Goal: Task Accomplishment & Management: Use online tool/utility

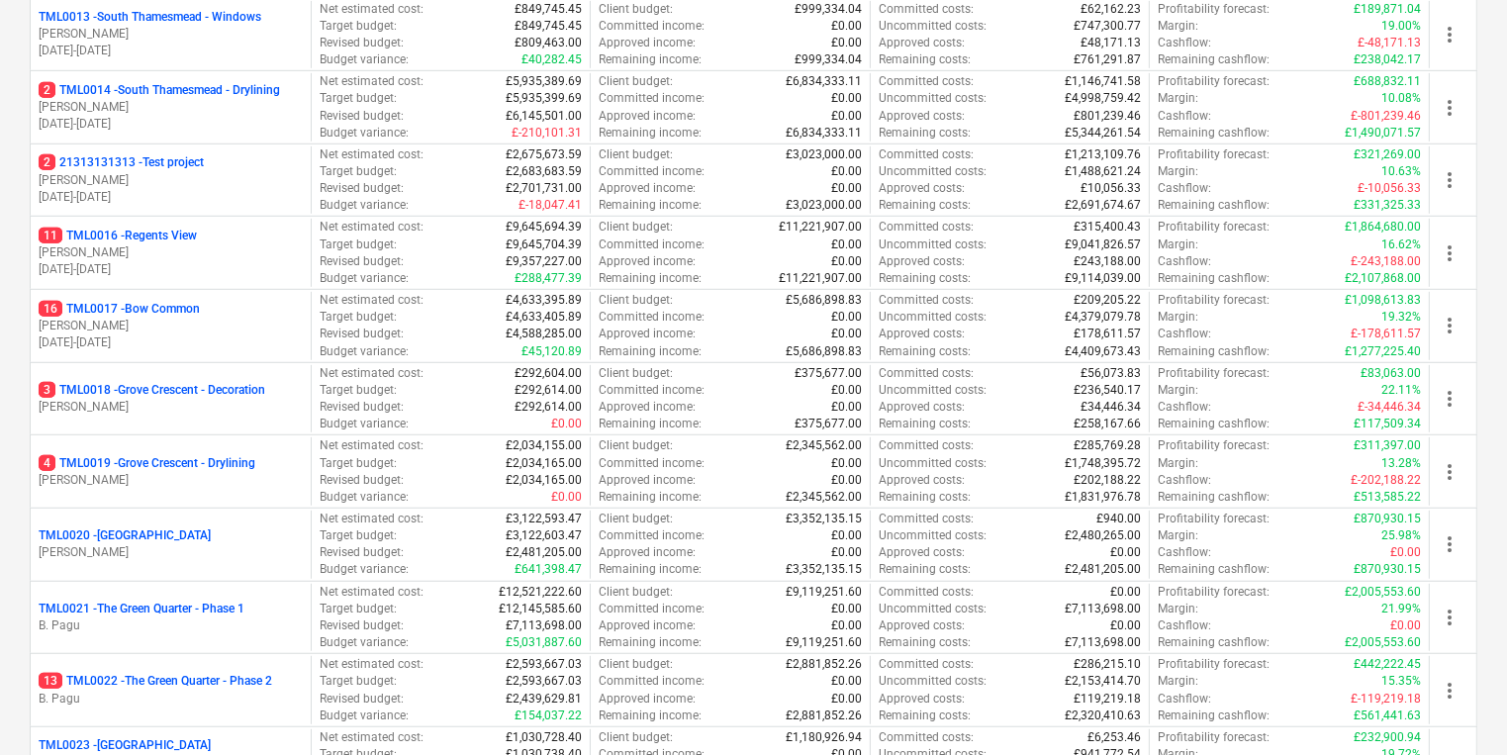
scroll to position [1163, 0]
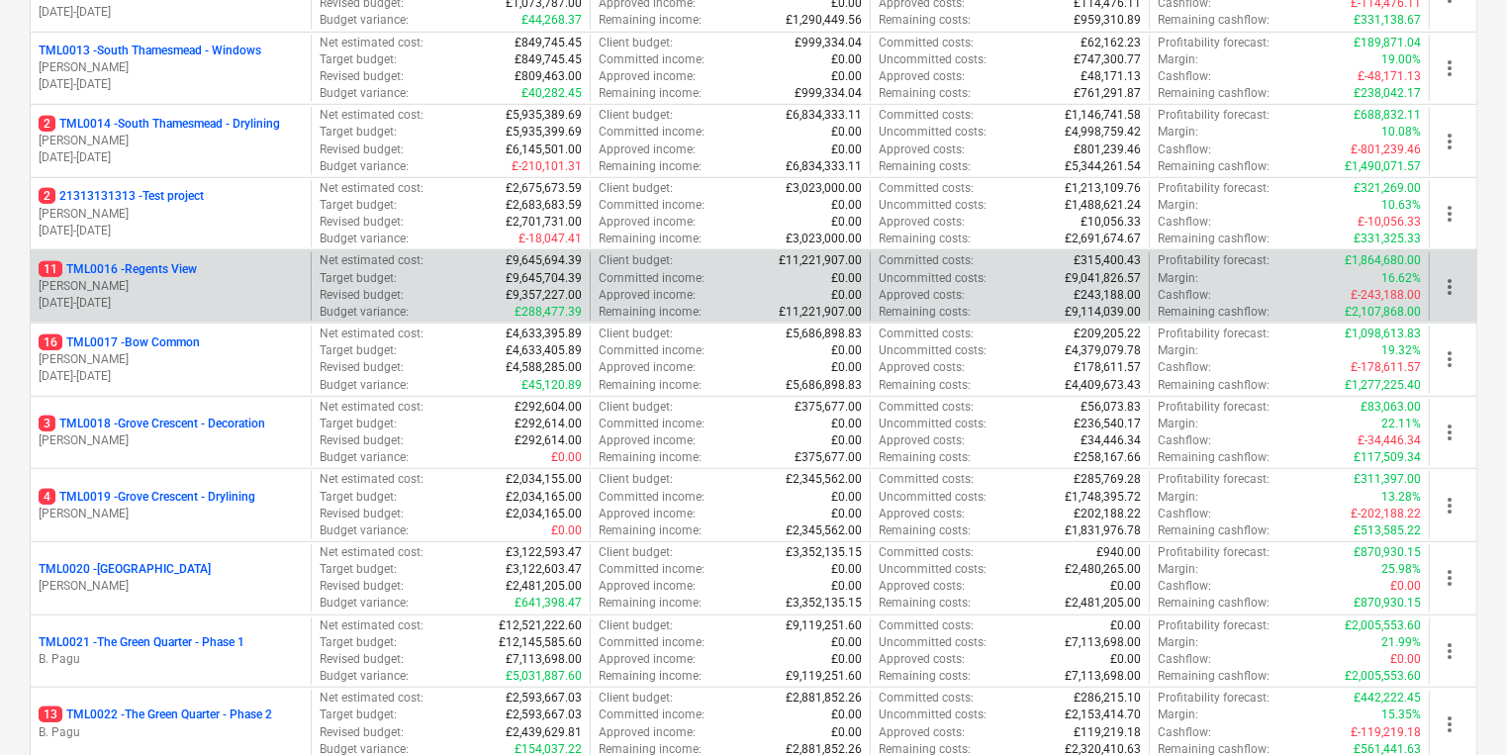
click at [309, 273] on div "11 TML0016 - Regents View [PERSON_NAME] [DATE] - [DATE]" at bounding box center [171, 286] width 280 height 68
click at [294, 278] on p "[PERSON_NAME]" at bounding box center [171, 286] width 264 height 17
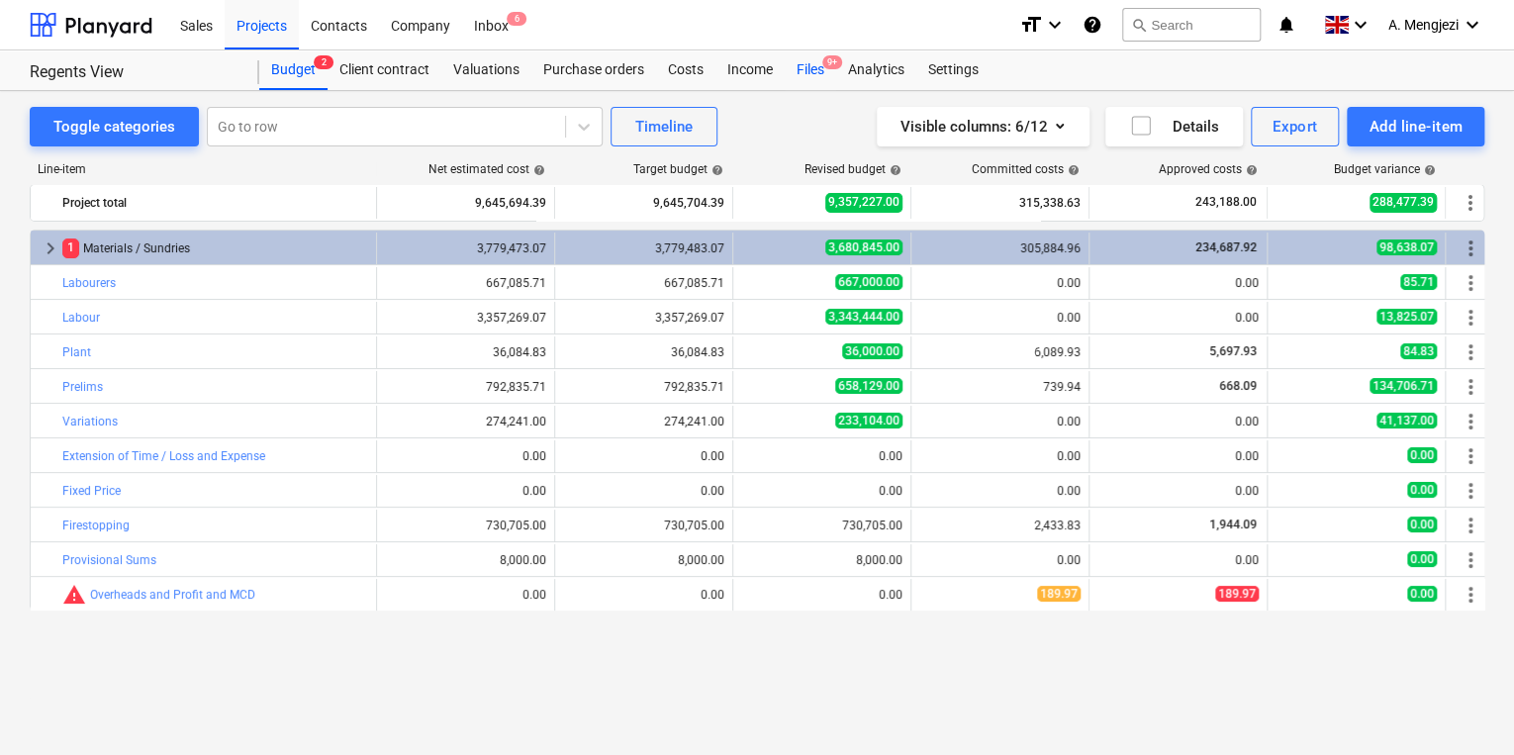
click at [793, 69] on div "Files 9+" at bounding box center [810, 70] width 51 height 40
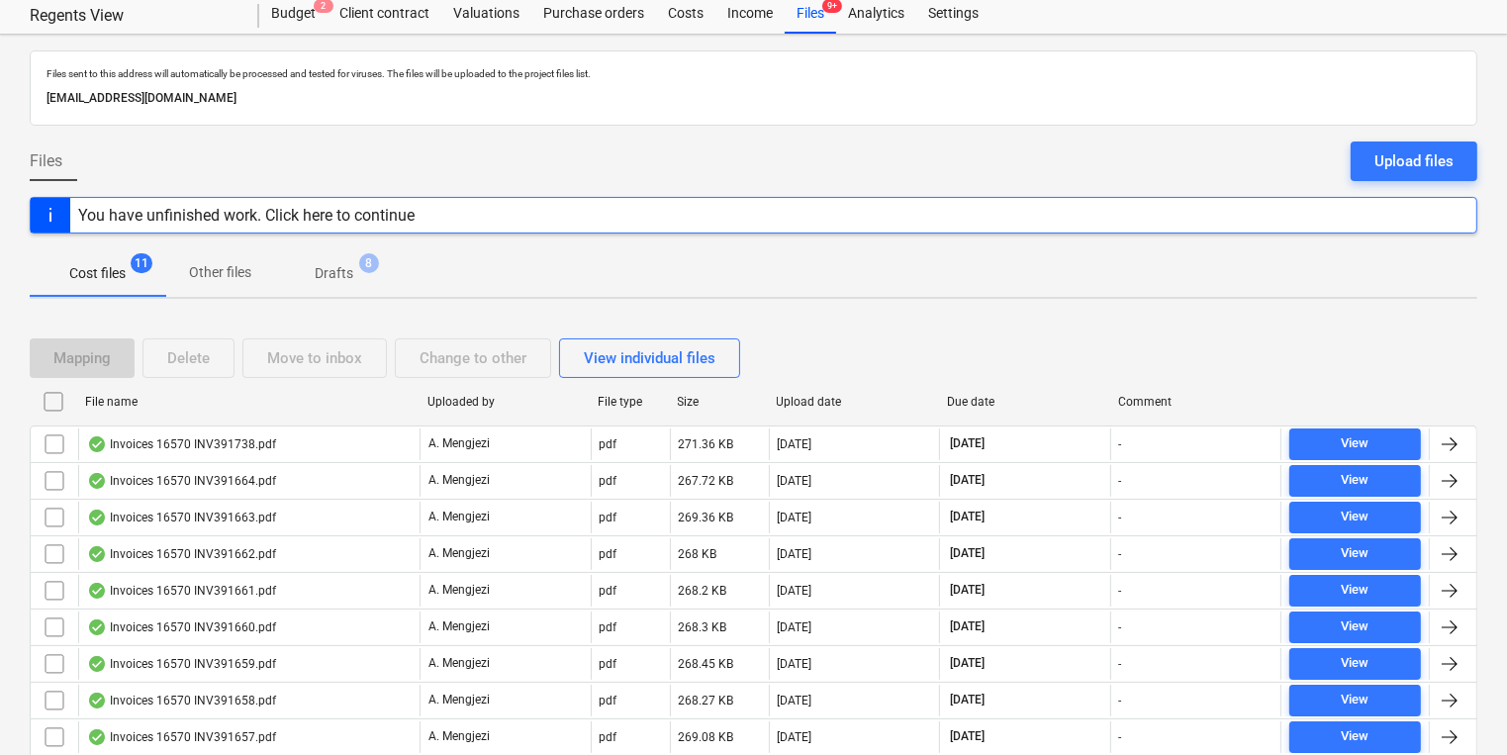
scroll to position [198, 0]
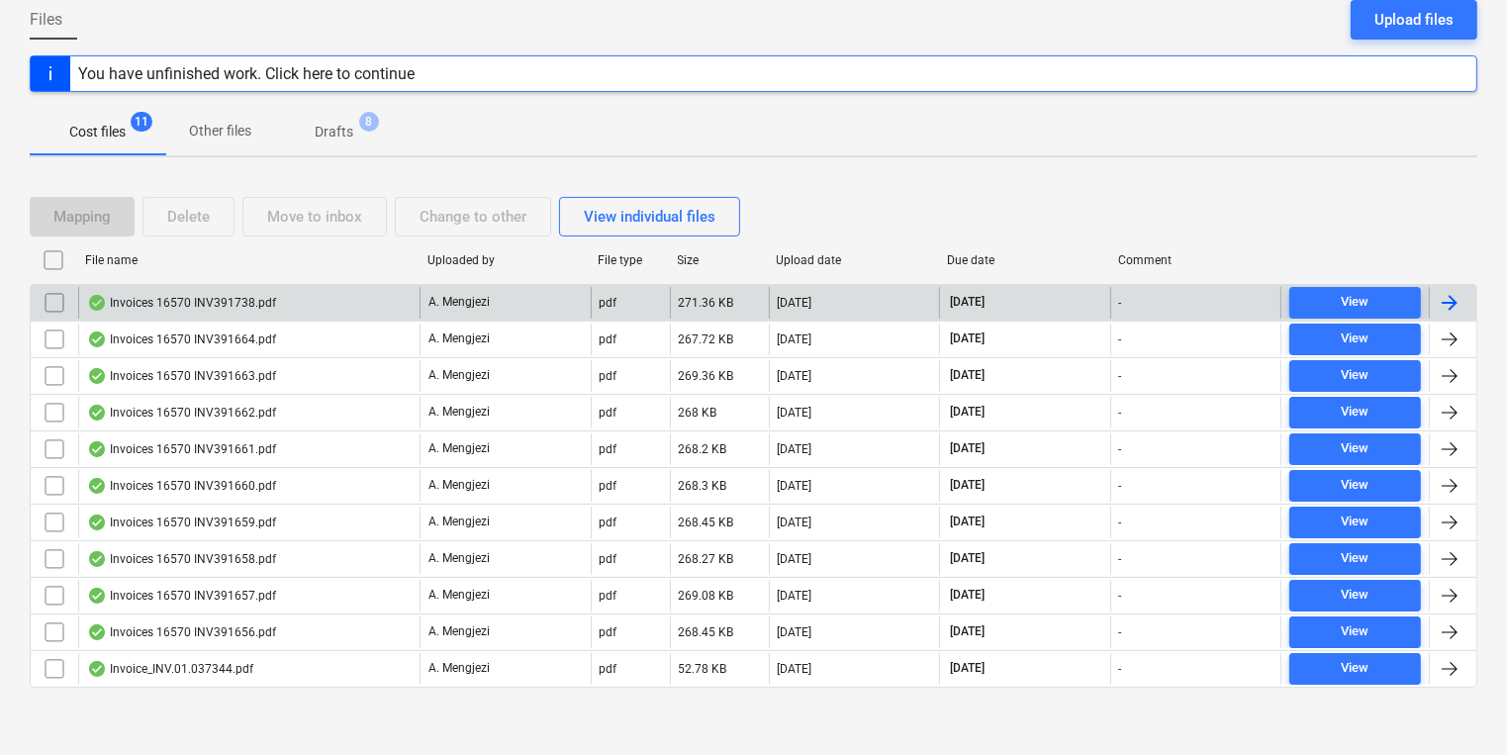
click at [317, 297] on div "Invoices 16570 INV391738.pdf" at bounding box center [248, 303] width 341 height 32
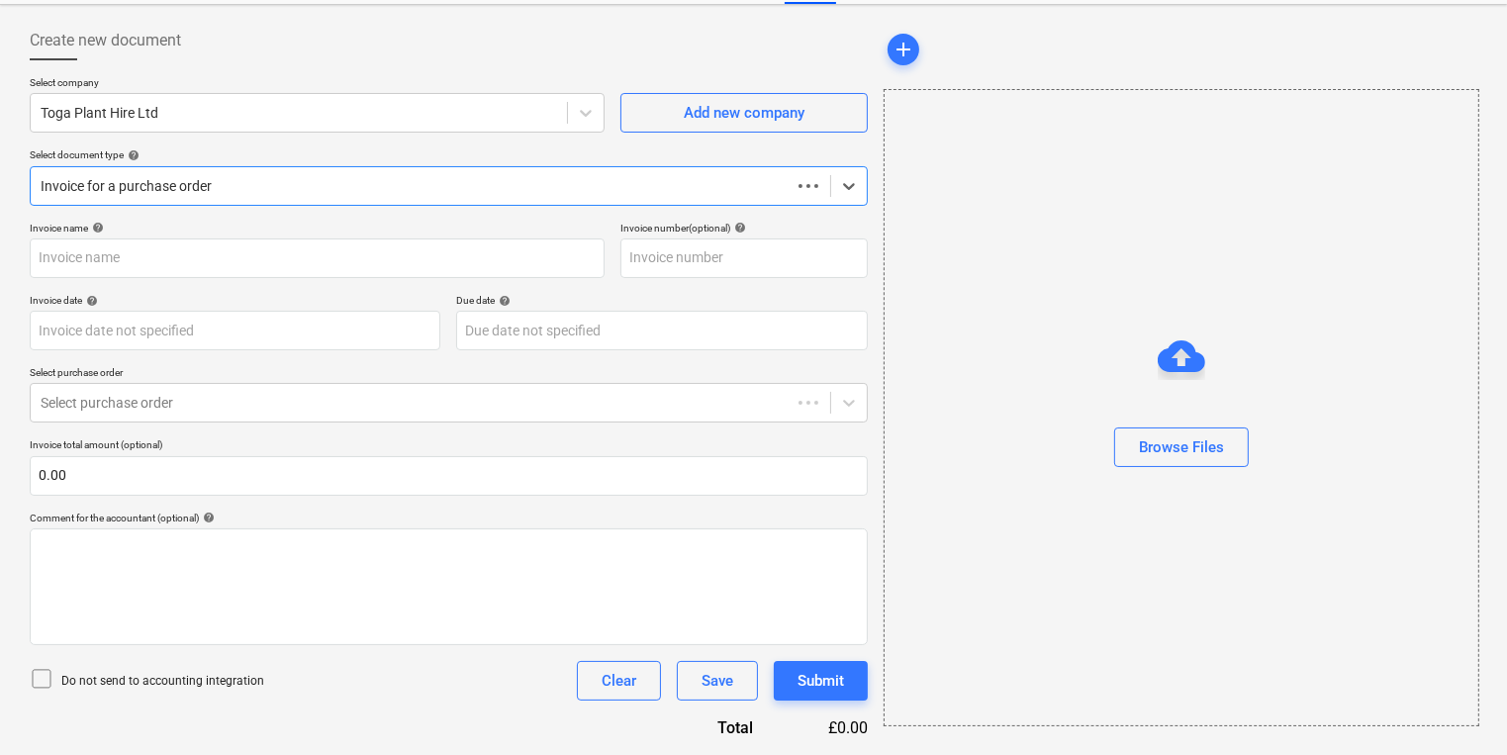
scroll to position [85, 0]
type input "INV391738"
type input "[DATE]"
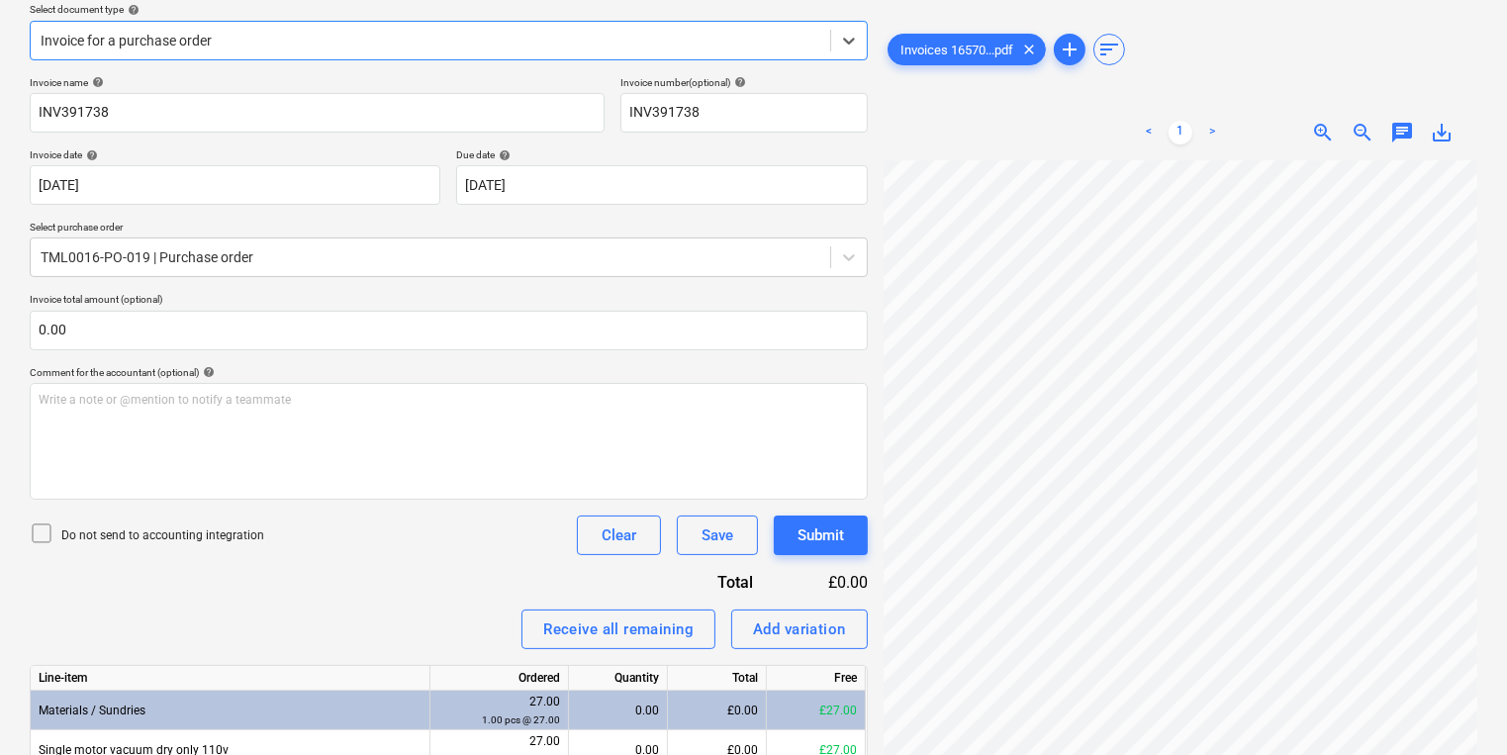
scroll to position [0, 0]
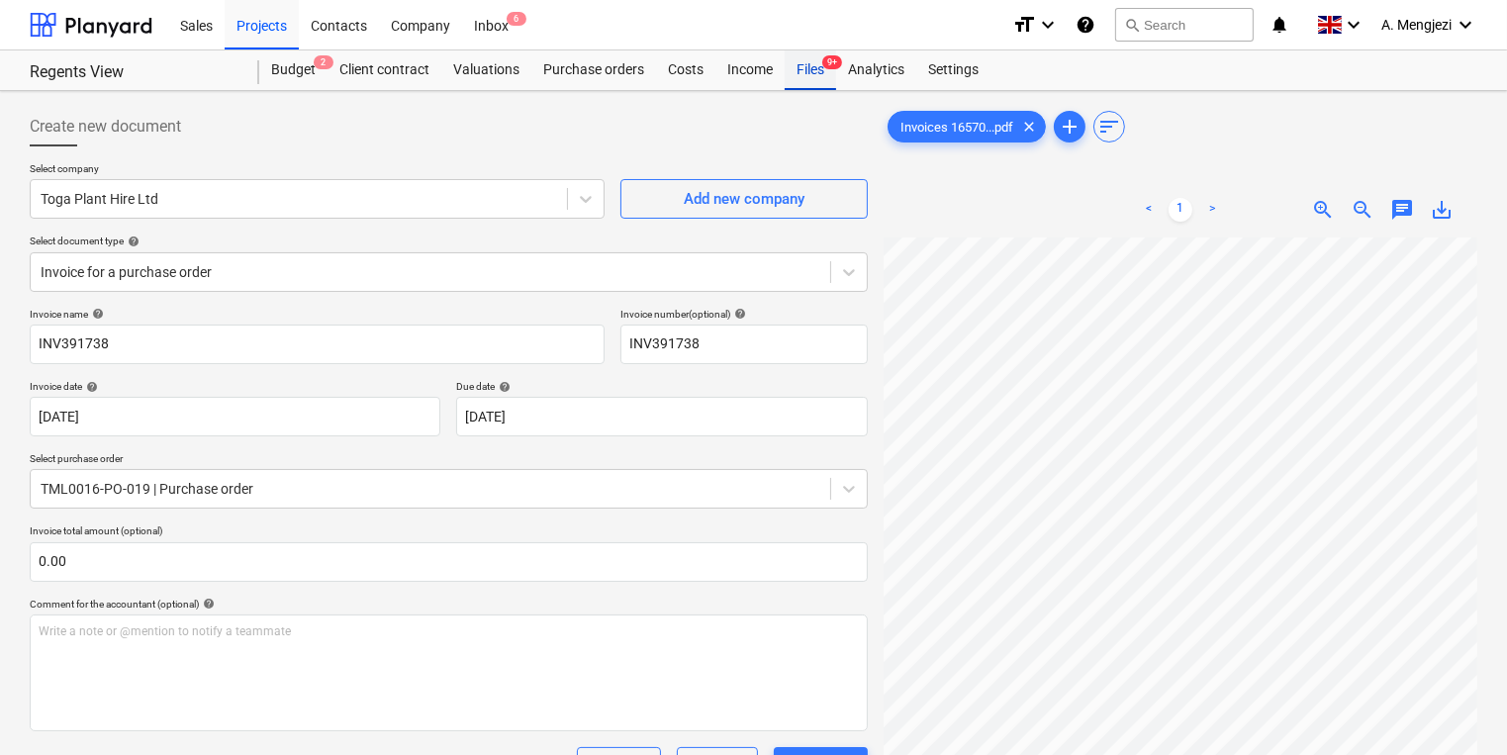
click at [792, 79] on div "Files 9+" at bounding box center [810, 70] width 51 height 40
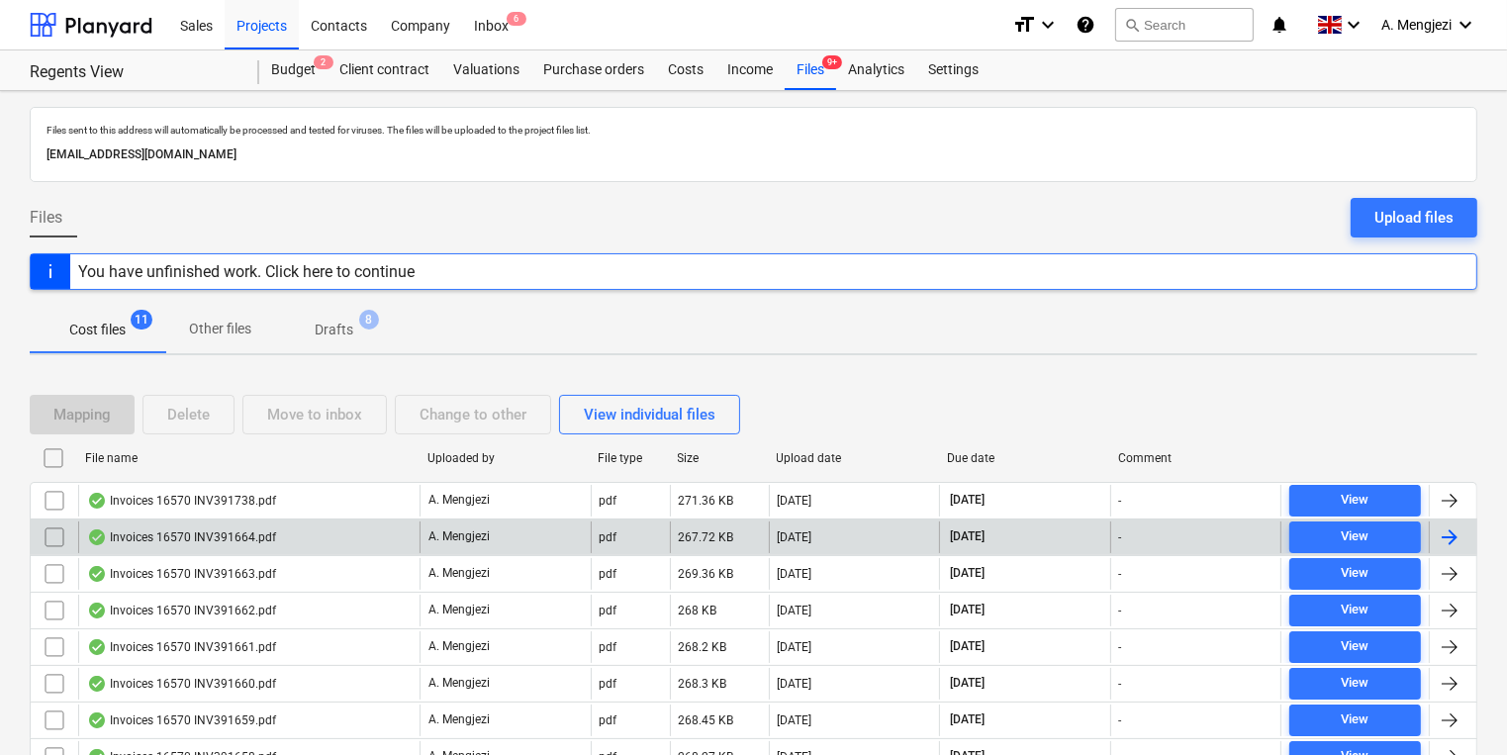
click at [360, 530] on div "Invoices 16570 INV391664.pdf" at bounding box center [248, 537] width 341 height 32
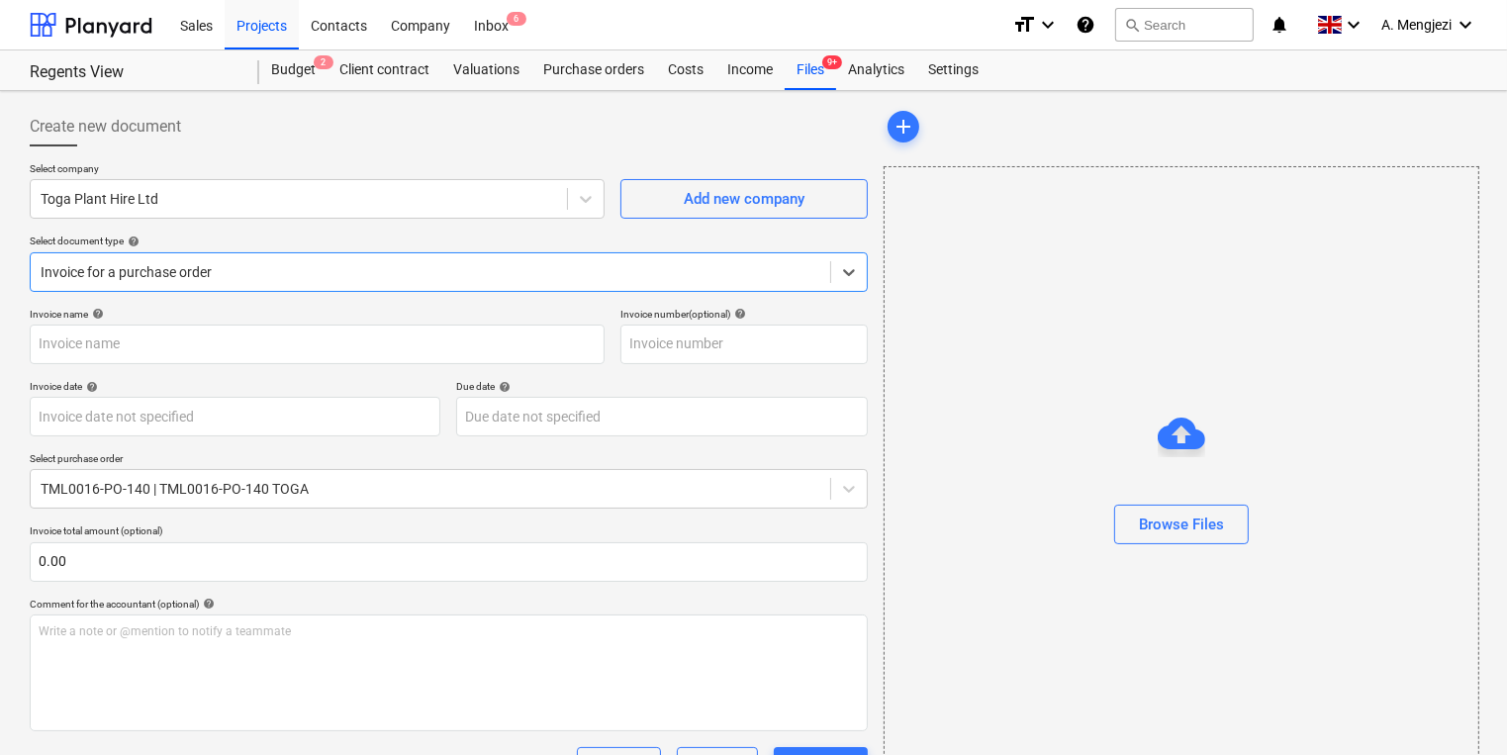
type input "INV391664"
type input "[DATE]"
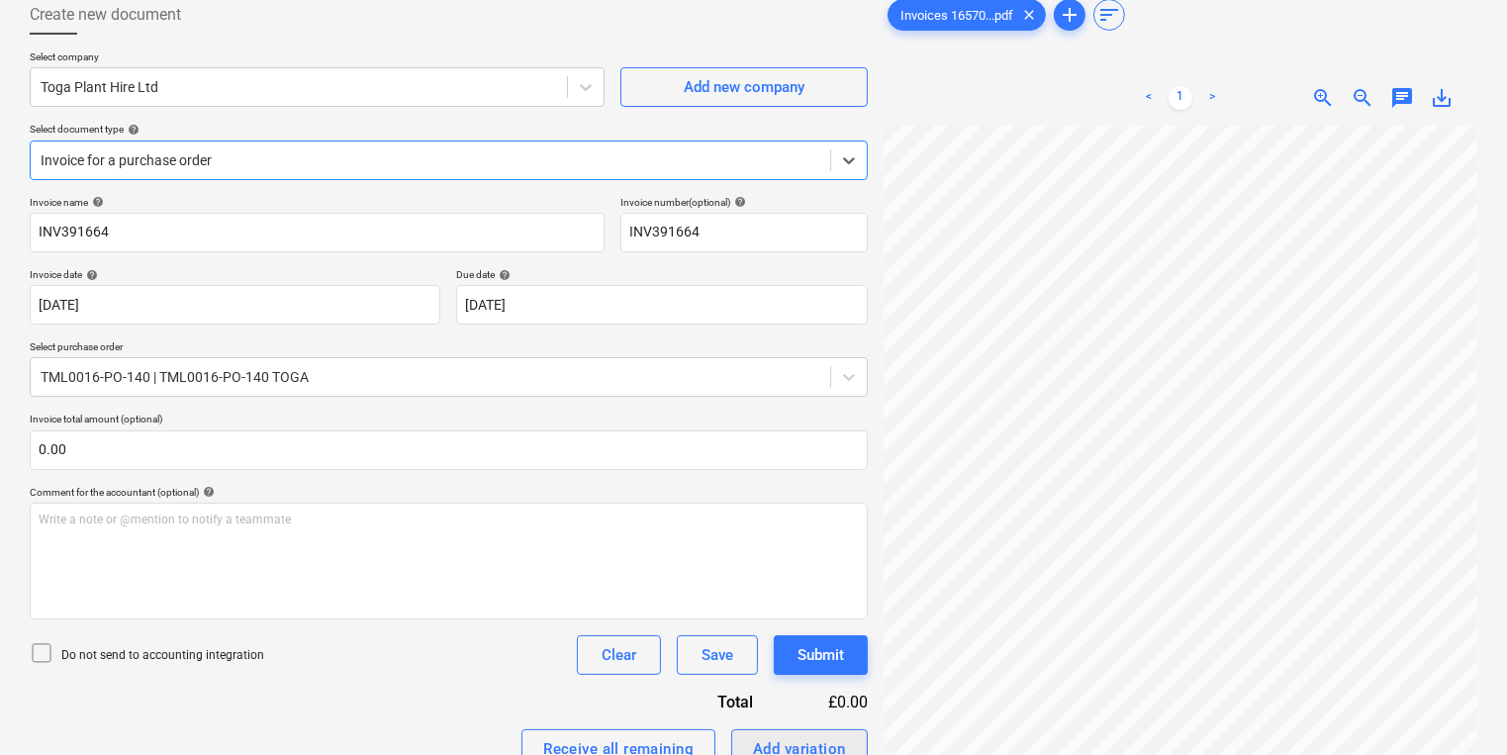
scroll to position [325, 0]
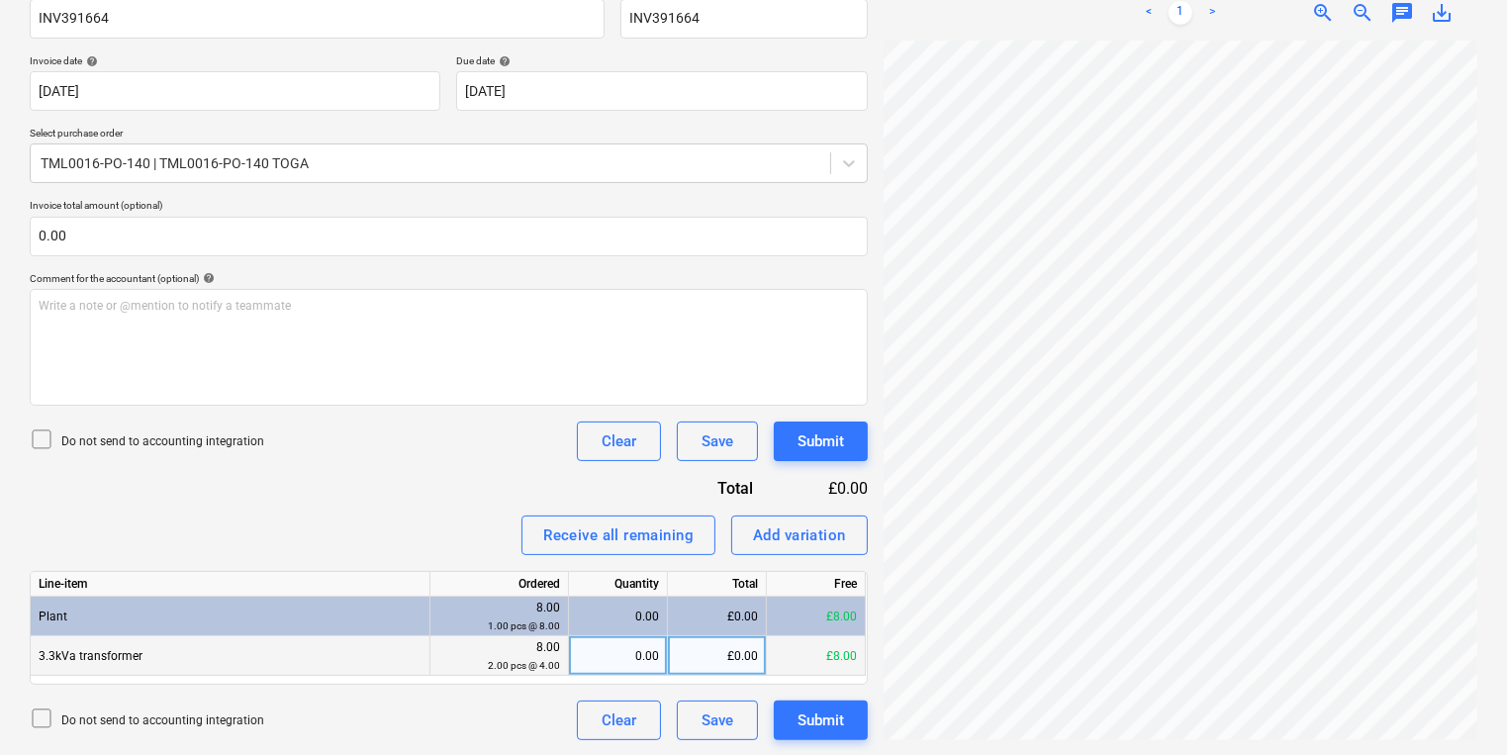
click at [617, 653] on div "0.00" at bounding box center [618, 656] width 82 height 40
type input "2"
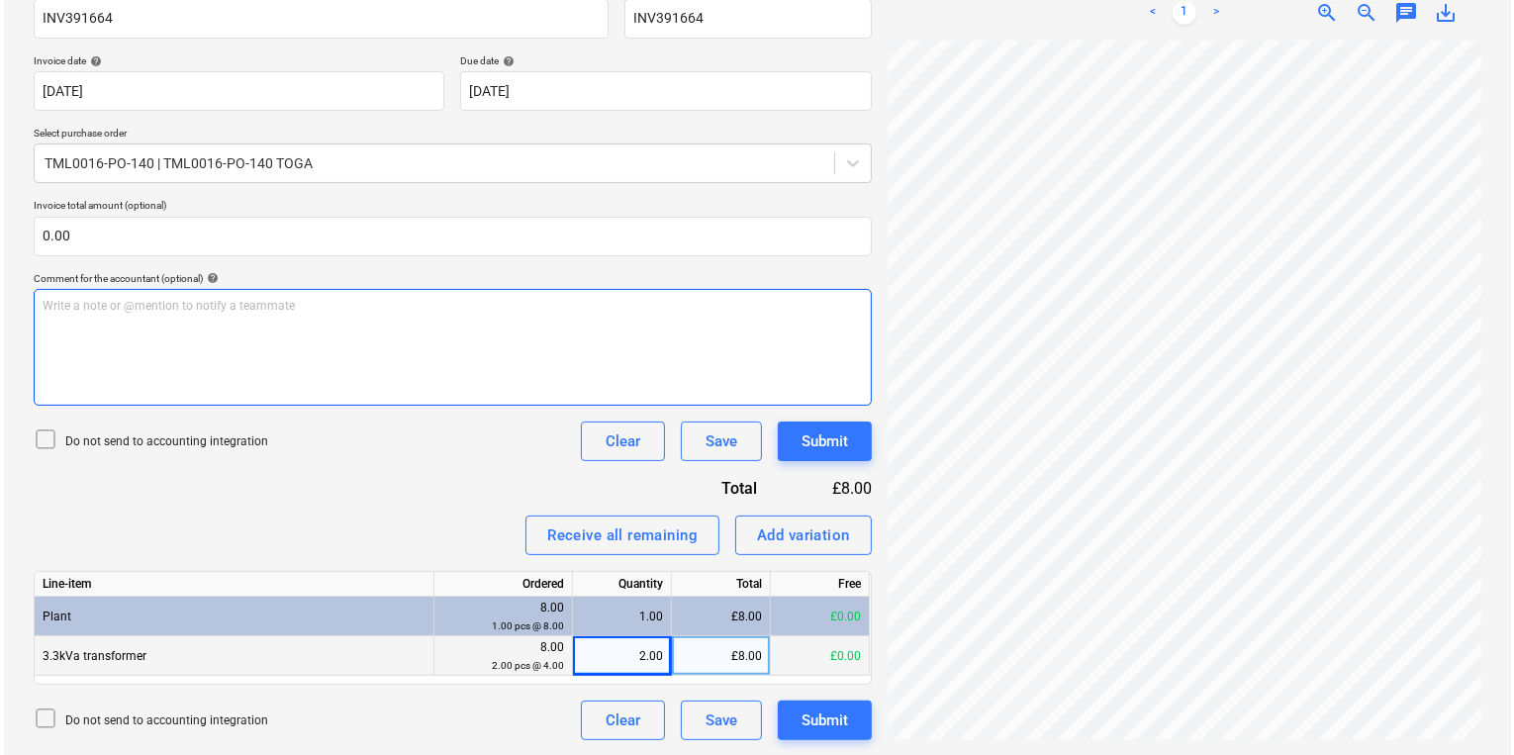
scroll to position [98, 0]
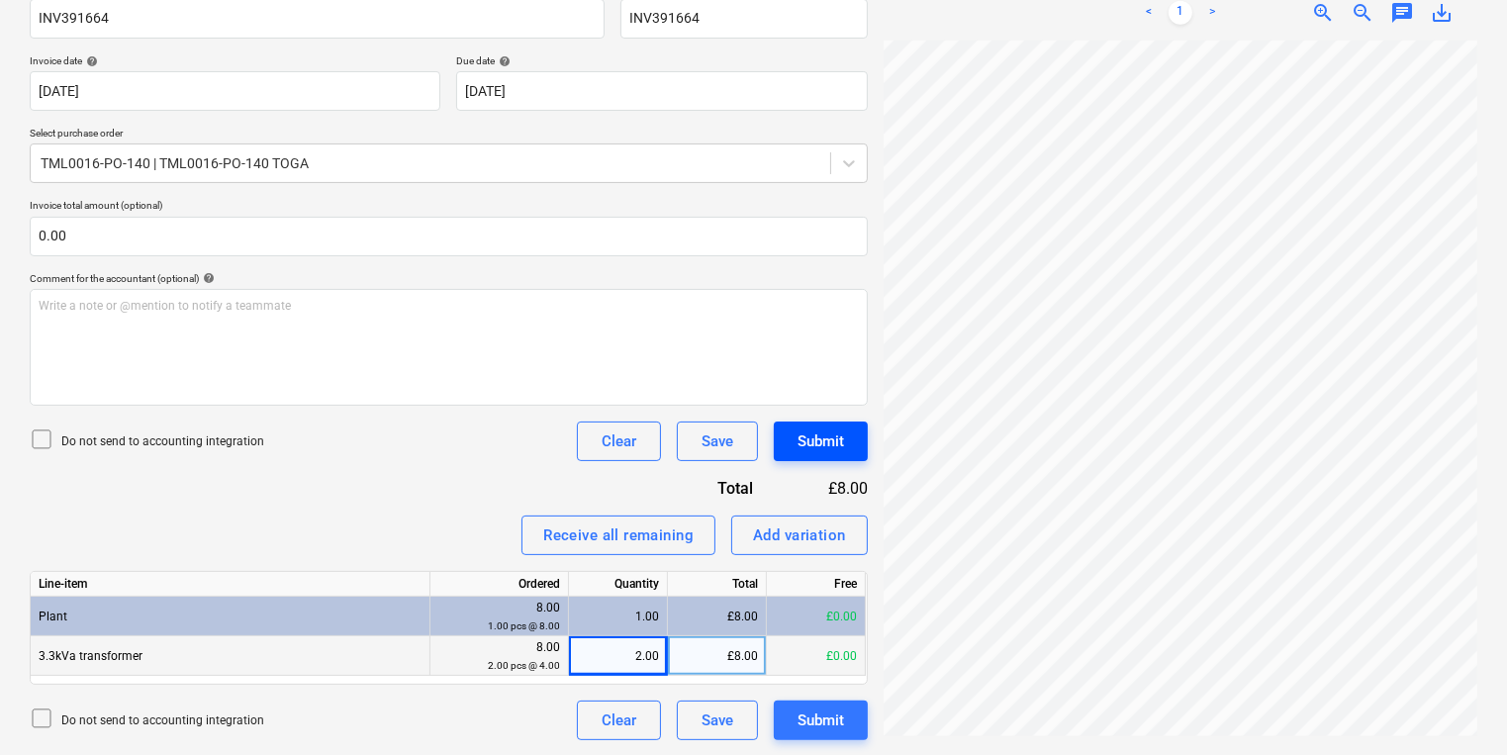
click at [809, 442] on div "Submit" at bounding box center [820, 441] width 46 height 26
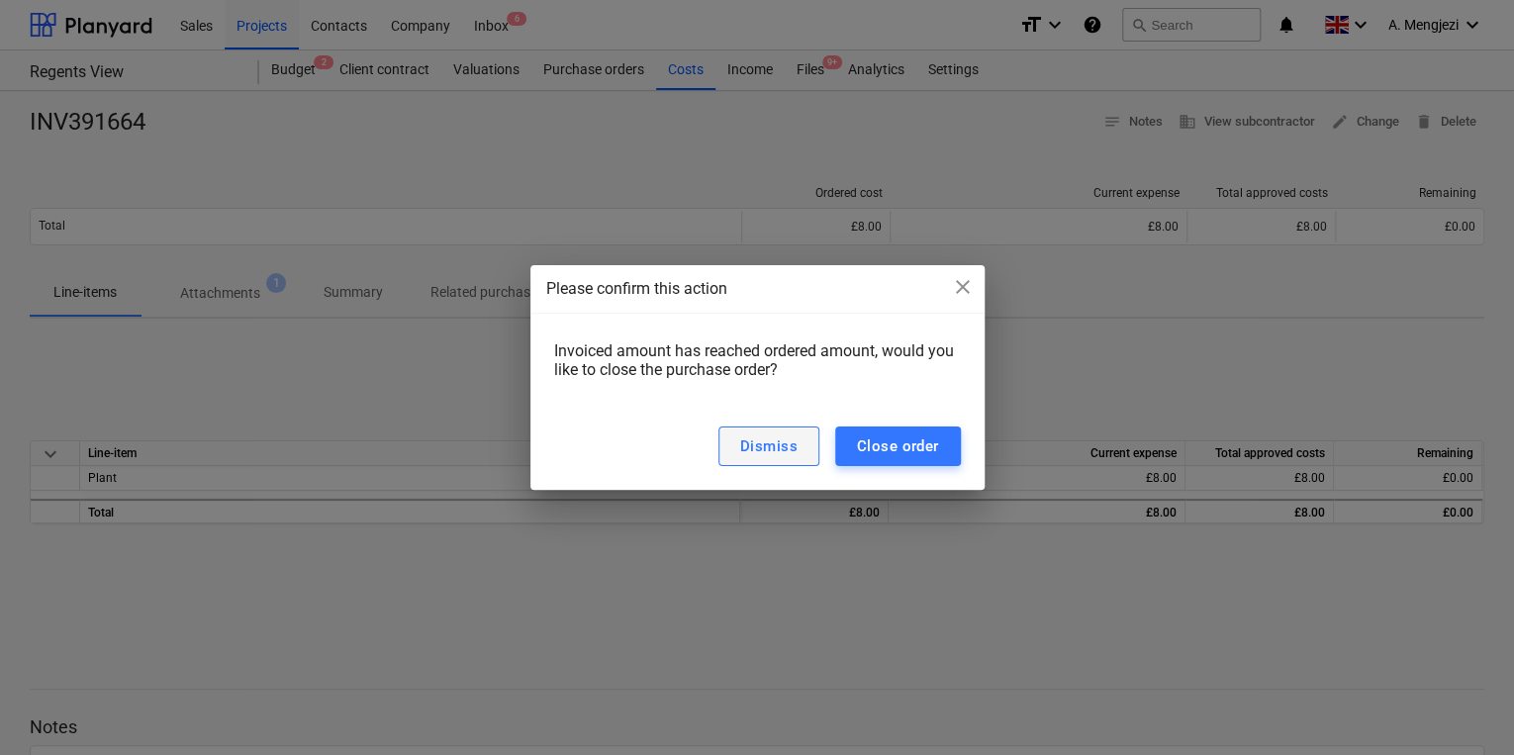
click at [747, 454] on div "Dismiss" at bounding box center [768, 446] width 57 height 26
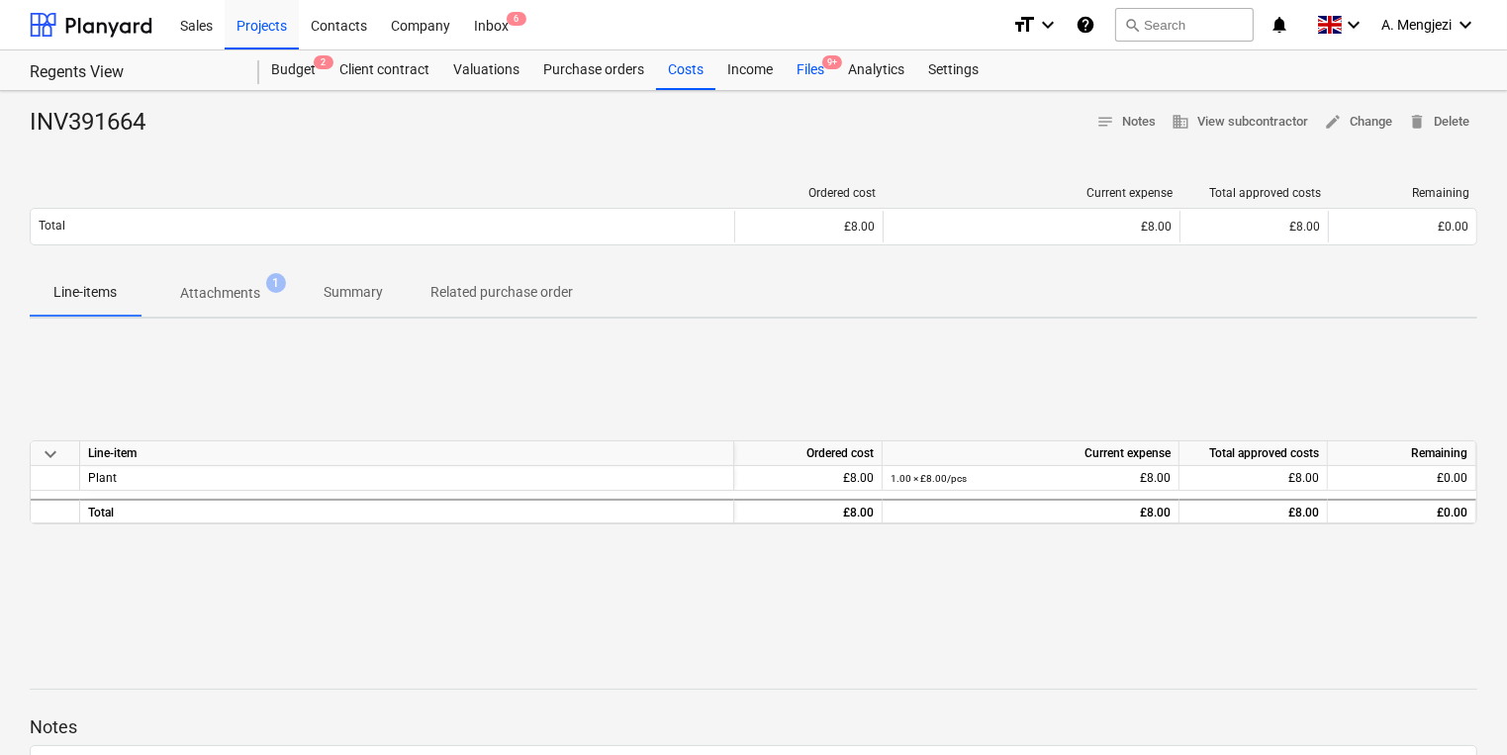
click at [815, 63] on div "Files 9+" at bounding box center [810, 70] width 51 height 40
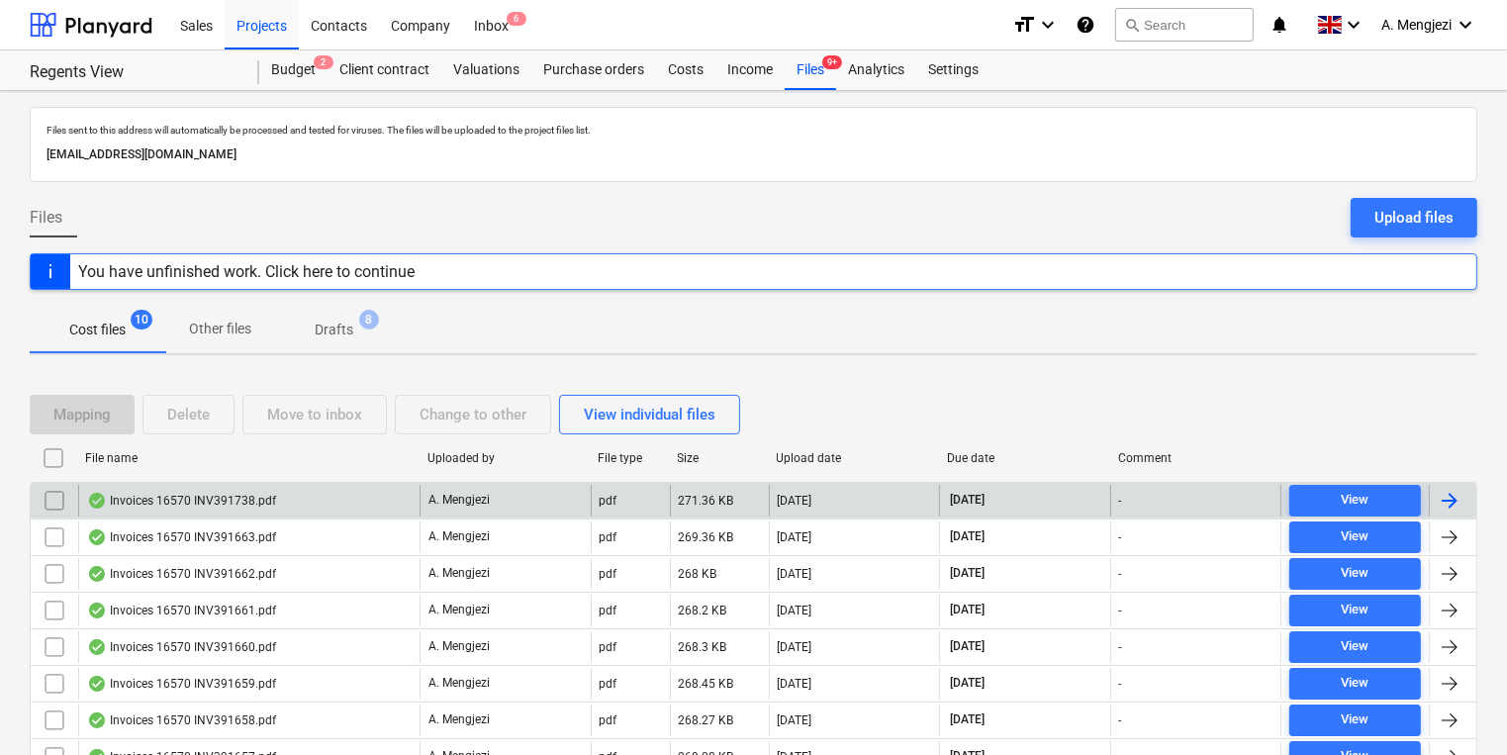
drag, startPoint x: 314, startPoint y: 447, endPoint x: 296, endPoint y: 479, distance: 36.3
click at [314, 446] on div "File name" at bounding box center [248, 458] width 342 height 32
checkbox input "false"
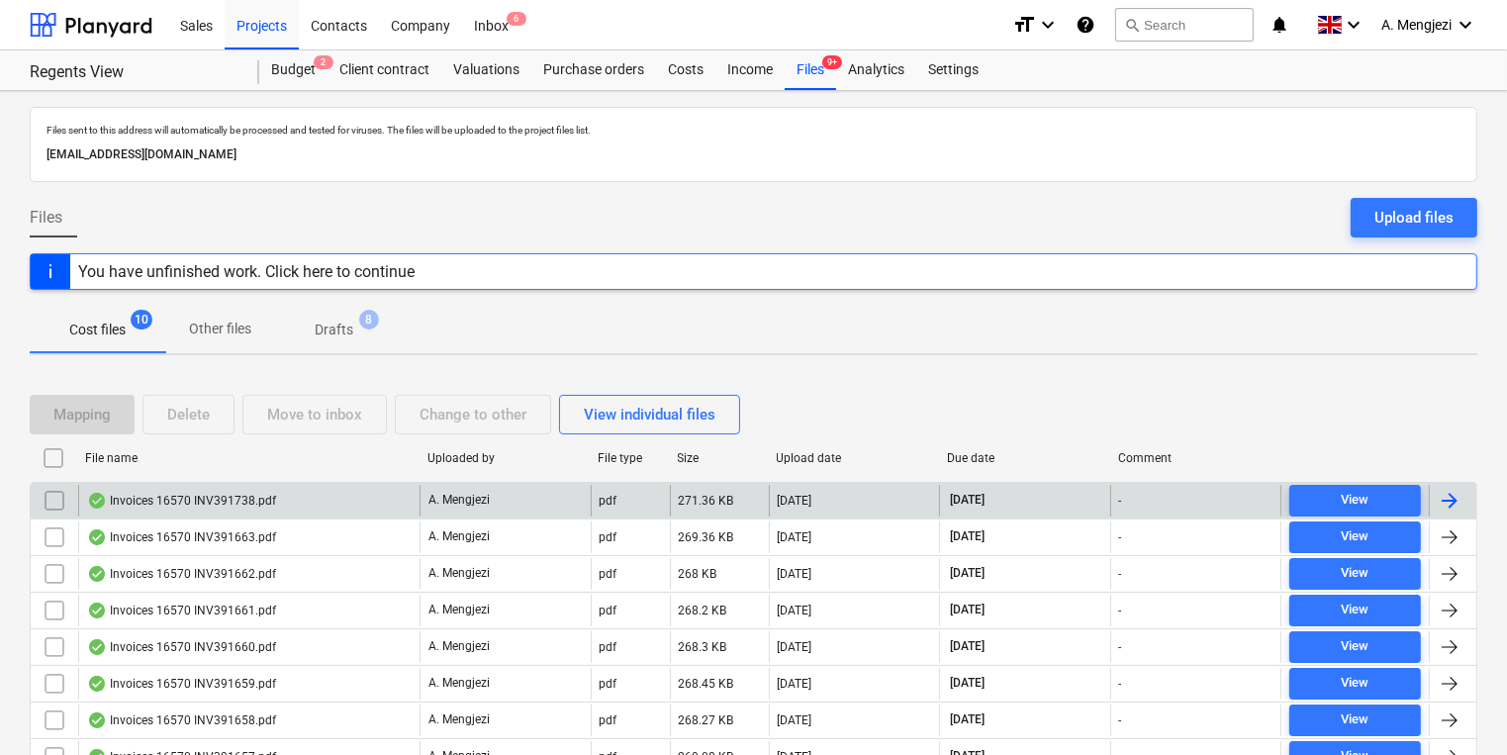
checkbox input "false"
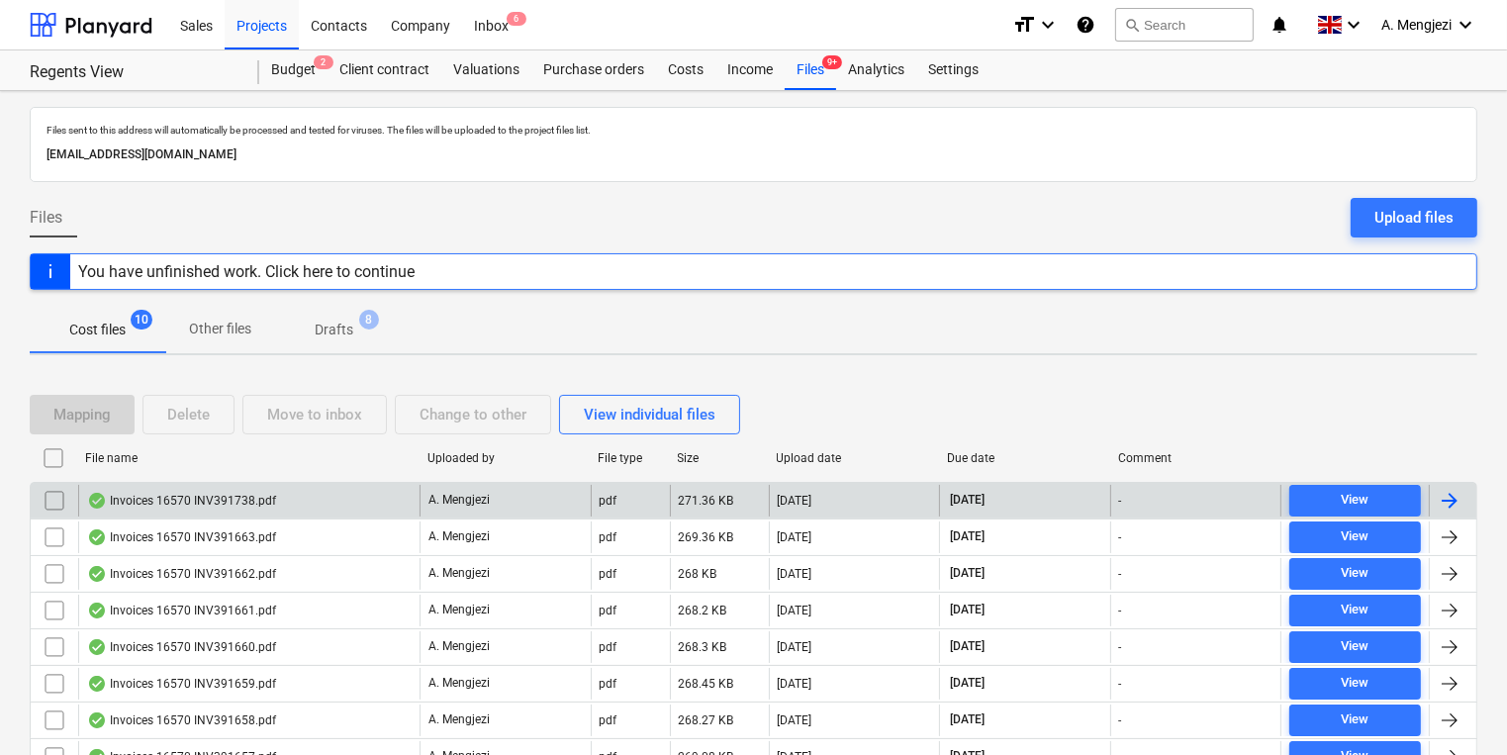
checkbox input "false"
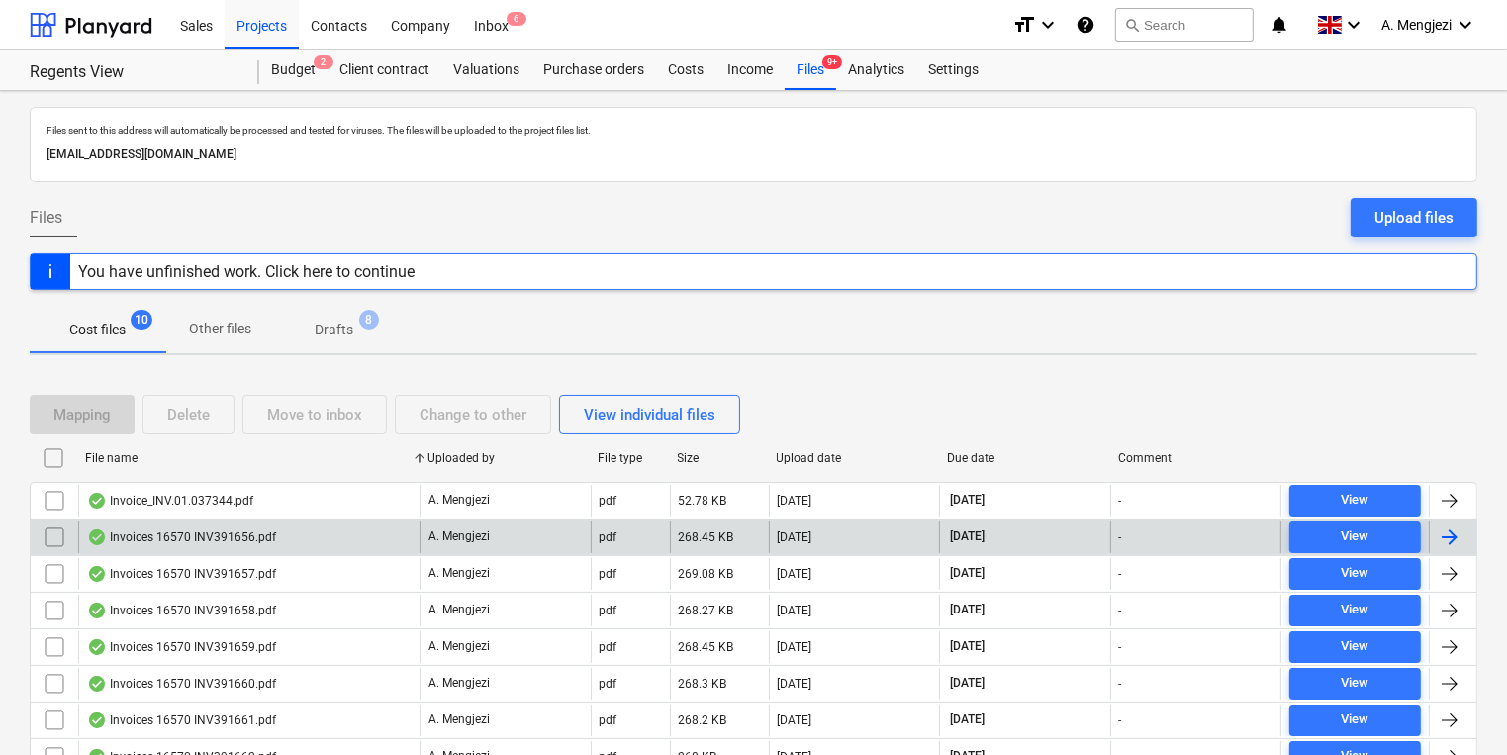
click at [281, 536] on div "Invoices 16570 INV391656.pdf" at bounding box center [248, 537] width 341 height 32
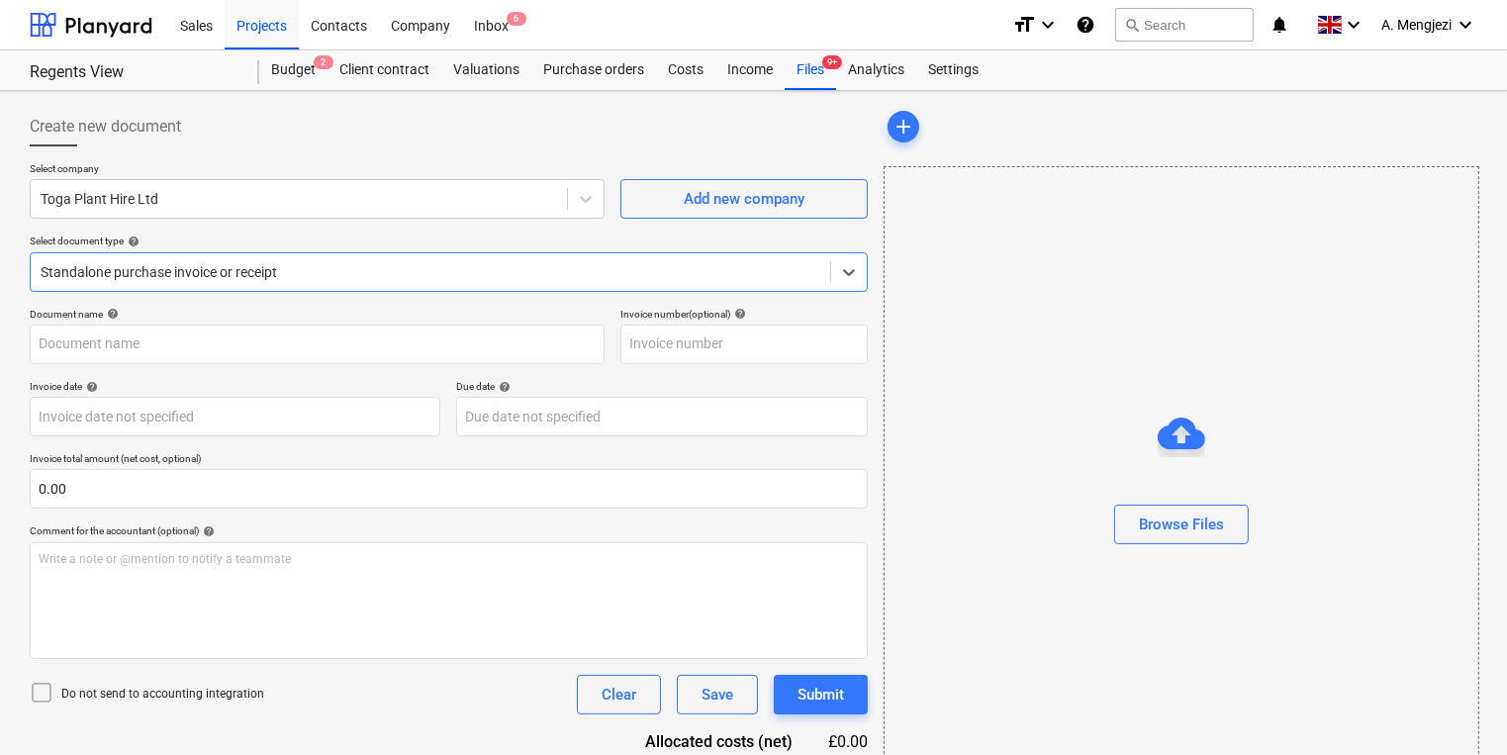
type input "INV391656"
type input "[DATE]"
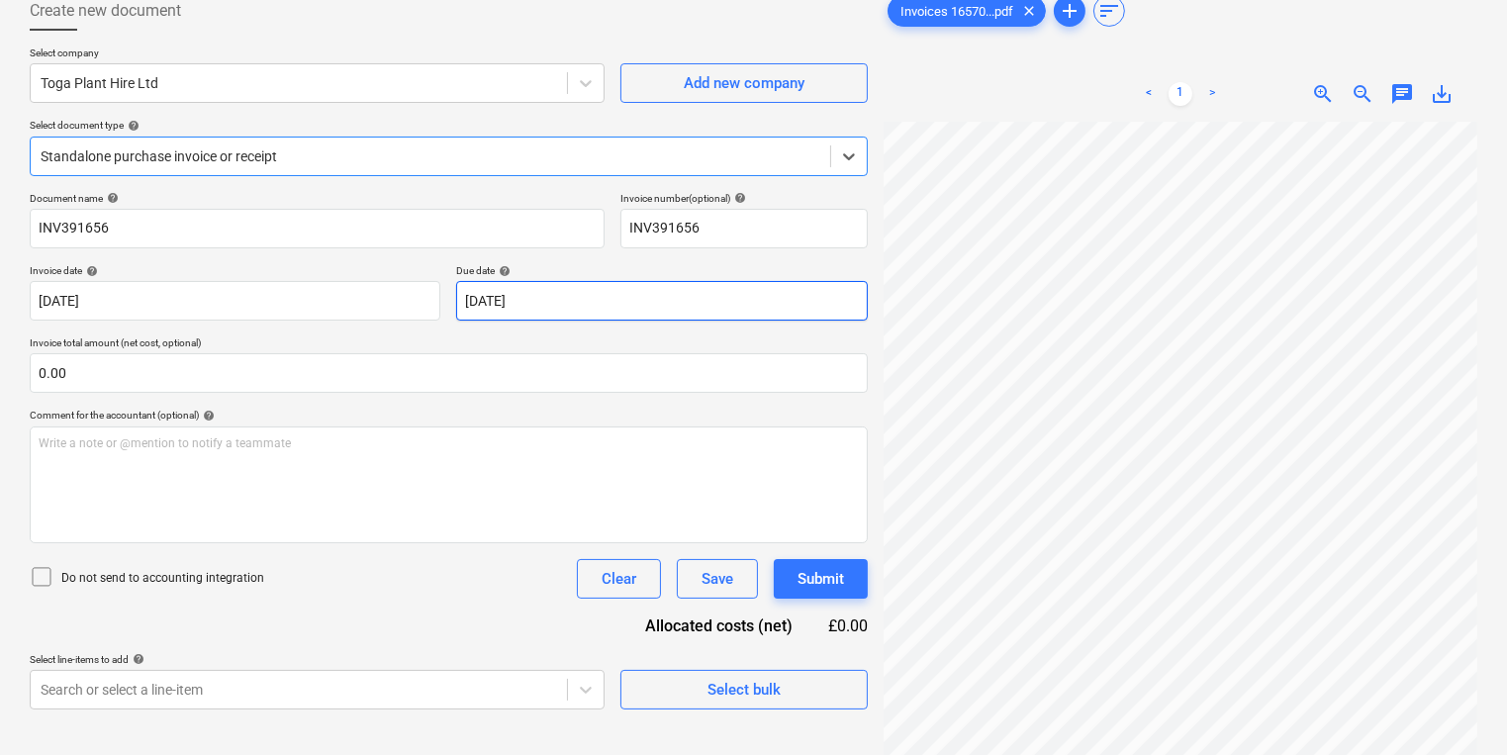
scroll to position [40, 0]
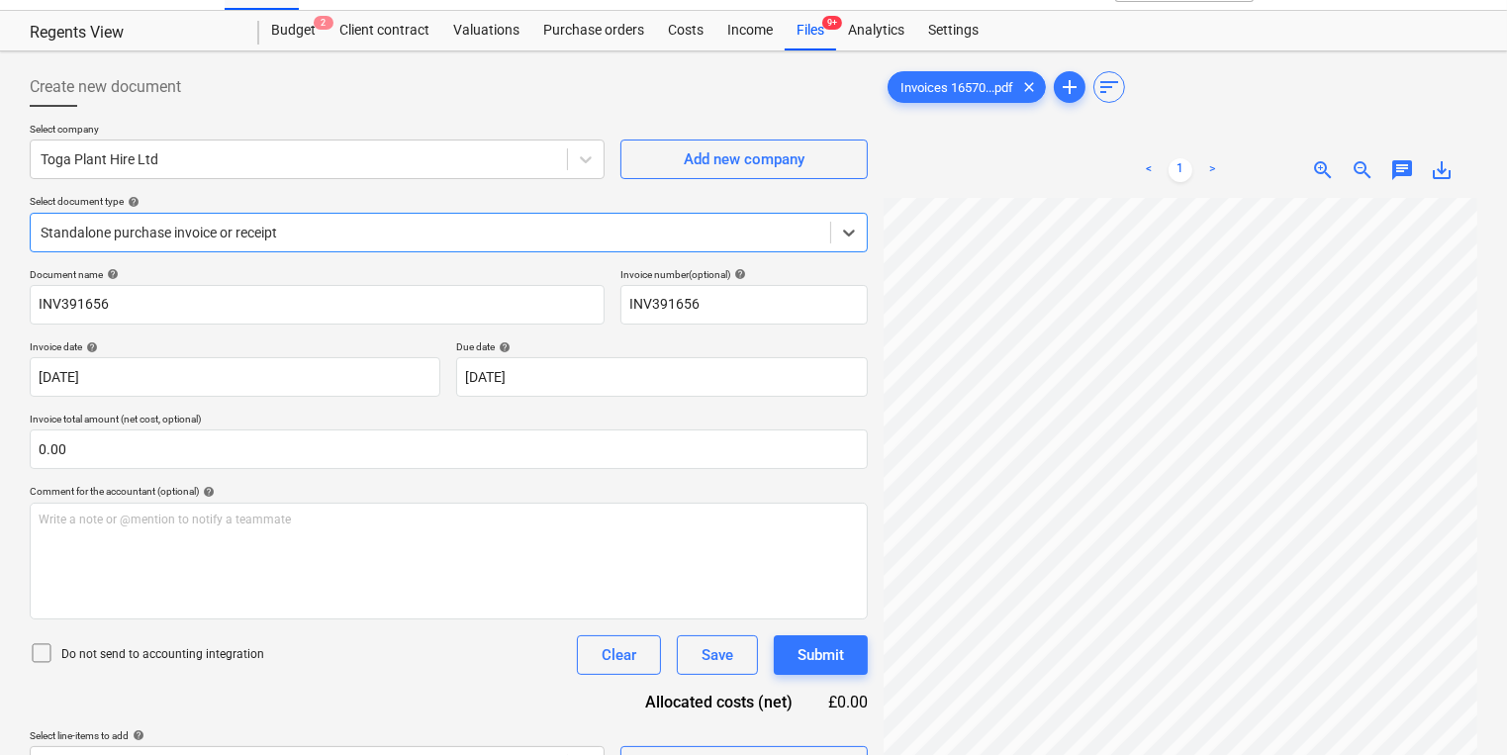
click at [544, 238] on div at bounding box center [431, 233] width 780 height 20
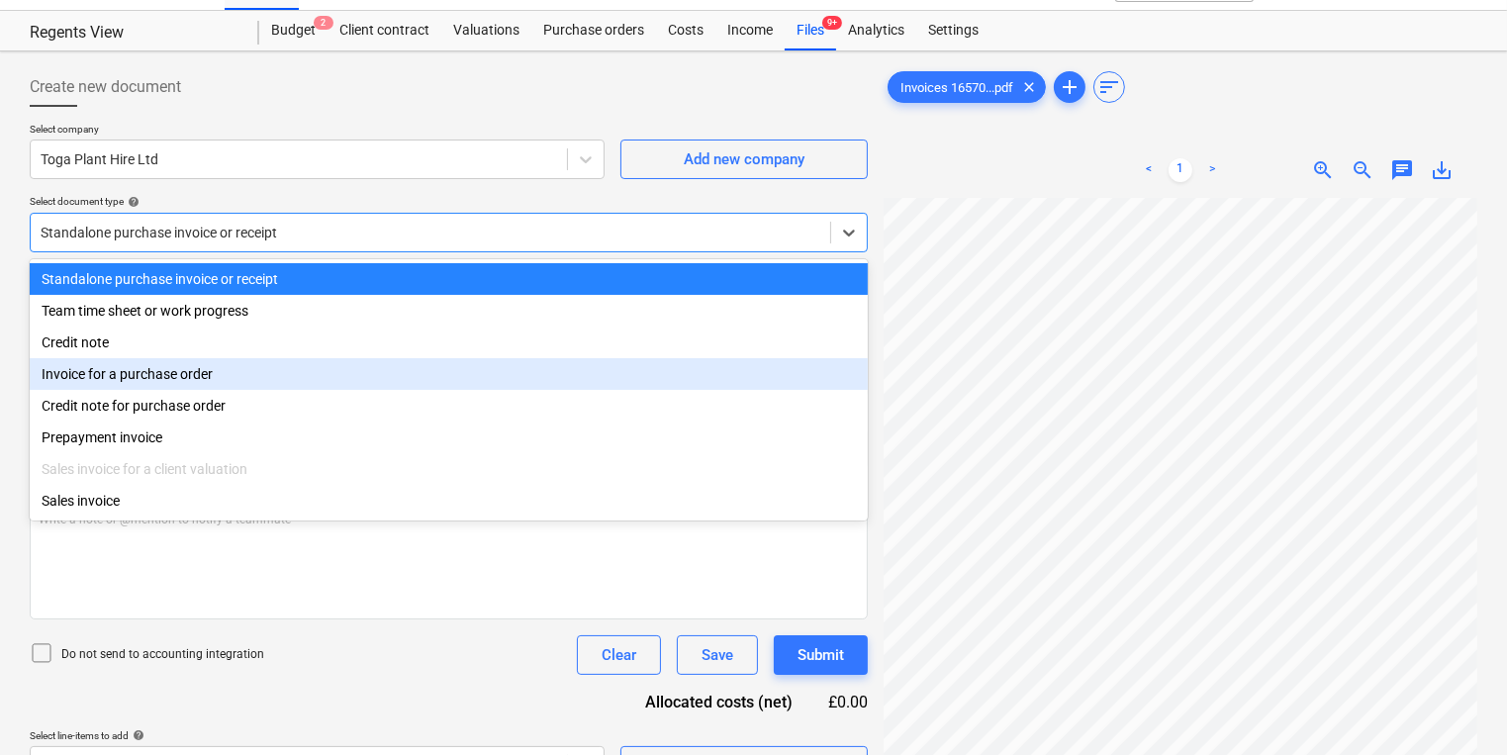
click at [434, 364] on div "Invoice for a purchase order" at bounding box center [449, 374] width 838 height 32
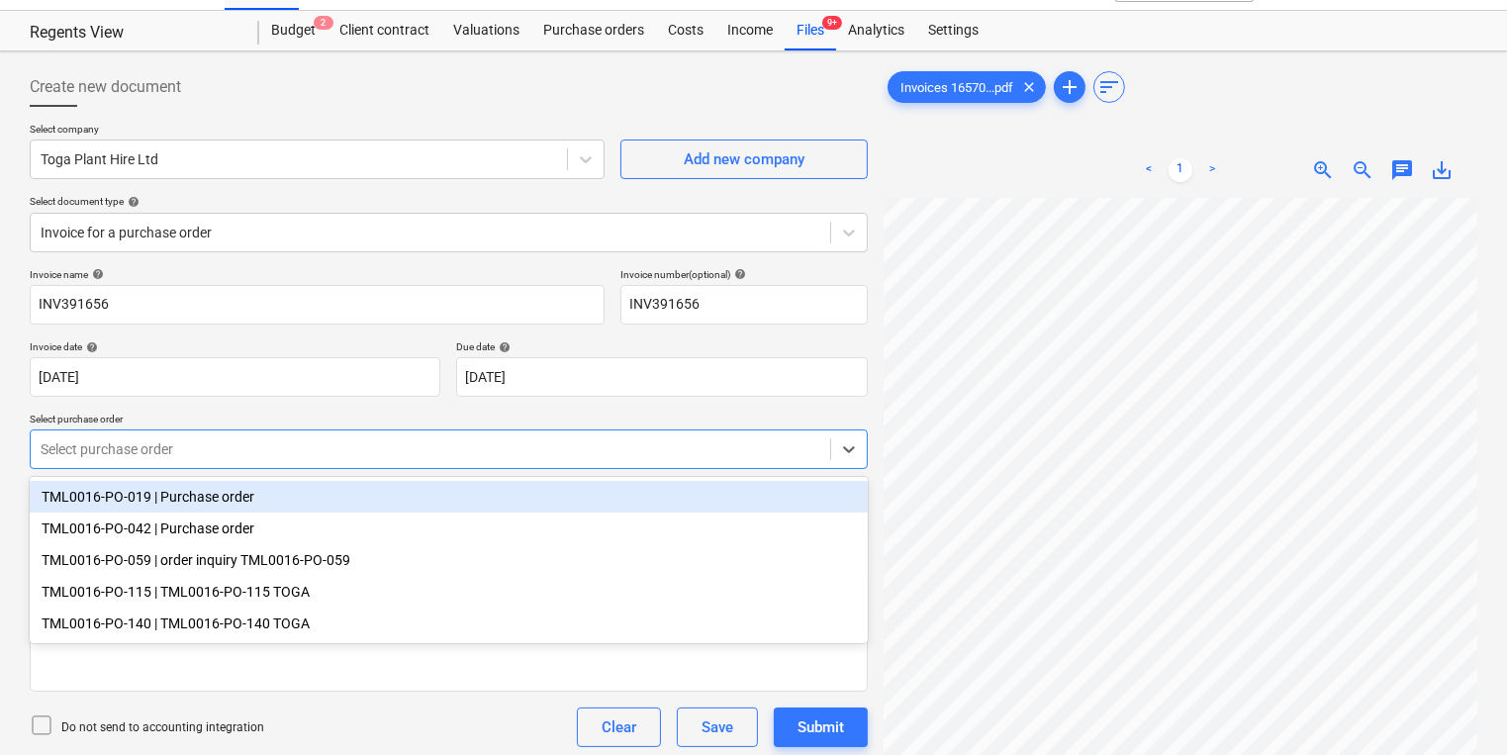
click at [380, 435] on div "Select purchase order" at bounding box center [430, 449] width 799 height 28
click at [387, 182] on div "Select company Toga Plant Hire Ltd Add new company Select document type help In…" at bounding box center [449, 195] width 838 height 145
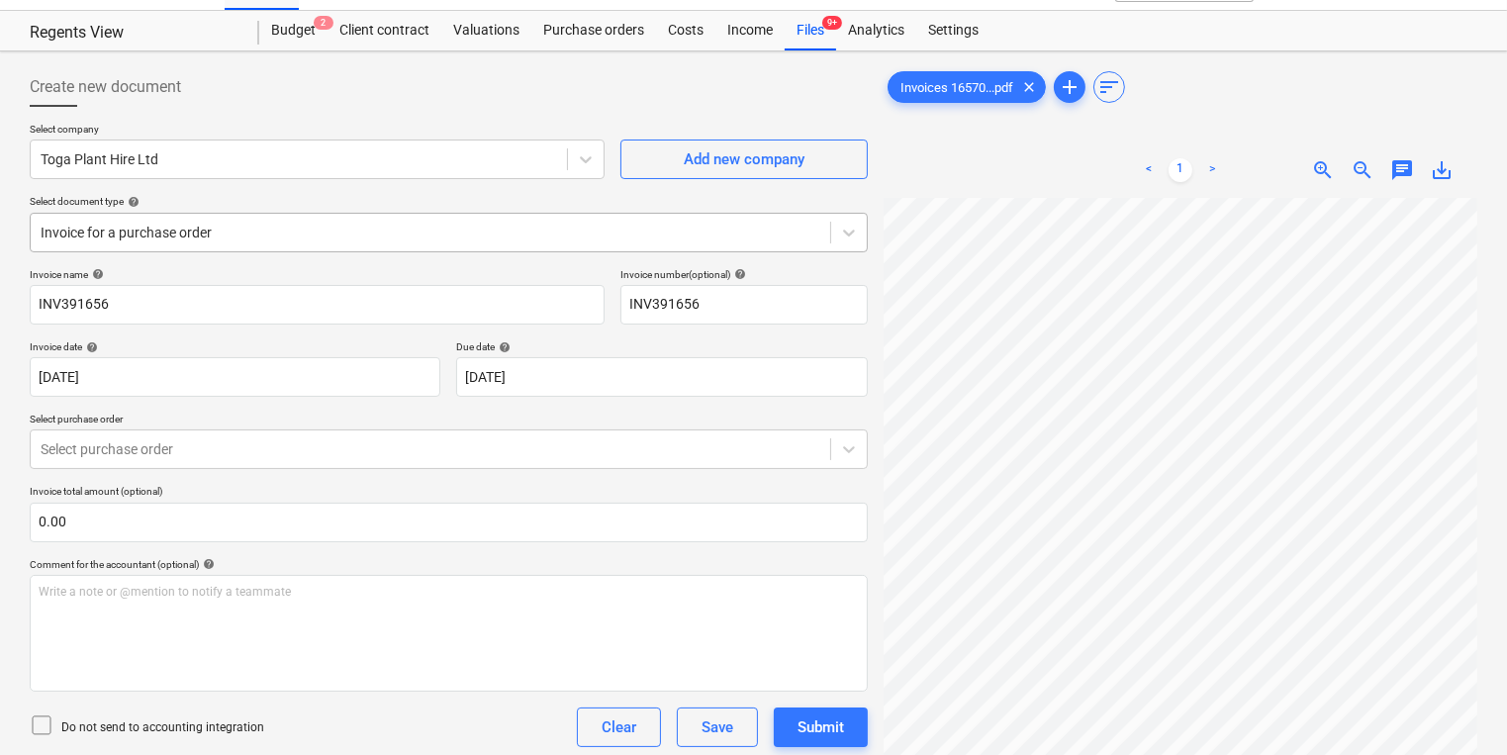
click at [380, 249] on div "Invoice for a purchase order" at bounding box center [449, 233] width 838 height 40
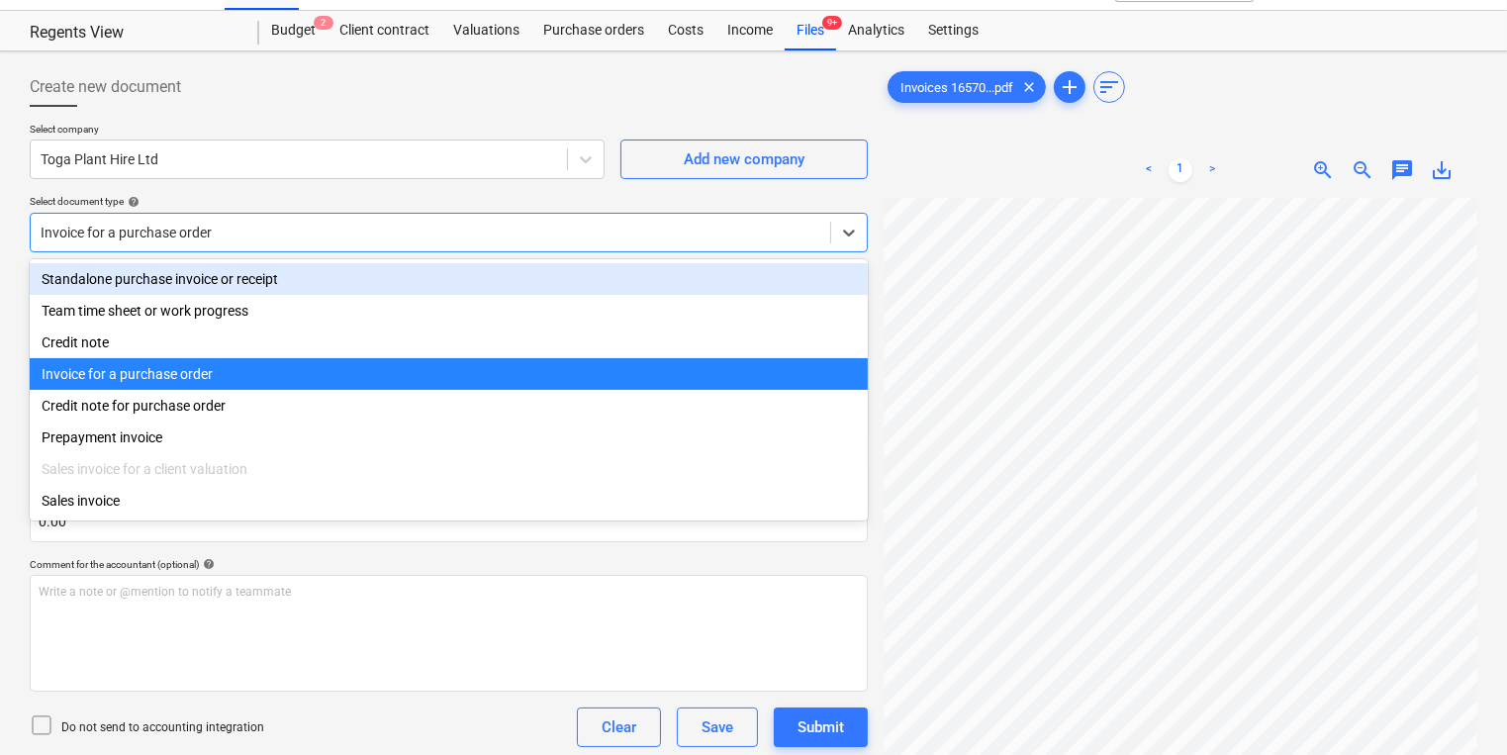
click at [368, 290] on div "Standalone purchase invoice or receipt" at bounding box center [449, 279] width 838 height 32
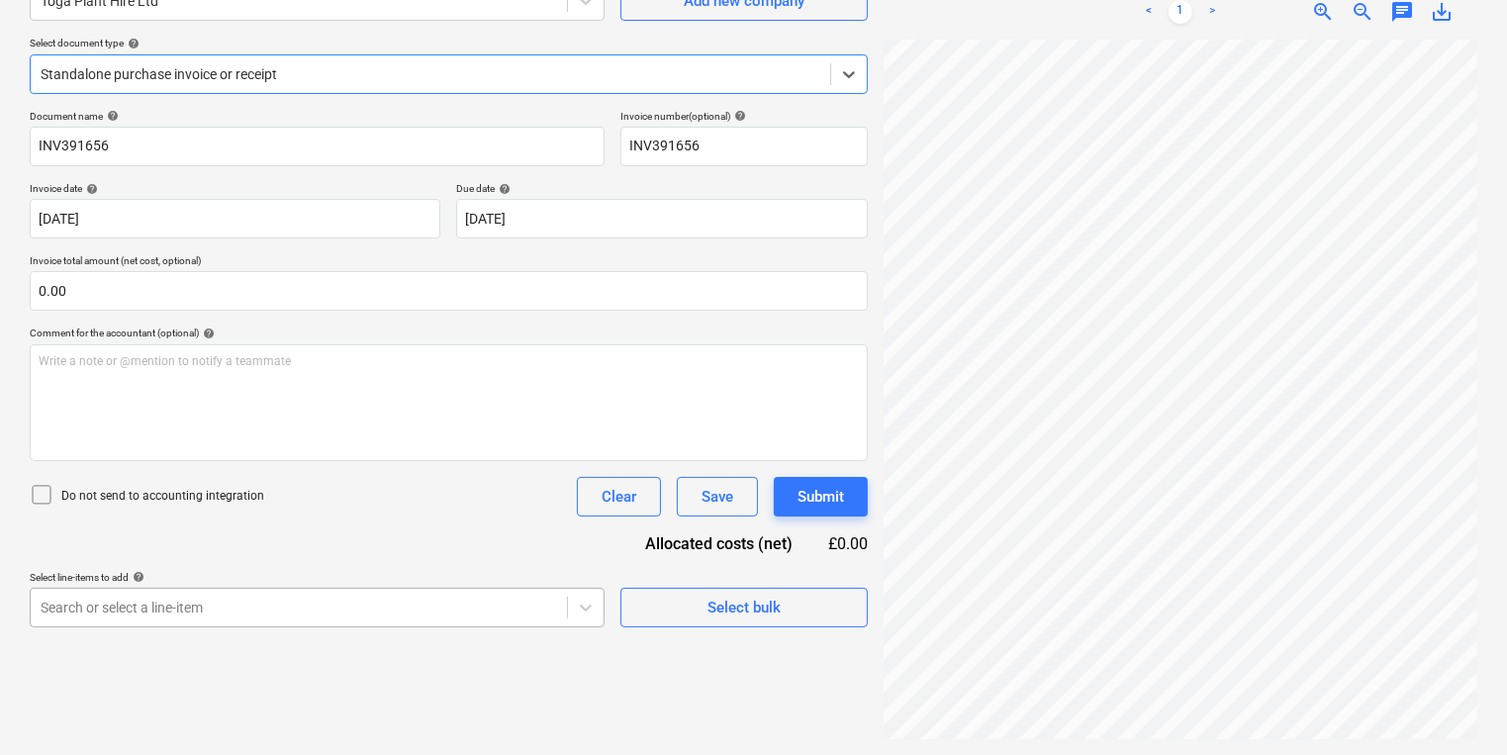
click at [306, 557] on body "Sales Projects Contacts Company Inbox 6 format_size keyboard_arrow_down help se…" at bounding box center [753, 179] width 1507 height 755
click at [866, 562] on div "Create new document Select company Toga Plant Hire Ltd Add new company Select d…" at bounding box center [449, 324] width 854 height 846
click at [755, 629] on div "Create new document Select company Toga Plant Hire Ltd Add new company Select d…" at bounding box center [449, 324] width 854 height 846
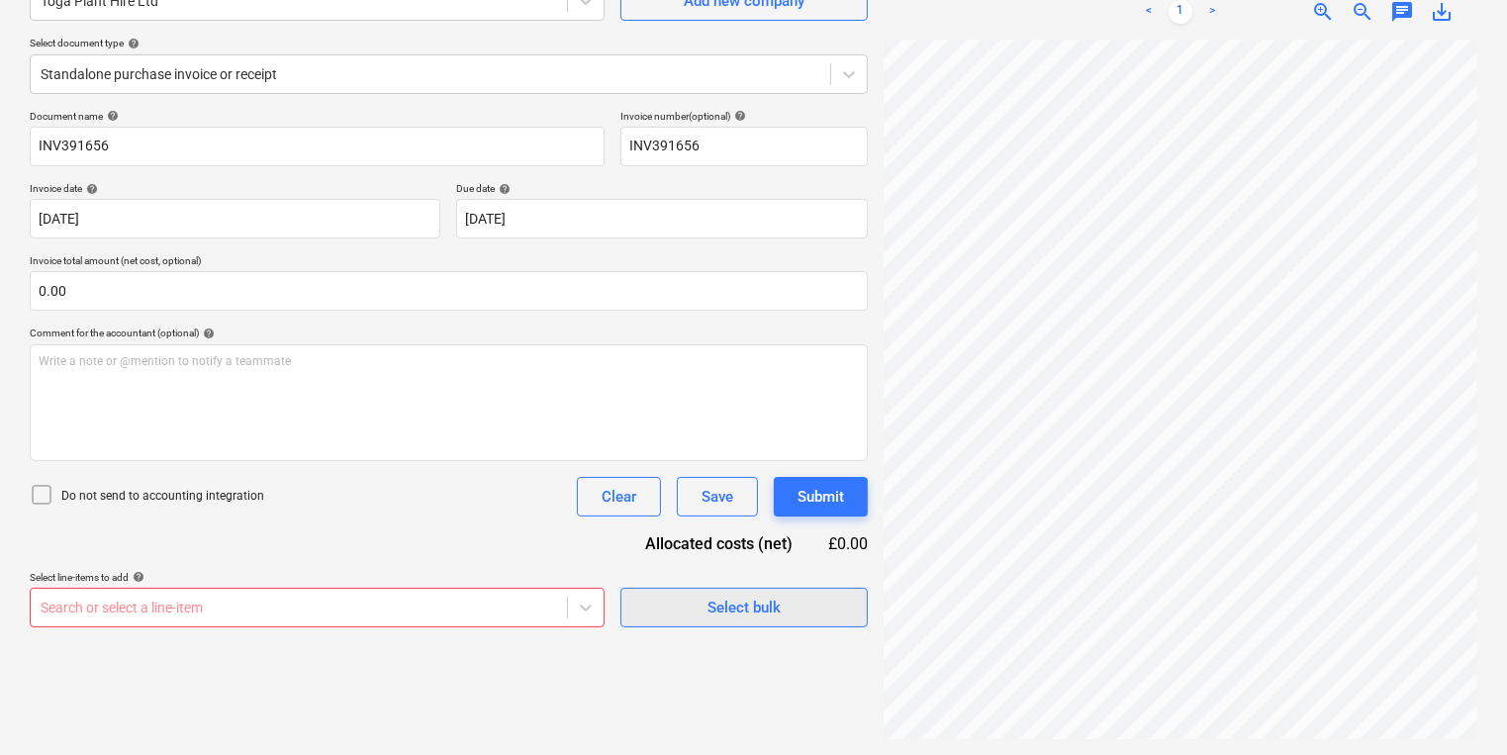
click at [747, 611] on div "Select bulk" at bounding box center [743, 608] width 73 height 26
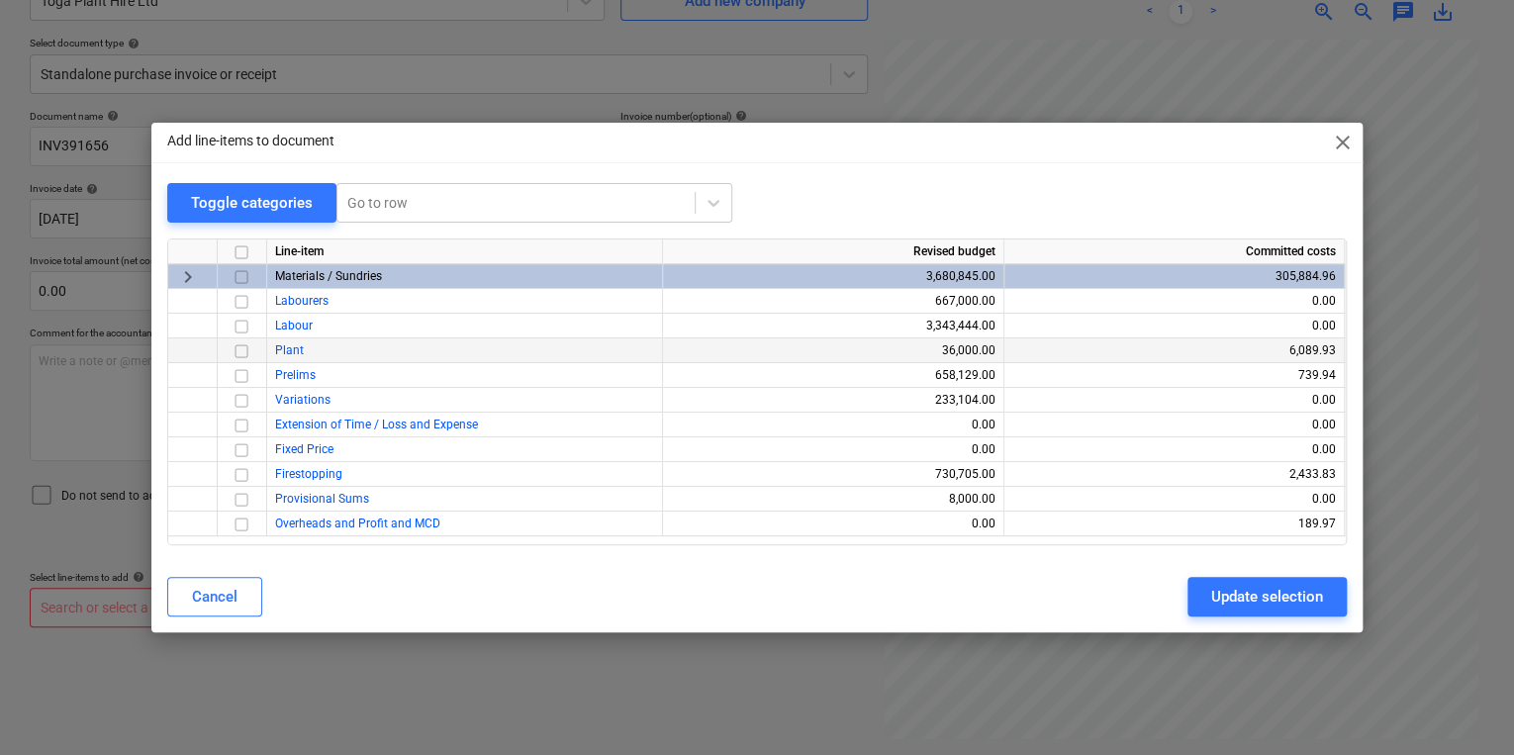
click at [230, 352] on input "checkbox" at bounding box center [242, 351] width 24 height 24
click at [1267, 613] on button "Update selection" at bounding box center [1266, 597] width 159 height 40
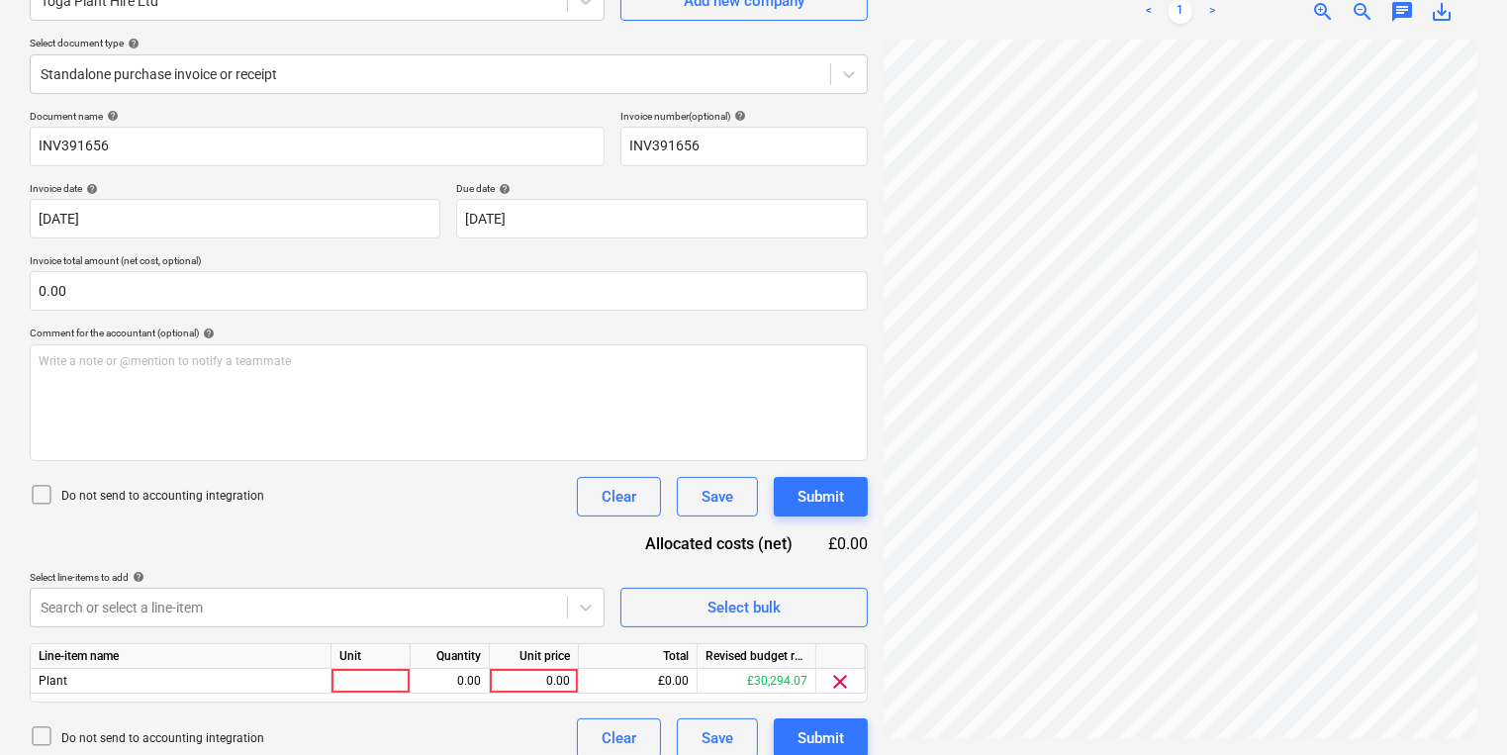
scroll to position [98, 0]
click at [391, 668] on div "Unit" at bounding box center [370, 656] width 79 height 25
click at [372, 688] on div at bounding box center [370, 681] width 79 height 25
type input "Delta decks"
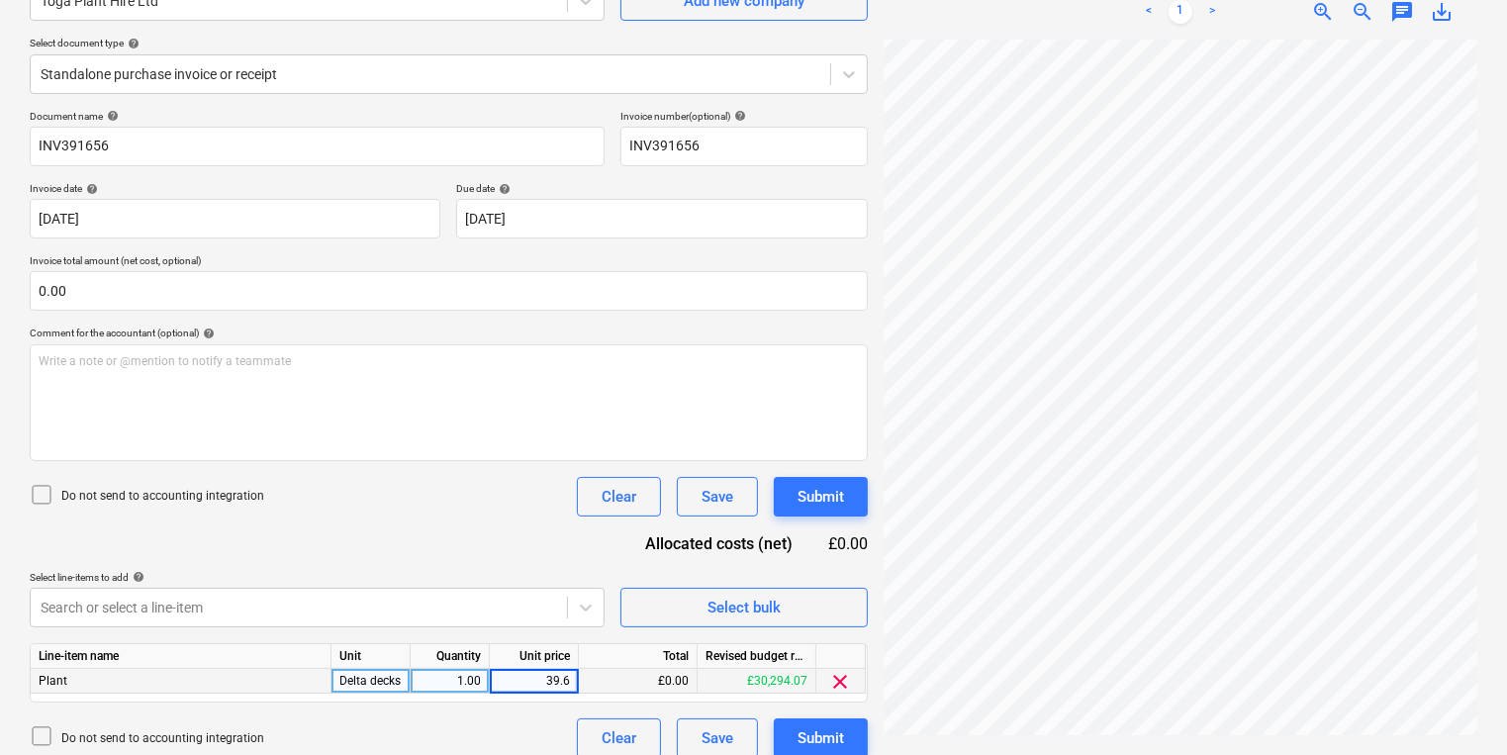
type input "39.60"
click at [768, 627] on div "Document name help INV391656 Invoice number (optional) help INV391656 Invoice d…" at bounding box center [449, 434] width 838 height 648
click at [763, 617] on div "Select bulk" at bounding box center [743, 608] width 73 height 26
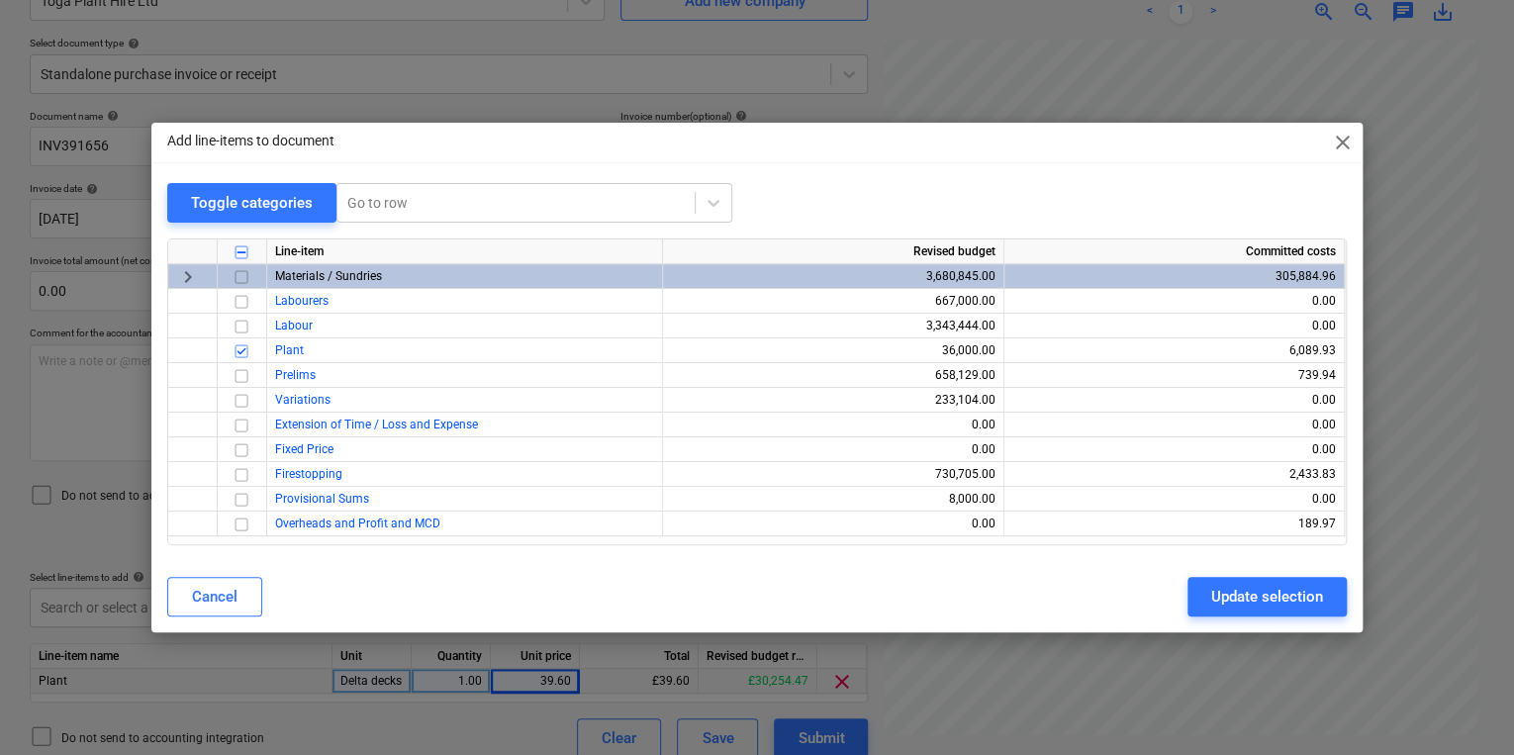
click at [591, 99] on div "Add line-items to document close Toggle categories Go to row Line-item Revised …" at bounding box center [757, 377] width 1514 height 755
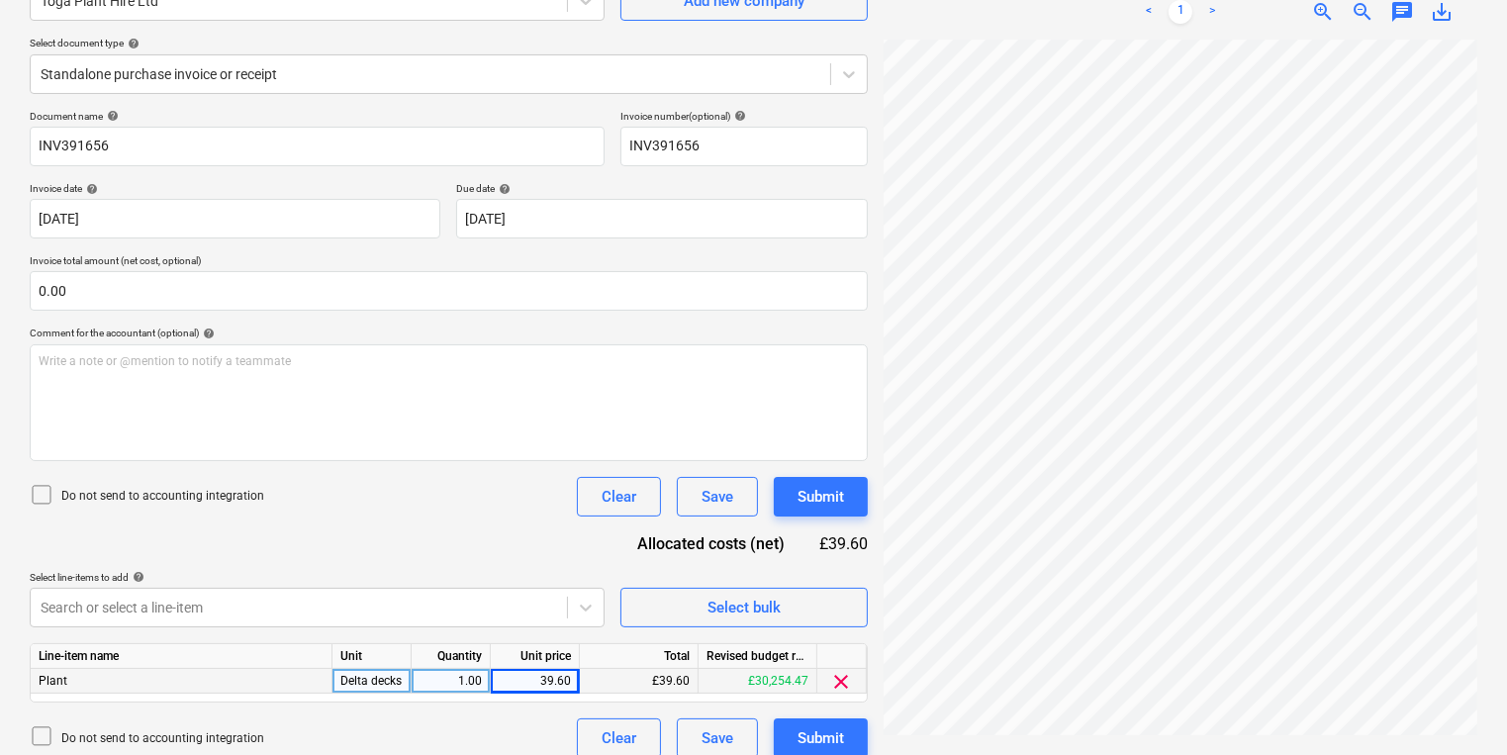
click at [198, 639] on div "Document name help INV391656 Invoice number (optional) help INV391656 Invoice d…" at bounding box center [449, 434] width 838 height 648
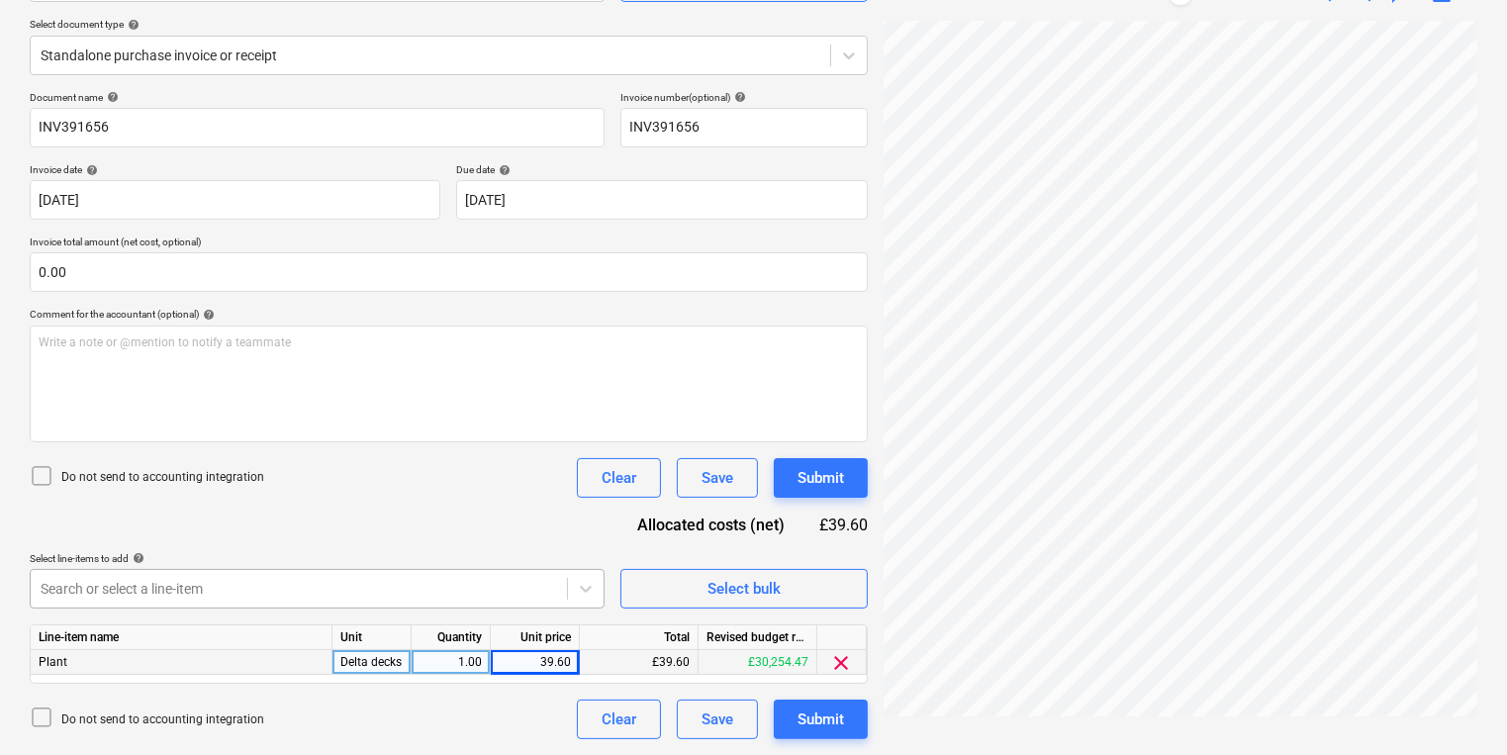
click at [221, 538] on body "Sales Projects Contacts Company Inbox 6 format_size keyboard_arrow_down help se…" at bounding box center [753, 160] width 1507 height 755
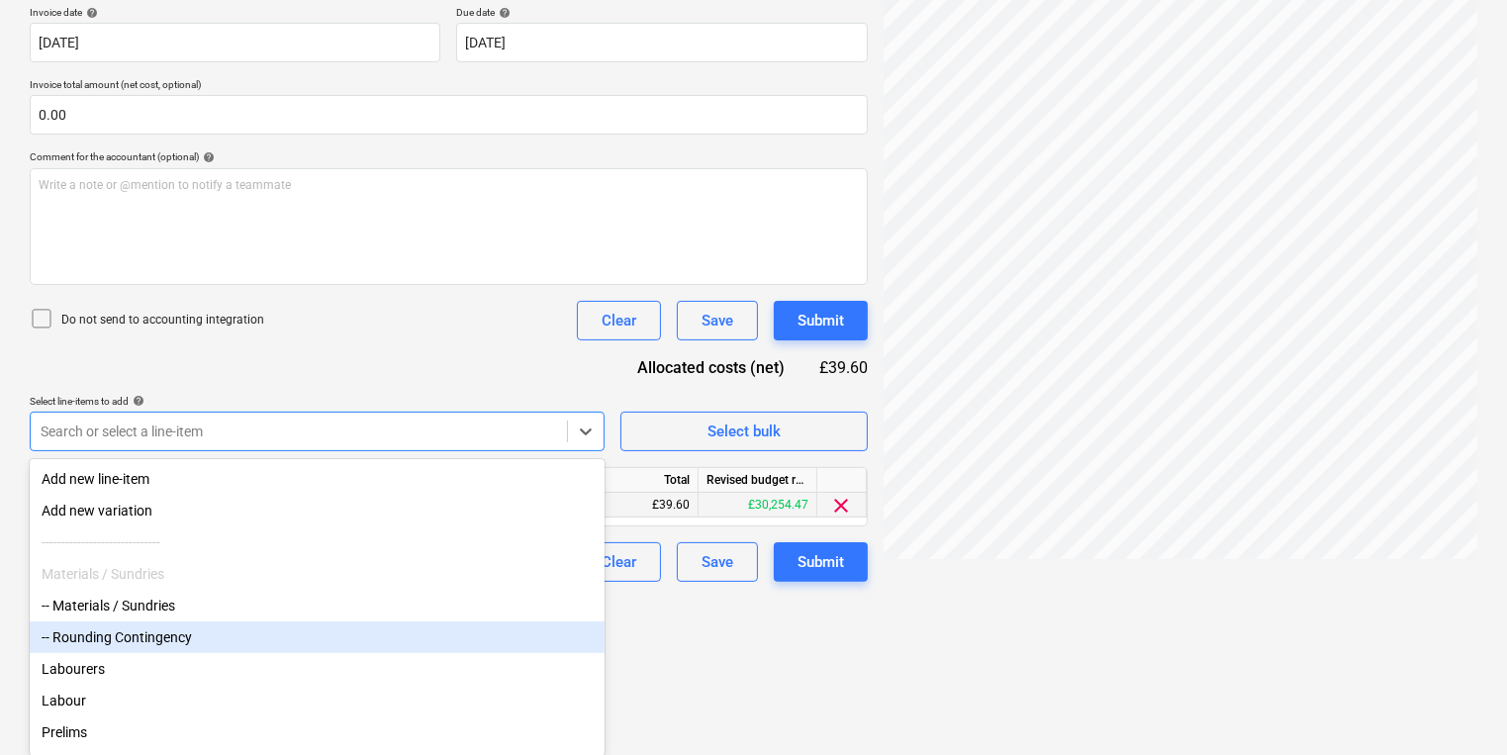
click at [203, 631] on div "-- Rounding Contingency" at bounding box center [317, 637] width 575 height 32
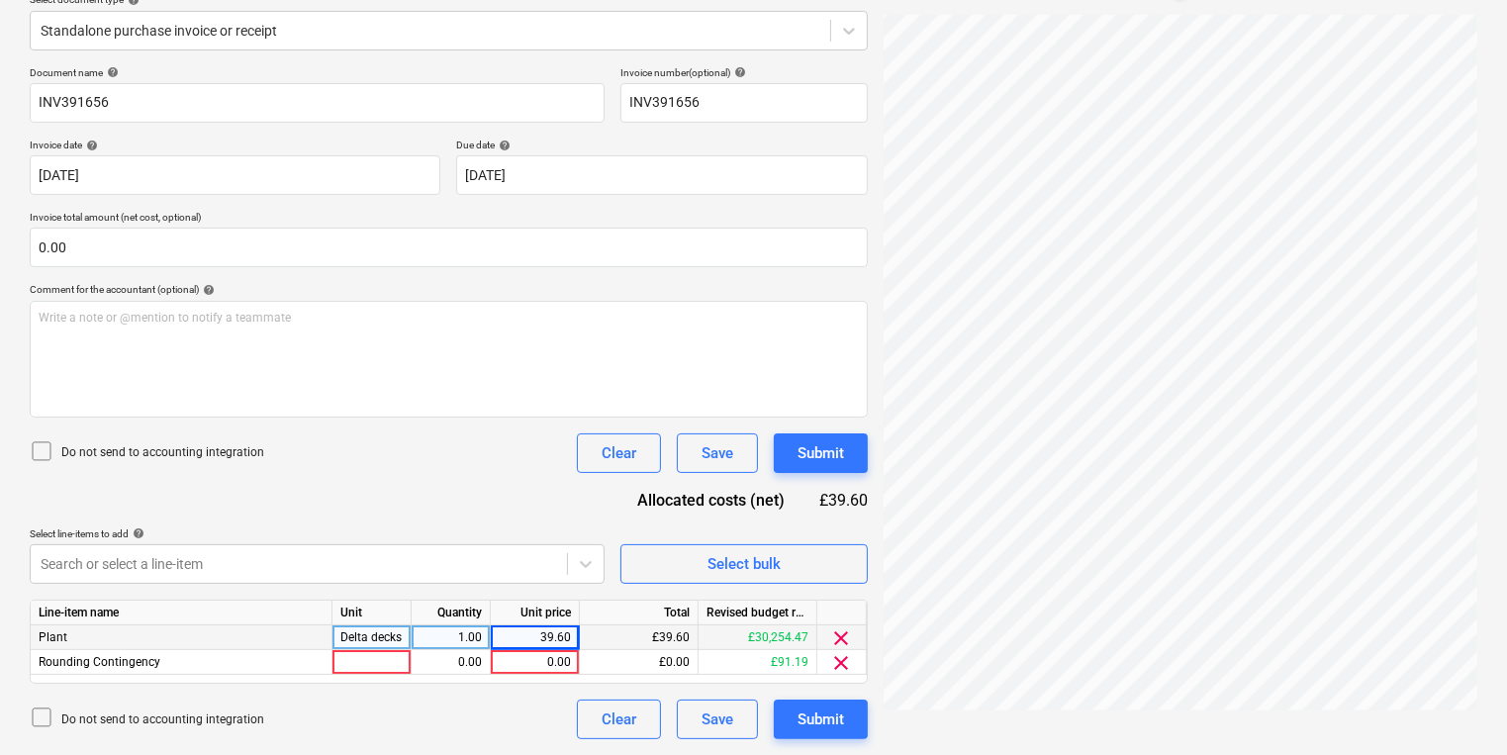
scroll to position [240, 0]
click at [814, 514] on html "Sales Projects Contacts Company Inbox 6 format_size keyboard_arrow_down help se…" at bounding box center [753, 137] width 1507 height 755
click at [389, 667] on div at bounding box center [371, 663] width 79 height 25
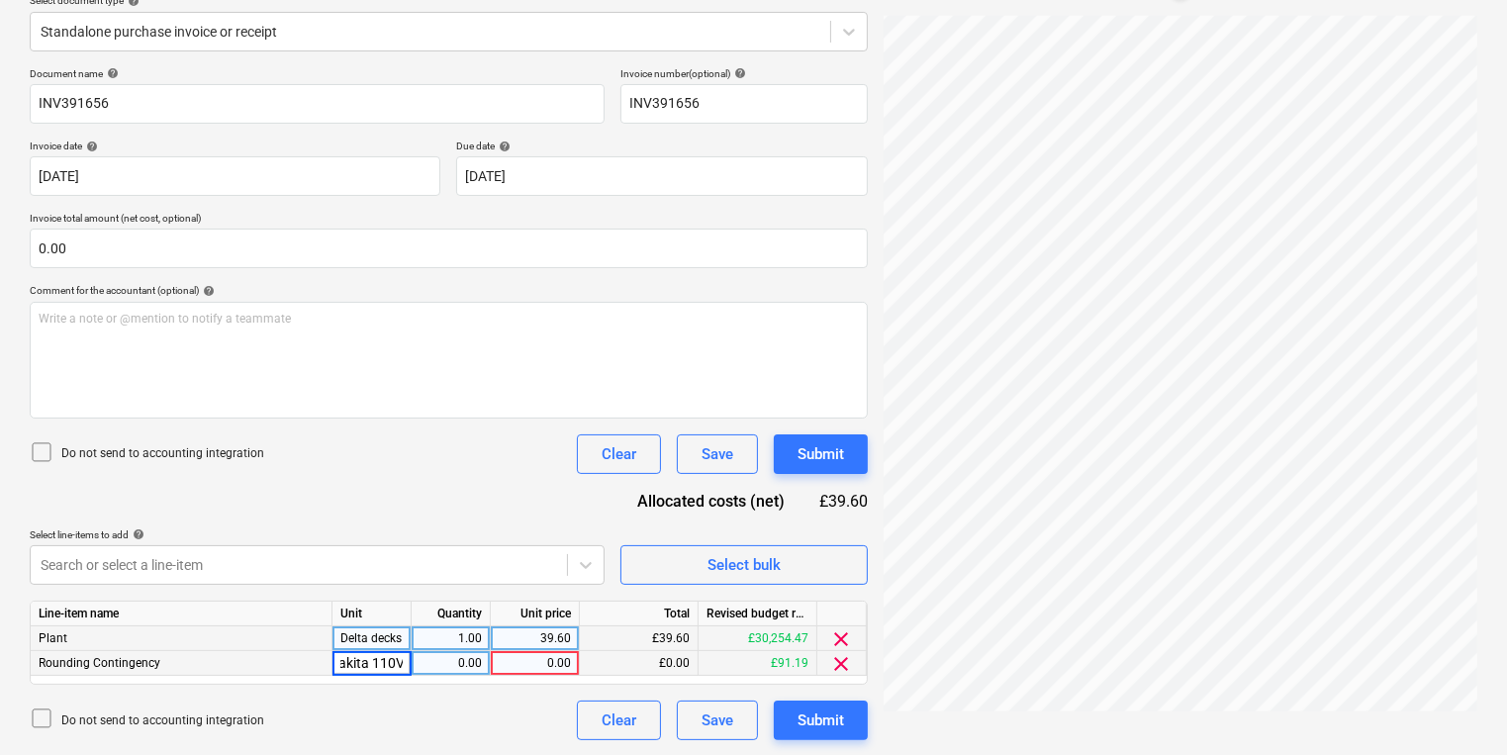
scroll to position [0, 18]
type input "Makita 110V 32AMP"
type input "132"
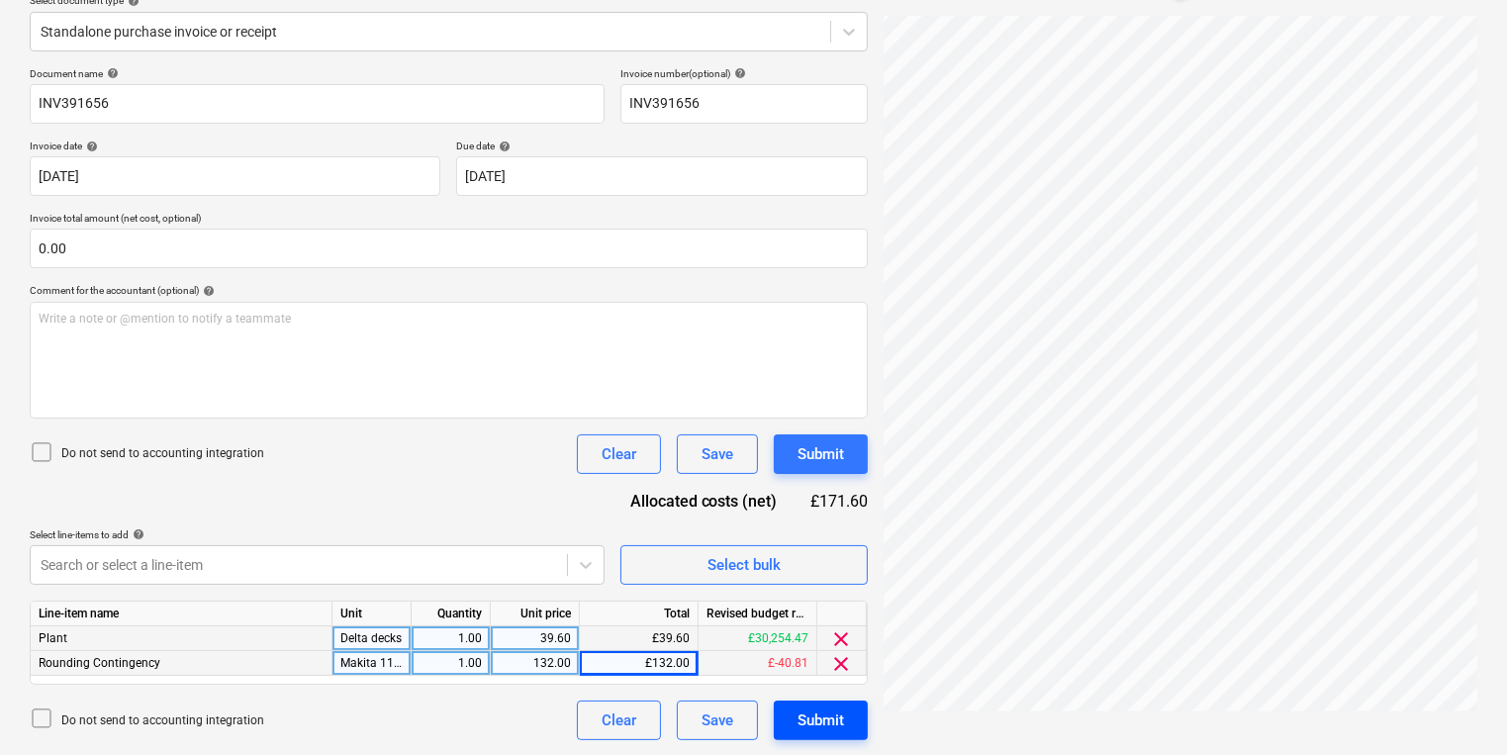
click at [815, 723] on div "Submit" at bounding box center [820, 720] width 46 height 26
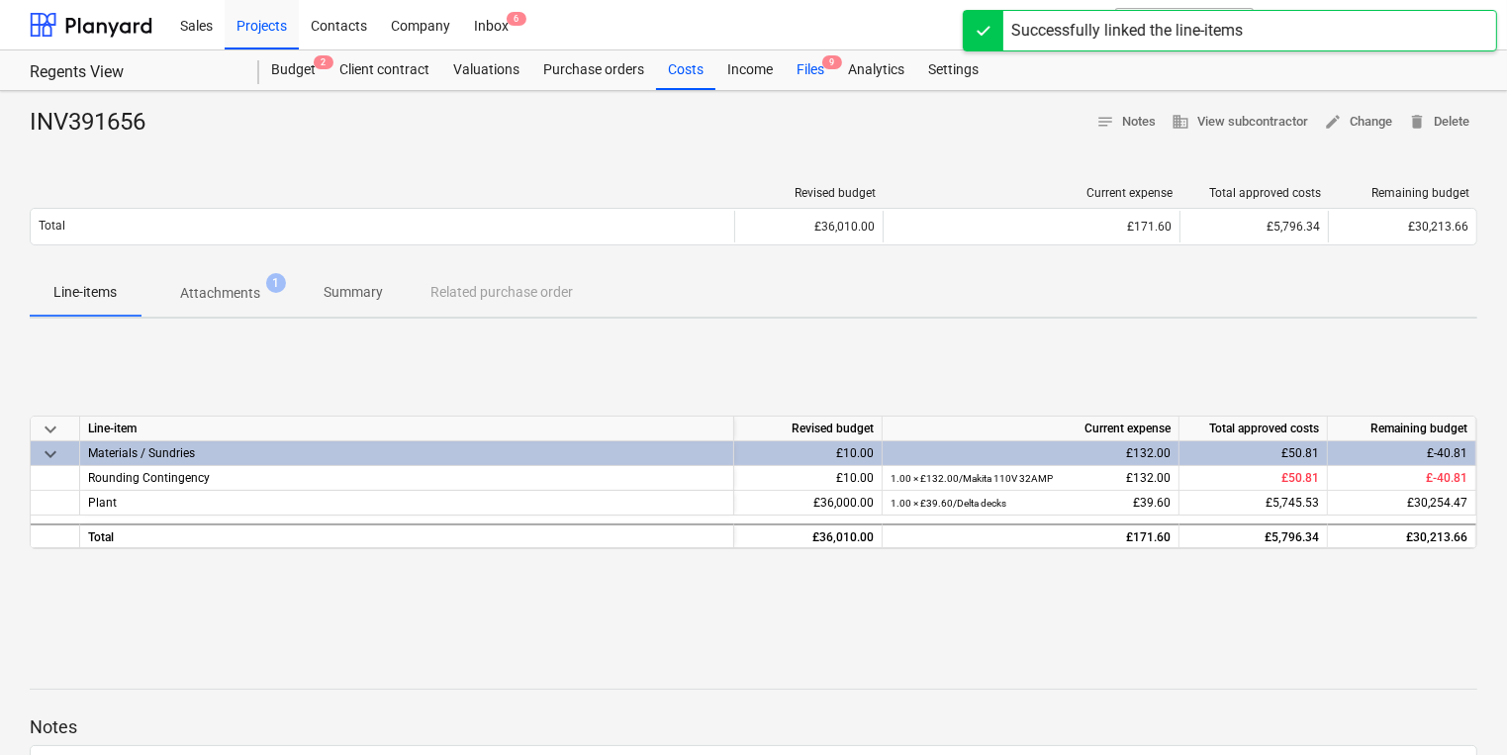
click at [823, 59] on div "Files 9" at bounding box center [810, 70] width 51 height 40
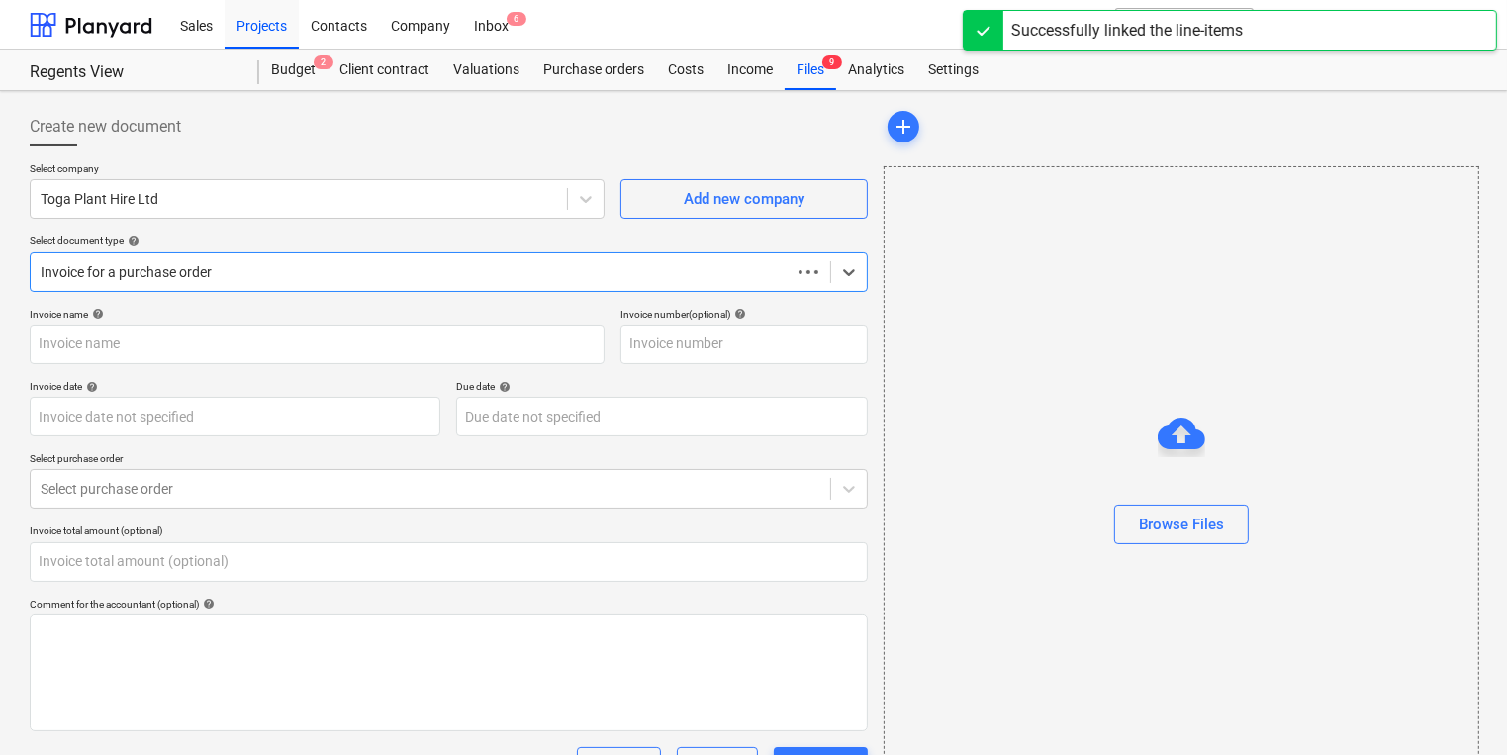
type input "0.00"
type input "INV391663"
type input "[DATE]"
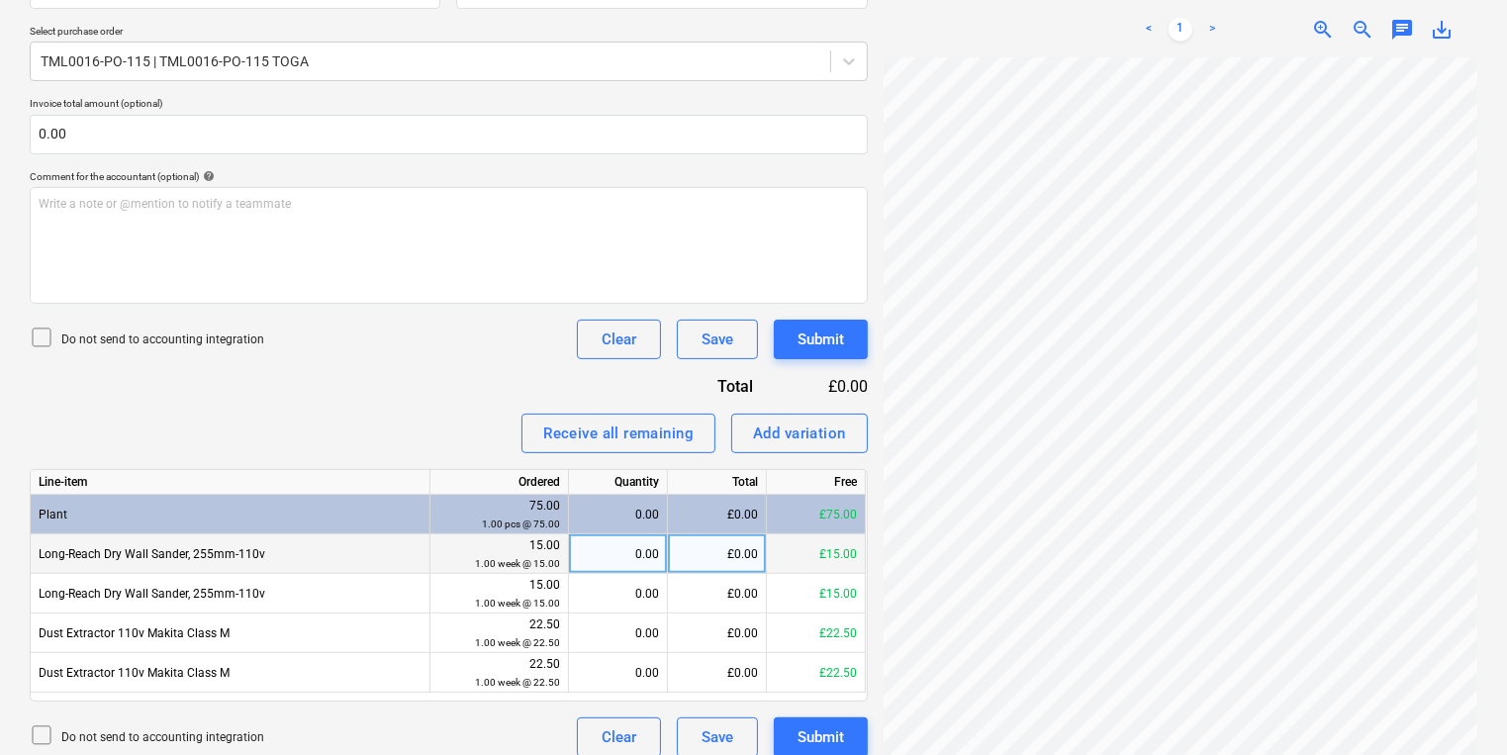
scroll to position [444, 0]
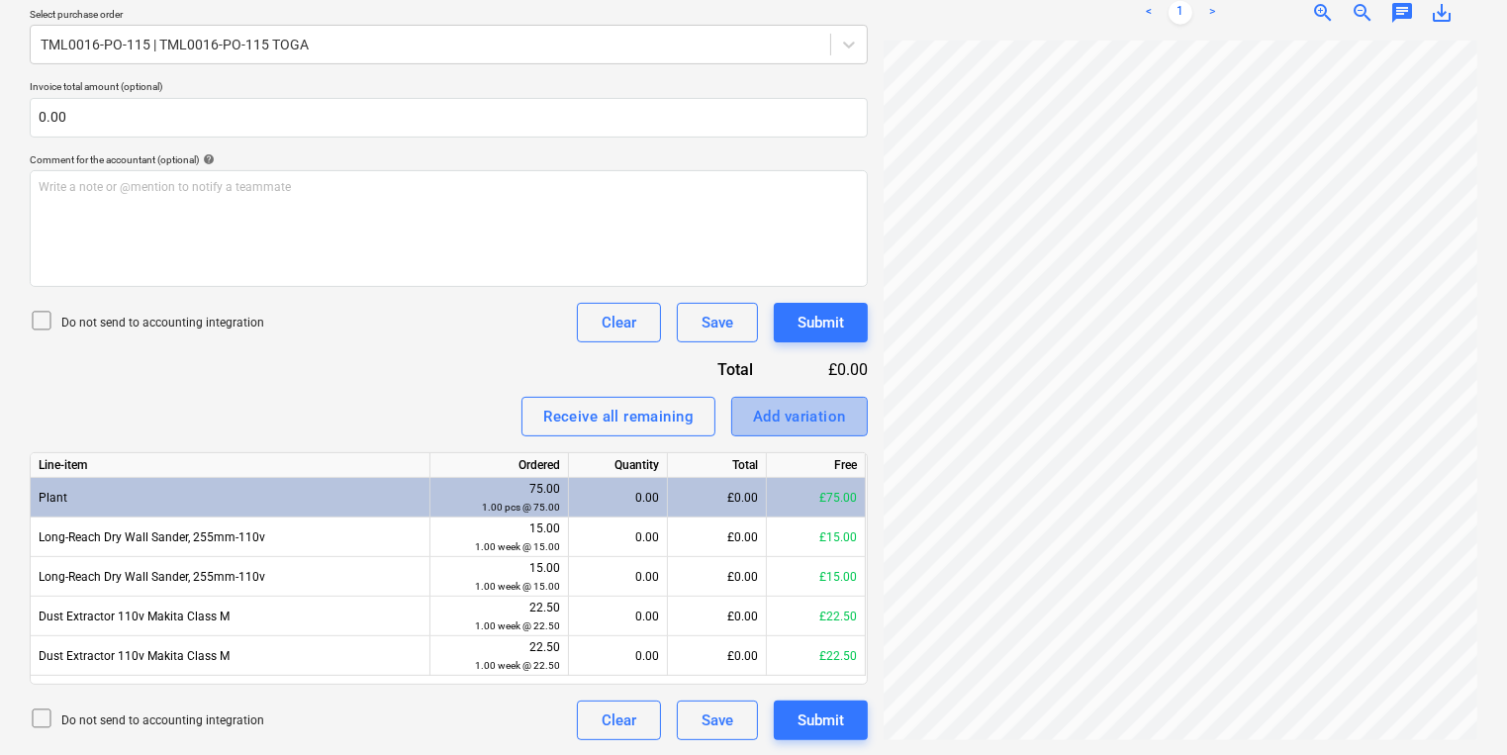
click at [797, 404] on div "Add variation" at bounding box center [799, 417] width 93 height 26
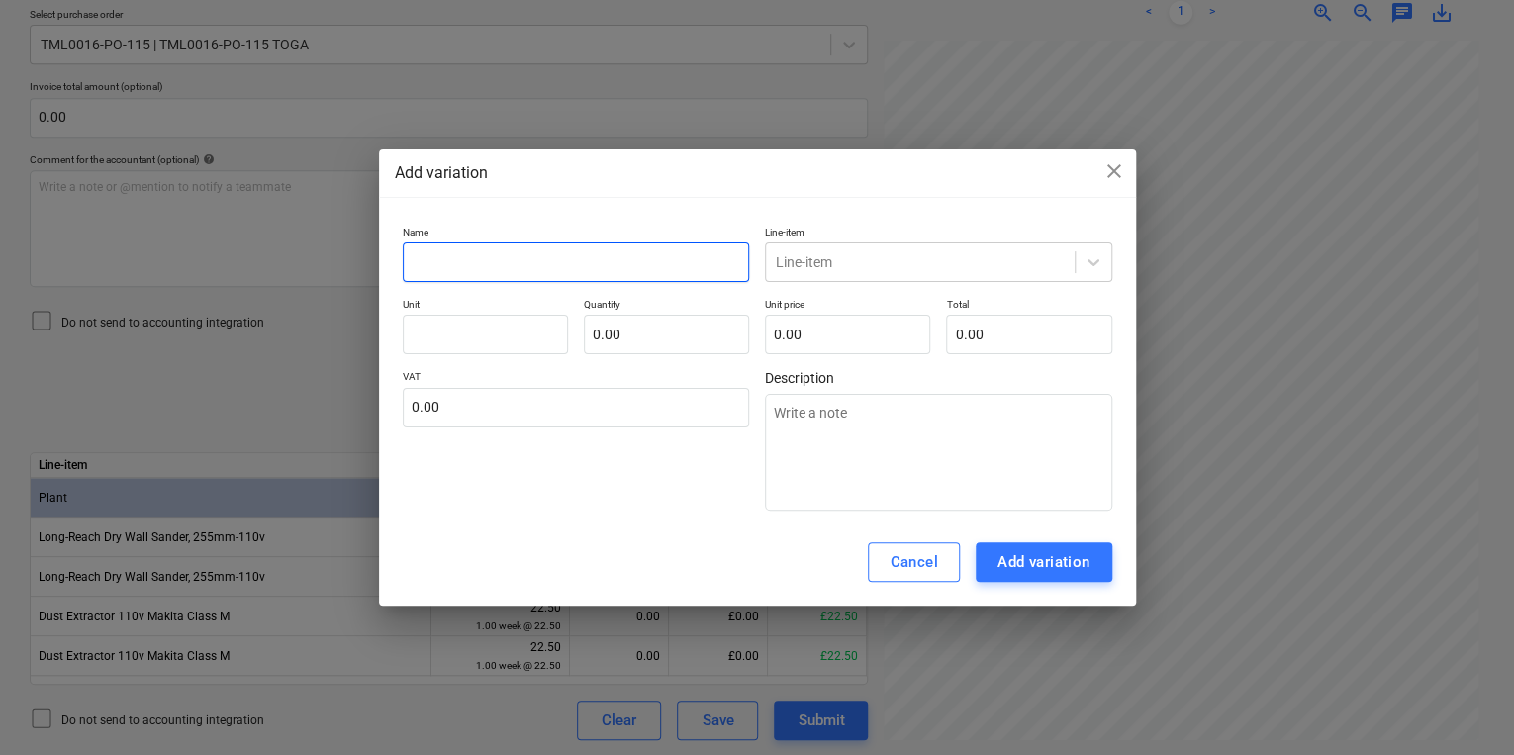
click at [564, 265] on input "text" at bounding box center [576, 262] width 347 height 40
click at [1094, 174] on div "Add variation close" at bounding box center [757, 173] width 725 height 24
click at [1102, 170] on span "close" at bounding box center [1114, 171] width 24 height 24
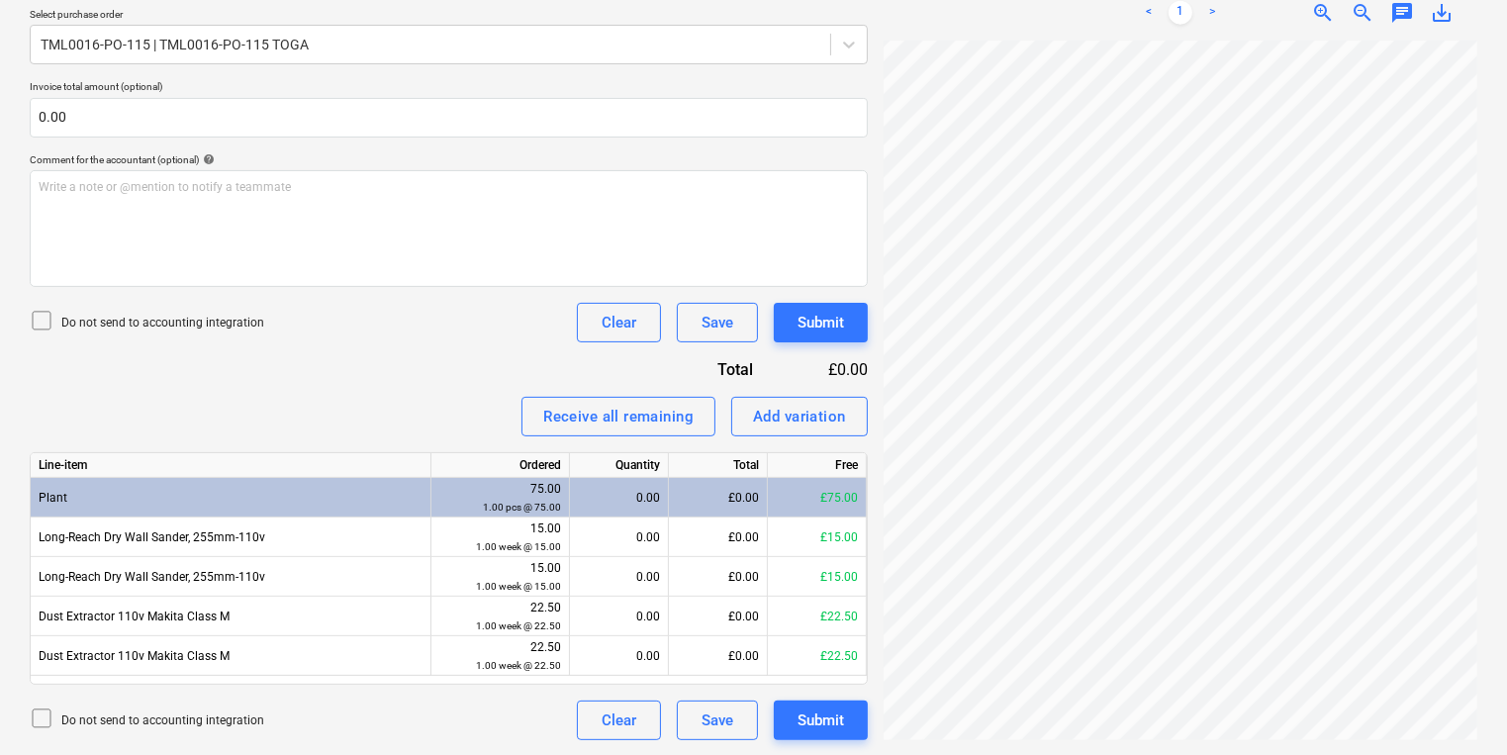
scroll to position [11, 0]
click at [787, 418] on div "Add variation" at bounding box center [799, 417] width 93 height 26
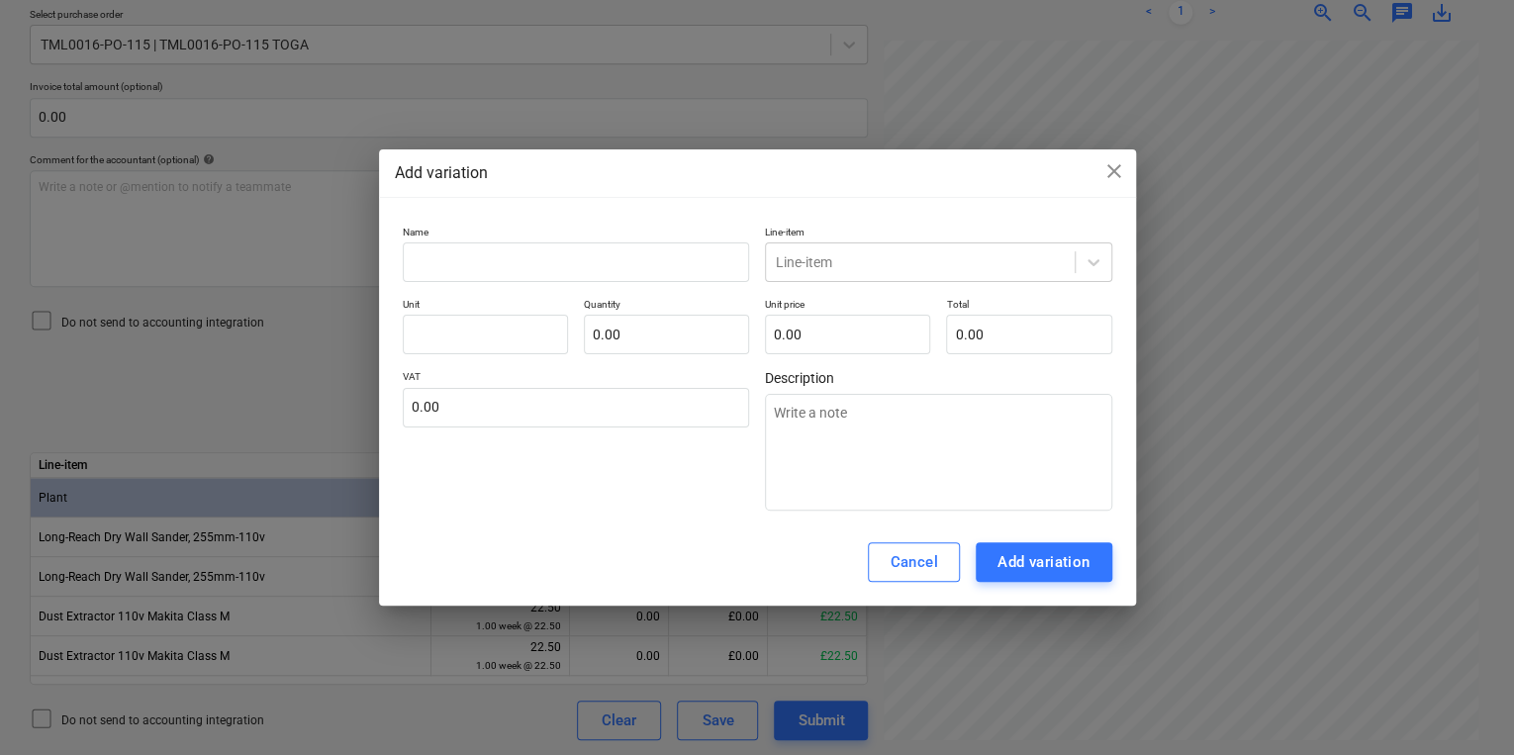
click at [546, 284] on div "Name Line-item Line-item Unit Quantity 0.00 Unit price 0.00 Total 0.00 VAT 0.00…" at bounding box center [757, 369] width 709 height 286
click at [541, 274] on input "text" at bounding box center [576, 262] width 347 height 40
type textarea "x"
type input "F"
type textarea "x"
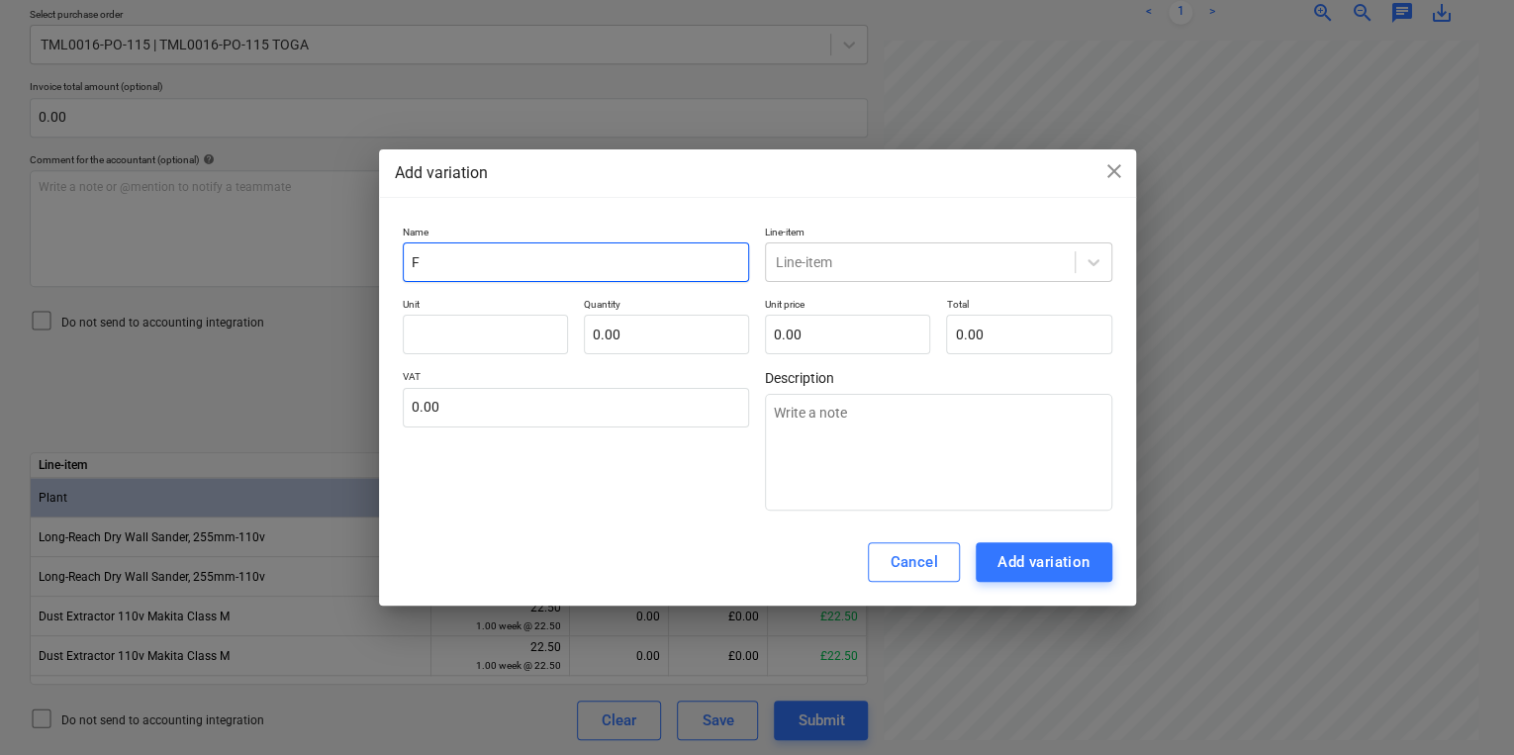
type input "FL"
type textarea "x"
type input "FLE"
type textarea "x"
type input "FL"
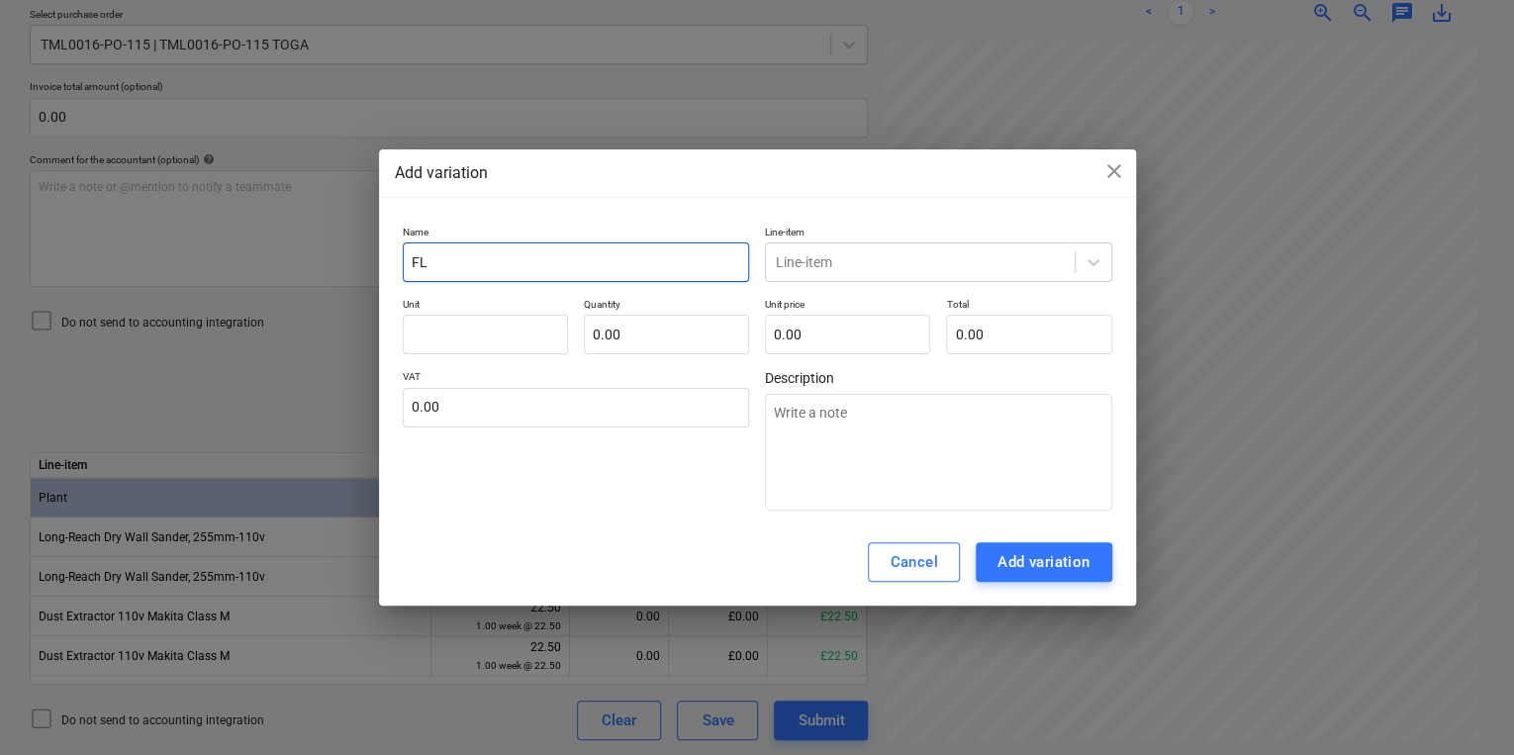
type textarea "x"
type input "F"
type textarea "x"
type input "Fl"
type textarea "x"
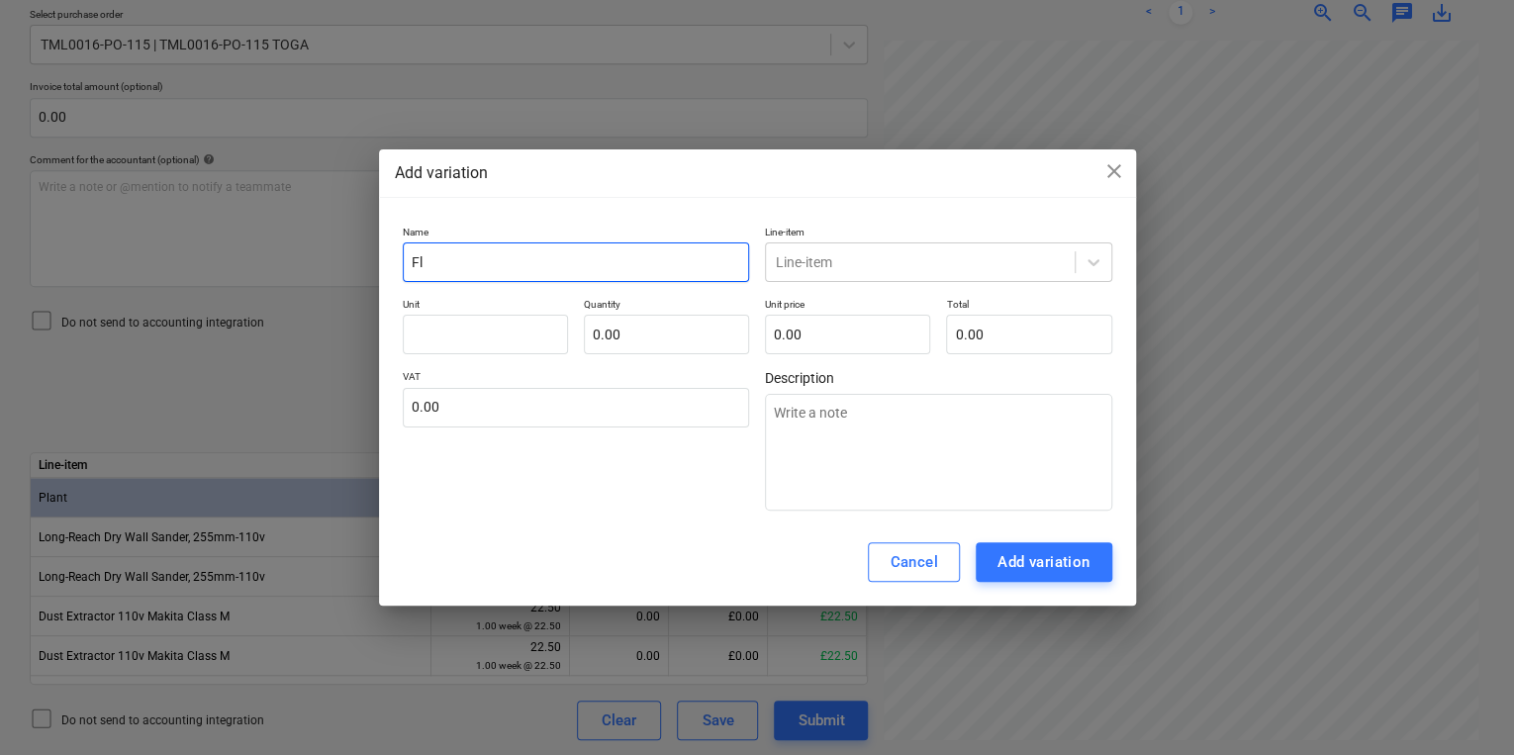
type input "Fle"
type textarea "x"
type input "Flex"
type textarea "x"
type input "Flex"
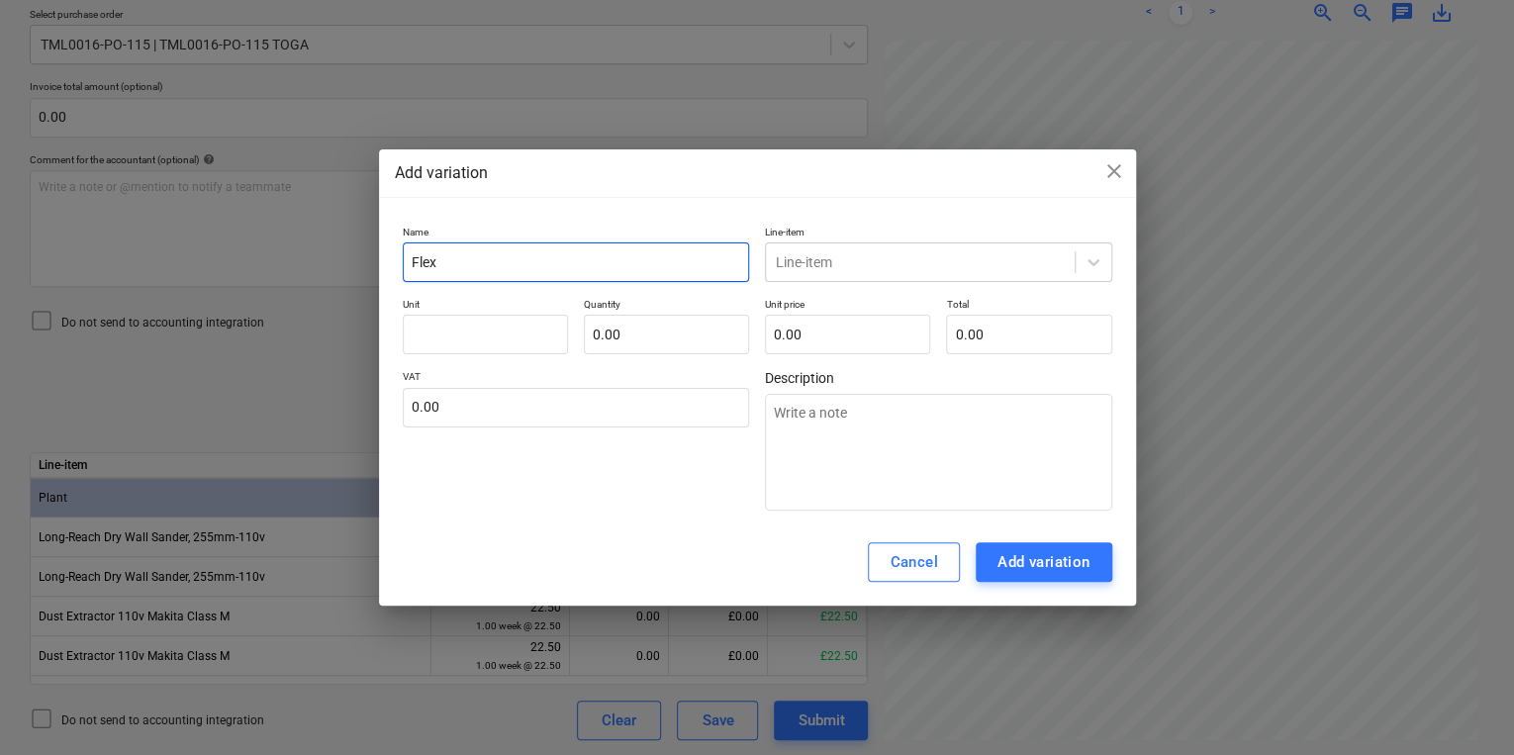
type textarea "x"
type input "Flex G"
type textarea "x"
type input "Flex Gi"
type textarea "x"
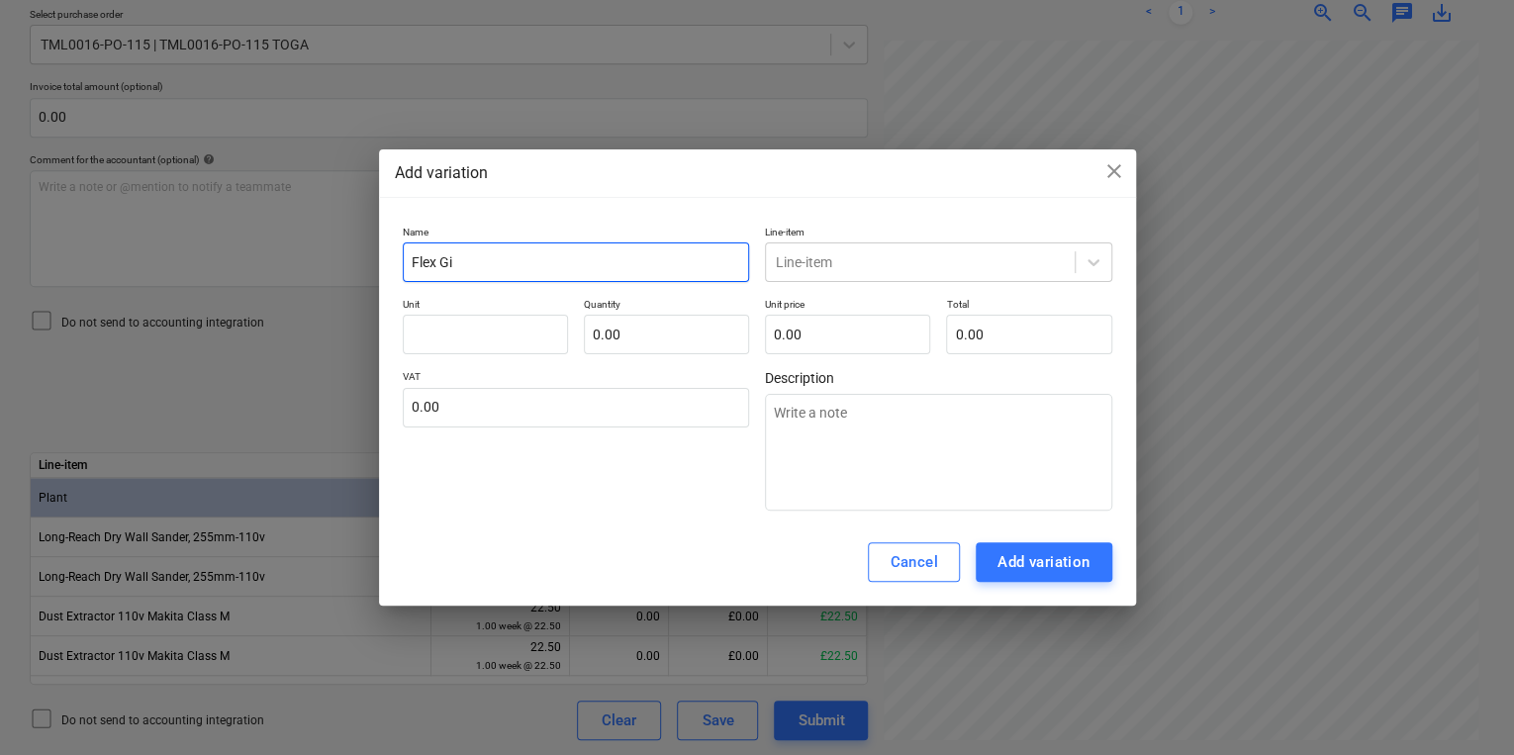
type input "Flex Gir"
type textarea "x"
type input "Flex Gira"
type textarea "x"
type input "Flex Giraf"
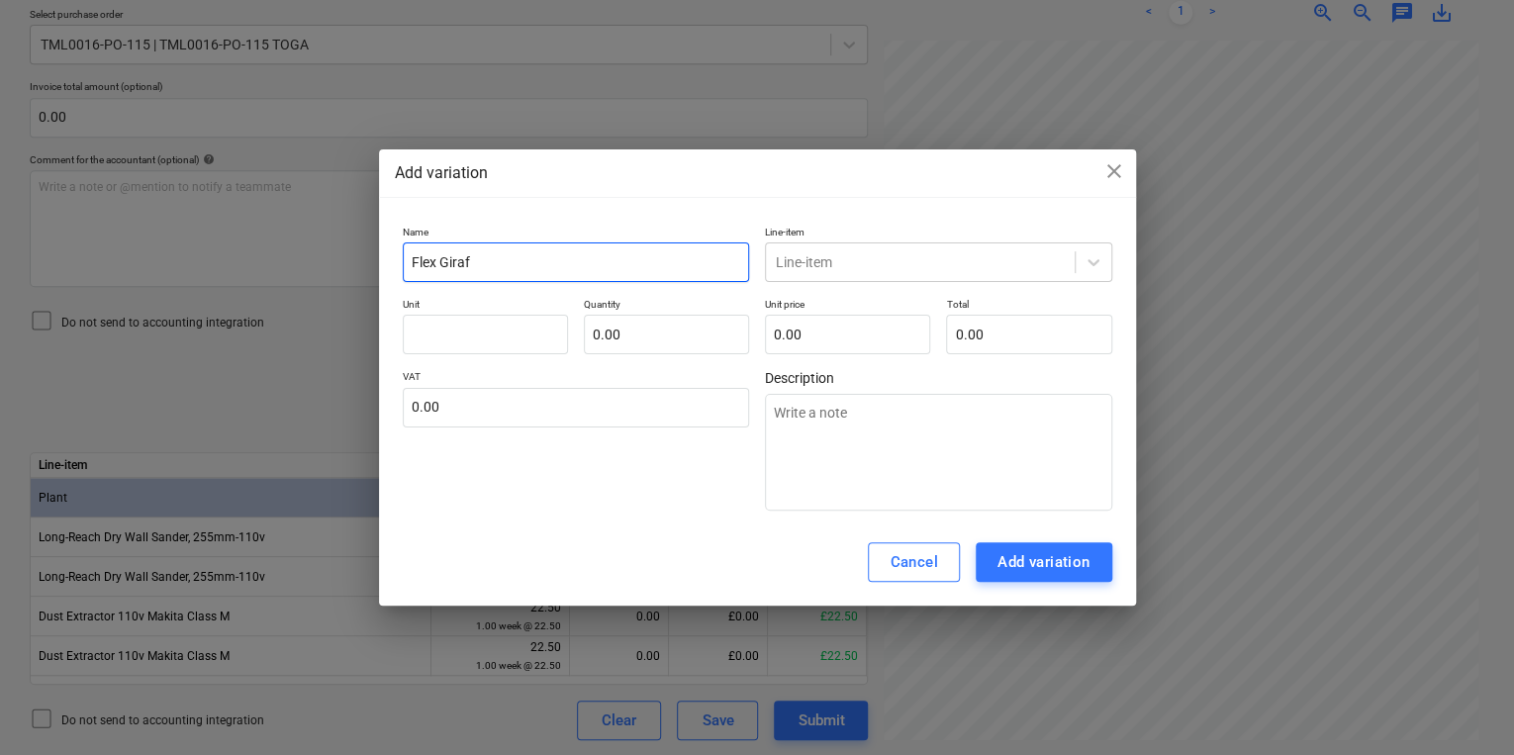
type textarea "x"
type input "Flex Giraff"
type textarea "x"
type input "Flex Giraffe"
type textarea "x"
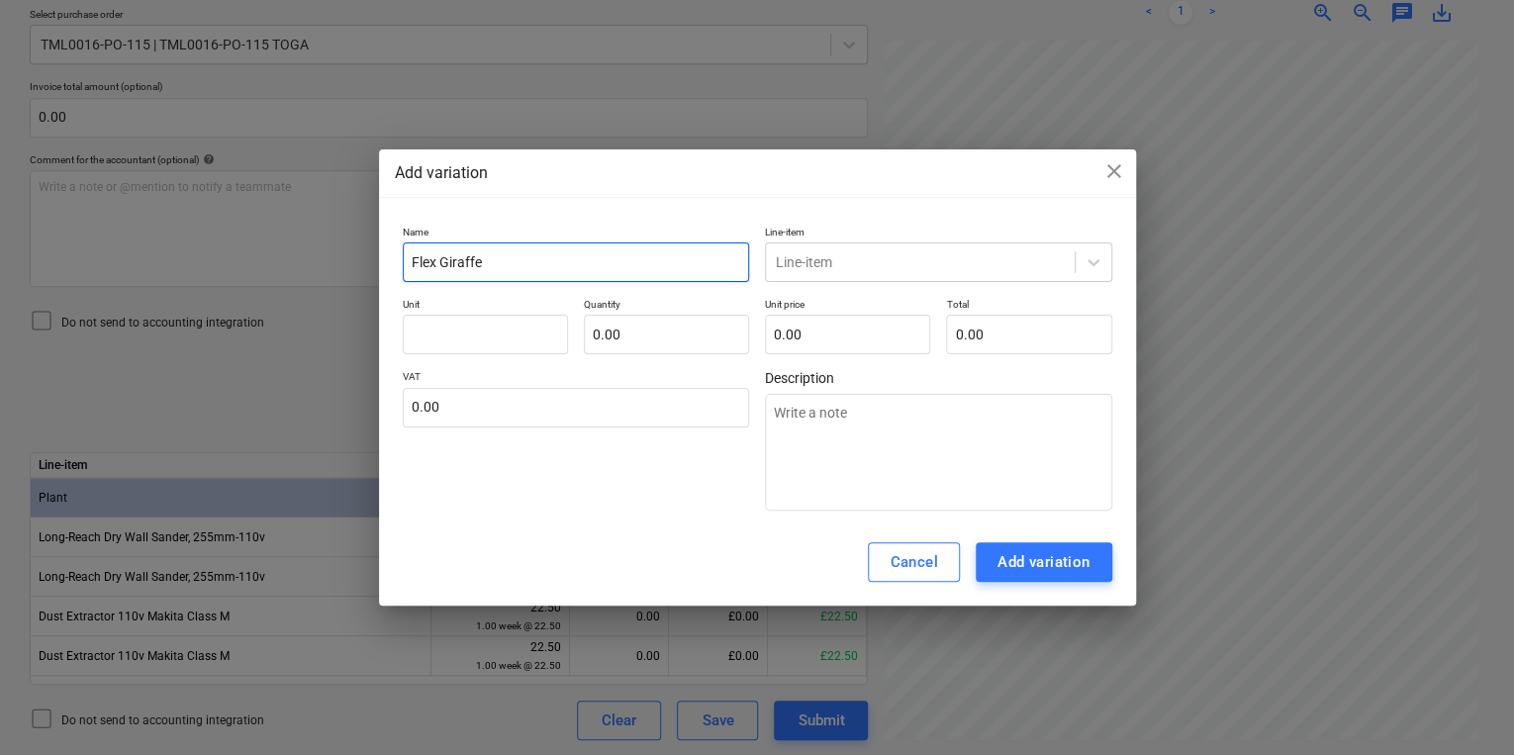
type input "Flex Giraffe"
type textarea "x"
type input "Flex Giraffe W"
type textarea "x"
type input "Flex Giraffe Wa"
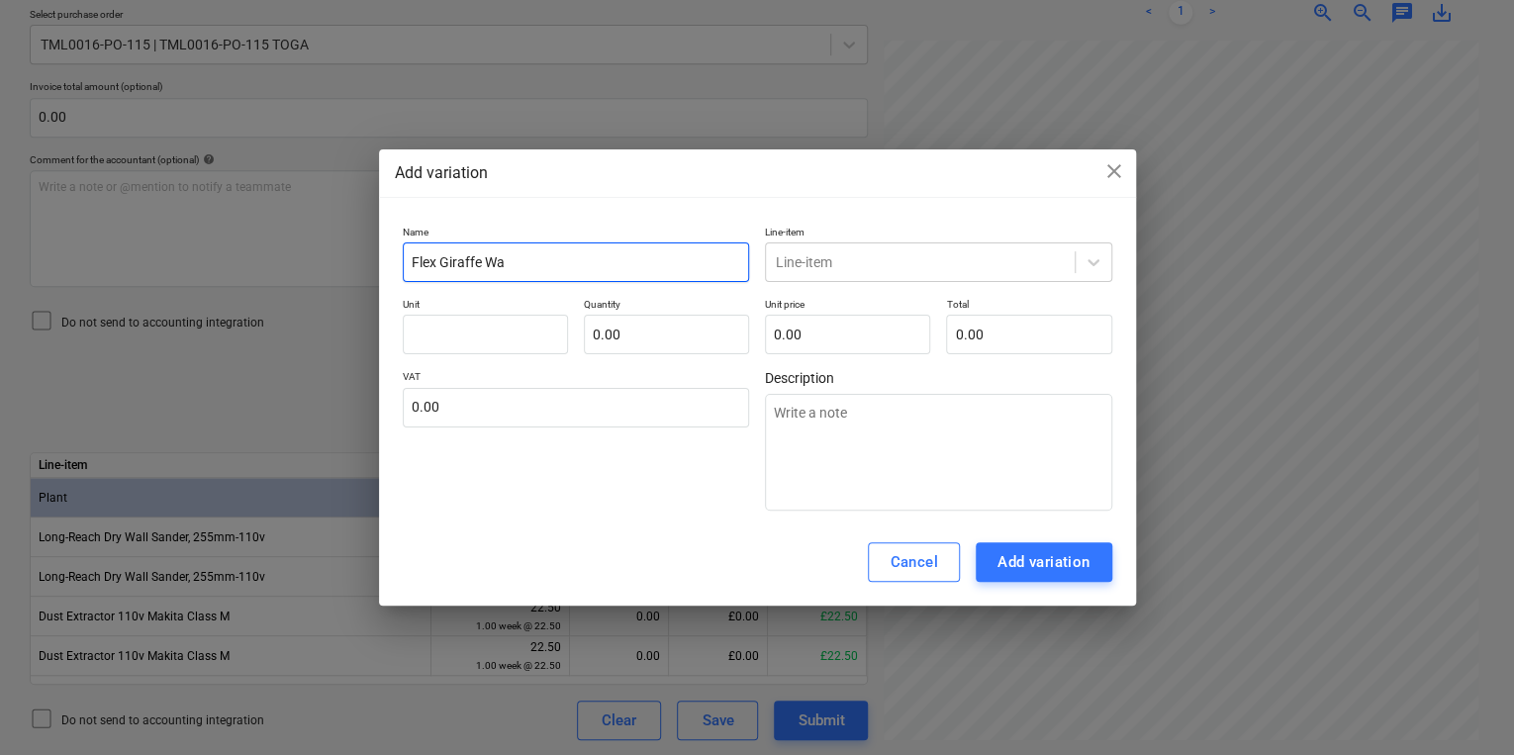
type textarea "x"
type input "Flex Giraffe Wal"
type textarea "x"
type input "Flex Giraffe Wall"
type textarea "x"
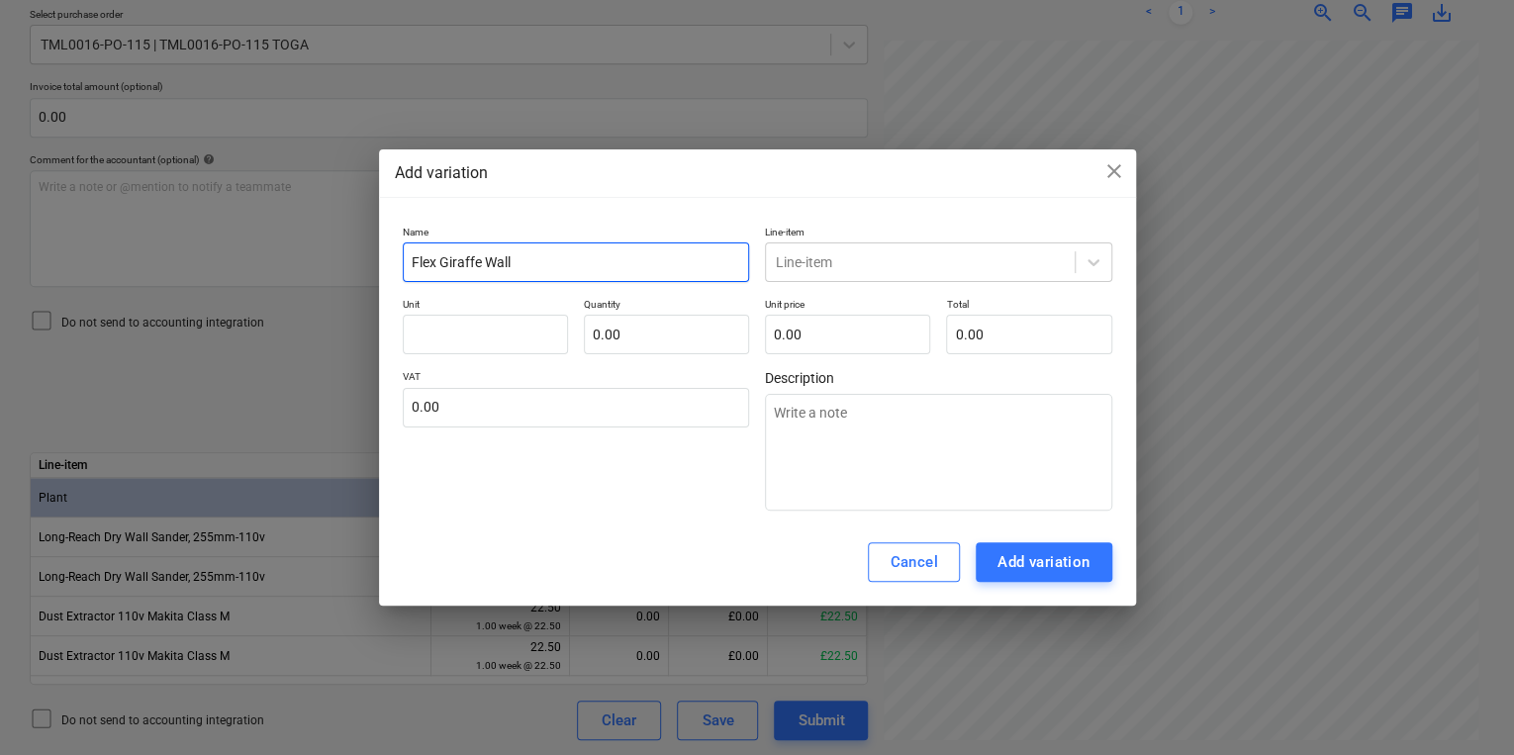
type input "Flex Giraffe Wall"
type textarea "x"
type input "Flex Giraffe Wall S"
type textarea "x"
type input "Flex Giraffe Wall Sa"
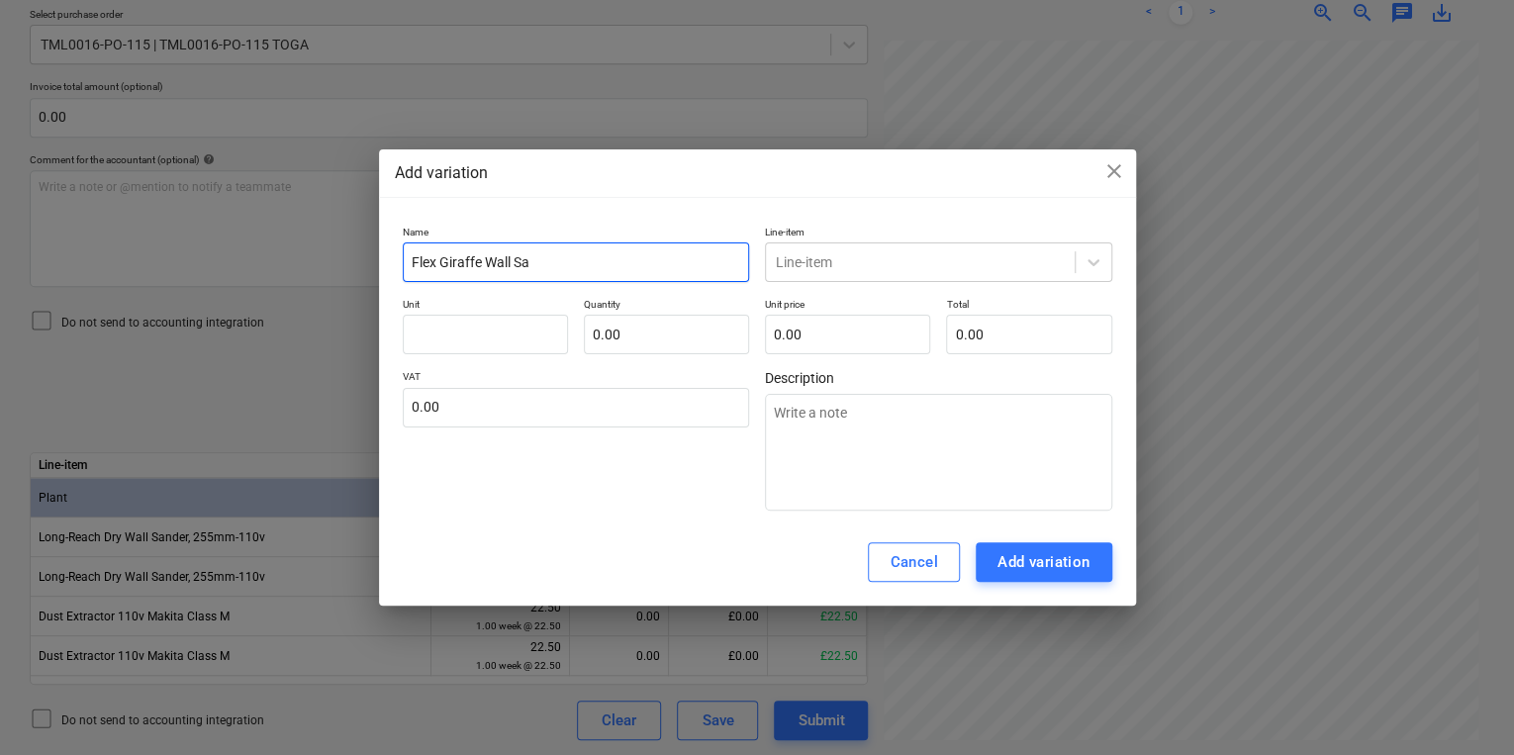
type textarea "x"
type input "Flex Giraffe Wall San"
type textarea "x"
type input "Flex Giraffe Wall Sand"
type textarea "x"
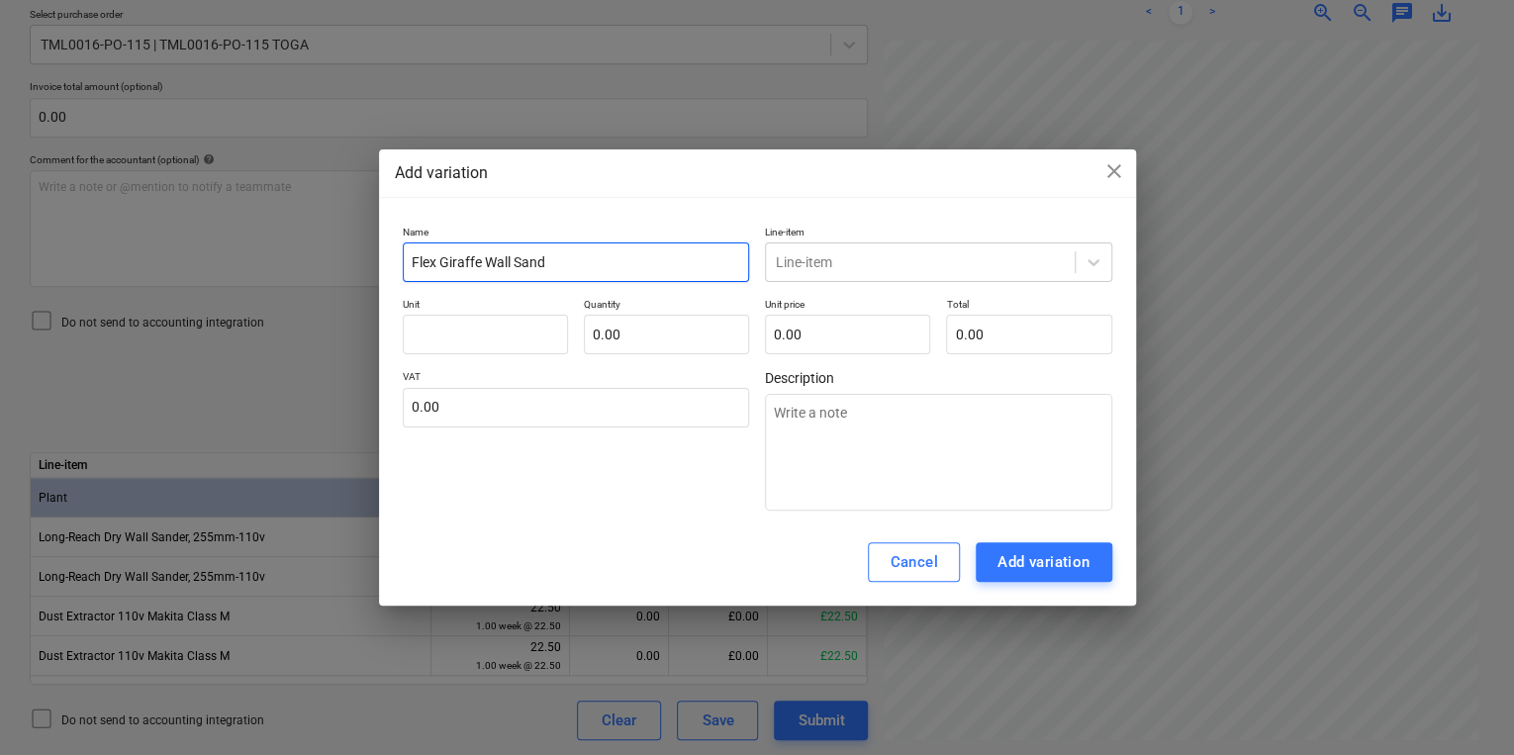
type input "Flex Giraffe Wall Sande"
type textarea "x"
type input "Flex Giraffe Wall Sander"
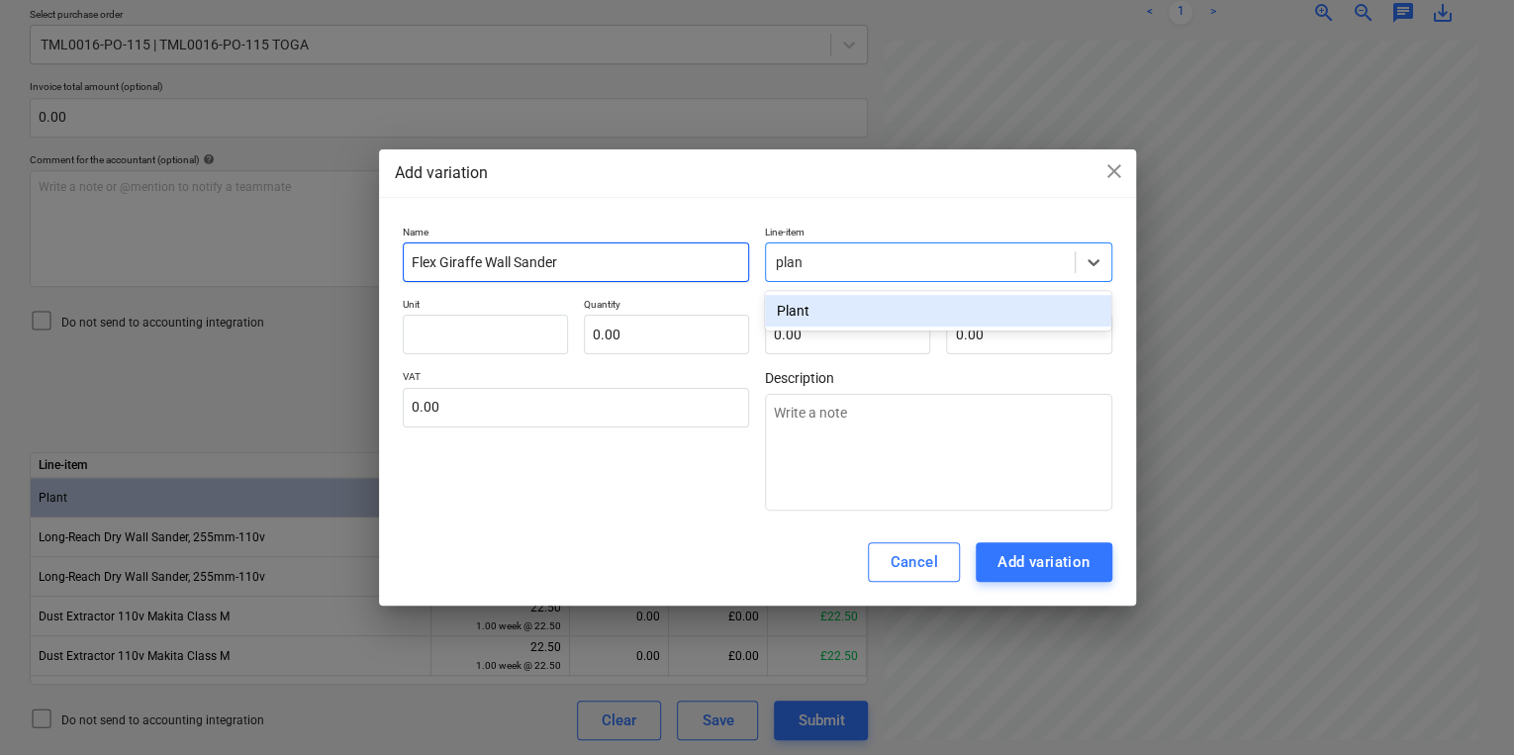
type input "plant"
type textarea "x"
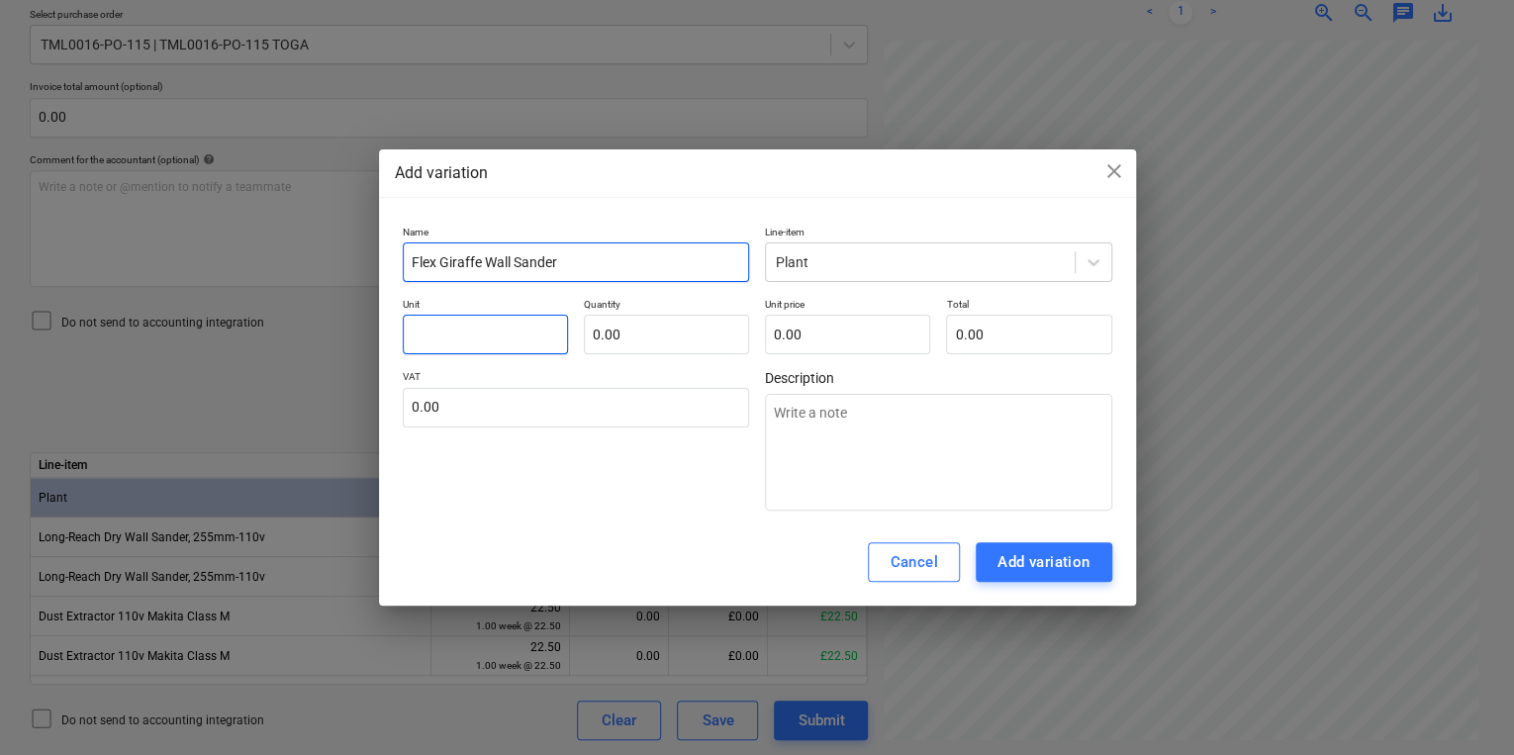
type textarea "x"
type input "p"
type textarea "x"
type input "pl"
type textarea "x"
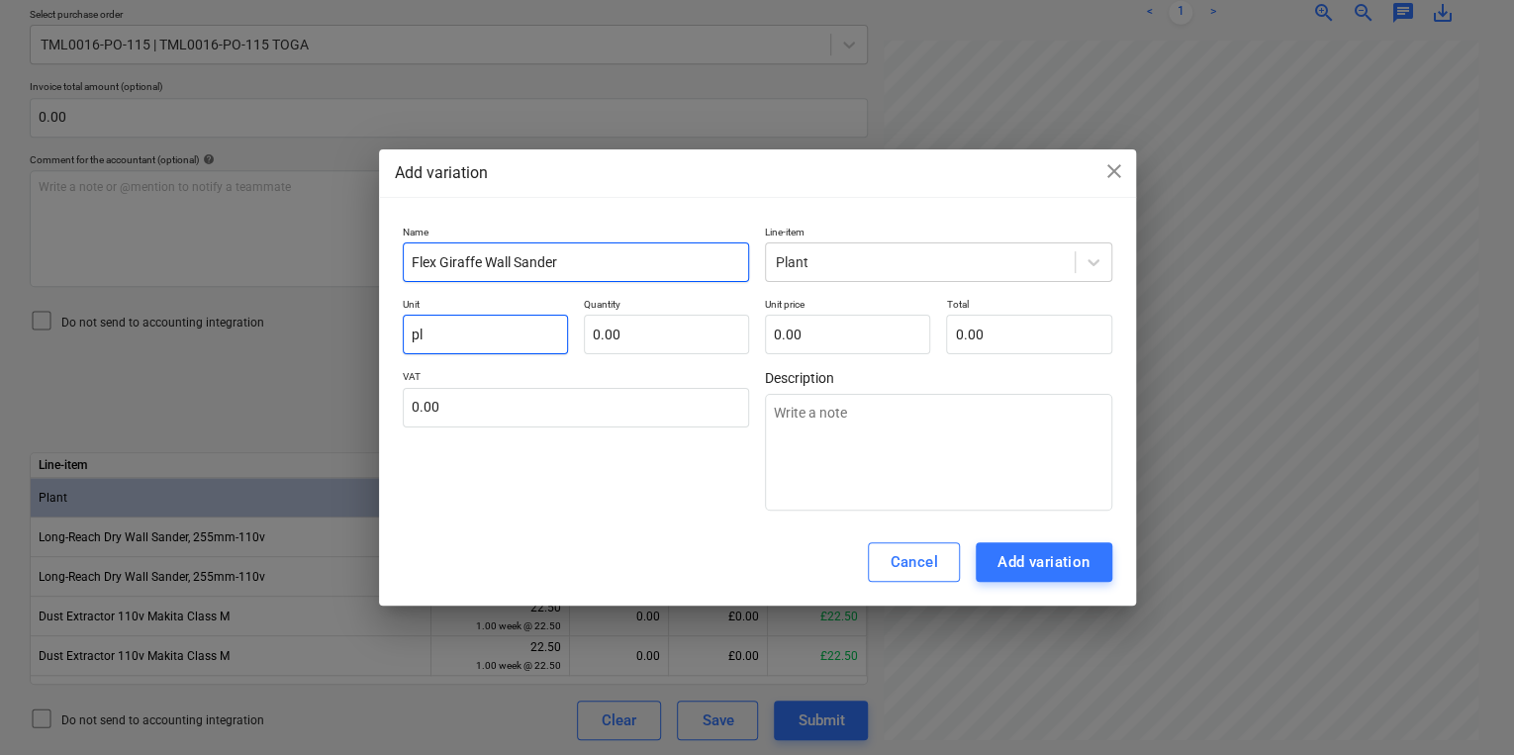
type input "pla"
type textarea "x"
type input "plan"
type textarea "x"
type input "plant"
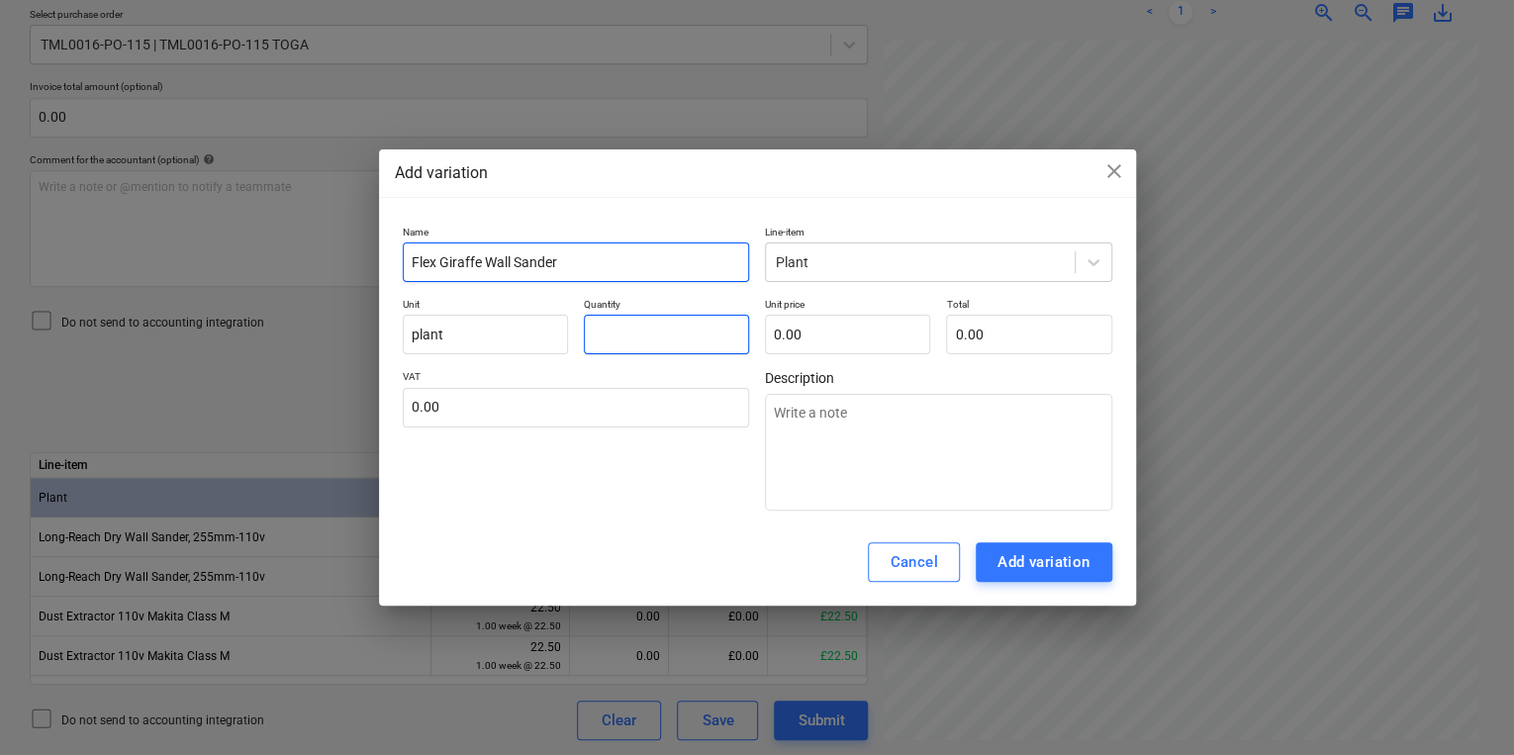
type textarea "x"
type input "1.00"
type textarea "x"
type input "5"
type input "5.00"
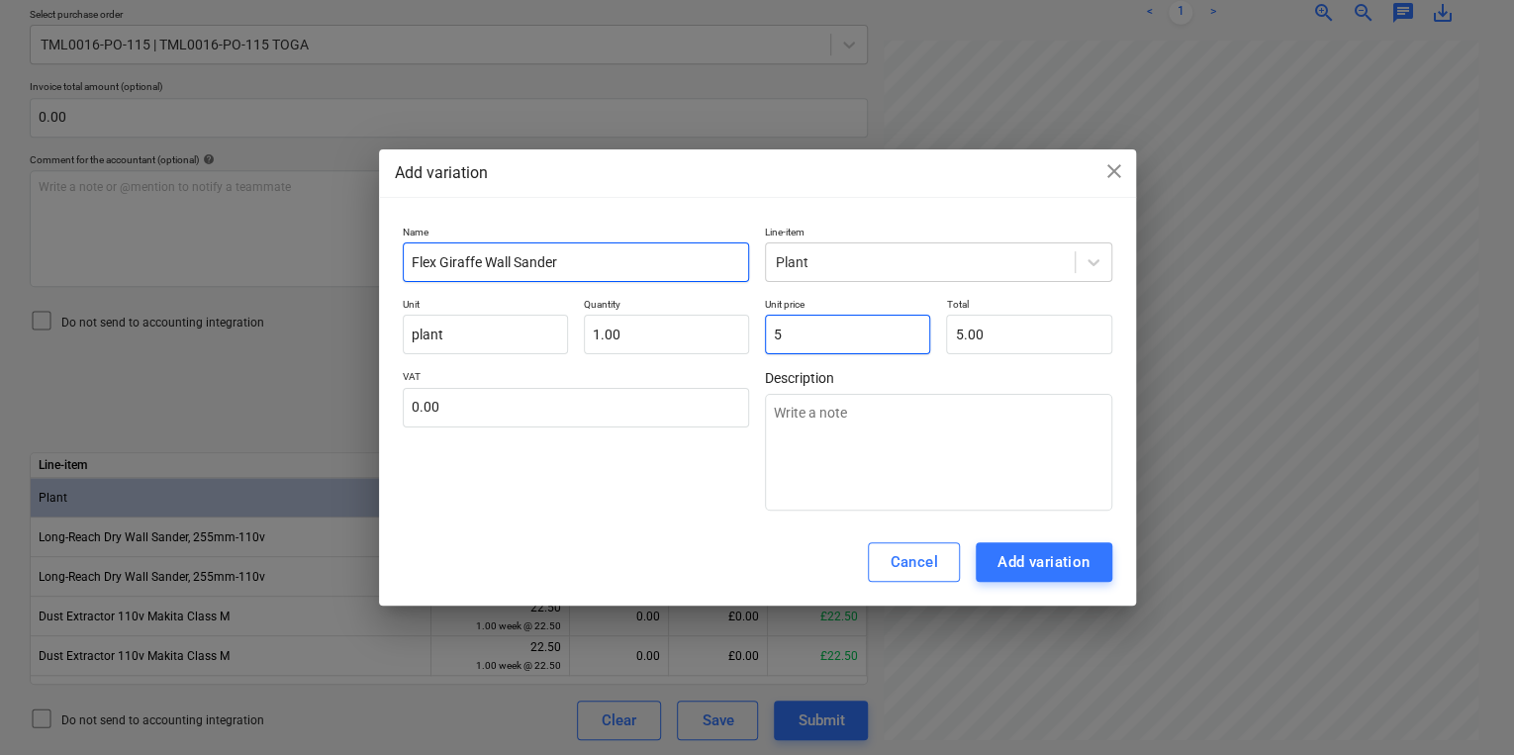
type textarea "x"
type input "54"
type input "54.00"
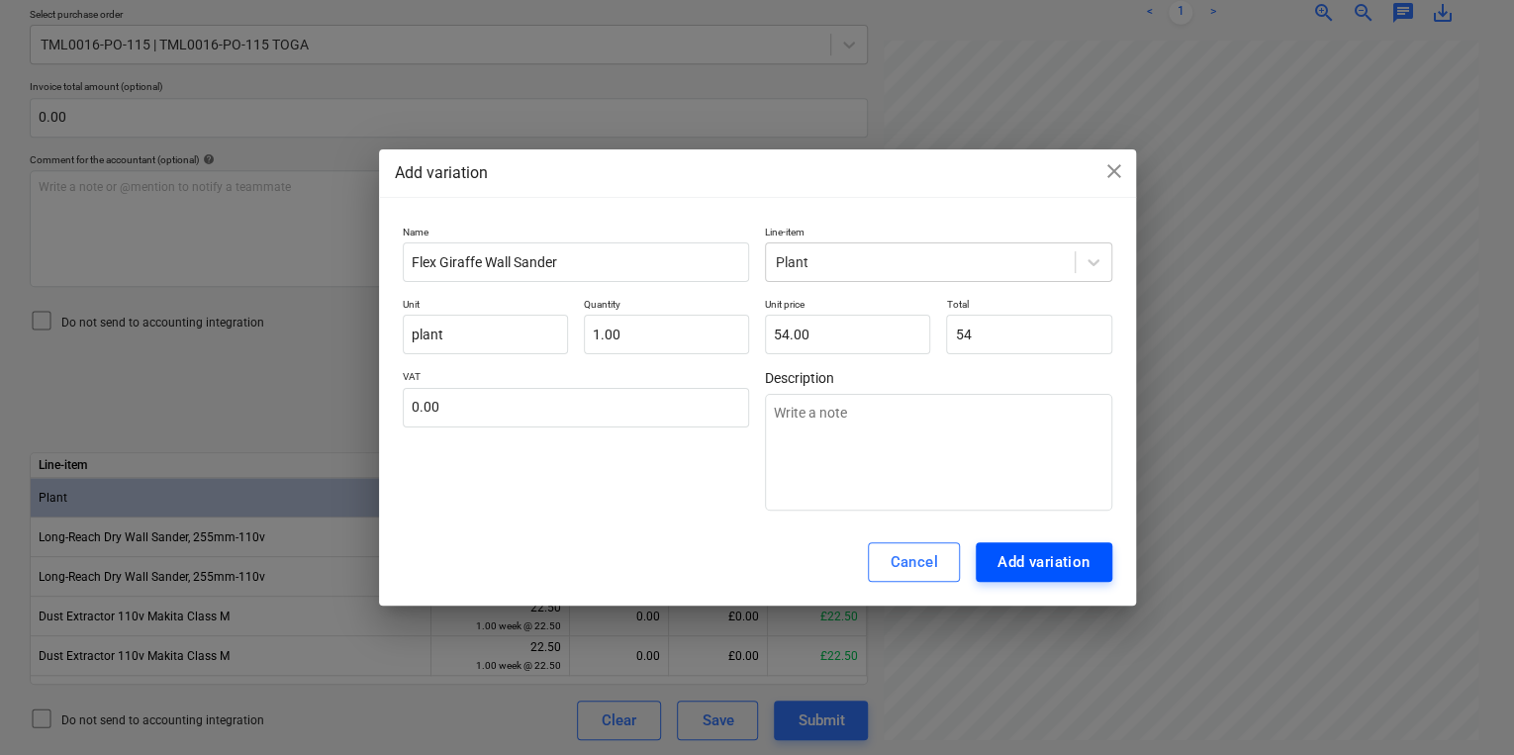
type input "54.00"
click at [1072, 559] on div "Add variation" at bounding box center [1043, 562] width 93 height 26
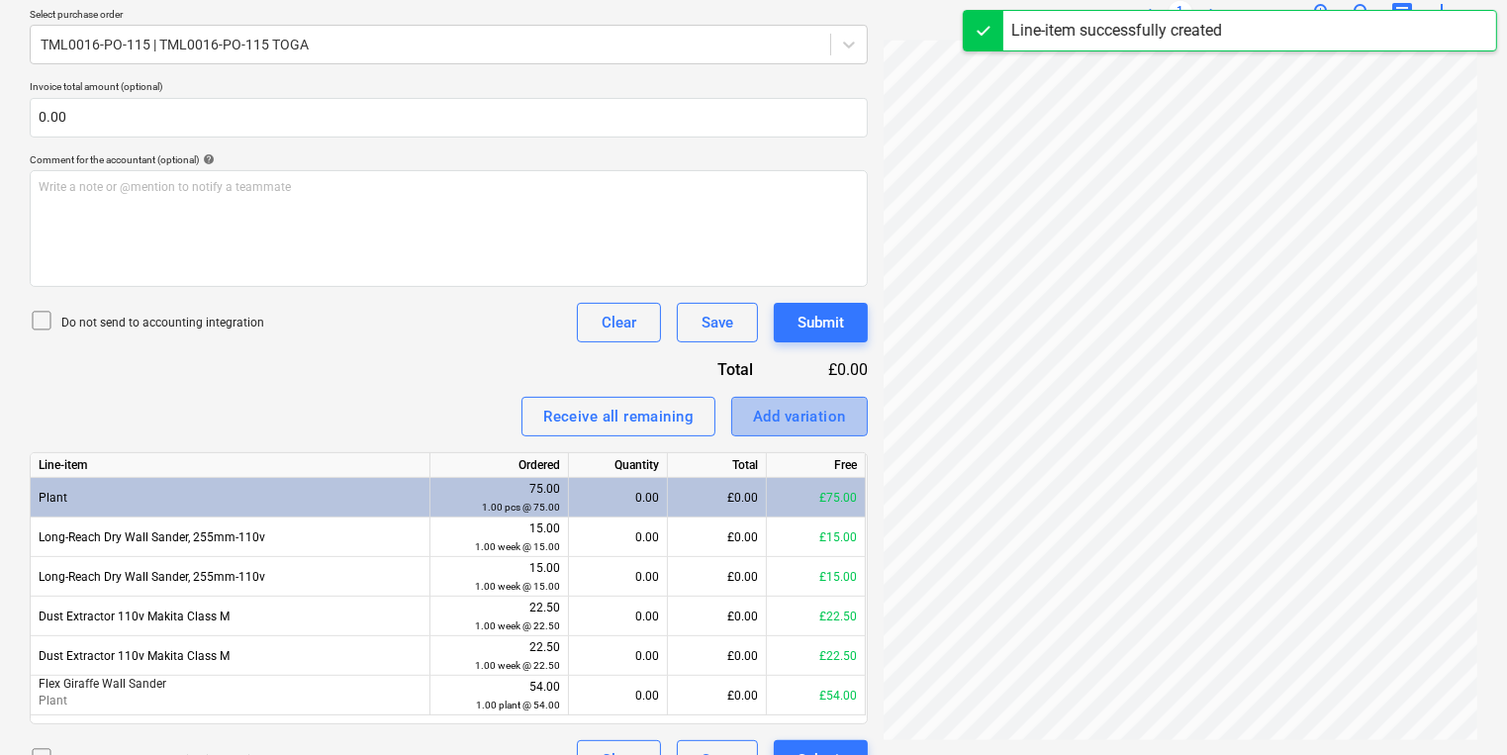
click at [771, 418] on div "Add variation" at bounding box center [799, 417] width 93 height 26
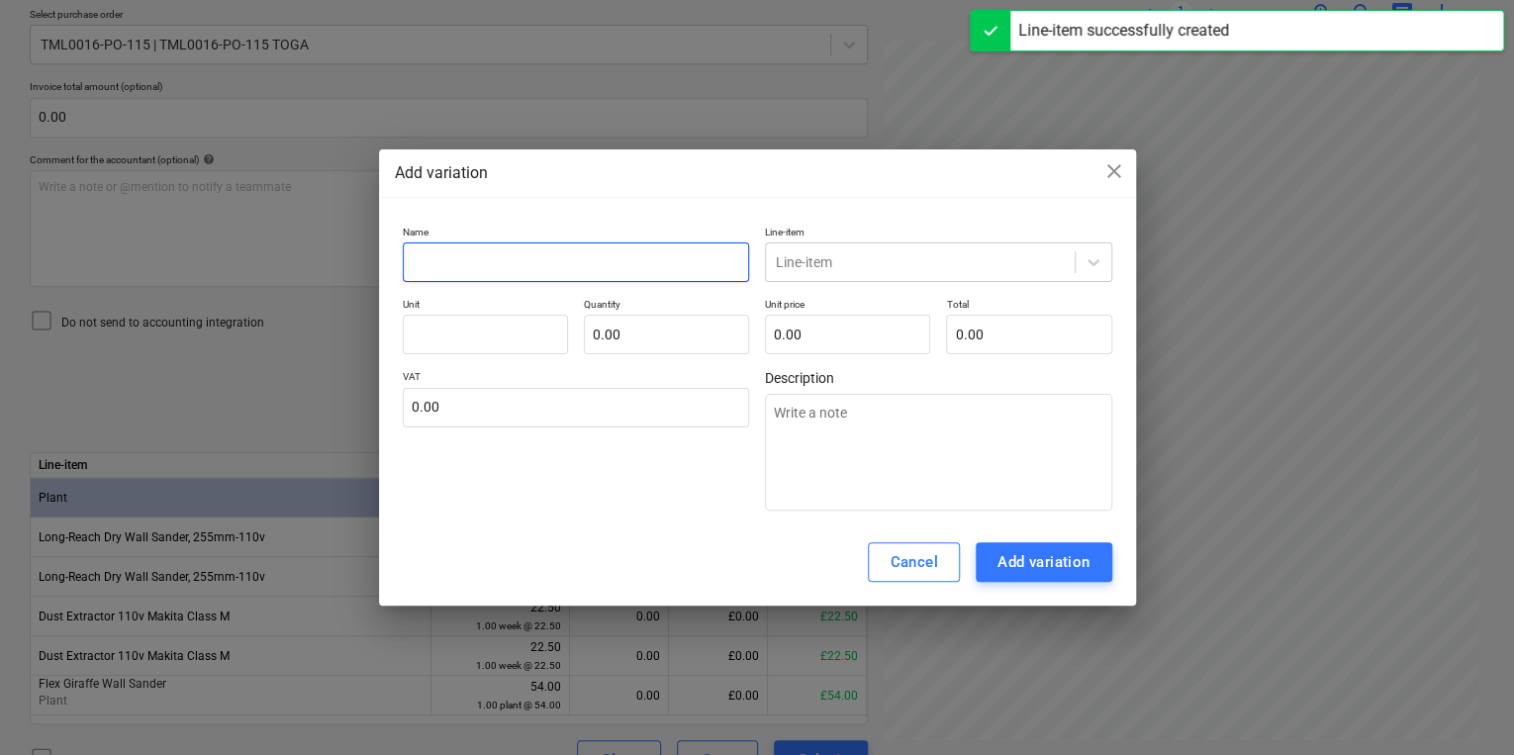
click at [597, 279] on input "text" at bounding box center [576, 262] width 347 height 40
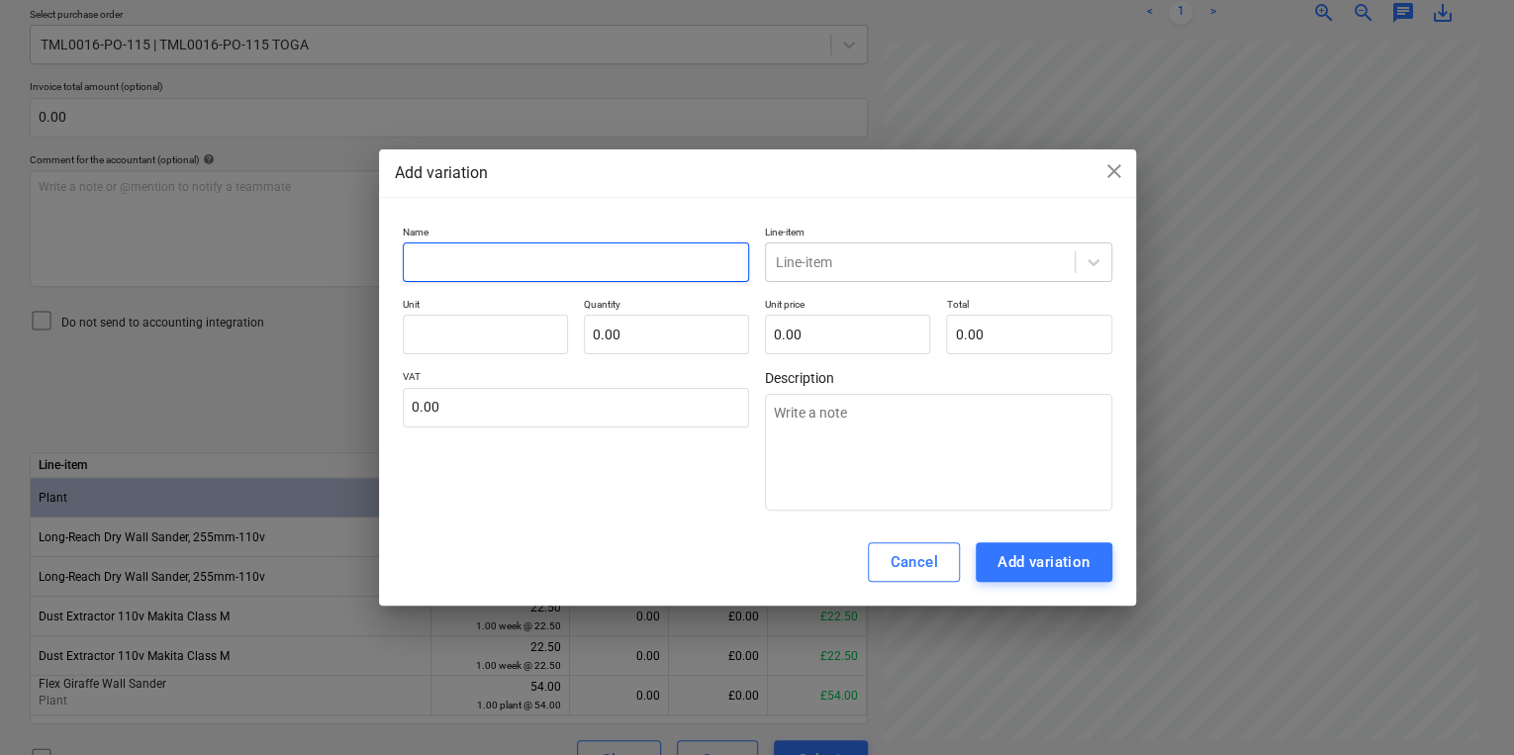
type textarea "x"
type input "V"
type textarea "x"
type input "Va"
type textarea "x"
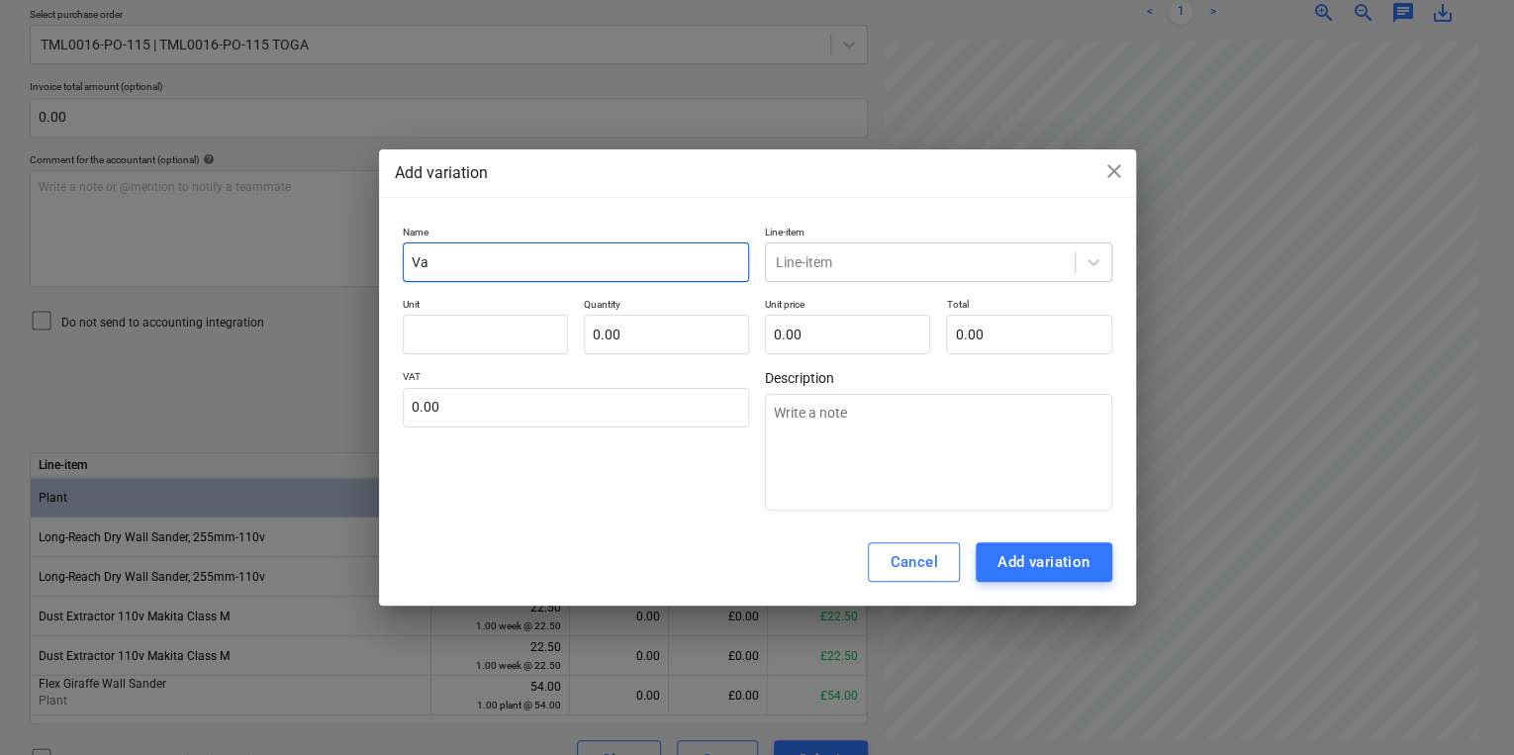
type input "Var"
type textarea "x"
type input "Vara"
type textarea "x"
type input "Varai"
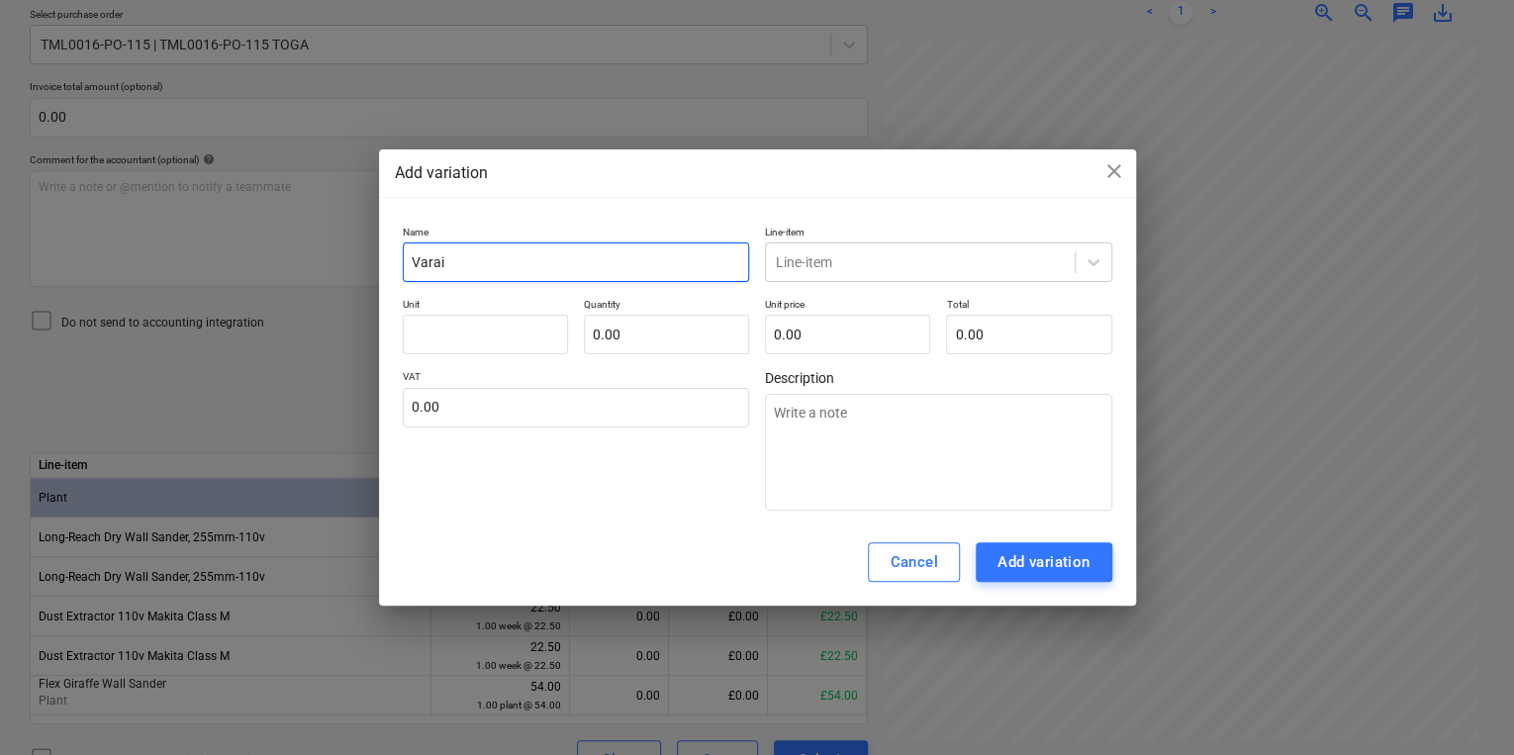
type textarea "x"
type input "Varaib"
type textarea "x"
type input "Varaibl"
type textarea "x"
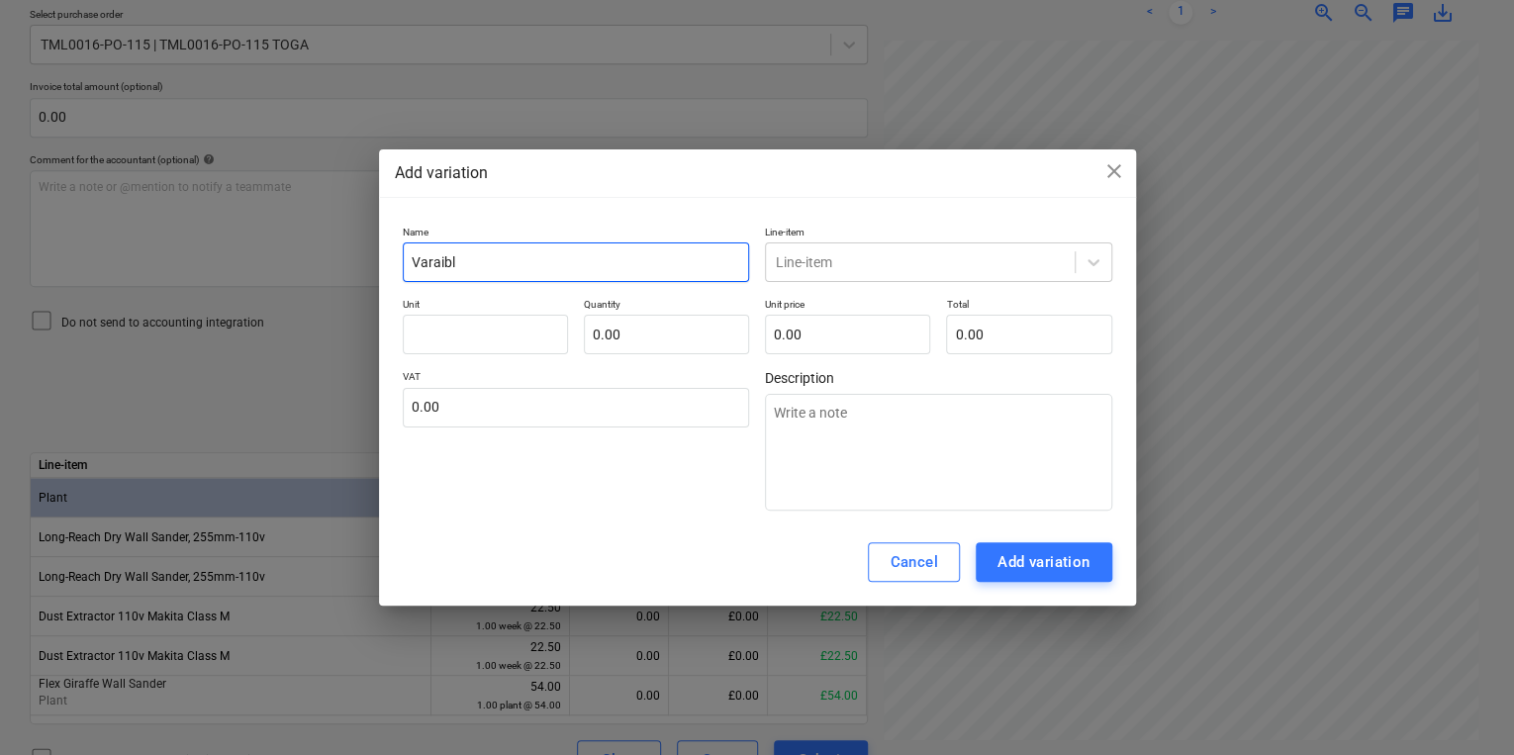
type input "Varaible"
type textarea "x"
type input "Varaible"
type textarea "x"
type input "Varaible s"
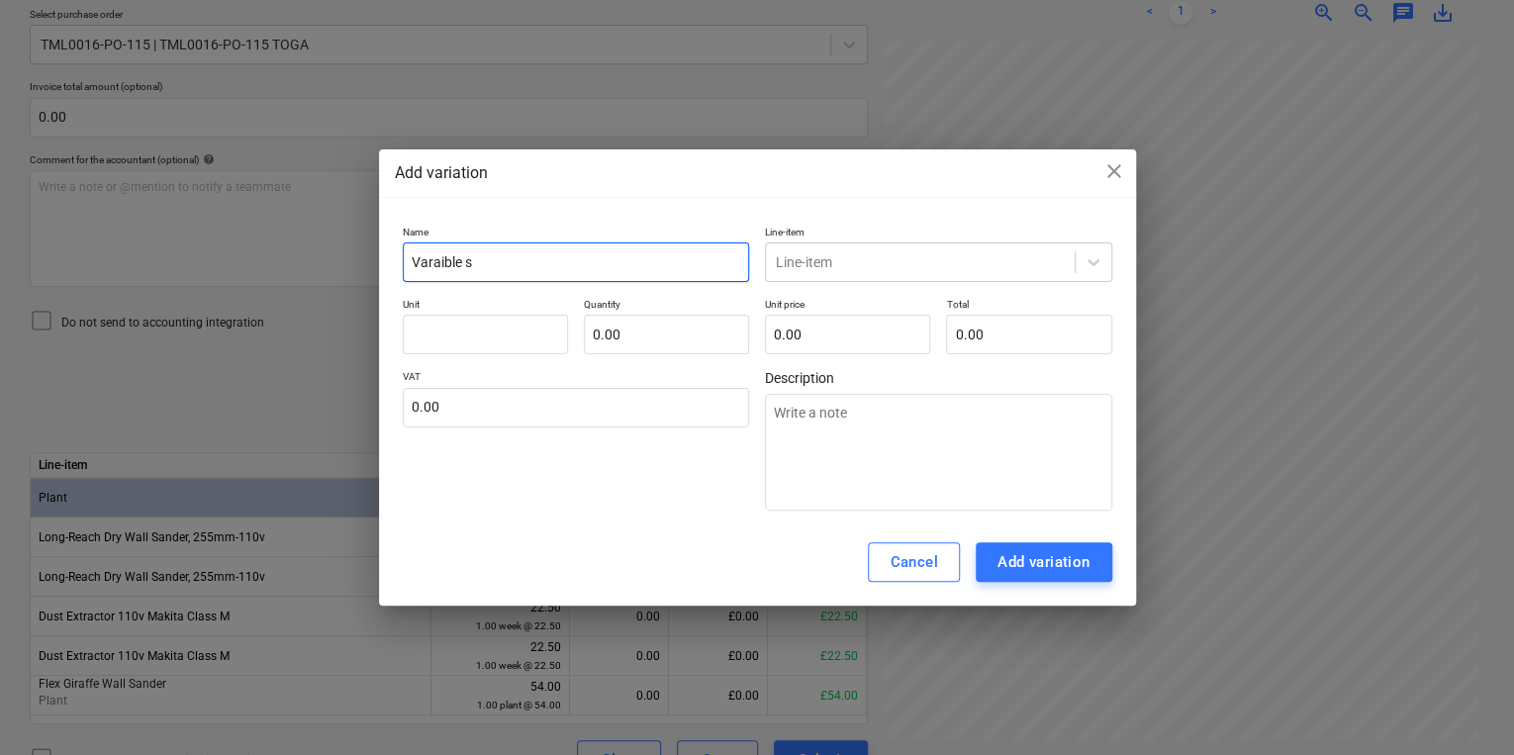
type textarea "x"
type input "Varaible sp"
type textarea "x"
type input "Varaible spe"
type textarea "x"
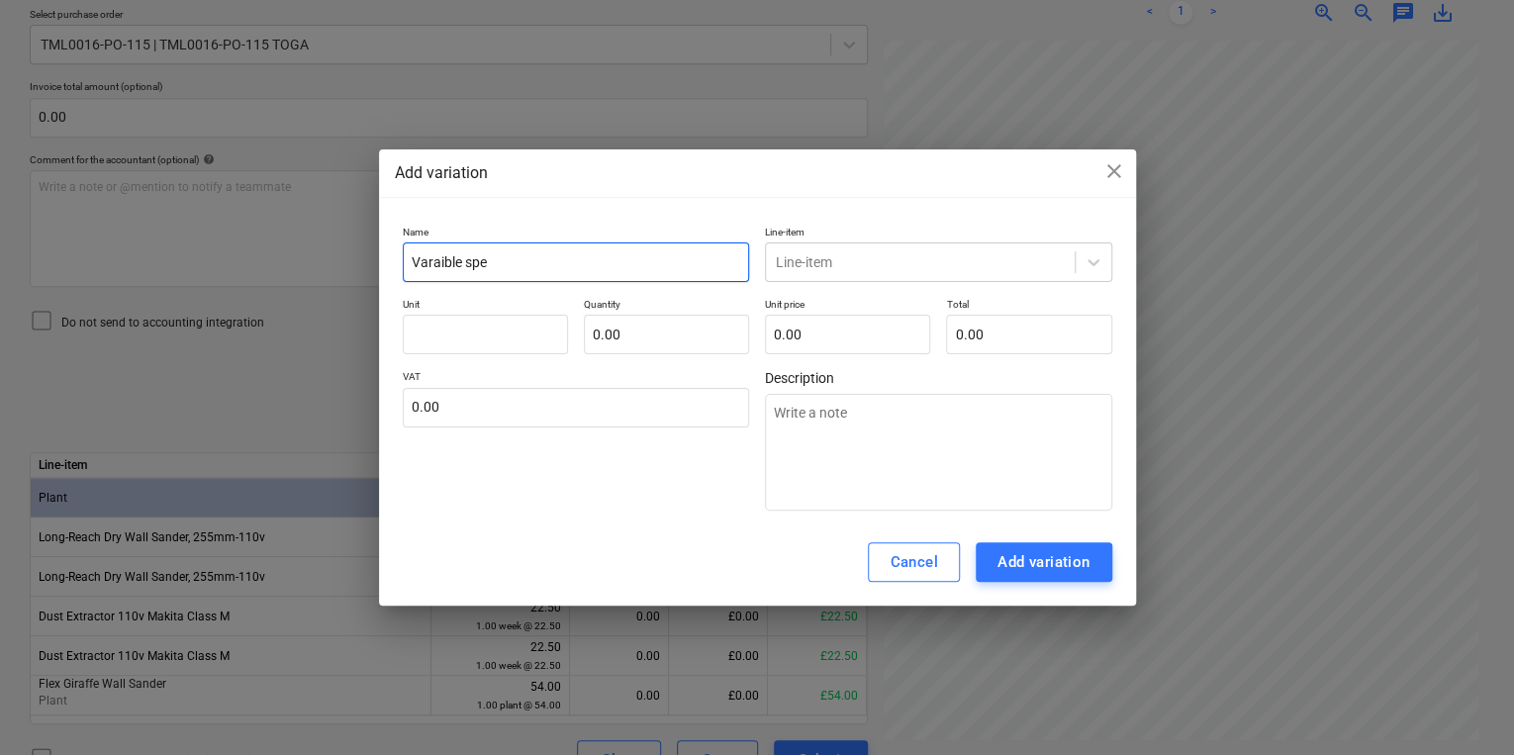
type input "Varaible spee"
type textarea "x"
type input "Varaible speed"
type textarea "x"
type input "Varaible speed"
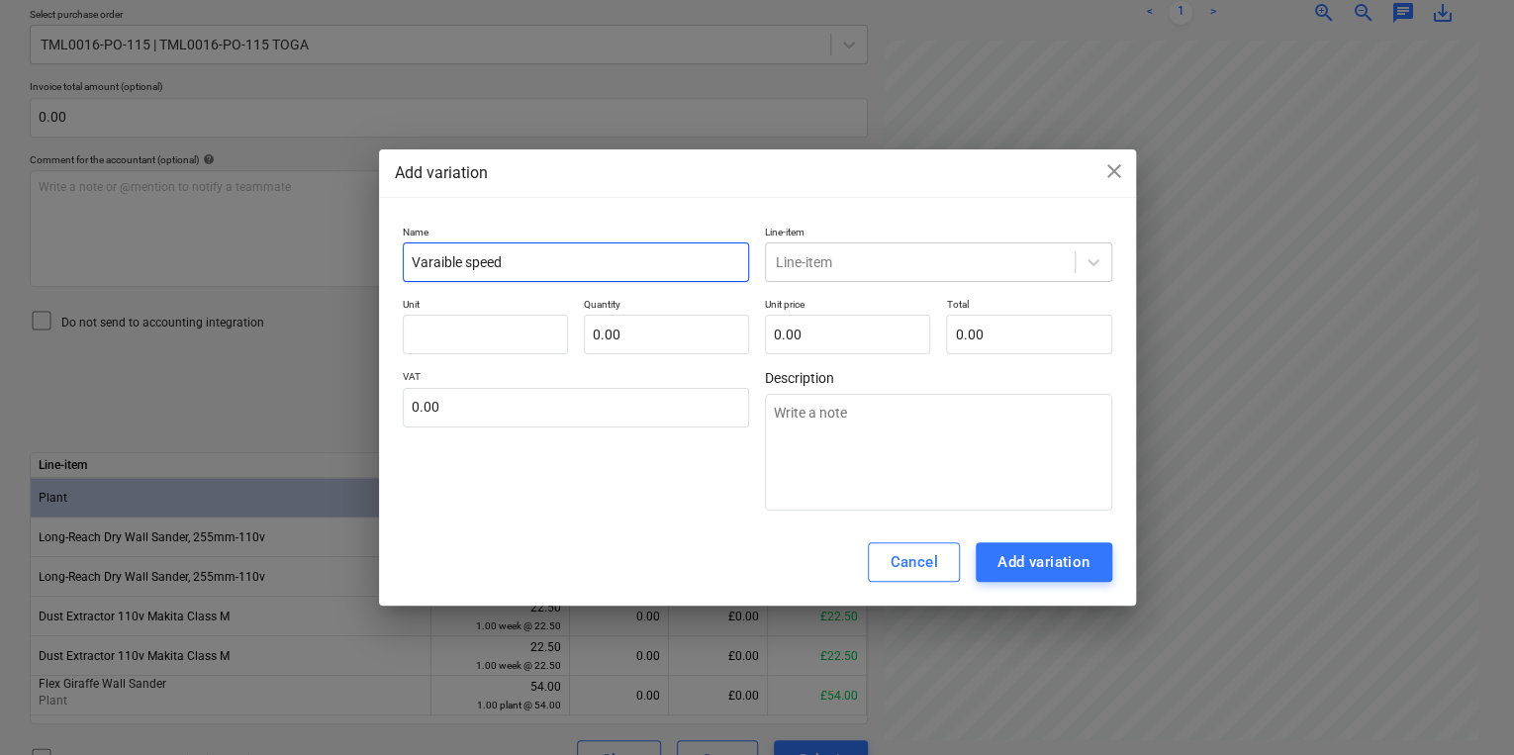
type textarea "x"
type input "Varaible speed d"
type textarea "x"
type input "Varaible speed dr"
type textarea "x"
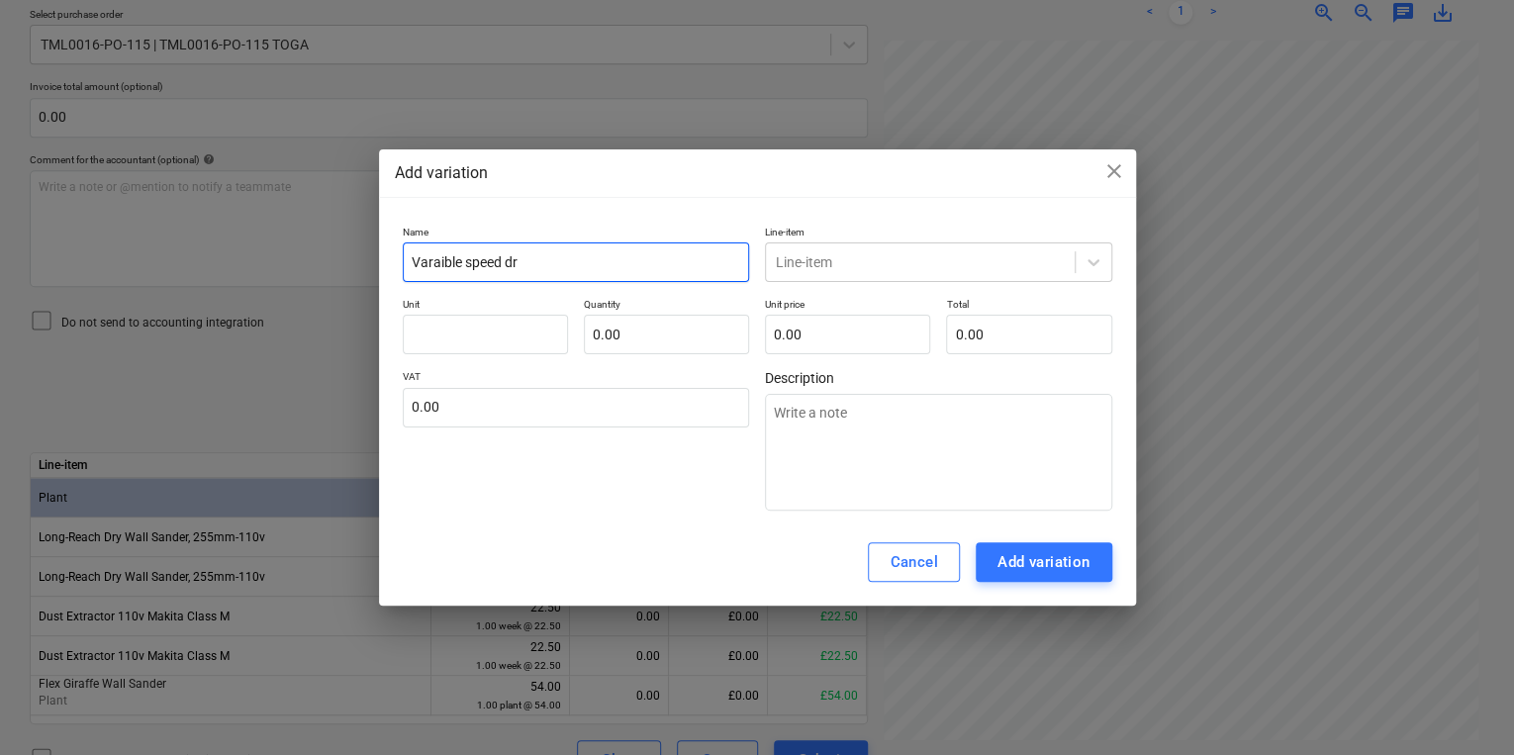
type input "Varaible speed dry"
type textarea "x"
type input "Varaible speed dry"
type textarea "x"
type input "Varaible speed dry w"
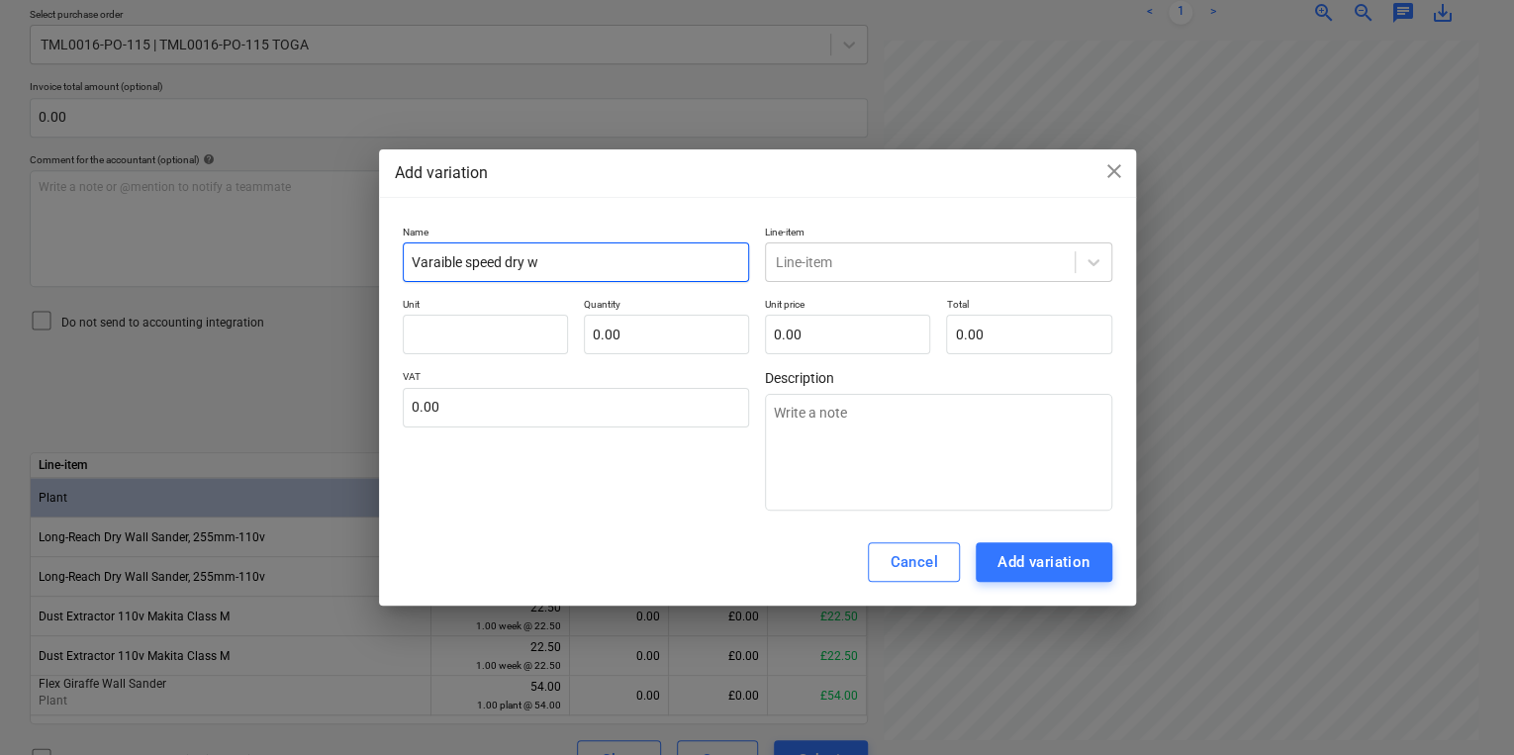
type textarea "x"
type input "Varaible speed dry wa"
type textarea "x"
type input "Varaible speed dry wal"
type textarea "x"
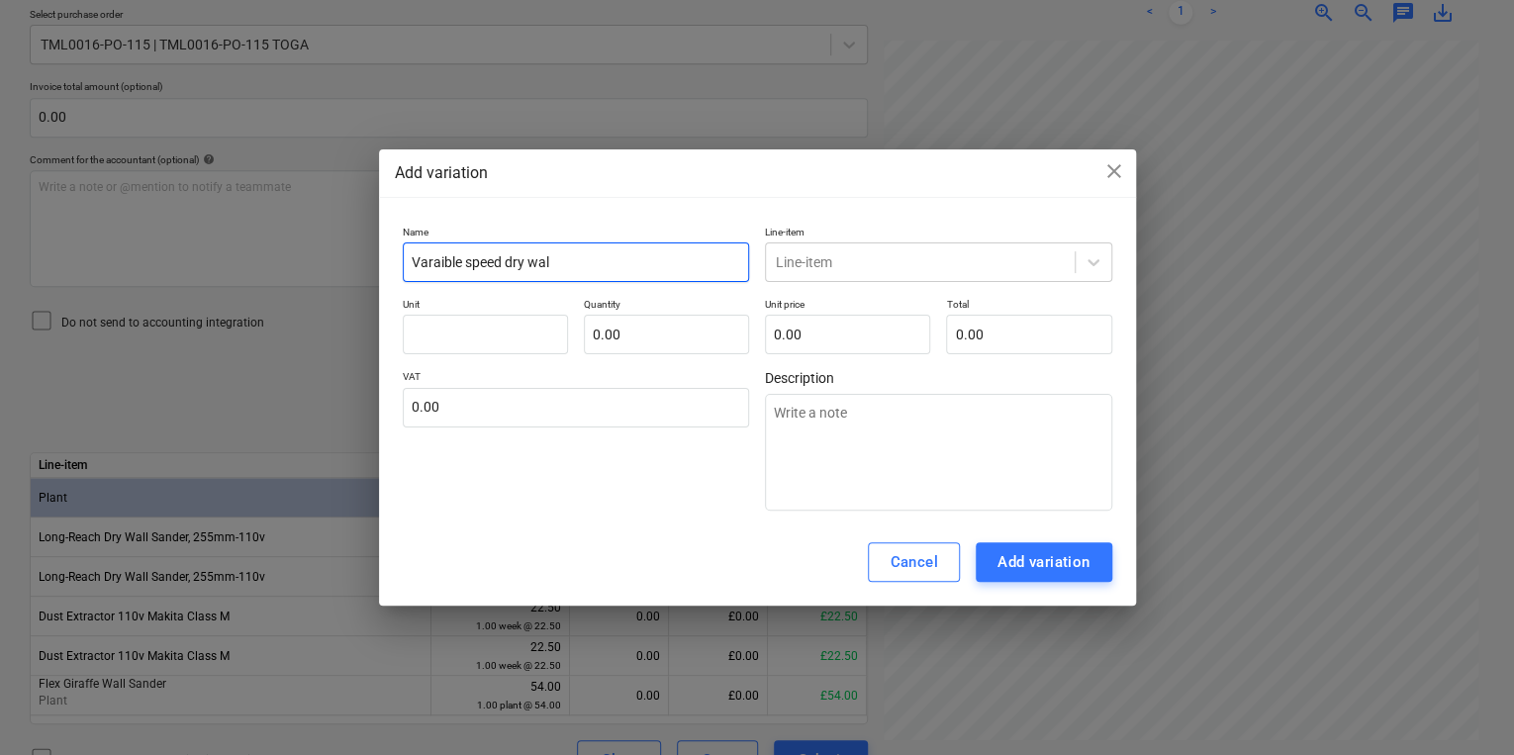
type input "Varaible speed dry wall"
type textarea "x"
type input "Varaible speed dry wall"
type textarea "x"
type input "Varaible speed dry wall s"
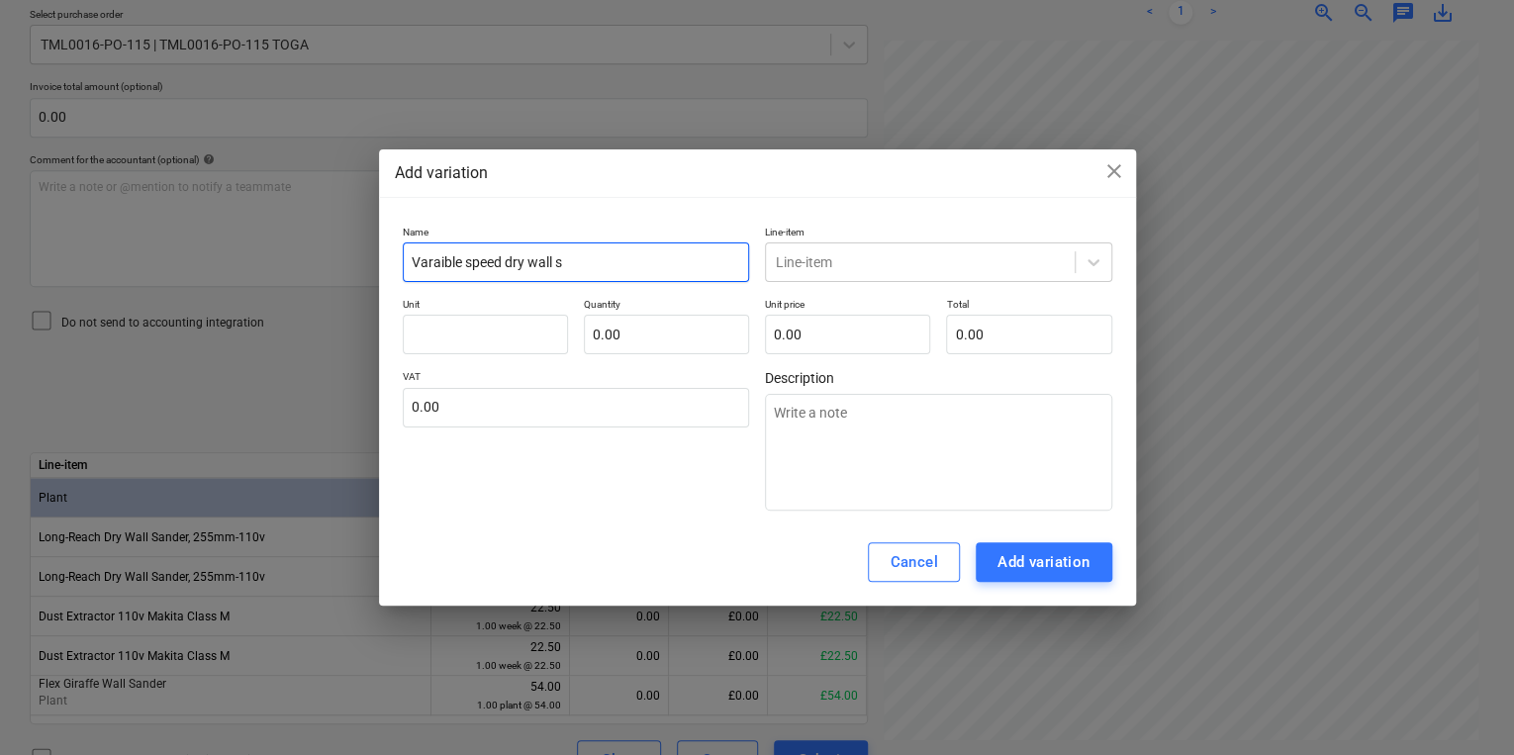
type textarea "x"
type input "Varaible speed dry wall sa"
type textarea "x"
type input "Varaible speed dry wall san"
type textarea "x"
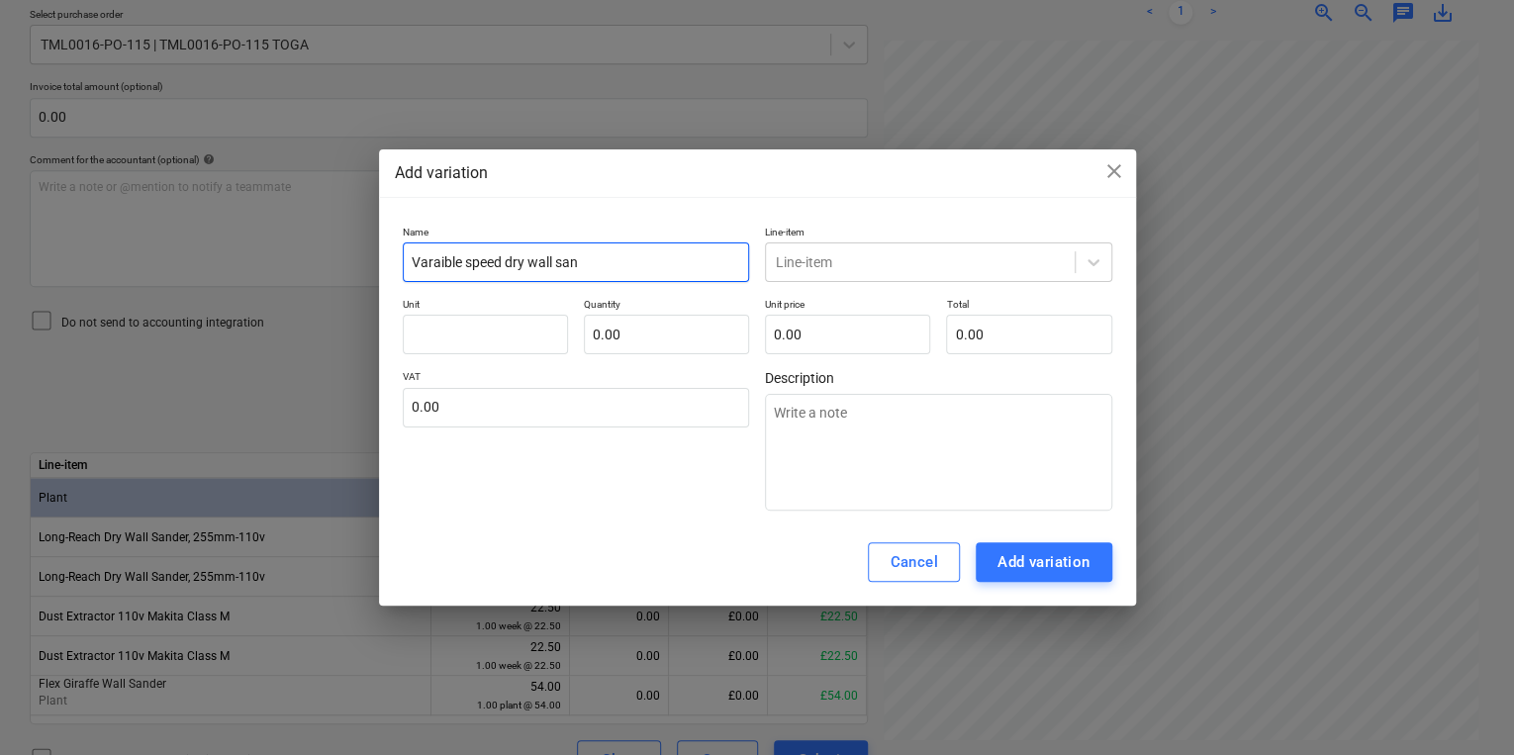
type input "Varaible speed dry wall sand"
type textarea "x"
type input "Varaible speed dry wall sande"
type textarea "x"
type input "Varaible speed dry wall sander"
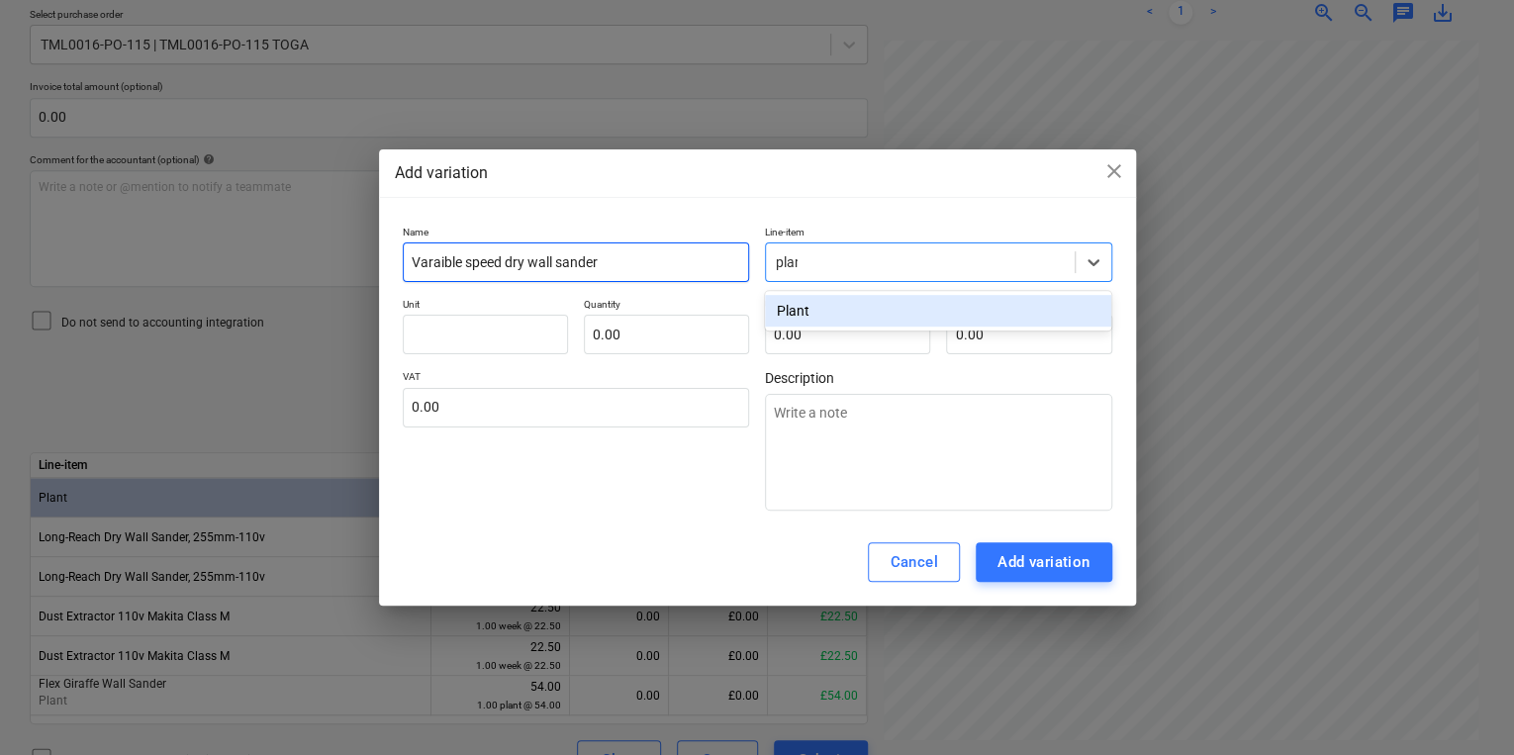
type input "plant"
type textarea "x"
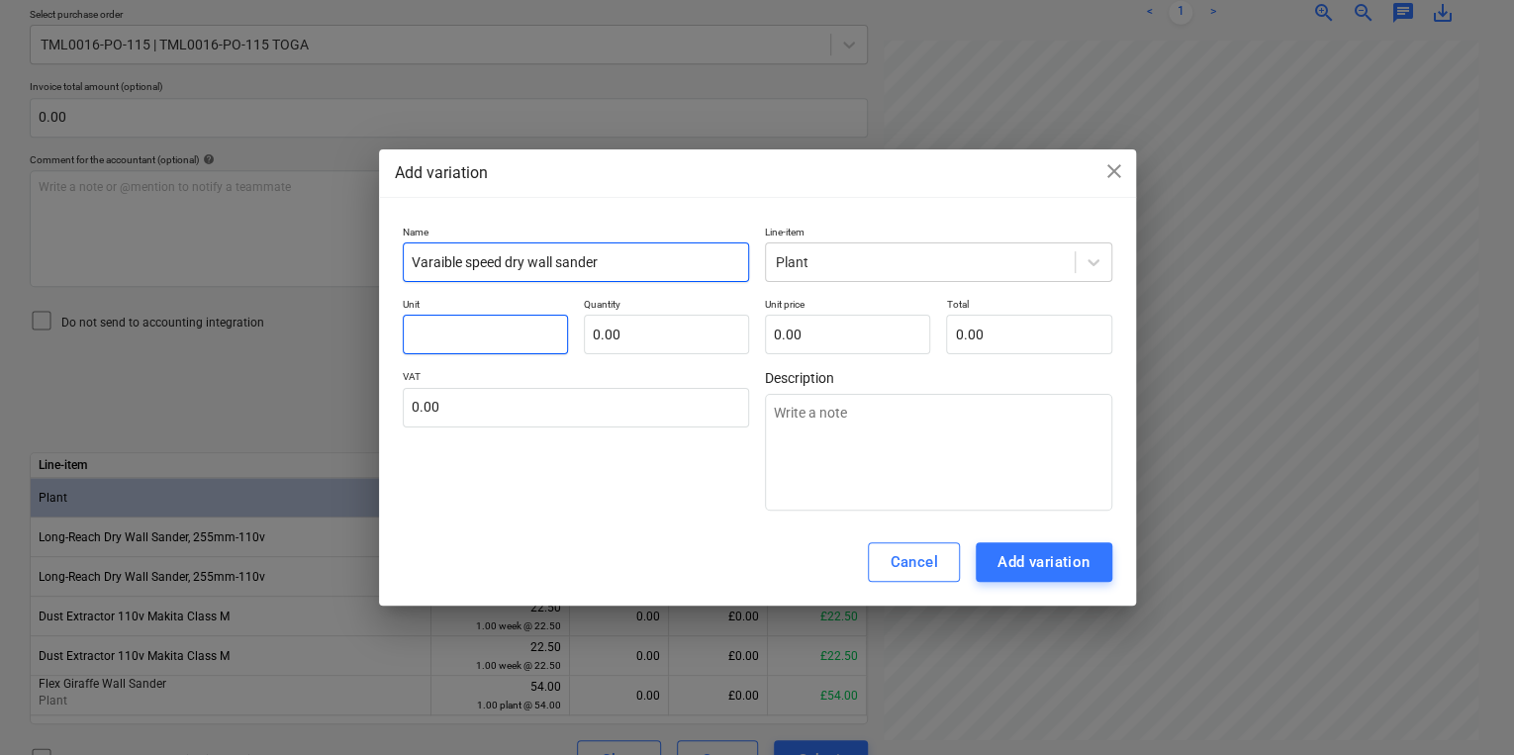
type textarea "x"
type input "p"
type textarea "x"
type input "pl"
type textarea "x"
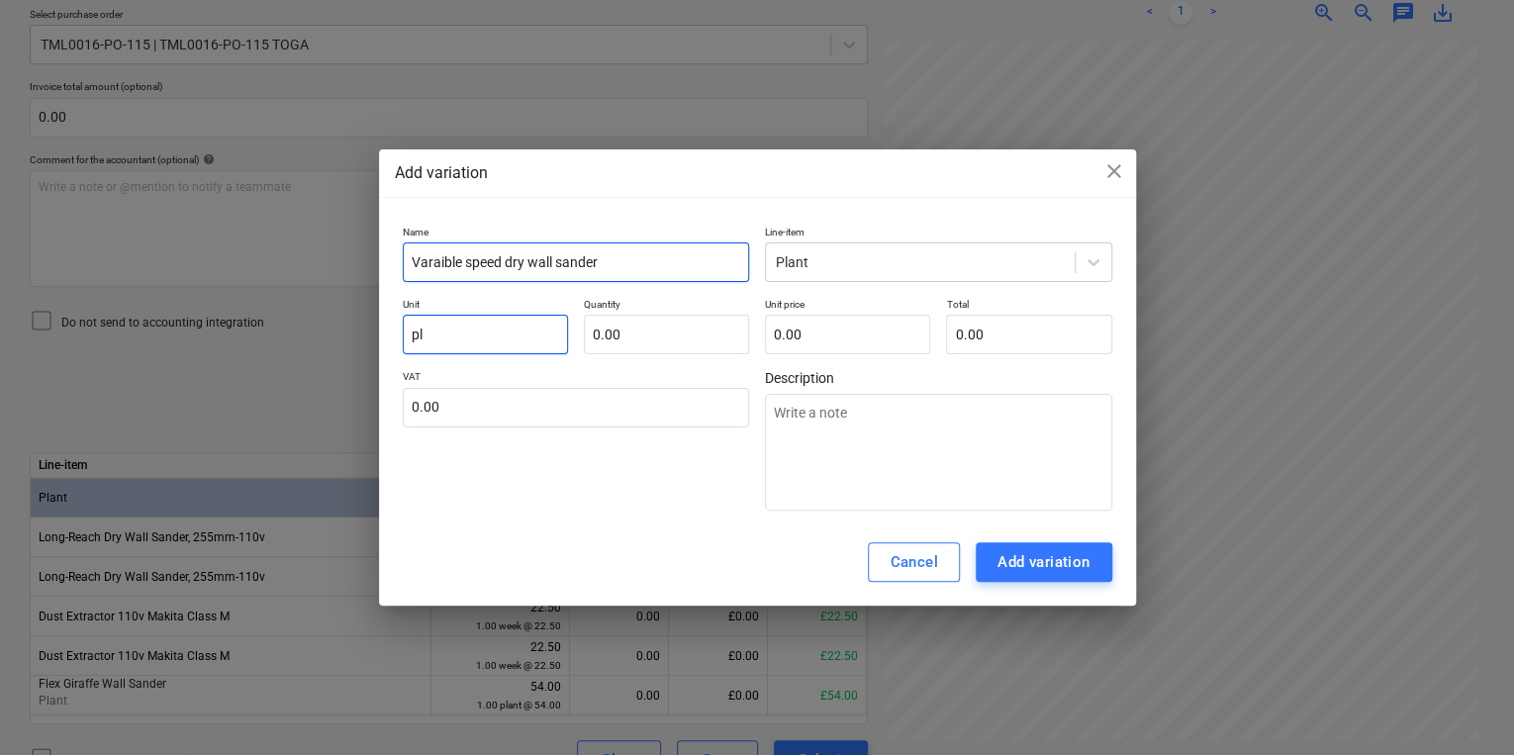
type input "pla"
type textarea "x"
type input "plan"
type textarea "x"
type input "plant"
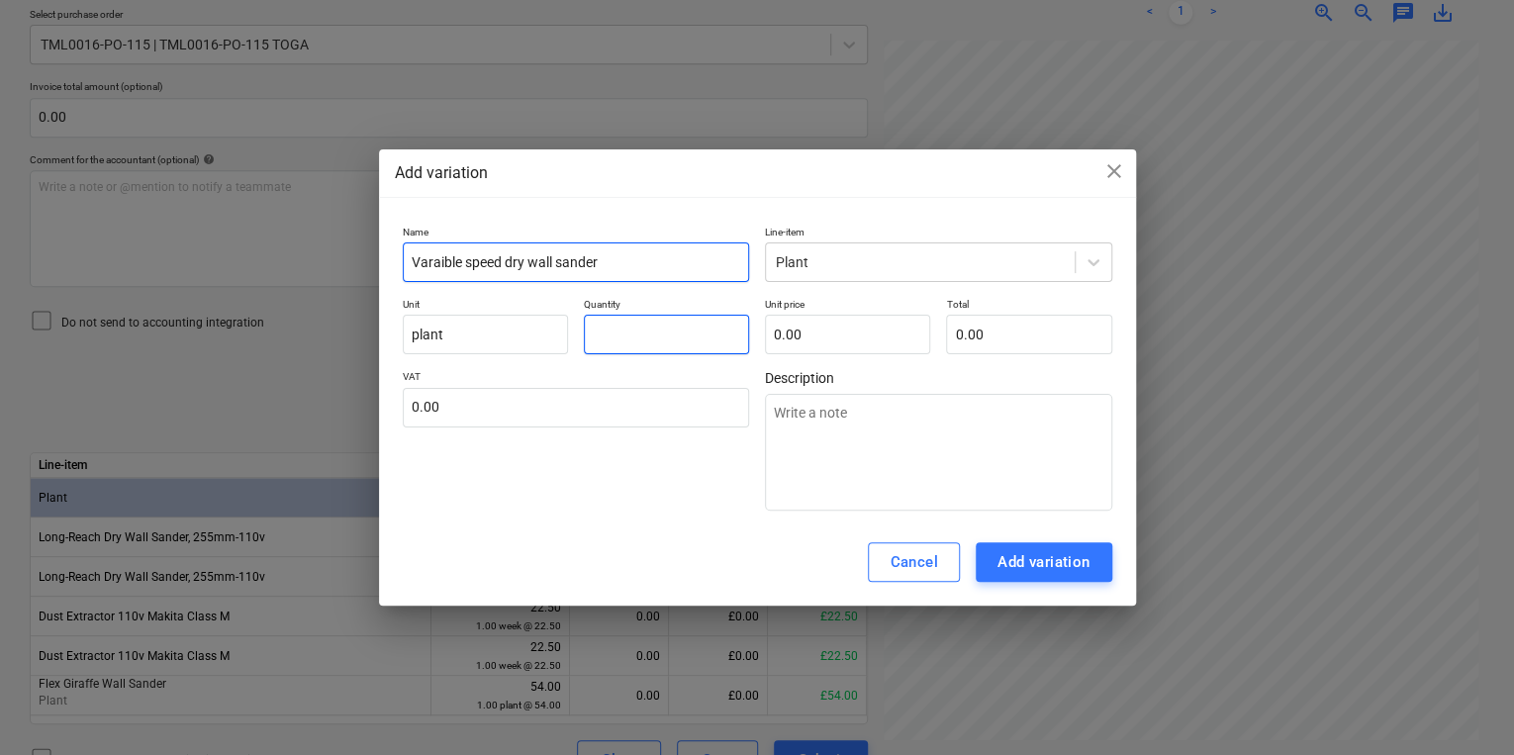
type textarea "x"
type input "1.00"
type textarea "x"
type input "5"
type input "5.00"
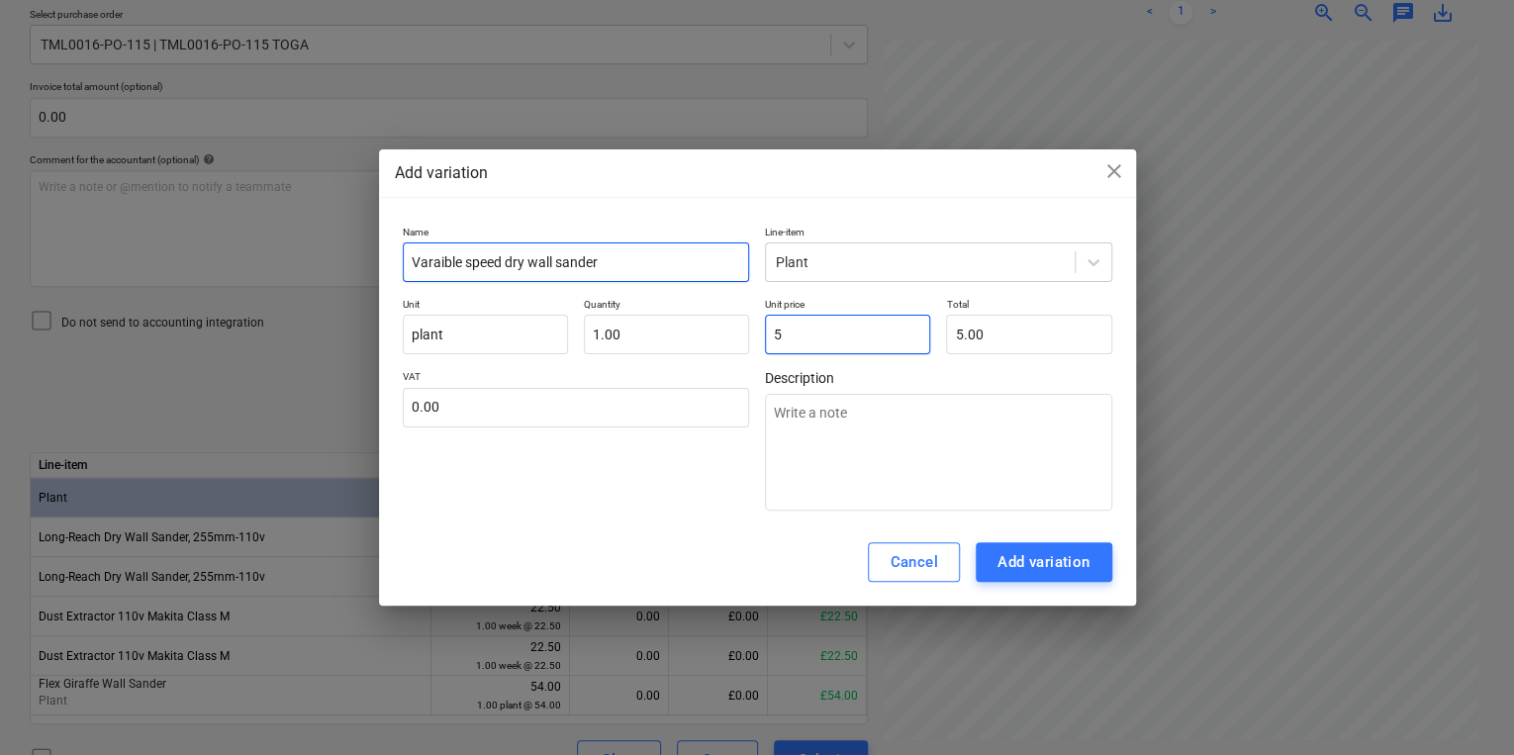
type textarea "x"
type input "54"
type input "54.00"
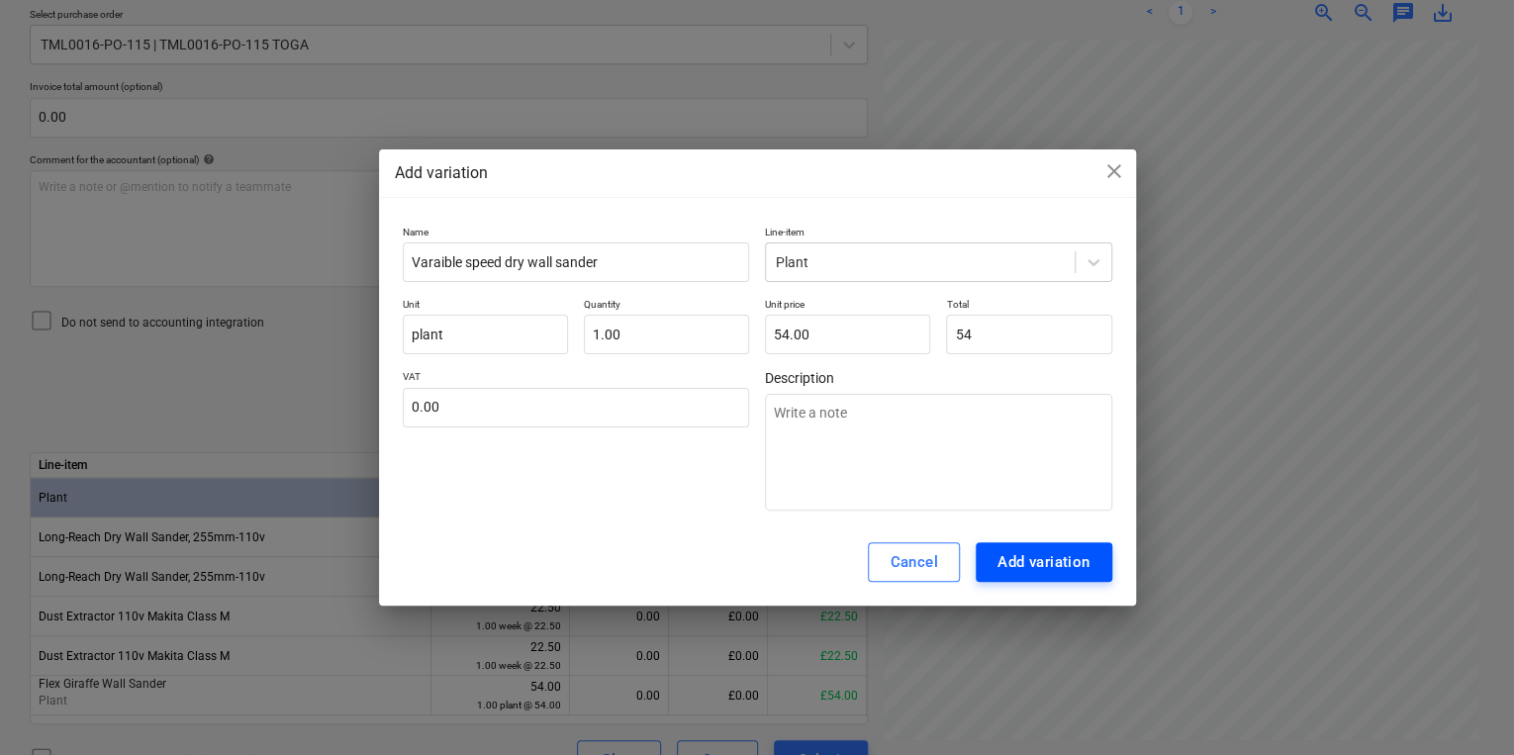
type input "54.00"
click at [1024, 558] on div "Add variation" at bounding box center [1043, 562] width 93 height 26
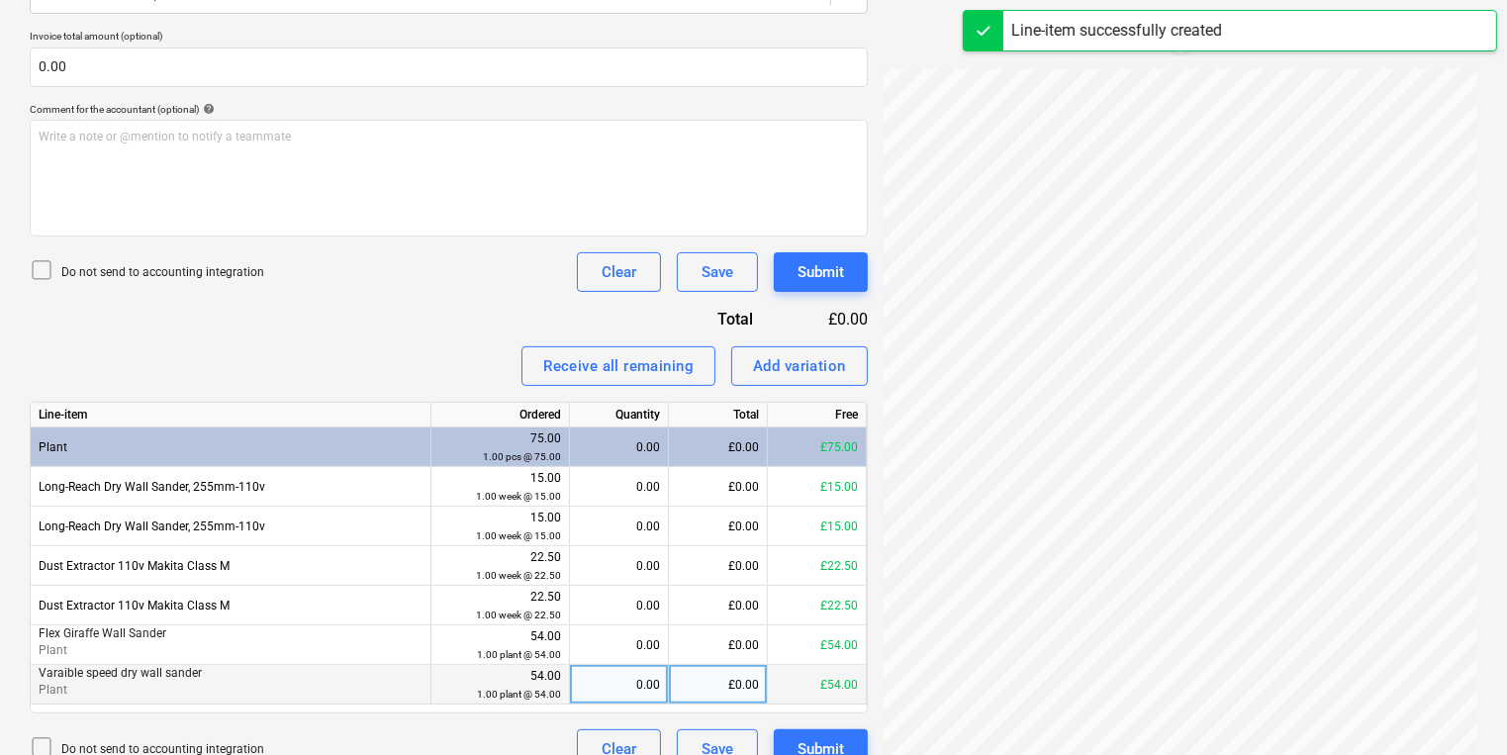
scroll to position [523, 0]
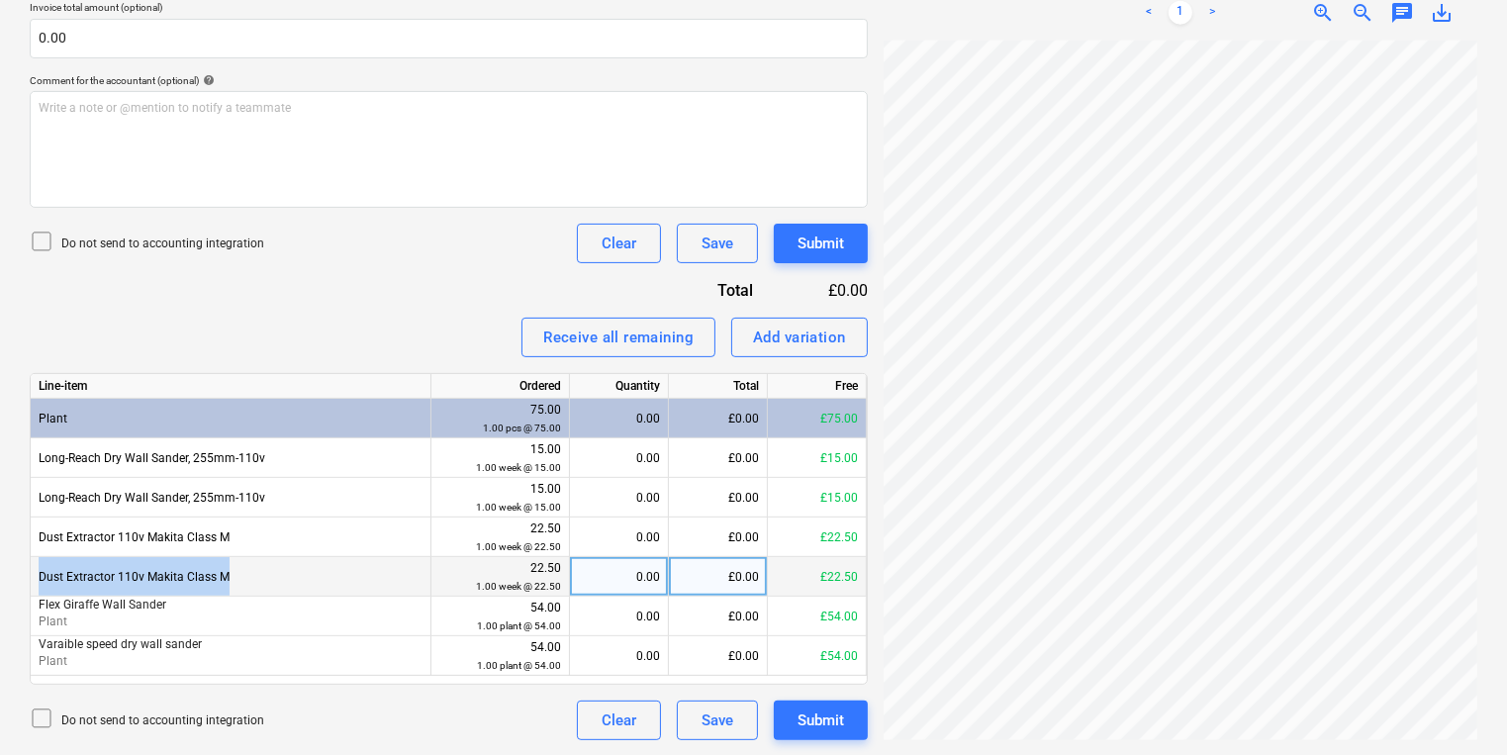
drag, startPoint x: 278, startPoint y: 667, endPoint x: 33, endPoint y: 584, distance: 259.0
click at [33, 584] on div "Dust Extractor 110v Makita Class M" at bounding box center [231, 577] width 401 height 40
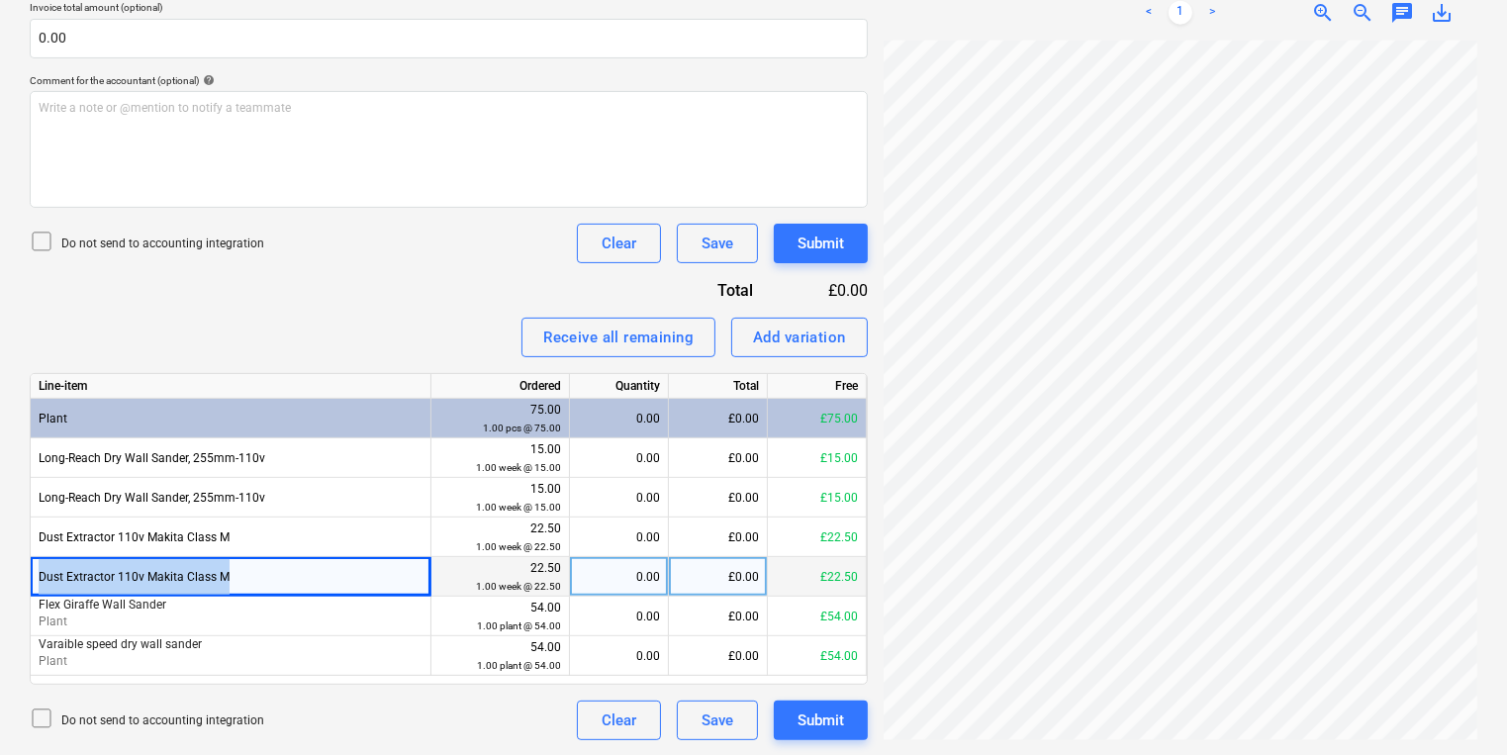
copy div "Dust Extractor 110v Makita Class M"
click at [792, 322] on button "Add variation" at bounding box center [799, 338] width 137 height 40
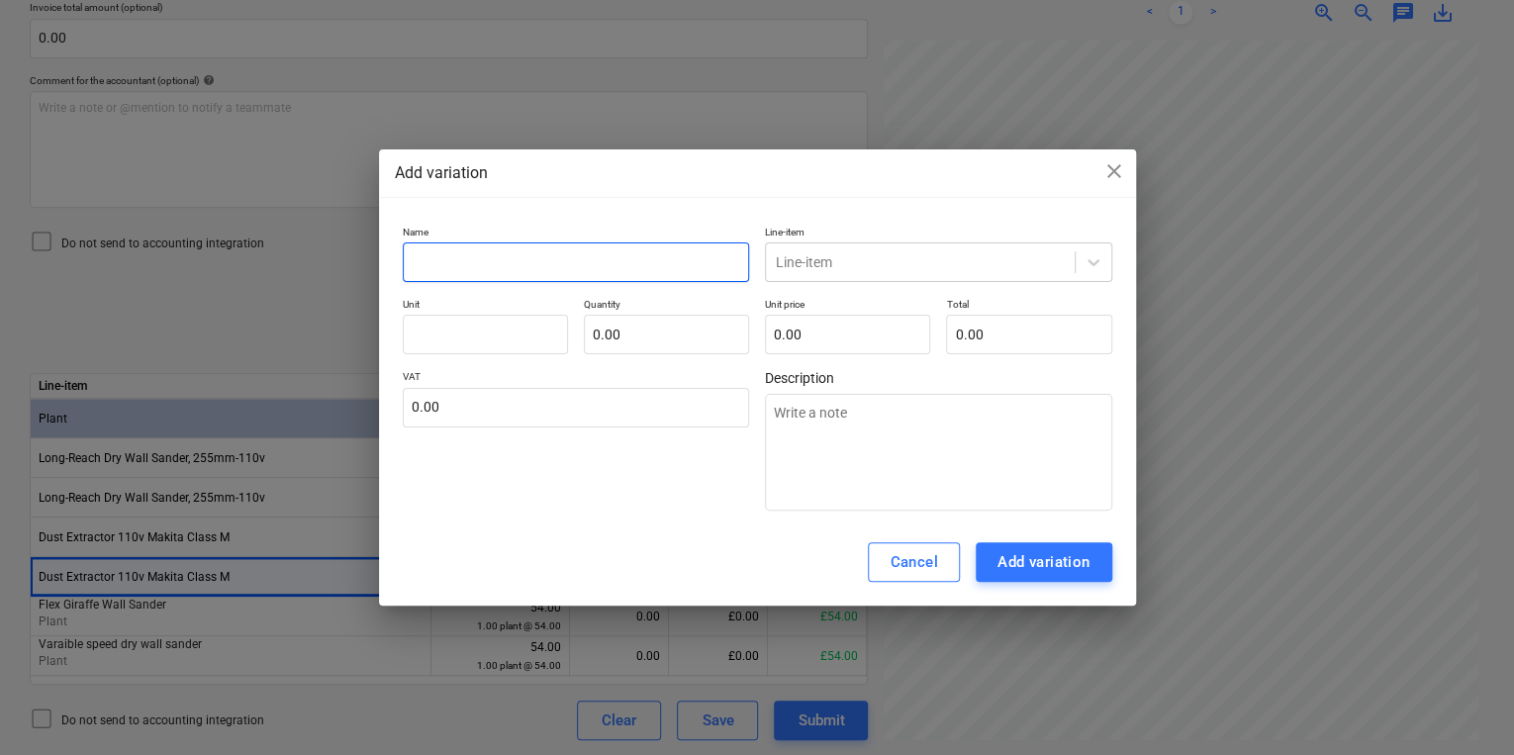
click at [612, 270] on input "text" at bounding box center [576, 262] width 347 height 40
paste input "Dust Extractor 110v Makita Class M"
type textarea "x"
type input "Dust Extractor 110v Makita Class M"
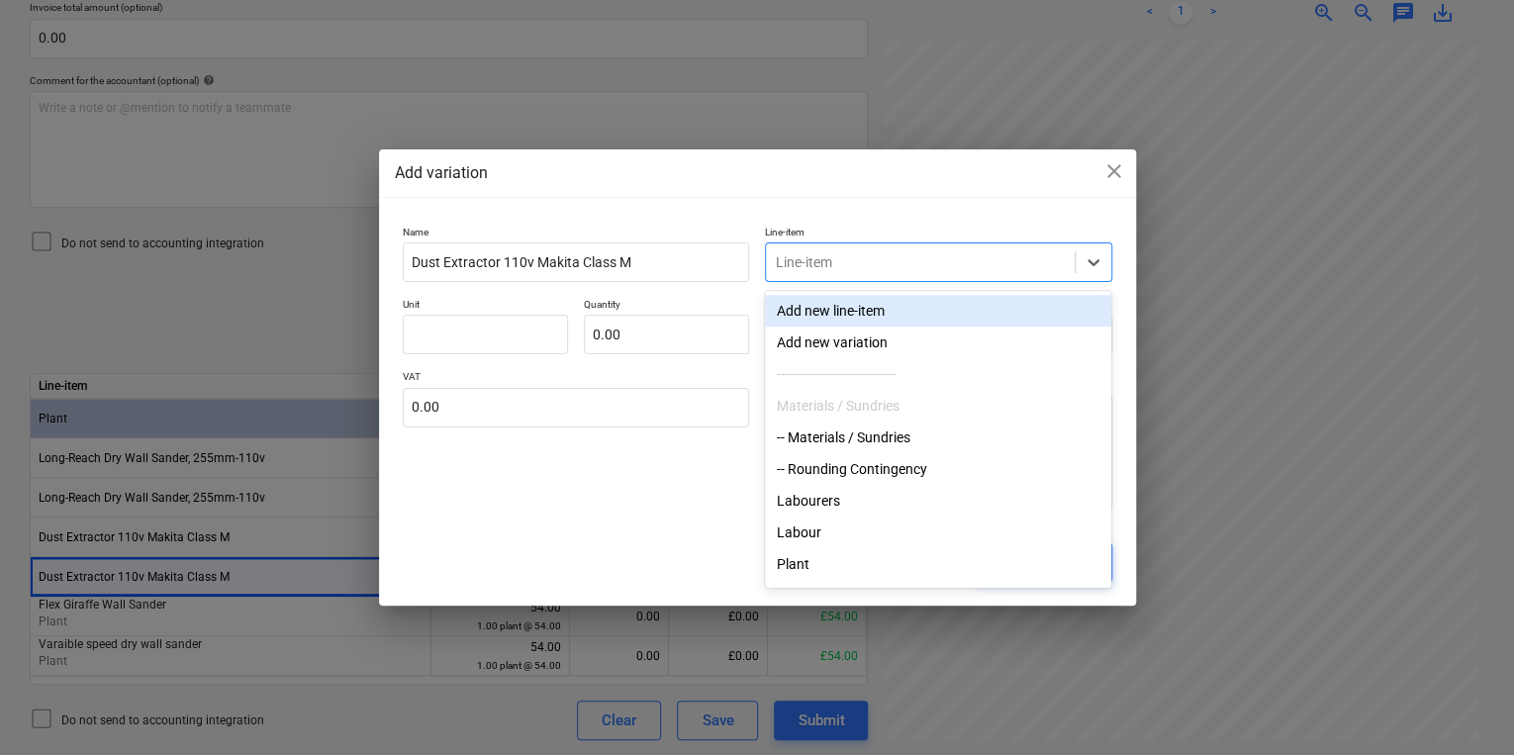
click at [838, 254] on div at bounding box center [920, 262] width 289 height 20
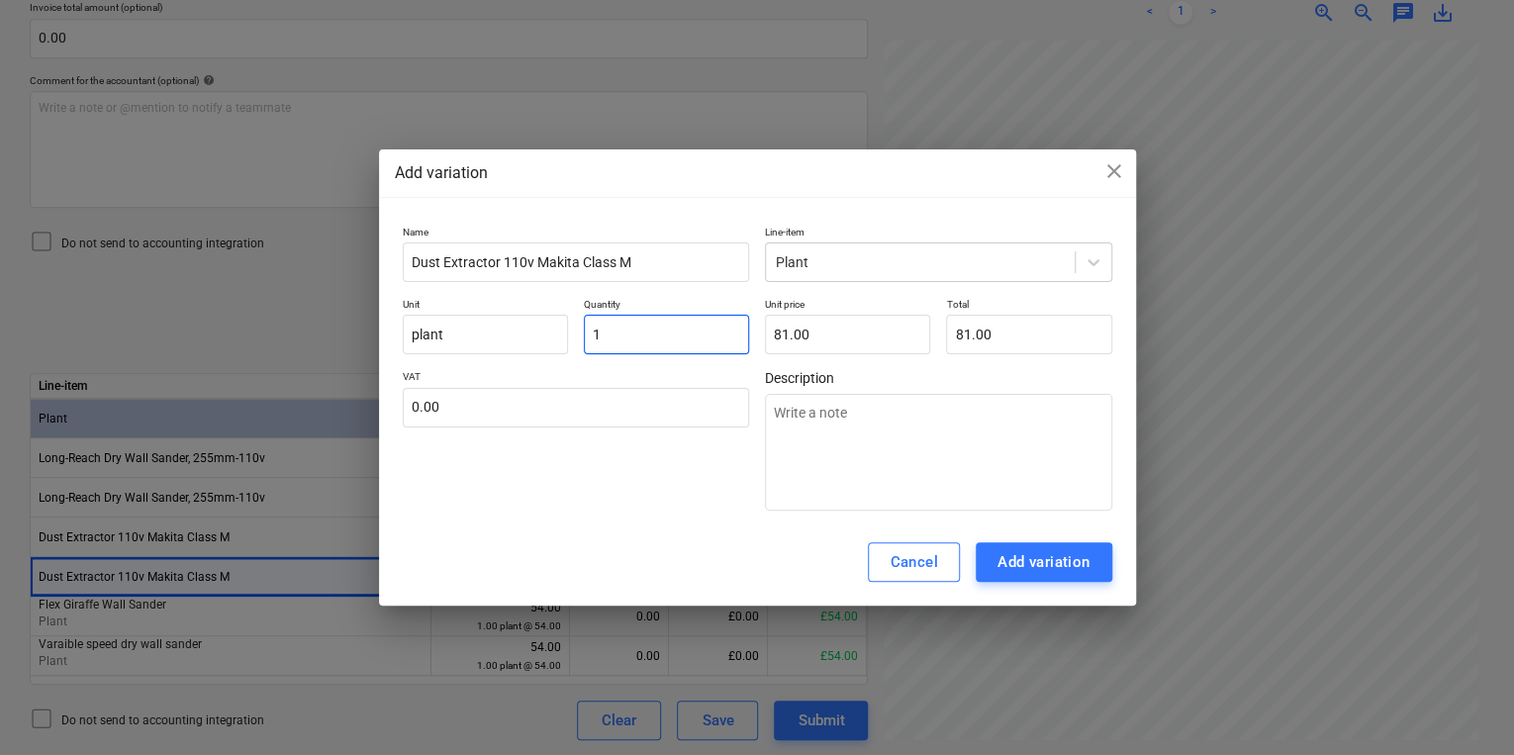
click at [719, 321] on input "1" at bounding box center [666, 335] width 165 height 40
click at [713, 323] on input "1" at bounding box center [666, 335] width 165 height 40
click at [1052, 570] on div "Add variation" at bounding box center [1043, 562] width 93 height 26
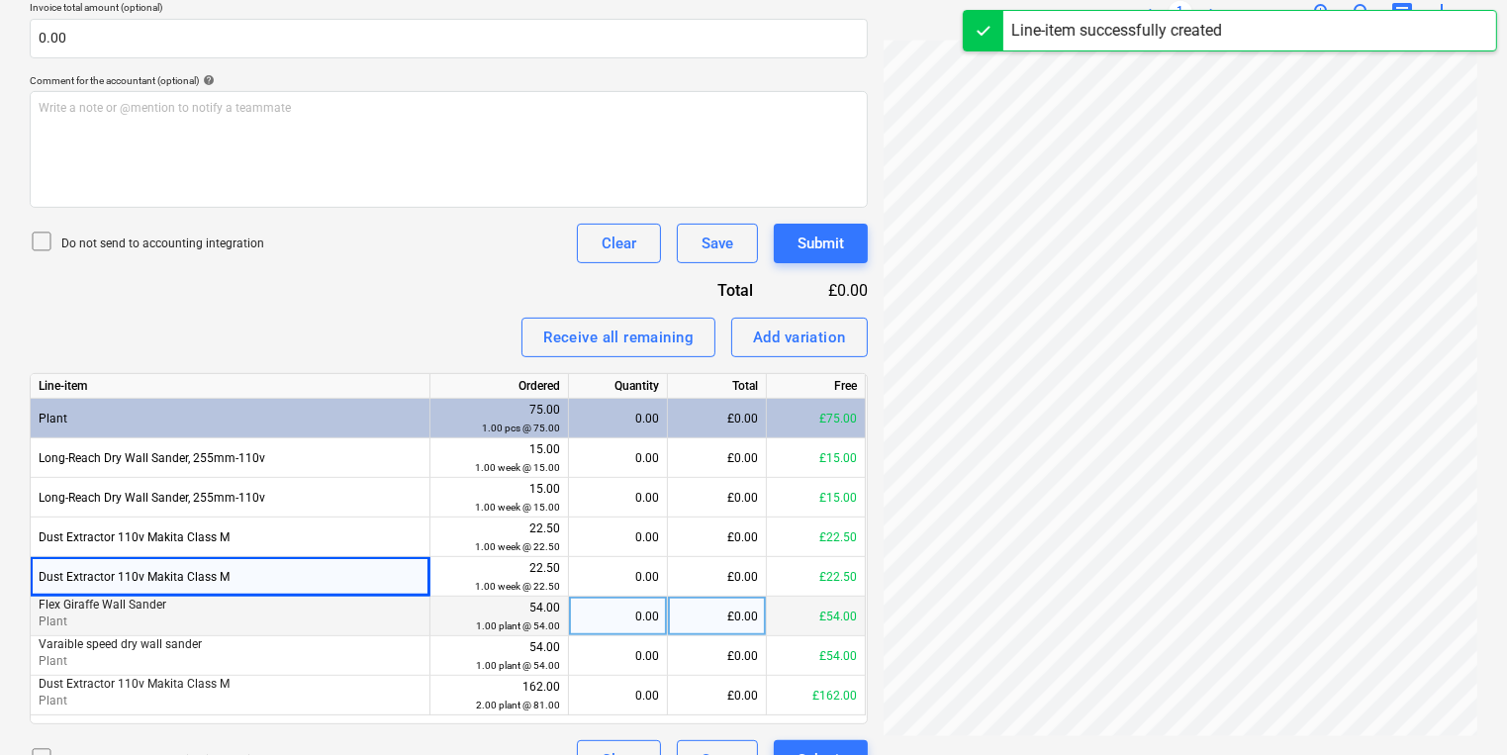
scroll to position [98, 0]
click at [606, 617] on div "0.00" at bounding box center [618, 617] width 82 height 40
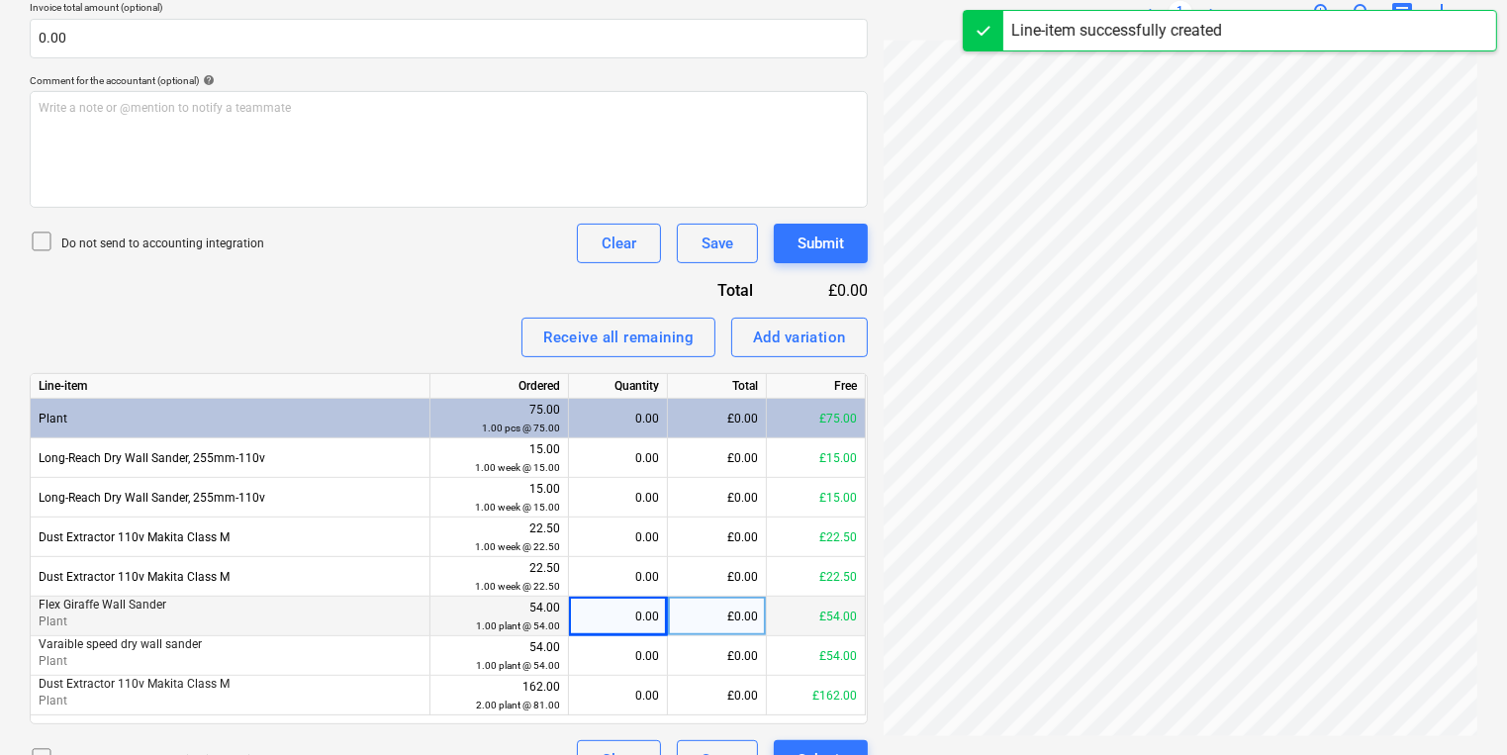
click at [614, 620] on div "0.00" at bounding box center [618, 617] width 82 height 40
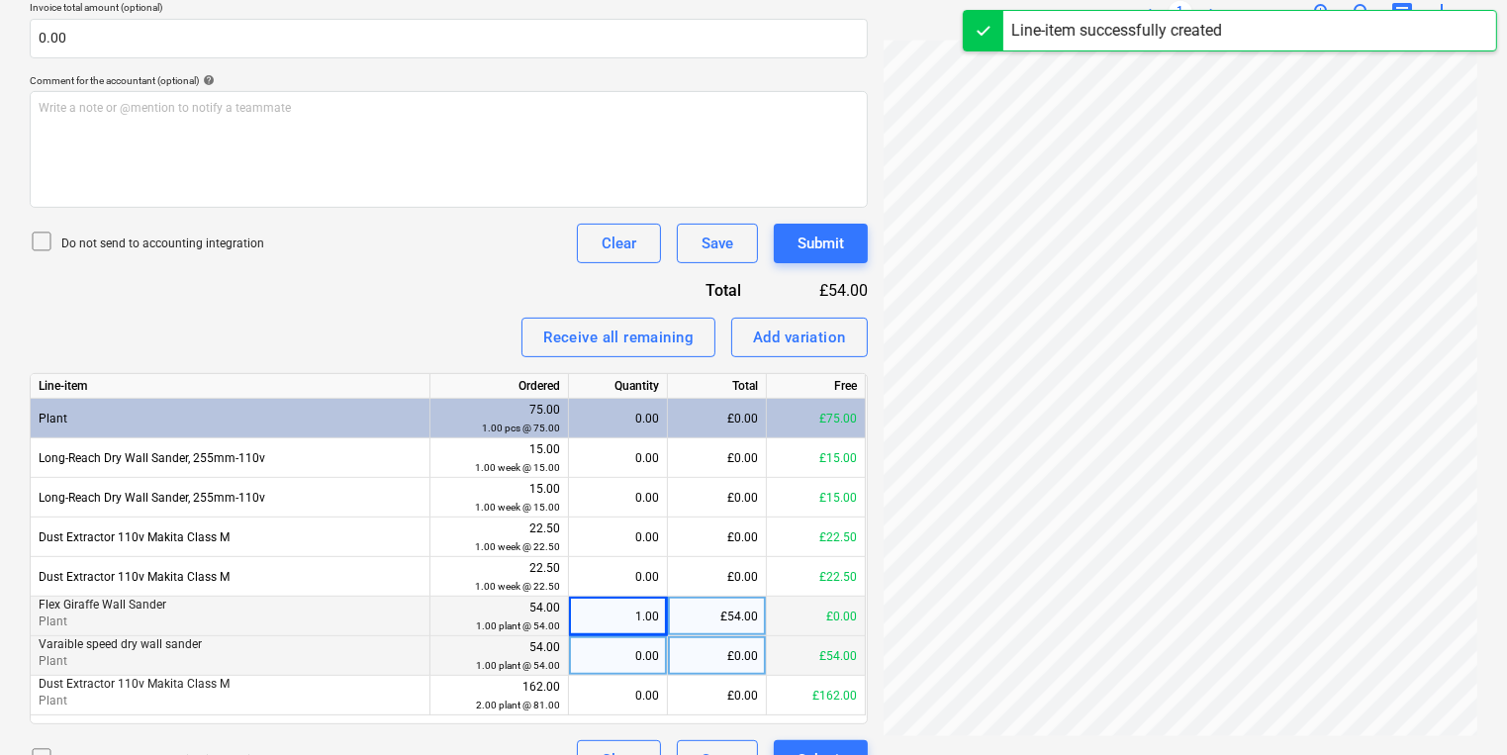
click at [641, 665] on div "0.00" at bounding box center [618, 656] width 82 height 40
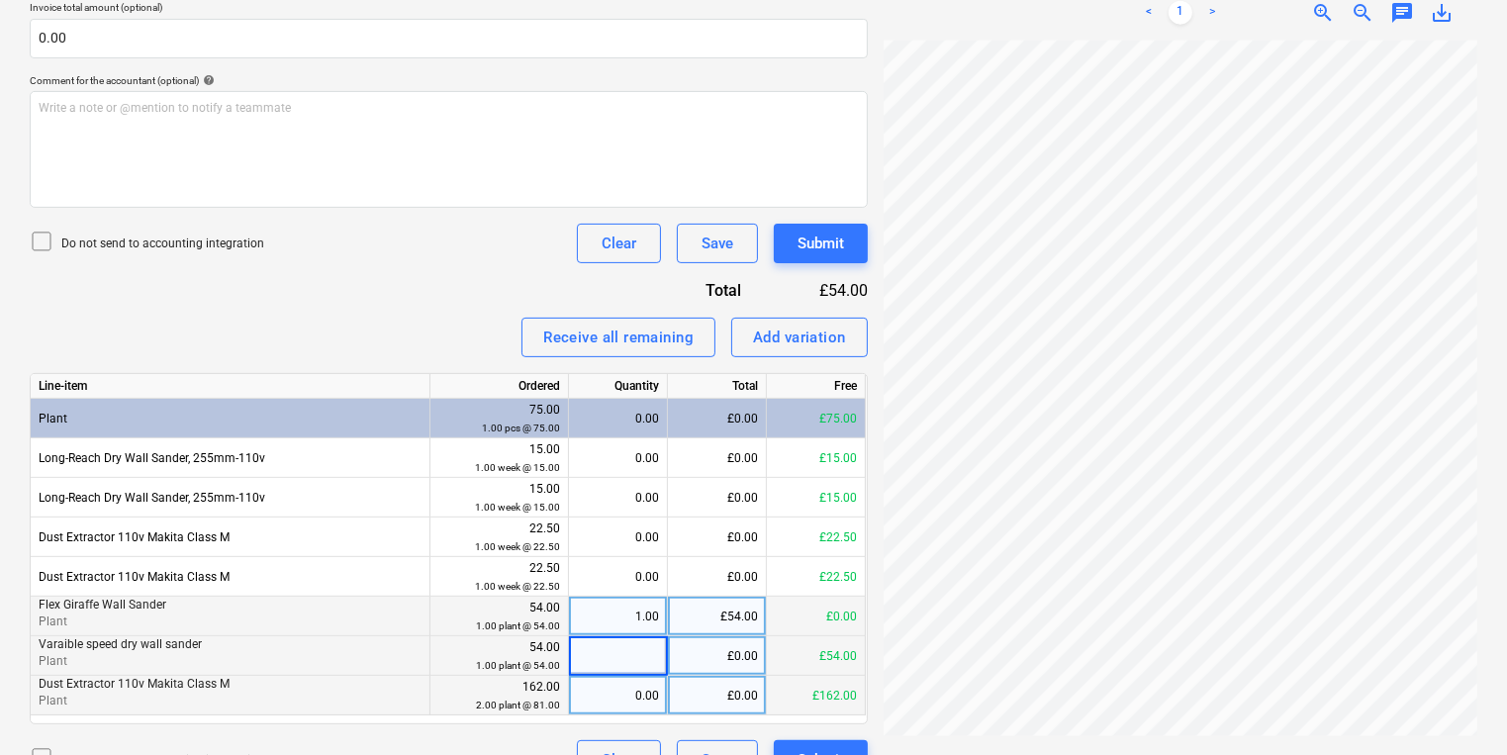
click at [638, 696] on div "0.00" at bounding box center [618, 696] width 82 height 40
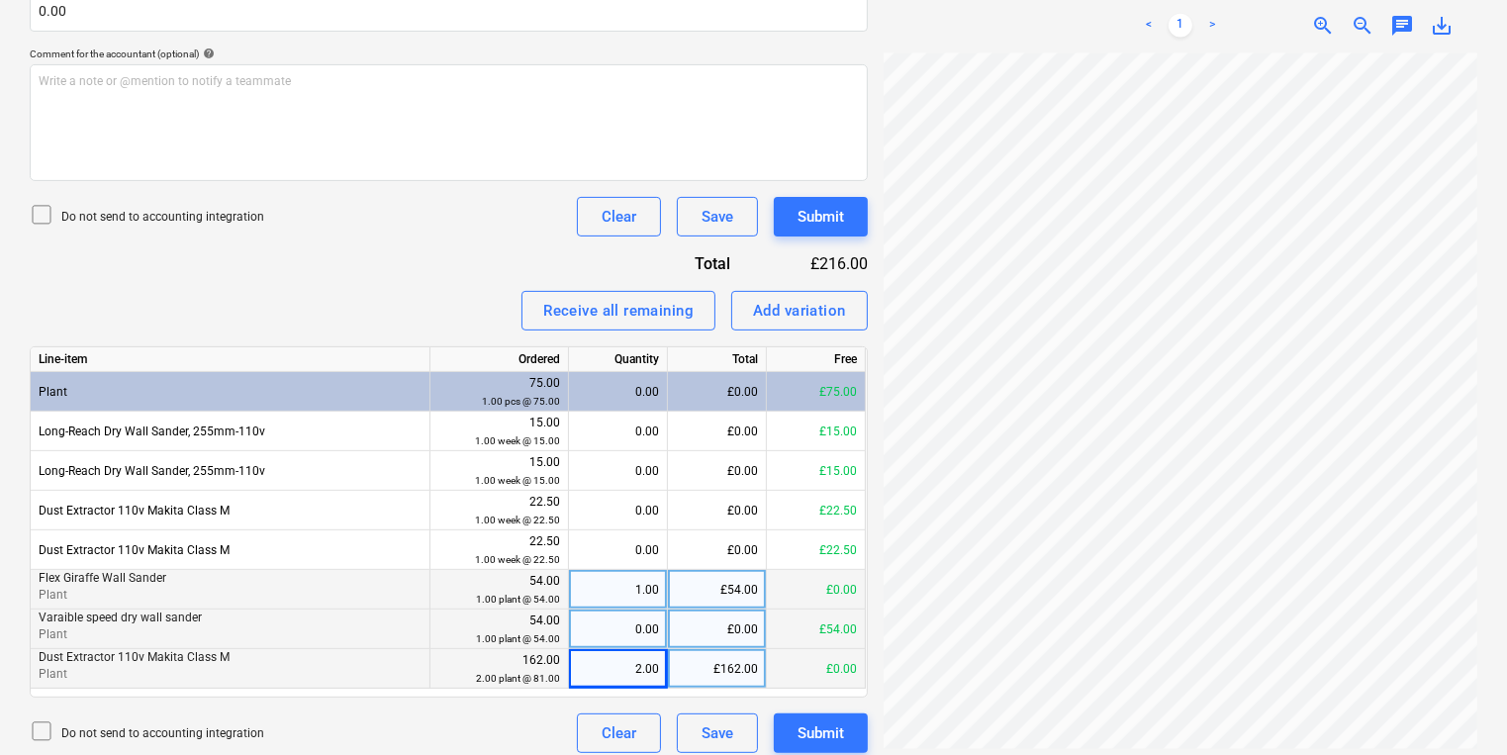
scroll to position [563, 0]
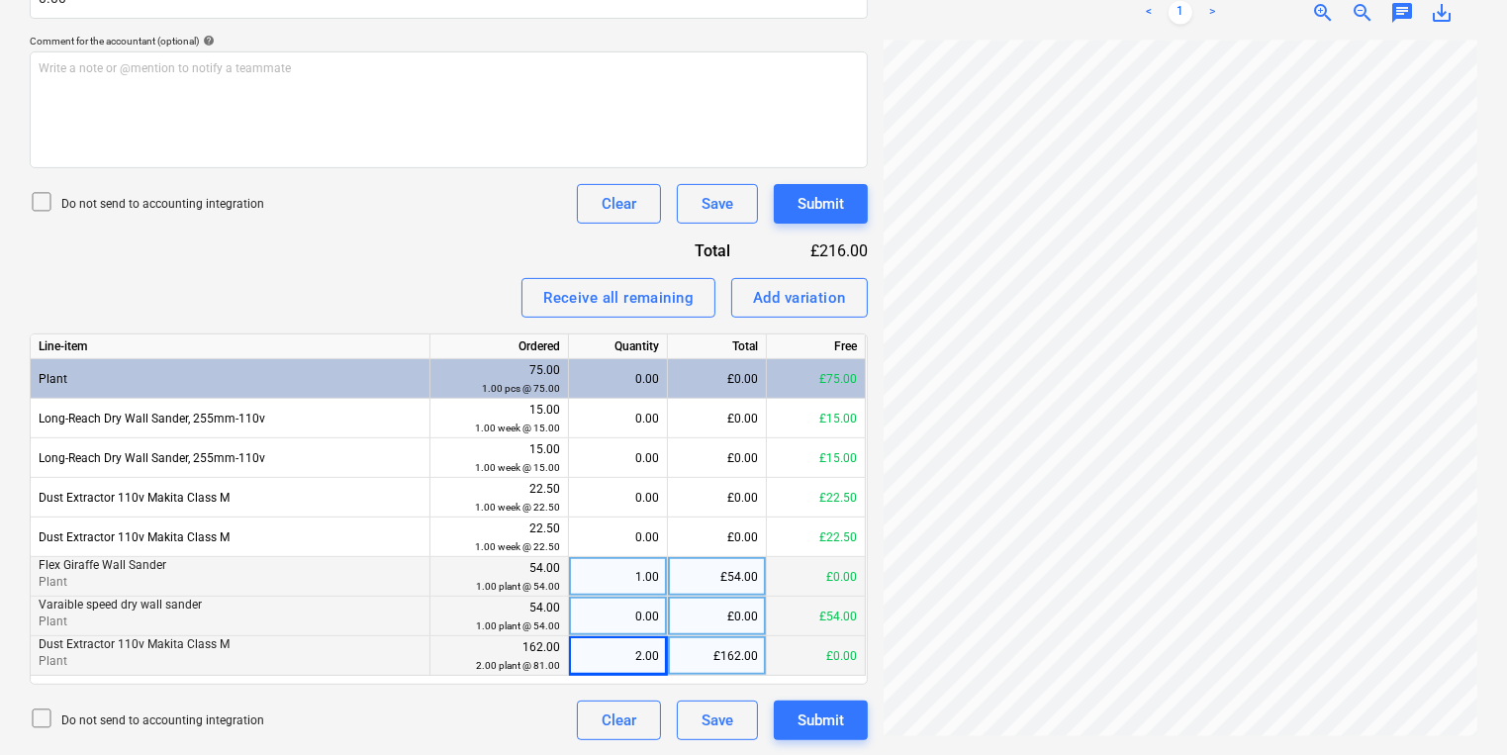
click at [633, 585] on div "1.00" at bounding box center [618, 577] width 82 height 40
click at [633, 626] on div "0.00" at bounding box center [618, 617] width 82 height 40
click at [827, 295] on div "Add variation" at bounding box center [799, 298] width 93 height 26
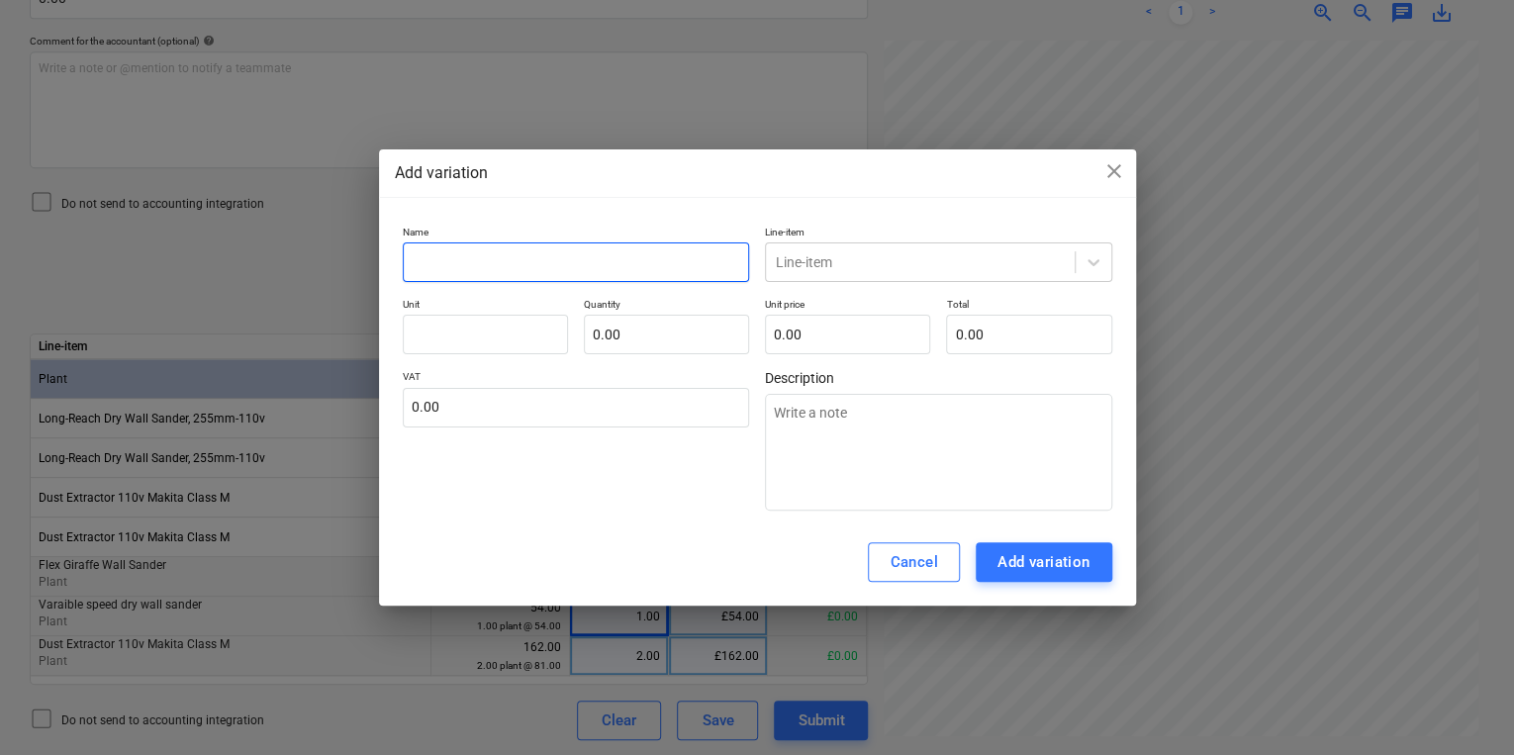
click at [658, 265] on input "text" at bounding box center [576, 262] width 347 height 40
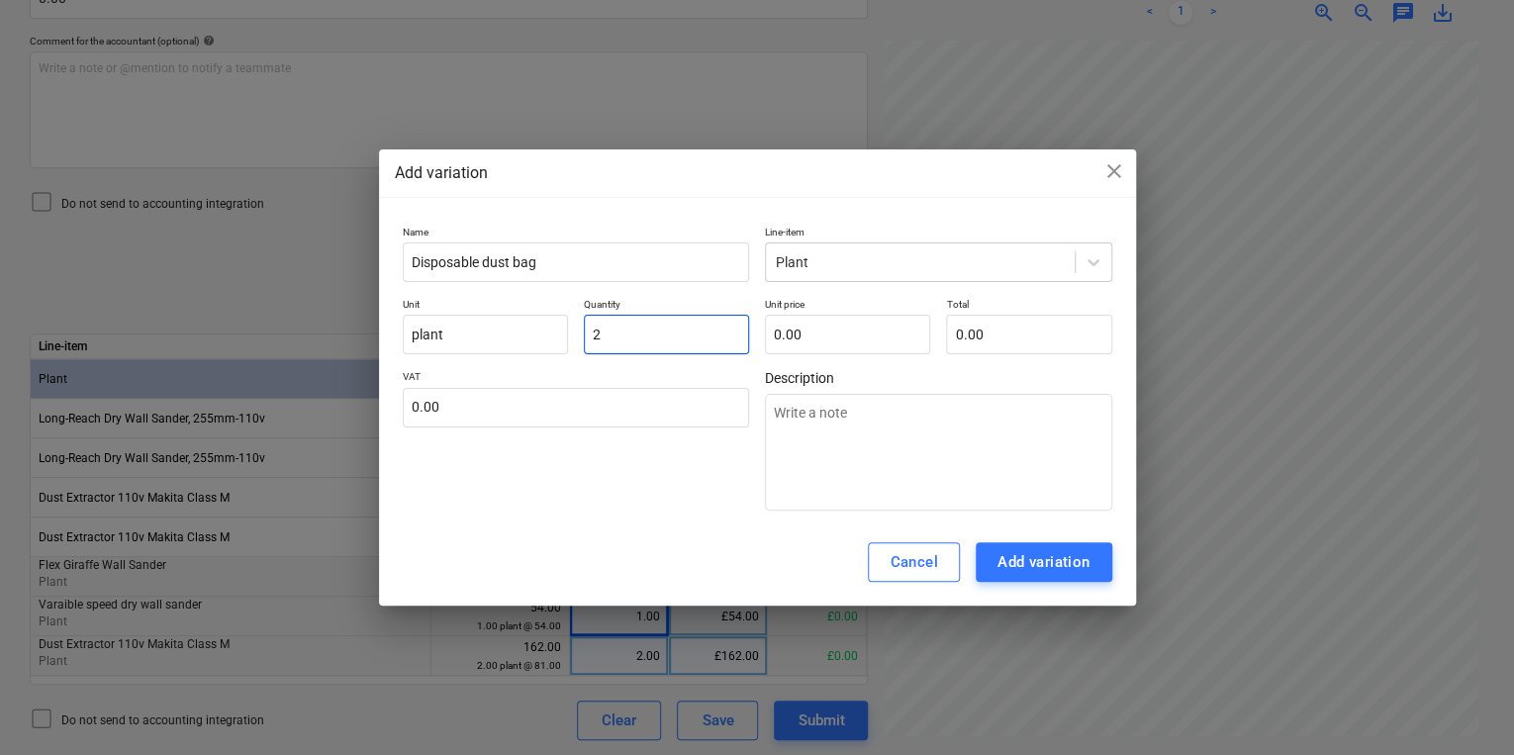
click at [616, 344] on input "2" at bounding box center [666, 335] width 165 height 40
click at [1058, 549] on button "Add variation" at bounding box center [1043, 562] width 137 height 40
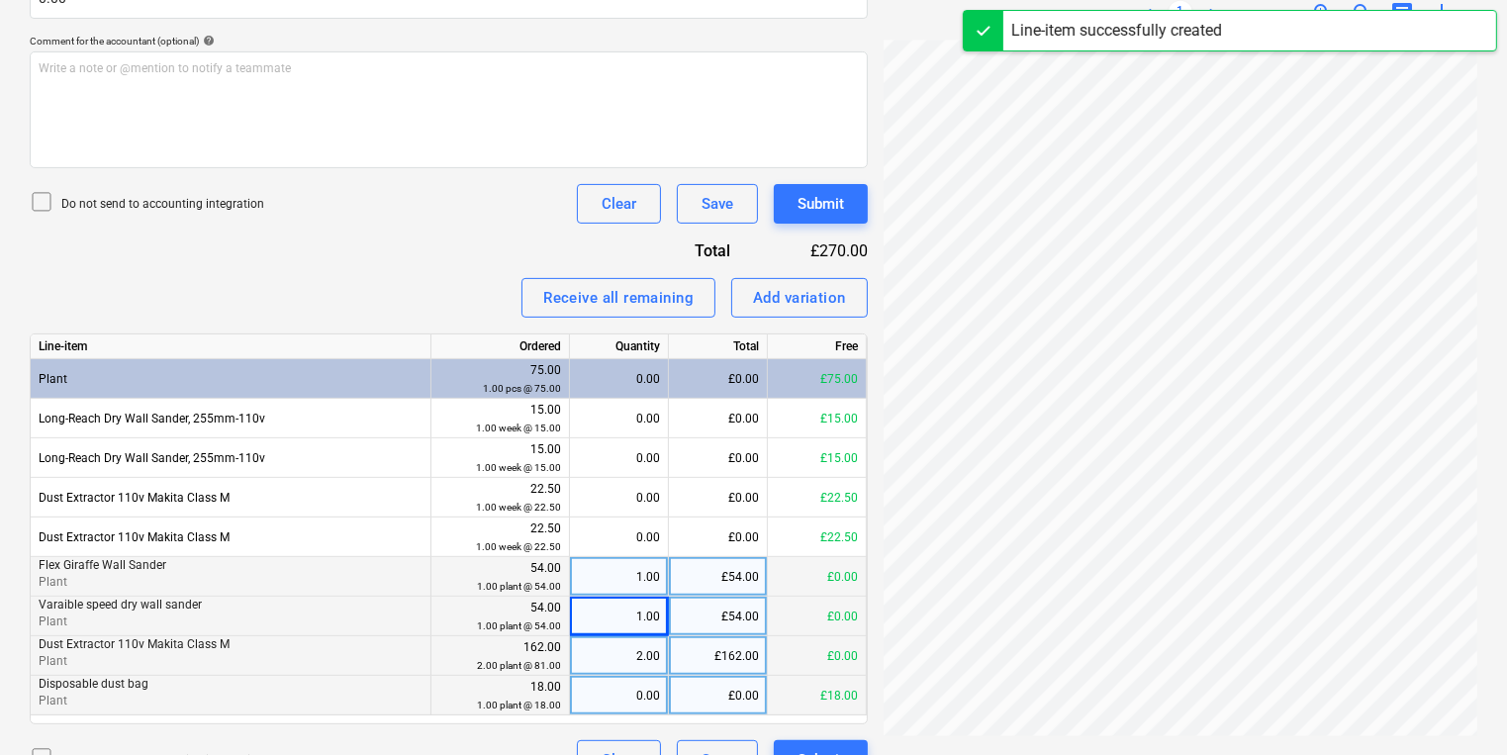
click at [622, 696] on div "0.00" at bounding box center [619, 696] width 82 height 40
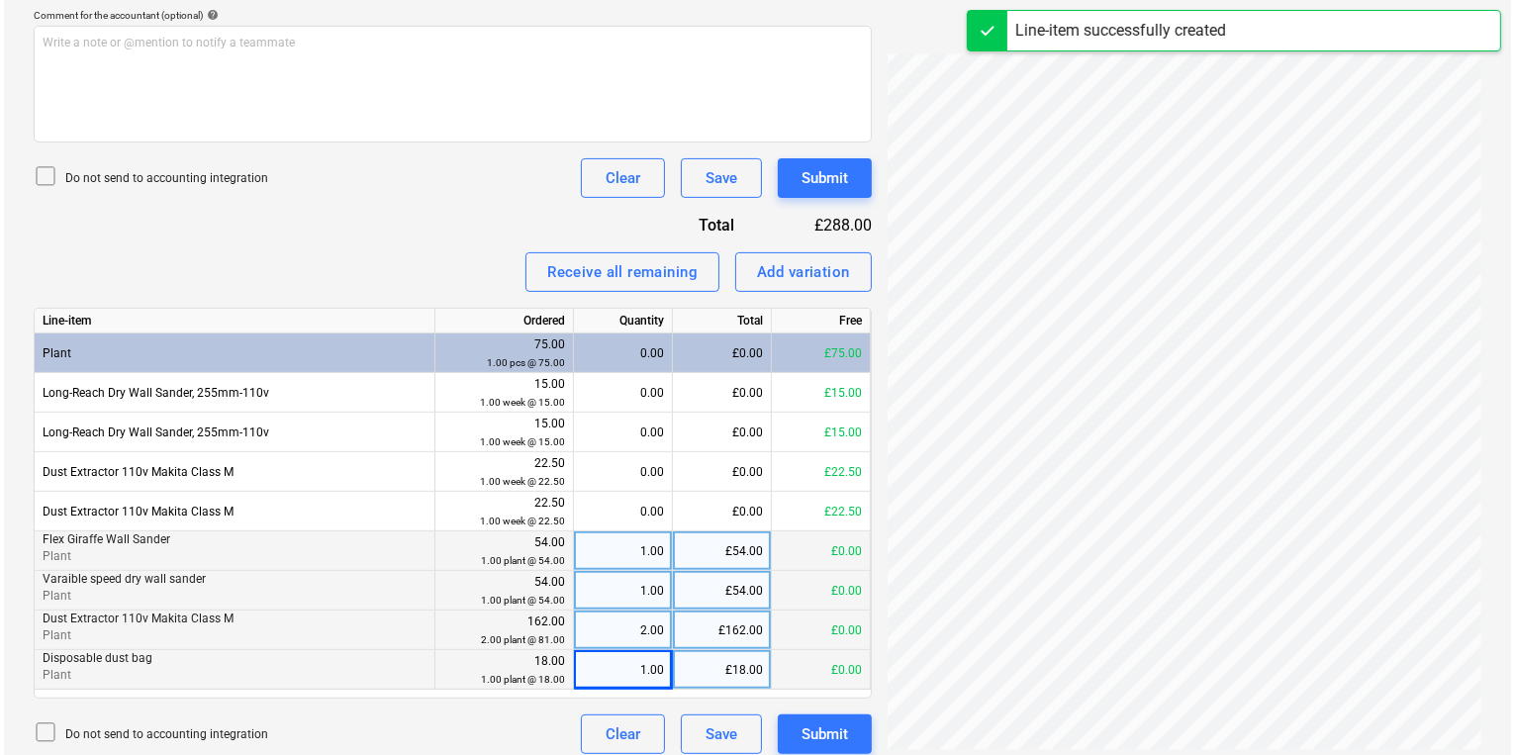
scroll to position [603, 0]
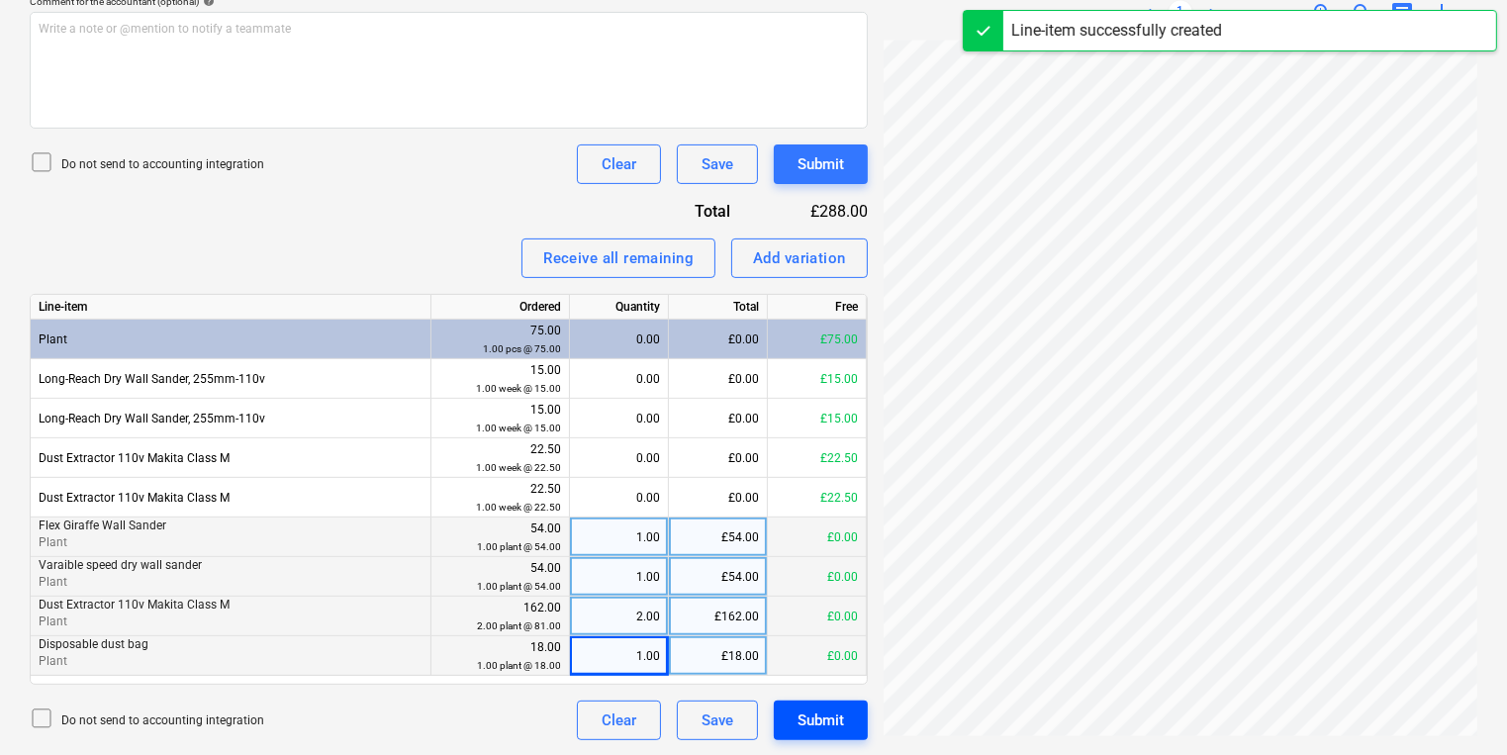
click at [813, 731] on div "Submit" at bounding box center [820, 720] width 46 height 26
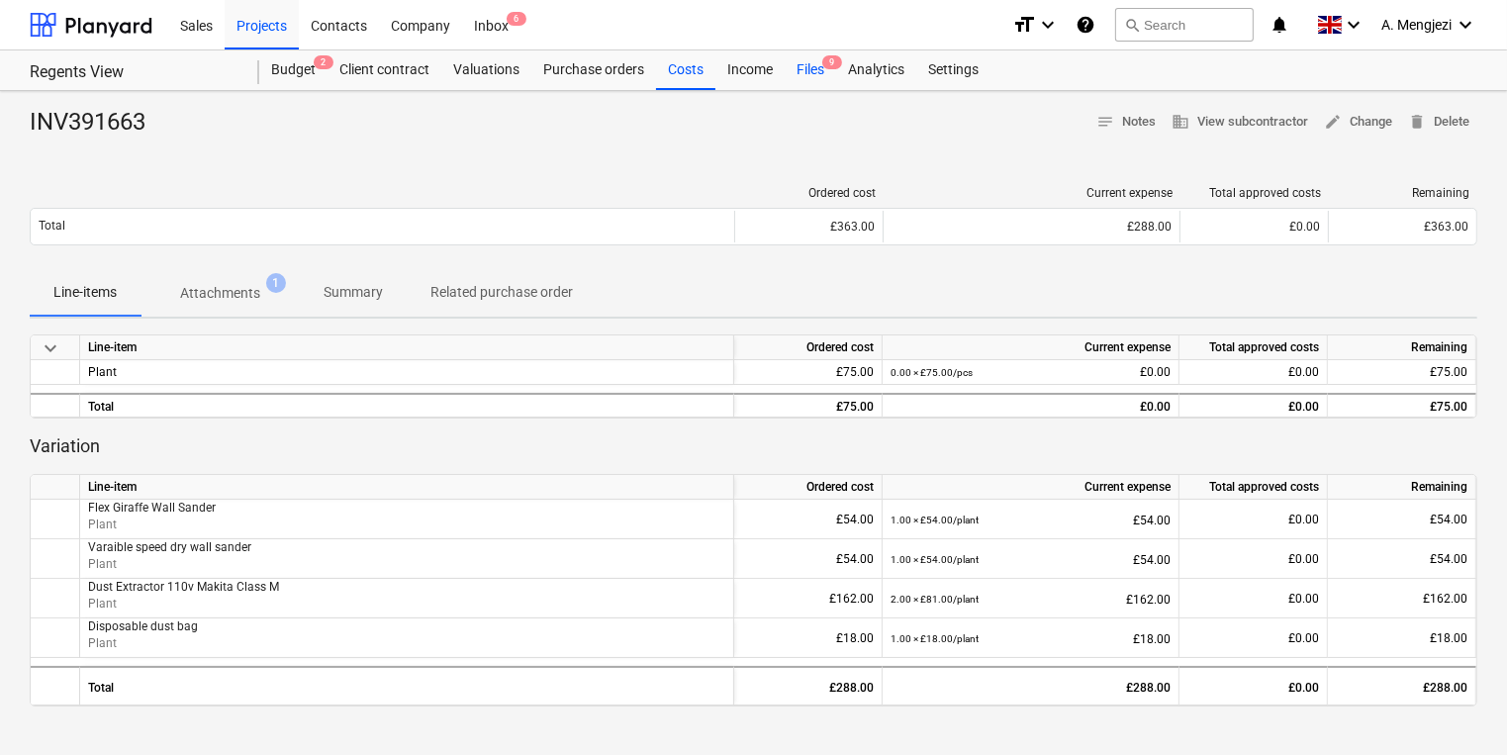
click at [823, 75] on div "Files 9" at bounding box center [810, 70] width 51 height 40
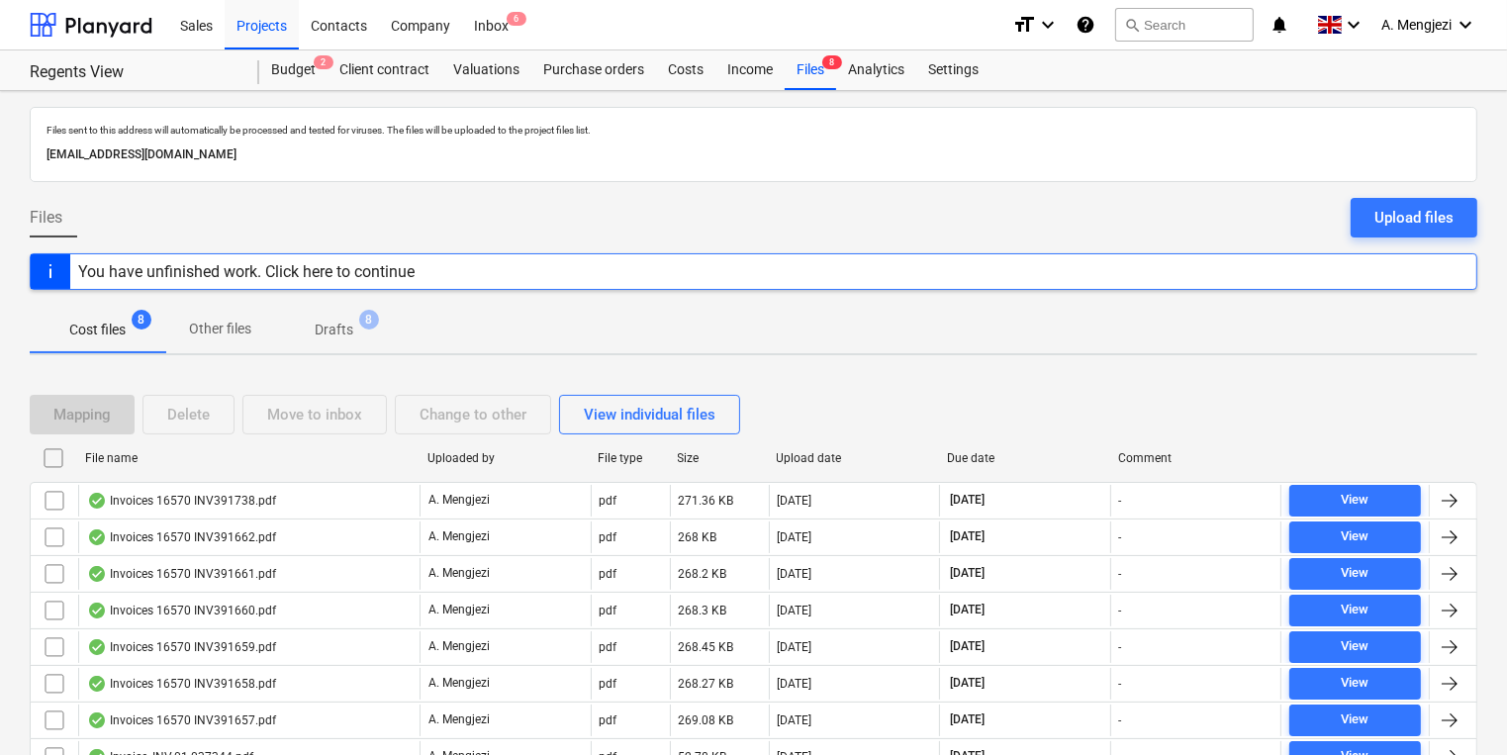
click at [323, 446] on div "File name" at bounding box center [248, 458] width 342 height 32
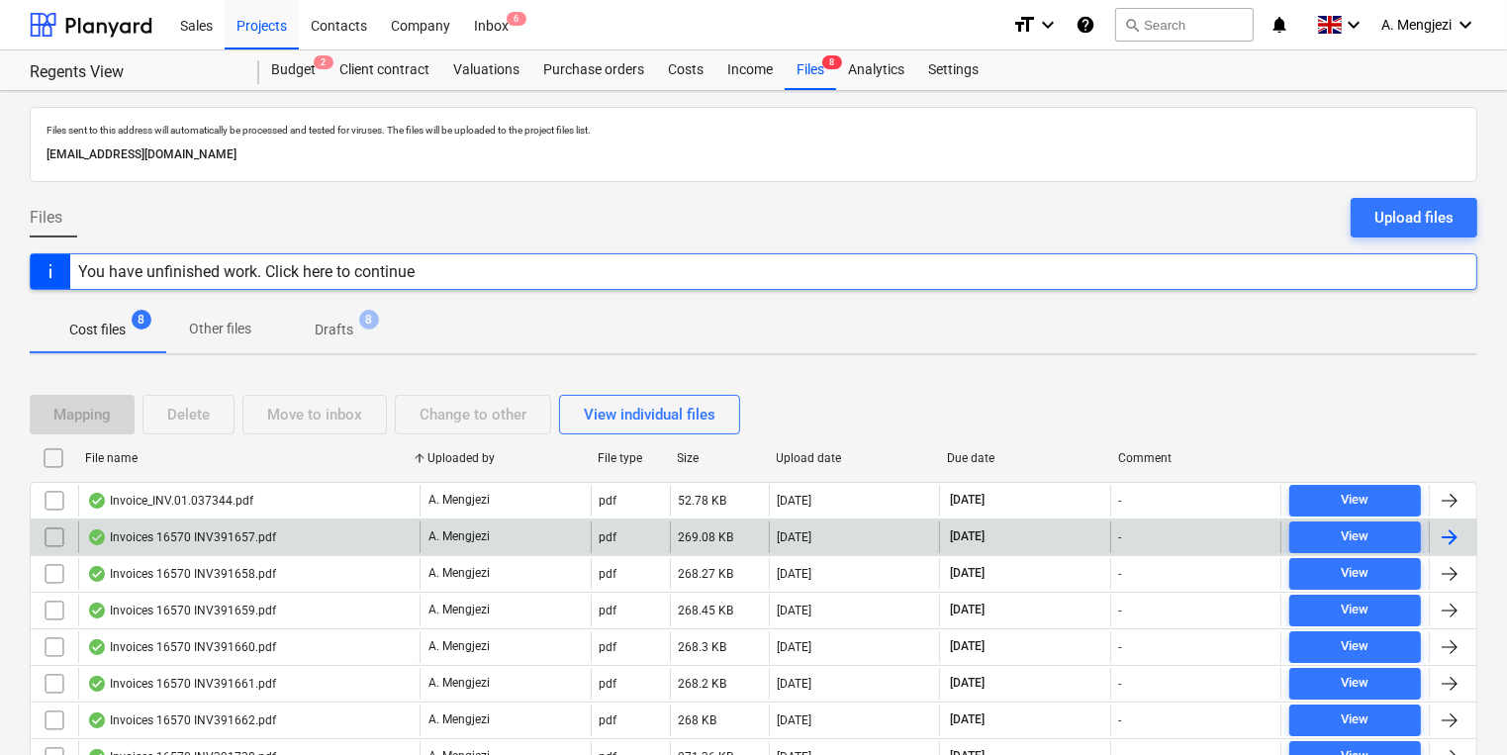
click at [309, 528] on div "Invoices 16570 INV391657.pdf" at bounding box center [248, 537] width 341 height 32
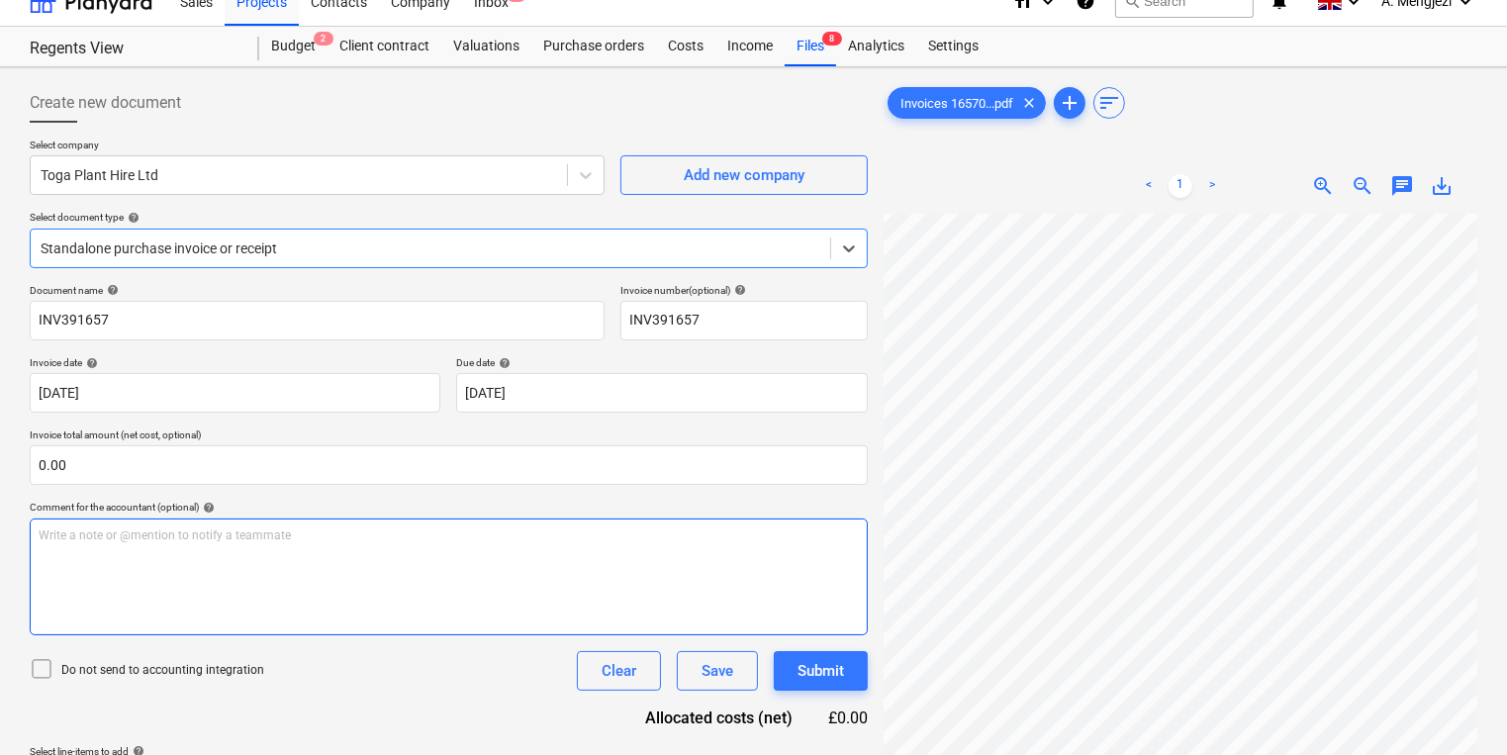
scroll to position [198, 0]
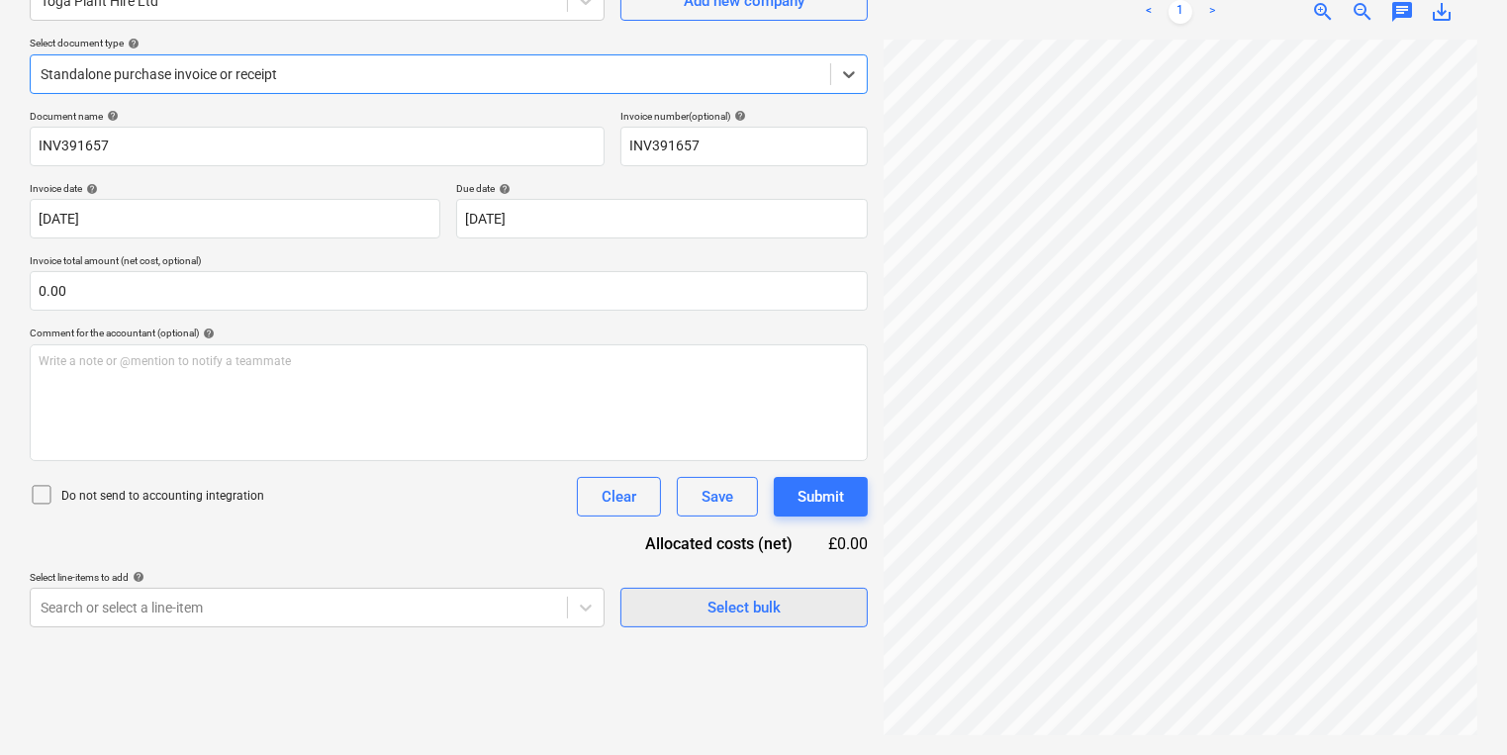
click at [670, 605] on span "Select bulk" at bounding box center [744, 608] width 198 height 26
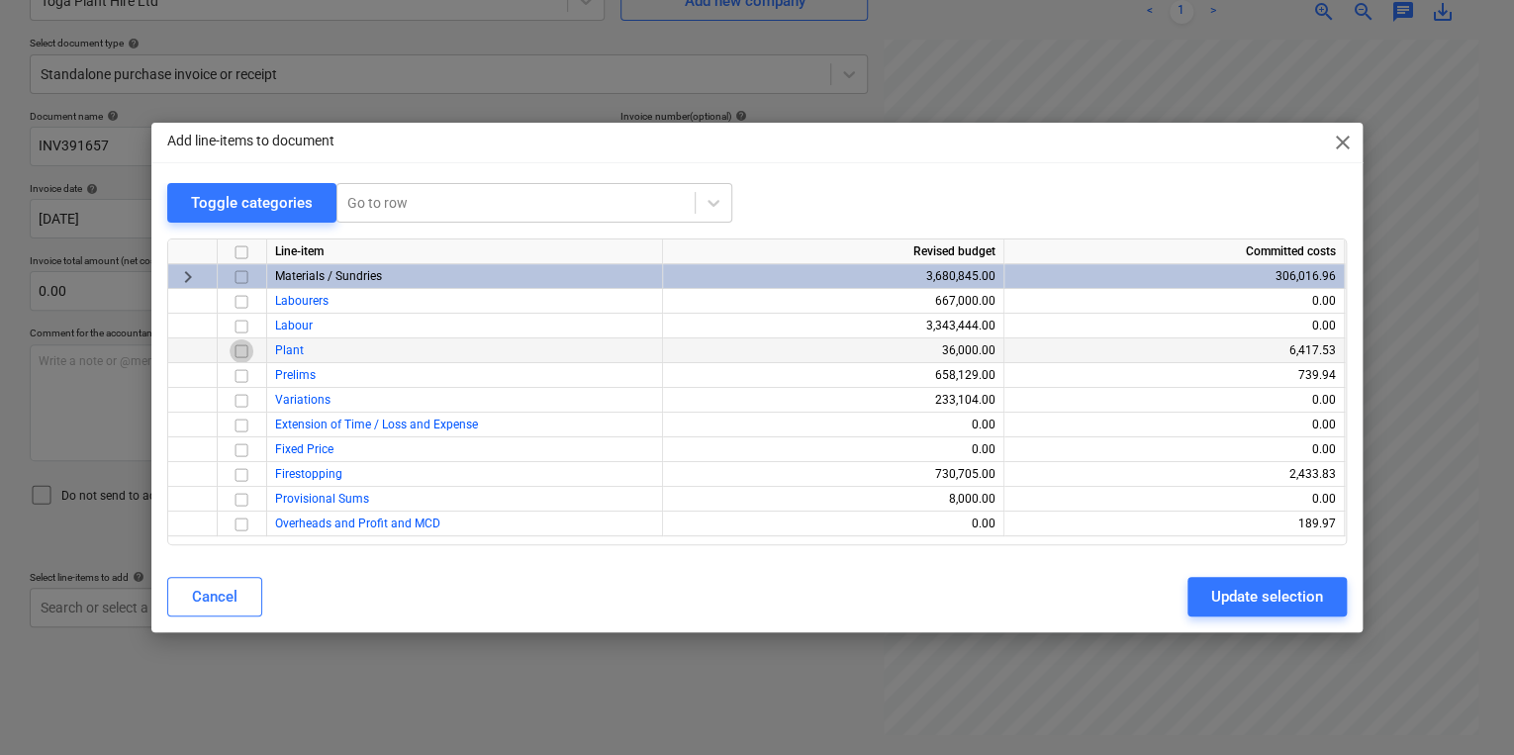
click at [243, 347] on input "checkbox" at bounding box center [242, 351] width 24 height 24
click at [1387, 610] on div "Add line-items to document close Toggle categories Go to row Line-item Revised …" at bounding box center [757, 377] width 1514 height 755
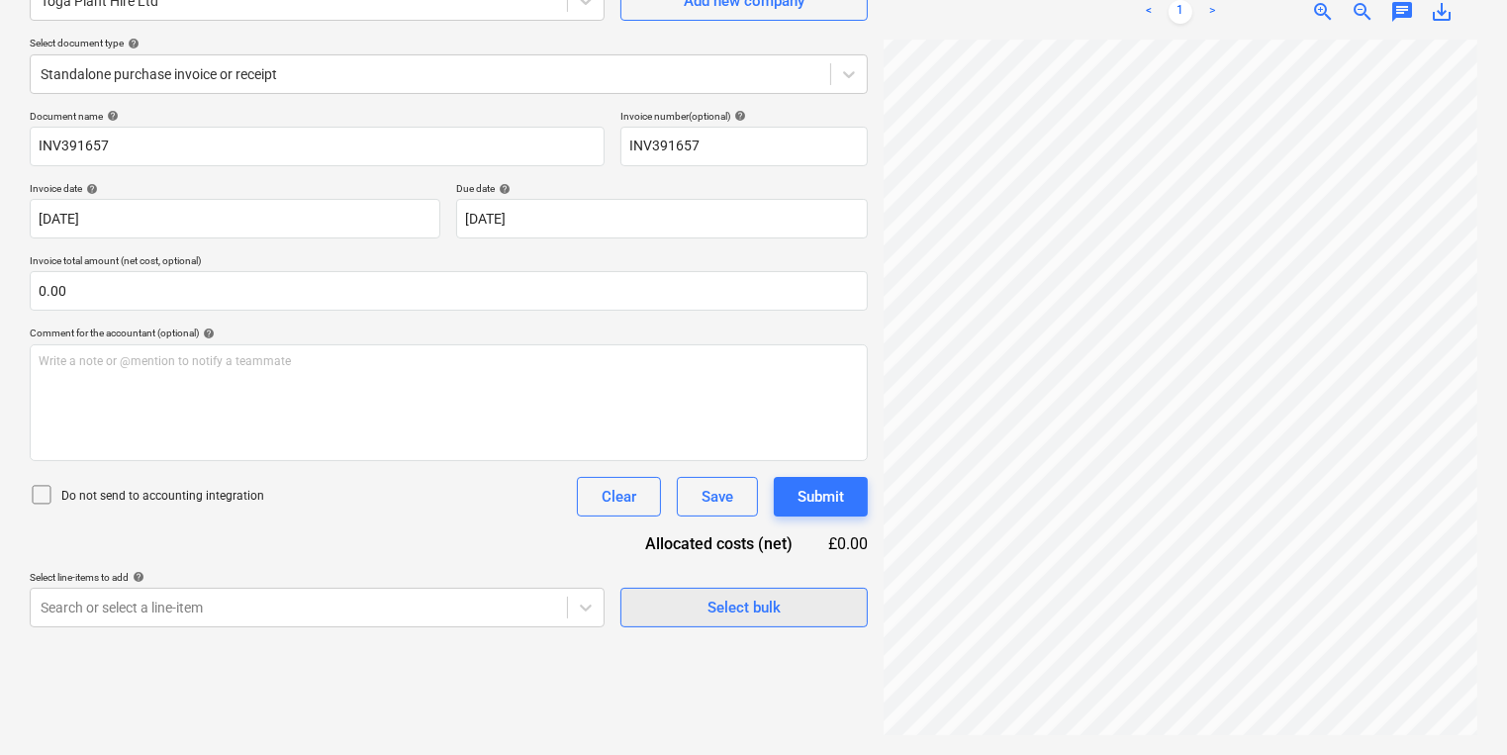
click at [700, 598] on span "Select bulk" at bounding box center [744, 608] width 198 height 26
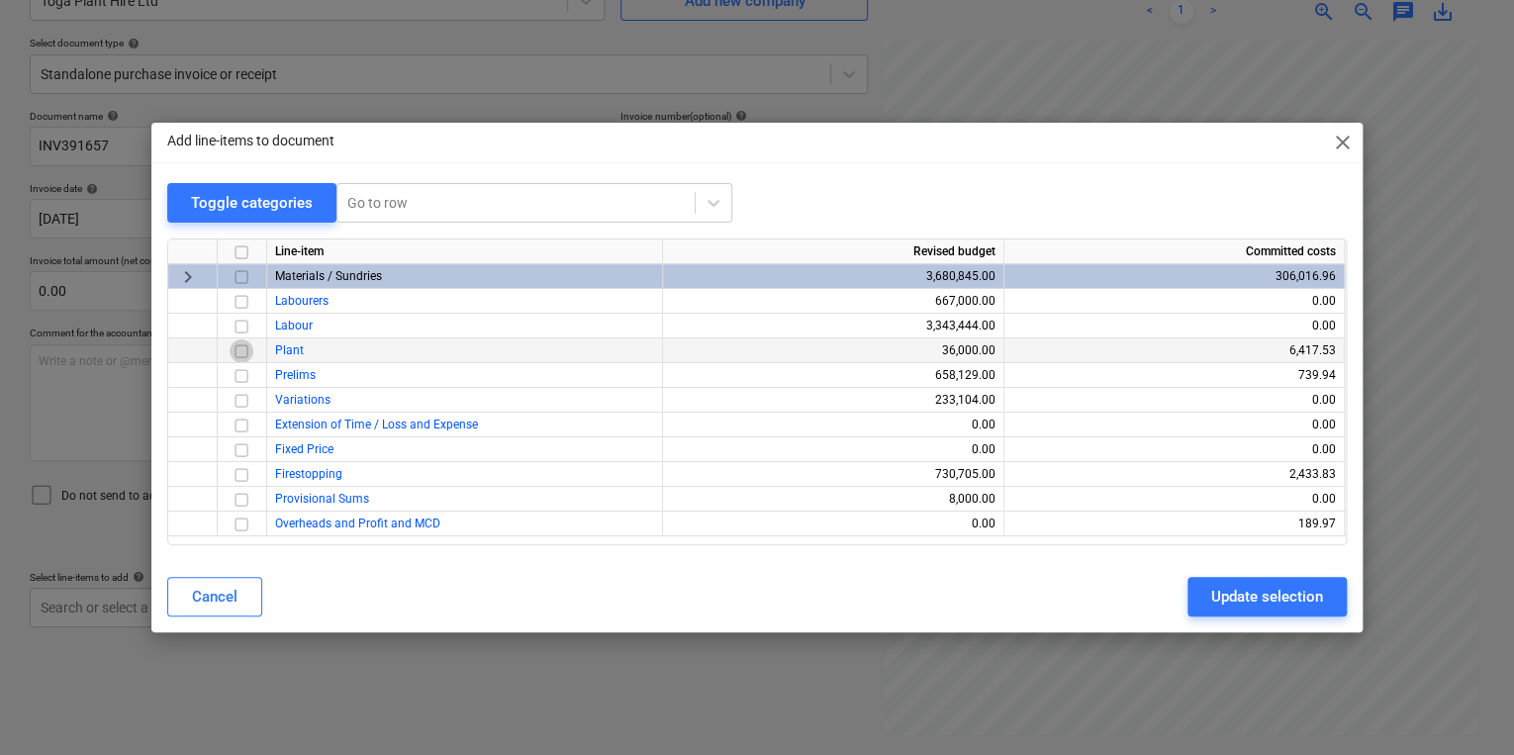
click at [239, 345] on input "checkbox" at bounding box center [242, 351] width 24 height 24
click at [1258, 606] on div "Update selection" at bounding box center [1267, 597] width 112 height 26
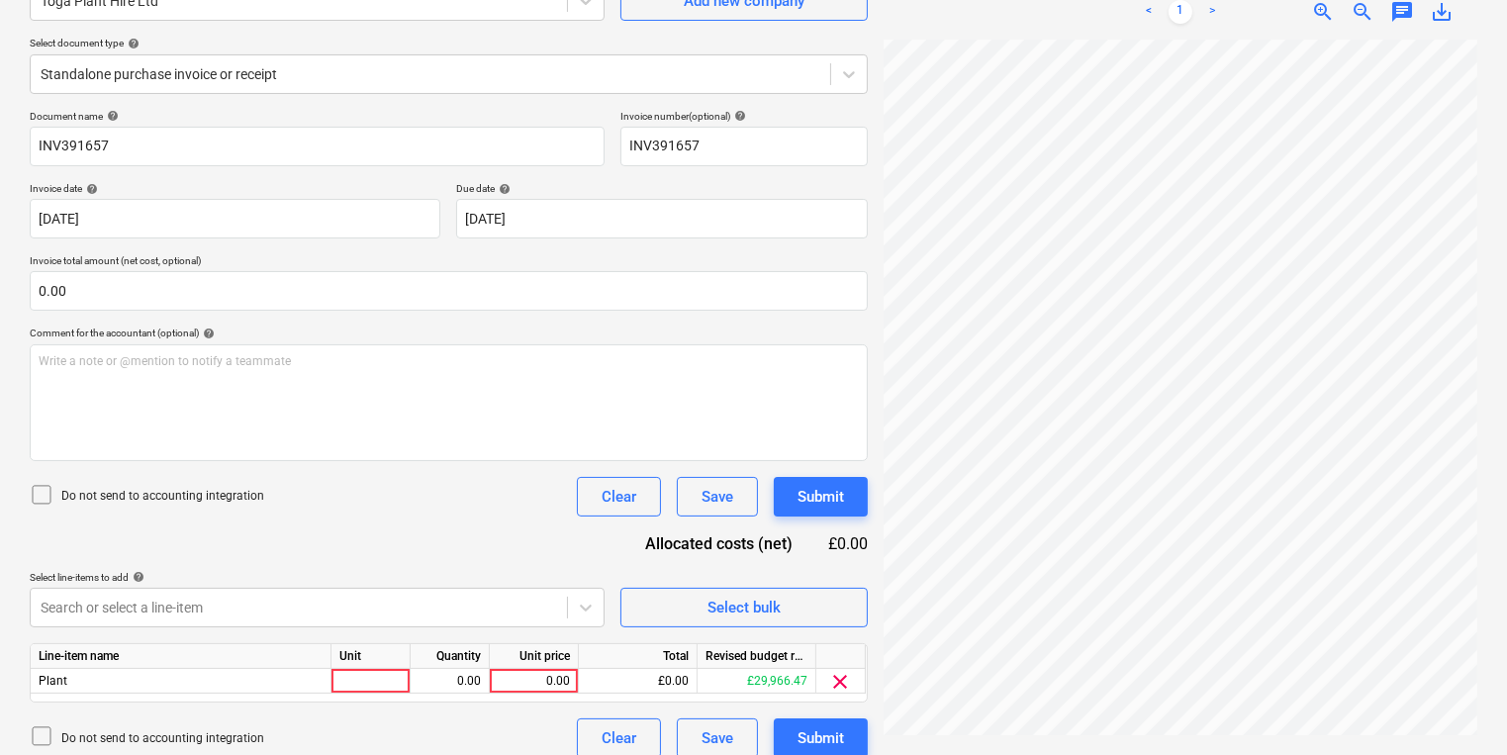
scroll to position [47, 2]
click at [365, 683] on div at bounding box center [370, 681] width 79 height 25
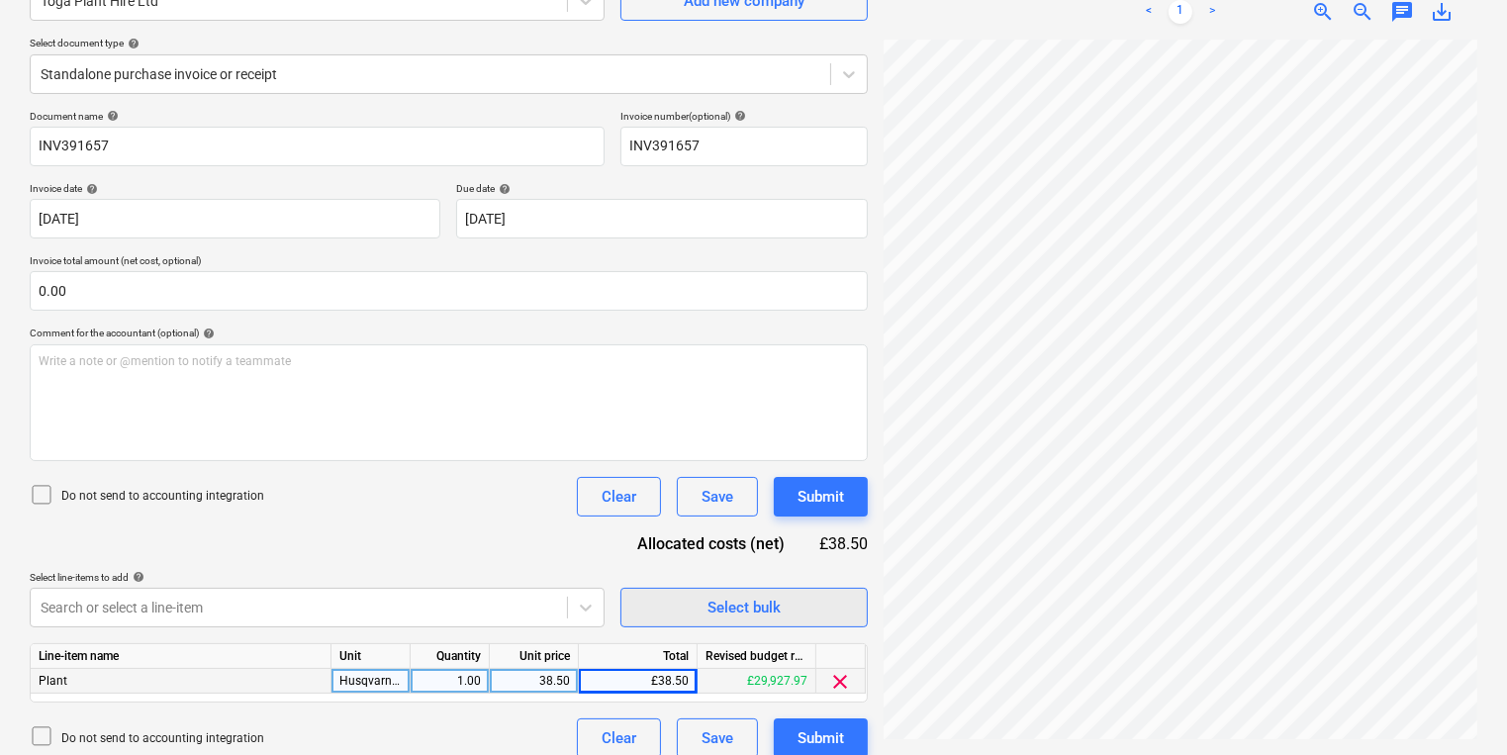
click at [829, 602] on span "Select bulk" at bounding box center [744, 608] width 198 height 26
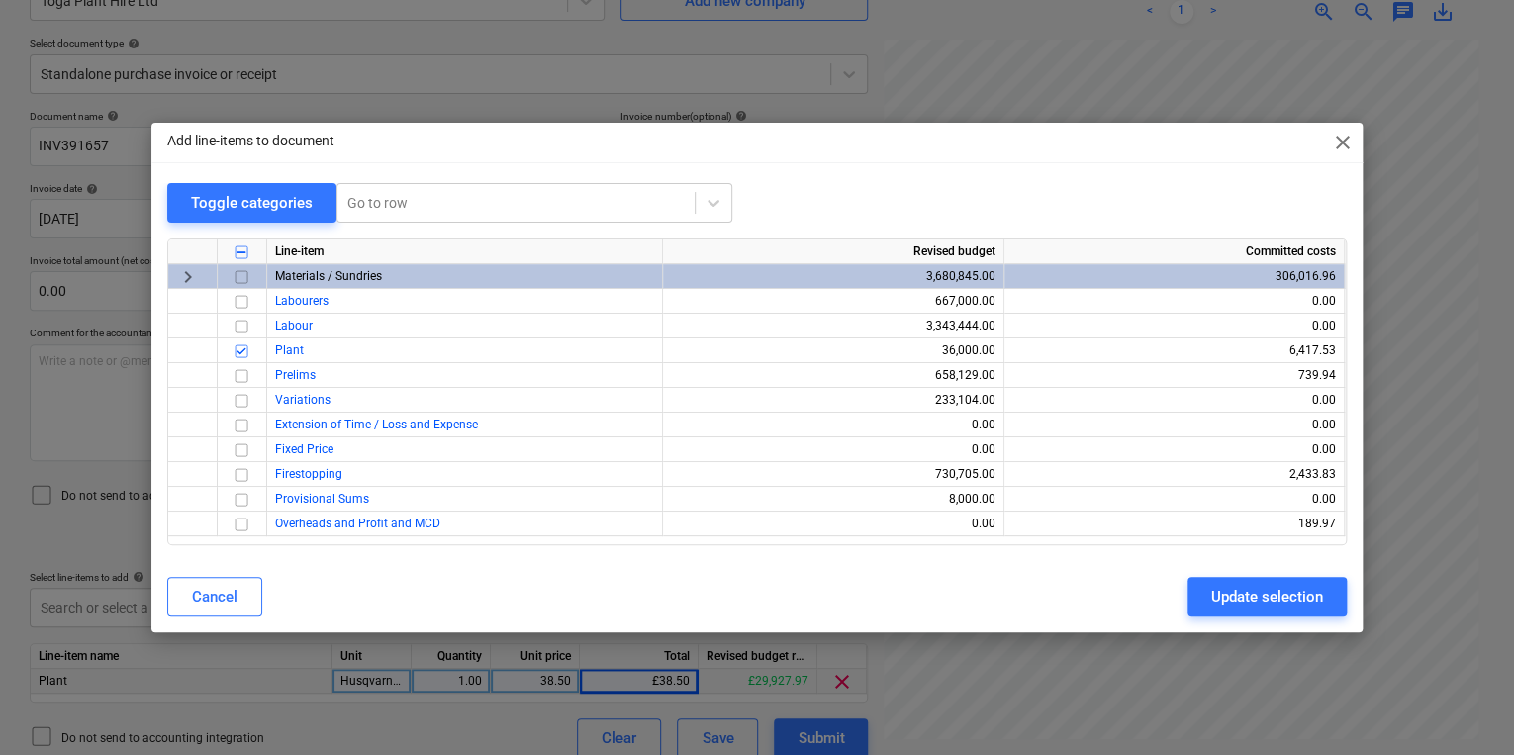
click at [829, 602] on div "Cancel Update selection" at bounding box center [756, 597] width 1179 height 40
click at [420, 696] on div "Add line-items to document close Toggle categories Go to row Line-item Revised …" at bounding box center [757, 377] width 1514 height 755
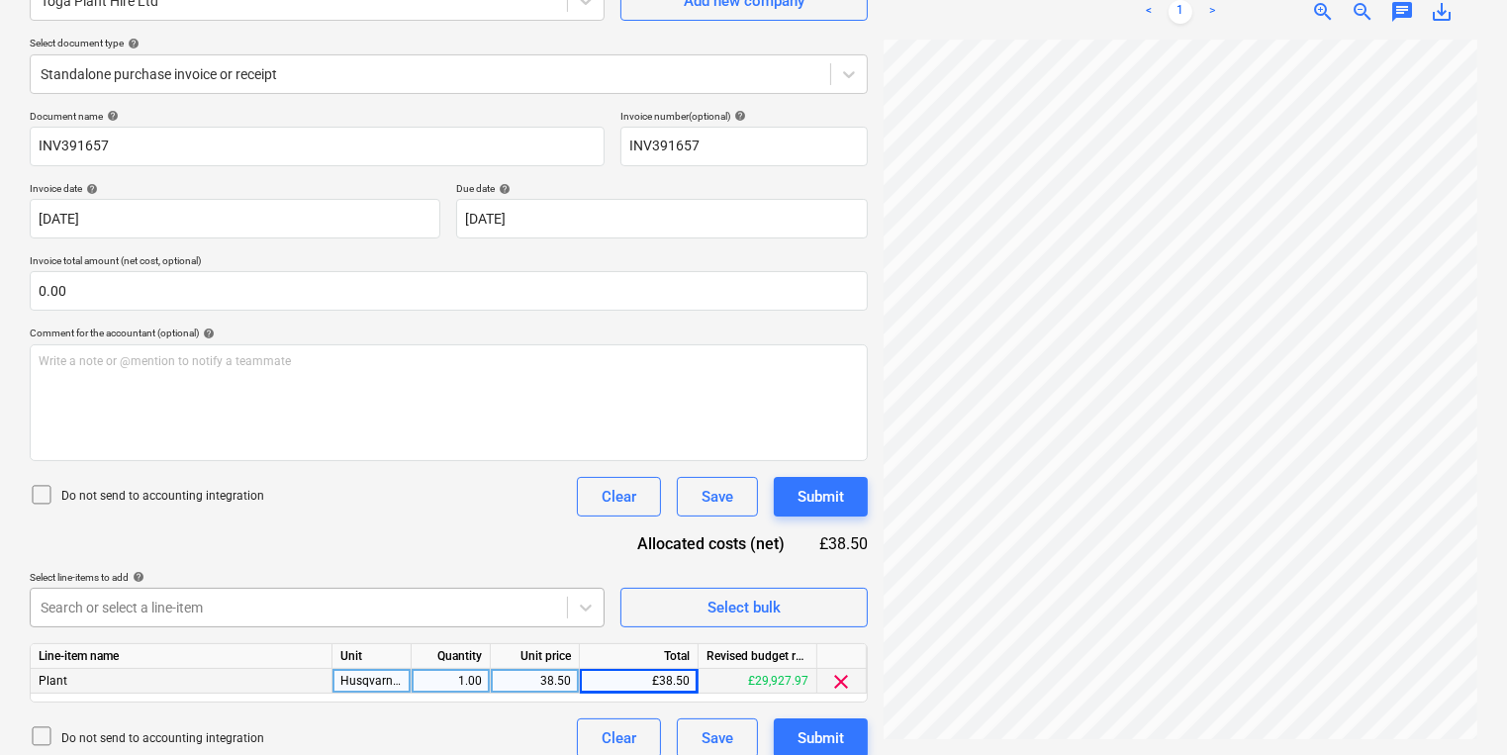
scroll to position [374, 0]
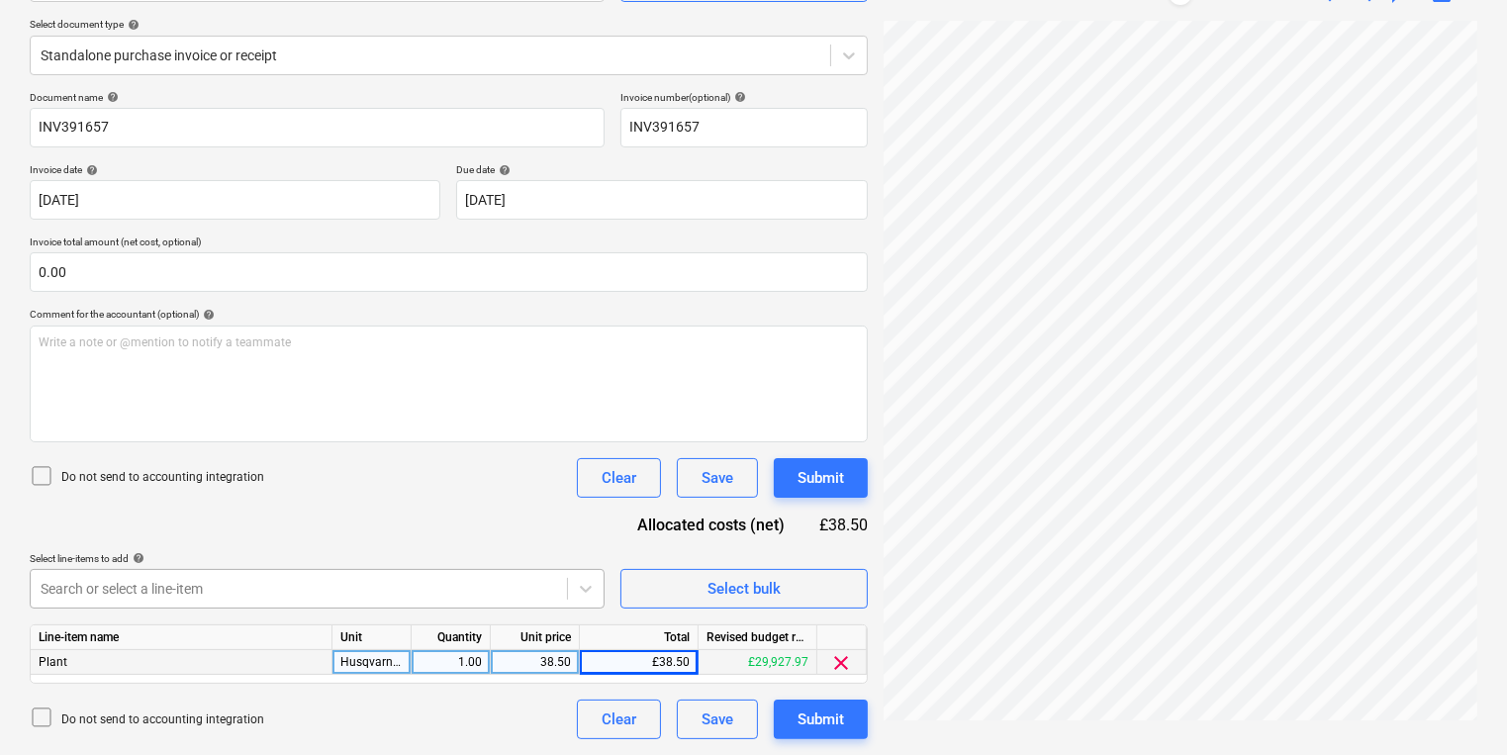
click at [530, 538] on body "Sales Projects Contacts Company Inbox 6 format_size keyboard_arrow_down help se…" at bounding box center [753, 160] width 1507 height 755
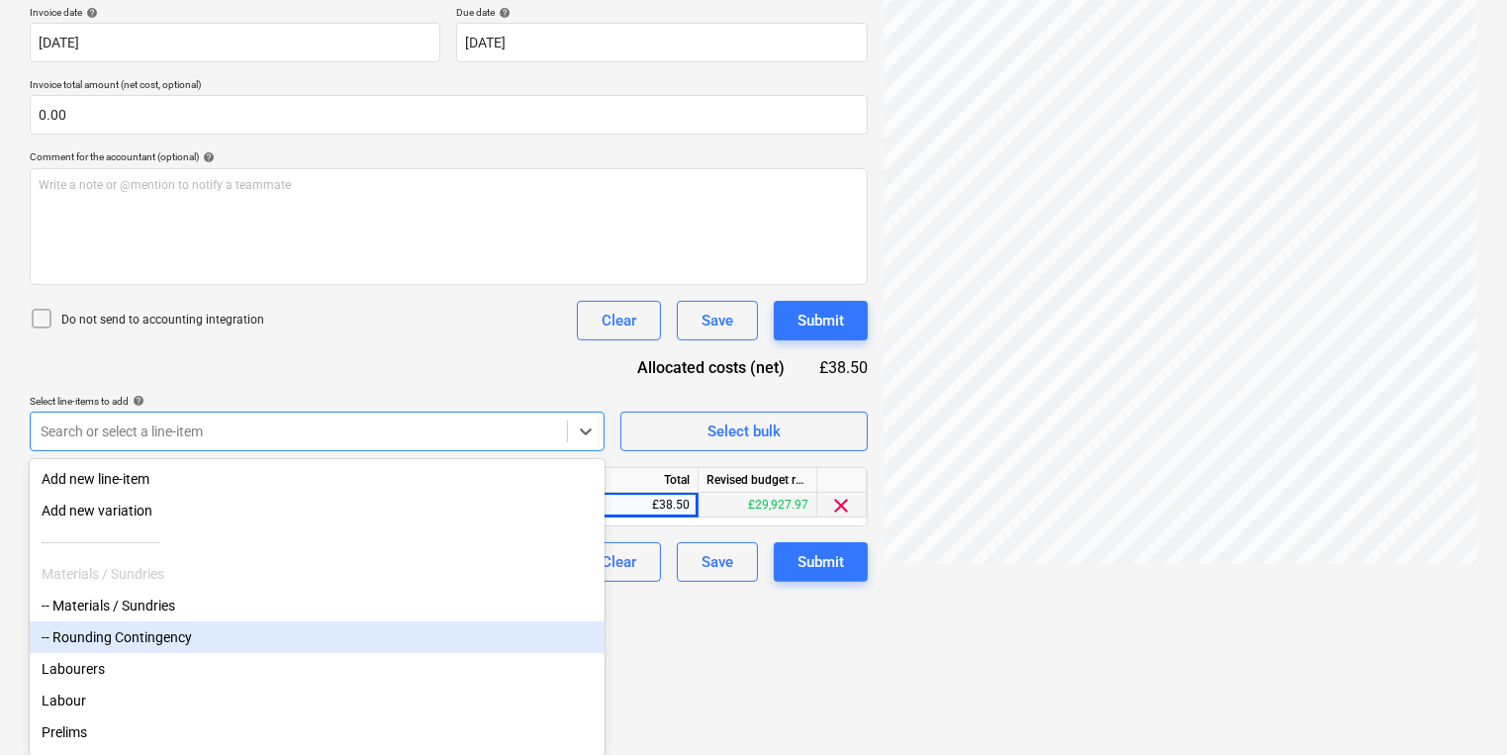
click at [300, 631] on div "-- Rounding Contingency" at bounding box center [317, 637] width 575 height 32
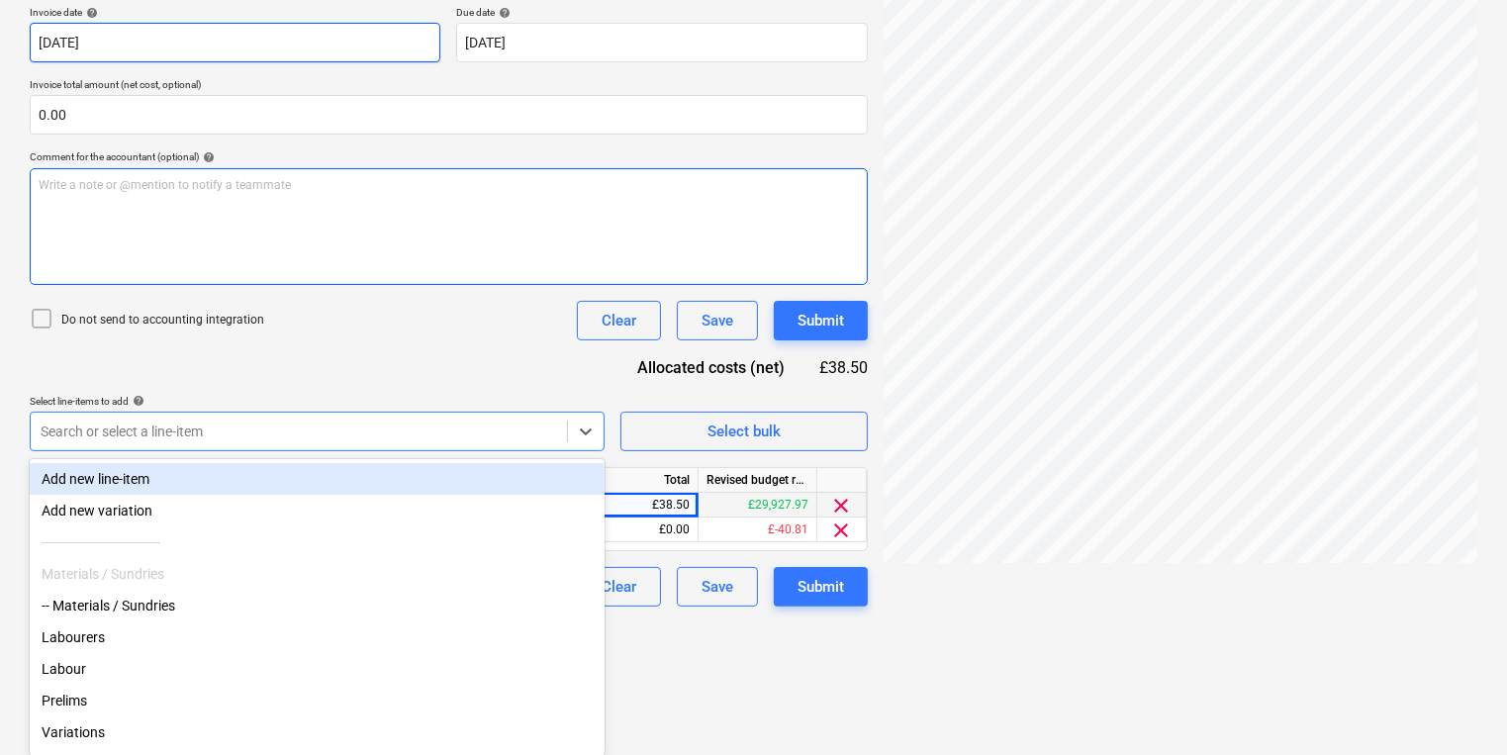
click at [265, 193] on div "Document name help INV391657 Invoice number (optional) help INV391657 Invoice d…" at bounding box center [449, 270] width 838 height 673
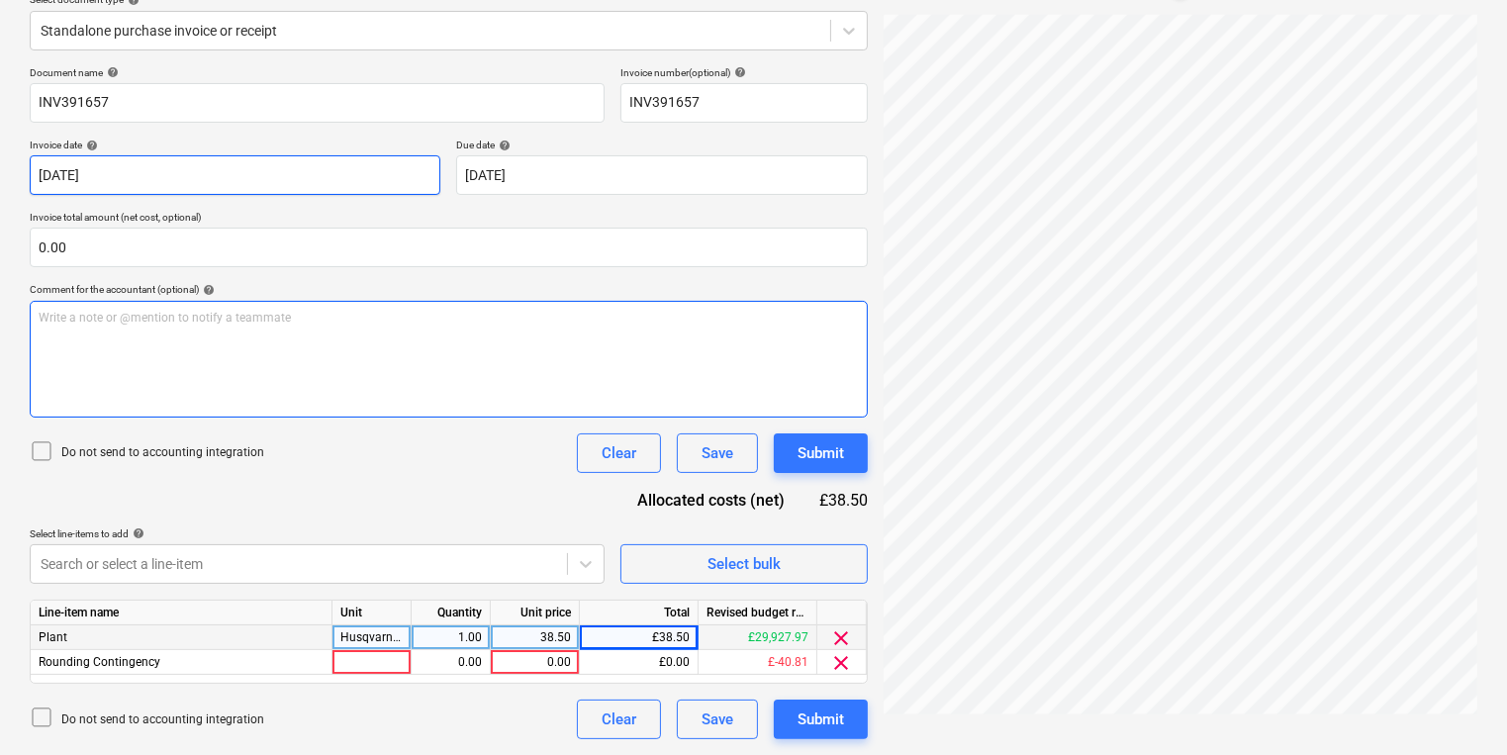
scroll to position [240, 0]
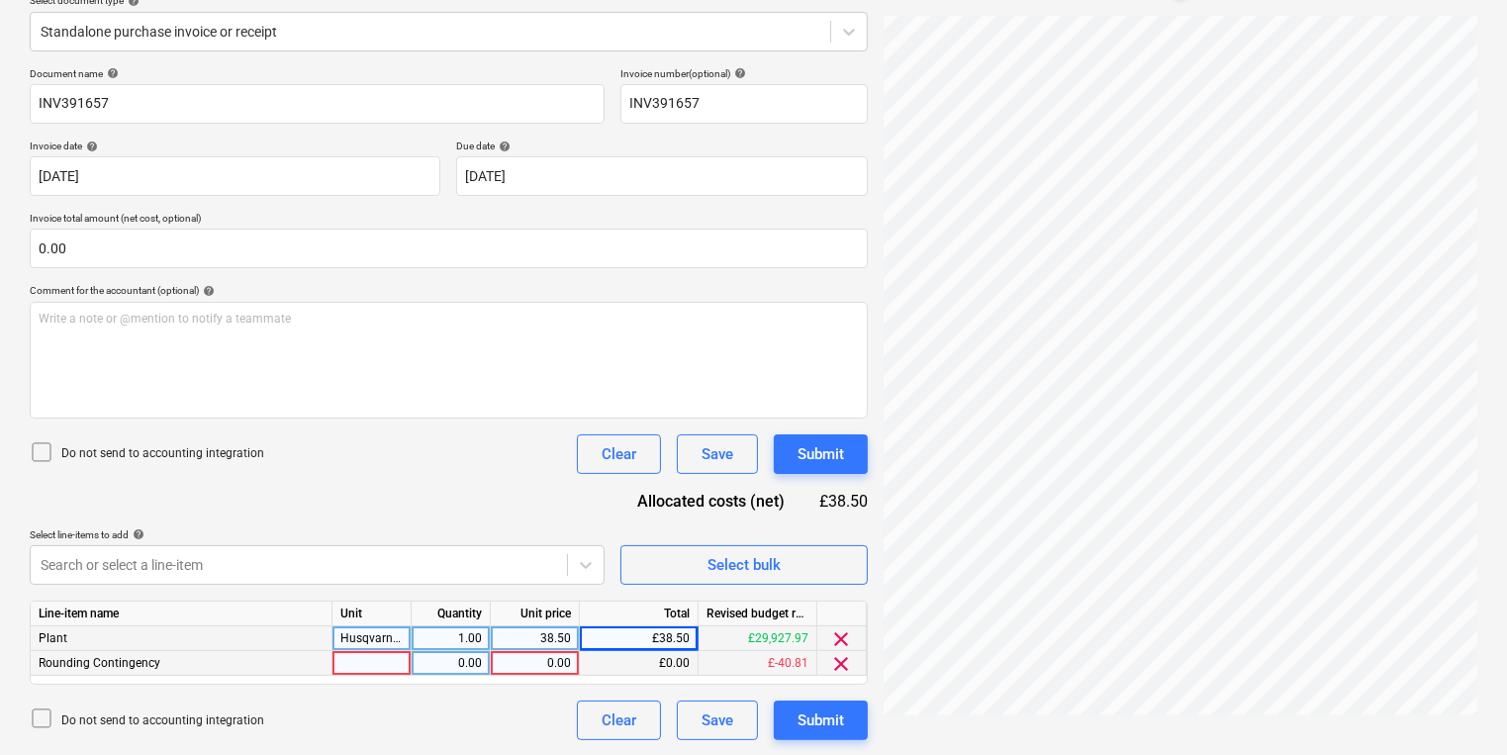
click at [372, 669] on div at bounding box center [371, 663] width 79 height 25
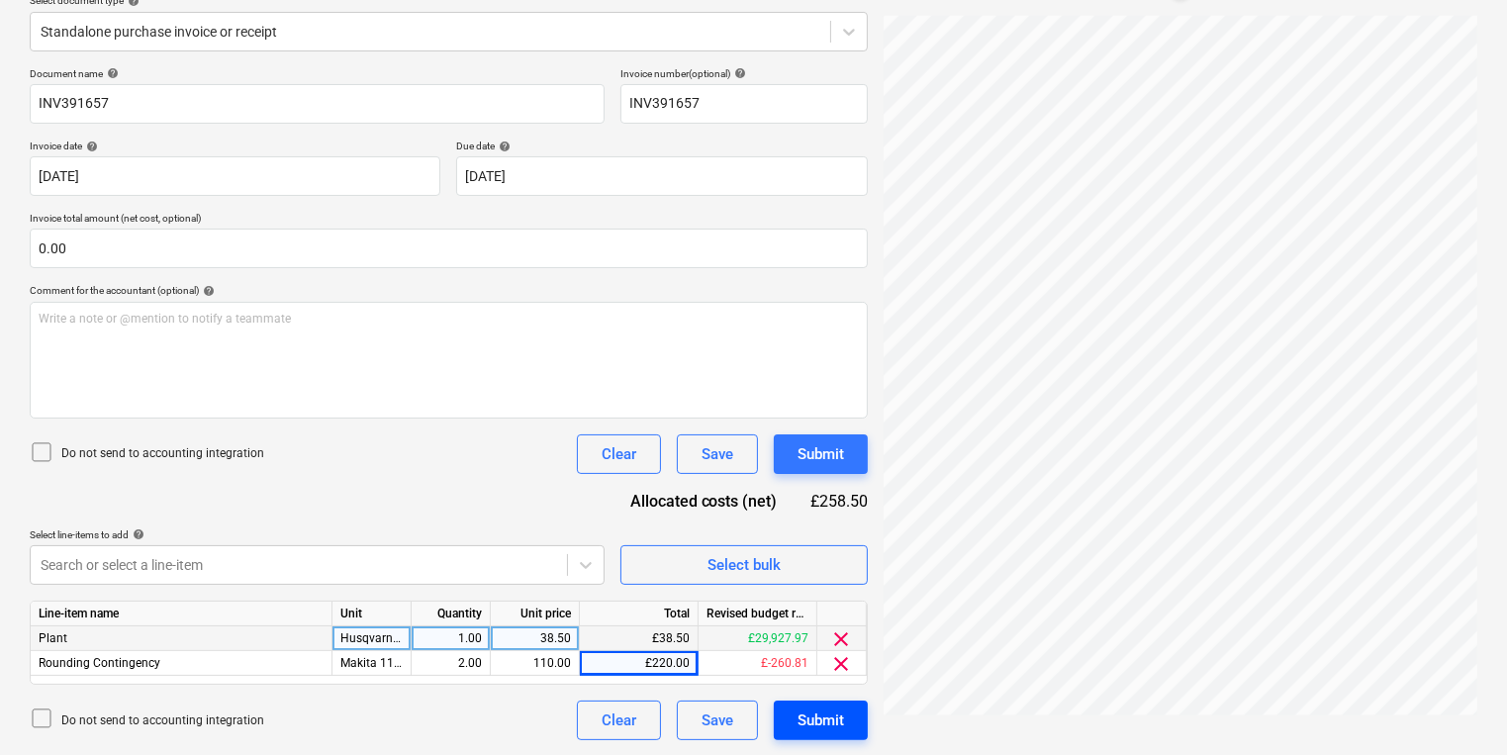
click at [837, 738] on button "Submit" at bounding box center [821, 720] width 94 height 40
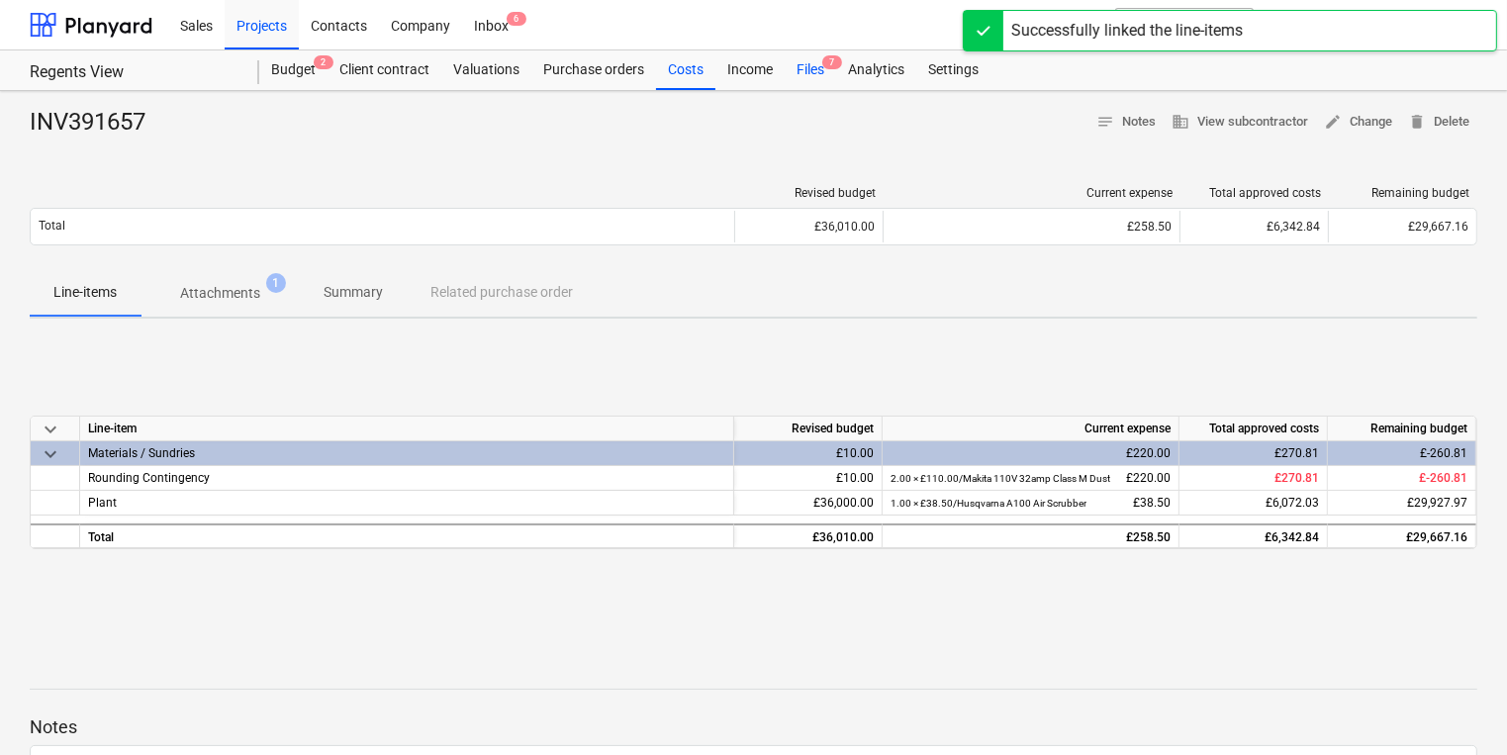
click at [809, 74] on div "Files 7" at bounding box center [810, 70] width 51 height 40
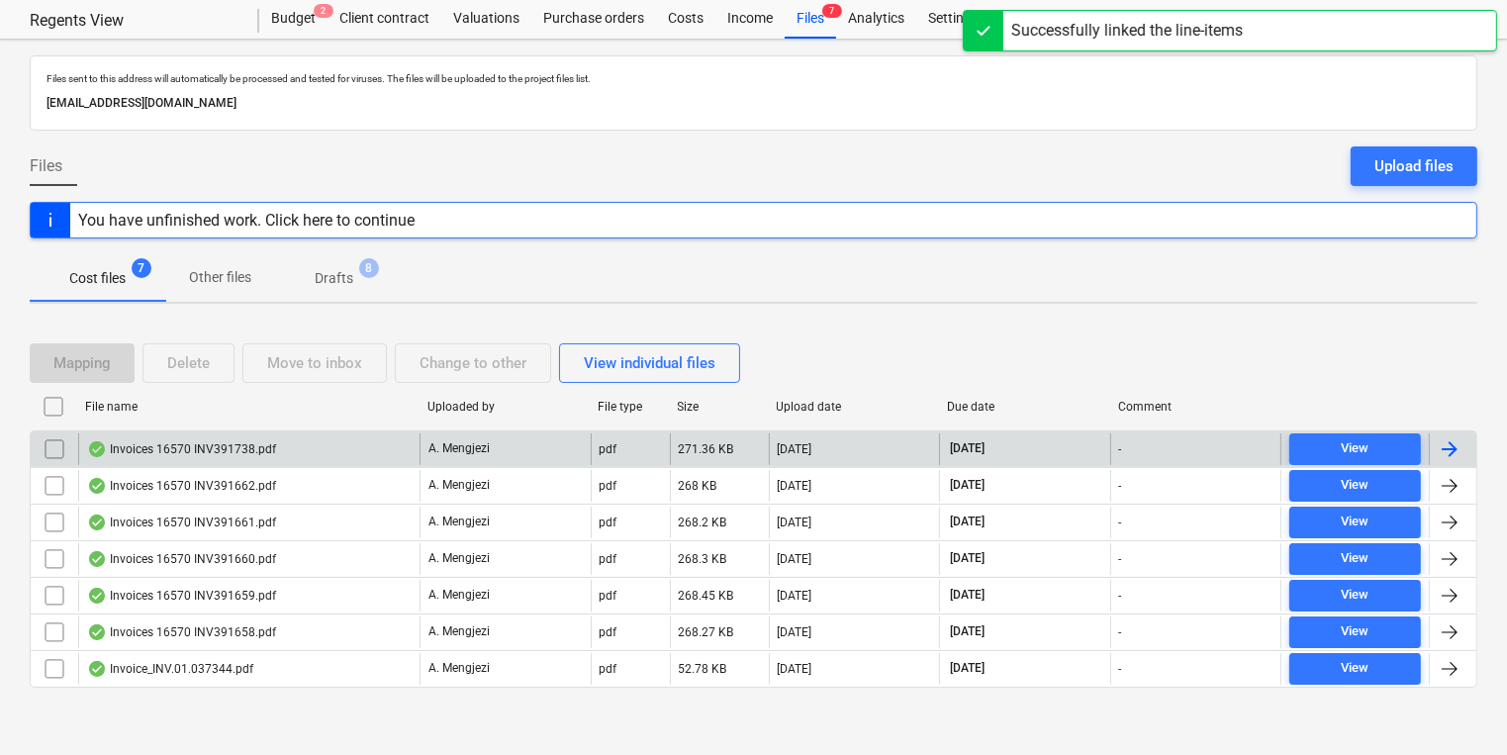
scroll to position [51, 0]
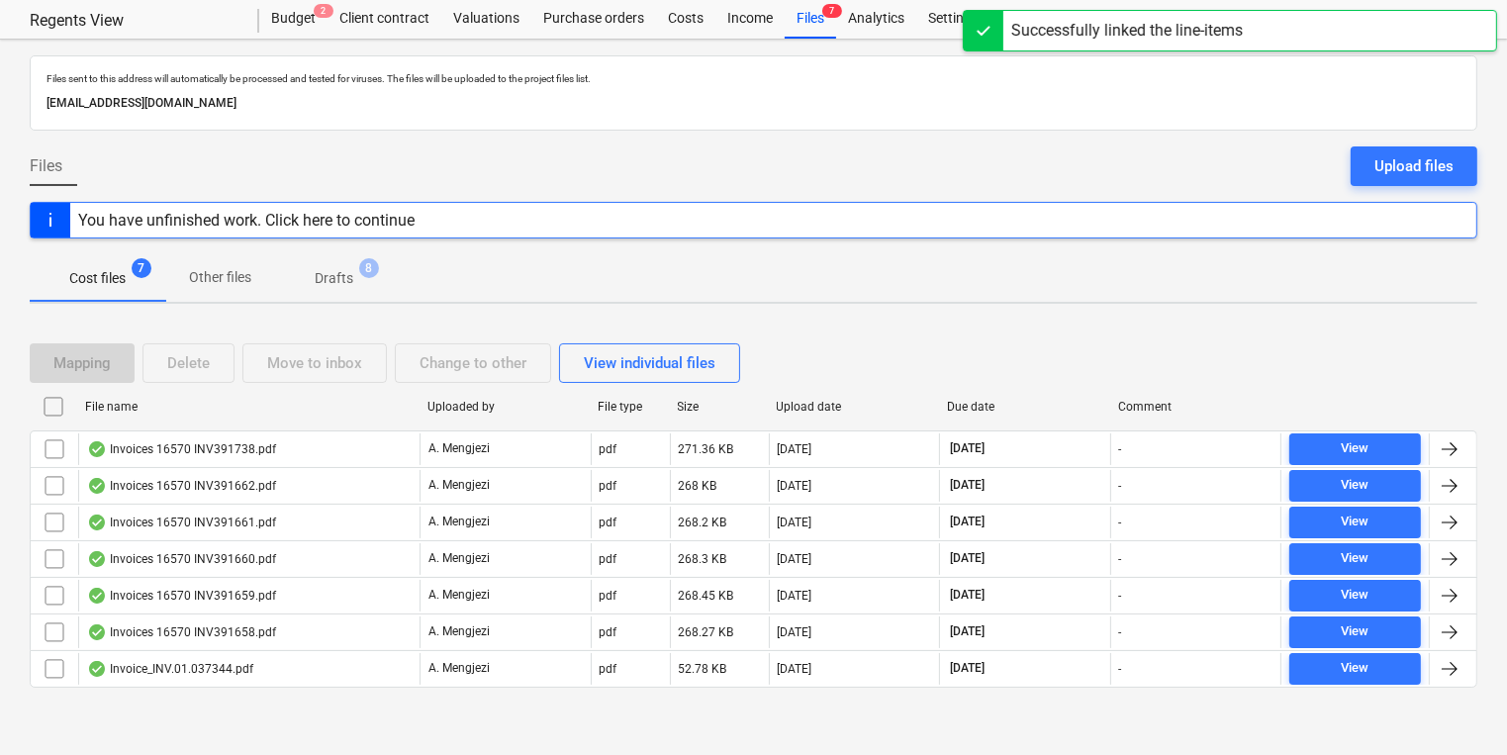
click at [292, 404] on div "File name" at bounding box center [248, 407] width 326 height 14
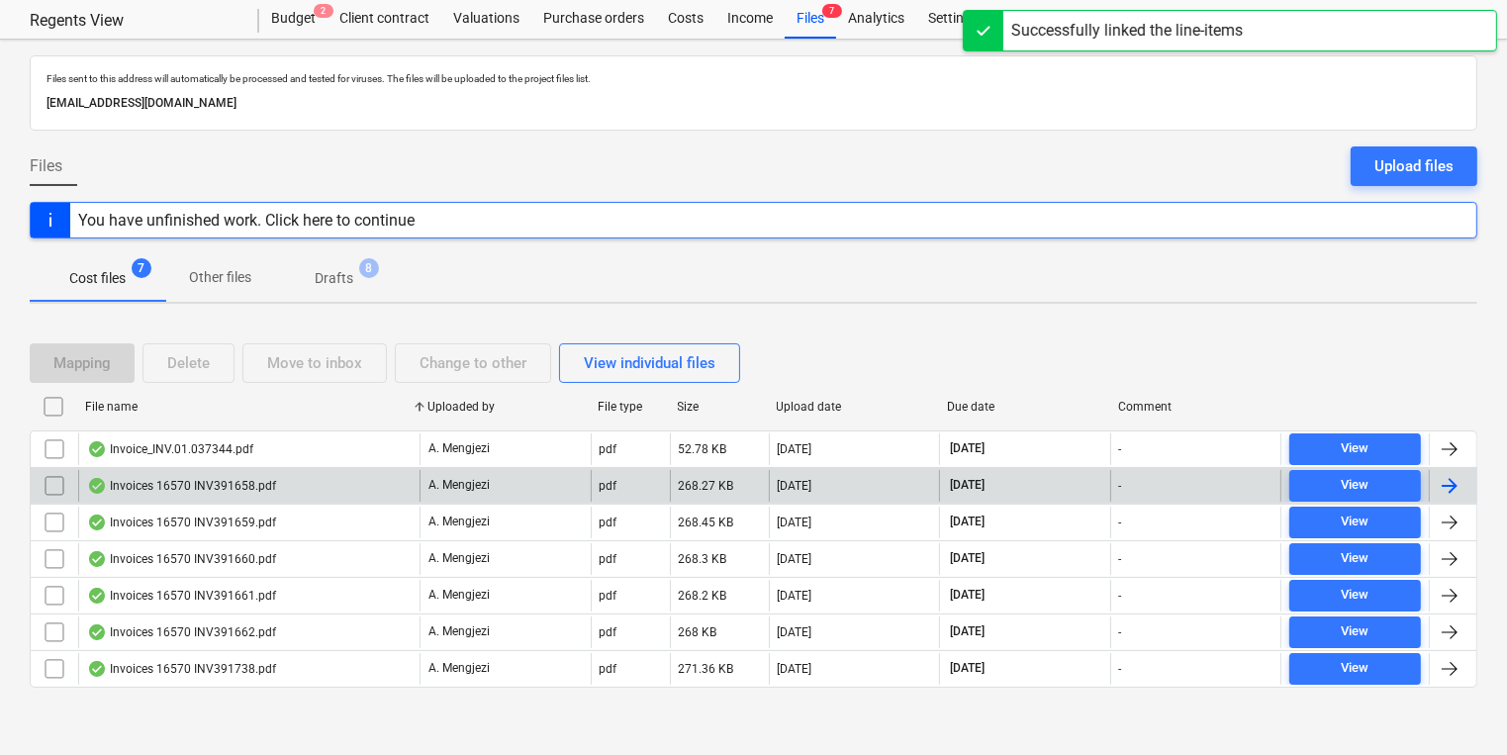
click at [313, 475] on div "Invoices 16570 INV391658.pdf" at bounding box center [248, 486] width 341 height 32
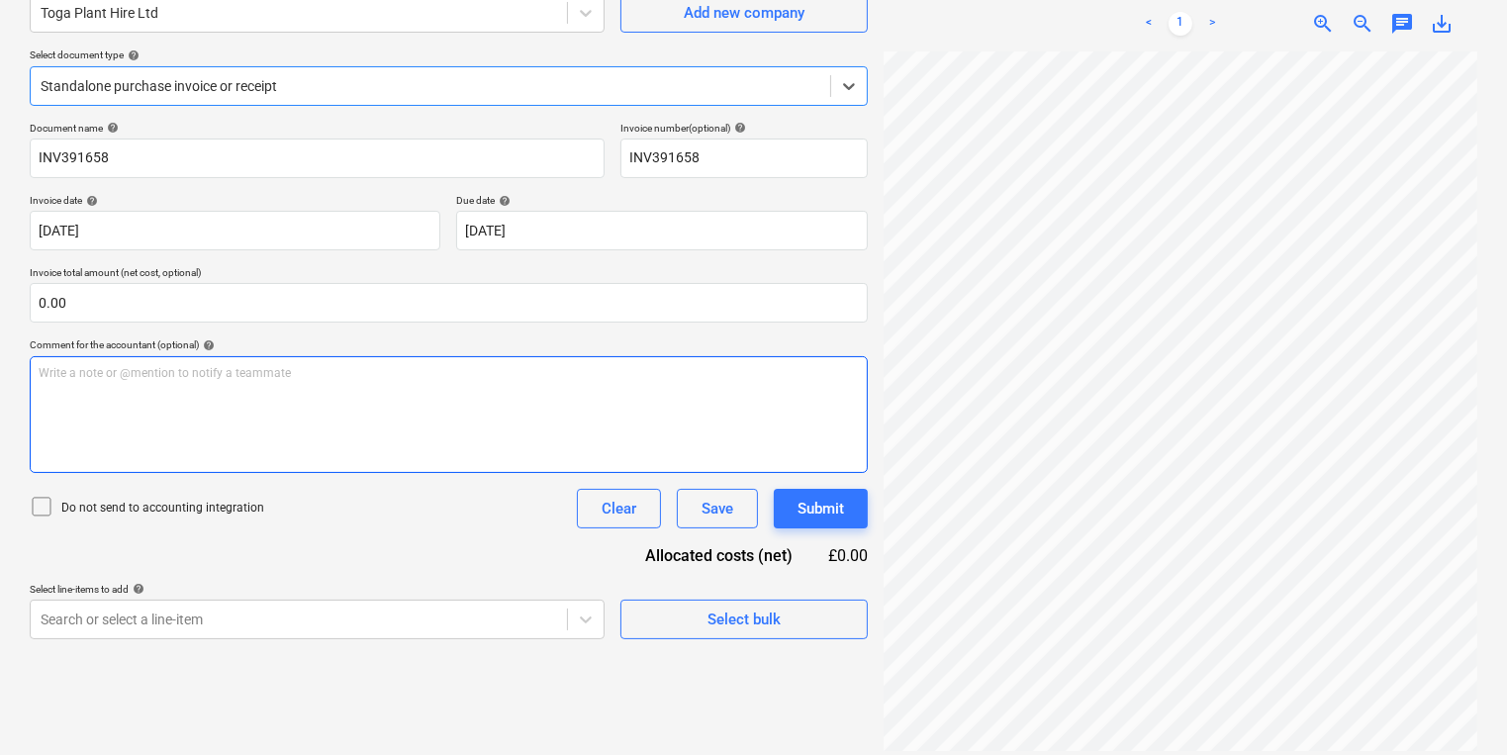
scroll to position [198, 0]
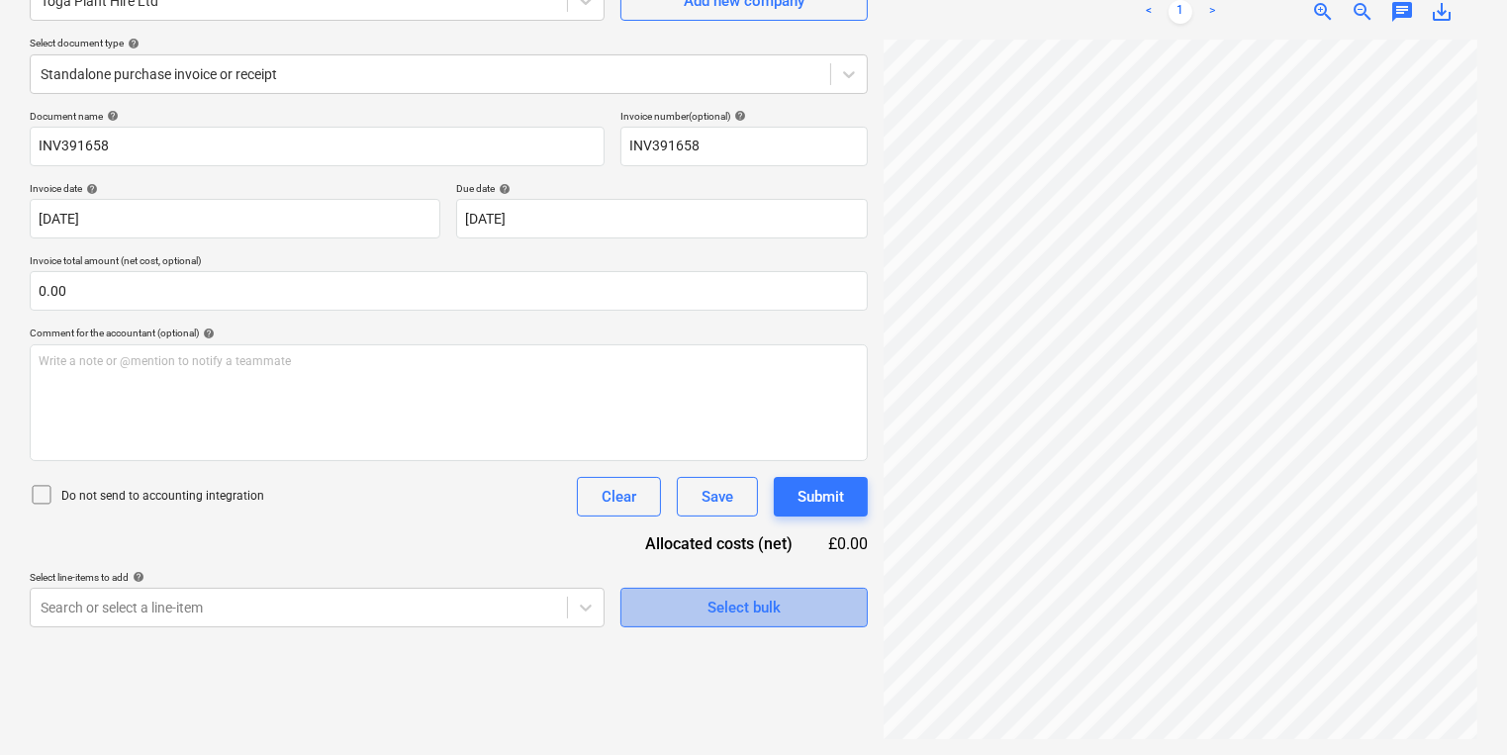
click at [811, 614] on span "Select bulk" at bounding box center [744, 608] width 198 height 26
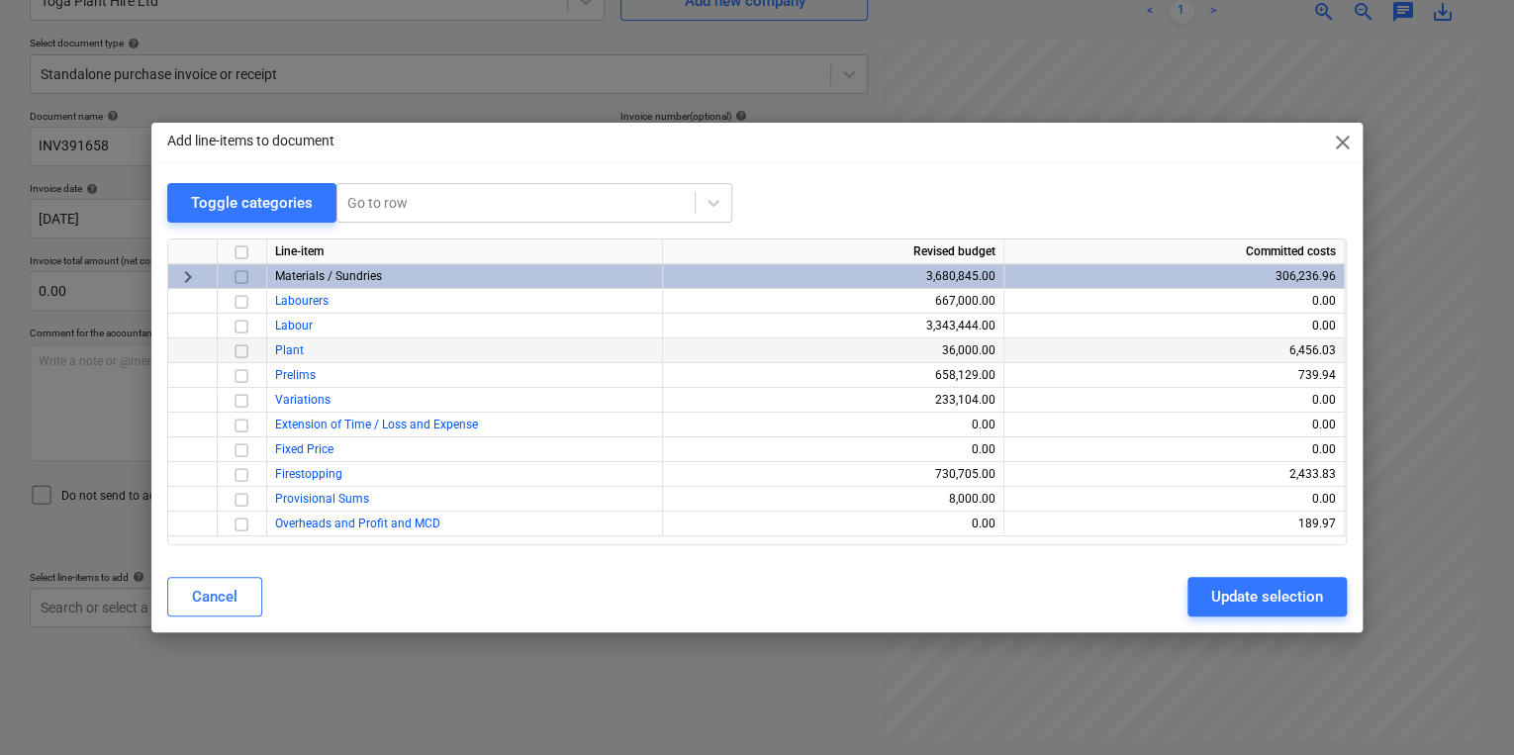
click at [245, 352] on input "checkbox" at bounding box center [242, 351] width 24 height 24
click at [1245, 605] on div "Update selection" at bounding box center [1267, 597] width 112 height 26
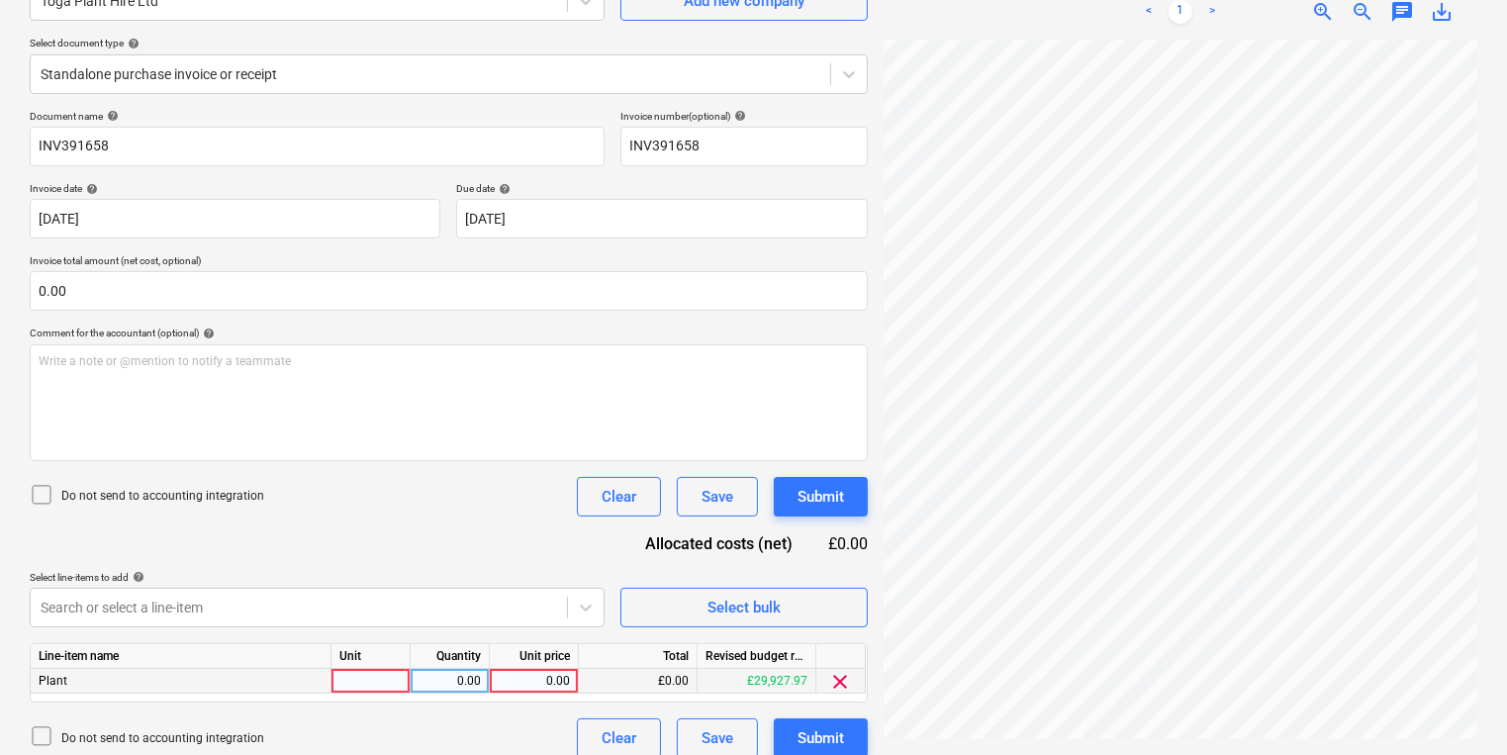
click at [360, 685] on div at bounding box center [370, 681] width 79 height 25
click at [872, 740] on div "Create new document Select company Toga Plant Hire Ltd Add new company Select d…" at bounding box center [449, 333] width 854 height 865
click at [850, 744] on button "Submit" at bounding box center [821, 738] width 94 height 40
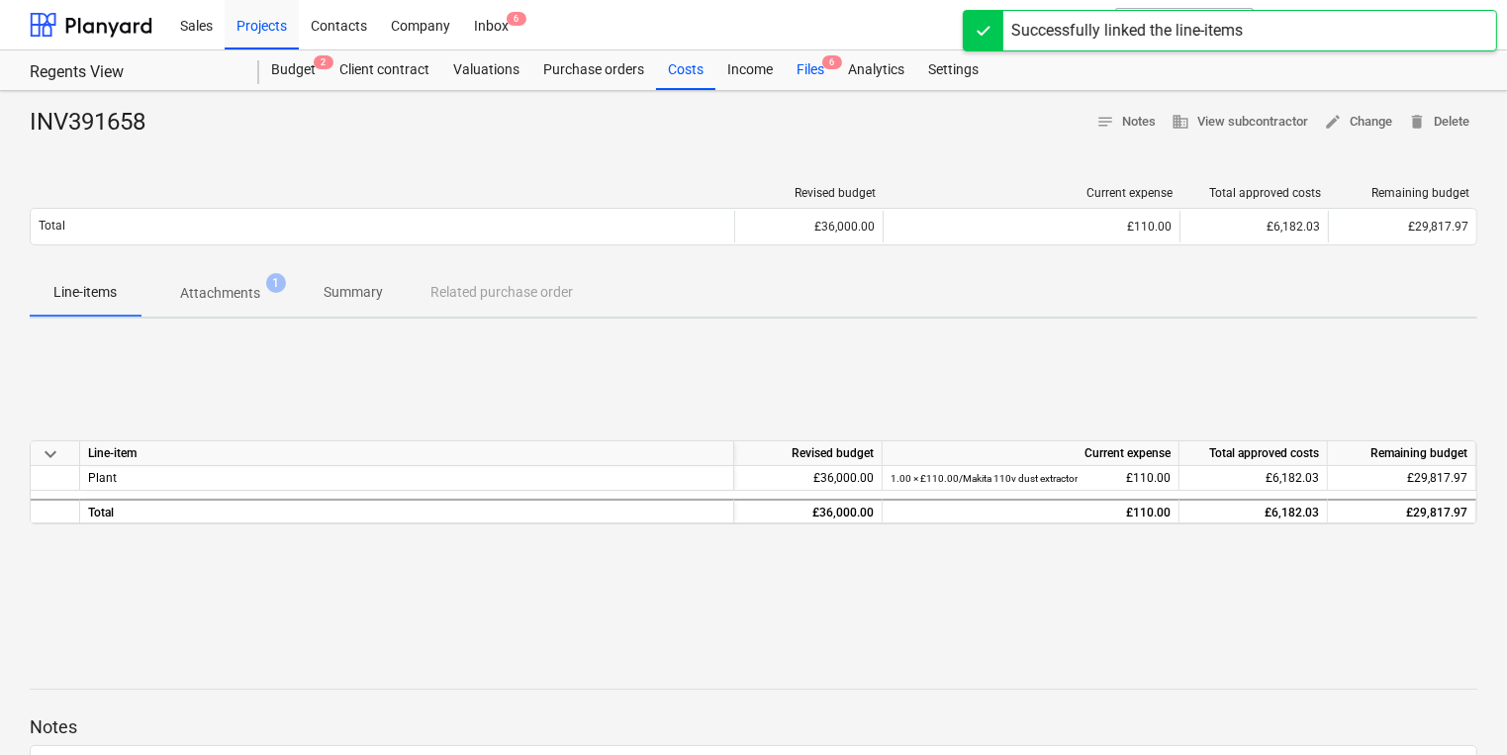
click at [800, 78] on div "Files 6" at bounding box center [810, 70] width 51 height 40
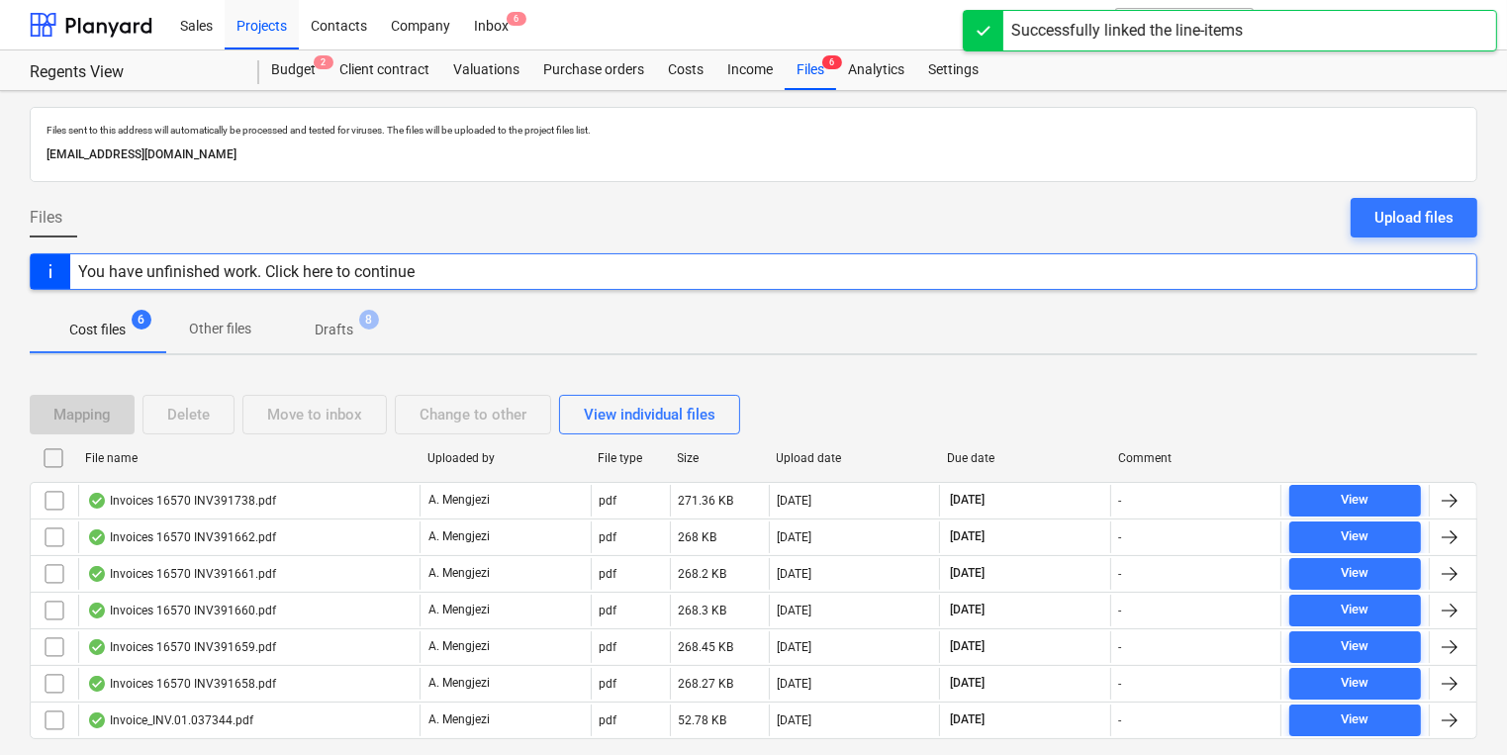
click at [315, 478] on div "File name Uploaded by File type Size Upload date Due date Comment" at bounding box center [753, 462] width 1447 height 40
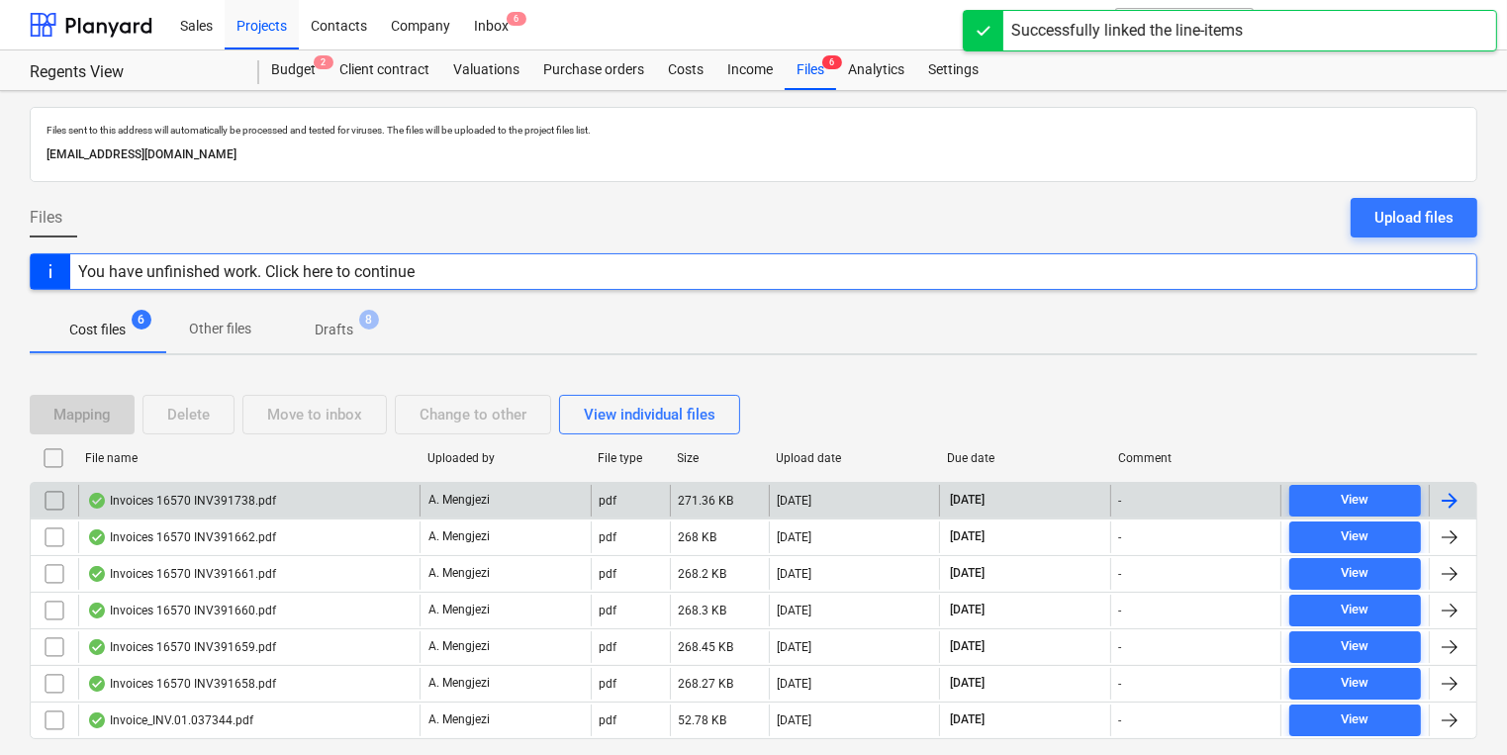
click at [317, 496] on div "Invoices 16570 INV391738.pdf" at bounding box center [248, 501] width 341 height 32
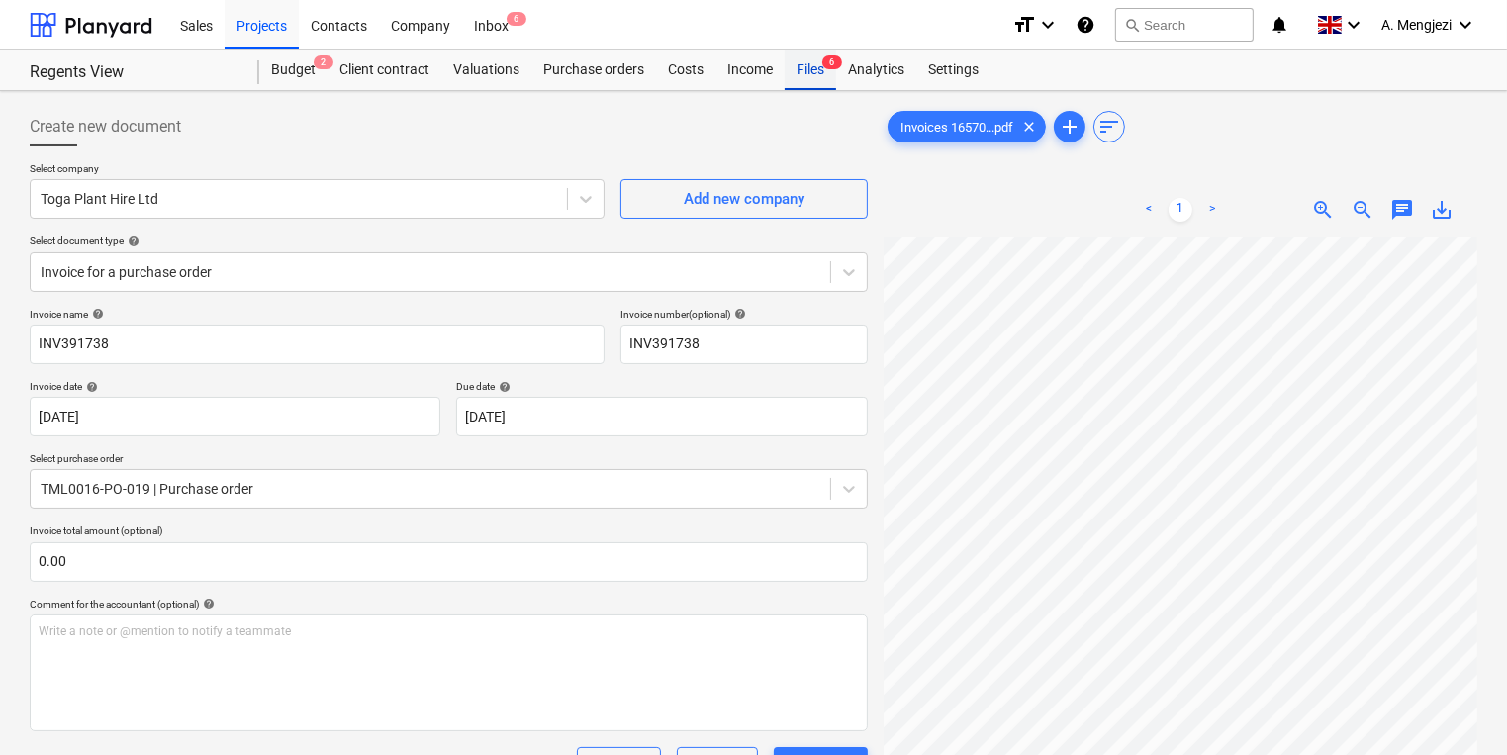
click at [817, 63] on div "Files 6" at bounding box center [810, 70] width 51 height 40
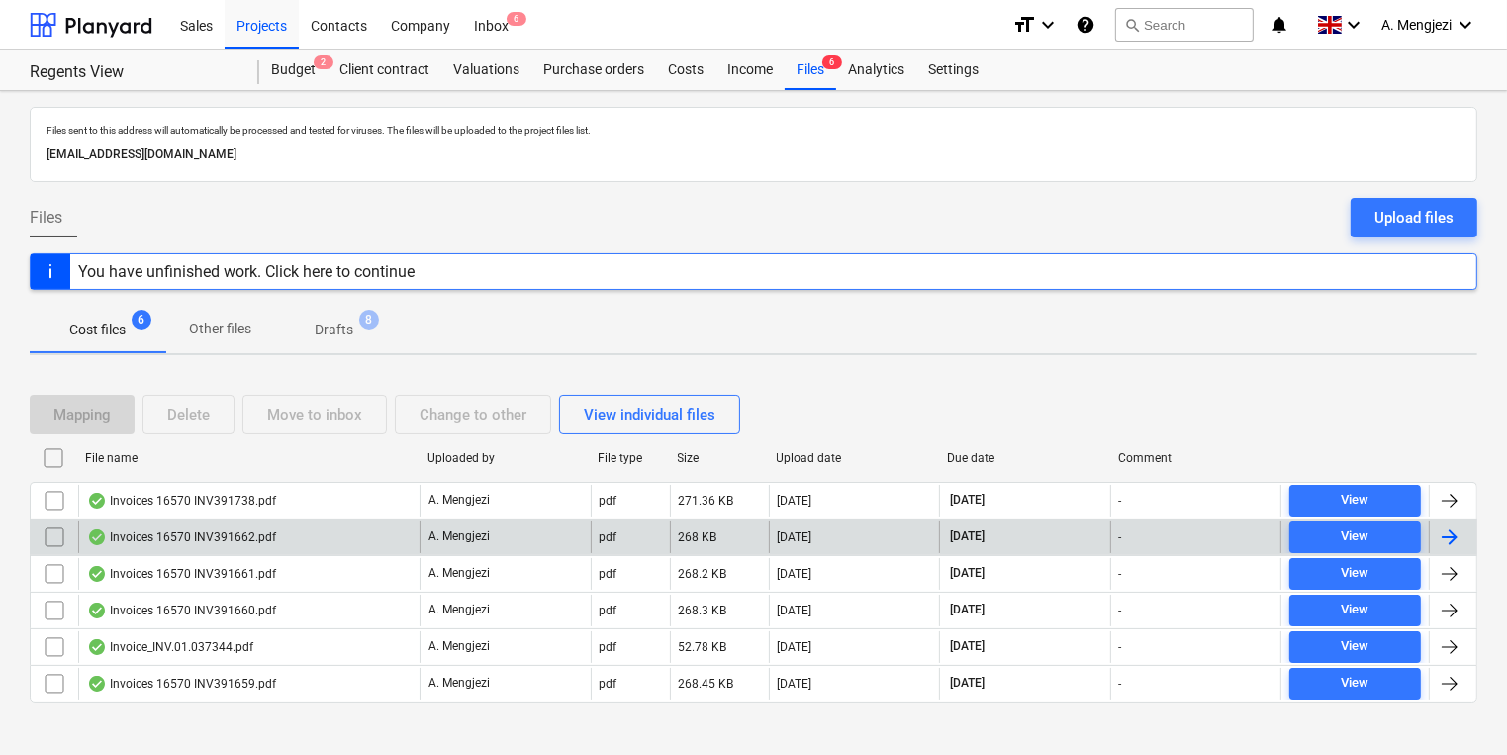
click at [435, 550] on div "A. Mengjezi" at bounding box center [504, 537] width 171 height 32
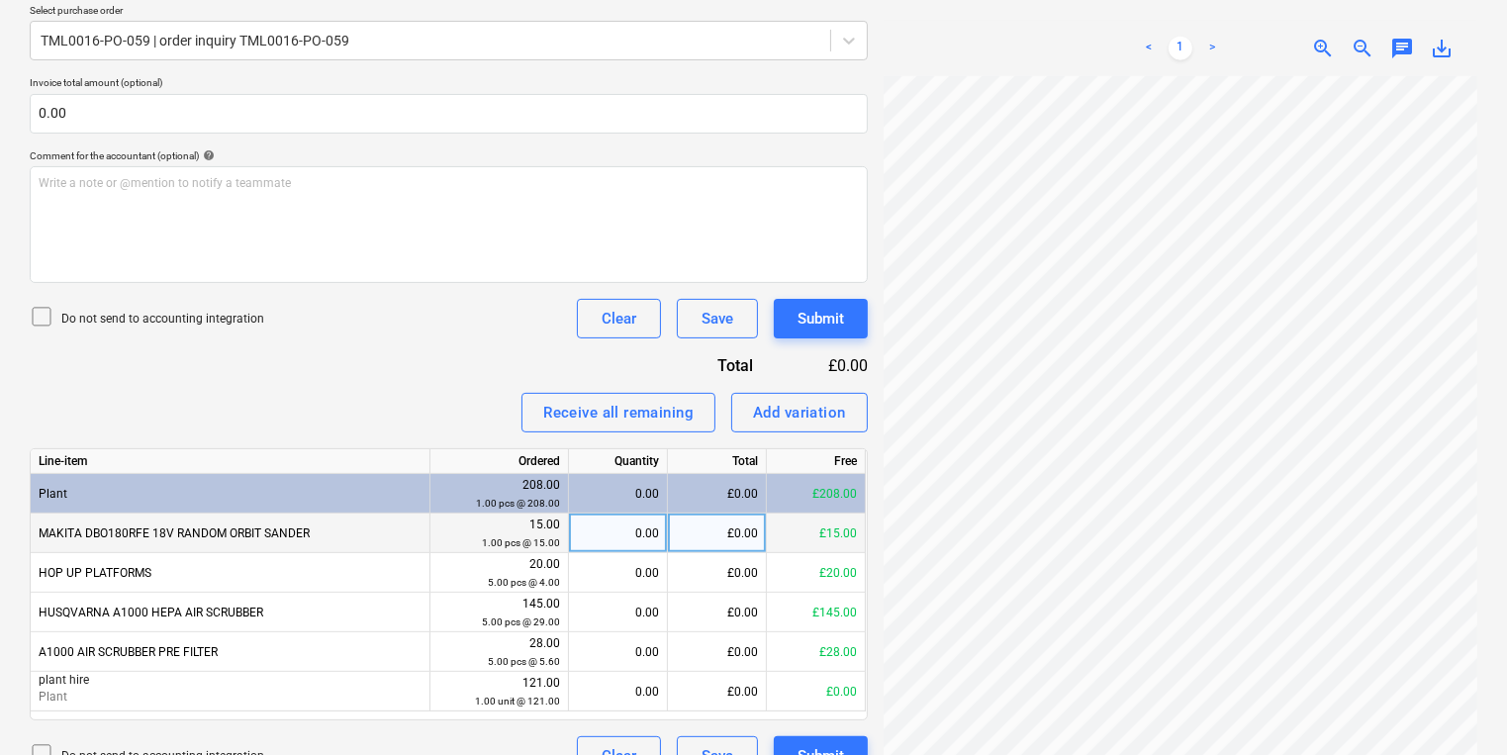
scroll to position [484, 0]
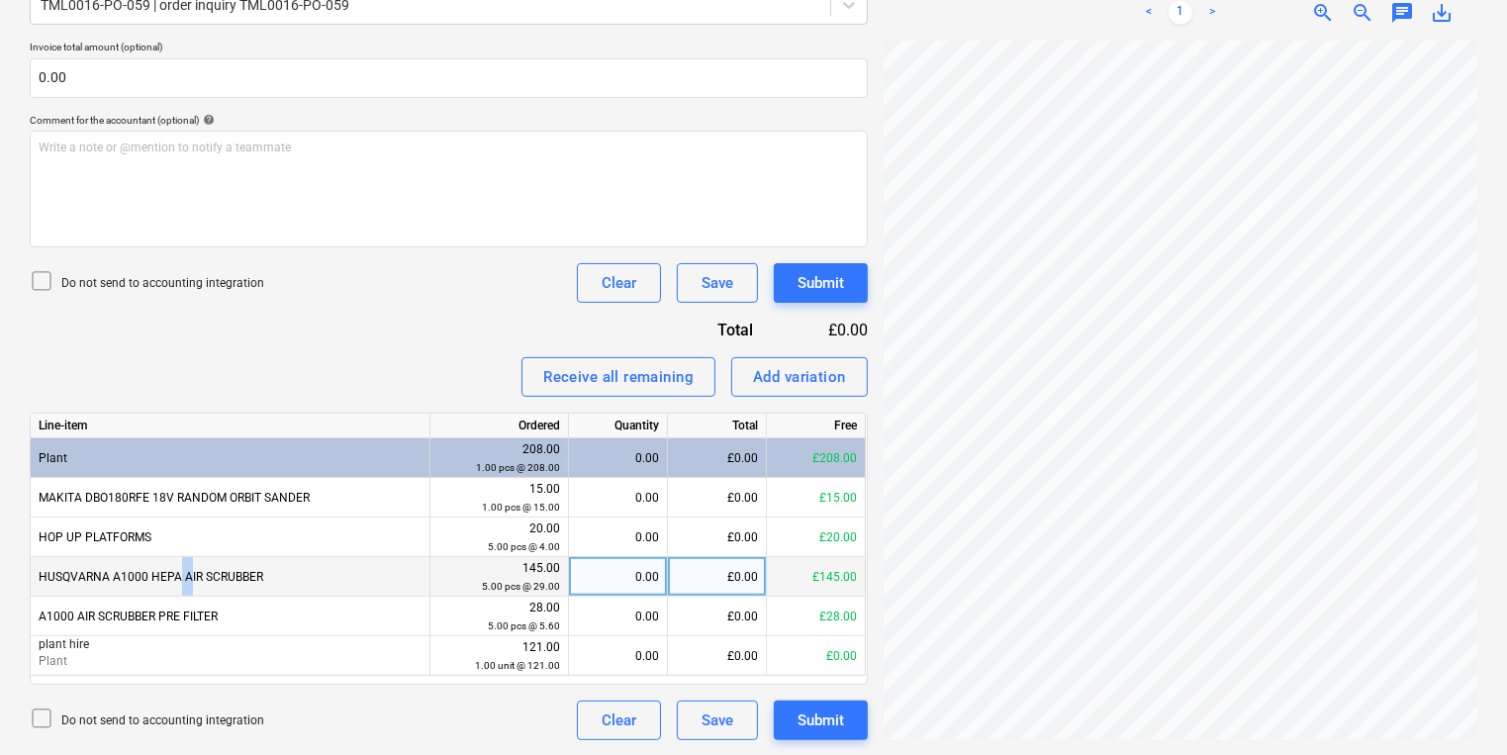
drag, startPoint x: 175, startPoint y: 569, endPoint x: 158, endPoint y: 570, distance: 16.8
click at [158, 570] on div "HUSQVARNA A1000 HEPA AIR SCRUBBER" at bounding box center [231, 577] width 400 height 40
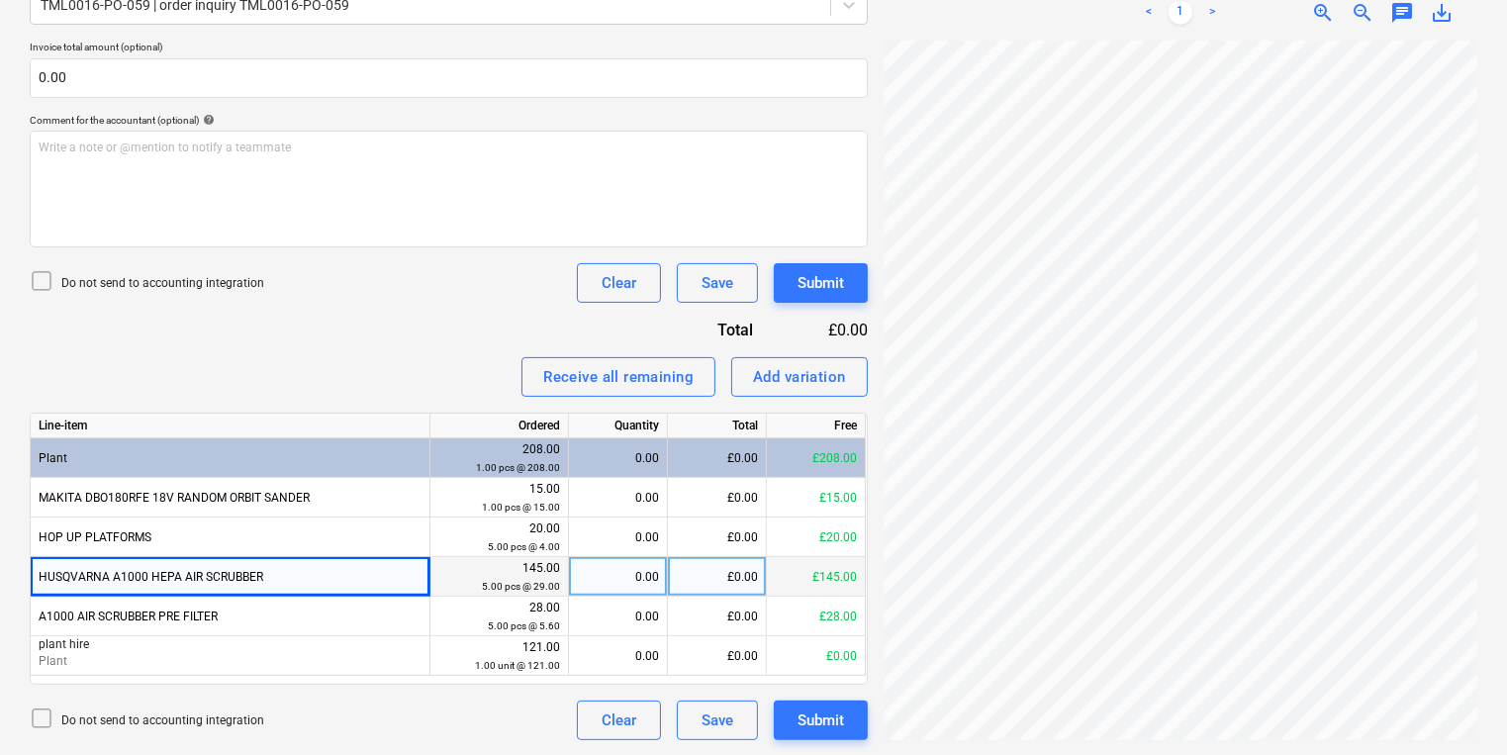
drag, startPoint x: 158, startPoint y: 570, endPoint x: 192, endPoint y: 575, distance: 34.0
click at [196, 577] on div "HUSQVARNA A1000 HEPA AIR SCRUBBER" at bounding box center [231, 577] width 400 height 40
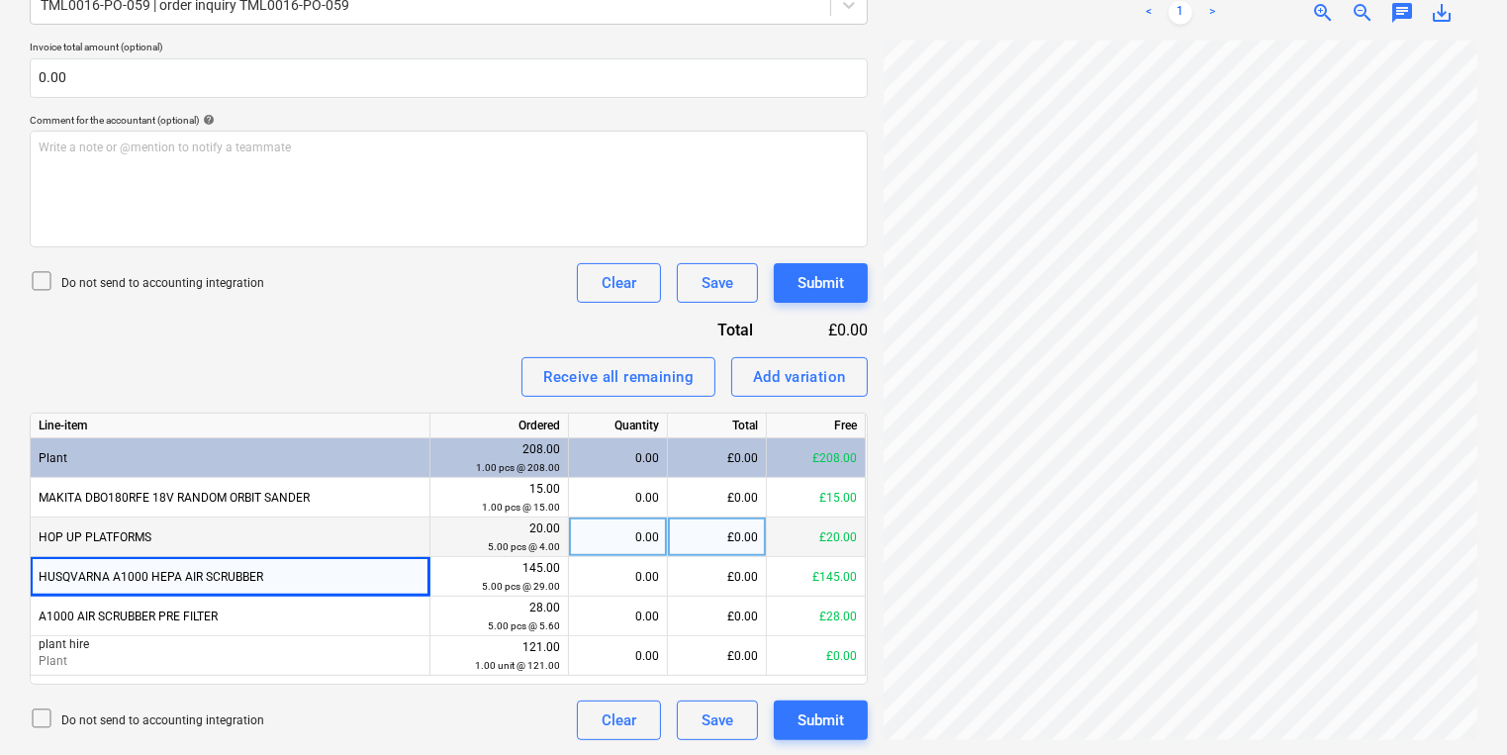
drag, startPoint x: 193, startPoint y: 529, endPoint x: 36, endPoint y: 542, distance: 157.8
click at [36, 542] on div "HOP UP PLATFORMS" at bounding box center [231, 537] width 400 height 40
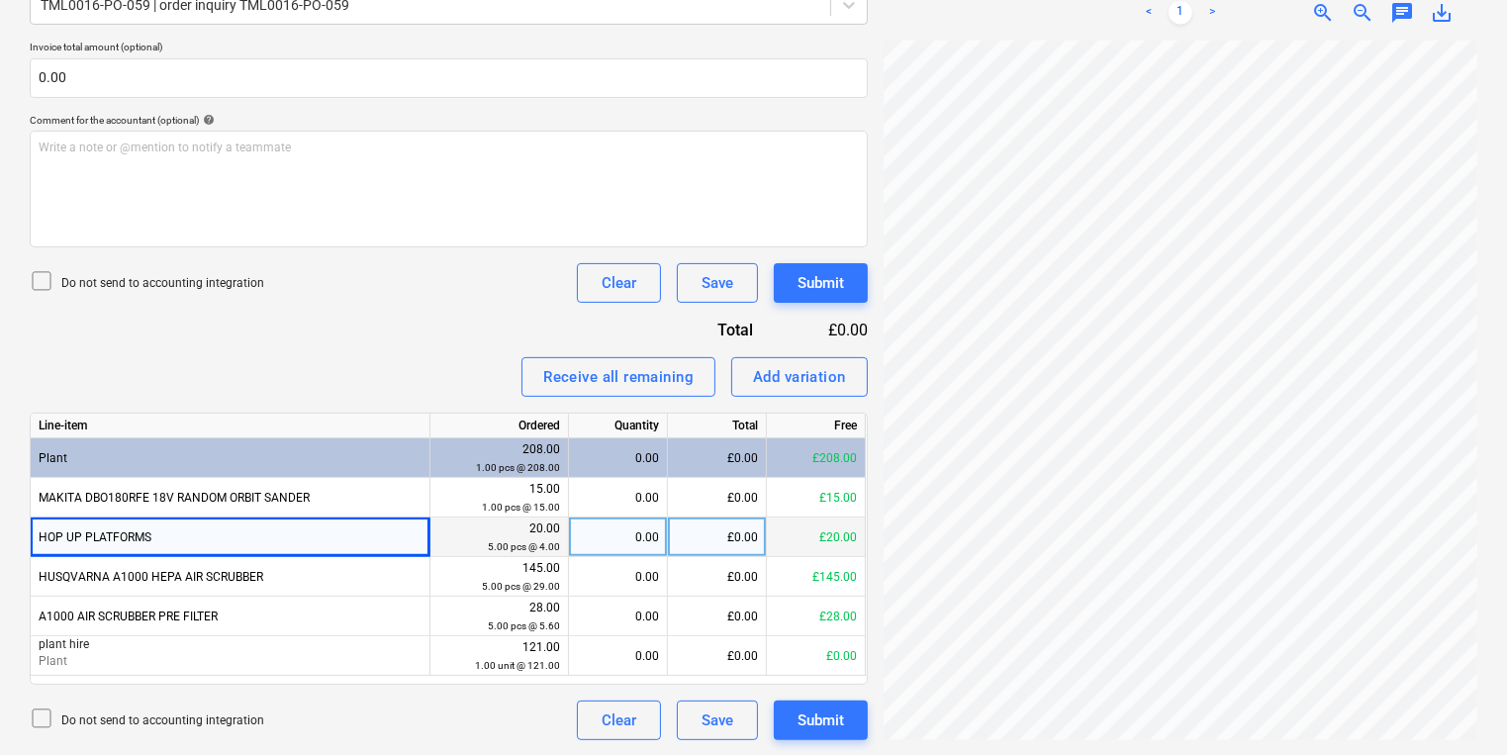
drag, startPoint x: 36, startPoint y: 542, endPoint x: 55, endPoint y: 533, distance: 21.7
copy div "HOP UP PLATFORMS"
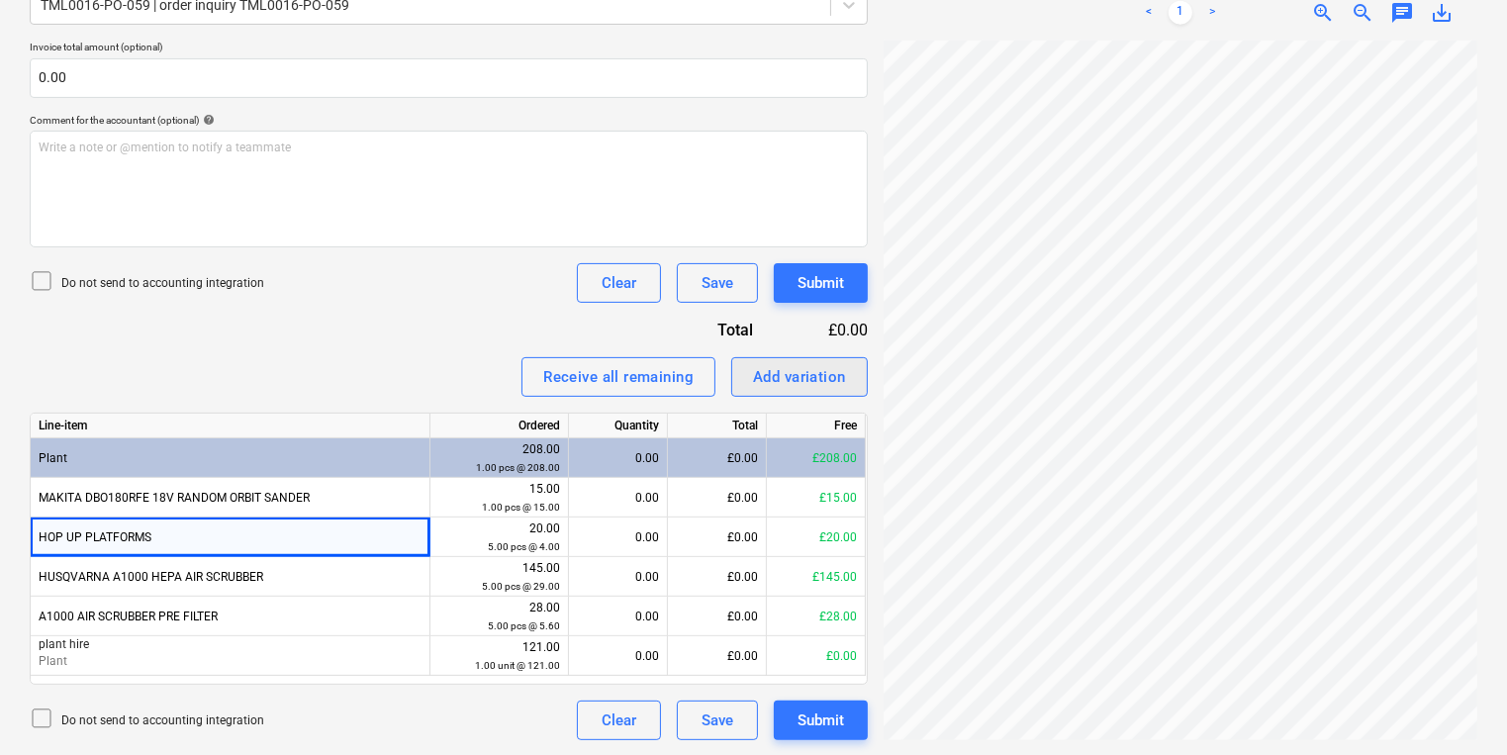
click at [776, 365] on div "Add variation" at bounding box center [799, 377] width 93 height 26
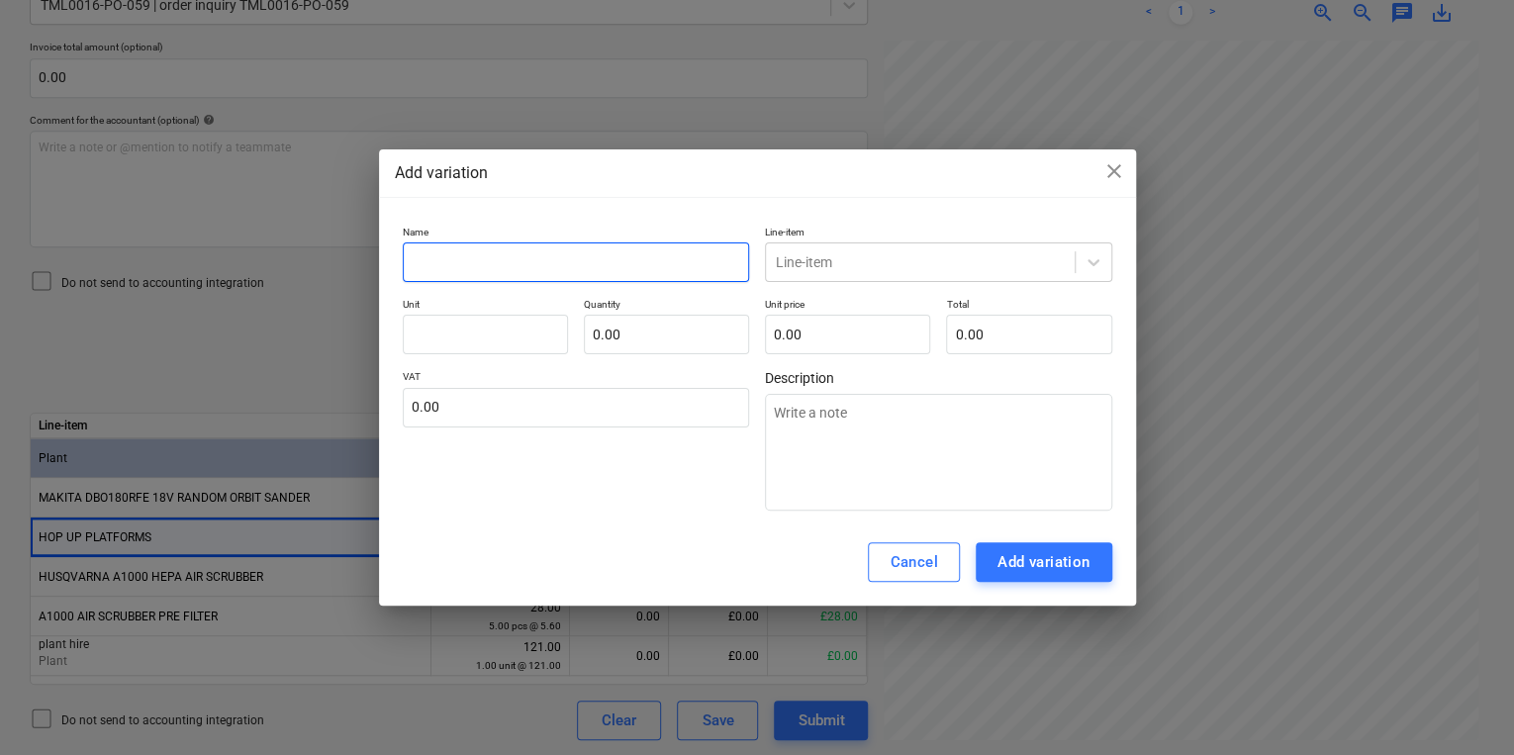
click at [617, 275] on input "text" at bounding box center [576, 262] width 347 height 40
paste input "HOP UP PLATFORMS"
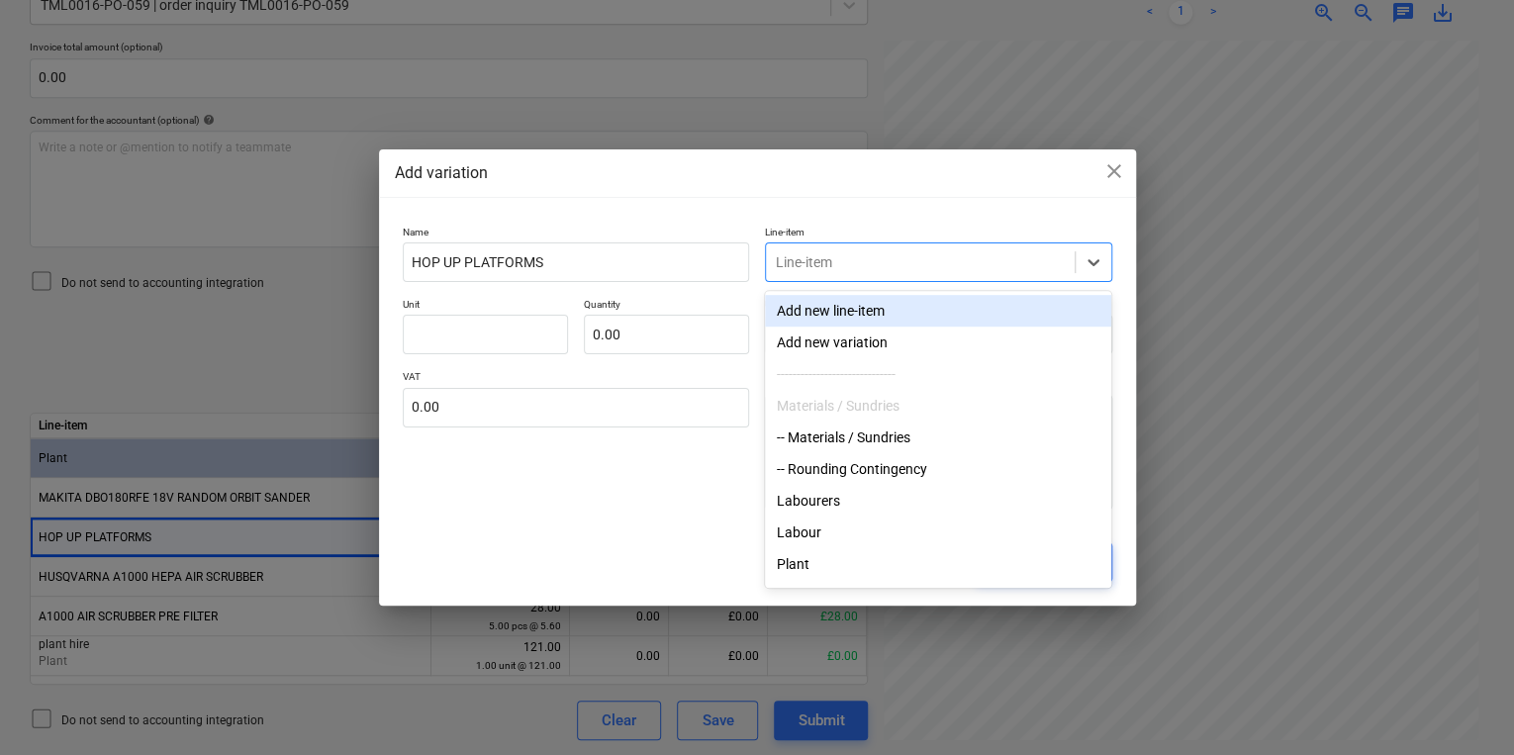
click at [807, 265] on div at bounding box center [920, 262] width 289 height 20
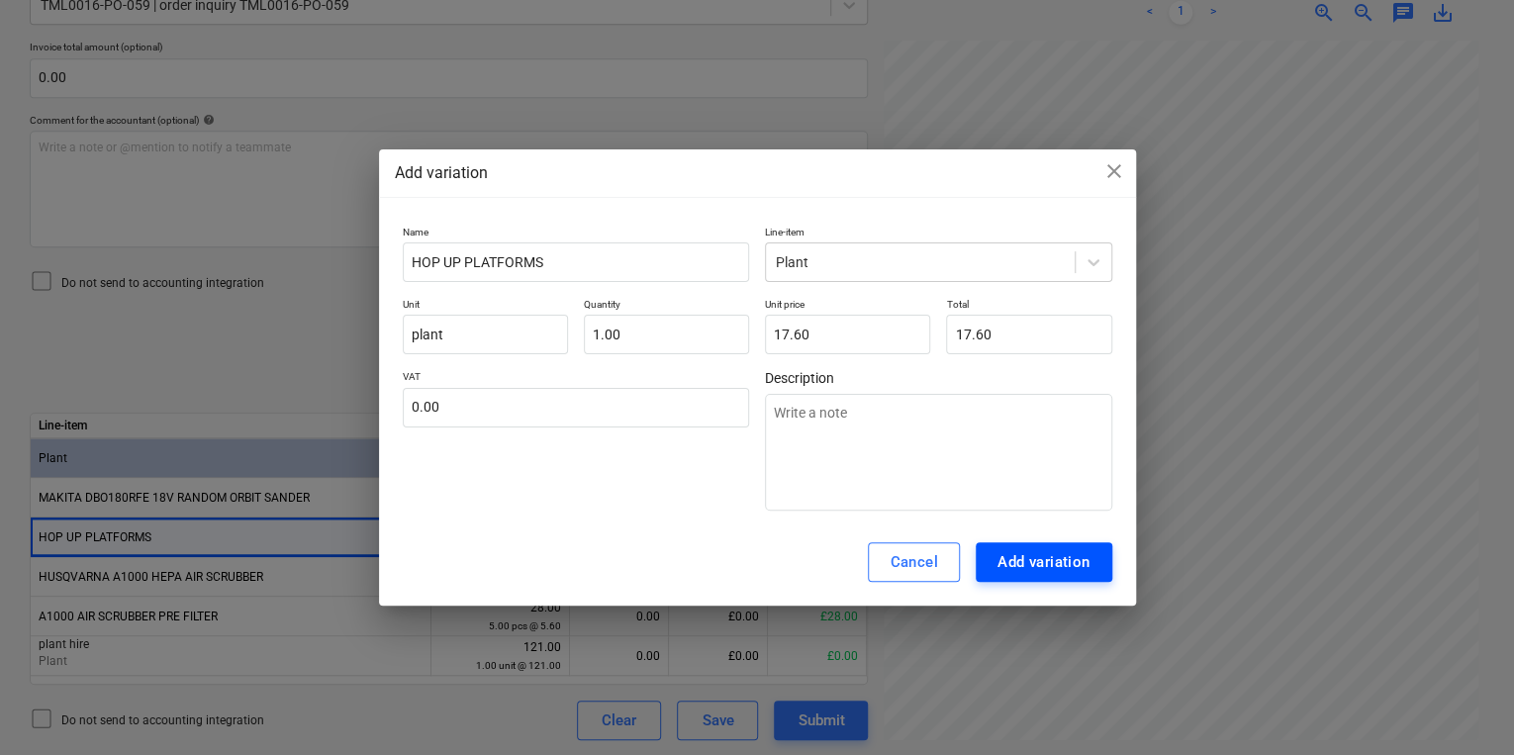
click at [1094, 562] on button "Add variation" at bounding box center [1043, 562] width 137 height 40
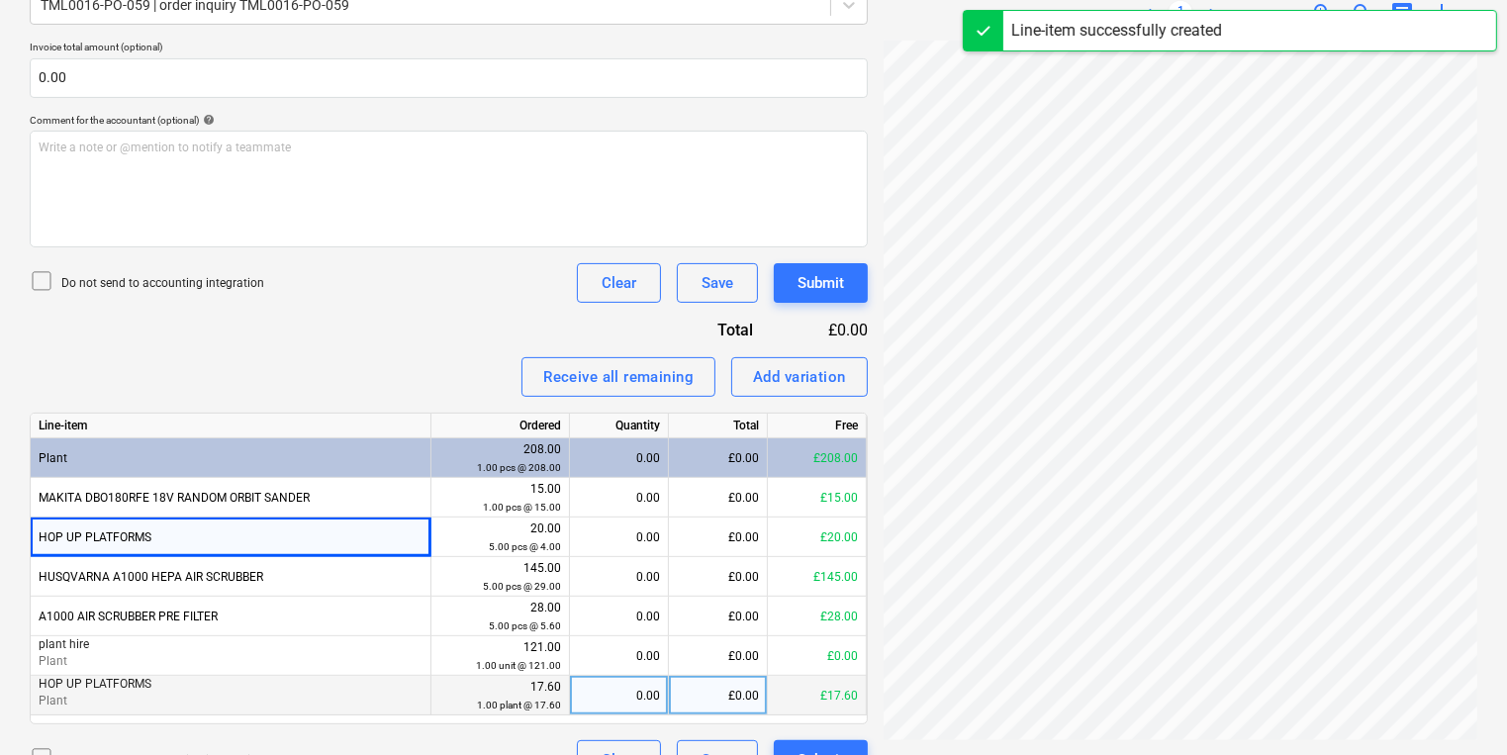
click at [640, 704] on div "0.00" at bounding box center [619, 696] width 82 height 40
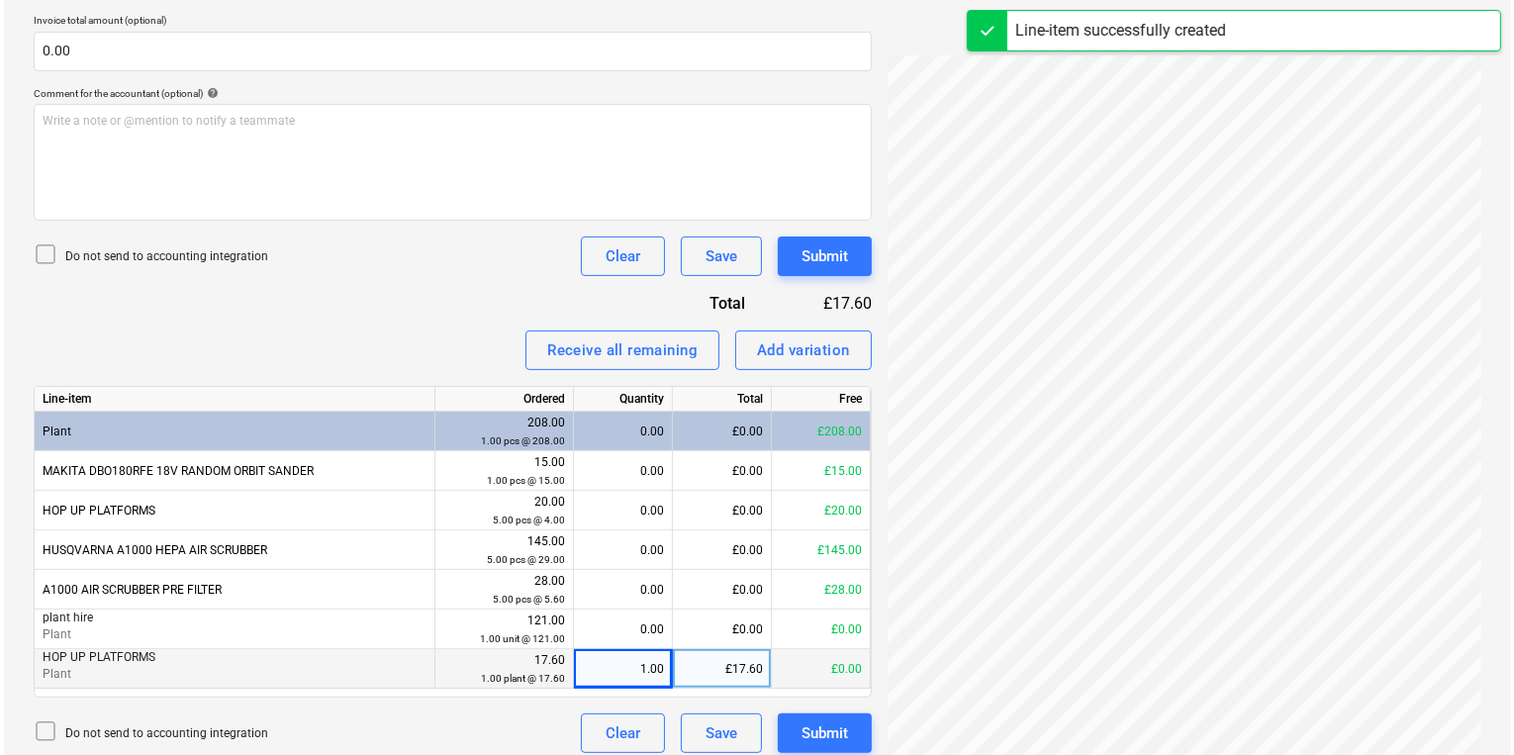
scroll to position [523, 0]
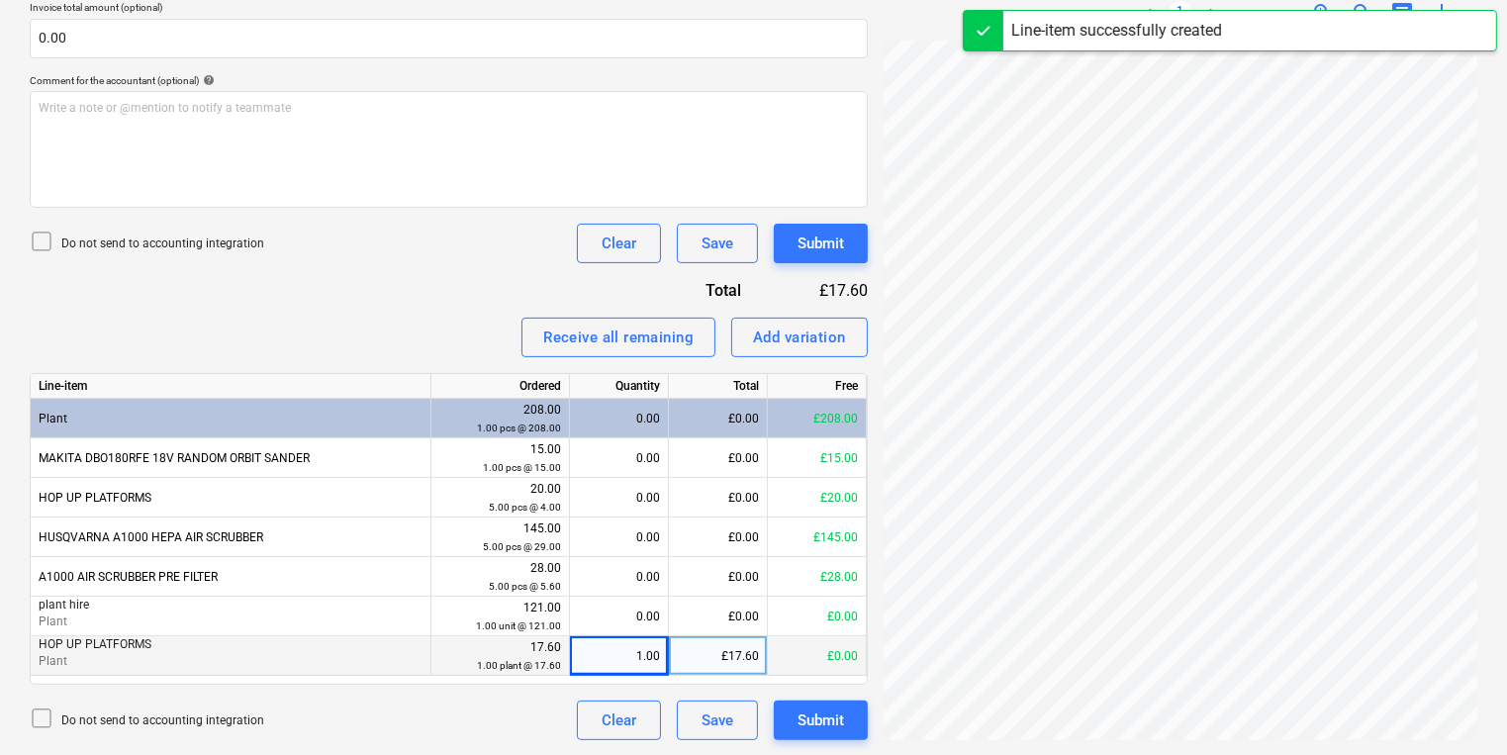
click at [807, 214] on div "Invoice name help INV391662 Invoice number (optional) help INV391662 Invoice da…" at bounding box center [449, 262] width 838 height 956
click at [832, 235] on div "Submit" at bounding box center [820, 244] width 46 height 26
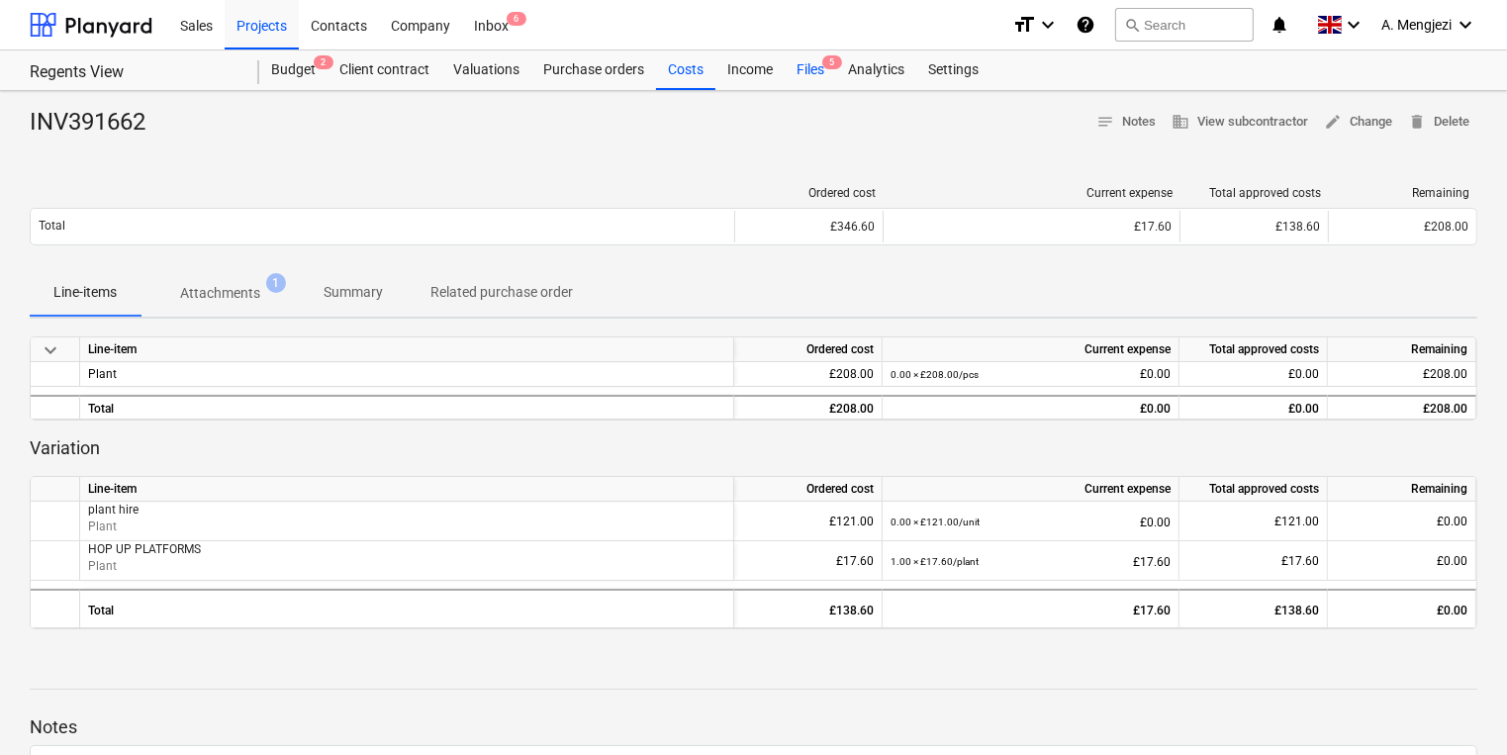
click at [815, 69] on div "Files 5" at bounding box center [810, 70] width 51 height 40
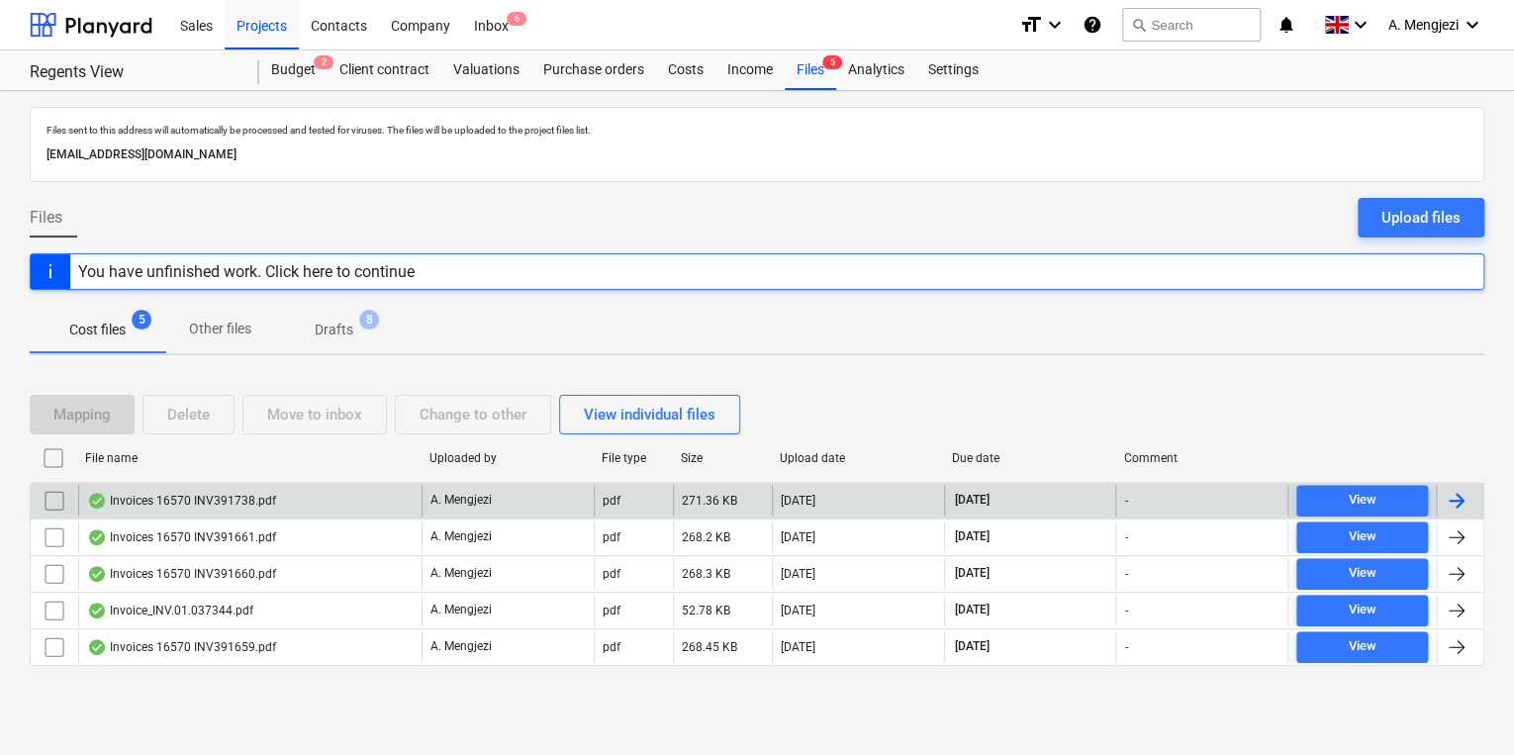
click at [633, 491] on div "pdf" at bounding box center [633, 501] width 79 height 32
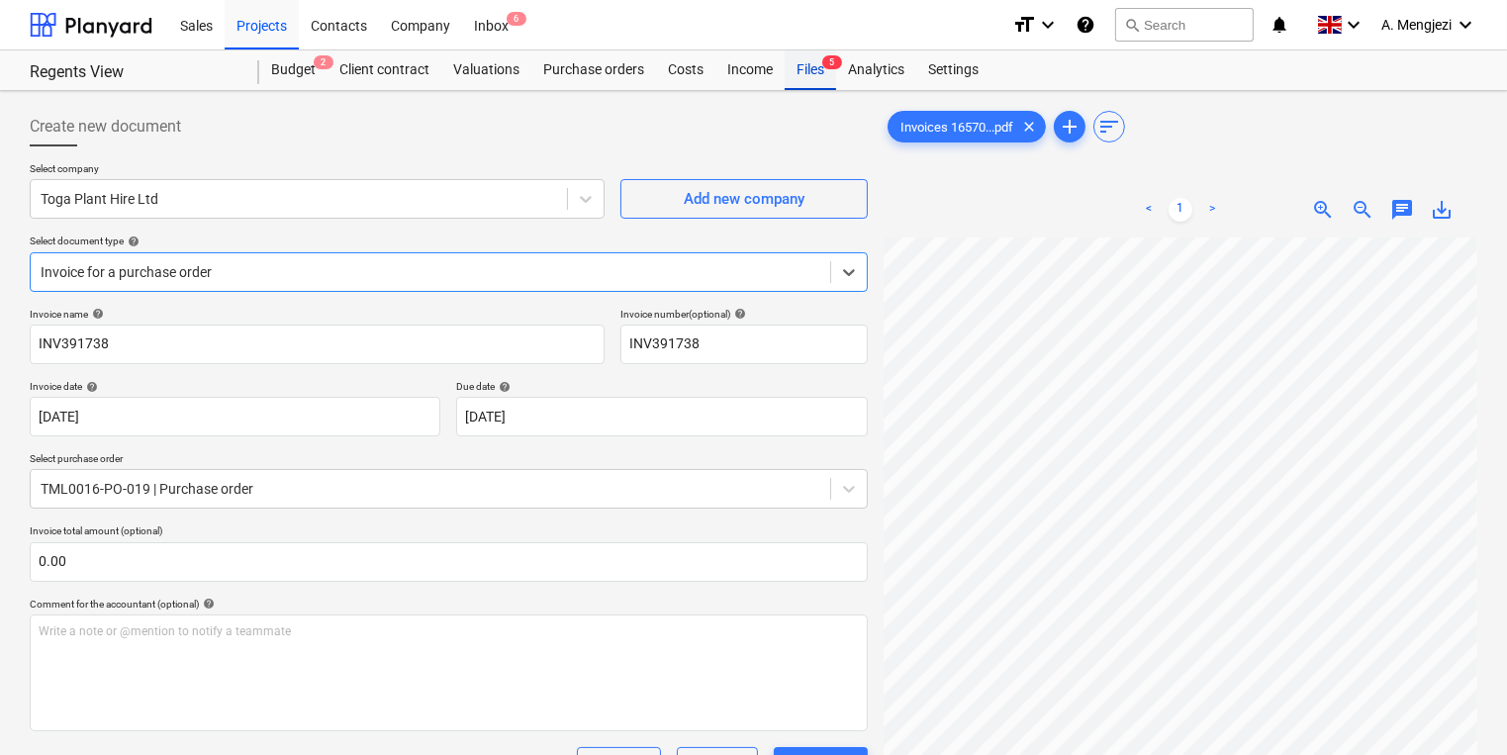
click at [825, 74] on div "Files 5" at bounding box center [810, 70] width 51 height 40
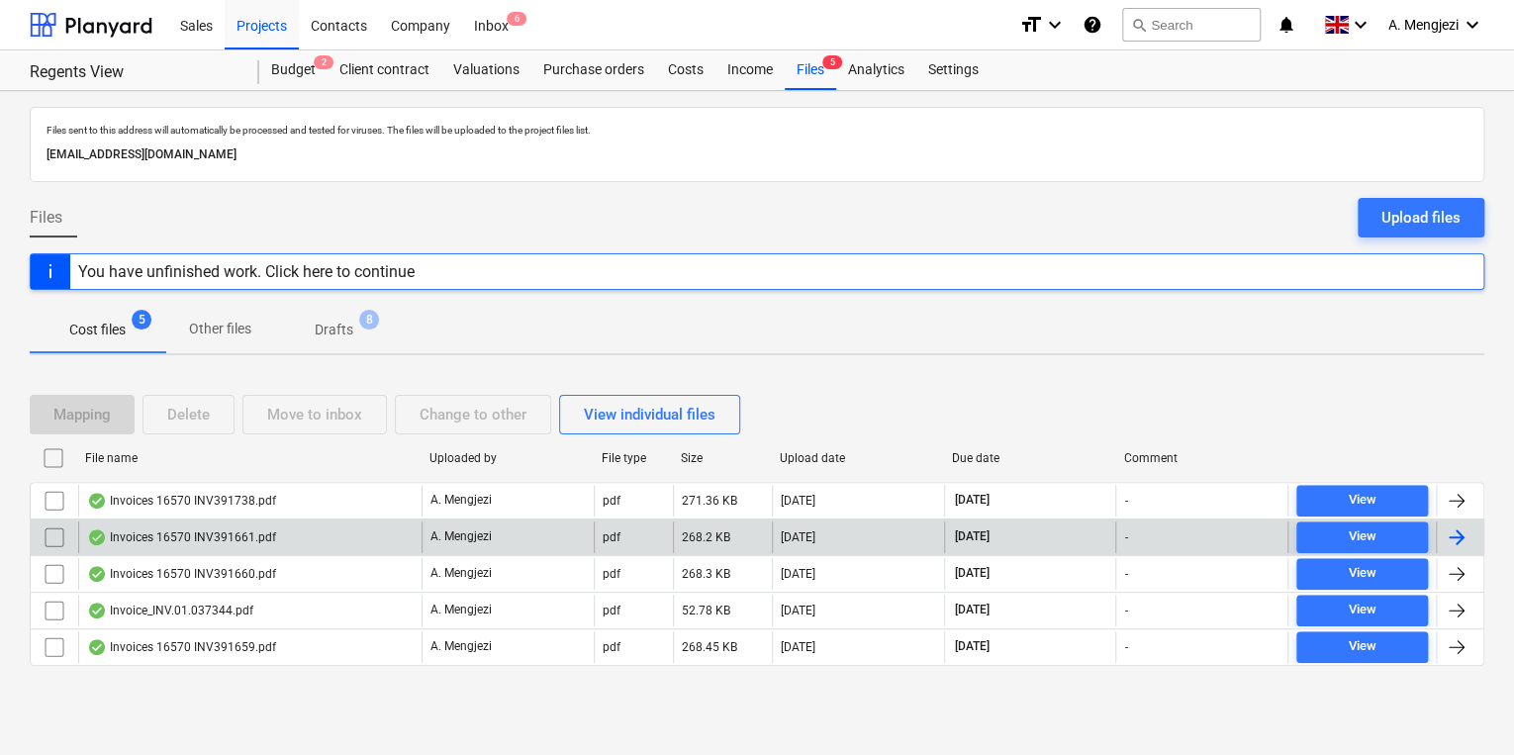
click at [321, 532] on div "Invoices 16570 INV391661.pdf" at bounding box center [249, 537] width 343 height 32
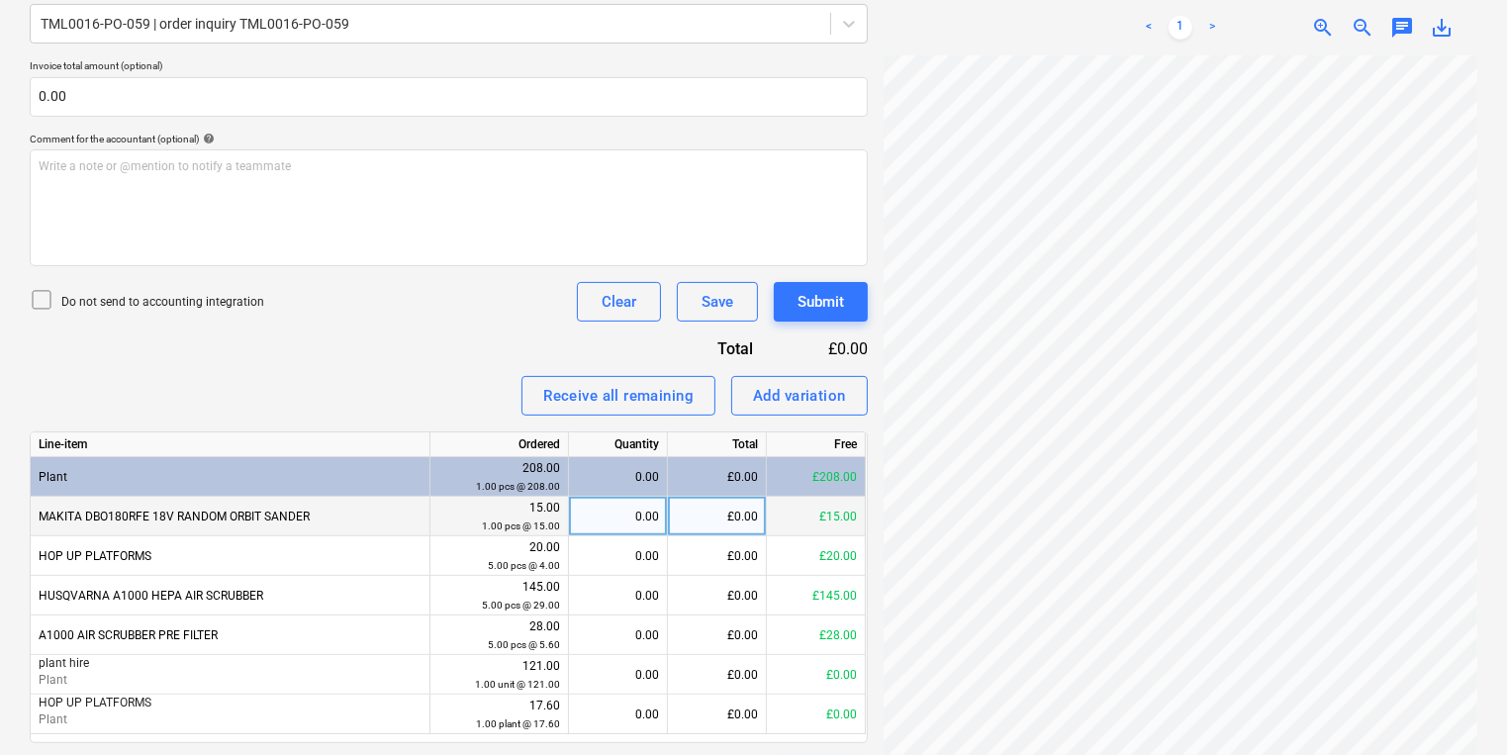
scroll to position [523, 0]
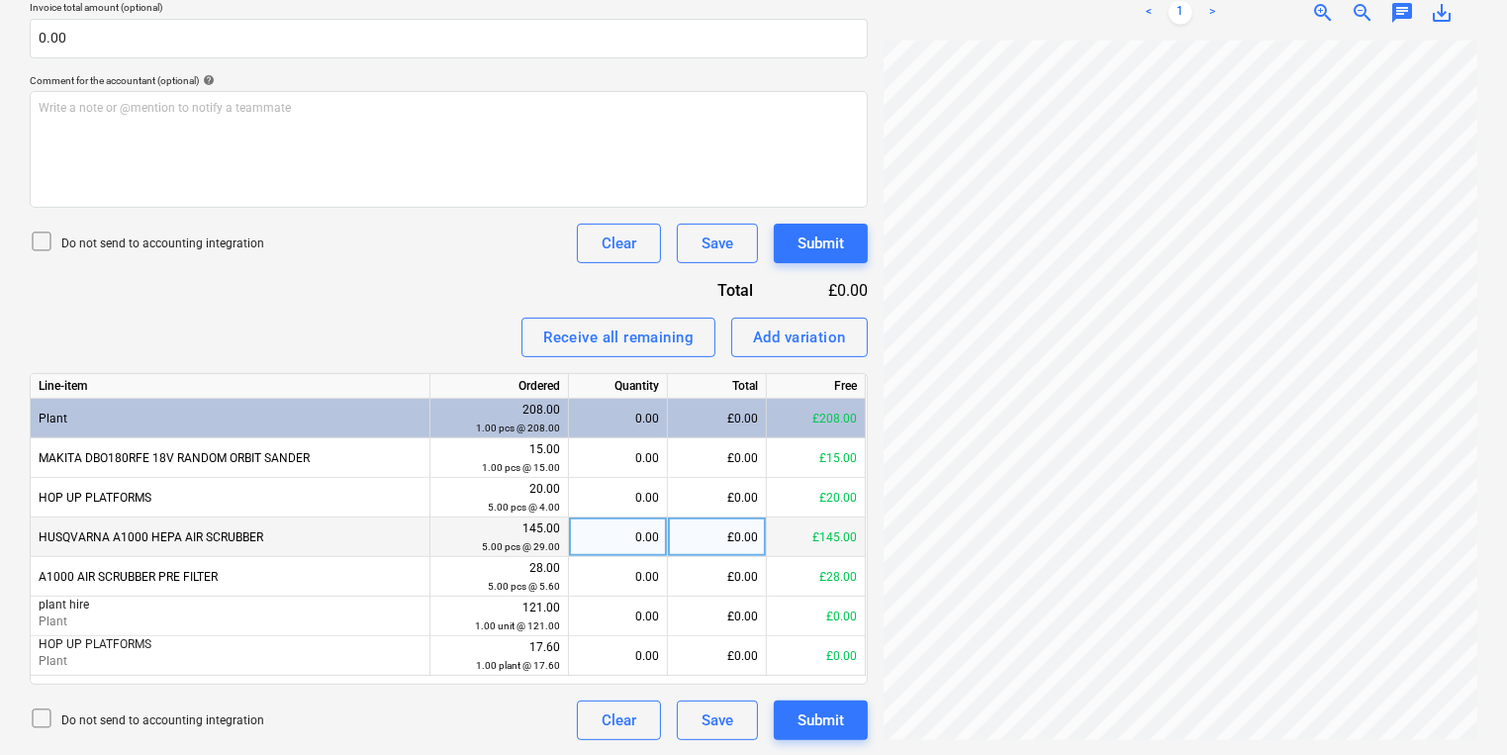
drag, startPoint x: 320, startPoint y: 535, endPoint x: 32, endPoint y: 547, distance: 288.1
click at [32, 547] on div "HUSQVARNA A1000 HEPA AIR SCRUBBER" at bounding box center [231, 537] width 400 height 40
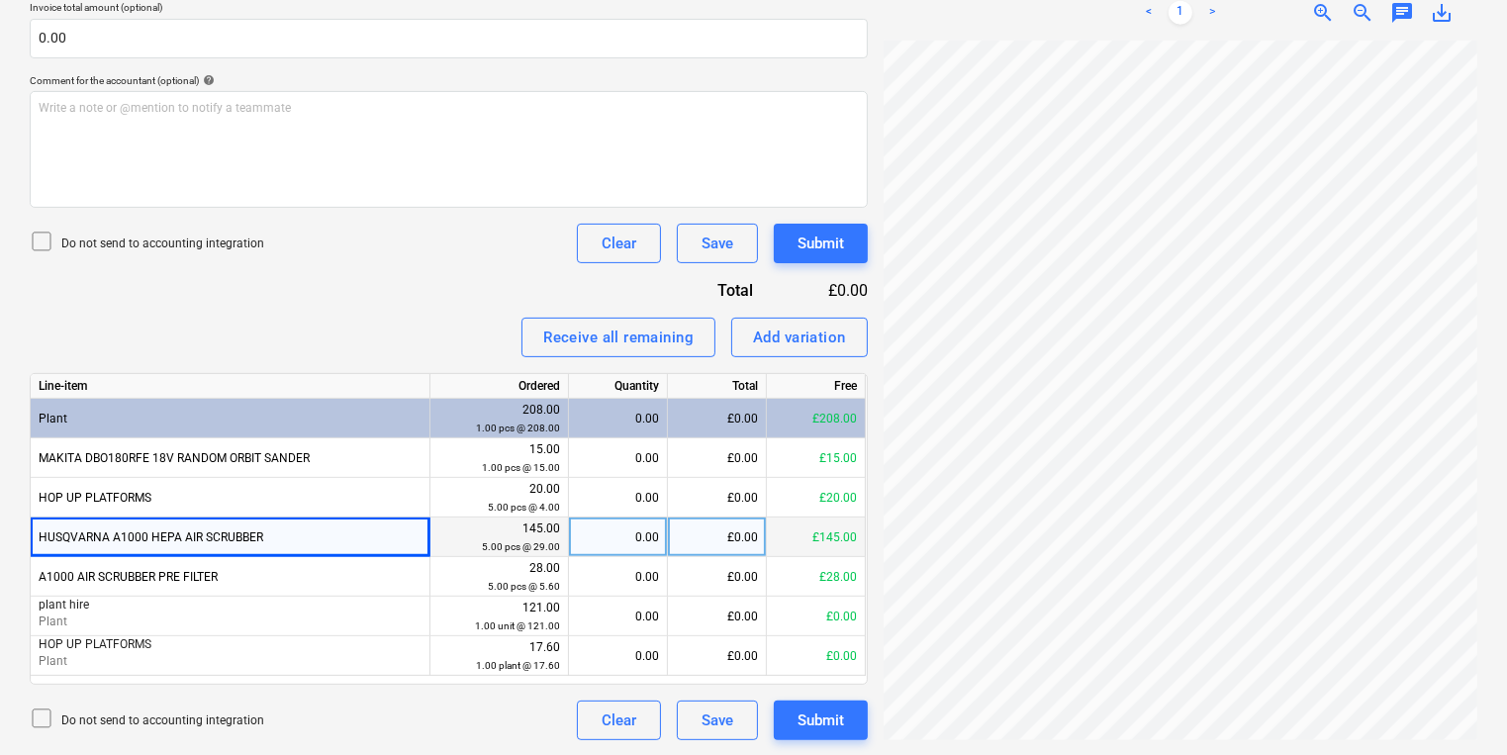
copy div "HUSQVARNA A1000 HEPA AIR SCRUBBER"
click at [743, 518] on div "£0.00" at bounding box center [717, 537] width 99 height 40
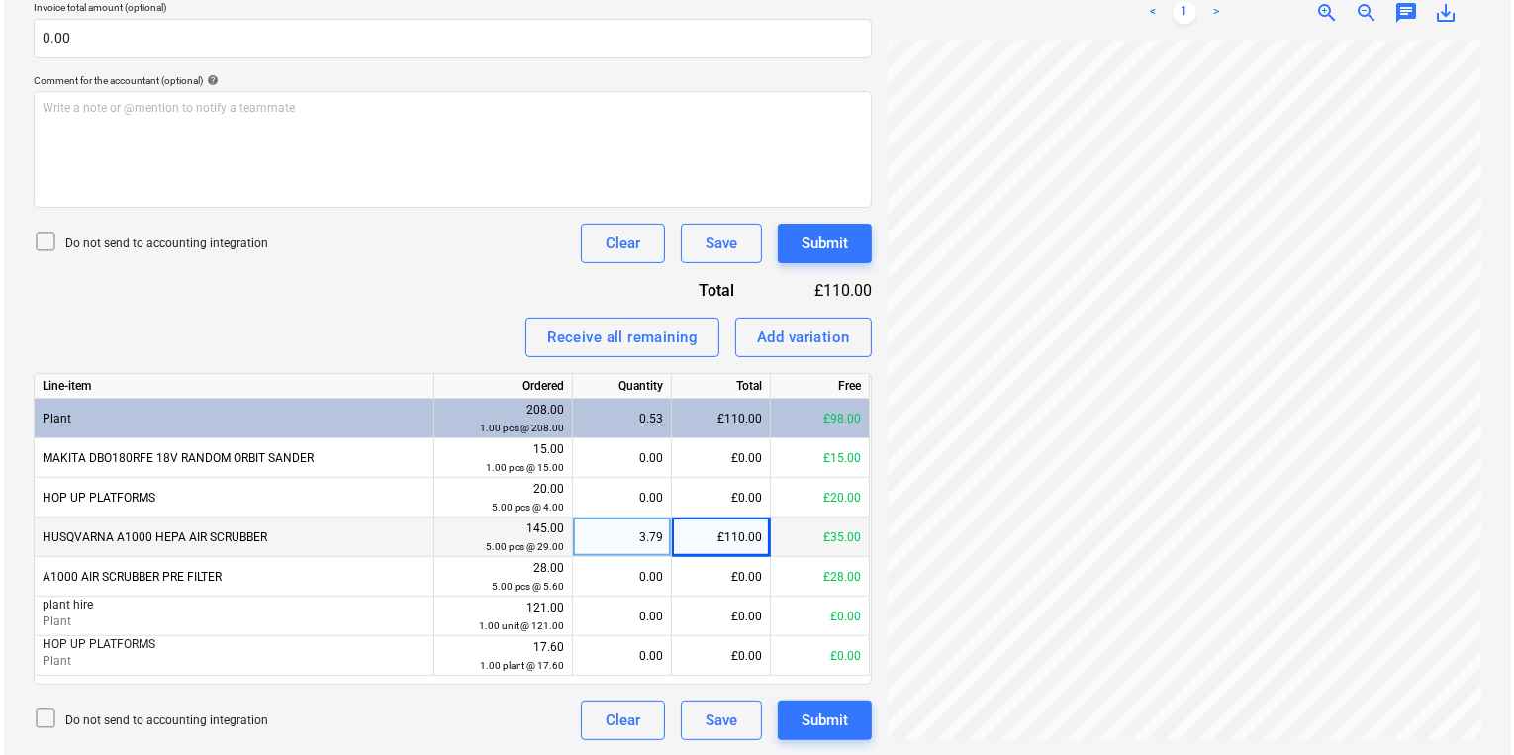
scroll to position [98, 0]
click at [804, 735] on button "Submit" at bounding box center [821, 720] width 94 height 40
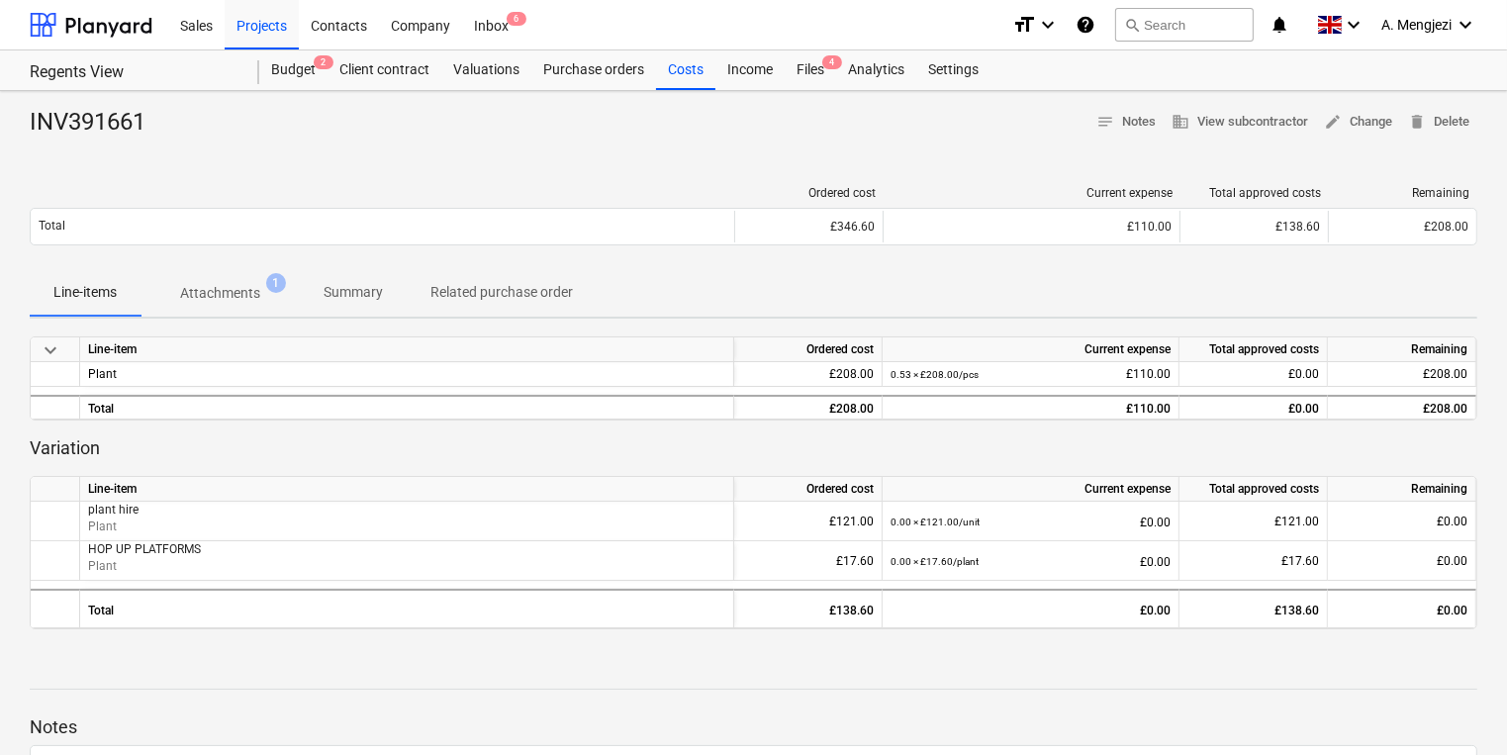
click at [821, 90] on div "Regents View Budget 2 Client contract Valuations Purchase orders Costs Income F…" at bounding box center [753, 70] width 1507 height 41
click at [807, 83] on div "Files 4" at bounding box center [810, 70] width 51 height 40
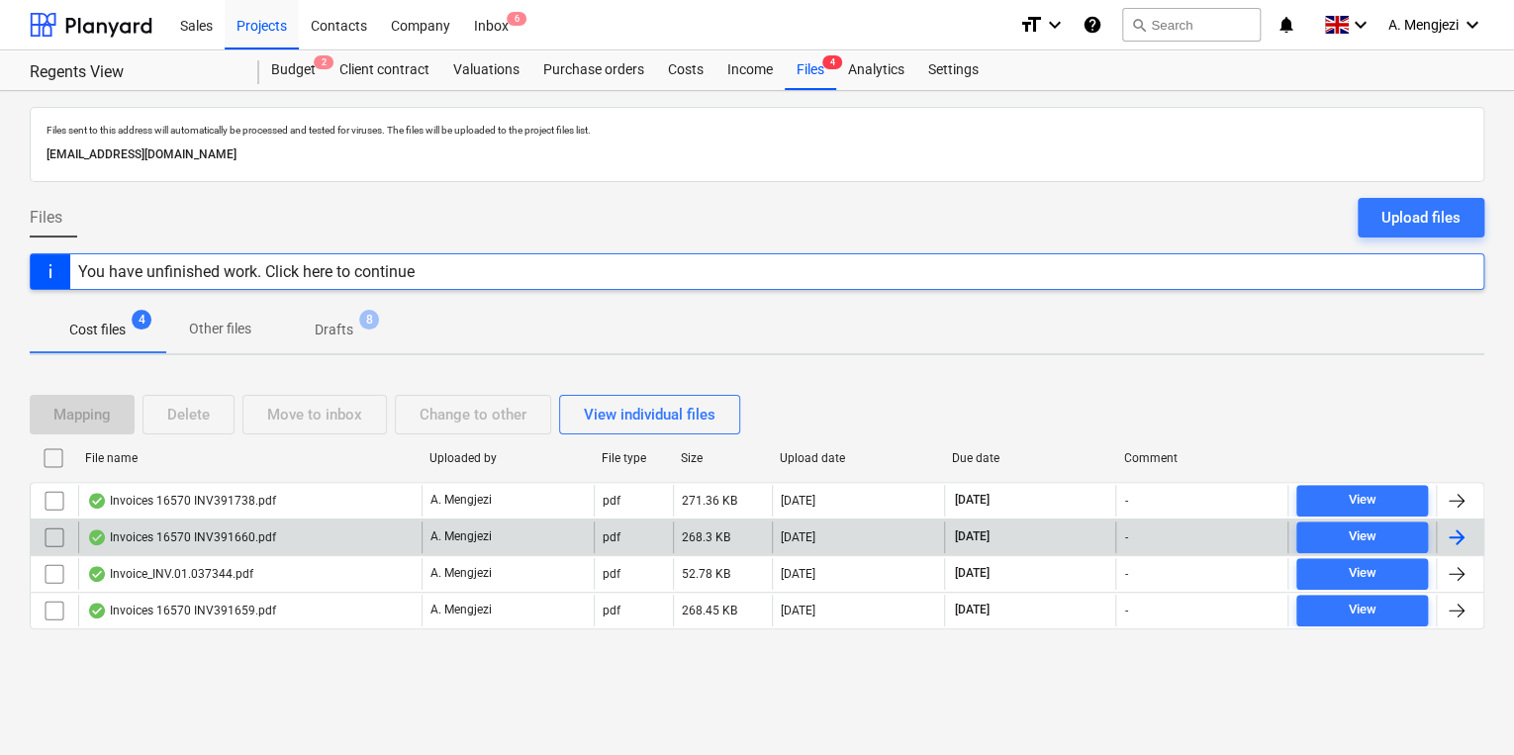
click at [289, 533] on div "Invoices 16570 INV391660.pdf" at bounding box center [249, 537] width 343 height 32
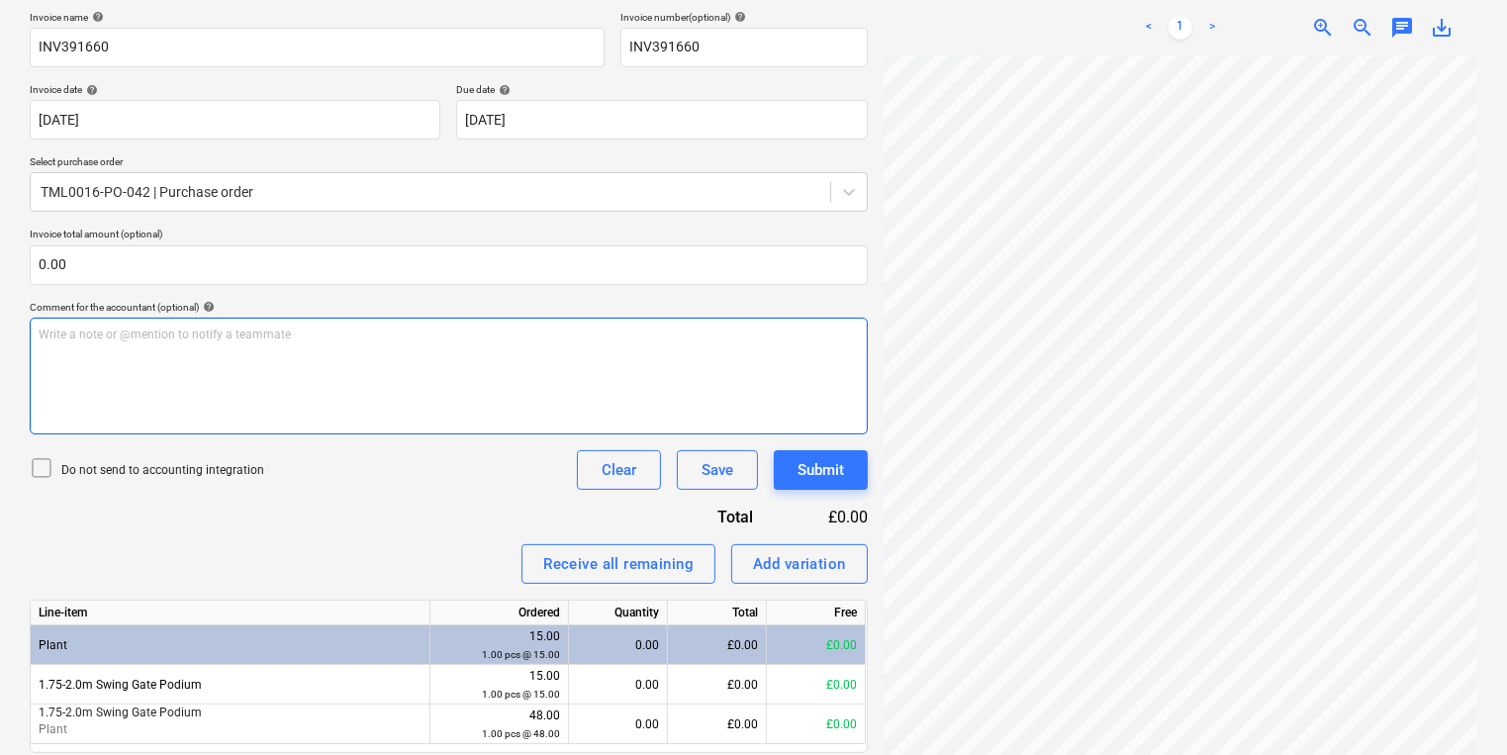
scroll to position [365, 0]
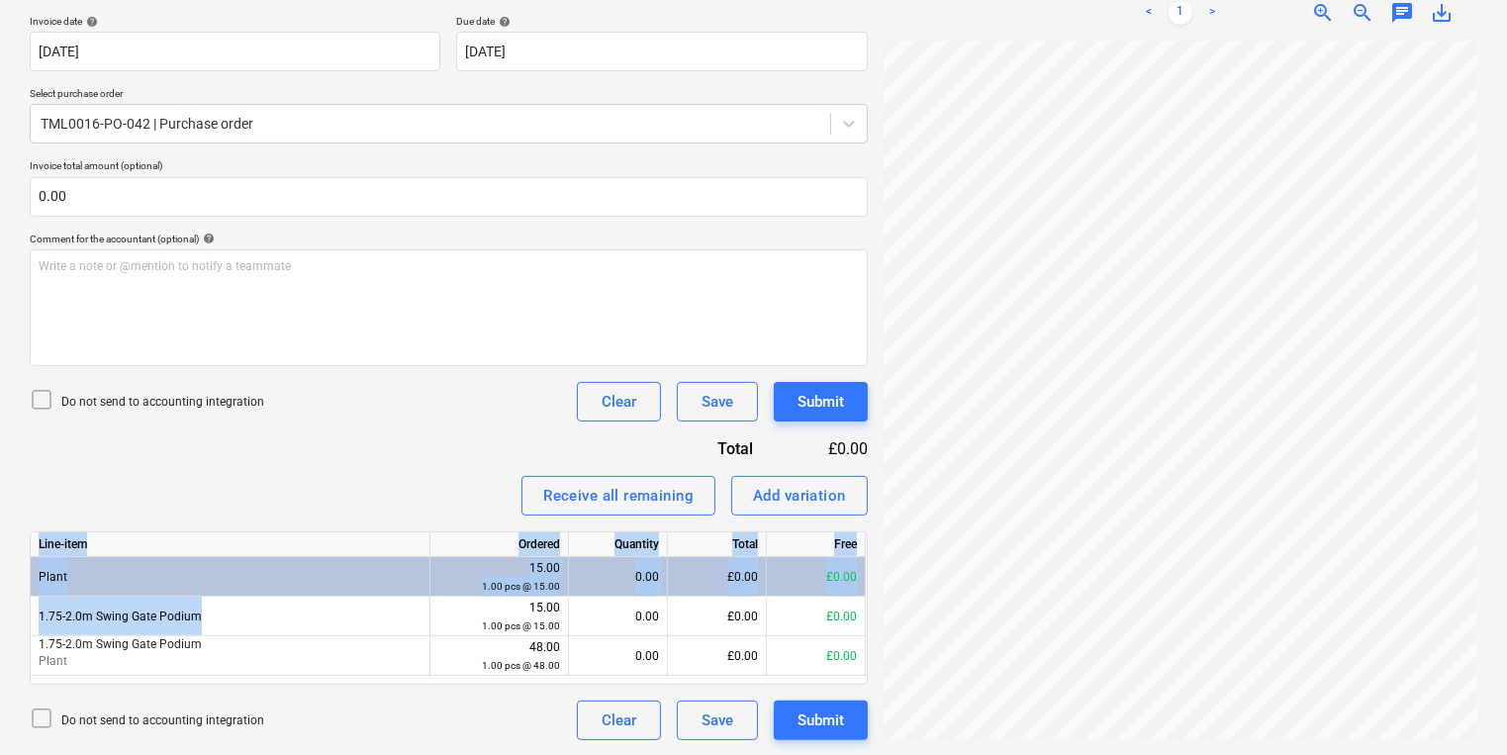
drag, startPoint x: 215, startPoint y: 614, endPoint x: 28, endPoint y: 633, distance: 187.9
click at [28, 633] on div "Create new document Select company Toga Plant Hire Ltd Add new company Select d…" at bounding box center [449, 241] width 854 height 1014
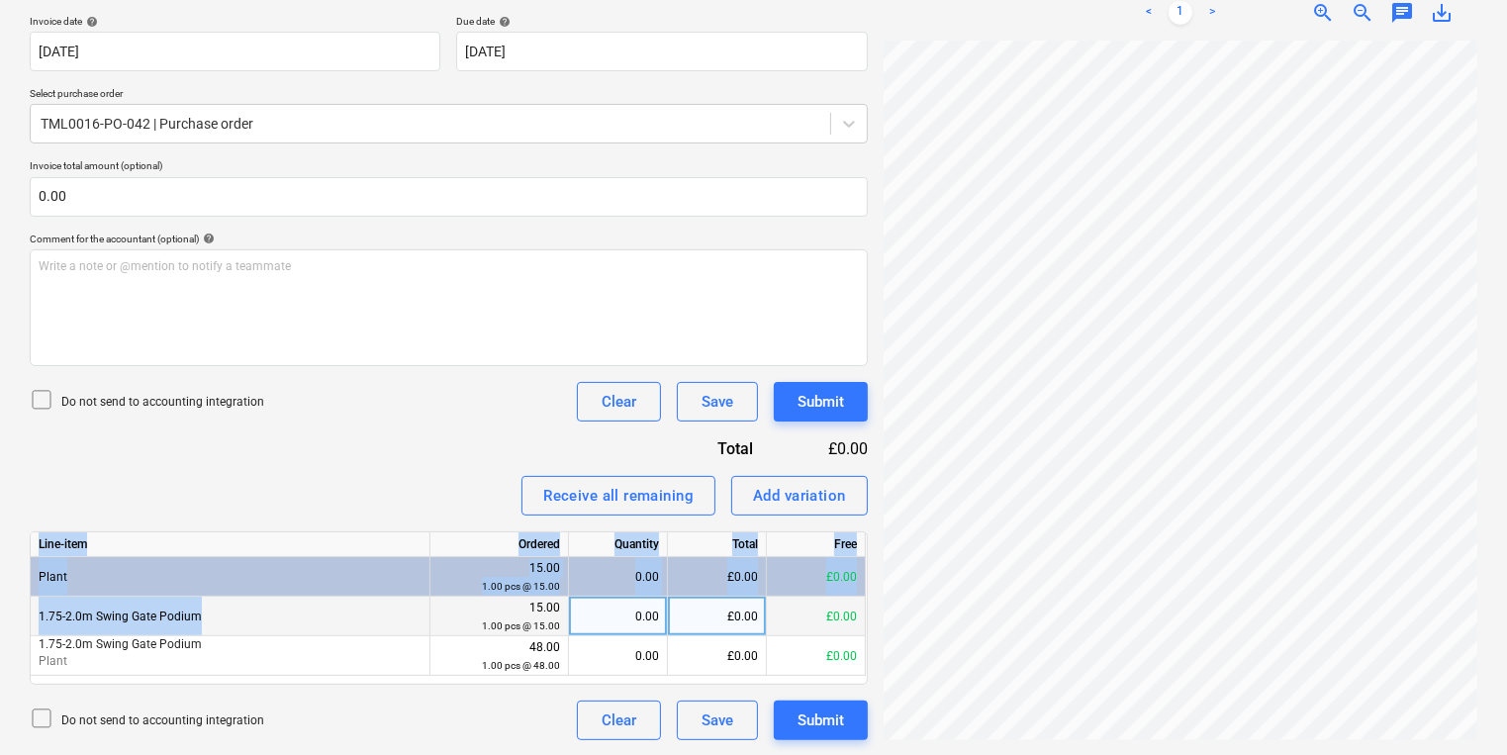
click at [214, 617] on div "1.75-2.0m Swing Gate Podium" at bounding box center [231, 617] width 400 height 40
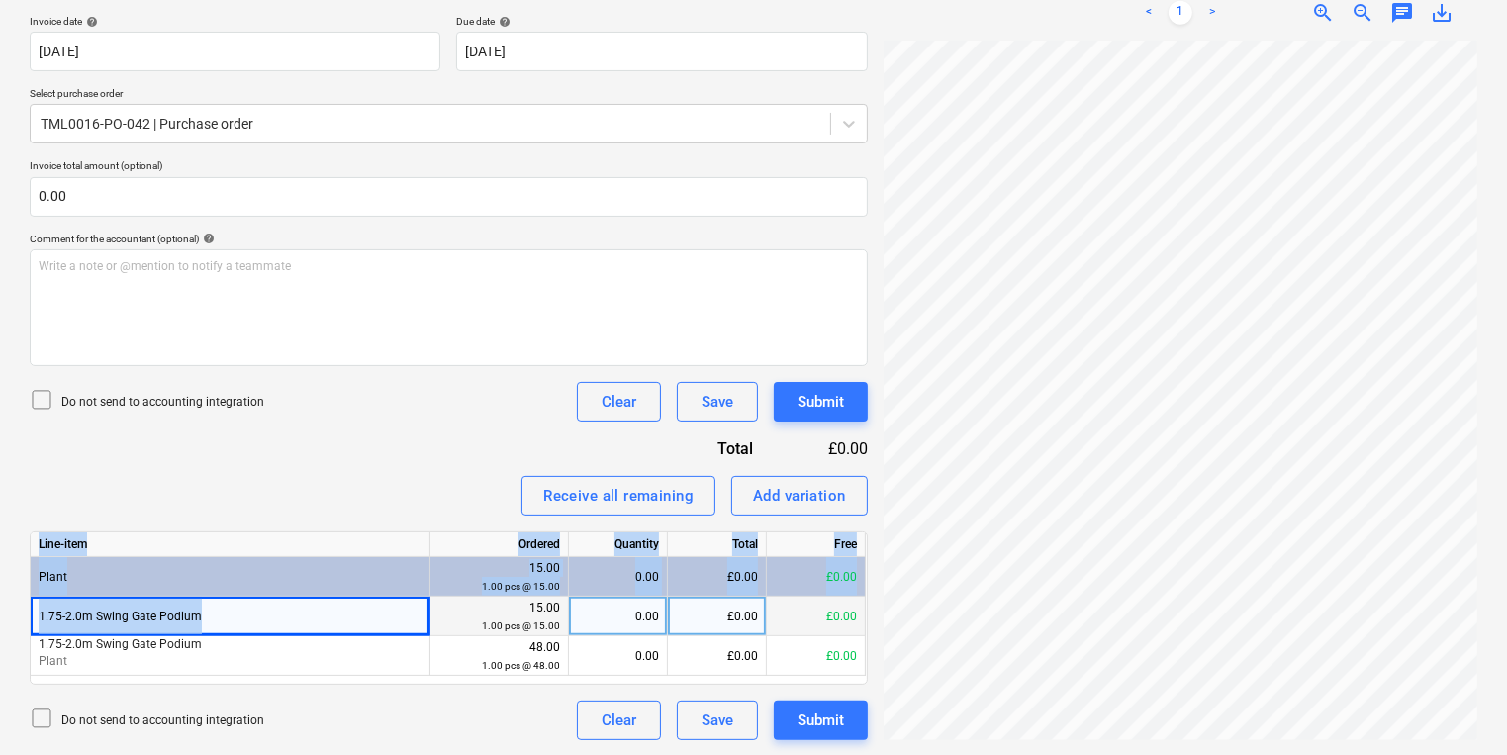
click at [242, 605] on div "1.75-2.0m Swing Gate Podium" at bounding box center [231, 617] width 400 height 40
click at [194, 532] on div "Line-item" at bounding box center [231, 544] width 400 height 25
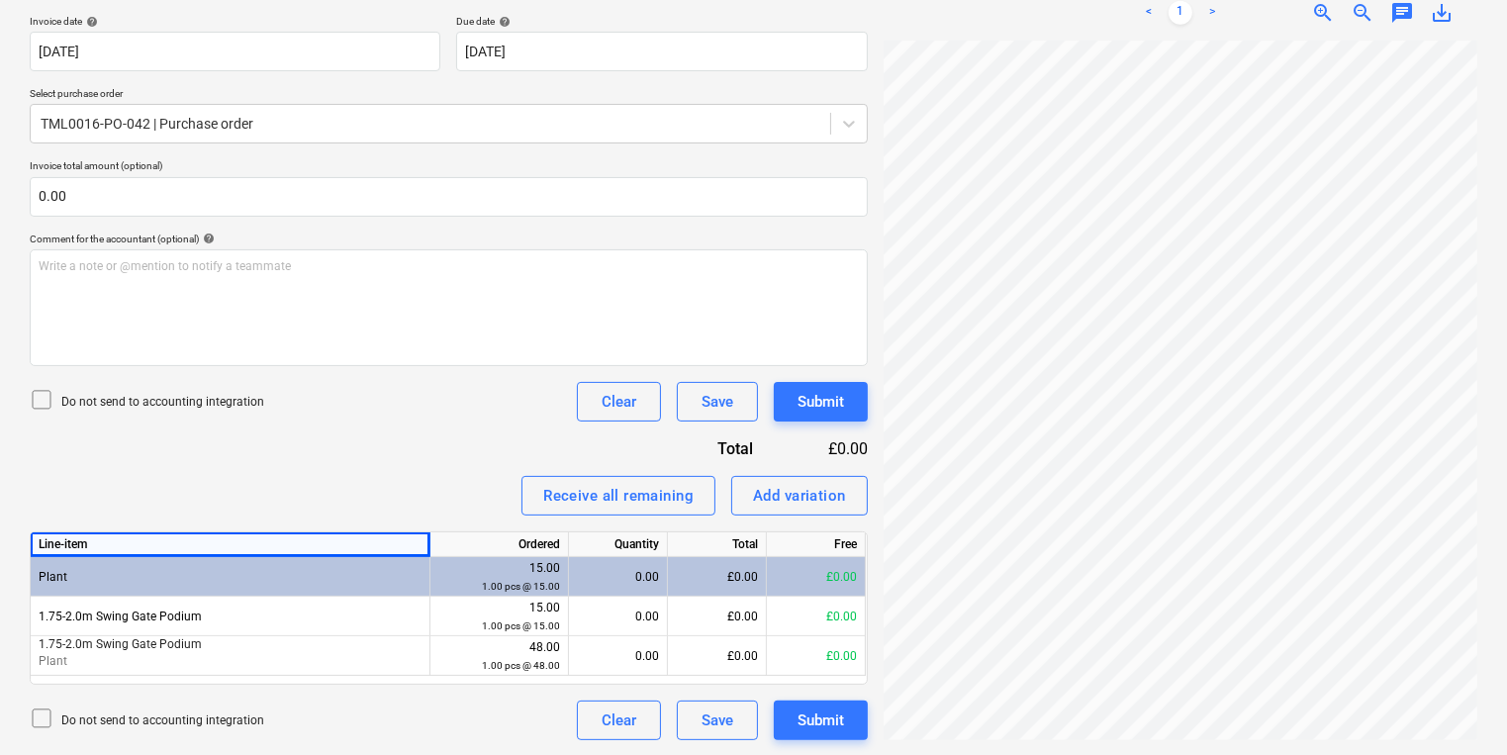
click at [237, 437] on div "Invoice name help INV391660 Invoice number (optional) help INV391660 Invoice da…" at bounding box center [449, 341] width 838 height 797
drag, startPoint x: 252, startPoint y: 436, endPoint x: 264, endPoint y: 447, distance: 16.1
click at [252, 437] on div "Invoice name help INV391660 Invoice number (optional) help INV391660 Invoice da…" at bounding box center [449, 341] width 838 height 797
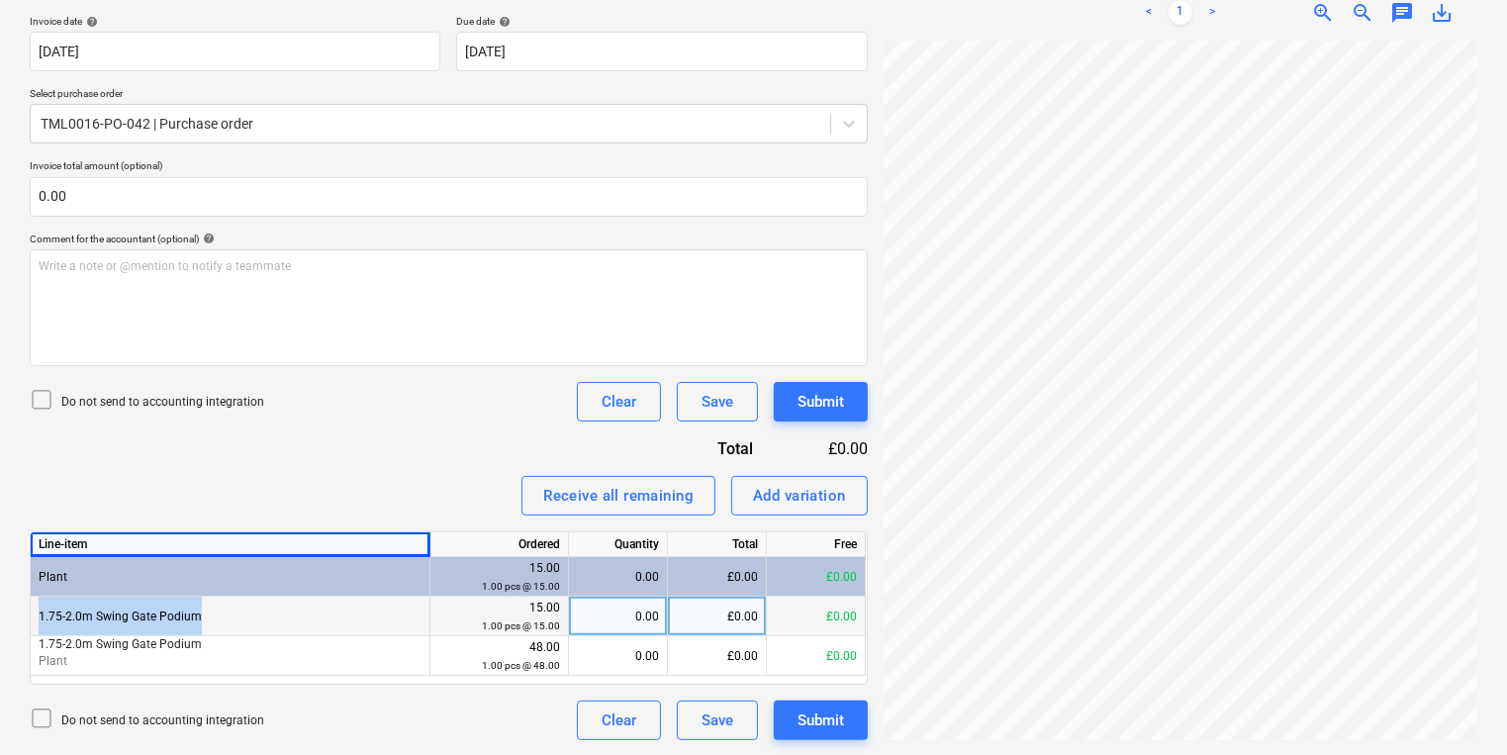
drag, startPoint x: 227, startPoint y: 613, endPoint x: 38, endPoint y: 621, distance: 189.1
click at [38, 621] on div "1.75-2.0m Swing Gate Podium" at bounding box center [231, 617] width 400 height 40
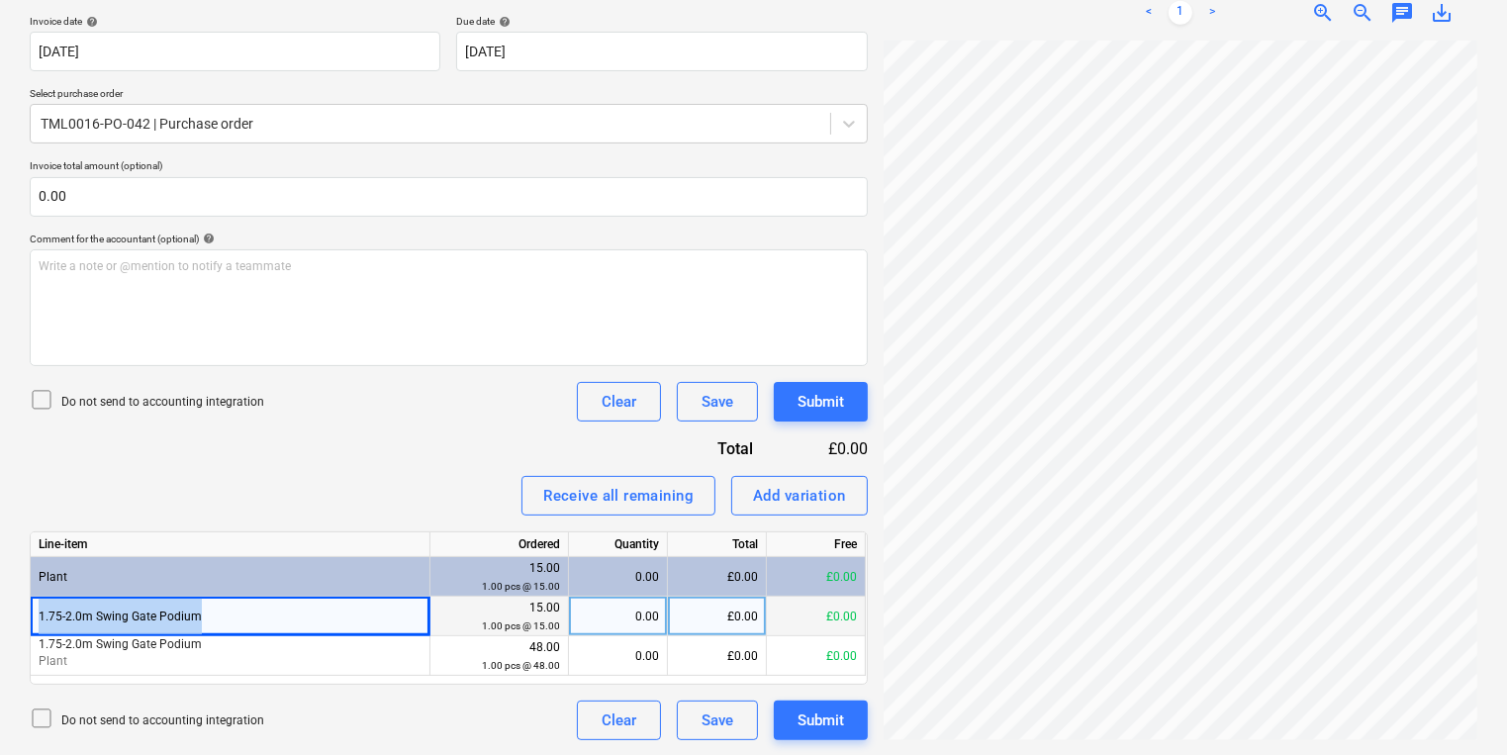
copy div "1.75-2.0m Swing Gate Podium"
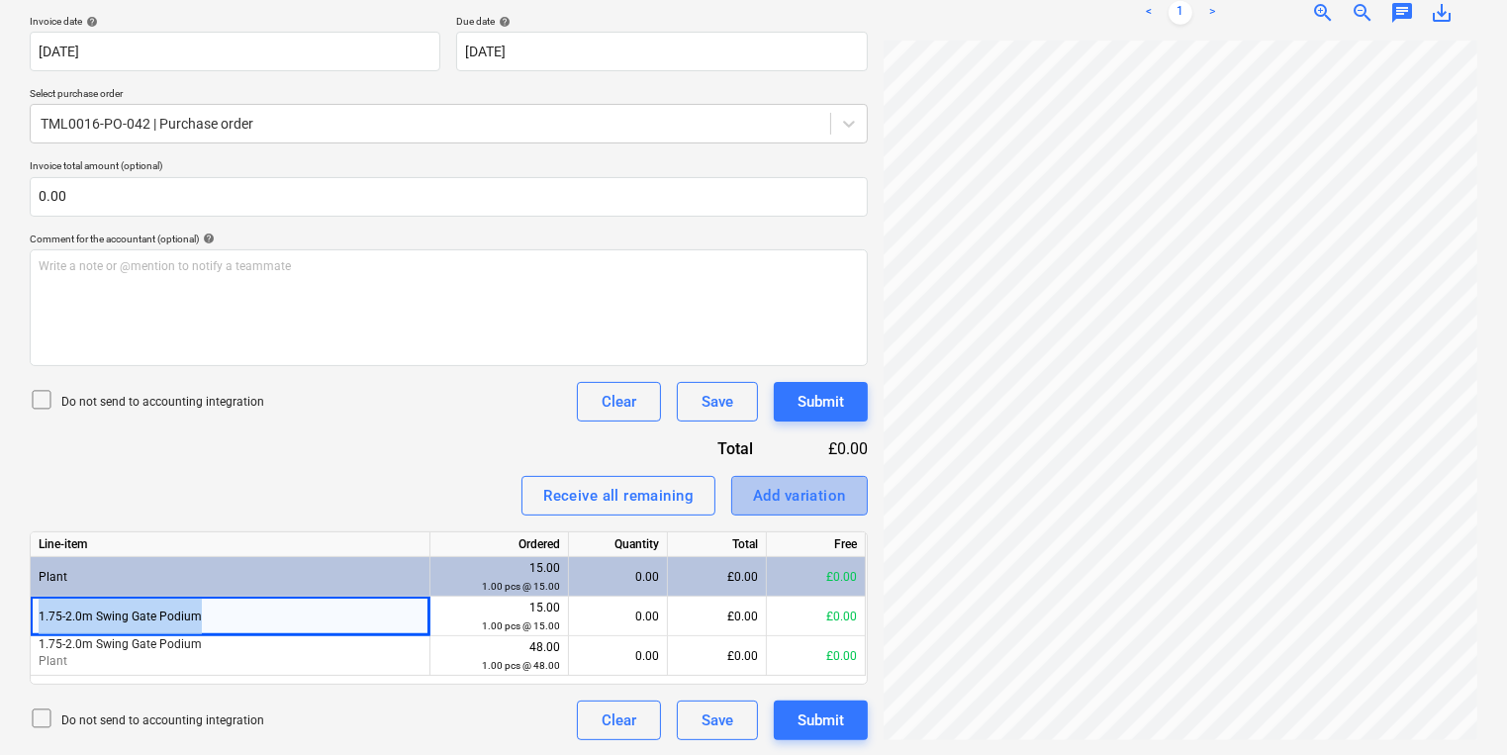
click at [740, 496] on button "Add variation" at bounding box center [799, 496] width 137 height 40
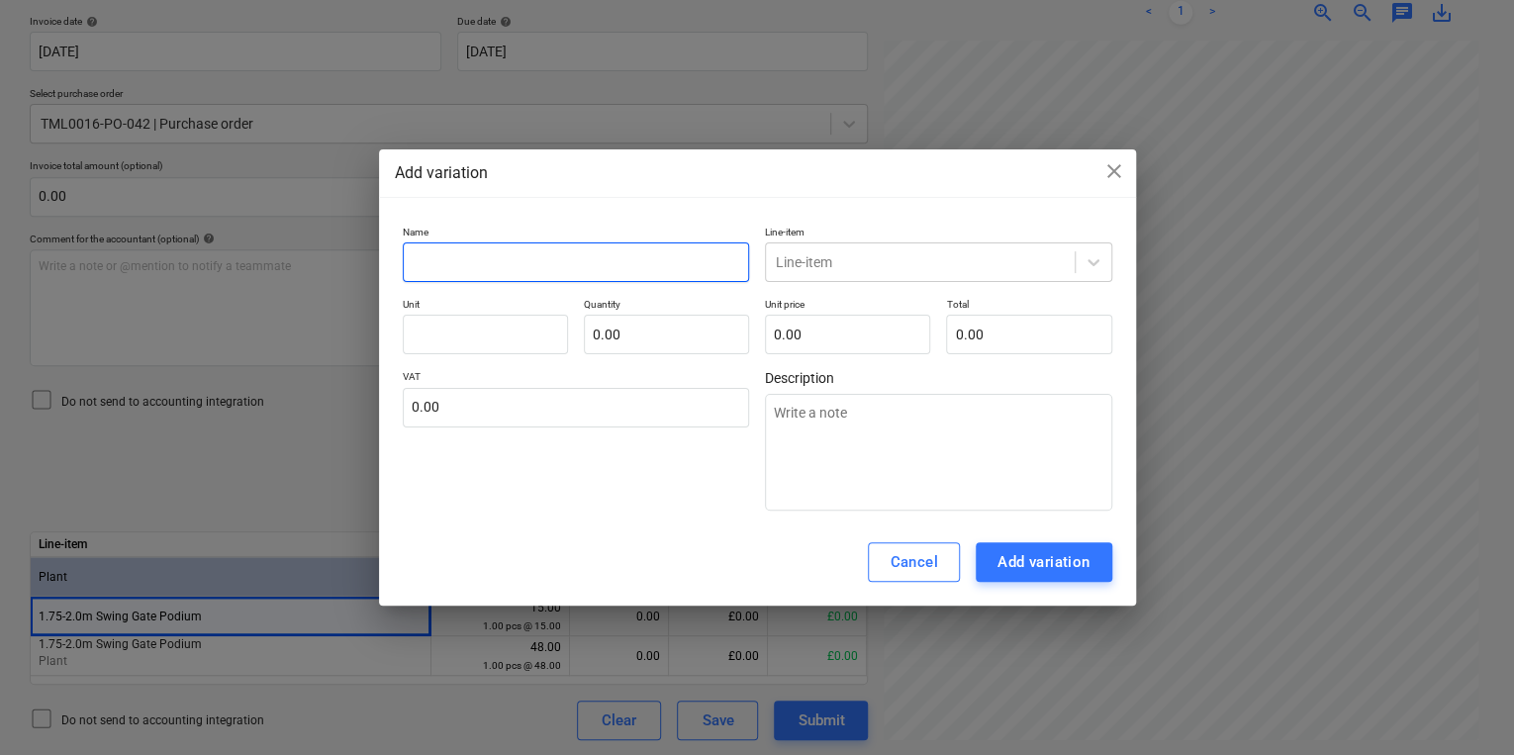
click at [602, 268] on input "text" at bounding box center [576, 262] width 347 height 40
paste input "1.75-2.0m Swing Gate Podium"
click at [778, 267] on input "text" at bounding box center [777, 262] width 3 height 16
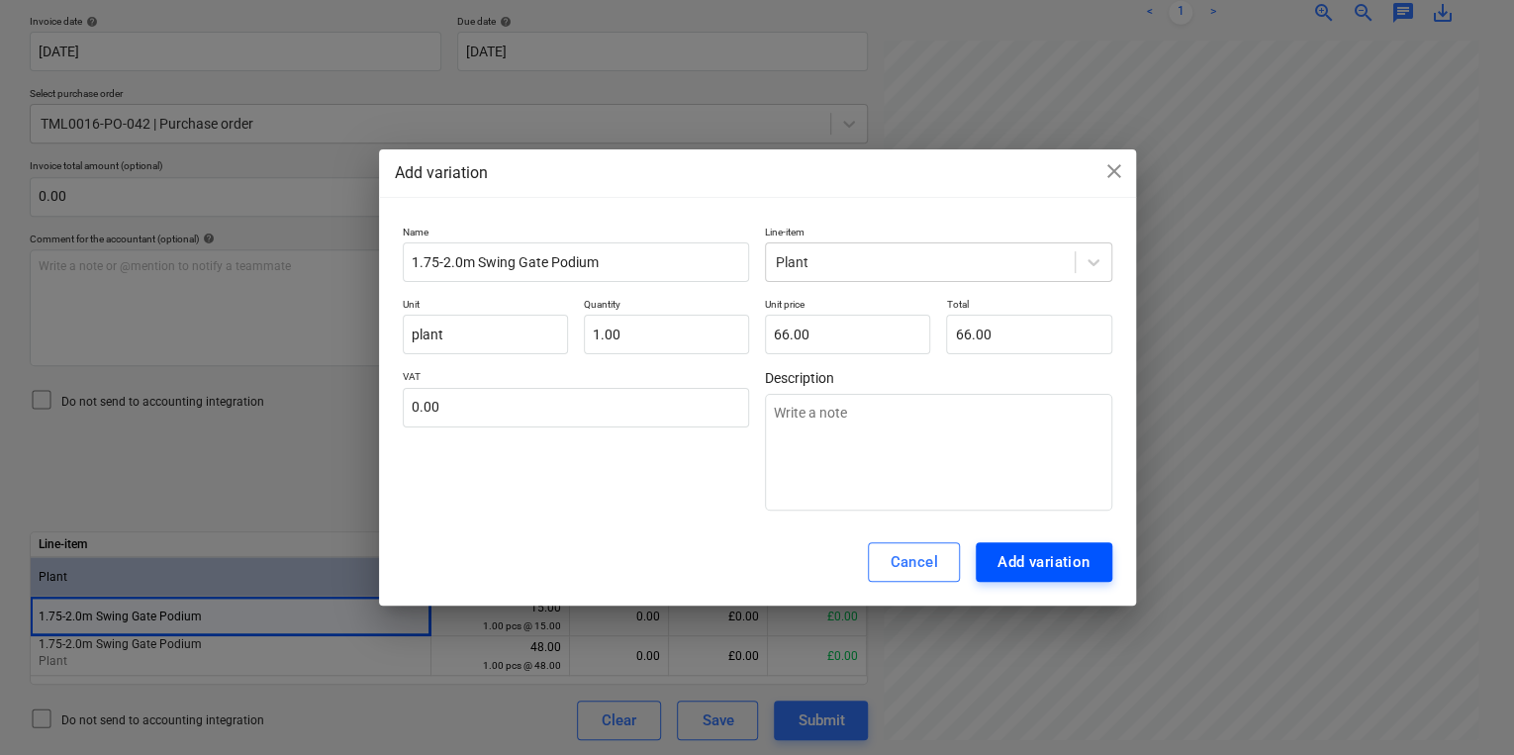
click at [1049, 558] on div "Add variation" at bounding box center [1043, 562] width 93 height 26
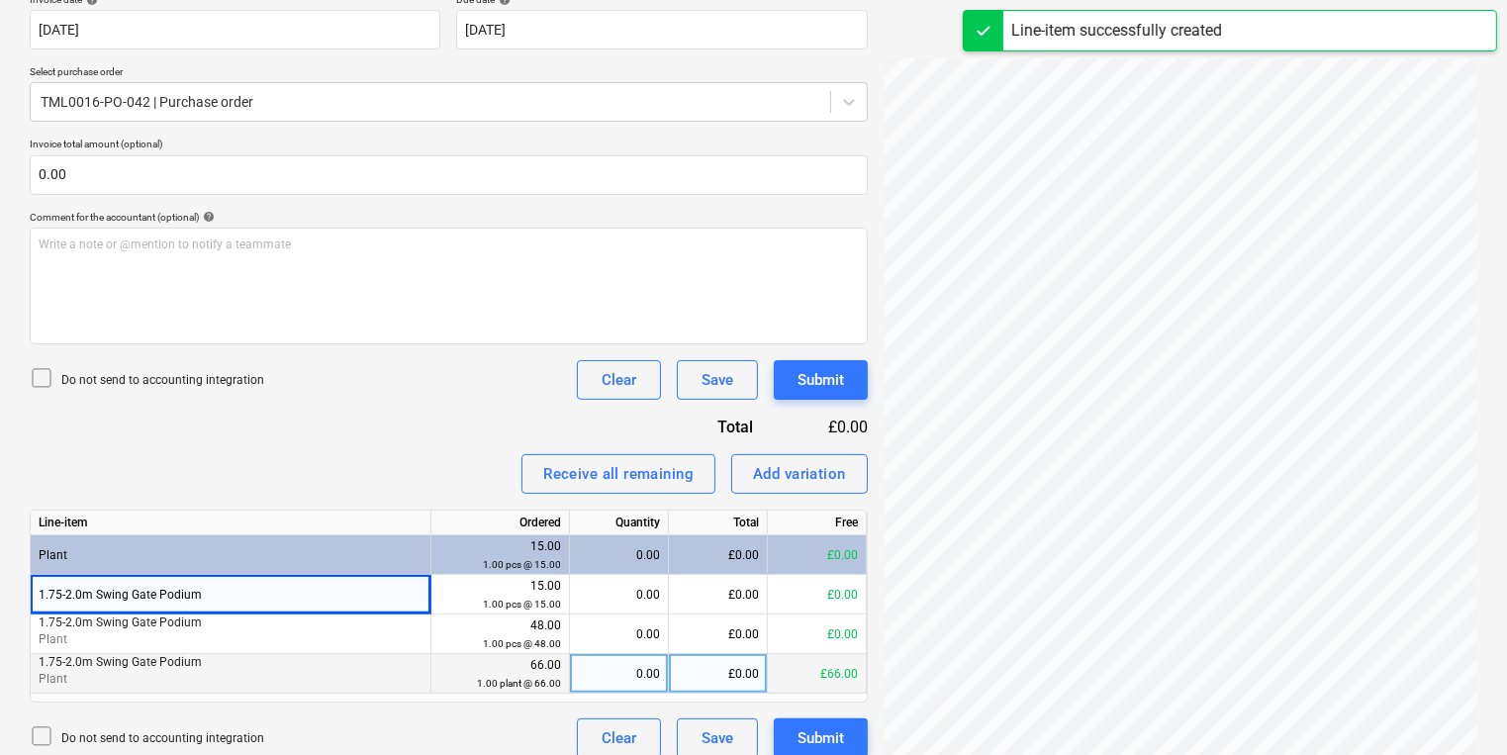
scroll to position [405, 0]
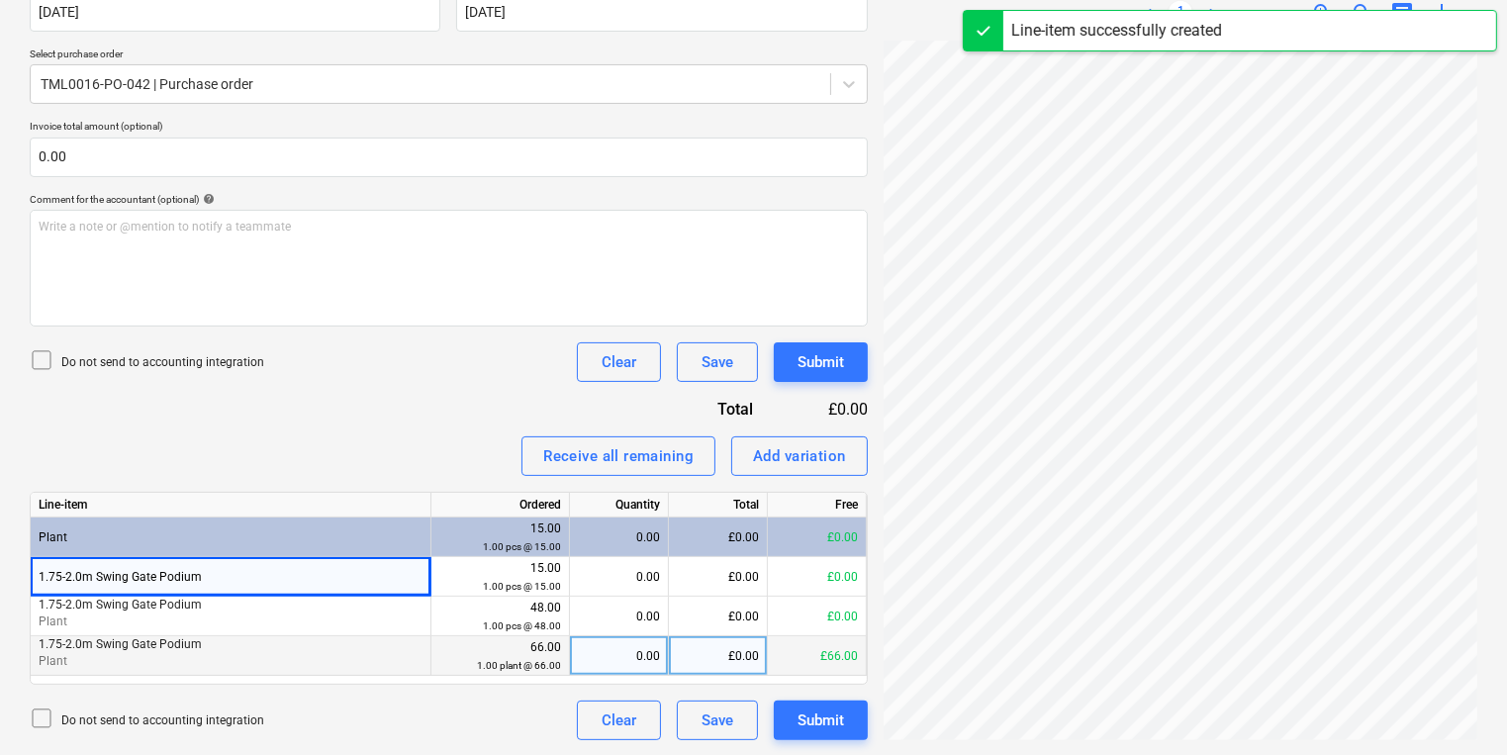
click at [582, 648] on div "0.00" at bounding box center [619, 656] width 82 height 40
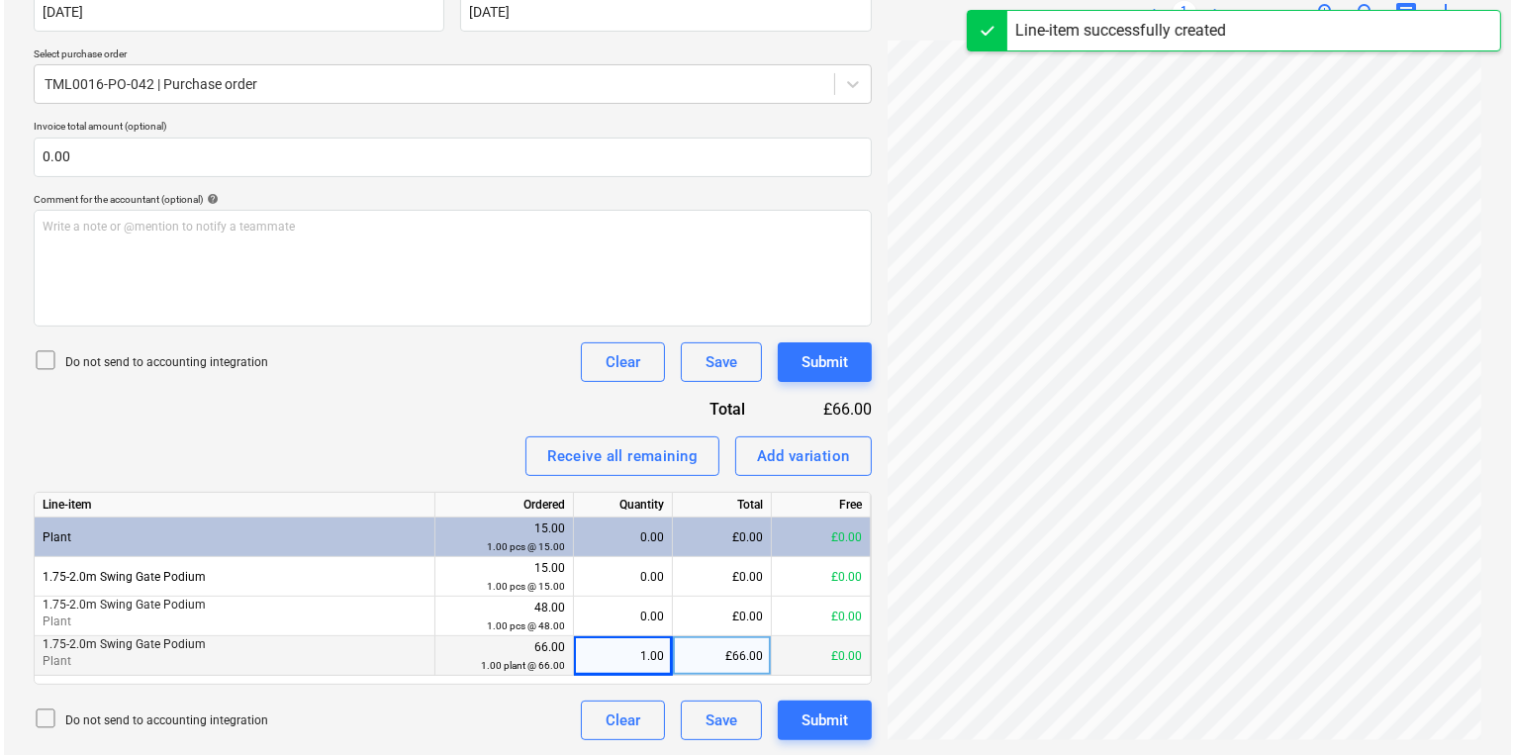
scroll to position [98, 0]
click at [872, 718] on div "Create new document Select company Toga Plant Hire Ltd Add new company Select d…" at bounding box center [449, 221] width 854 height 1054
click at [839, 718] on div "Submit" at bounding box center [820, 720] width 46 height 26
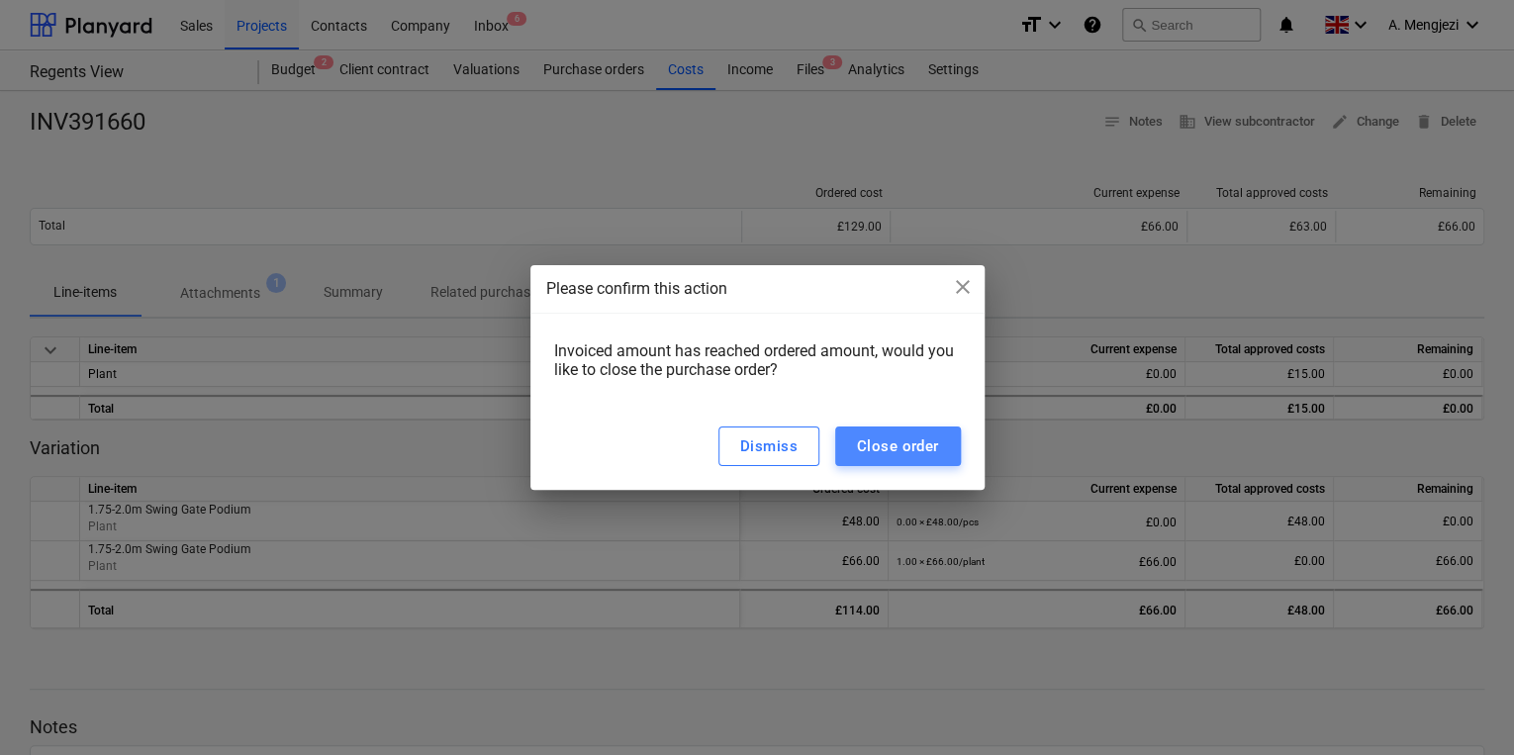
click at [934, 441] on div "Close order" at bounding box center [898, 446] width 82 height 26
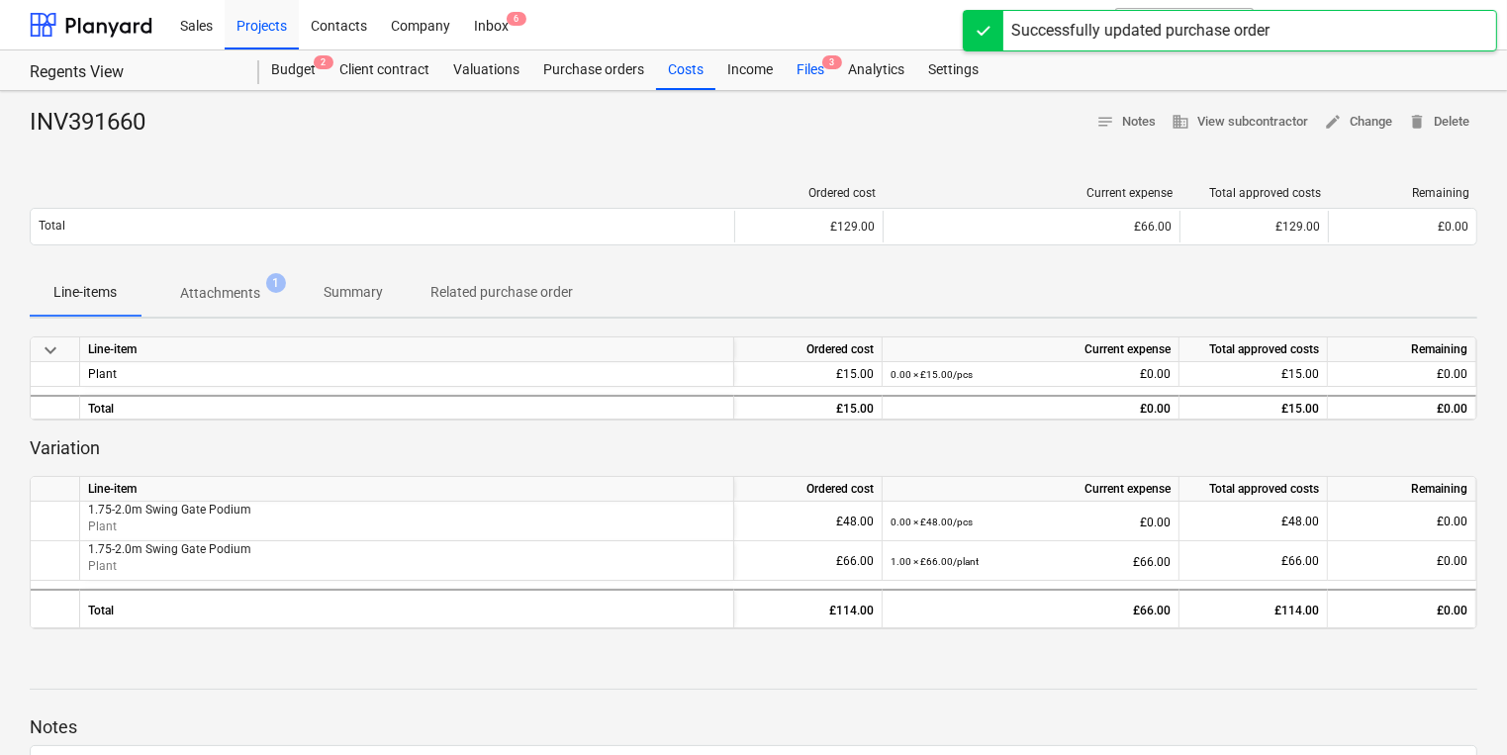
click at [823, 83] on div "Files 3" at bounding box center [810, 70] width 51 height 40
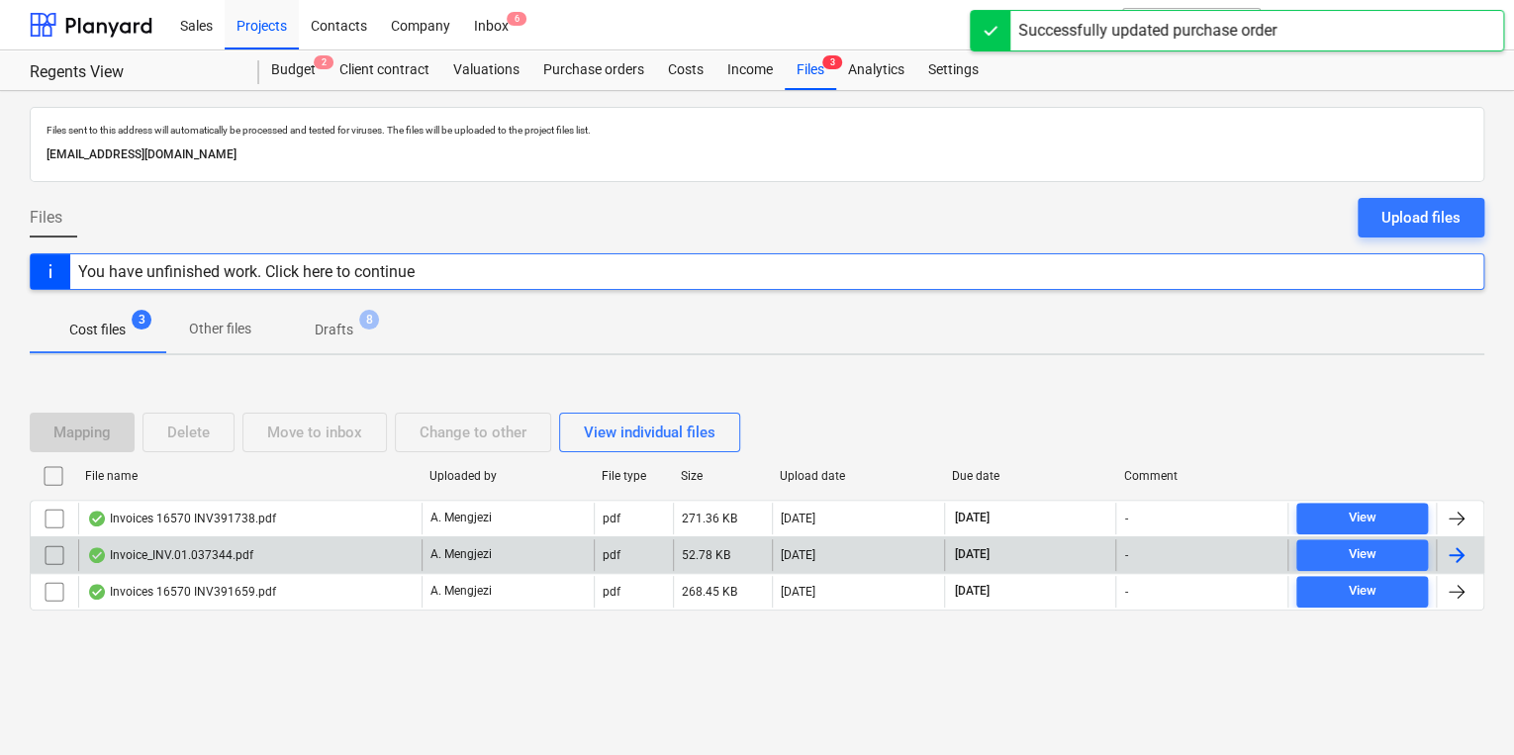
click at [369, 539] on div "Invoice_INV.01.037344.pdf" at bounding box center [249, 555] width 343 height 32
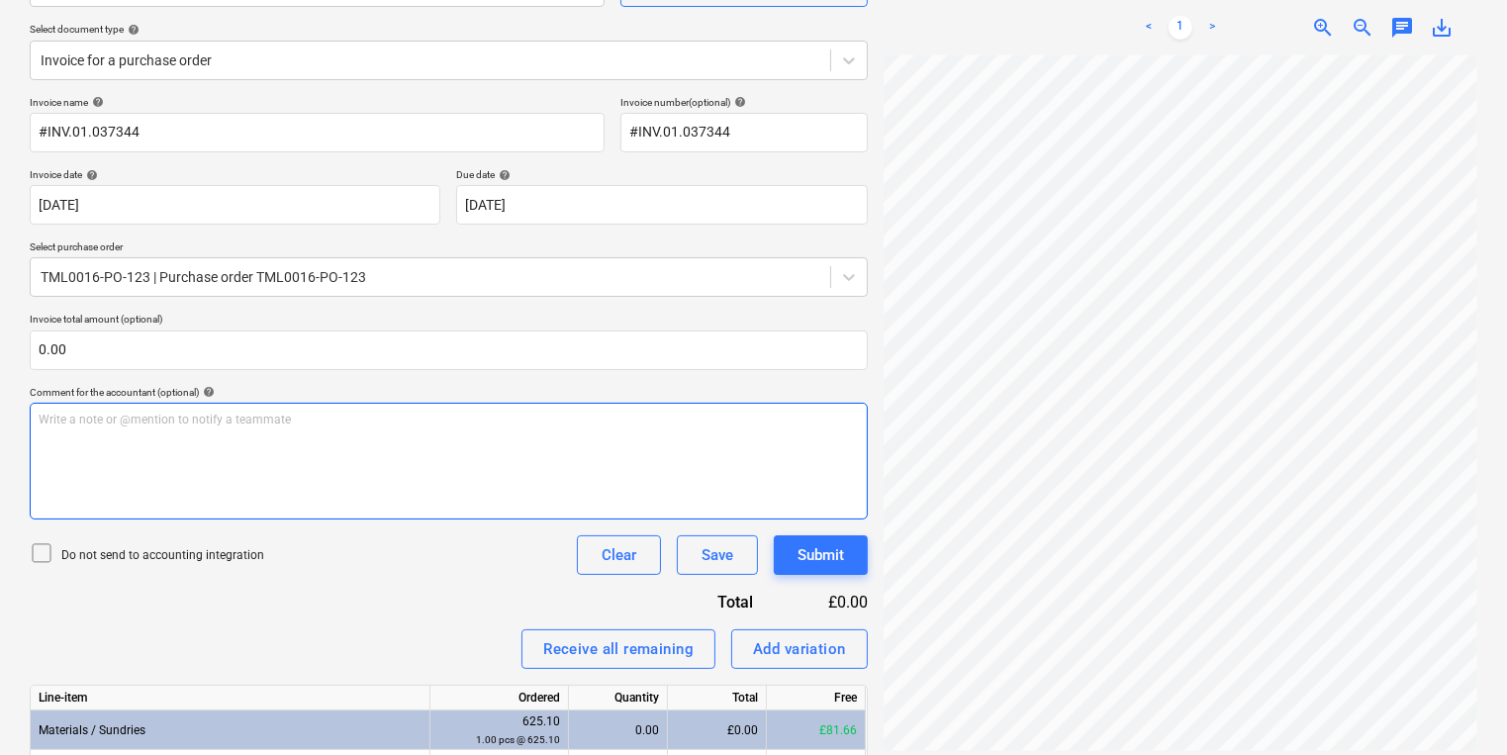
scroll to position [475, 0]
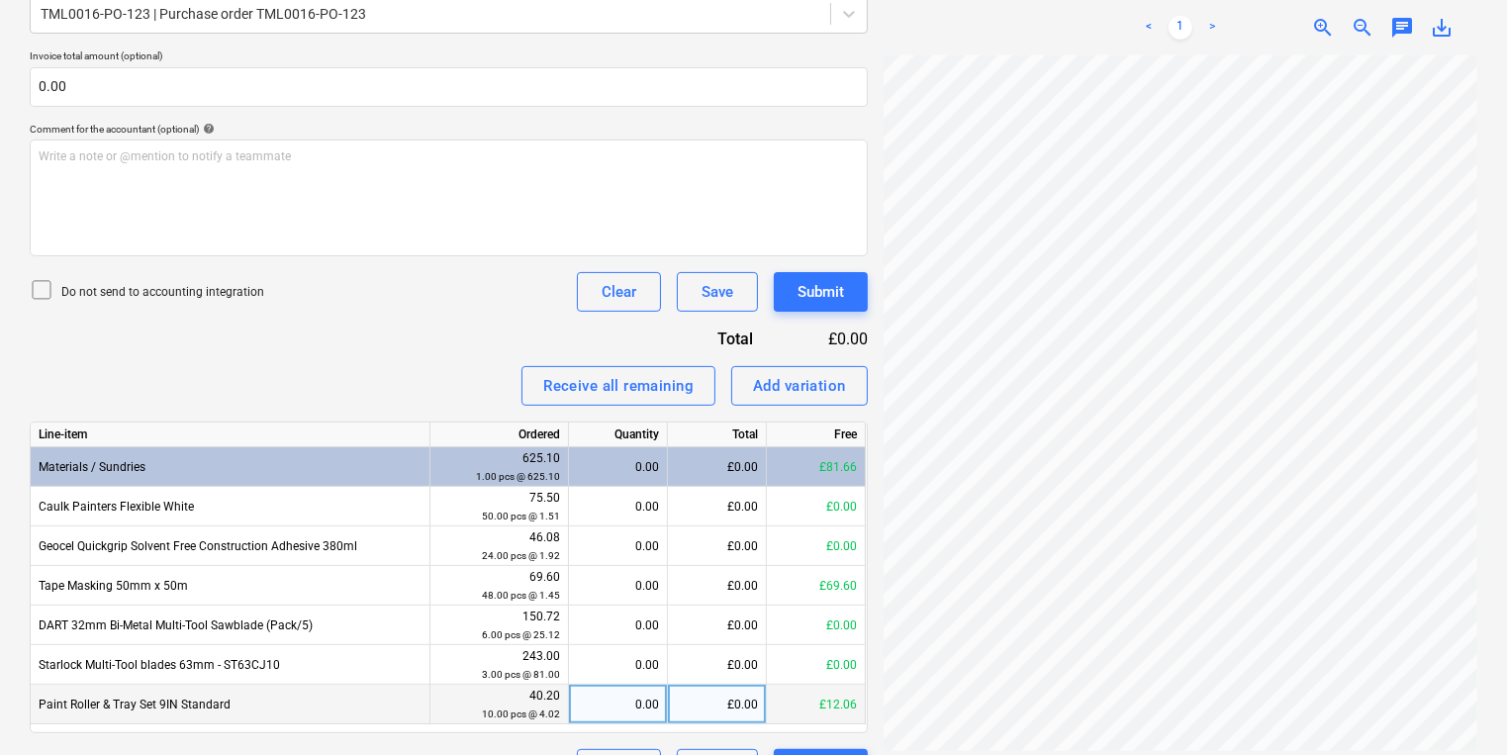
click at [578, 699] on div "0.00" at bounding box center [618, 705] width 82 height 40
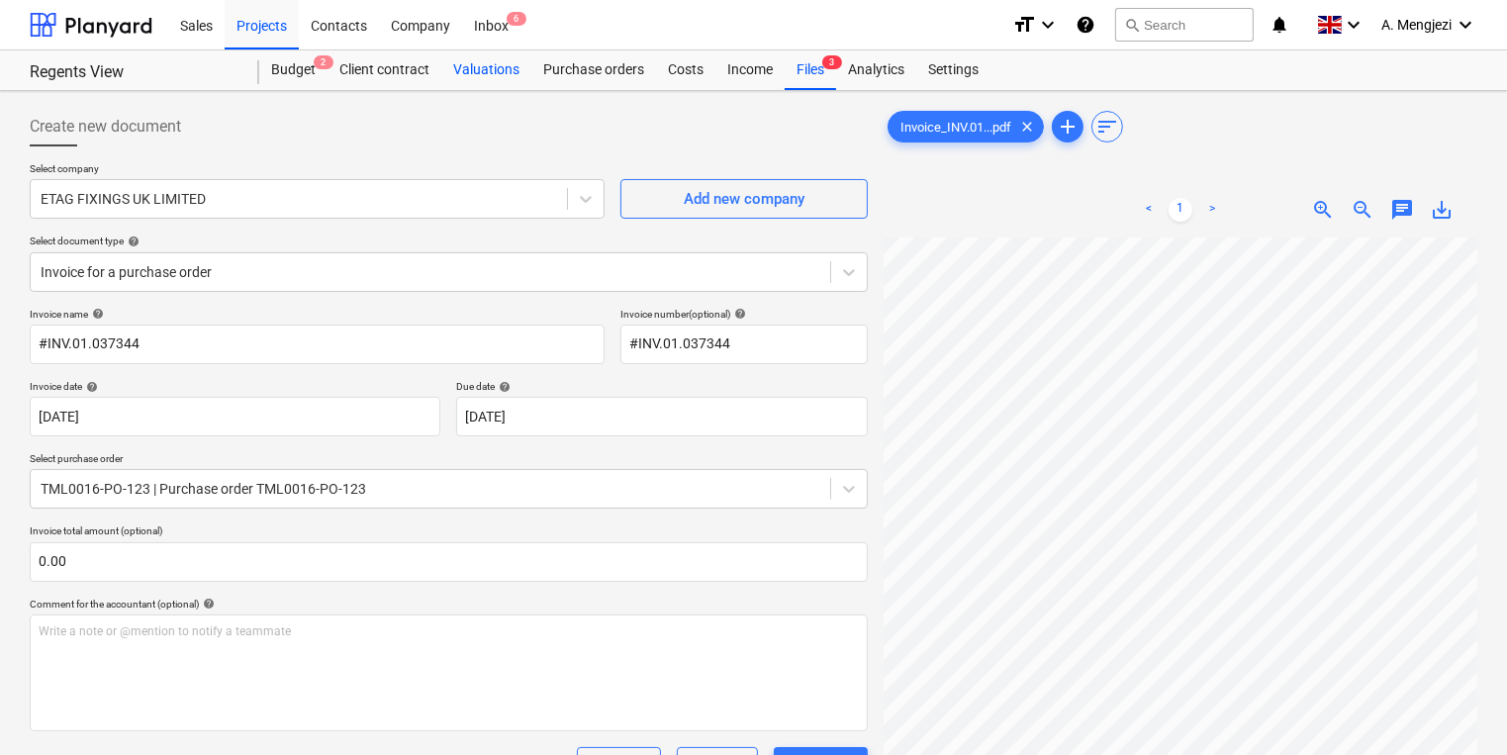
scroll to position [0, 0]
click at [511, 20] on span "6" at bounding box center [517, 19] width 20 height 14
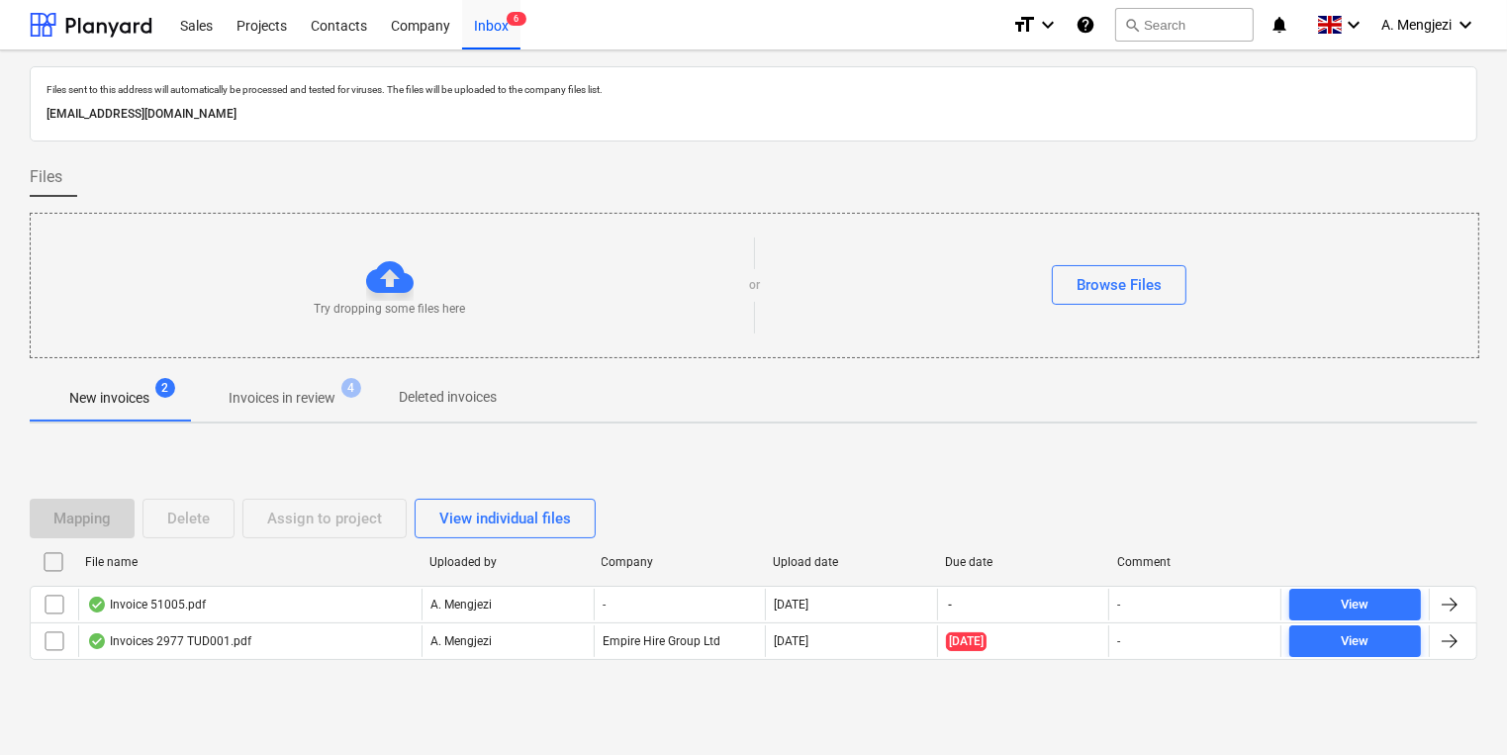
click at [369, 386] on span "Invoices in review 4" at bounding box center [282, 398] width 186 height 36
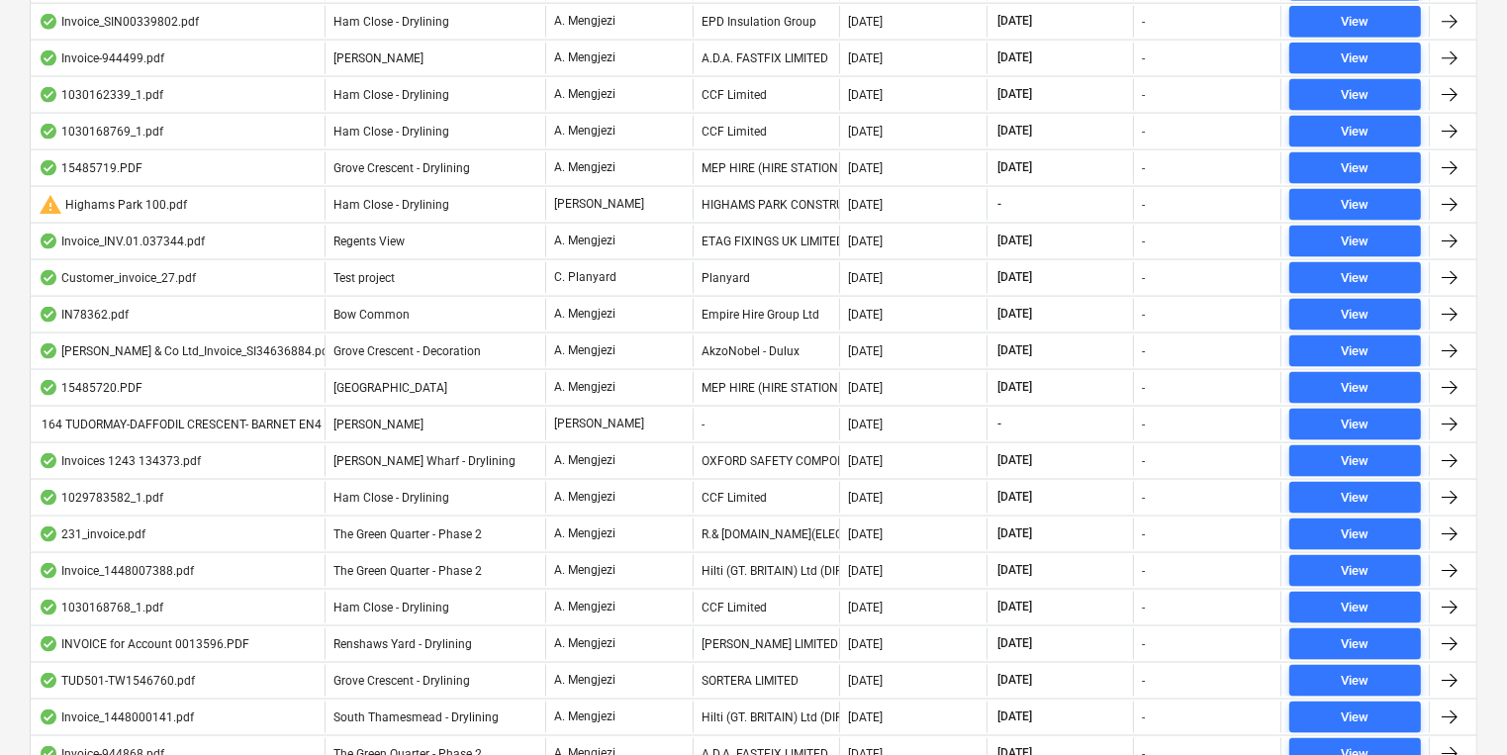
scroll to position [2770, 0]
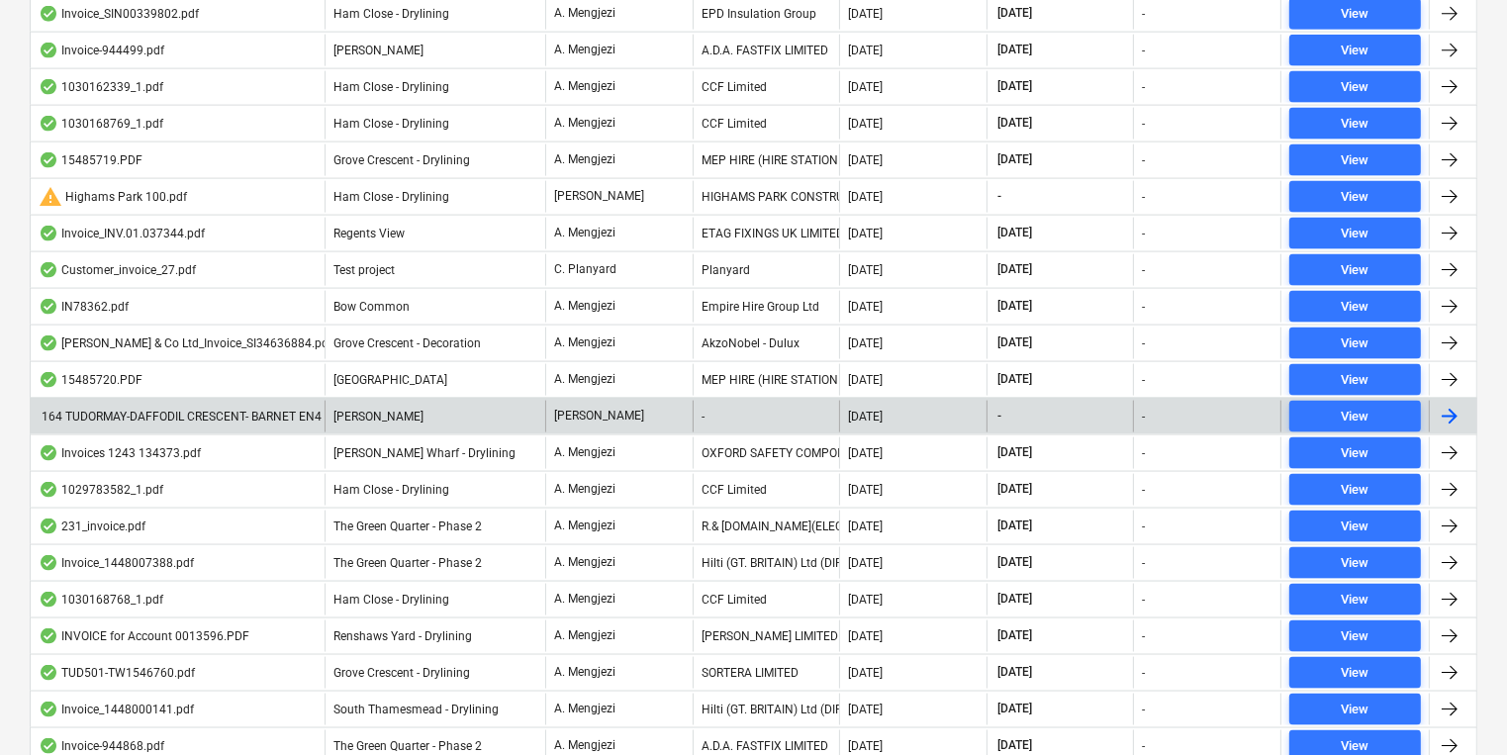
click at [582, 408] on p "[PERSON_NAME]" at bounding box center [599, 416] width 90 height 17
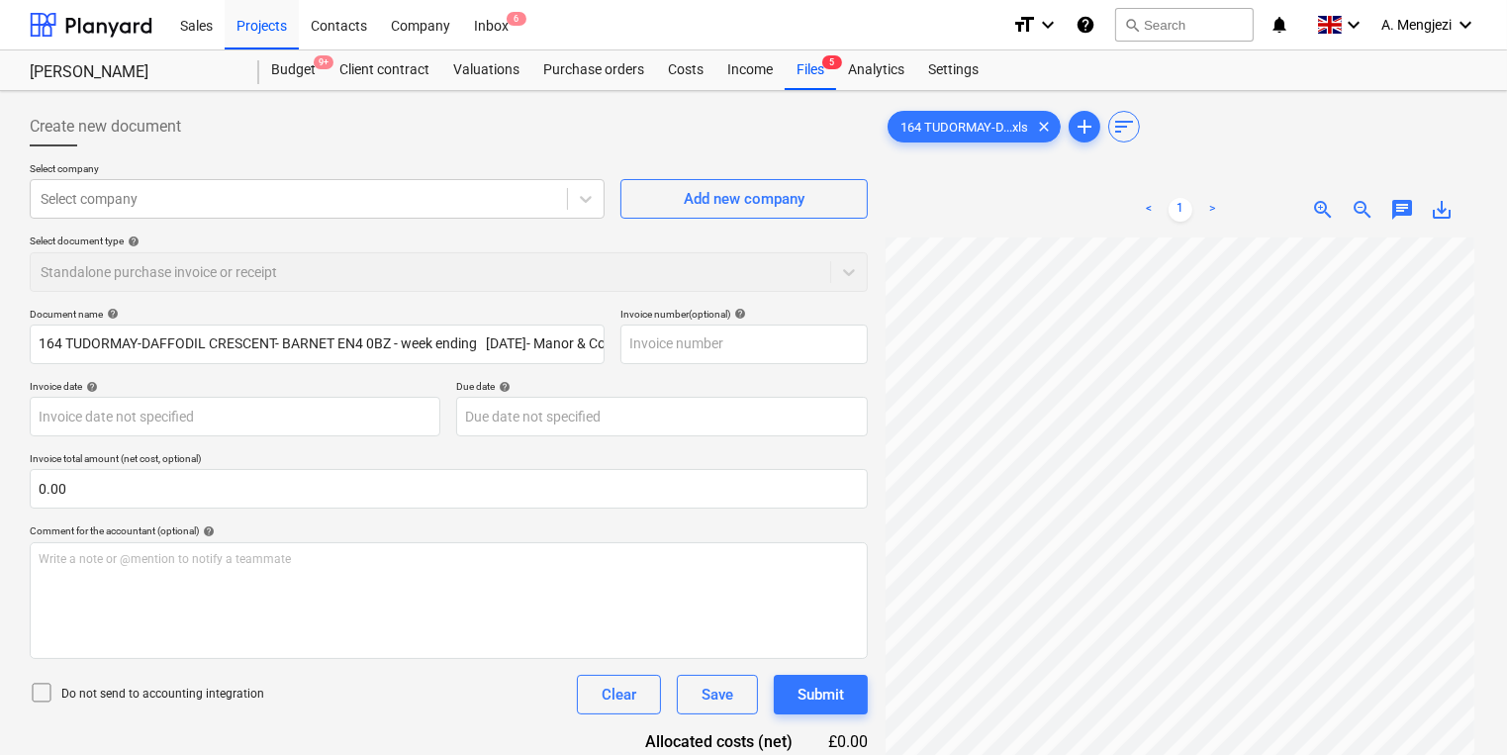
scroll to position [146, 0]
click at [255, 33] on div "Projects" at bounding box center [262, 24] width 74 height 50
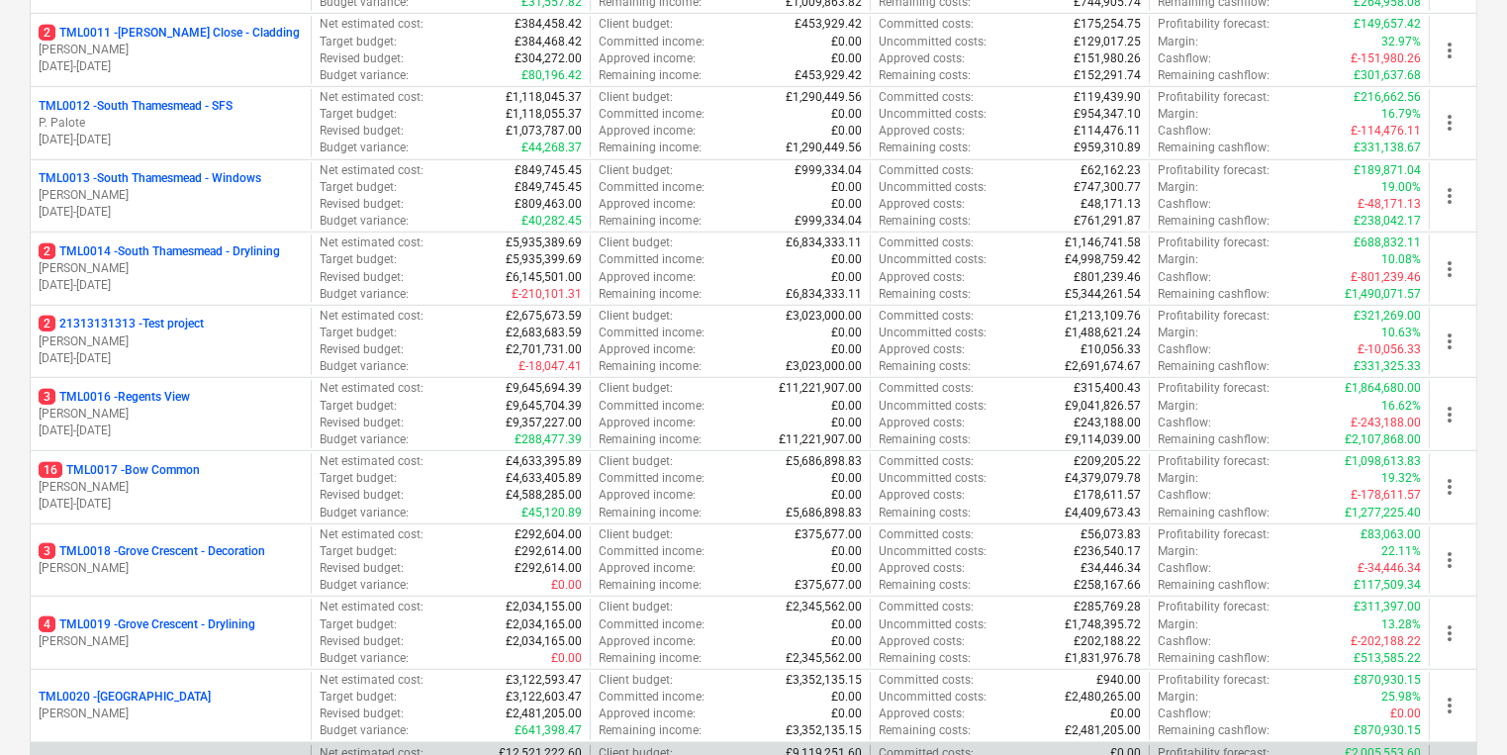
scroll to position [1029, 0]
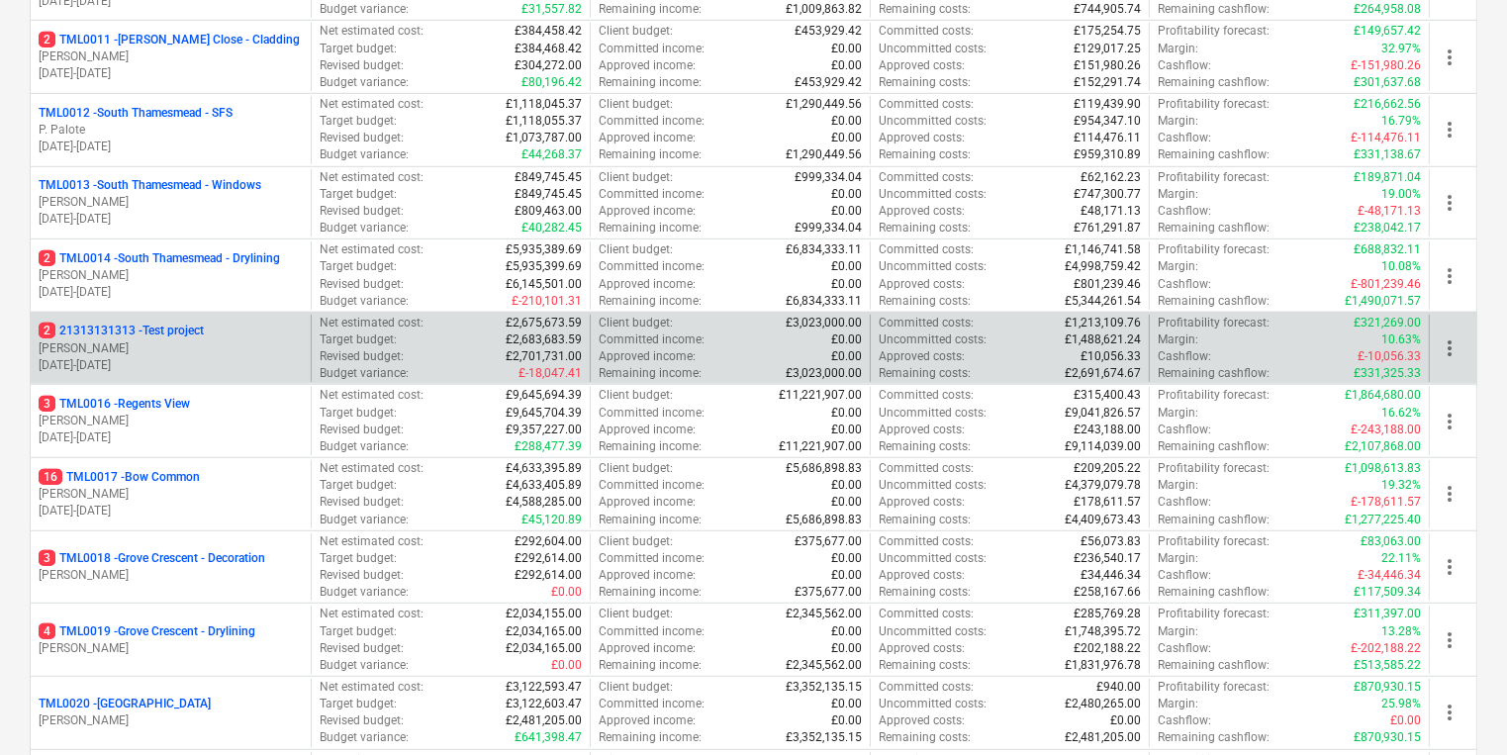
click at [190, 362] on p "[DATE] - [DATE]" at bounding box center [171, 365] width 264 height 17
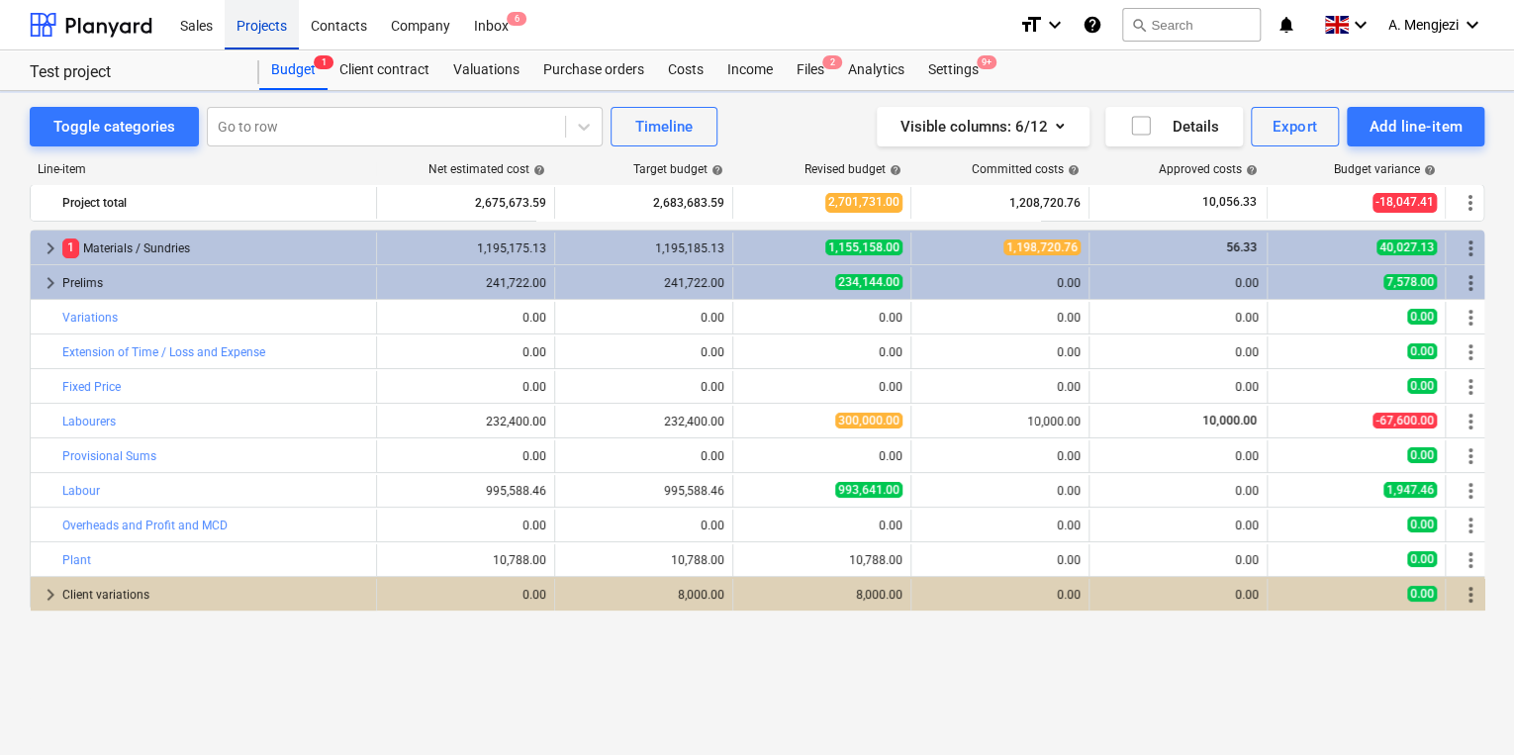
click at [285, 15] on div "Projects" at bounding box center [262, 24] width 74 height 50
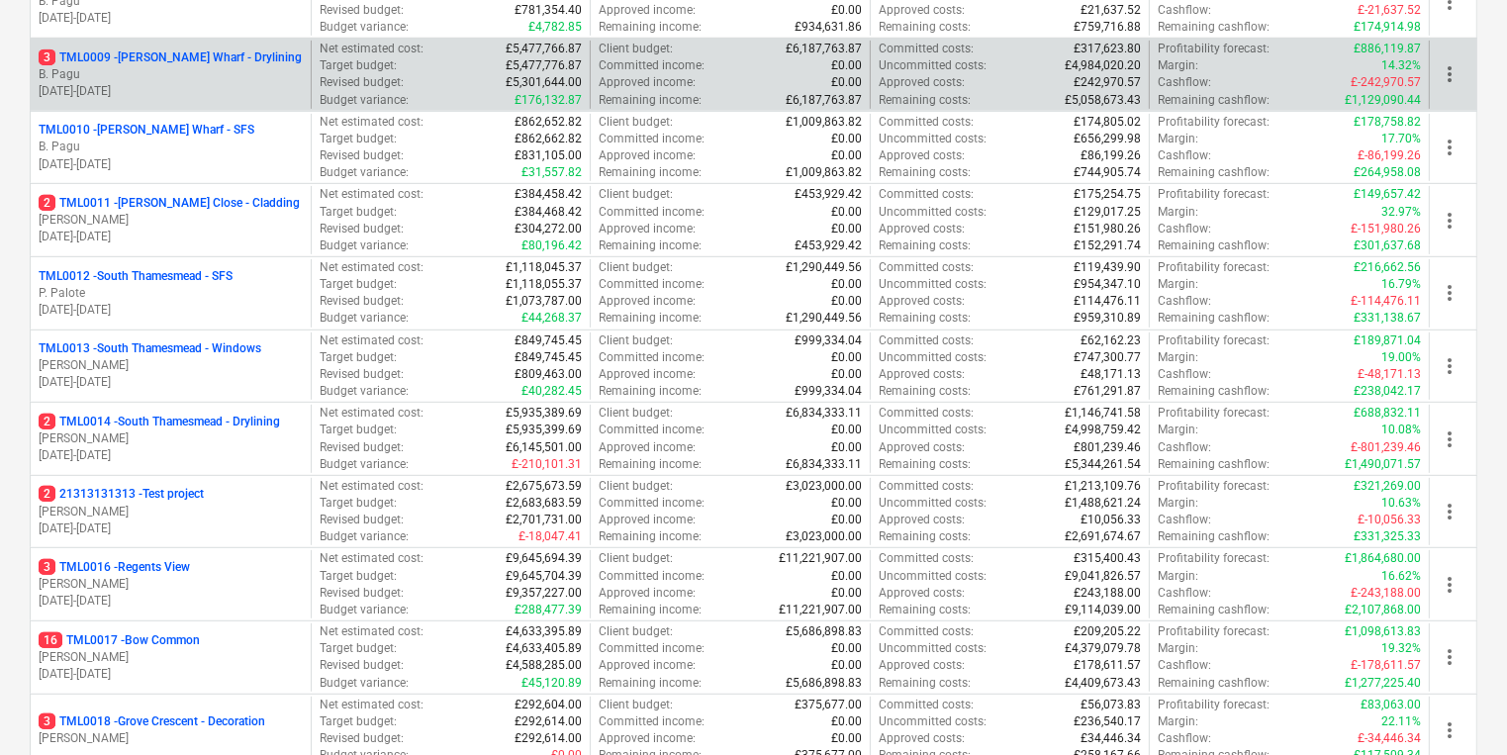
scroll to position [1029, 0]
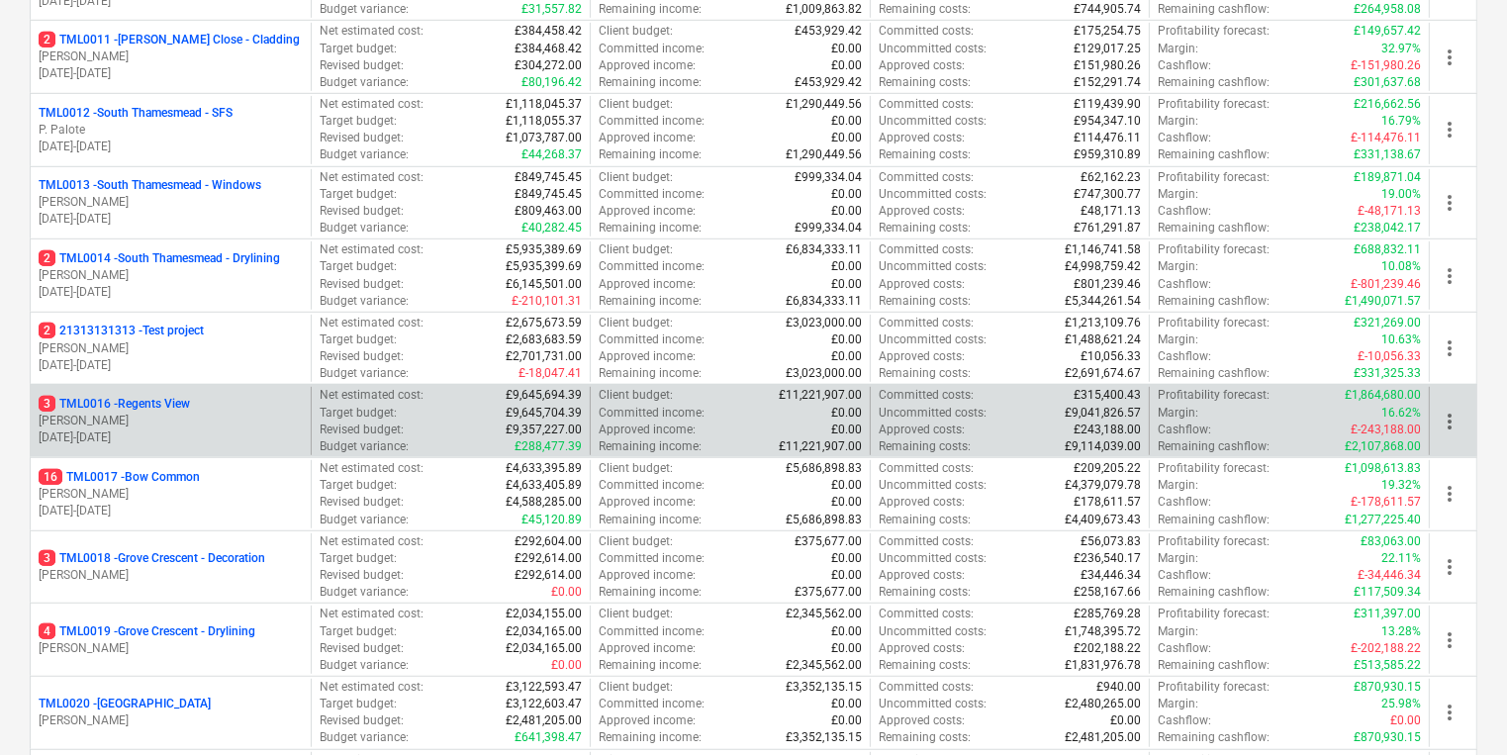
click at [146, 396] on p "3 TML0016 - Regents View" at bounding box center [114, 404] width 151 height 17
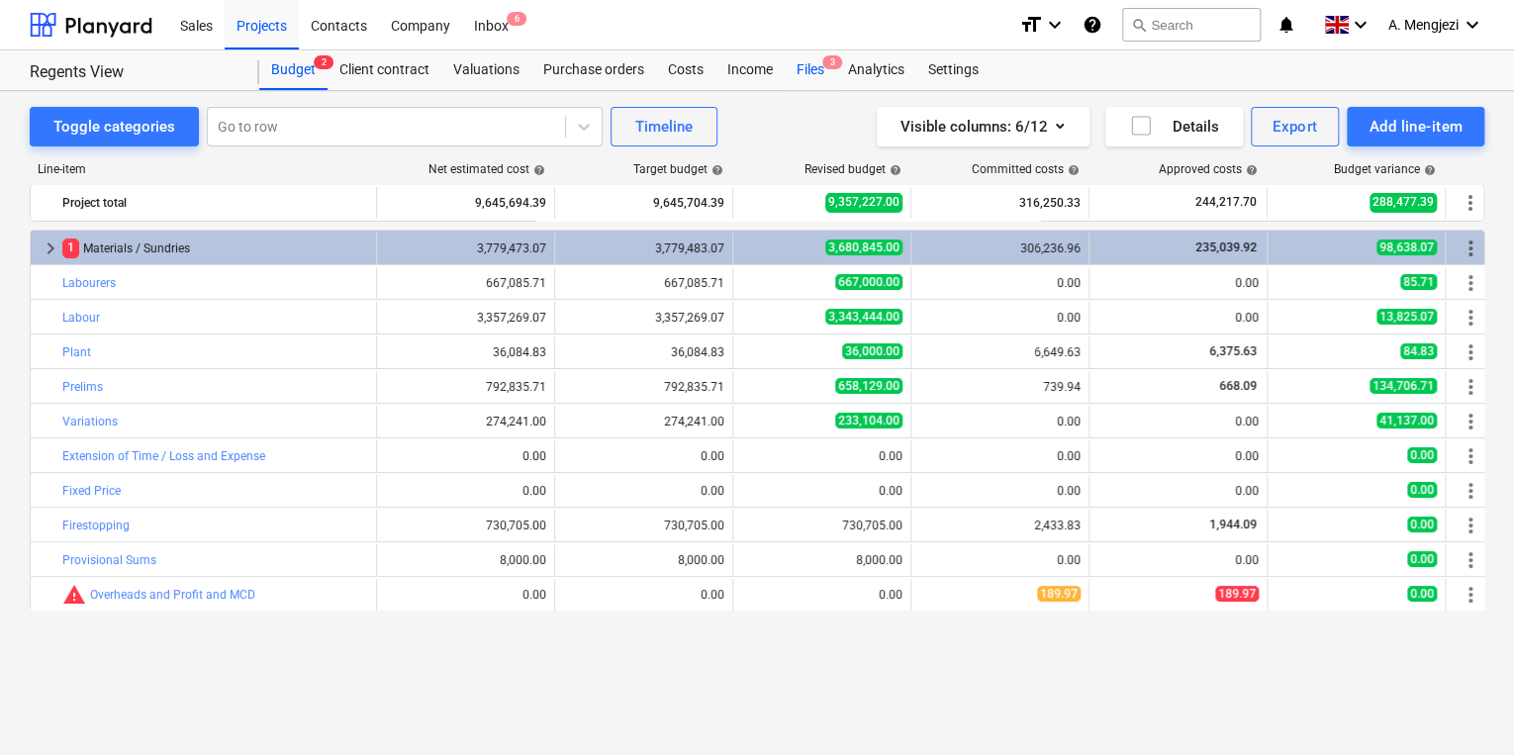
click at [832, 83] on div "Files 3" at bounding box center [810, 70] width 51 height 40
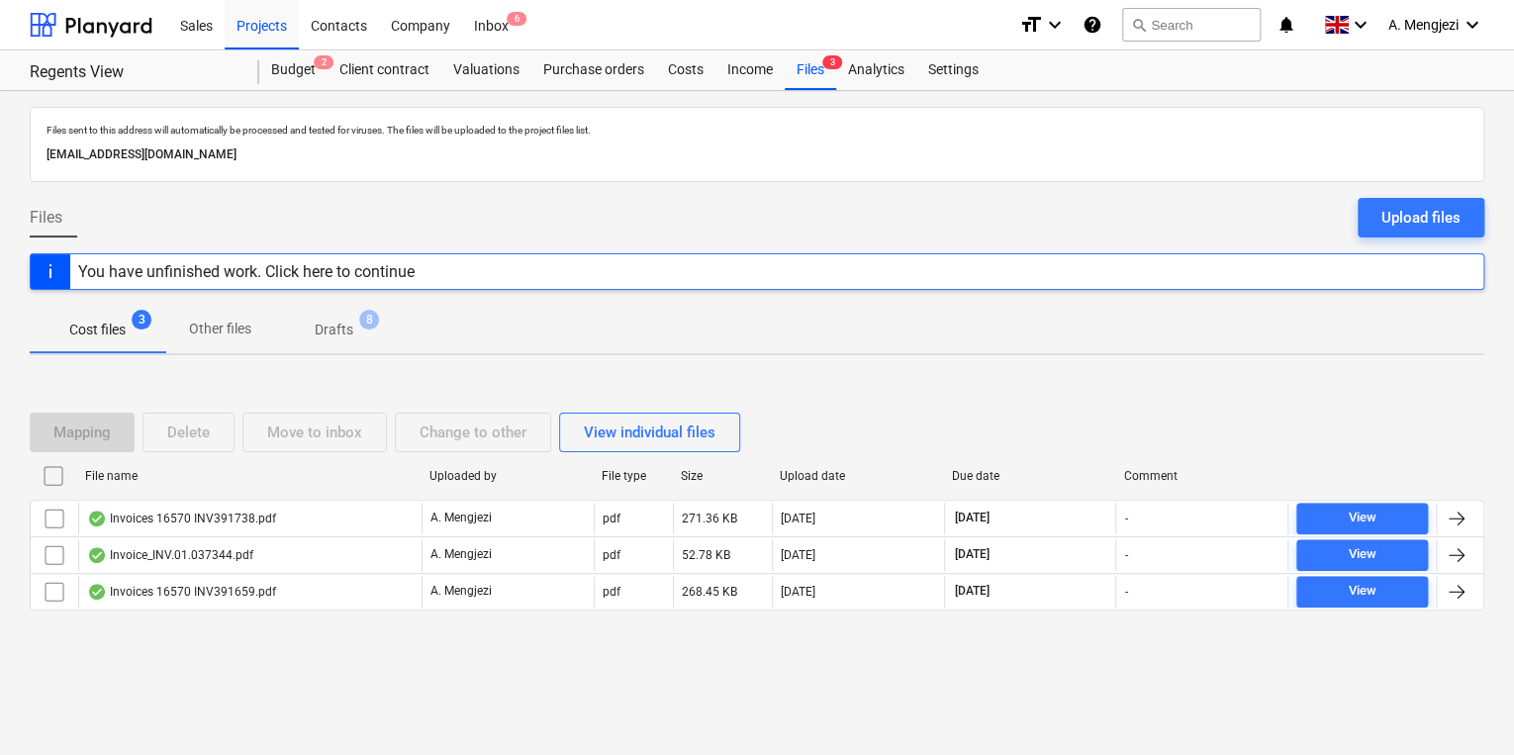
click at [303, 644] on div "Mapping Delete Move to inbox Change to other View individual files File name Up…" at bounding box center [757, 519] width 1454 height 261
click at [330, 471] on div "File name" at bounding box center [249, 476] width 328 height 14
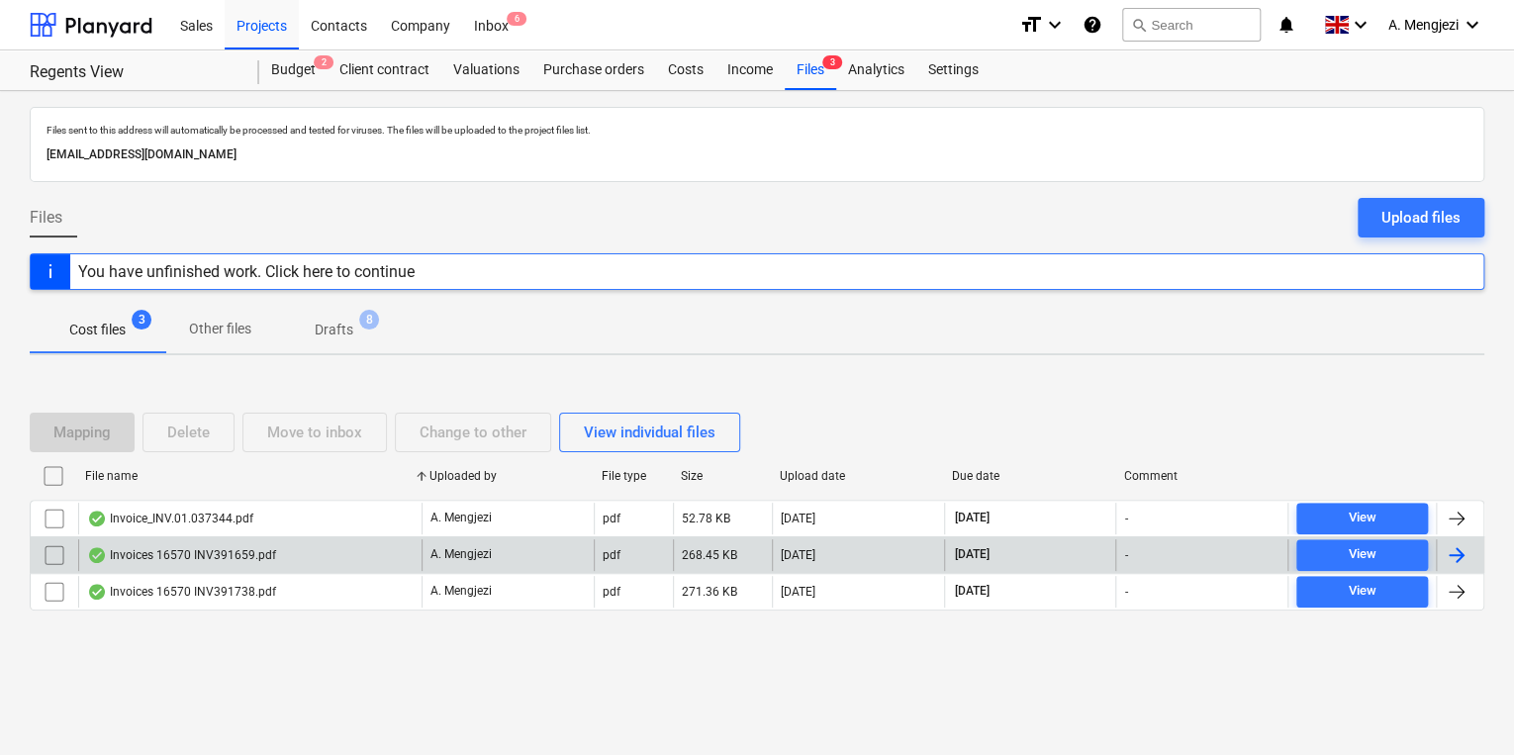
click at [300, 555] on div "Invoices 16570 INV391659.pdf" at bounding box center [249, 555] width 343 height 32
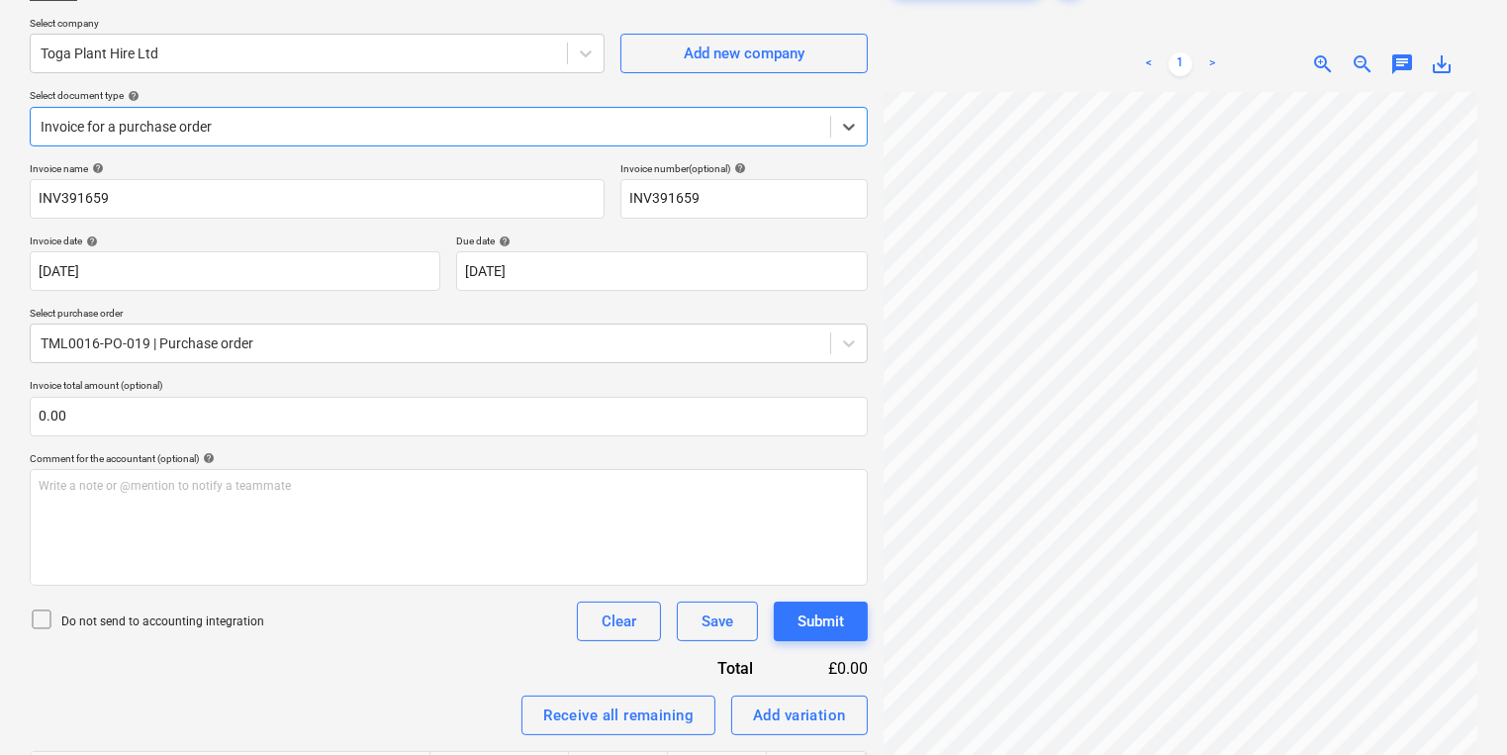
scroll to position [325, 0]
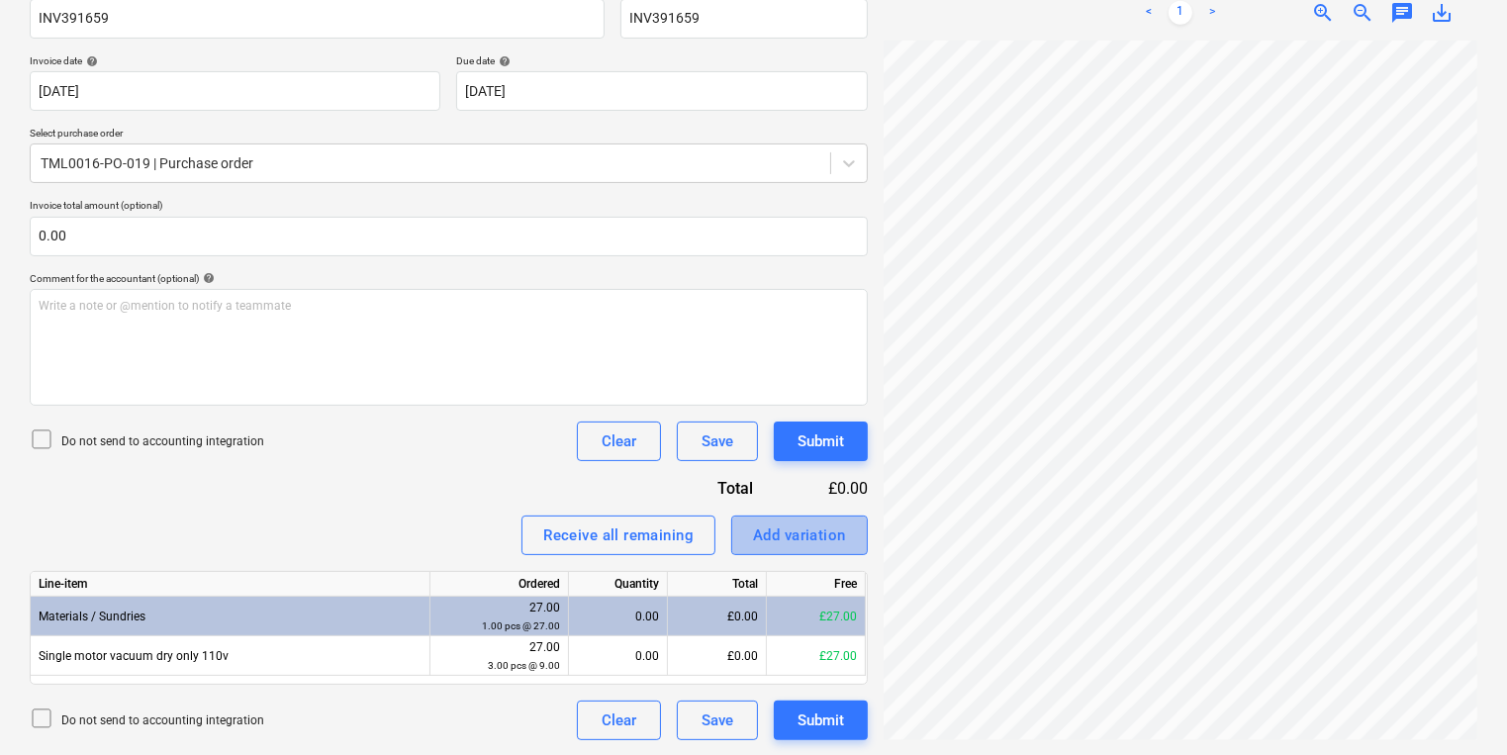
click at [791, 525] on div "Add variation" at bounding box center [799, 535] width 93 height 26
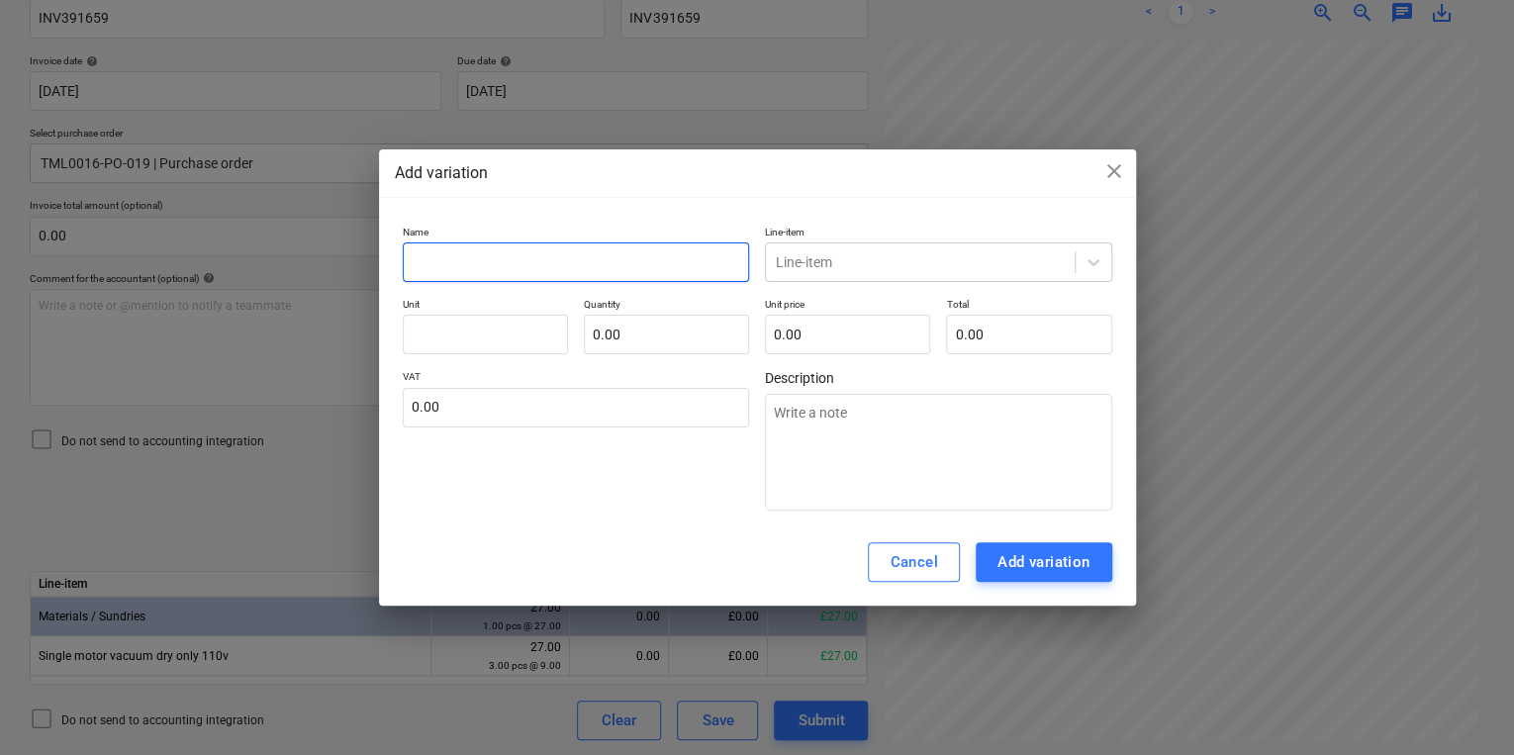
click at [579, 269] on input "text" at bounding box center [576, 262] width 347 height 40
click at [1123, 172] on span "close" at bounding box center [1114, 171] width 24 height 24
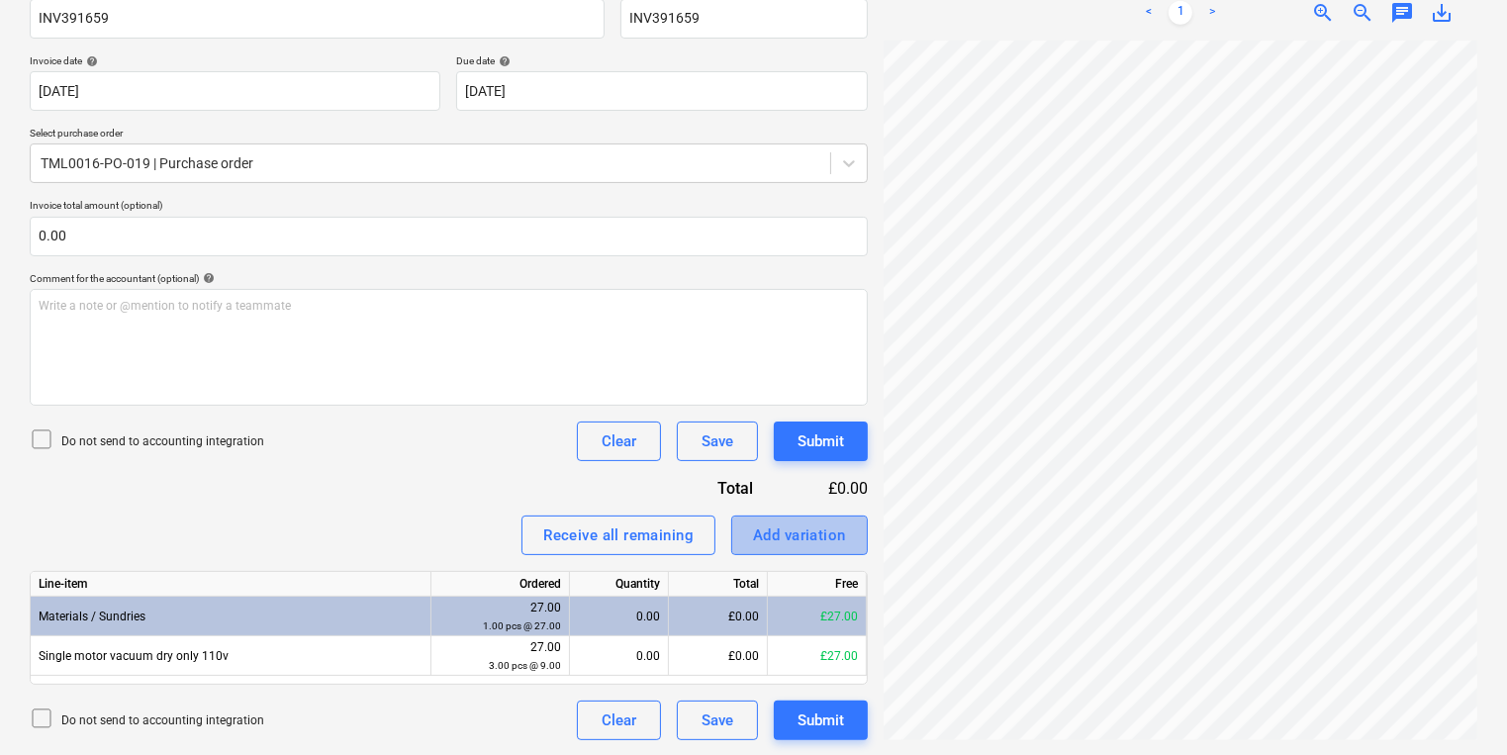
click at [783, 538] on div "Add variation" at bounding box center [799, 535] width 93 height 26
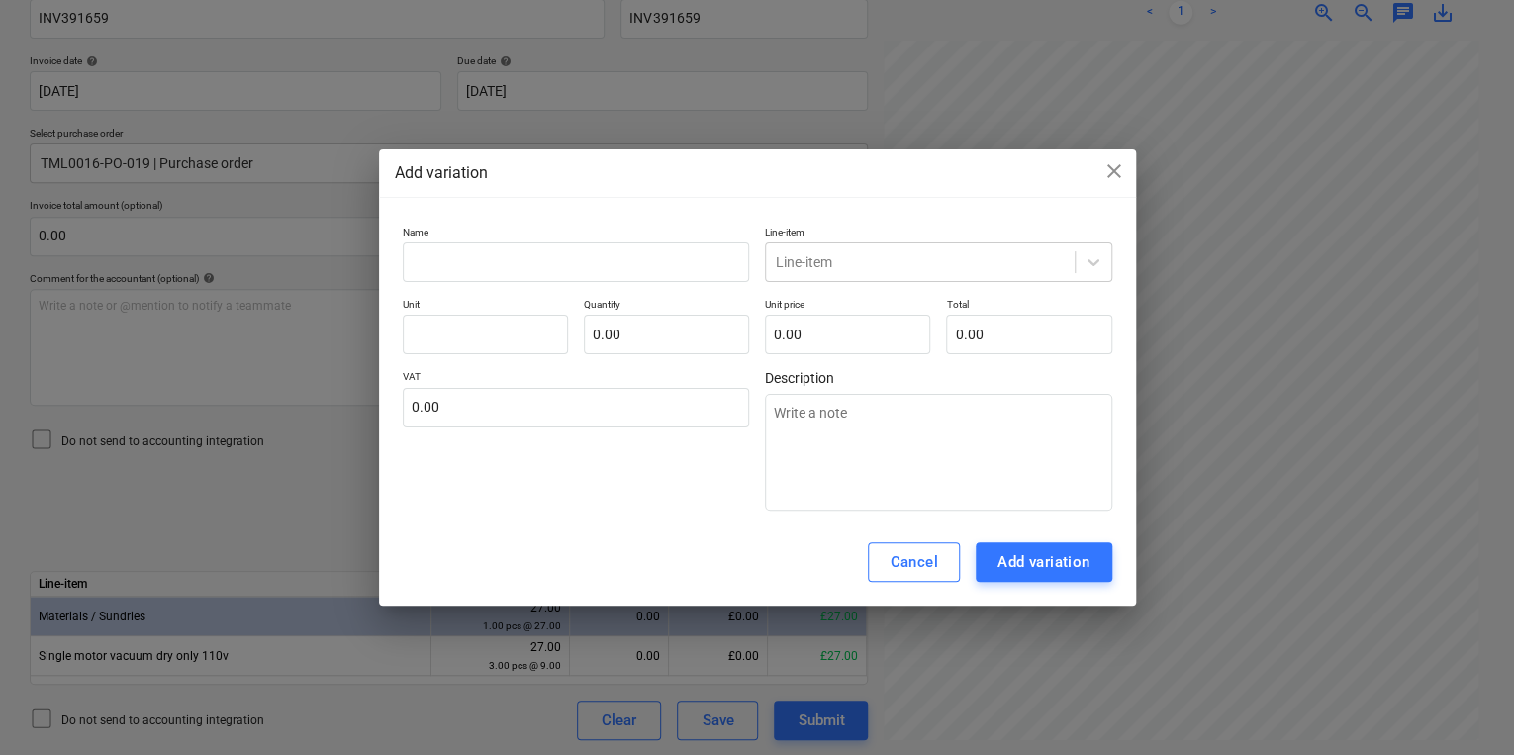
click at [543, 293] on div "Name Line-item Line-item Unit Quantity 0.00 Unit price 0.00 Total 0.00 VAT 0.00…" at bounding box center [757, 369] width 709 height 286
click at [537, 269] on input "text" at bounding box center [576, 262] width 347 height 40
click at [631, 327] on input "text" at bounding box center [666, 335] width 165 height 40
click at [1037, 566] on div "Add variation" at bounding box center [1043, 562] width 93 height 26
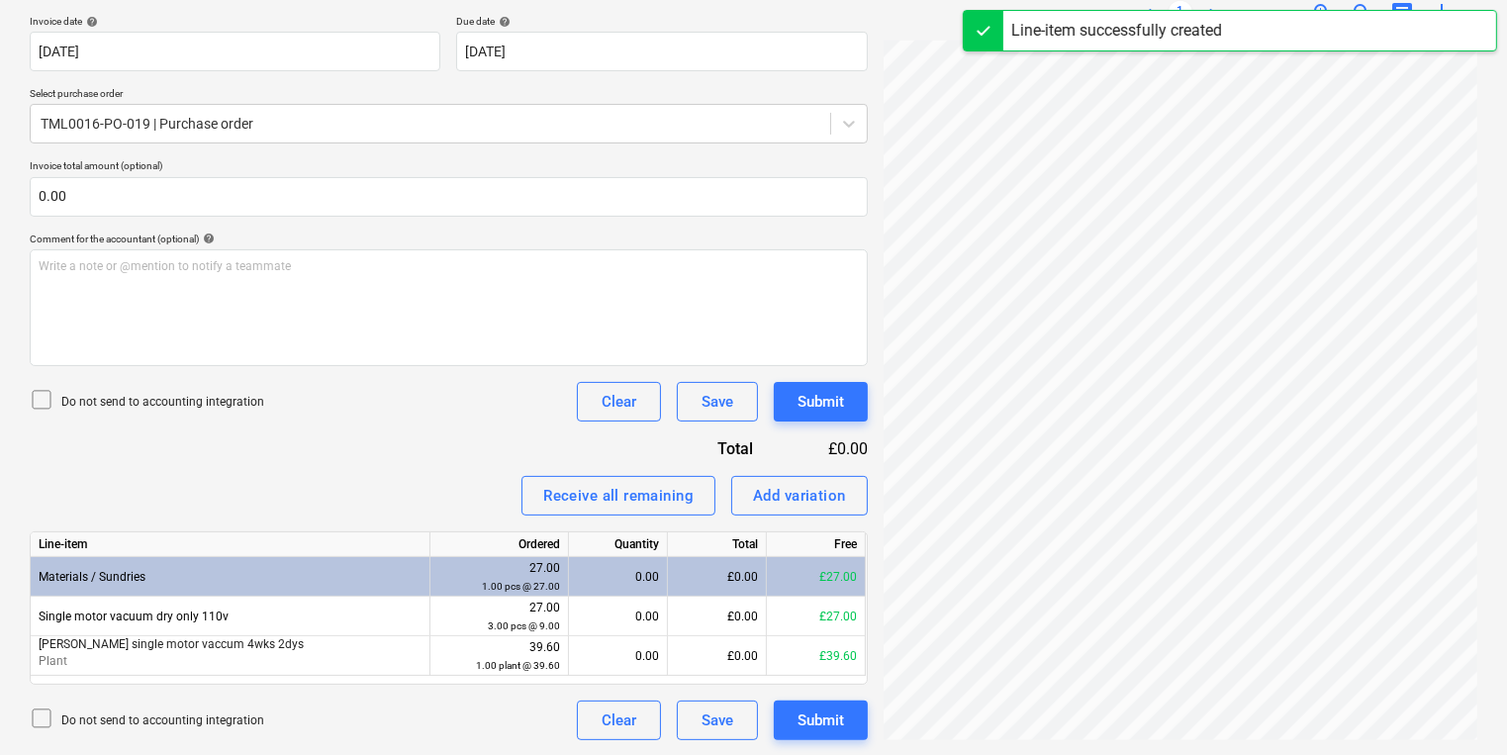
scroll to position [0, 0]
click at [759, 499] on div "Add variation" at bounding box center [799, 496] width 93 height 26
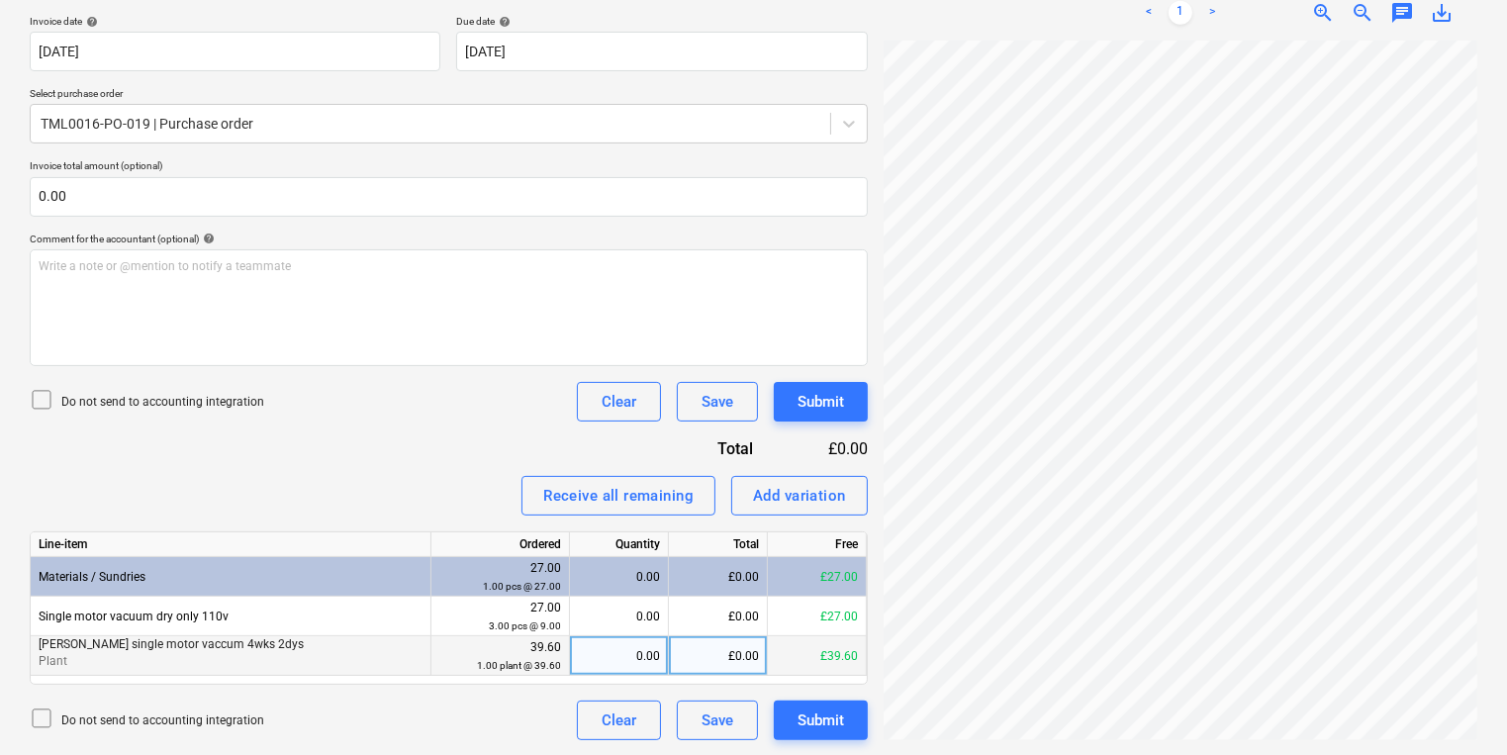
drag, startPoint x: 285, startPoint y: 642, endPoint x: 262, endPoint y: 643, distance: 22.8
click at [262, 643] on p "[PERSON_NAME] single motor vaccum 4wks 2dys" at bounding box center [231, 644] width 384 height 17
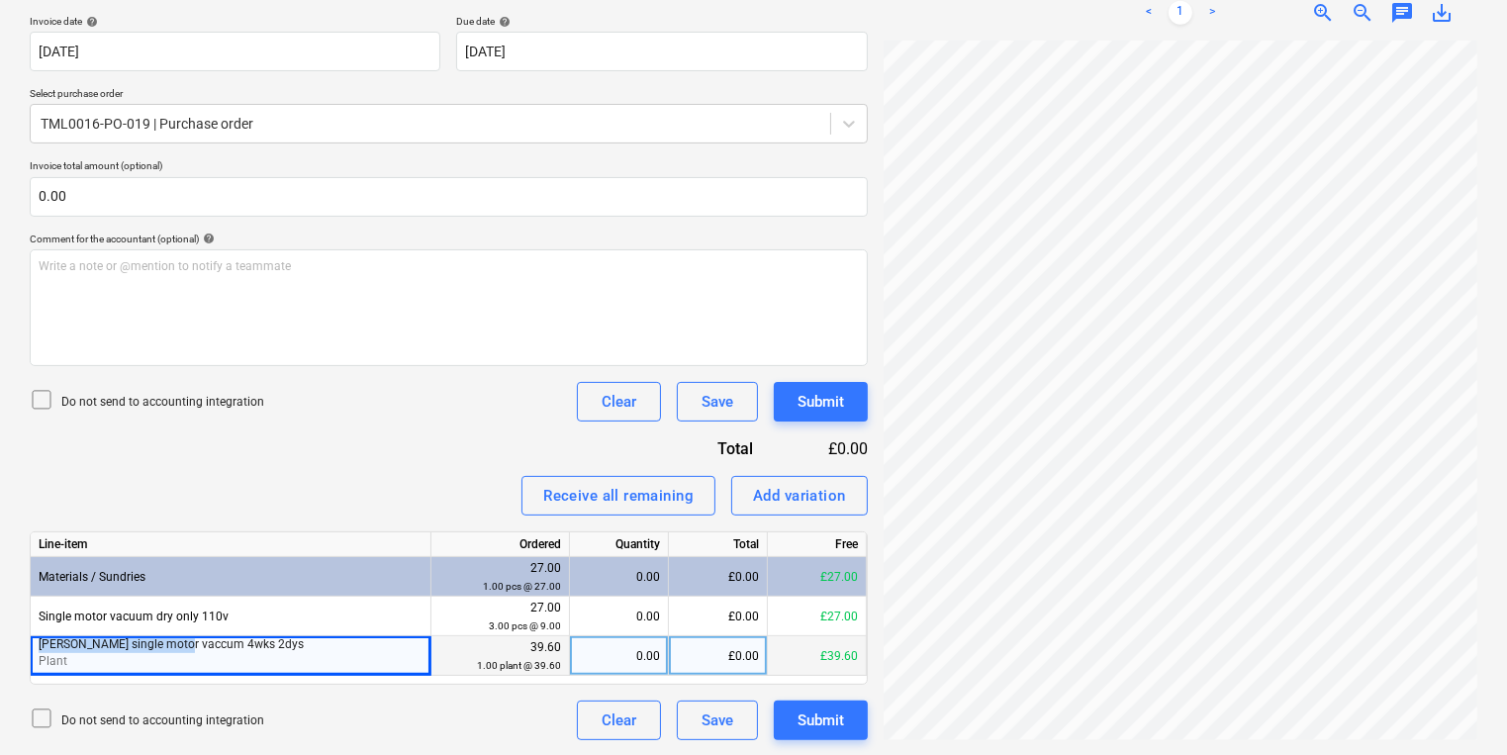
drag, startPoint x: 183, startPoint y: 646, endPoint x: 36, endPoint y: 648, distance: 147.4
click at [36, 648] on div "[PERSON_NAME] single motor vaccum 4wks 2dys Plant" at bounding box center [231, 656] width 401 height 40
copy span "[PERSON_NAME] single motor vaccum"
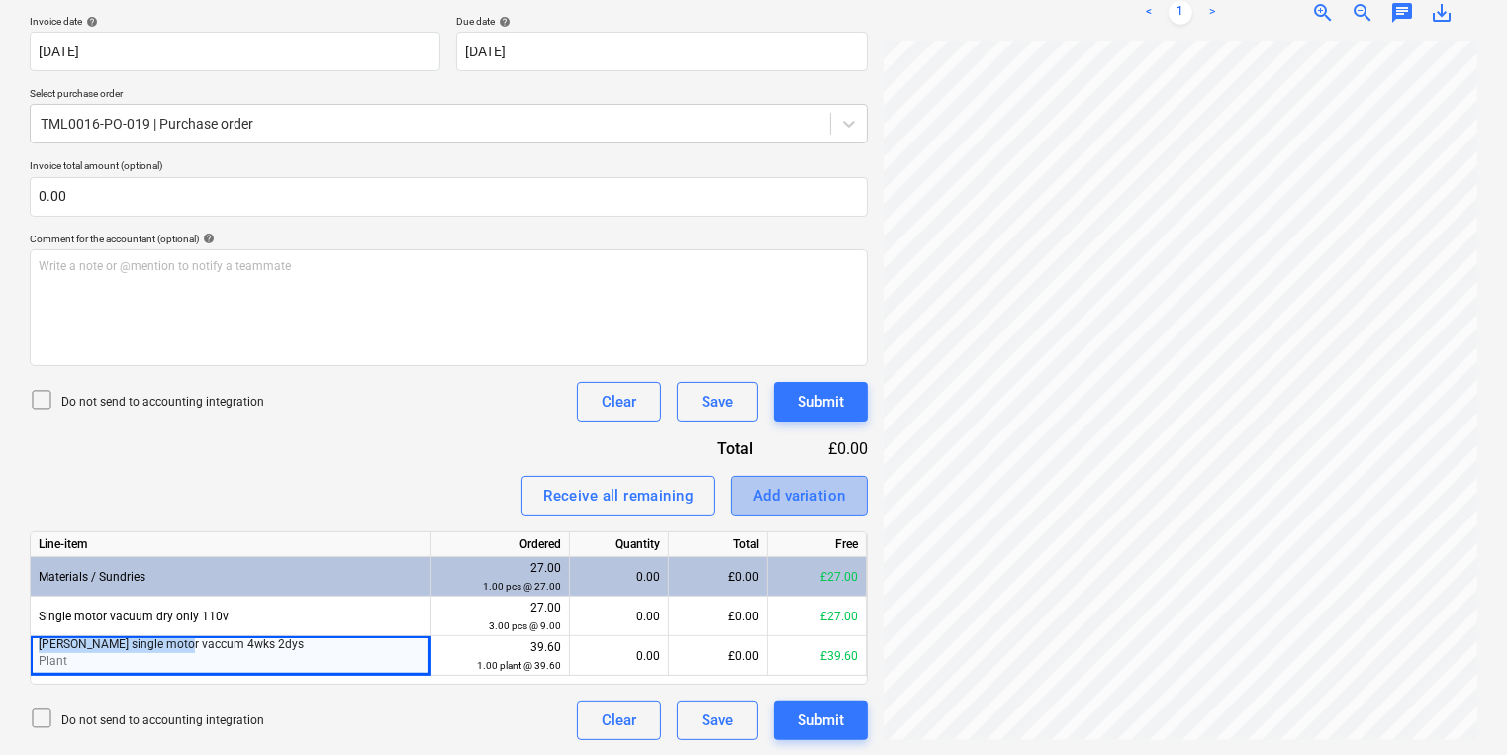
click at [771, 497] on div "Add variation" at bounding box center [799, 496] width 93 height 26
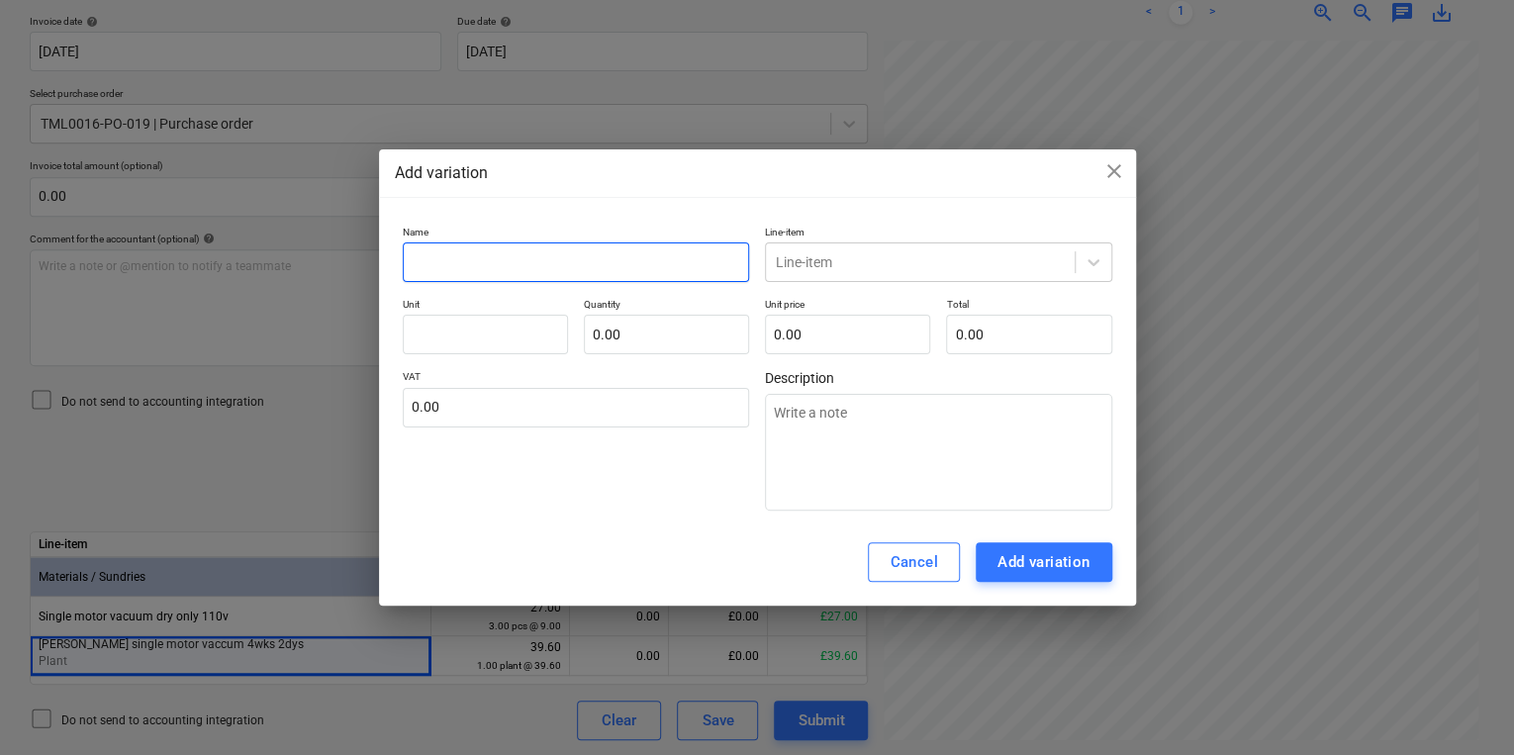
paste input "[PERSON_NAME] single motor vaccum"
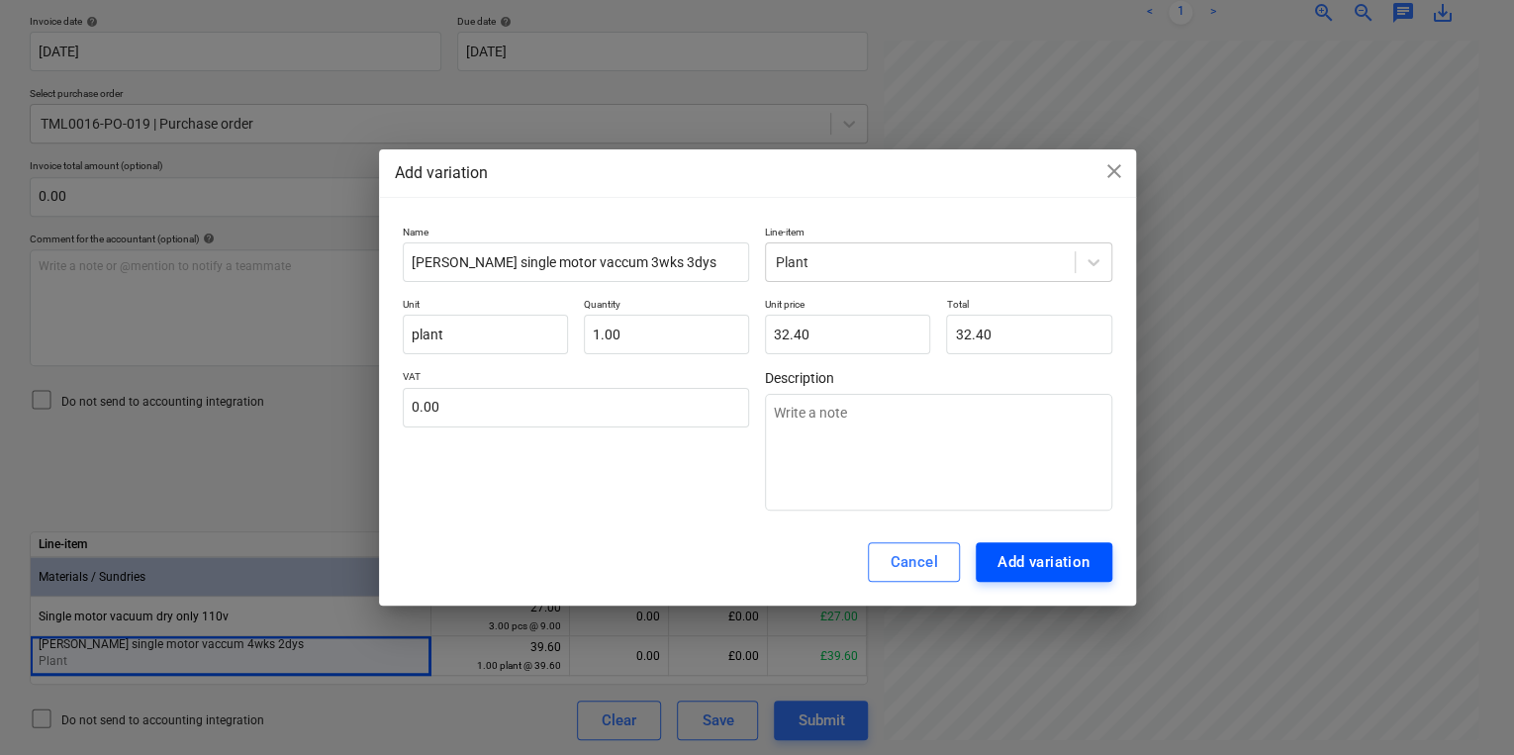
click at [1073, 558] on div "Add variation" at bounding box center [1043, 562] width 93 height 26
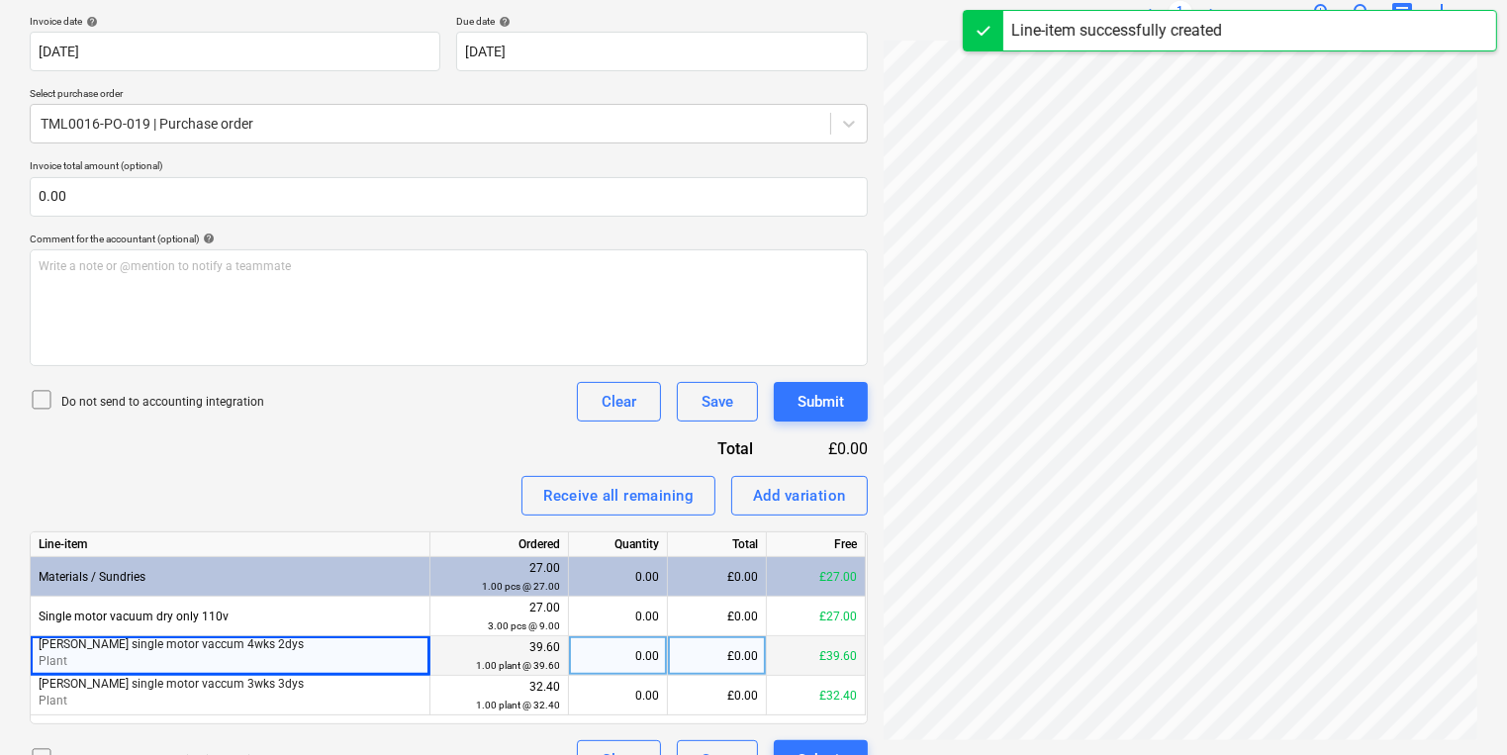
click at [628, 636] on div "0.00" at bounding box center [618, 656] width 82 height 40
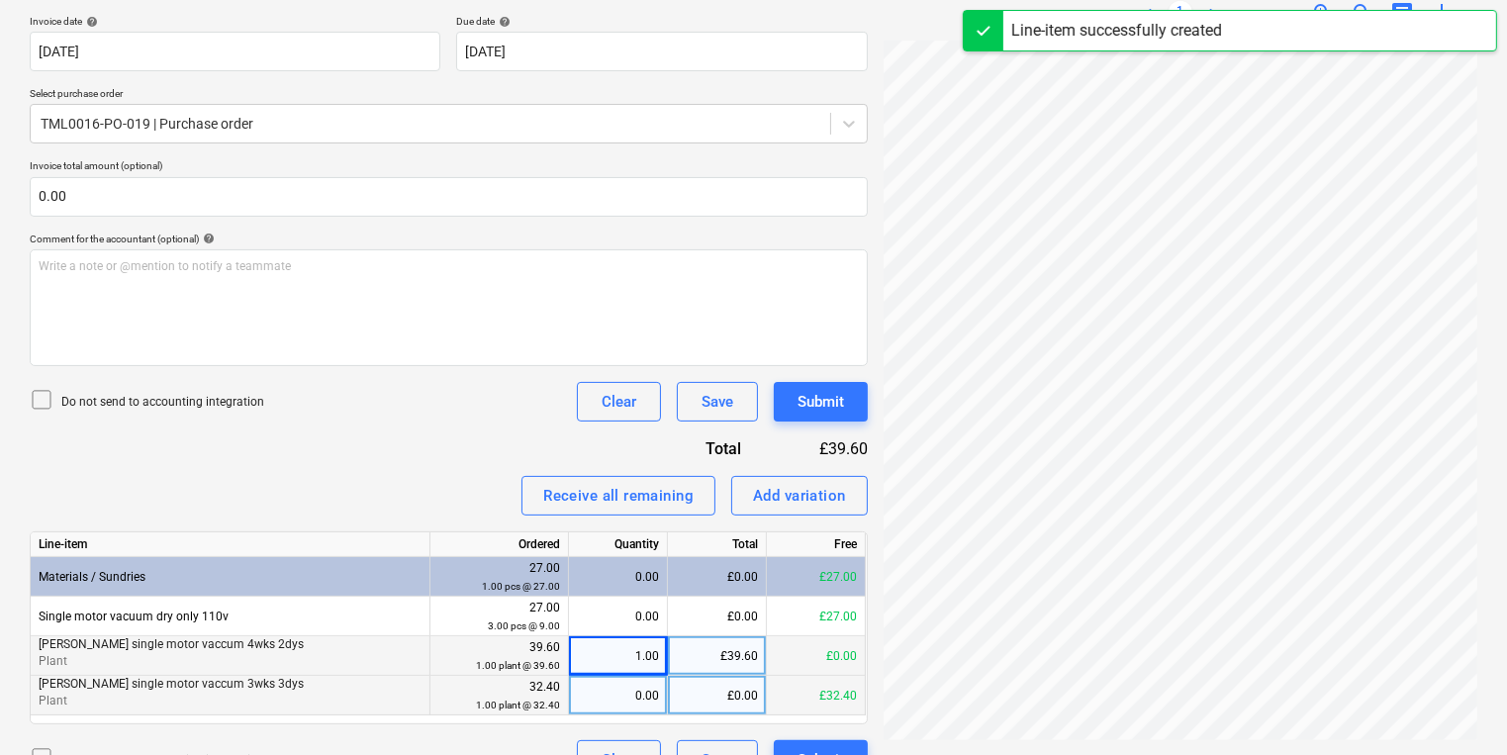
click at [578, 696] on div "0.00" at bounding box center [618, 696] width 82 height 40
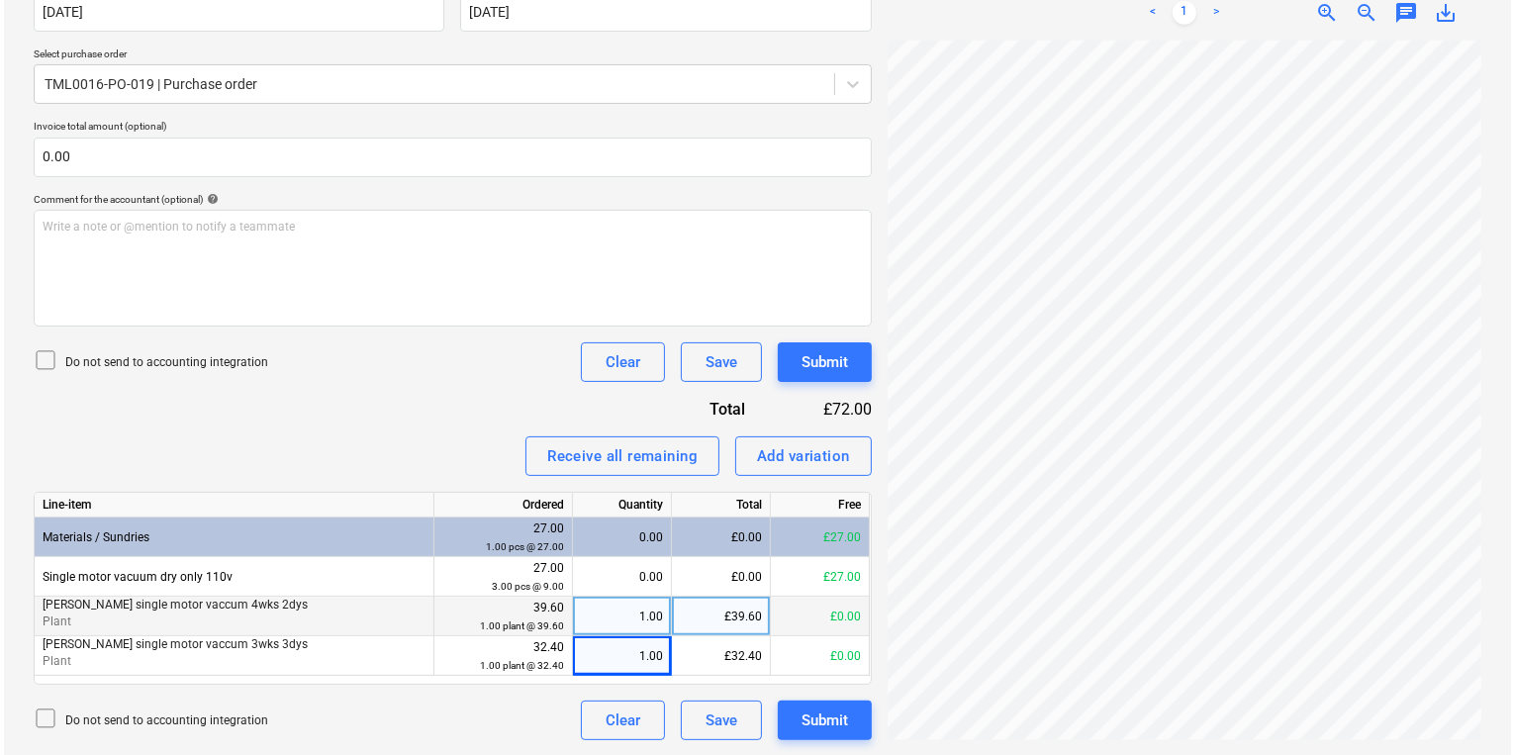
scroll to position [98, 0]
click at [842, 710] on div "Submit" at bounding box center [820, 720] width 46 height 26
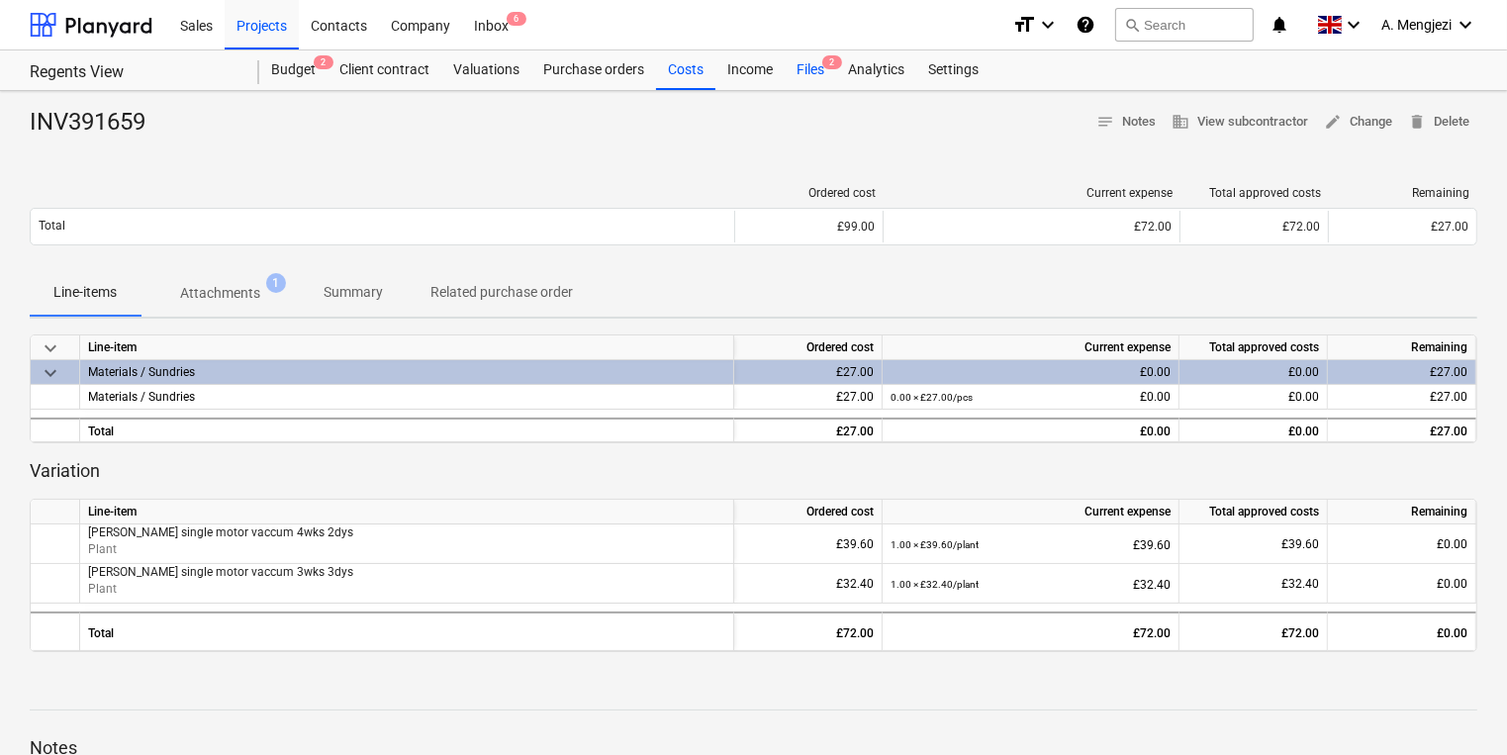
click at [813, 70] on div "Files 2" at bounding box center [810, 70] width 51 height 40
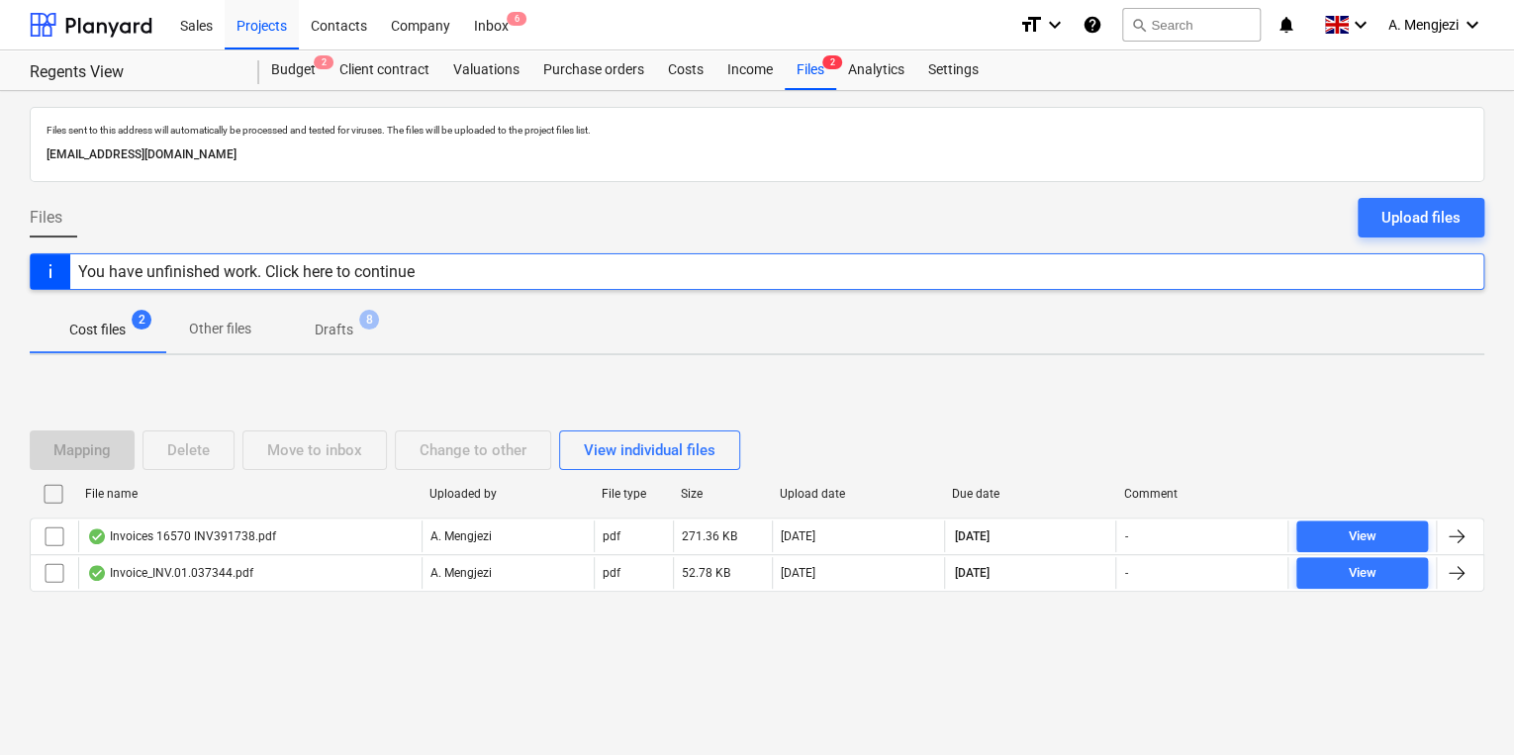
click at [348, 611] on div at bounding box center [757, 608] width 1454 height 16
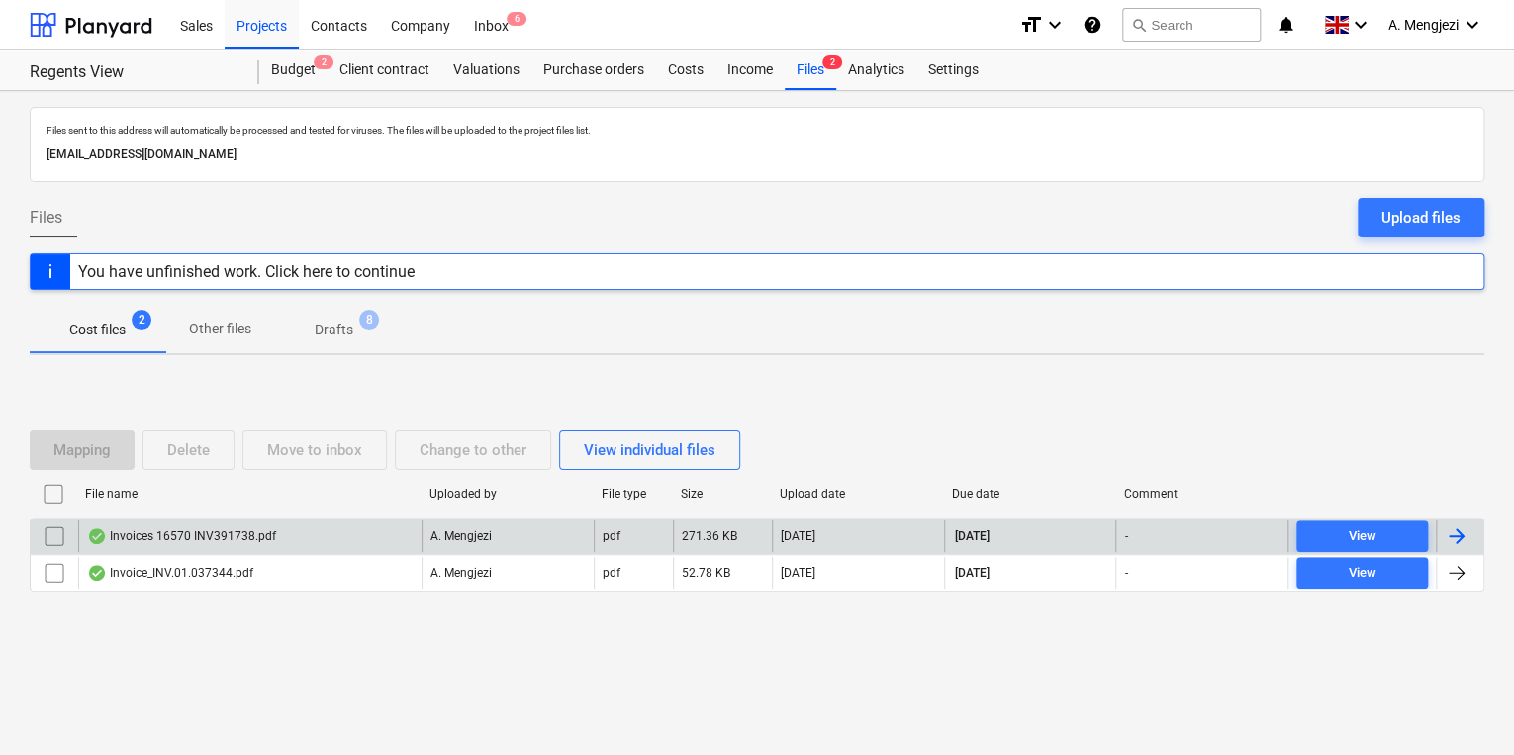
click at [317, 540] on div "Invoices 16570 INV391738.pdf" at bounding box center [249, 536] width 343 height 32
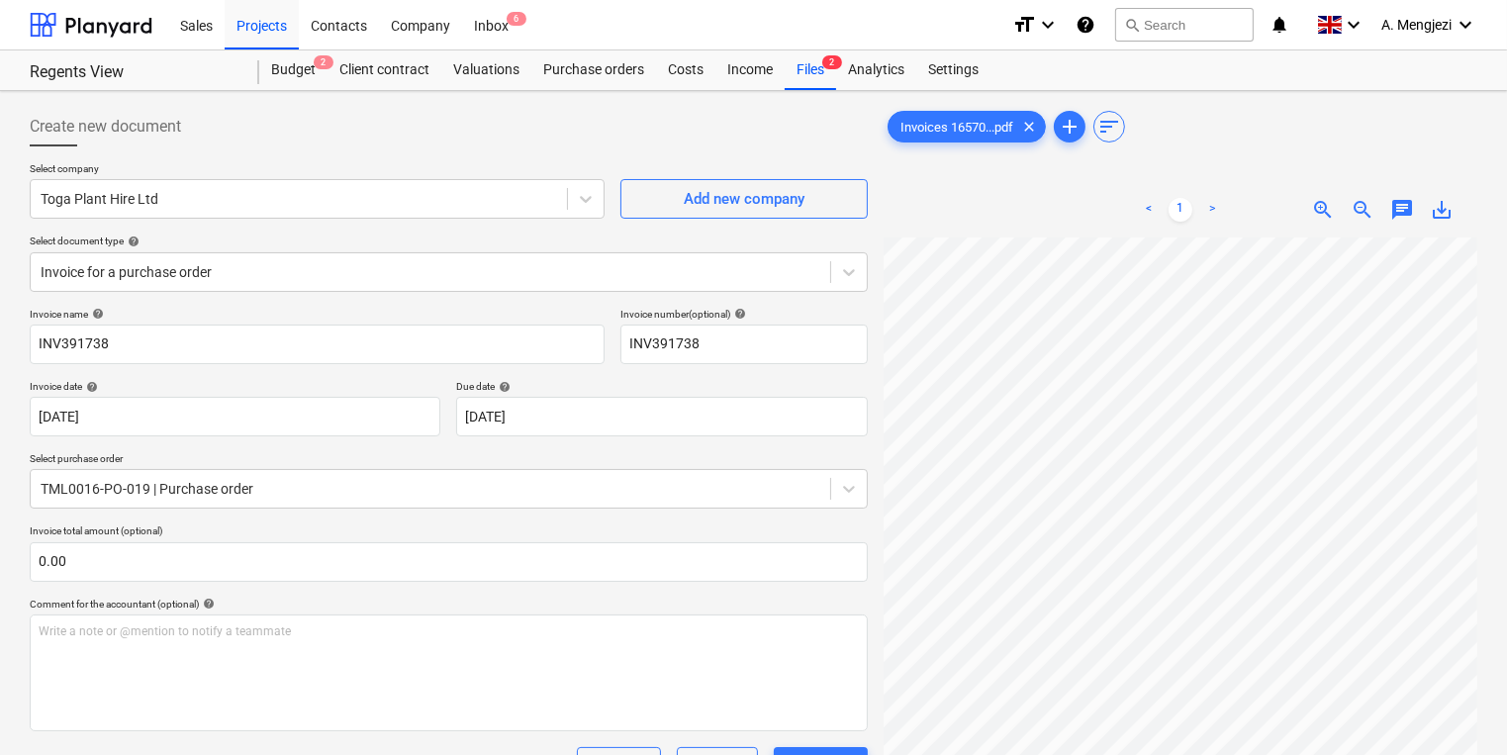
click at [796, 89] on link "Files 2" at bounding box center [810, 70] width 51 height 40
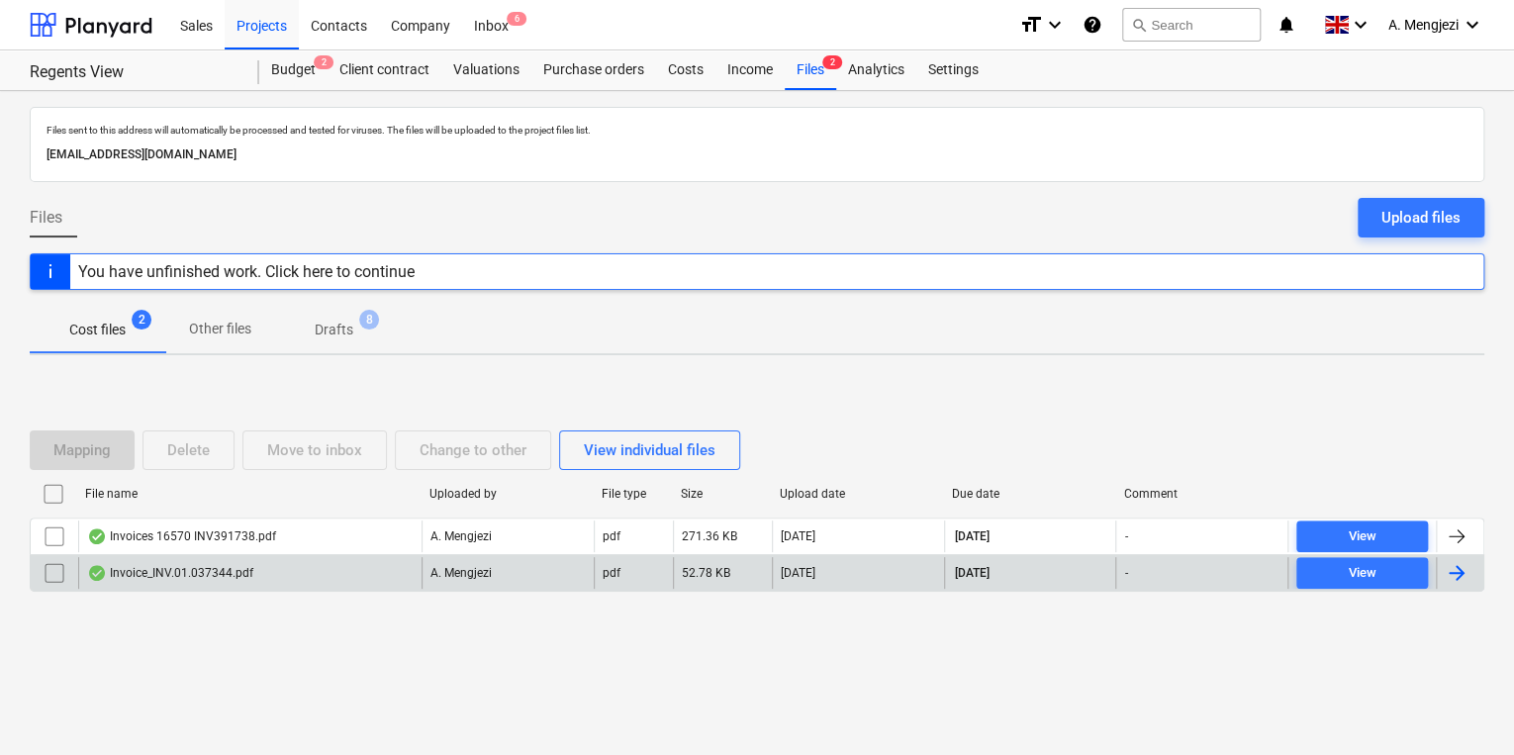
click at [404, 579] on div "Invoice_INV.01.037344.pdf" at bounding box center [249, 573] width 343 height 32
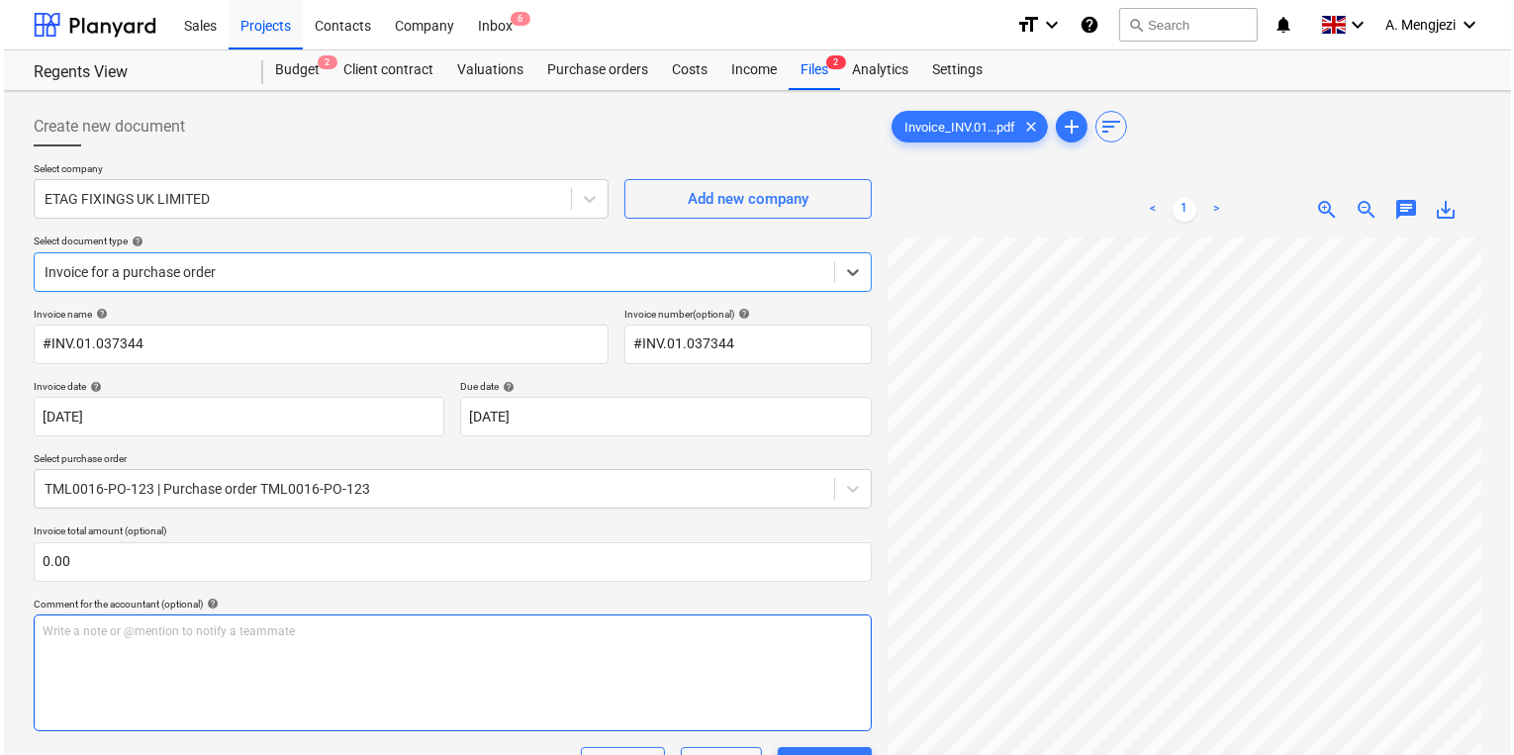
scroll to position [523, 0]
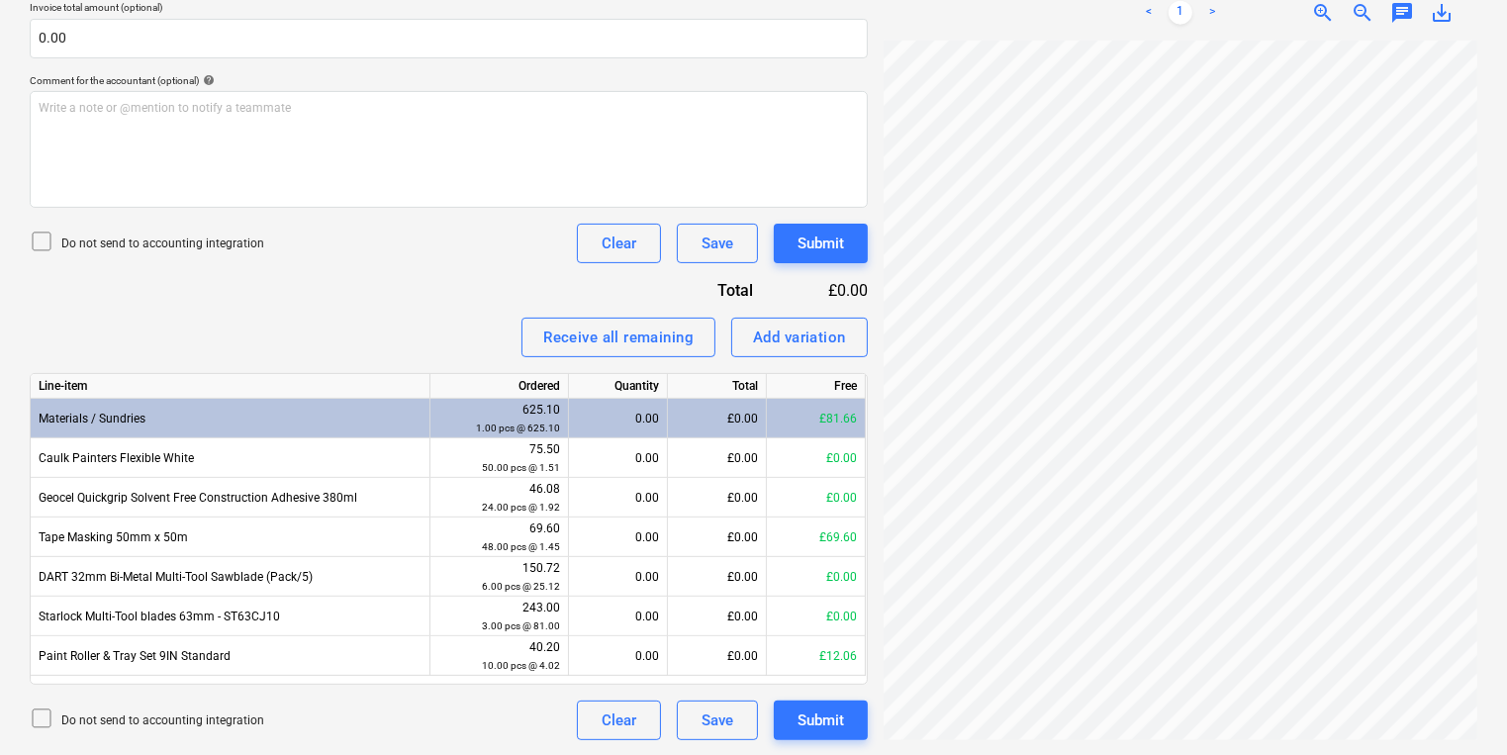
click at [359, 700] on div "Do not send to accounting integration Clear Save Submit" at bounding box center [449, 720] width 838 height 40
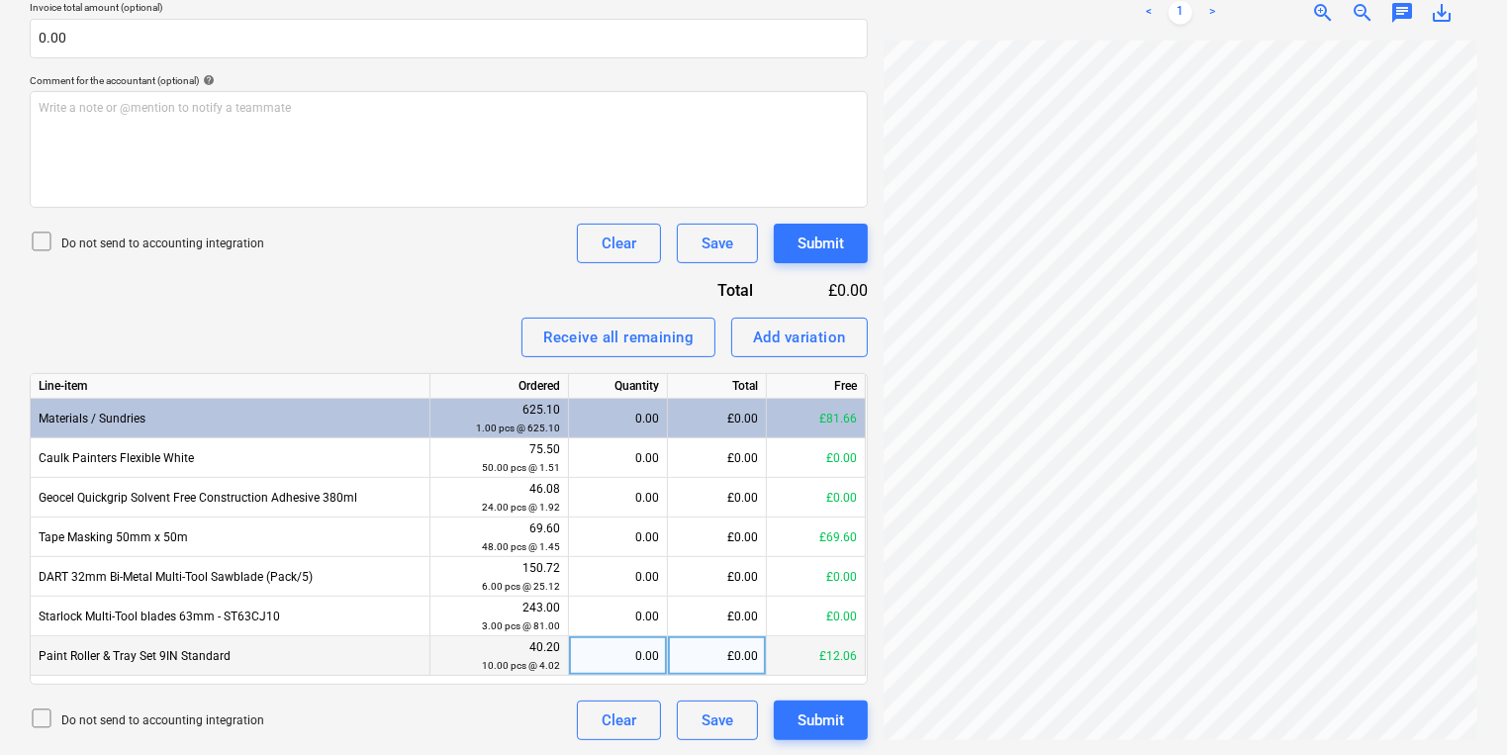
click at [598, 645] on div "0.00" at bounding box center [618, 656] width 82 height 40
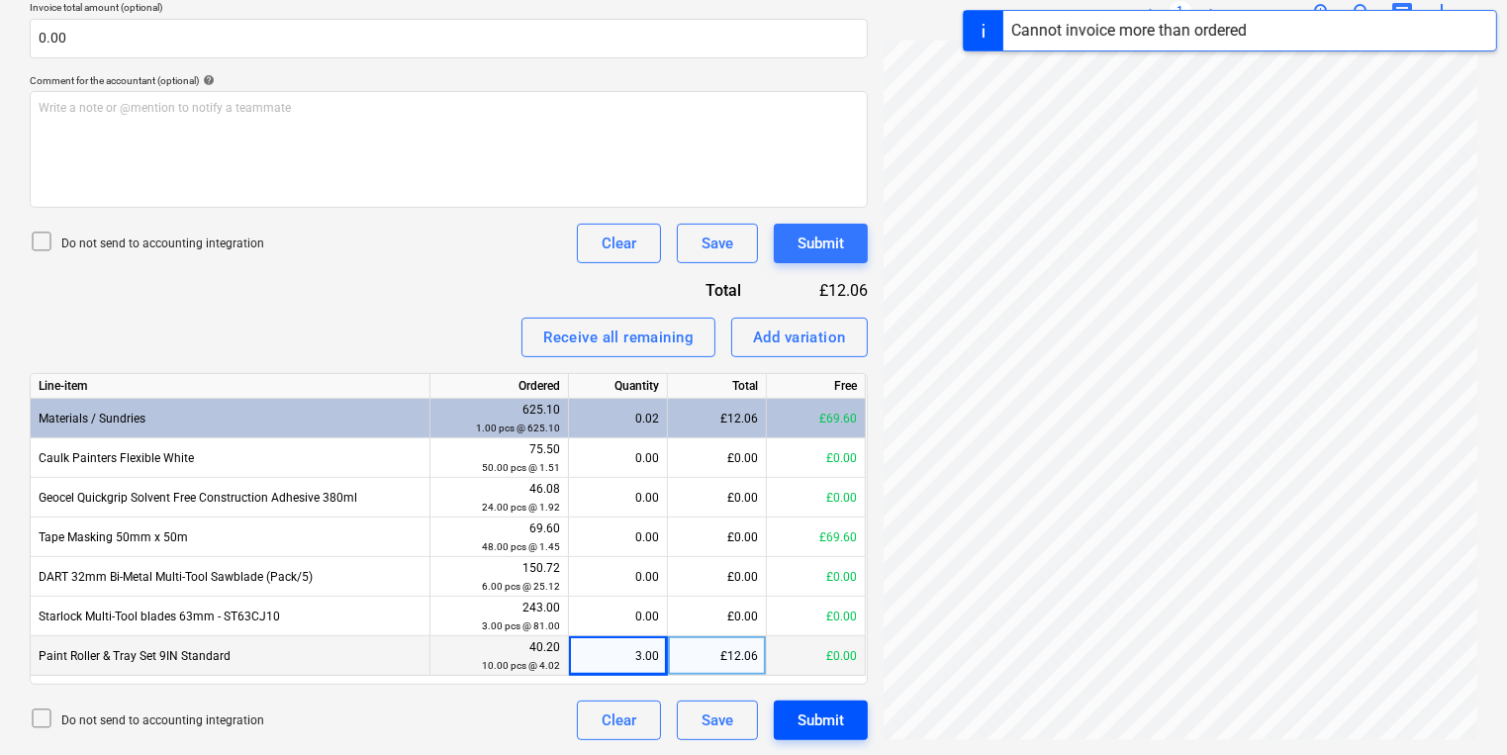
click at [810, 723] on div "Submit" at bounding box center [820, 720] width 46 height 26
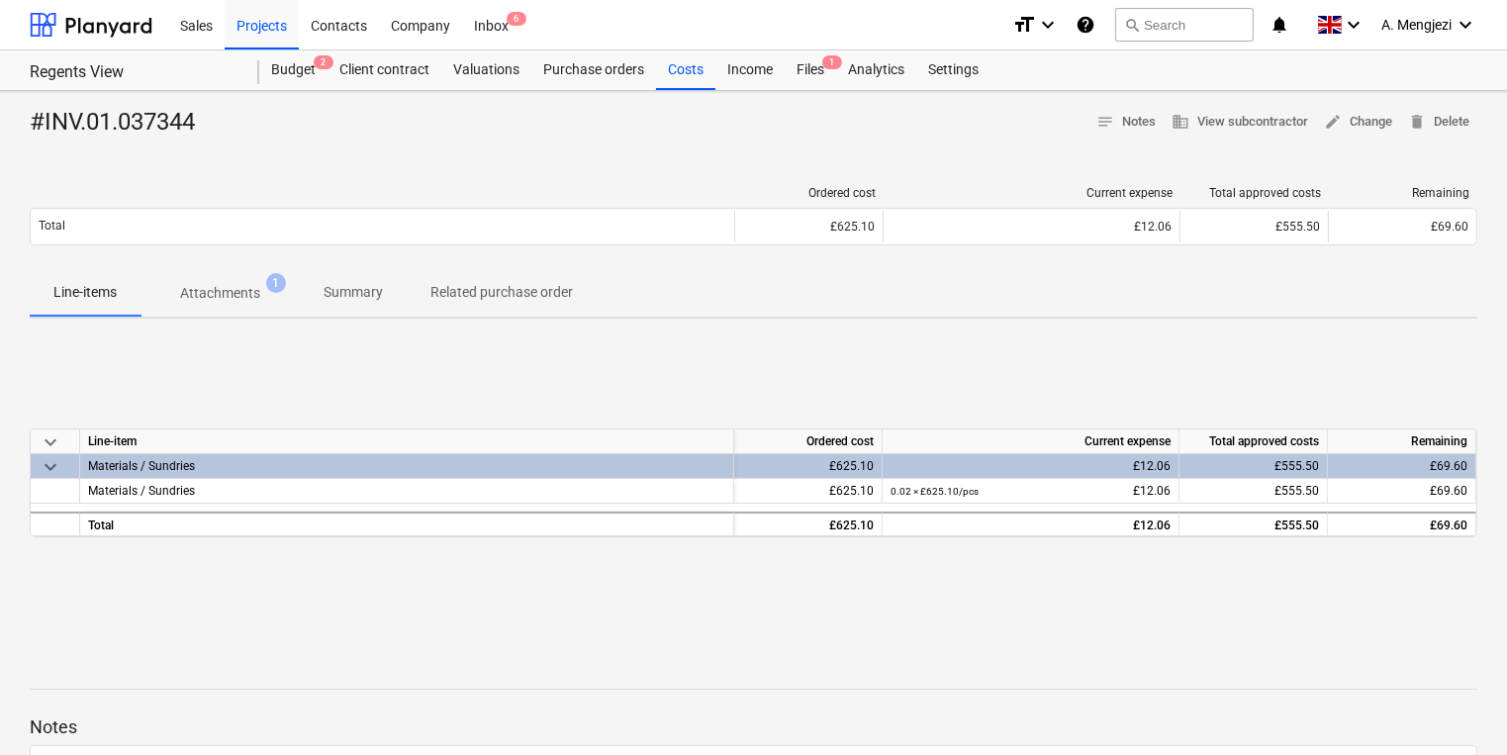
click at [471, 170] on div "Ordered cost Current expense Total approved costs Remaining Total £625.10 £12.0…" at bounding box center [753, 219] width 1447 height 99
click at [245, 36] on div "Projects" at bounding box center [262, 24] width 74 height 50
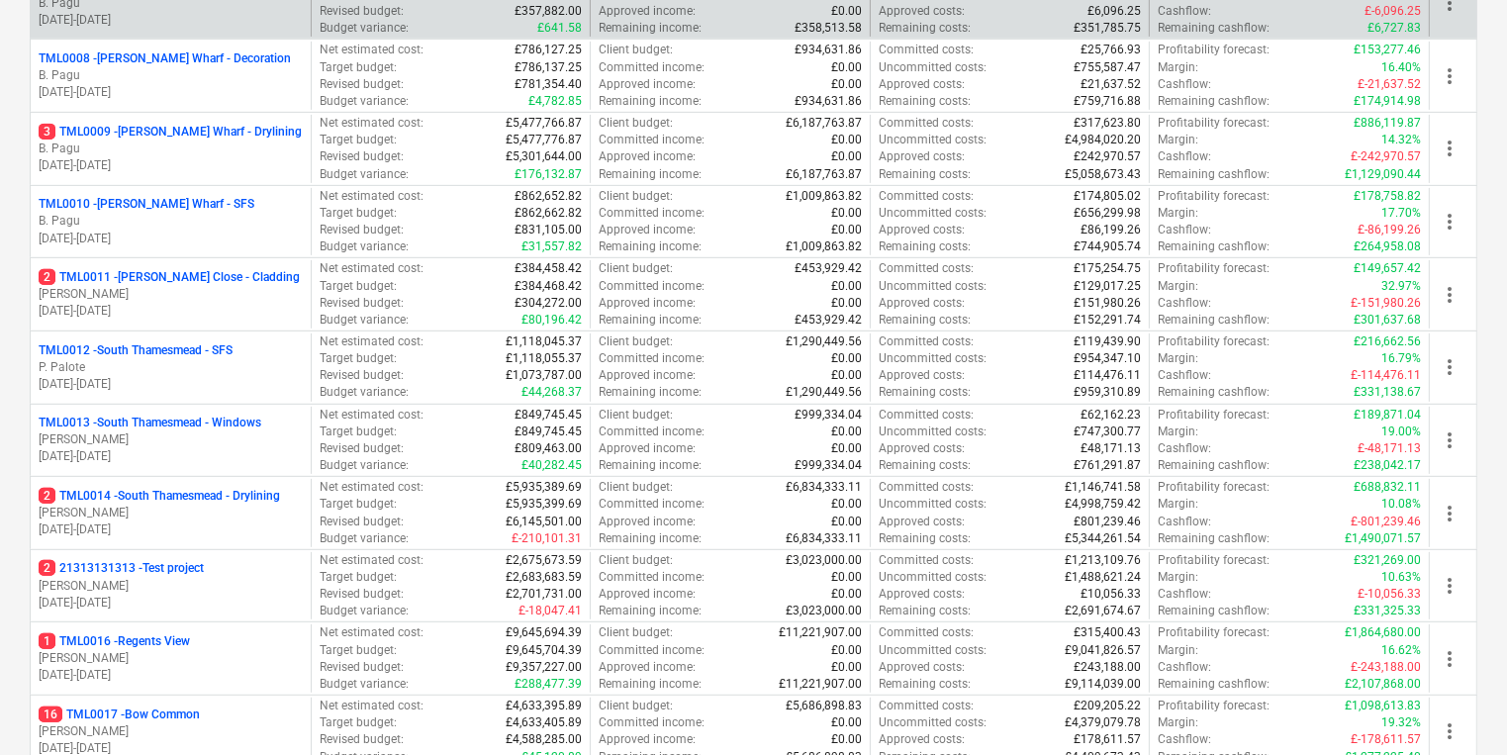
scroll to position [1029, 0]
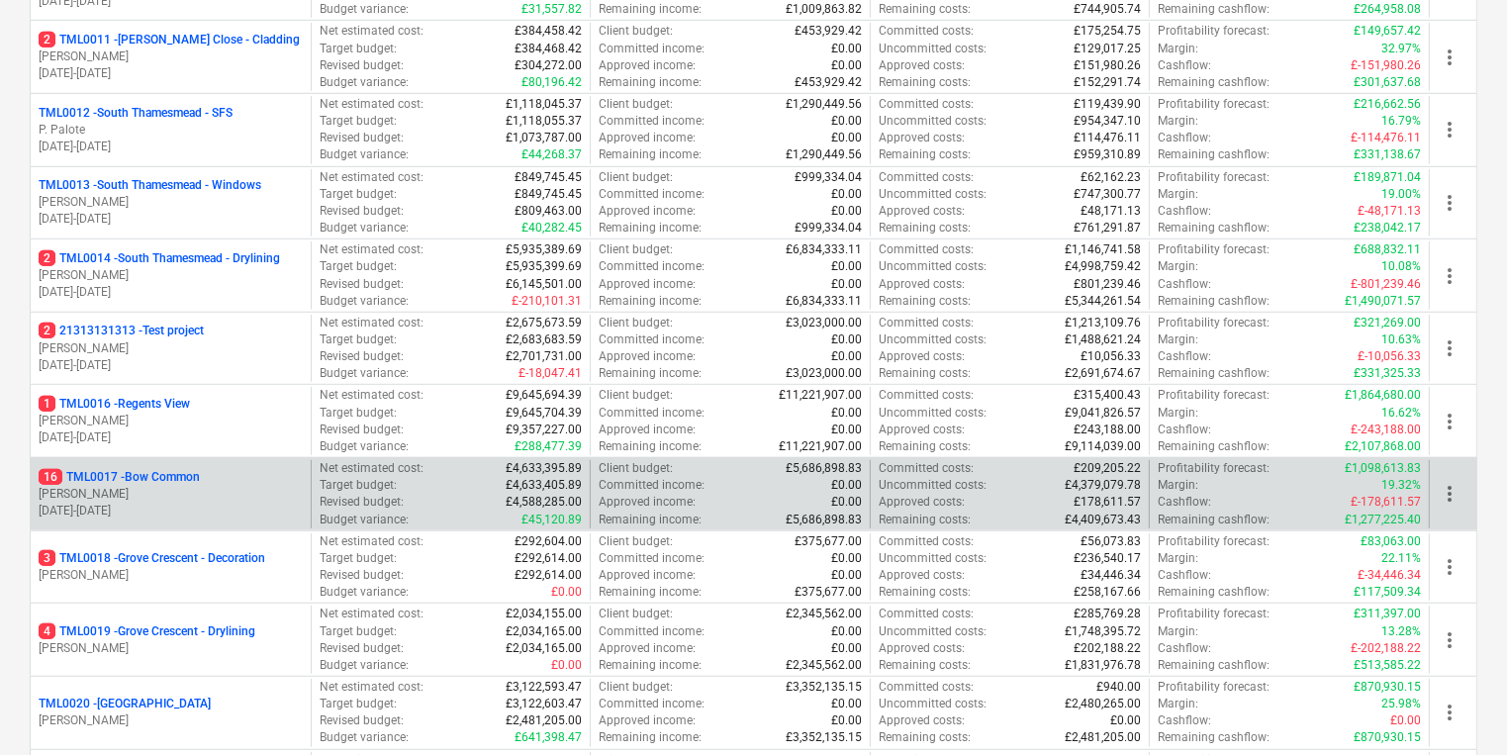
click at [182, 515] on div "16 TML0017 - Bow Common [PERSON_NAME] [DATE] - [DATE]" at bounding box center [171, 494] width 280 height 68
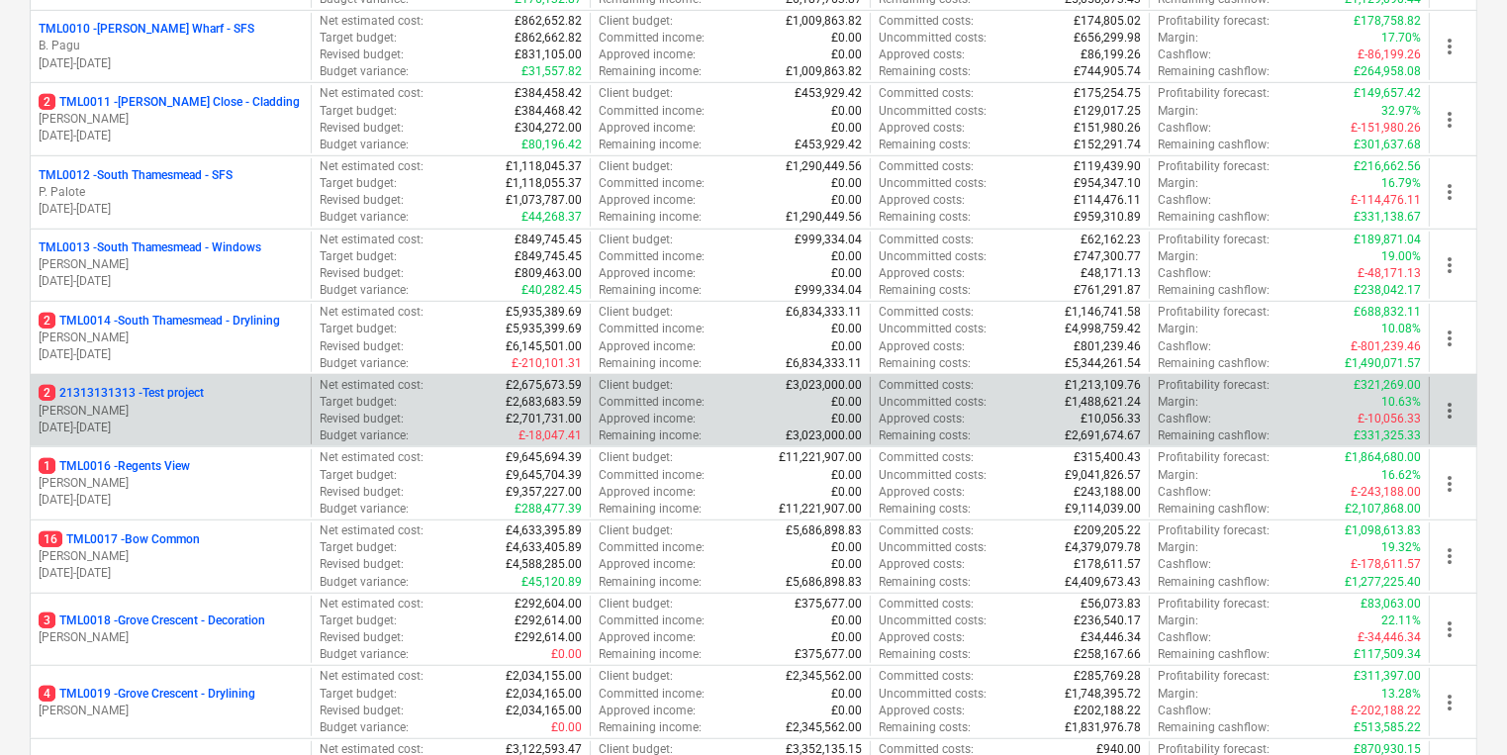
scroll to position [1187, 0]
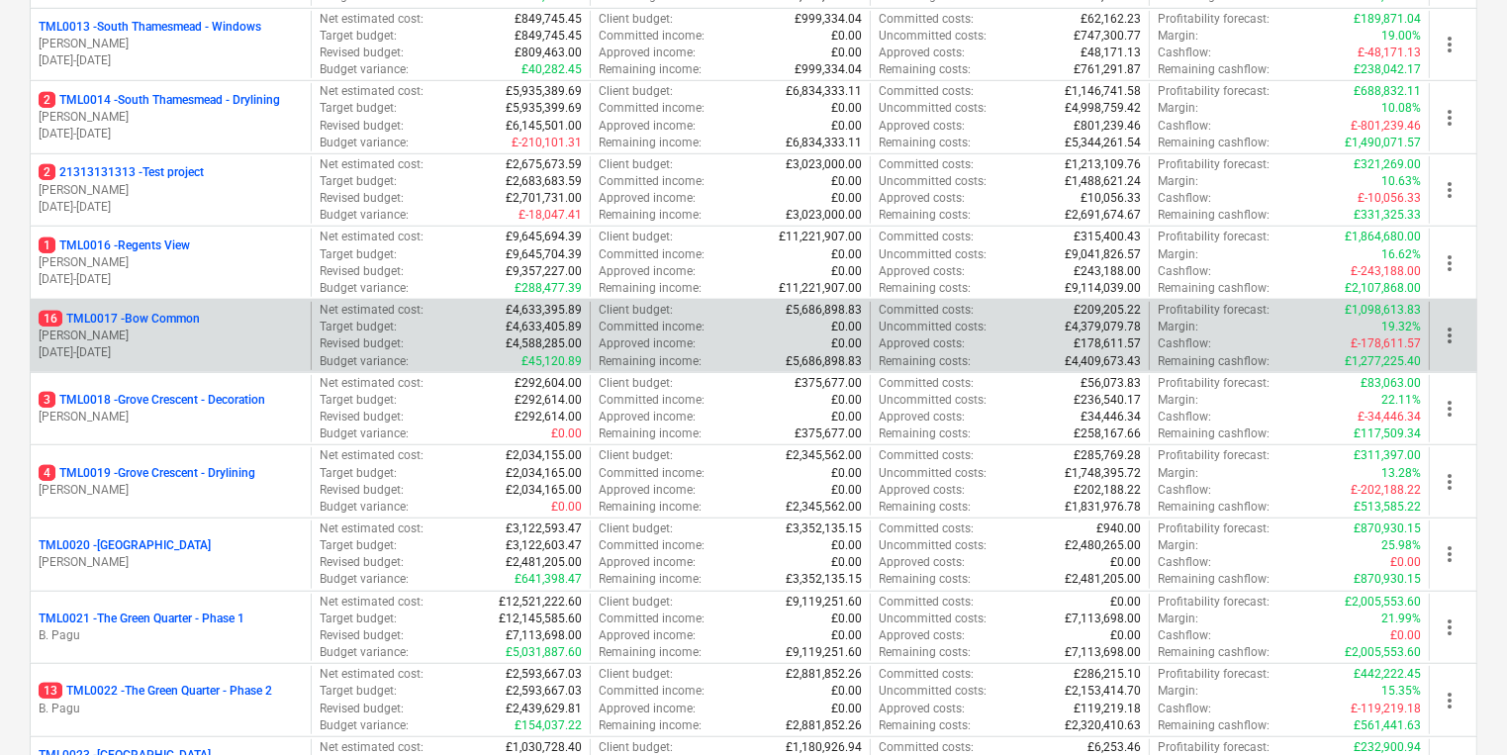
click at [213, 357] on div "16 TML0017 - Bow Common [PERSON_NAME] [DATE] - [DATE]" at bounding box center [171, 336] width 280 height 68
click at [209, 344] on p "[DATE] - [DATE]" at bounding box center [171, 352] width 264 height 17
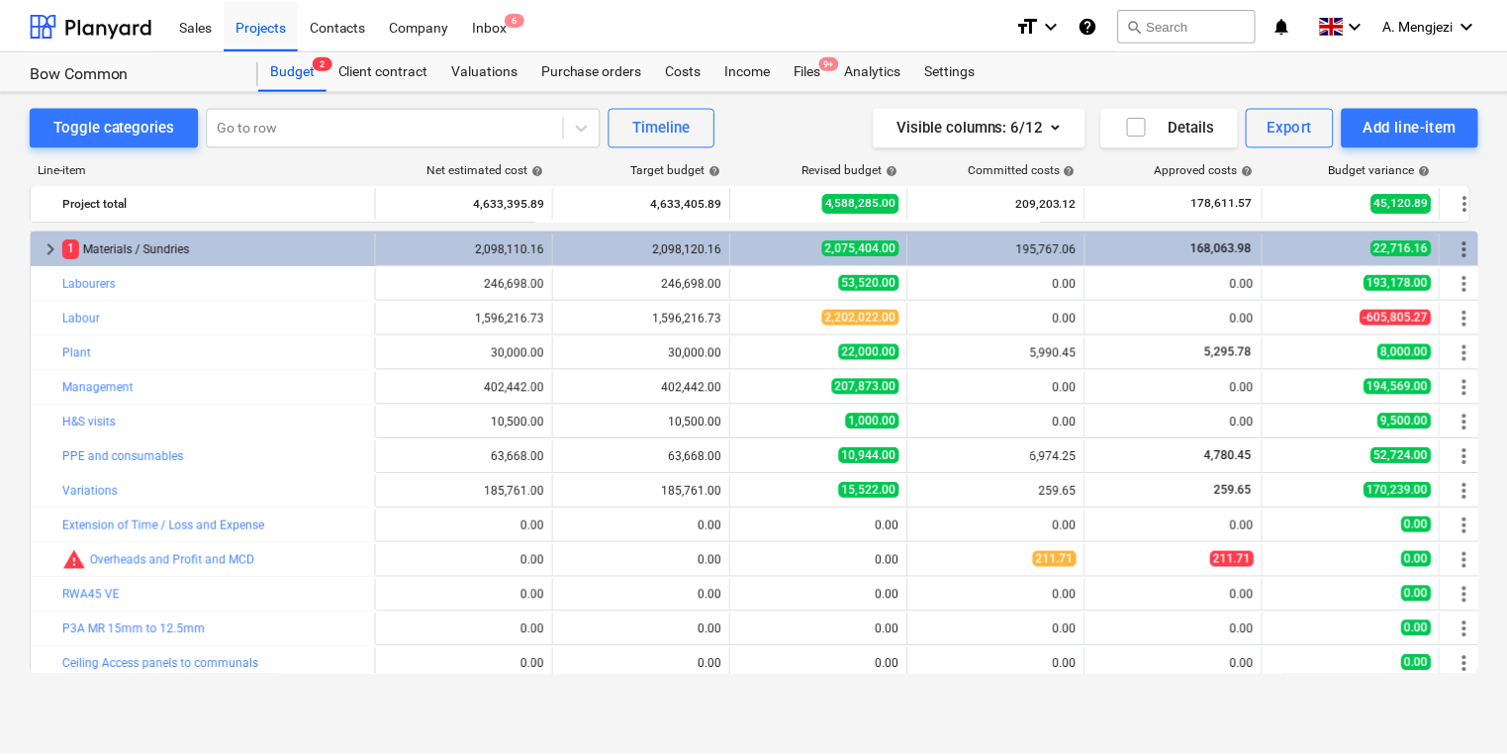
scroll to position [76, 0]
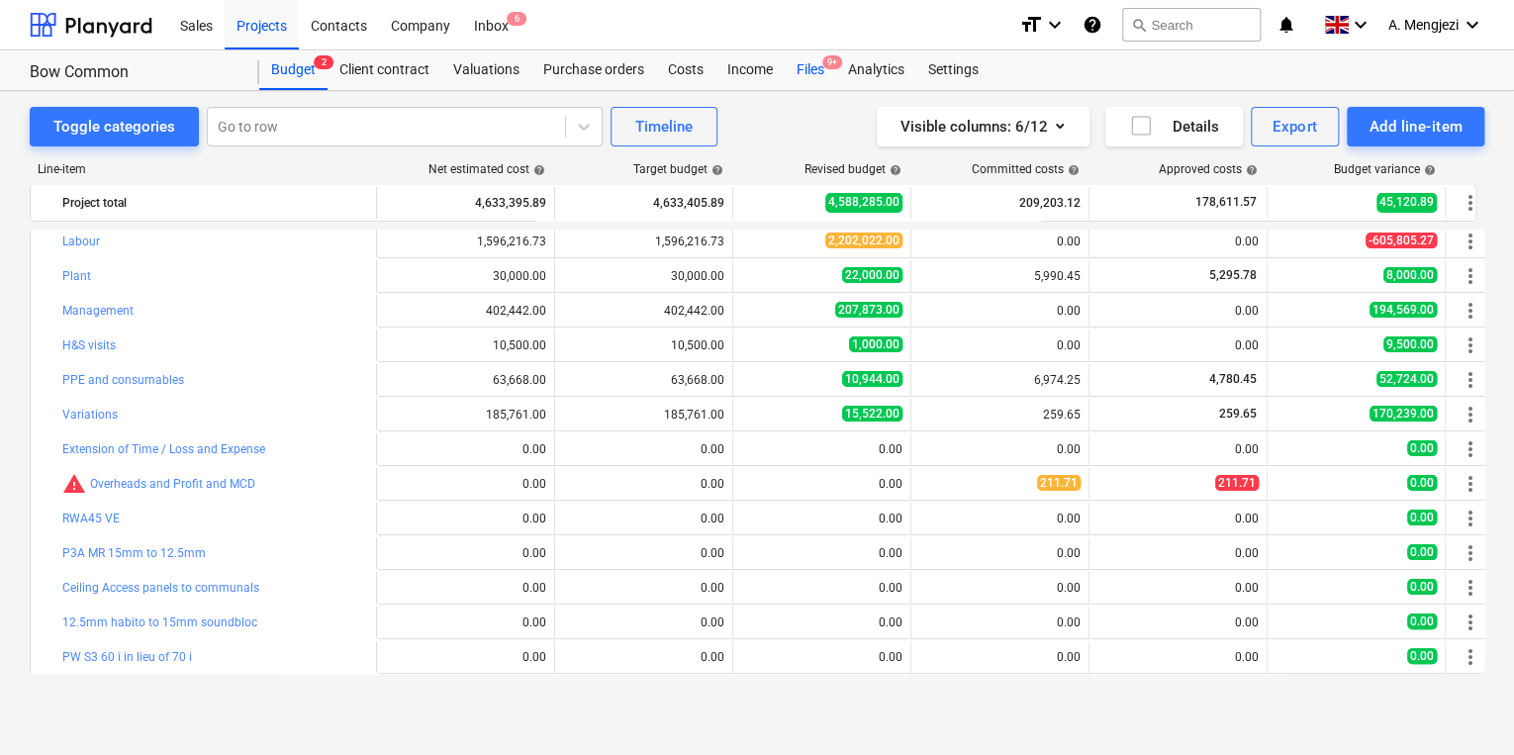
click at [834, 63] on span "9+" at bounding box center [832, 62] width 20 height 14
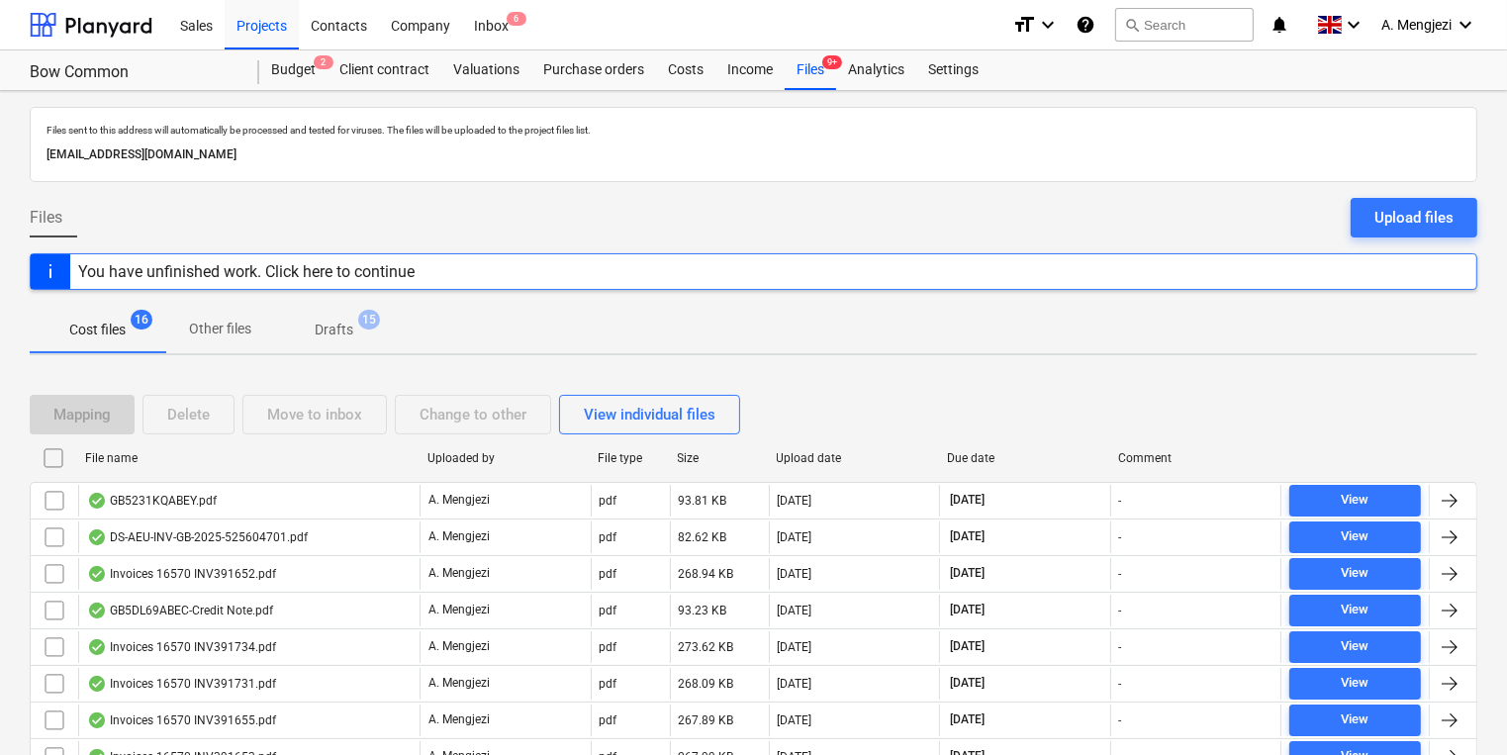
click at [210, 451] on div "File name" at bounding box center [248, 458] width 326 height 14
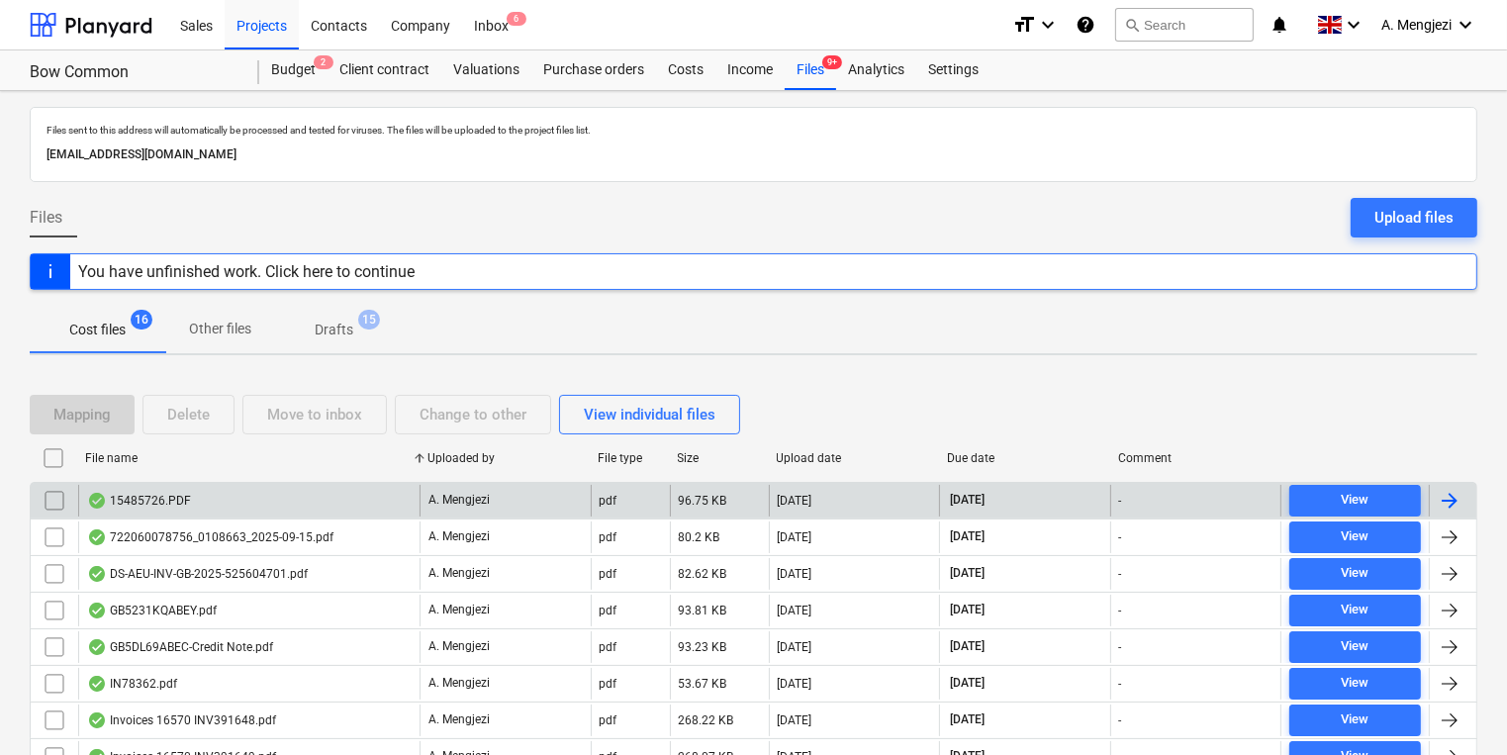
click at [221, 509] on div "15485726.PDF" at bounding box center [248, 501] width 341 height 32
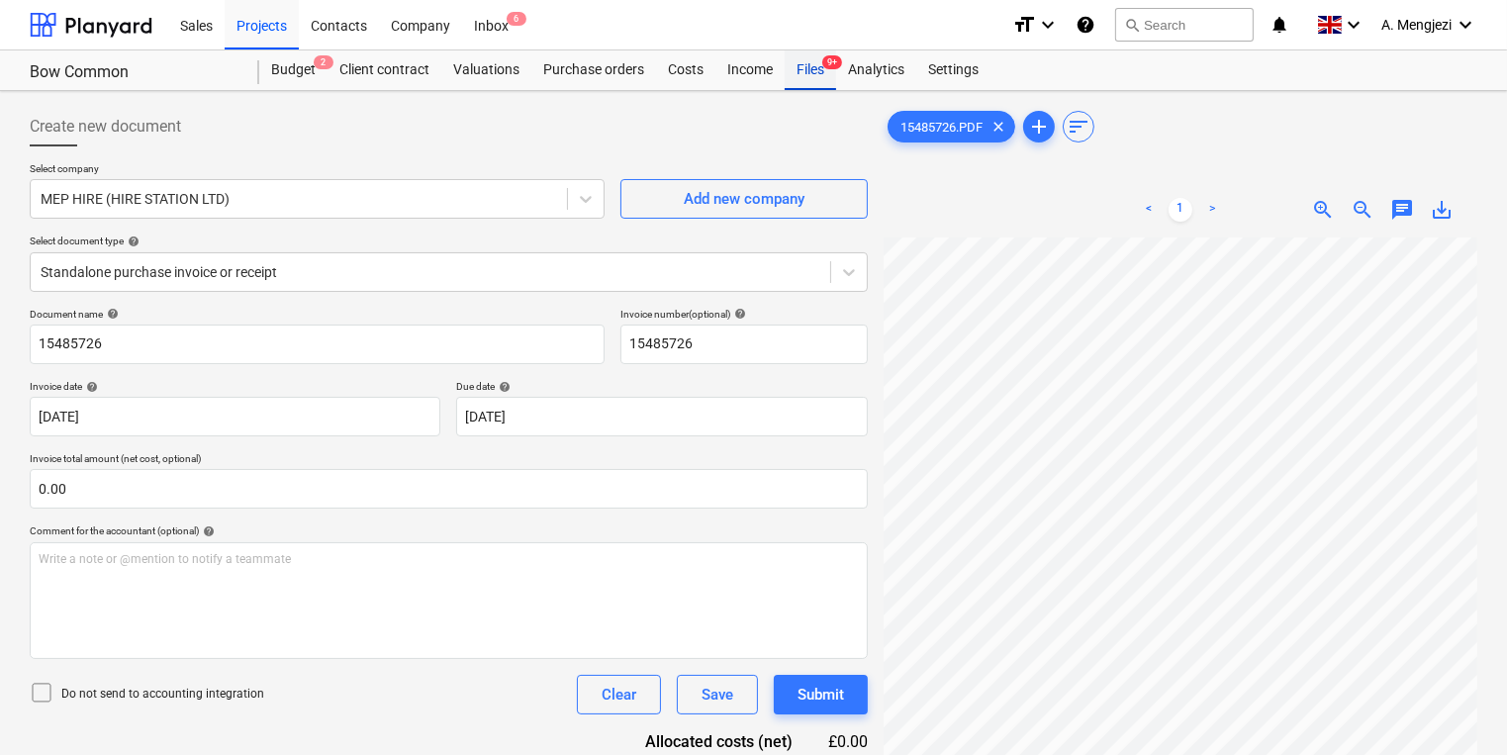
click at [822, 68] on div "Files 9+" at bounding box center [810, 70] width 51 height 40
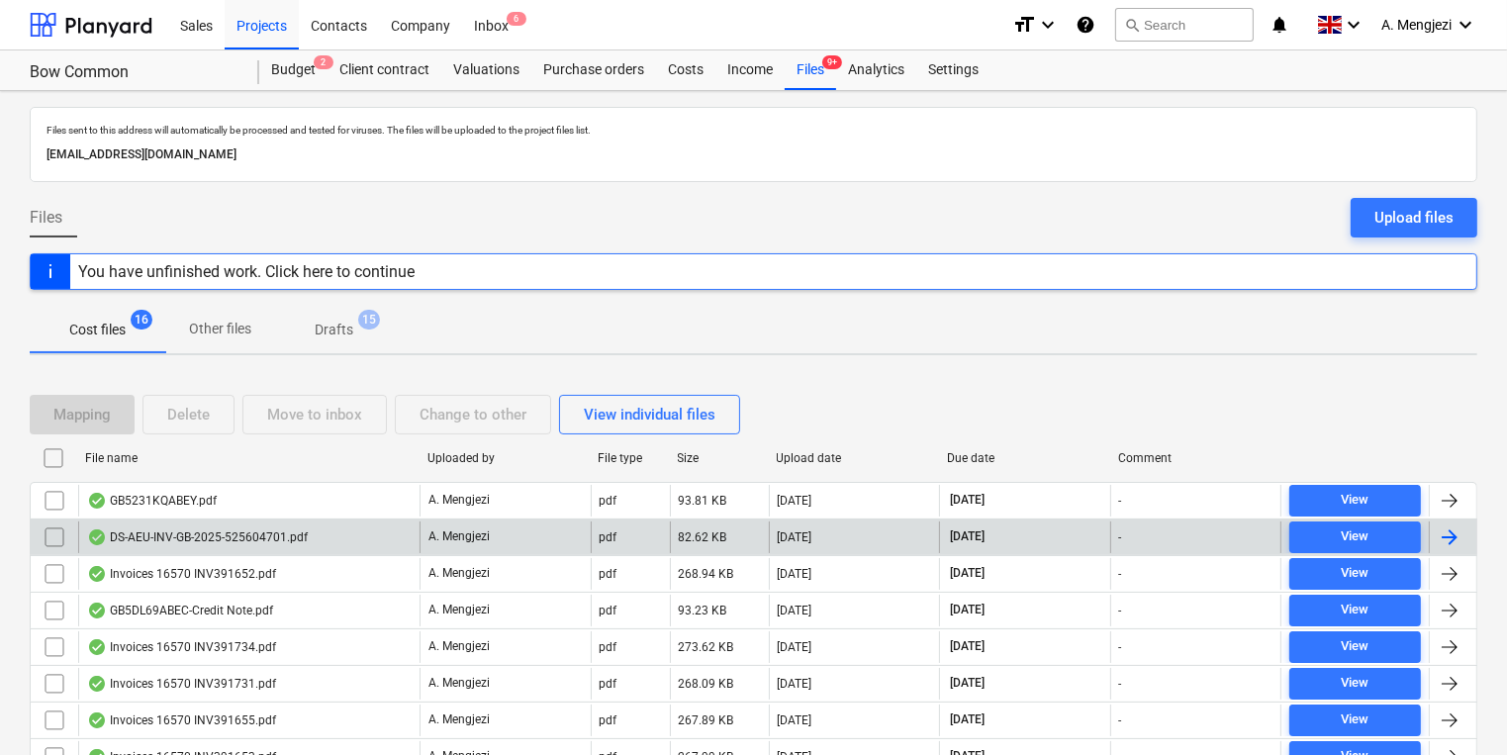
click at [265, 545] on div "DS-AEU-INV-GB-2025-525604701.pdf" at bounding box center [248, 537] width 341 height 32
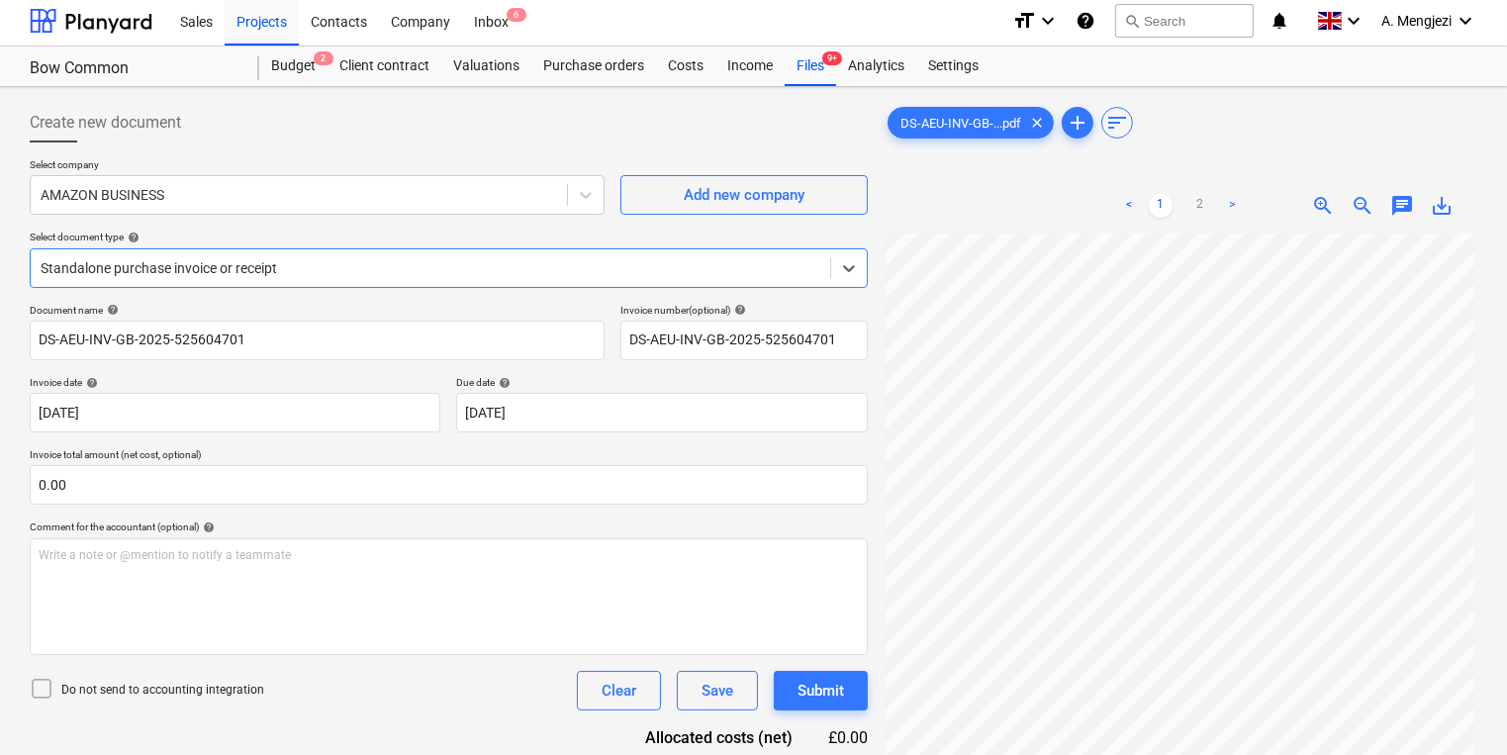
scroll to position [198, 0]
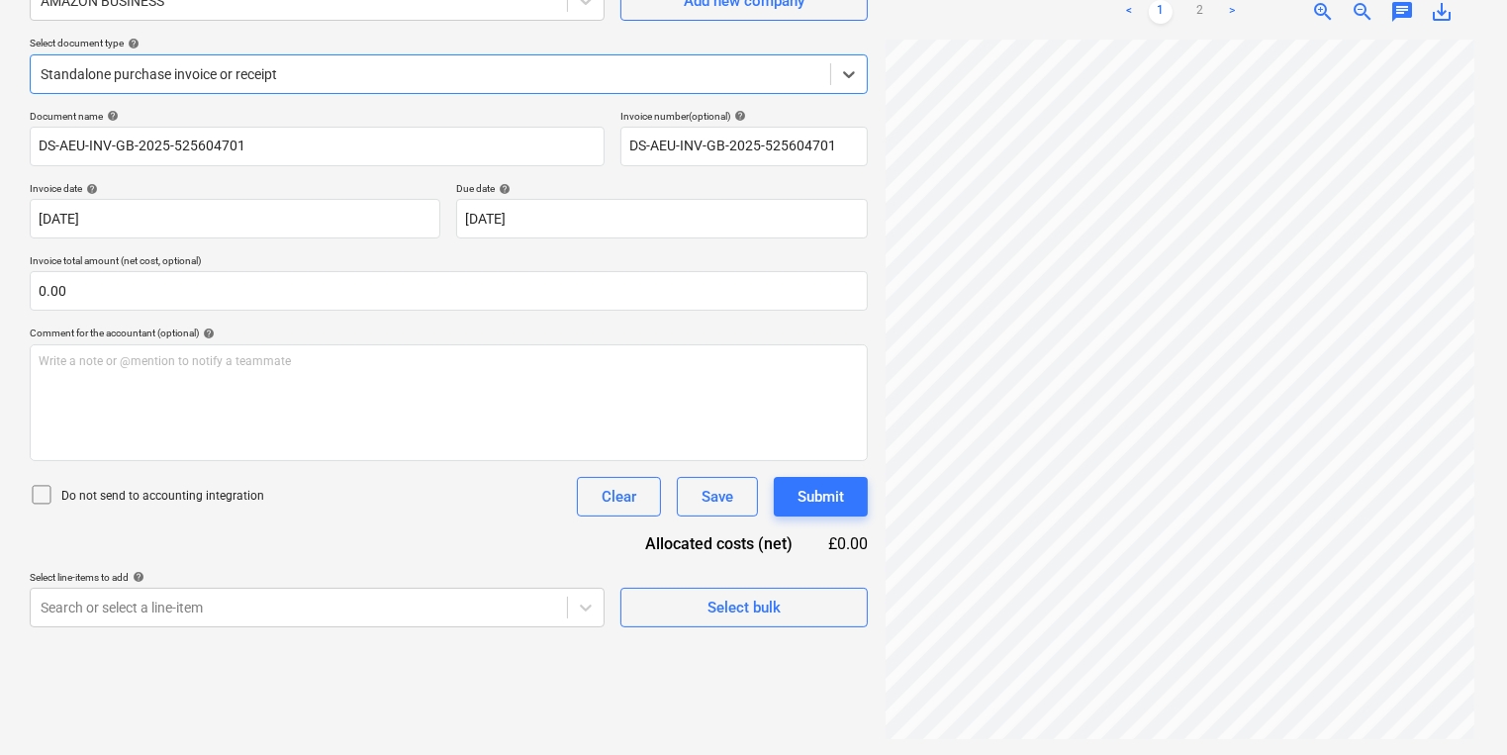
click at [354, 79] on div at bounding box center [431, 74] width 780 height 20
click at [392, 87] on div "Standalone purchase invoice or receipt" at bounding box center [430, 74] width 799 height 28
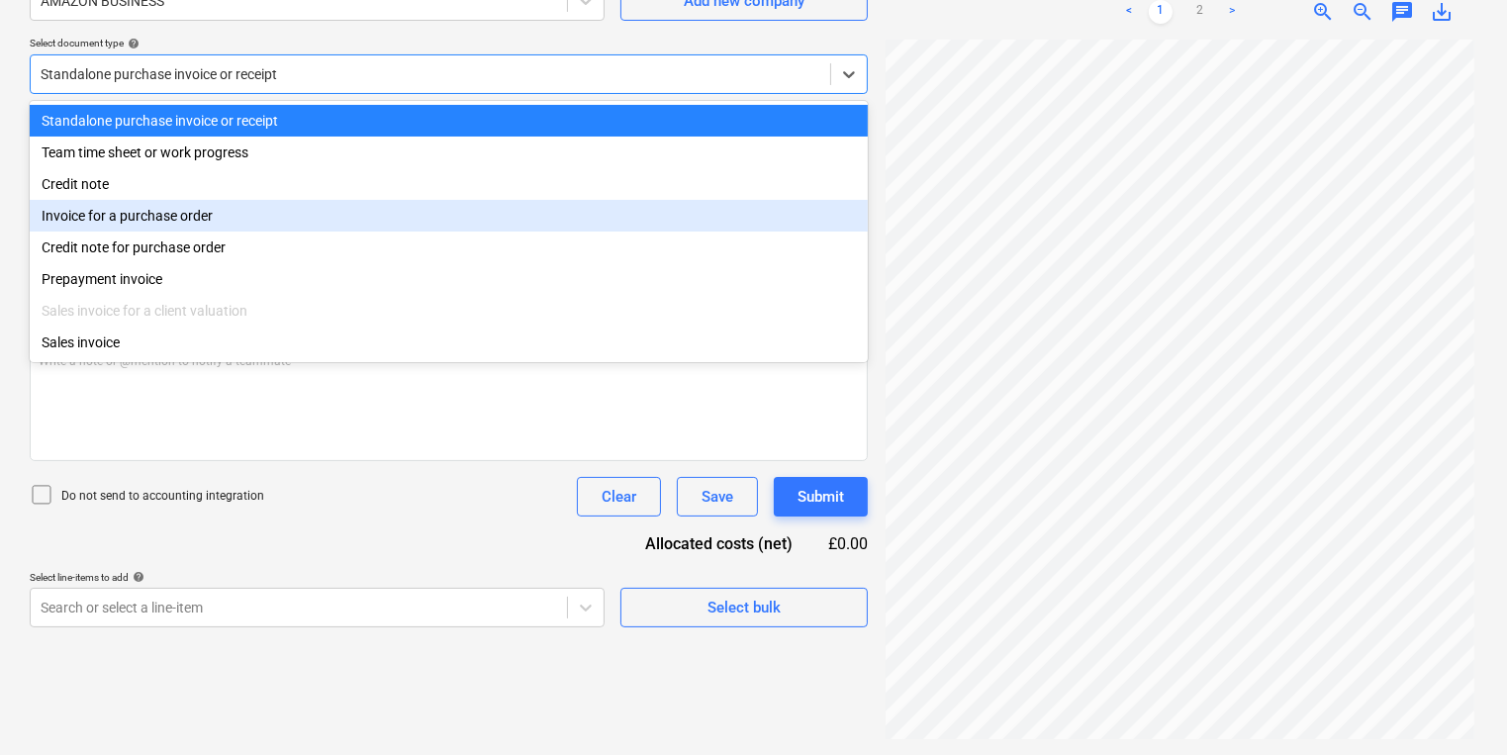
click at [384, 212] on div "Invoice for a purchase order" at bounding box center [449, 216] width 838 height 32
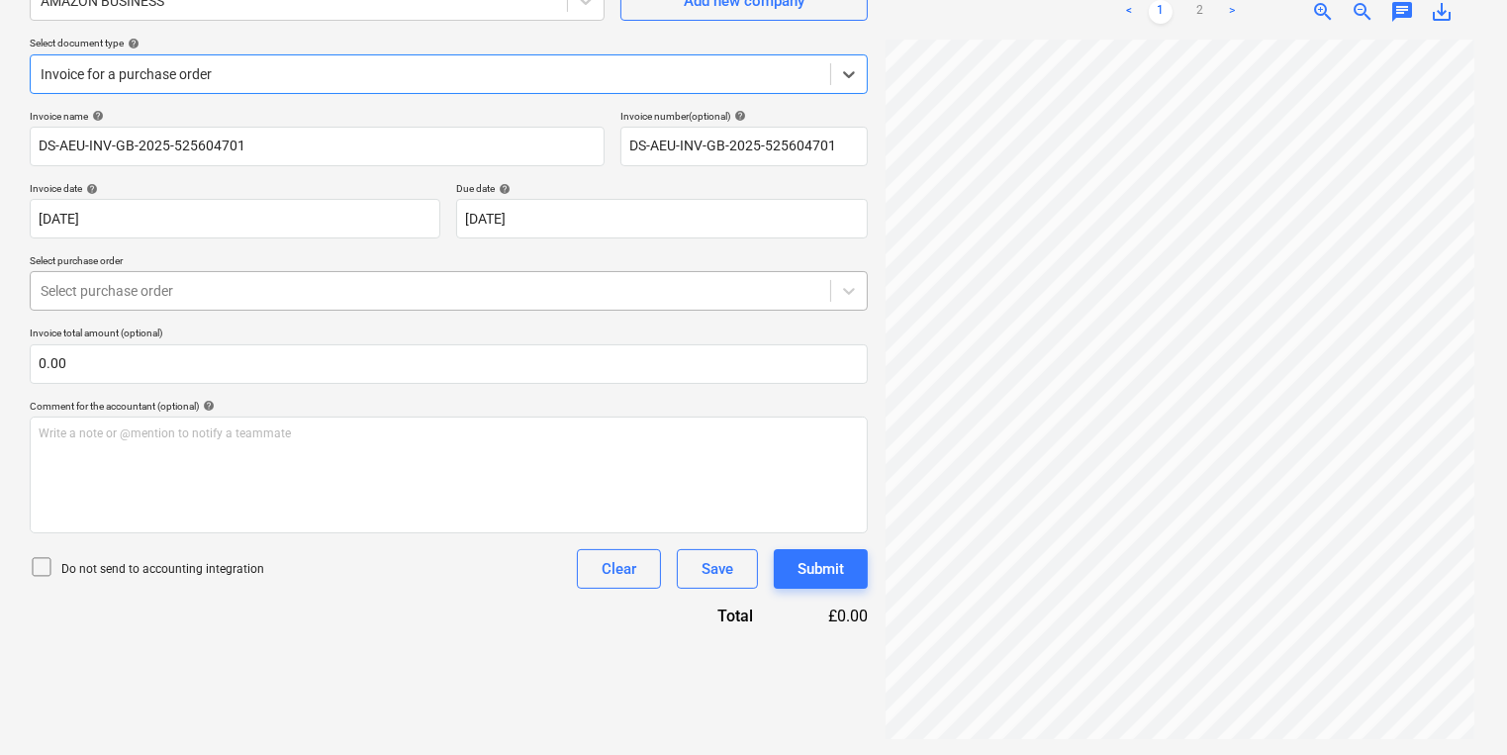
click at [253, 287] on div at bounding box center [431, 291] width 780 height 20
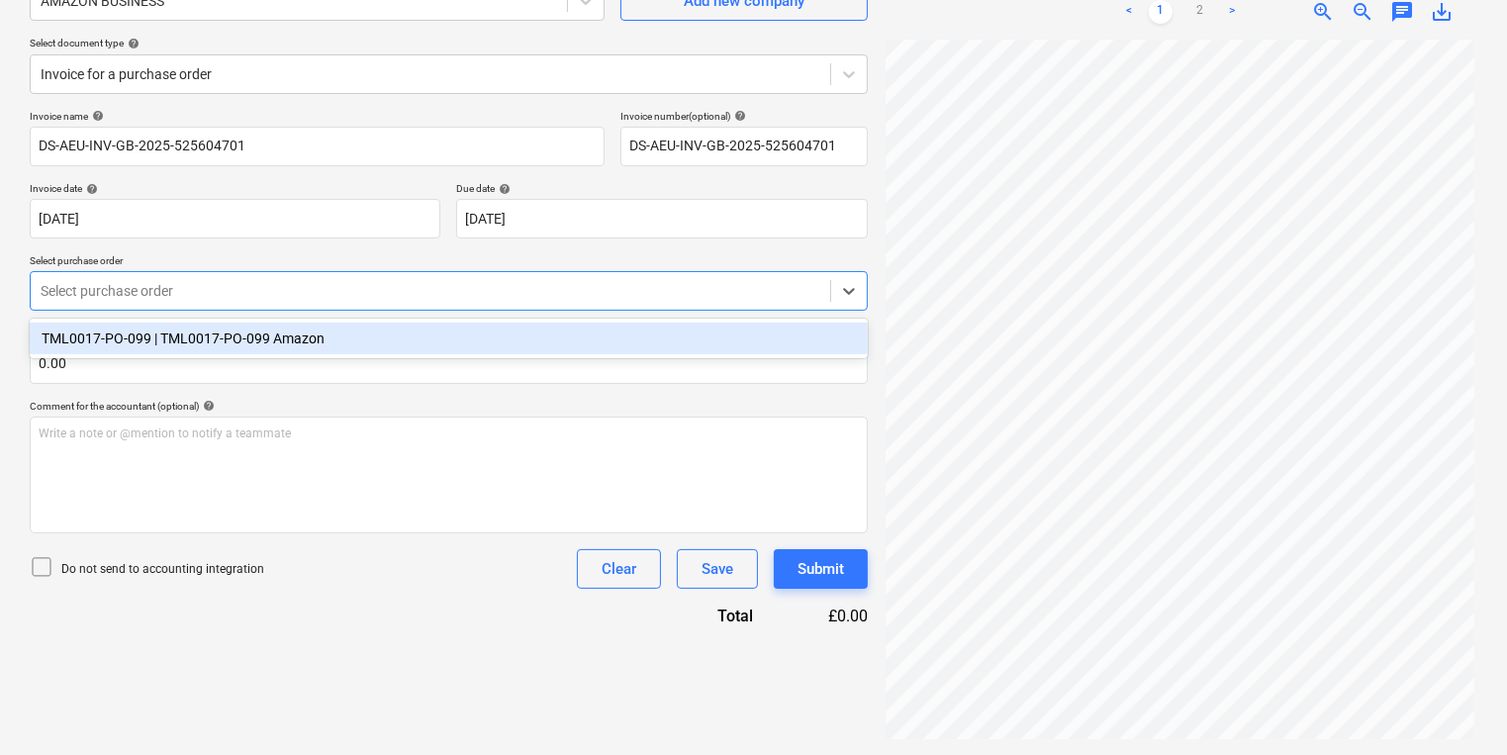
click at [414, 337] on div "TML0017-PO-099 | TML0017-PO-099 Amazon" at bounding box center [449, 339] width 838 height 32
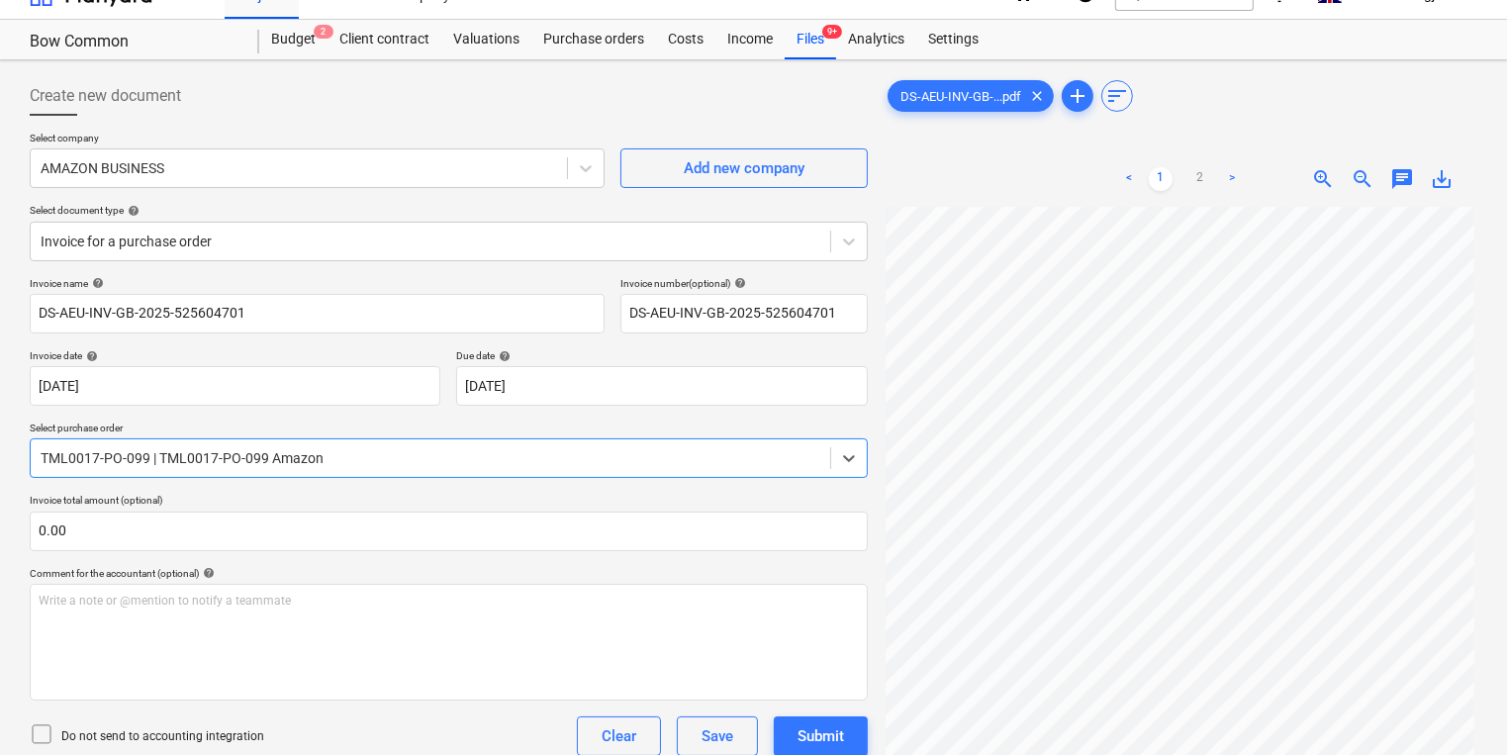
scroll to position [9, 0]
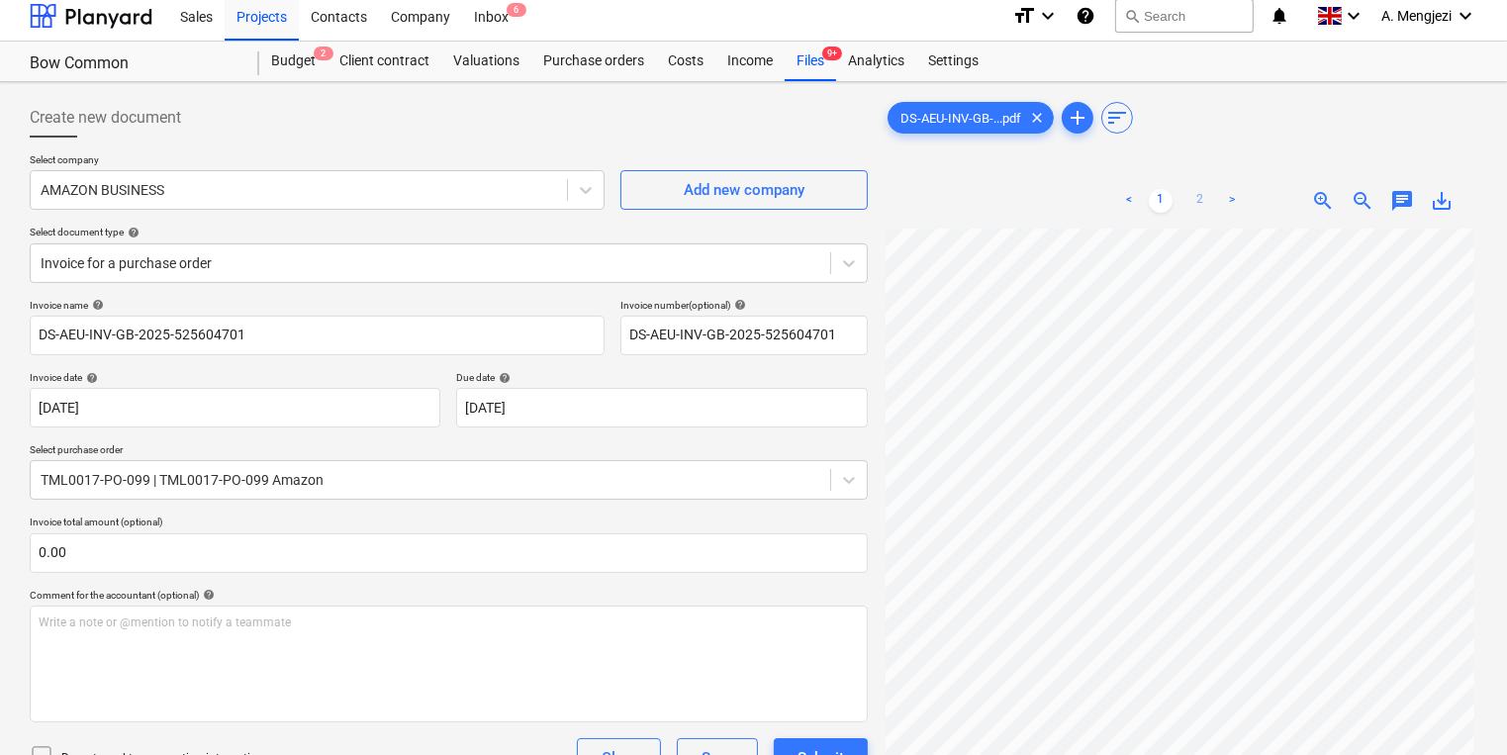
click at [1205, 206] on link "2" at bounding box center [1200, 201] width 24 height 24
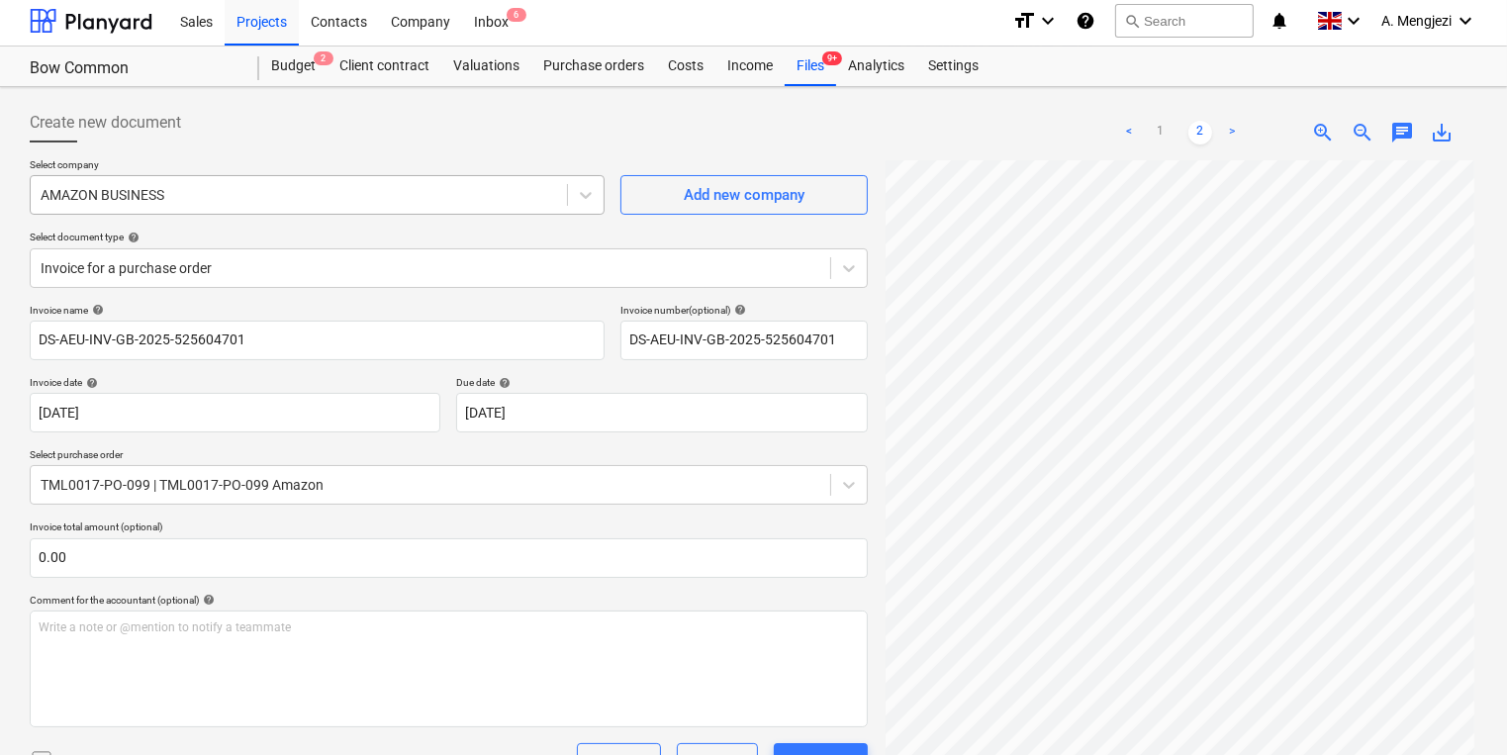
scroll to position [0, 0]
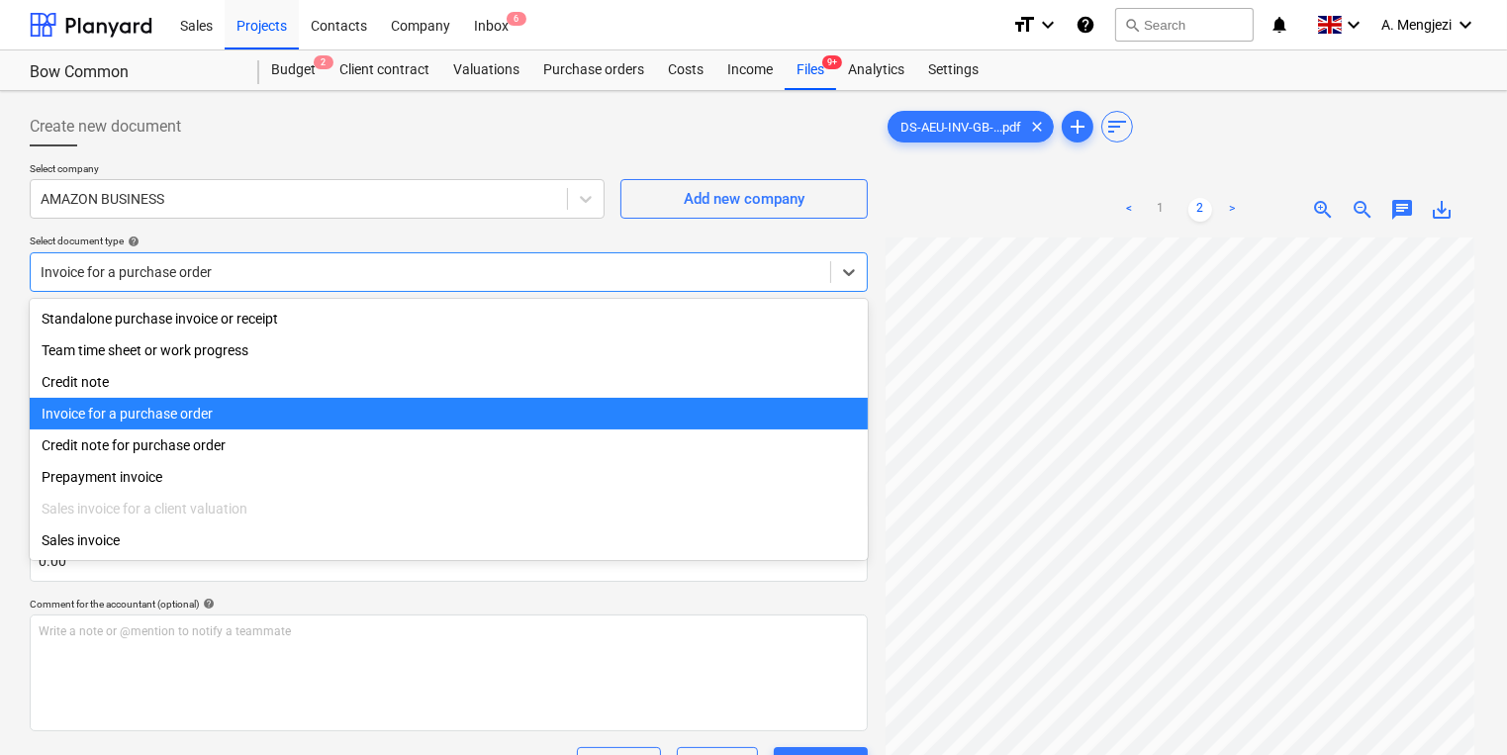
click at [347, 264] on div at bounding box center [431, 272] width 780 height 20
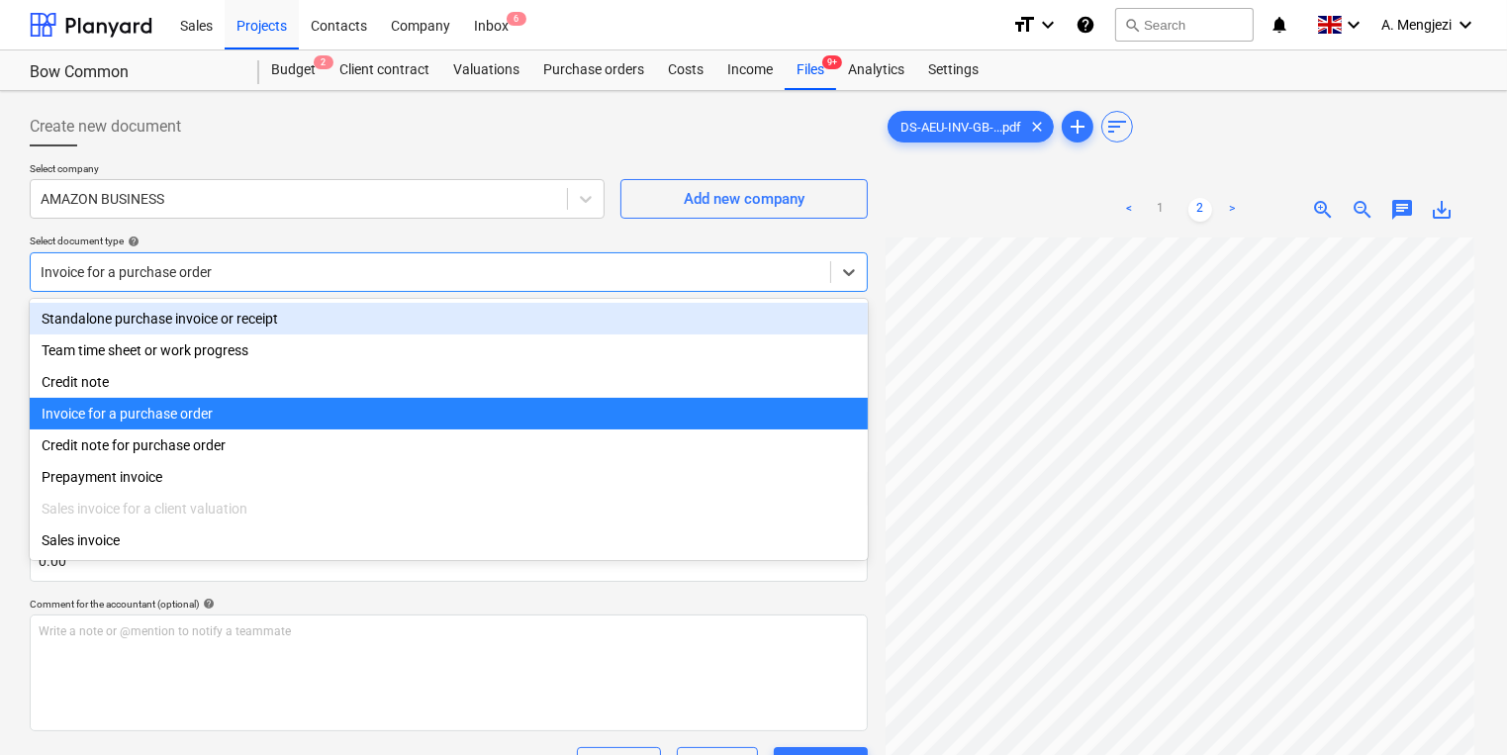
click at [304, 329] on div "Standalone purchase invoice or receipt" at bounding box center [449, 319] width 838 height 32
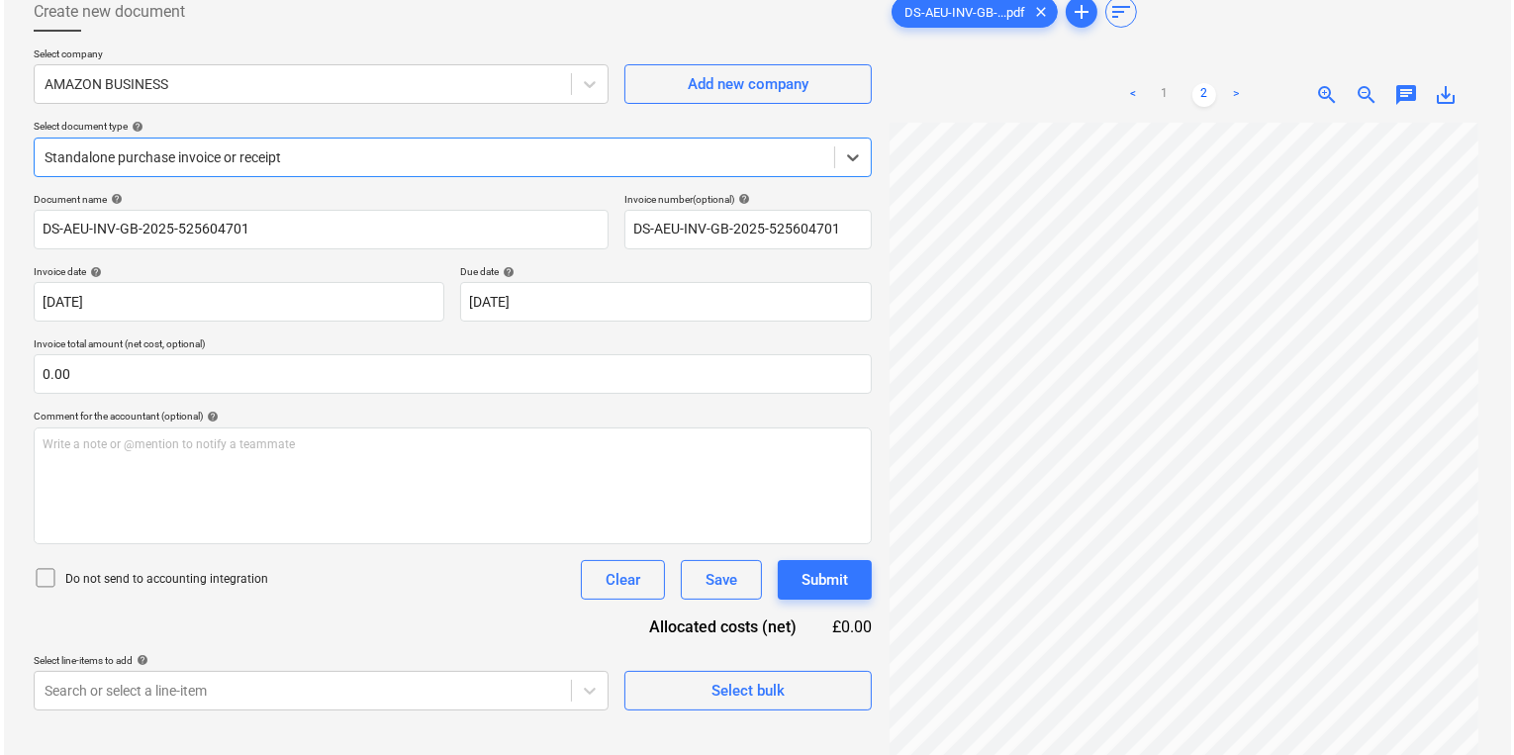
scroll to position [198, 0]
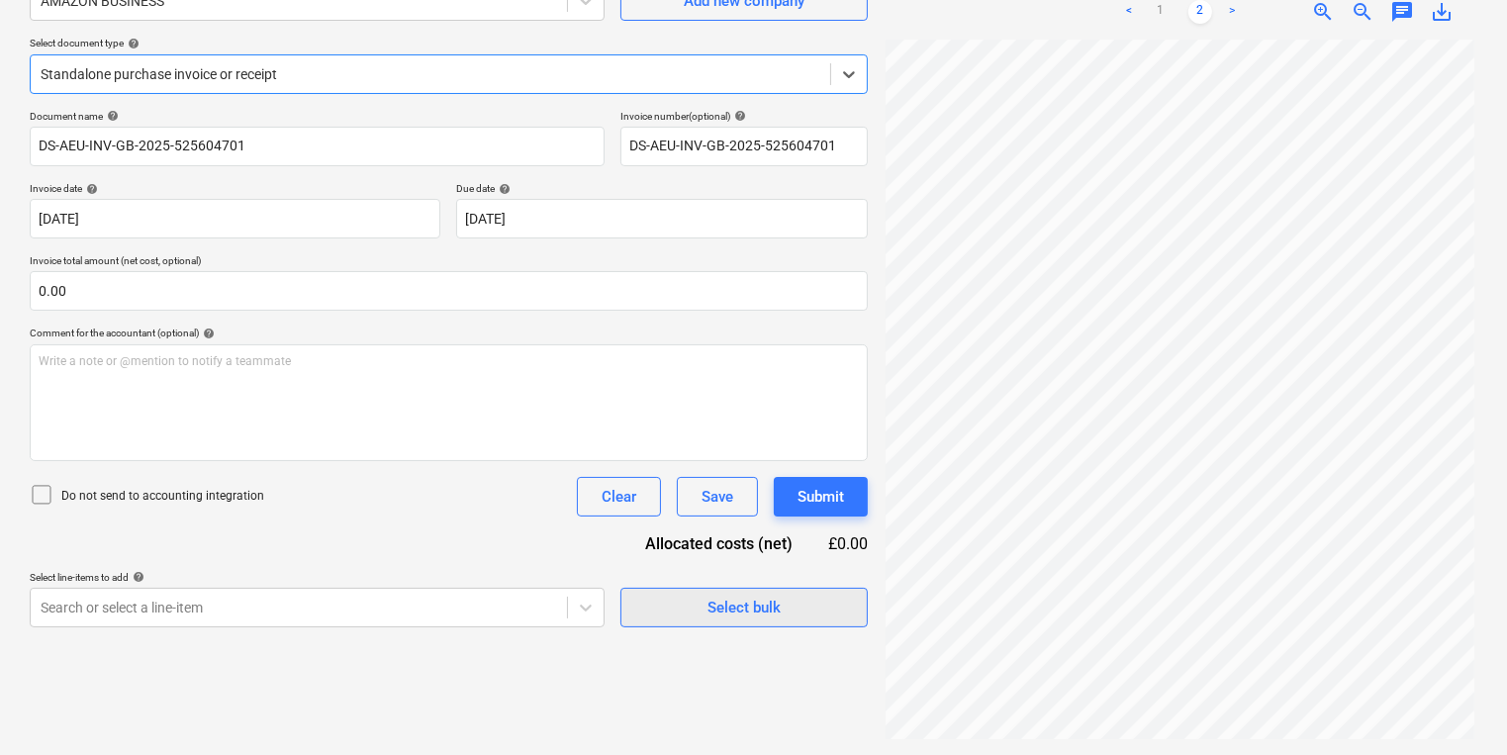
click at [767, 603] on div "Select bulk" at bounding box center [743, 608] width 73 height 26
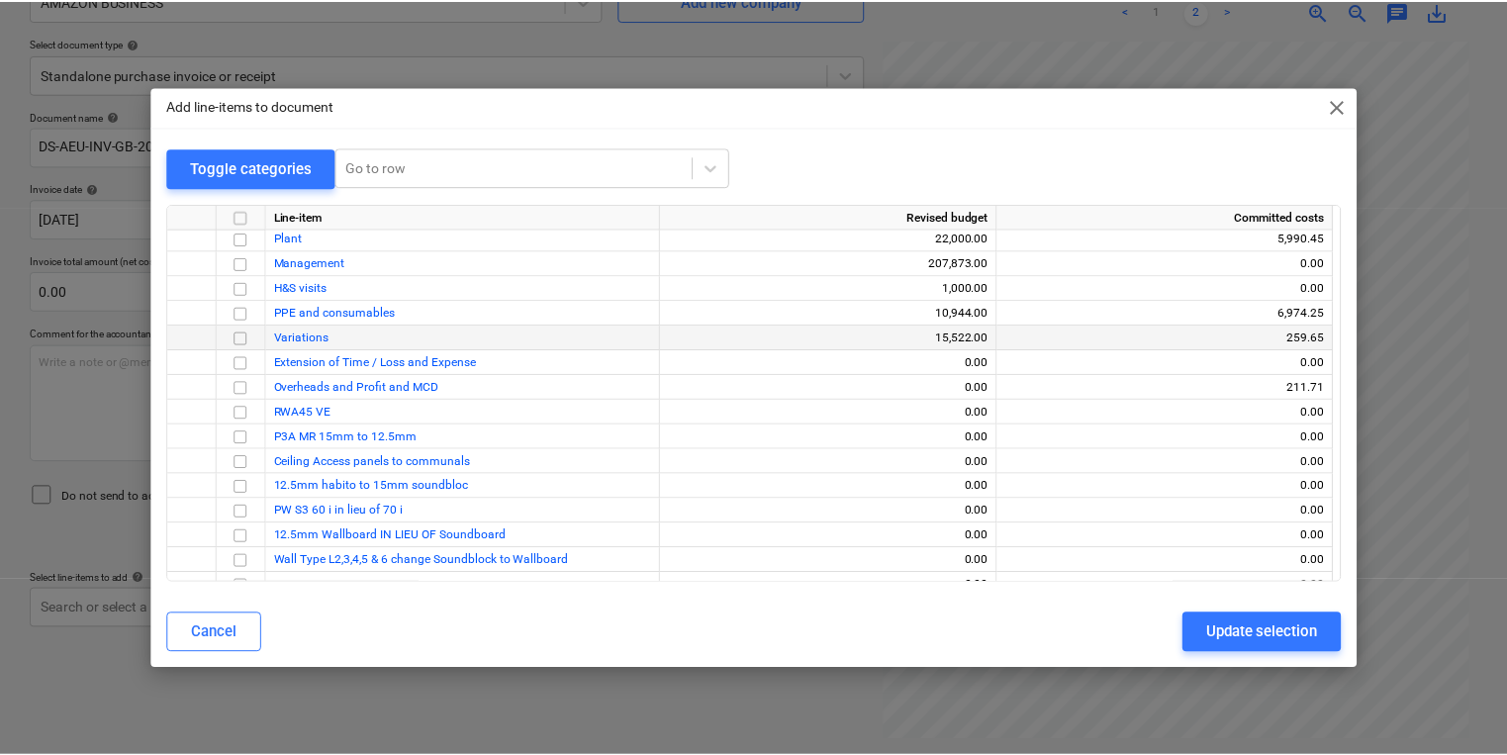
scroll to position [0, 0]
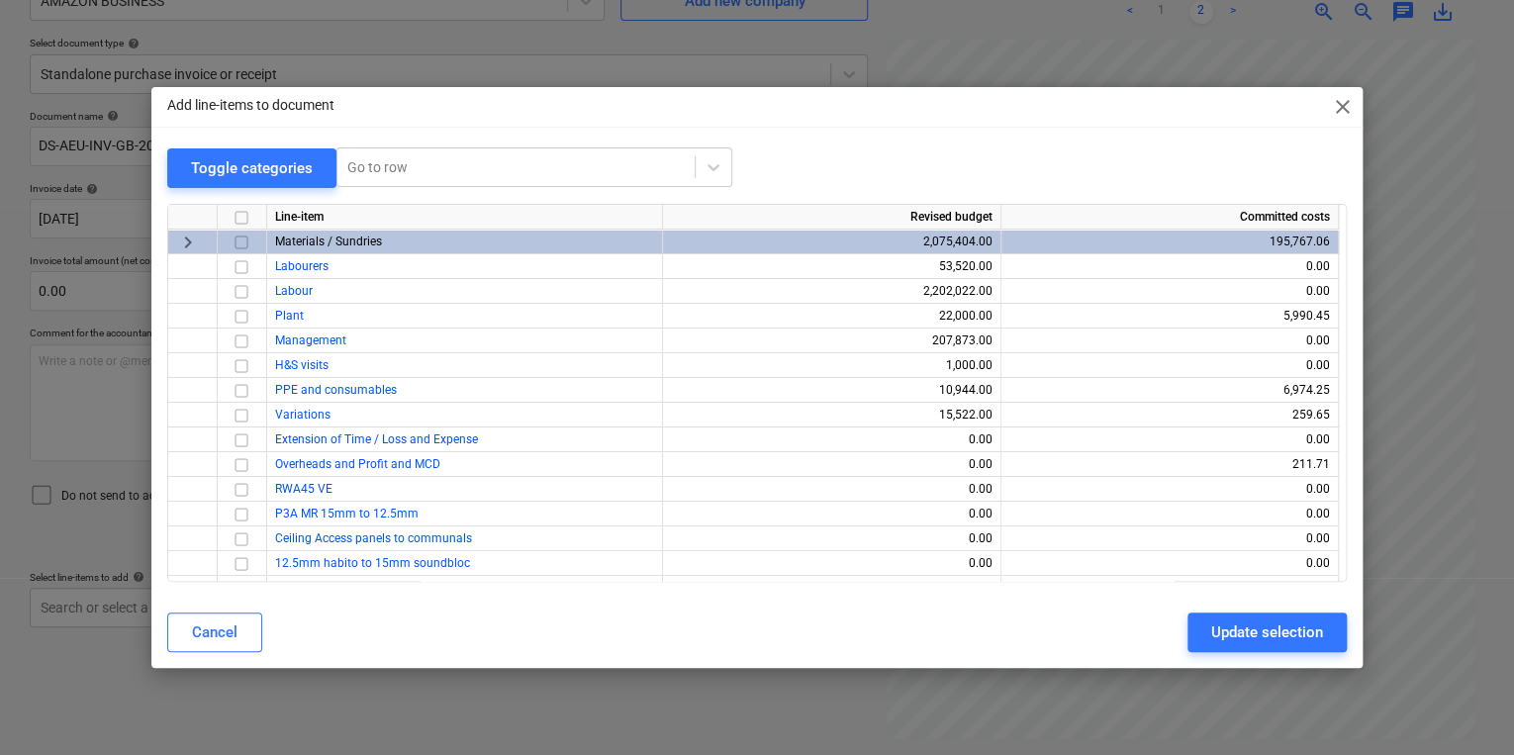
click at [188, 234] on span "keyboard_arrow_right" at bounding box center [188, 242] width 24 height 24
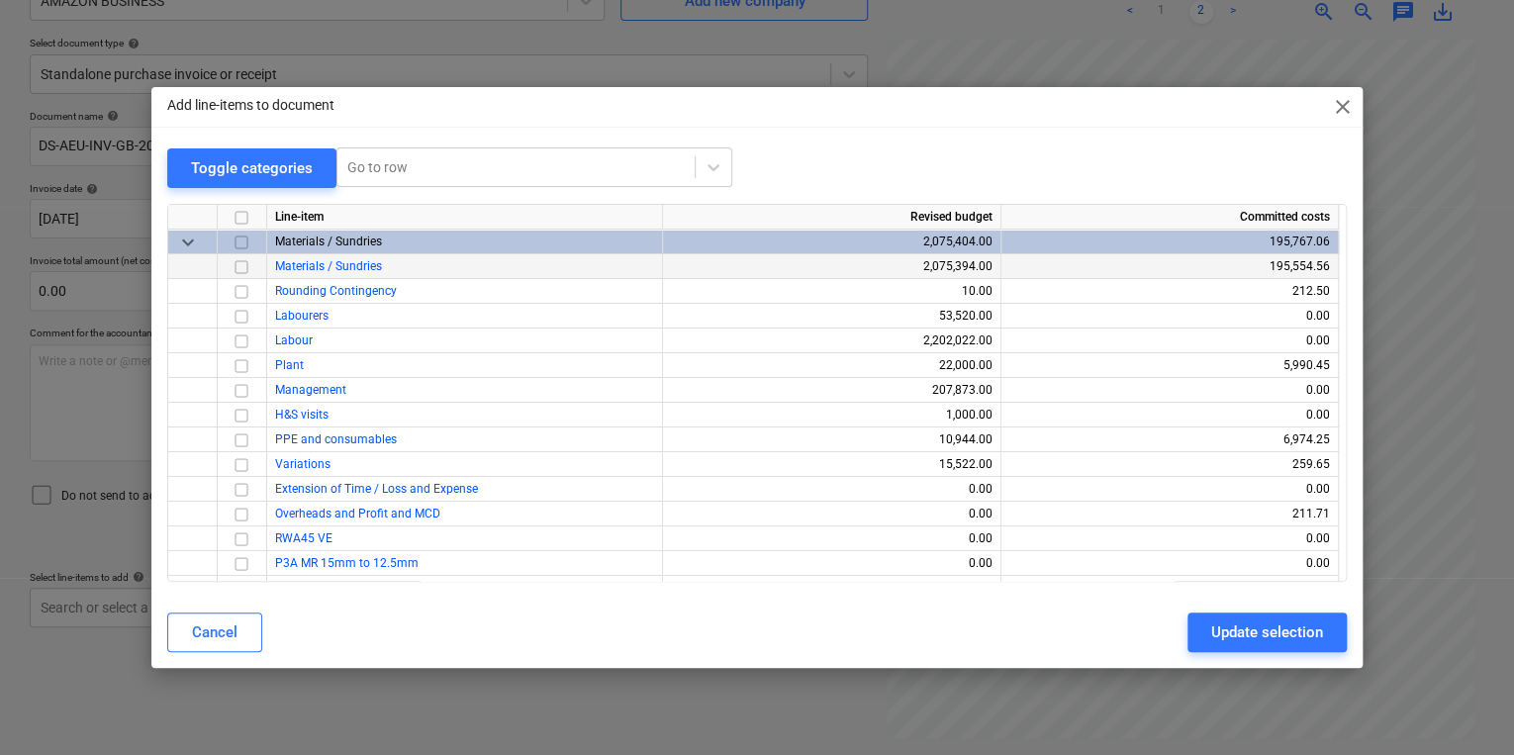
click at [240, 265] on input "checkbox" at bounding box center [242, 266] width 24 height 24
click at [1232, 625] on div "Update selection" at bounding box center [1267, 632] width 112 height 26
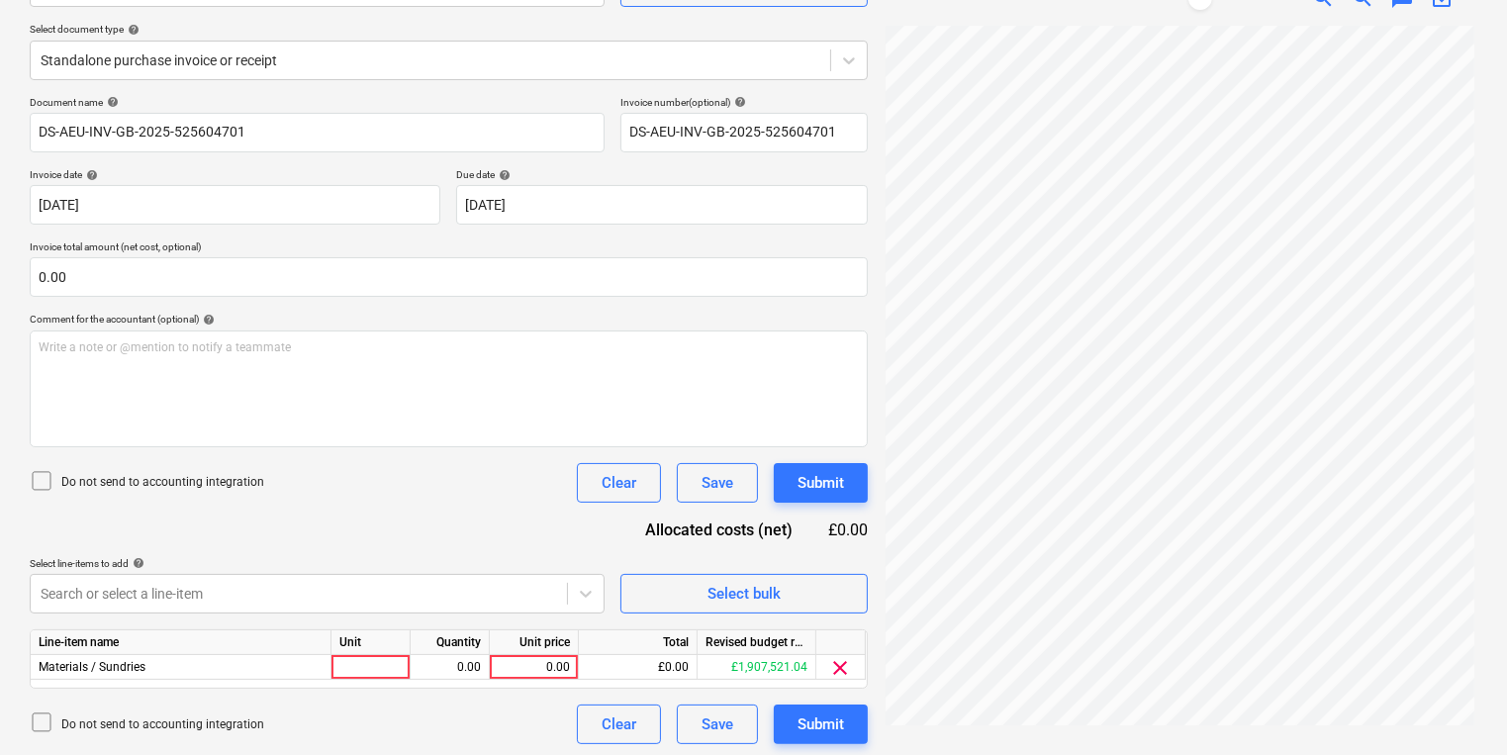
scroll to position [216, 0]
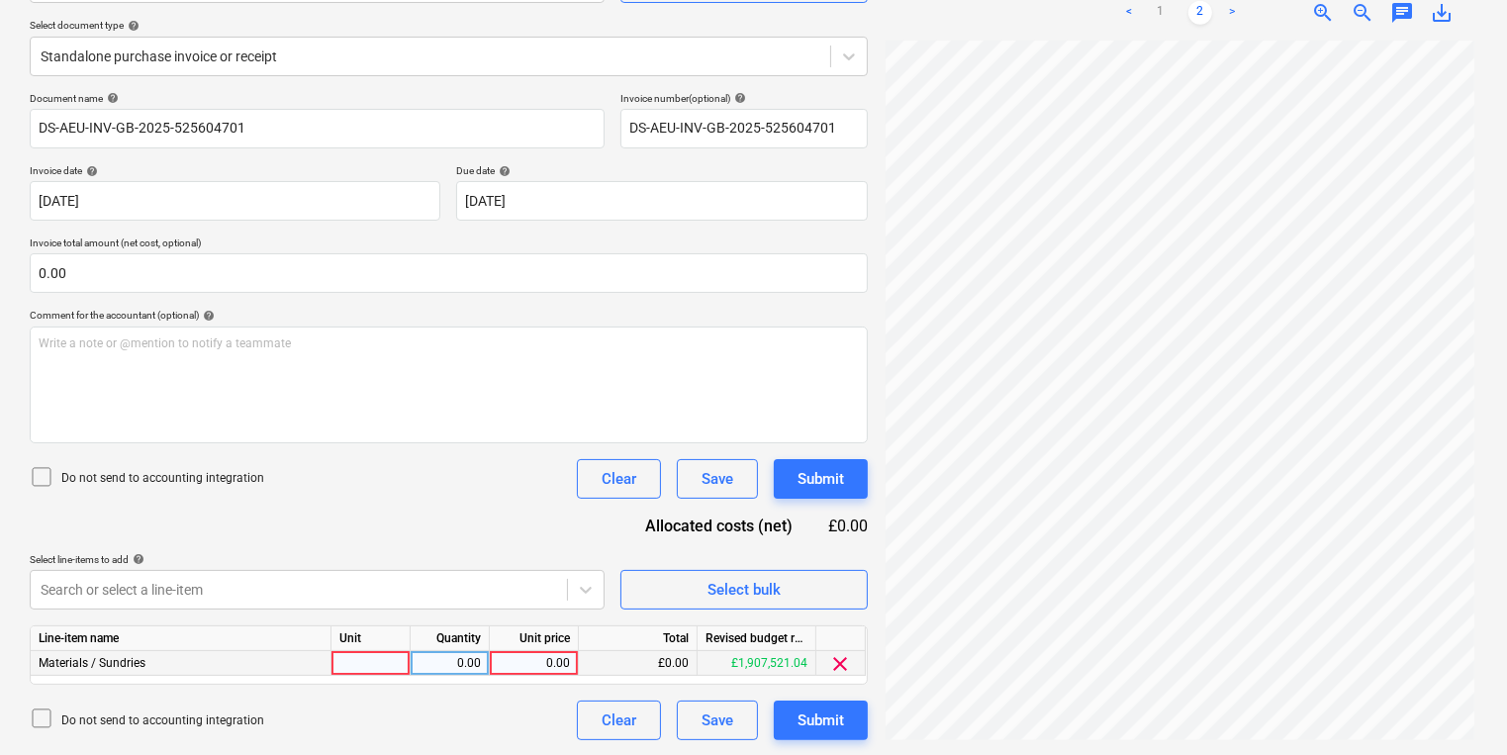
click at [338, 666] on div at bounding box center [370, 663] width 79 height 25
click at [857, 728] on button "Submit" at bounding box center [821, 720] width 94 height 40
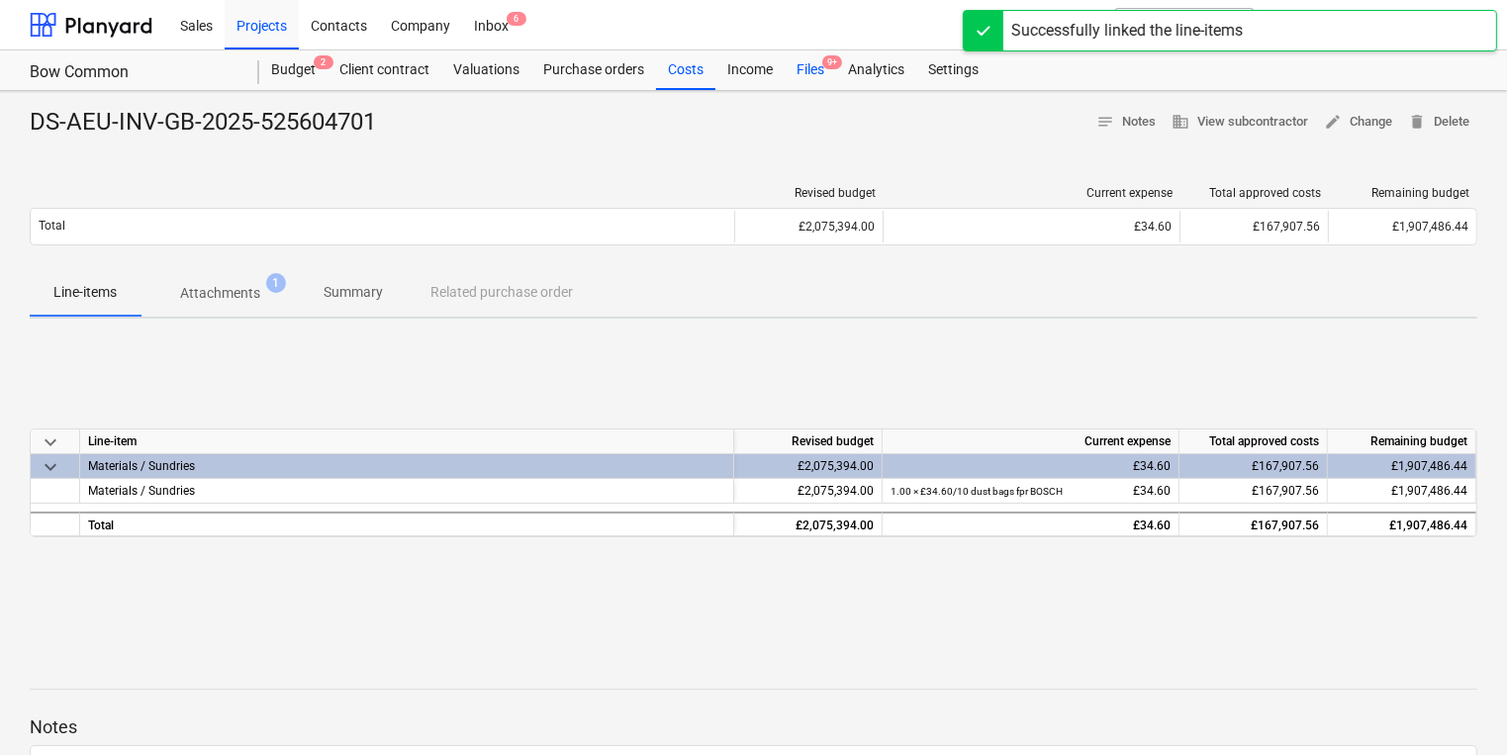
click at [804, 59] on div "Files 9+" at bounding box center [810, 70] width 51 height 40
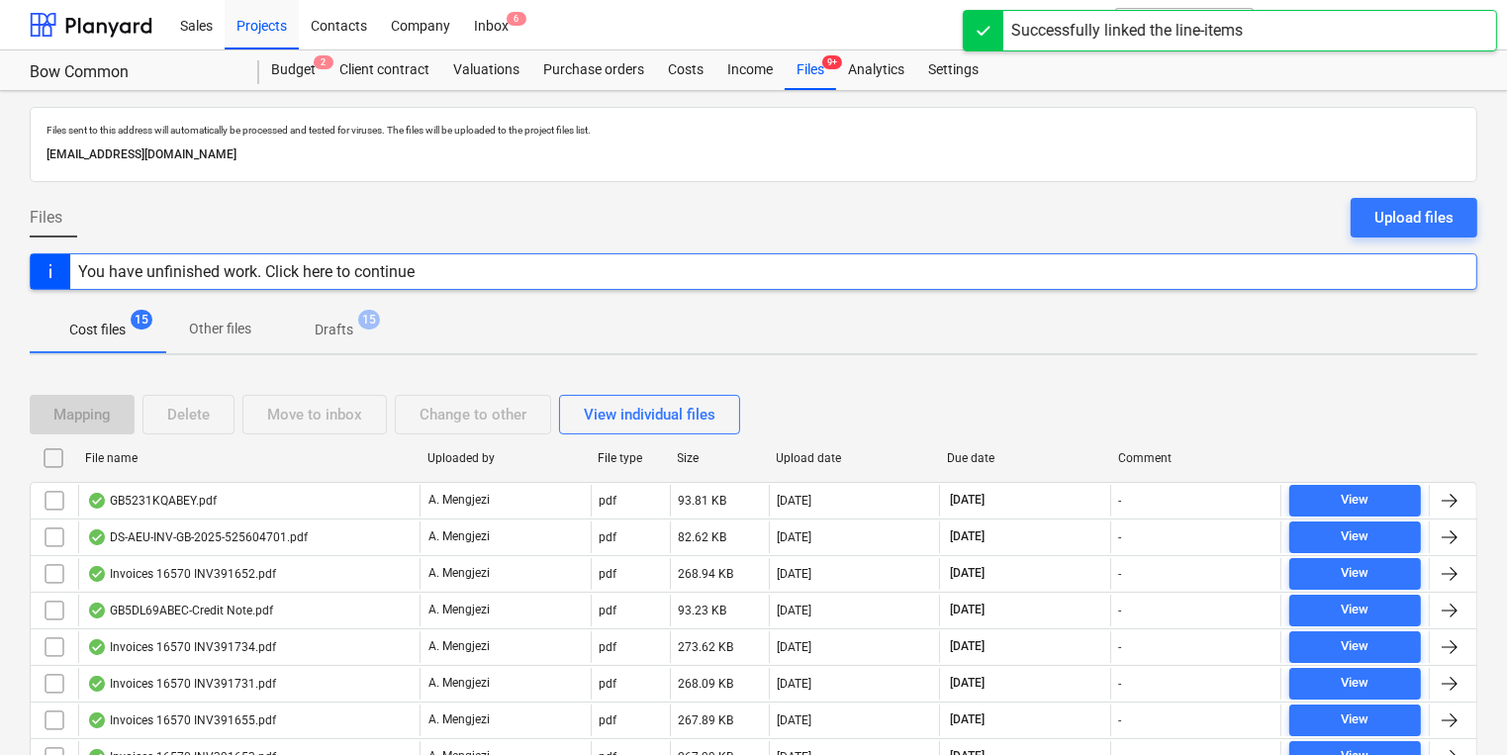
click at [318, 474] on div "File name Uploaded by File type Size Upload date Due date Comment" at bounding box center [753, 462] width 1447 height 40
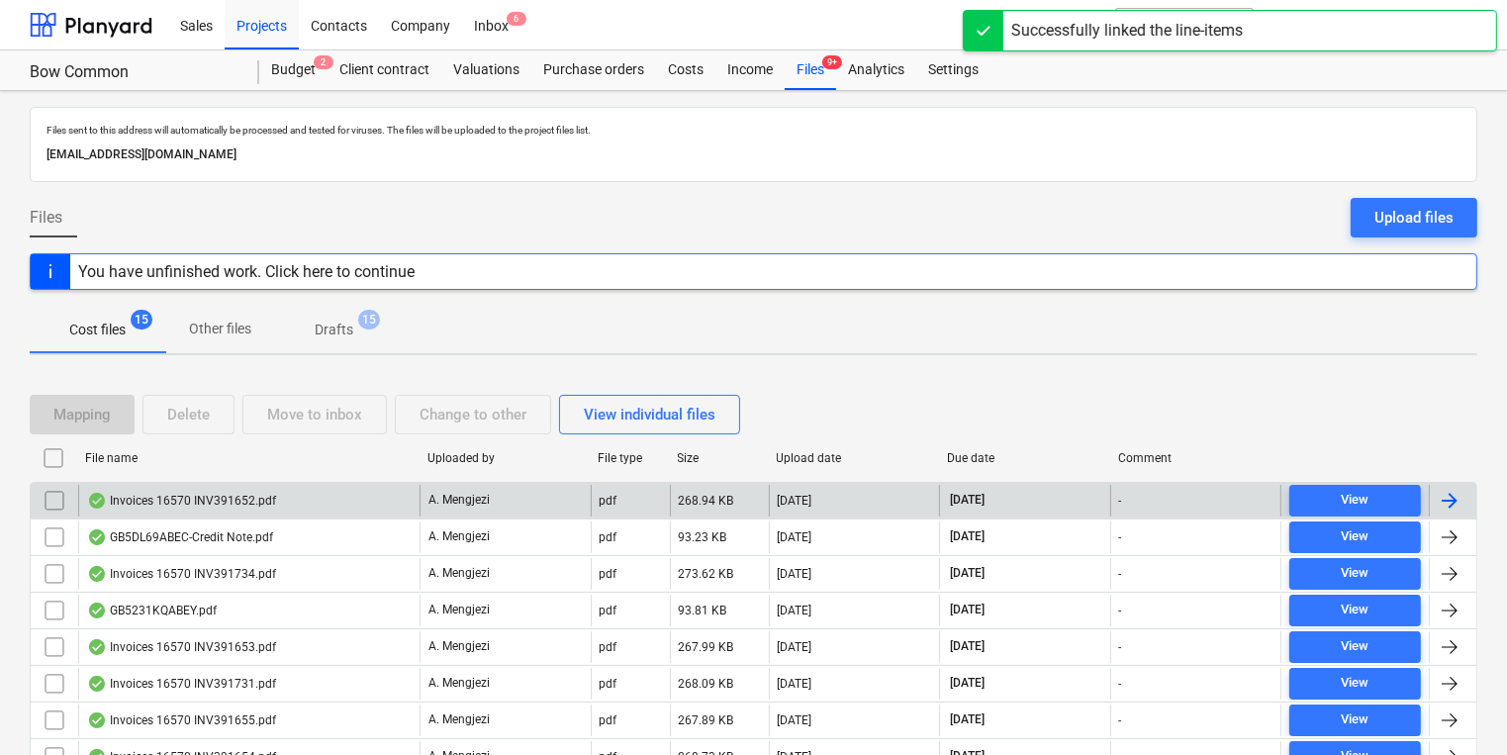
click at [318, 489] on div "Invoices 16570 INV391652.pdf" at bounding box center [248, 501] width 341 height 32
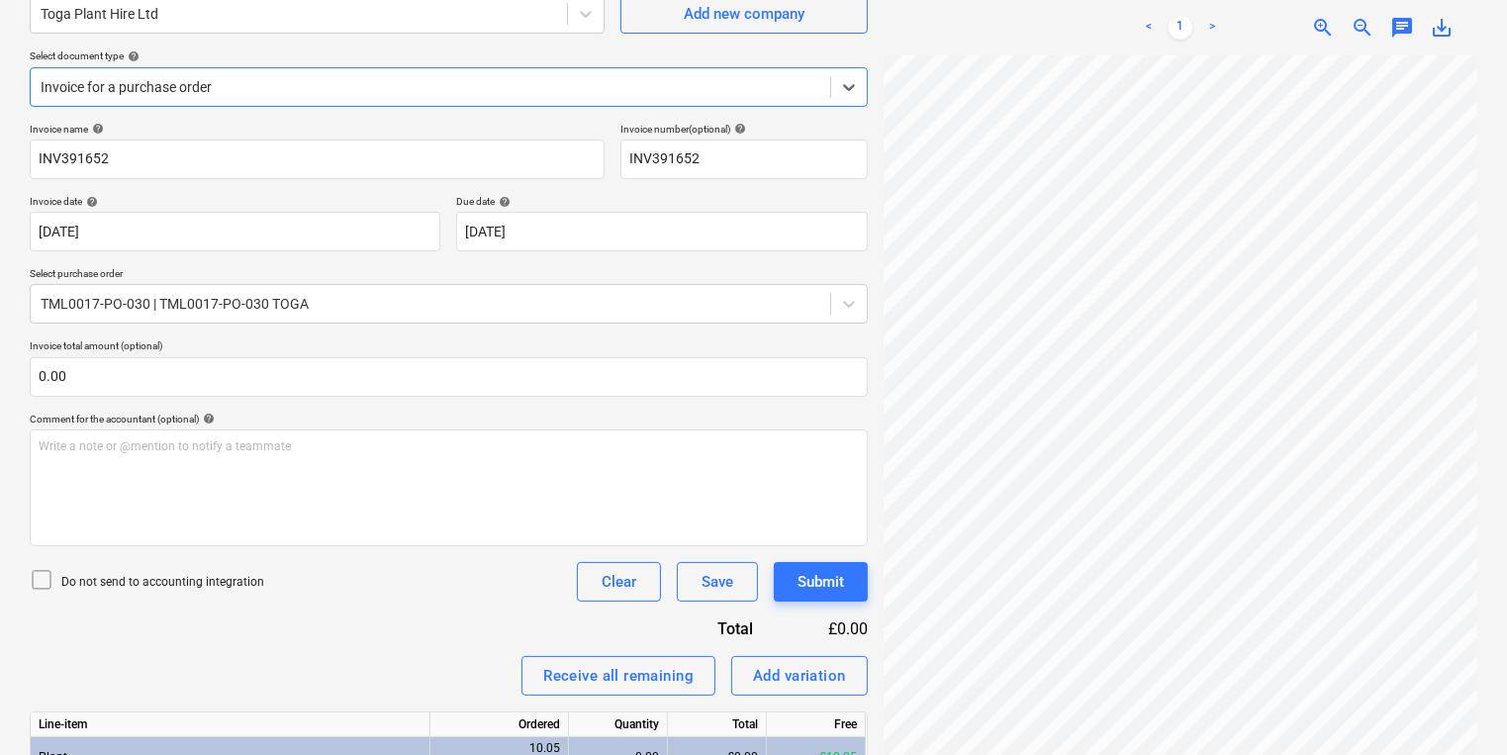
scroll to position [365, 0]
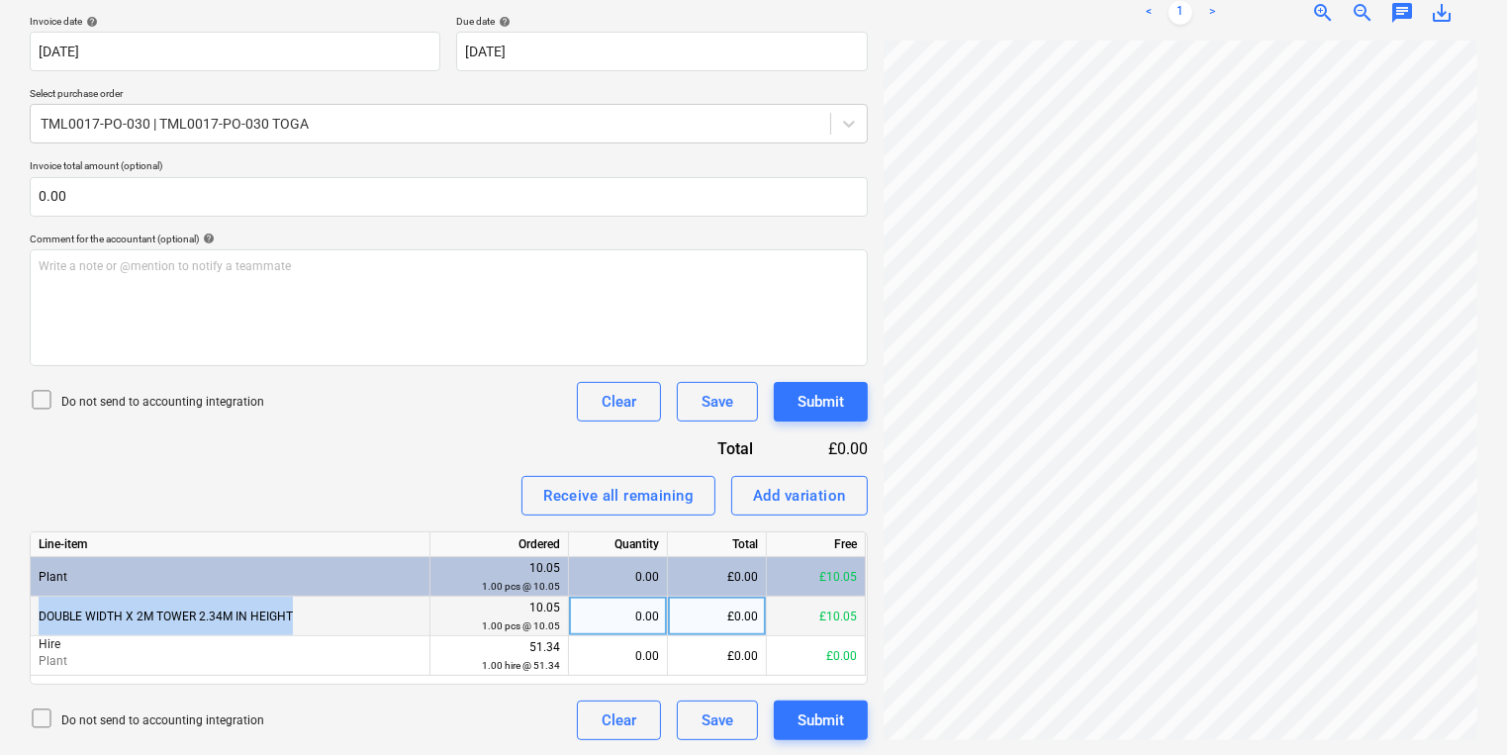
drag, startPoint x: 352, startPoint y: 613, endPoint x: 40, endPoint y: 627, distance: 312.9
click at [40, 627] on div "DOUBLE WIDTH X 2M TOWER 2.34M IN HEIGHT" at bounding box center [231, 617] width 400 height 40
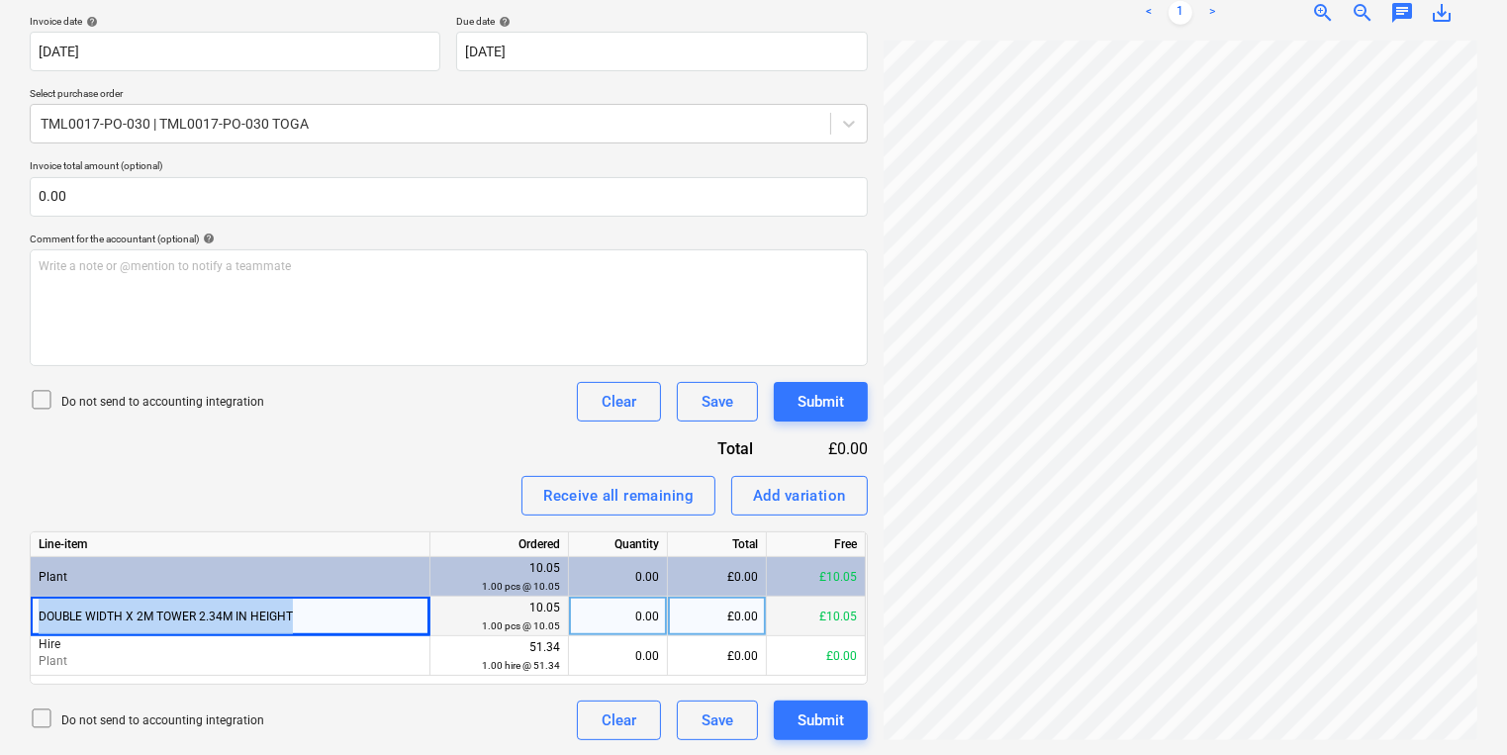
copy div "DOUBLE WIDTH X 2M TOWER 2.34M IN HEIGHT"
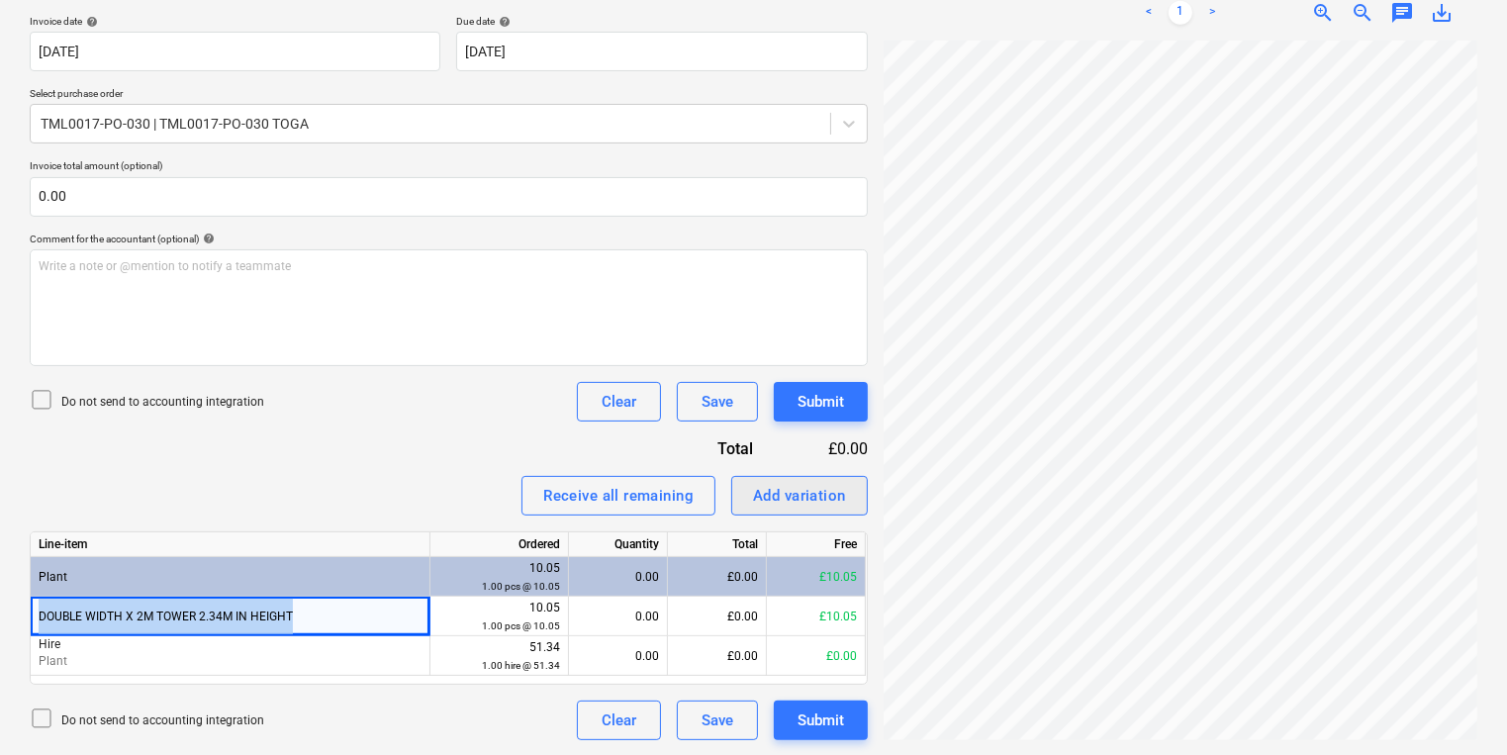
click at [816, 490] on div "Add variation" at bounding box center [799, 496] width 93 height 26
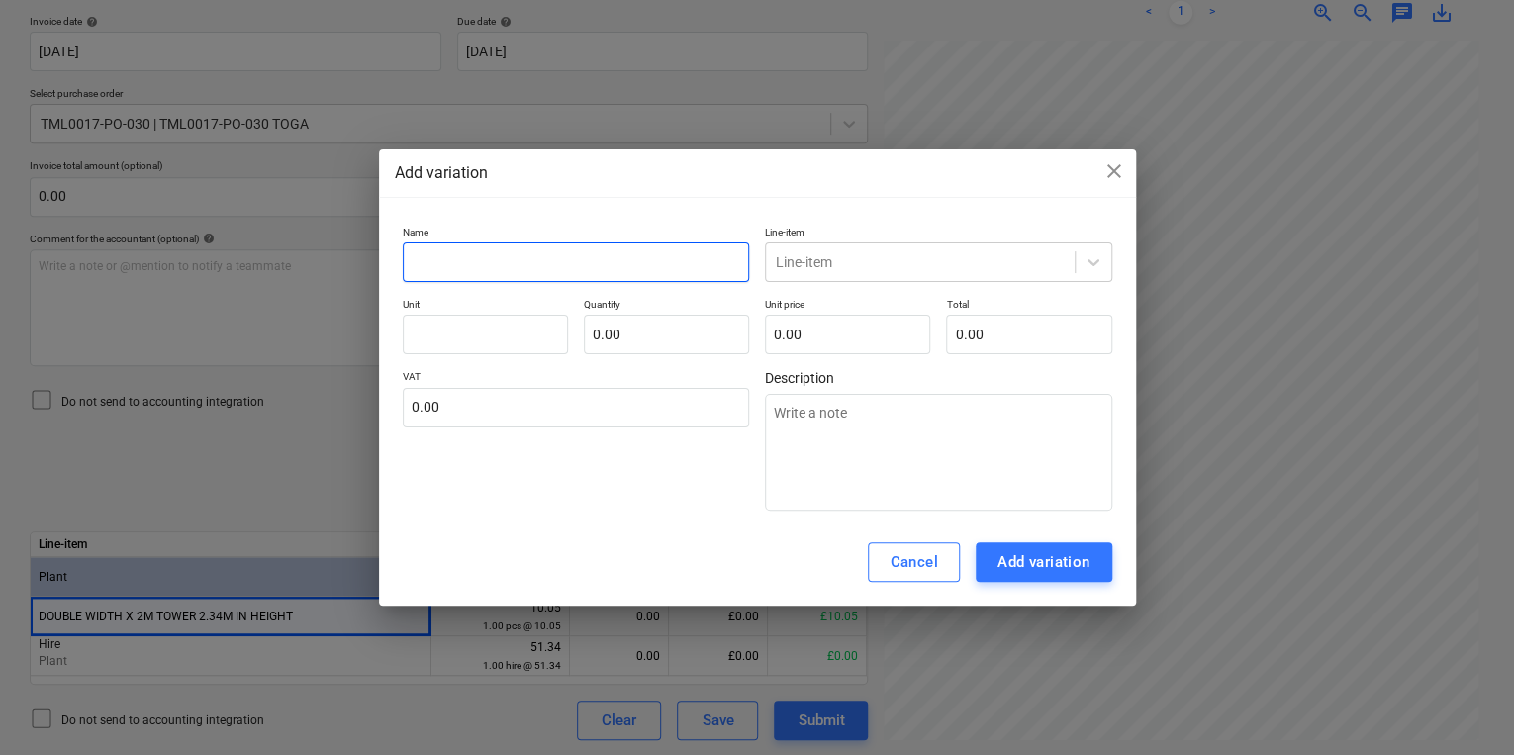
paste input "DOUBLE WIDTH X 2M TOWER 2.34M IN HEIGHT"
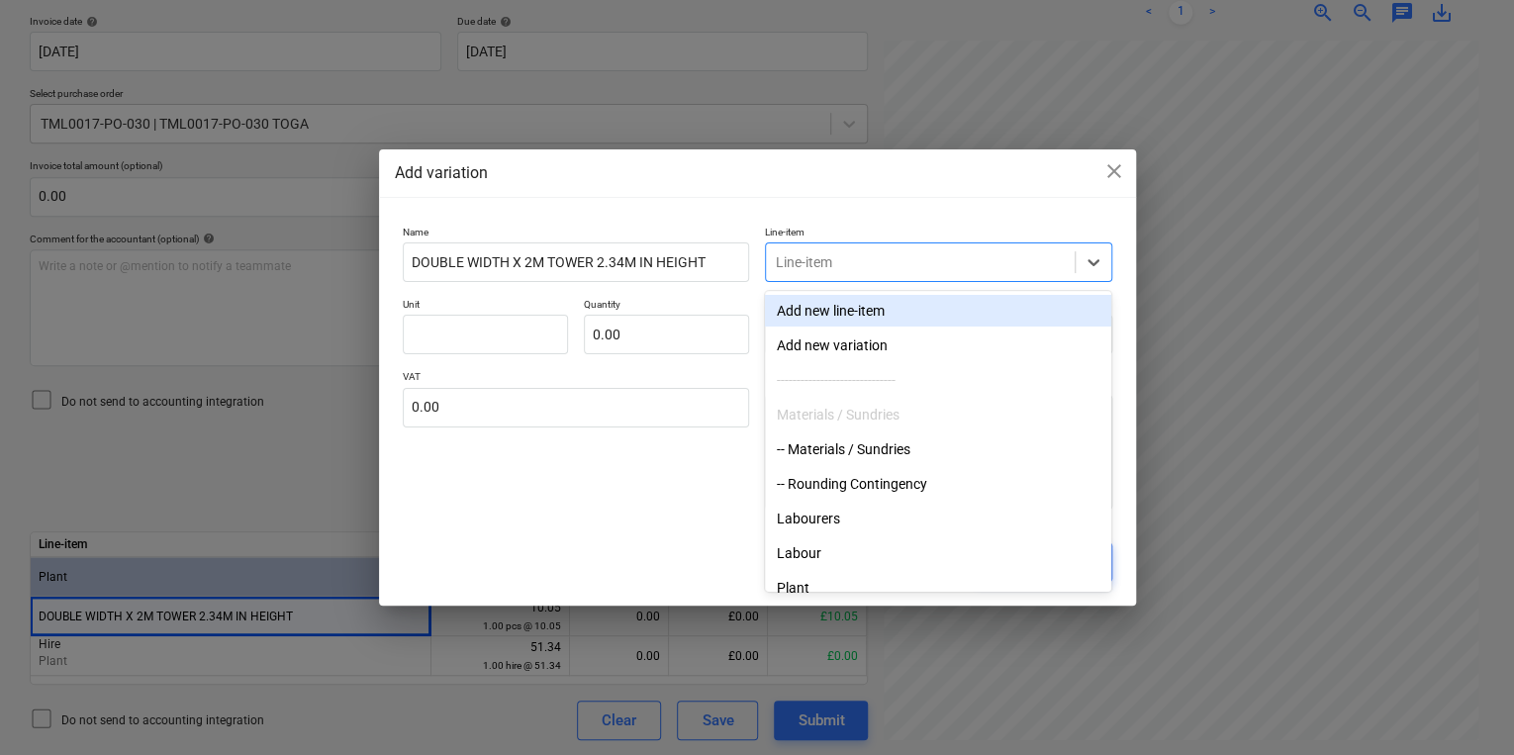
click at [819, 252] on div at bounding box center [920, 262] width 289 height 20
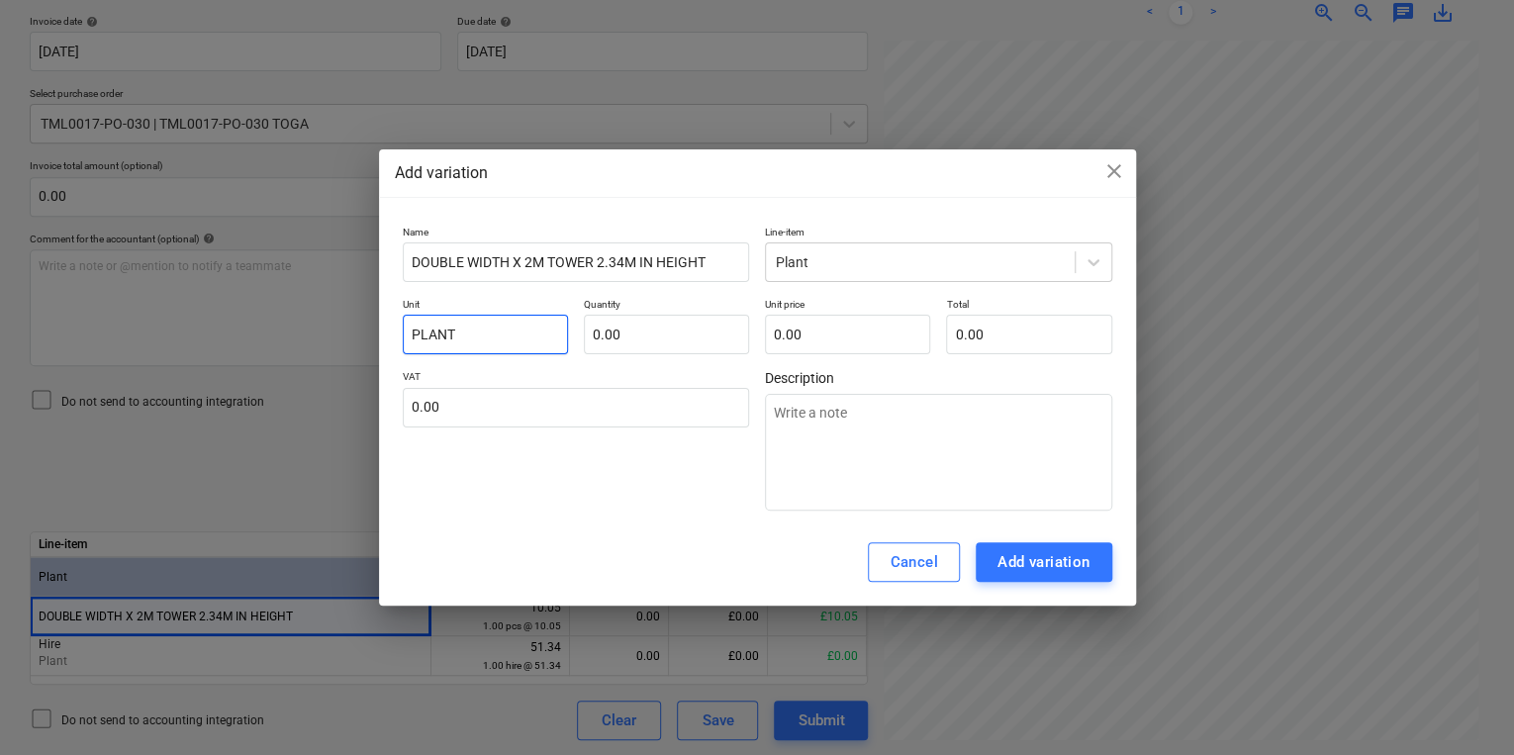
click at [449, 329] on input "PLANT" at bounding box center [485, 335] width 165 height 40
click at [439, 306] on p "Unit" at bounding box center [485, 306] width 165 height 17
click at [432, 325] on input "pLANT" at bounding box center [485, 335] width 165 height 40
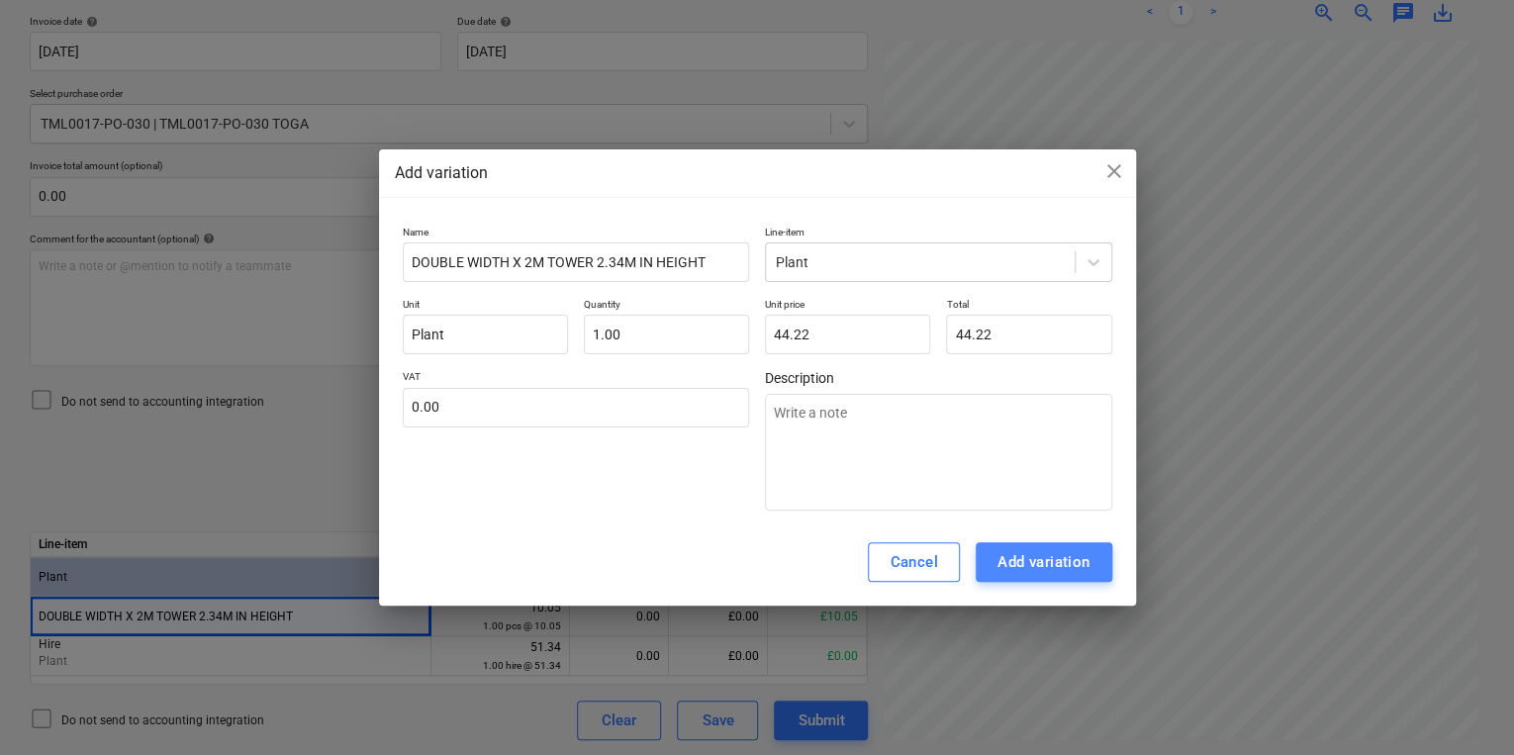
click at [1072, 568] on div "Add variation" at bounding box center [1043, 562] width 93 height 26
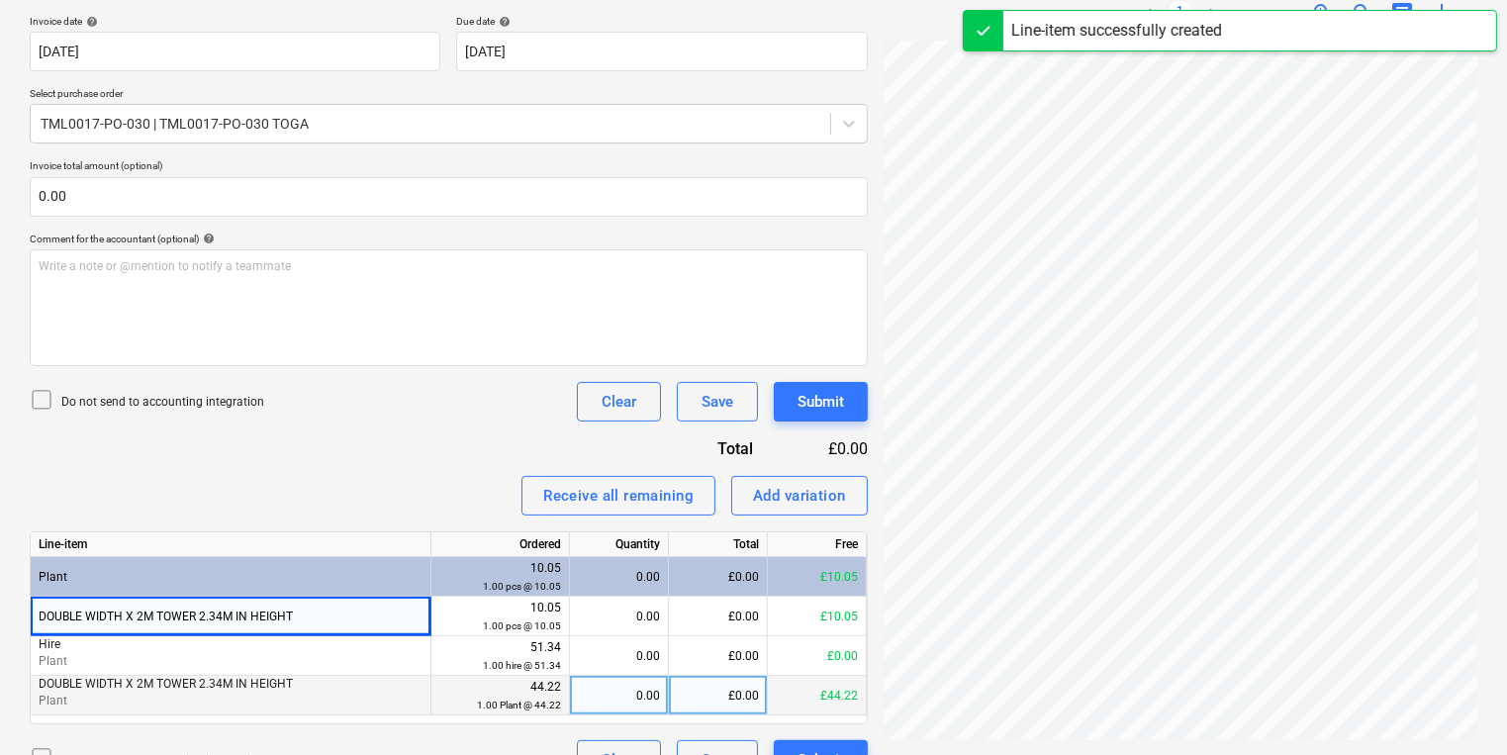
click at [630, 708] on div "0.00" at bounding box center [619, 696] width 82 height 40
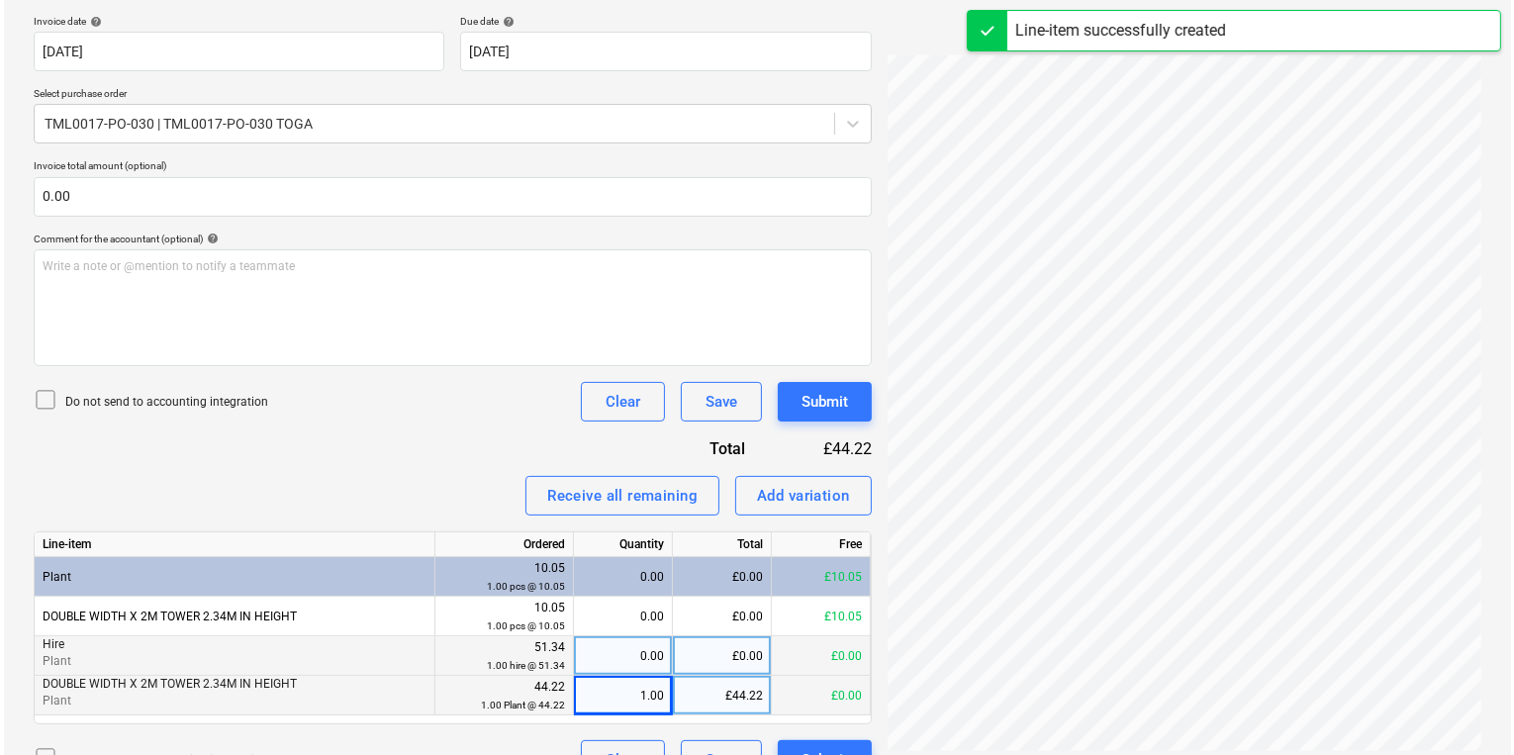
scroll to position [405, 0]
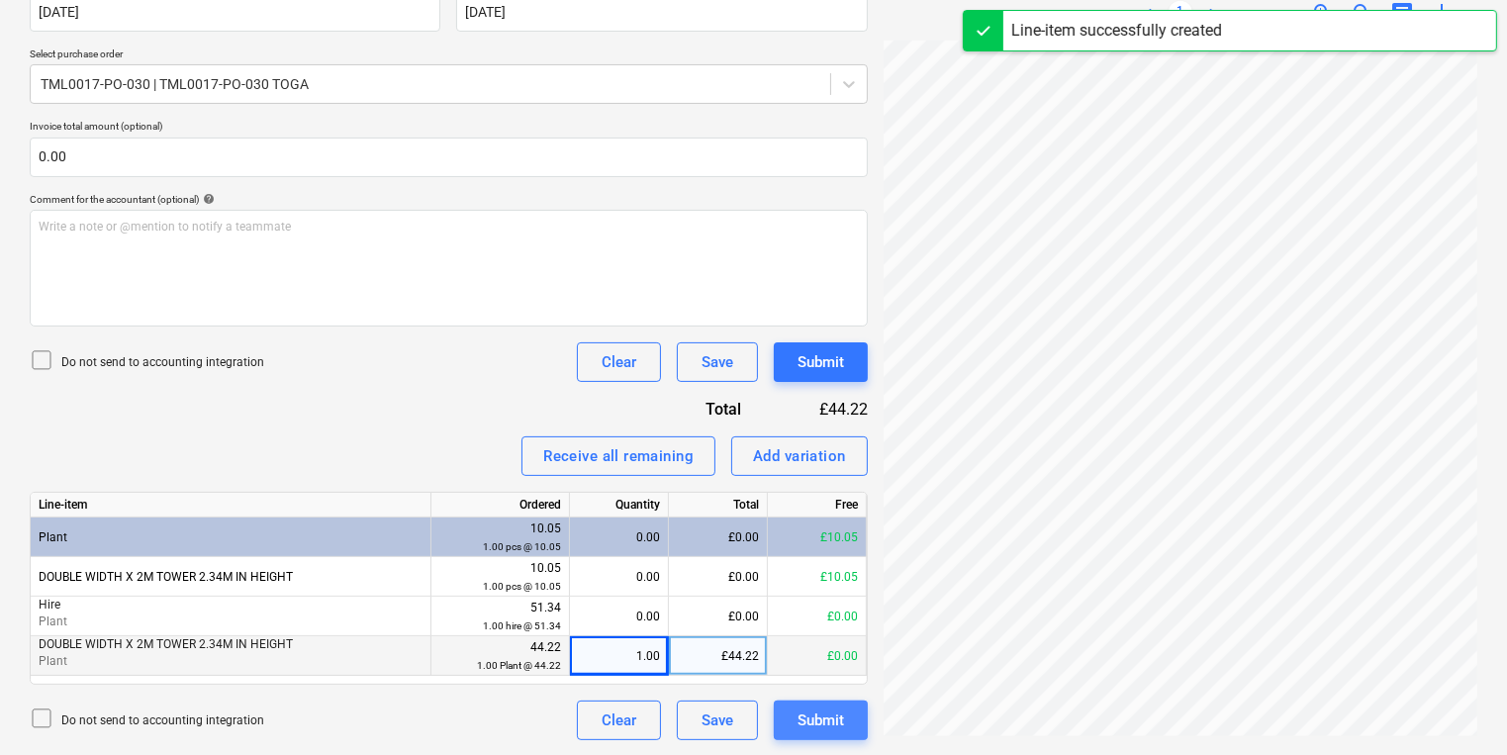
click at [821, 711] on div "Submit" at bounding box center [820, 720] width 46 height 26
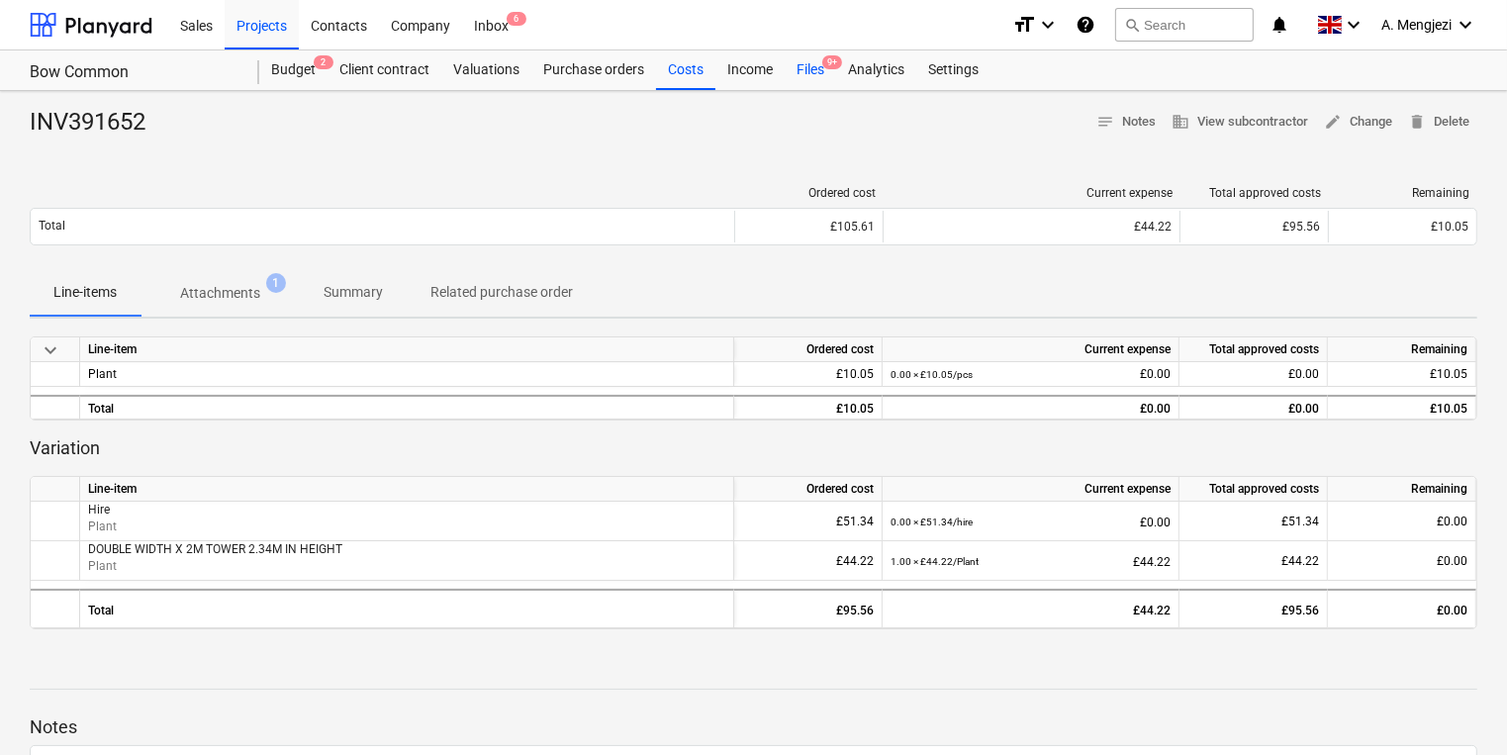
click at [827, 60] on span "9+" at bounding box center [832, 62] width 20 height 14
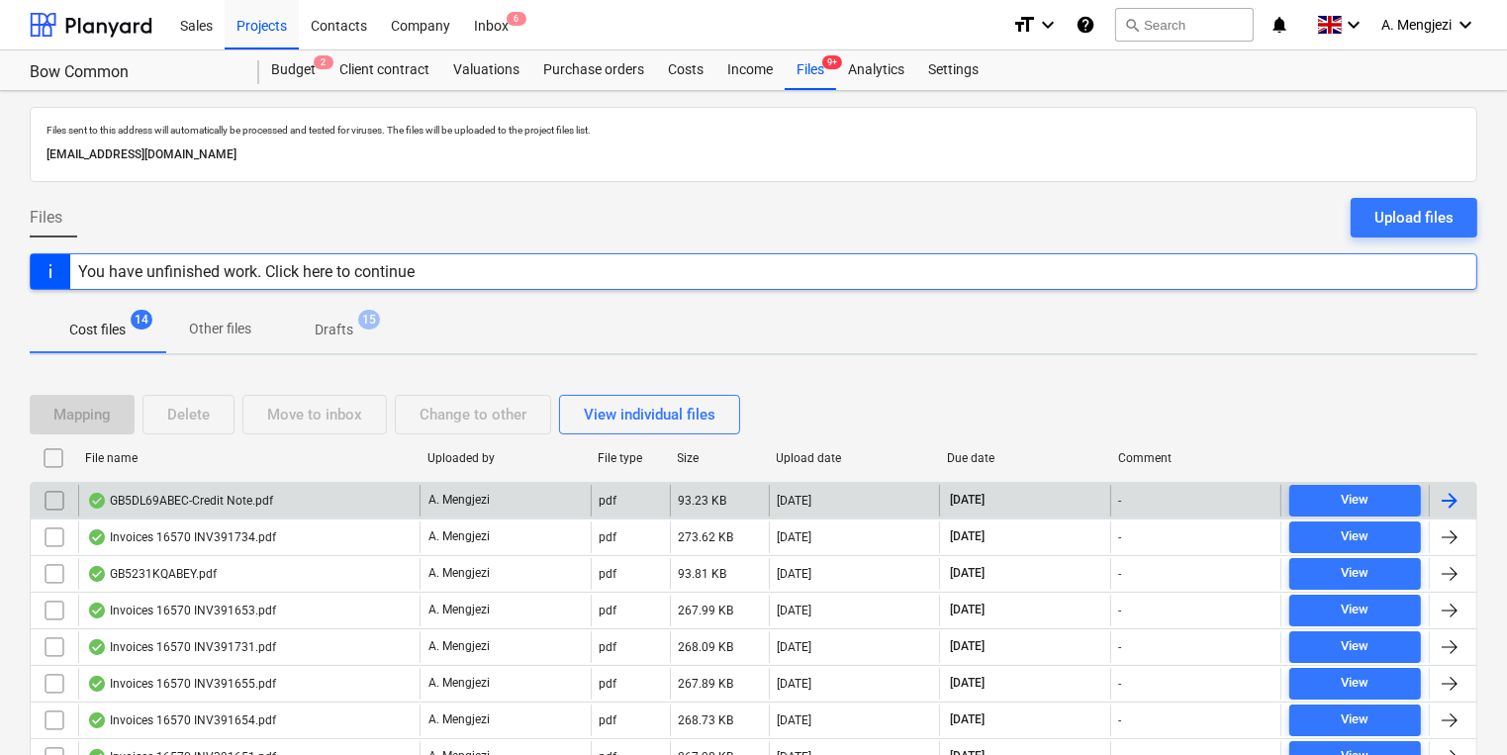
click at [290, 491] on div "GB5DL69ABEC-Credit Note.pdf" at bounding box center [248, 501] width 341 height 32
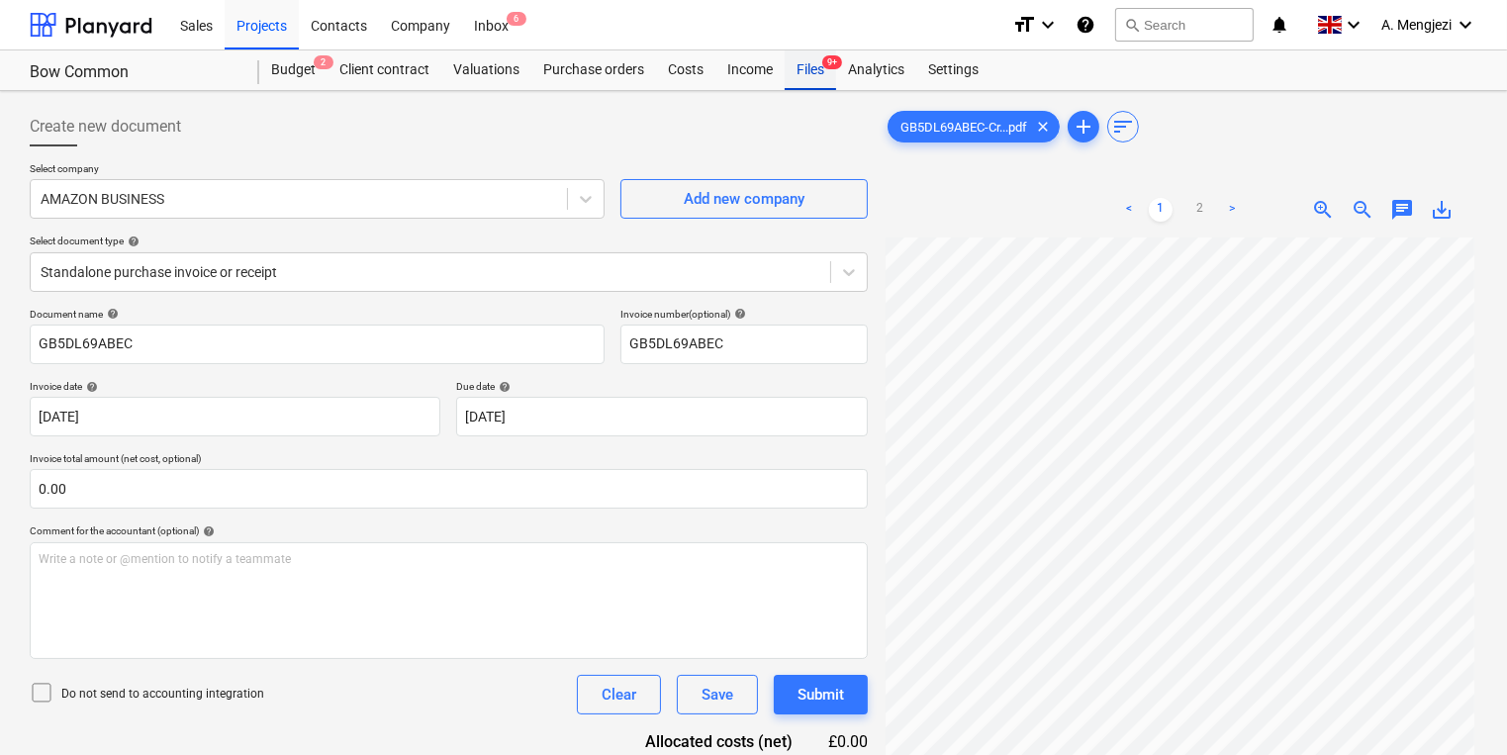
click at [798, 67] on div "Files 9+" at bounding box center [810, 70] width 51 height 40
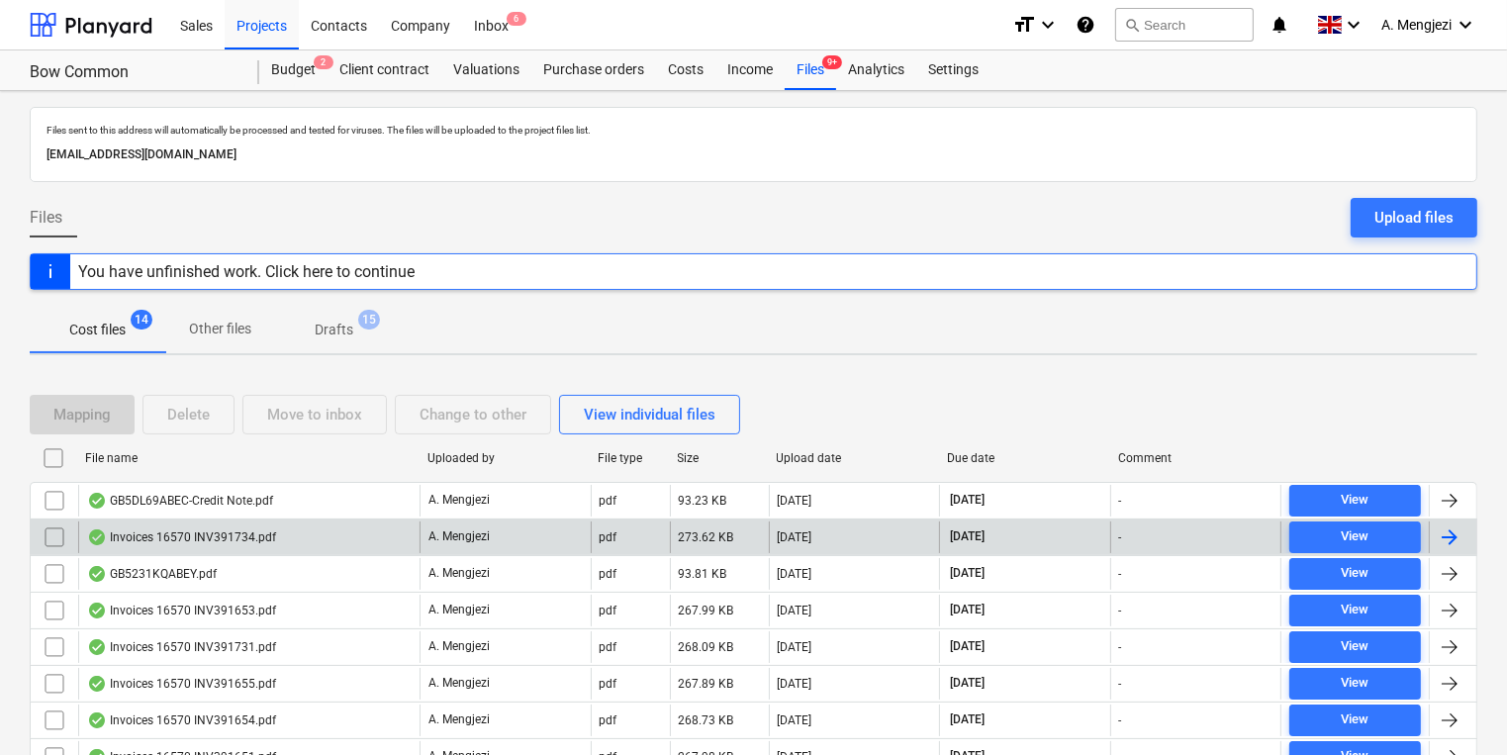
click at [161, 538] on div "Invoices 16570 INV391734.pdf" at bounding box center [181, 537] width 189 height 16
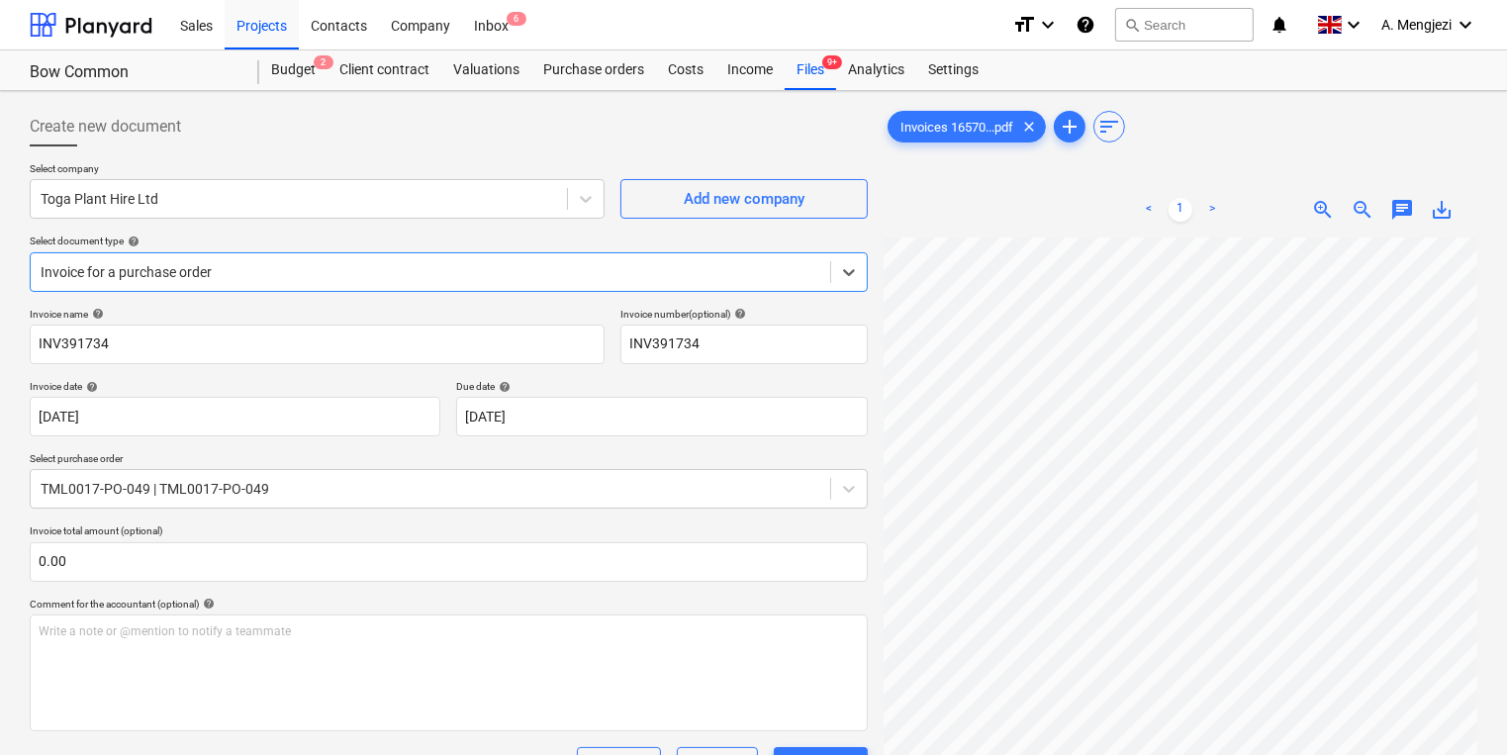
scroll to position [79, 0]
click at [809, 79] on div "Files 9+" at bounding box center [810, 70] width 51 height 40
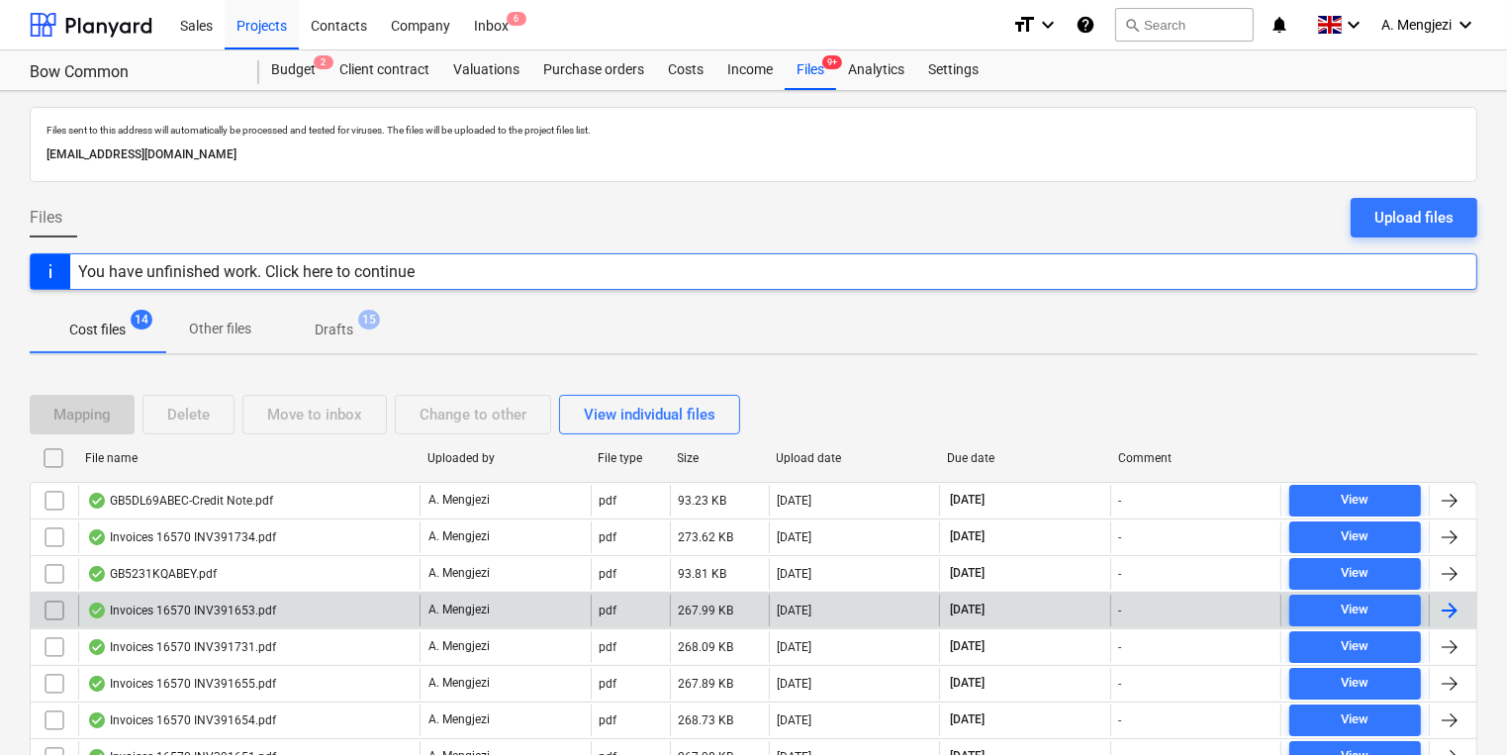
click at [232, 612] on div "Invoices 16570 INV391653.pdf" at bounding box center [181, 611] width 189 height 16
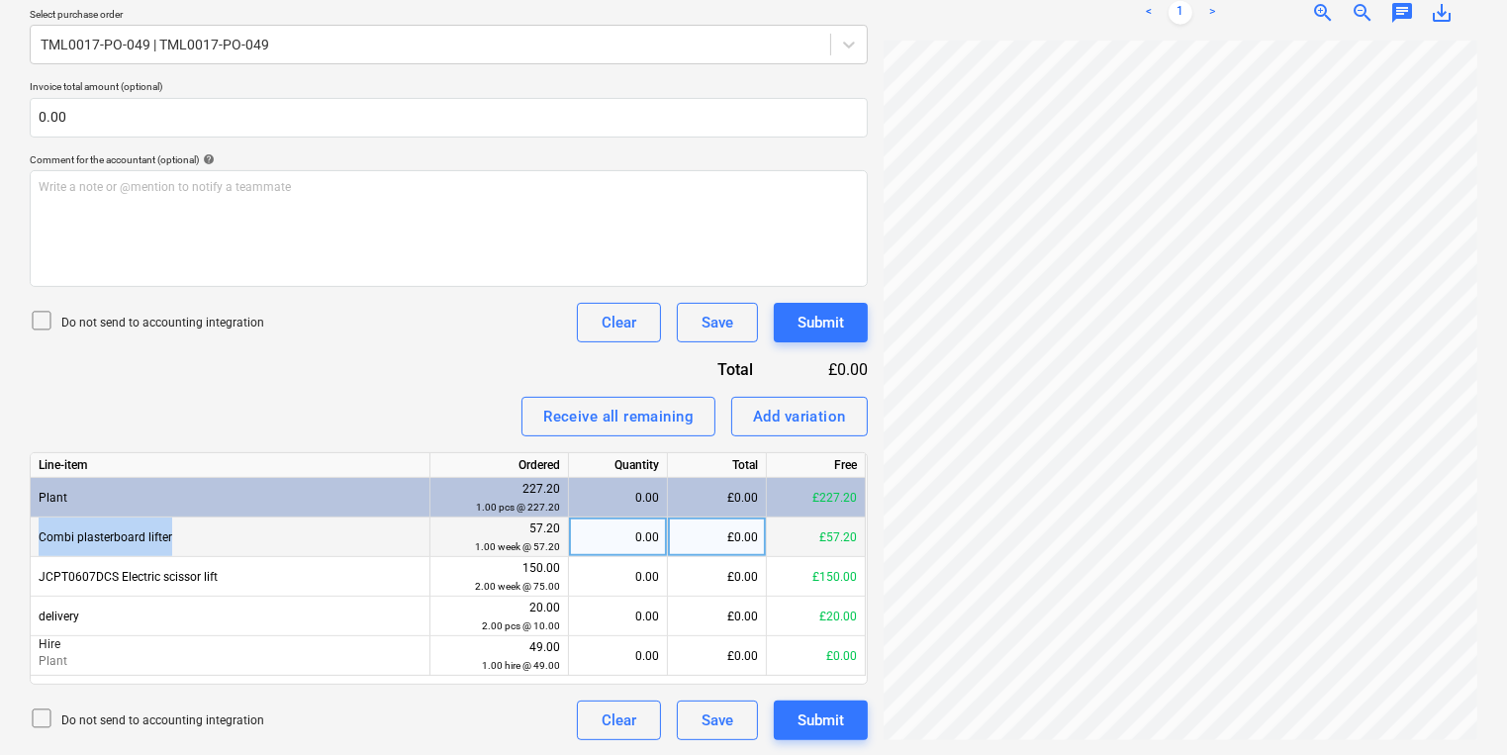
drag, startPoint x: 267, startPoint y: 526, endPoint x: 37, endPoint y: 536, distance: 230.7
click at [37, 536] on div "Combi plasterboard lifter" at bounding box center [231, 537] width 400 height 40
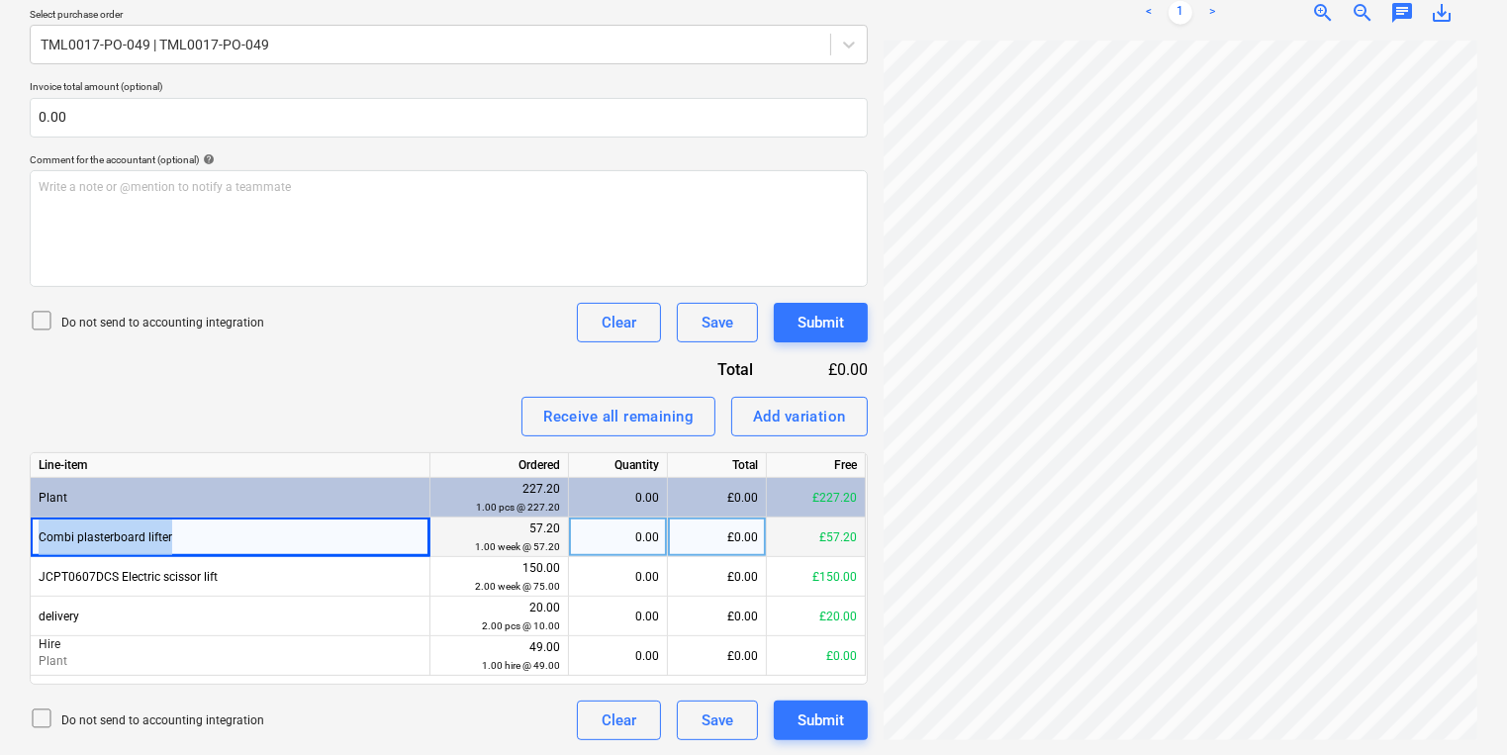
copy div "Combi plasterboard lifter"
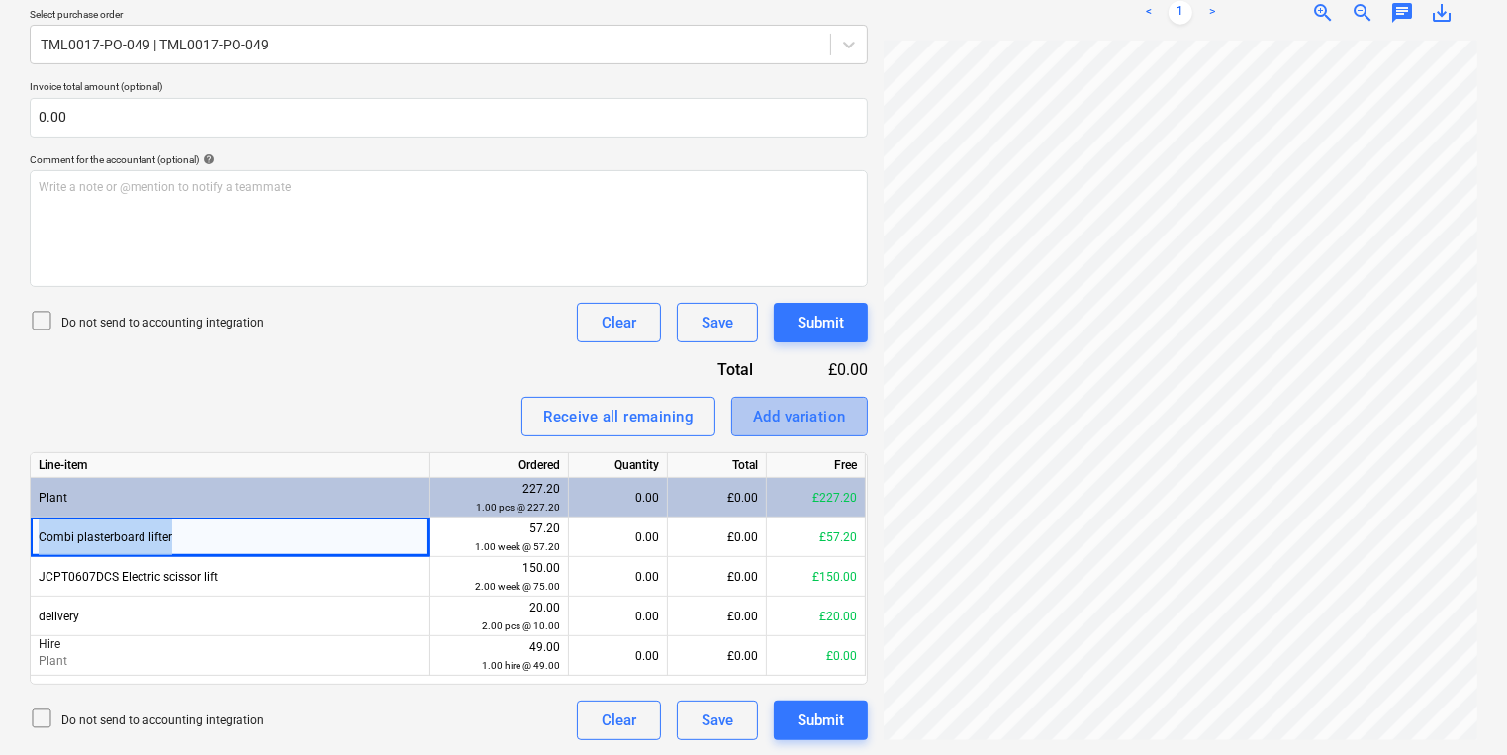
click at [799, 415] on div "Add variation" at bounding box center [799, 417] width 93 height 26
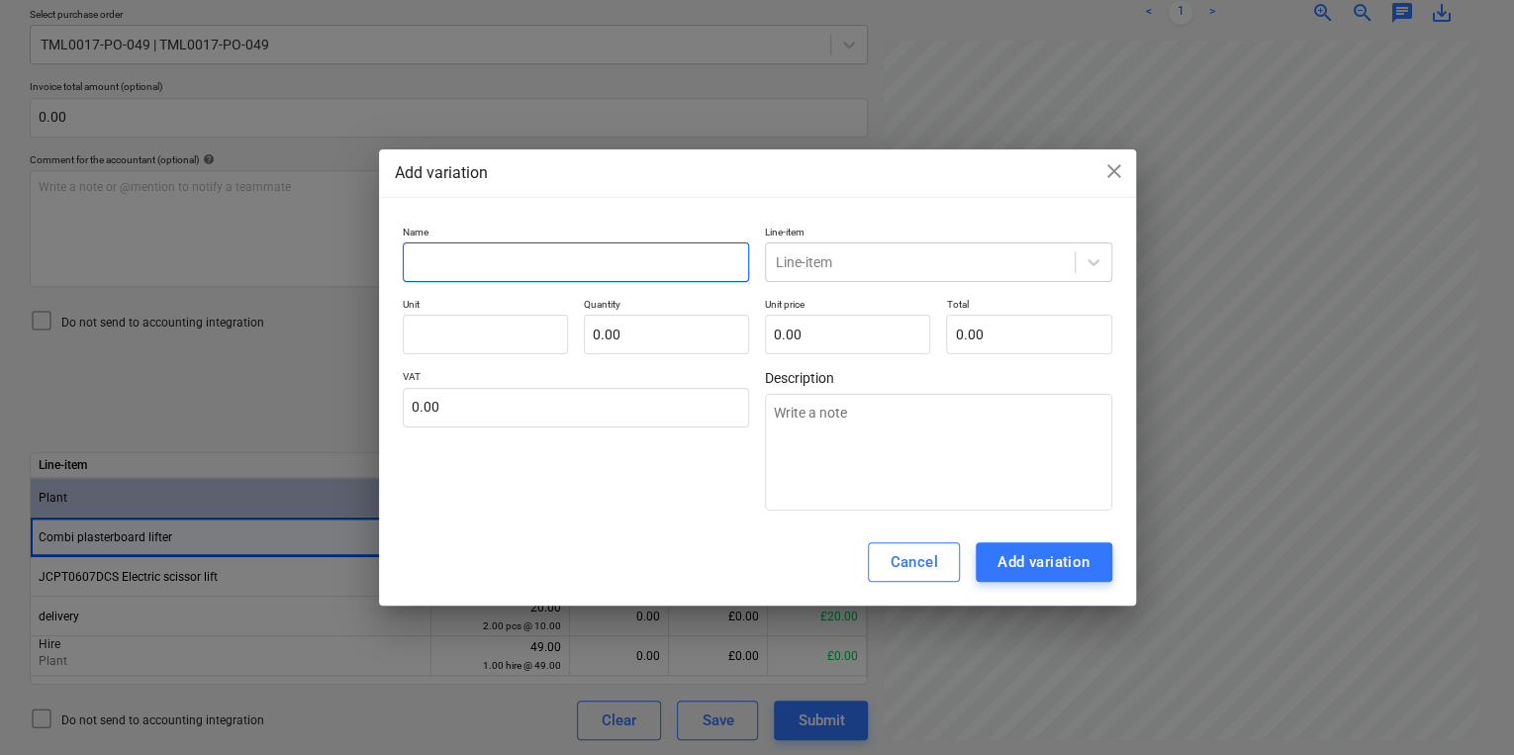
click at [442, 273] on input "text" at bounding box center [576, 262] width 347 height 40
paste input "Combi plasterboard lifter"
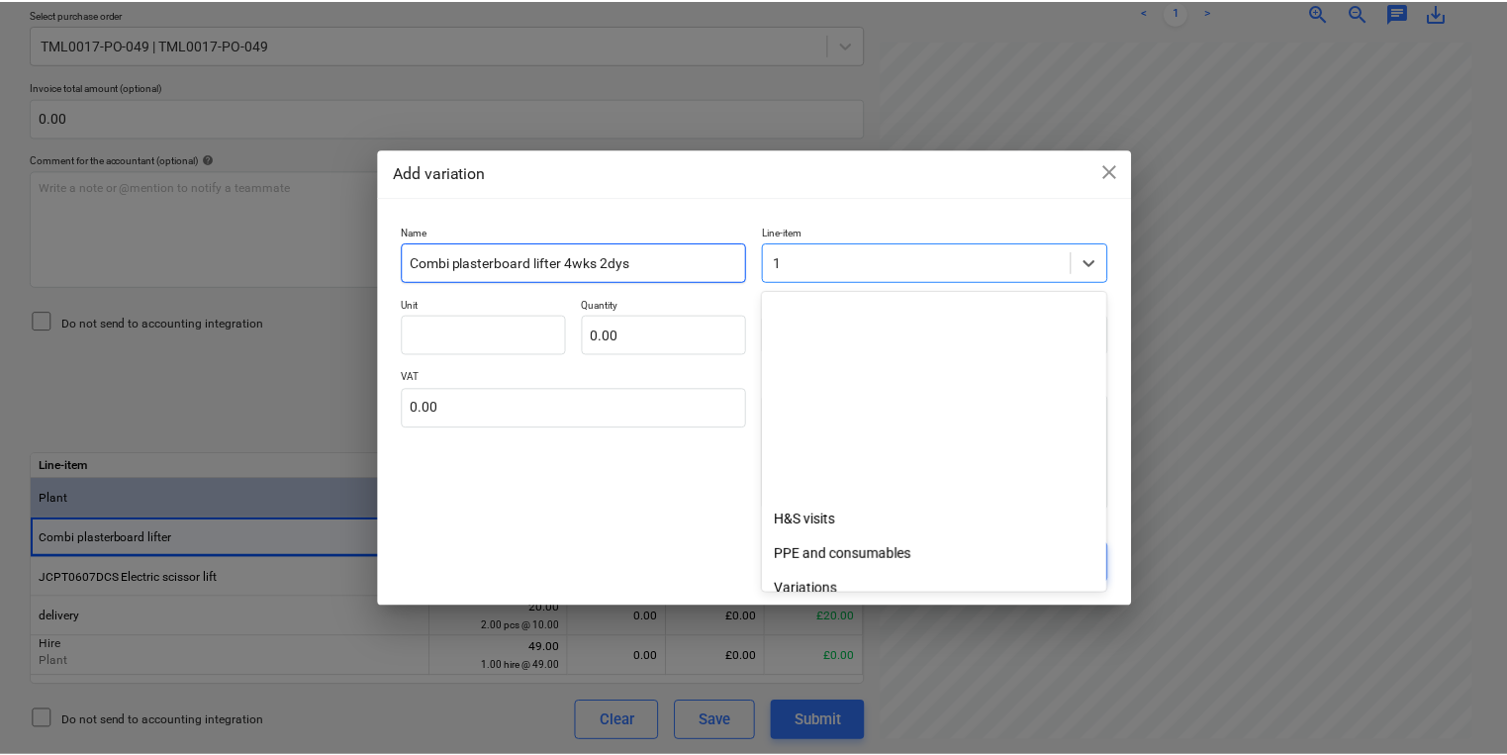
scroll to position [277, 0]
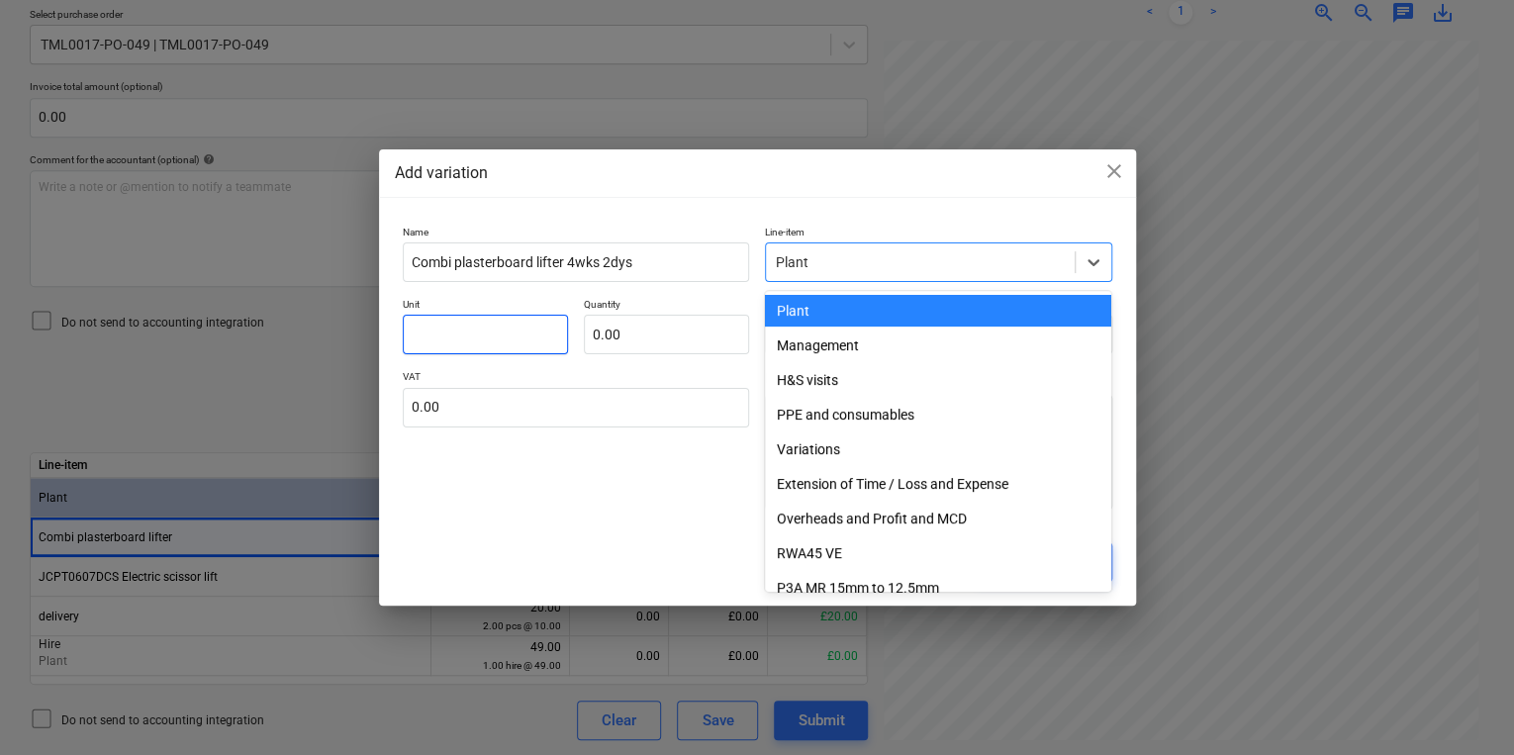
click at [466, 329] on input "text" at bounding box center [485, 335] width 165 height 40
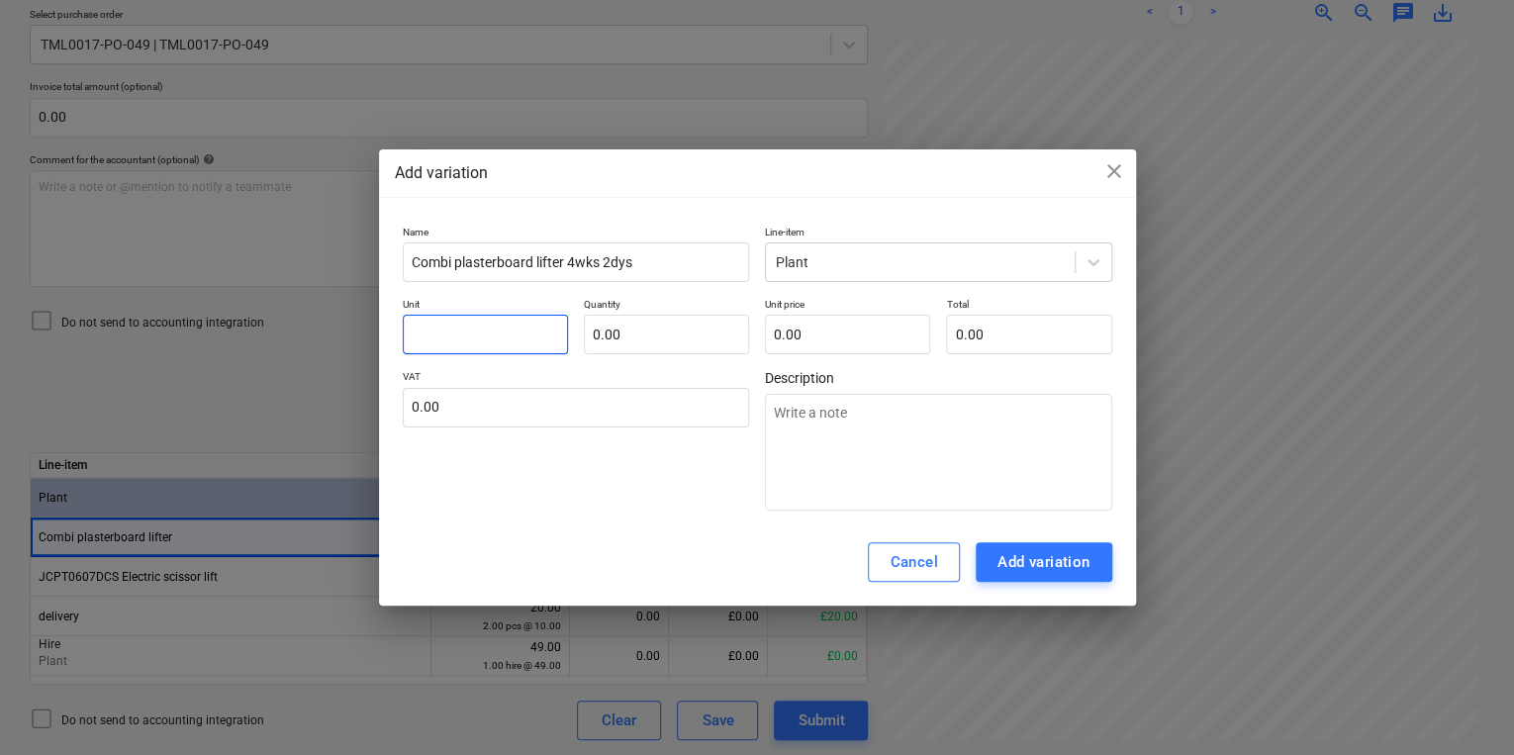
click at [468, 329] on input "text" at bounding box center [485, 335] width 165 height 40
click at [1053, 567] on div "Add variation" at bounding box center [1043, 562] width 93 height 26
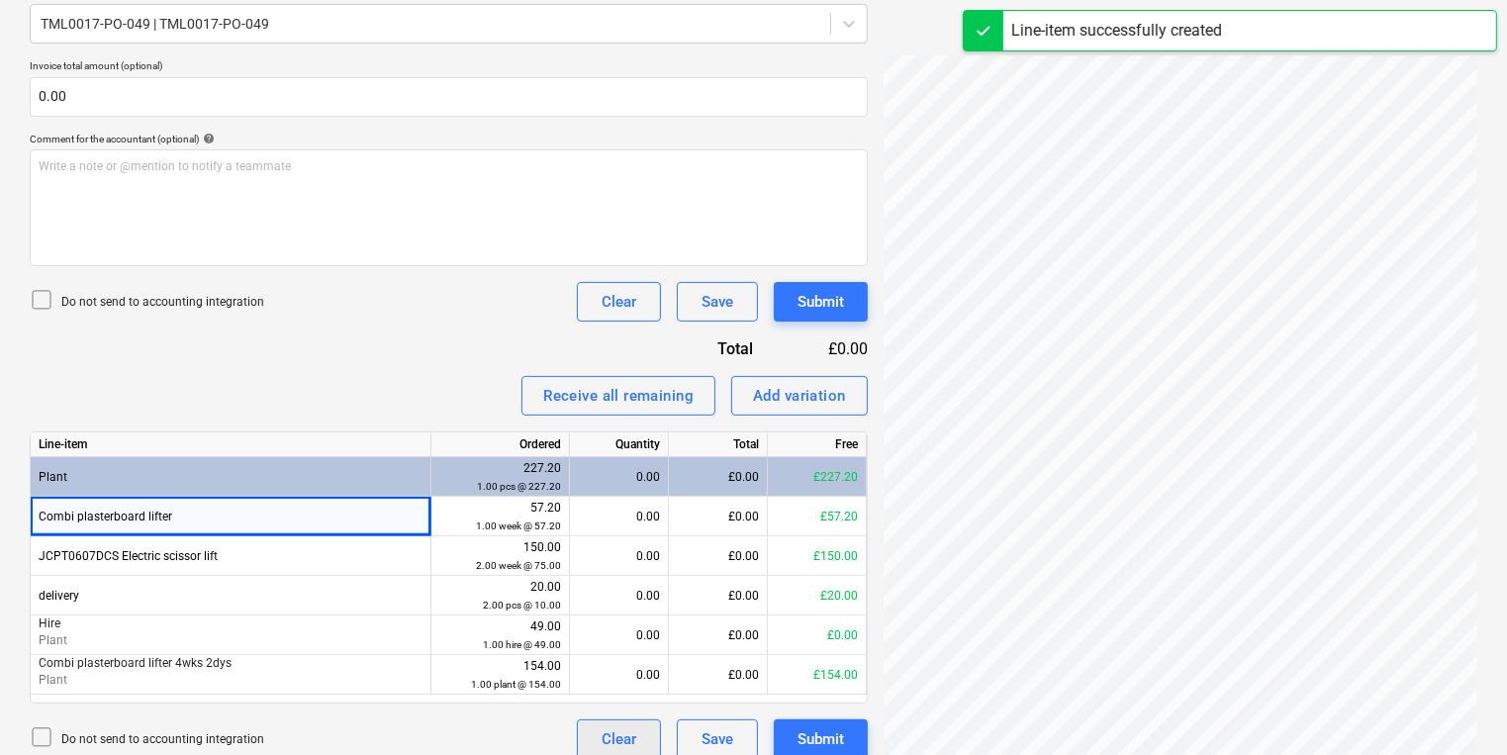
scroll to position [484, 0]
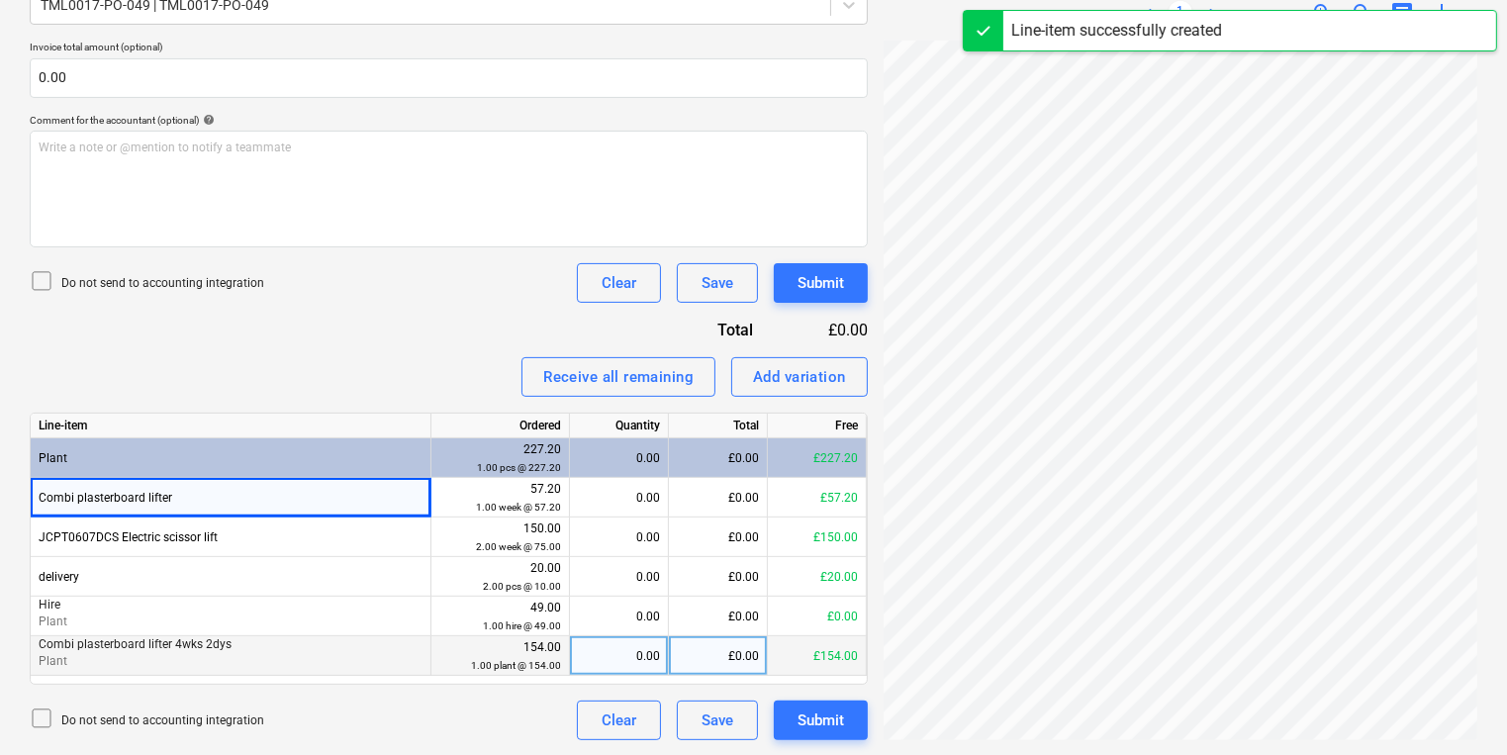
click at [600, 661] on div "0.00" at bounding box center [619, 656] width 82 height 40
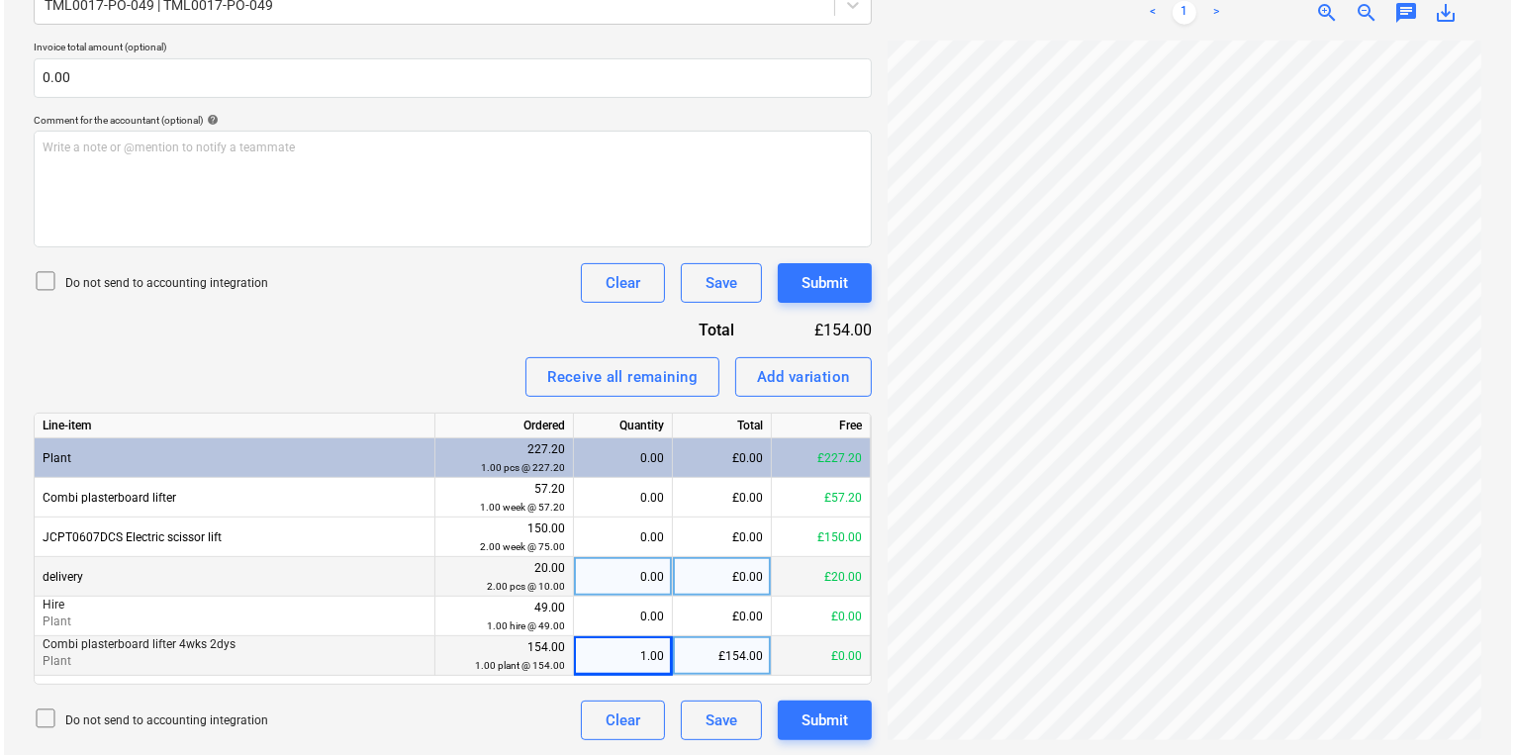
scroll to position [98, 0]
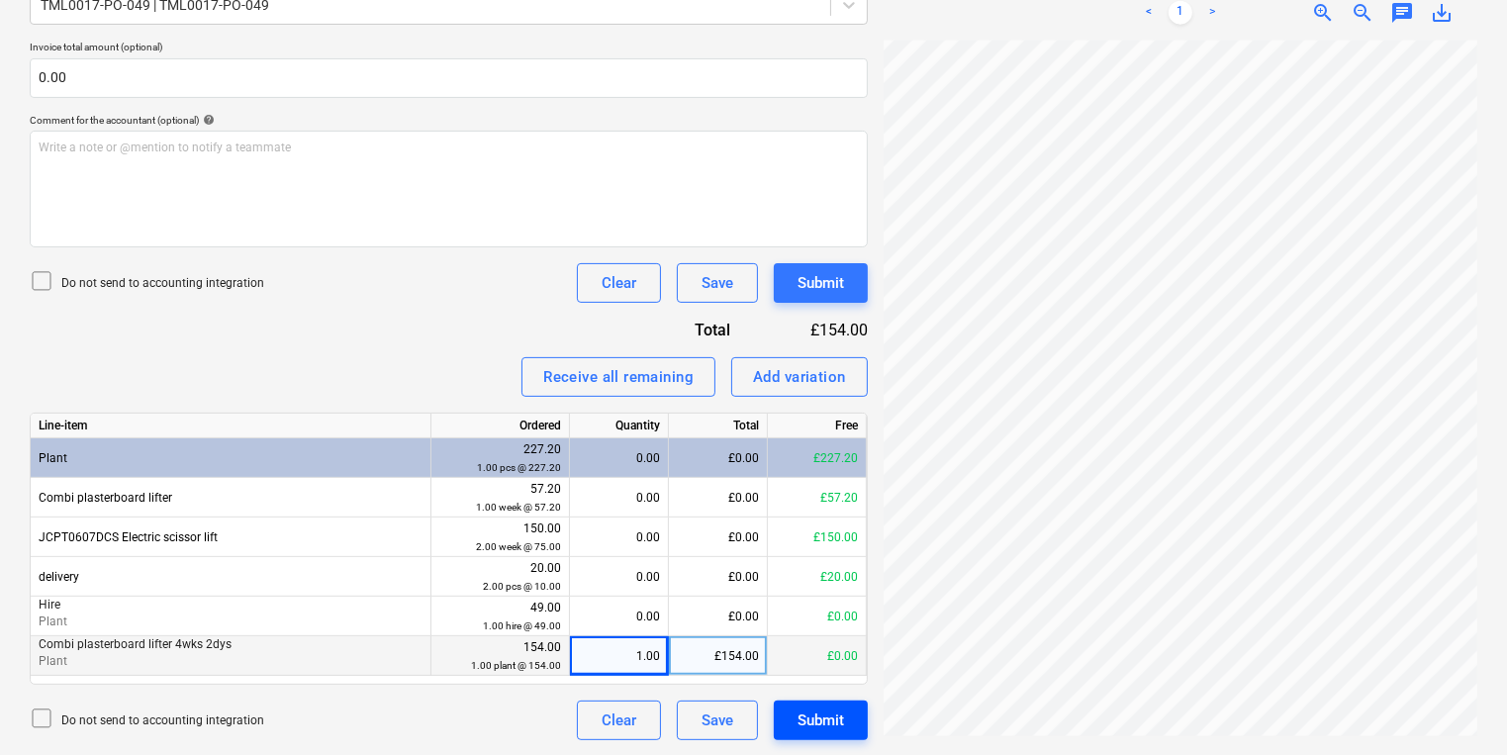
click at [804, 716] on div "Submit" at bounding box center [820, 720] width 46 height 26
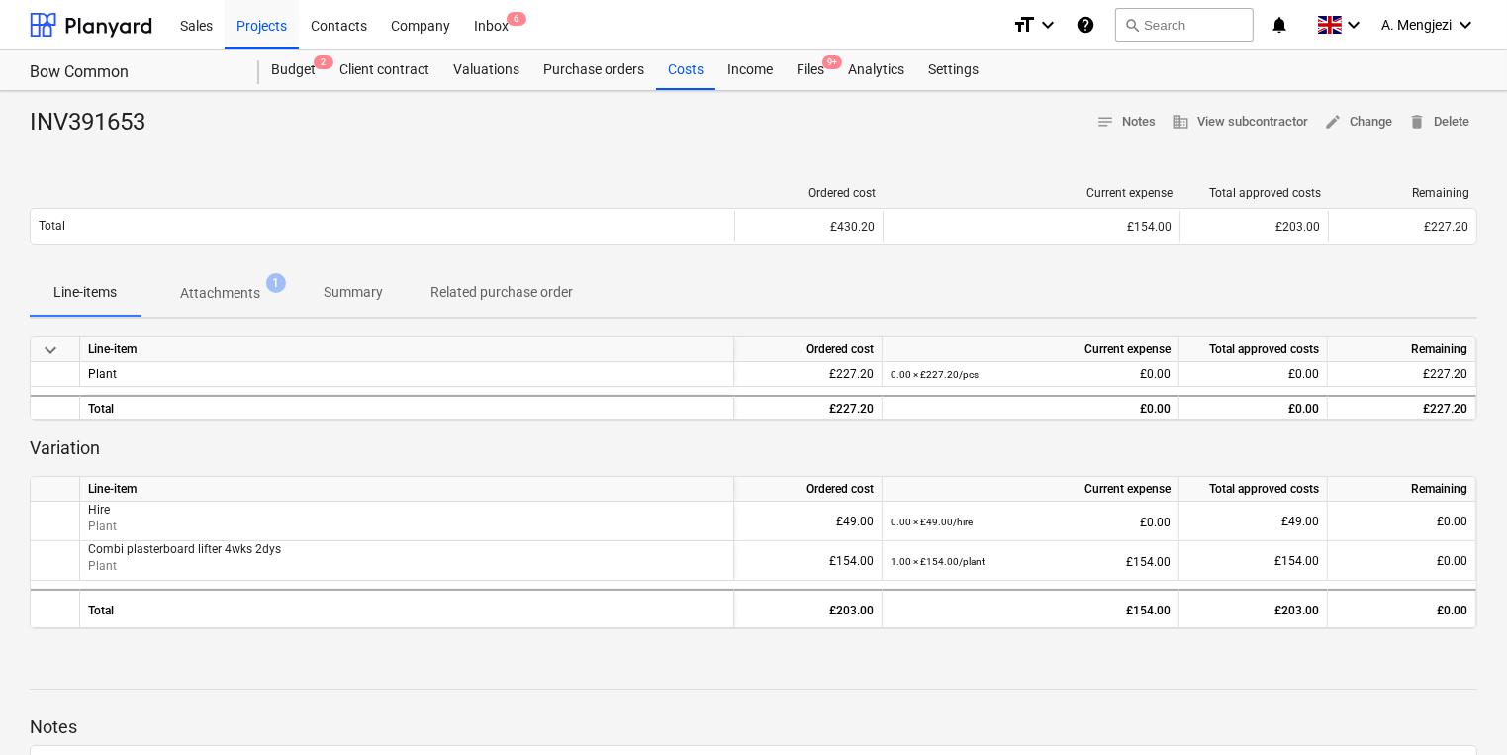
click at [674, 131] on div "INV391653 notes Notes business View subcontractor edit Change delete Delete" at bounding box center [753, 123] width 1447 height 32
click at [811, 72] on div "Files 9+" at bounding box center [810, 70] width 51 height 40
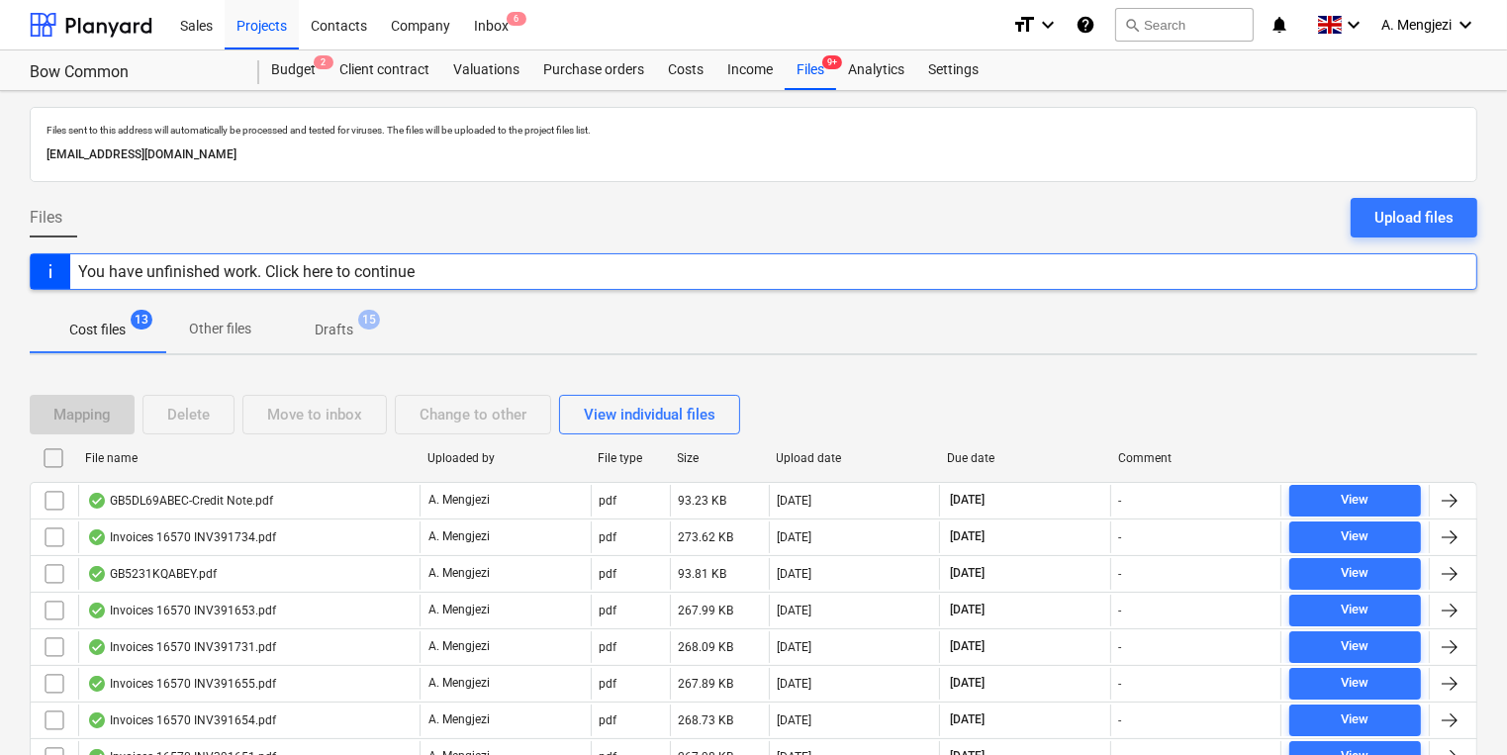
click at [284, 451] on div "File name" at bounding box center [248, 458] width 326 height 14
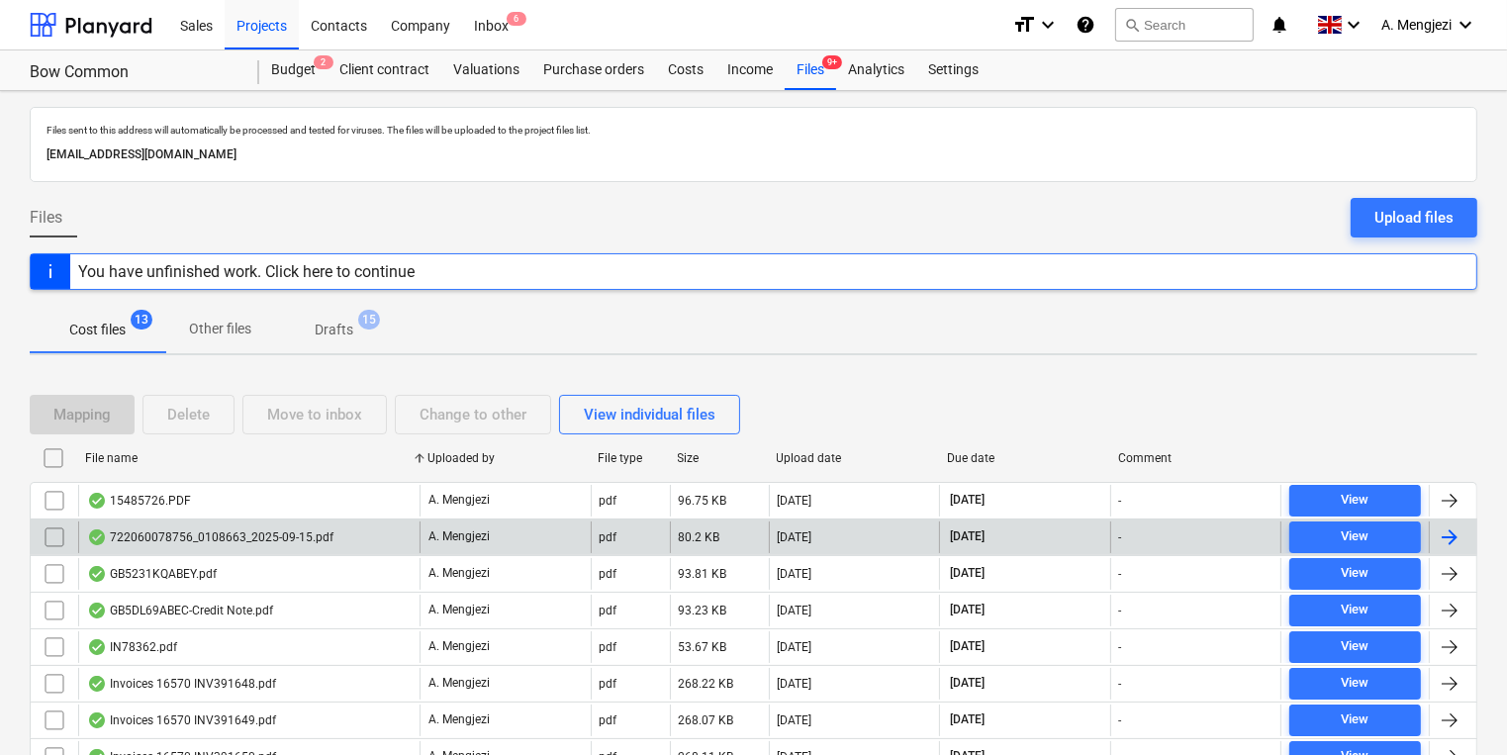
click at [273, 522] on div "722060078756_0108663_2025-09-15.pdf" at bounding box center [248, 537] width 341 height 32
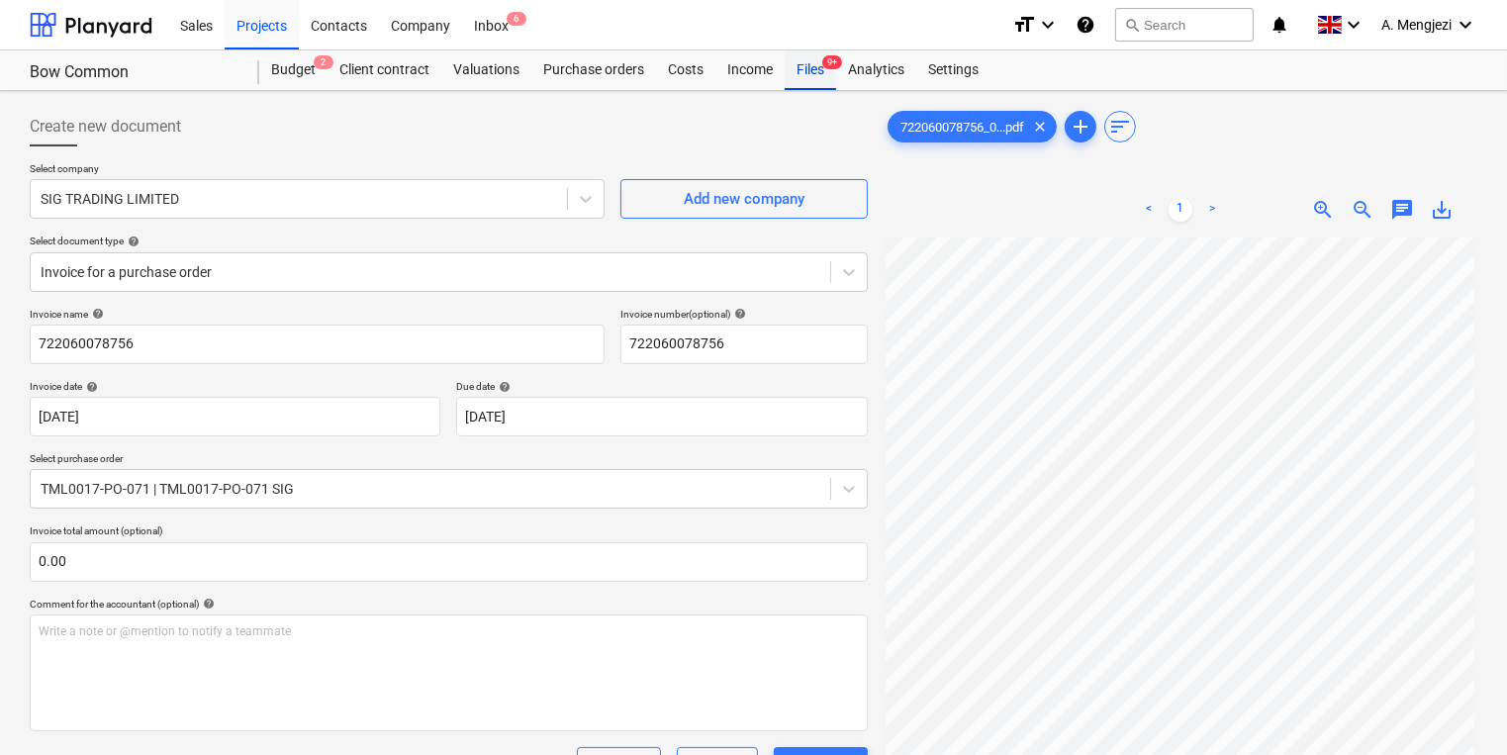
click at [820, 78] on div "Files 9+" at bounding box center [810, 70] width 51 height 40
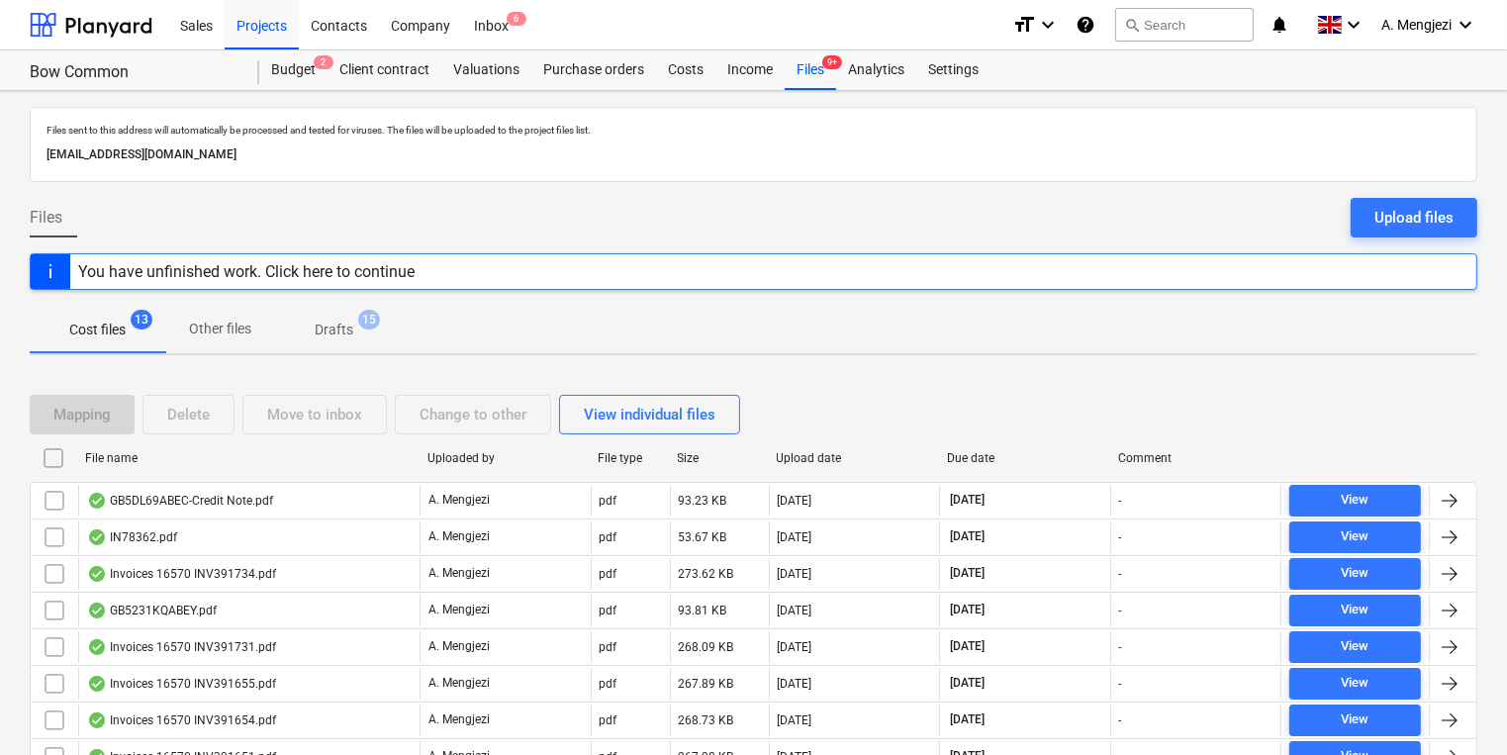
click at [273, 464] on div "File name" at bounding box center [248, 458] width 342 height 32
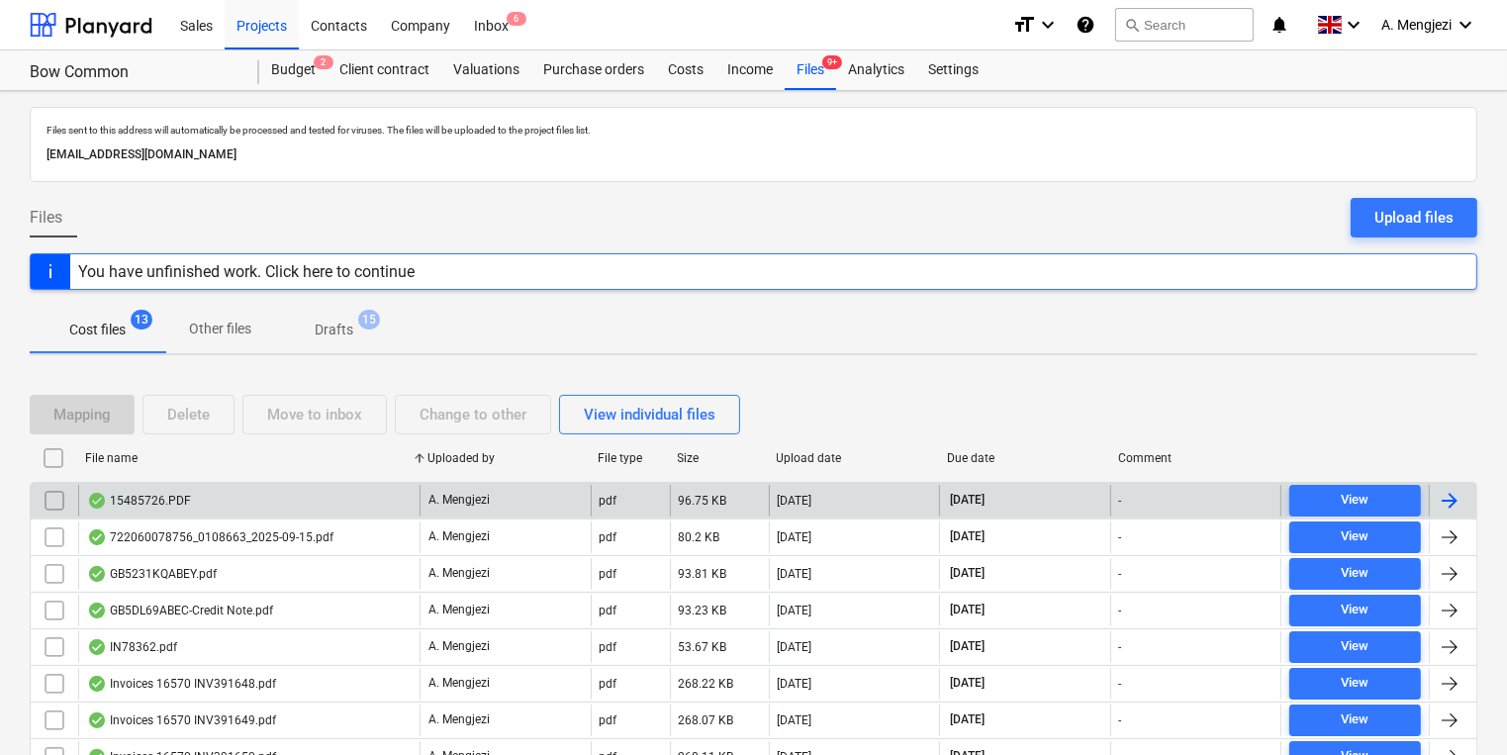
click at [265, 494] on div "15485726.PDF" at bounding box center [248, 501] width 341 height 32
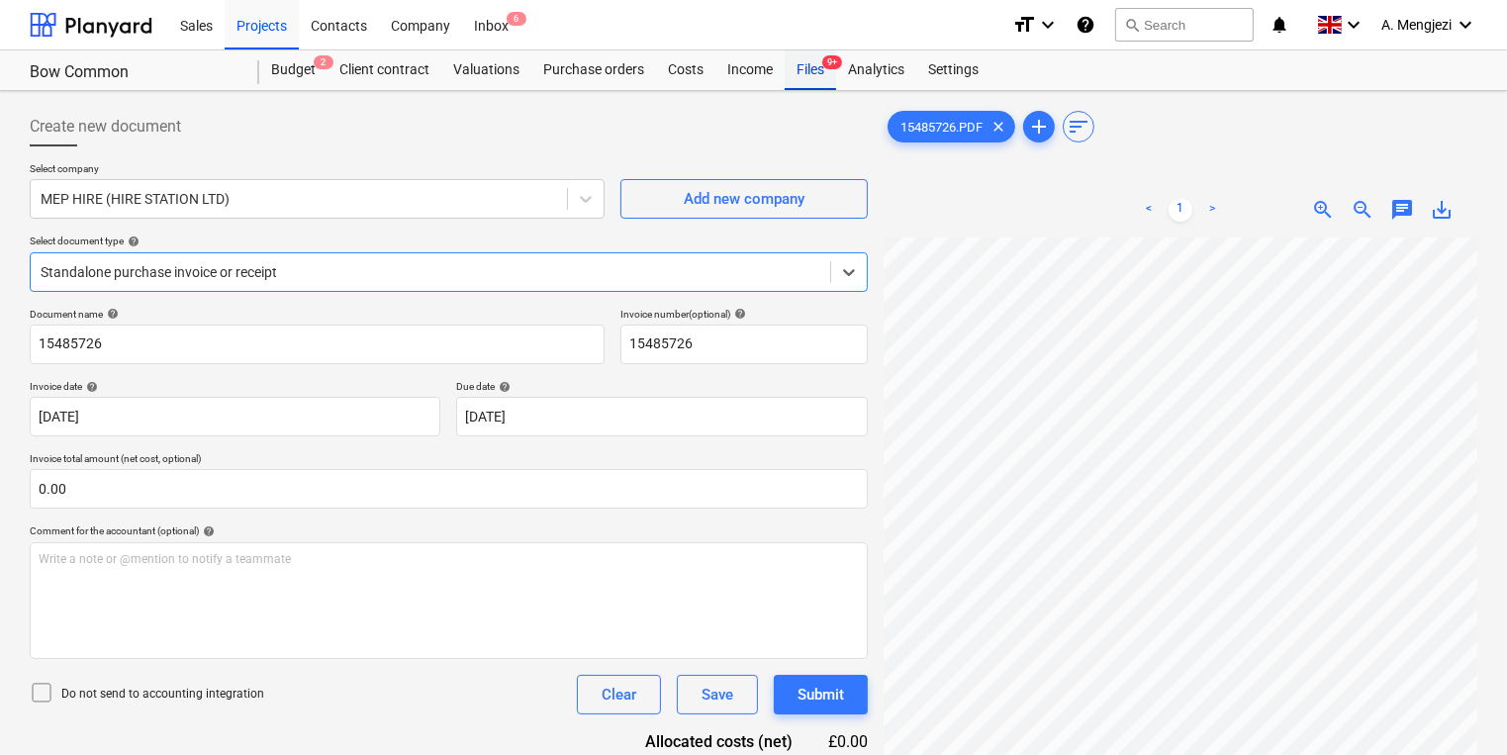
click at [822, 67] on div "Files 9+" at bounding box center [810, 70] width 51 height 40
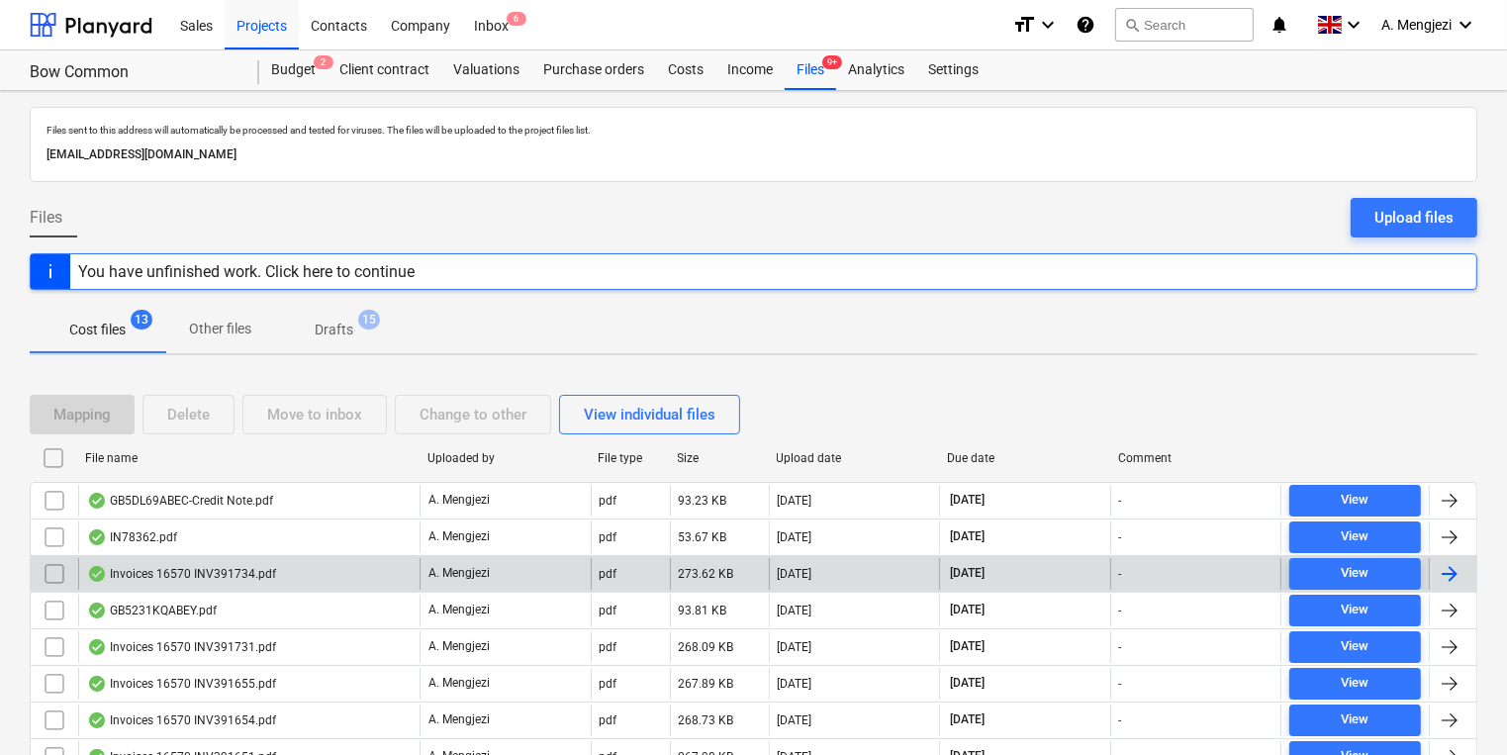
click at [206, 567] on div "Invoices 16570 INV391734.pdf" at bounding box center [181, 574] width 189 height 16
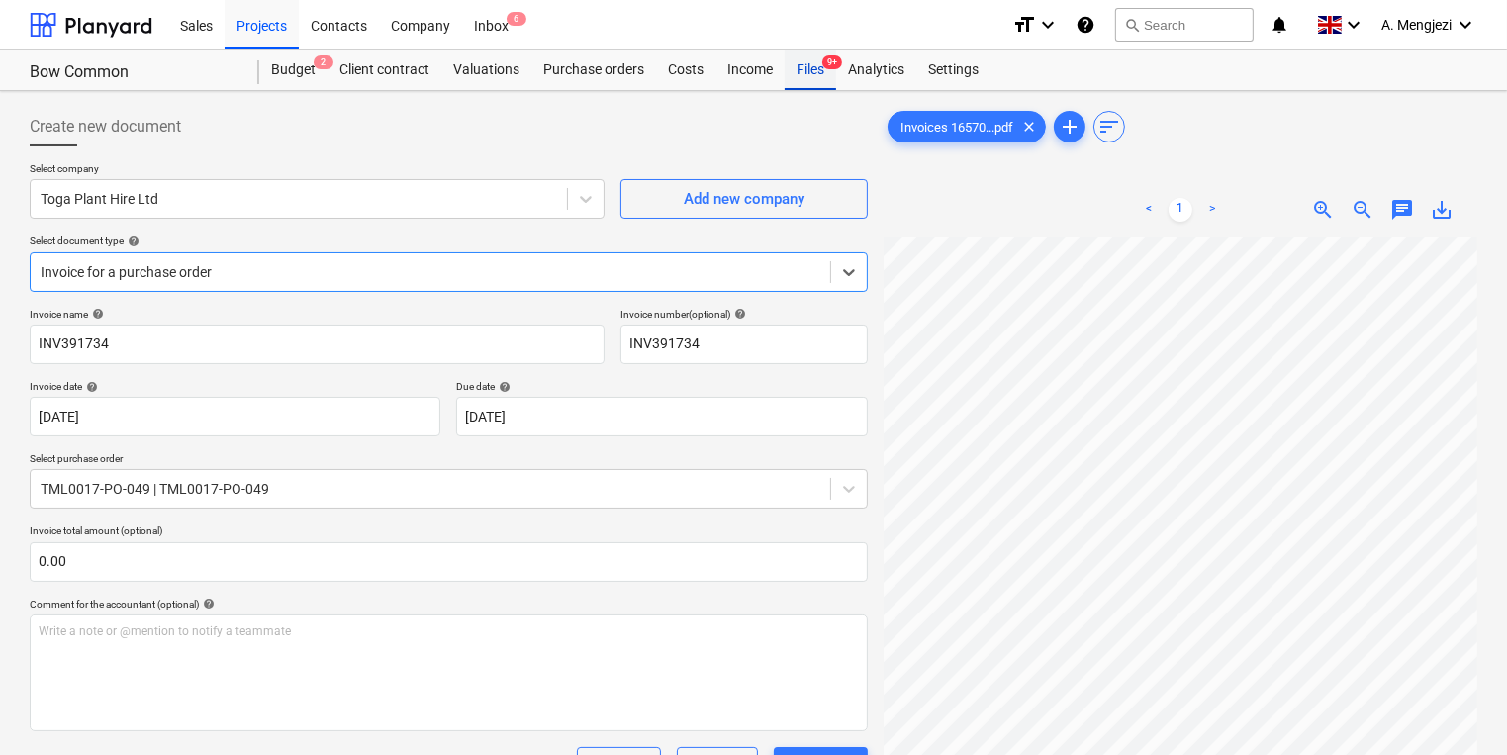
click at [805, 80] on div "Files 9+" at bounding box center [810, 70] width 51 height 40
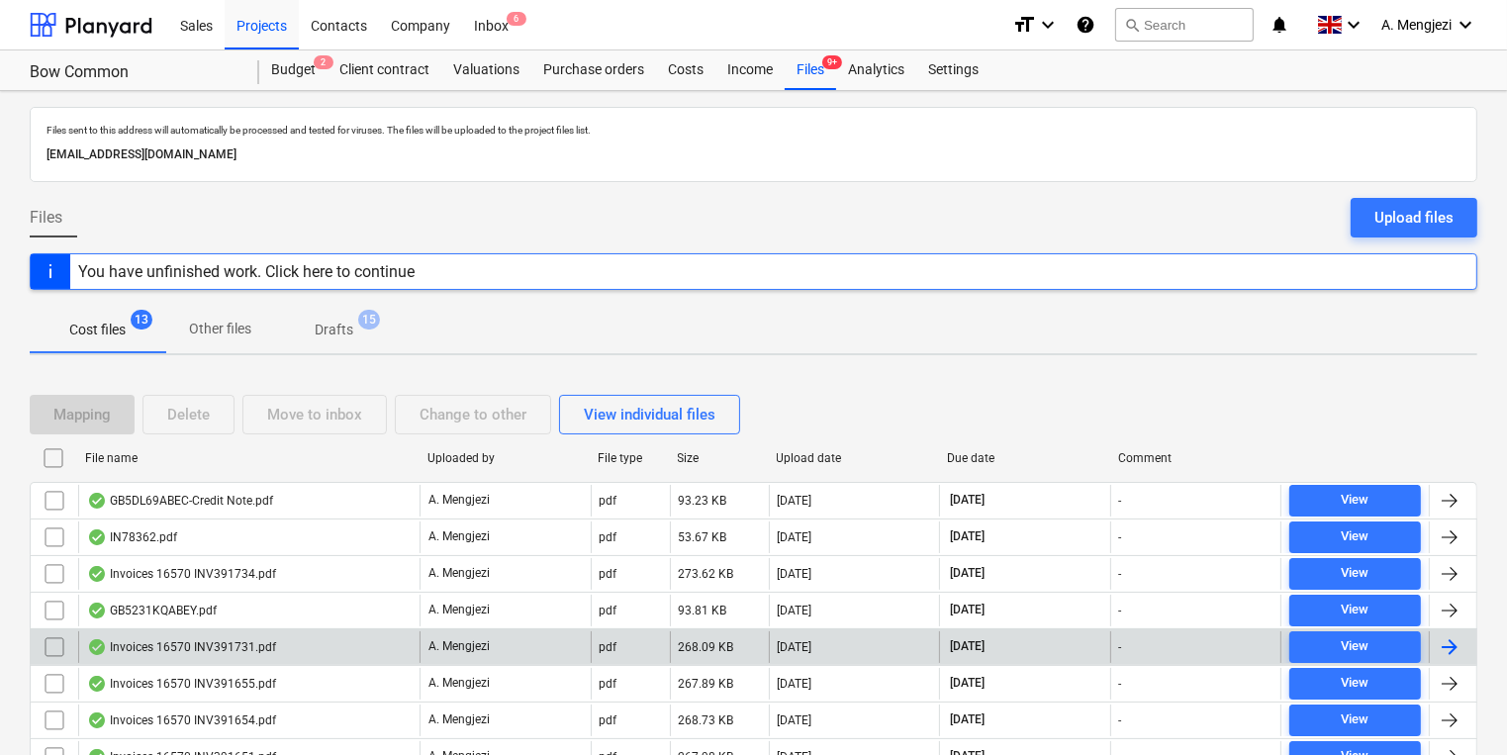
click at [316, 636] on div "Invoices 16570 INV391731.pdf" at bounding box center [248, 647] width 341 height 32
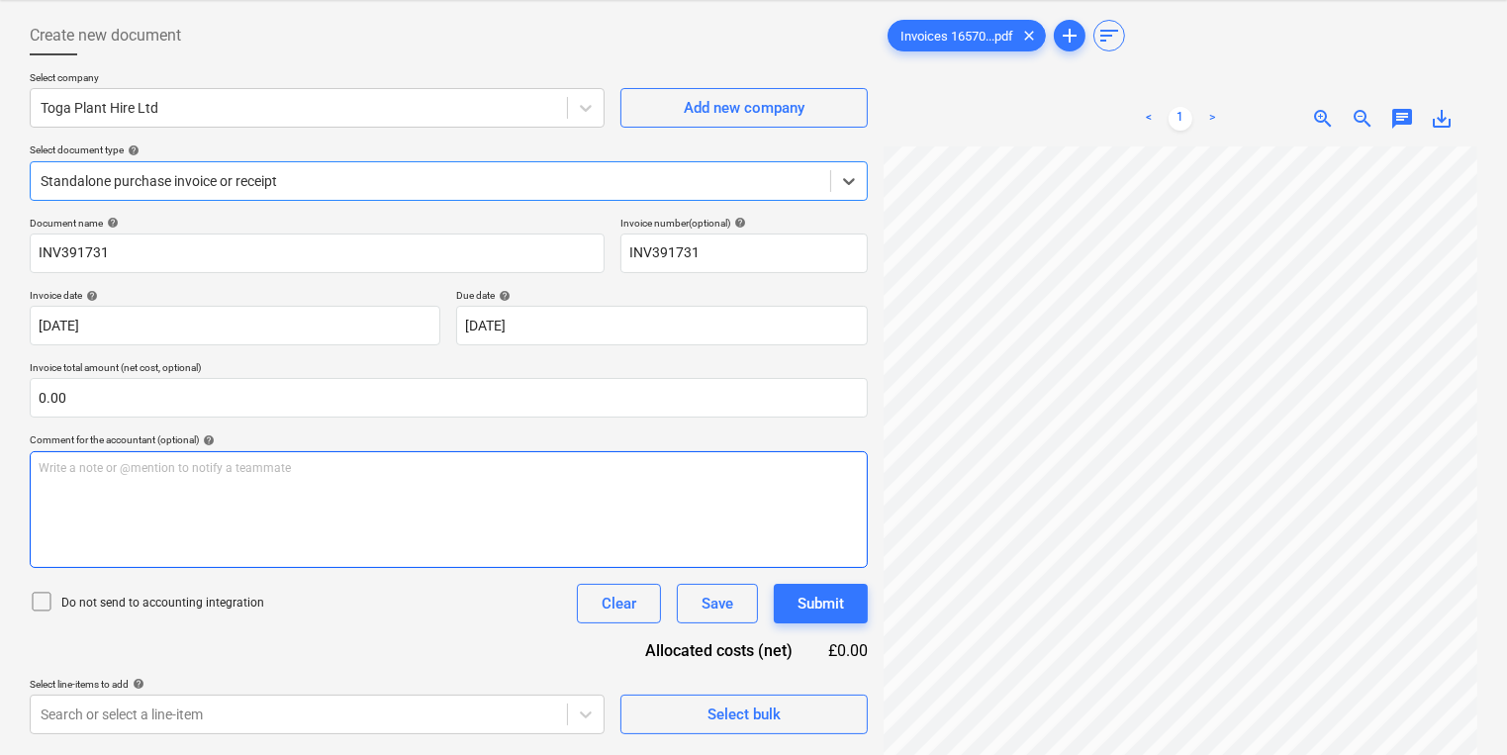
scroll to position [198, 0]
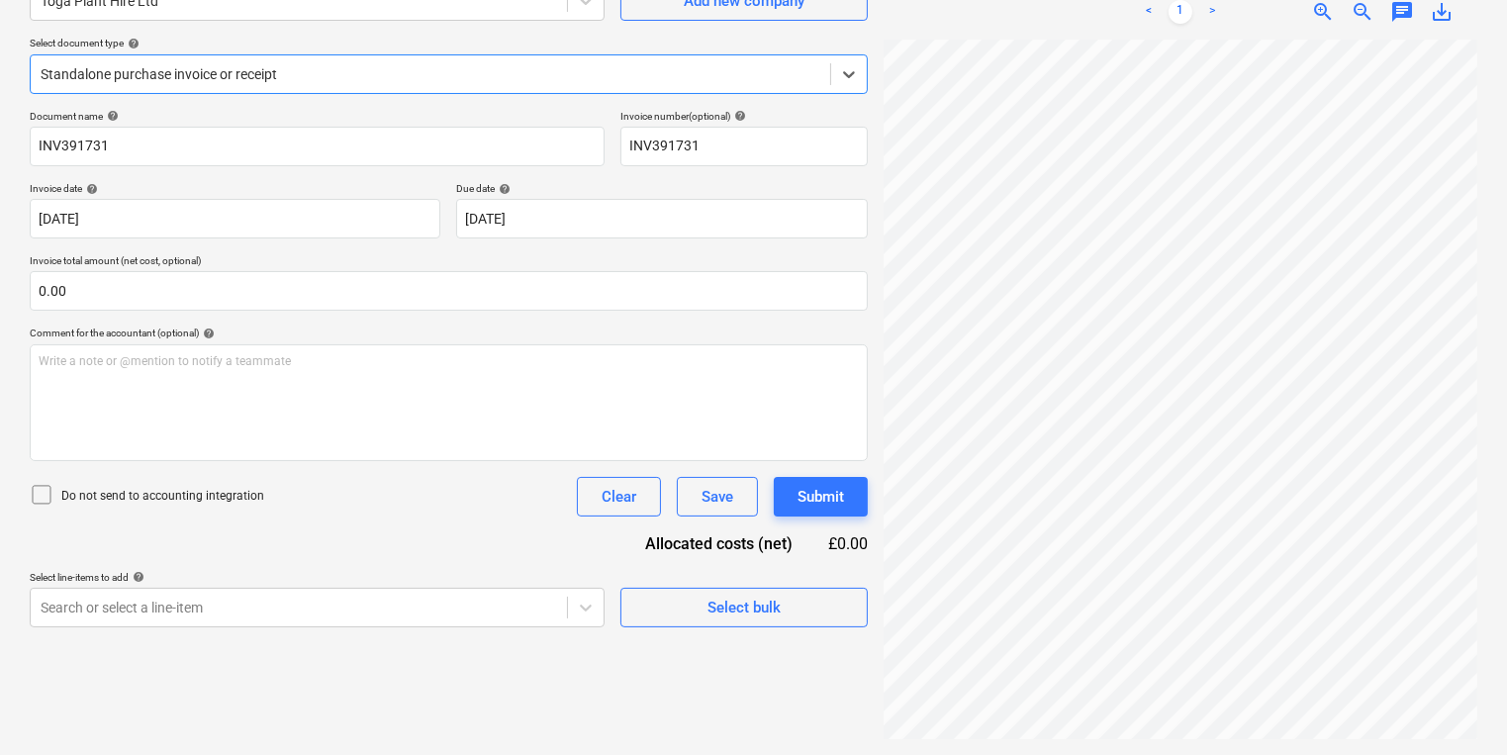
click at [467, 71] on div at bounding box center [431, 74] width 780 height 20
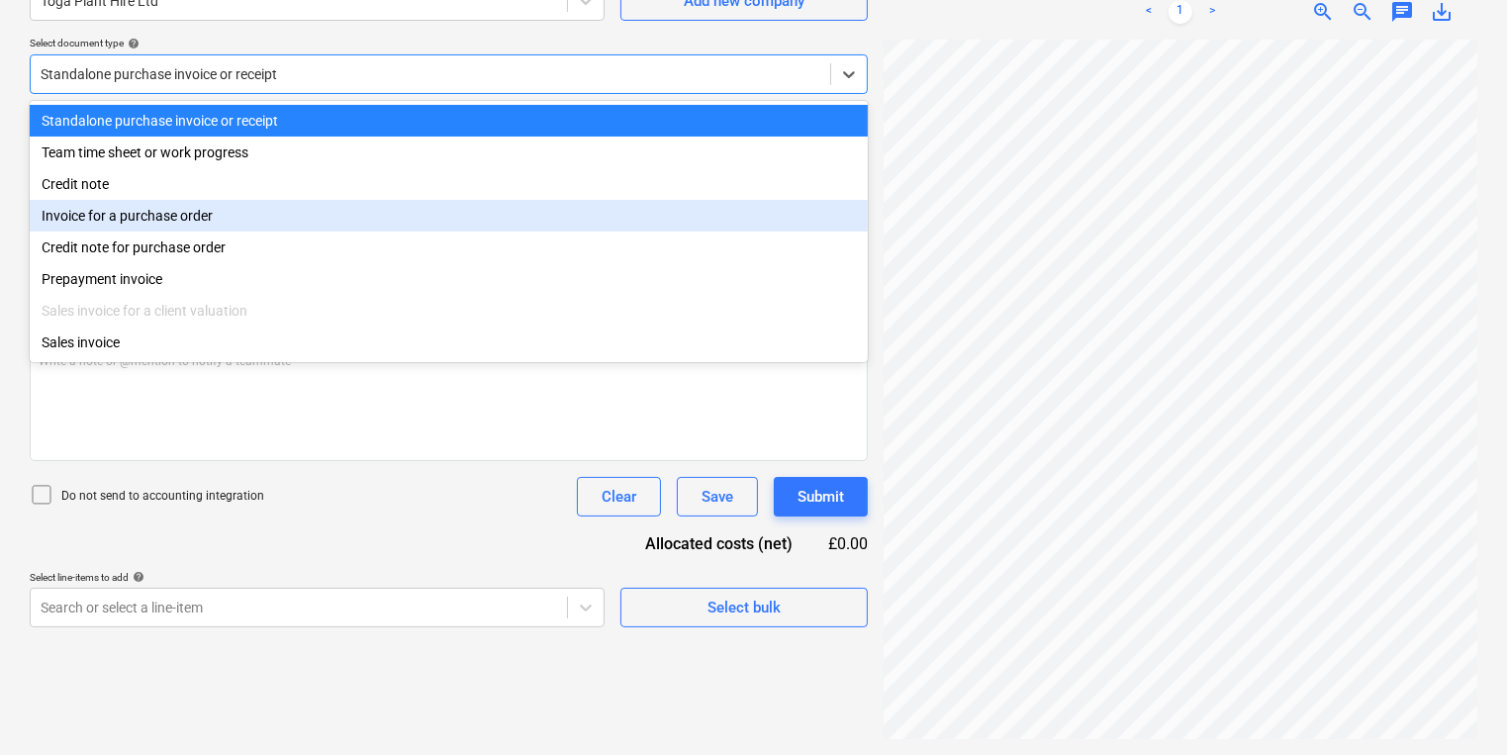
click at [420, 224] on div "Invoice for a purchase order" at bounding box center [449, 216] width 838 height 32
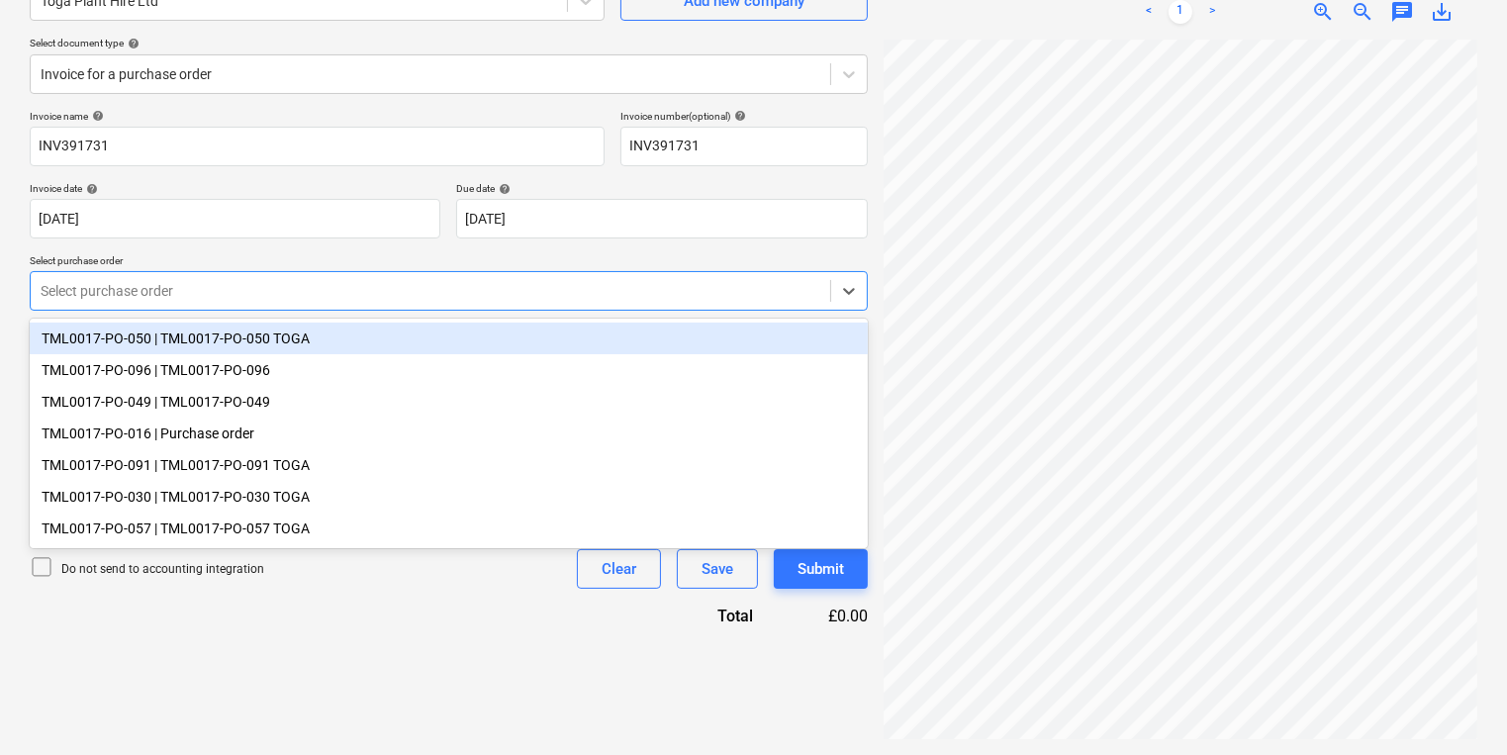
click at [400, 279] on div "Select purchase order" at bounding box center [430, 291] width 799 height 28
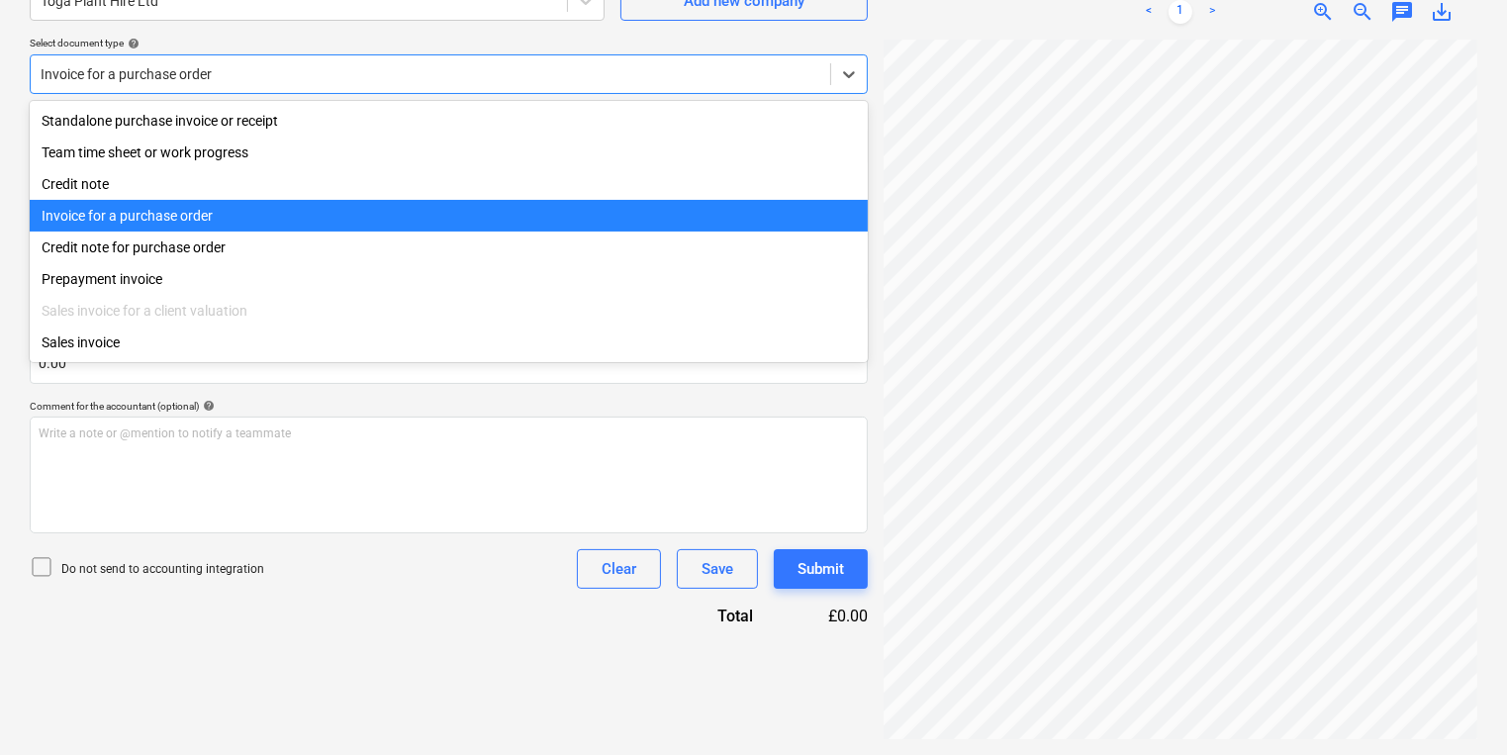
click at [361, 66] on div at bounding box center [431, 74] width 780 height 20
click at [355, 101] on div "Standalone purchase invoice or receipt Team time sheet or work progress Credit …" at bounding box center [449, 231] width 838 height 261
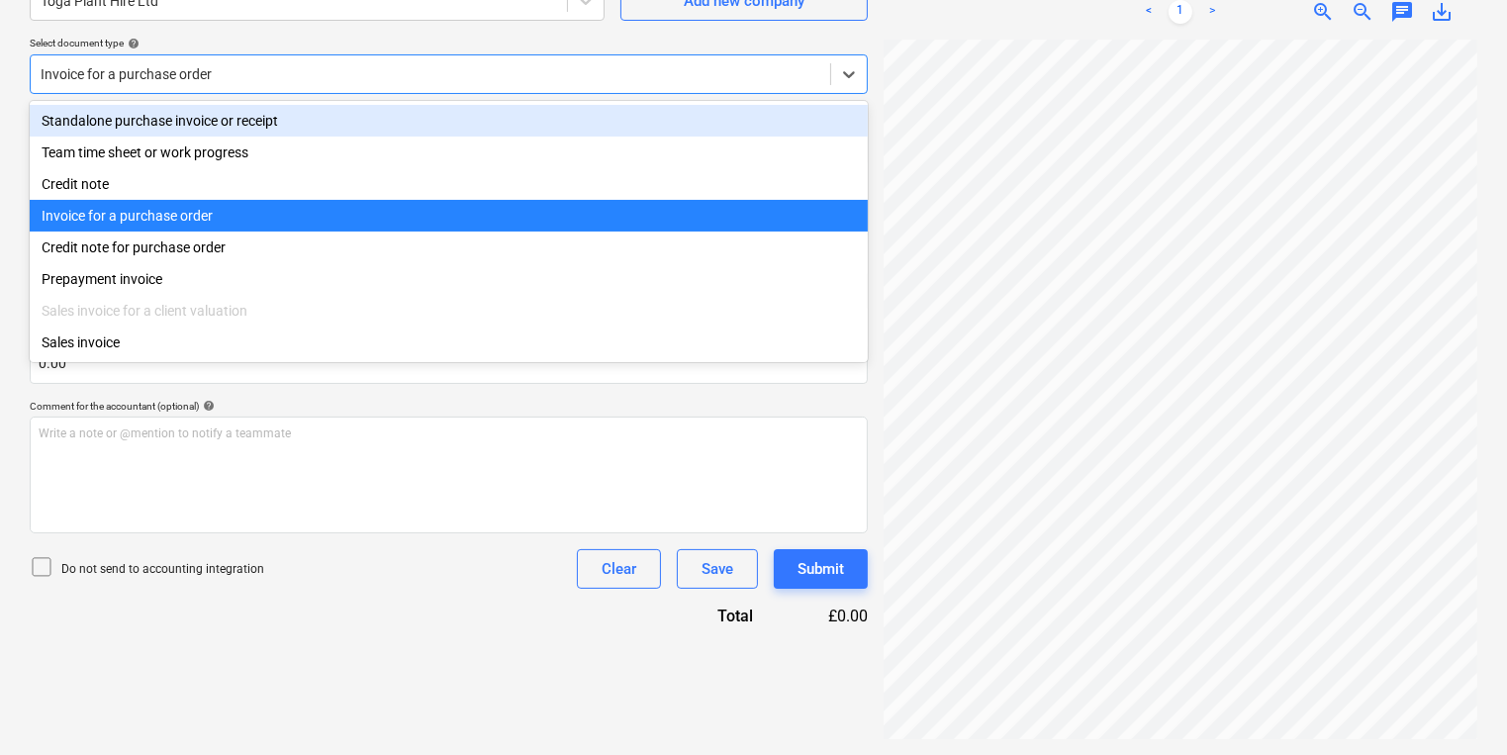
click at [356, 111] on div "Standalone purchase invoice or receipt" at bounding box center [449, 121] width 838 height 32
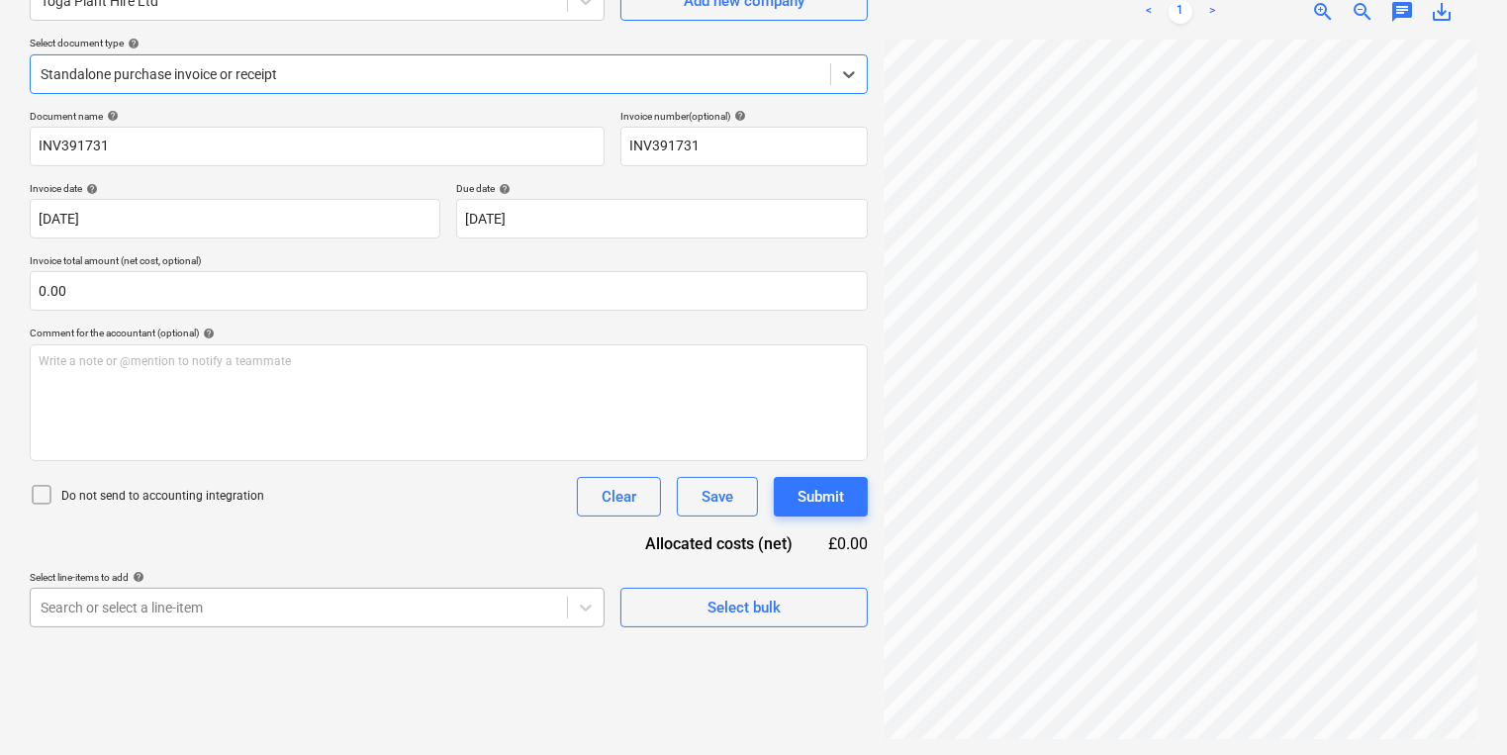
click at [300, 557] on body "Sales Projects Contacts Company Inbox 6 format_size keyboard_arrow_down help se…" at bounding box center [753, 179] width 1507 height 755
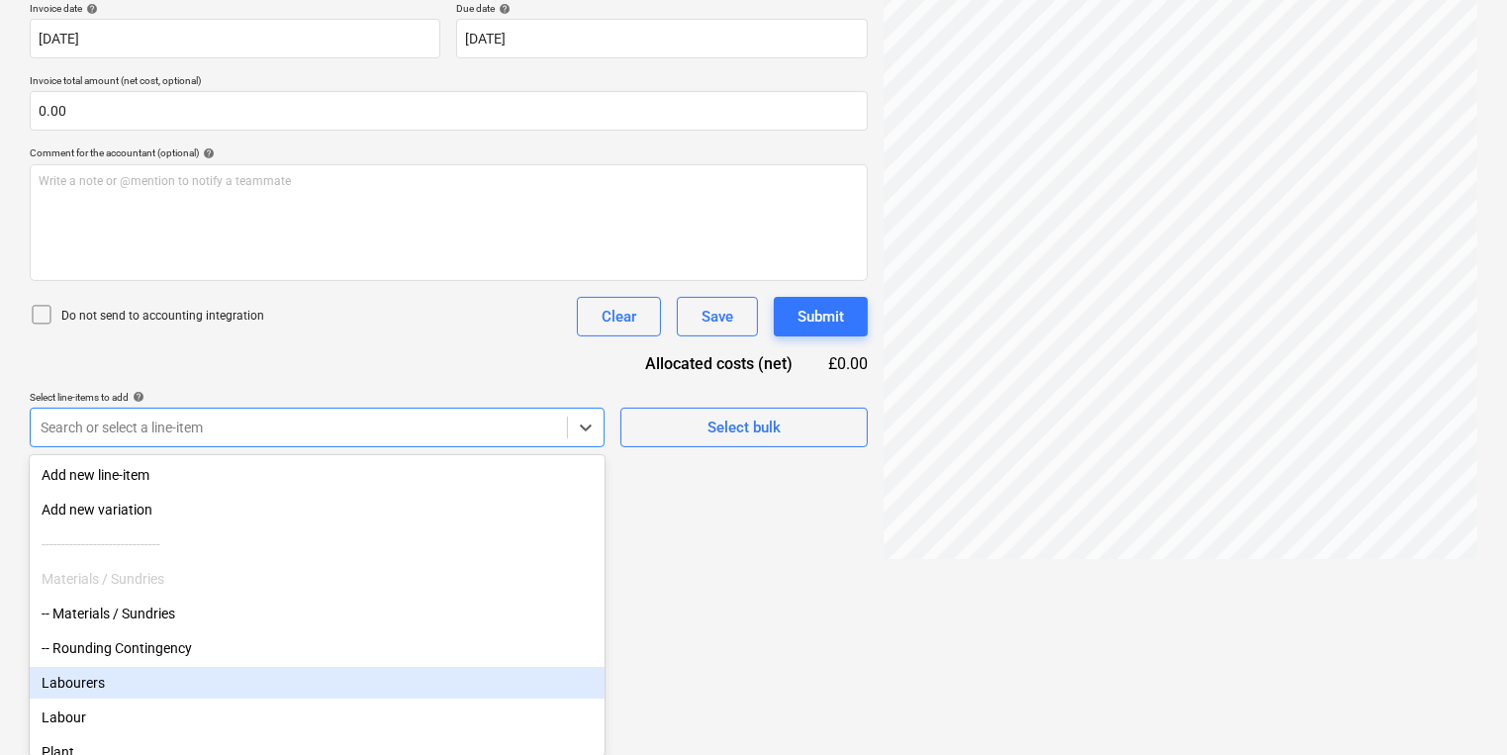
drag, startPoint x: 300, startPoint y: 596, endPoint x: 772, endPoint y: 642, distance: 474.2
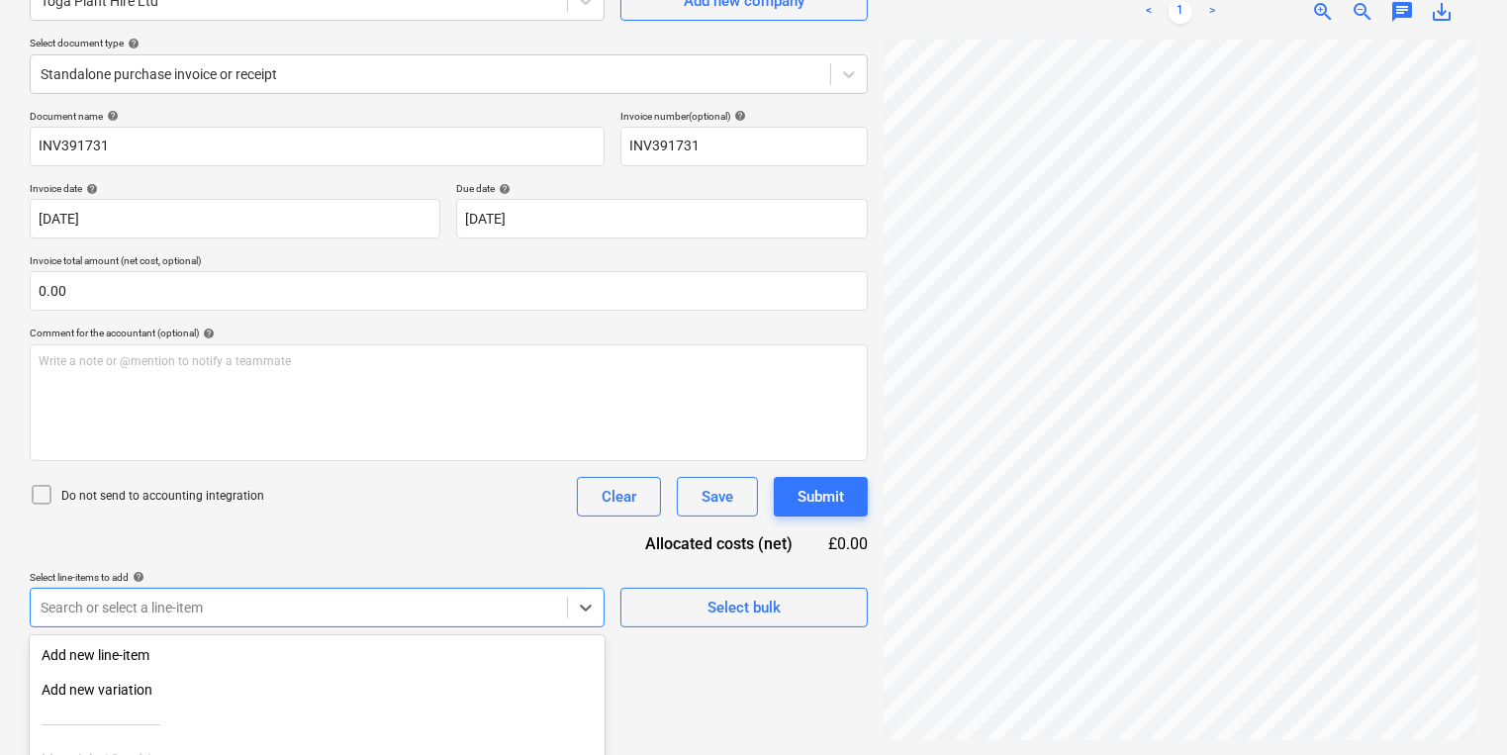
click at [771, 557] on html "Sales Projects Contacts Company Inbox 6 format_size keyboard_arrow_down help se…" at bounding box center [753, 179] width 1507 height 755
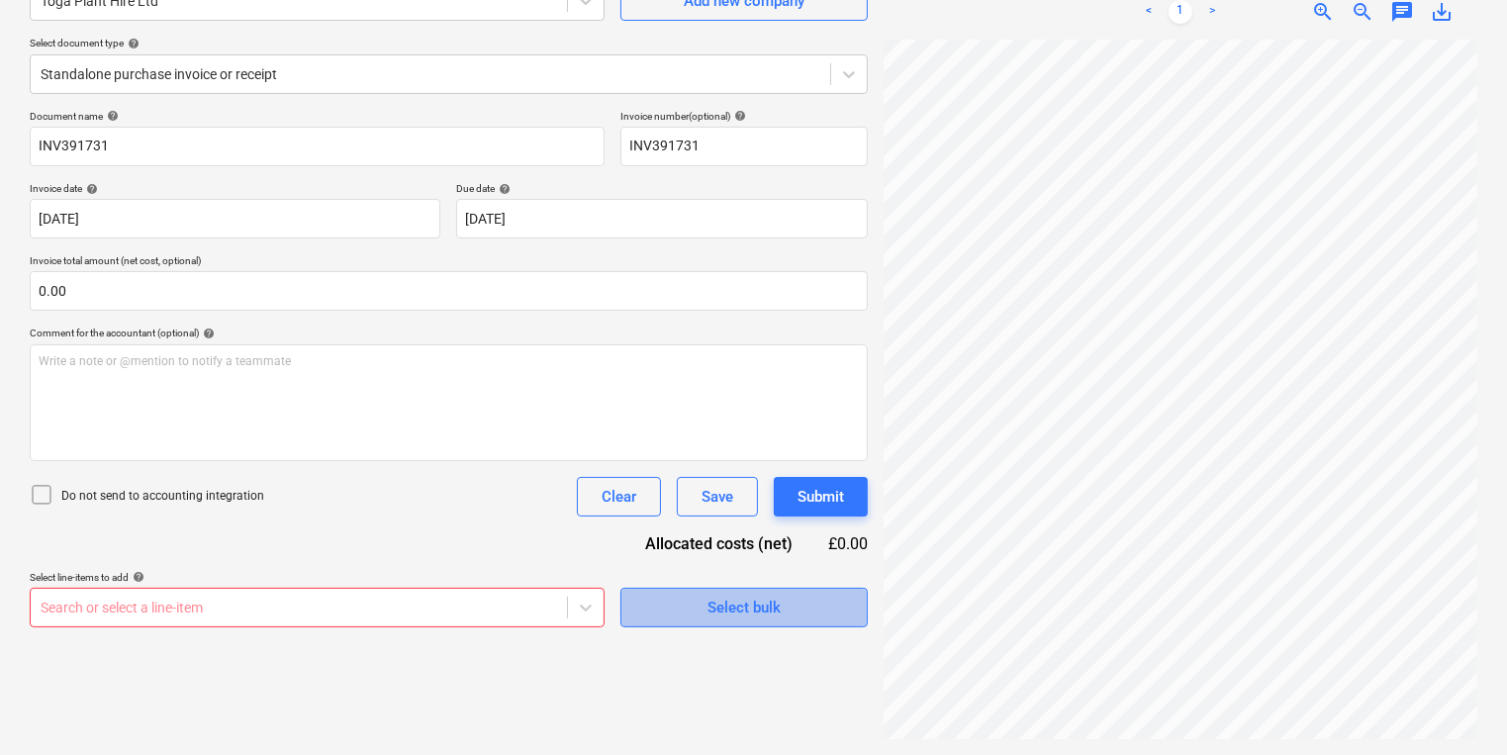
click at [730, 590] on button "Select bulk" at bounding box center [743, 608] width 247 height 40
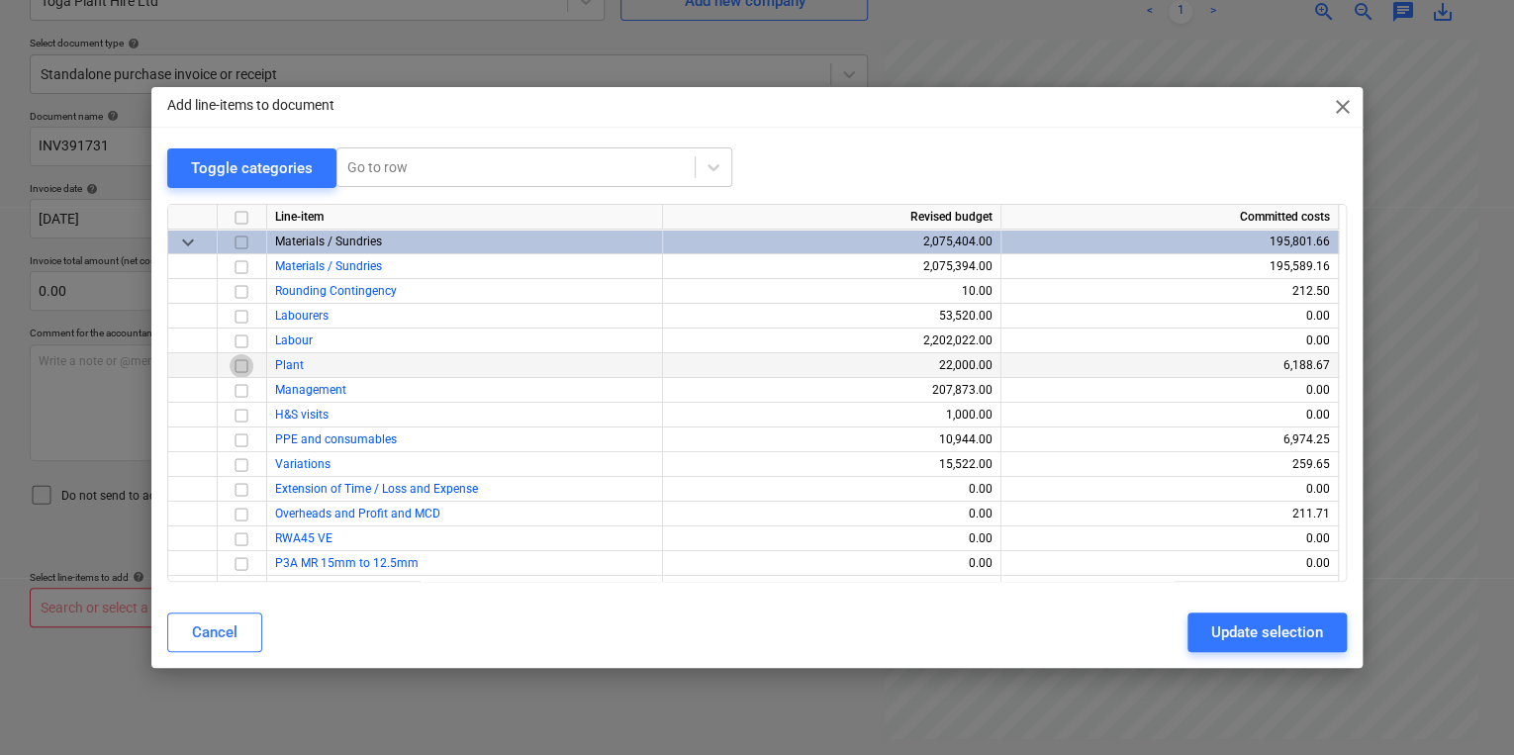
click at [245, 368] on input "checkbox" at bounding box center [242, 365] width 24 height 24
click at [1270, 623] on div "Update selection" at bounding box center [1267, 632] width 112 height 26
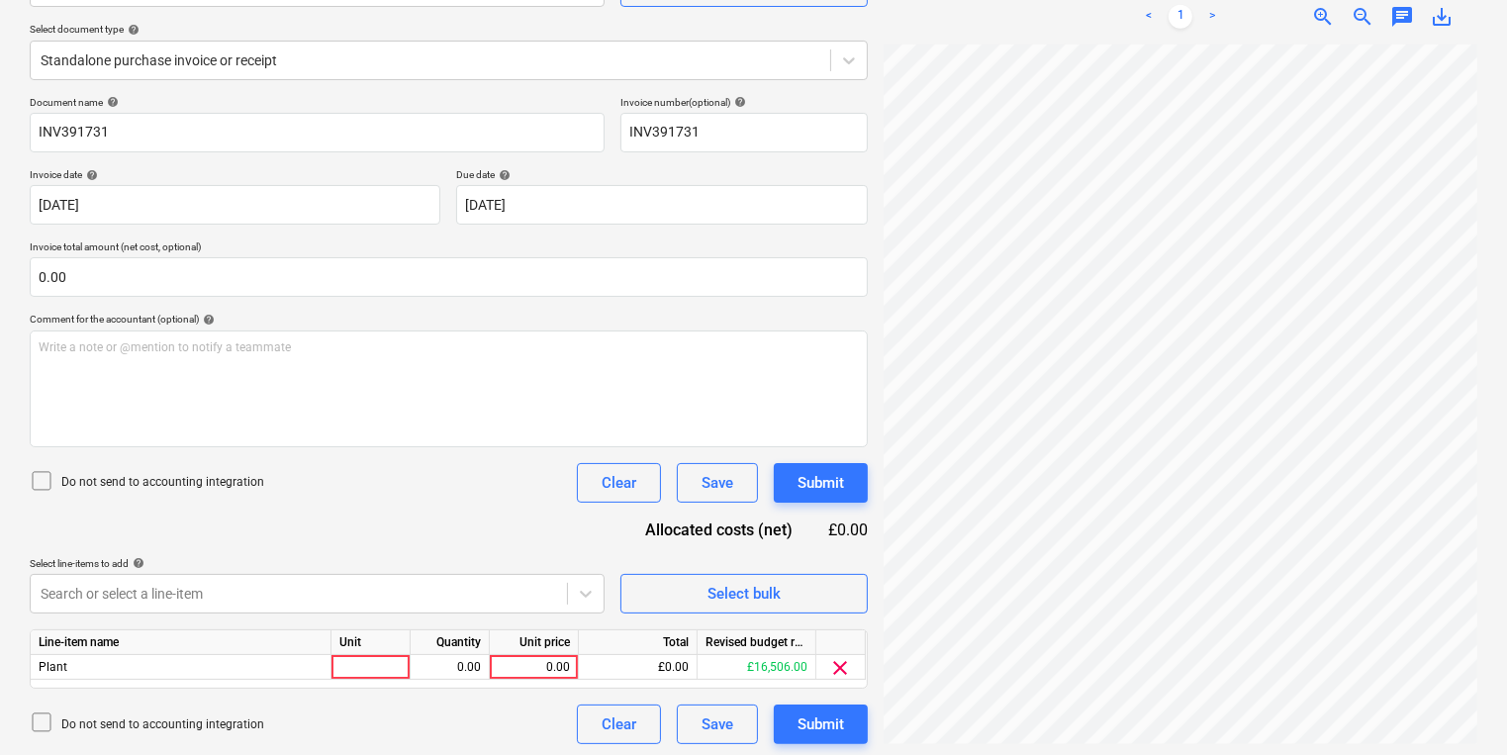
scroll to position [216, 0]
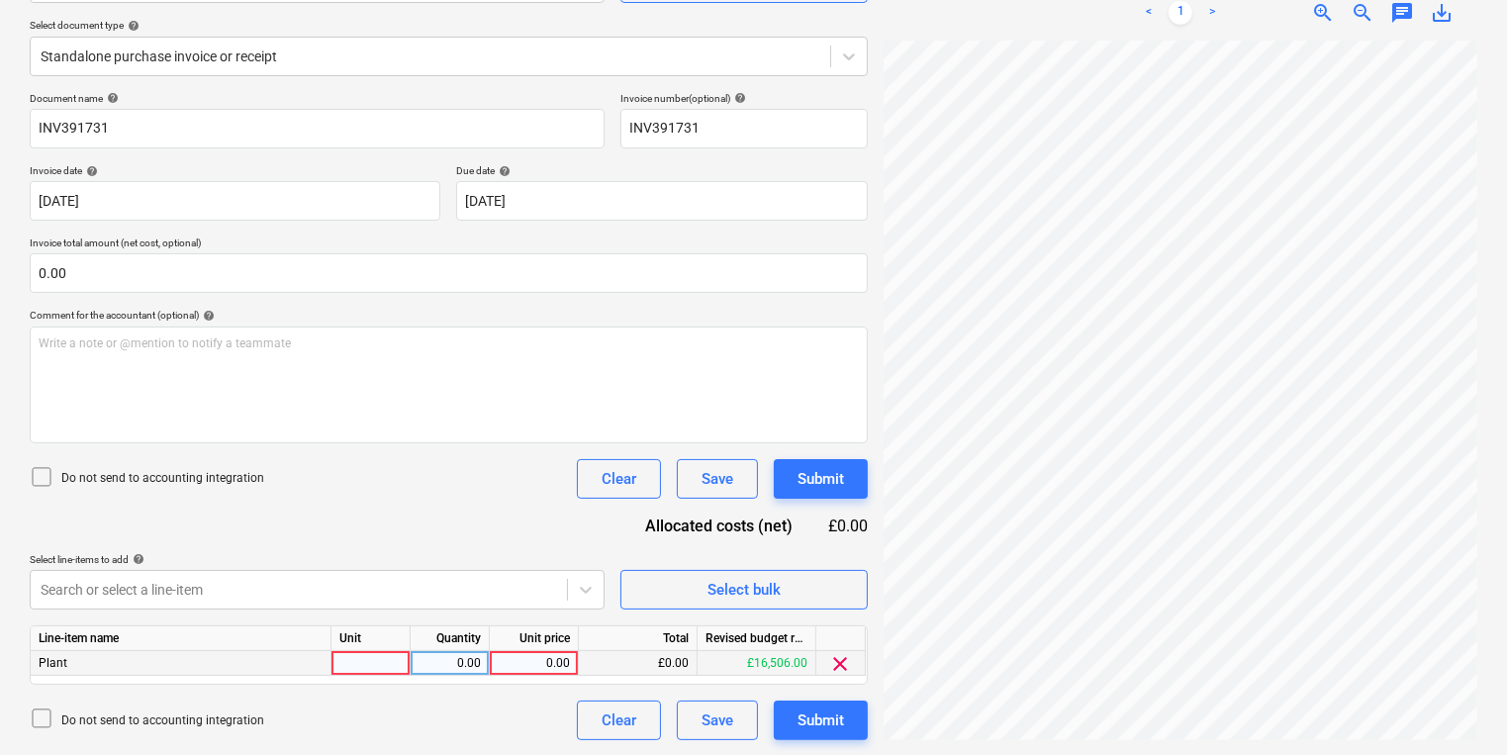
click at [390, 673] on div at bounding box center [370, 663] width 79 height 25
click at [470, 670] on div "1.00" at bounding box center [449, 663] width 62 height 25
click at [470, 670] on input "1" at bounding box center [450, 663] width 78 height 24
click at [399, 657] on div "Electric Scissor lift" at bounding box center [370, 663] width 79 height 25
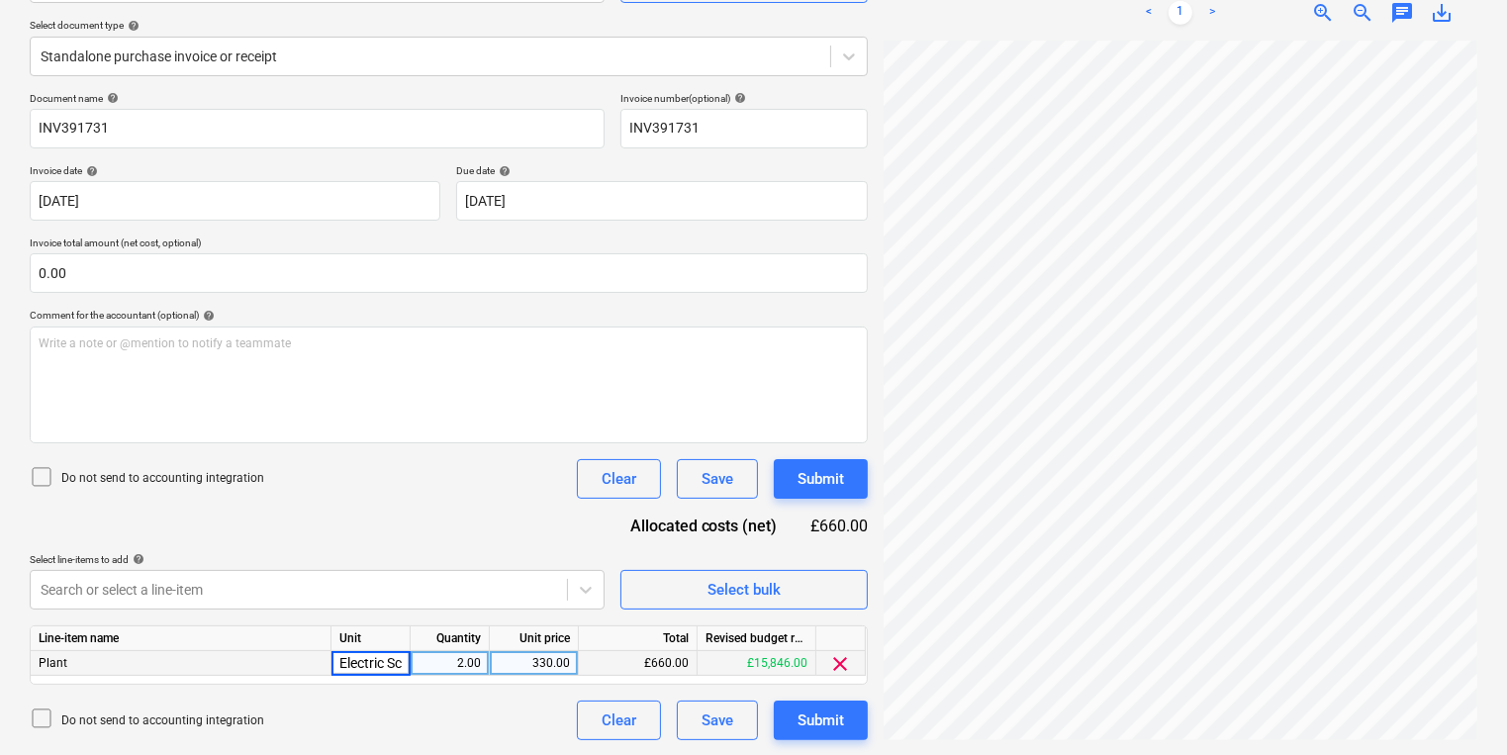
scroll to position [0, 51]
click at [399, 658] on input "Electric Scissor lift" at bounding box center [370, 663] width 78 height 24
click at [405, 661] on input "Electric Scissor lift" at bounding box center [370, 663] width 78 height 24
click at [831, 707] on div "Submit" at bounding box center [820, 720] width 46 height 26
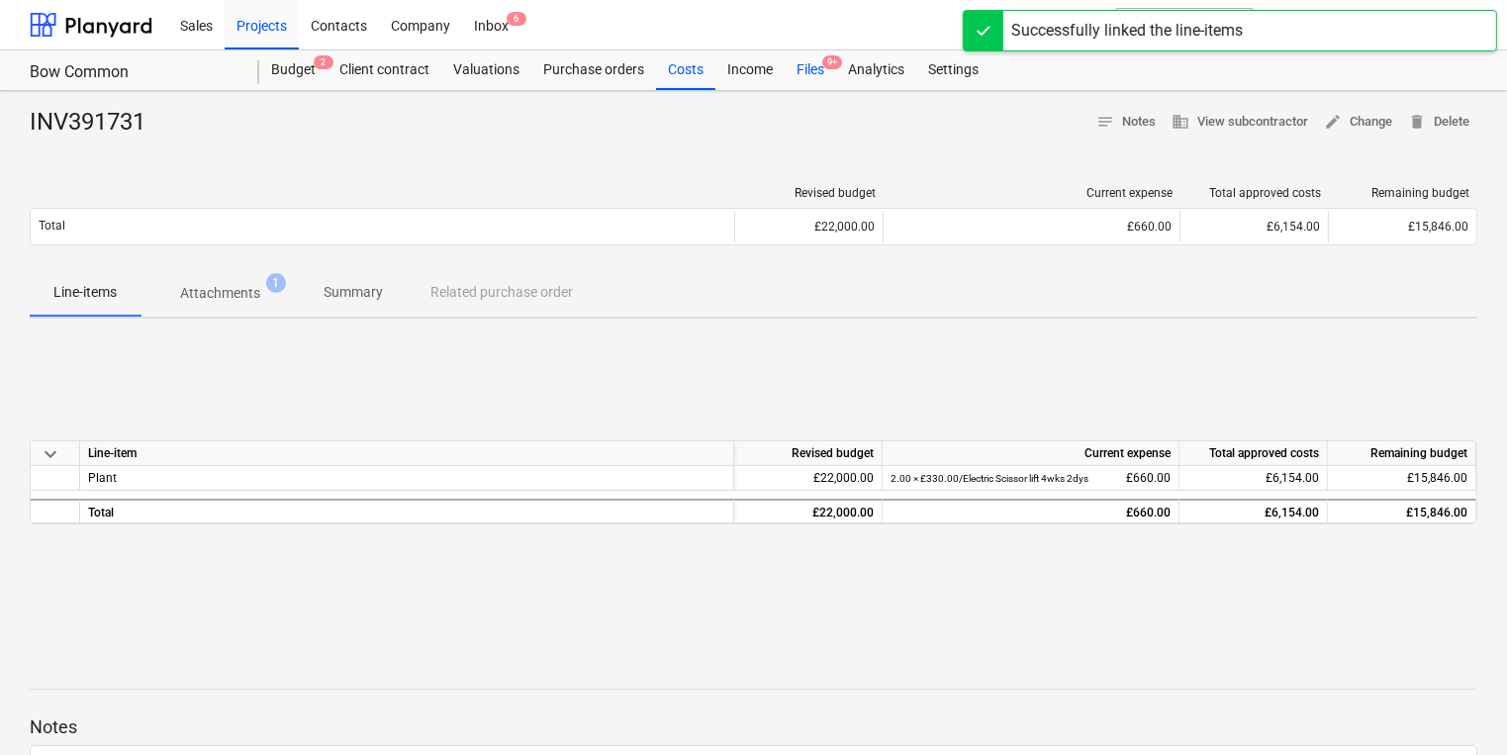
click at [822, 78] on div "Files 9+" at bounding box center [810, 70] width 51 height 40
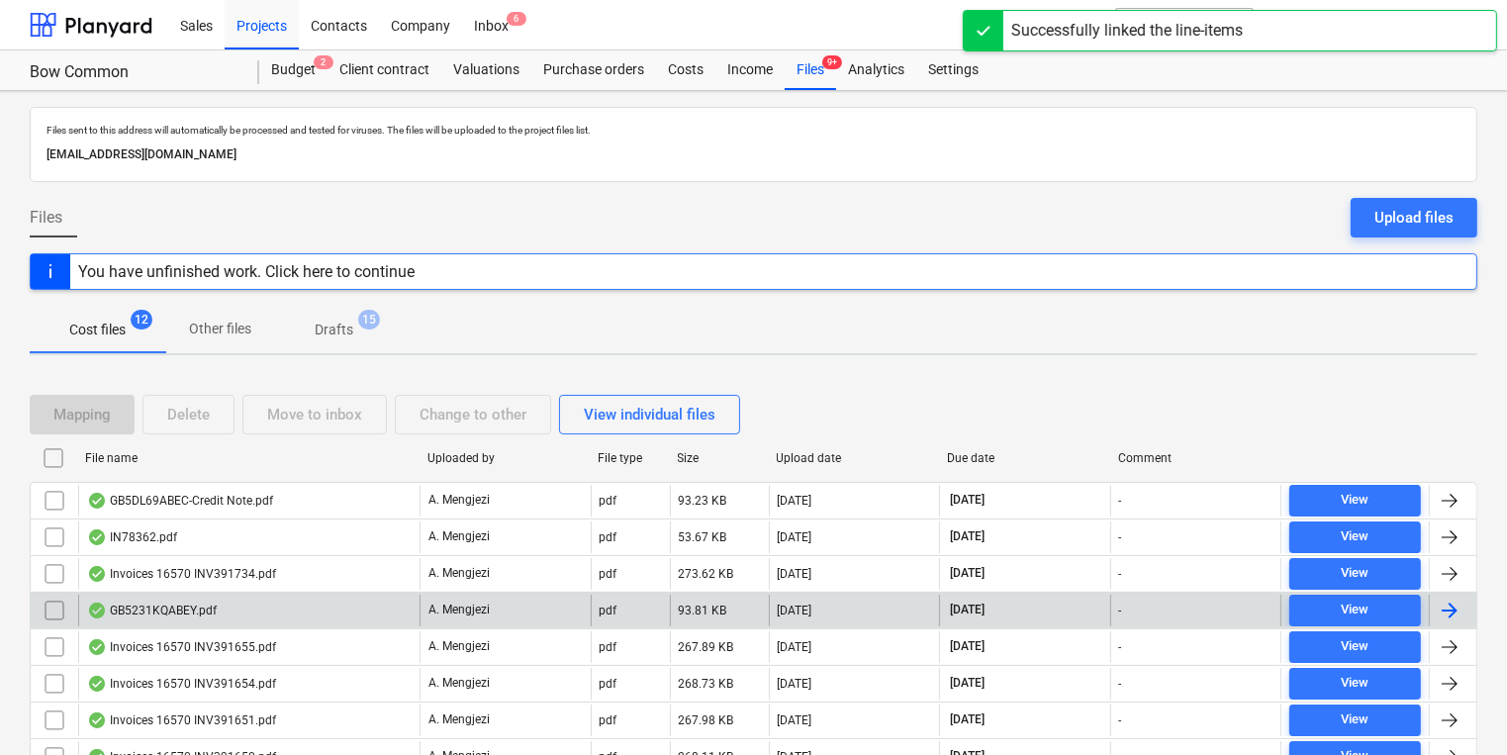
click at [235, 616] on div "GB5231KQABEY.pdf" at bounding box center [248, 611] width 341 height 32
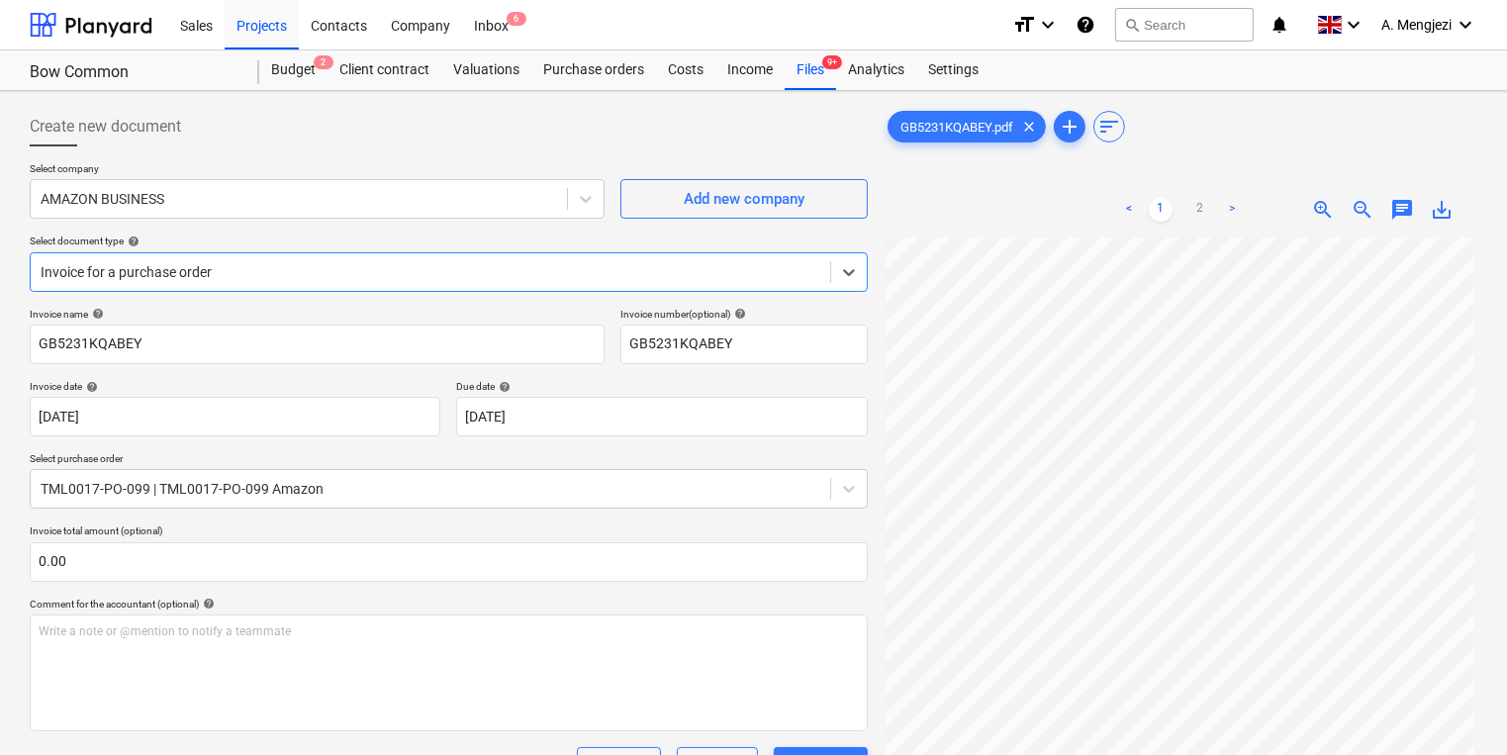
click at [542, 277] on div at bounding box center [431, 272] width 780 height 20
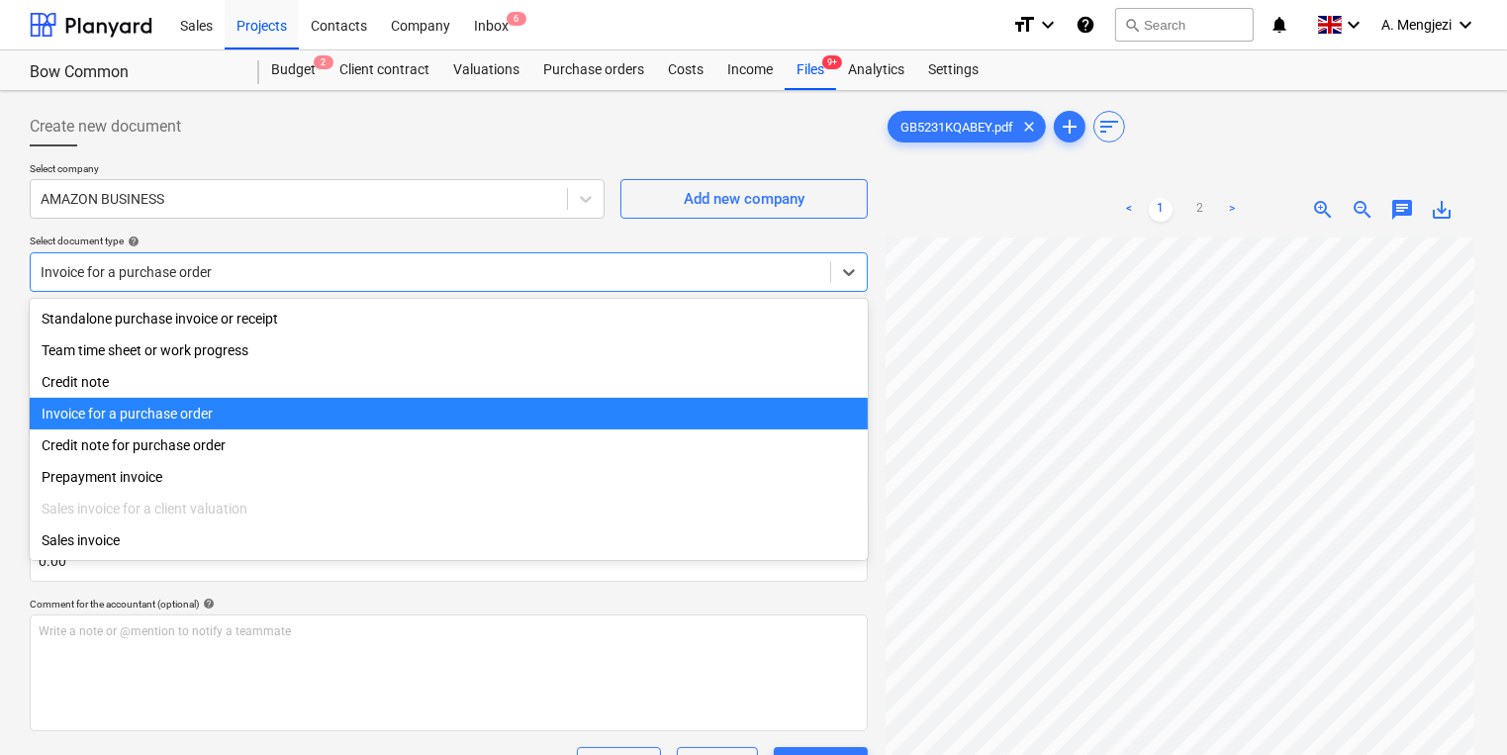
click at [437, 416] on div "Invoice for a purchase order" at bounding box center [449, 414] width 838 height 32
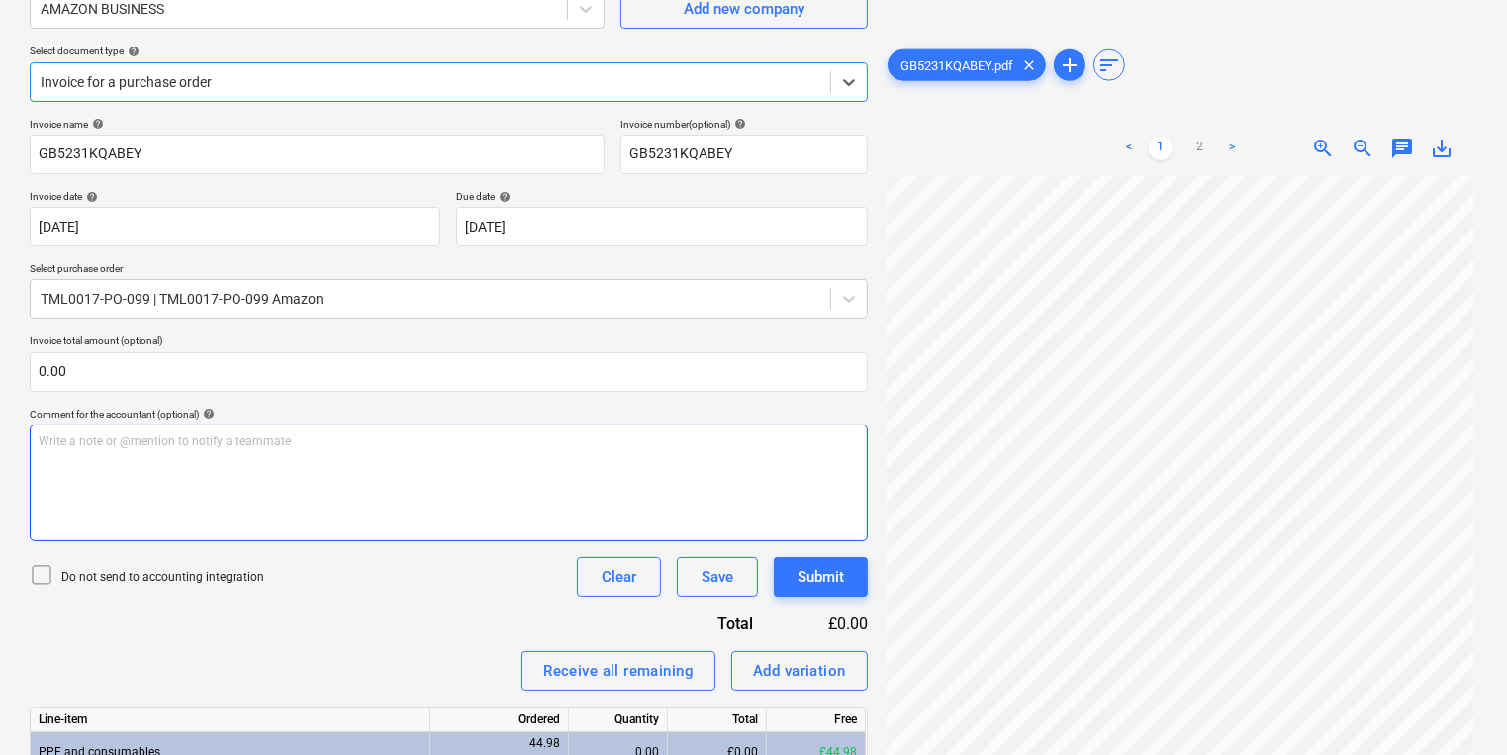
scroll to position [325, 0]
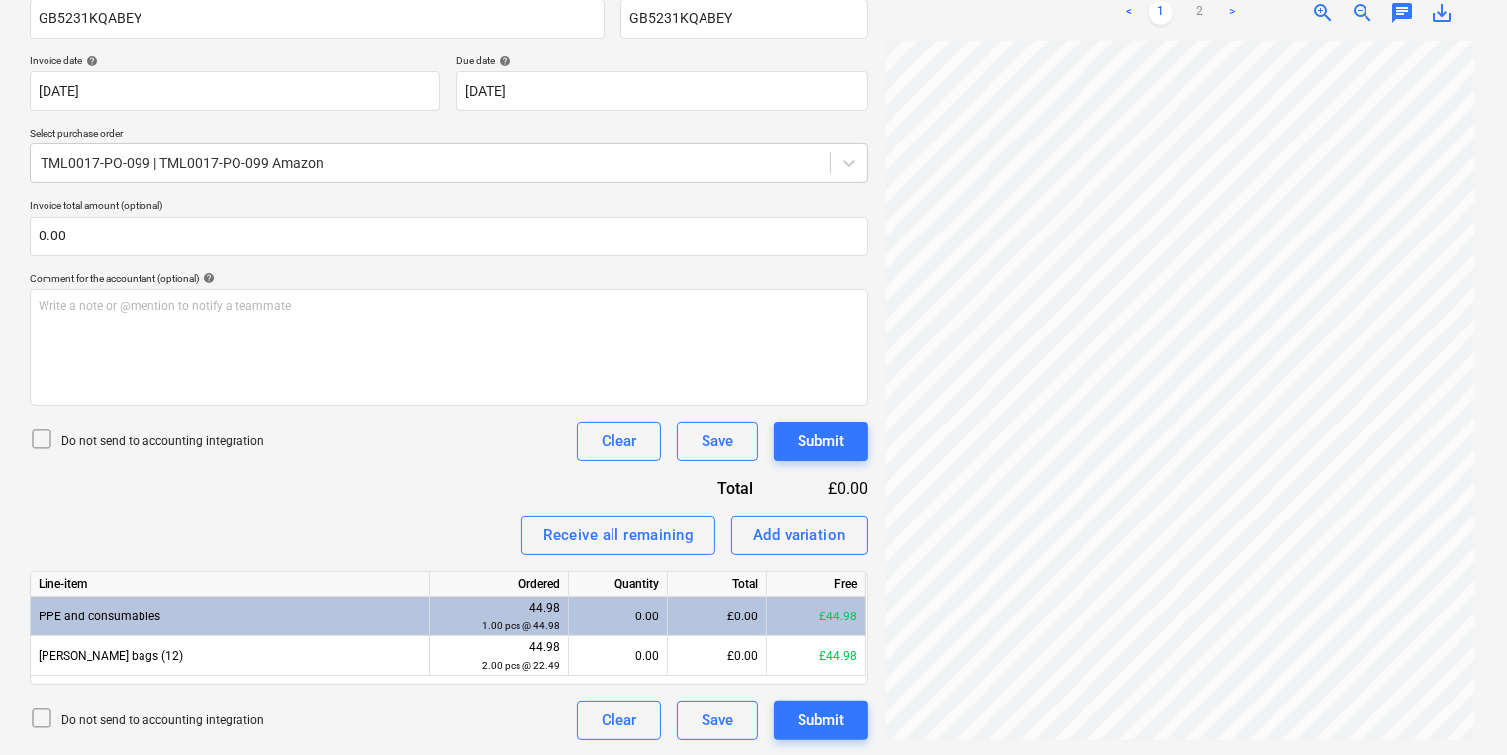
click at [1191, 17] on div "Files uploaded successfully" at bounding box center [1107, 21] width 193 height 24
click at [1206, 6] on div "Files uploaded successfully" at bounding box center [1107, 21] width 209 height 40
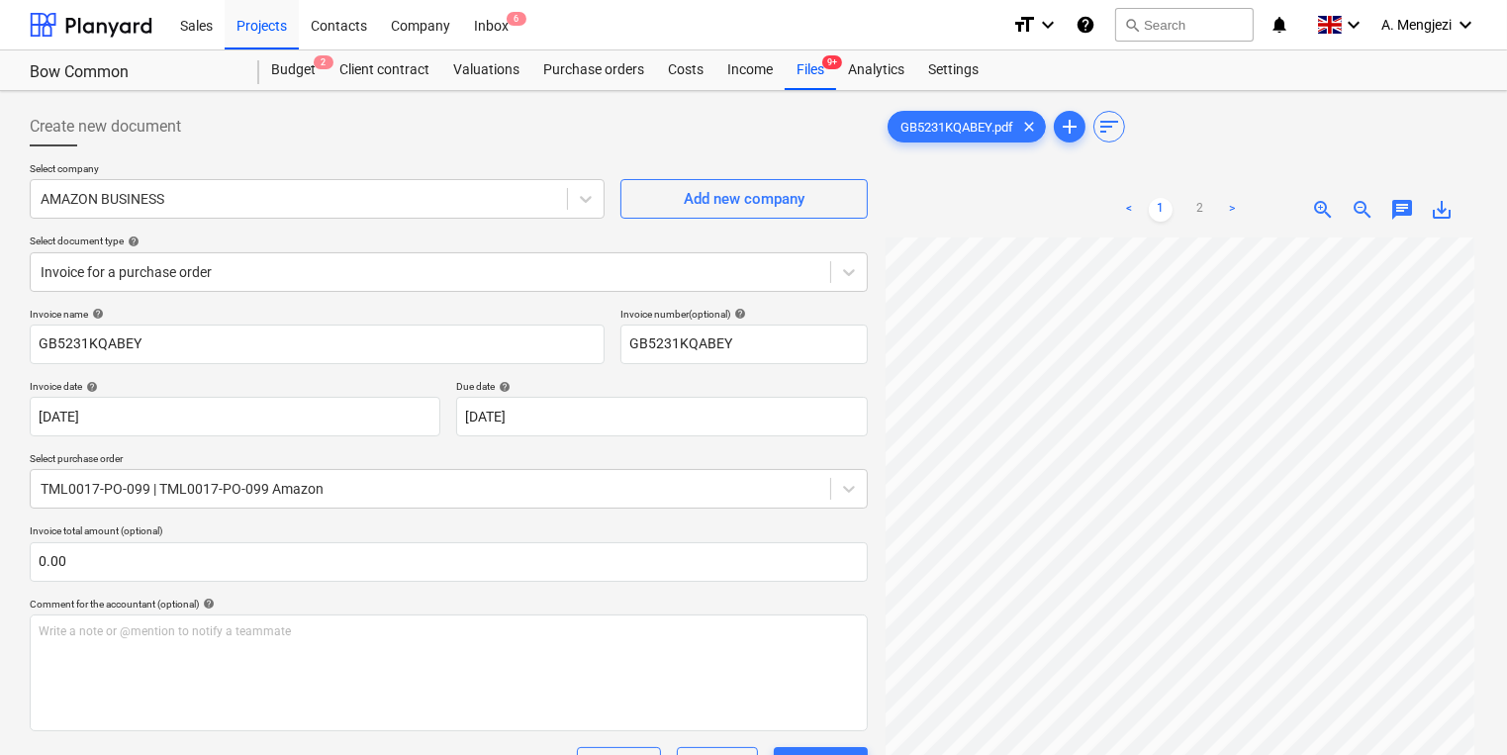
scroll to position [0, 0]
click at [1183, 198] on div "< 1 2 >" at bounding box center [1179, 209] width 187 height 55
click at [1189, 203] on link "2" at bounding box center [1200, 210] width 24 height 24
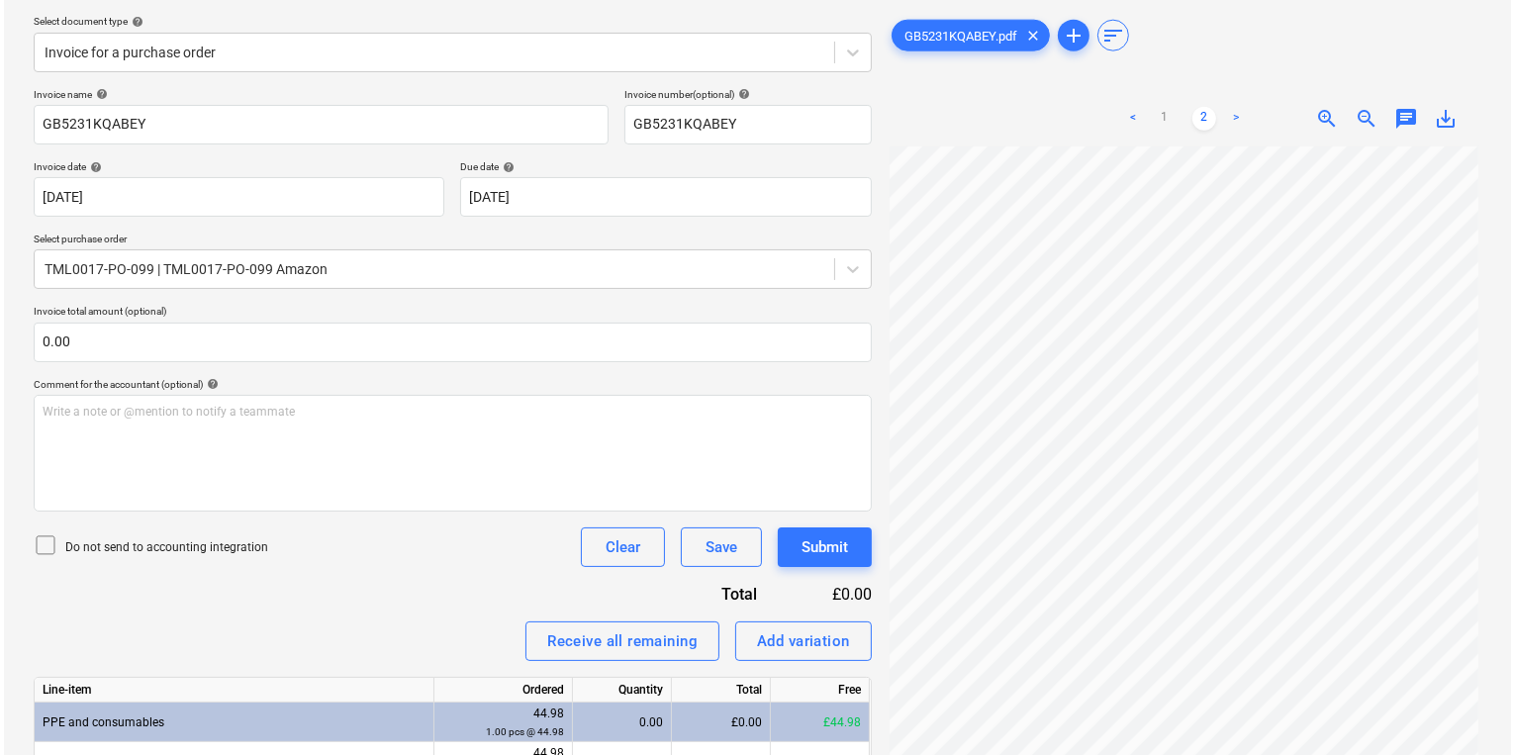
scroll to position [325, 0]
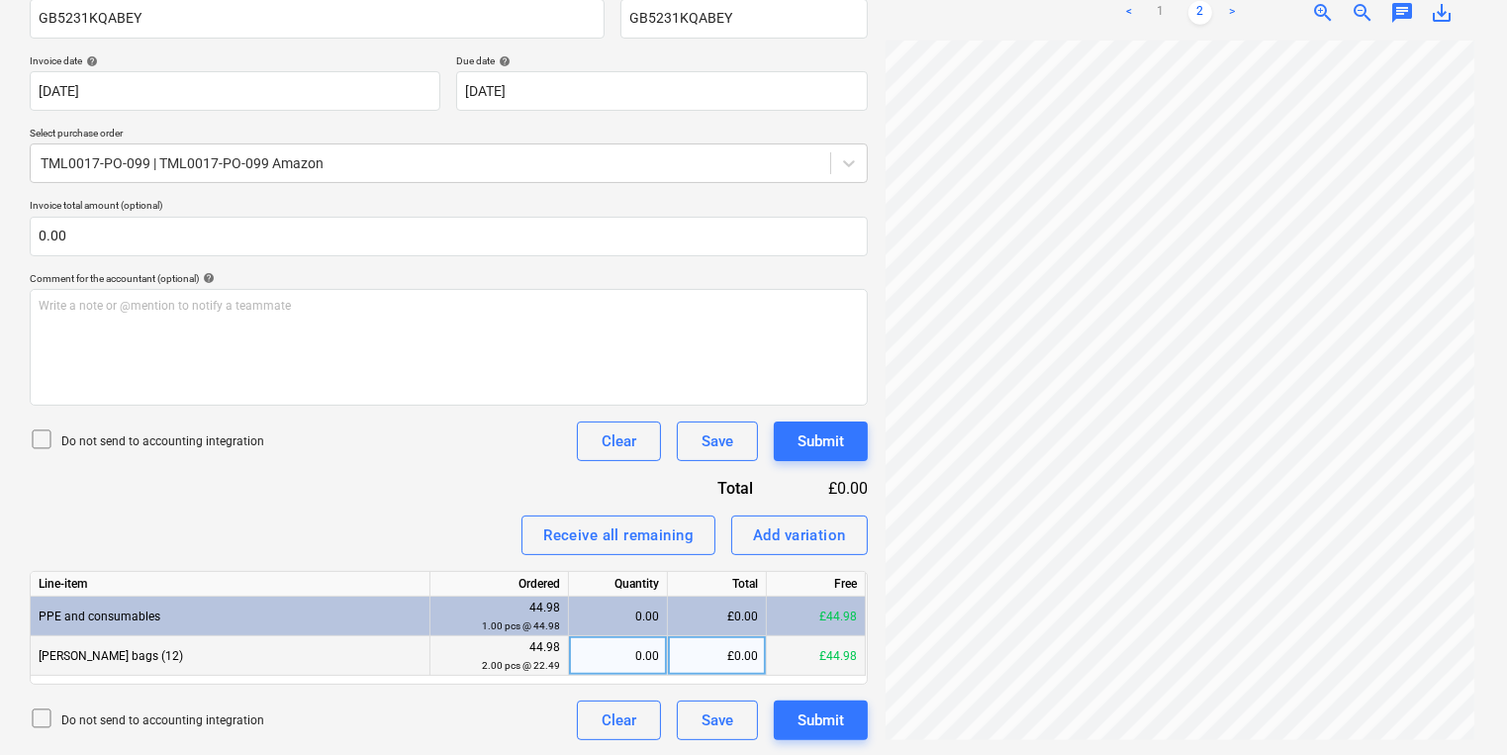
click at [610, 661] on div "0.00" at bounding box center [618, 656] width 82 height 40
click at [826, 710] on div "Submit" at bounding box center [820, 720] width 46 height 26
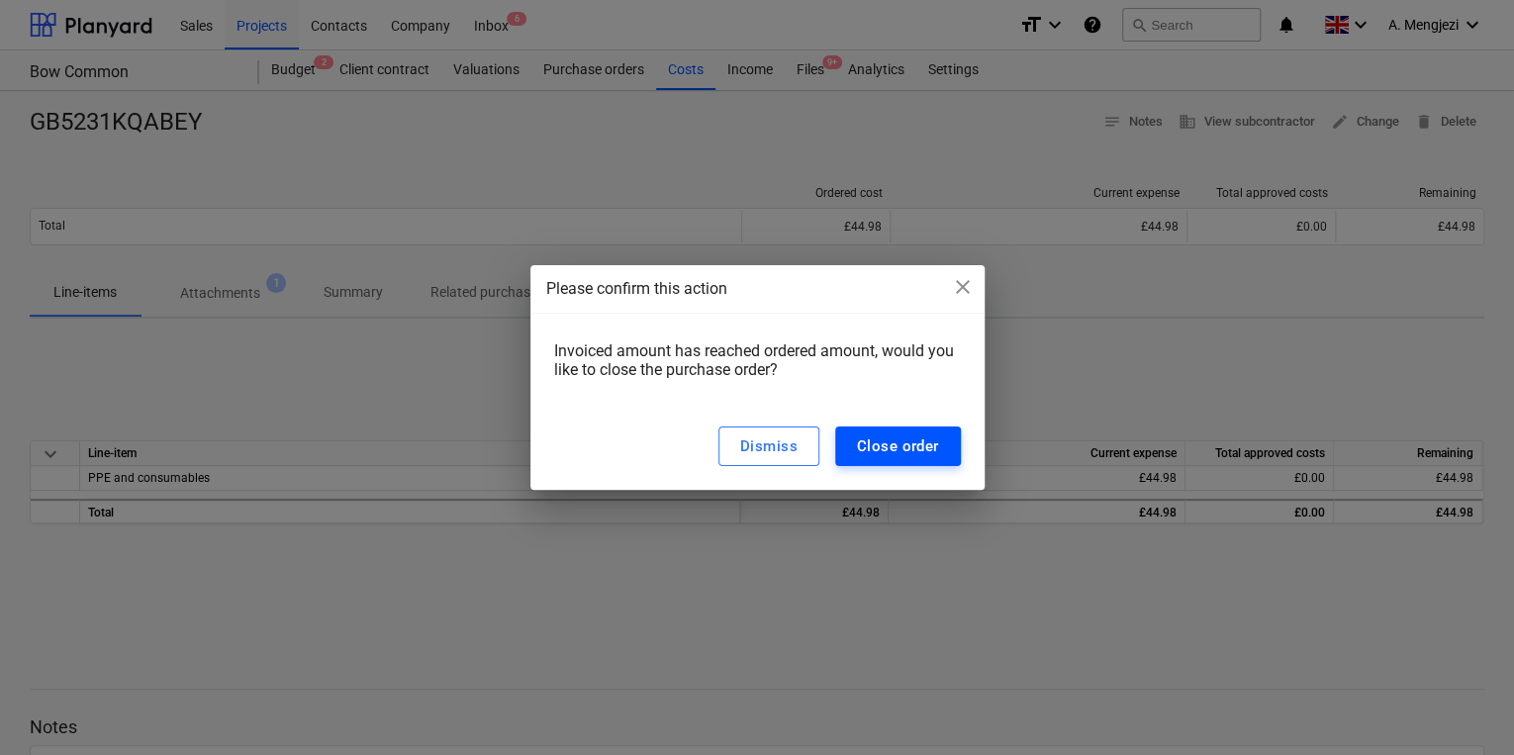
click at [896, 441] on div "Close order" at bounding box center [898, 446] width 82 height 26
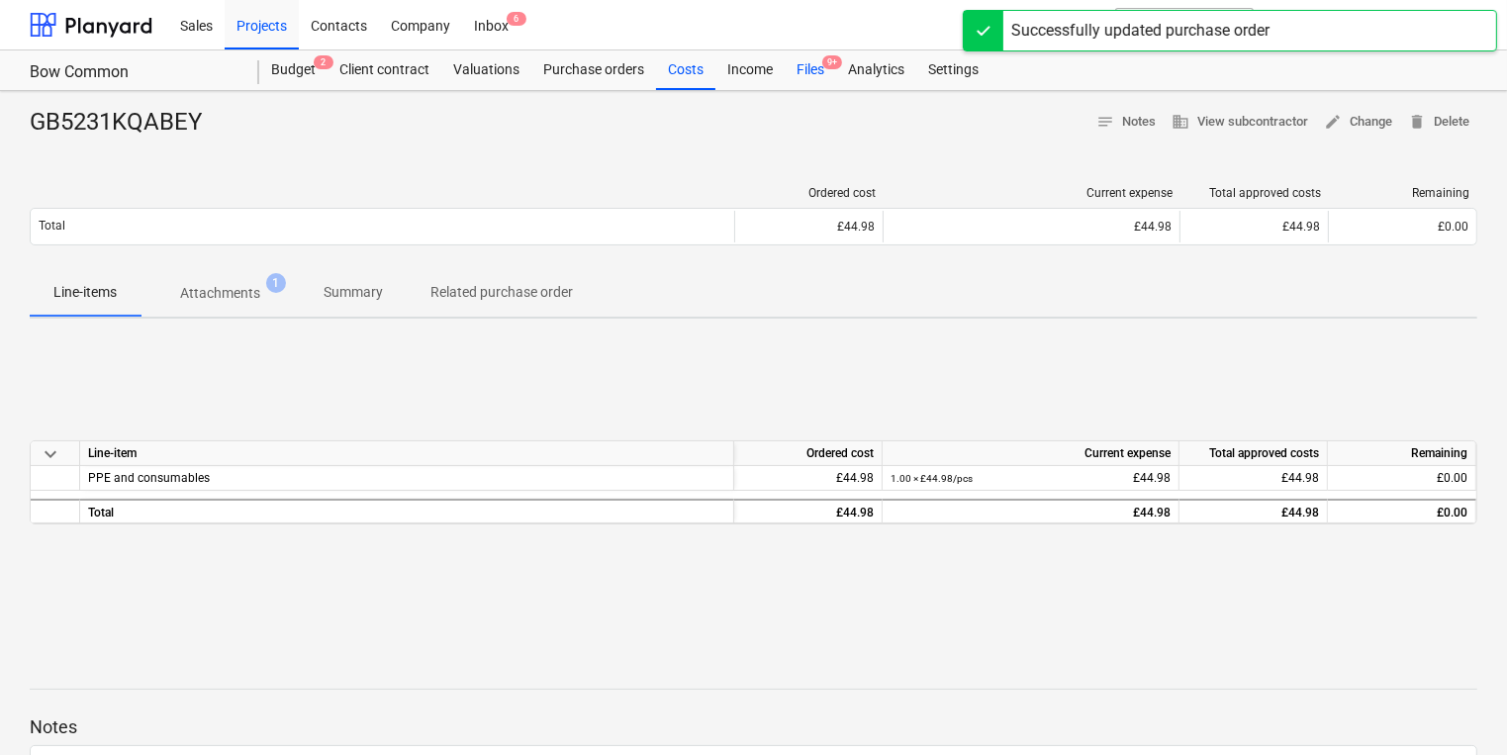
click at [835, 69] on span "9+" at bounding box center [832, 62] width 20 height 14
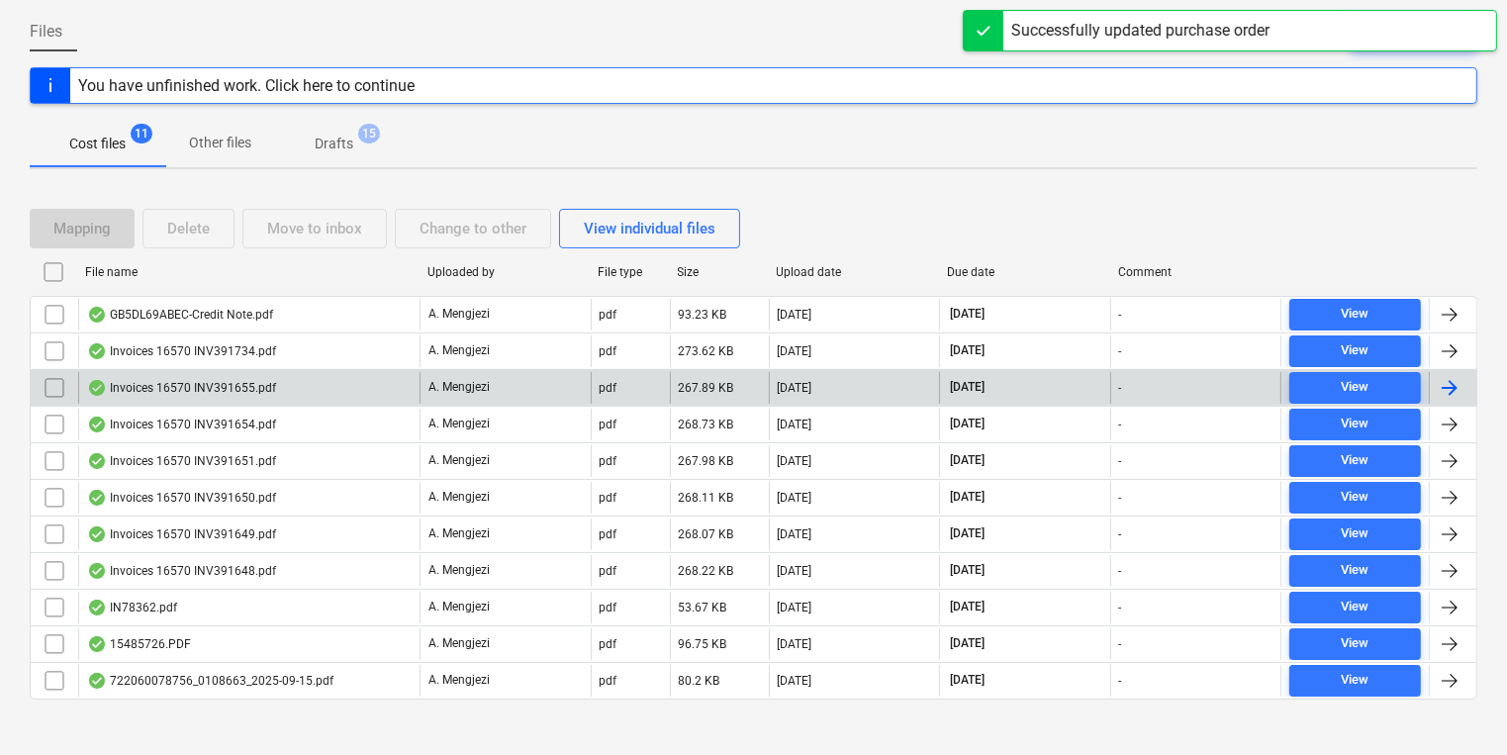
scroll to position [198, 0]
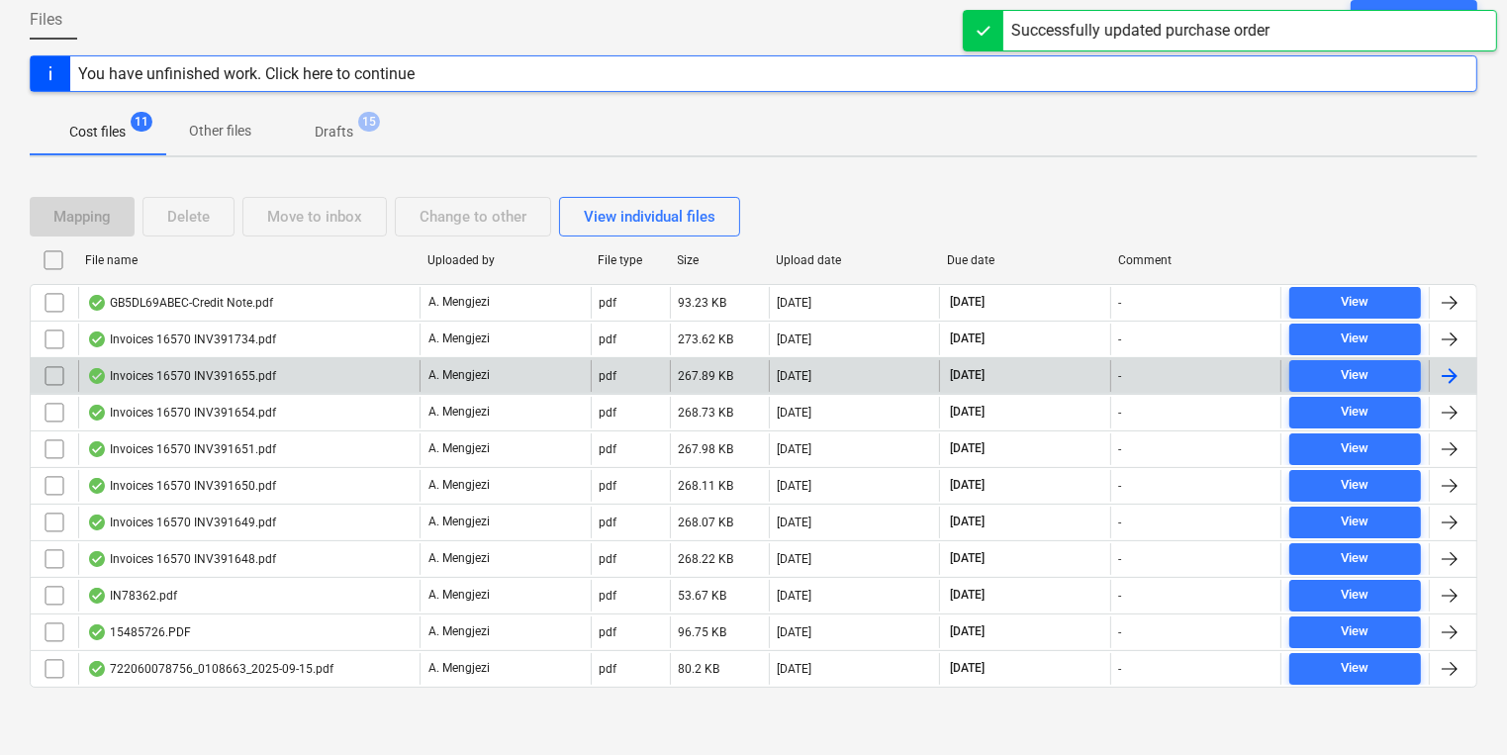
click at [280, 364] on div "Invoices 16570 INV391655.pdf" at bounding box center [248, 376] width 341 height 32
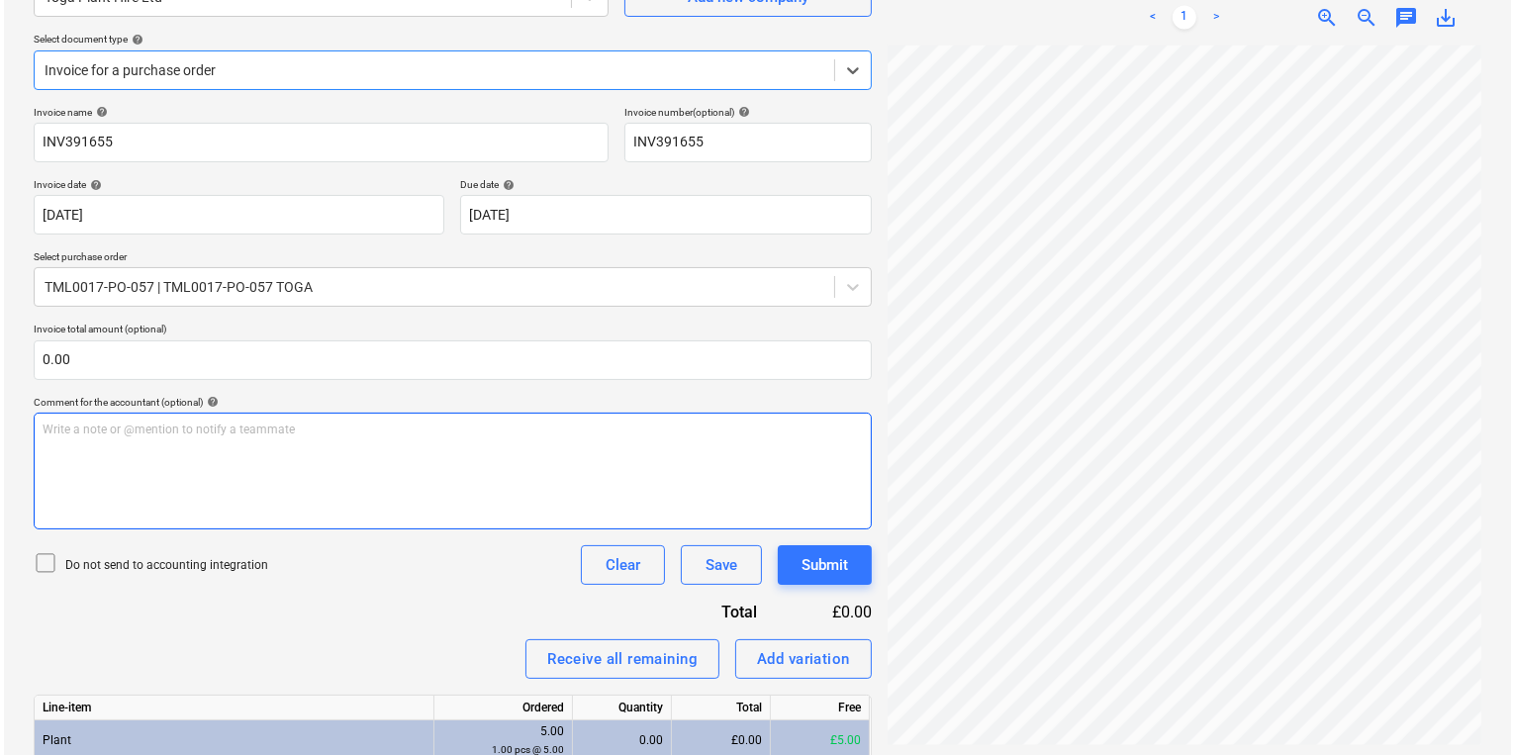
scroll to position [325, 0]
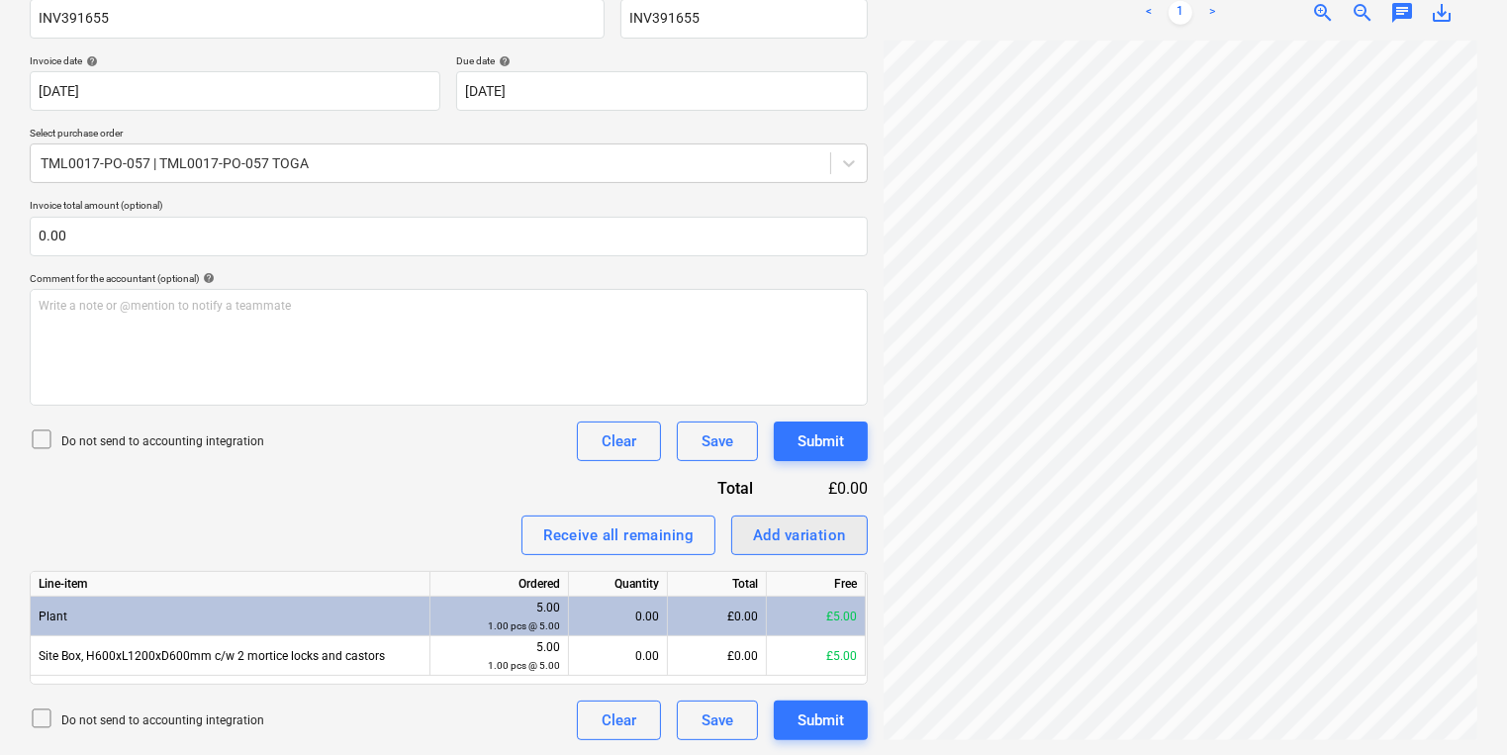
click at [851, 531] on button "Add variation" at bounding box center [799, 535] width 137 height 40
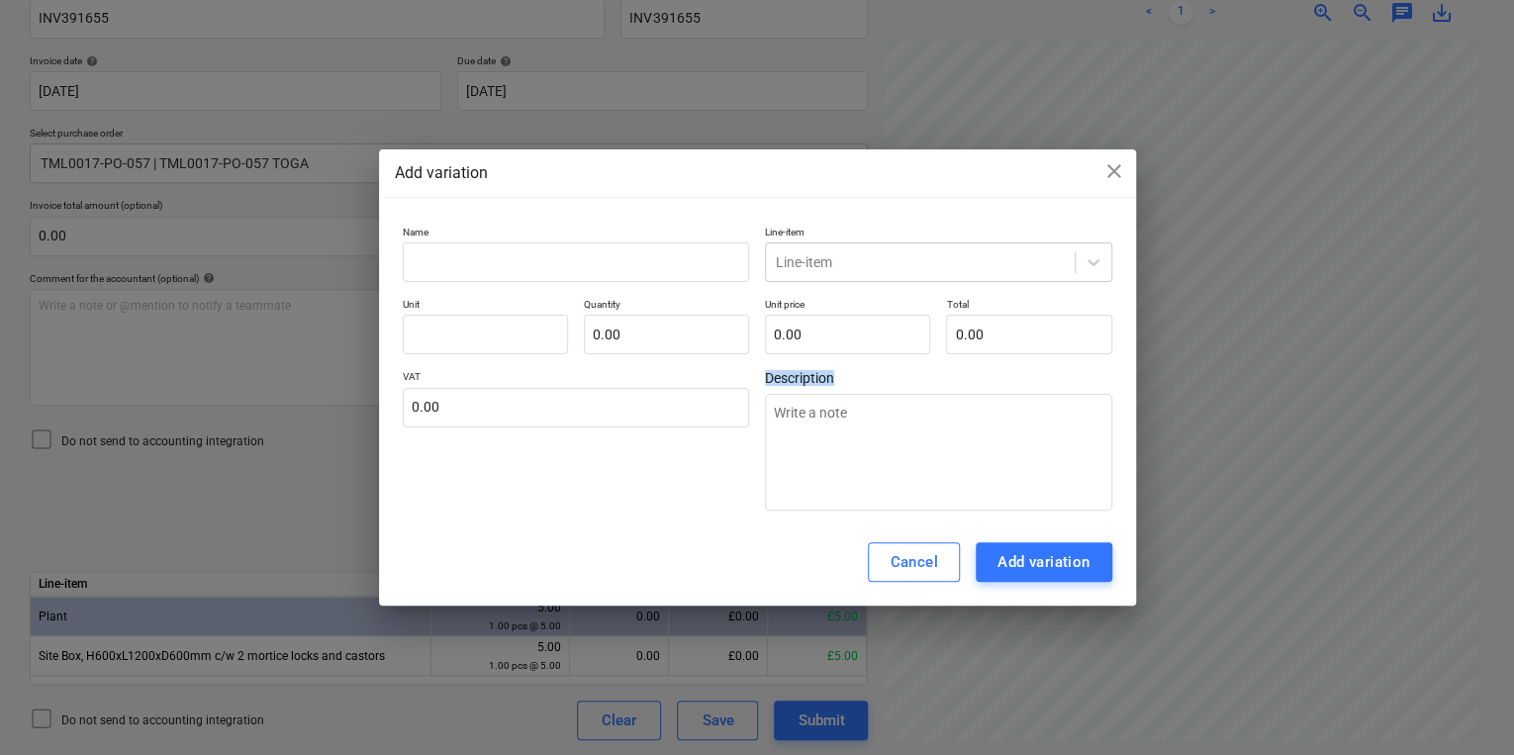
click at [851, 531] on div "Cancel Add variation" at bounding box center [757, 561] width 757 height 87
click at [468, 265] on input "text" at bounding box center [576, 262] width 347 height 40
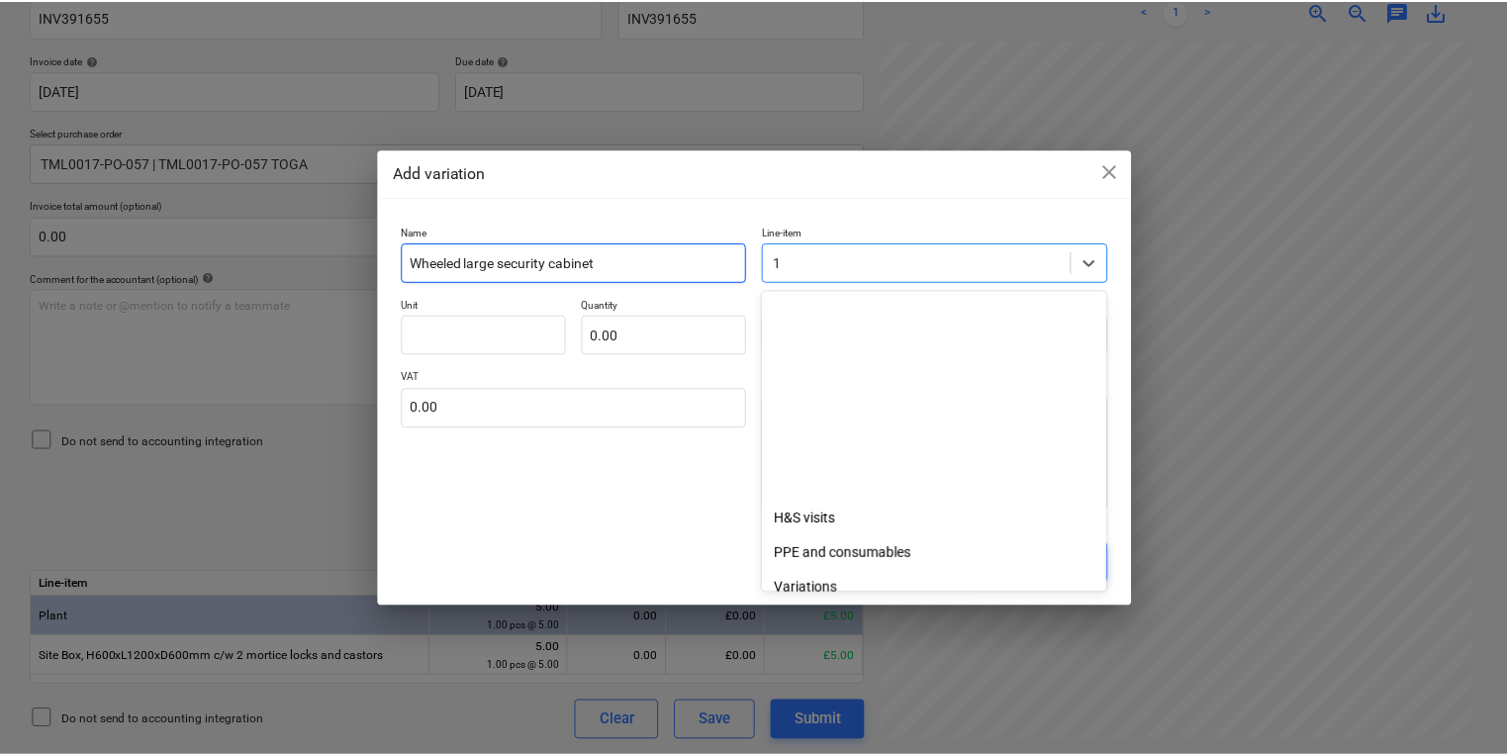
scroll to position [277, 0]
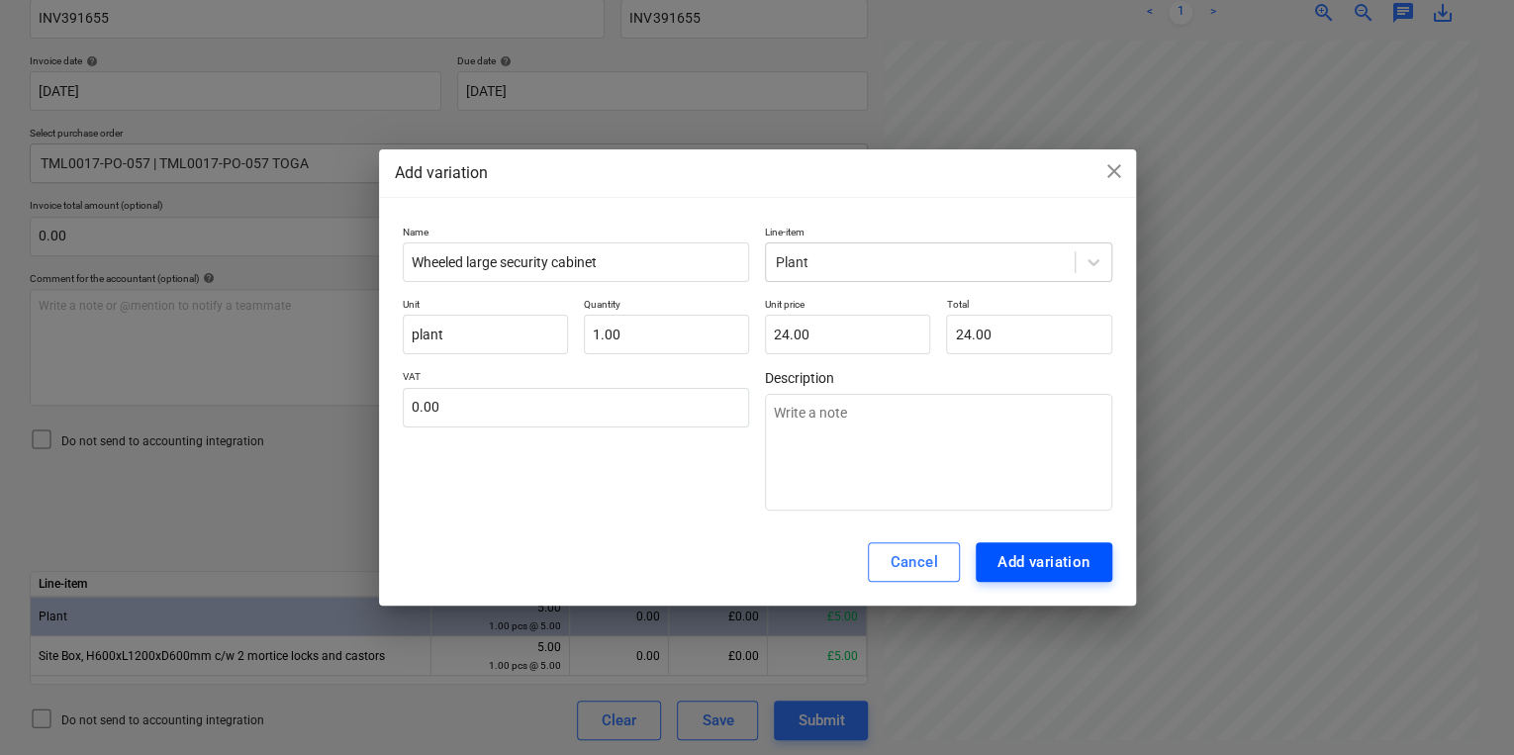
click at [1013, 570] on div "Add variation" at bounding box center [1043, 562] width 93 height 26
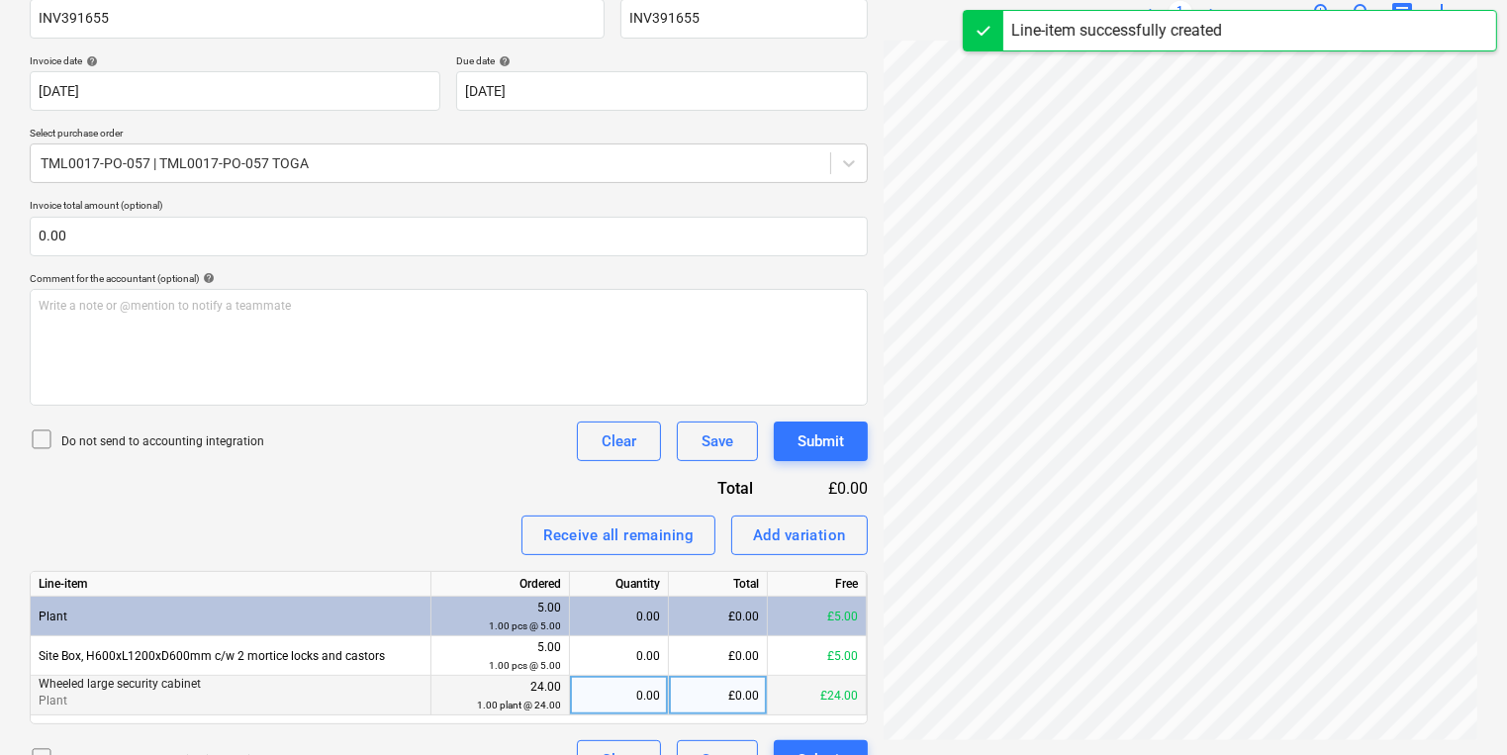
click at [633, 702] on div "0.00" at bounding box center [619, 696] width 82 height 40
click at [803, 421] on button "Submit" at bounding box center [821, 441] width 94 height 40
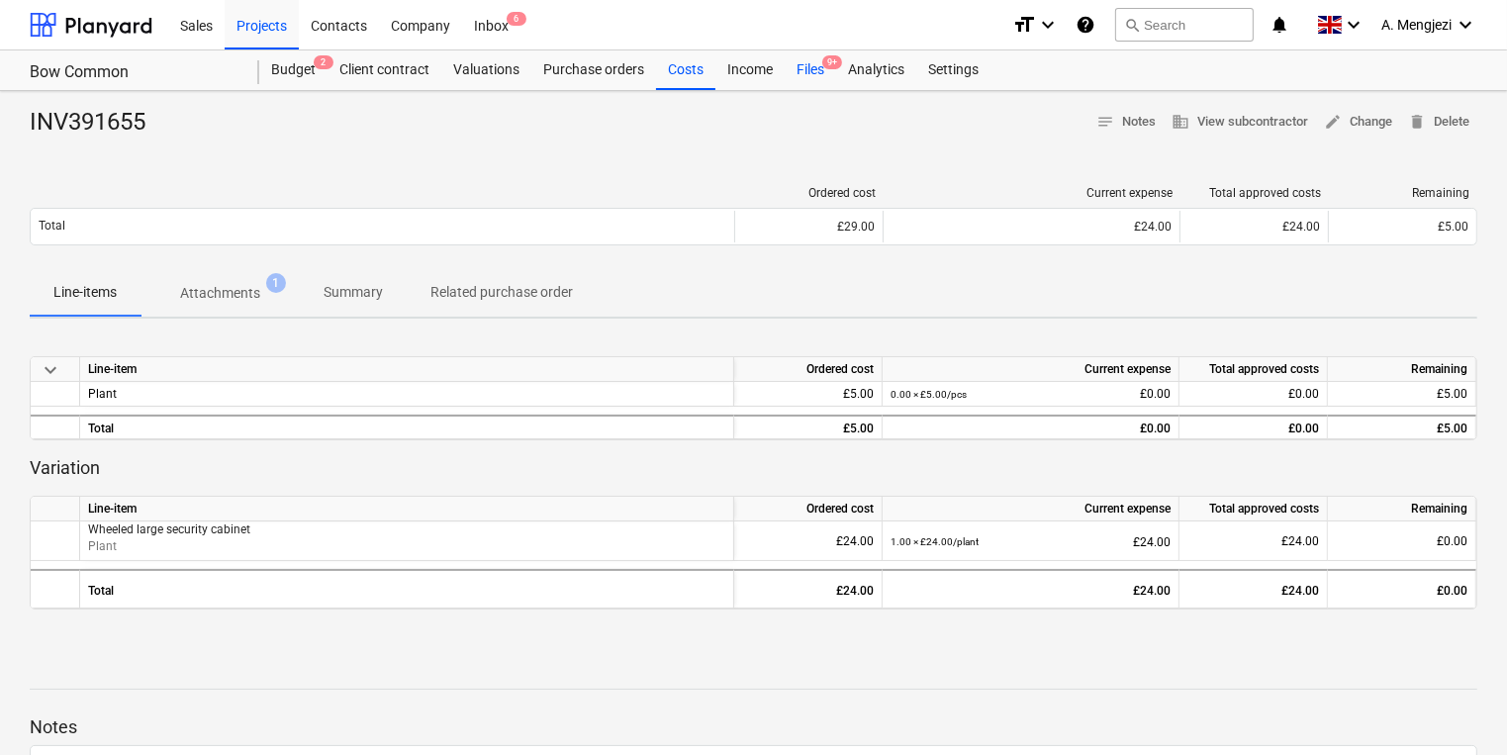
click at [817, 71] on div "Files 9+" at bounding box center [810, 70] width 51 height 40
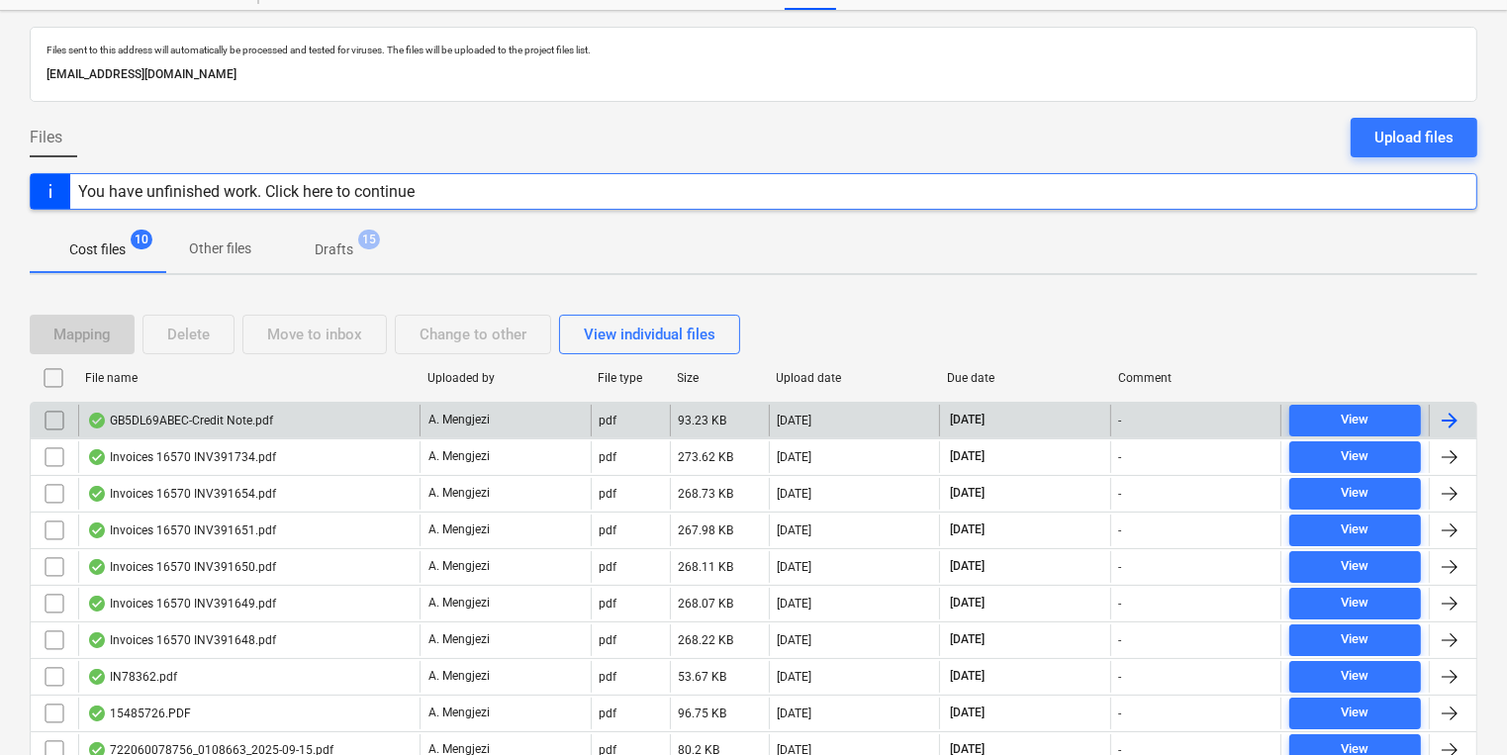
scroll to position [161, 0]
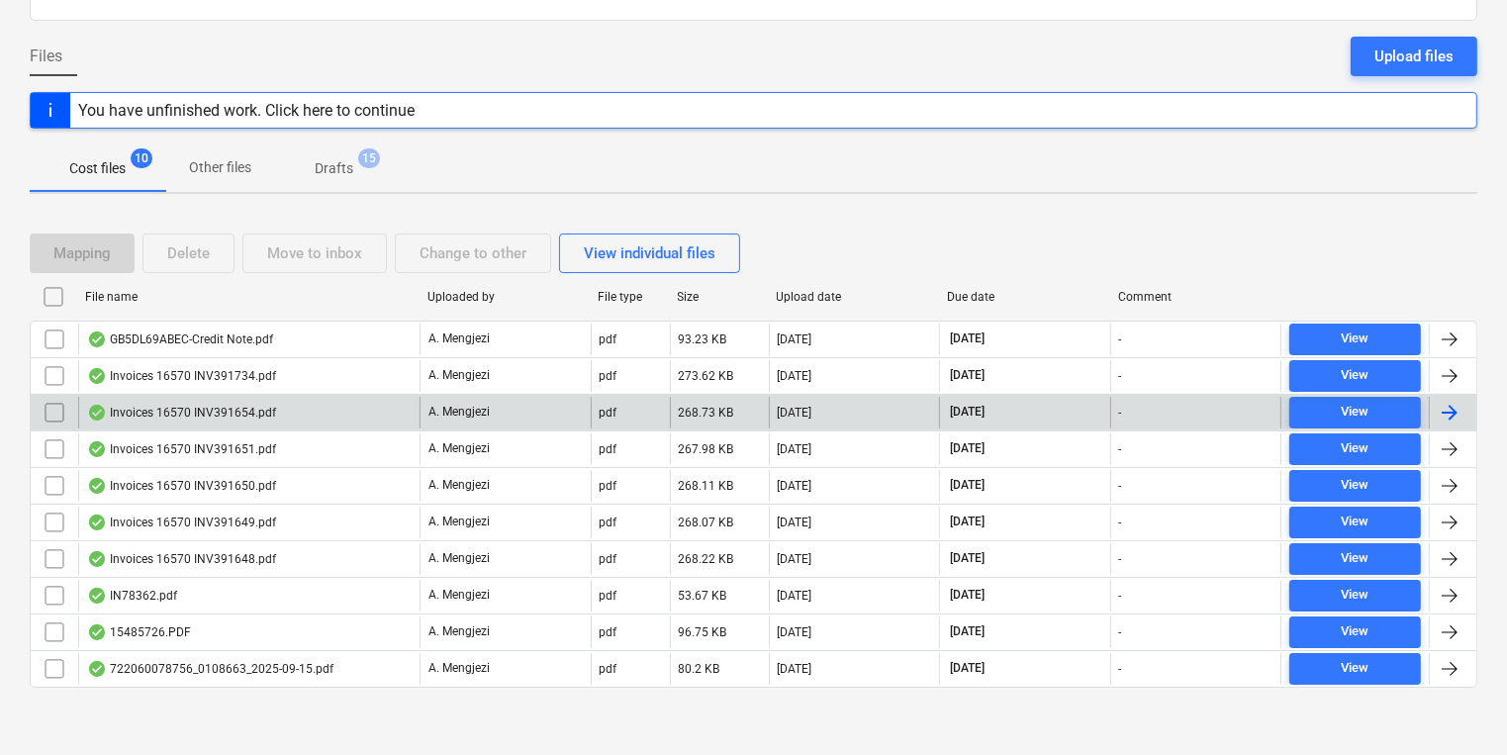
click at [249, 411] on div "Invoices 16570 INV391654.pdf" at bounding box center [181, 413] width 189 height 16
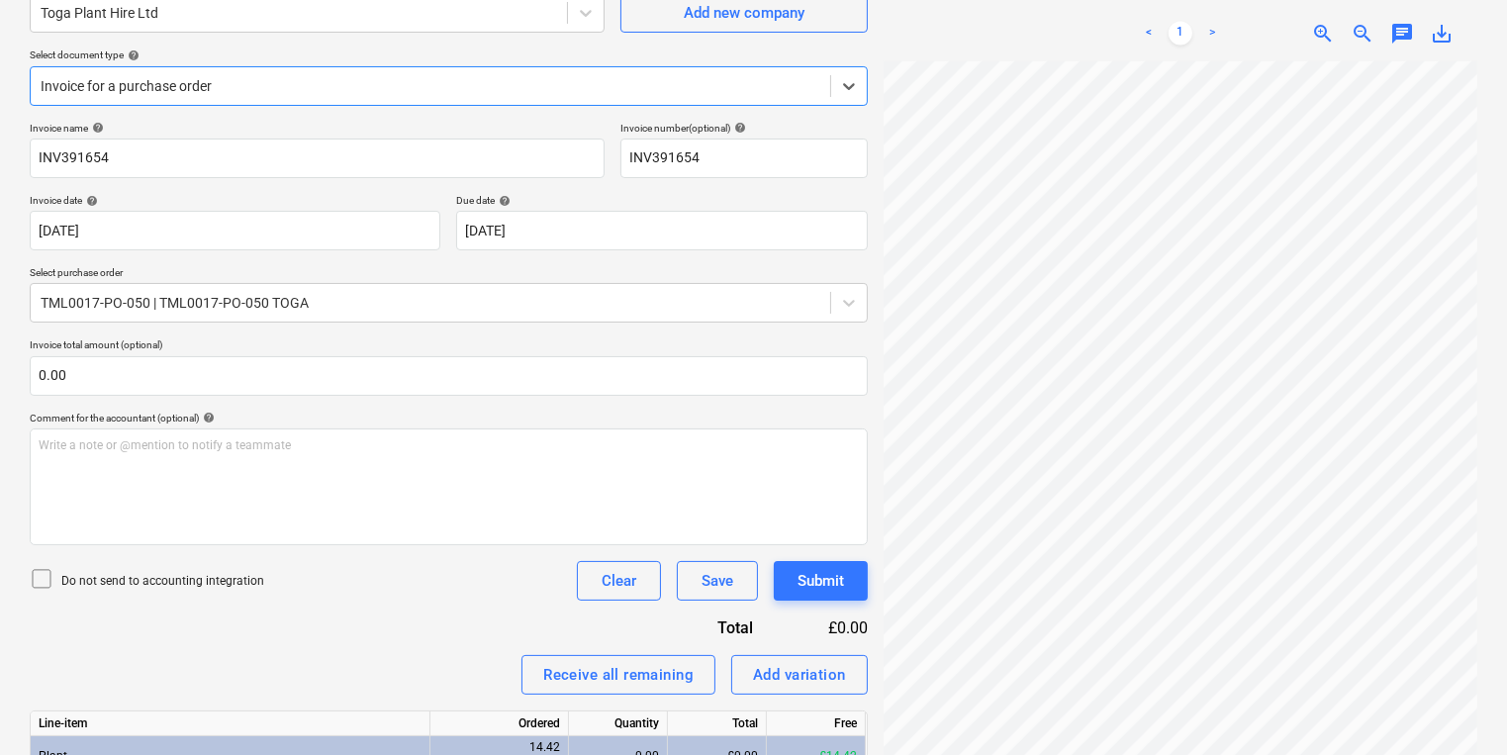
scroll to position [365, 0]
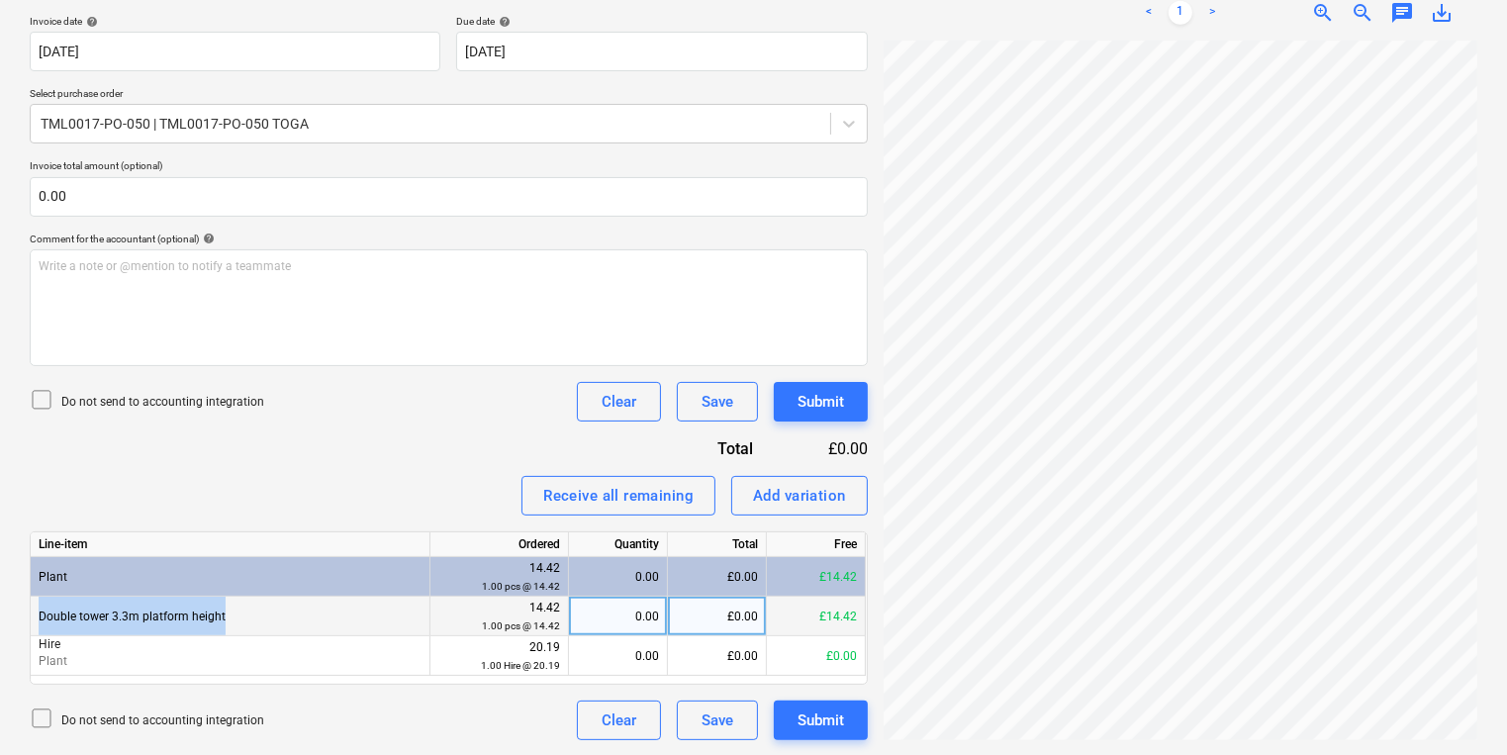
drag, startPoint x: 308, startPoint y: 603, endPoint x: 42, endPoint y: 619, distance: 266.7
click at [42, 619] on div "Double tower 3.3m platform height" at bounding box center [231, 617] width 400 height 40
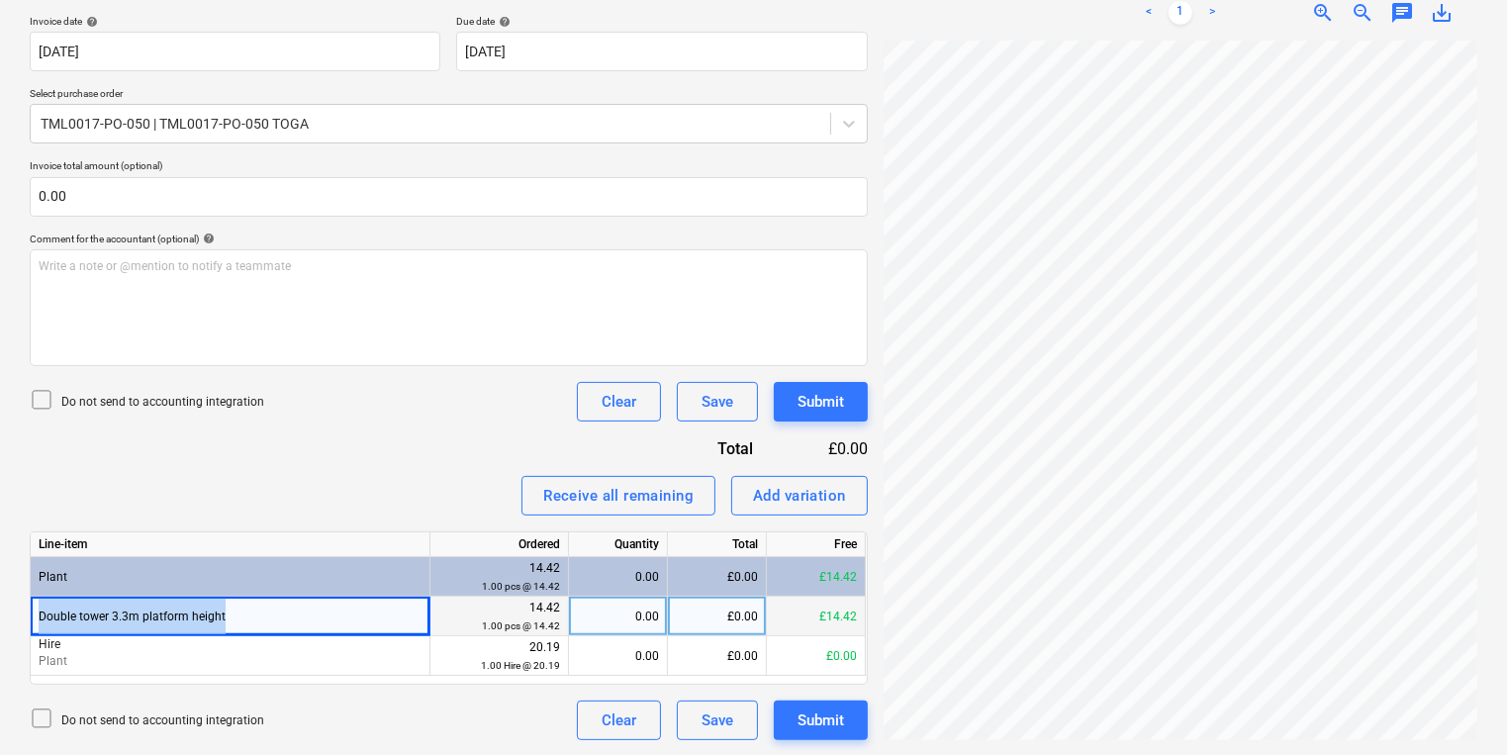
copy div "Double tower 3.3m platform height"
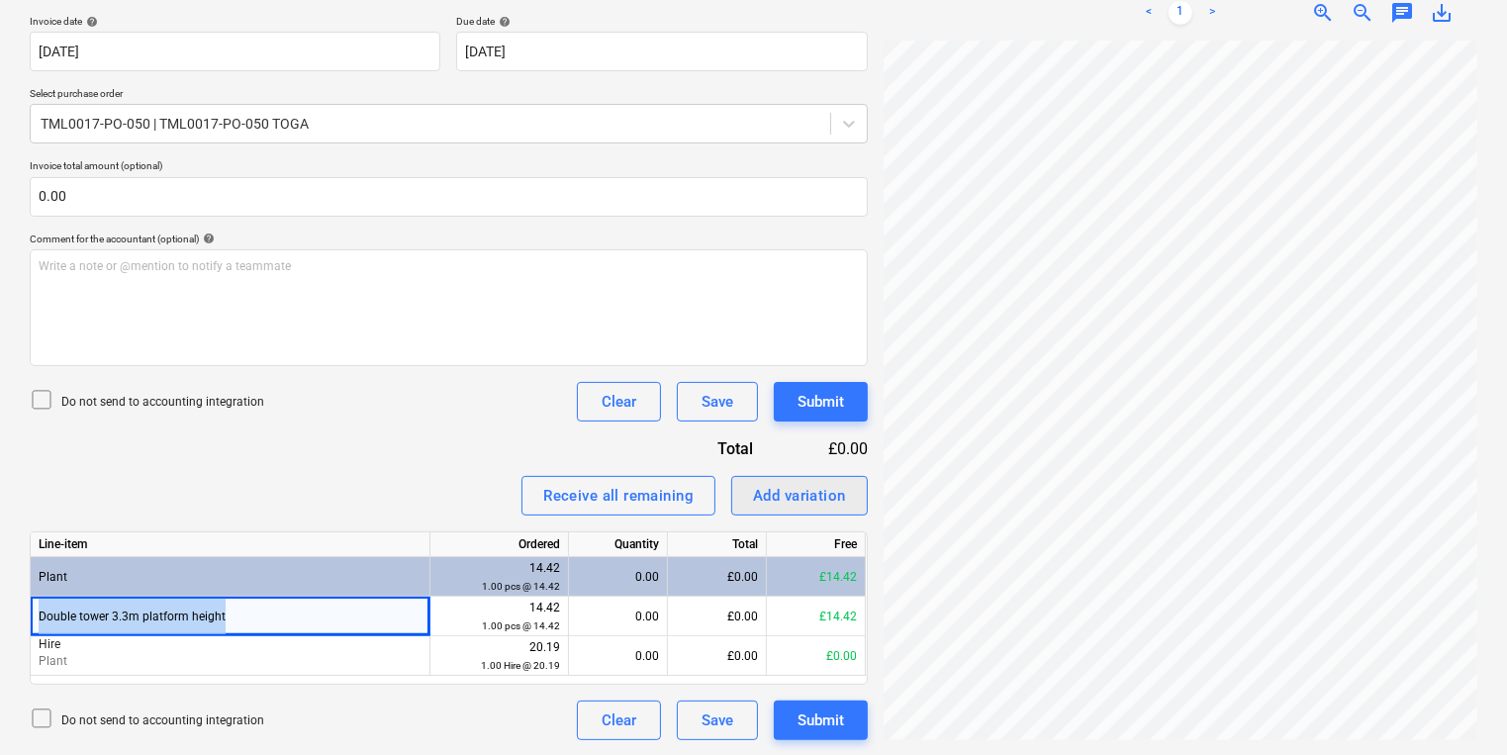
click at [840, 489] on div "Add variation" at bounding box center [799, 496] width 93 height 26
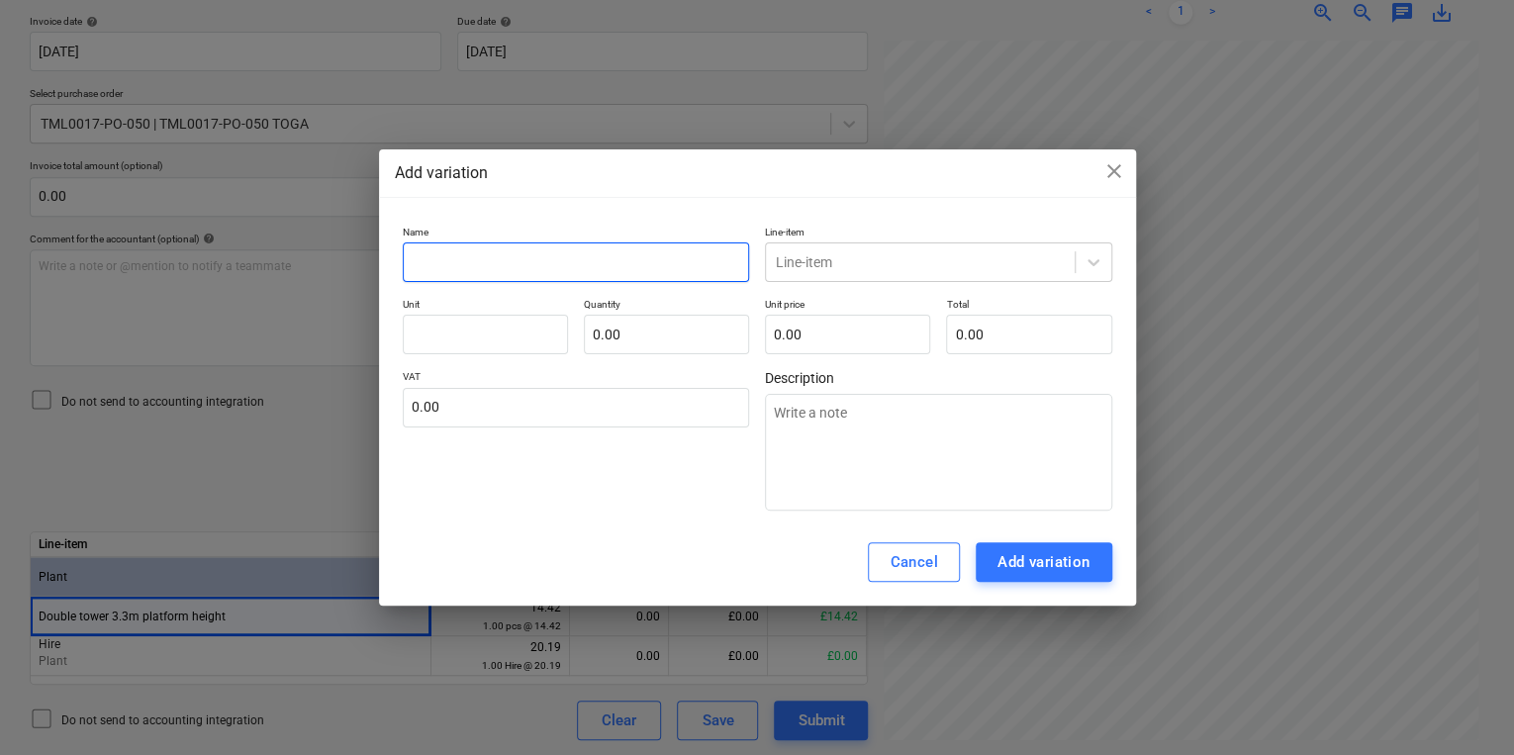
paste input "Double tower 3.3m platform height"
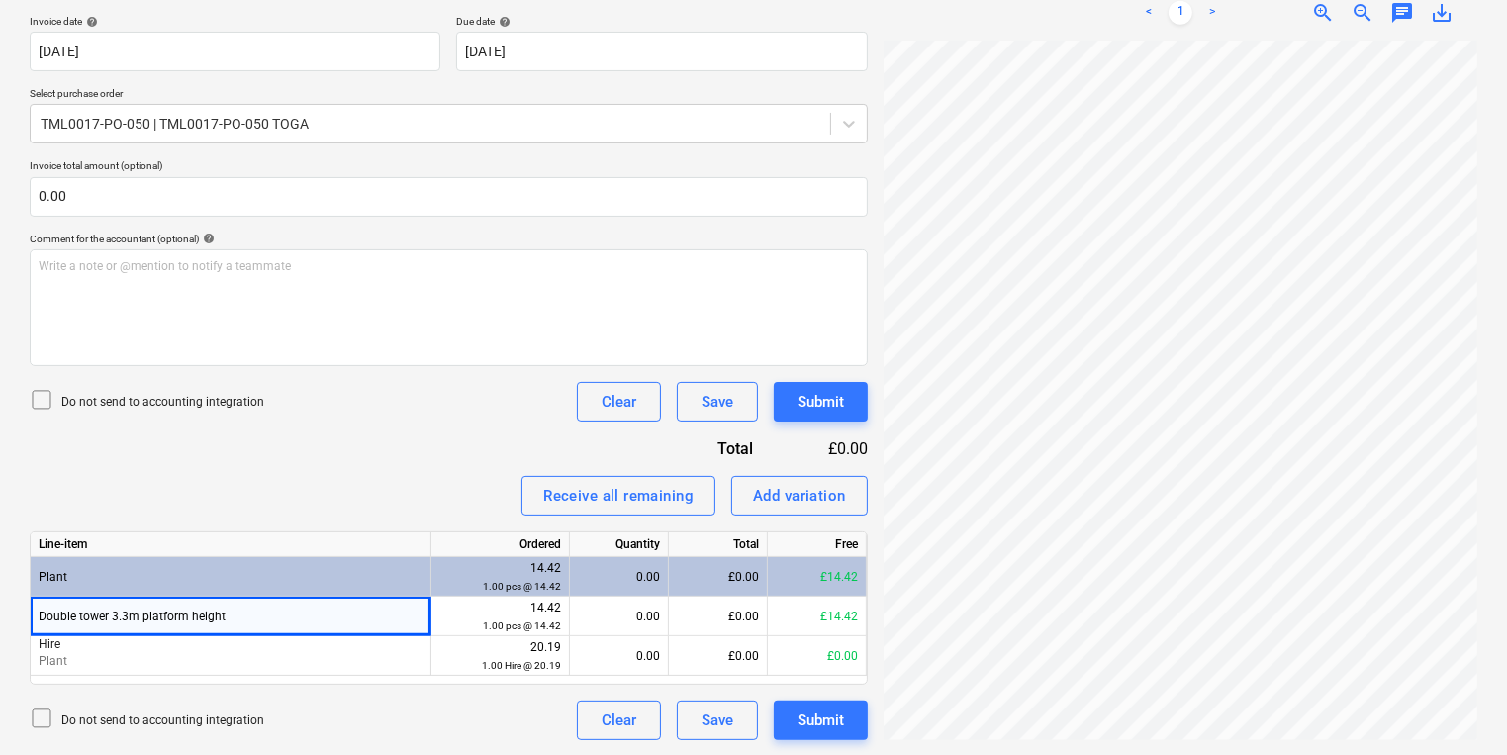
click at [475, 364] on div "Invoice name help INV391654 Invoice number (optional) help INV391654 Invoice da…" at bounding box center [449, 341] width 838 height 797
click at [779, 532] on div "Free" at bounding box center [817, 544] width 99 height 25
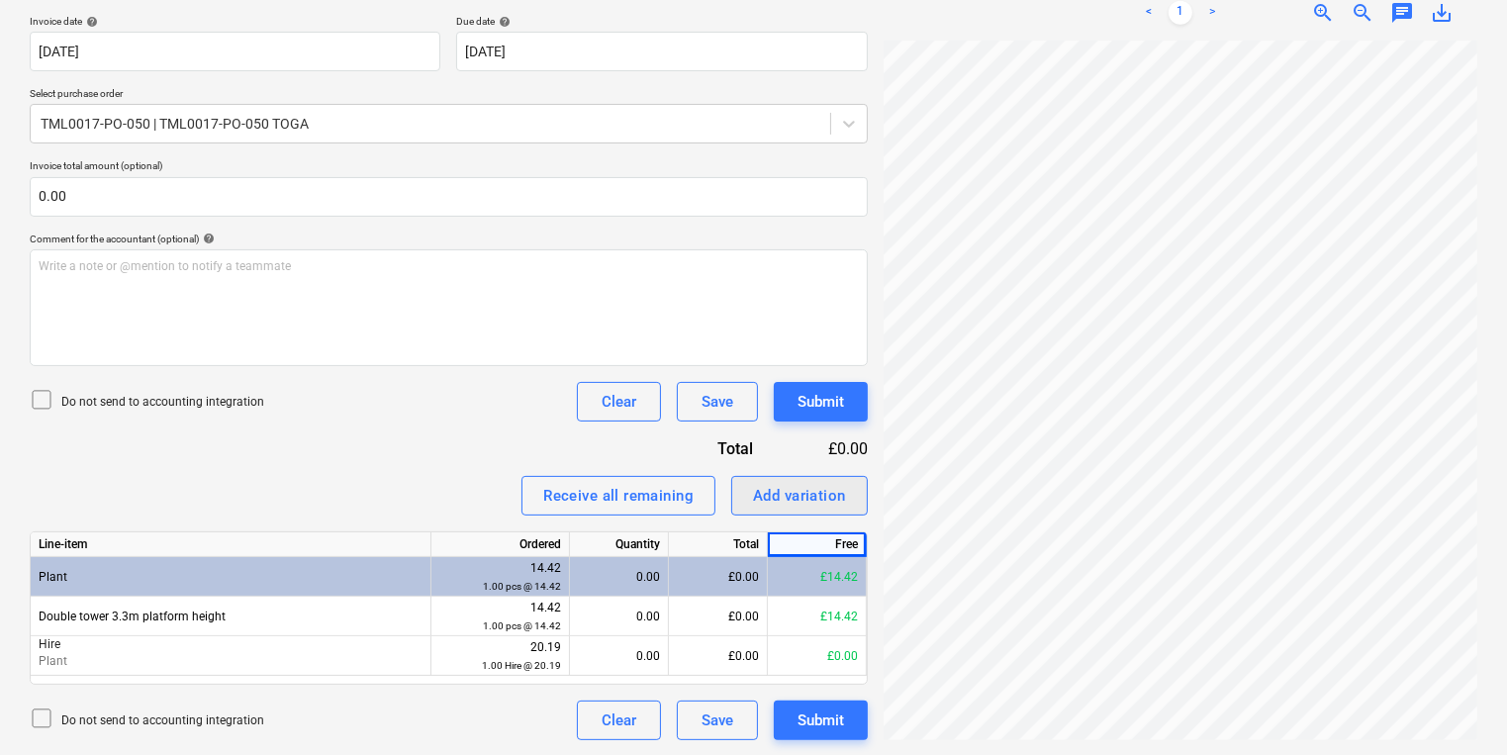
click at [789, 509] on button "Add variation" at bounding box center [799, 496] width 137 height 40
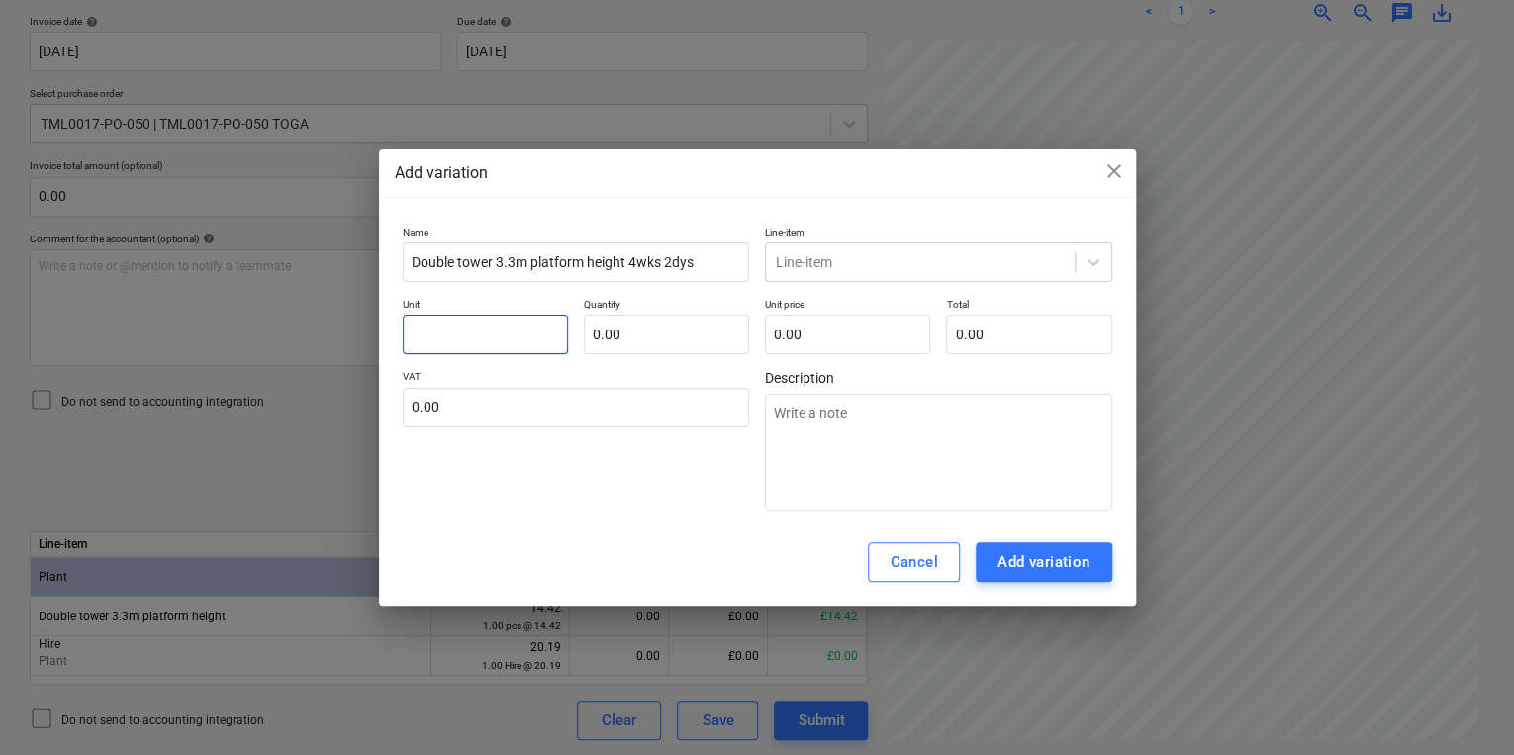
click at [531, 350] on input "text" at bounding box center [485, 335] width 165 height 40
click at [856, 249] on div "Line-item" at bounding box center [920, 262] width 309 height 28
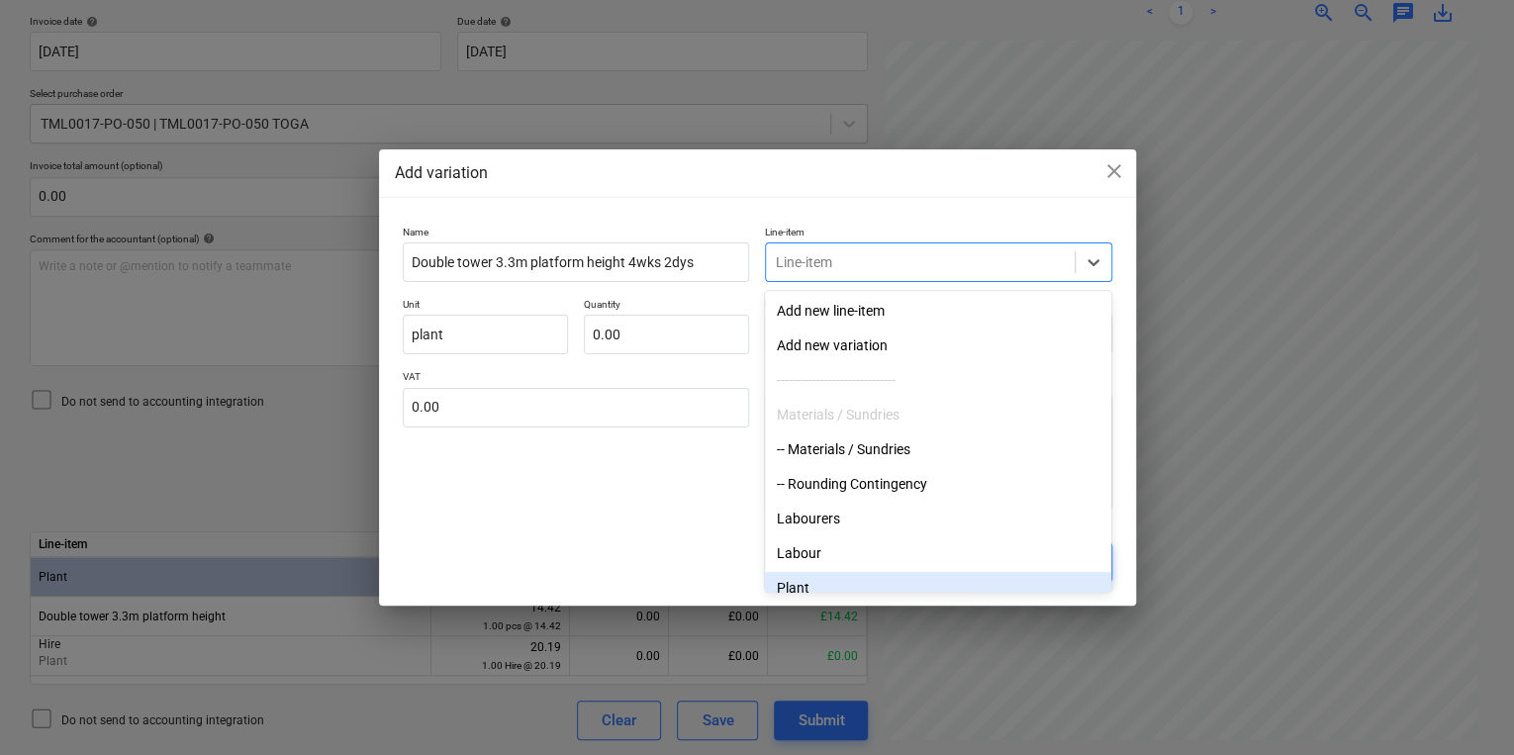
click at [892, 587] on div "Plant" at bounding box center [938, 588] width 346 height 32
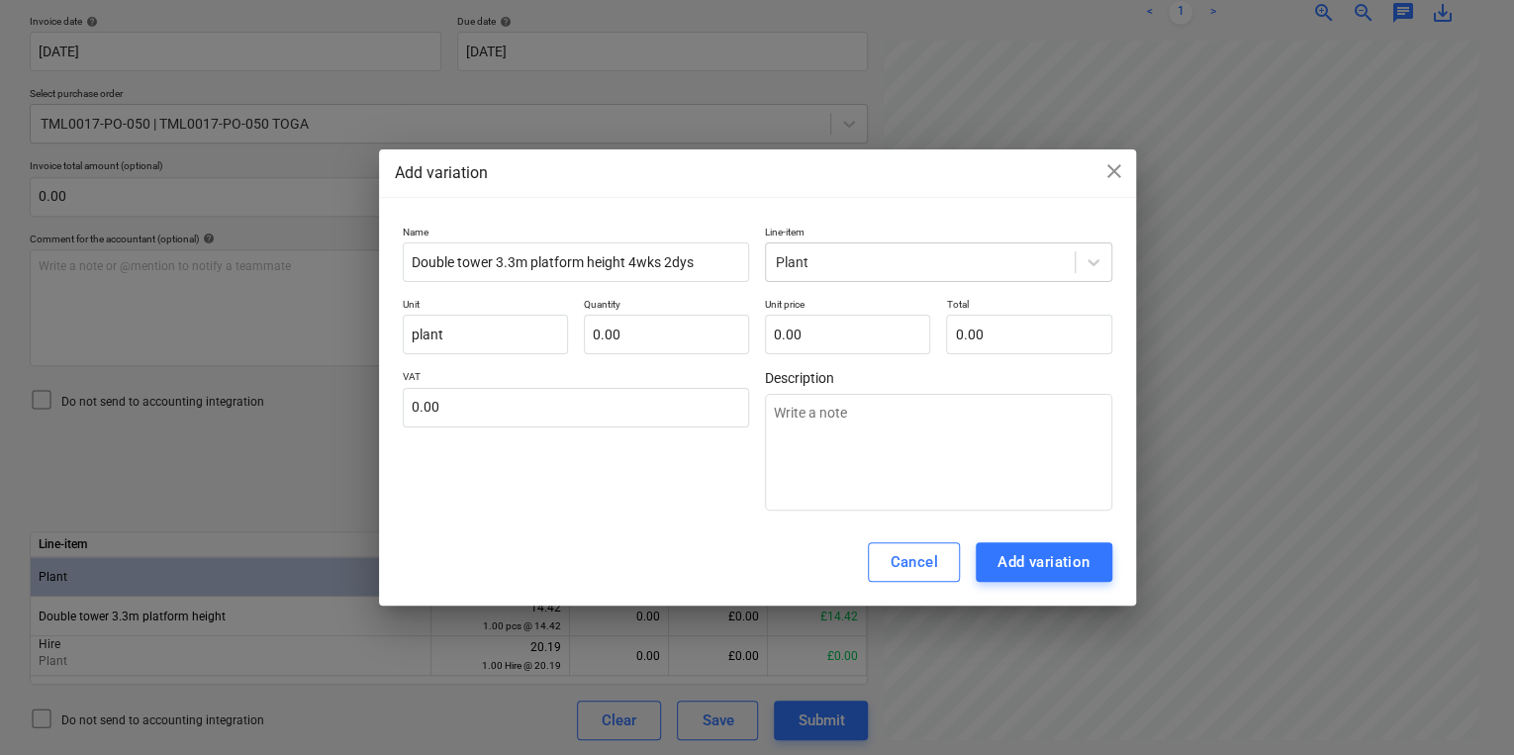
click at [724, 356] on div "Name Double tower 3.3m platform height 4wks 2dys Line-item Plant Unit plant Qua…" at bounding box center [757, 369] width 709 height 286
click at [700, 326] on input "text" at bounding box center [666, 335] width 165 height 40
click at [774, 330] on input "text" at bounding box center [847, 335] width 165 height 40
click at [1038, 565] on div "Add variation" at bounding box center [1043, 562] width 93 height 26
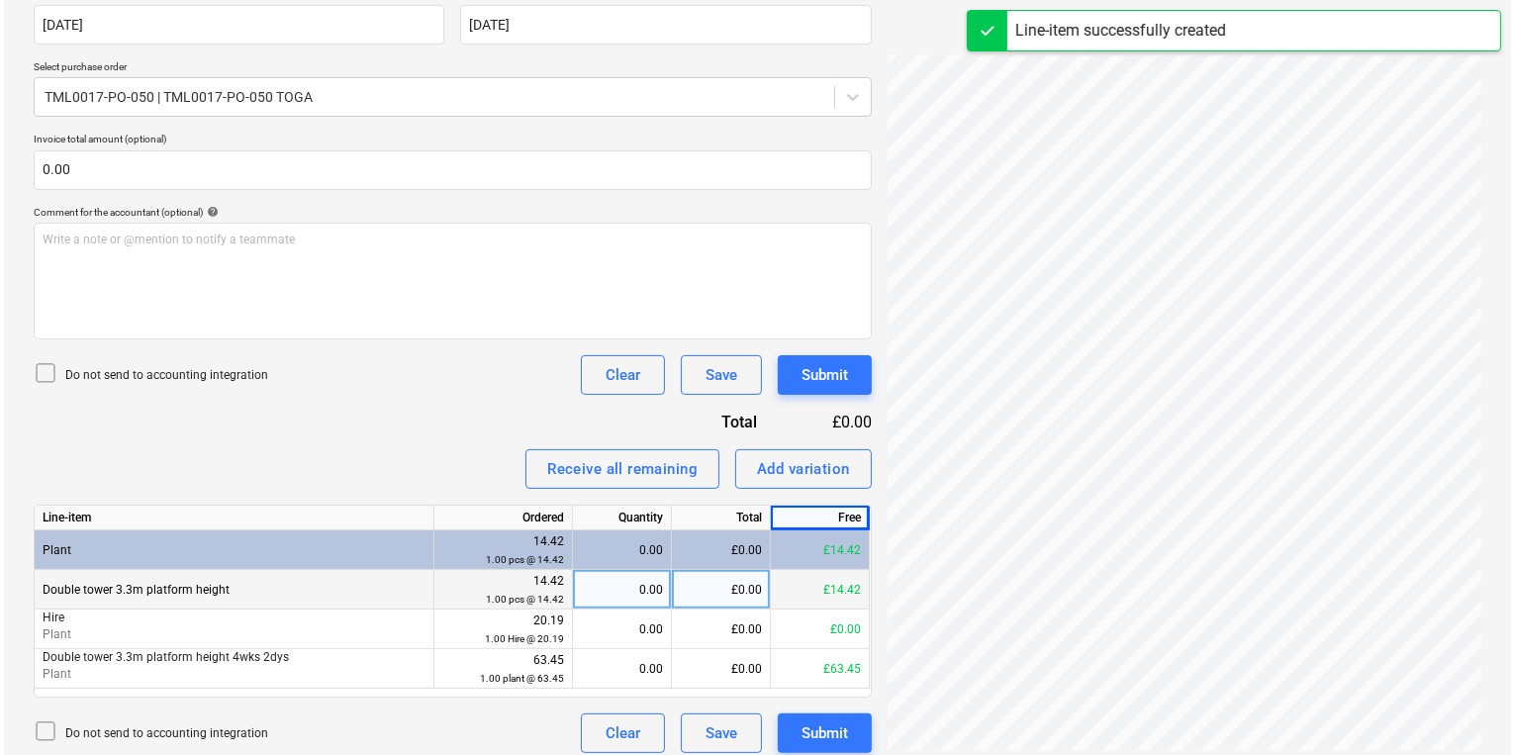
scroll to position [405, 0]
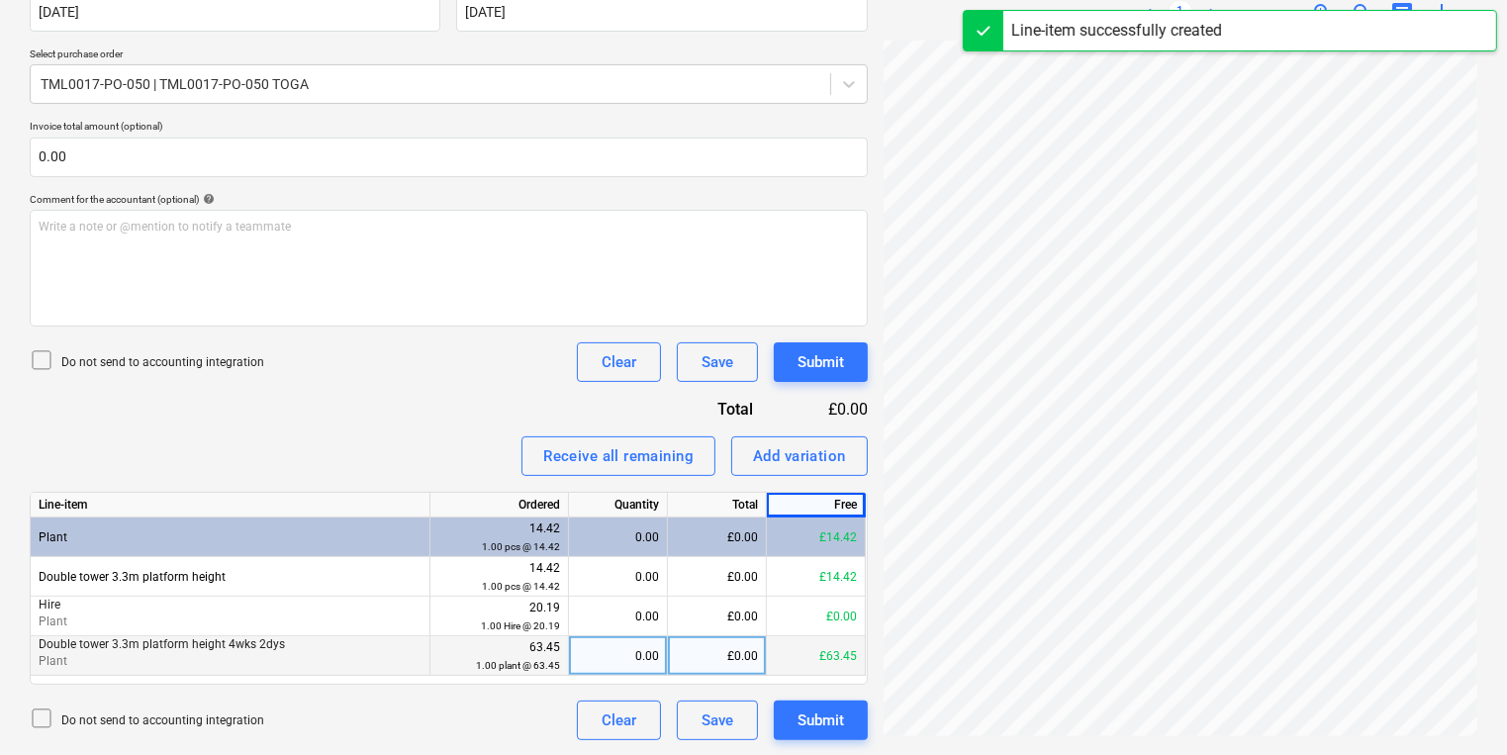
click at [641, 653] on div "0.00" at bounding box center [618, 656] width 82 height 40
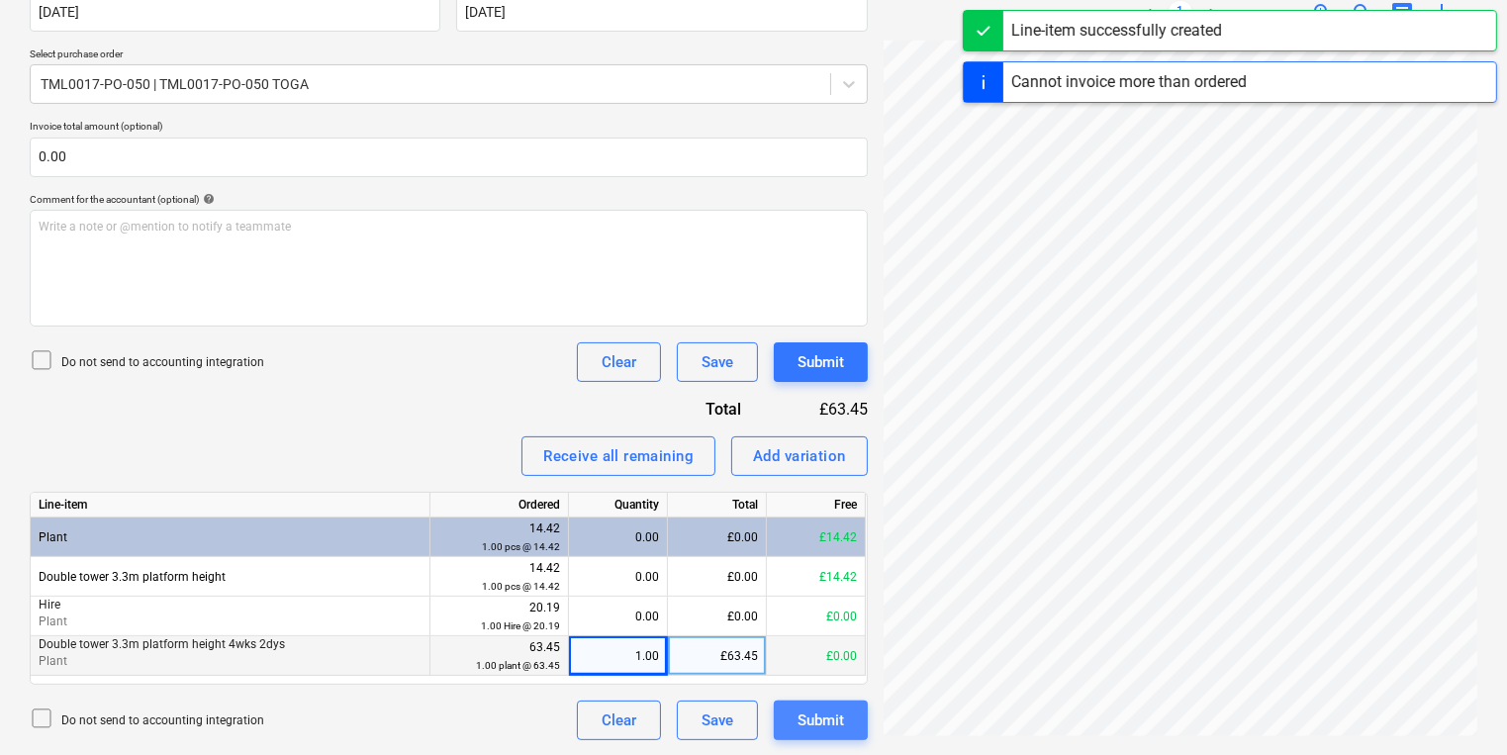
click at [845, 713] on button "Submit" at bounding box center [821, 720] width 94 height 40
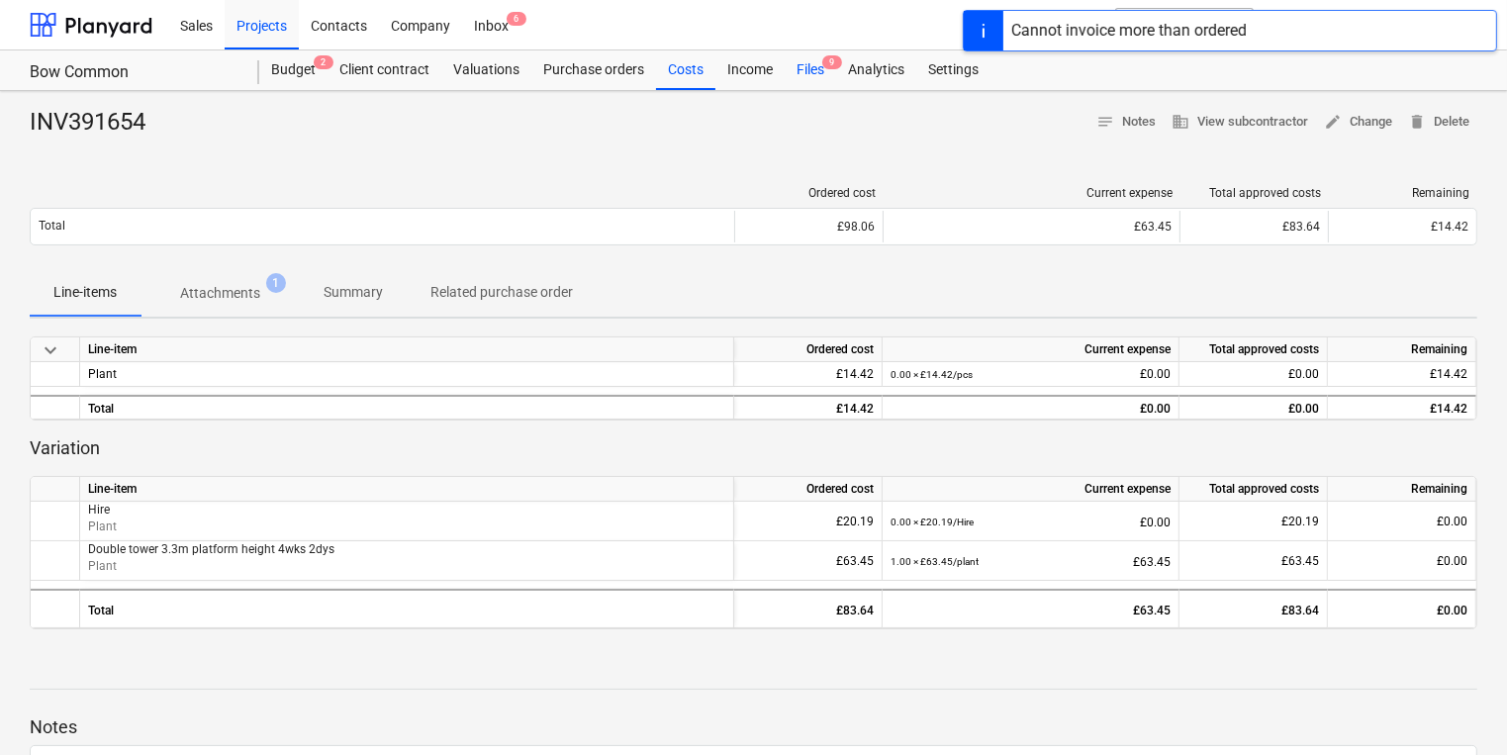
click at [811, 69] on div "Files 9" at bounding box center [810, 70] width 51 height 40
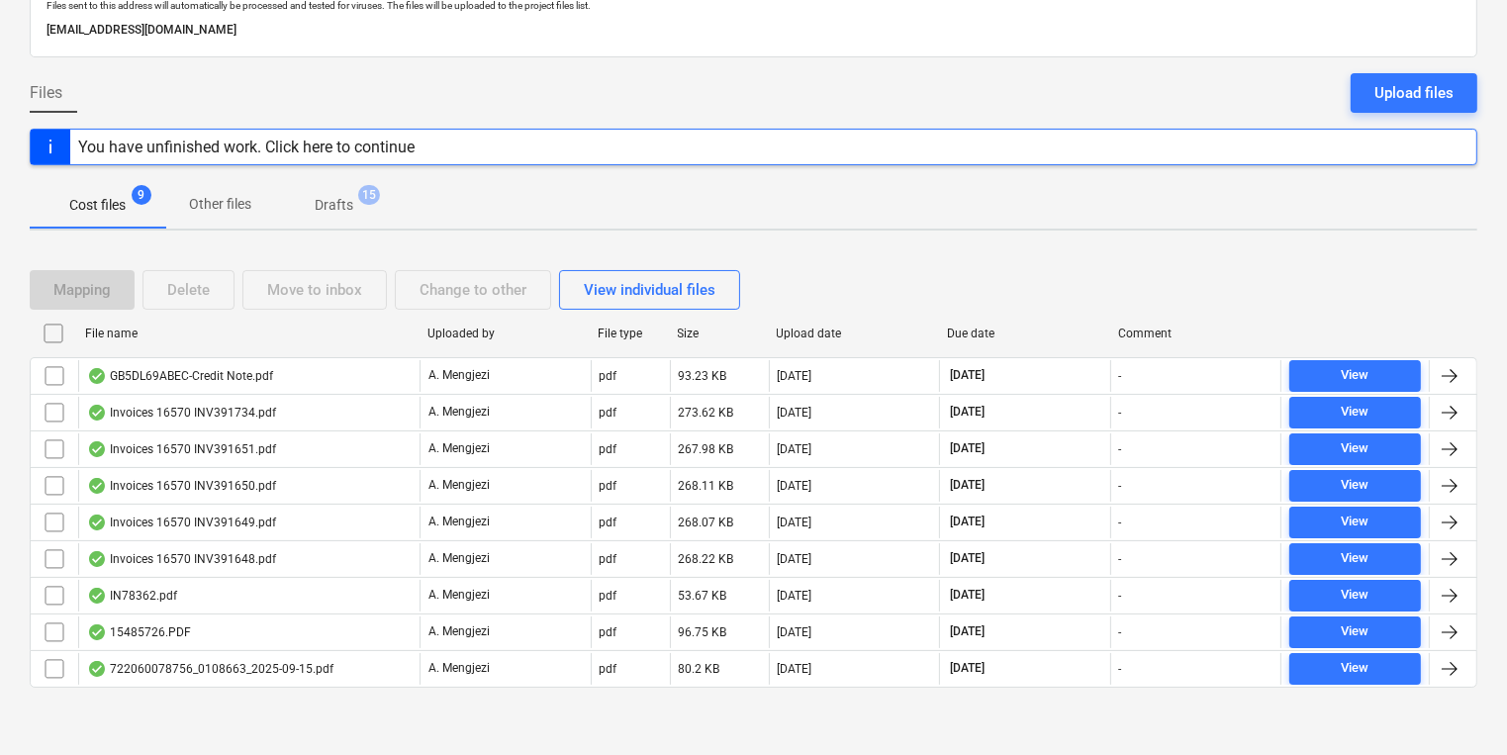
click at [372, 458] on div "Invoices 16570 INV391651.pdf" at bounding box center [248, 449] width 341 height 32
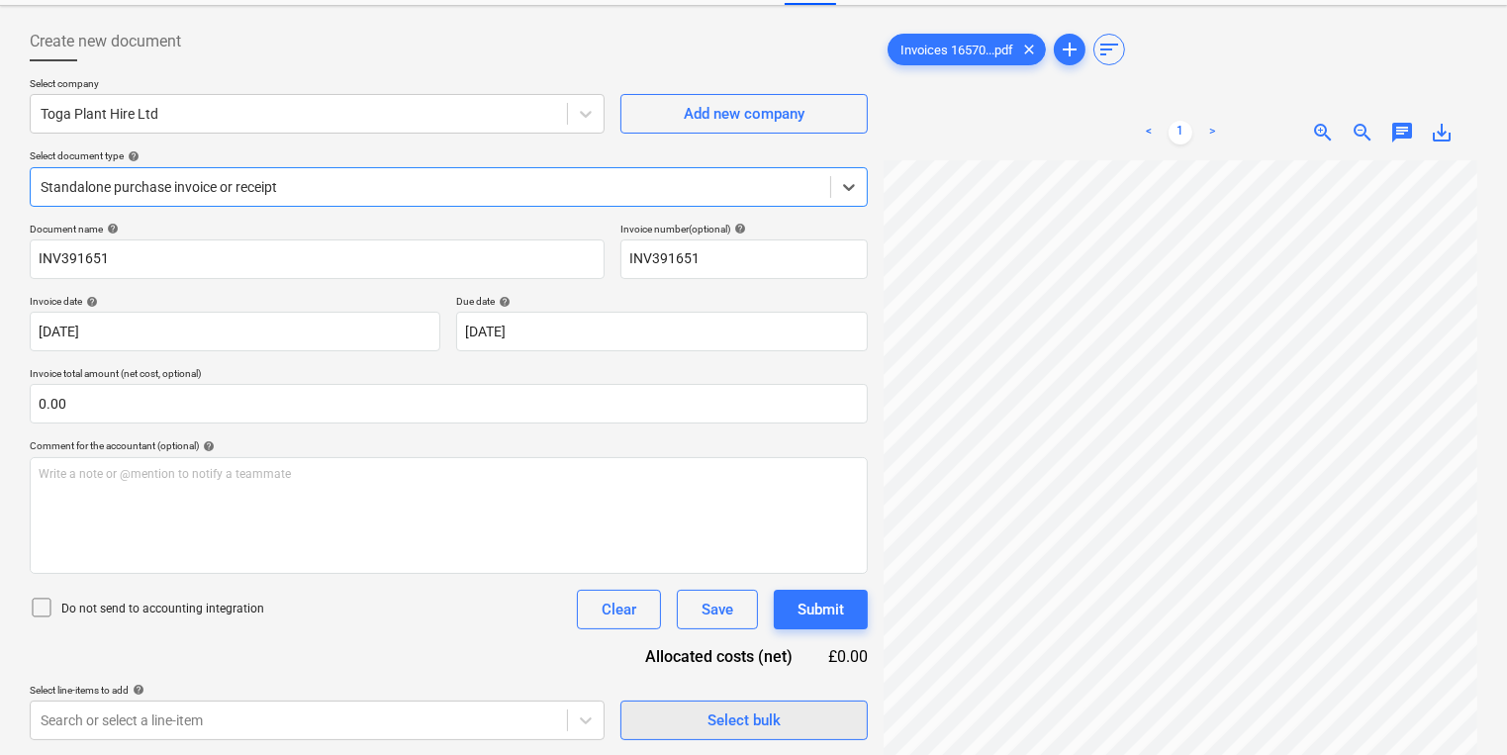
click at [782, 723] on span "Select bulk" at bounding box center [744, 720] width 198 height 26
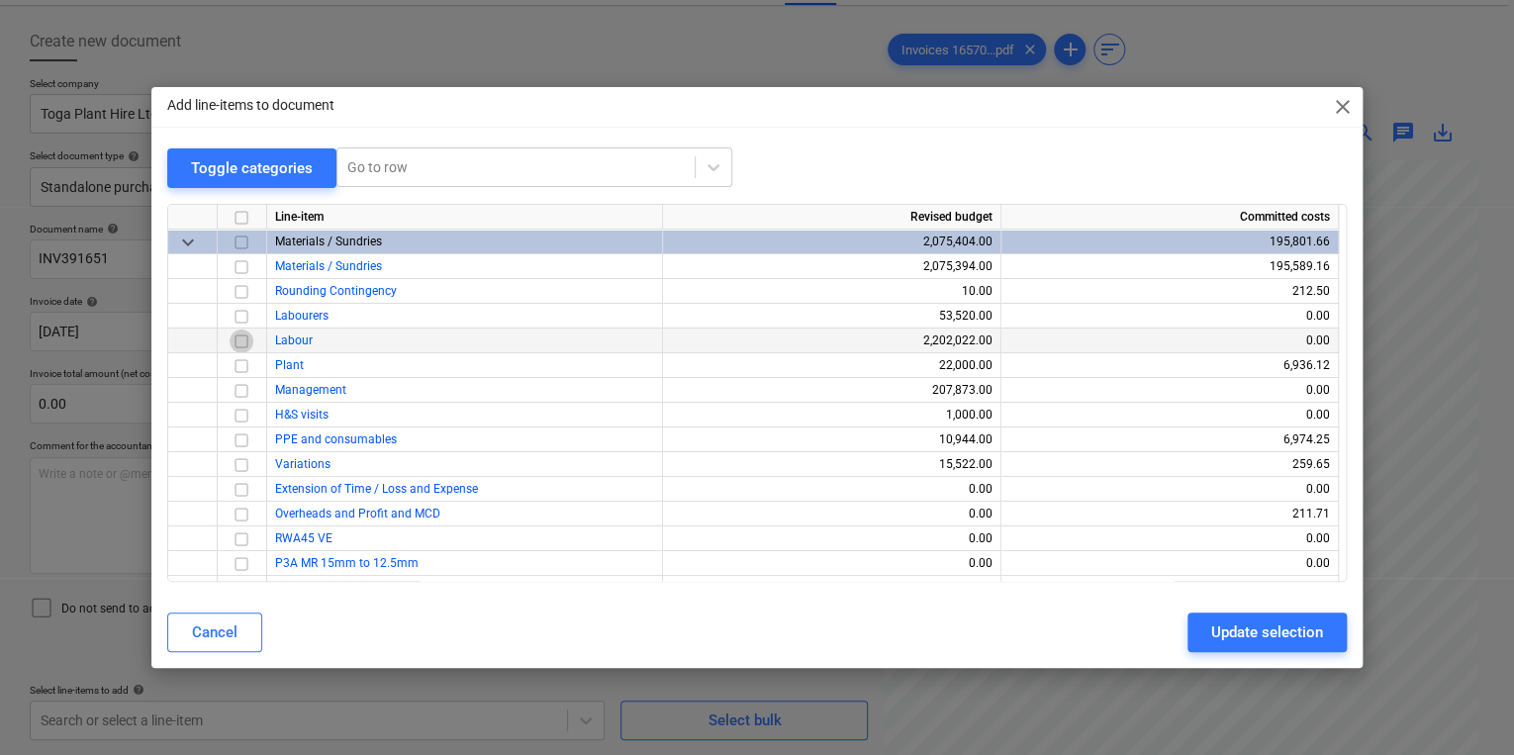
click at [232, 340] on input "checkbox" at bounding box center [242, 340] width 24 height 24
click at [1227, 639] on div "Update selection" at bounding box center [1267, 632] width 112 height 26
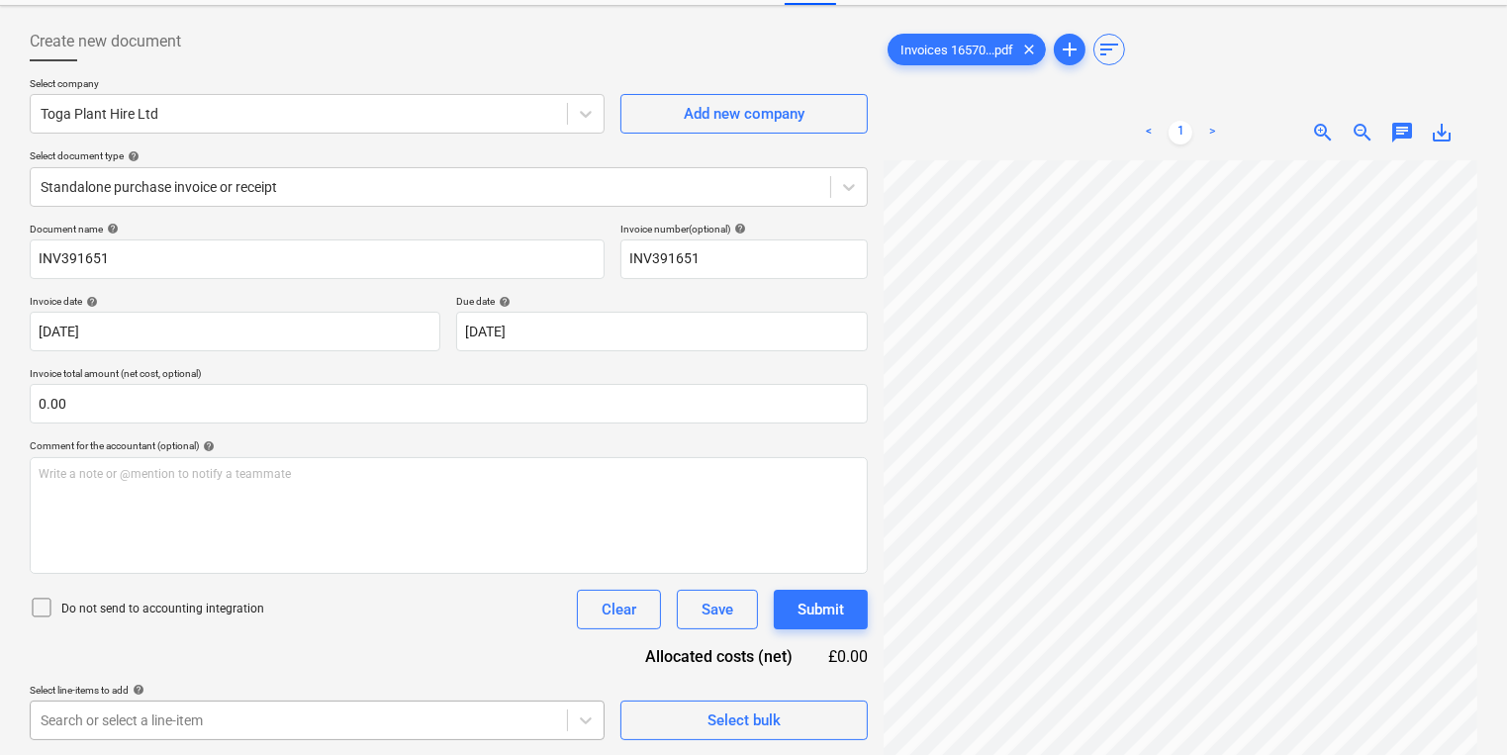
scroll to position [216, 0]
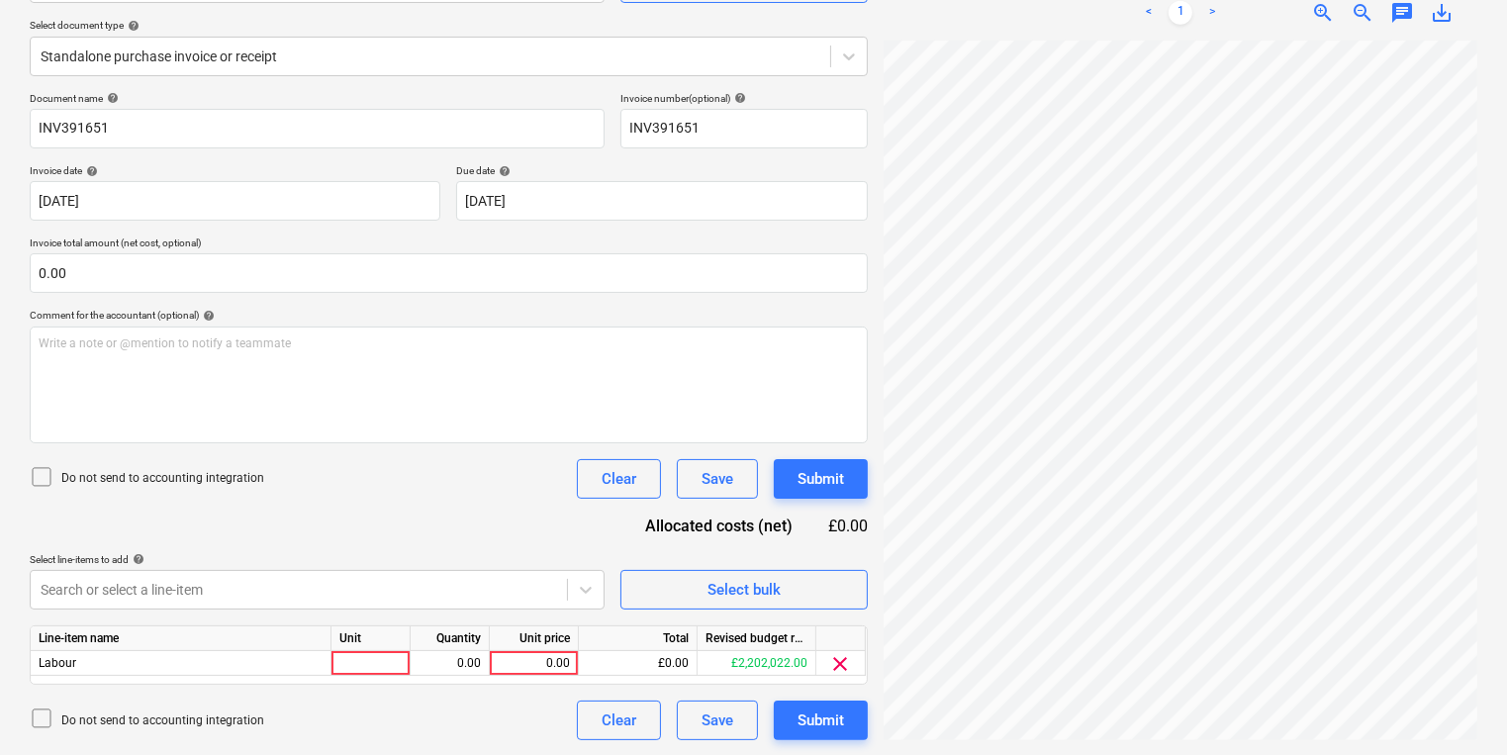
click at [364, 649] on div "Unit" at bounding box center [370, 638] width 79 height 25
click at [374, 667] on div at bounding box center [370, 663] width 79 height 25
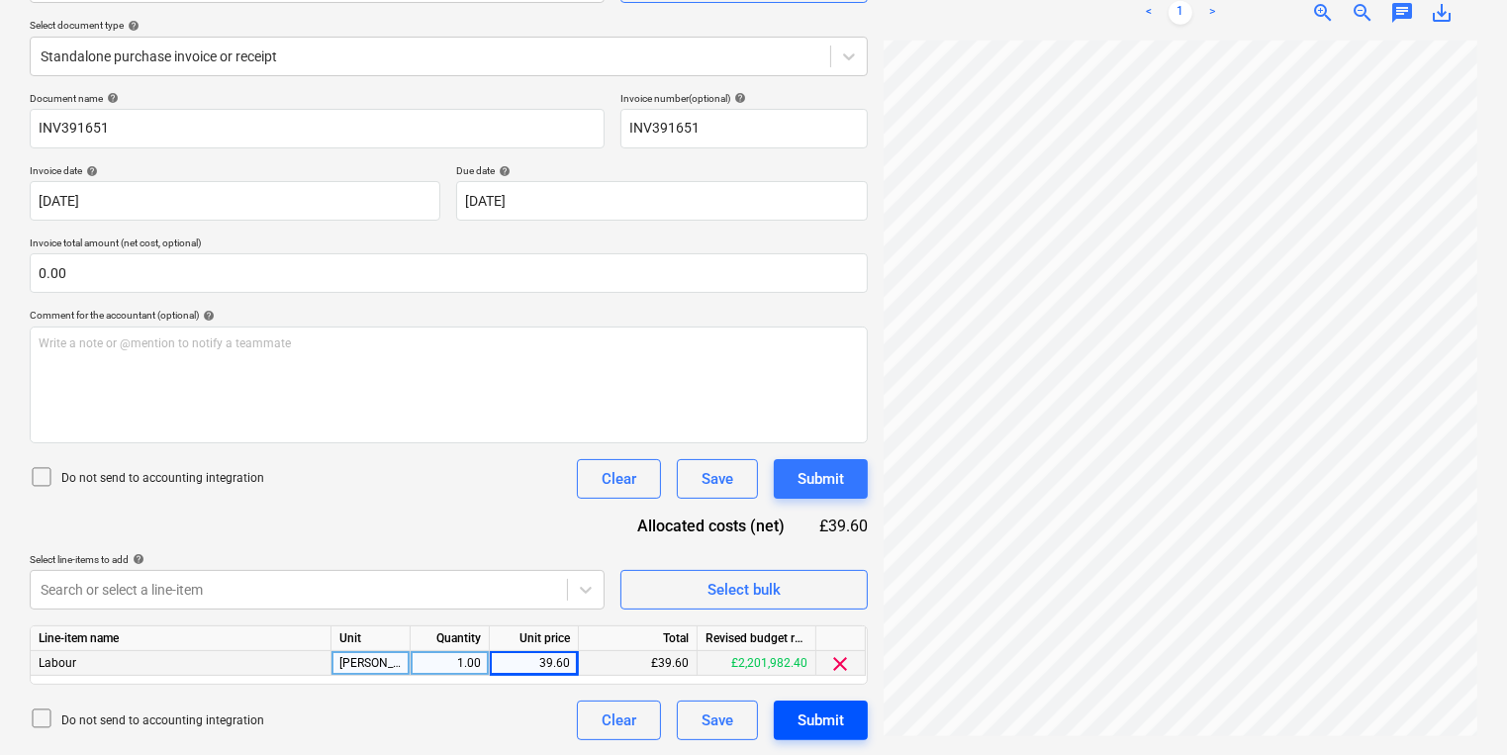
click at [825, 729] on div "Submit" at bounding box center [820, 720] width 46 height 26
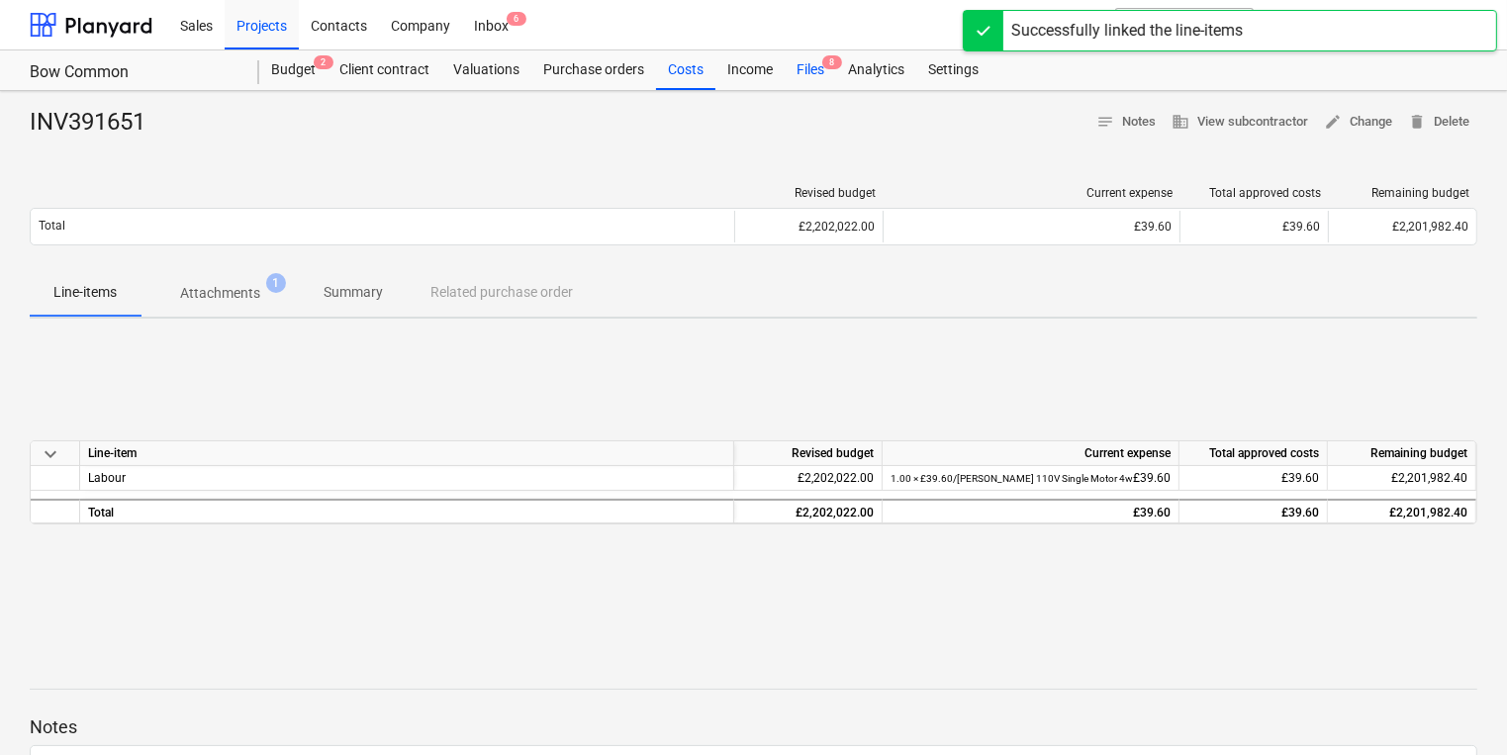
click at [828, 69] on span "8" at bounding box center [832, 62] width 20 height 14
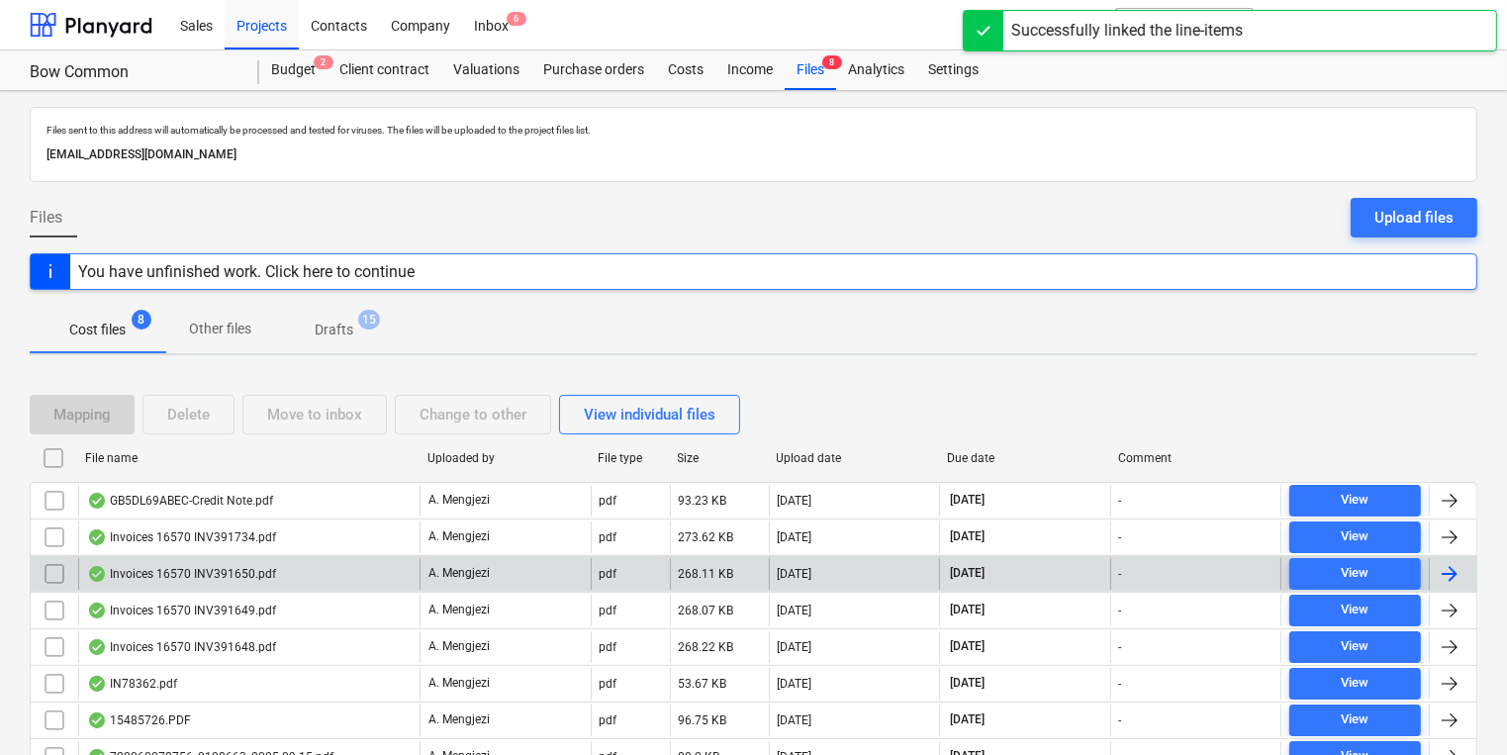
click at [382, 583] on div "Invoices 16570 INV391650.pdf" at bounding box center [248, 574] width 341 height 32
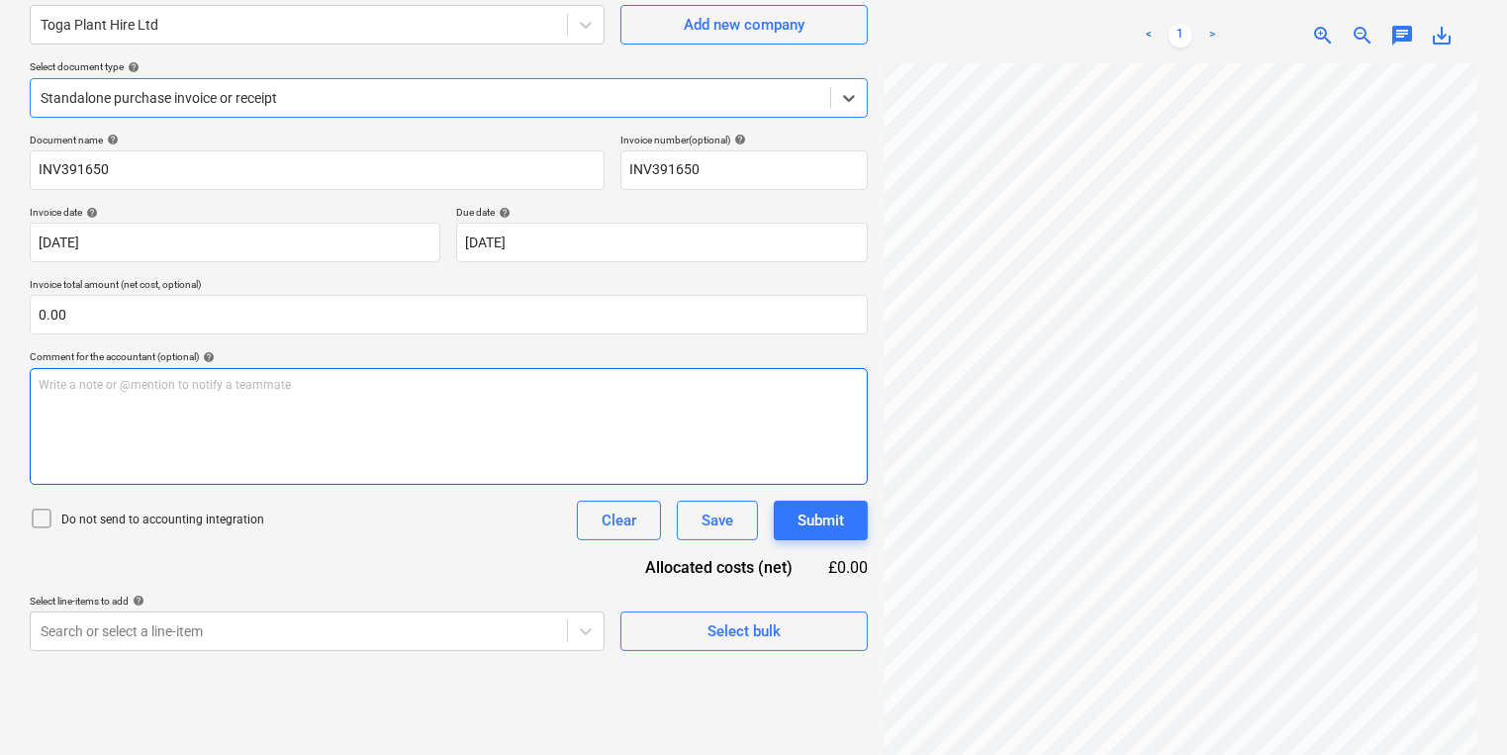
scroll to position [198, 0]
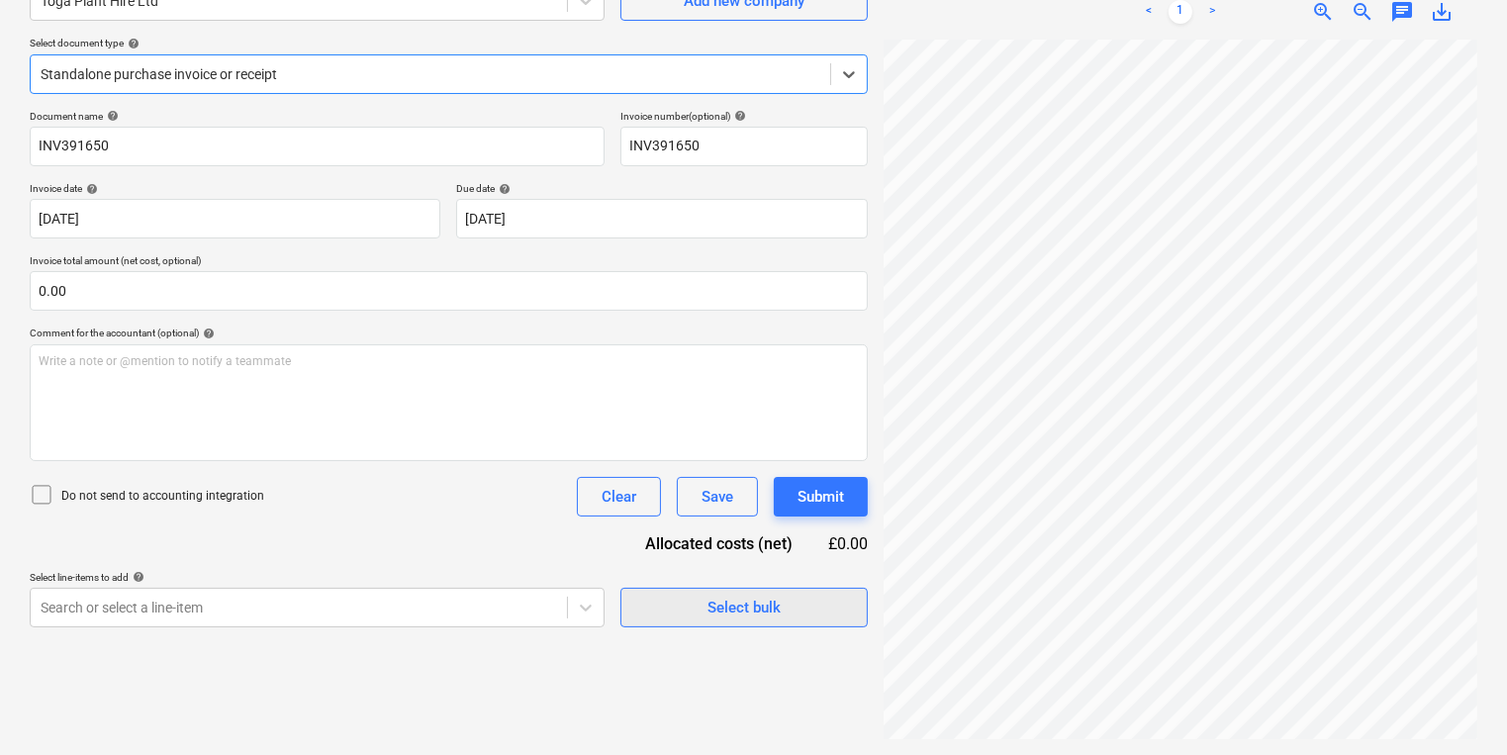
click at [661, 620] on button "Select bulk" at bounding box center [743, 608] width 247 height 40
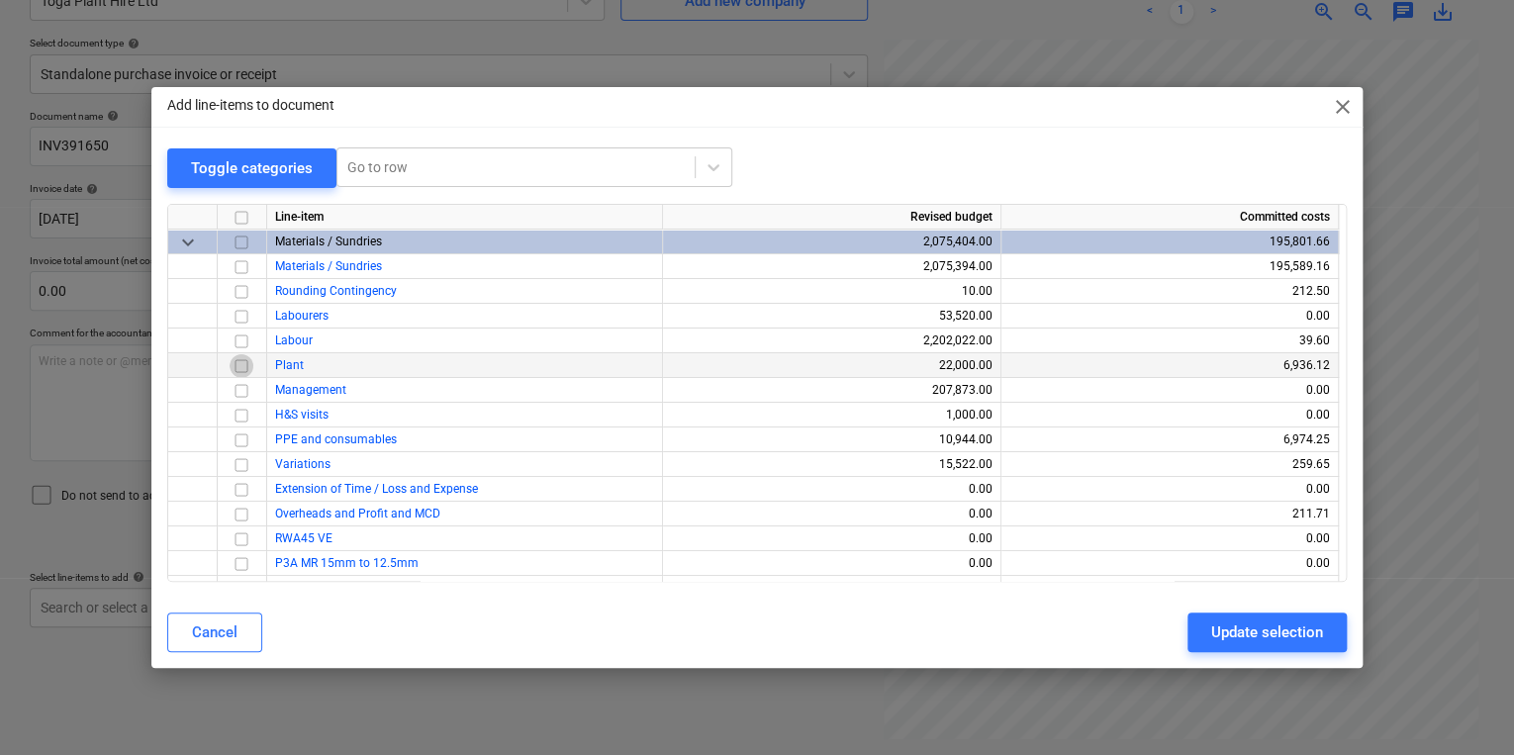
click at [245, 366] on input "checkbox" at bounding box center [242, 365] width 24 height 24
click at [1237, 627] on div "Update selection" at bounding box center [1267, 632] width 112 height 26
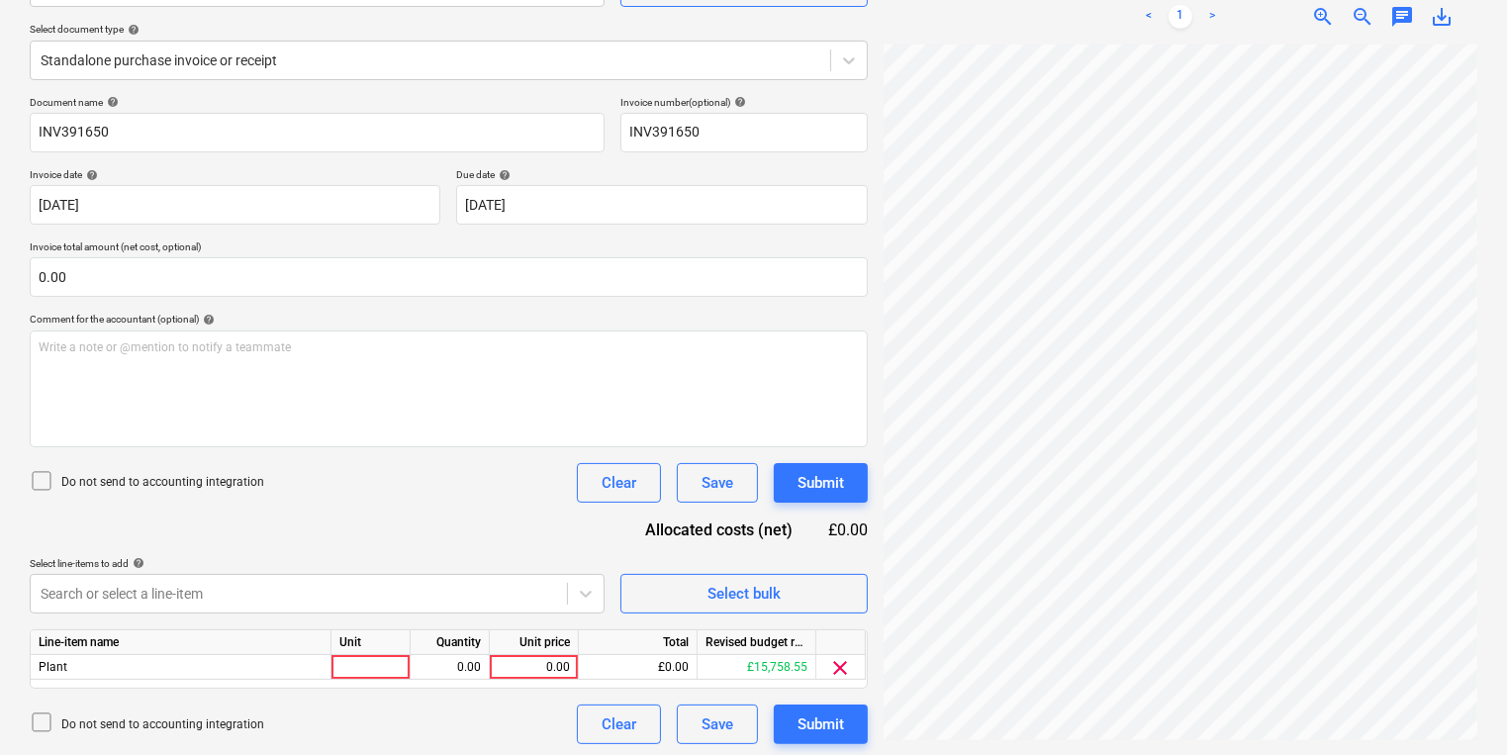
scroll to position [216, 0]
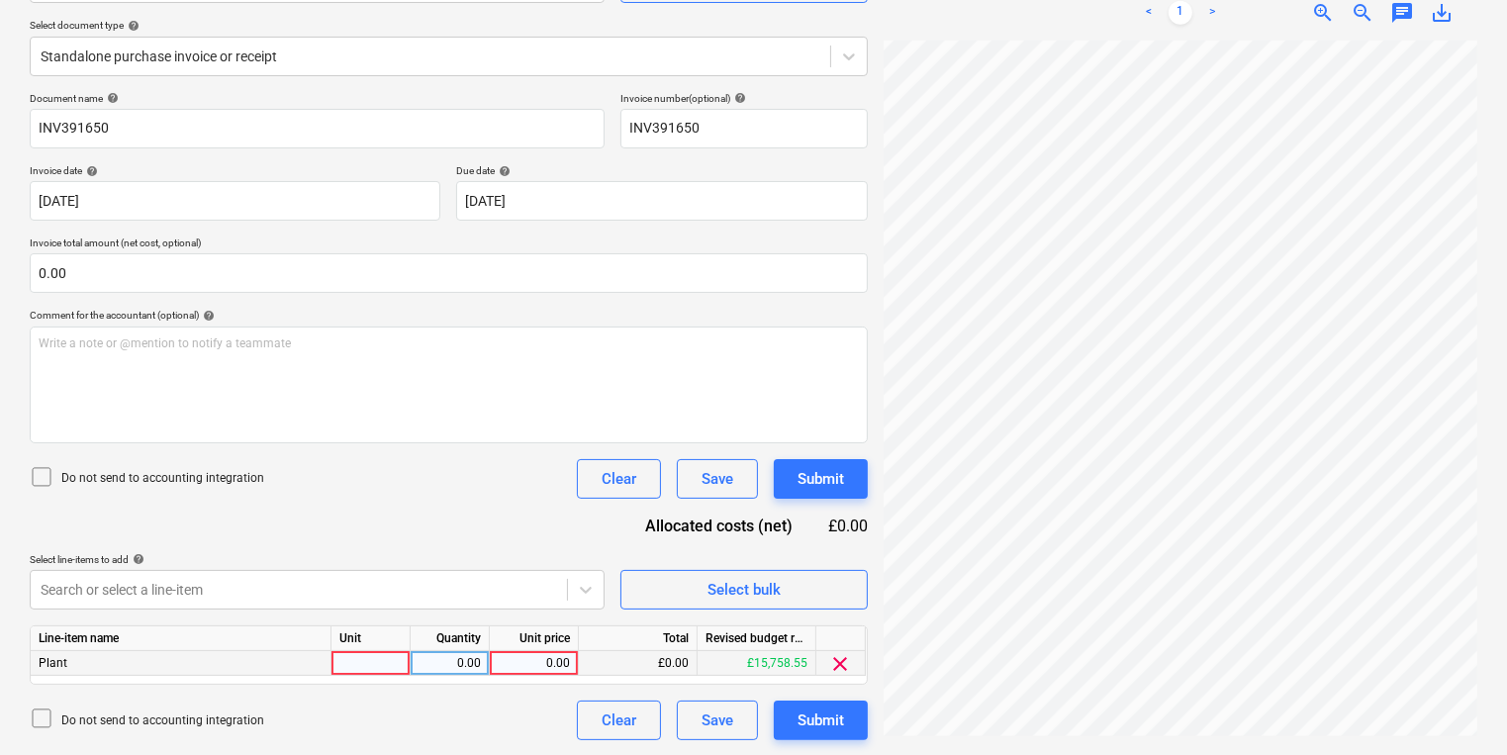
click at [379, 672] on div at bounding box center [370, 663] width 79 height 25
click at [855, 493] on button "Submit" at bounding box center [821, 479] width 94 height 40
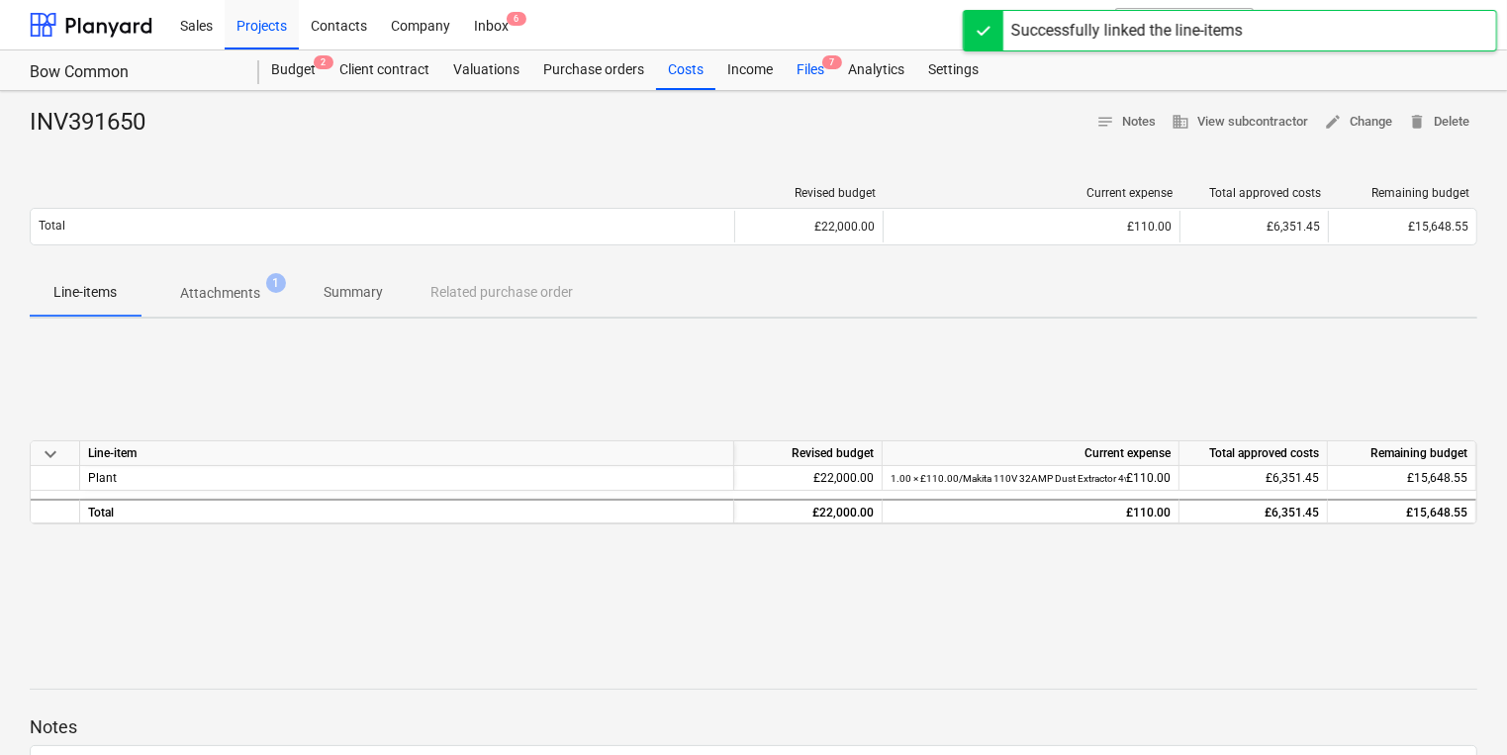
click at [813, 93] on div "INV391650 notes Notes business View subcontractor edit Change delete Delete Rev…" at bounding box center [753, 516] width 1507 height 850
click at [808, 78] on div "Files 7" at bounding box center [810, 70] width 51 height 40
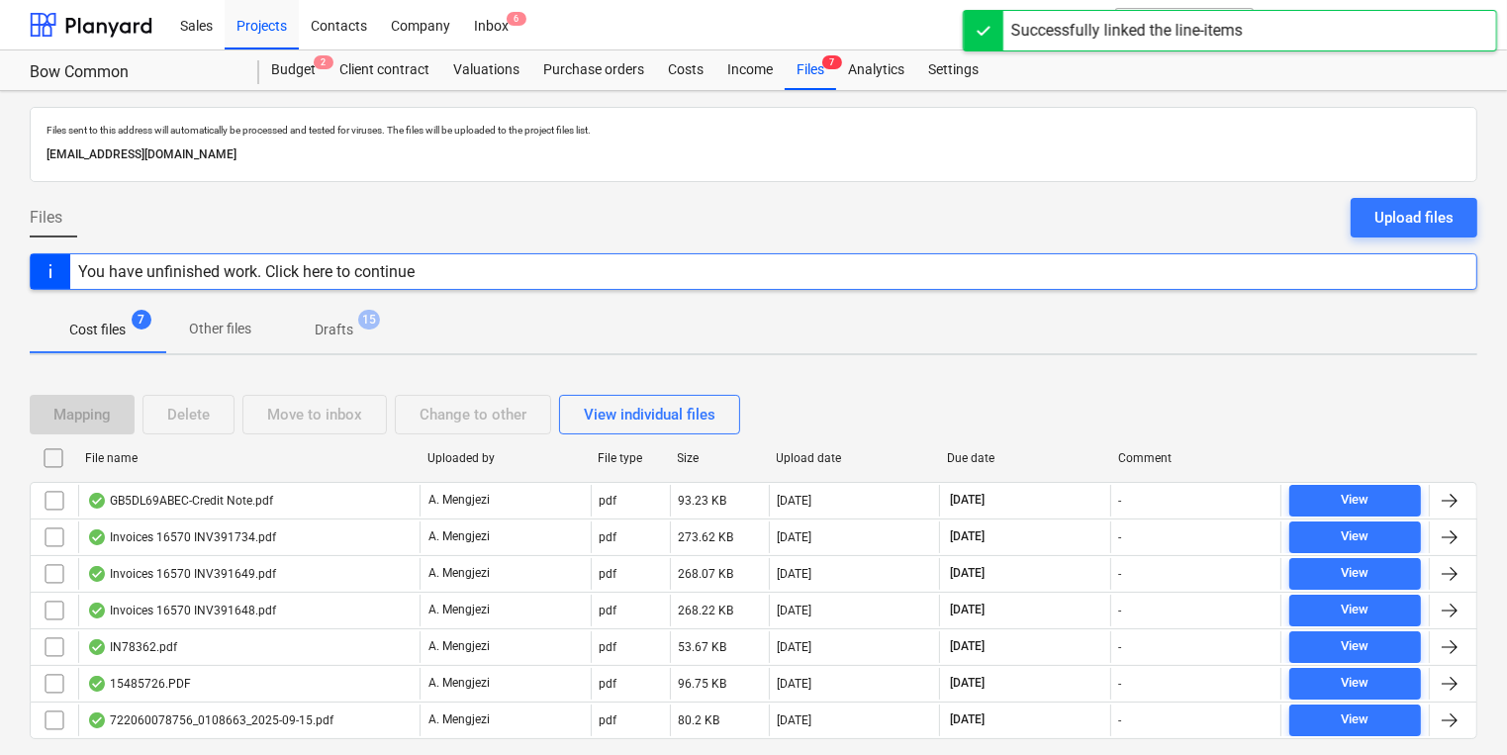
scroll to position [51, 0]
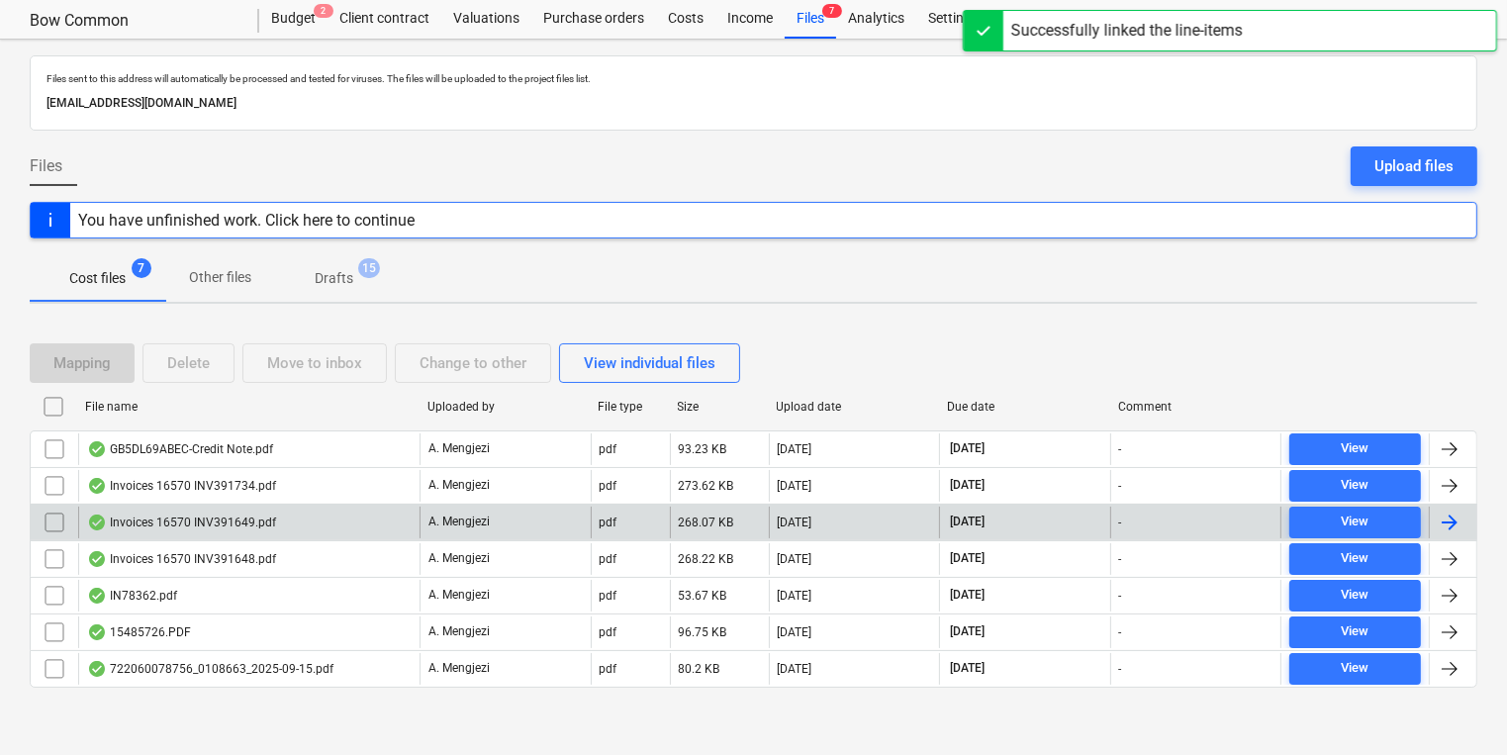
click at [281, 525] on div "Invoices 16570 INV391649.pdf" at bounding box center [248, 523] width 341 height 32
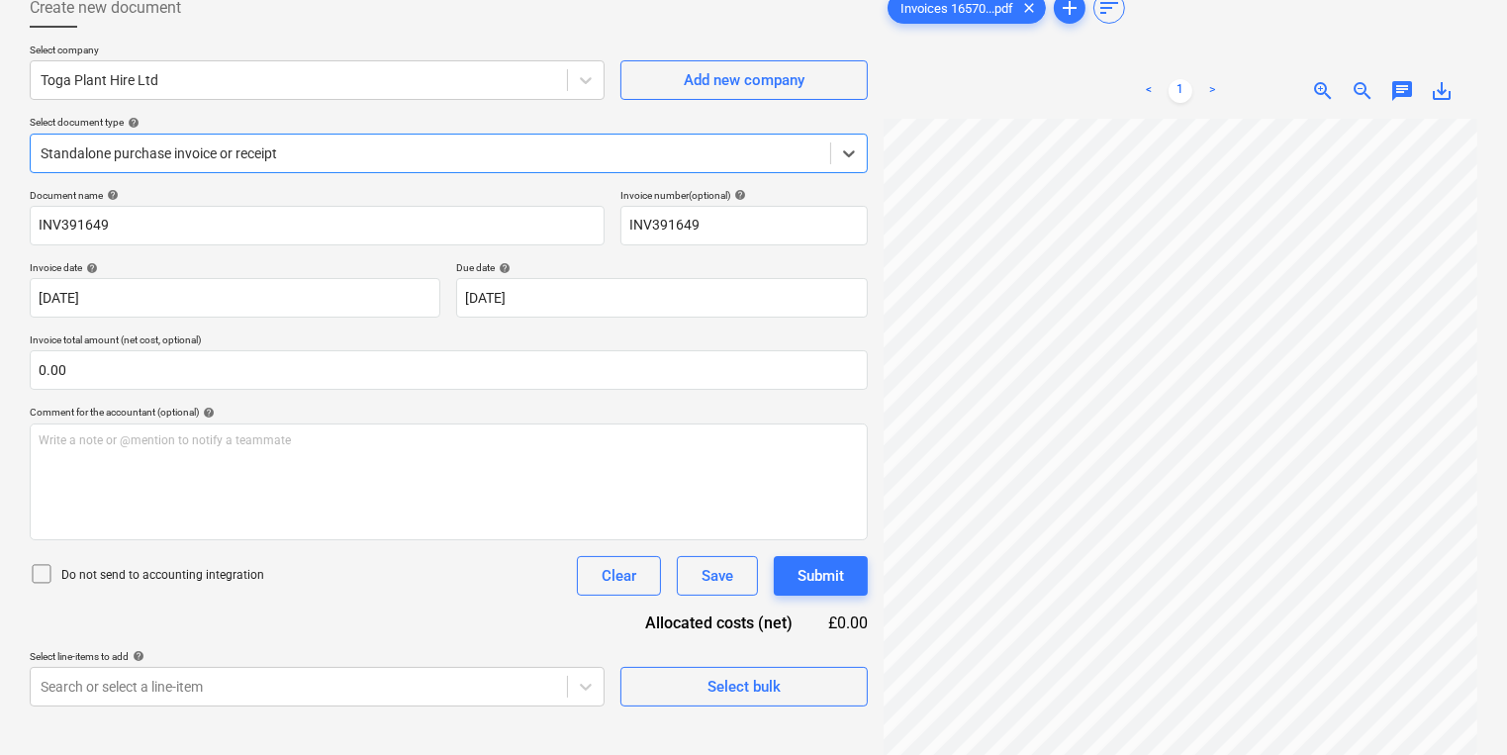
scroll to position [198, 0]
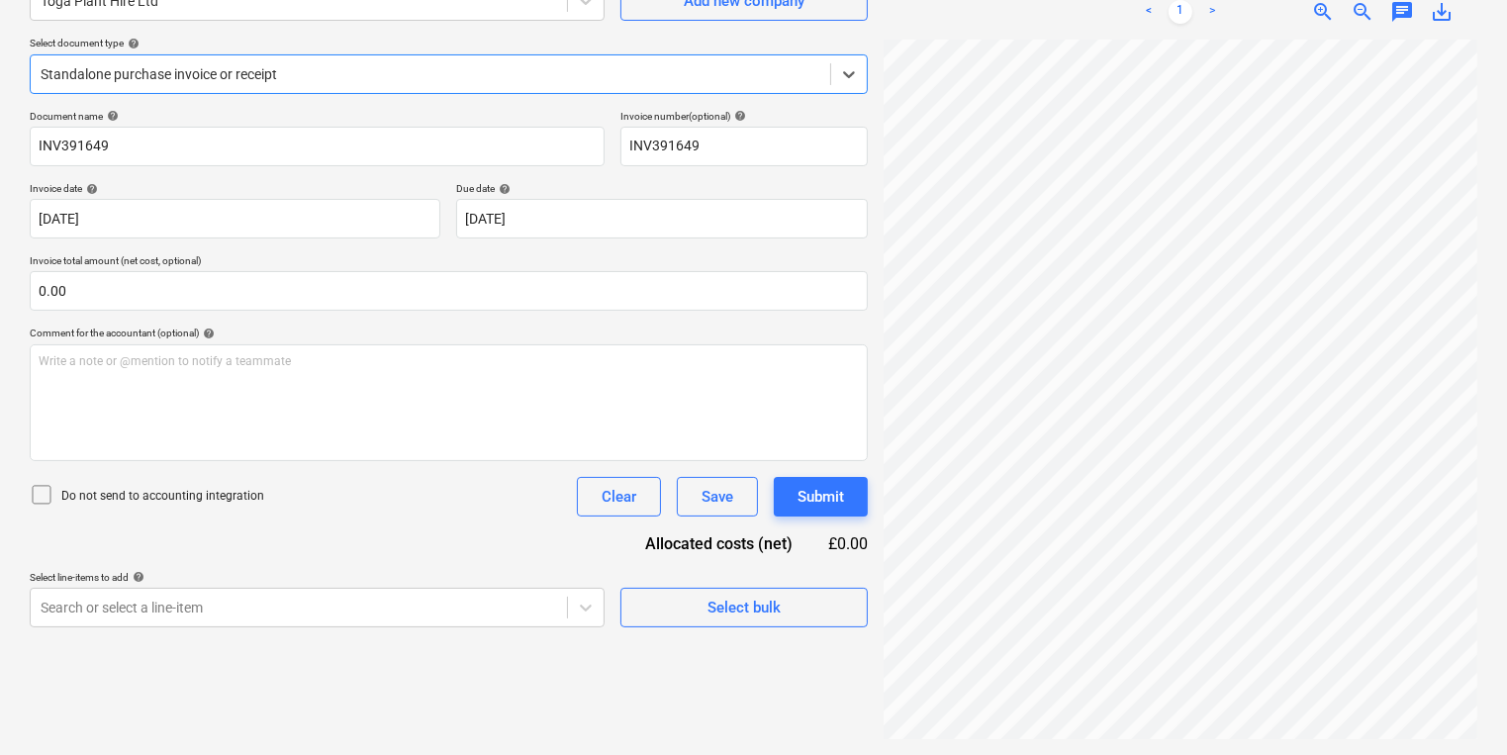
click at [749, 628] on div "Create new document Select company Toga Plant Hire Ltd Add new company Select d…" at bounding box center [449, 324] width 854 height 846
click at [732, 621] on button "Select bulk" at bounding box center [743, 608] width 247 height 40
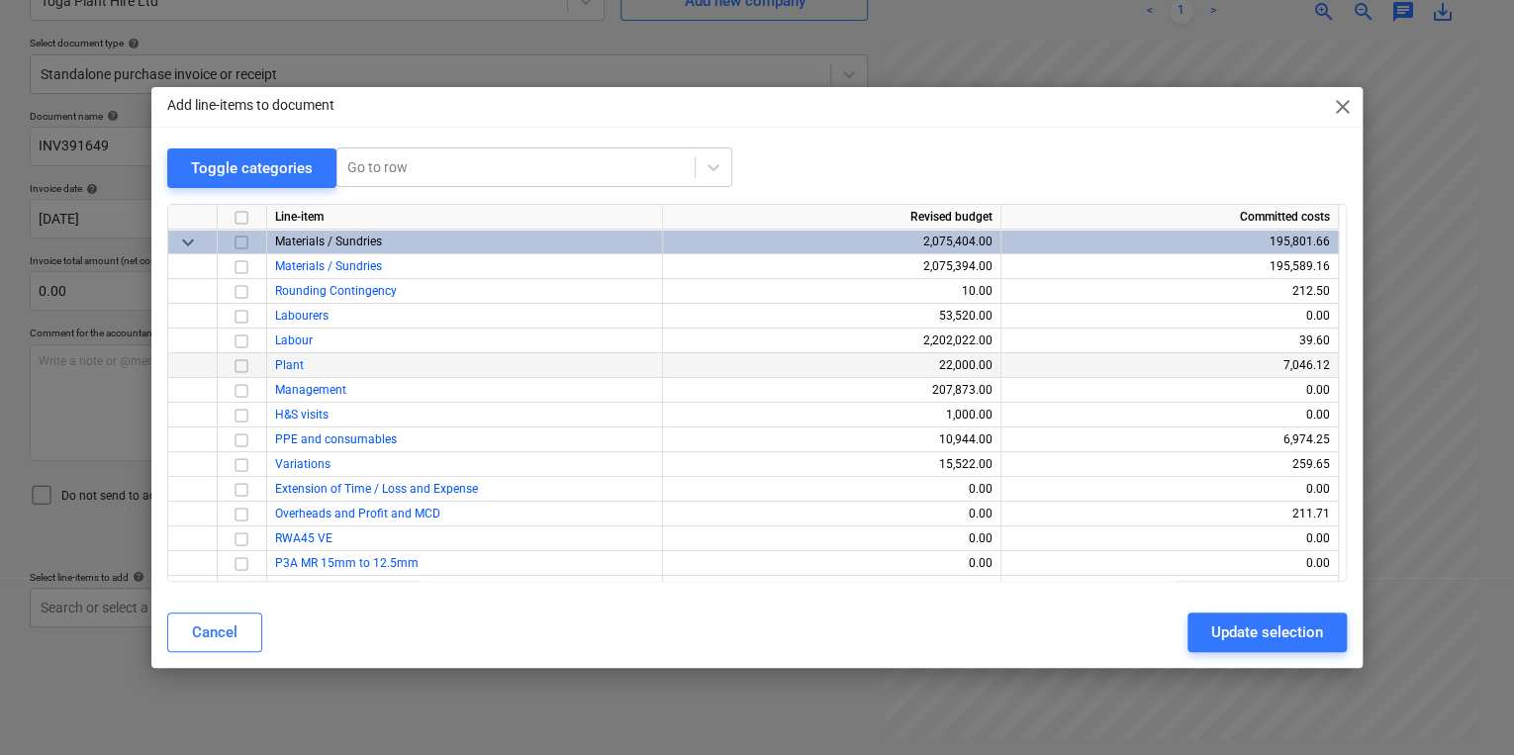
click at [242, 371] on input "checkbox" at bounding box center [242, 365] width 24 height 24
click at [1262, 628] on div "Update selection" at bounding box center [1267, 632] width 112 height 26
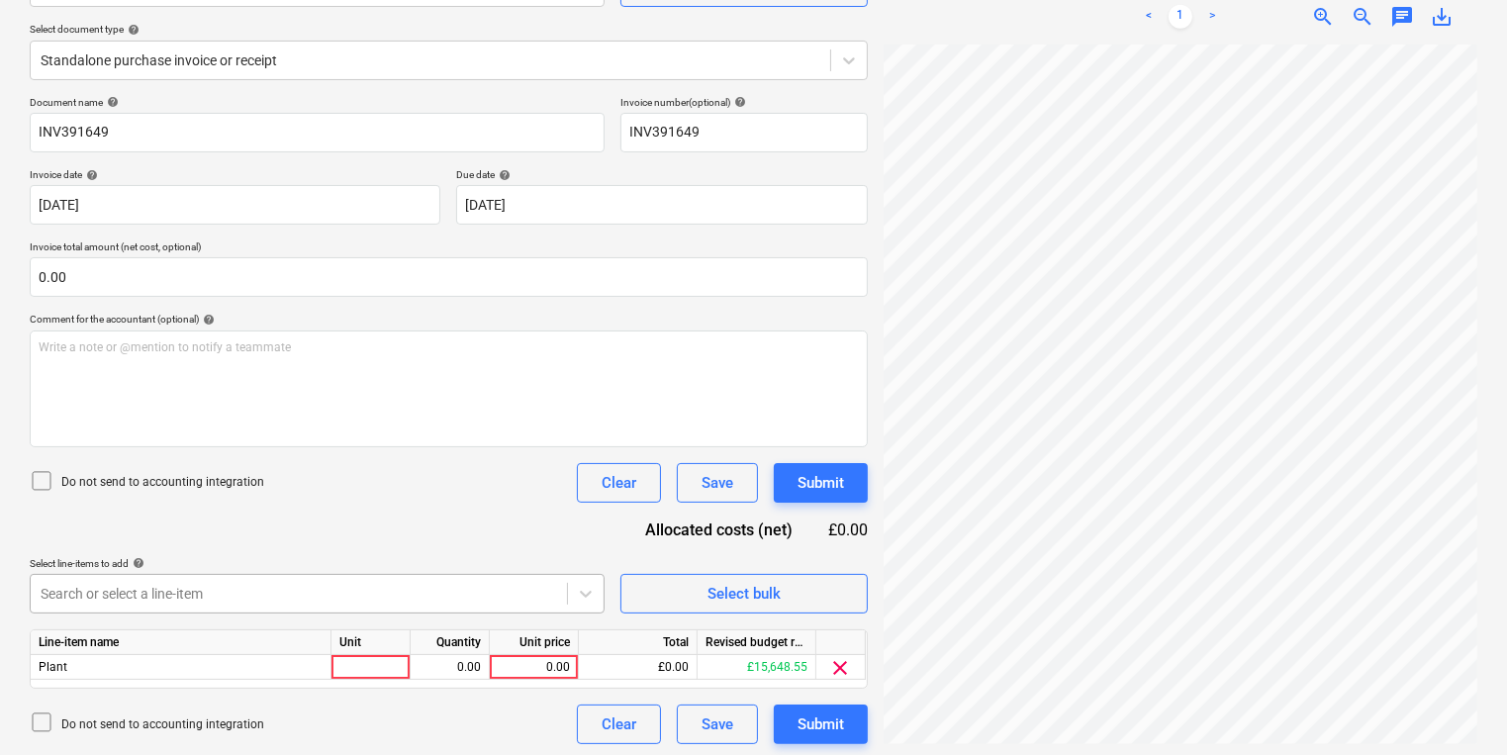
scroll to position [216, 0]
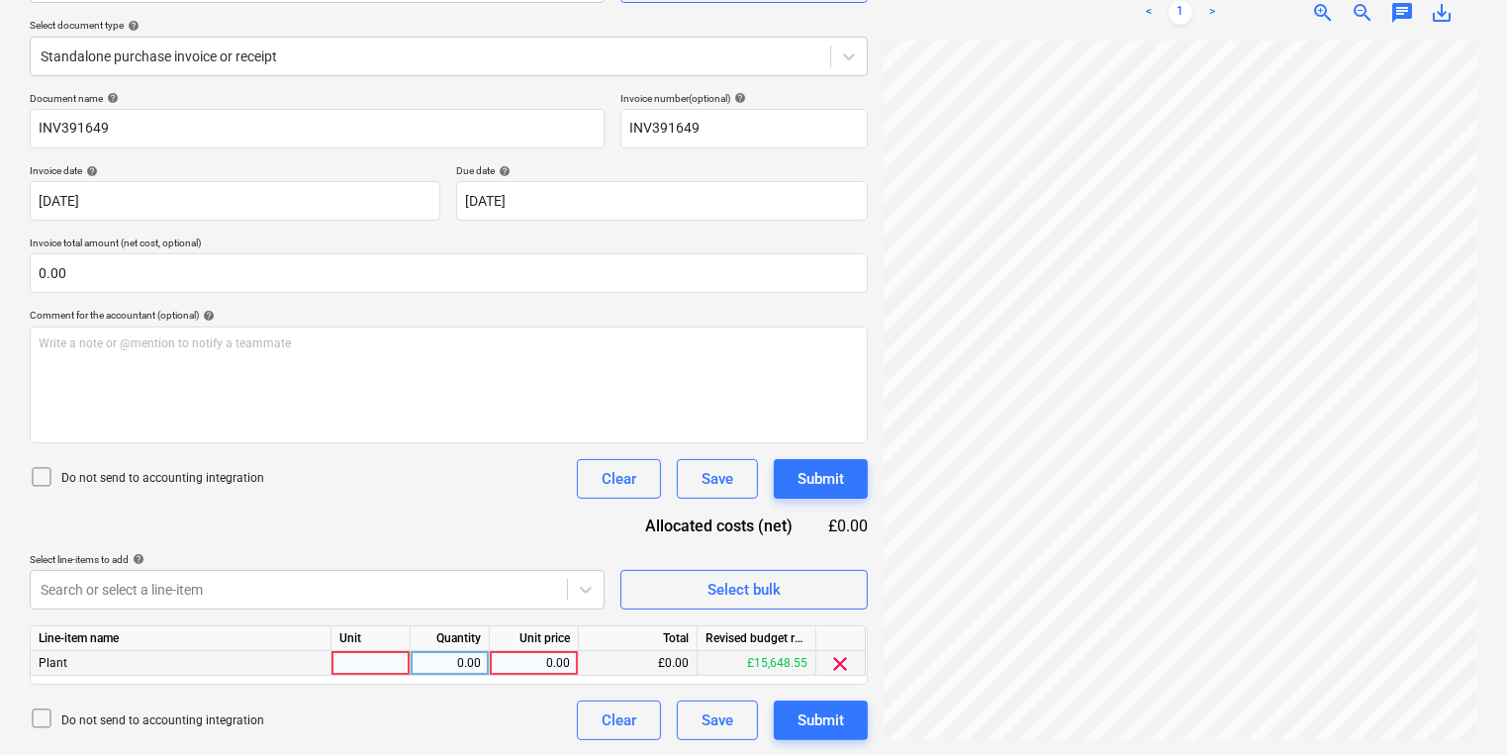
click at [341, 665] on div at bounding box center [370, 663] width 79 height 25
click at [843, 733] on button "Submit" at bounding box center [821, 720] width 94 height 40
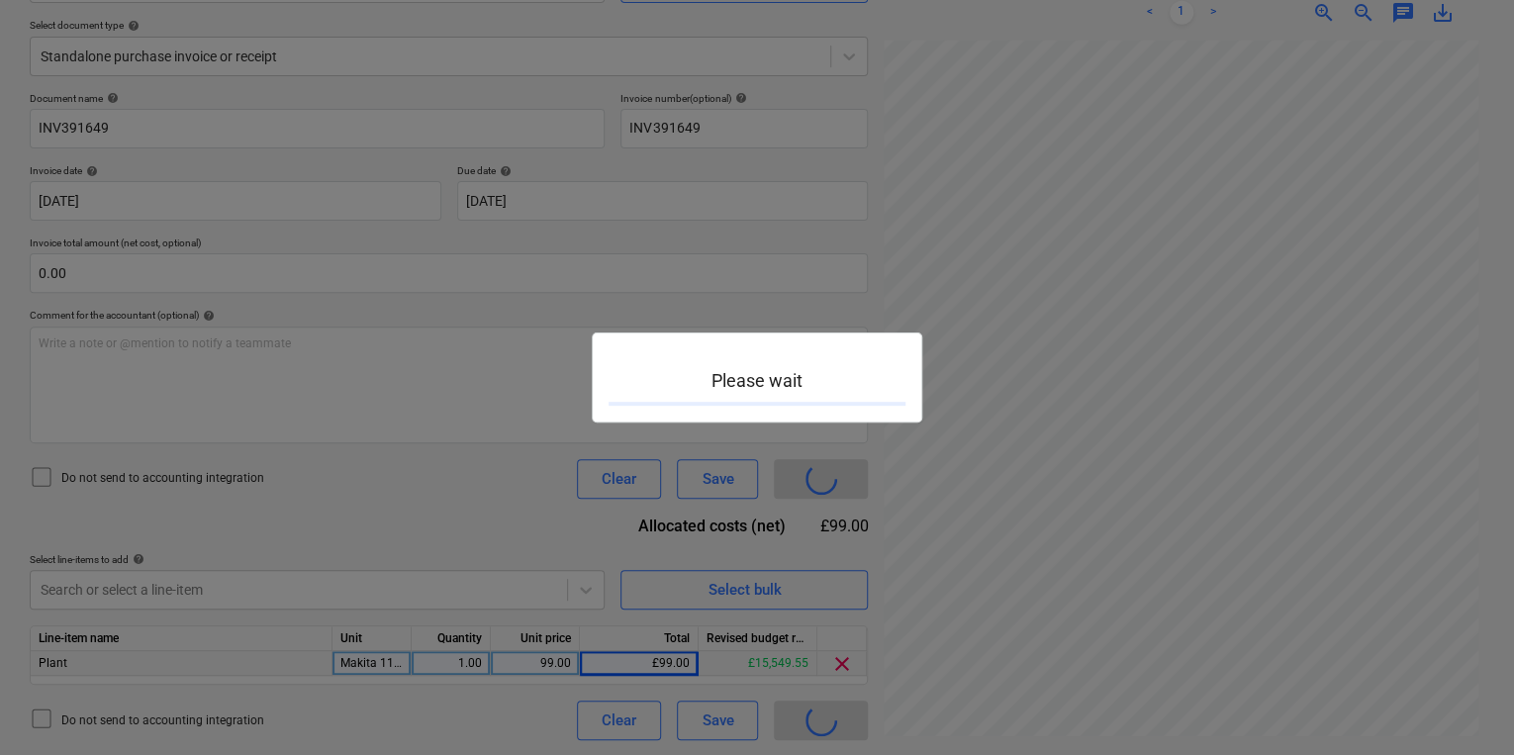
click at [839, 732] on div at bounding box center [757, 377] width 1514 height 755
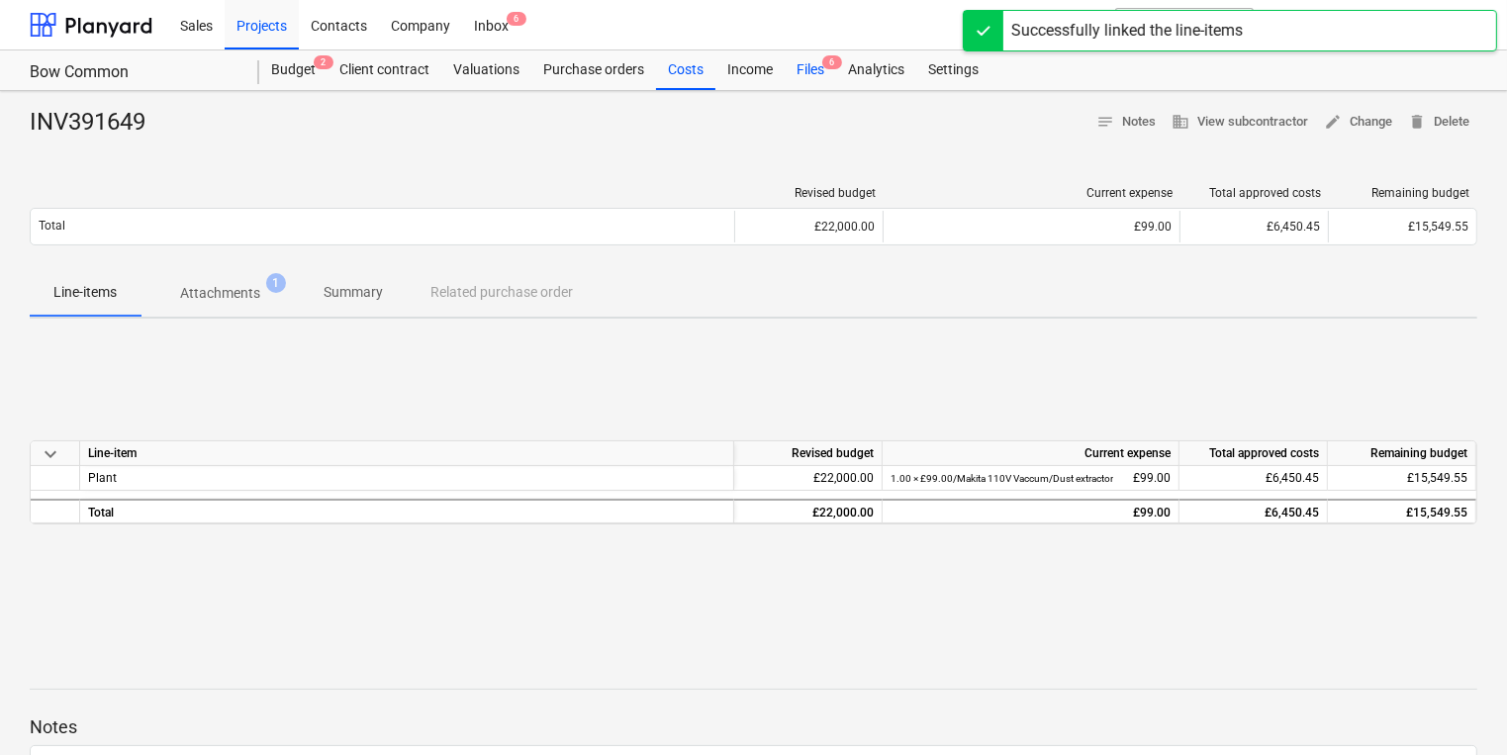
click at [816, 80] on div "Files 6" at bounding box center [810, 70] width 51 height 40
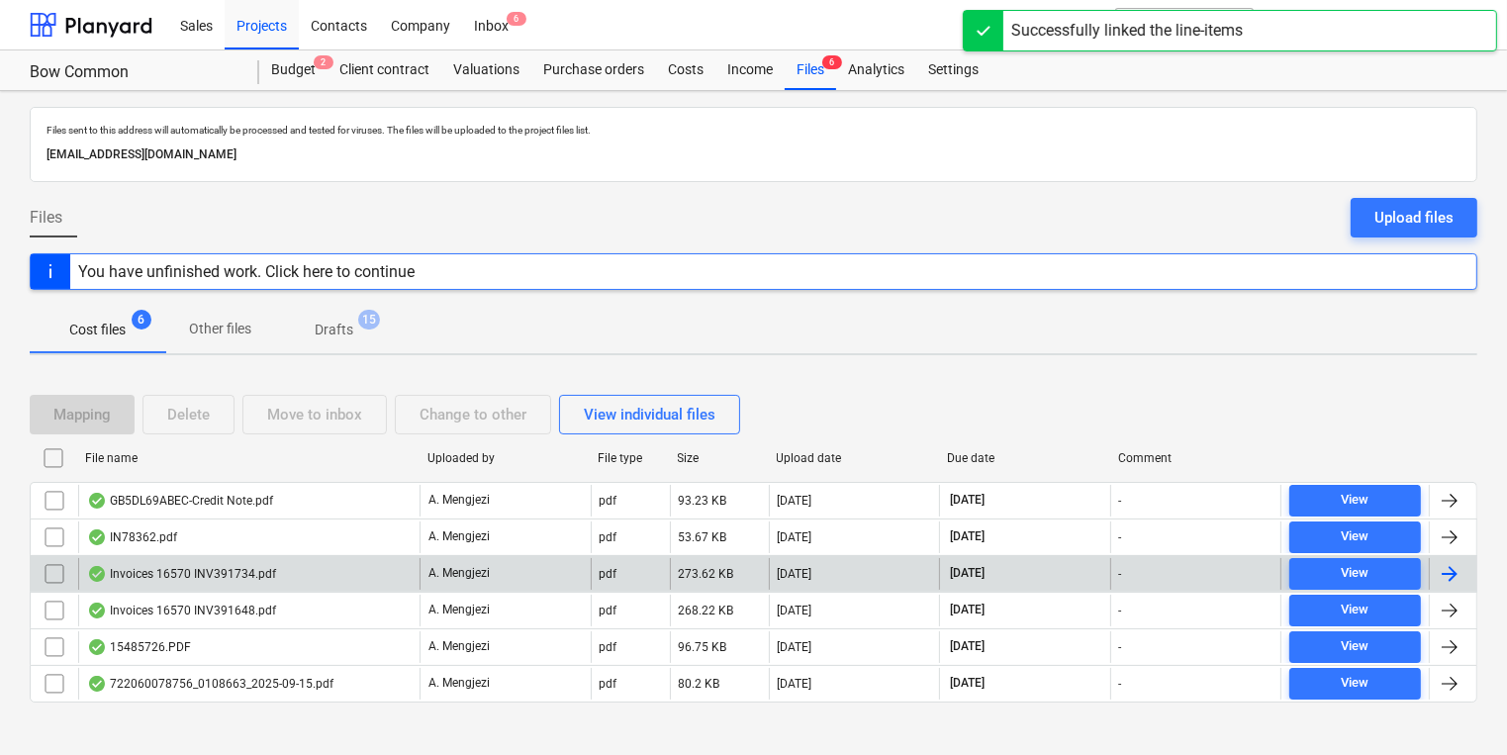
click at [318, 558] on div "Invoices 16570 INV391734.pdf" at bounding box center [248, 574] width 341 height 32
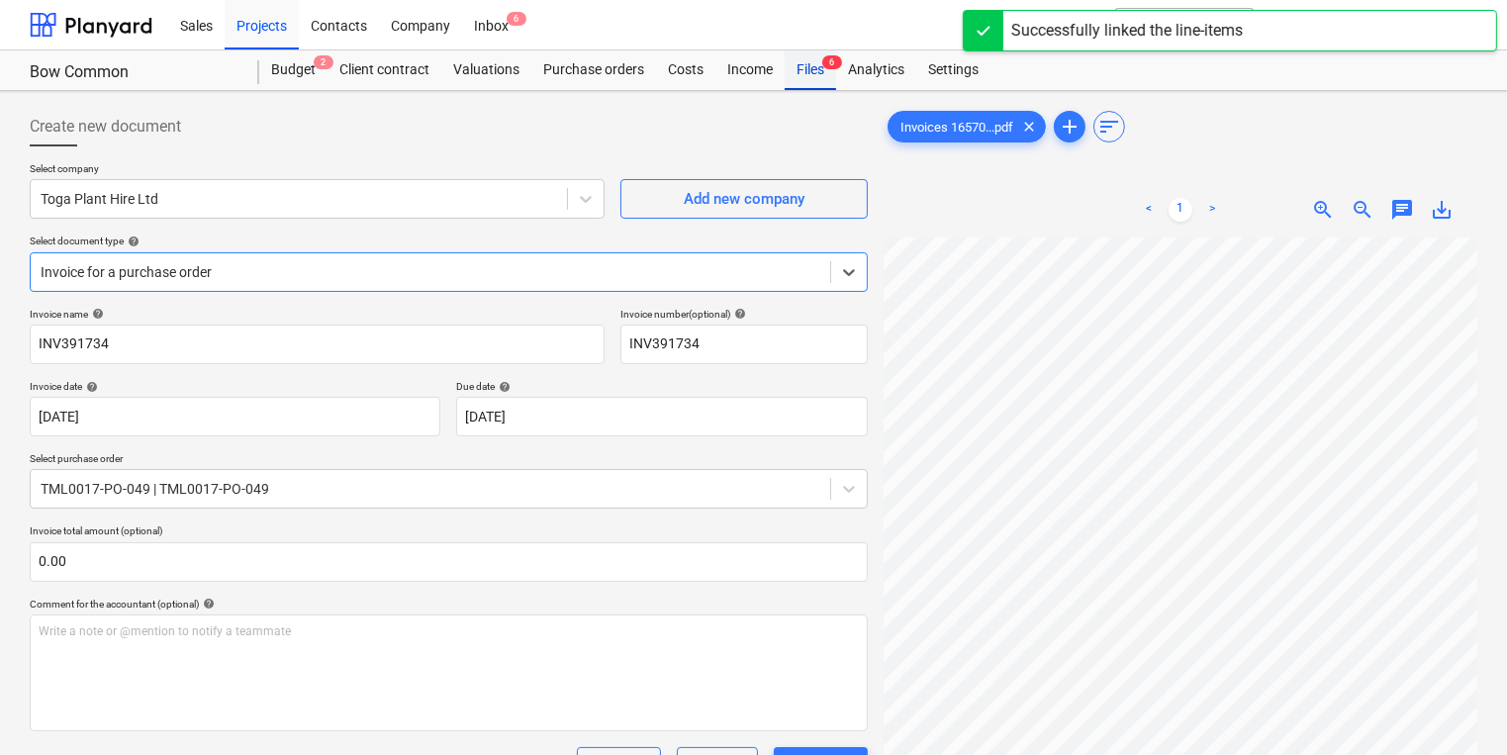
click at [804, 61] on div "Files 6" at bounding box center [810, 70] width 51 height 40
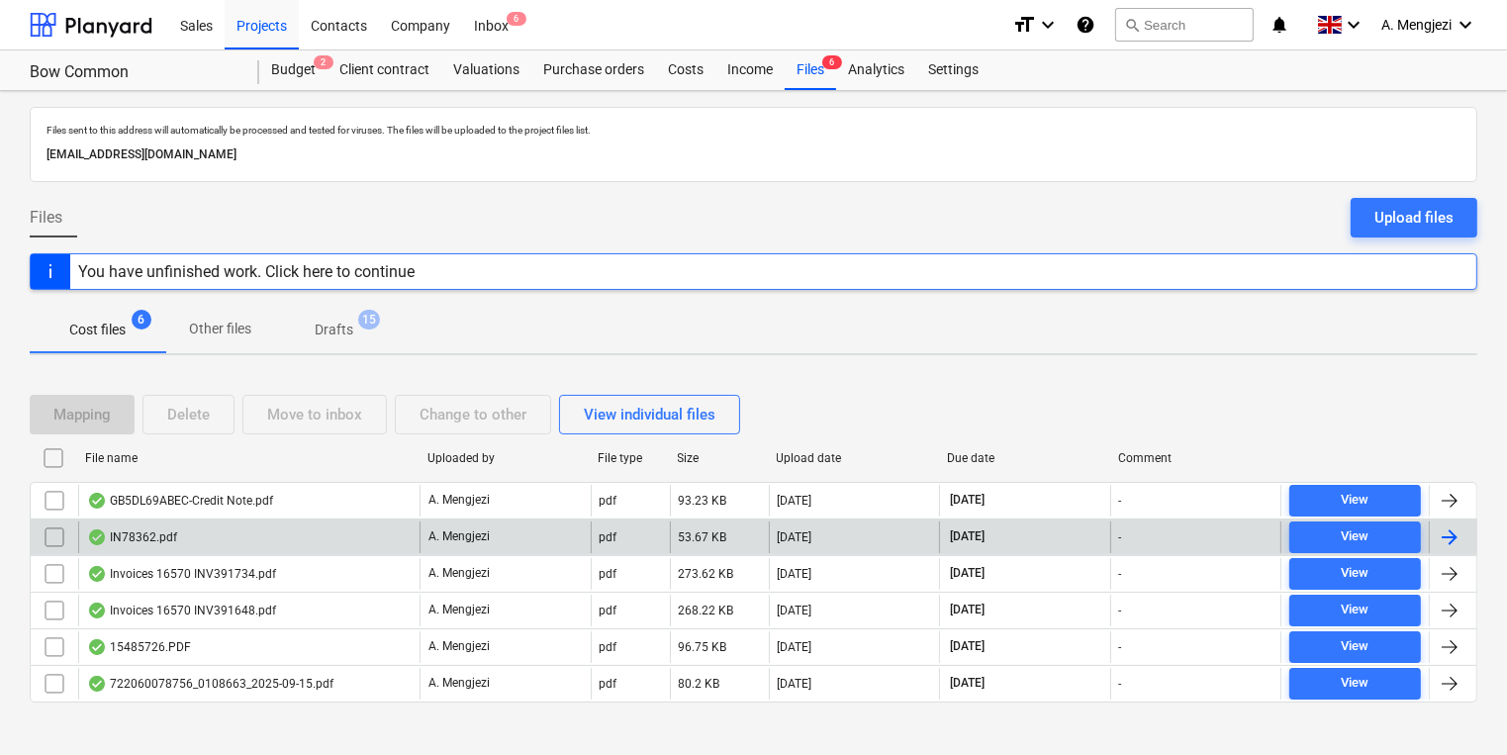
click at [232, 547] on div "IN78362.pdf" at bounding box center [248, 537] width 341 height 32
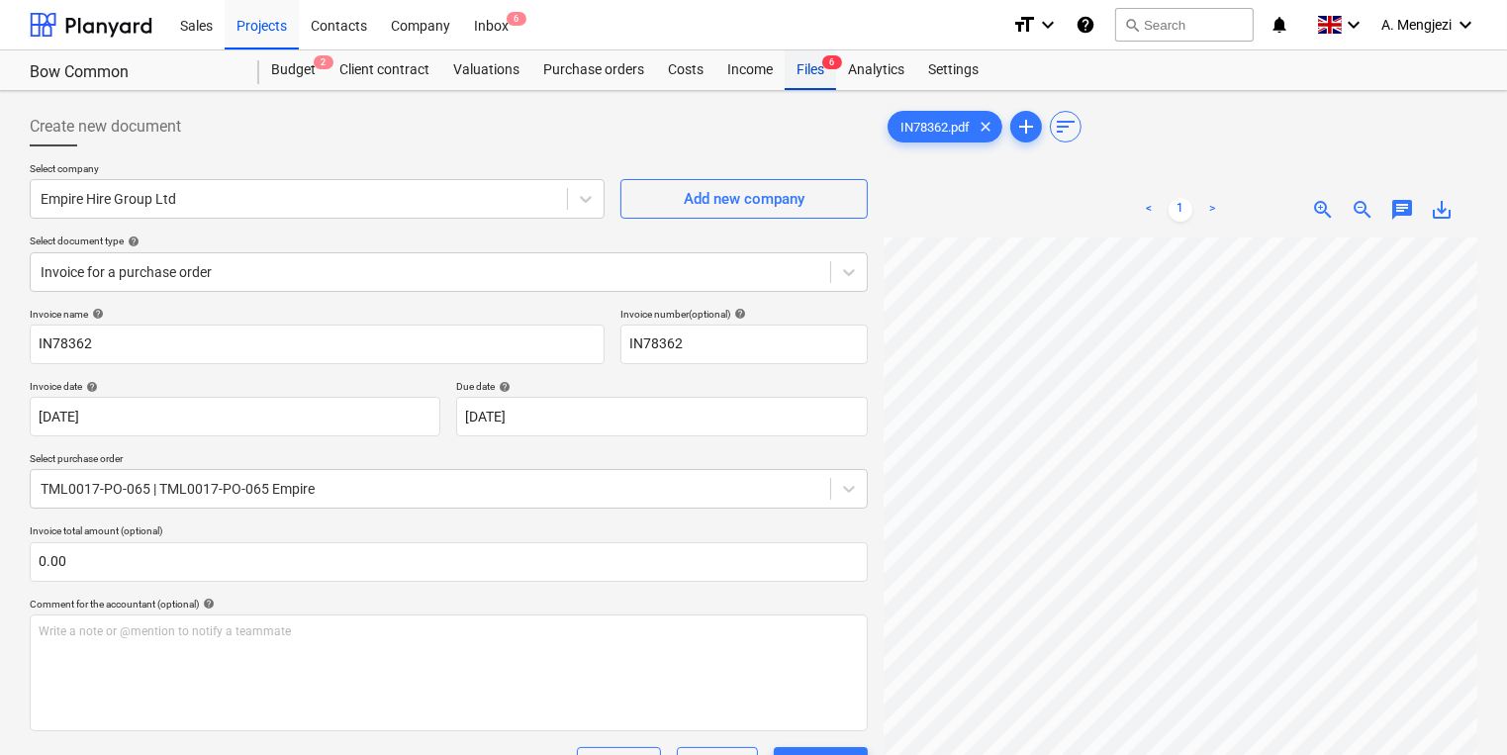
click at [802, 80] on div "Files 6" at bounding box center [810, 70] width 51 height 40
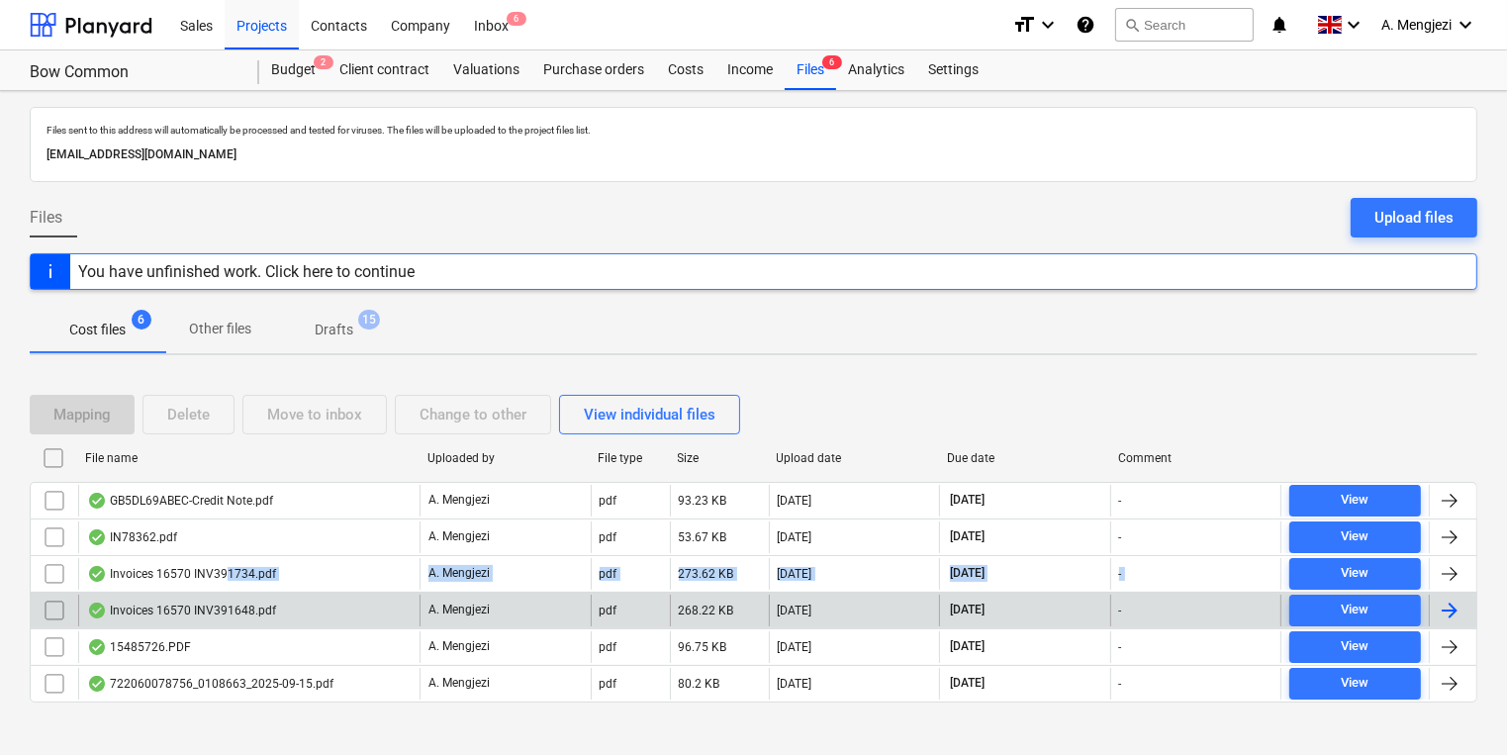
drag, startPoint x: 228, startPoint y: 575, endPoint x: 228, endPoint y: 593, distance: 17.8
click at [228, 593] on div "GB5DL69ABEC-Credit Note.pdf A. Mengjezi pdf 93.23 KB [DATE] [DATE] - View IN783…" at bounding box center [753, 592] width 1447 height 221
drag, startPoint x: 228, startPoint y: 593, endPoint x: 228, endPoint y: 605, distance: 12.9
click at [228, 605] on div "Invoices 16570 INV391648.pdf" at bounding box center [181, 611] width 189 height 16
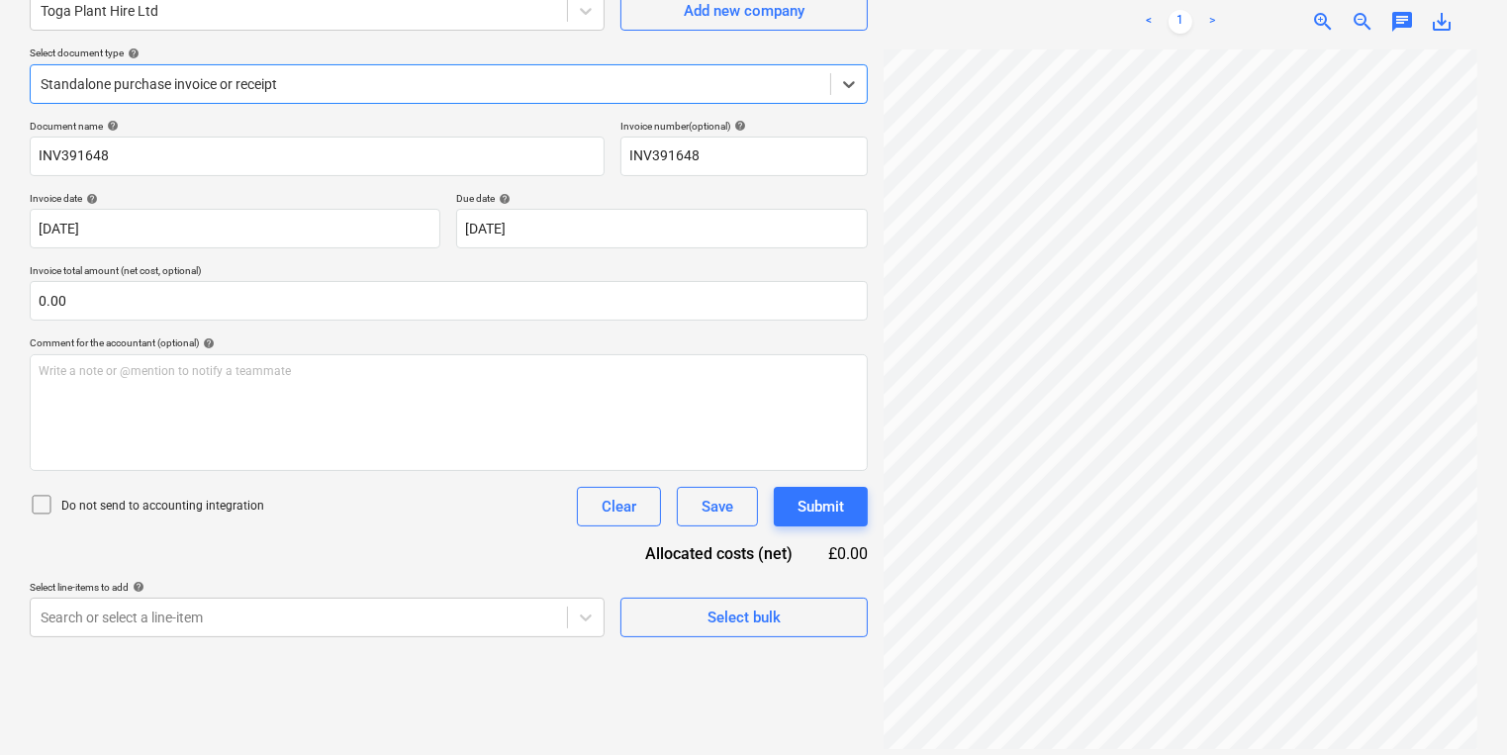
scroll to position [198, 0]
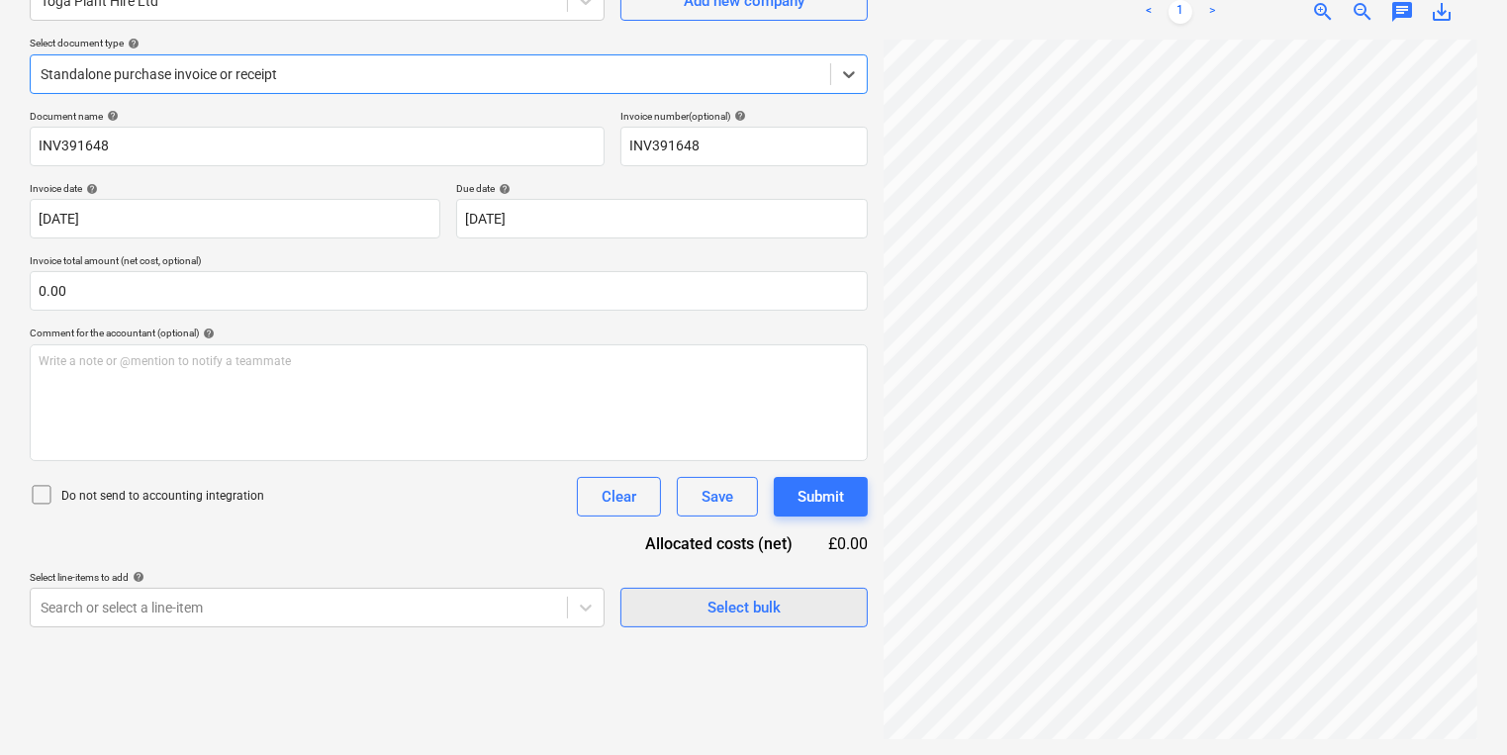
click at [675, 614] on span "Select bulk" at bounding box center [744, 608] width 198 height 26
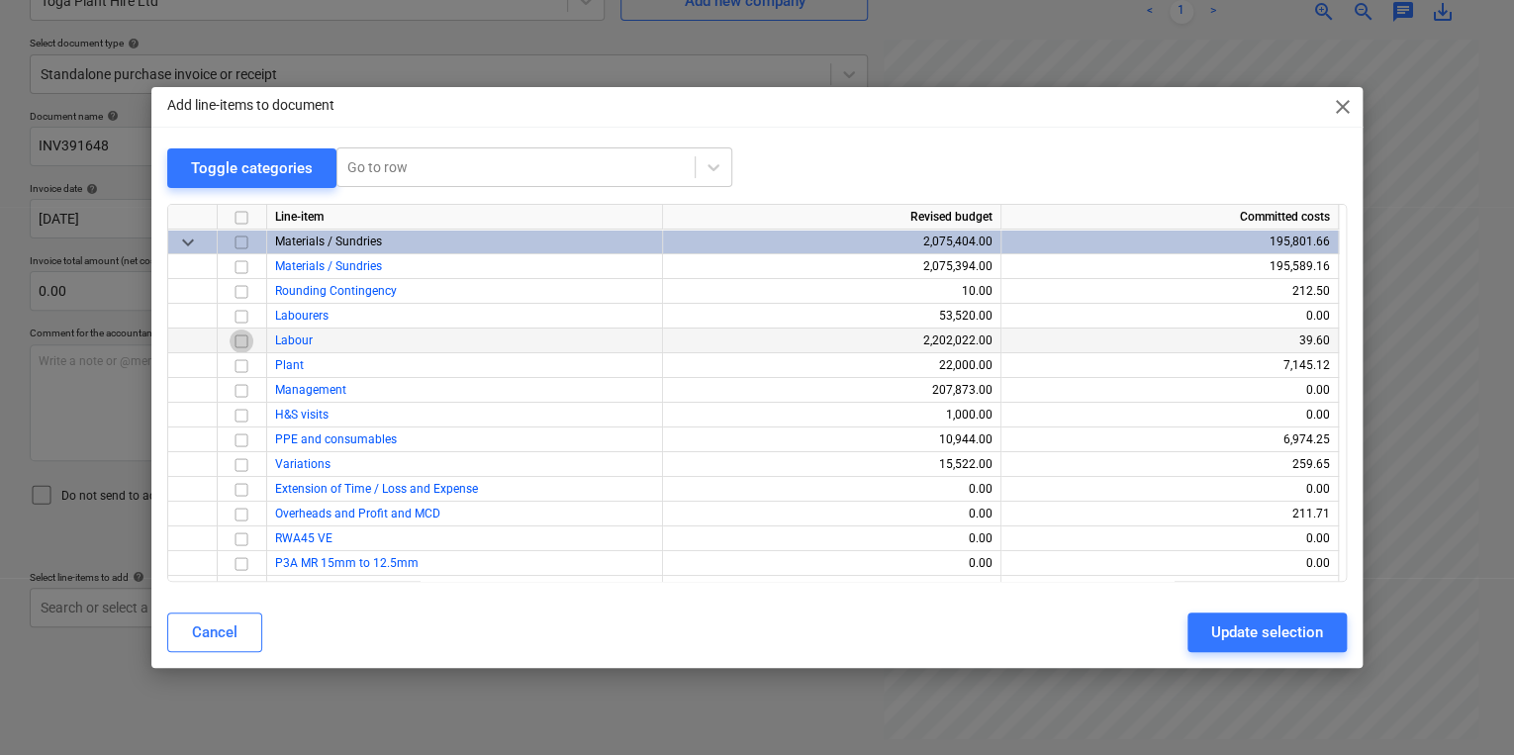
click at [236, 348] on input "checkbox" at bounding box center [242, 340] width 24 height 24
click at [233, 367] on input "checkbox" at bounding box center [242, 365] width 24 height 24
click at [246, 347] on input "checkbox" at bounding box center [242, 340] width 24 height 24
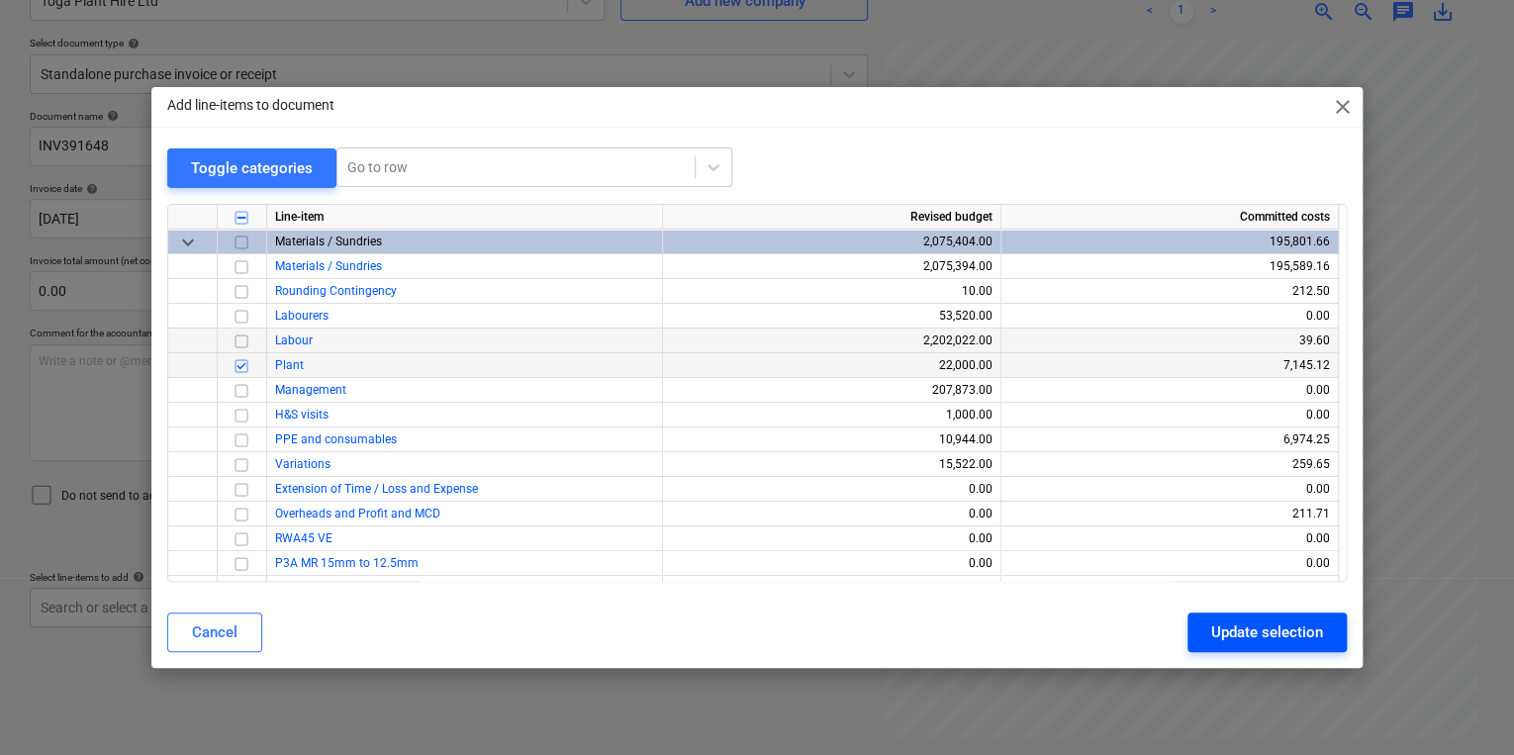
click at [1246, 633] on div "Update selection" at bounding box center [1267, 632] width 112 height 26
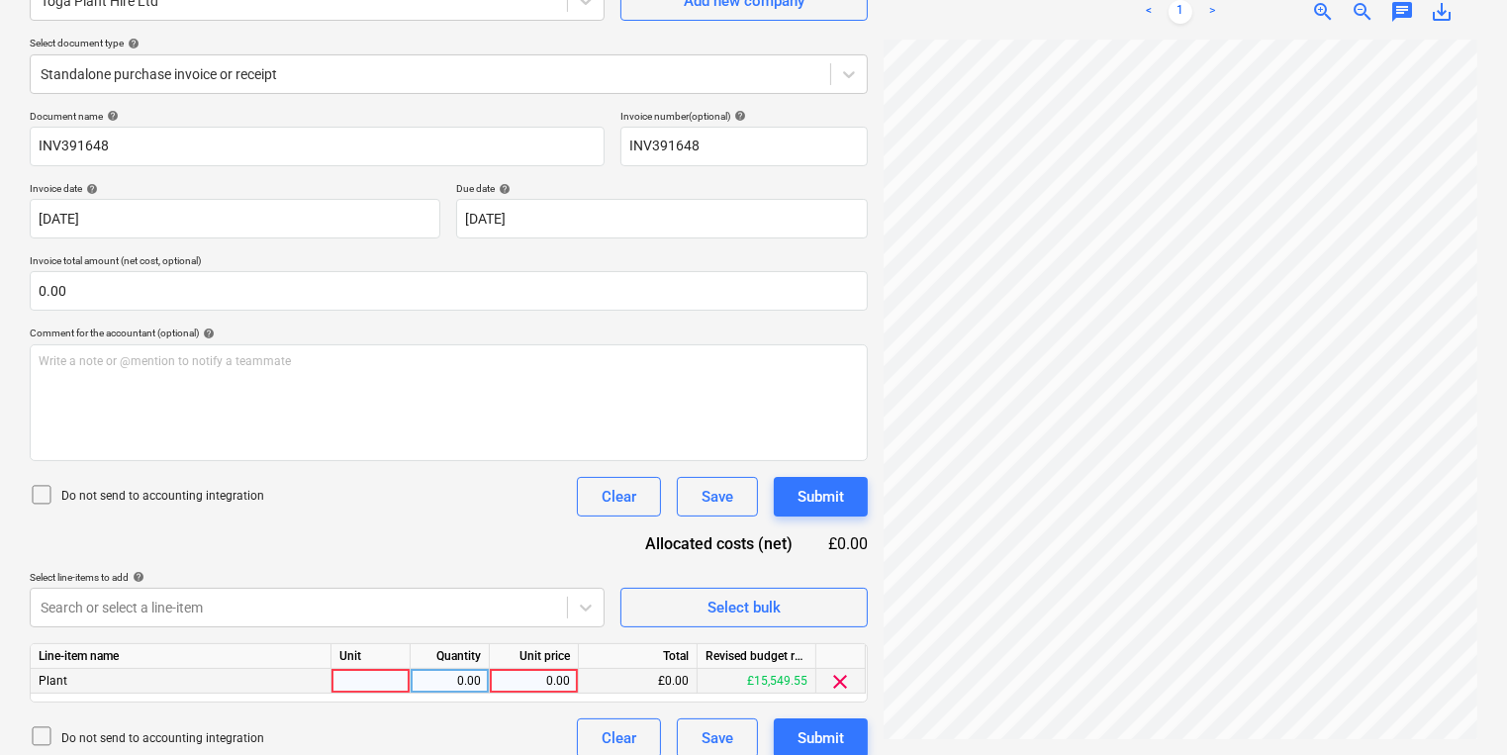
click at [360, 675] on div at bounding box center [370, 681] width 79 height 25
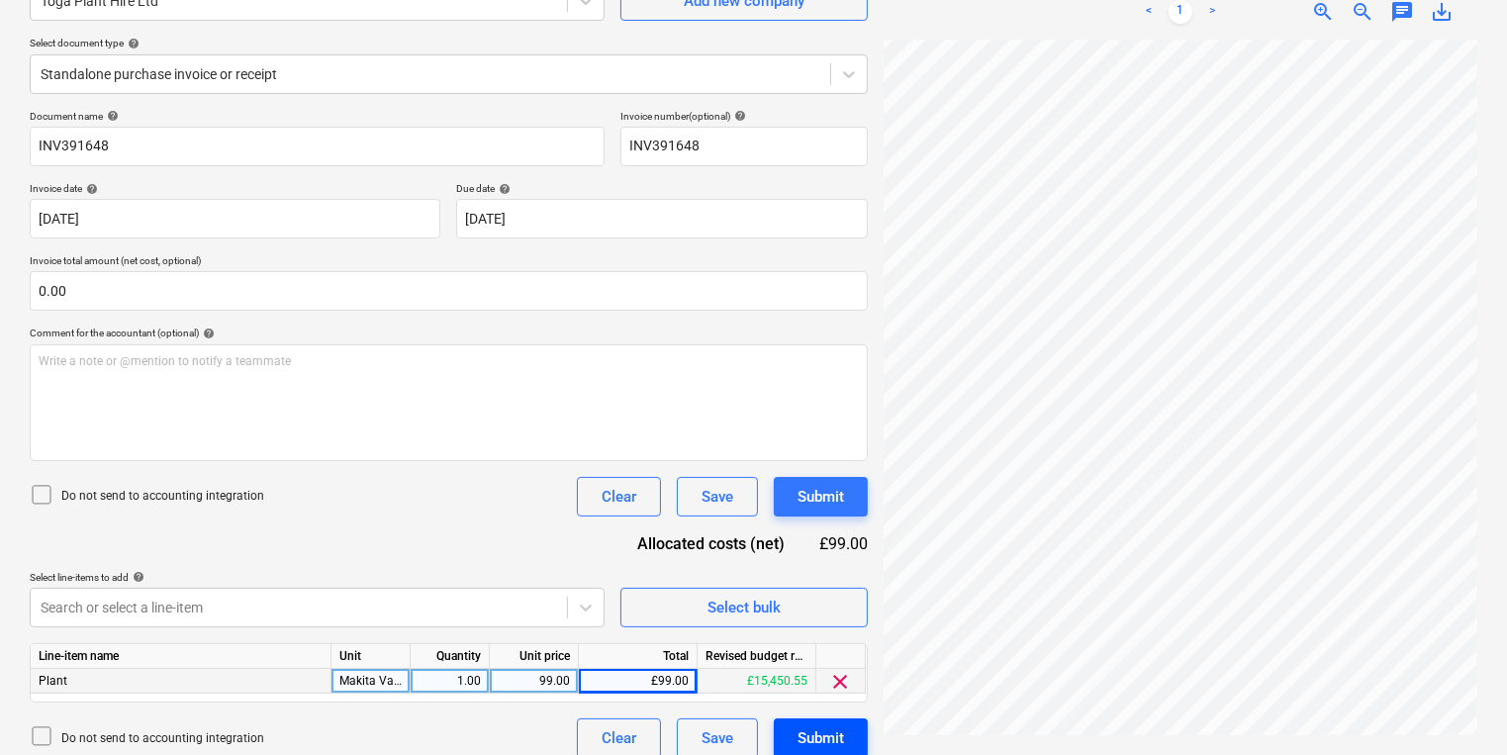
click at [816, 751] on button "Submit" at bounding box center [821, 738] width 94 height 40
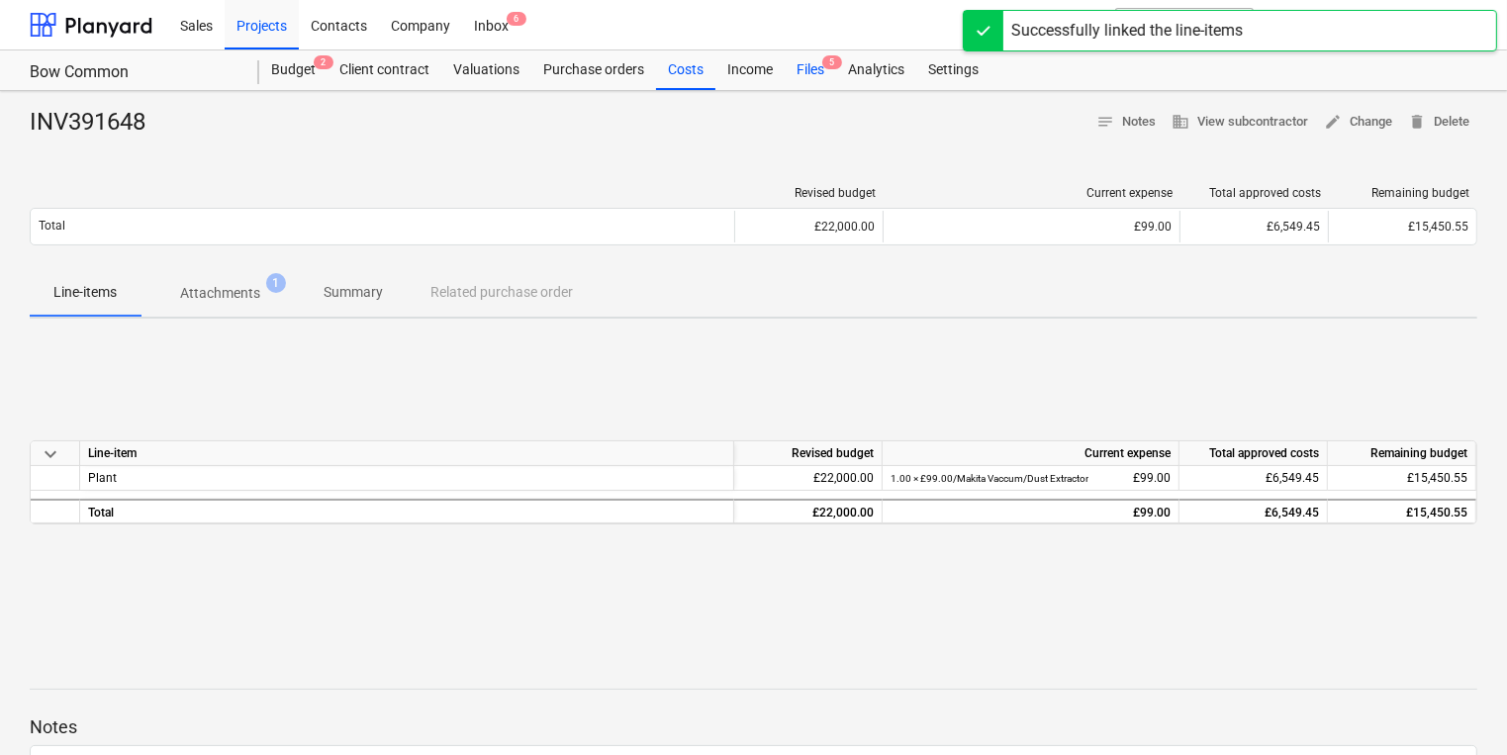
click at [819, 57] on div "Files 5" at bounding box center [810, 70] width 51 height 40
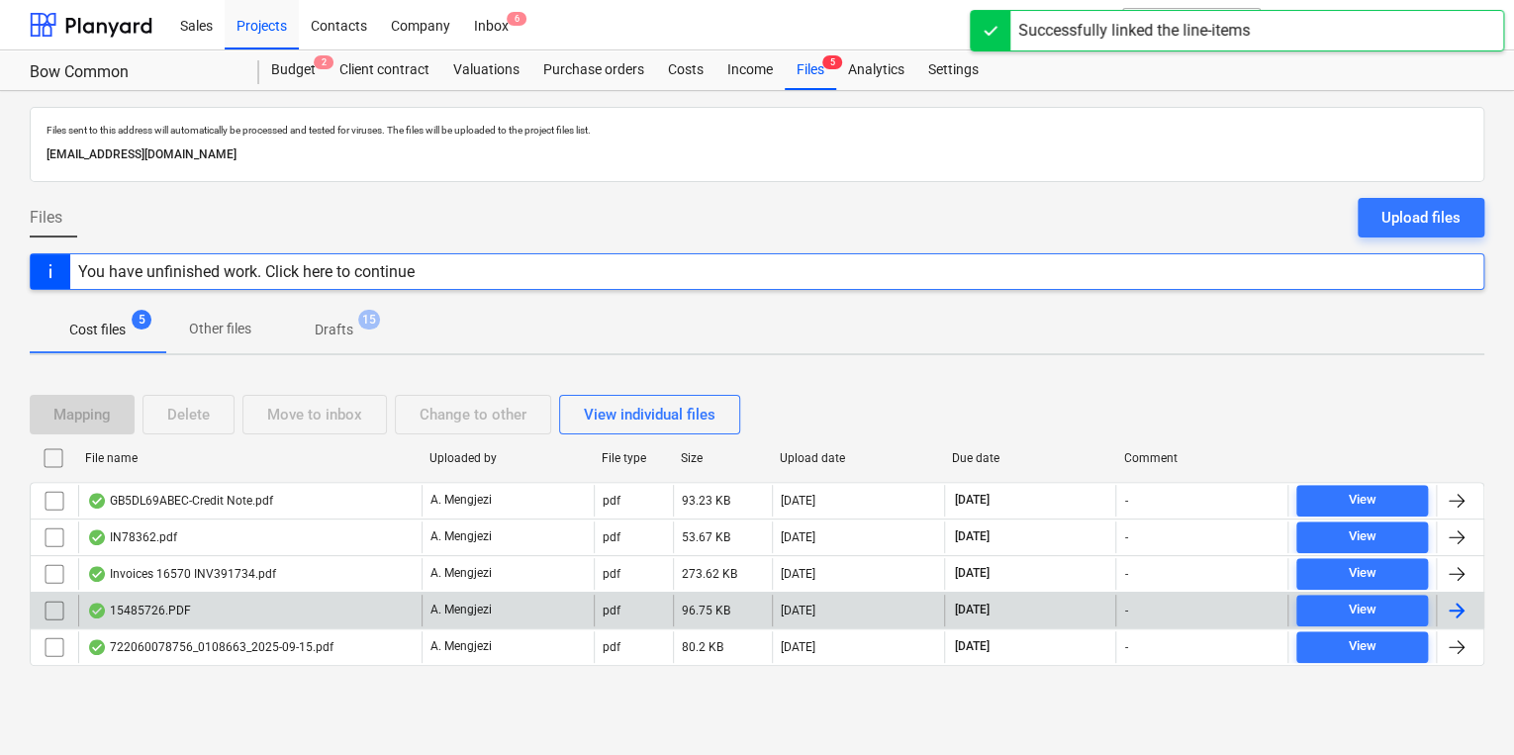
click at [392, 598] on div "15485726.PDF" at bounding box center [249, 611] width 343 height 32
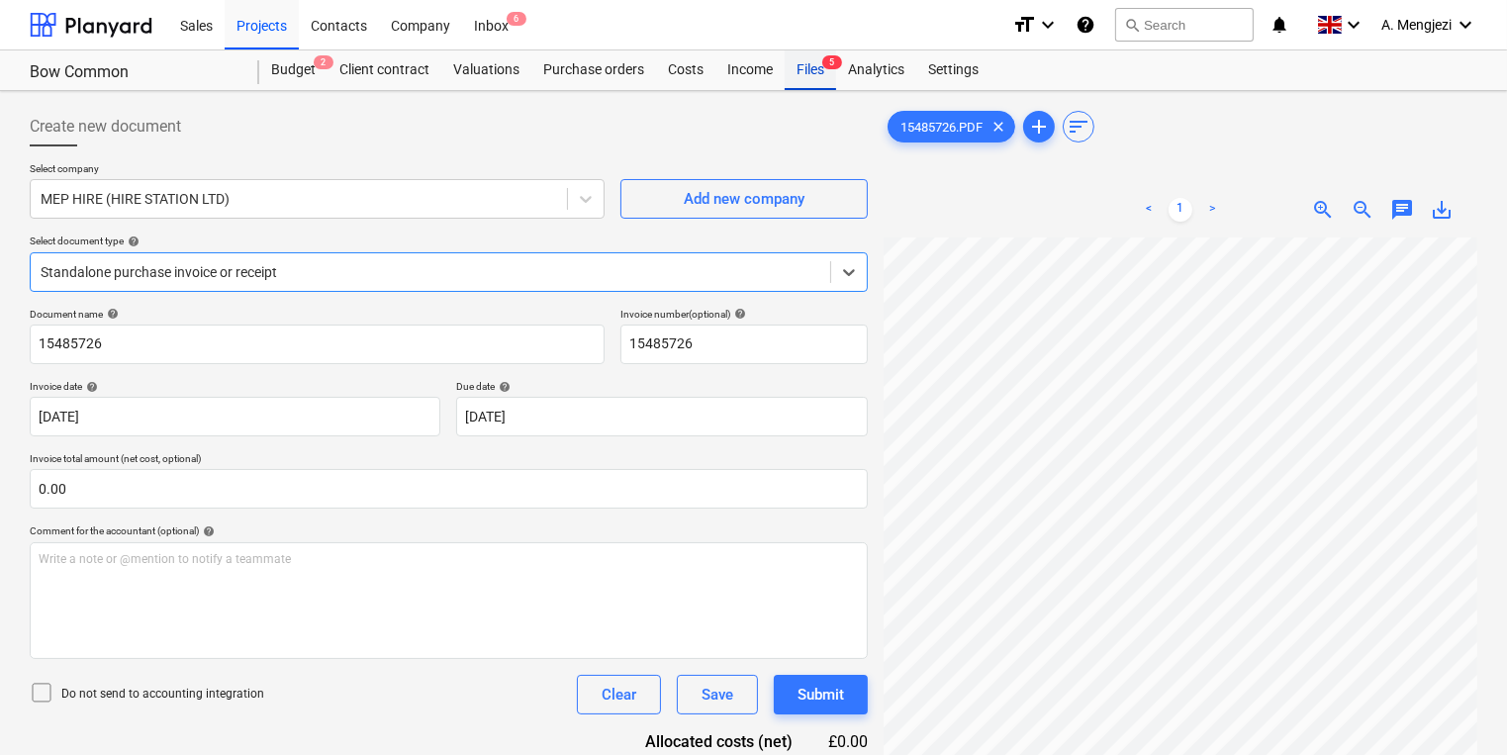
click at [824, 72] on div "Files 5" at bounding box center [810, 70] width 51 height 40
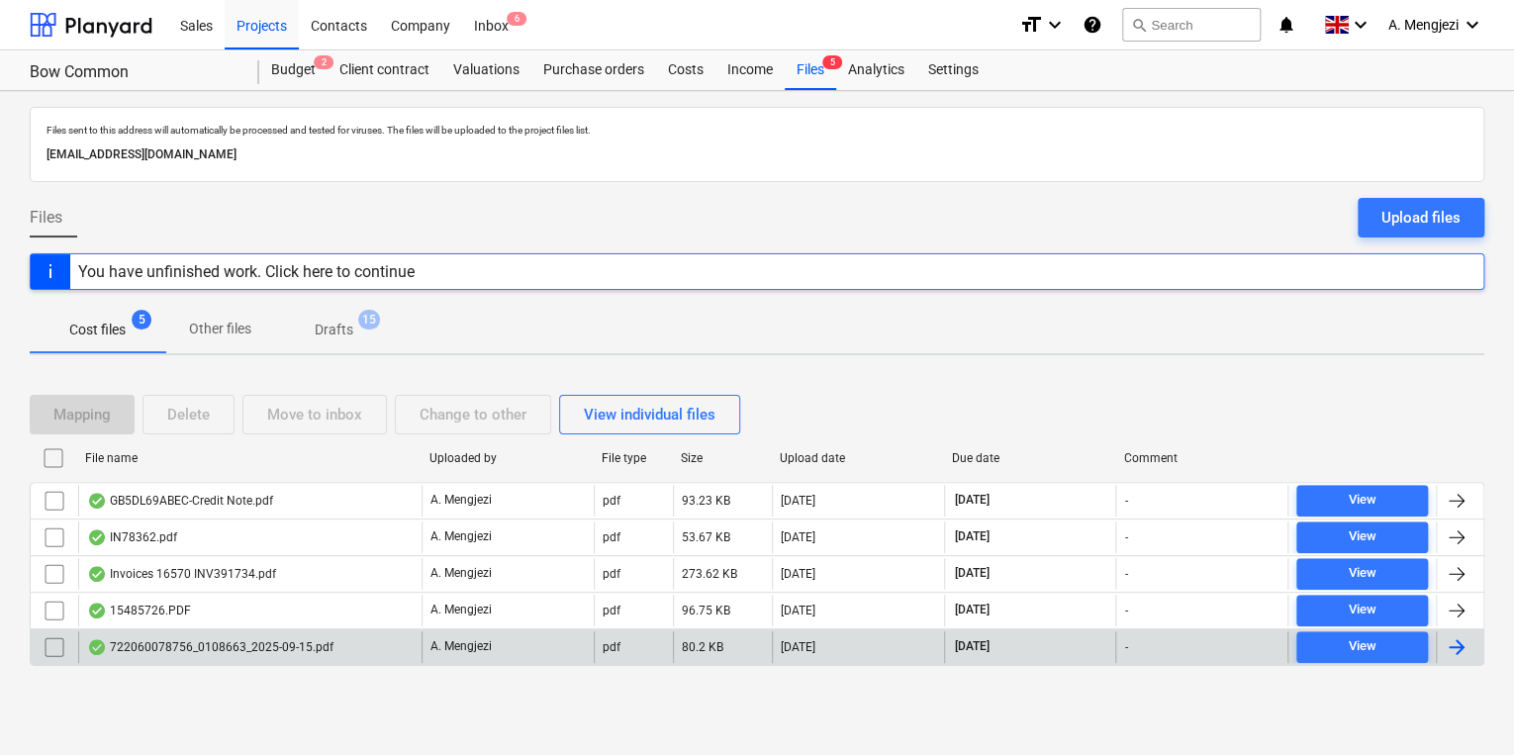
click at [364, 649] on div "722060078756_0108663_2025-09-15.pdf" at bounding box center [249, 647] width 343 height 32
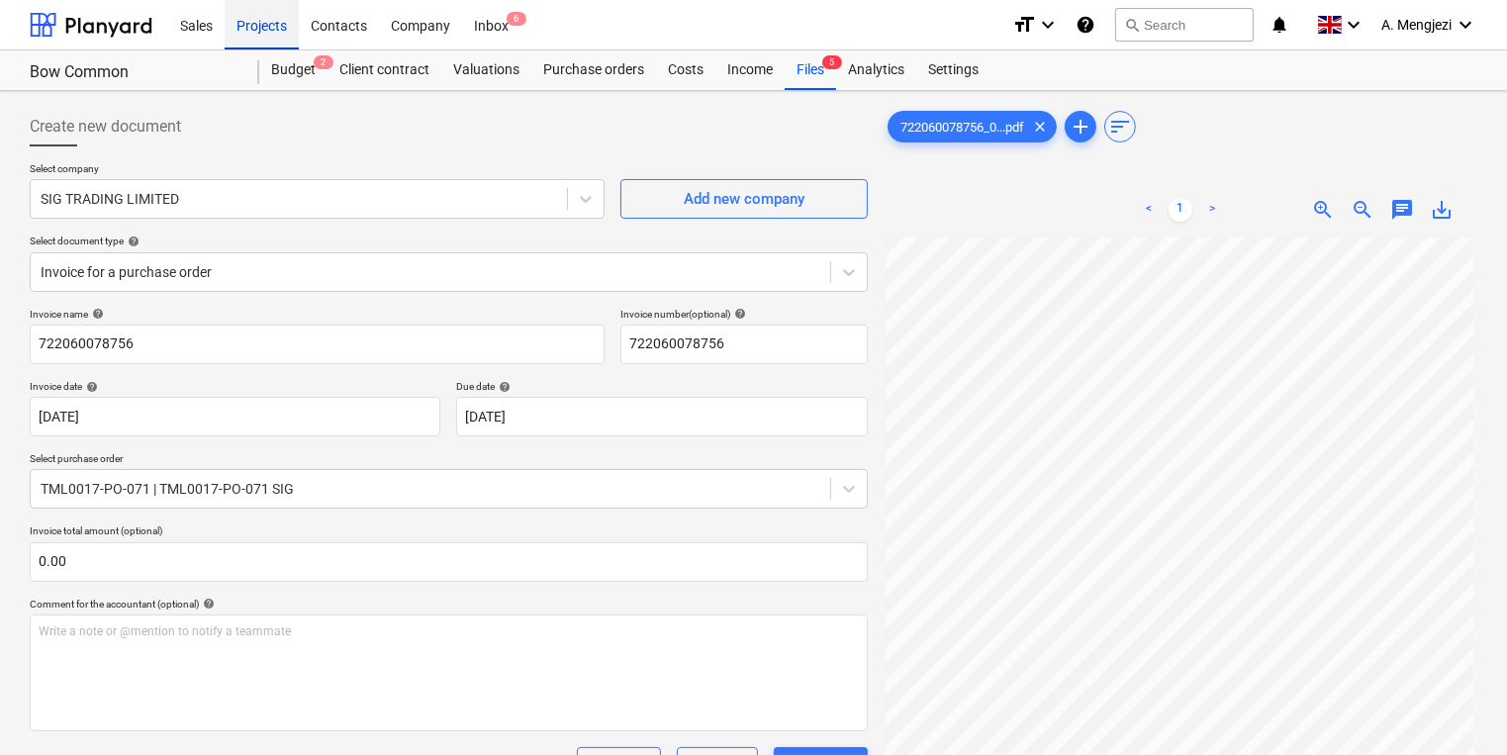
click at [277, 43] on div "Projects" at bounding box center [262, 24] width 74 height 50
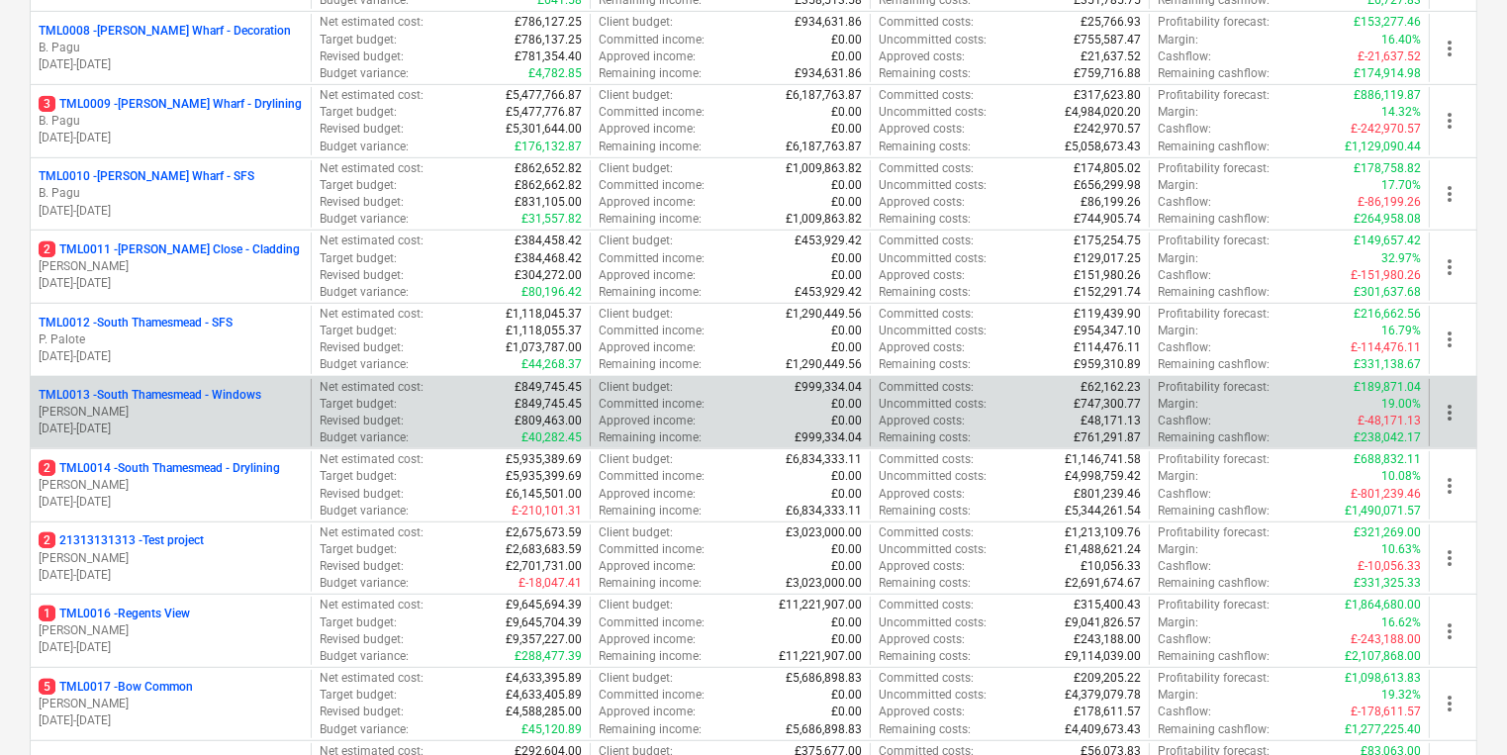
scroll to position [1029, 0]
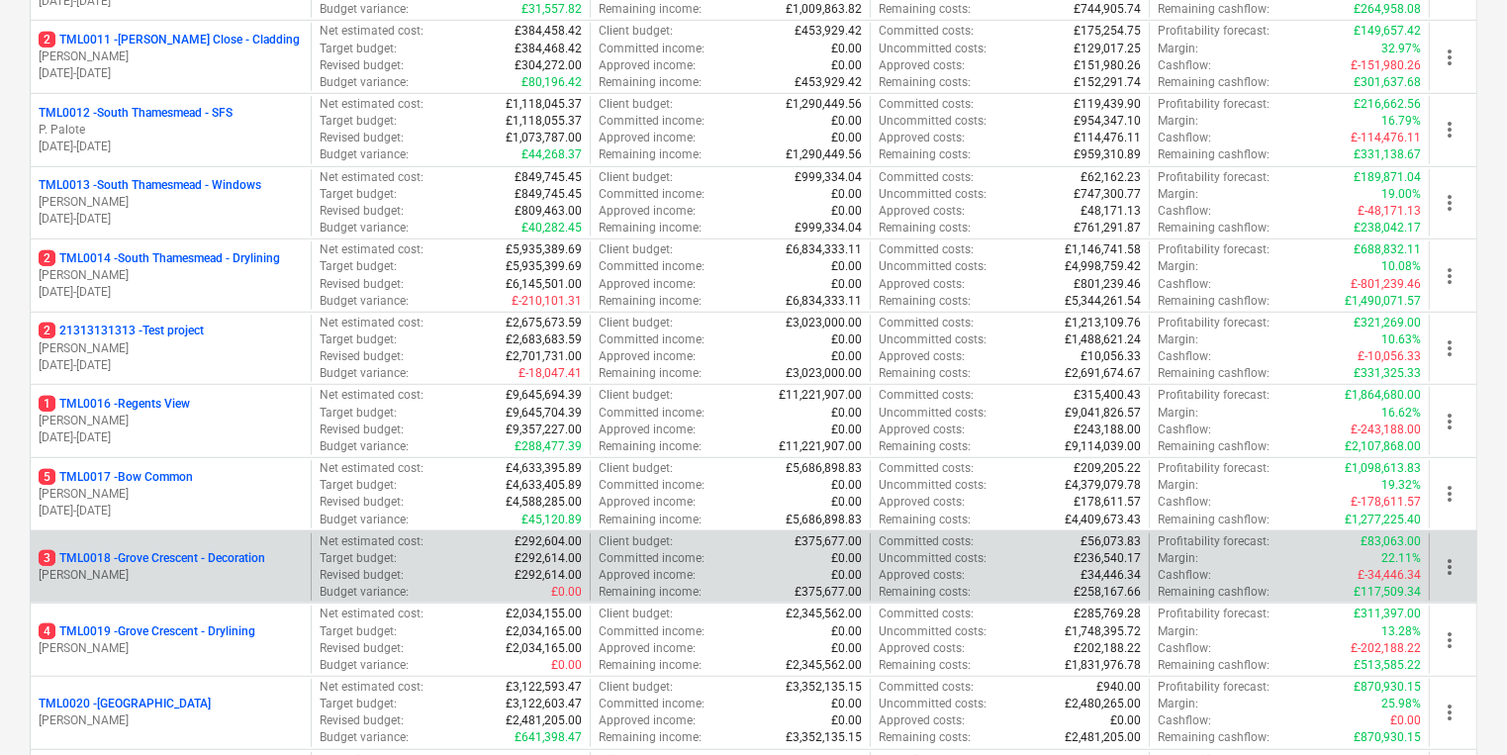
click at [166, 541] on div "3 TML0018 - Grove Crescent - Decoration [PERSON_NAME]" at bounding box center [171, 567] width 280 height 68
click at [303, 560] on div "3 TML0018 - Grove Crescent - Decoration [PERSON_NAME]" at bounding box center [171, 567] width 280 height 68
click at [175, 560] on p "3 TML0018 - Grove Crescent - Decoration" at bounding box center [152, 558] width 227 height 17
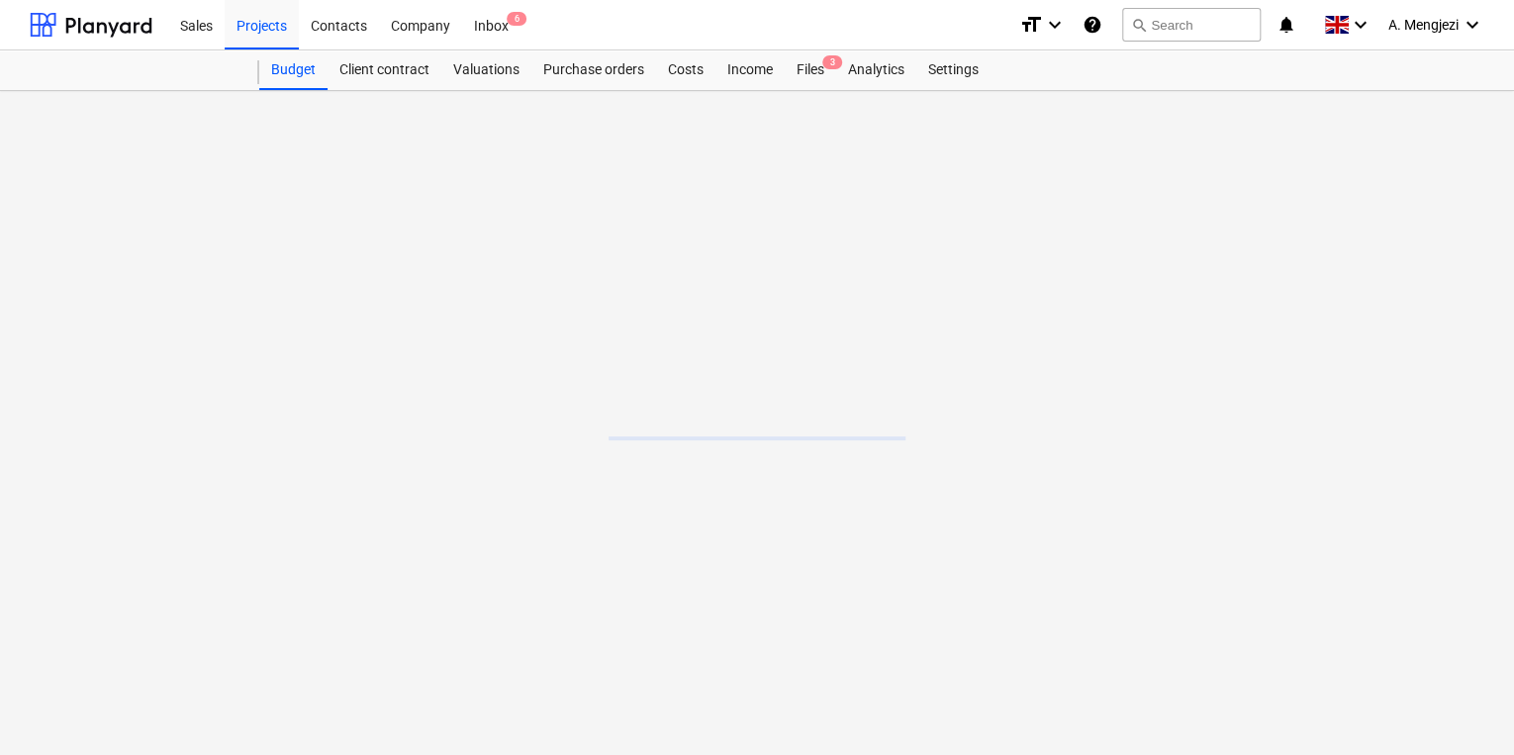
click at [174, 560] on main at bounding box center [757, 423] width 1514 height 664
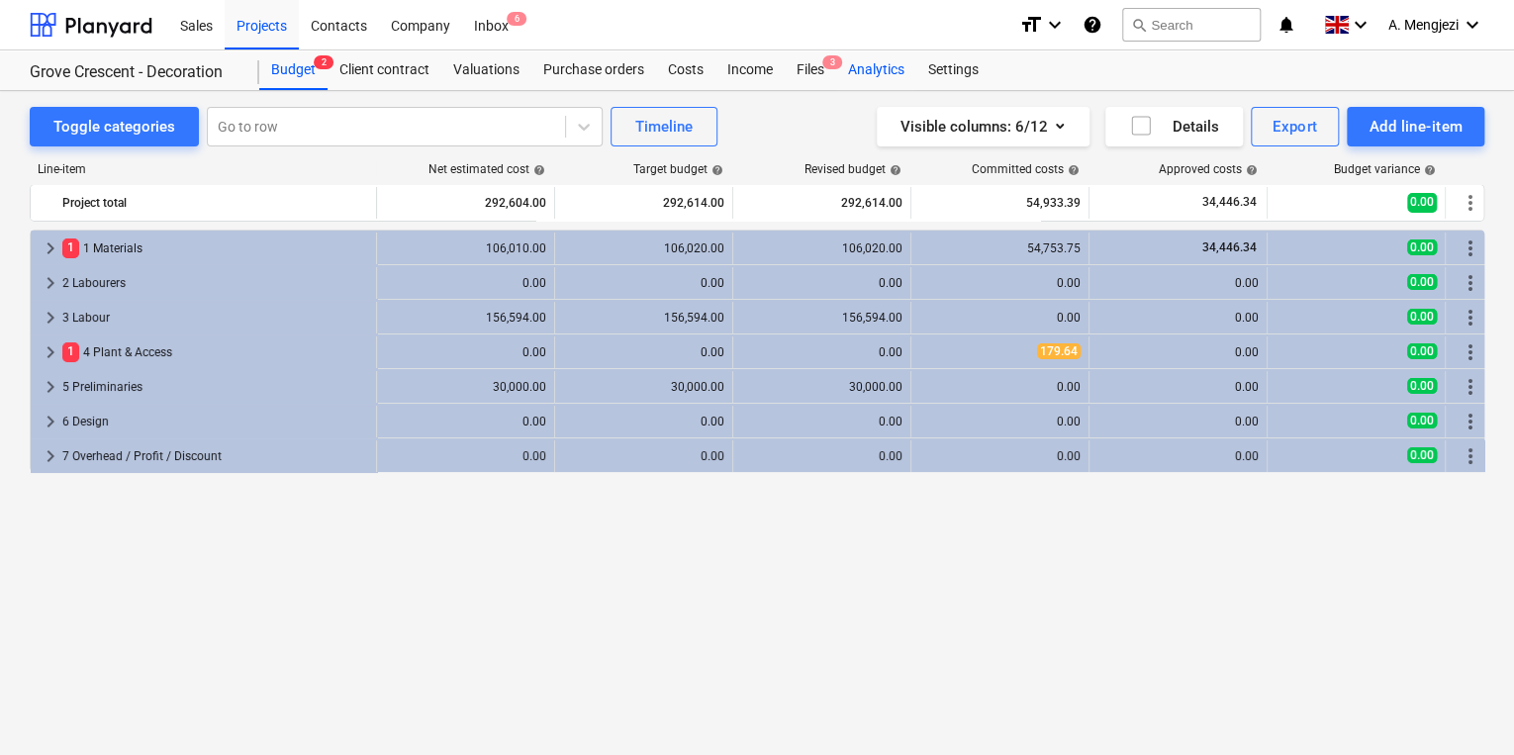
click at [846, 65] on div "Analytics" at bounding box center [876, 70] width 80 height 40
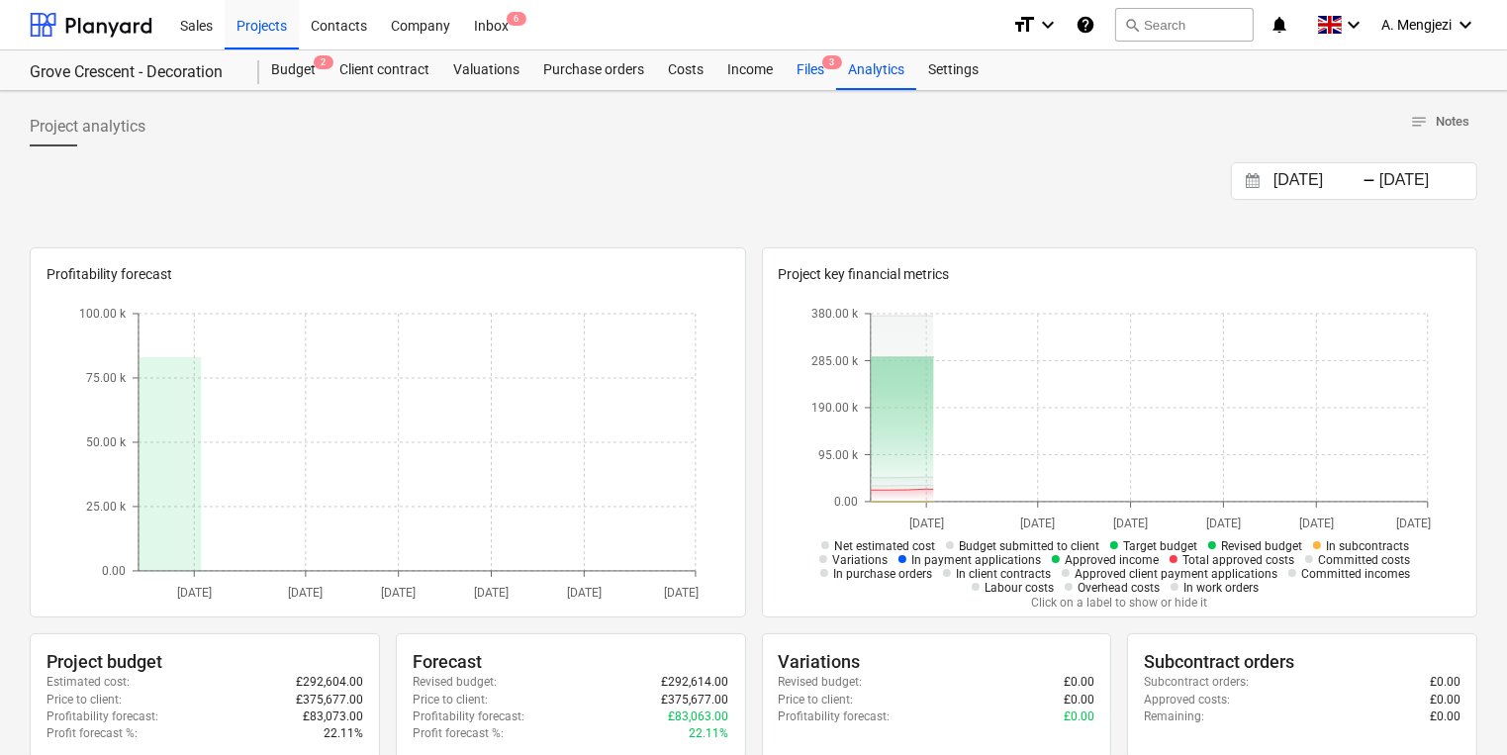
click at [808, 63] on div "Files 3" at bounding box center [810, 70] width 51 height 40
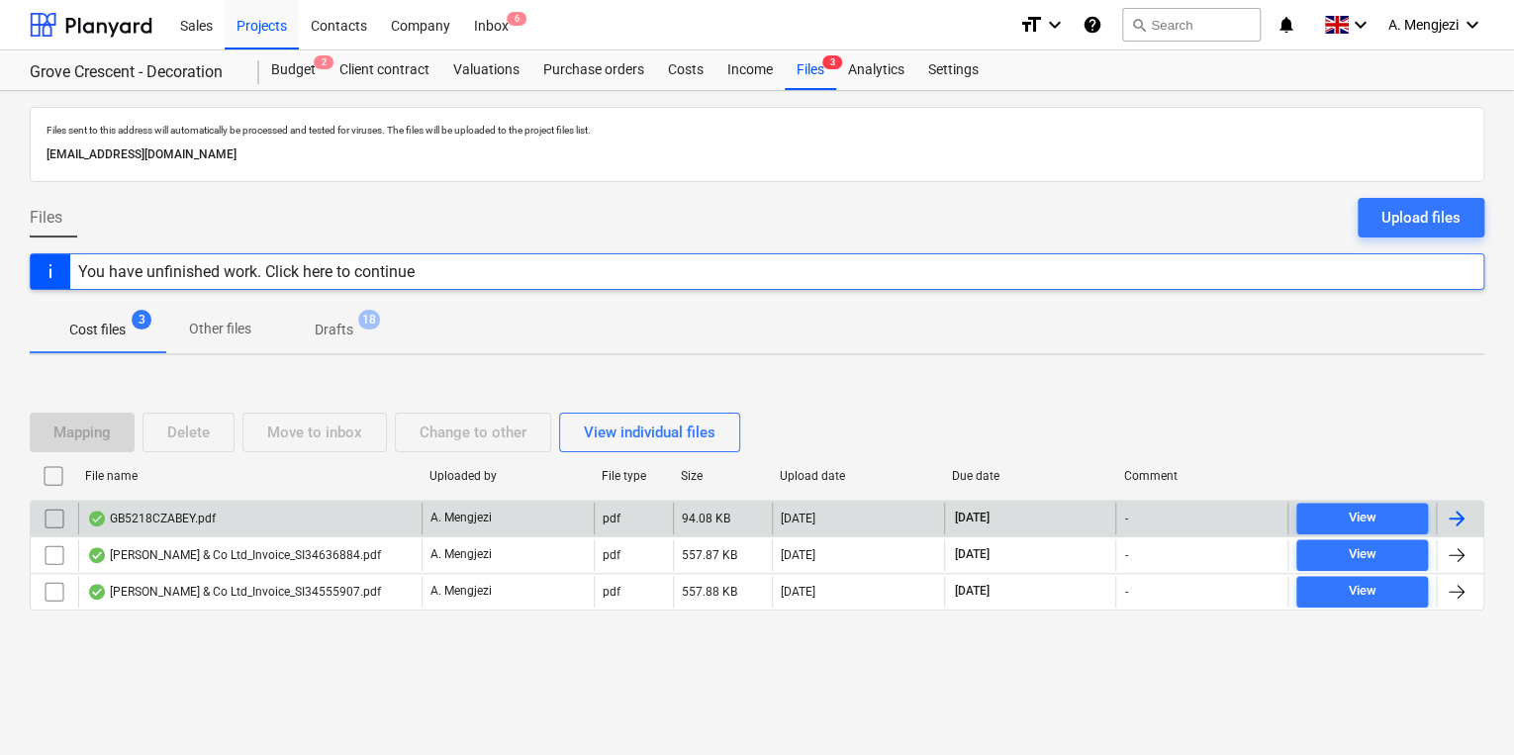
click at [181, 512] on div "GB5218CZABEY.pdf" at bounding box center [151, 519] width 129 height 16
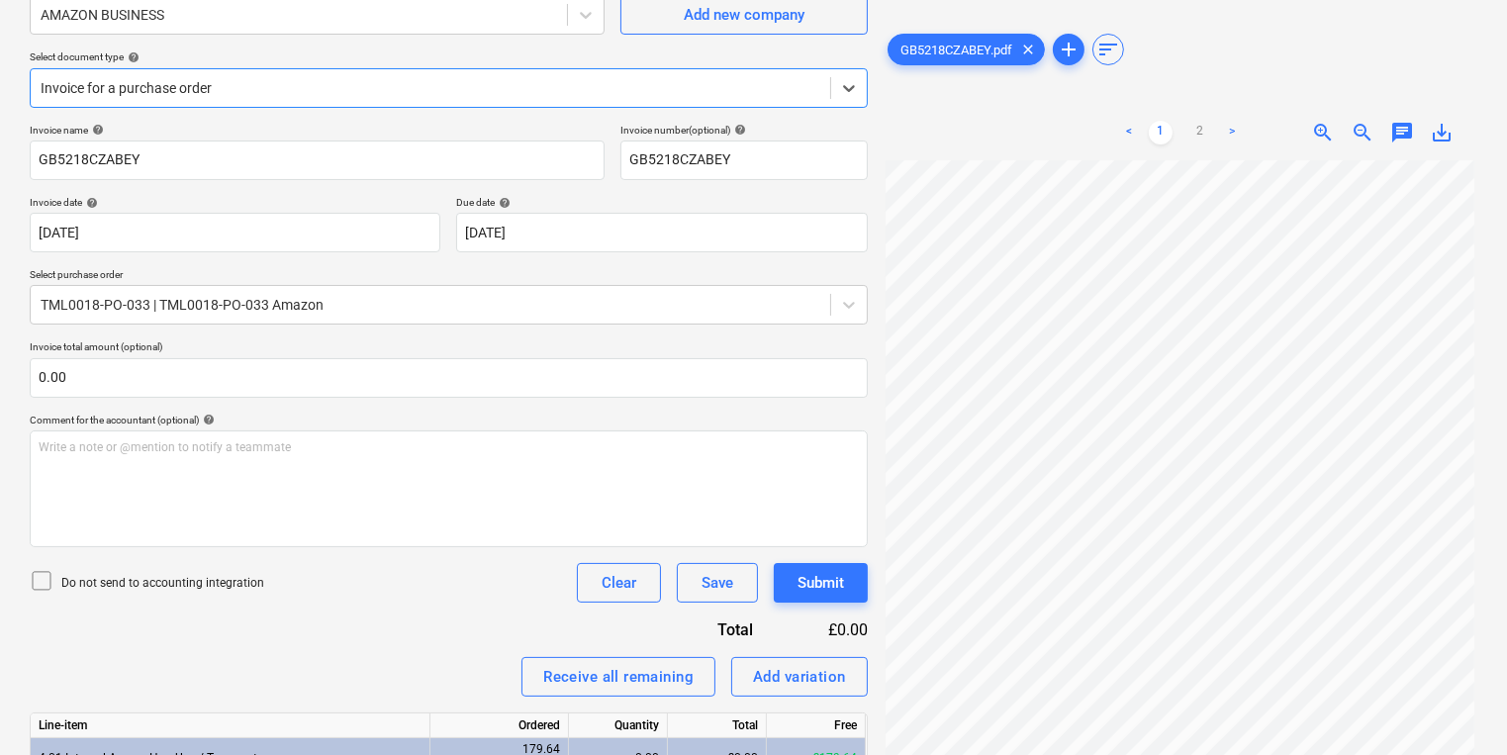
scroll to position [9, 0]
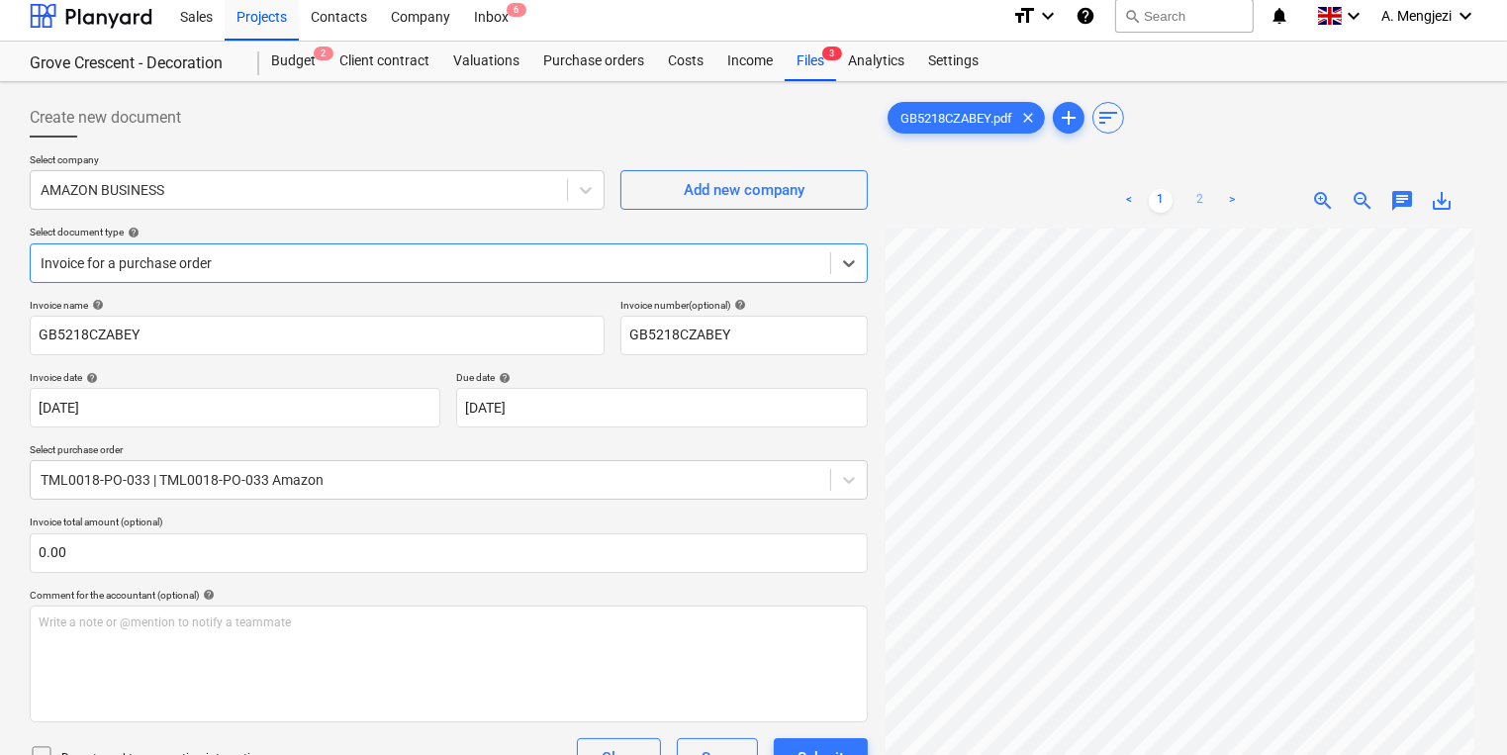
click at [1189, 210] on link "2" at bounding box center [1200, 201] width 24 height 24
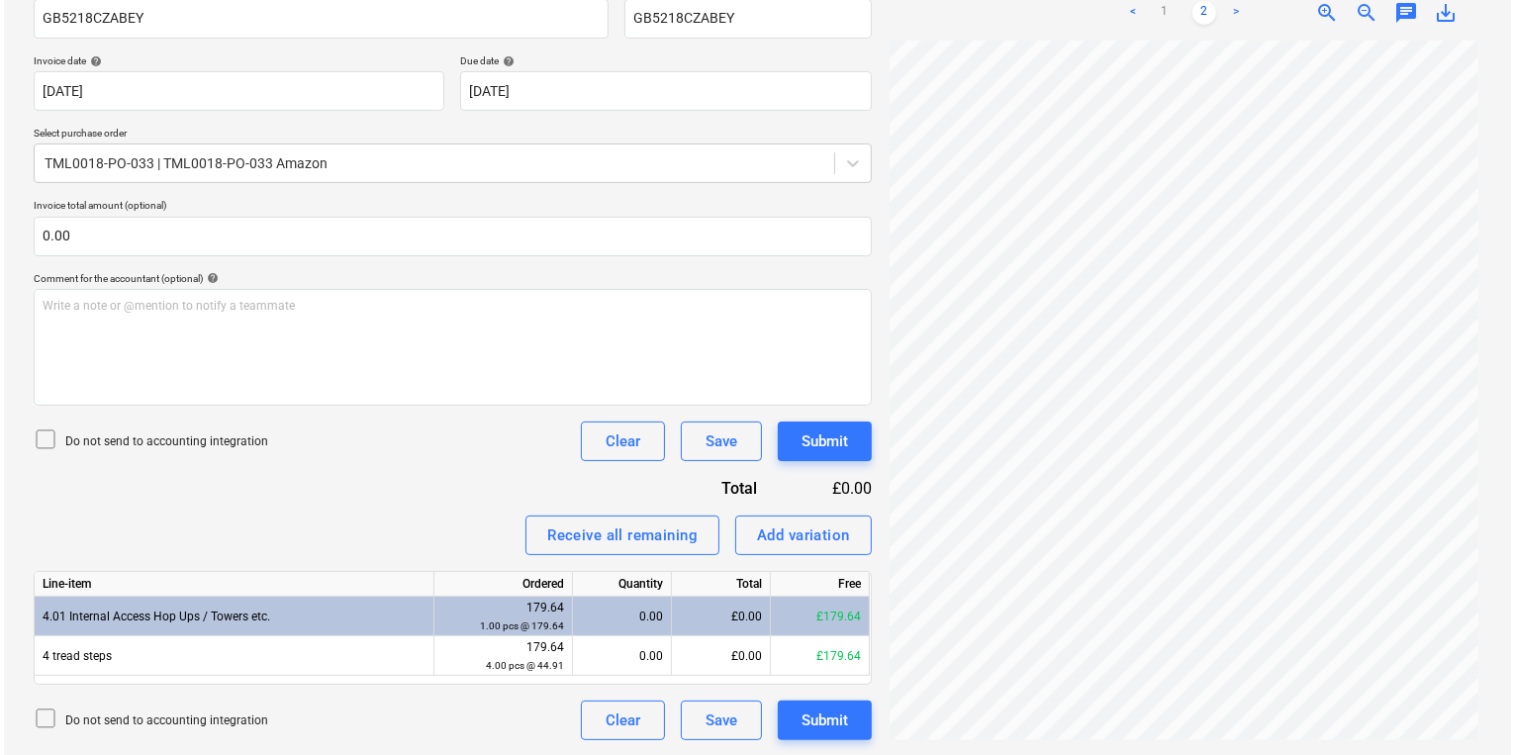
scroll to position [0, 0]
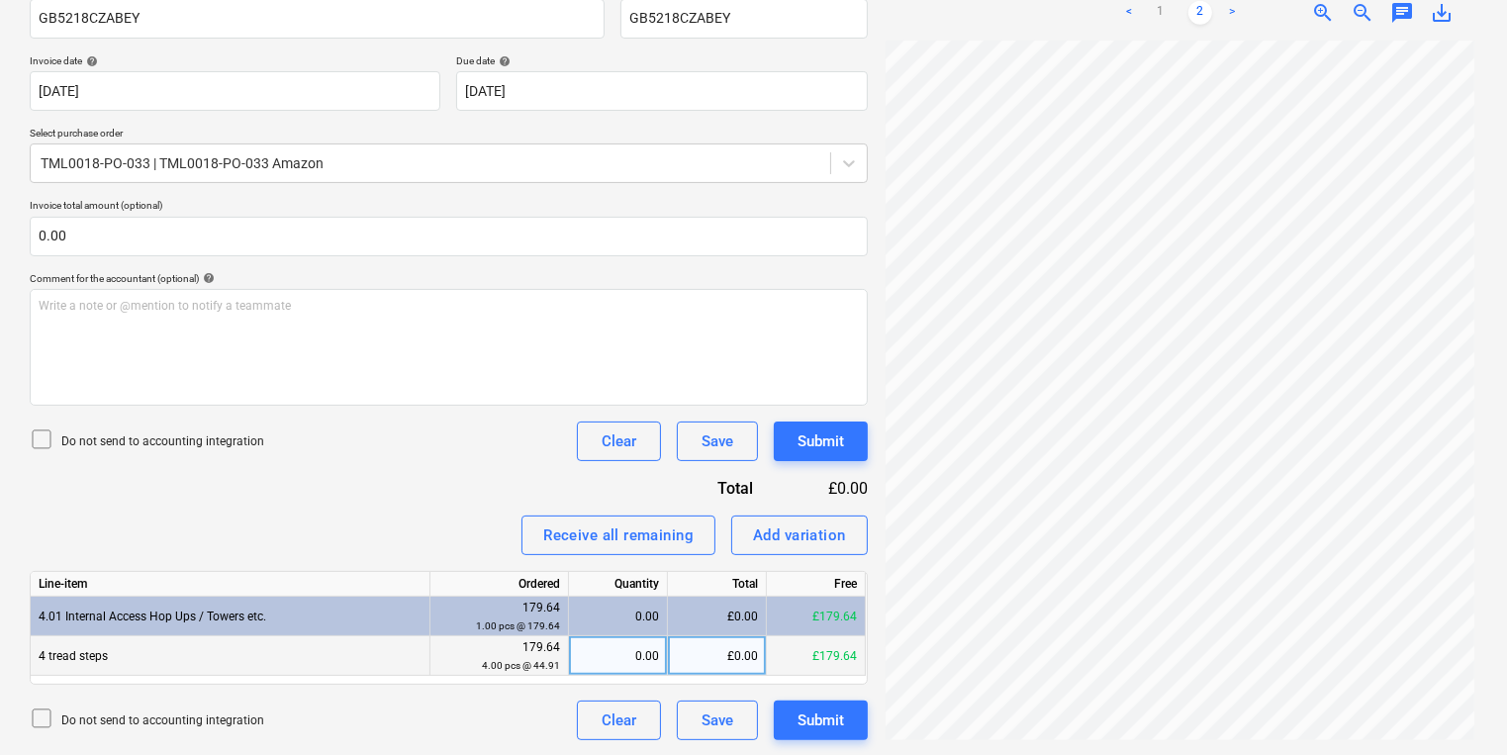
click at [626, 648] on div "0.00" at bounding box center [618, 656] width 82 height 40
click at [824, 436] on div "Submit" at bounding box center [820, 441] width 46 height 26
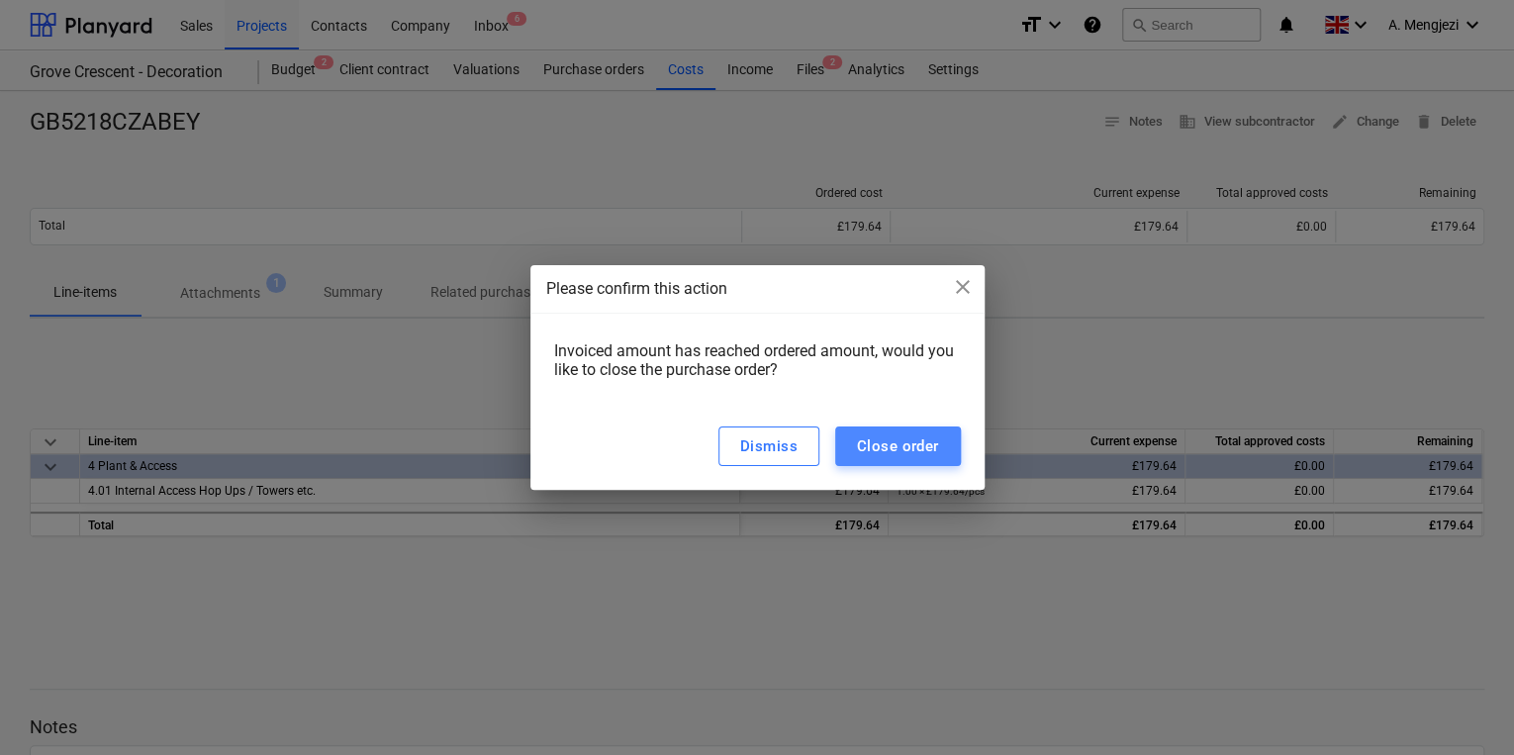
click at [906, 436] on div "Close order" at bounding box center [898, 446] width 82 height 26
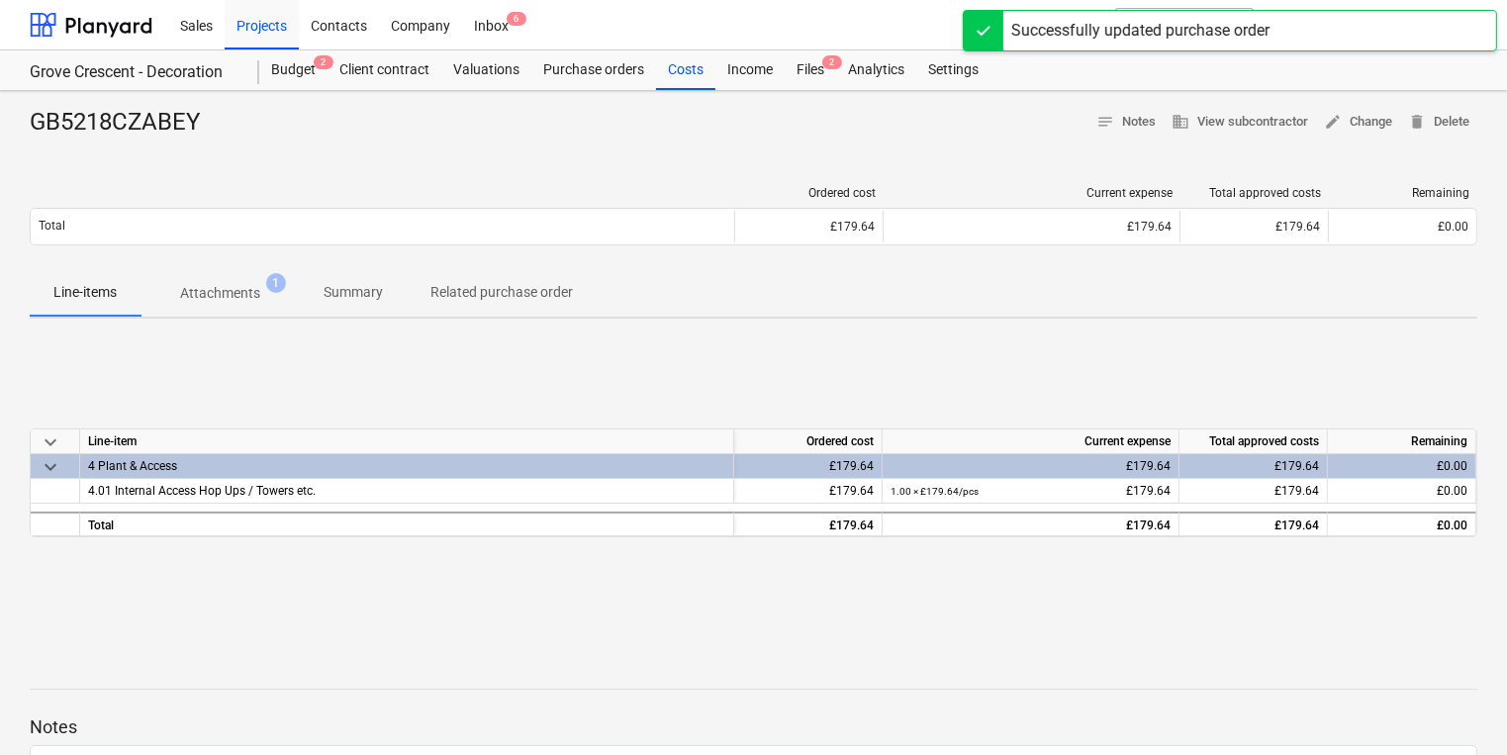
click at [815, 48] on div "Sales Projects Contacts Company Inbox 6" at bounding box center [582, 24] width 828 height 49
click at [811, 56] on div "Files 2" at bounding box center [810, 70] width 51 height 40
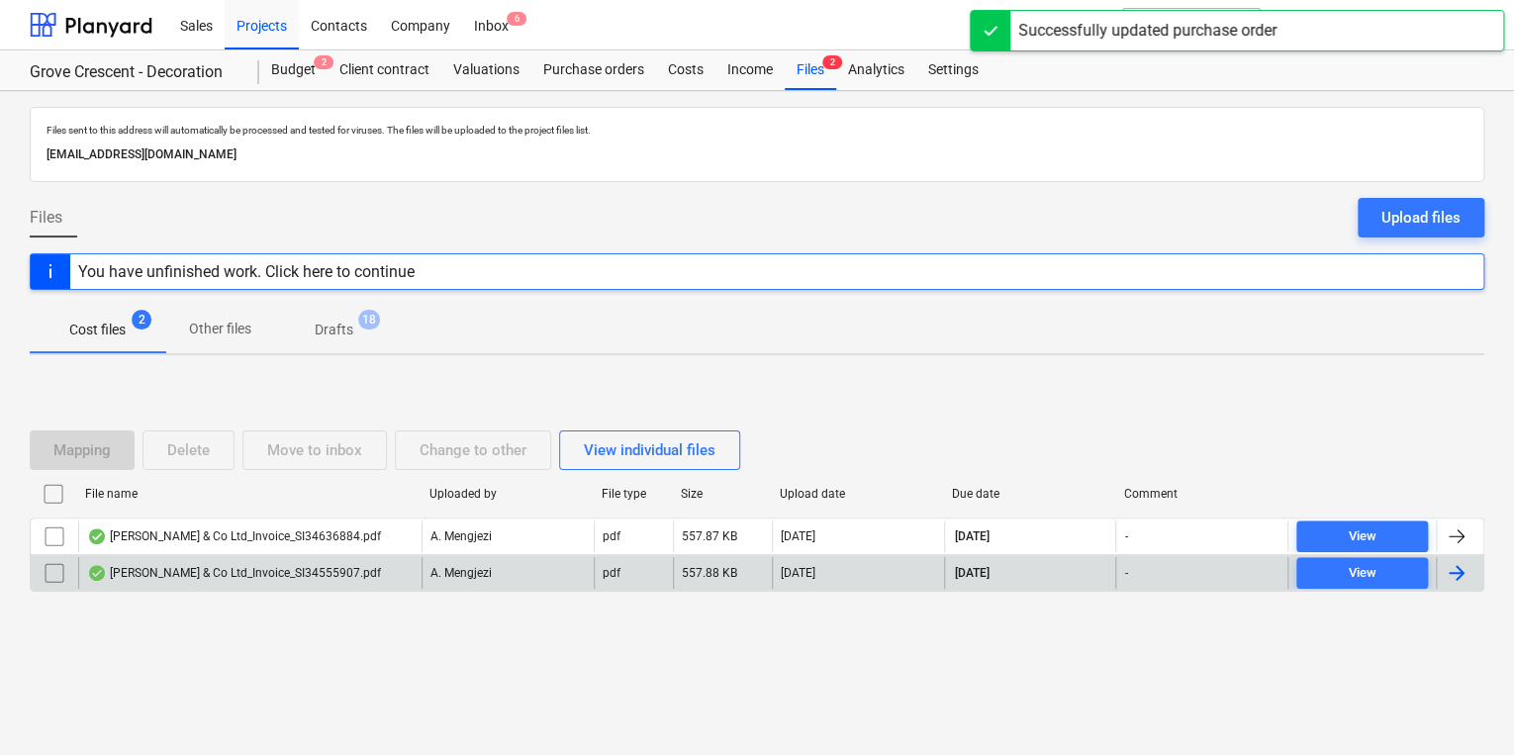
click at [308, 575] on div "[PERSON_NAME] & Co Ltd_Invoice_SI34555907.pdf" at bounding box center [234, 573] width 294 height 16
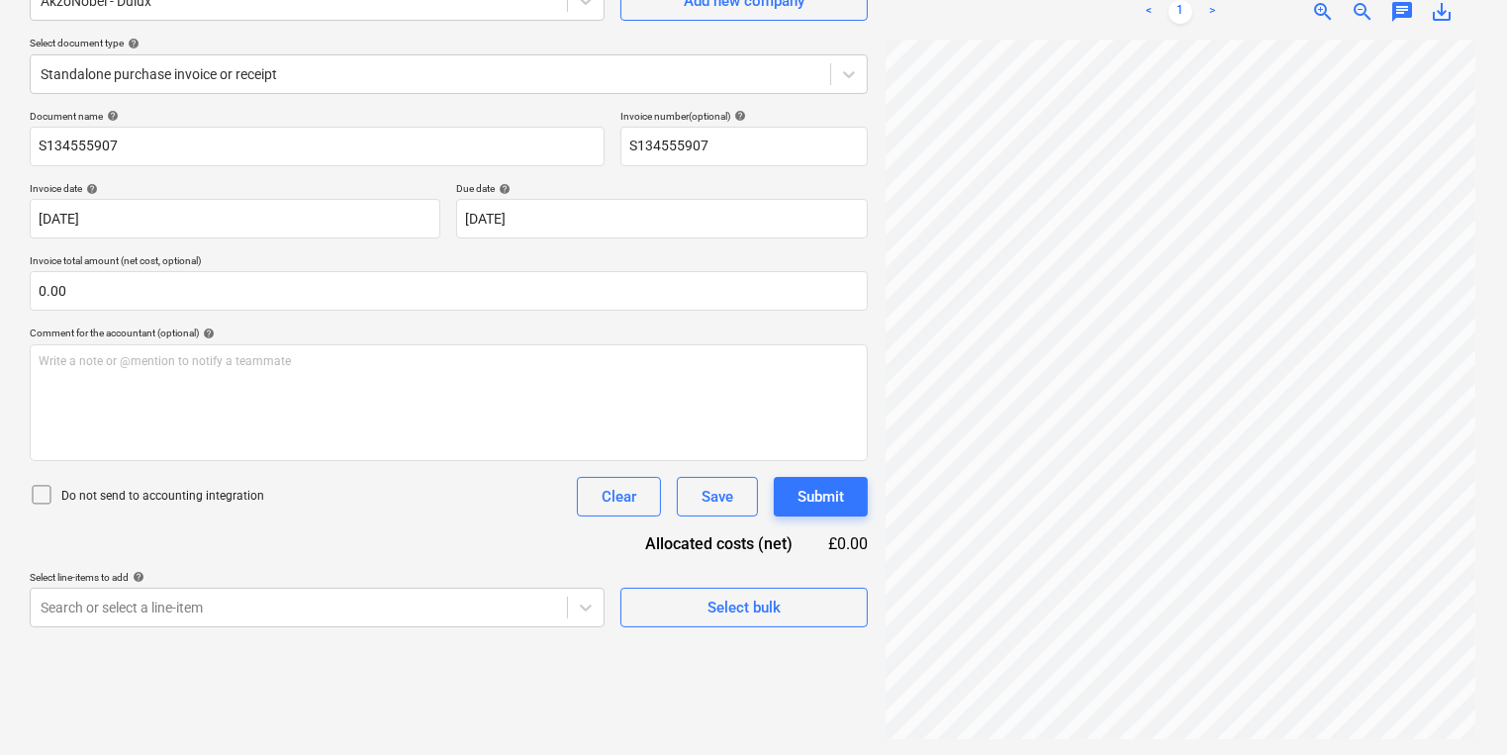
scroll to position [119, 0]
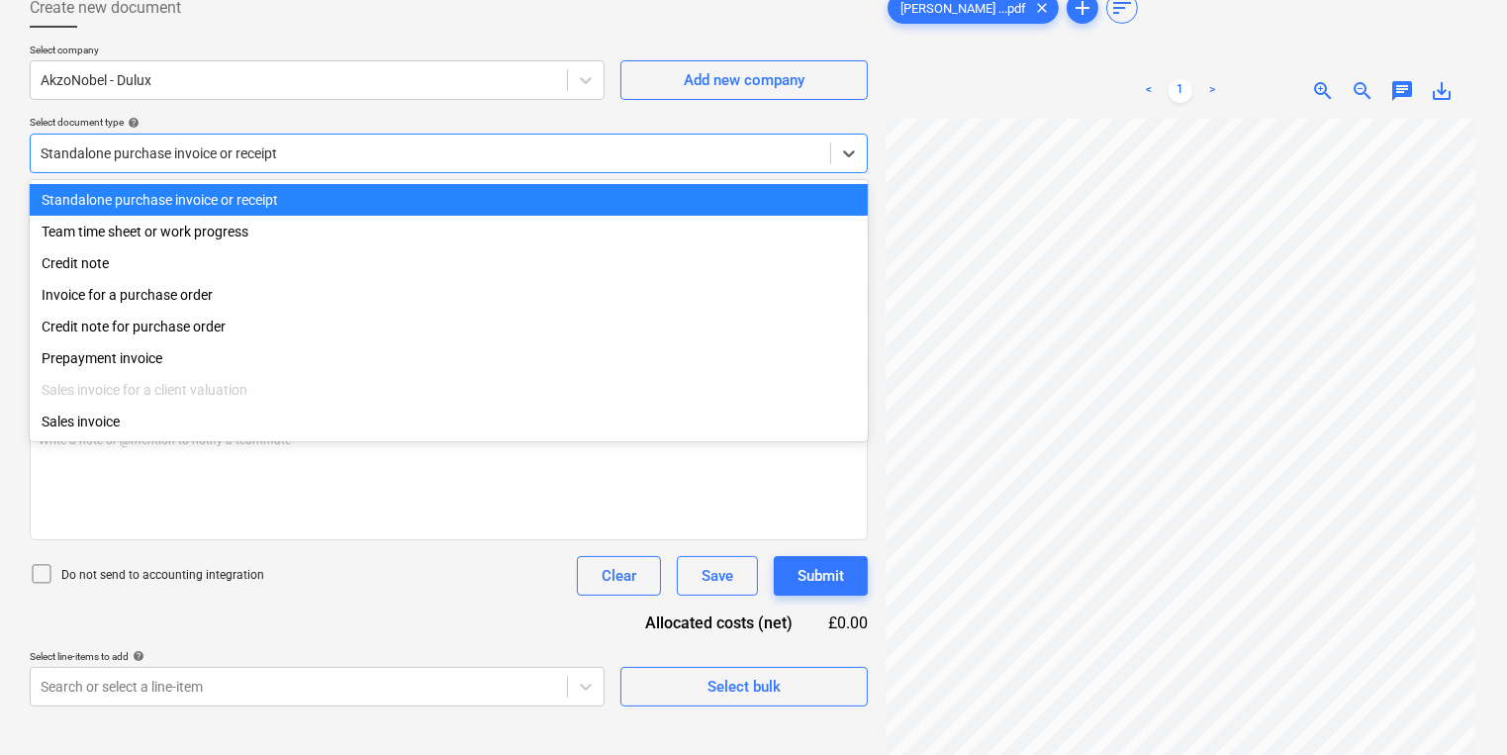
click at [510, 150] on div at bounding box center [431, 153] width 780 height 20
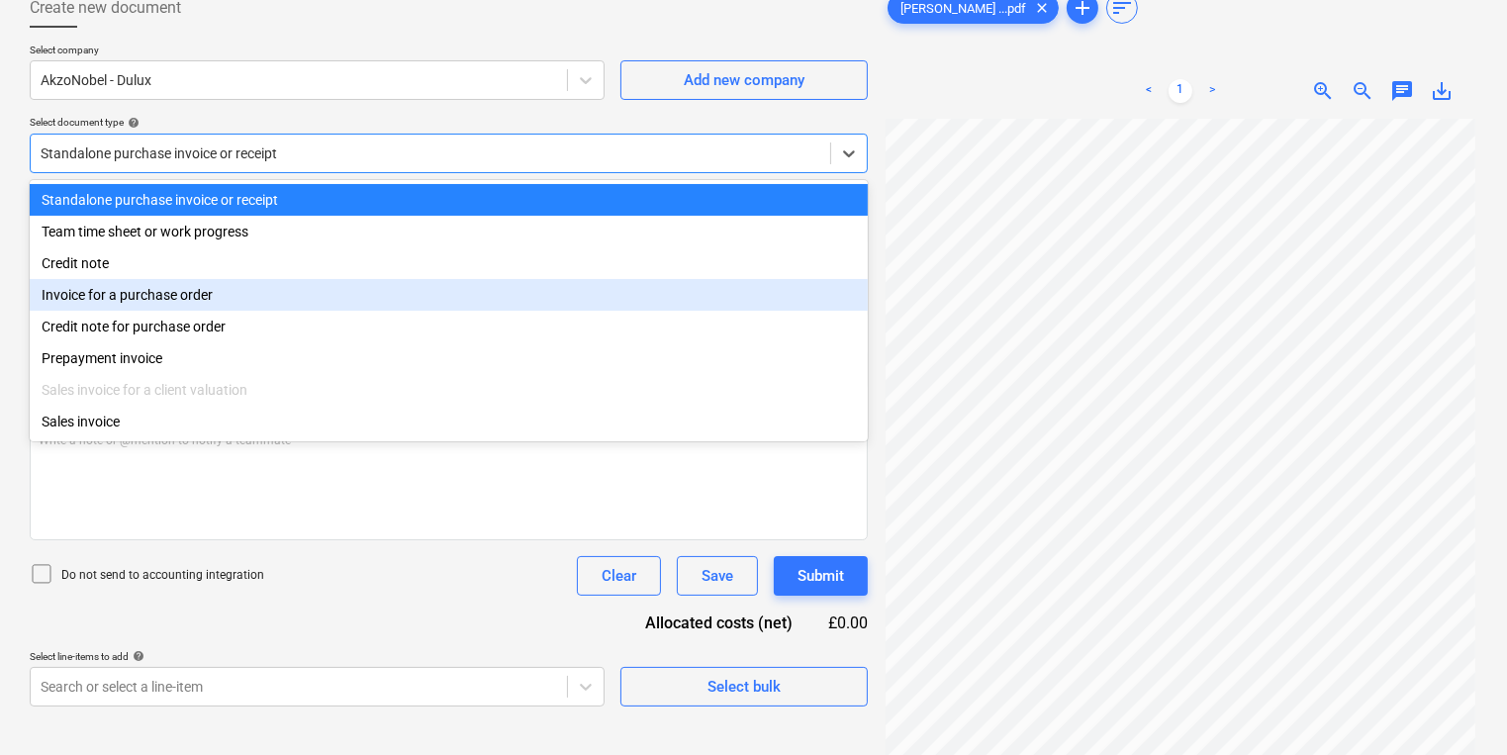
click at [439, 292] on div "Invoice for a purchase order" at bounding box center [449, 295] width 838 height 32
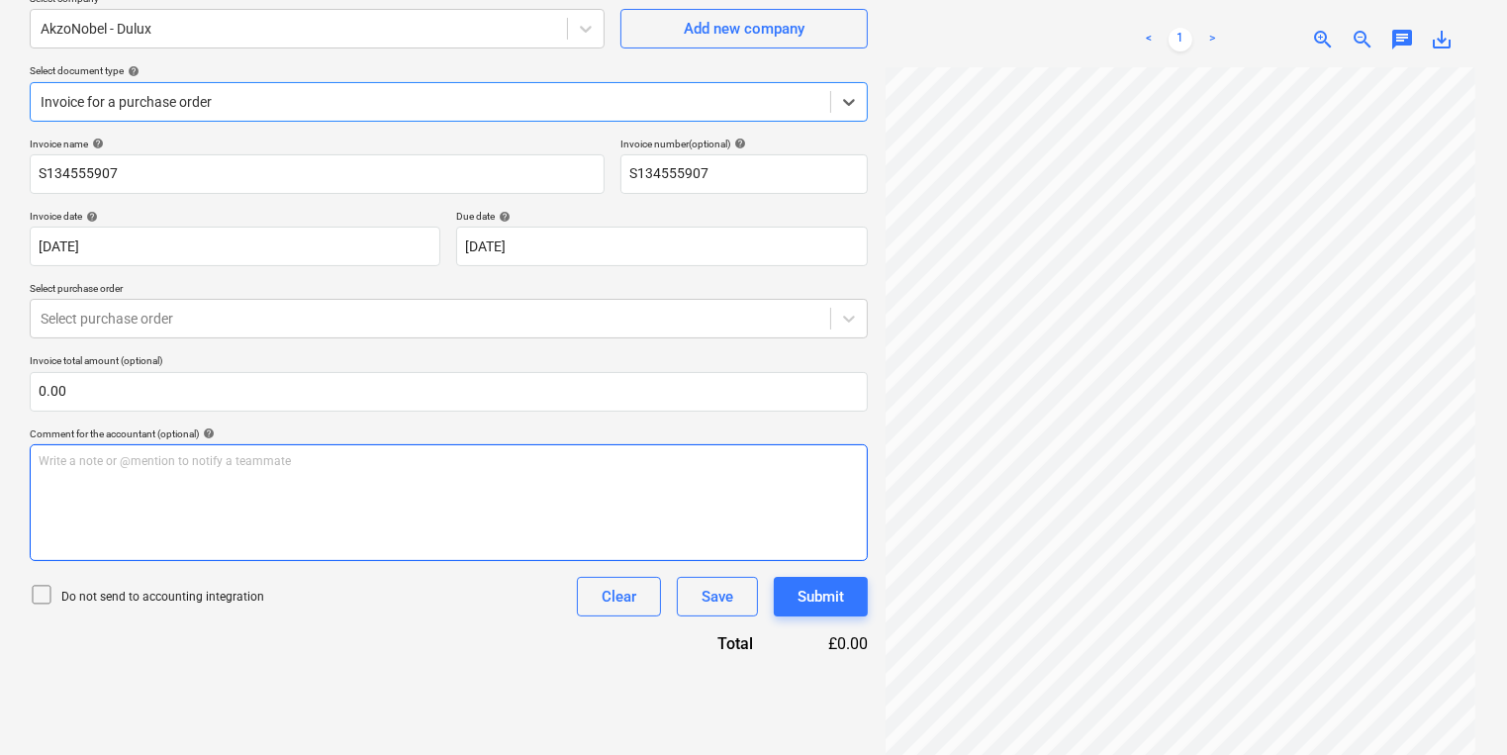
scroll to position [198, 0]
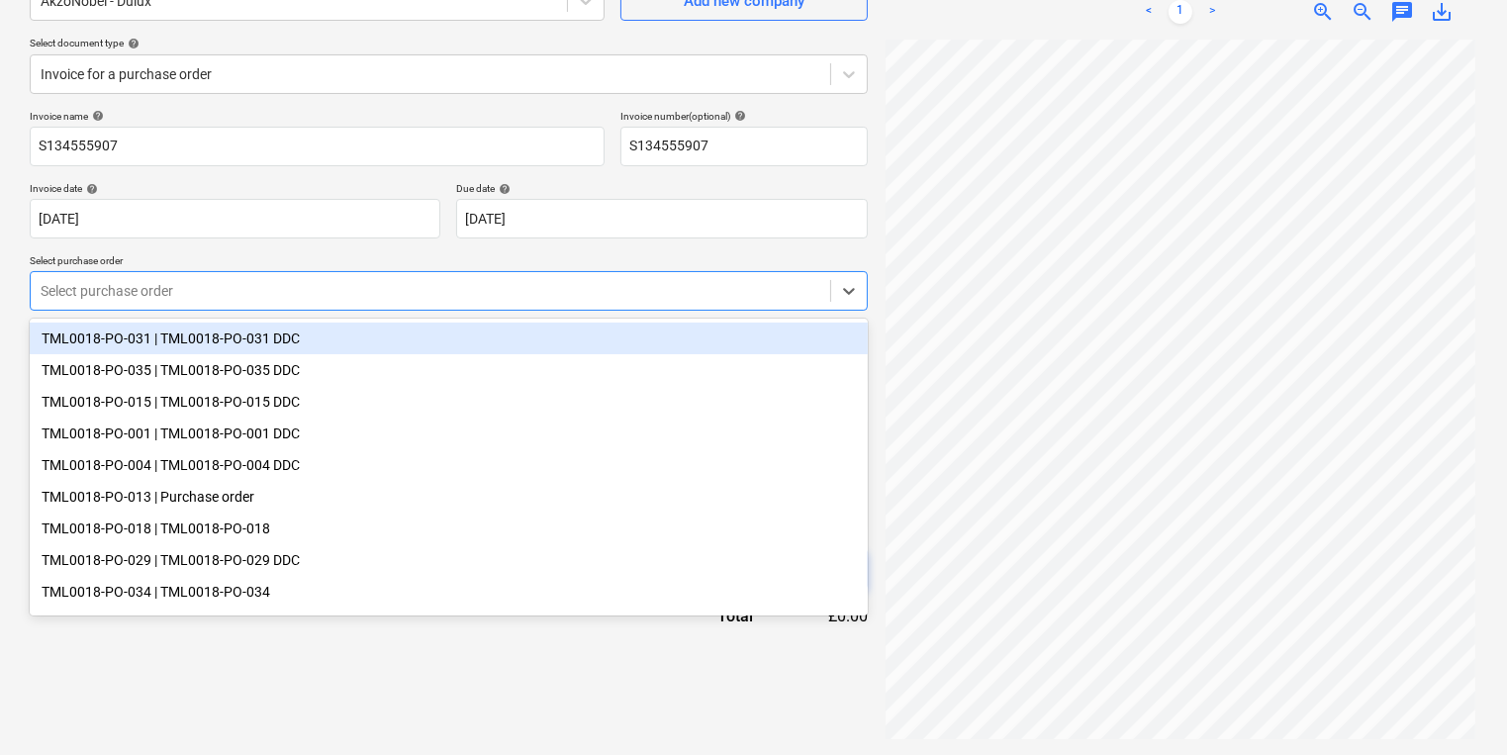
click at [340, 297] on div at bounding box center [431, 291] width 780 height 20
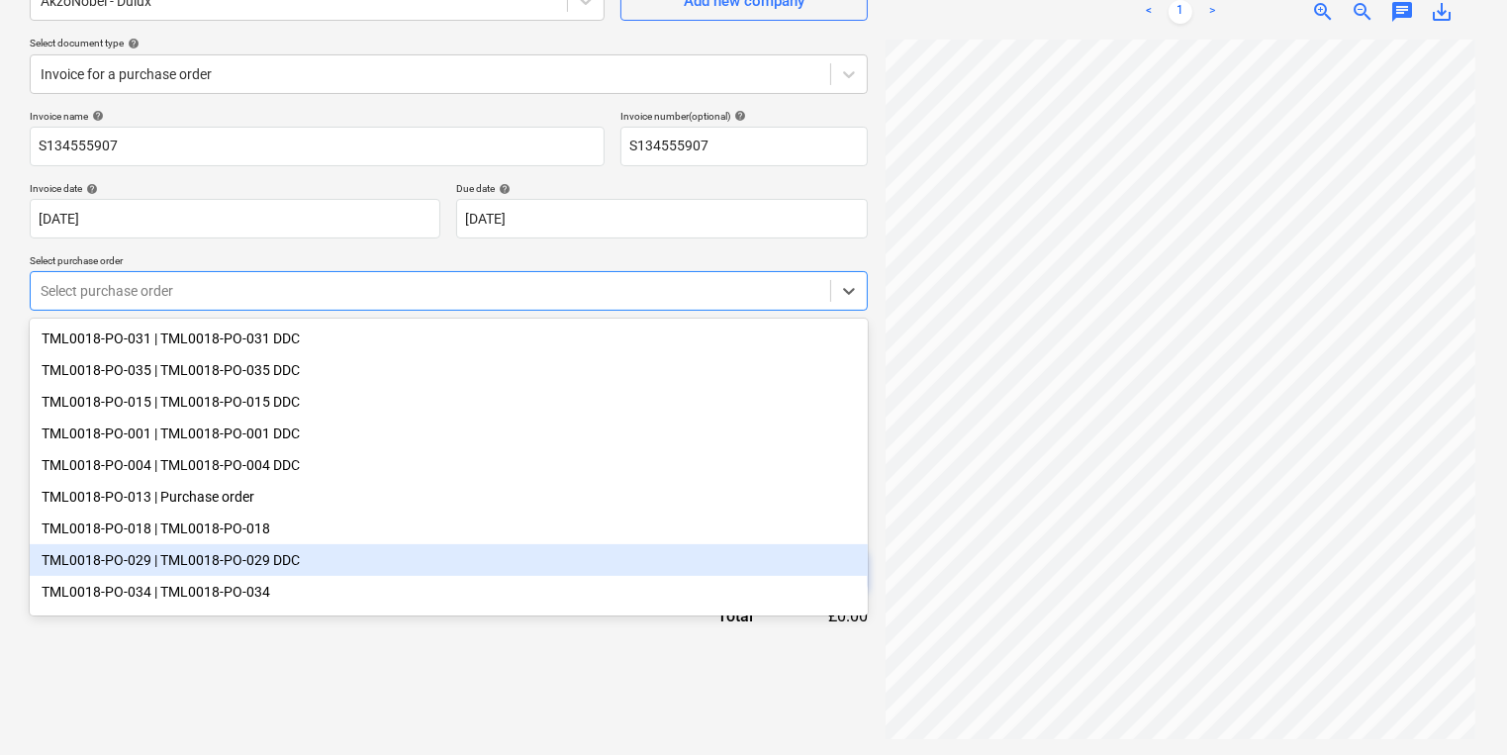
click at [323, 562] on div "TML0018-PO-029 | TML0018-PO-029 DDC" at bounding box center [449, 560] width 838 height 32
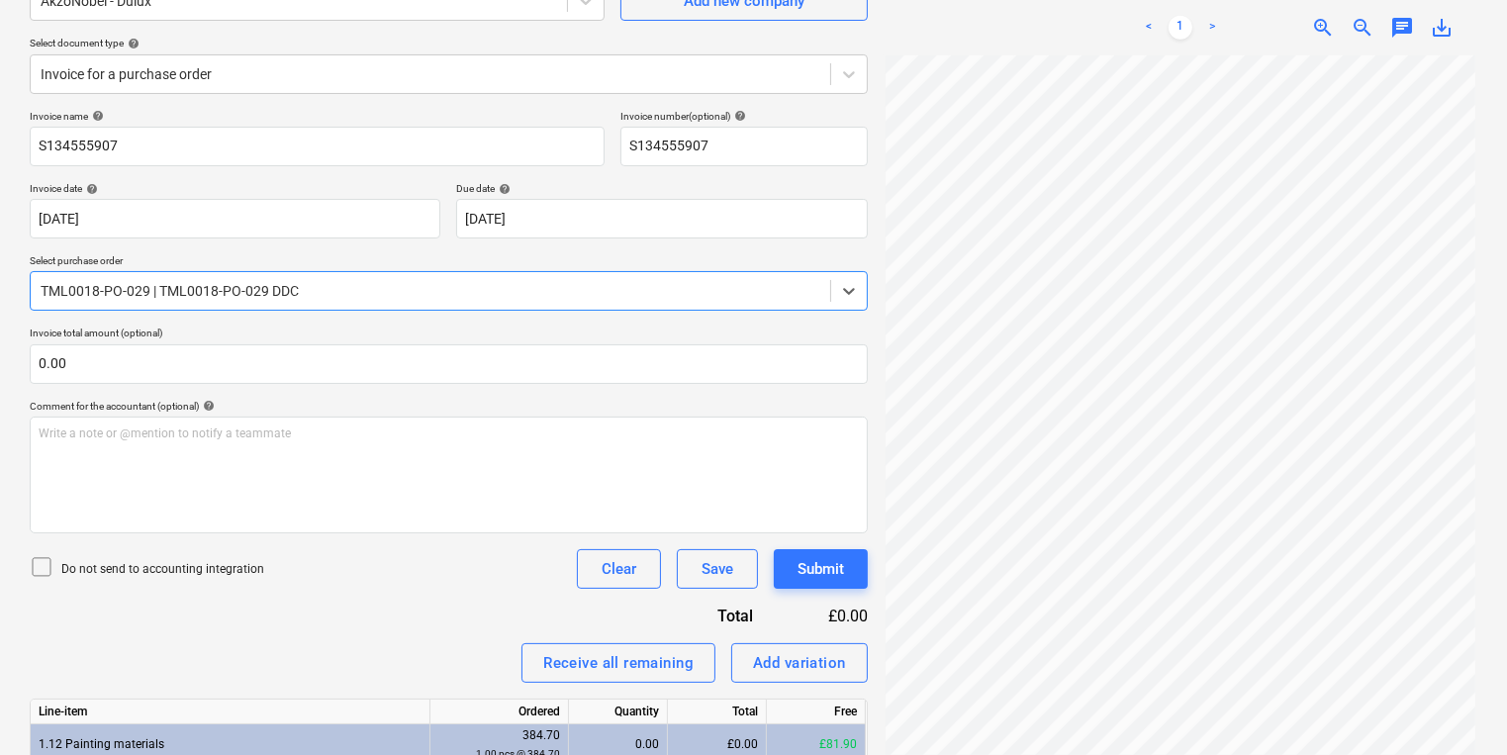
scroll to position [444, 0]
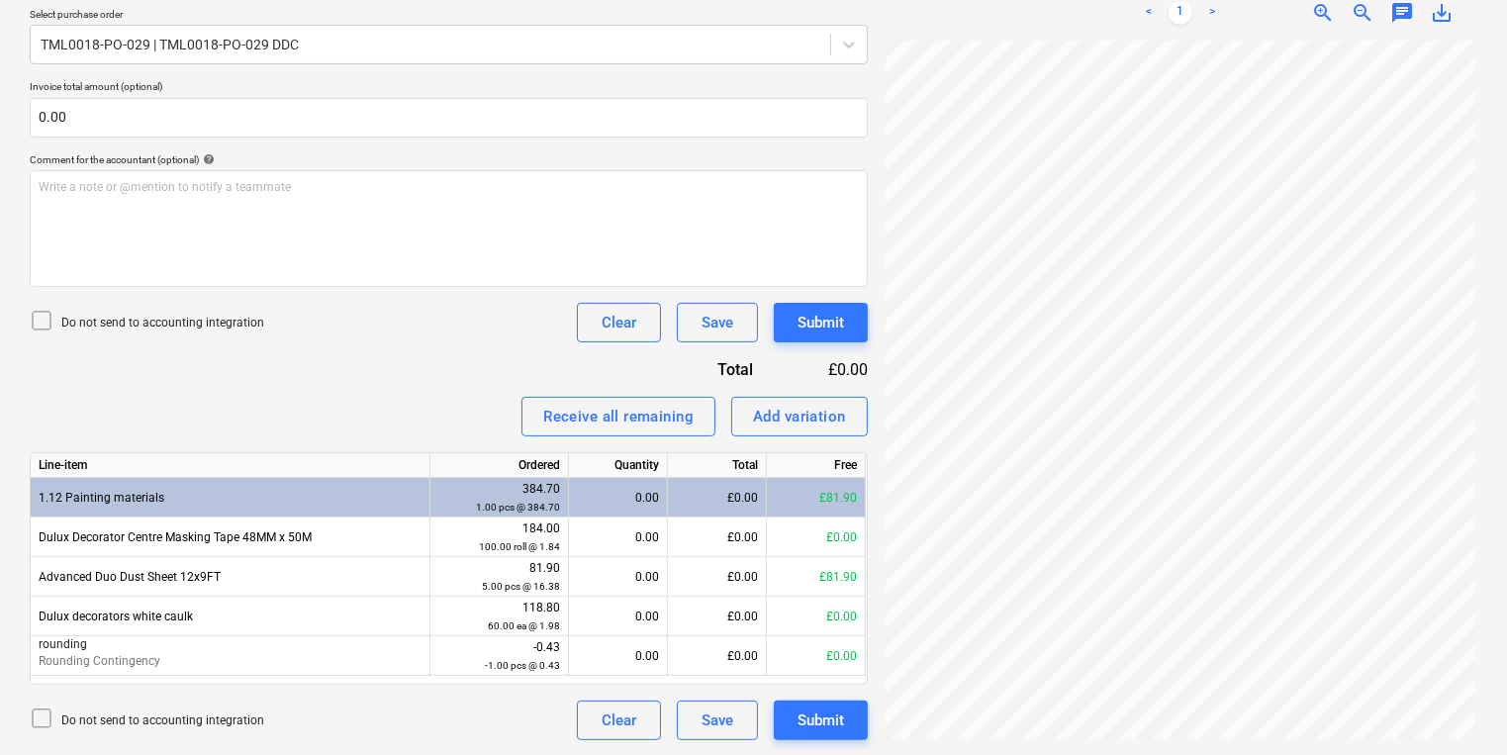
click at [475, 706] on div "Do not send to accounting integration Clear Save Submit" at bounding box center [449, 720] width 838 height 40
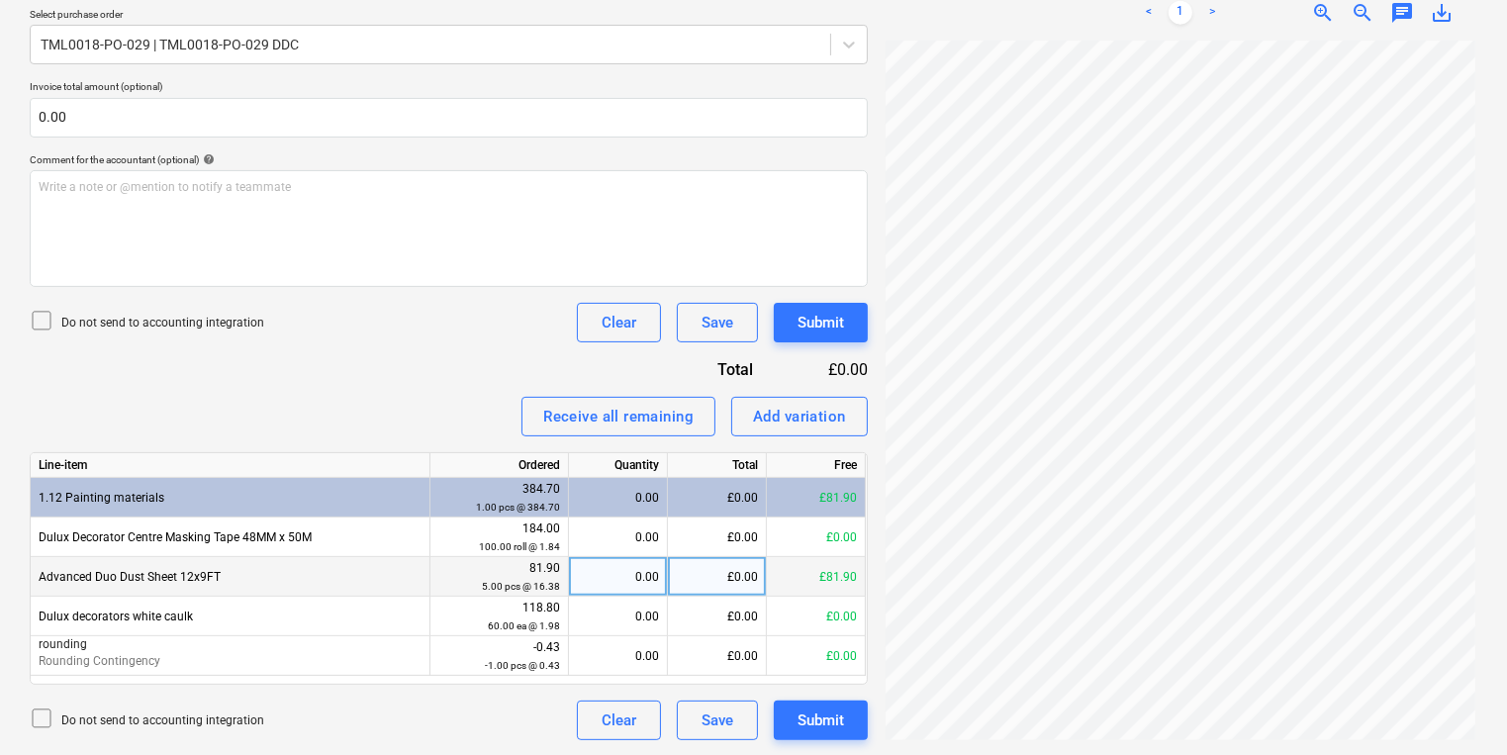
click at [613, 584] on div "0.00" at bounding box center [618, 577] width 82 height 40
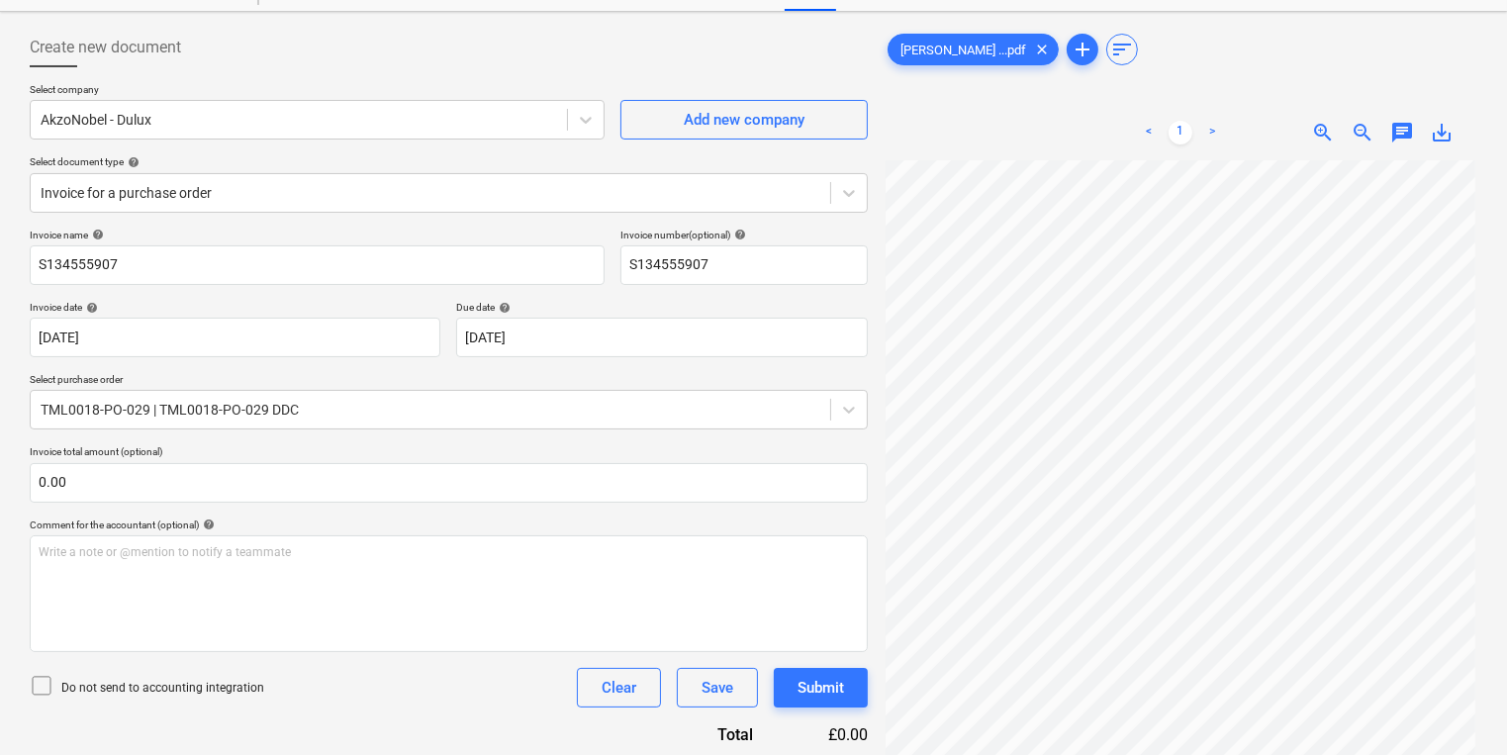
scroll to position [0, 0]
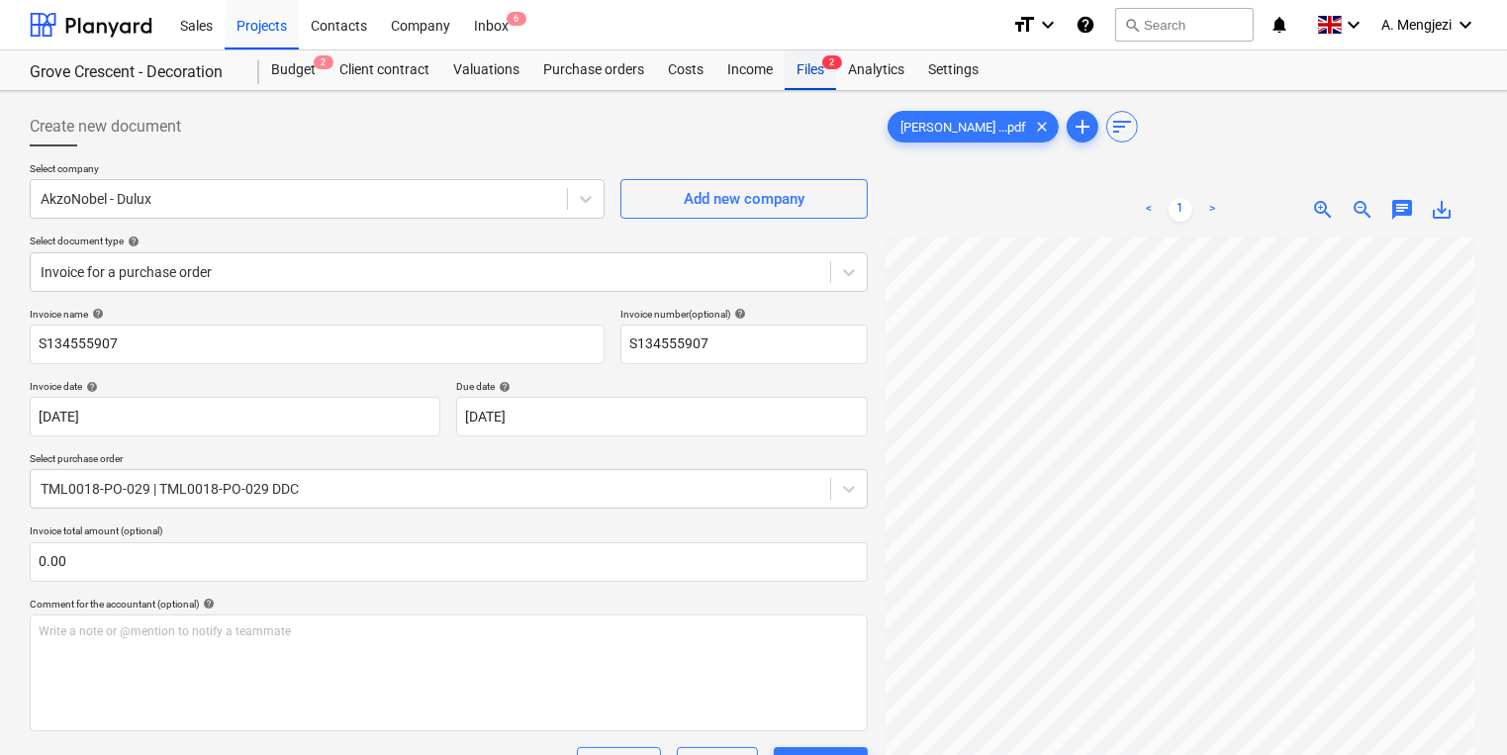
click at [823, 63] on span "2" at bounding box center [832, 62] width 20 height 14
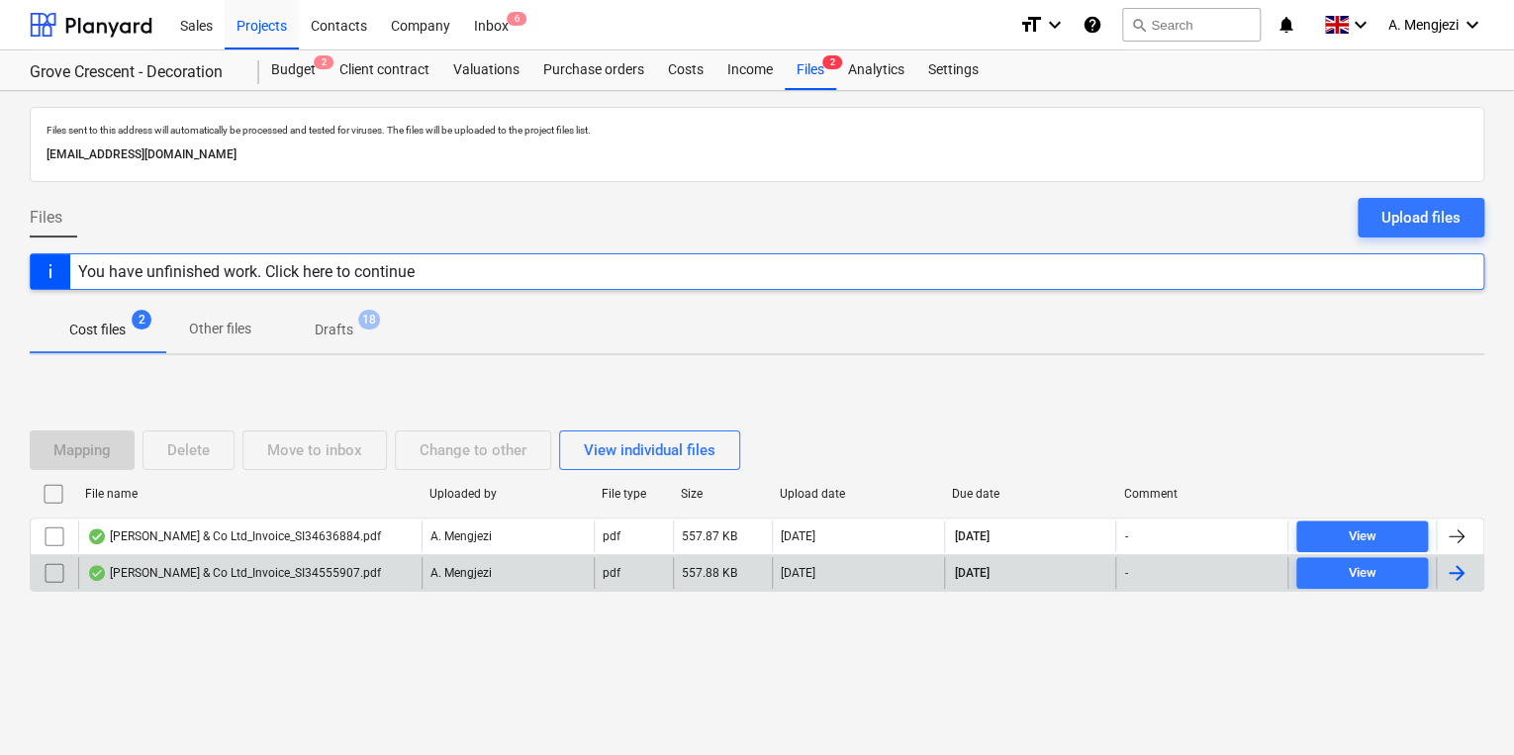
click at [364, 578] on div "[PERSON_NAME] & Co Ltd_Invoice_SI34555907.pdf" at bounding box center [234, 573] width 294 height 16
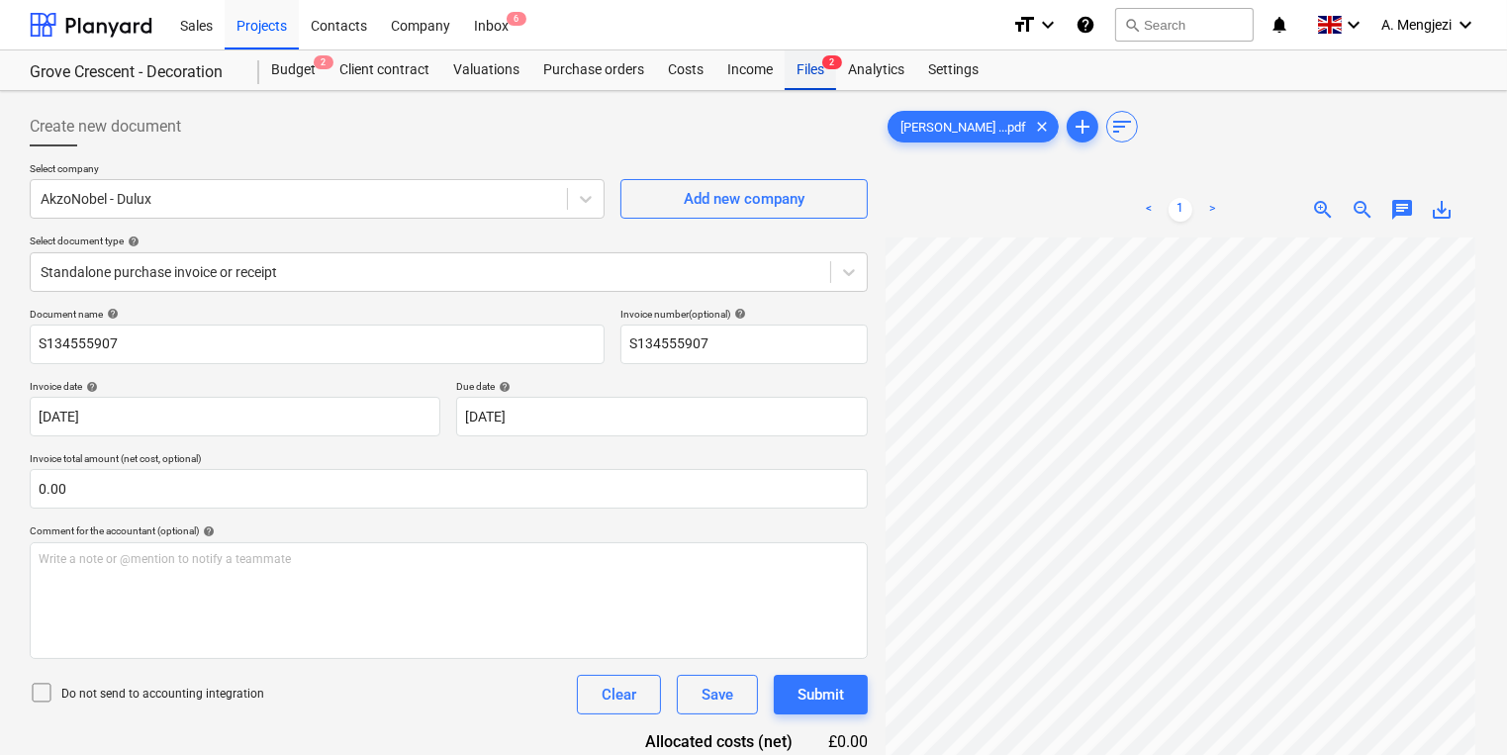
click at [815, 72] on div "Files 2" at bounding box center [810, 70] width 51 height 40
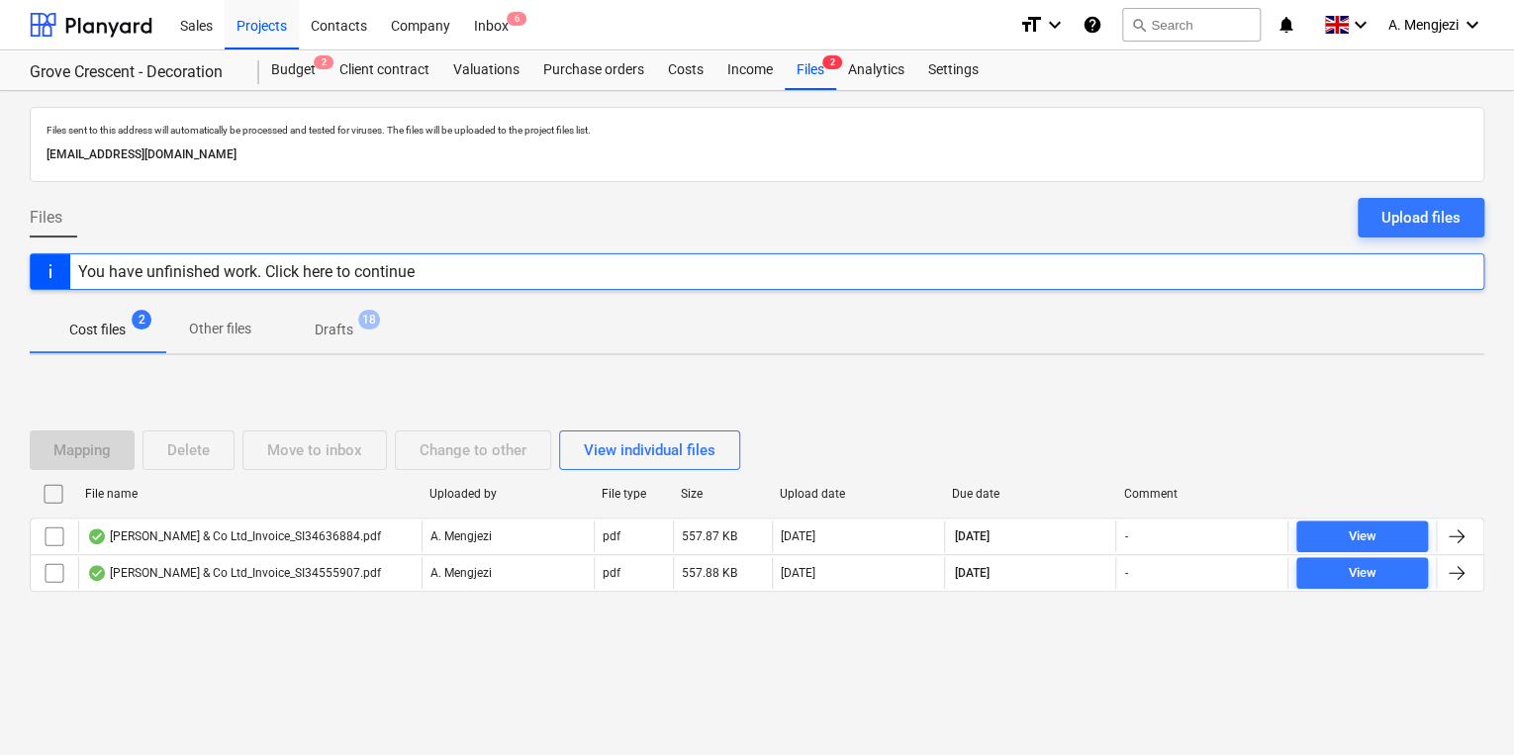
click at [491, 512] on div "File name Uploaded by File type Size Upload date Due date Comment" at bounding box center [757, 498] width 1454 height 40
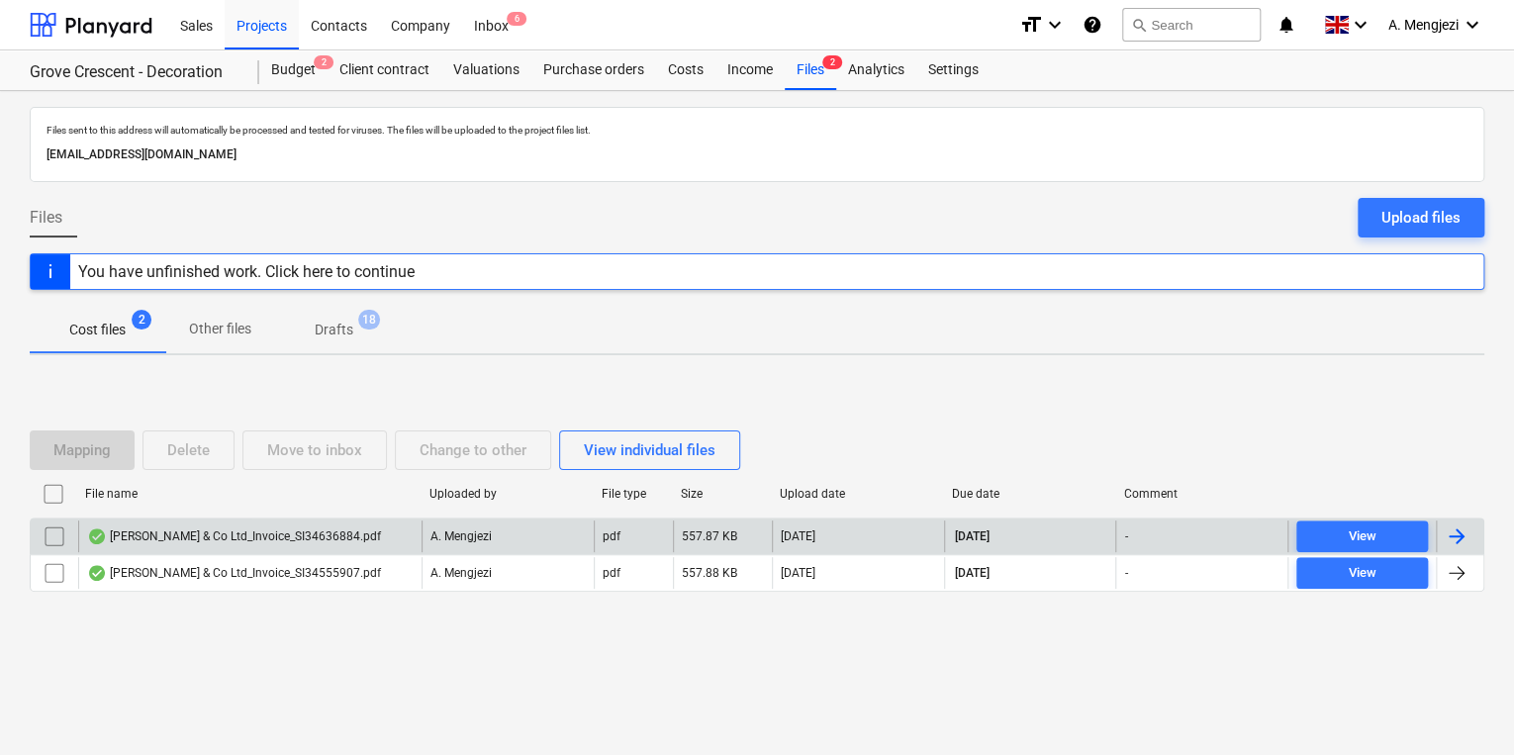
click at [491, 528] on p "A. Mengjezi" at bounding box center [460, 536] width 61 height 17
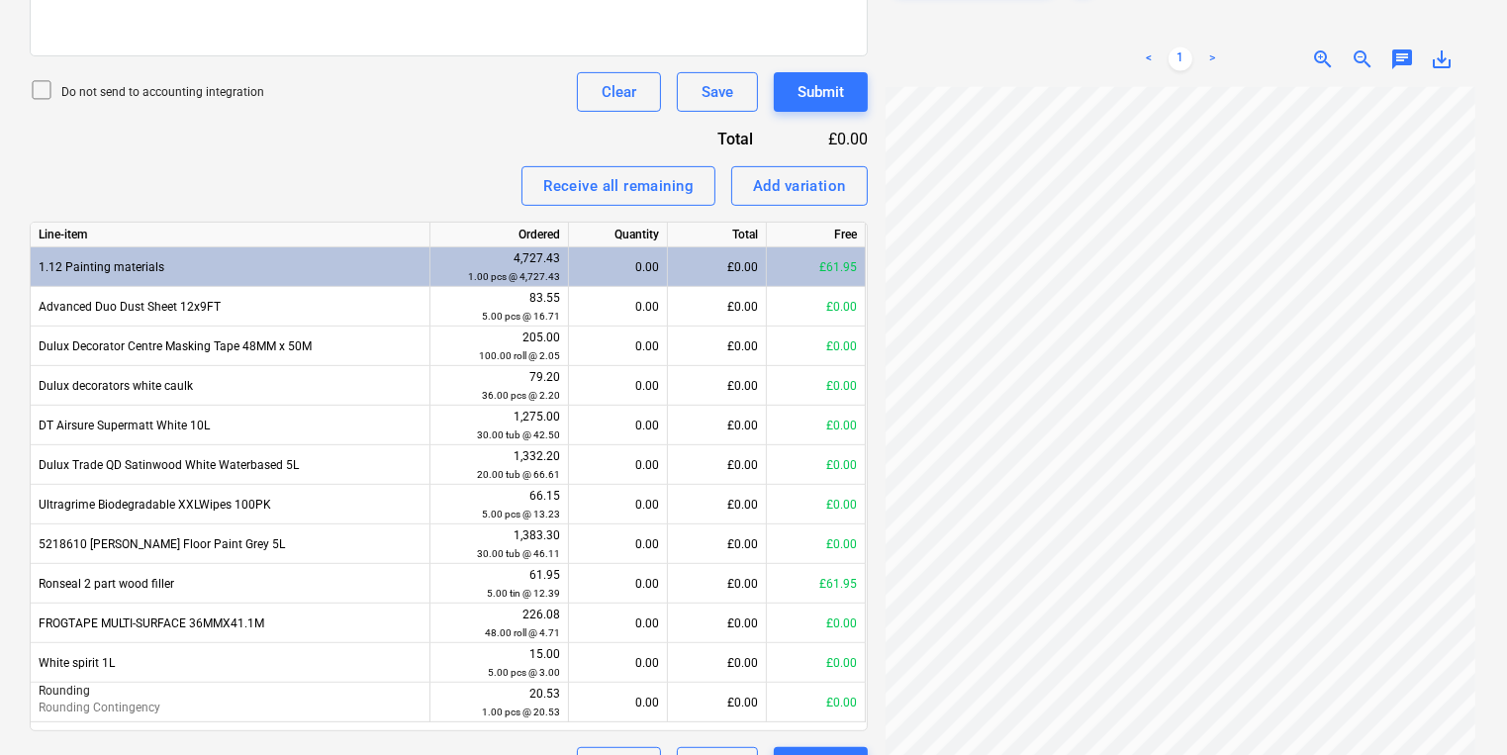
scroll to position [721, 0]
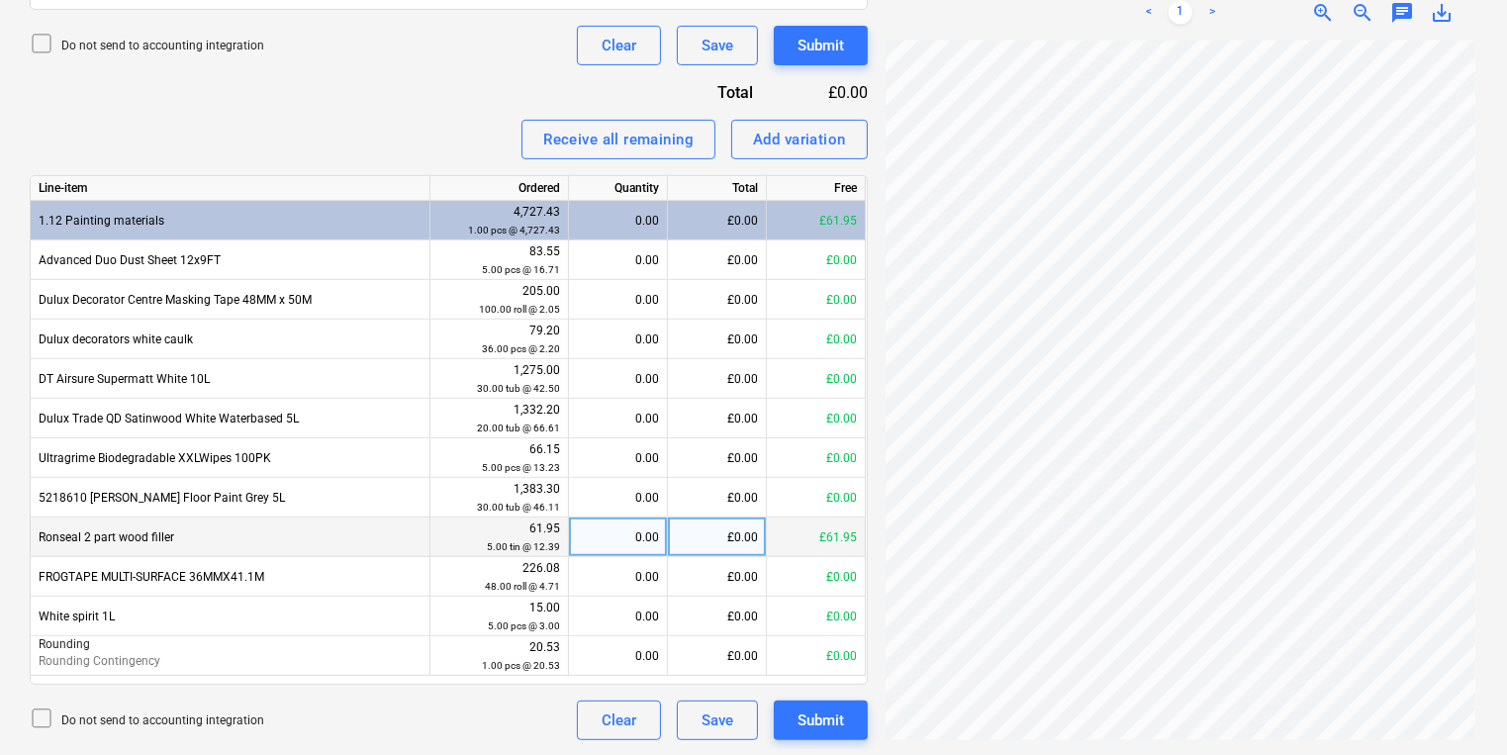
click at [621, 530] on div "0.00" at bounding box center [618, 537] width 82 height 40
click at [634, 522] on div "0.00" at bounding box center [618, 537] width 82 height 40
click at [363, 96] on div "Invoice name help S134636884 Invoice number (optional) help S134636884 Invoice …" at bounding box center [449, 163] width 838 height 1154
drag, startPoint x: 180, startPoint y: 543, endPoint x: 33, endPoint y: 535, distance: 147.6
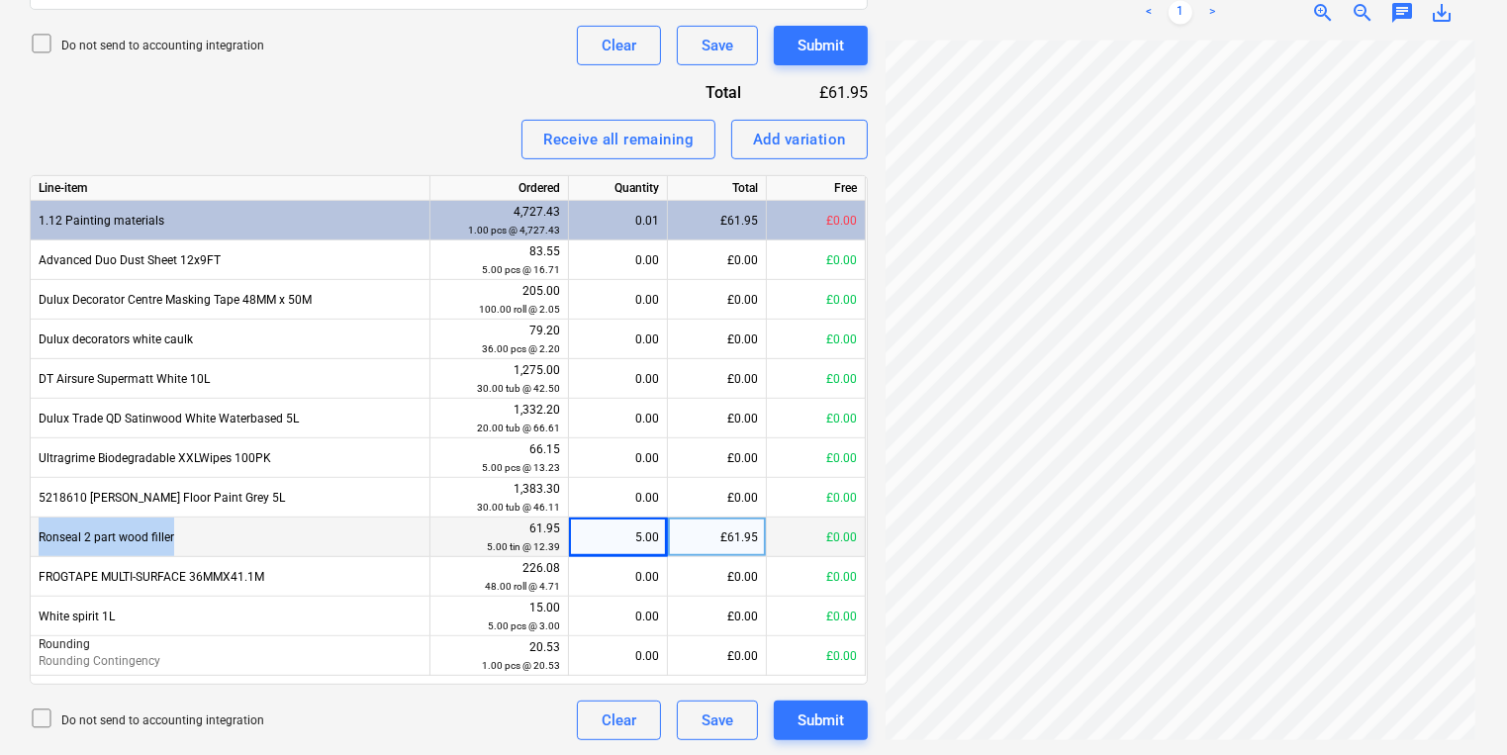
click at [33, 535] on div "Ronseal 2 part wood filler" at bounding box center [231, 537] width 400 height 40
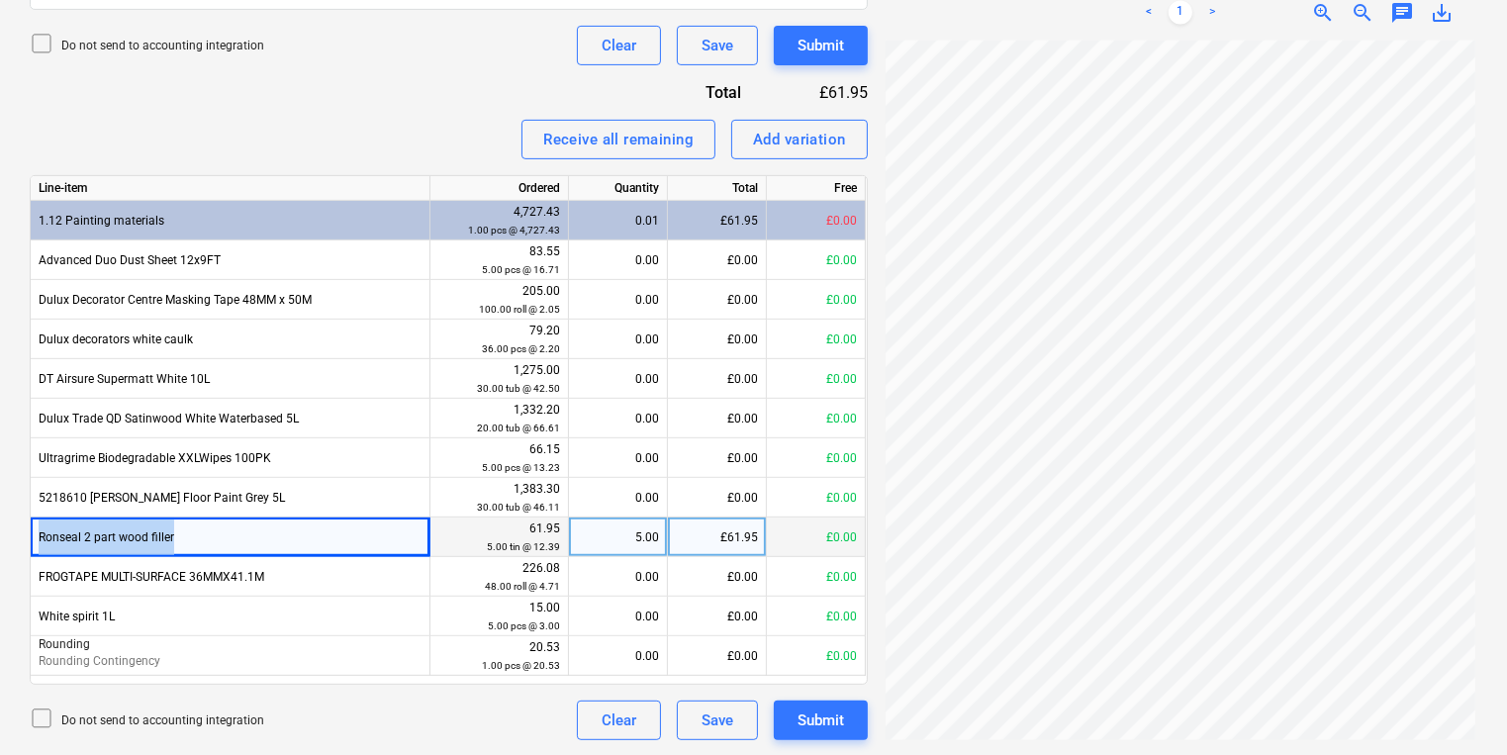
copy div "Ronseal 2 part wood filler"
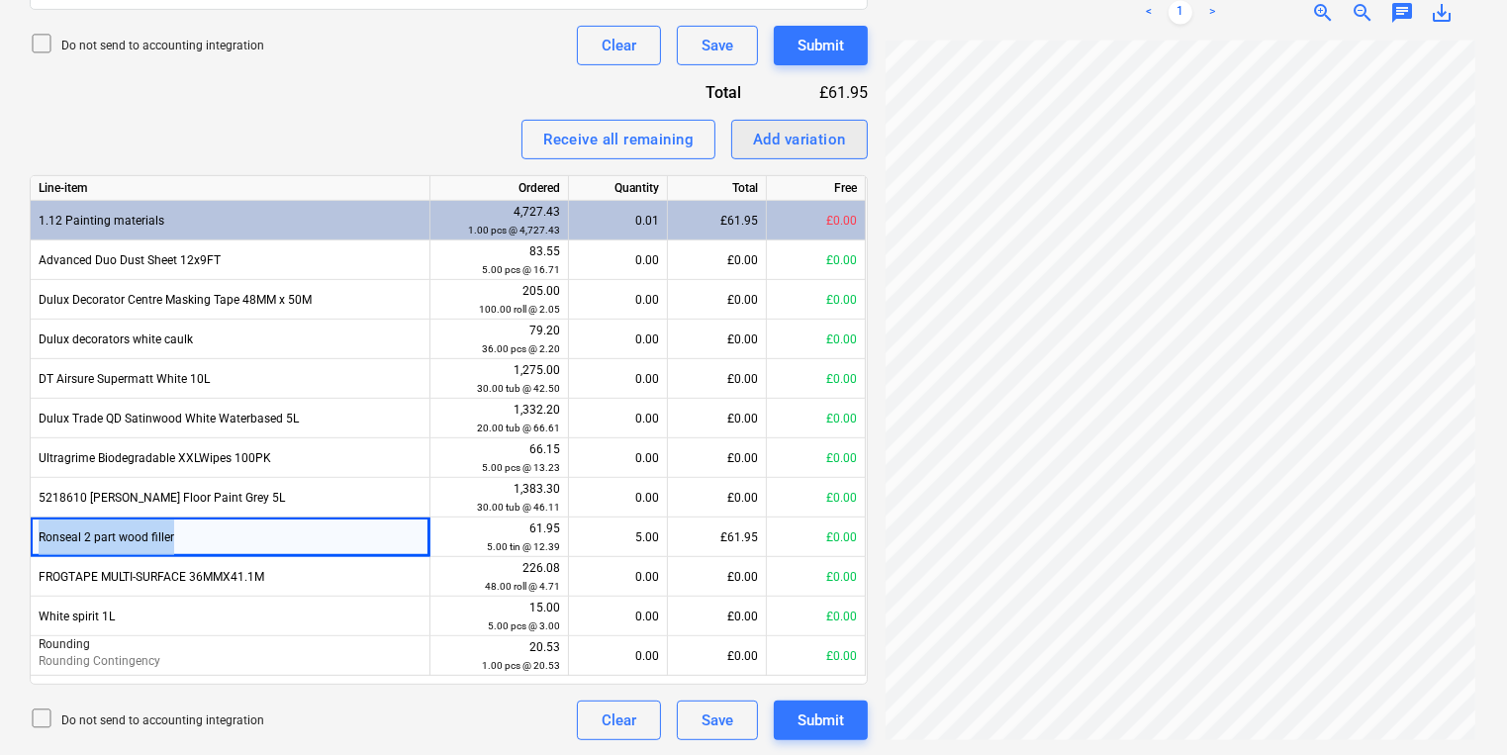
click at [779, 127] on div "Add variation" at bounding box center [799, 140] width 93 height 26
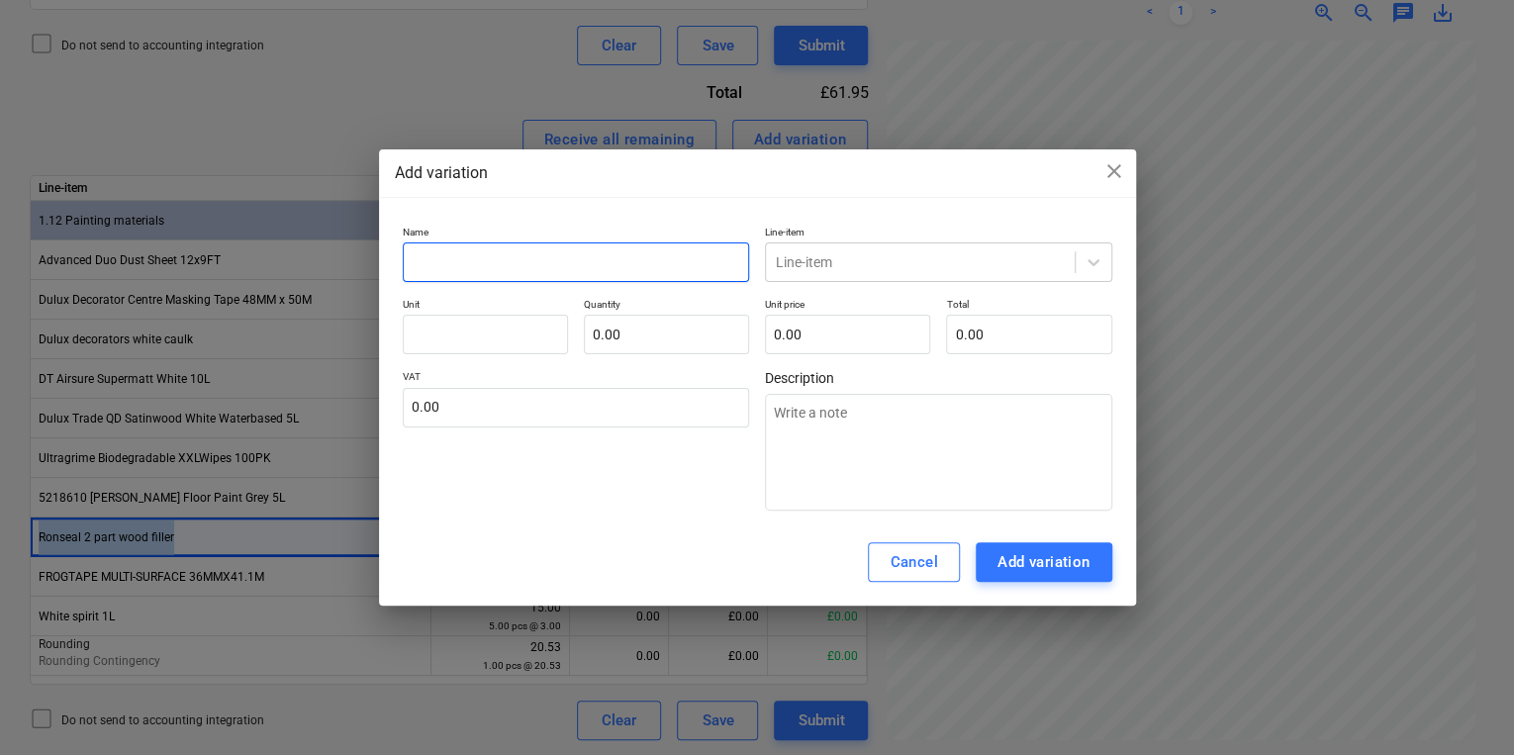
click at [658, 273] on input "text" at bounding box center [576, 262] width 347 height 40
paste input "Ronseal 2 part wood filler"
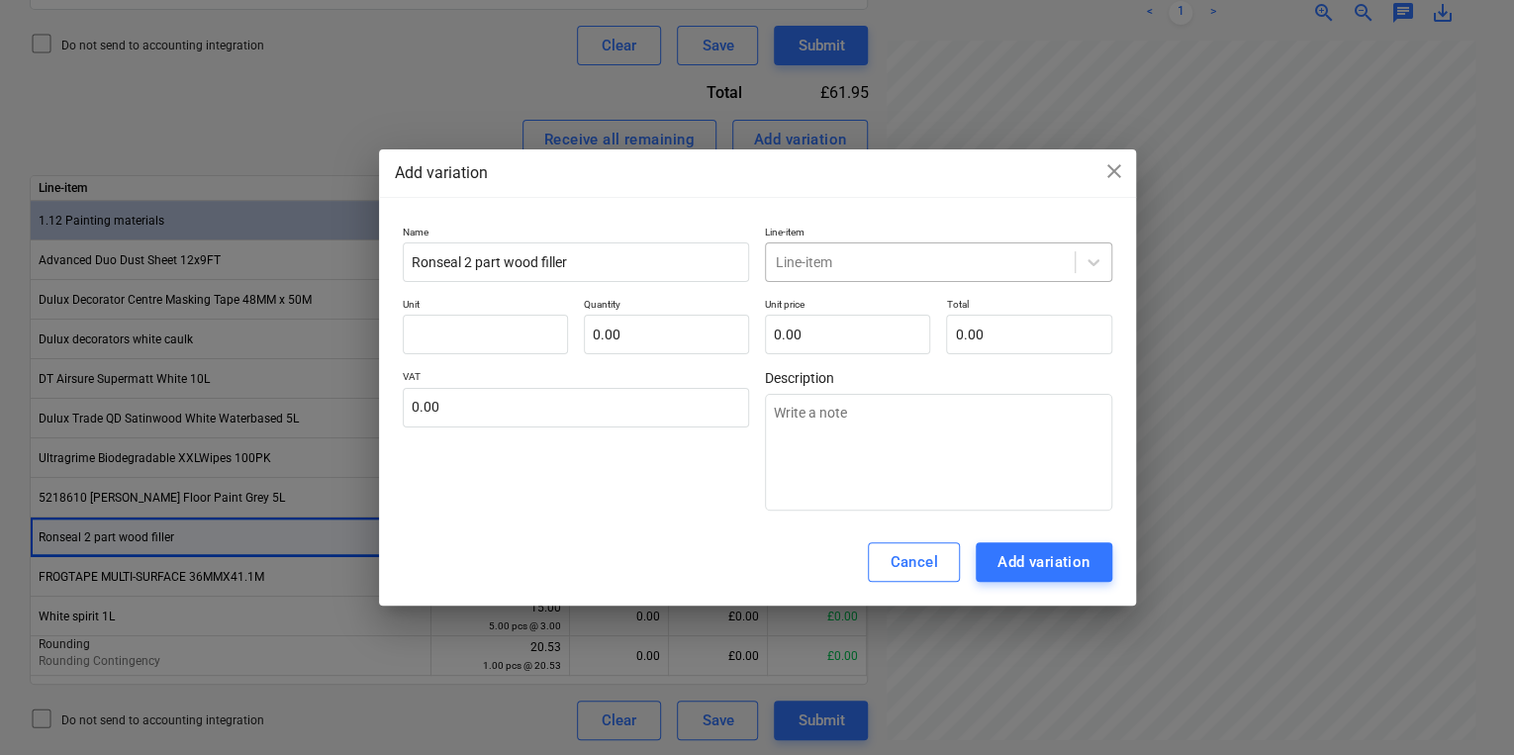
click at [825, 271] on div at bounding box center [920, 262] width 289 height 20
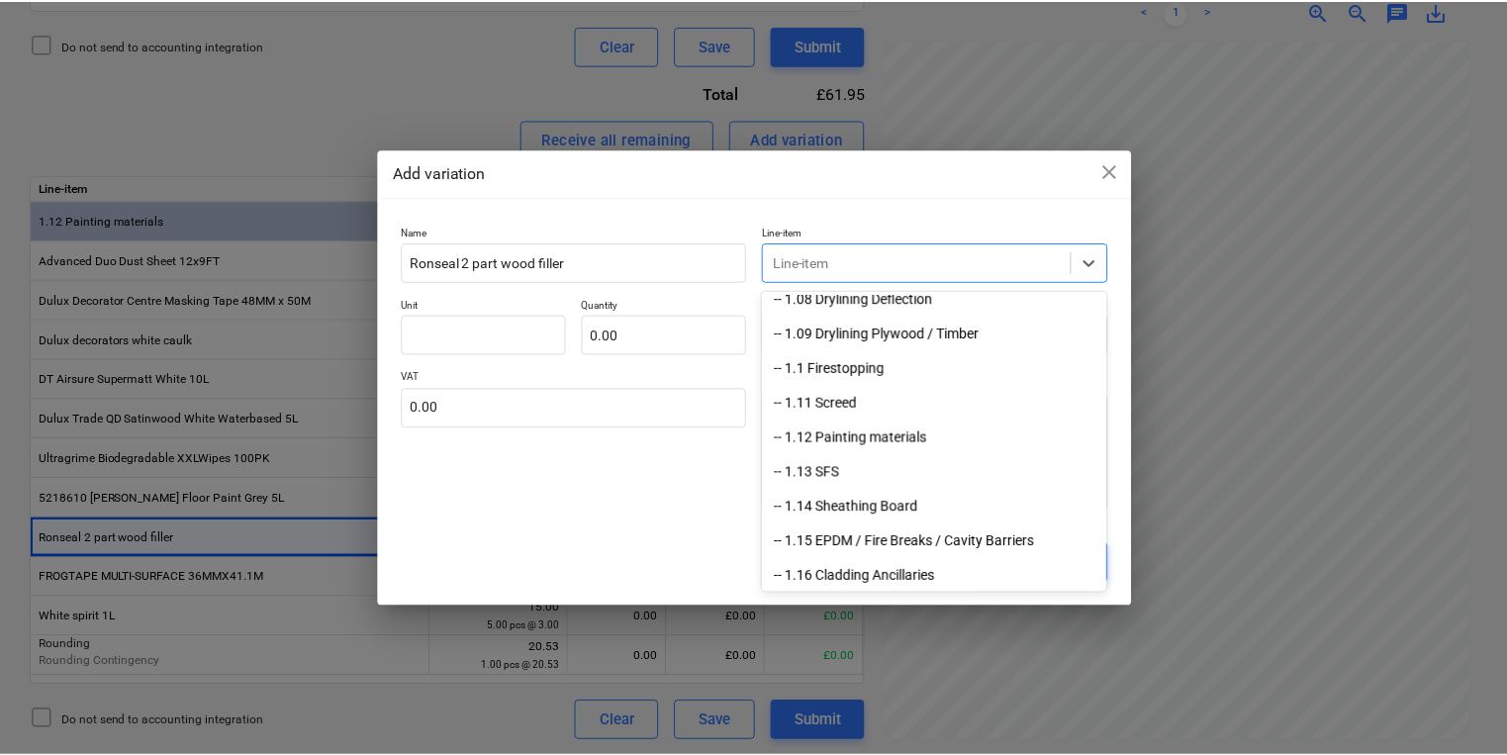
scroll to position [396, 0]
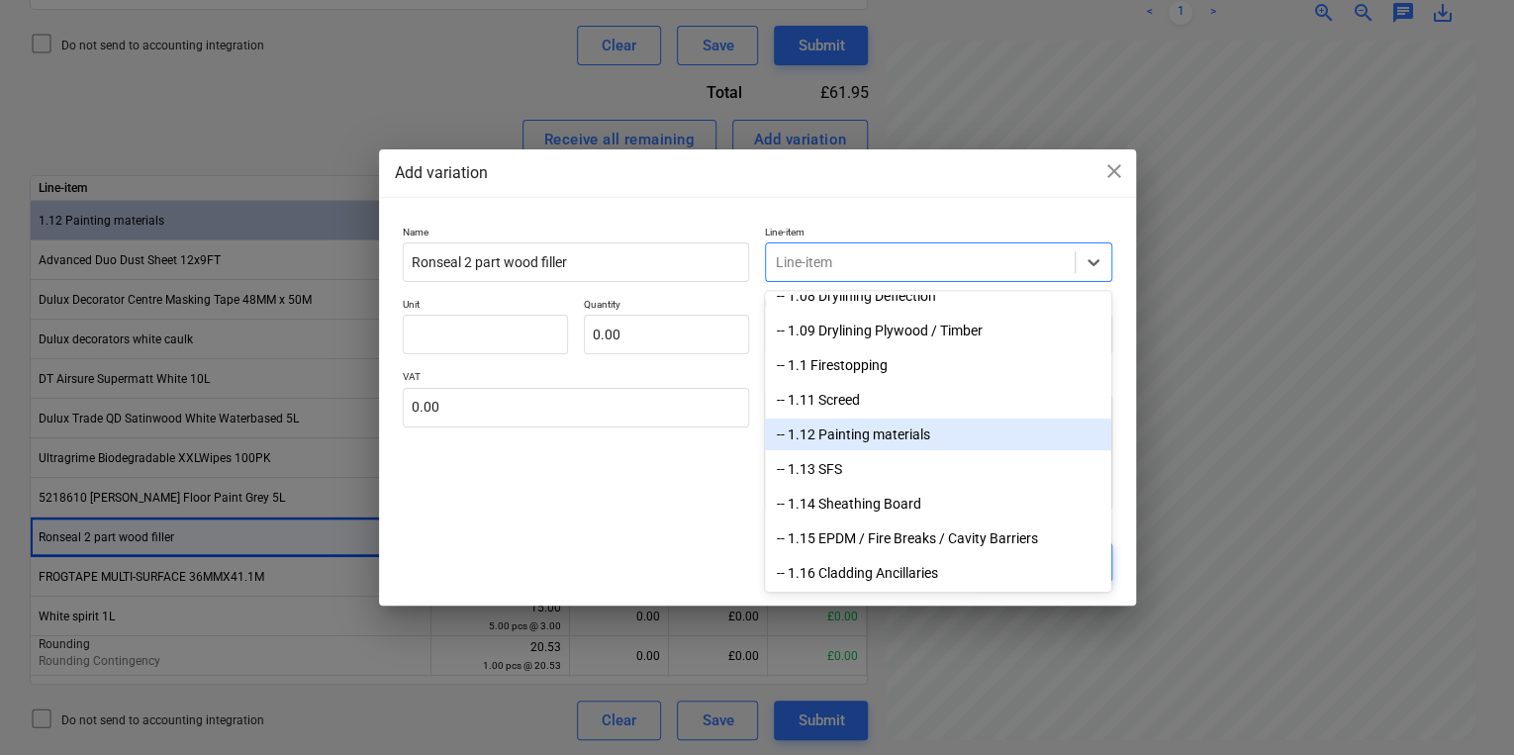
click at [839, 441] on div "-- 1.12 Painting materials" at bounding box center [938, 434] width 346 height 32
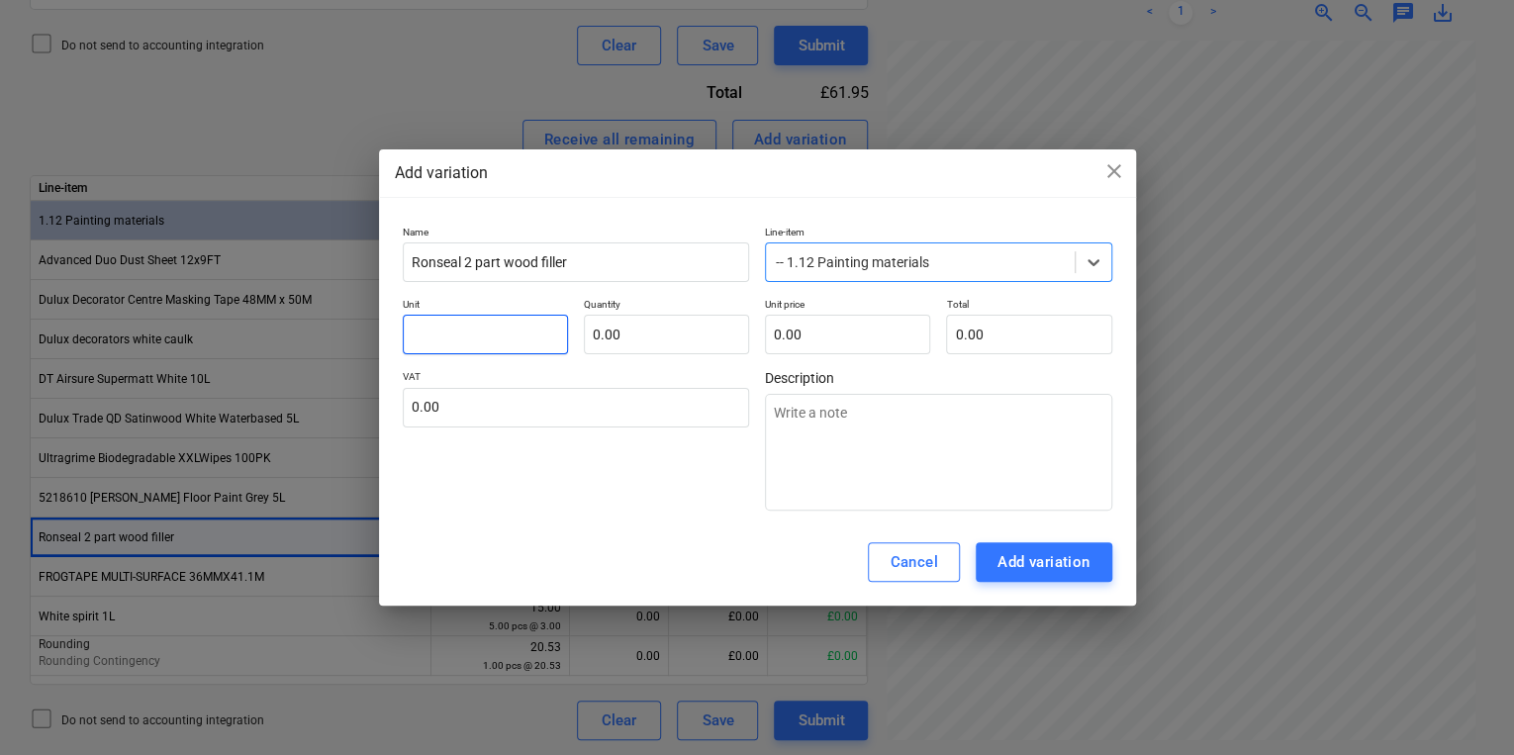
click at [431, 329] on input "text" at bounding box center [485, 335] width 165 height 40
click at [1083, 551] on div "Add variation" at bounding box center [1043, 562] width 93 height 26
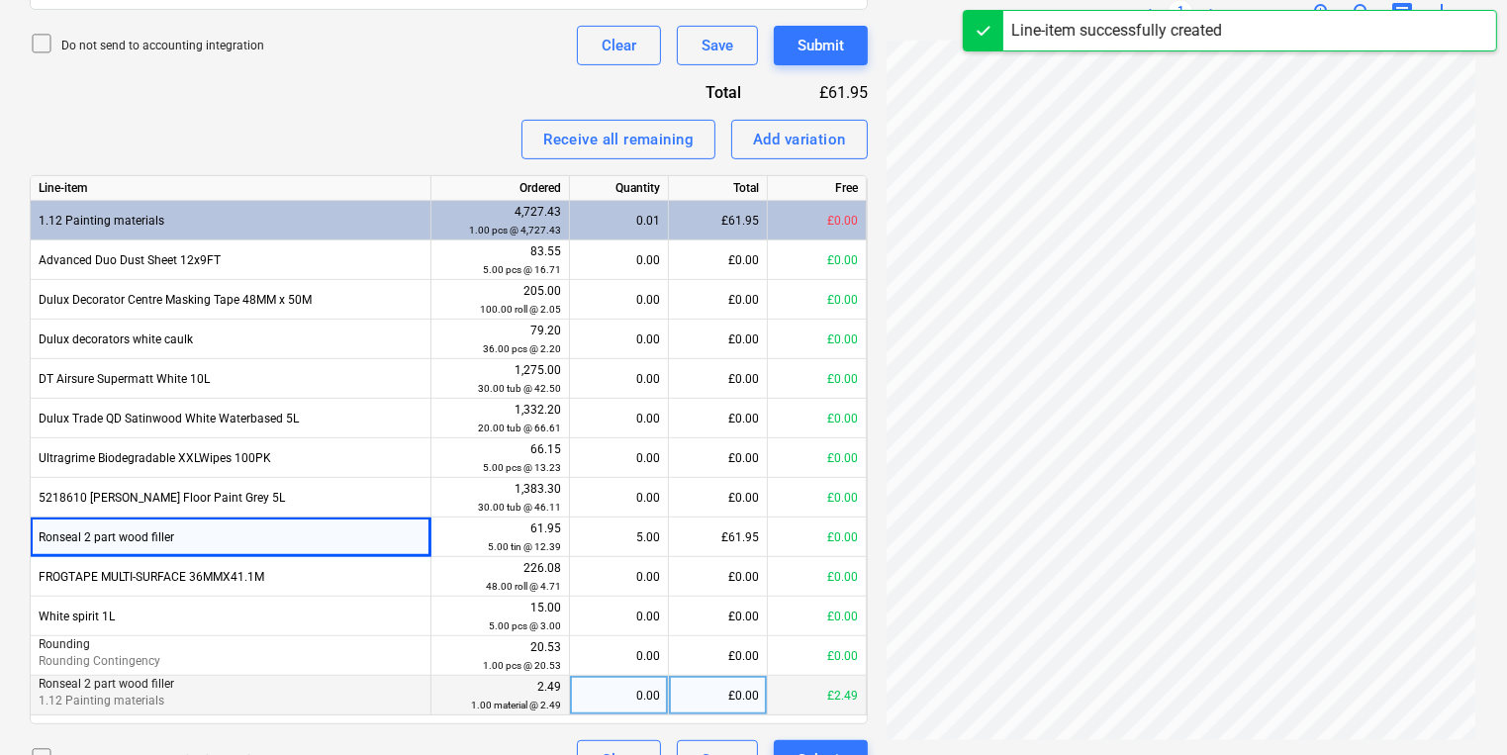
click at [631, 704] on div "0.00" at bounding box center [619, 696] width 82 height 40
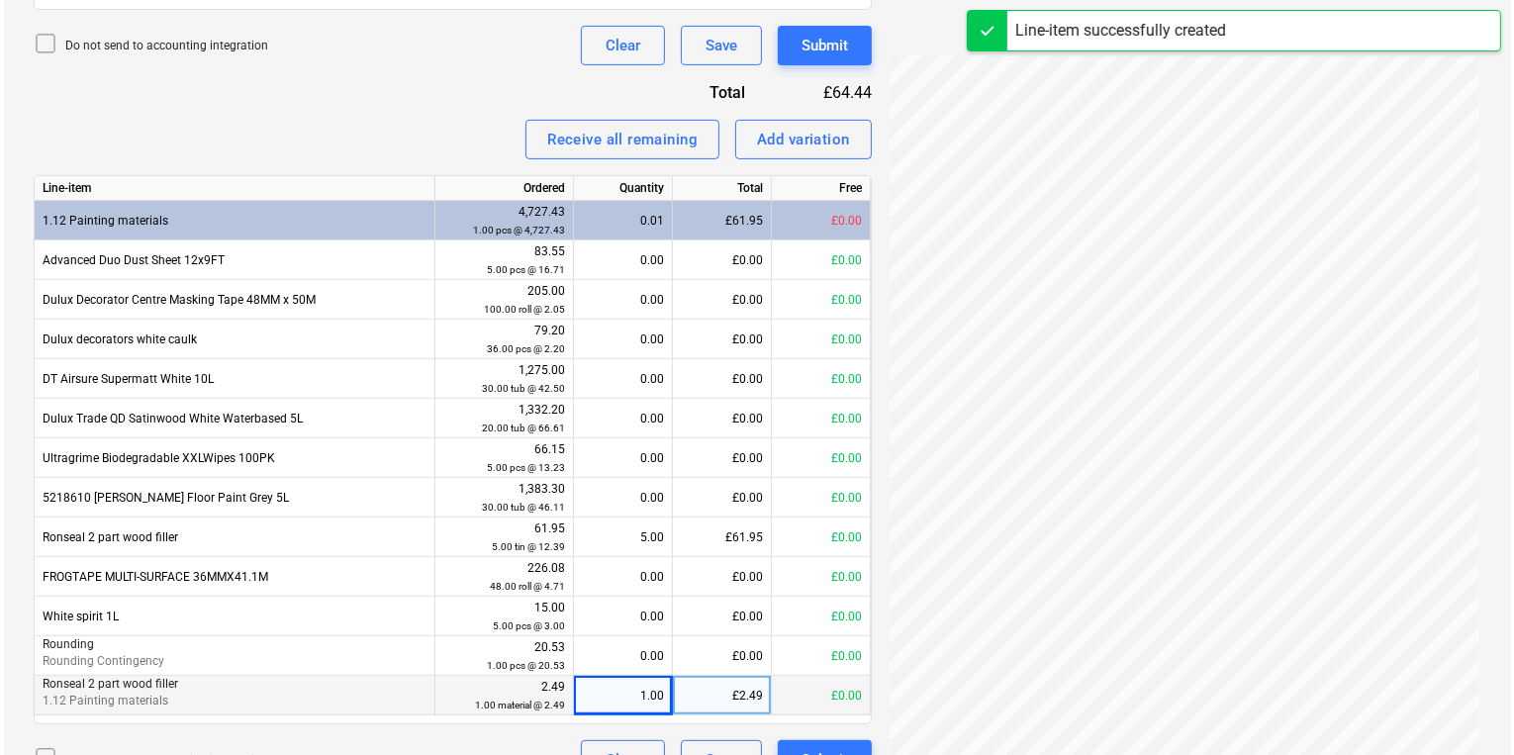
scroll to position [761, 0]
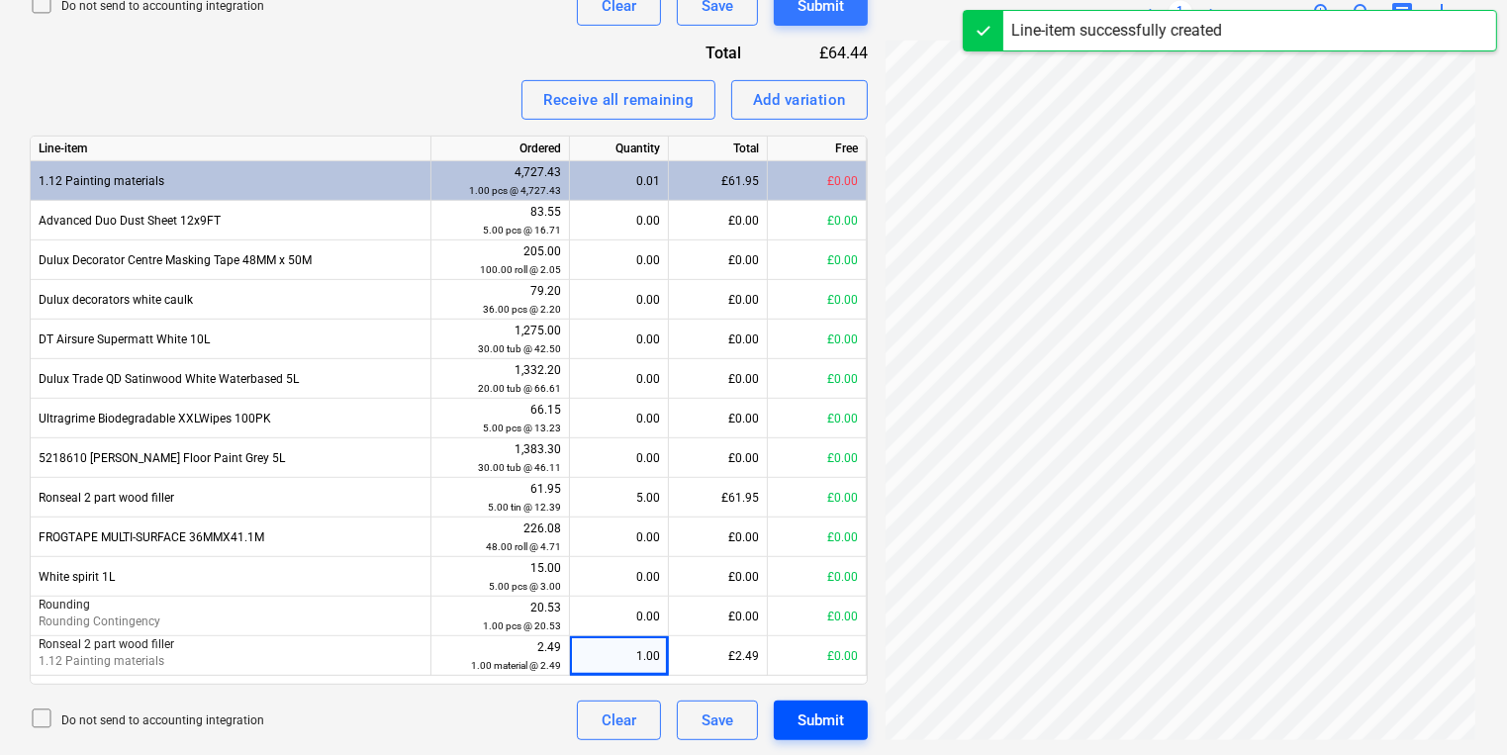
click at [827, 712] on div "Submit" at bounding box center [820, 720] width 46 height 26
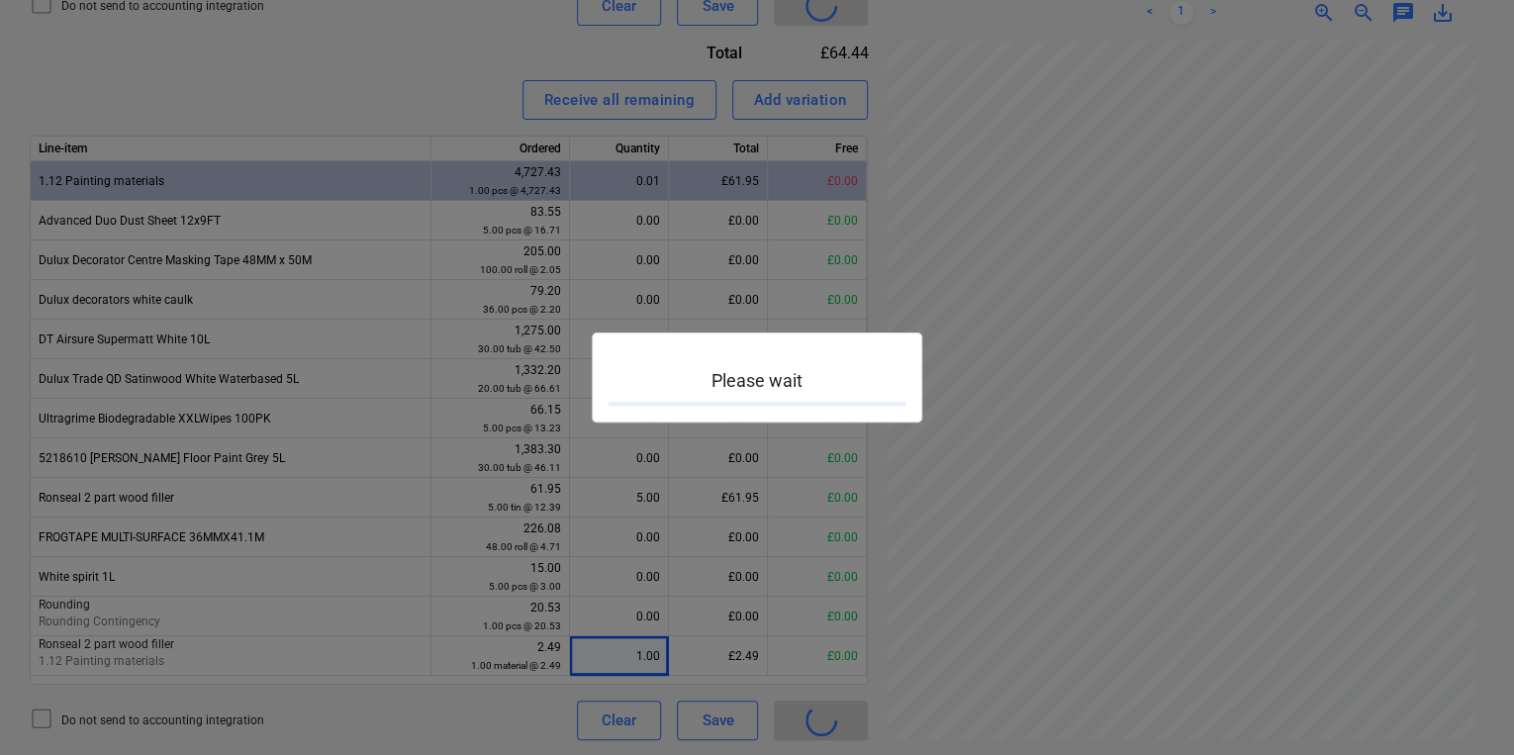
scroll to position [0, 4]
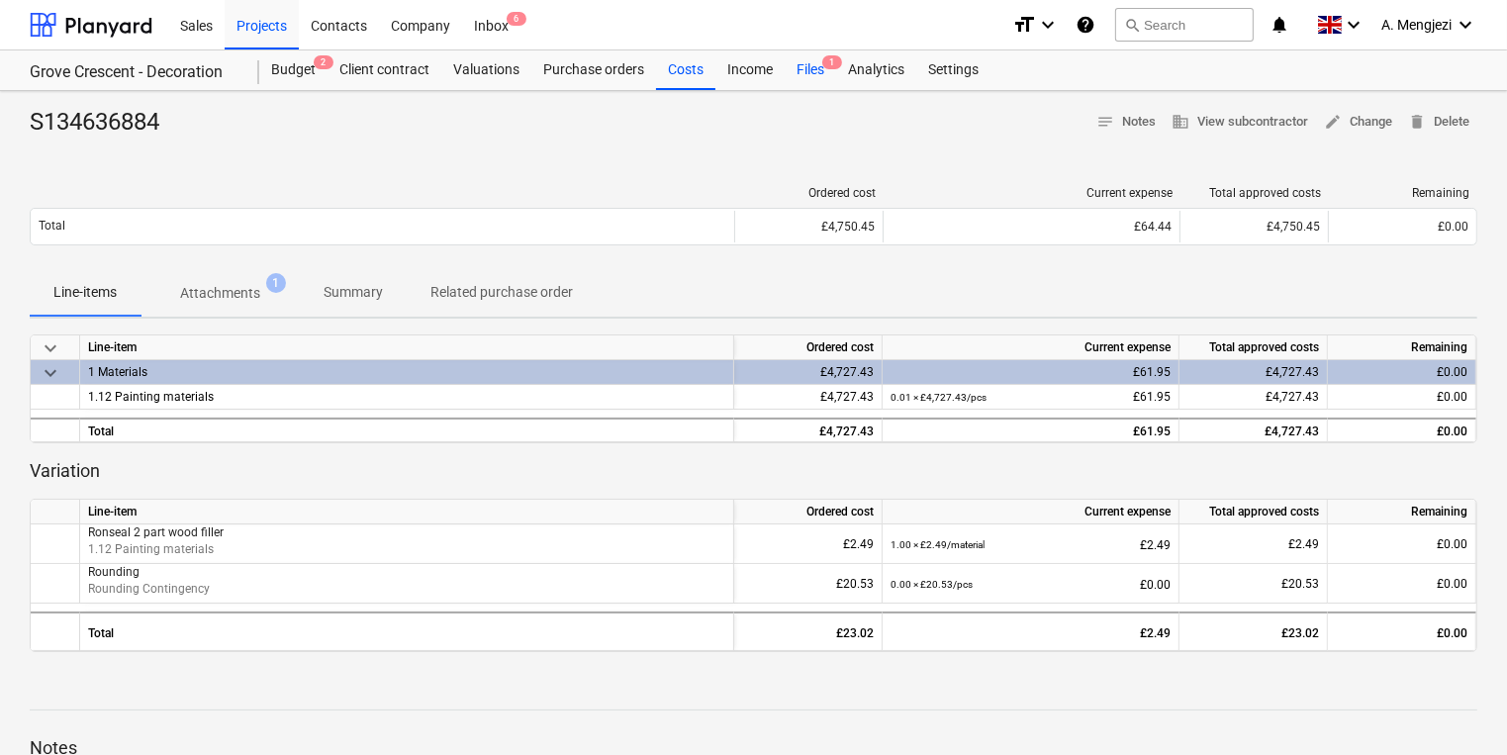
click at [807, 55] on div "Files 1" at bounding box center [810, 70] width 51 height 40
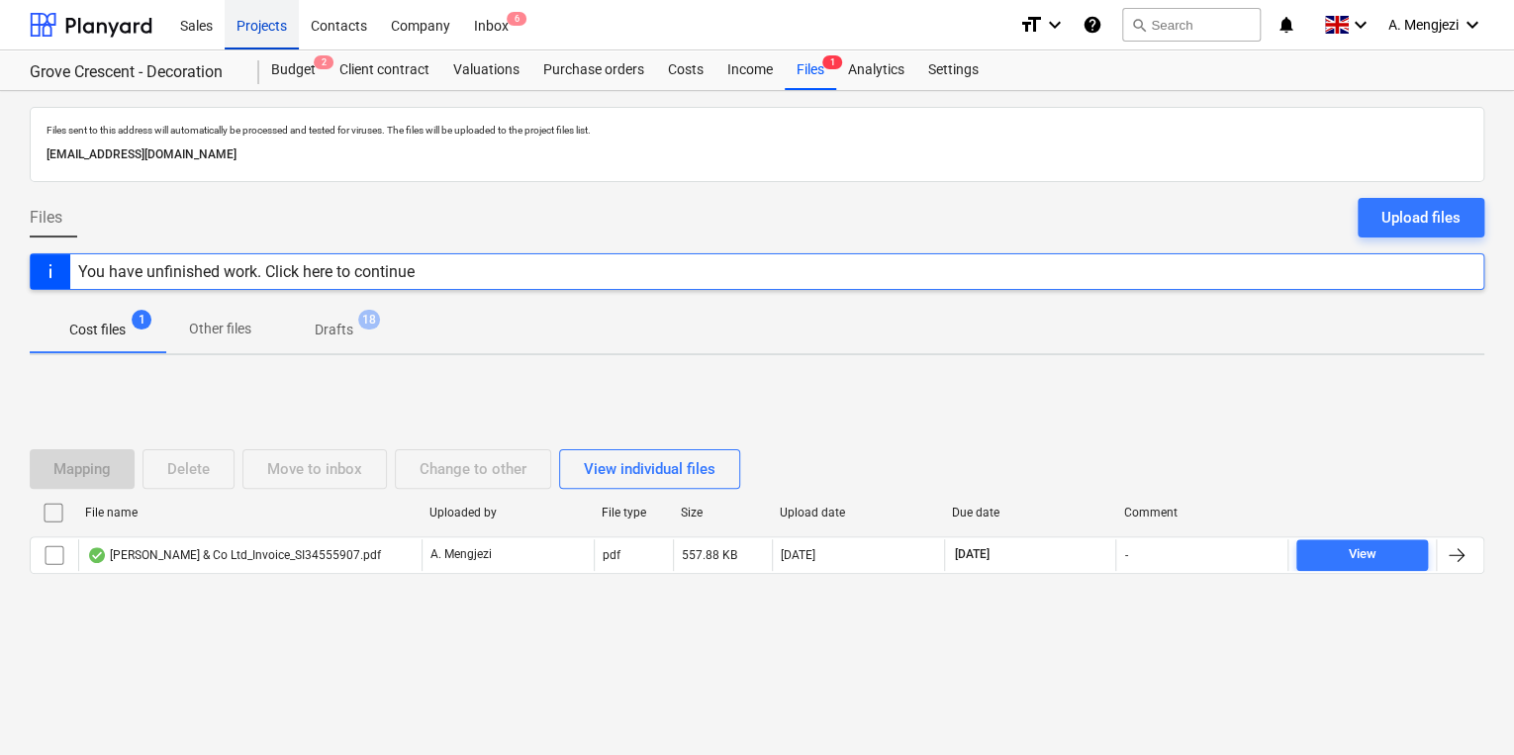
click at [273, 12] on div "Projects" at bounding box center [262, 24] width 74 height 50
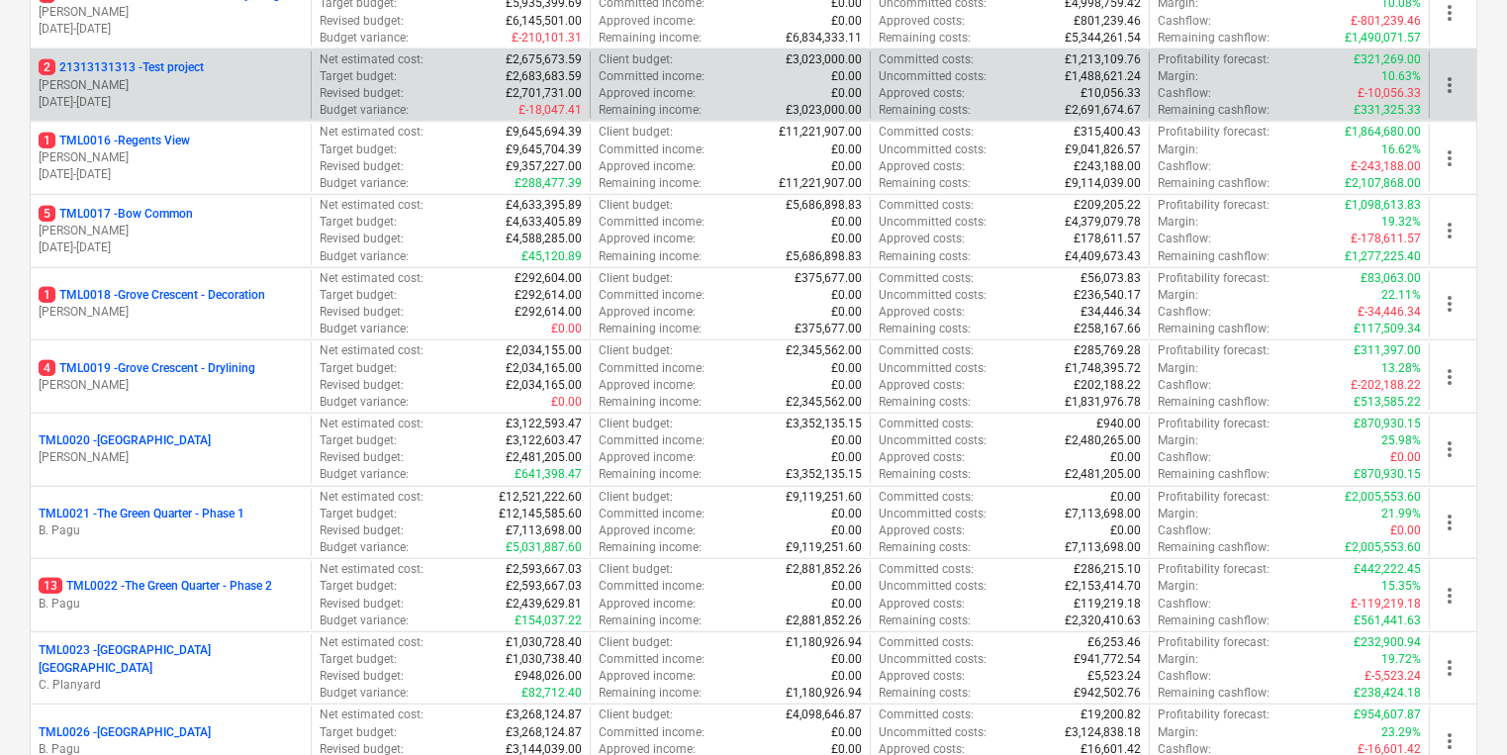
scroll to position [1425, 0]
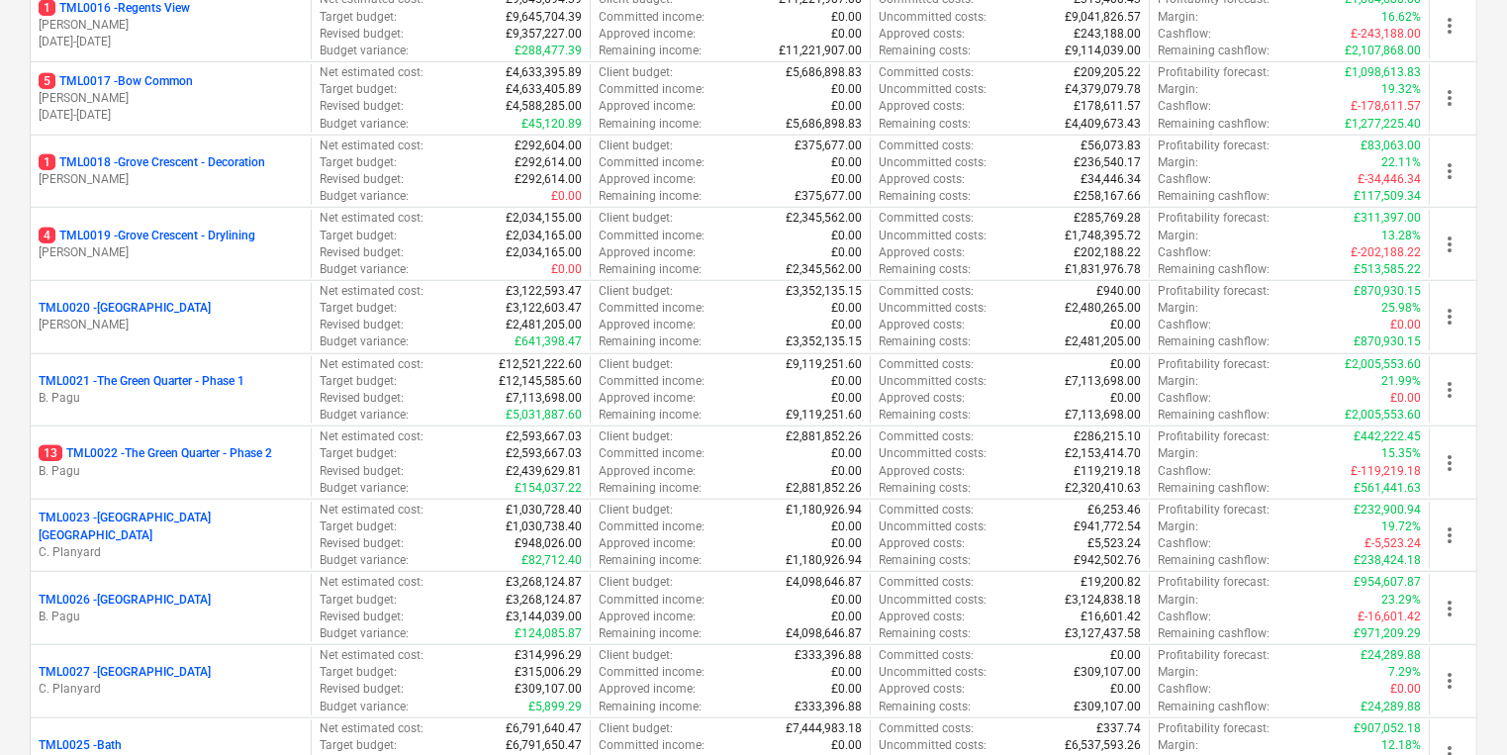
click at [194, 232] on p "4 TML0019 - [GEOGRAPHIC_DATA] - Drylining" at bounding box center [147, 236] width 217 height 17
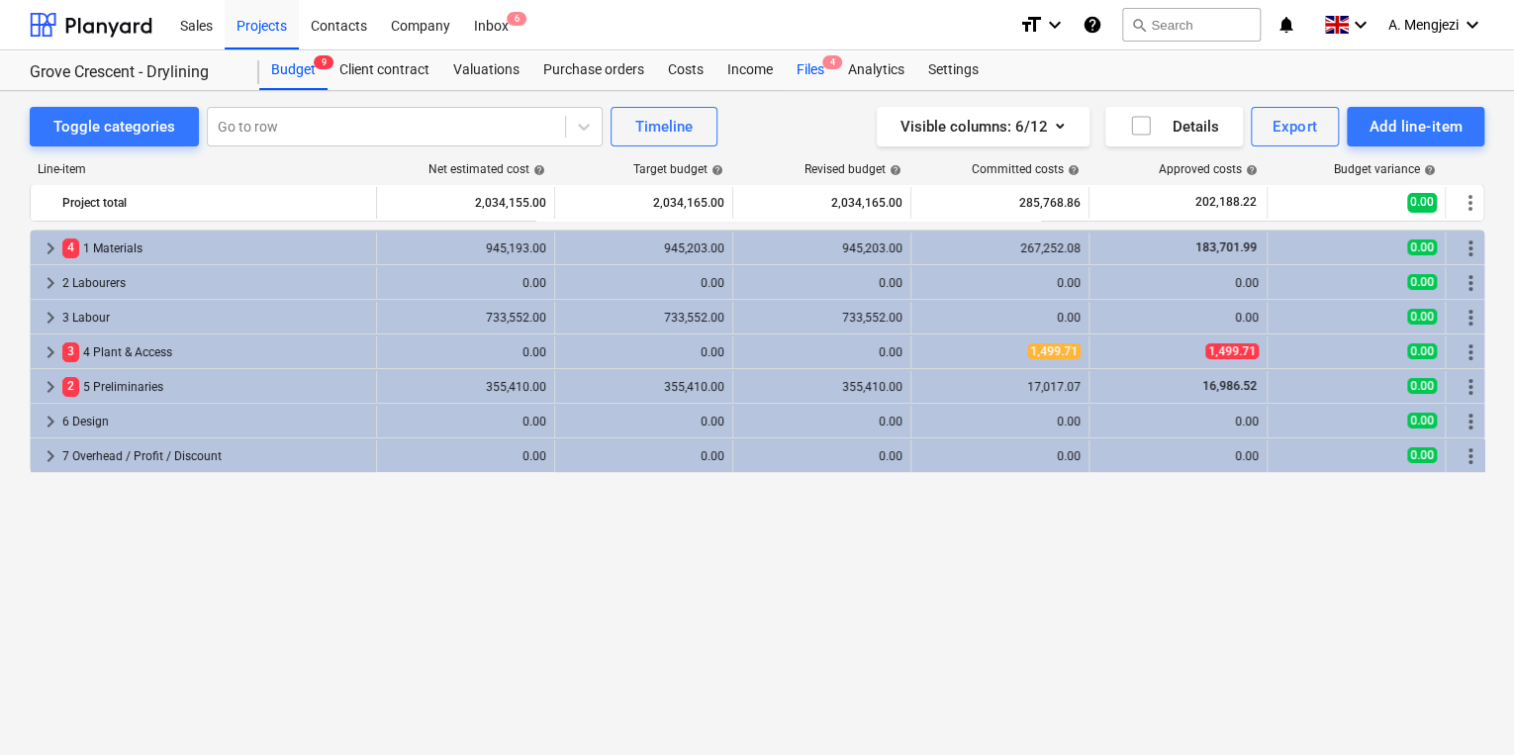
click at [811, 80] on div "Files 4" at bounding box center [810, 70] width 51 height 40
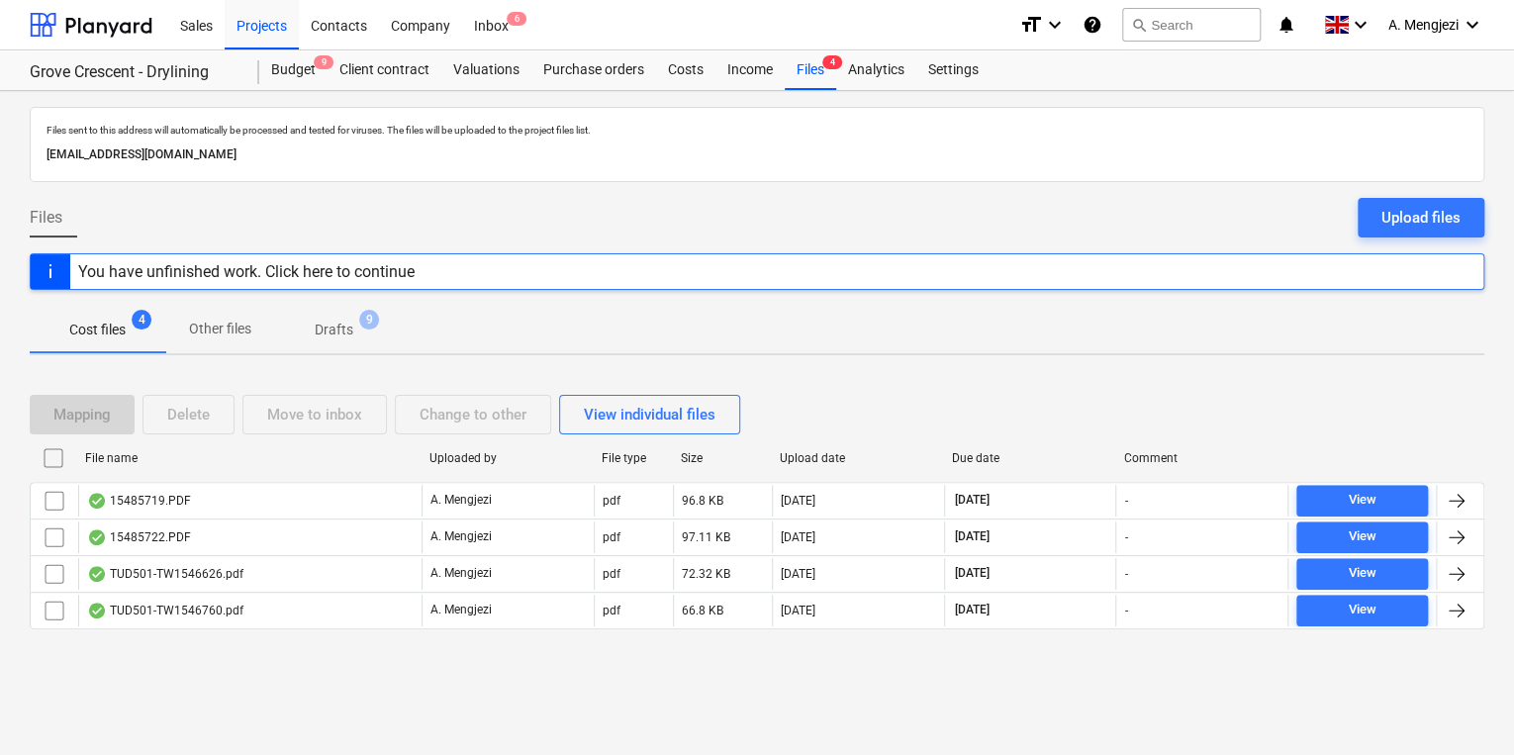
click at [289, 471] on div "File name" at bounding box center [249, 458] width 344 height 32
click at [282, 460] on div "File name" at bounding box center [249, 458] width 328 height 14
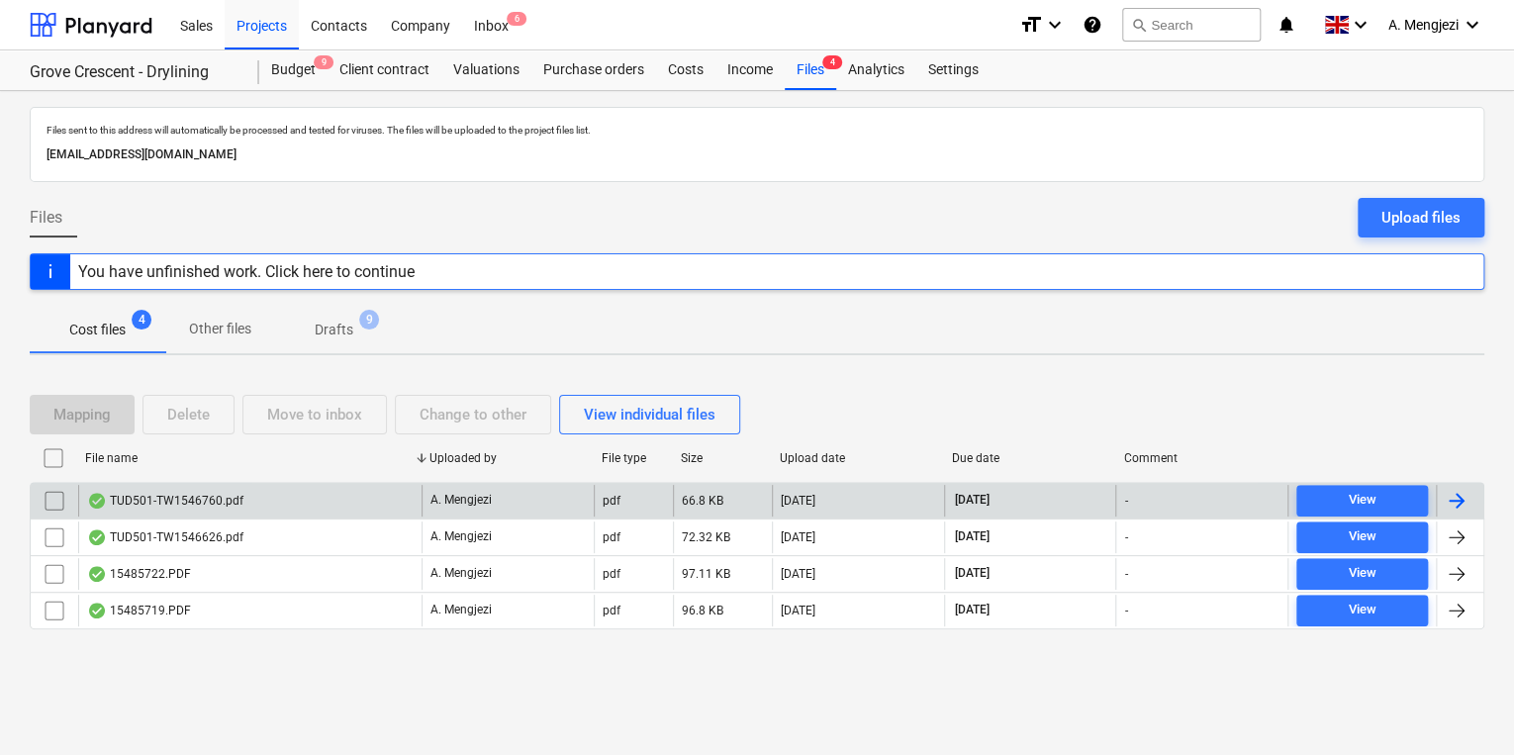
click at [280, 495] on div "TUD501-TW1546760.pdf" at bounding box center [249, 501] width 343 height 32
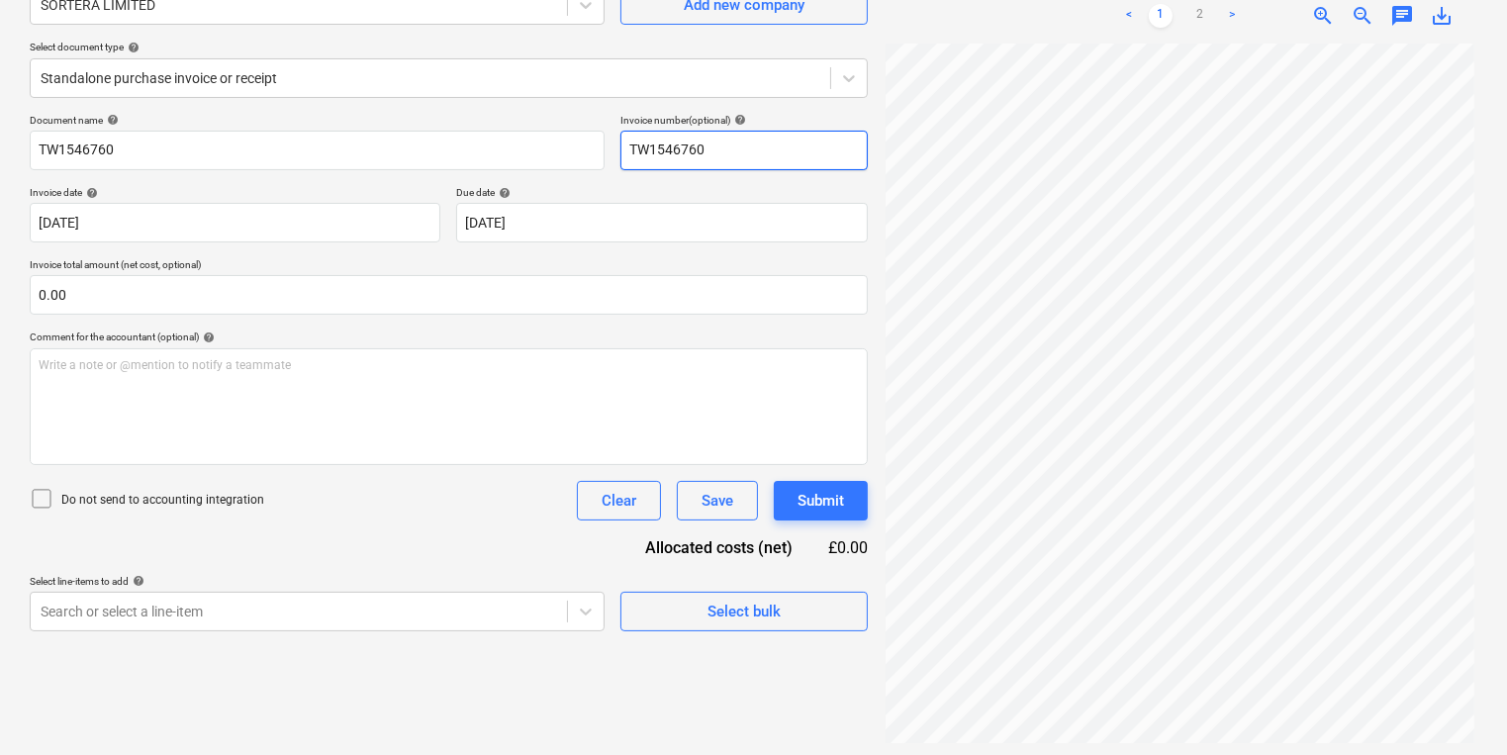
scroll to position [198, 0]
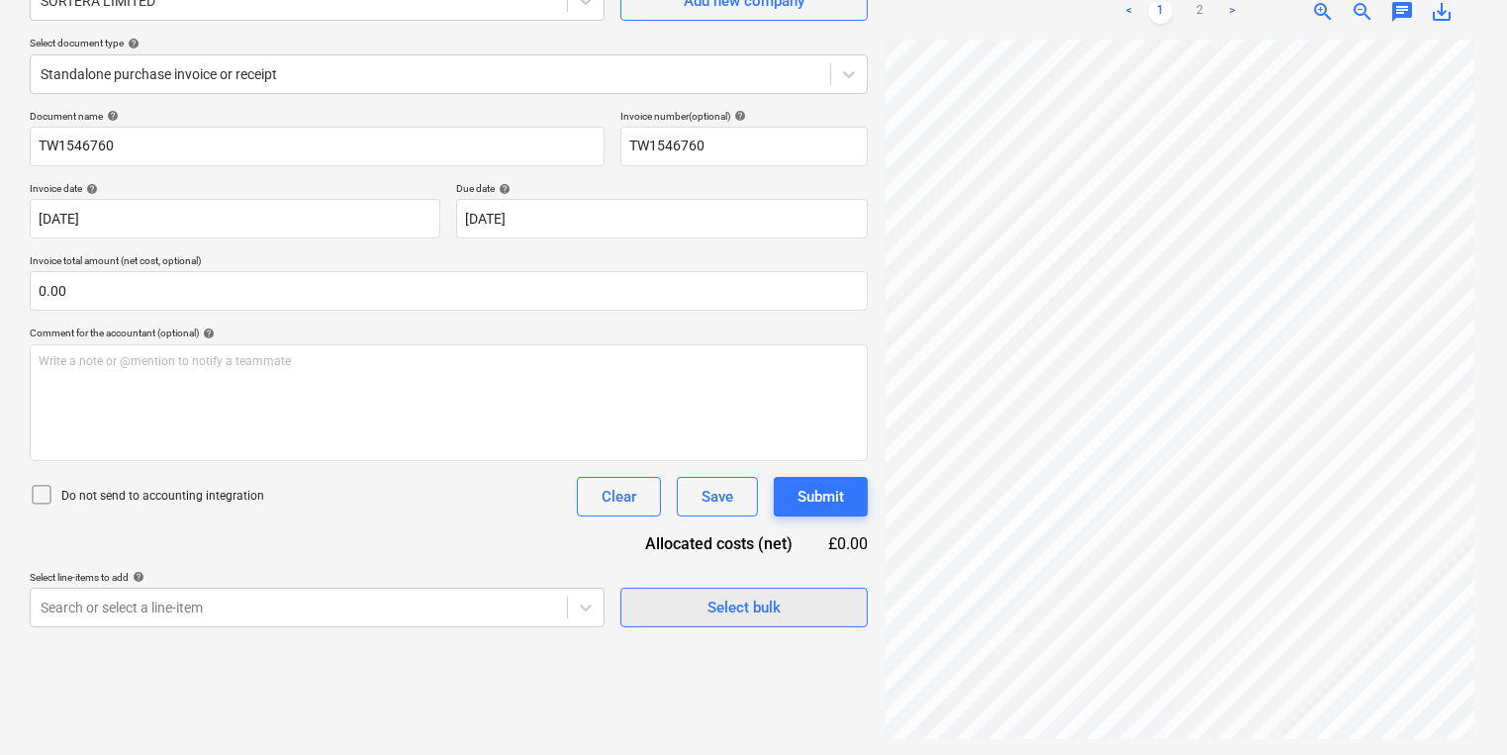
click at [839, 603] on span "Select bulk" at bounding box center [744, 608] width 198 height 26
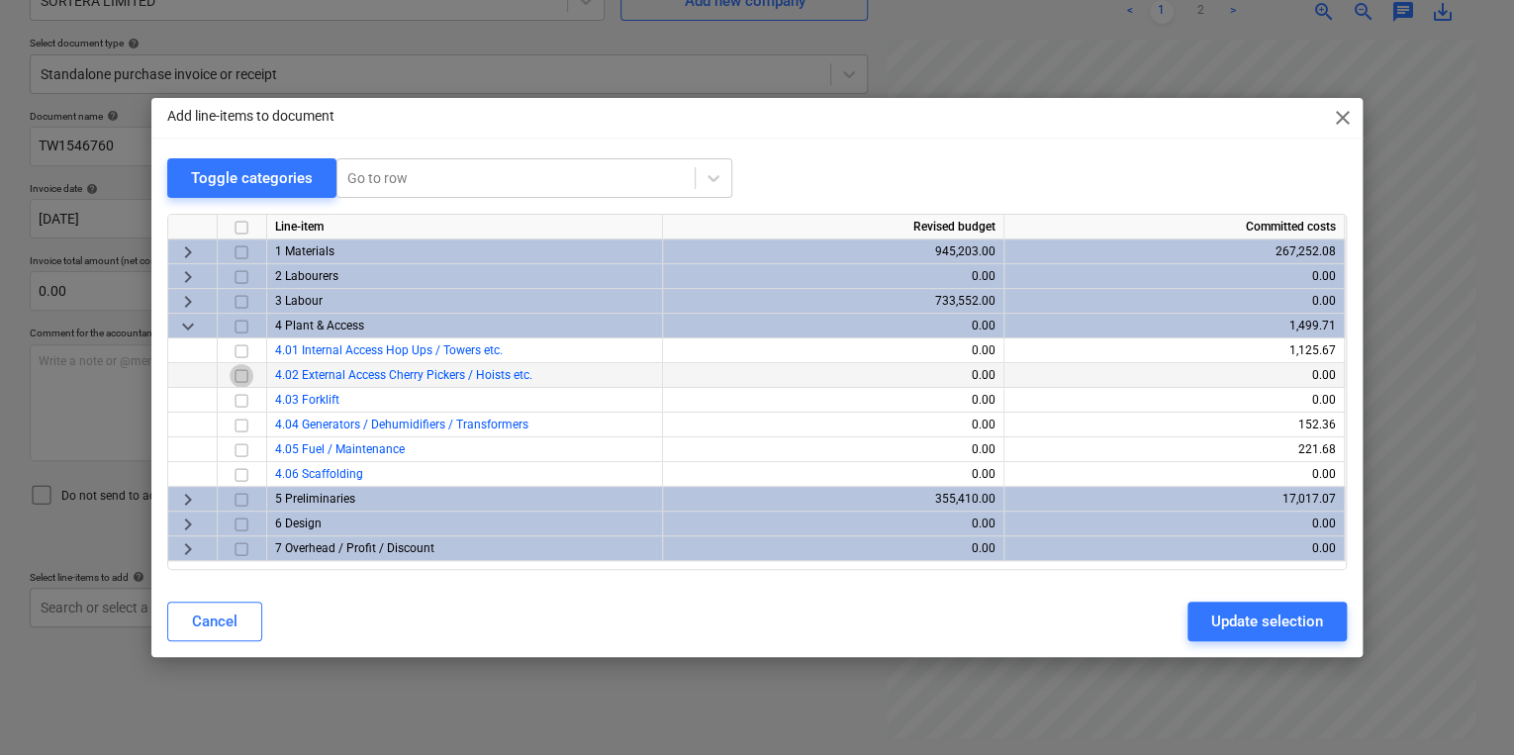
click at [237, 372] on input "checkbox" at bounding box center [242, 376] width 24 height 24
click at [446, 600] on div "Cancel Update selection" at bounding box center [756, 621] width 1203 height 55
click at [232, 451] on input "checkbox" at bounding box center [242, 450] width 24 height 24
click at [241, 381] on input "checkbox" at bounding box center [242, 376] width 24 height 24
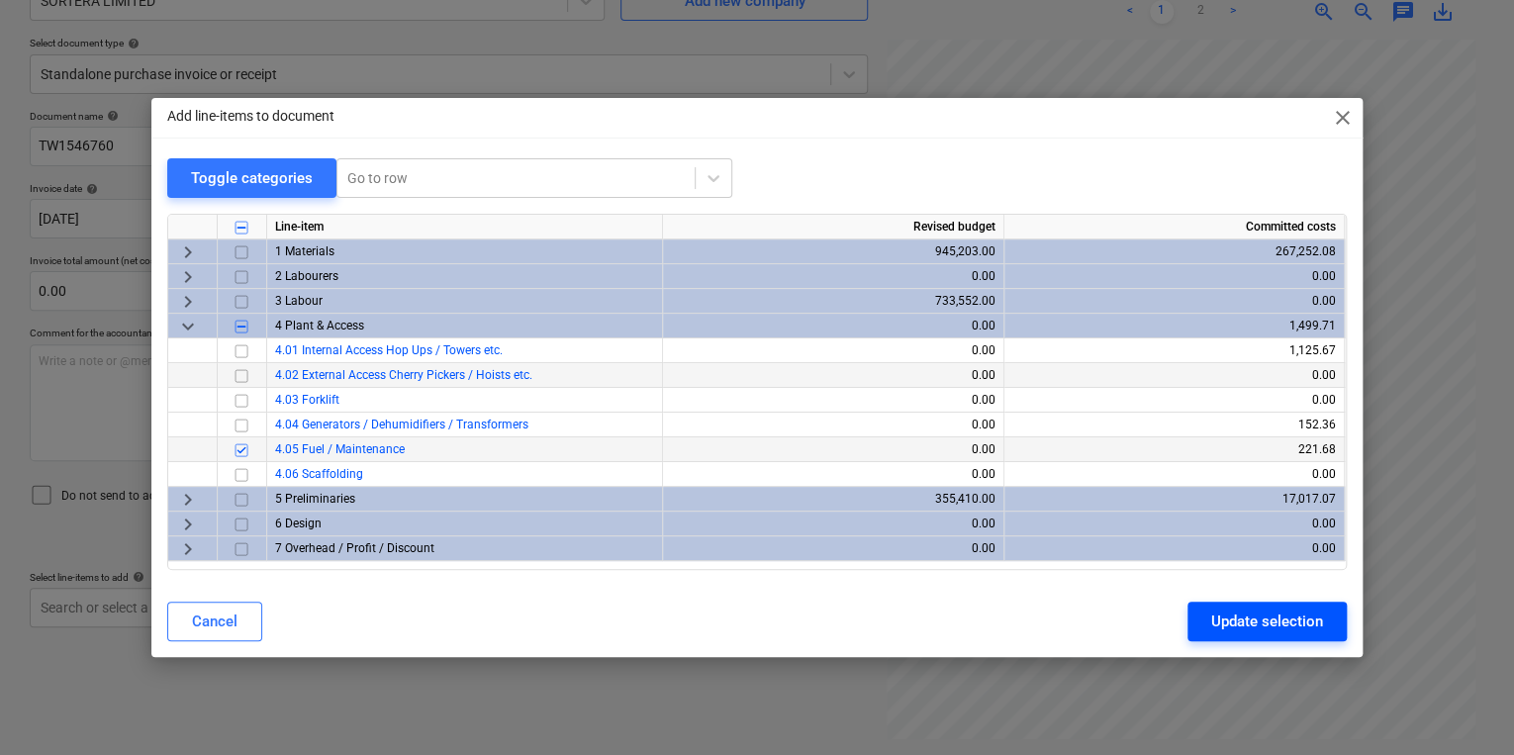
click at [1312, 618] on div "Update selection" at bounding box center [1267, 621] width 112 height 26
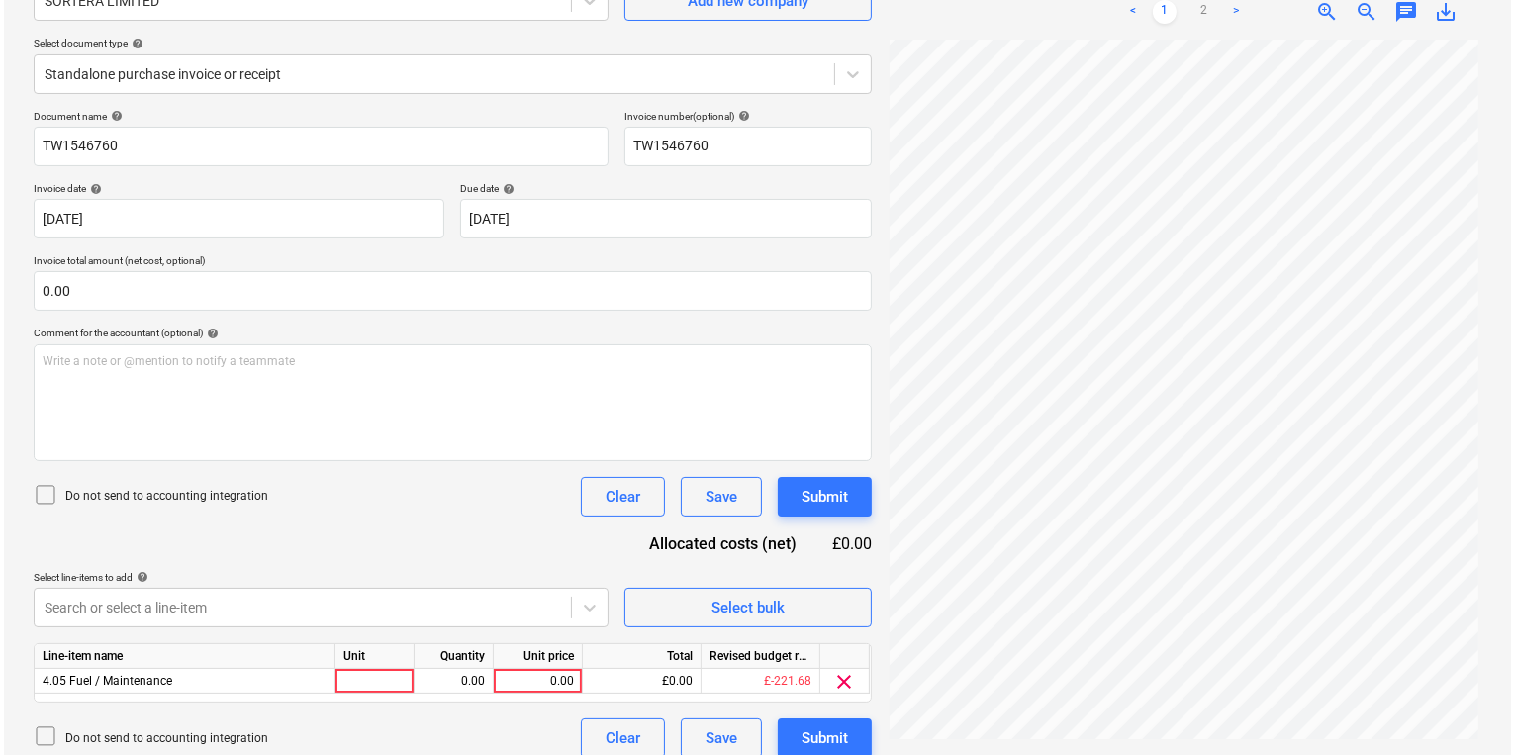
scroll to position [146, 0]
click at [364, 678] on div at bounding box center [370, 681] width 79 height 25
click at [717, 624] on button "Select bulk" at bounding box center [743, 608] width 247 height 40
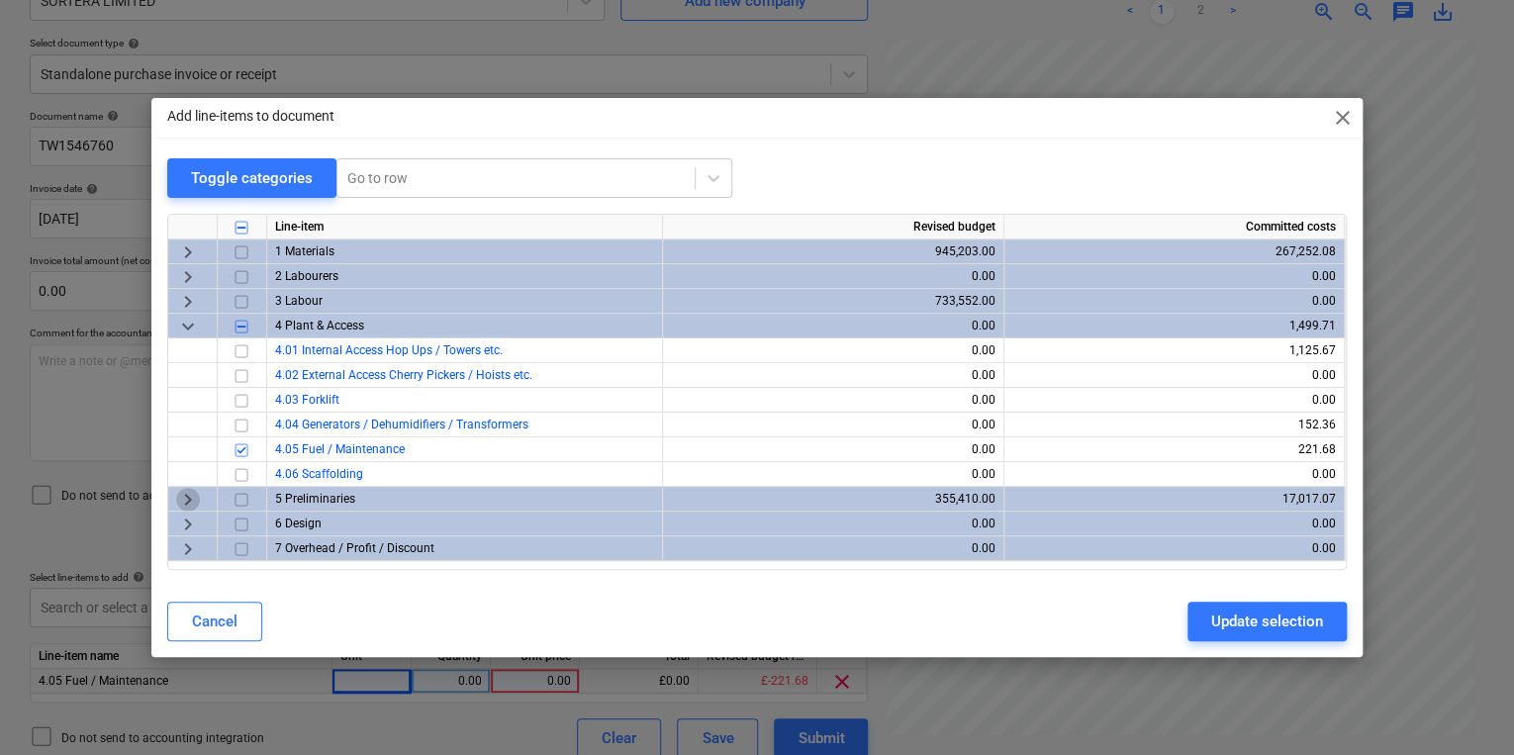
click at [191, 499] on span "keyboard_arrow_right" at bounding box center [188, 500] width 24 height 24
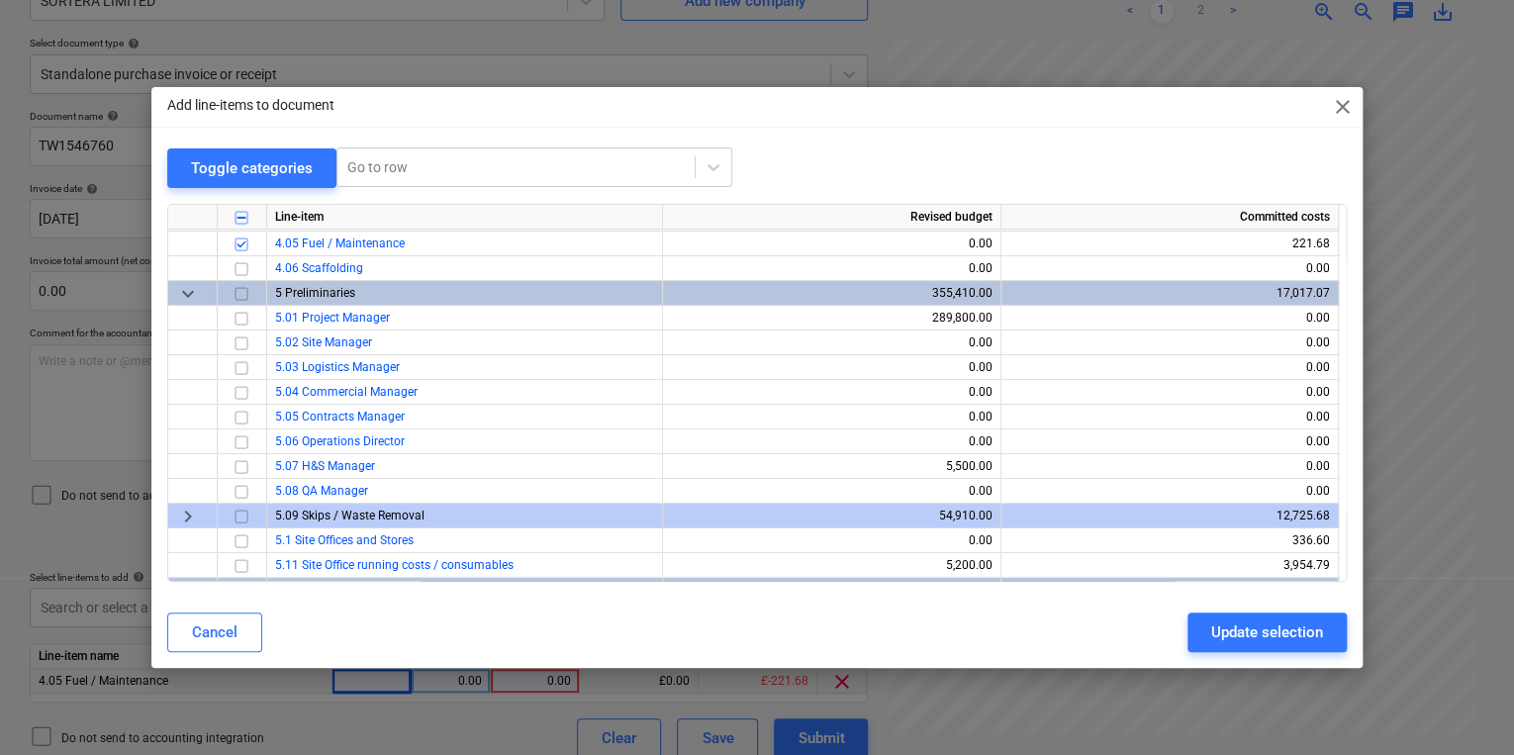
scroll to position [241, 0]
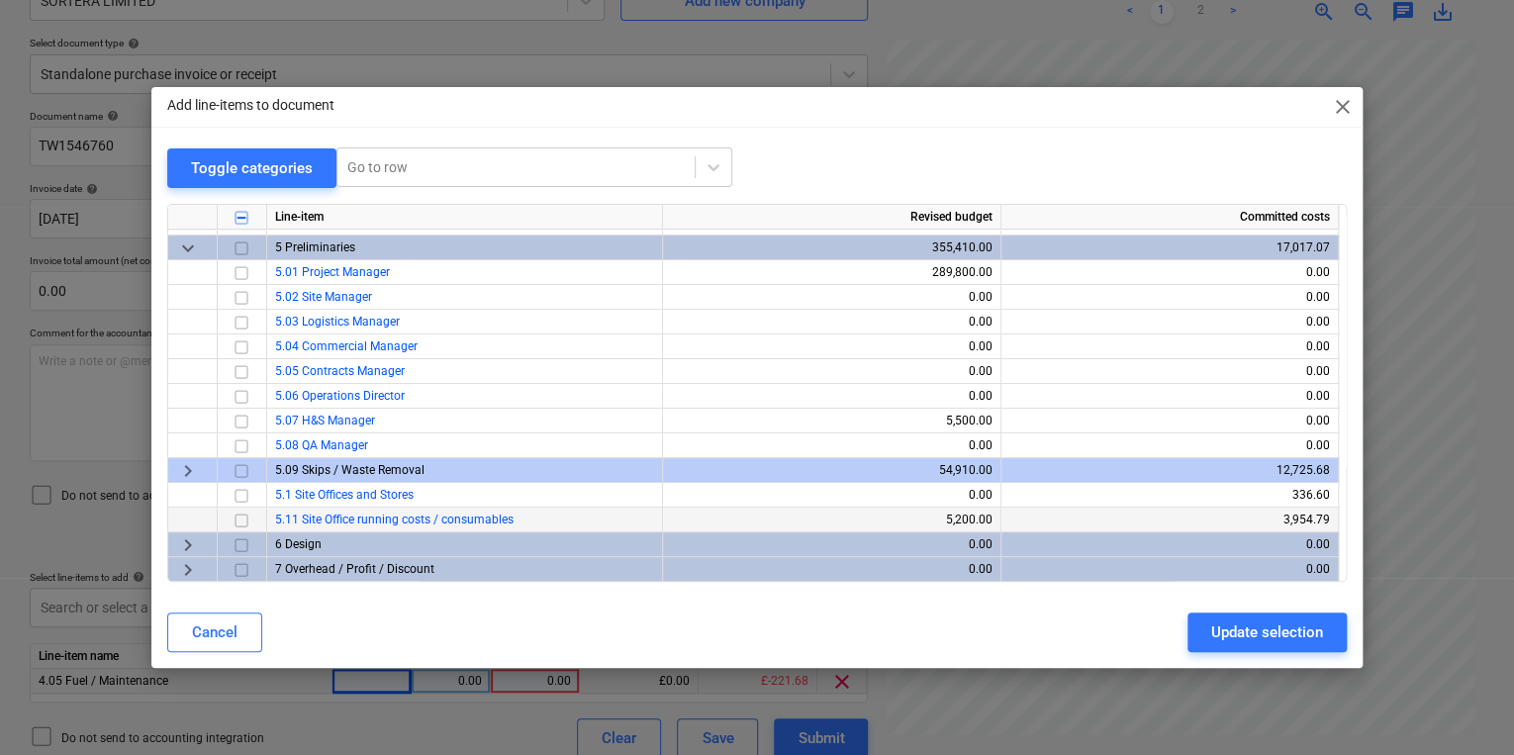
click at [237, 521] on input "checkbox" at bounding box center [242, 520] width 24 height 24
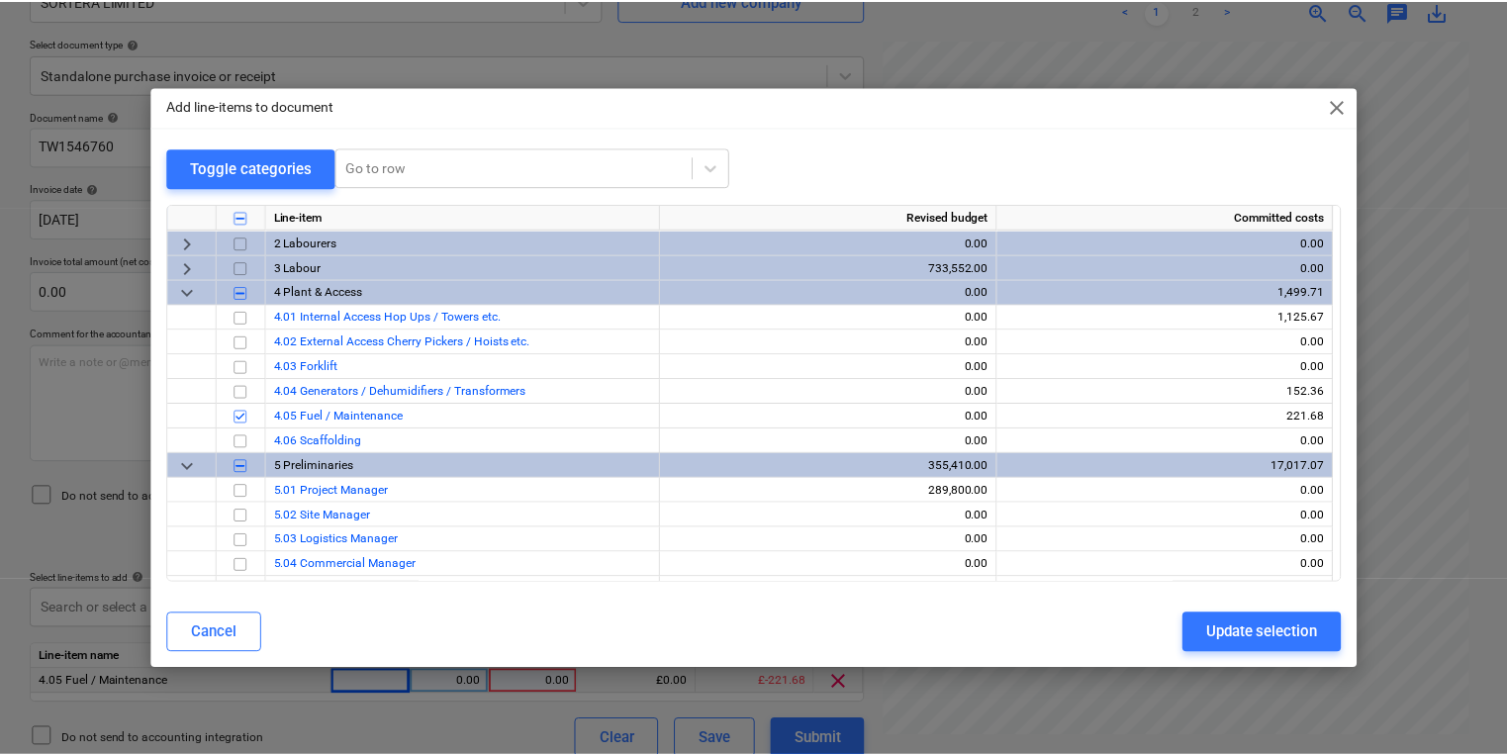
scroll to position [0, 0]
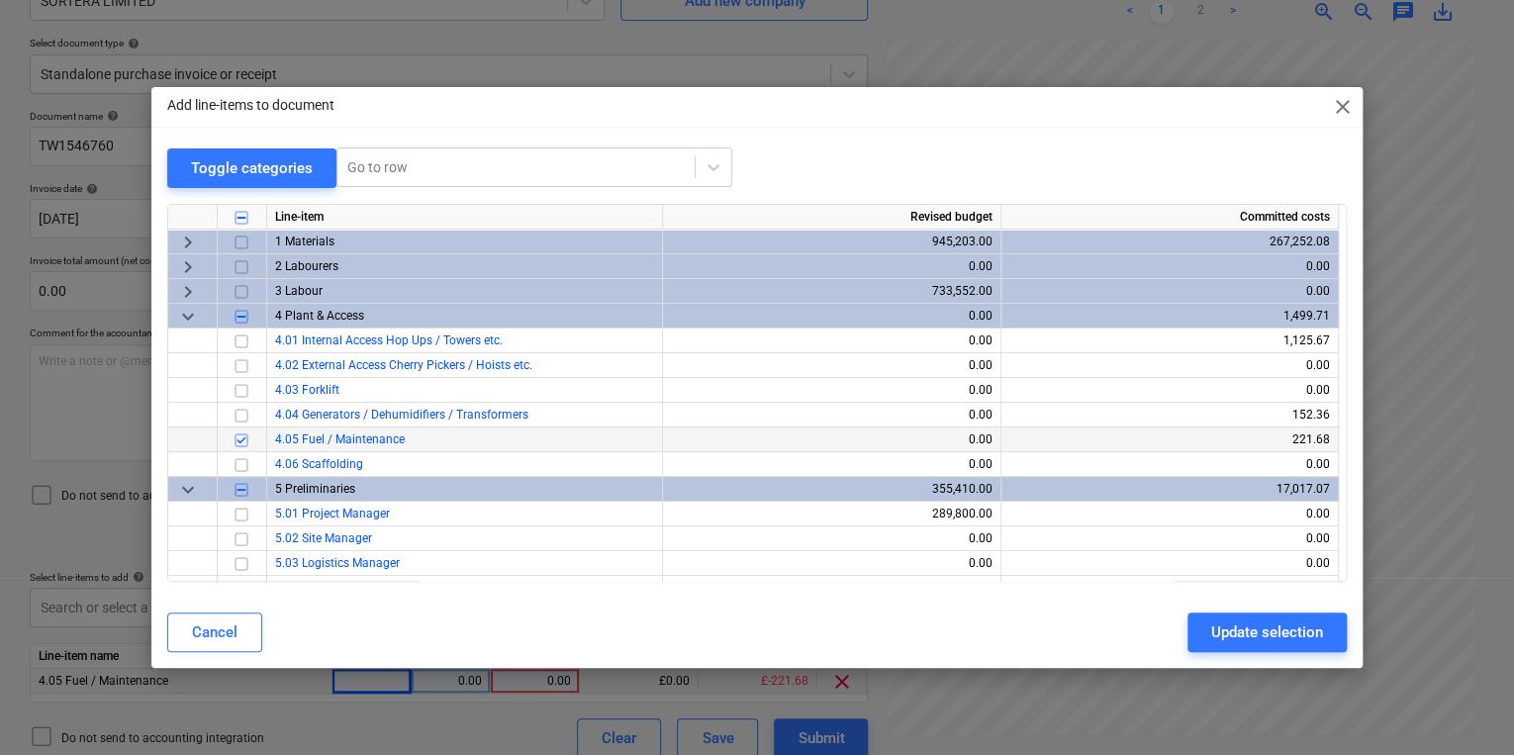
click at [240, 433] on input "checkbox" at bounding box center [242, 439] width 24 height 24
click at [1238, 636] on div "Update selection" at bounding box center [1267, 632] width 112 height 26
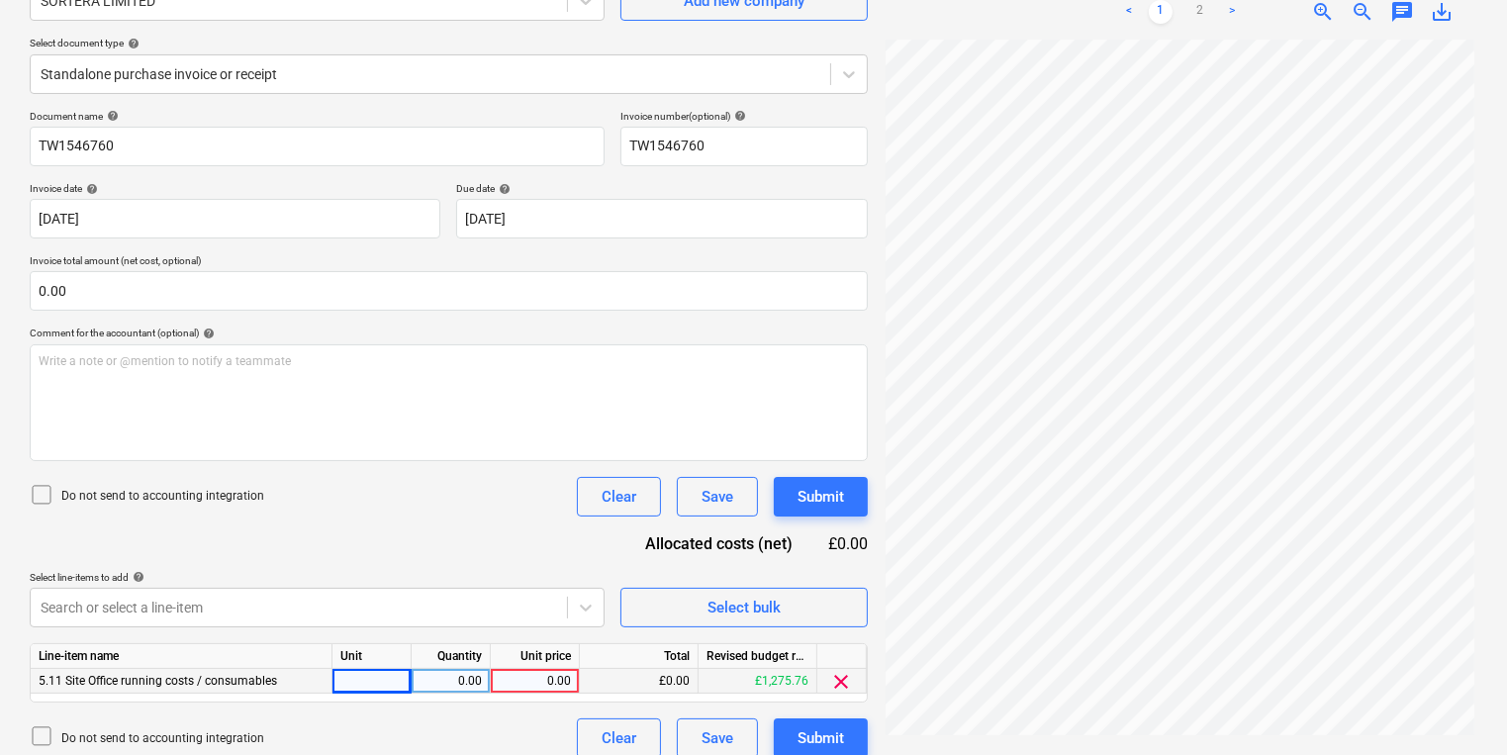
click at [349, 690] on div at bounding box center [371, 681] width 79 height 25
click at [794, 723] on button "Submit" at bounding box center [821, 738] width 94 height 40
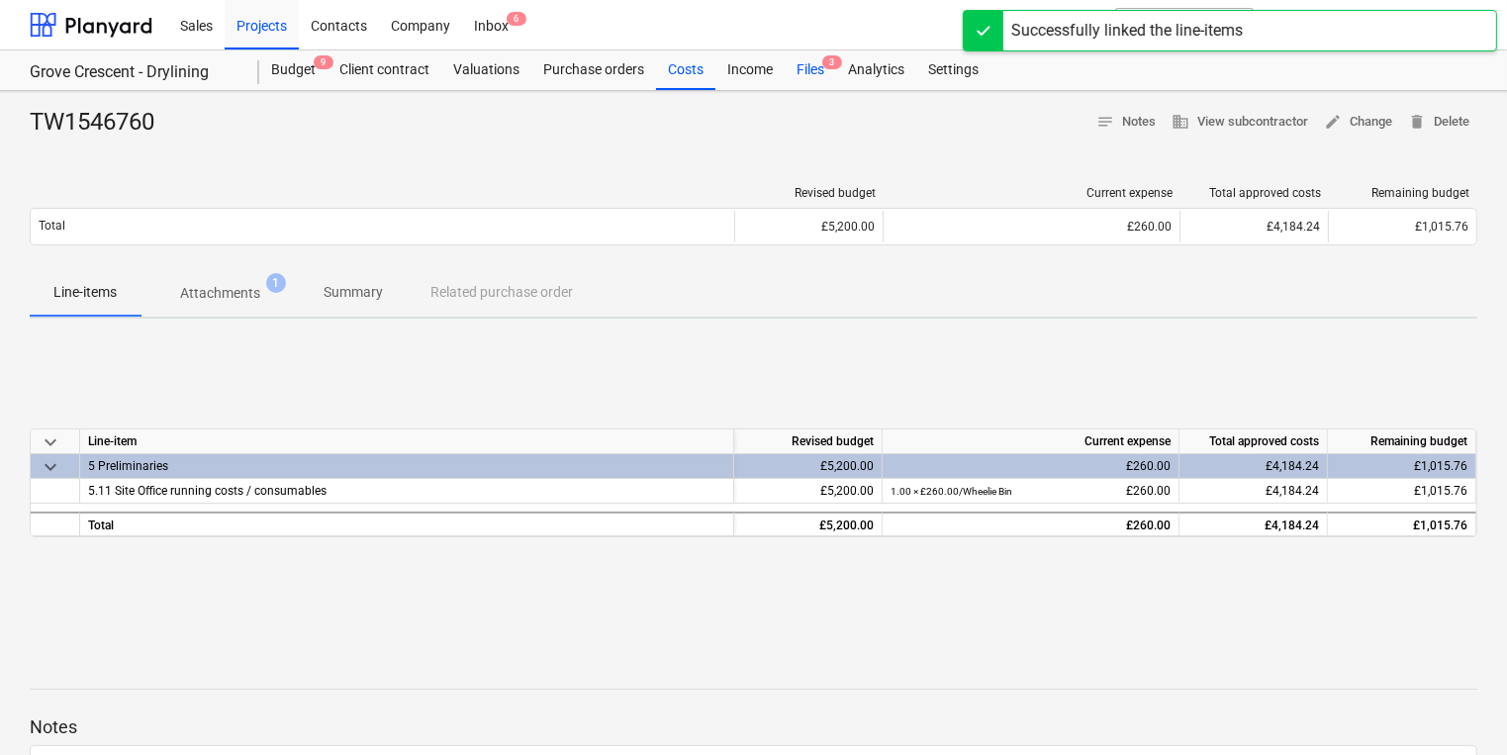
click at [807, 59] on div "Files 3" at bounding box center [810, 70] width 51 height 40
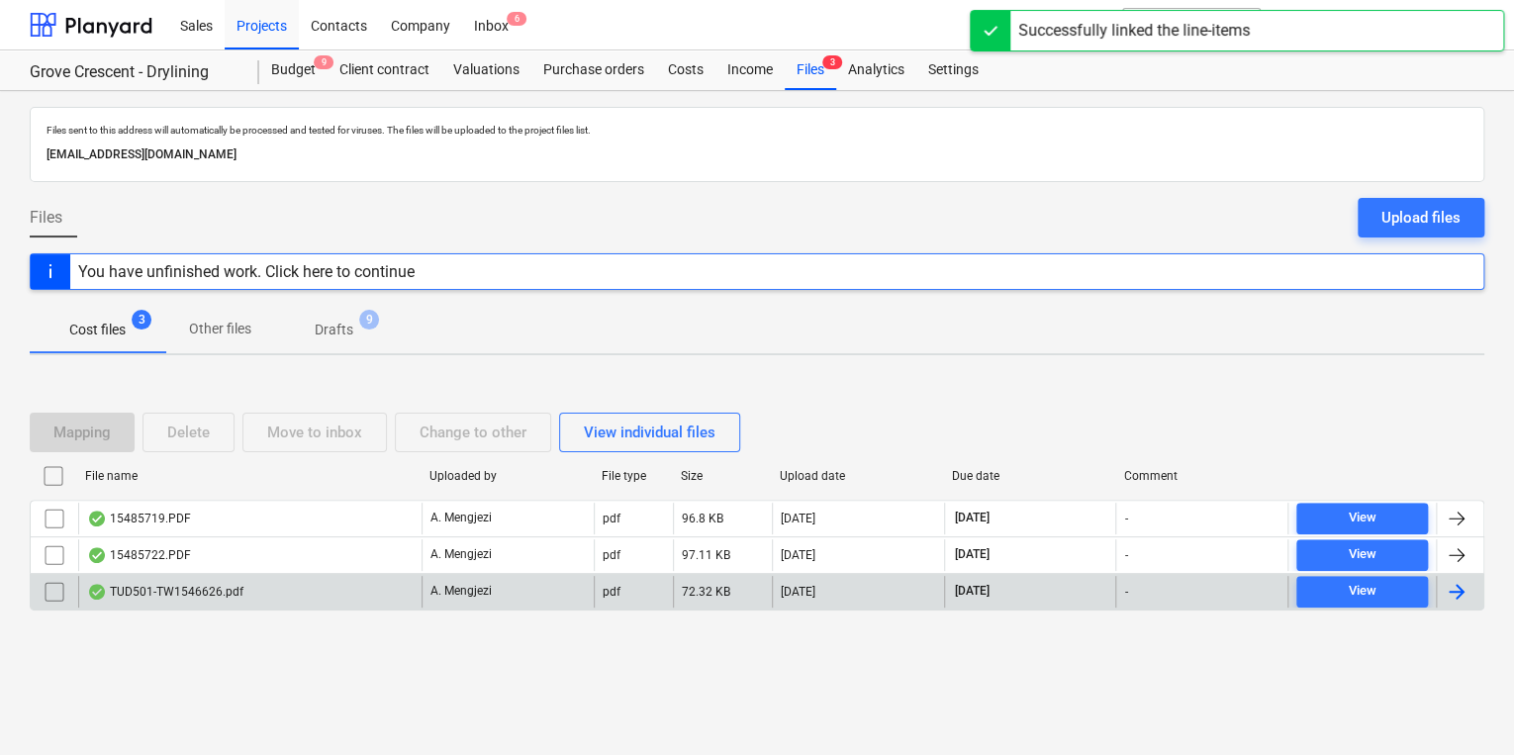
click at [291, 594] on div "TUD501-TW1546626.pdf" at bounding box center [249, 592] width 343 height 32
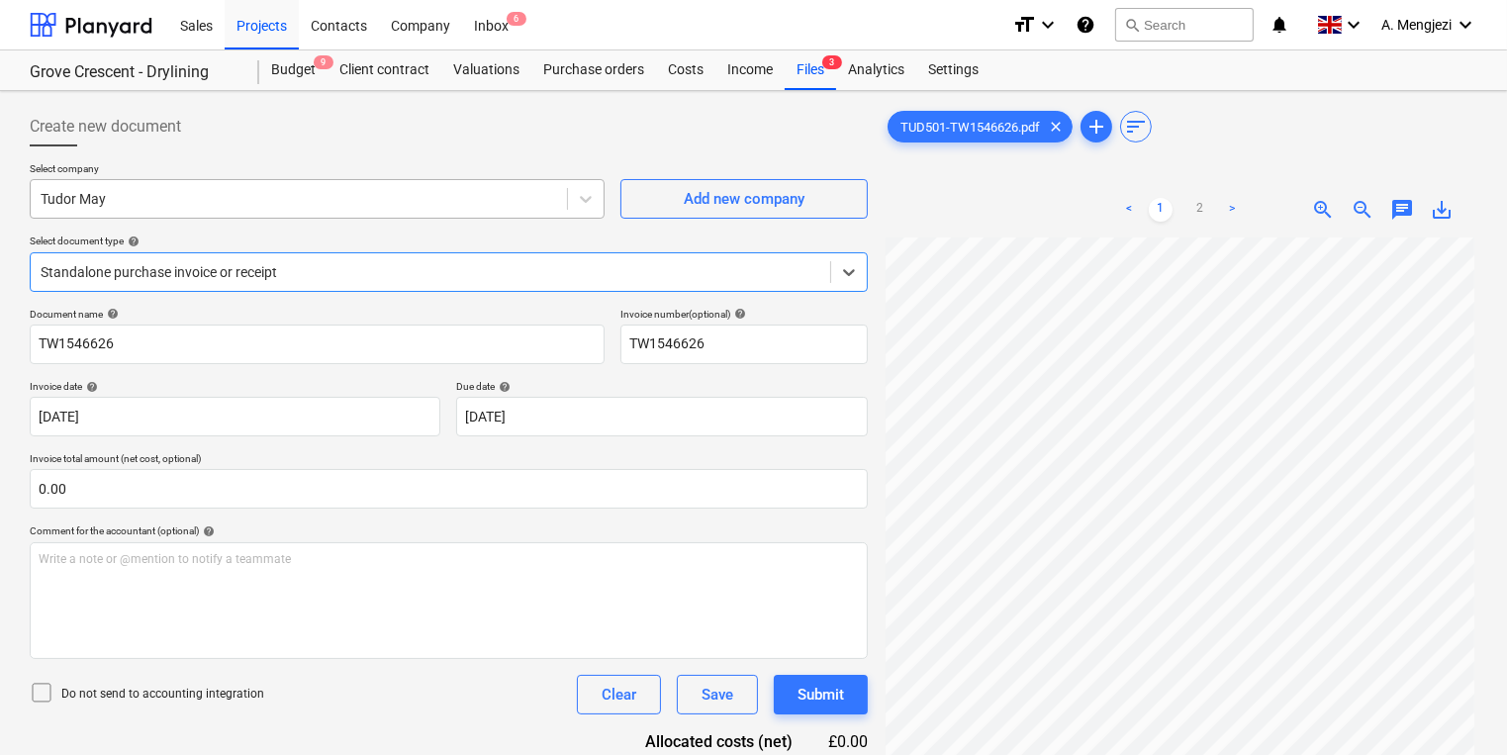
click at [524, 198] on div at bounding box center [299, 199] width 516 height 20
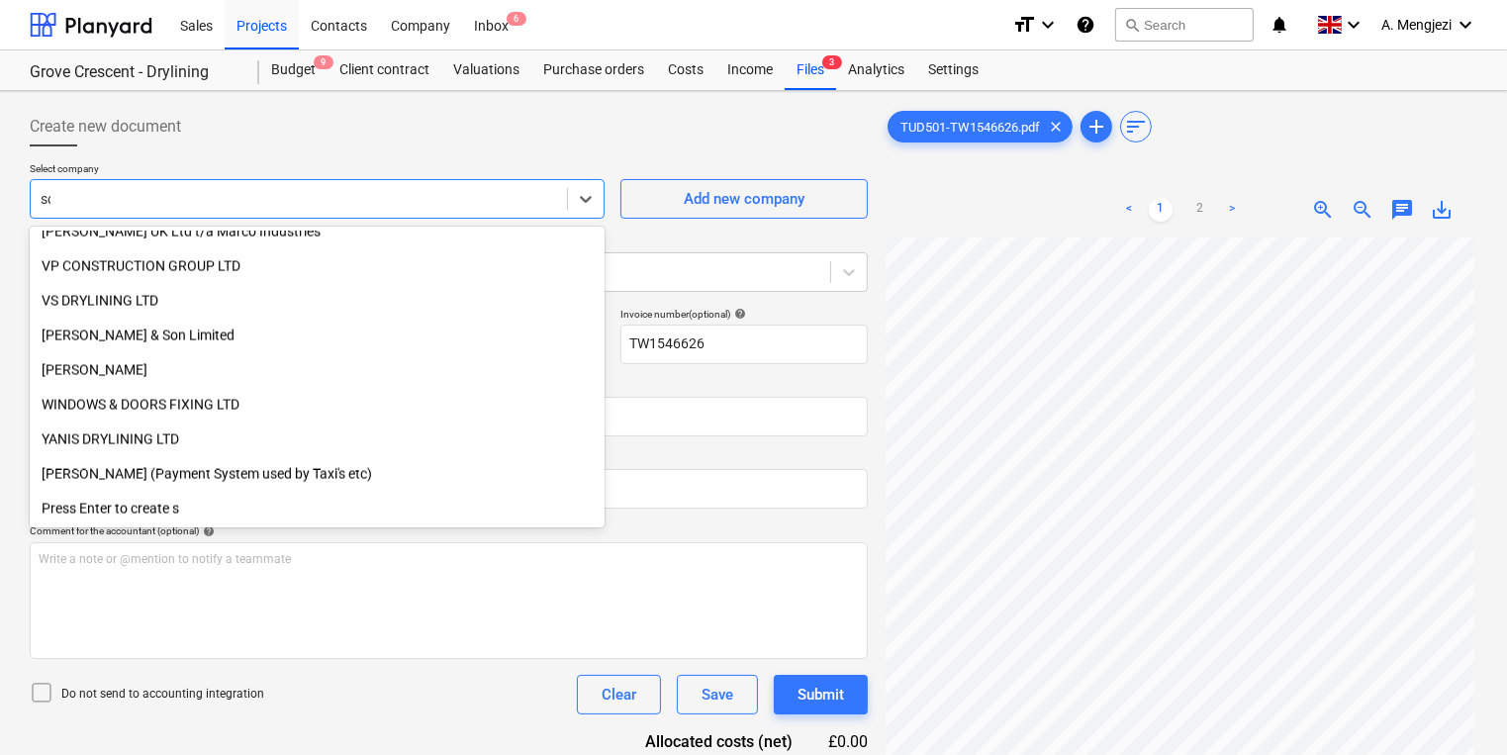
scroll to position [846, 0]
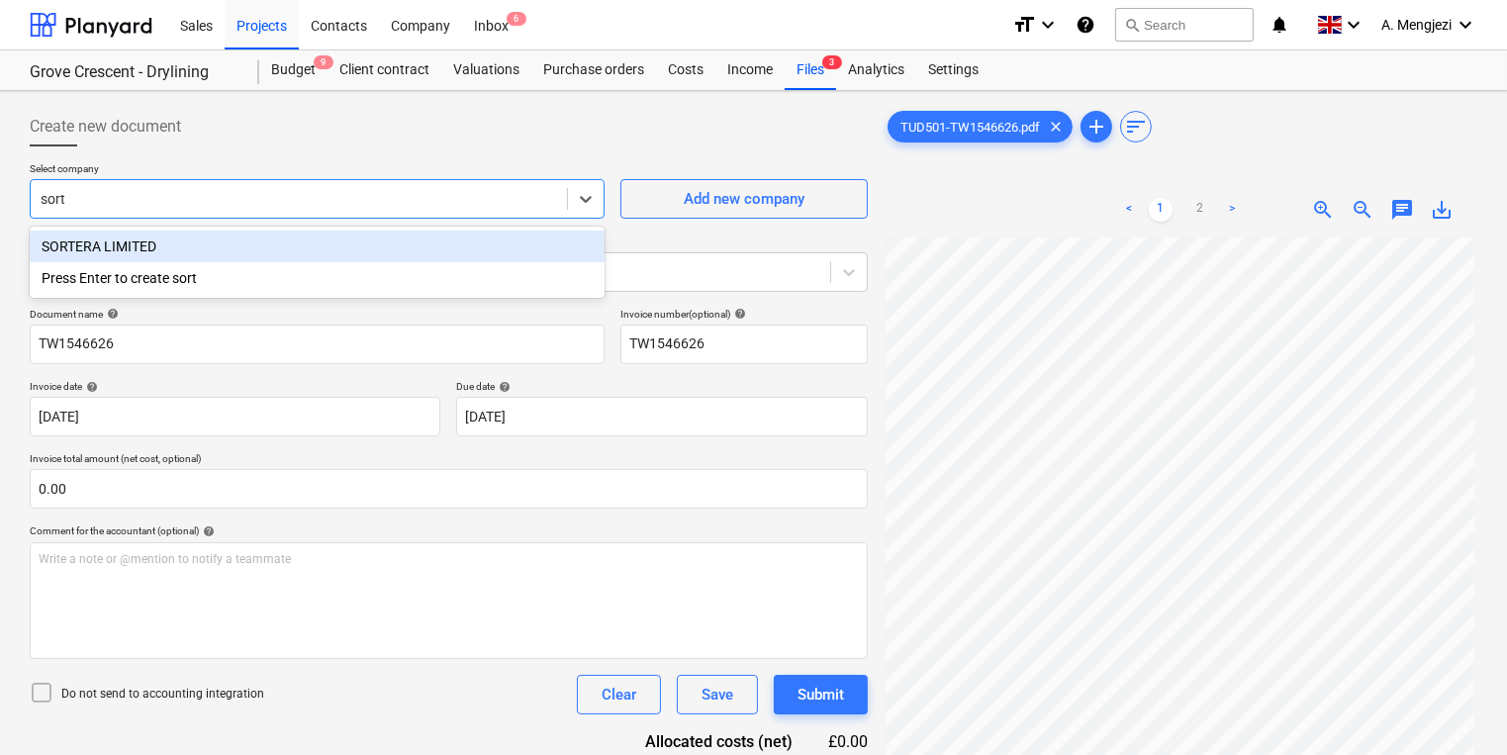
click at [279, 256] on div "SORTERA LIMITED" at bounding box center [317, 247] width 575 height 32
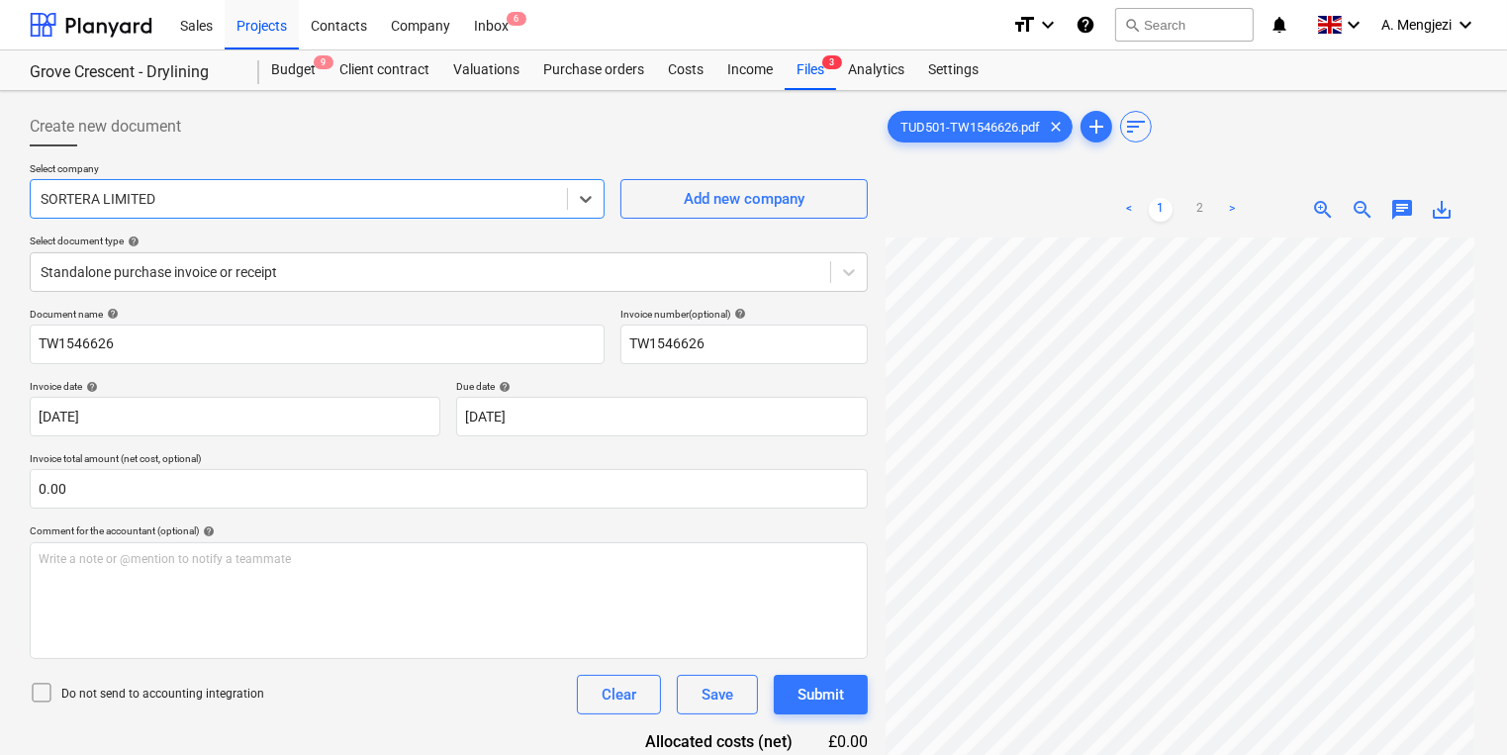
scroll to position [79, 0]
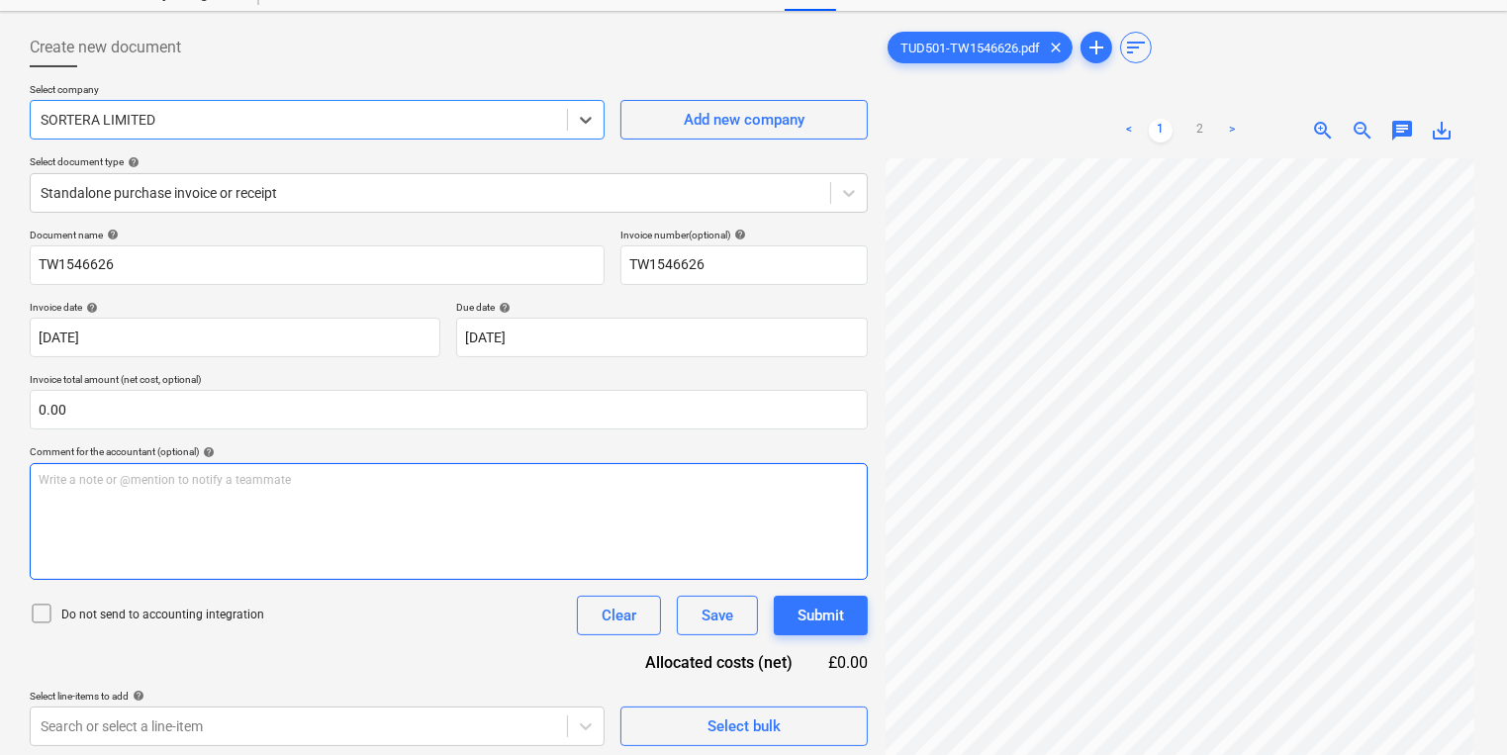
click at [633, 467] on div "Write a note or @mention to notify a teammate [PERSON_NAME]" at bounding box center [449, 521] width 838 height 117
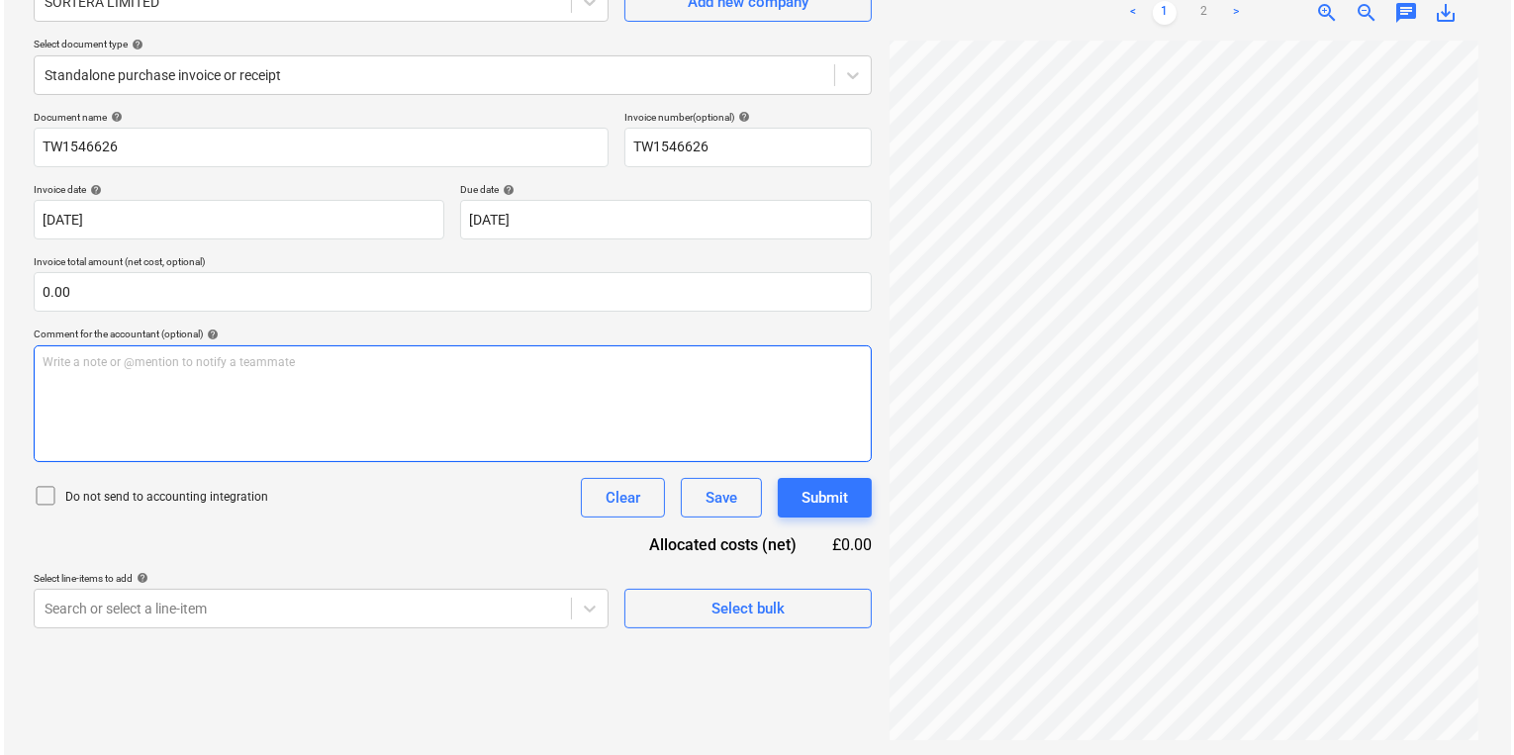
scroll to position [198, 0]
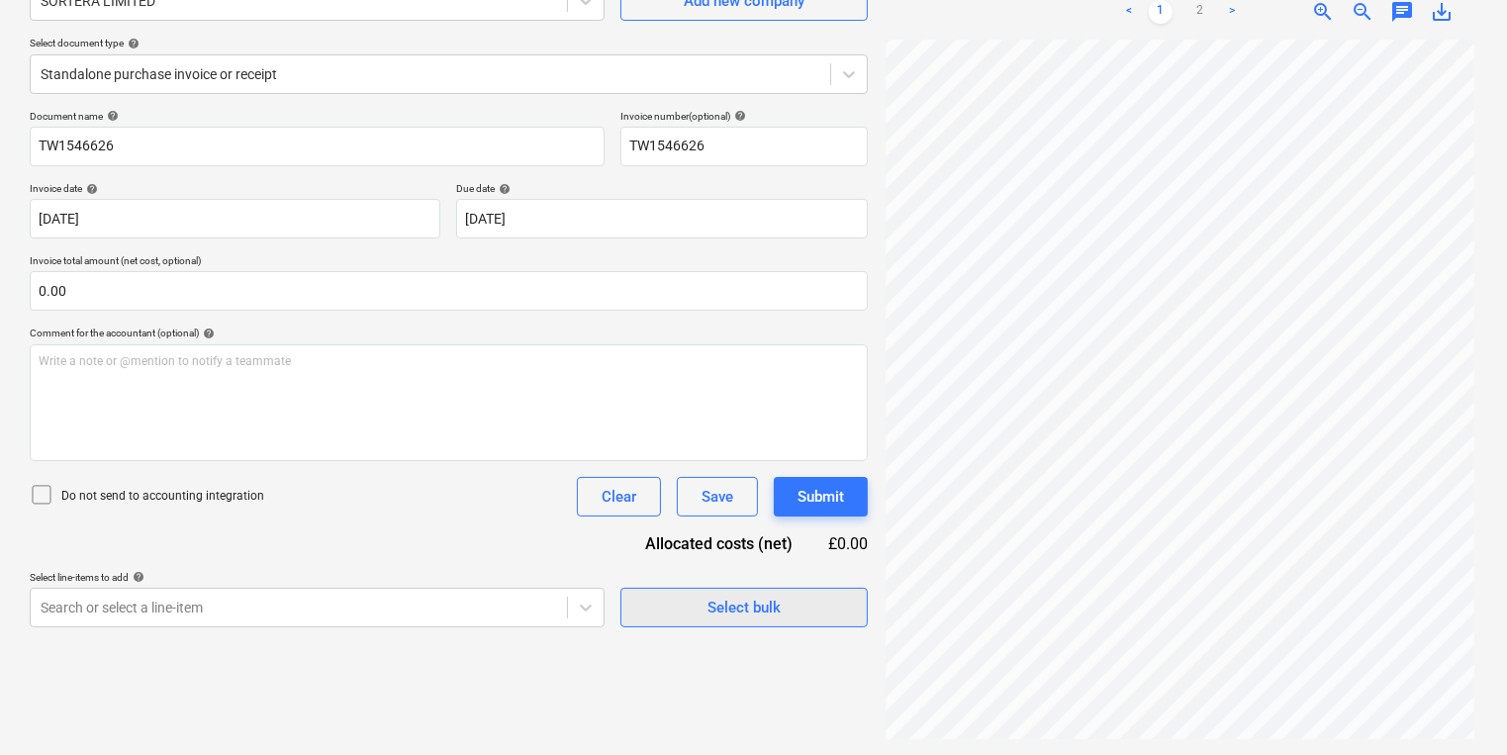
click at [629, 607] on button "Select bulk" at bounding box center [743, 608] width 247 height 40
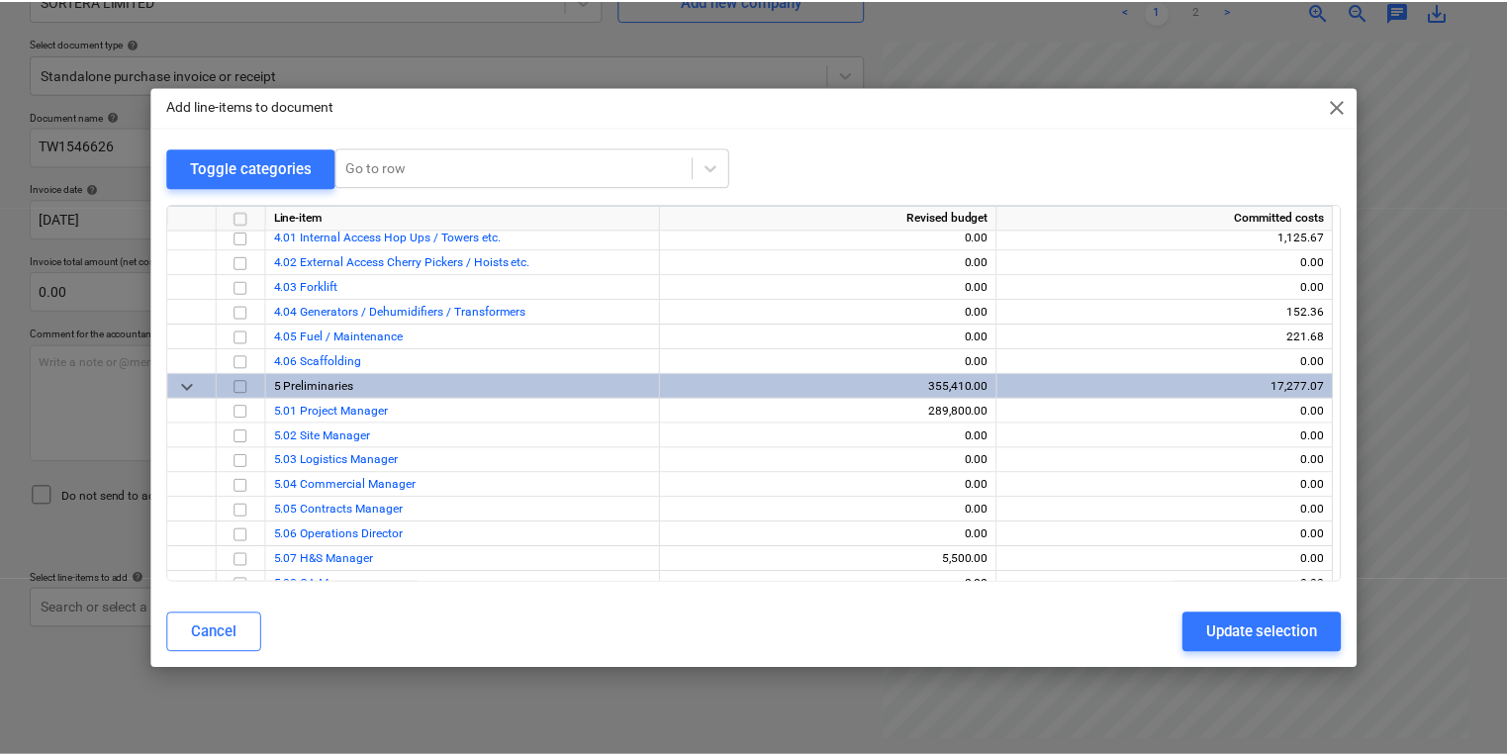
scroll to position [241, 0]
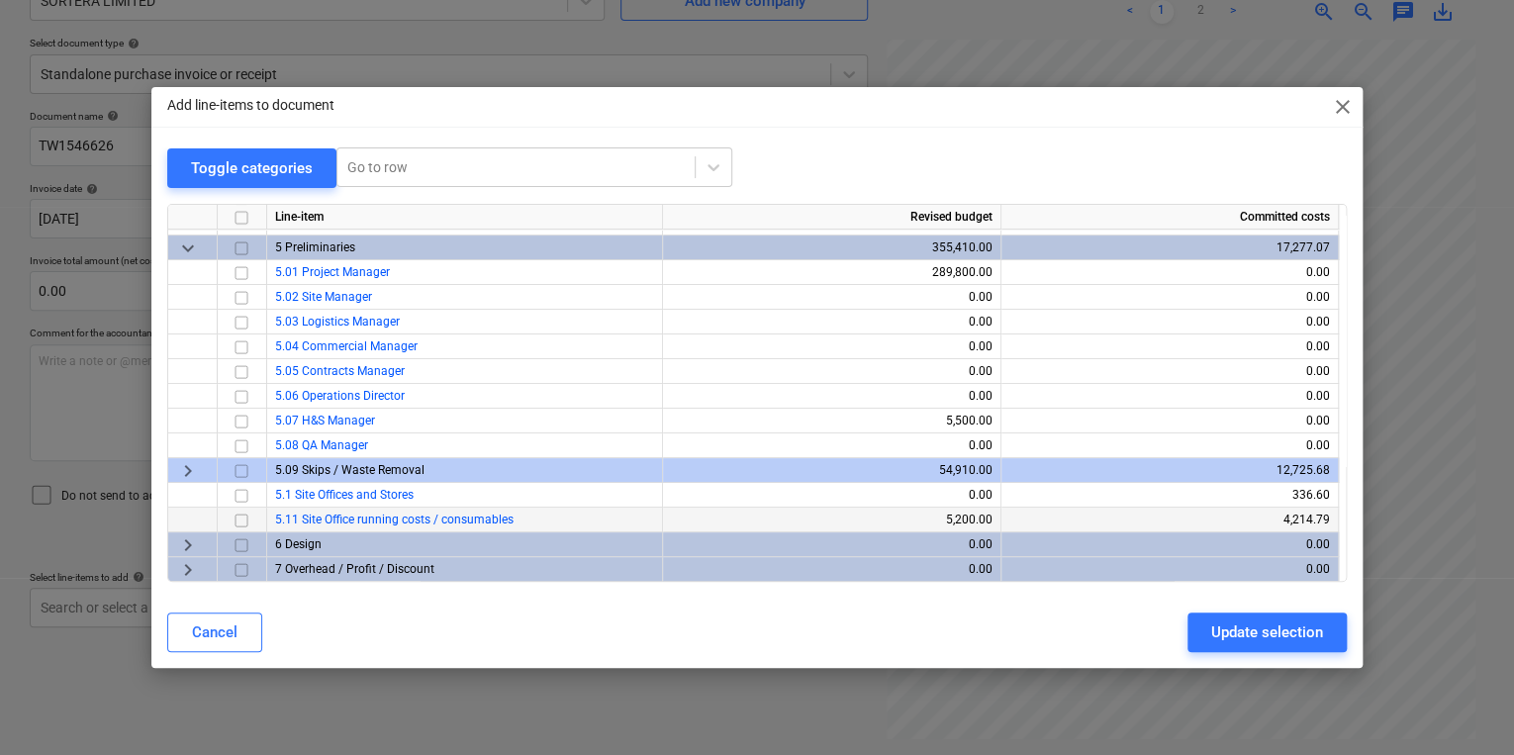
click at [234, 520] on input "checkbox" at bounding box center [242, 520] width 24 height 24
click at [1238, 625] on div "Update selection" at bounding box center [1267, 632] width 112 height 26
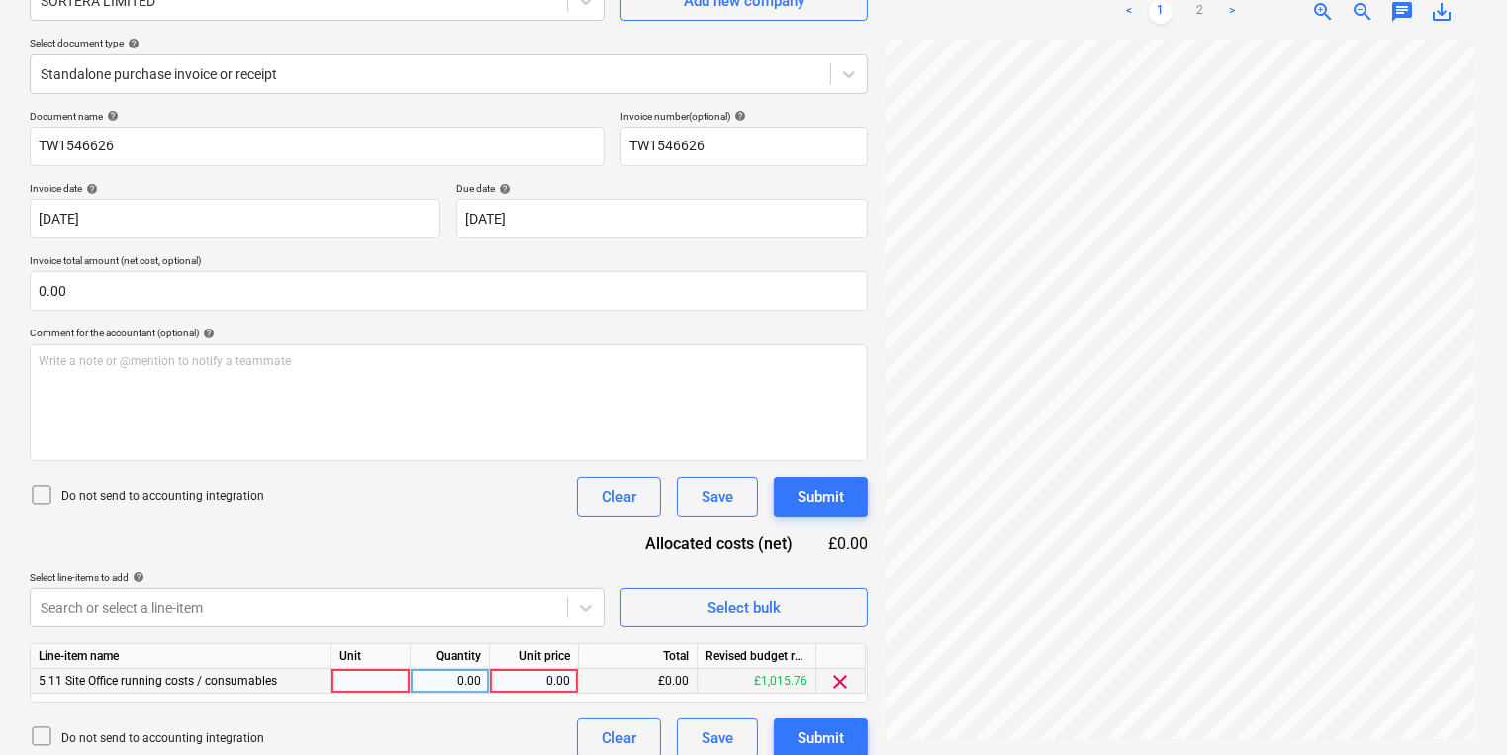
click at [368, 673] on div at bounding box center [370, 681] width 79 height 25
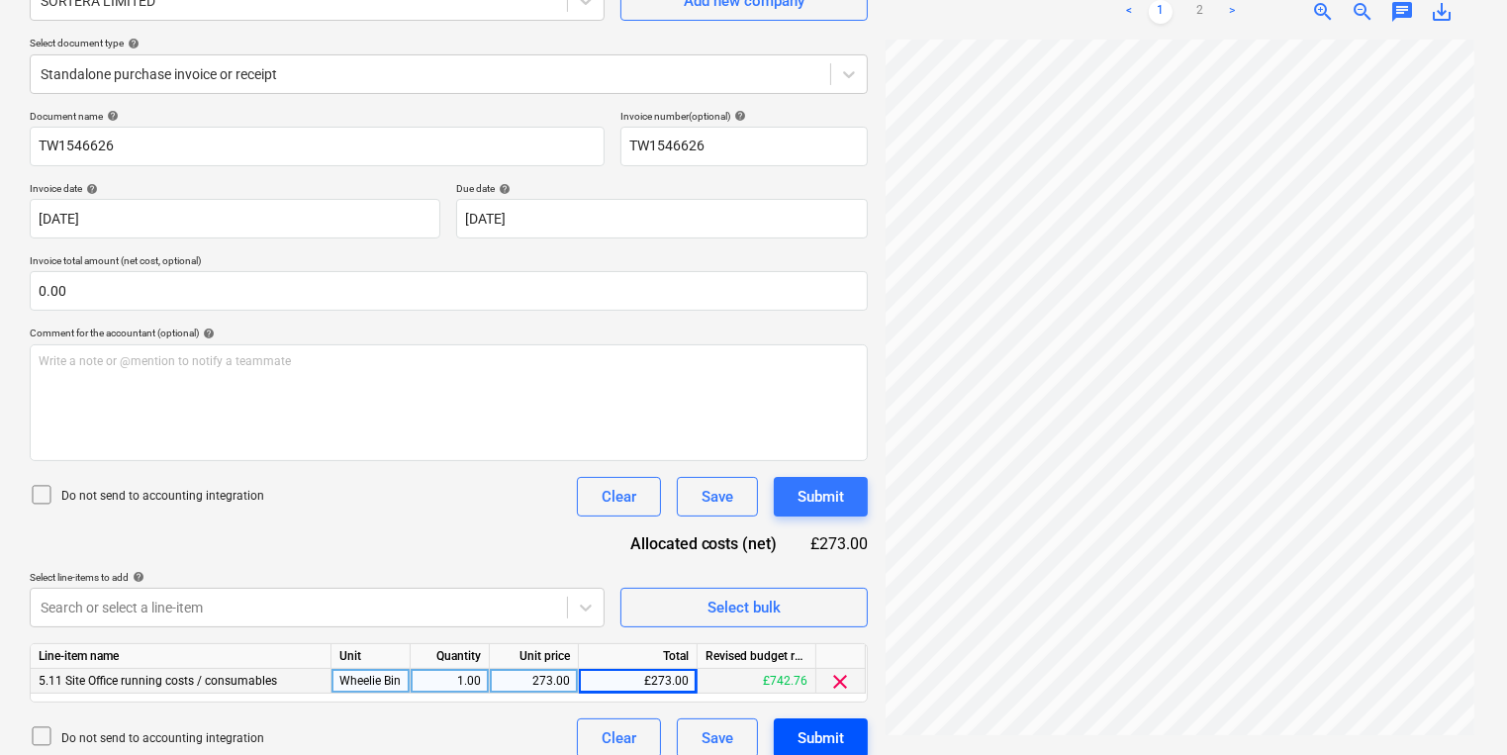
click at [840, 720] on button "Submit" at bounding box center [821, 738] width 94 height 40
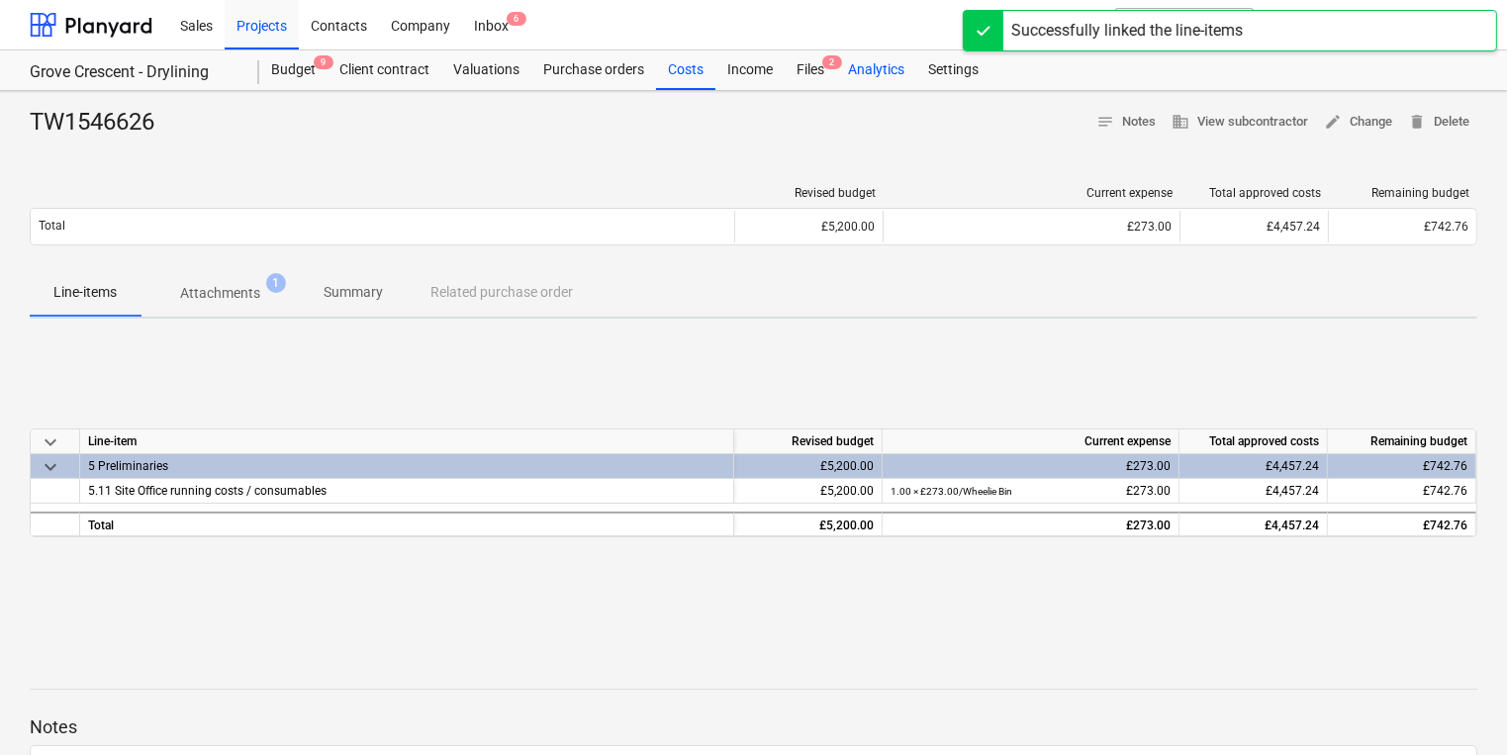
click at [836, 82] on div "Analytics" at bounding box center [876, 70] width 80 height 40
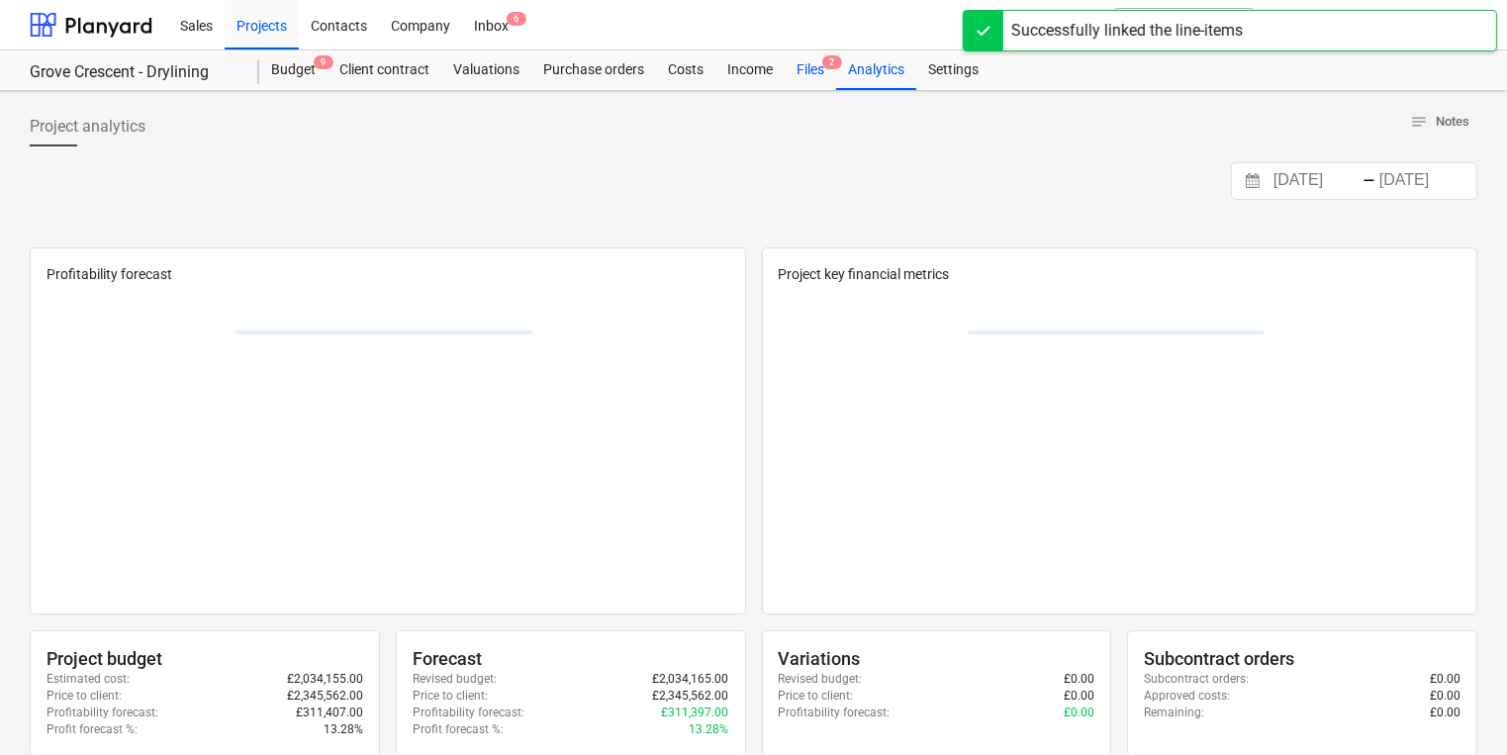
click at [822, 62] on div "Files 2" at bounding box center [810, 70] width 51 height 40
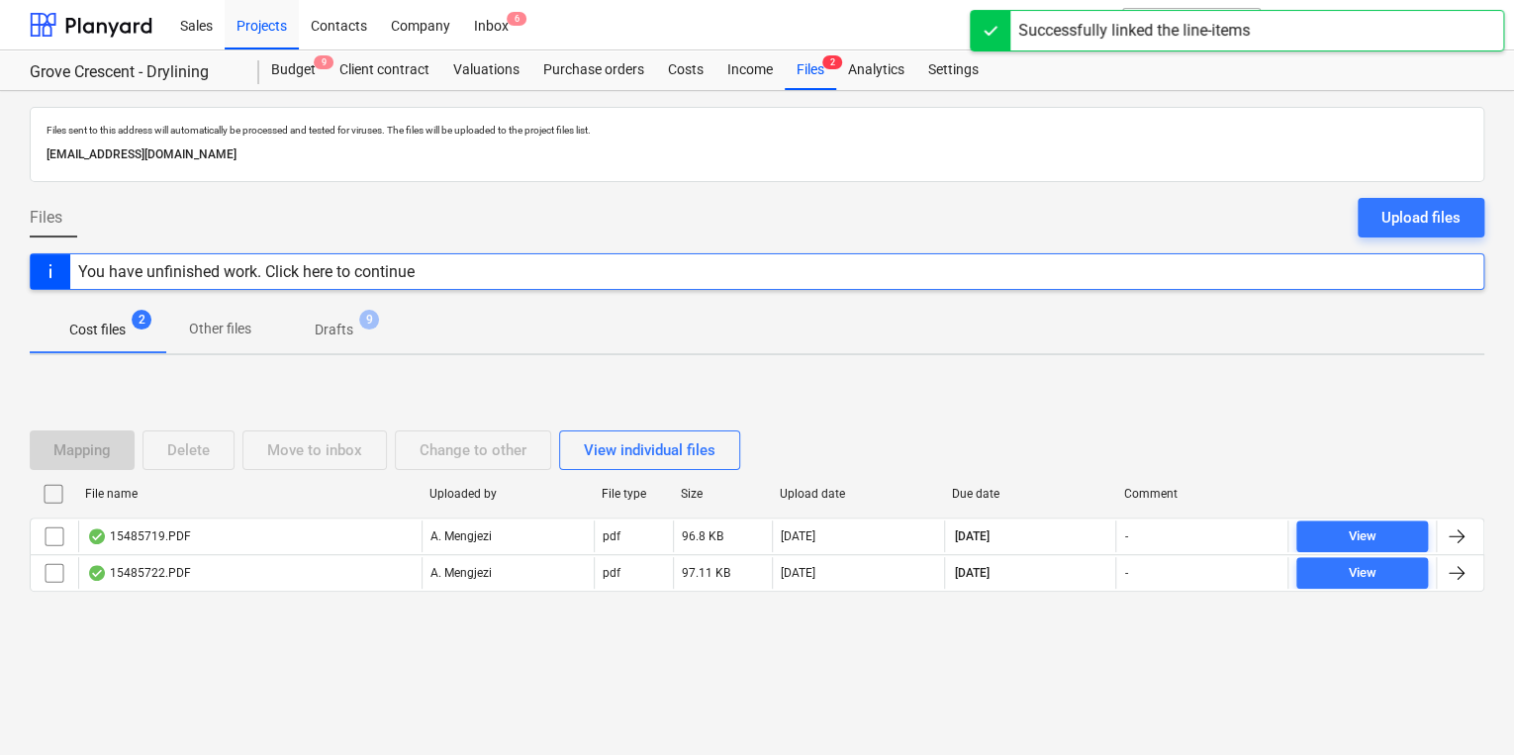
click at [379, 511] on div "File name Uploaded by File type Size Upload date Due date Comment" at bounding box center [757, 498] width 1454 height 40
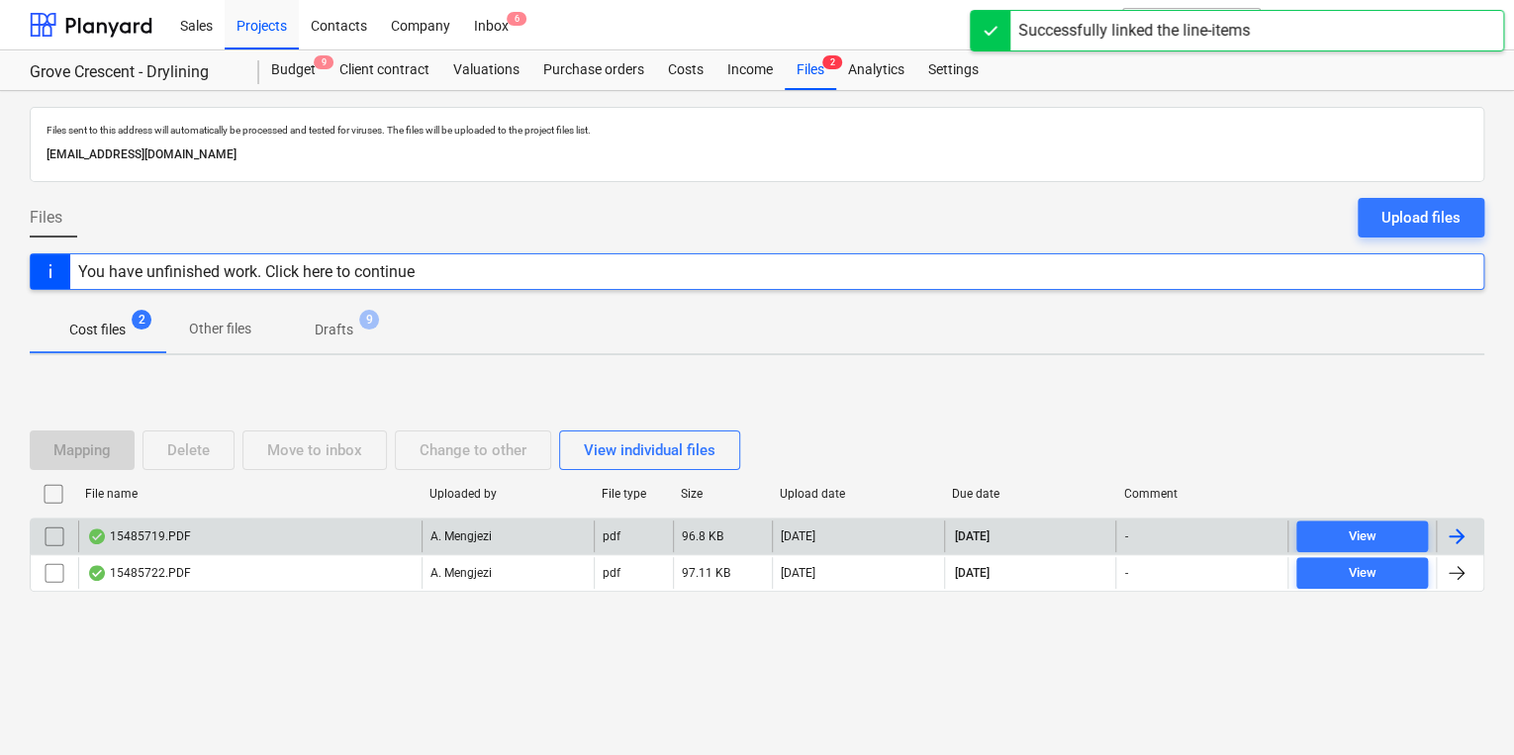
click at [379, 534] on div "15485719.PDF" at bounding box center [249, 536] width 343 height 32
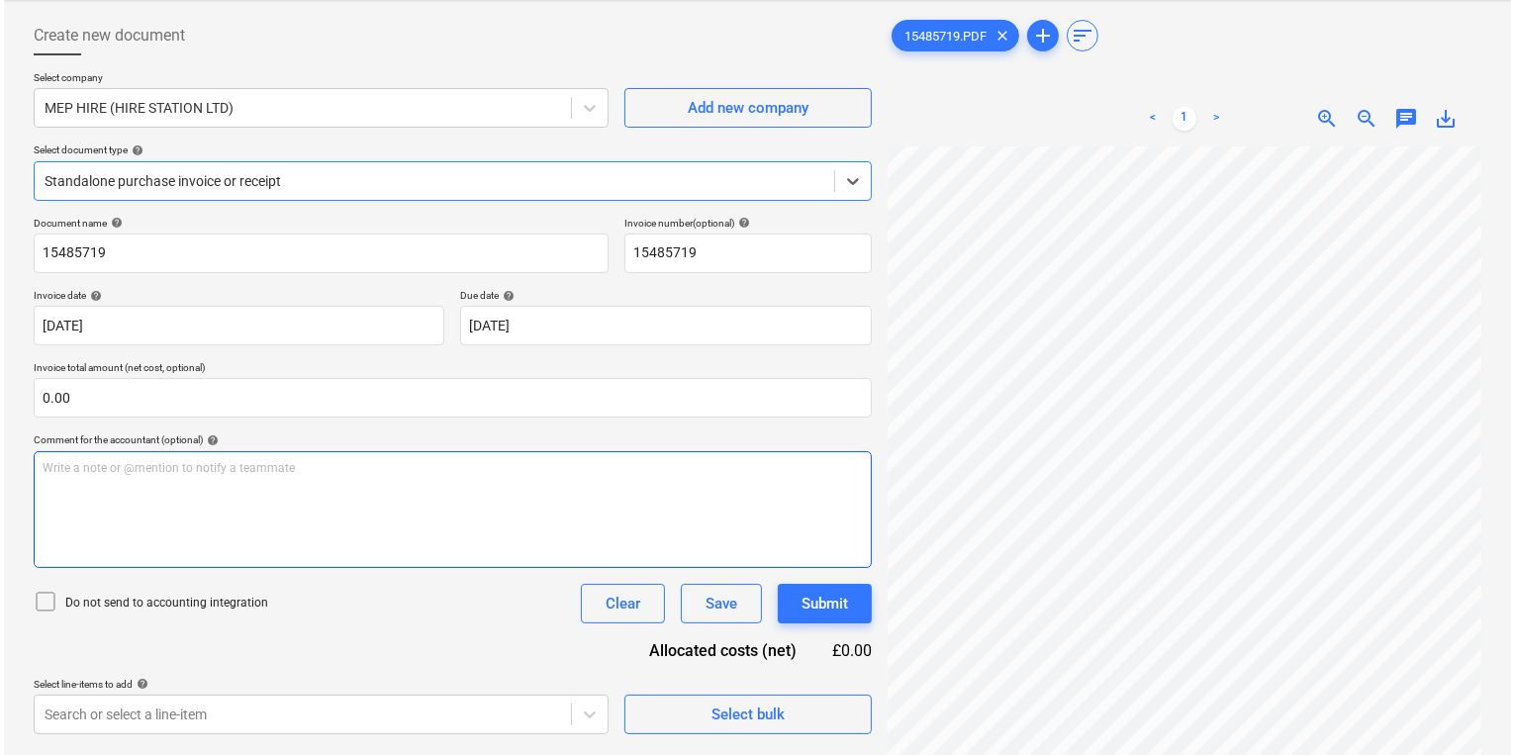
scroll to position [198, 0]
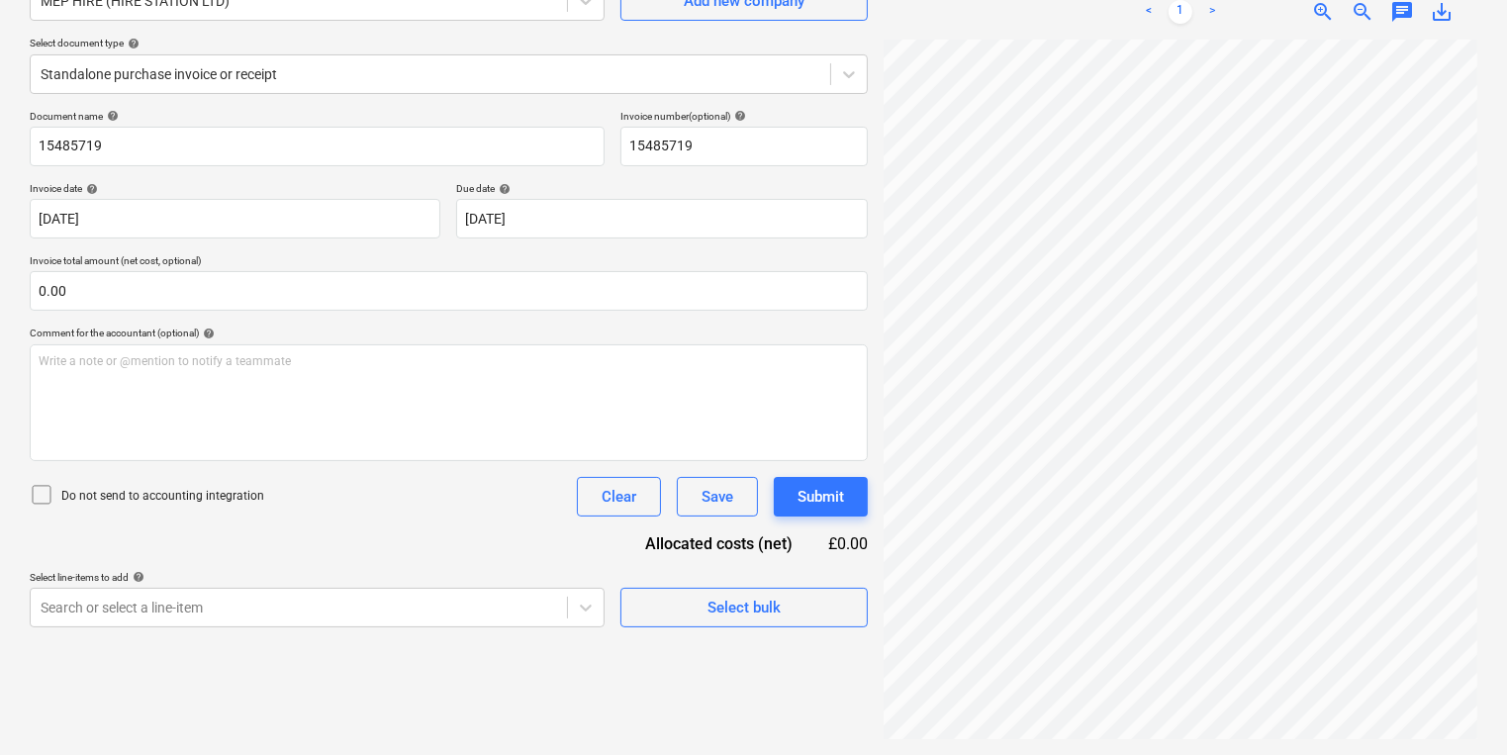
click at [356, 119] on div "Document name help" at bounding box center [317, 116] width 575 height 13
click at [365, 87] on div "Standalone purchase invoice or receipt" at bounding box center [449, 74] width 838 height 40
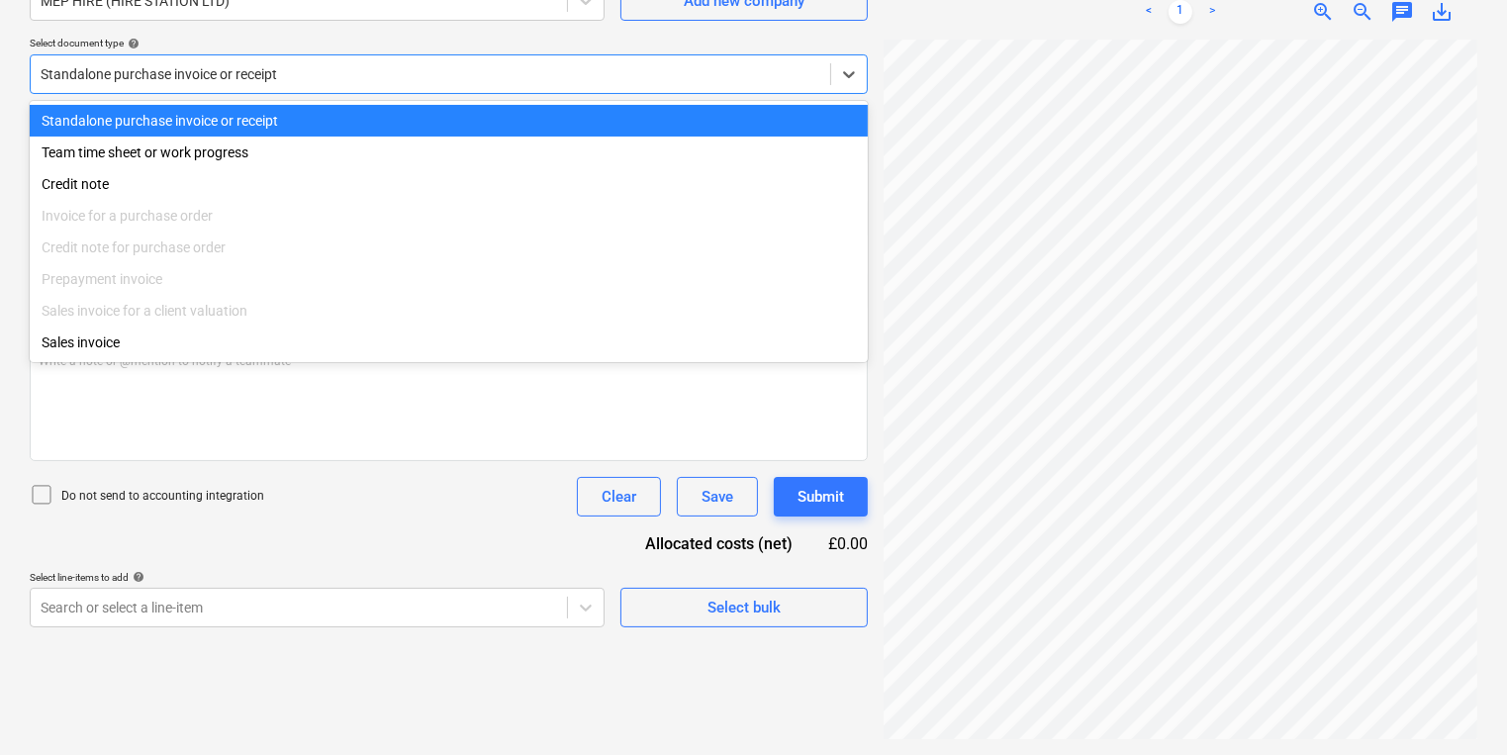
click at [438, 60] on div "Standalone purchase invoice or receipt" at bounding box center [430, 74] width 799 height 28
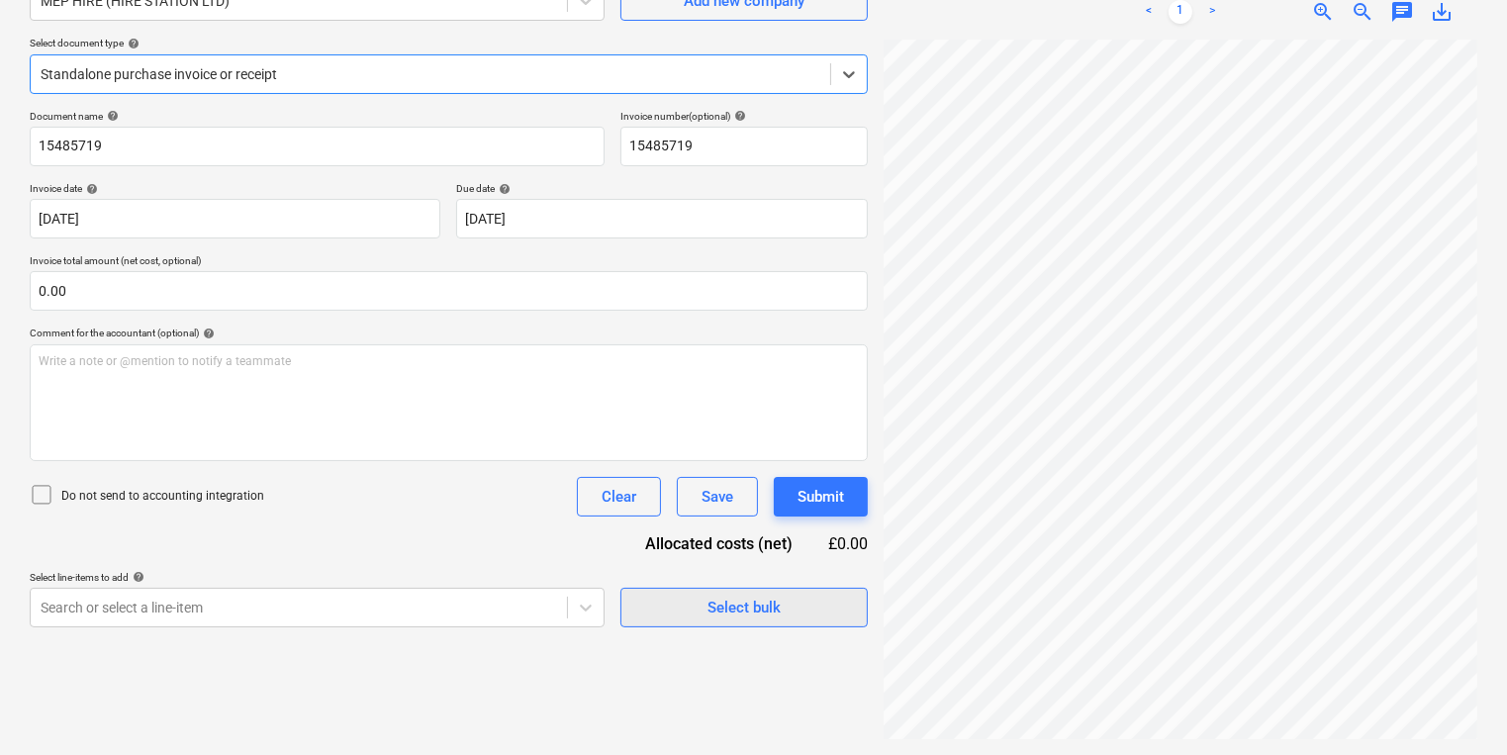
click at [743, 605] on div "Select bulk" at bounding box center [743, 608] width 73 height 26
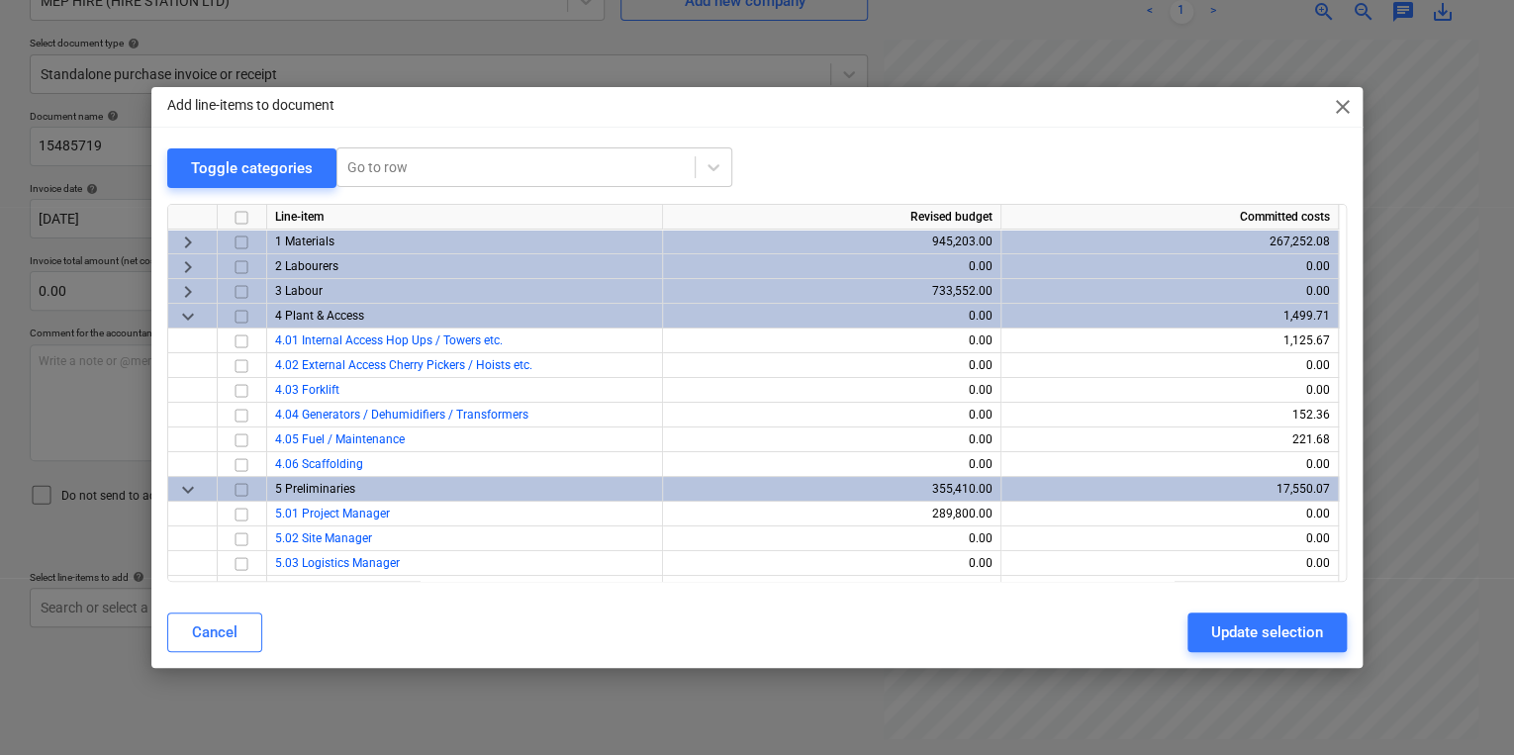
click at [1428, 410] on div "Add line-items to document close Toggle categories Go to row Line-item Revised …" at bounding box center [757, 377] width 1514 height 755
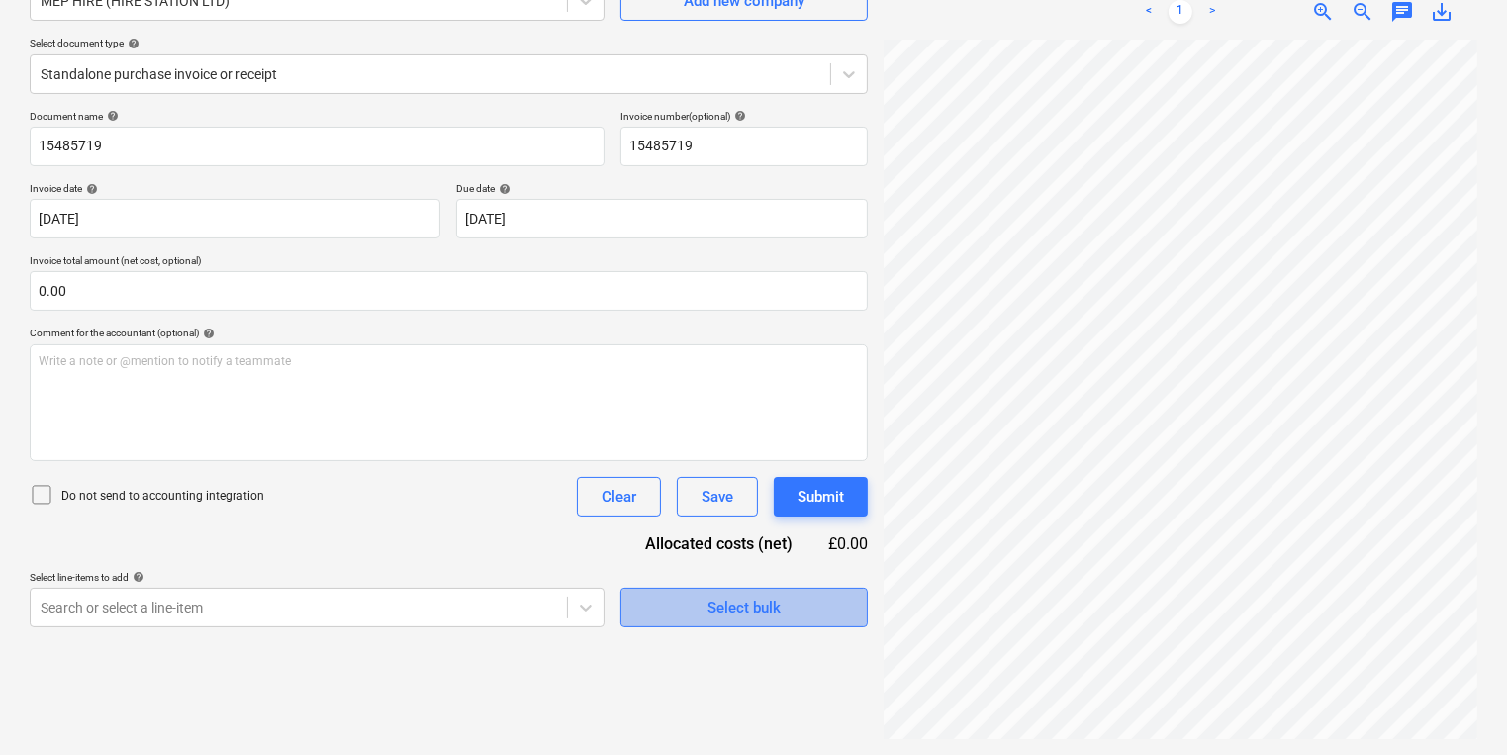
click at [806, 609] on span "Select bulk" at bounding box center [744, 608] width 198 height 26
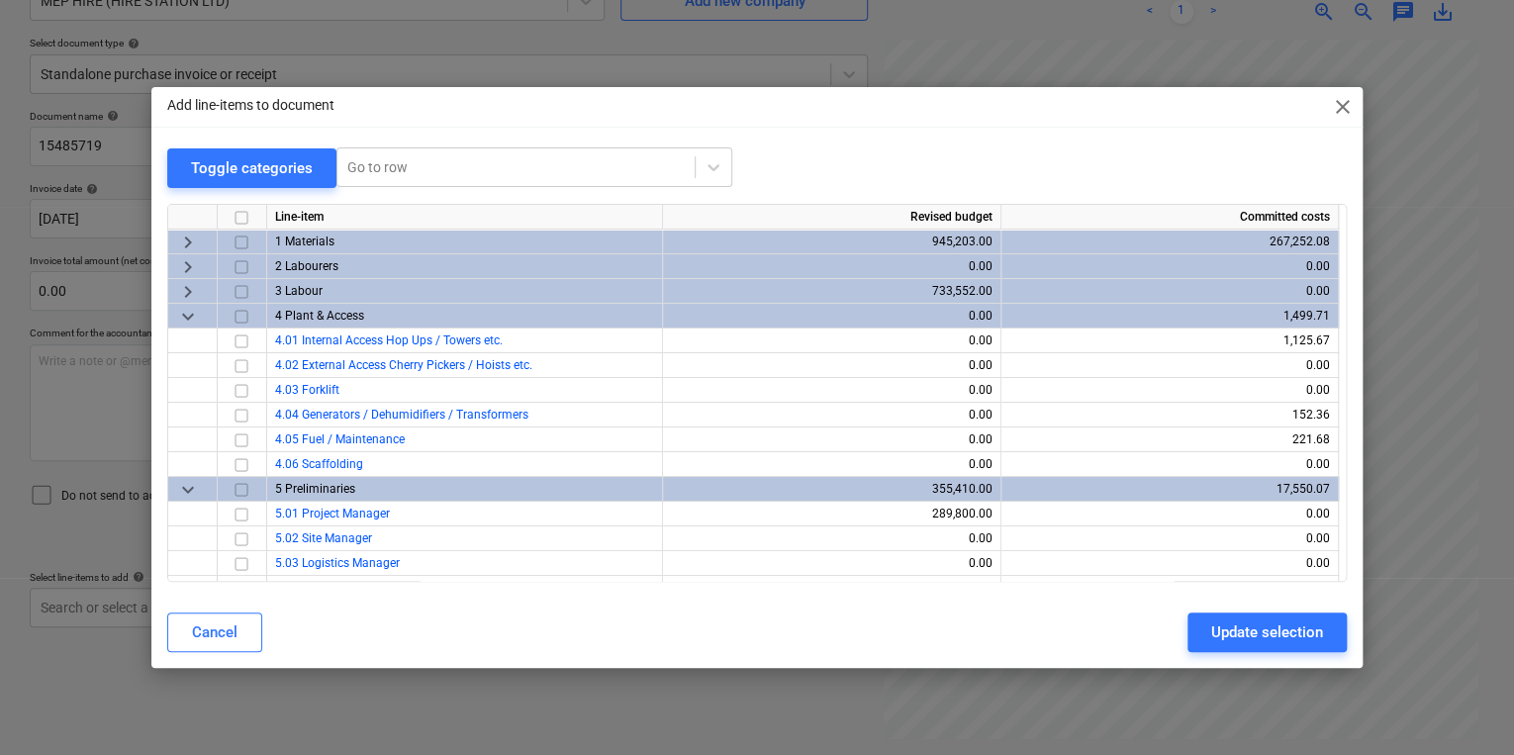
click at [946, 45] on div "Add line-items to document close Toggle categories Go to row Line-item Revised …" at bounding box center [757, 377] width 1514 height 755
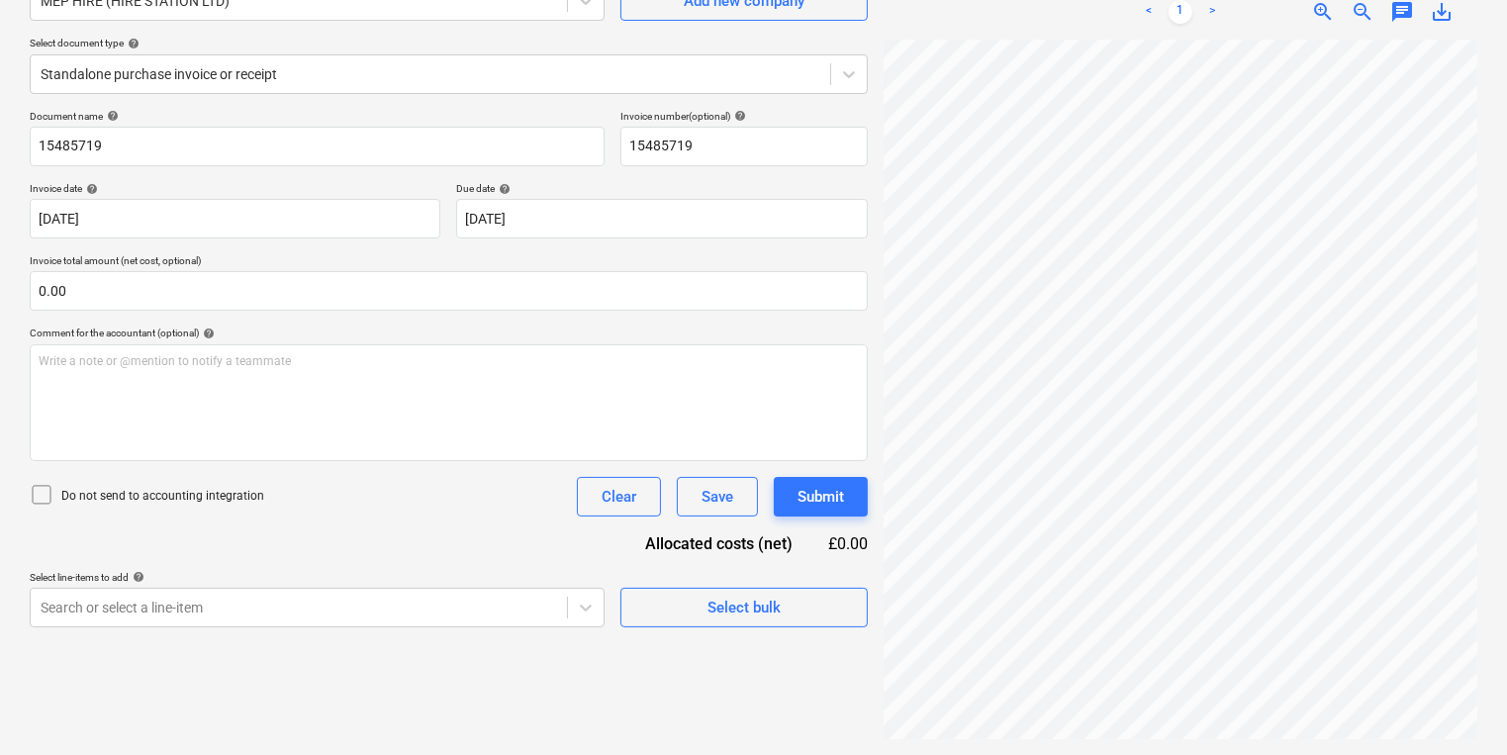
click at [831, 586] on div "Select bulk" at bounding box center [743, 599] width 247 height 56
click at [772, 627] on div "Create new document Select company MEP HIRE (HIRE STATION LTD) Add new company …" at bounding box center [449, 324] width 854 height 846
click at [765, 610] on div "Select bulk" at bounding box center [743, 608] width 73 height 26
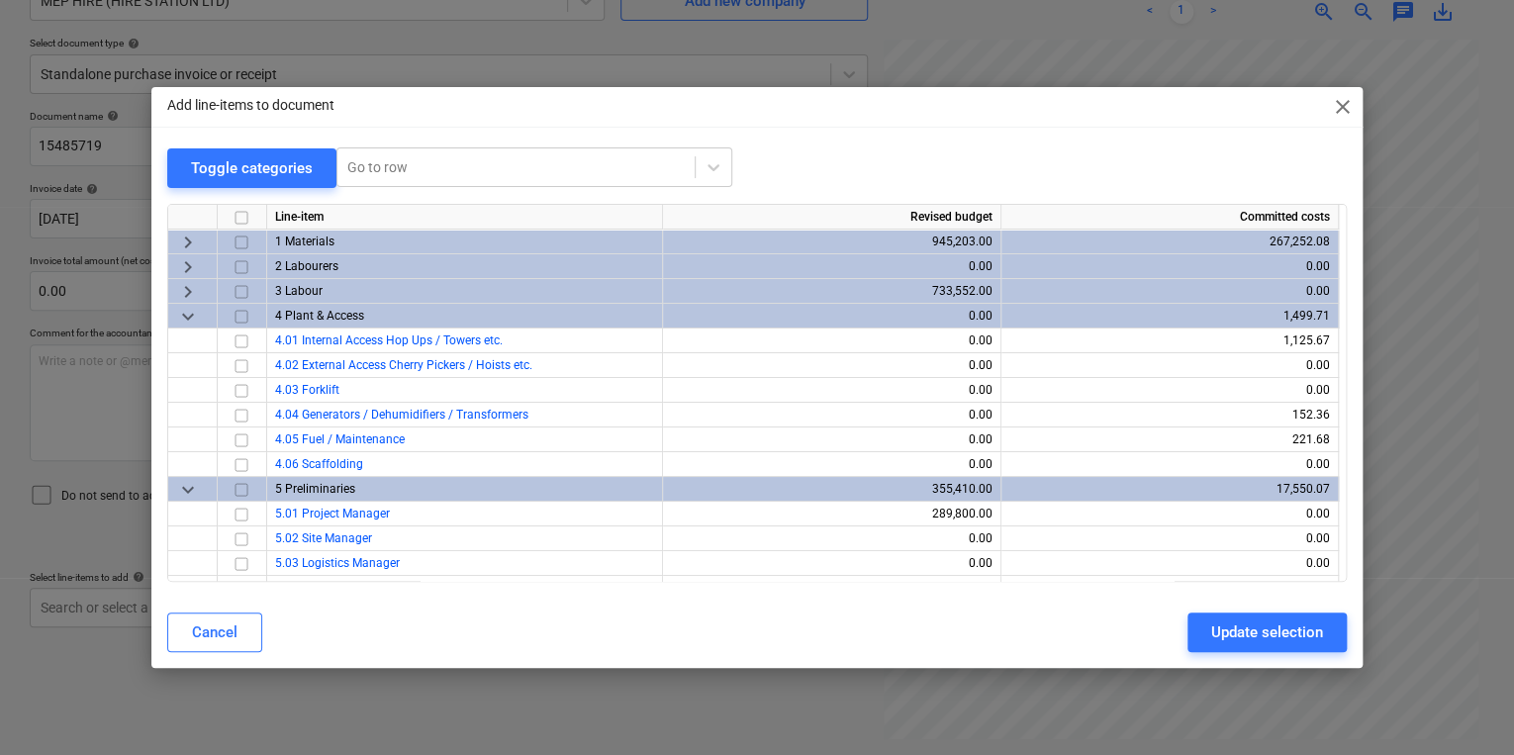
click at [171, 494] on div "keyboard_arrow_down" at bounding box center [192, 489] width 49 height 25
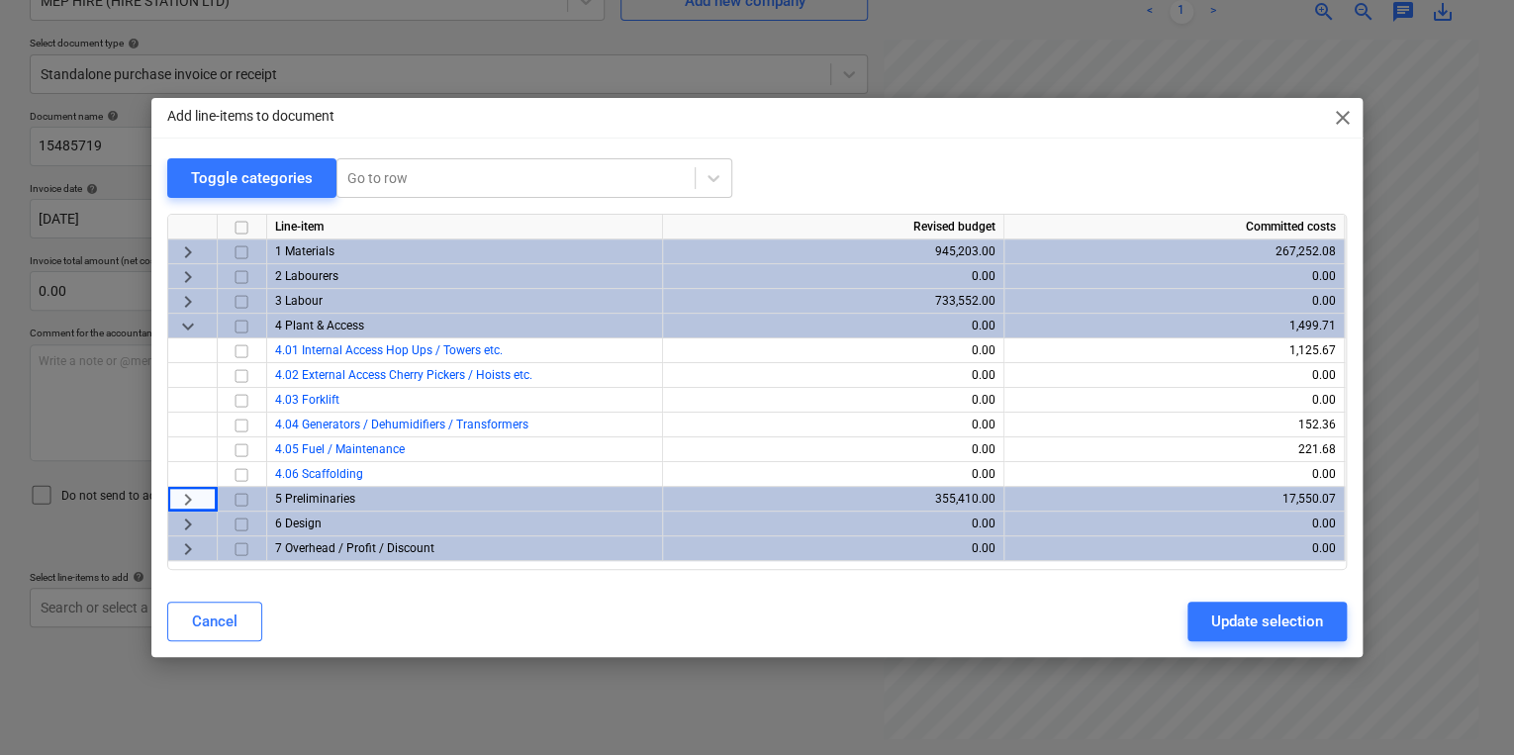
click at [198, 246] on span "keyboard_arrow_right" at bounding box center [188, 252] width 24 height 24
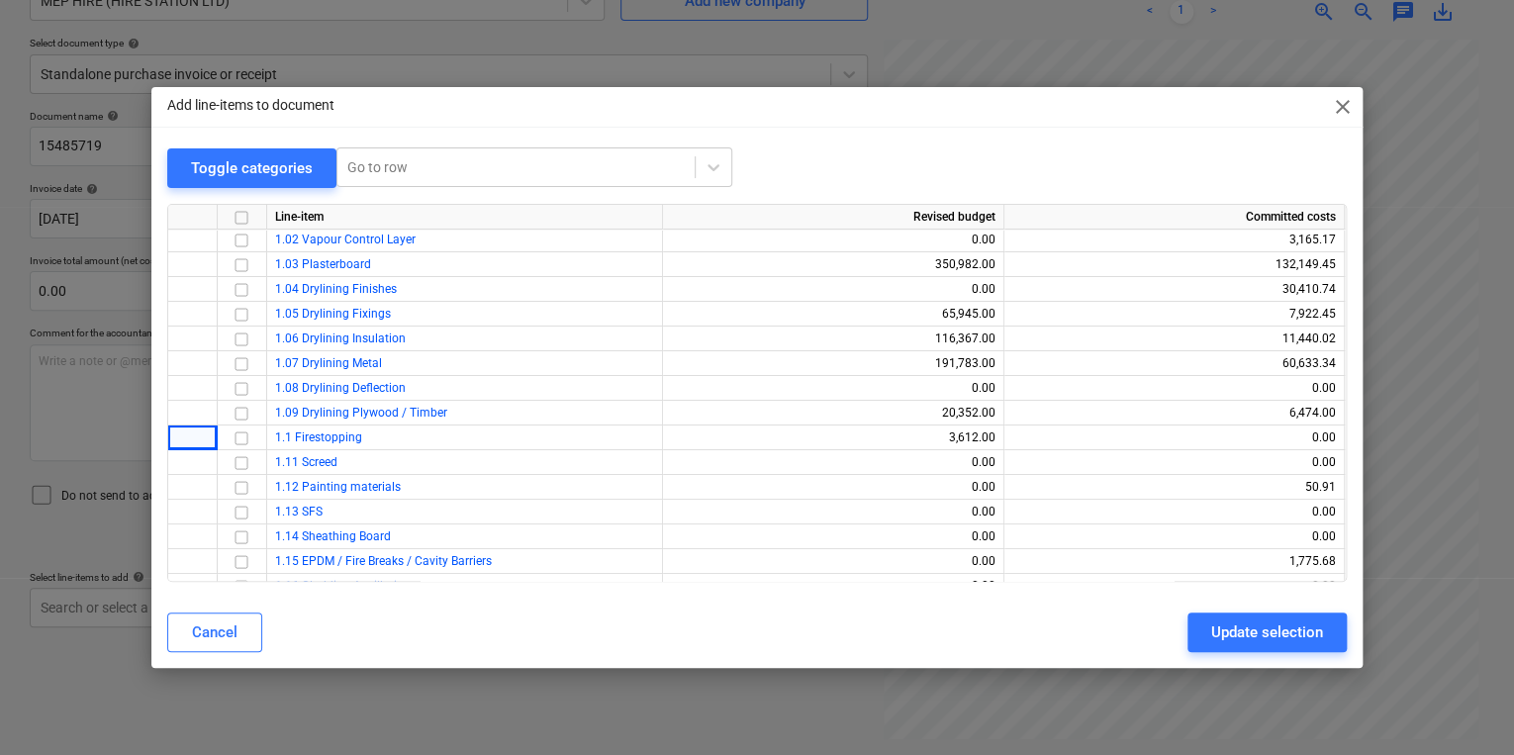
scroll to position [0, 0]
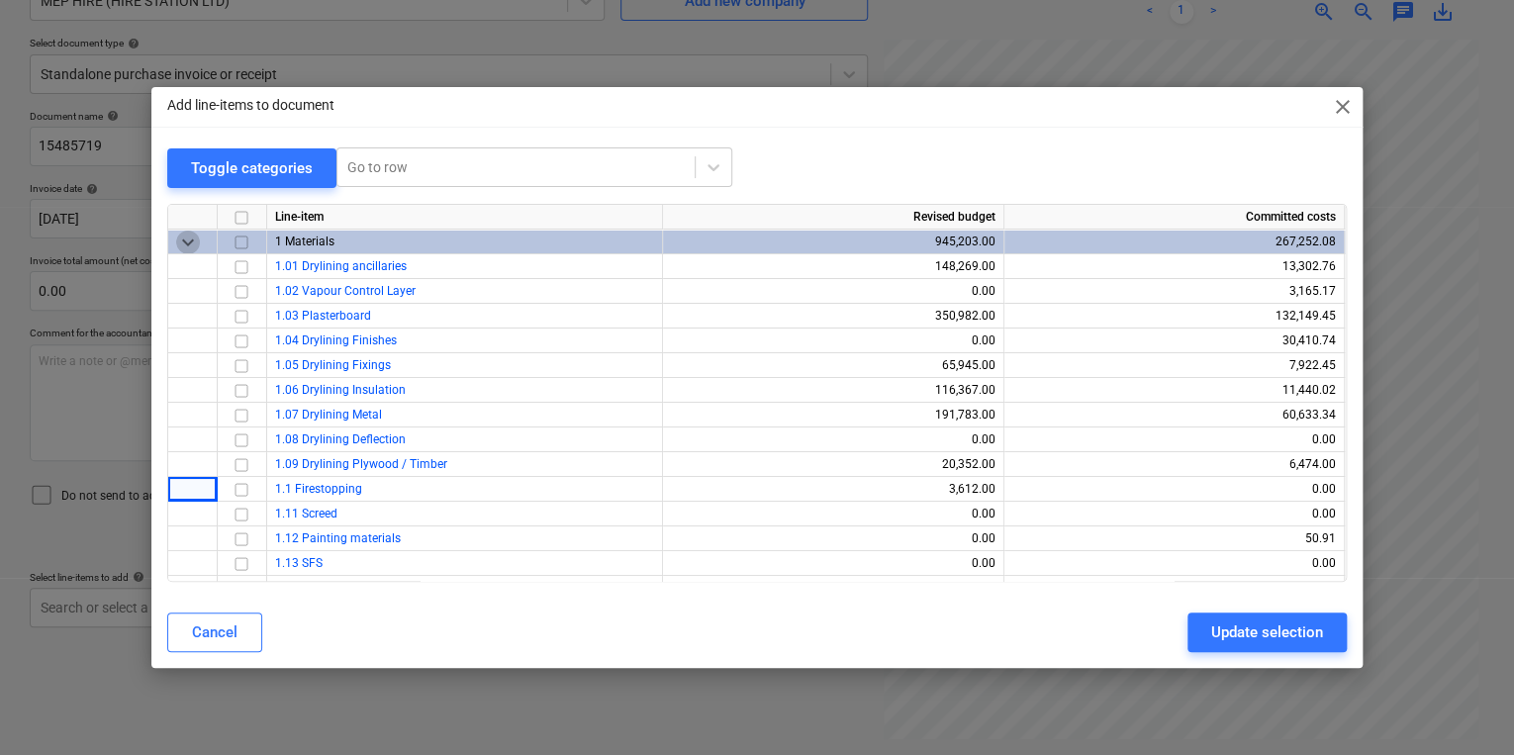
click at [194, 241] on span "keyboard_arrow_down" at bounding box center [188, 242] width 24 height 24
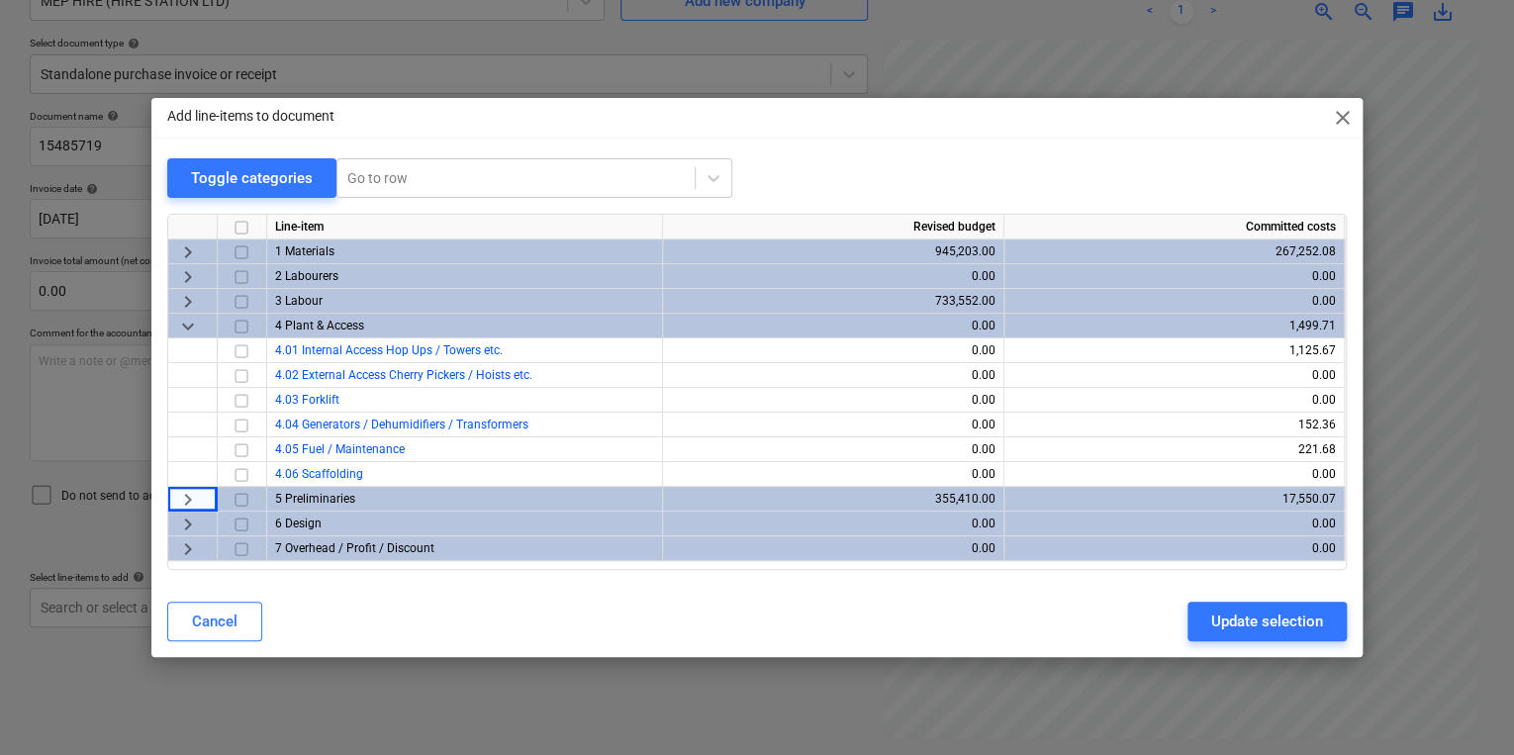
click at [188, 240] on span "keyboard_arrow_right" at bounding box center [188, 252] width 24 height 24
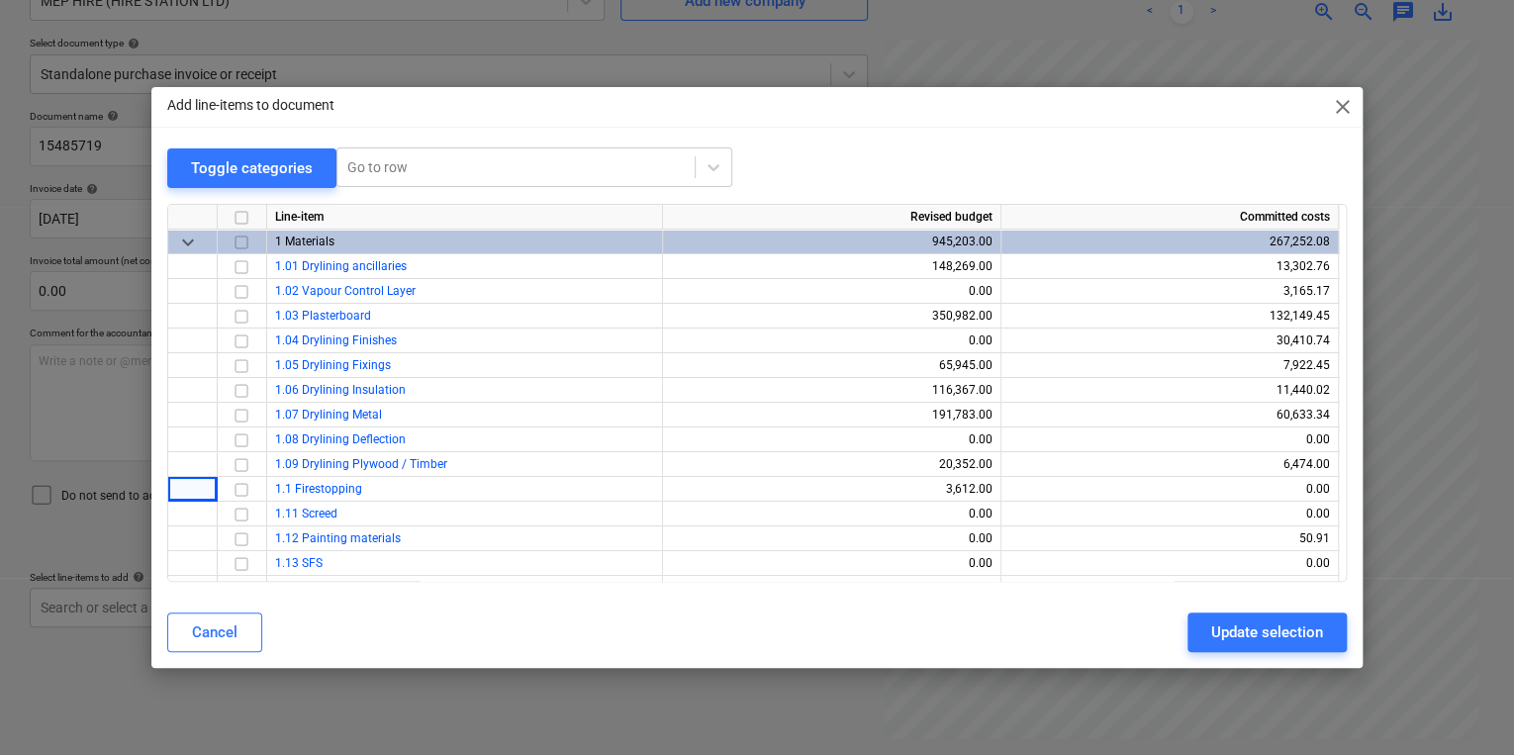
click at [197, 246] on span "keyboard_arrow_down" at bounding box center [188, 242] width 24 height 24
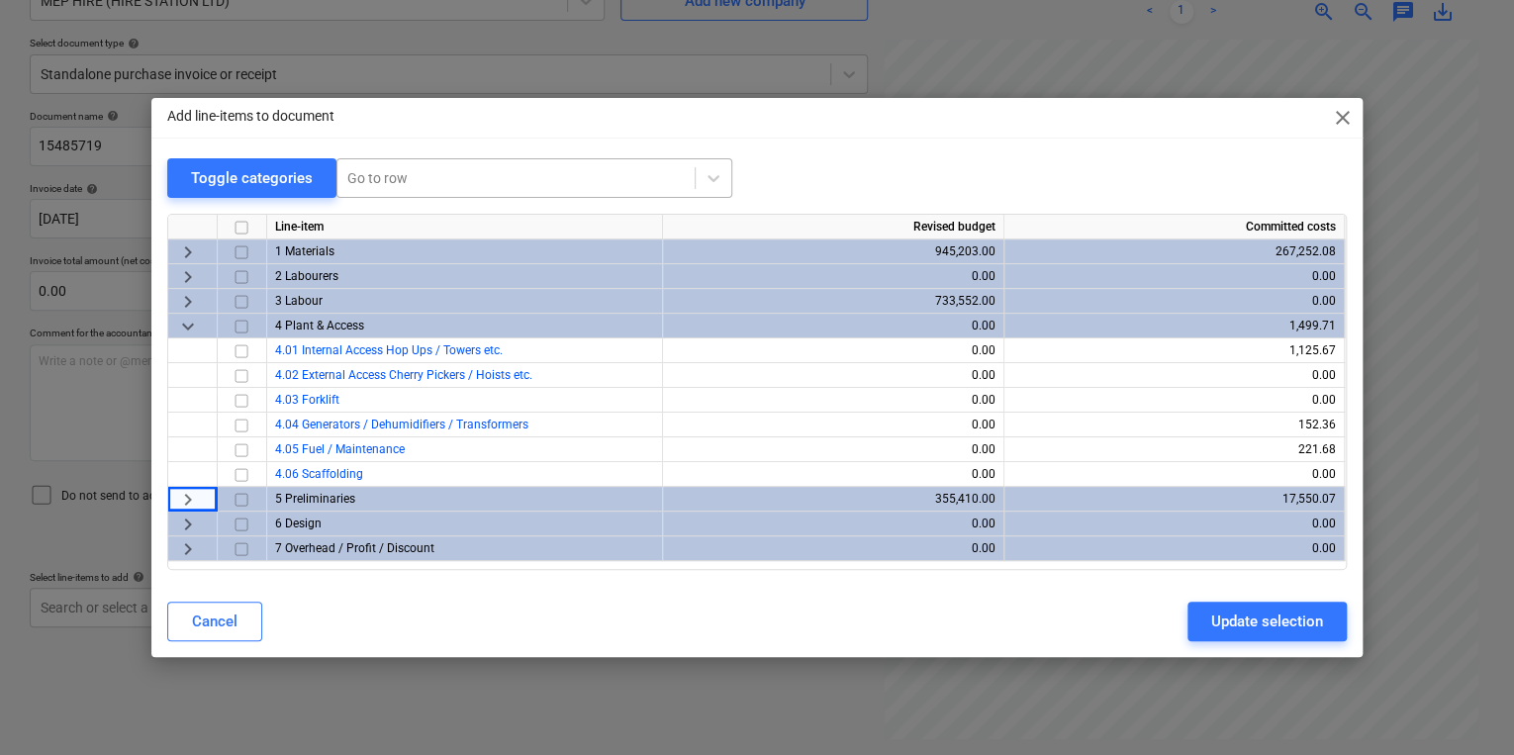
click at [539, 168] on div at bounding box center [515, 178] width 337 height 20
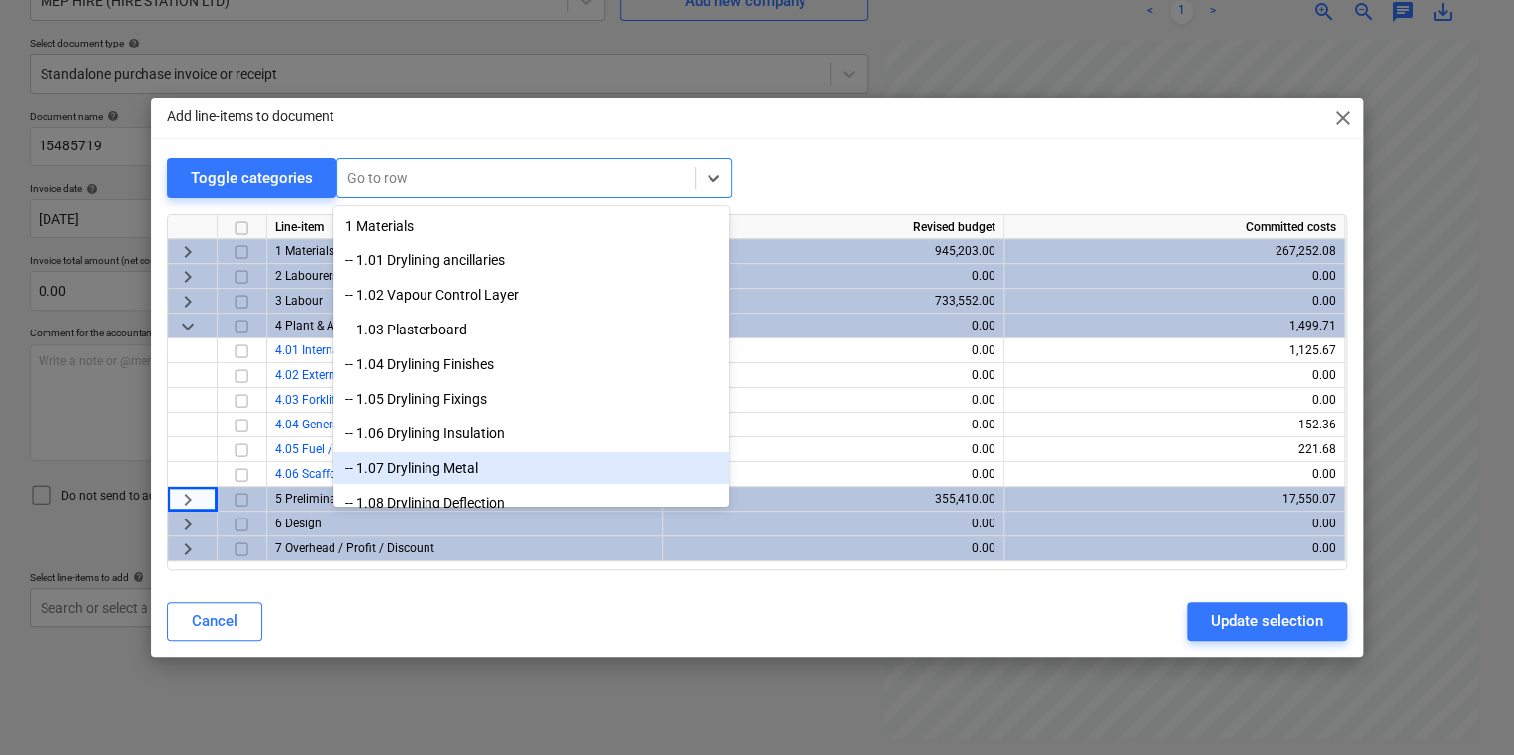
click at [451, 625] on div "Cancel Update selection" at bounding box center [756, 622] width 1179 height 40
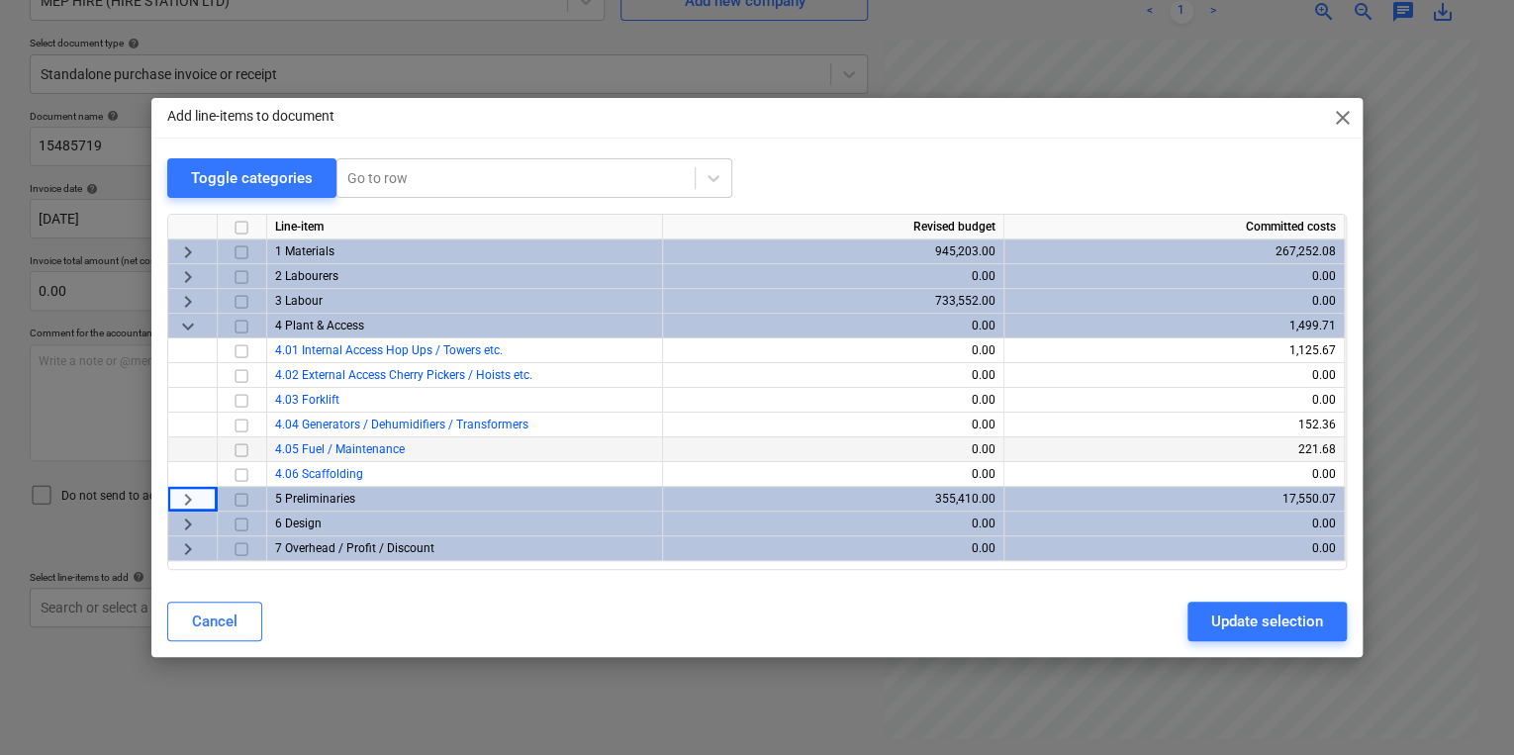
click at [239, 450] on input "checkbox" at bounding box center [242, 450] width 24 height 24
click at [1315, 616] on div "Update selection" at bounding box center [1267, 621] width 112 height 26
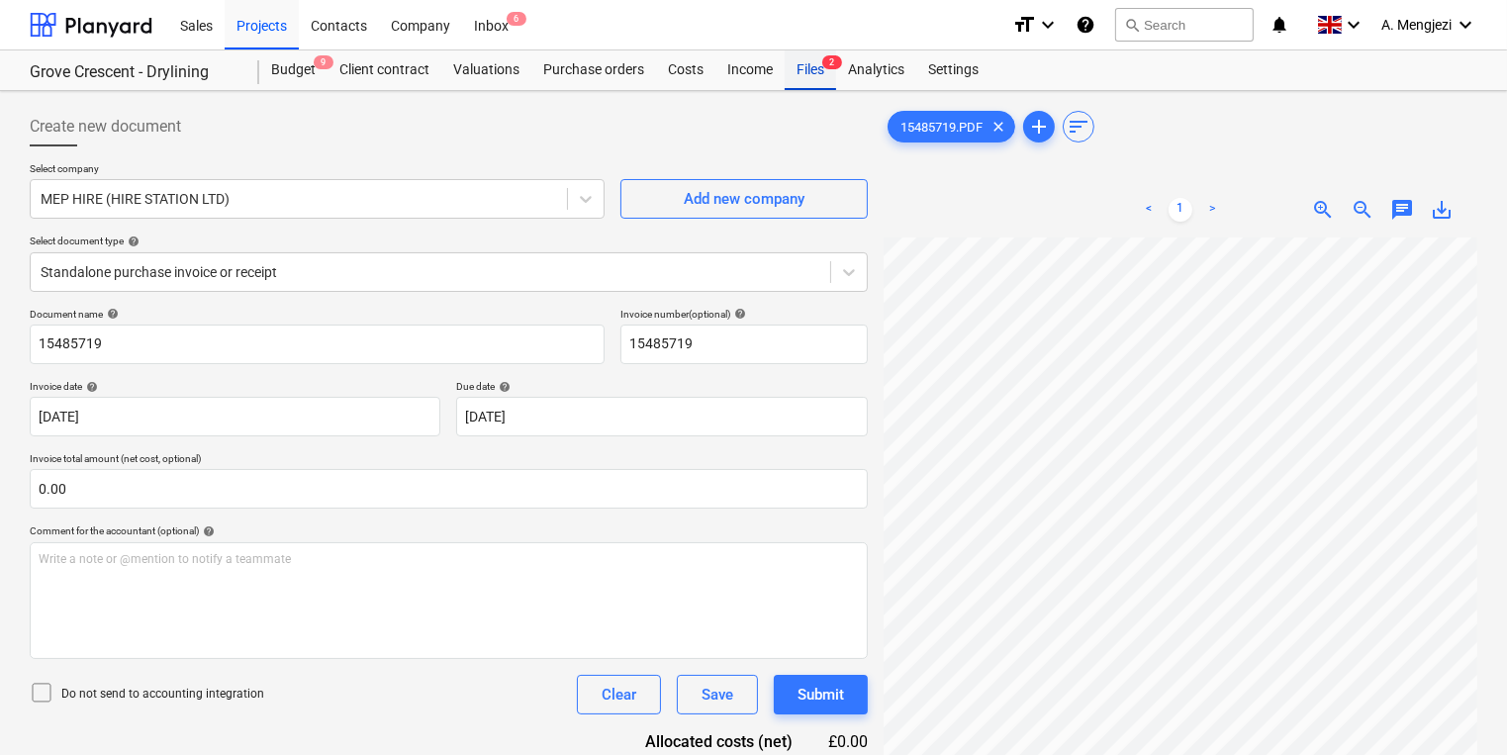
click at [828, 66] on span "2" at bounding box center [832, 62] width 20 height 14
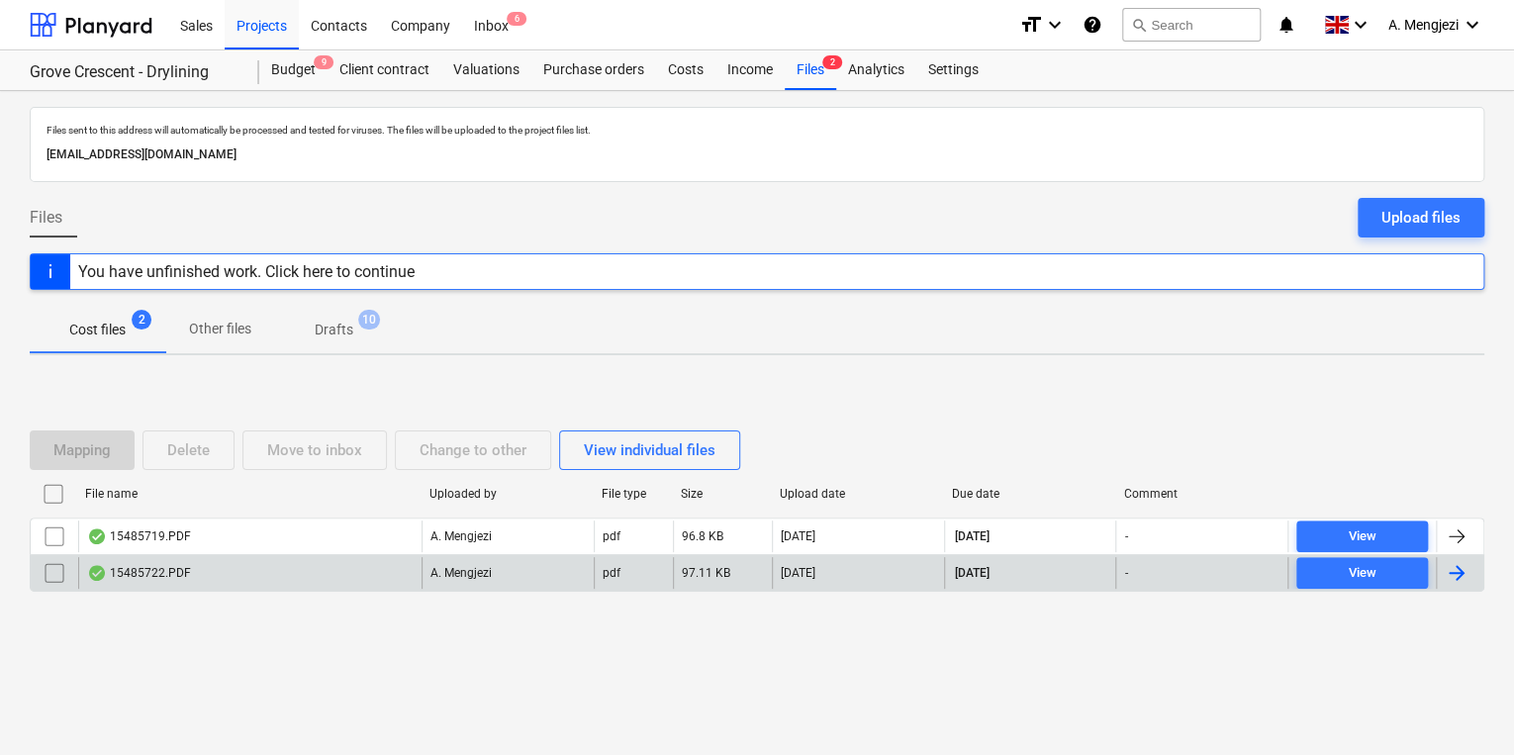
click at [169, 574] on div "15485722.PDF" at bounding box center [139, 573] width 104 height 16
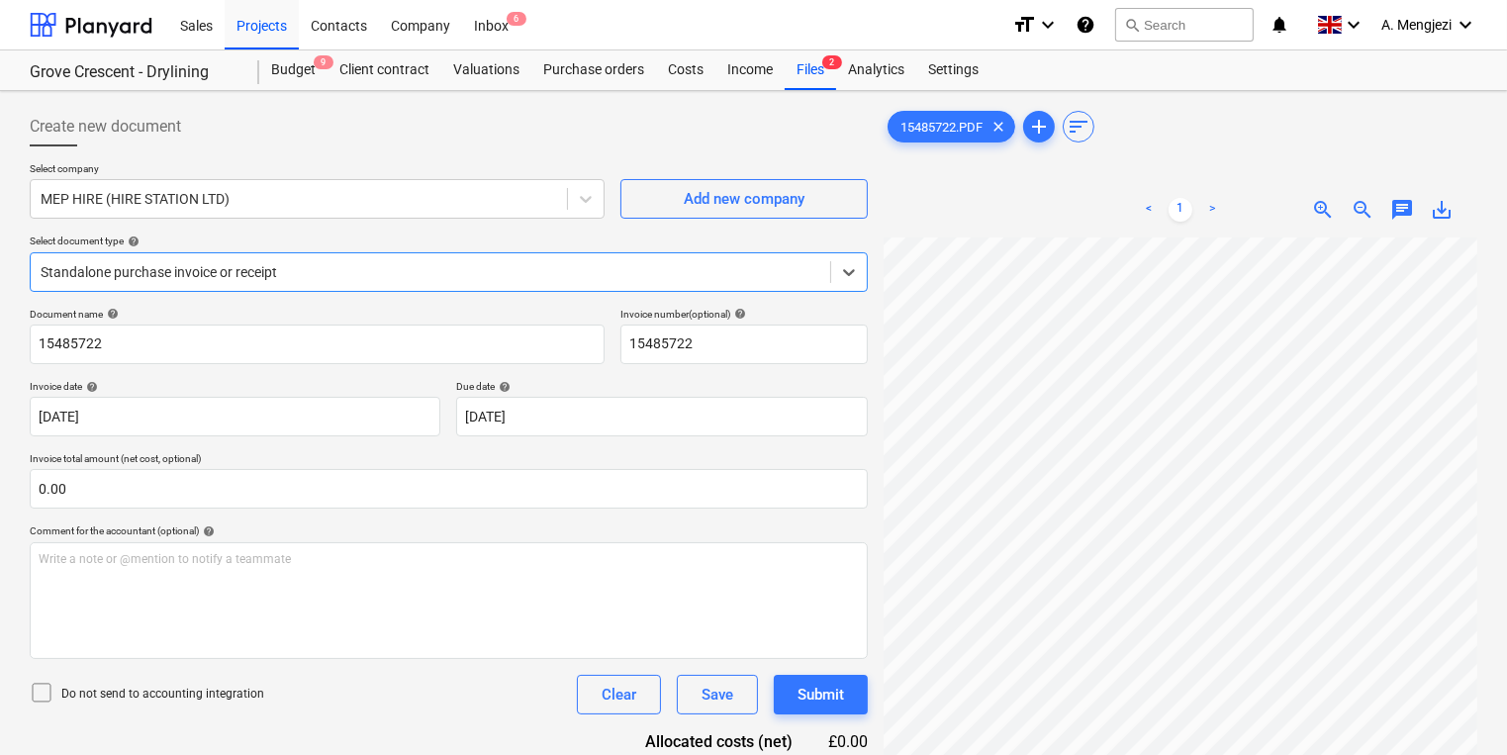
scroll to position [166, 0]
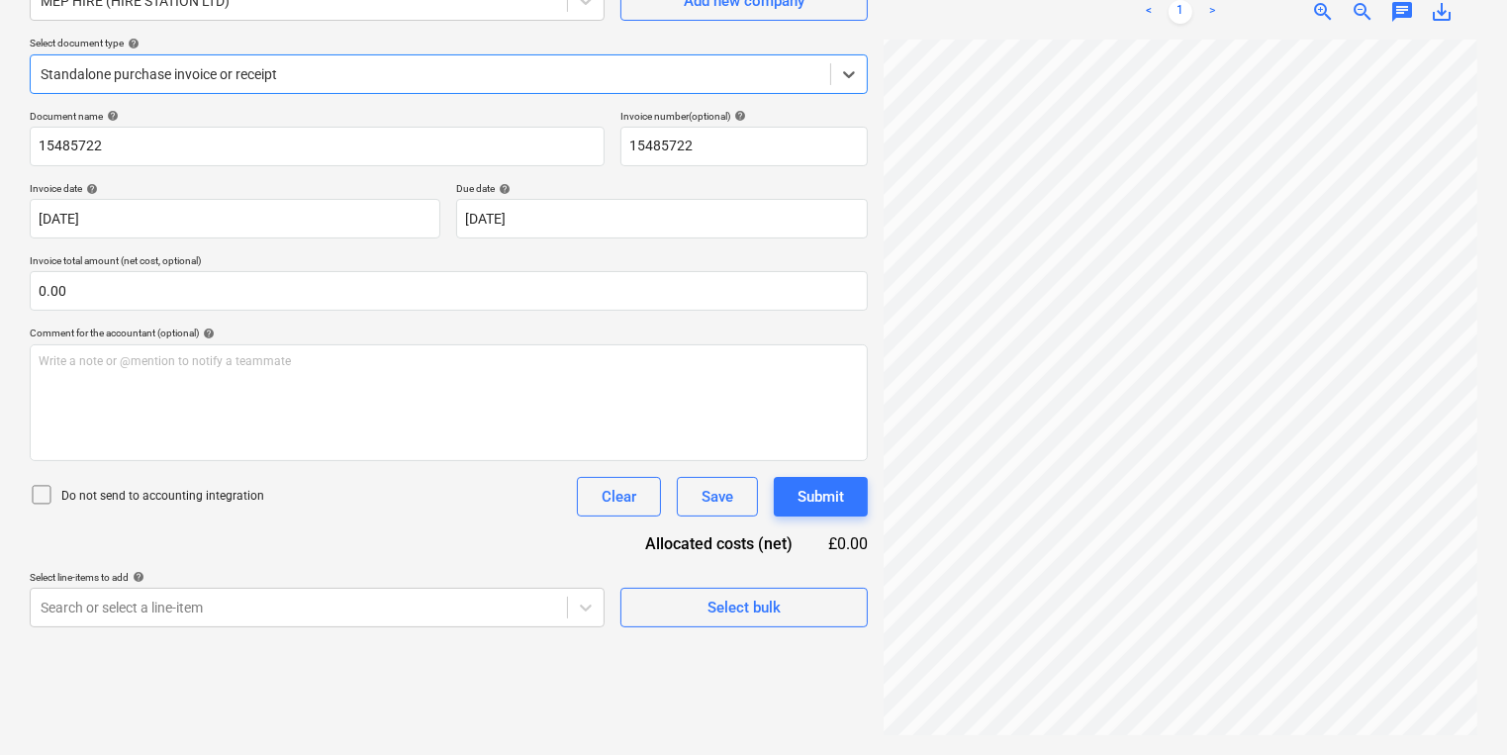
click at [506, 630] on div "Create new document Select company MEP HIRE (HIRE STATION LTD) Add new company …" at bounding box center [449, 324] width 854 height 846
click at [483, 557] on body "Sales Projects Contacts Company Inbox 6 format_size keyboard_arrow_down help se…" at bounding box center [753, 179] width 1507 height 755
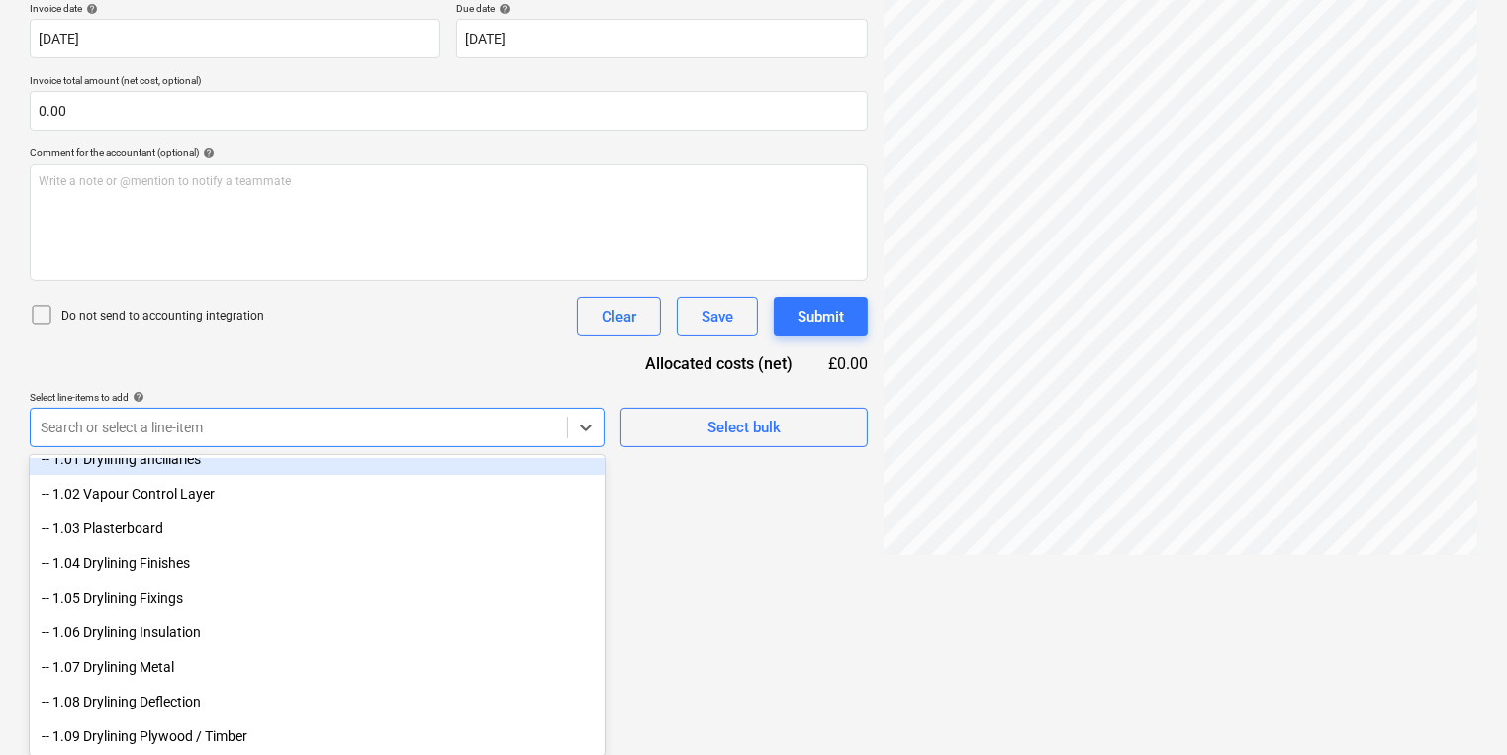
scroll to position [158, 0]
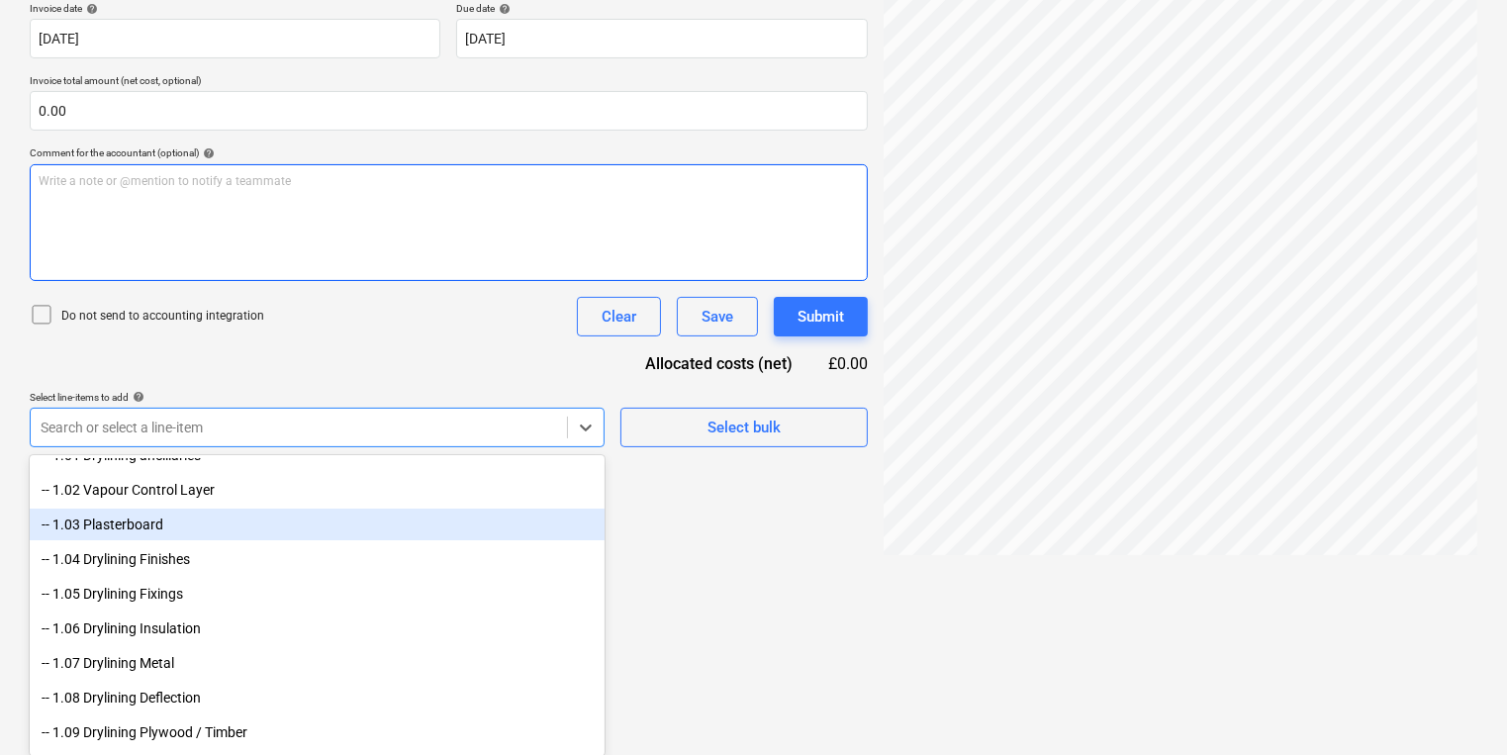
click at [714, 436] on div "Document name help 15485722 Invoice number (optional) help 15485722 Invoice dat…" at bounding box center [449, 188] width 838 height 517
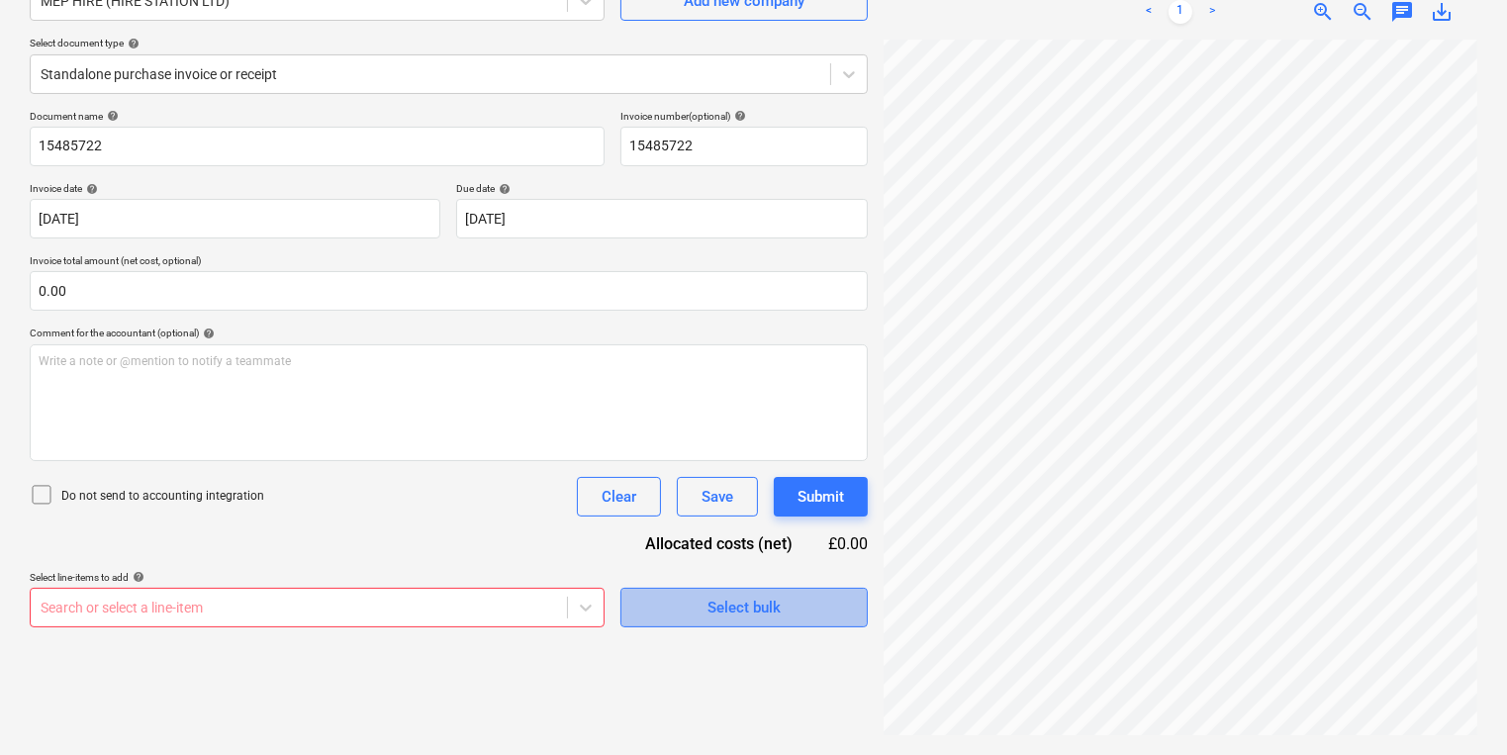
click at [742, 608] on div "Select bulk" at bounding box center [743, 608] width 73 height 26
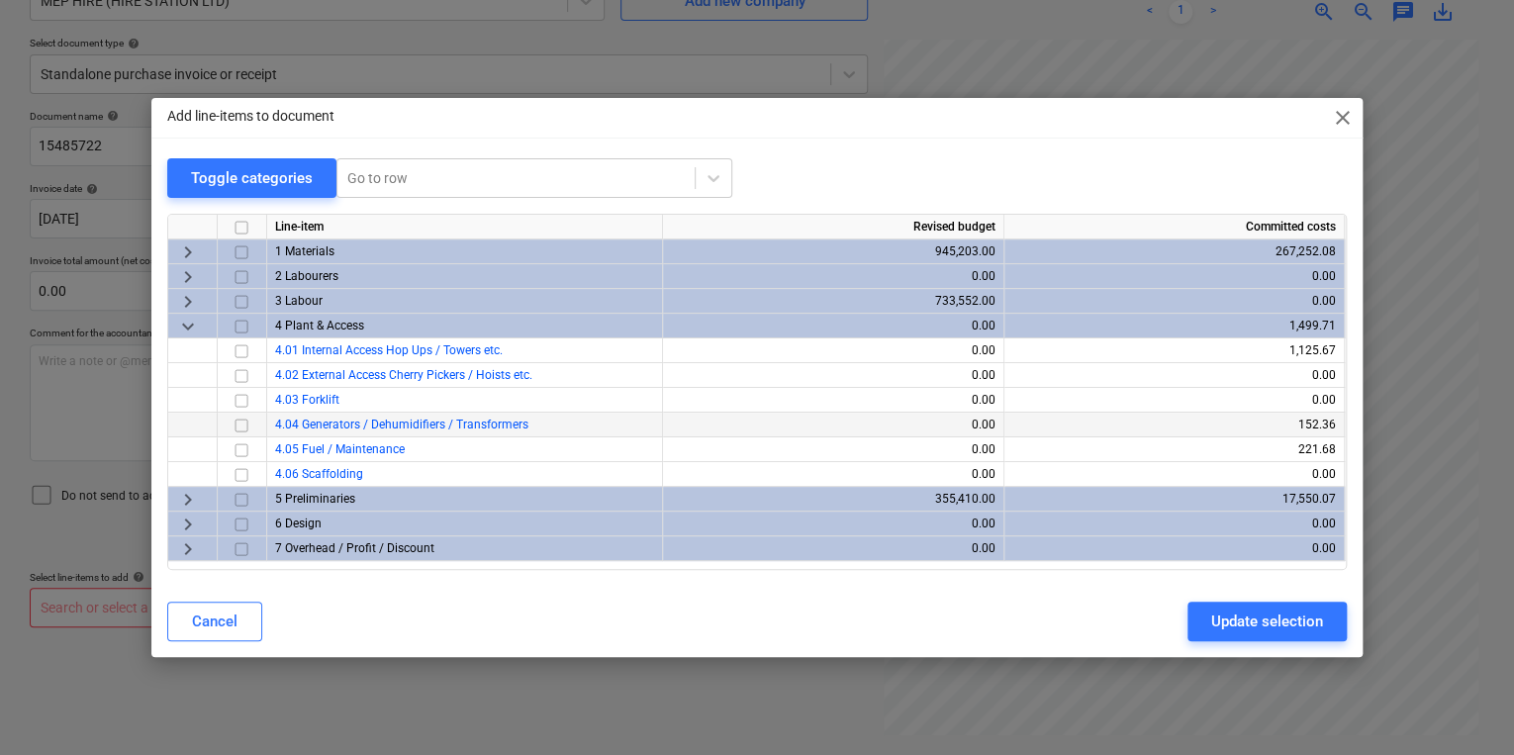
click at [244, 426] on input "checkbox" at bounding box center [242, 426] width 24 height 24
click at [1231, 623] on div "Update selection" at bounding box center [1267, 621] width 112 height 26
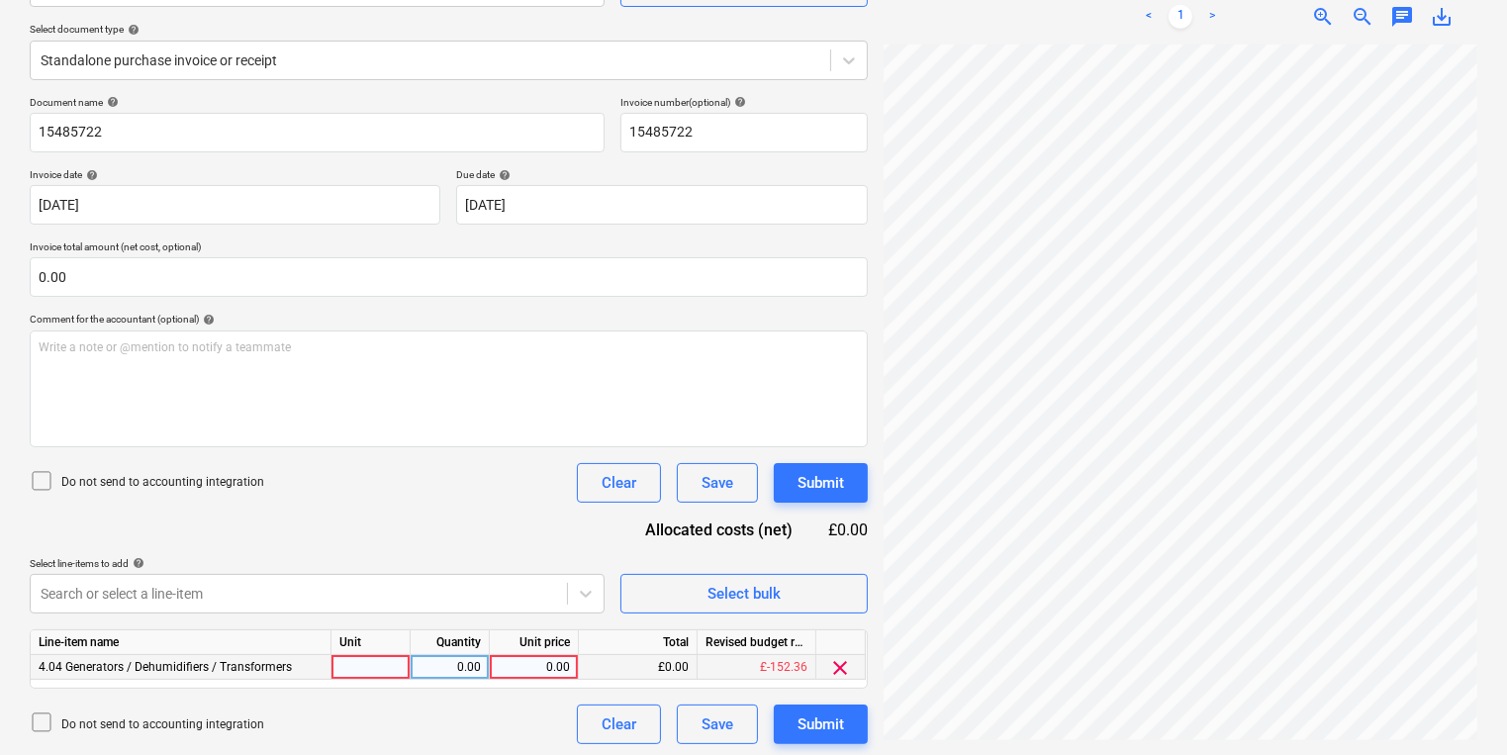
scroll to position [216, 0]
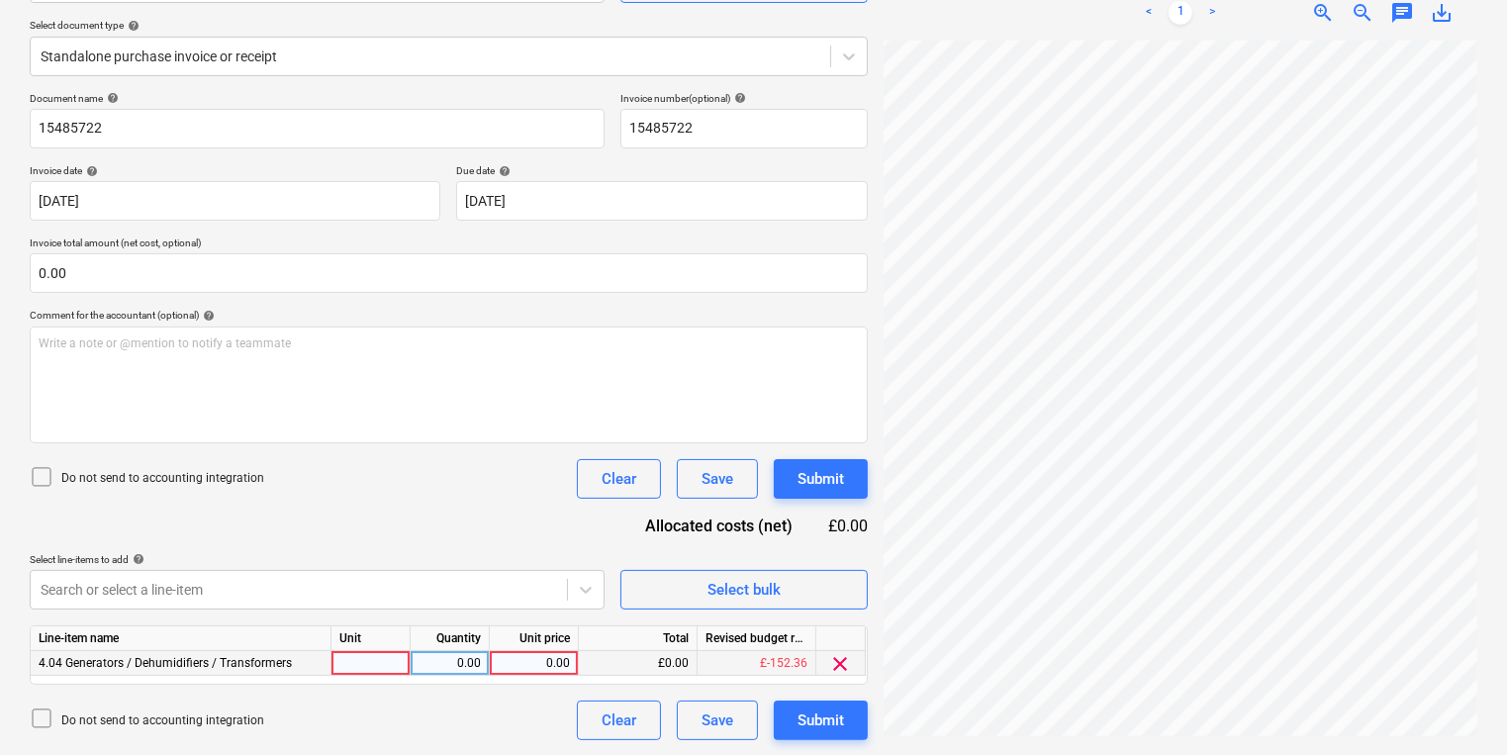
click at [385, 667] on div at bounding box center [370, 663] width 79 height 25
click at [455, 658] on div "2.00" at bounding box center [449, 663] width 62 height 25
click at [453, 656] on div "2.00" at bounding box center [449, 663] width 62 height 25
click at [558, 661] on div "1.00" at bounding box center [534, 663] width 72 height 25
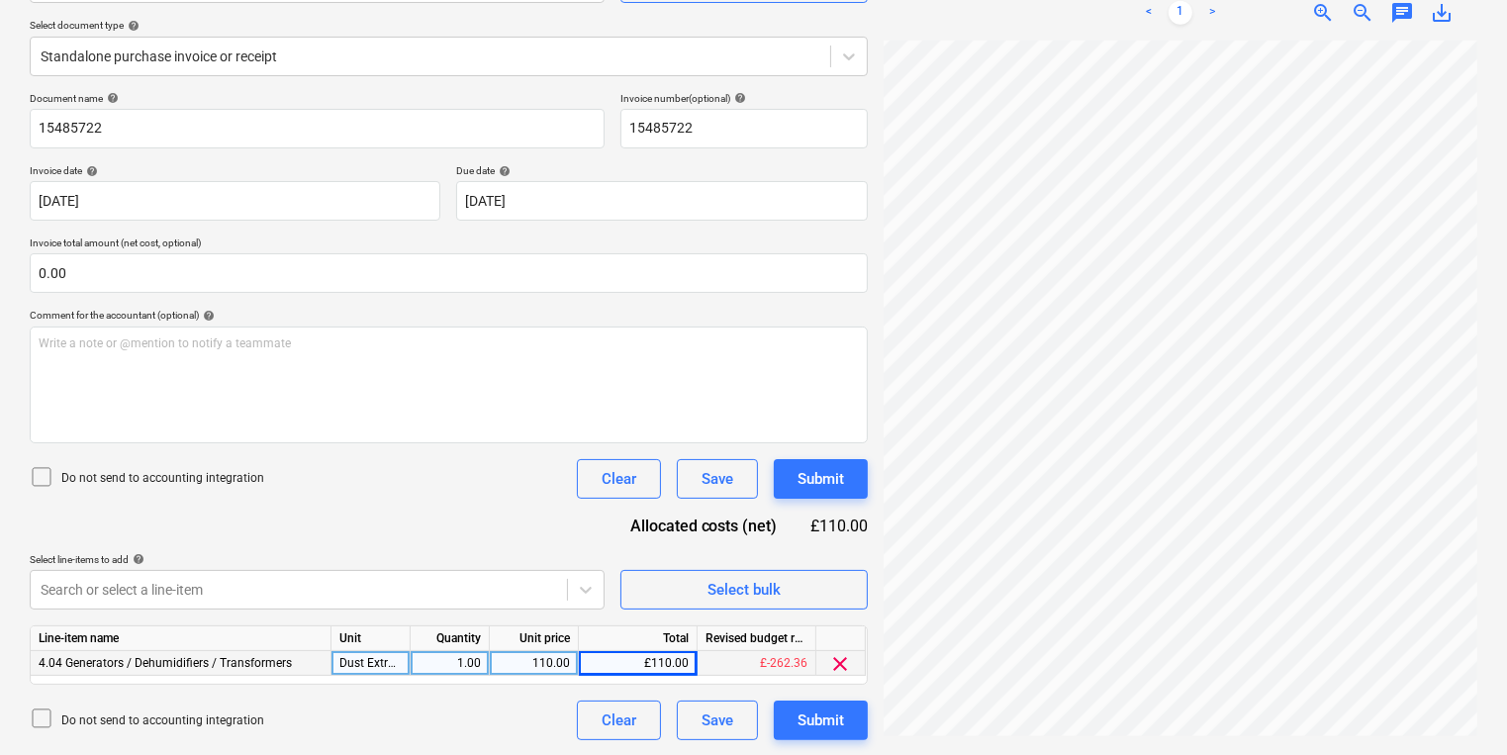
click at [760, 546] on div "Document name help 15485722 Invoice number (optional) help 15485722 Invoice dat…" at bounding box center [449, 416] width 838 height 648
click at [770, 586] on div "Select bulk" at bounding box center [743, 590] width 73 height 26
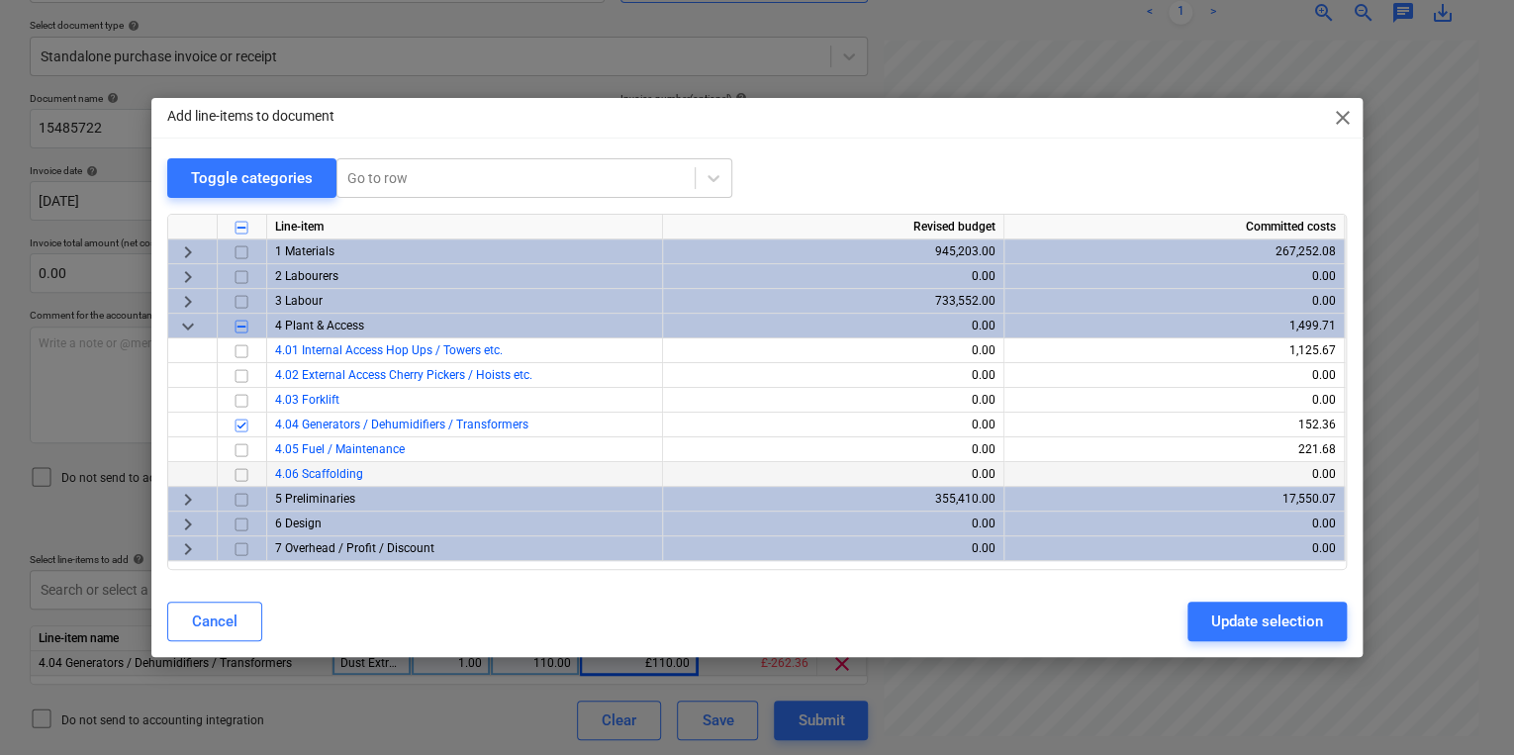
click at [232, 472] on input "checkbox" at bounding box center [242, 475] width 24 height 24
click at [1297, 603] on button "Update selection" at bounding box center [1266, 622] width 159 height 40
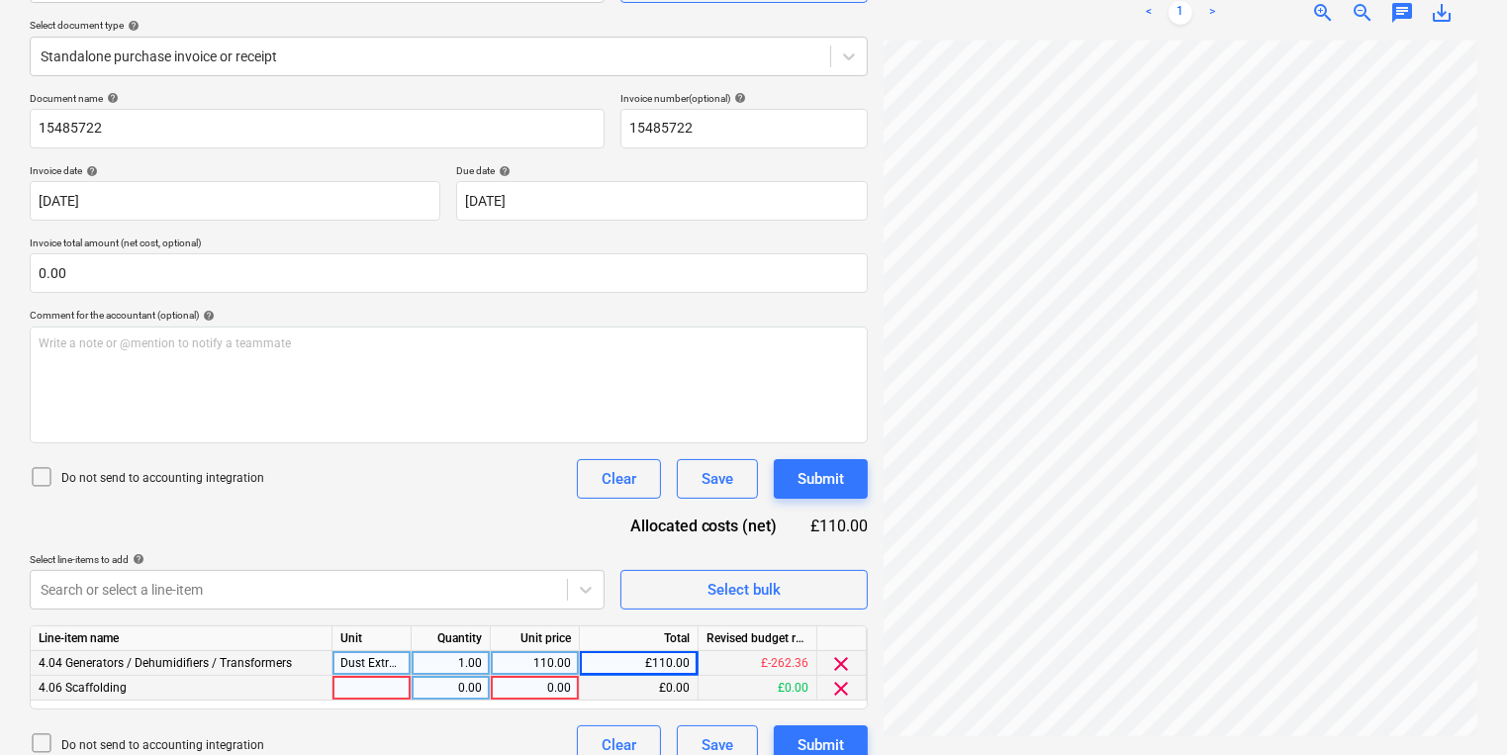
click at [353, 687] on div at bounding box center [371, 688] width 79 height 25
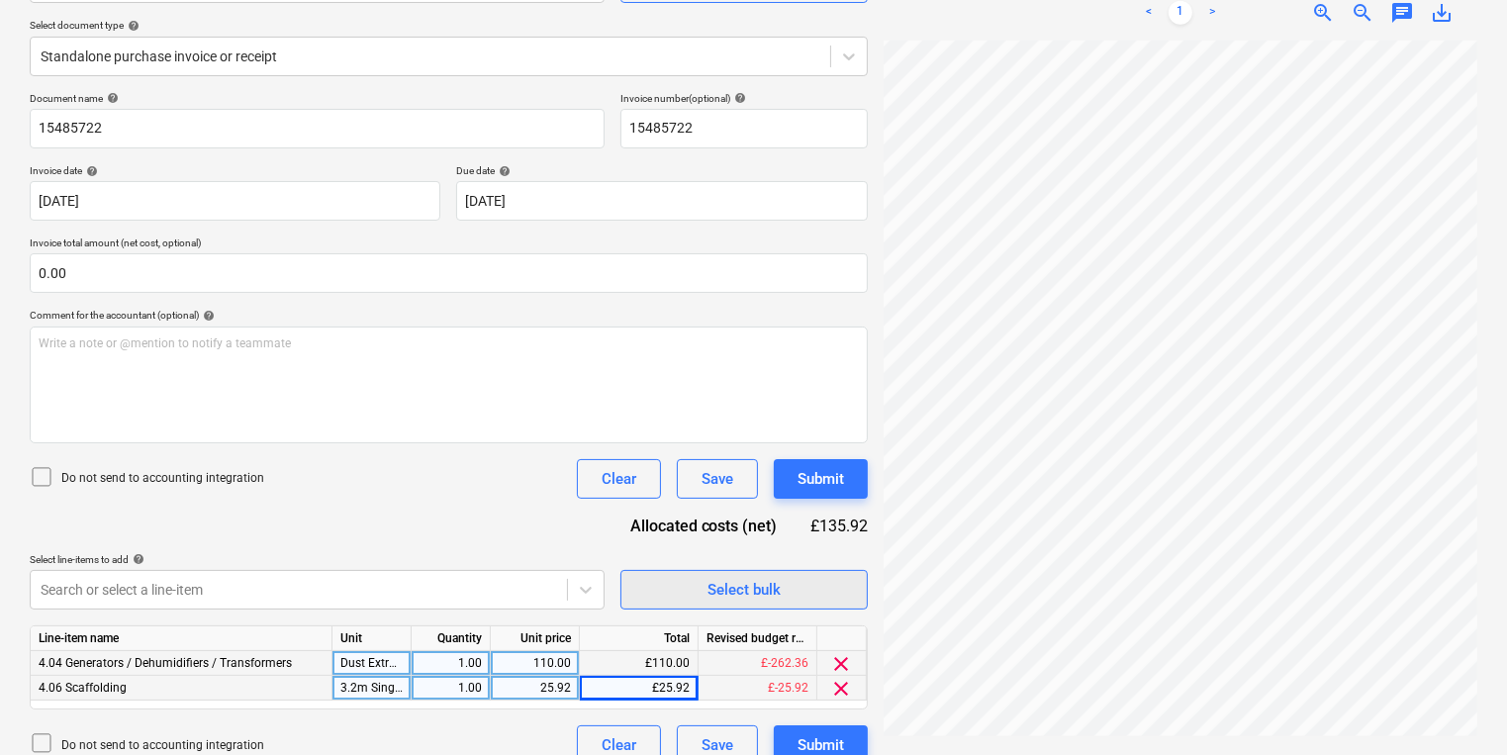
click at [712, 587] on div "Select bulk" at bounding box center [743, 590] width 73 height 26
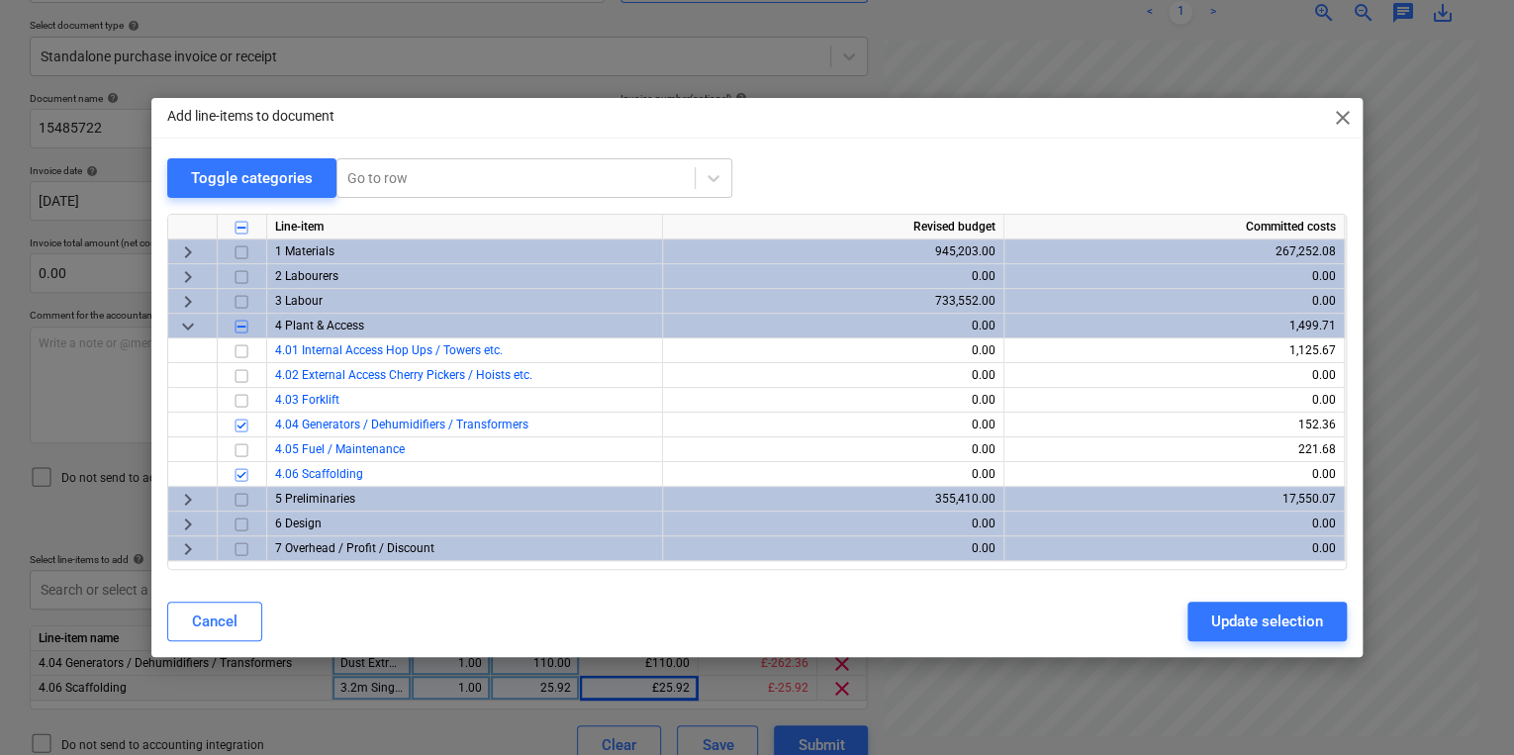
click at [190, 547] on span "keyboard_arrow_right" at bounding box center [188, 549] width 24 height 24
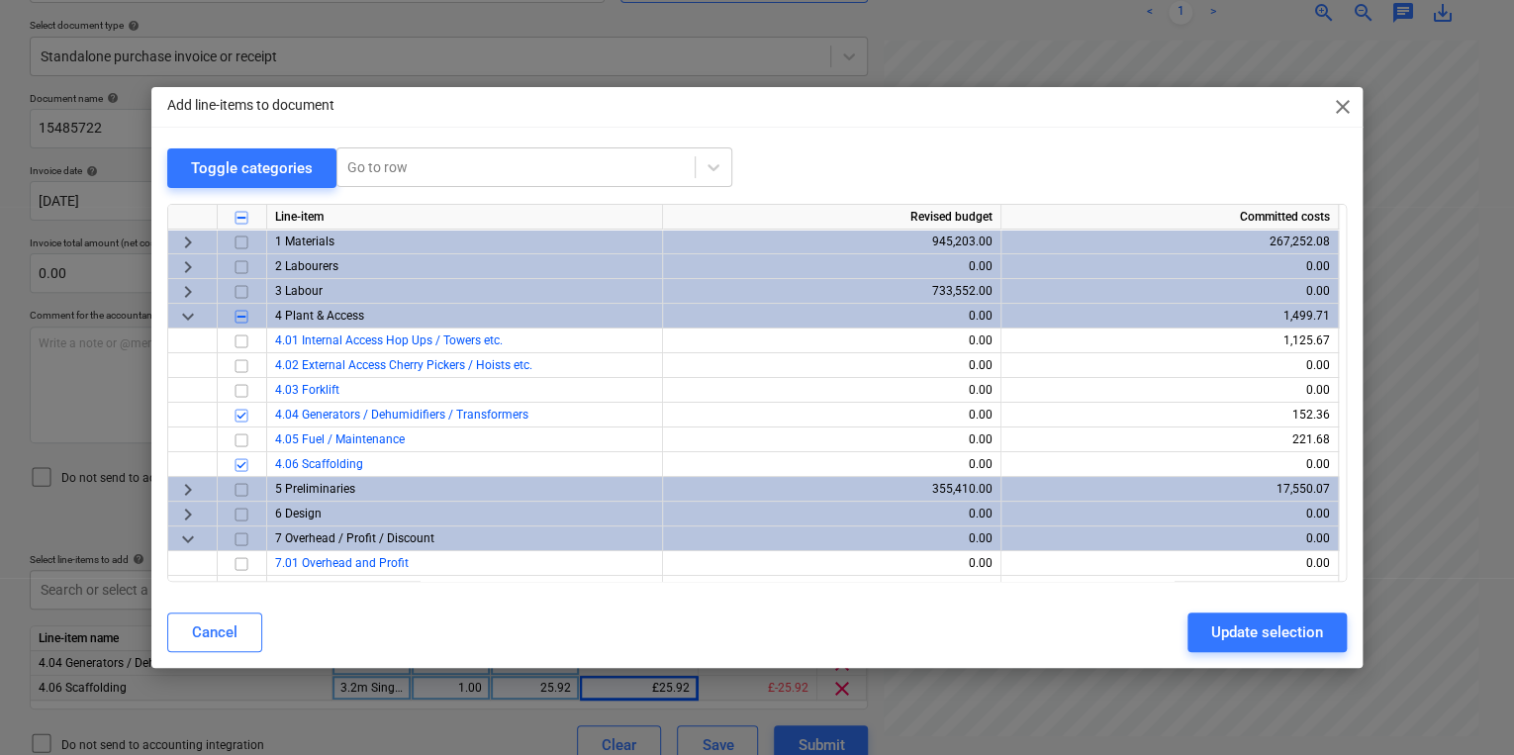
click at [182, 546] on span "keyboard_arrow_down" at bounding box center [188, 538] width 24 height 24
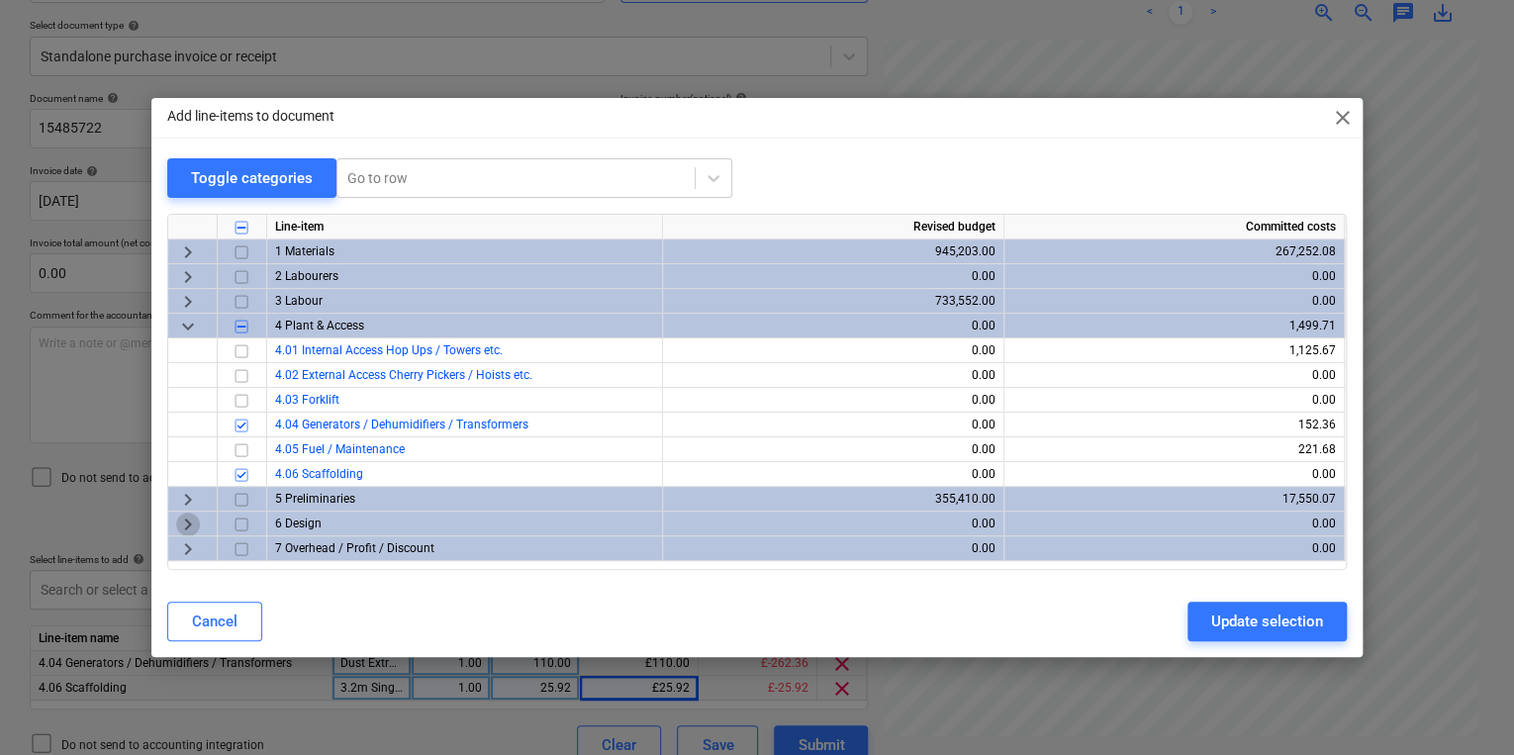
click at [178, 534] on span "keyboard_arrow_right" at bounding box center [188, 524] width 24 height 24
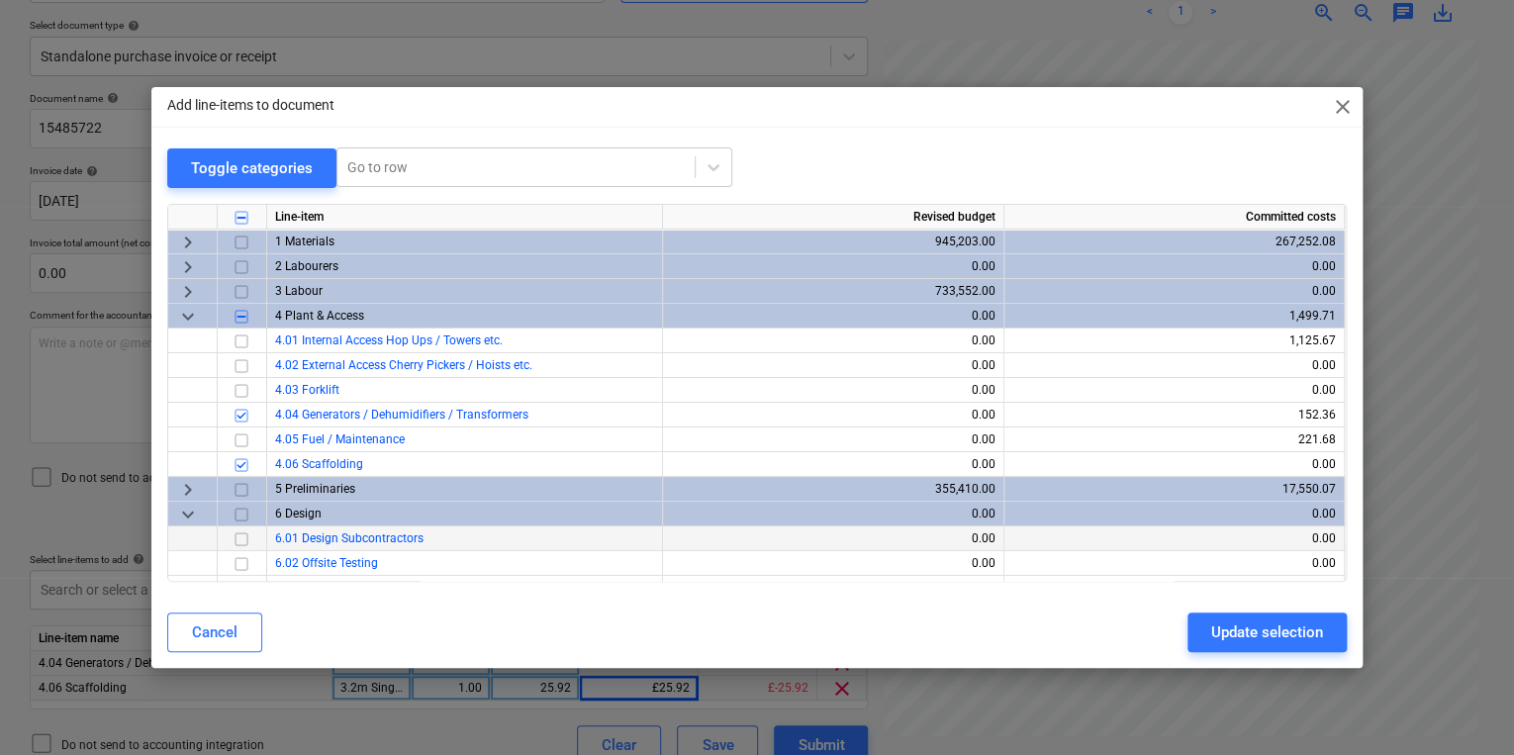
click at [182, 497] on span "keyboard_arrow_right" at bounding box center [188, 489] width 24 height 24
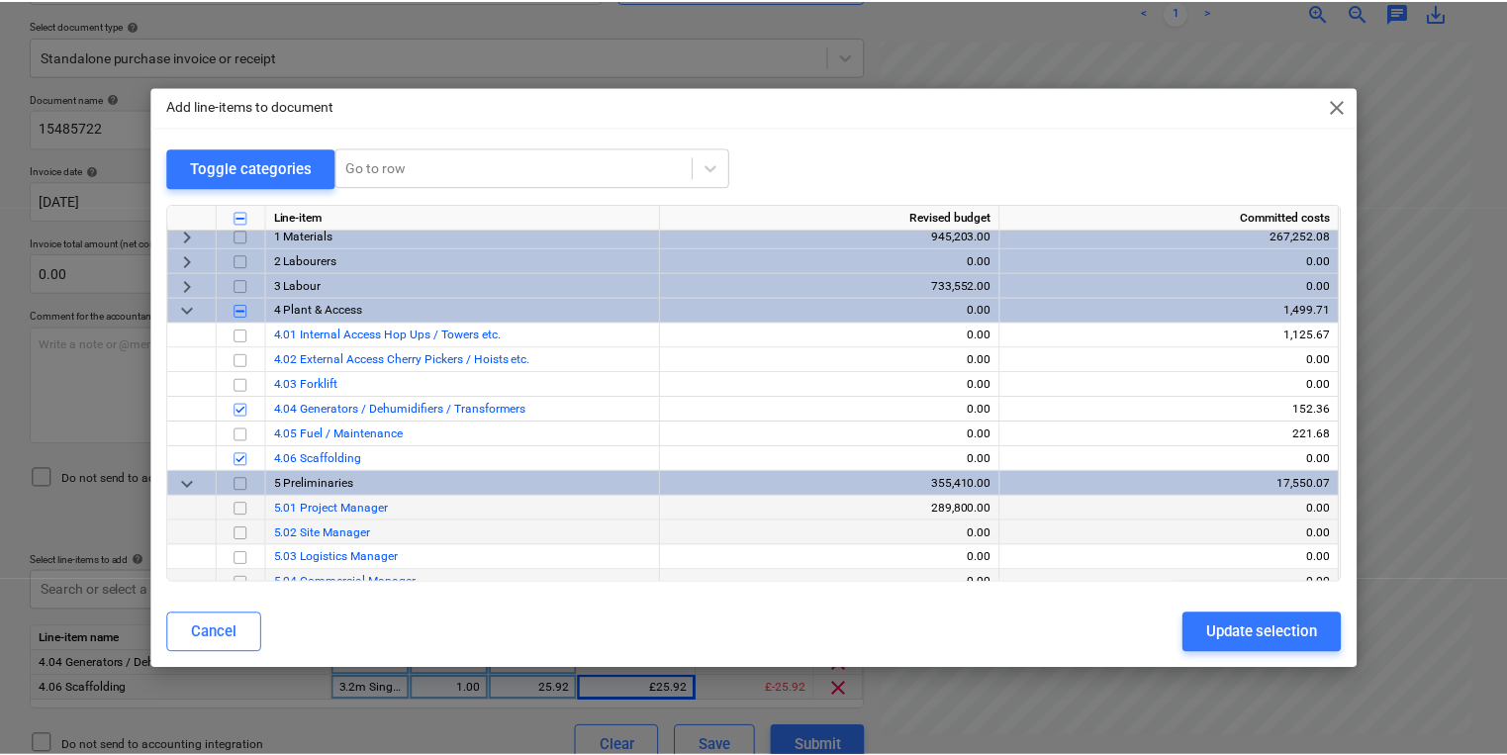
scroll to position [0, 0]
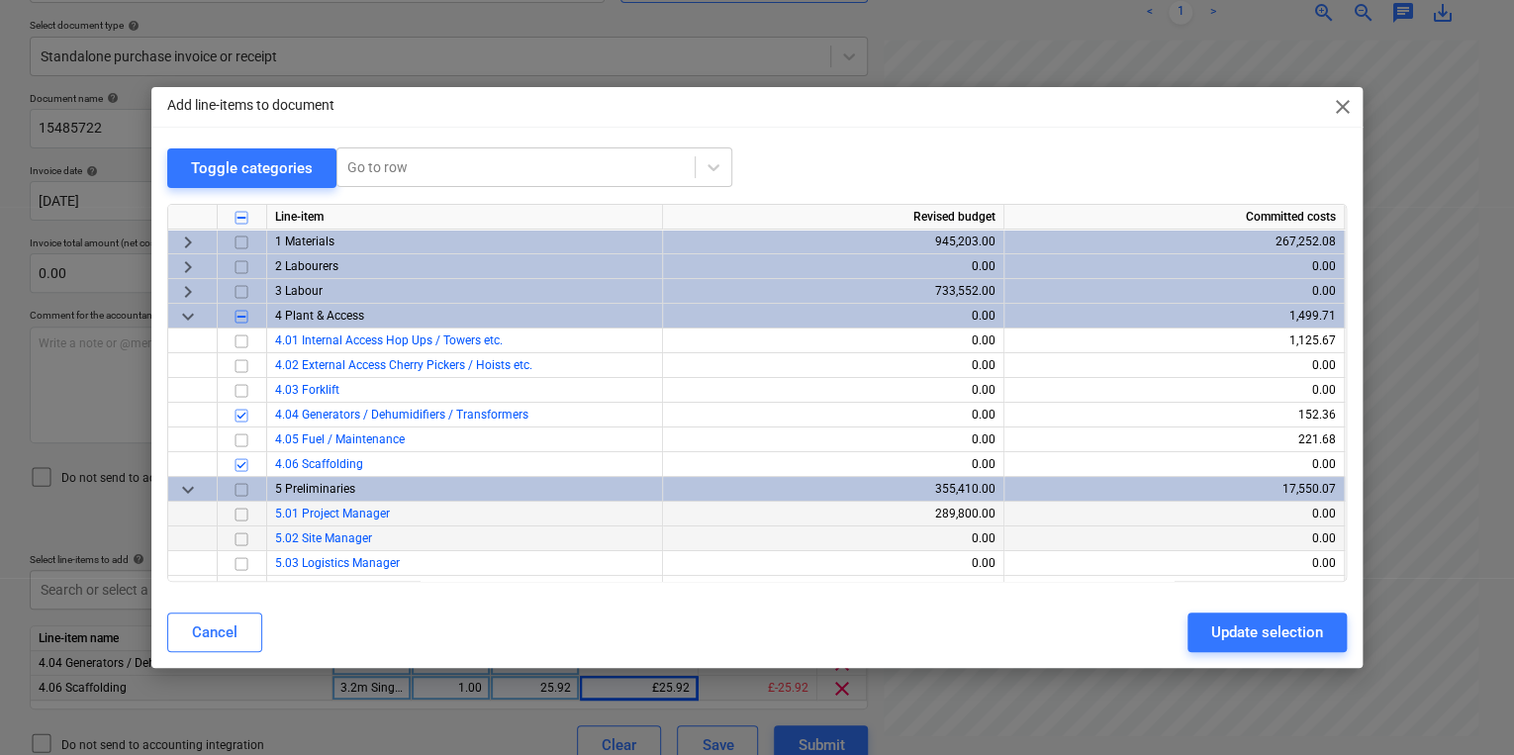
click at [489, 681] on div "Add line-items to document close Toggle categories Go to row Line-item Revised …" at bounding box center [757, 377] width 1514 height 755
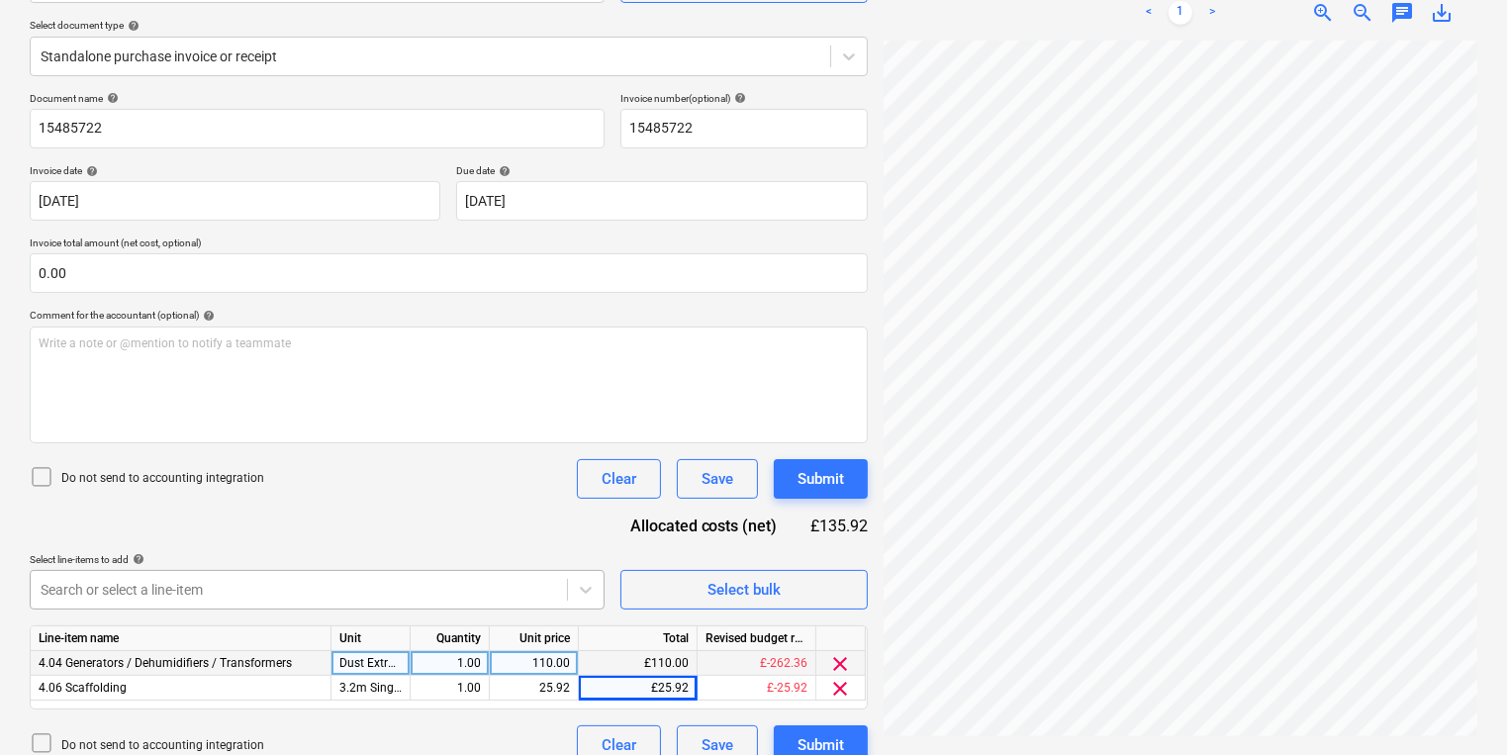
click at [445, 539] on body "Sales Projects Contacts Company Inbox 6 format_size keyboard_arrow_down help se…" at bounding box center [753, 161] width 1507 height 755
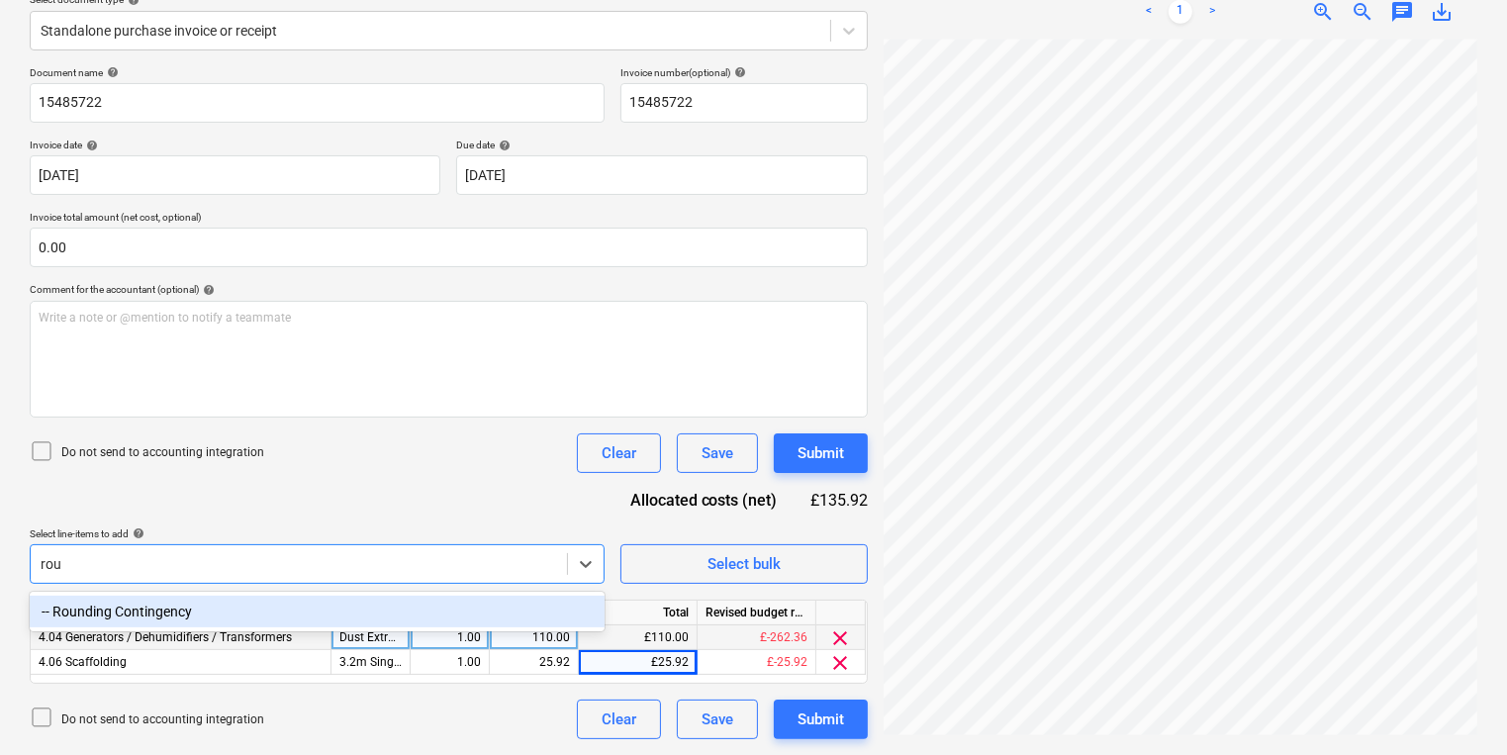
scroll to position [240, 0]
click at [498, 611] on div "-- Rounding Contingency" at bounding box center [317, 613] width 575 height 32
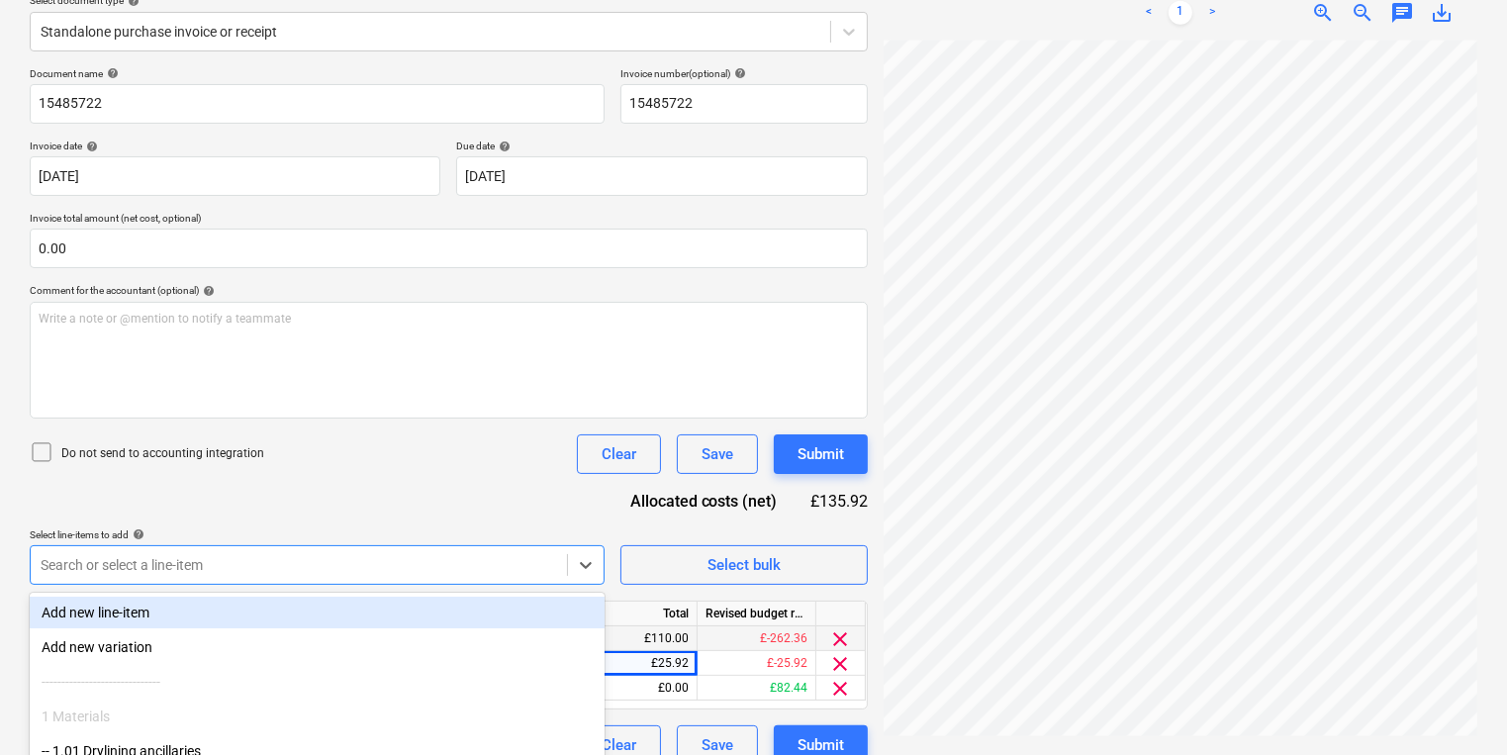
scroll to position [378, 0]
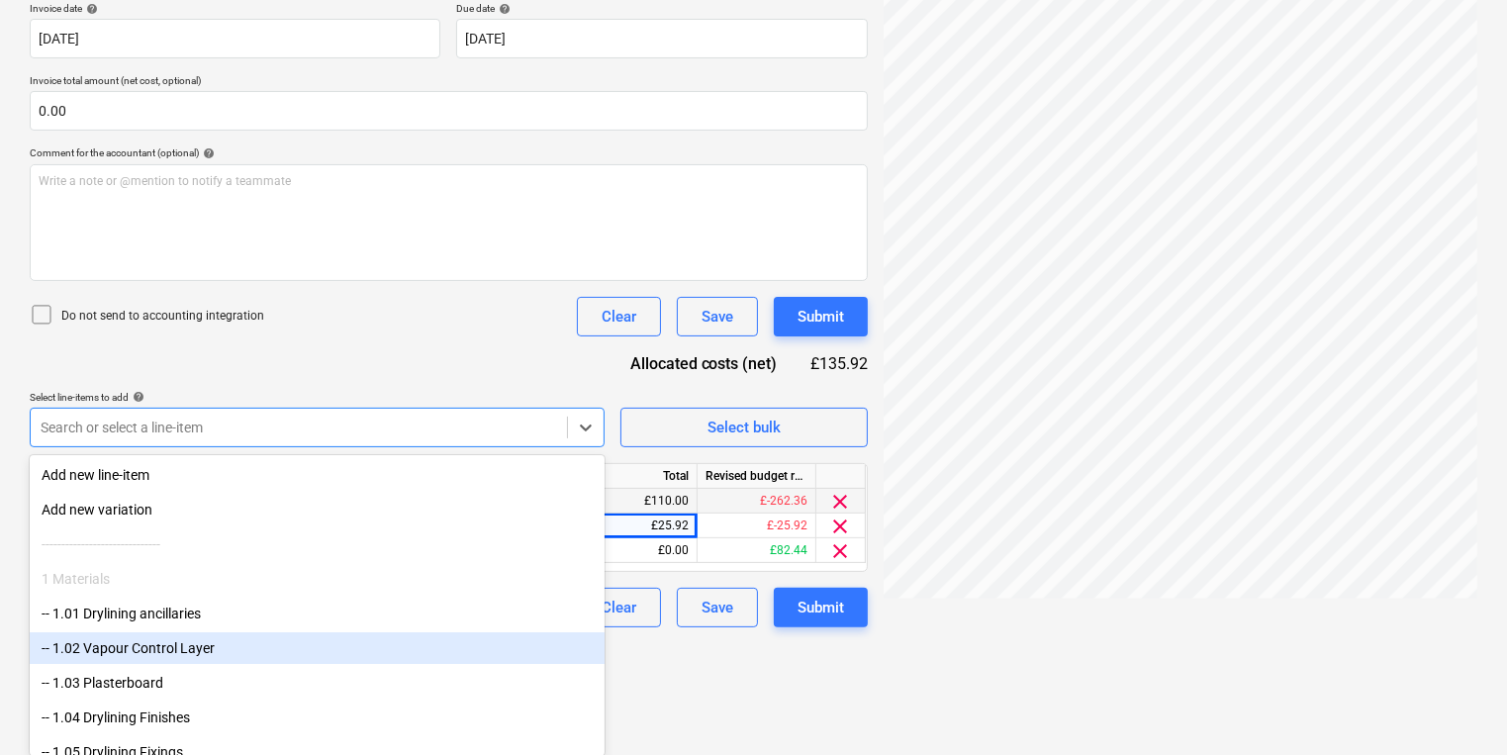
click at [786, 377] on html "Sales Projects Contacts Company Inbox 6 format_size keyboard_arrow_down help se…" at bounding box center [753, -1] width 1507 height 755
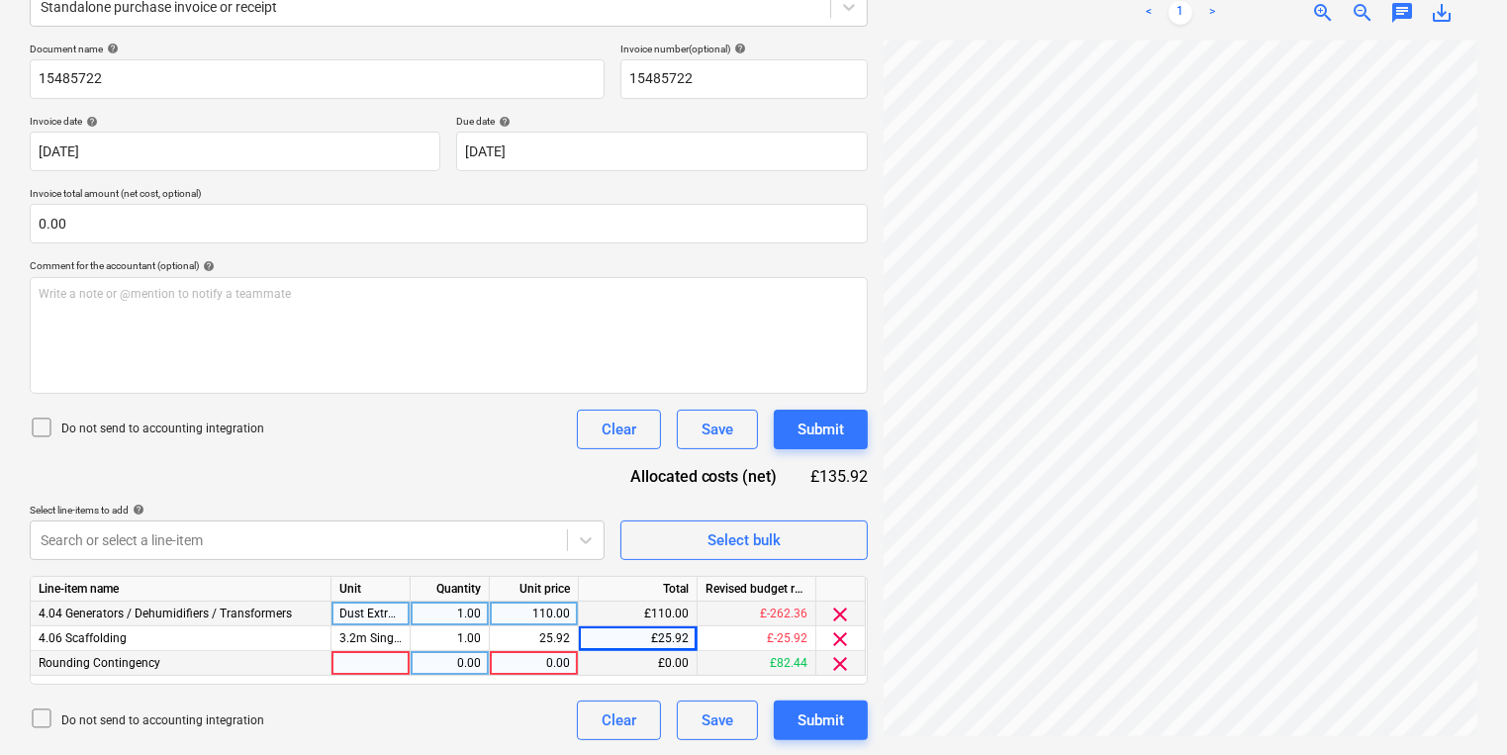
click at [404, 655] on div at bounding box center [370, 663] width 79 height 25
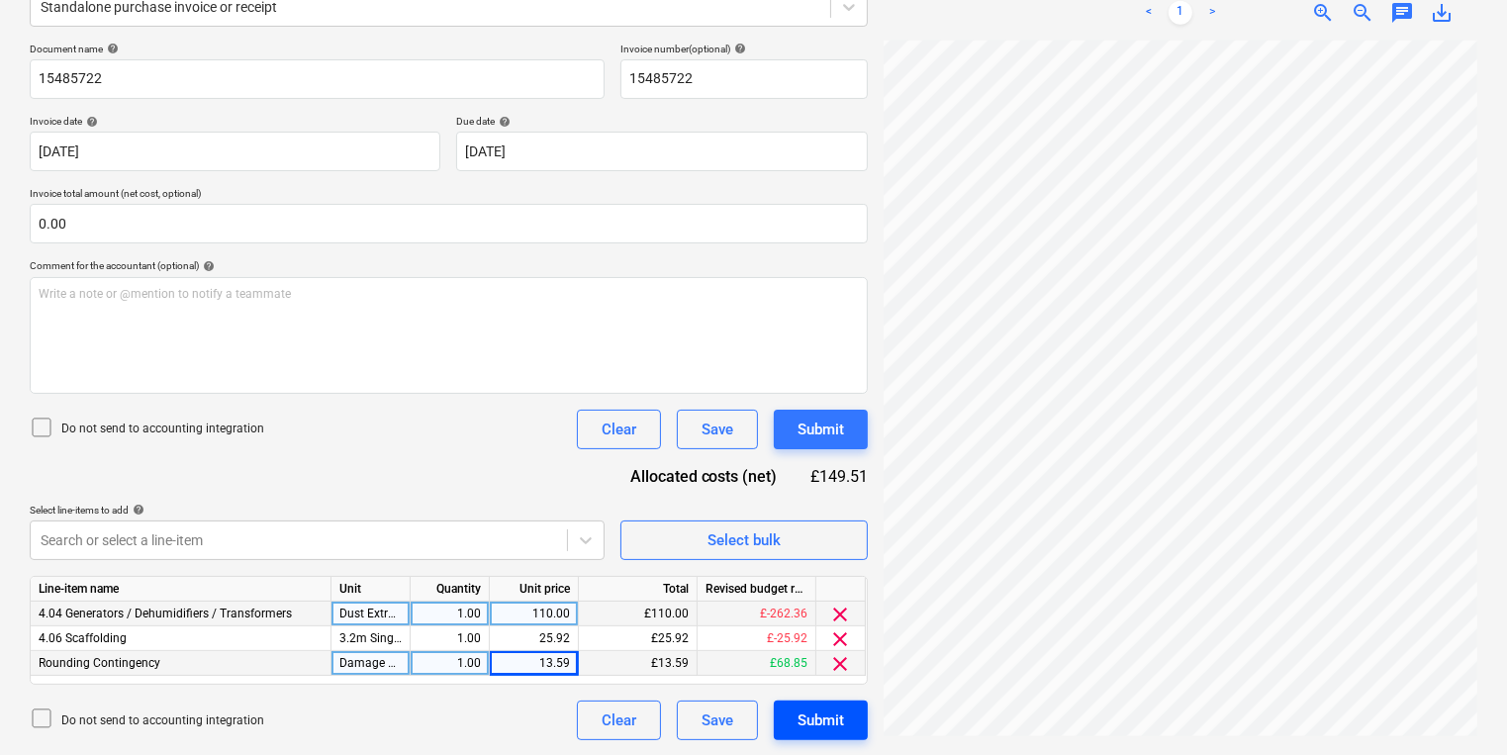
click at [842, 710] on div "Submit" at bounding box center [820, 720] width 46 height 26
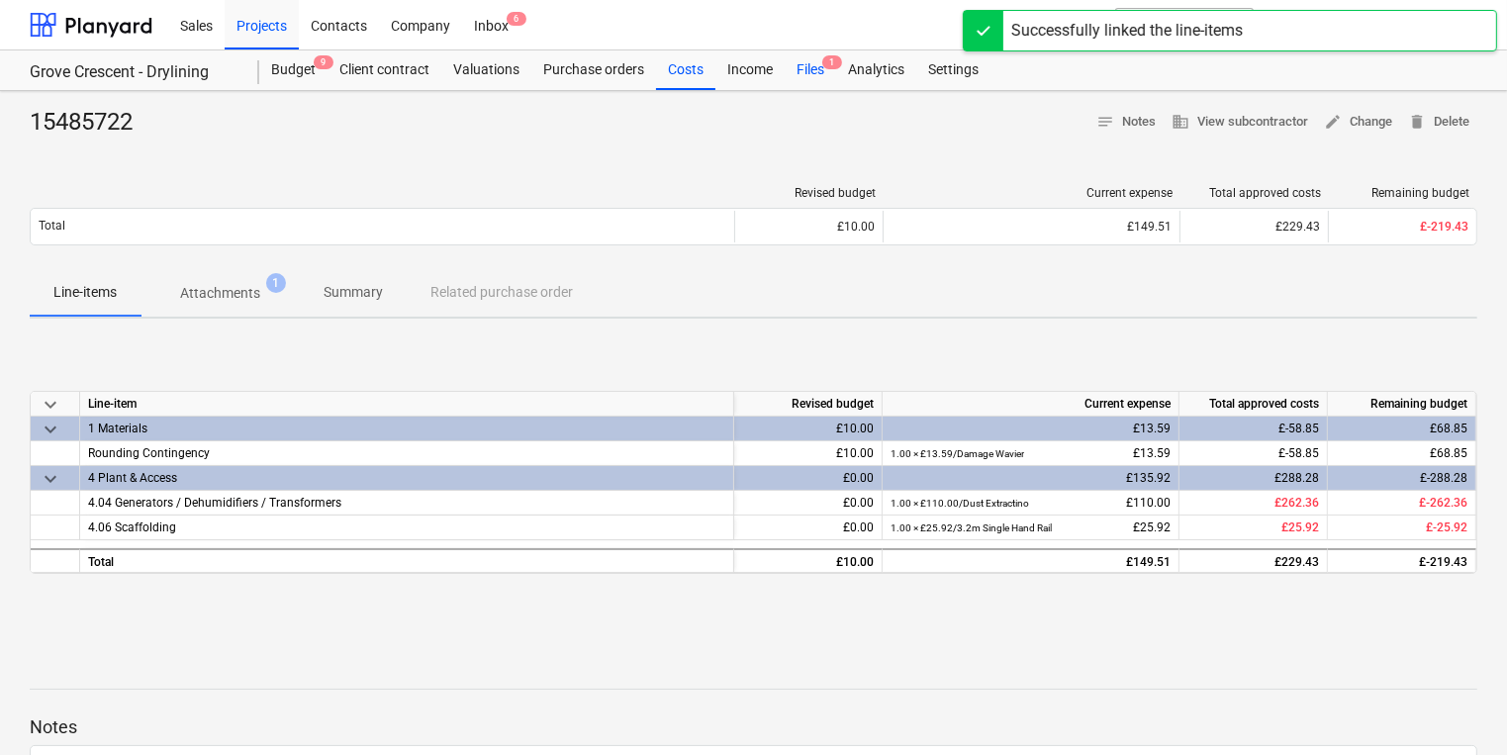
click at [827, 63] on span "1" at bounding box center [832, 62] width 20 height 14
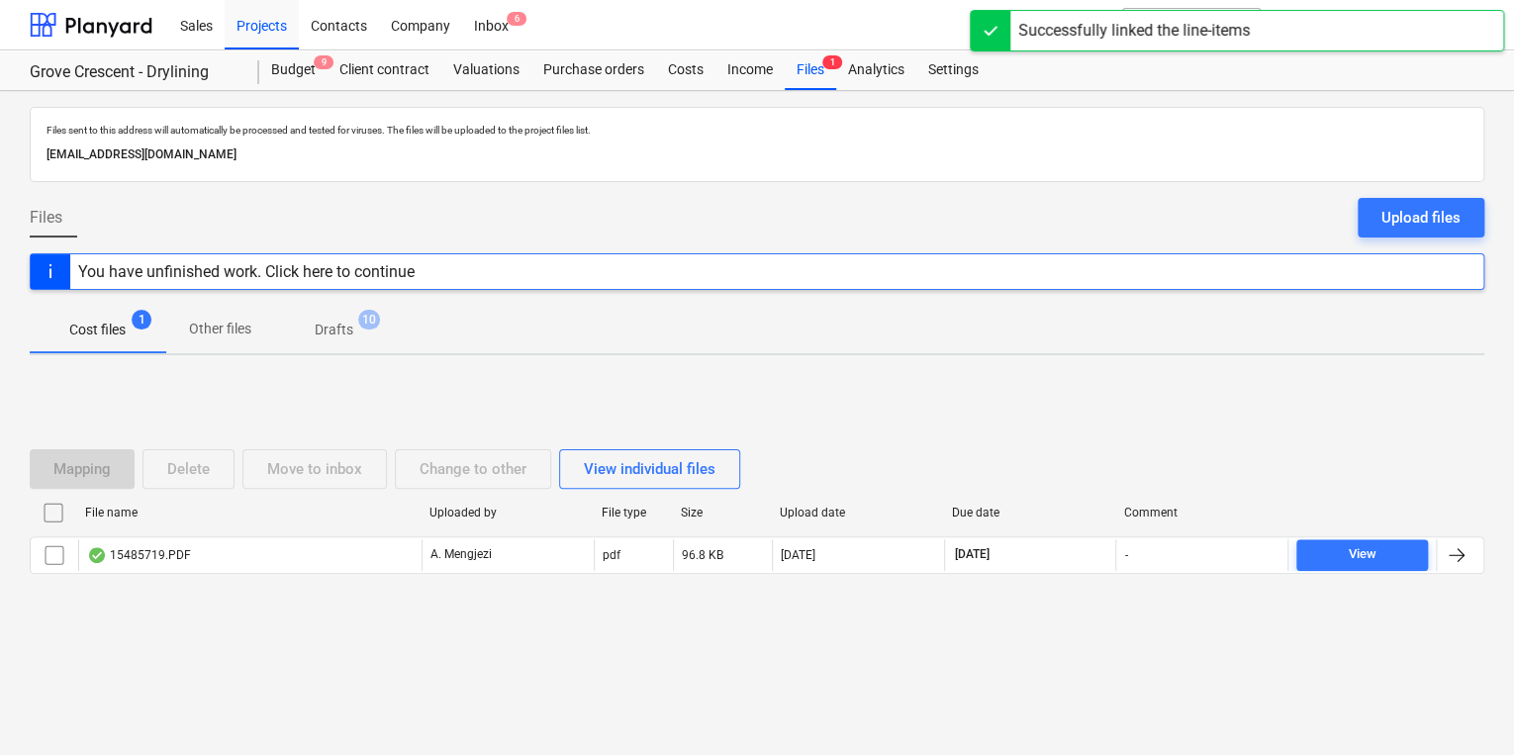
click at [228, 589] on div at bounding box center [757, 590] width 1454 height 16
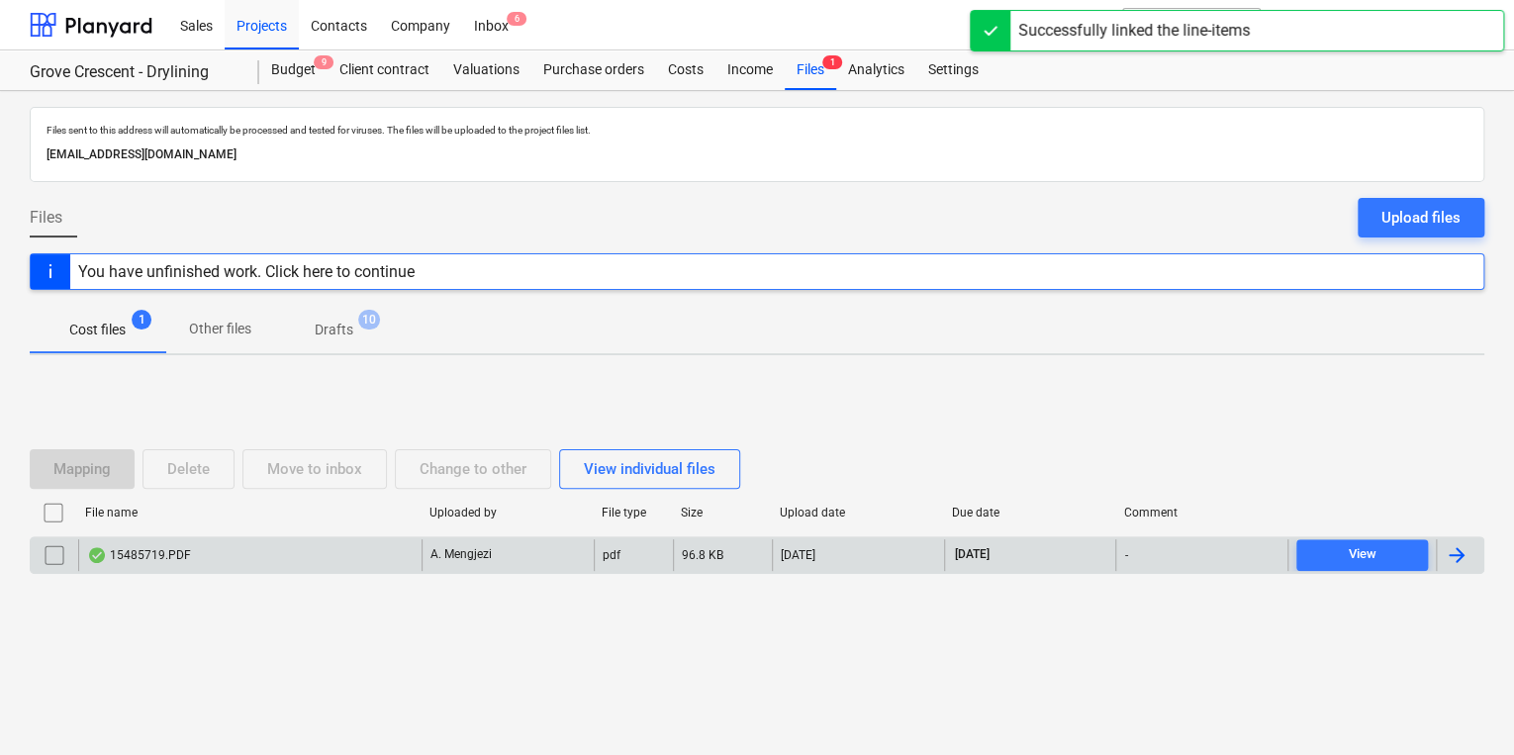
click at [233, 561] on div "15485719.PDF" at bounding box center [249, 555] width 343 height 32
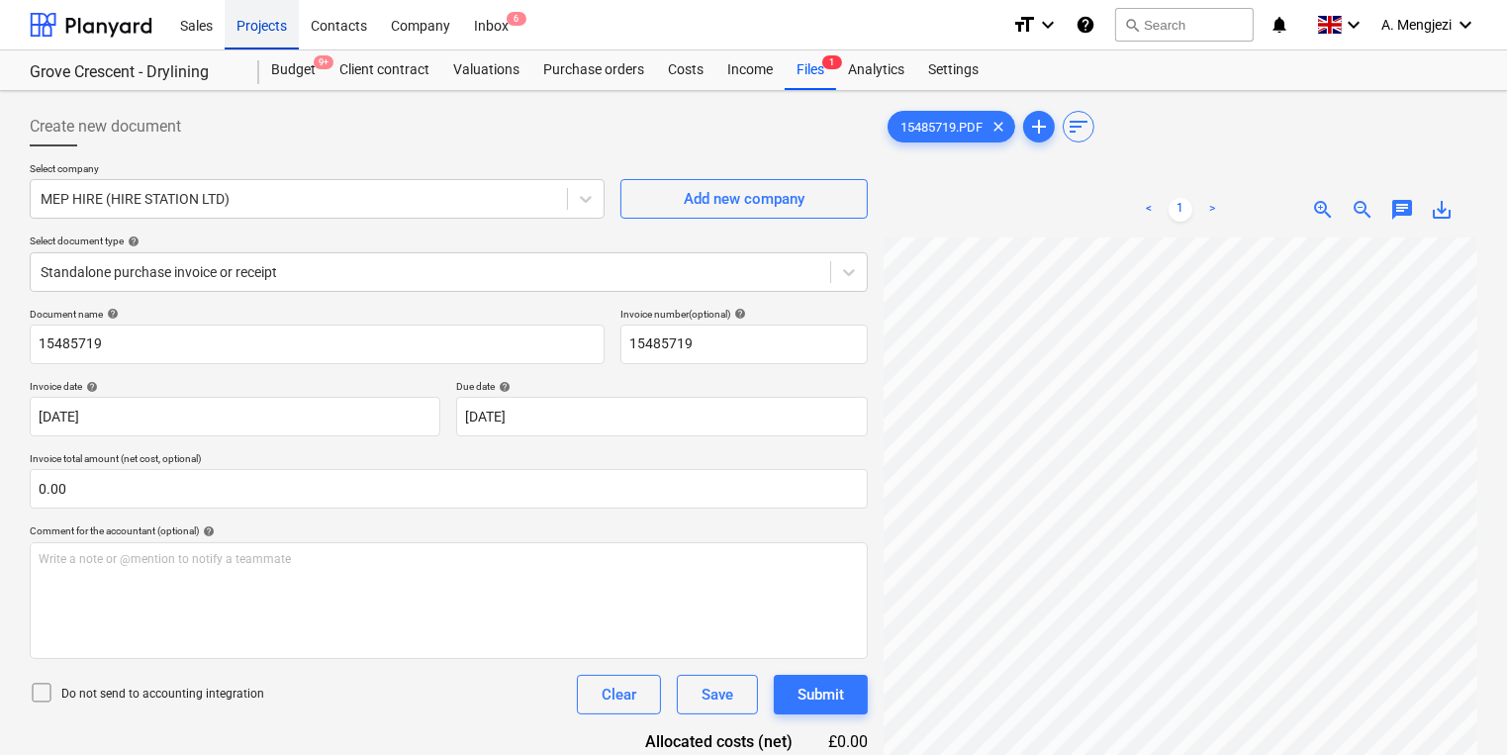
click at [250, 29] on div "Projects" at bounding box center [262, 24] width 74 height 50
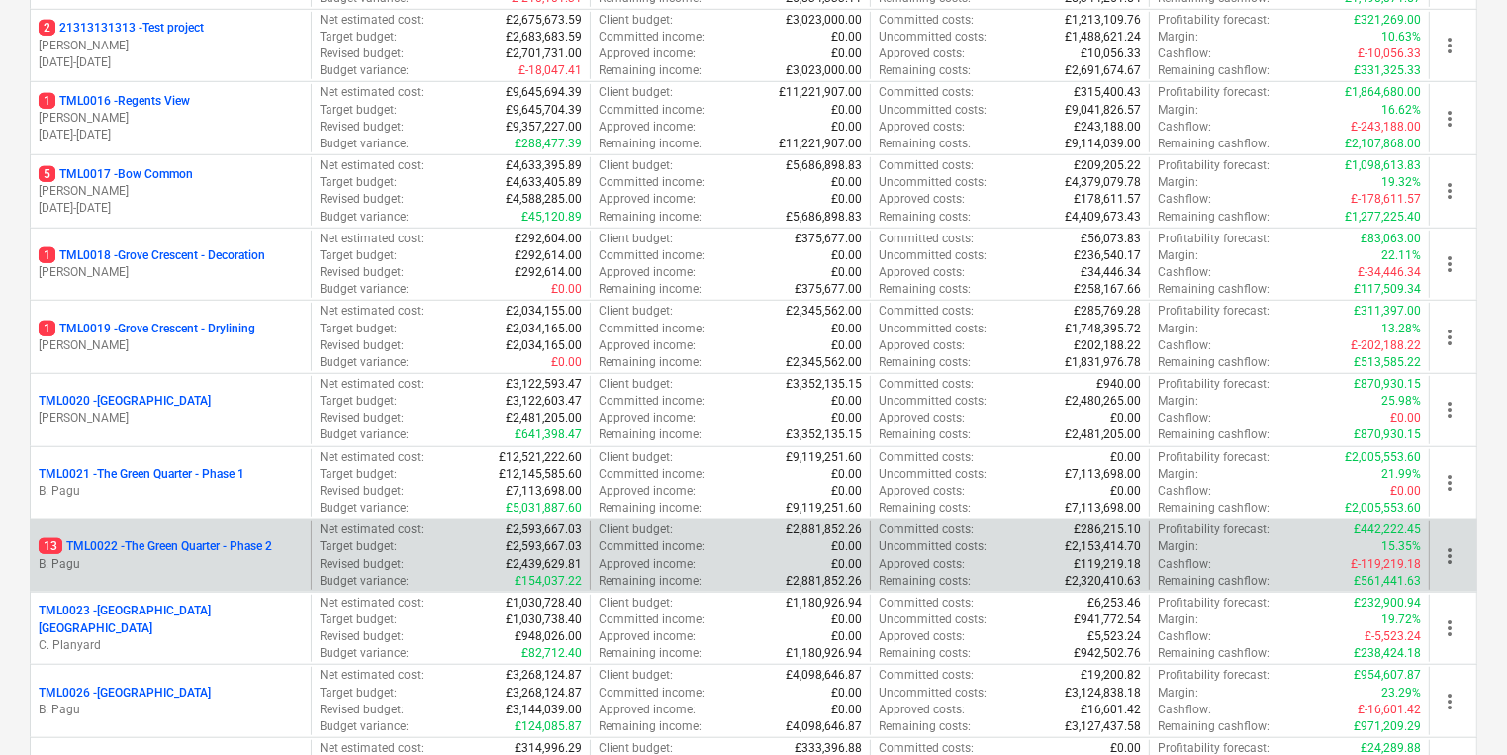
scroll to position [1425, 0]
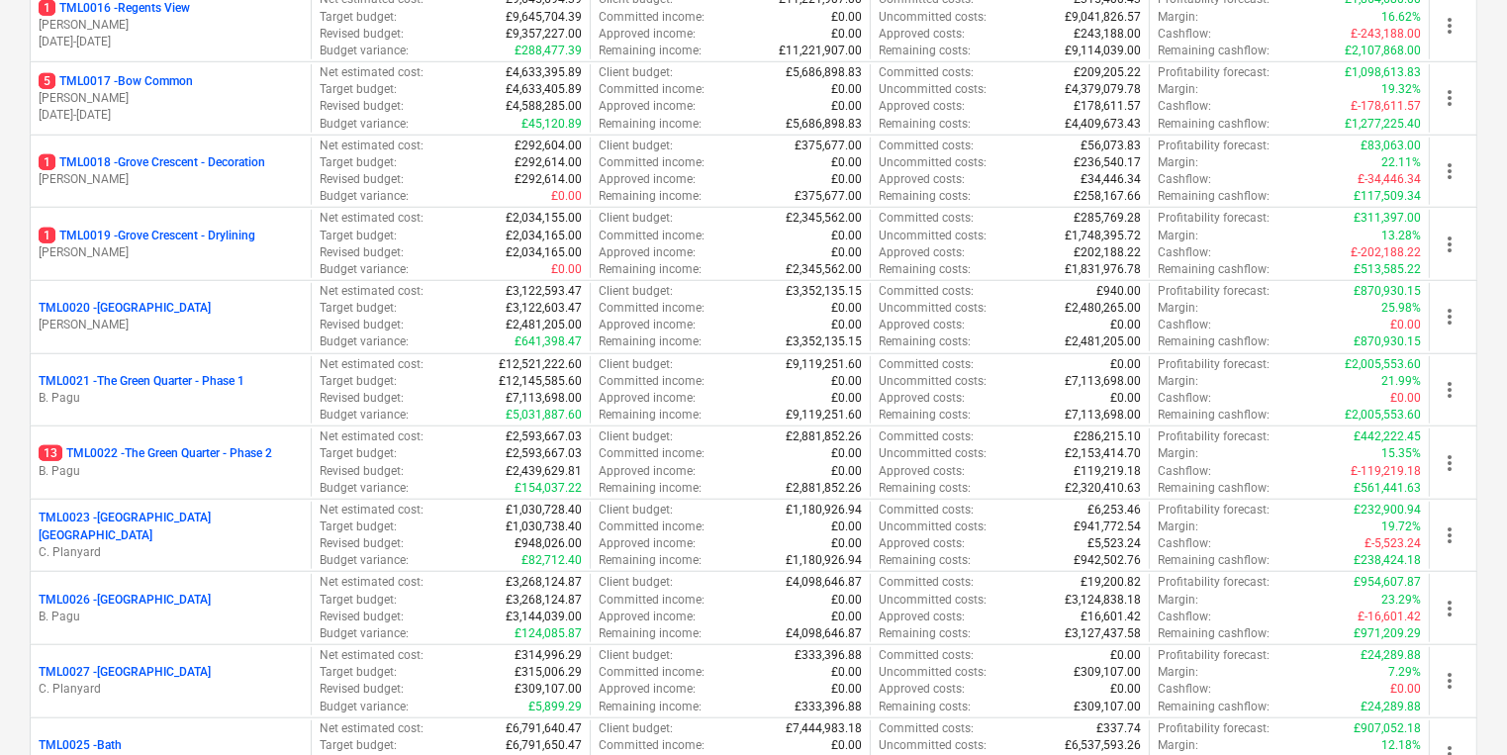
click at [217, 472] on p "B. Pagu" at bounding box center [171, 471] width 264 height 17
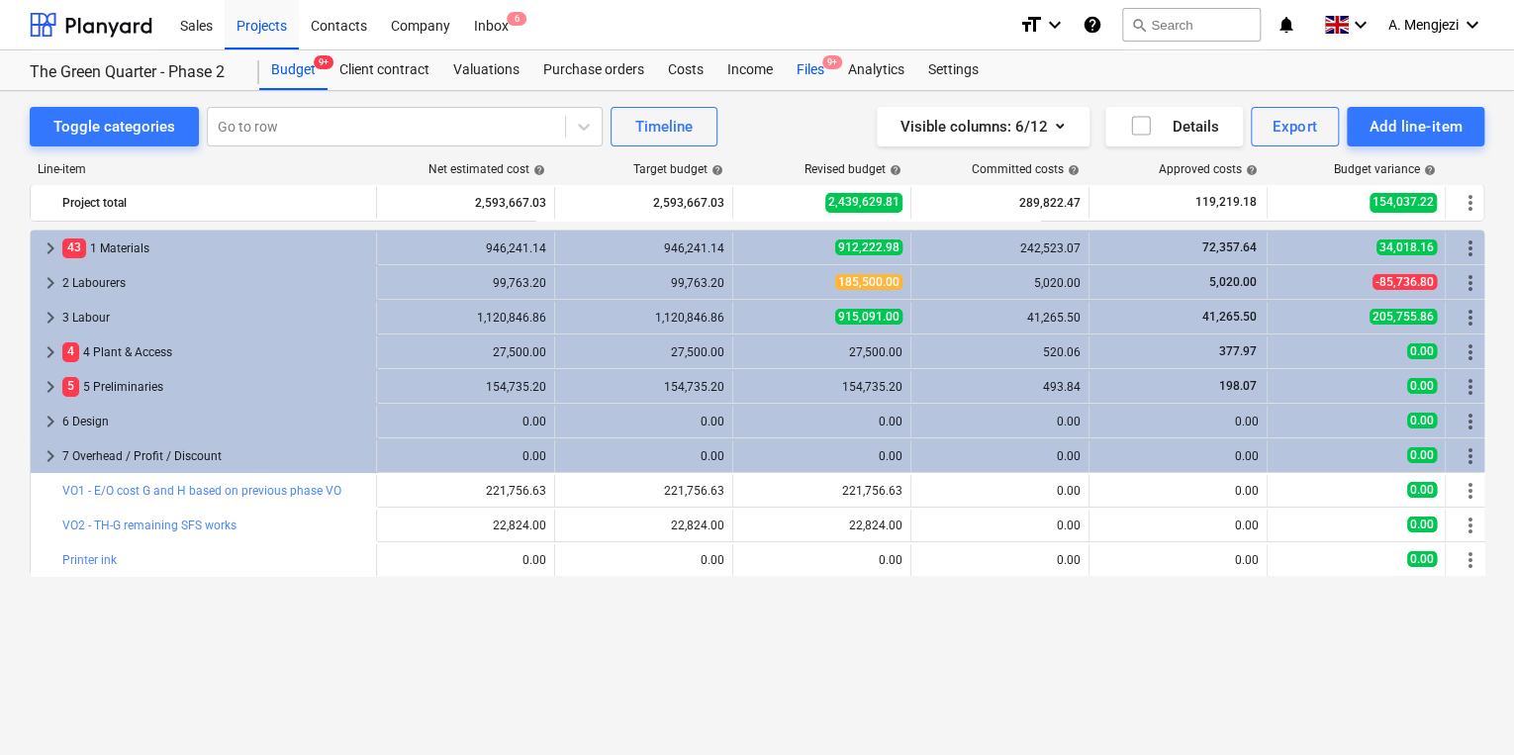
click at [825, 63] on span "9+" at bounding box center [832, 62] width 20 height 14
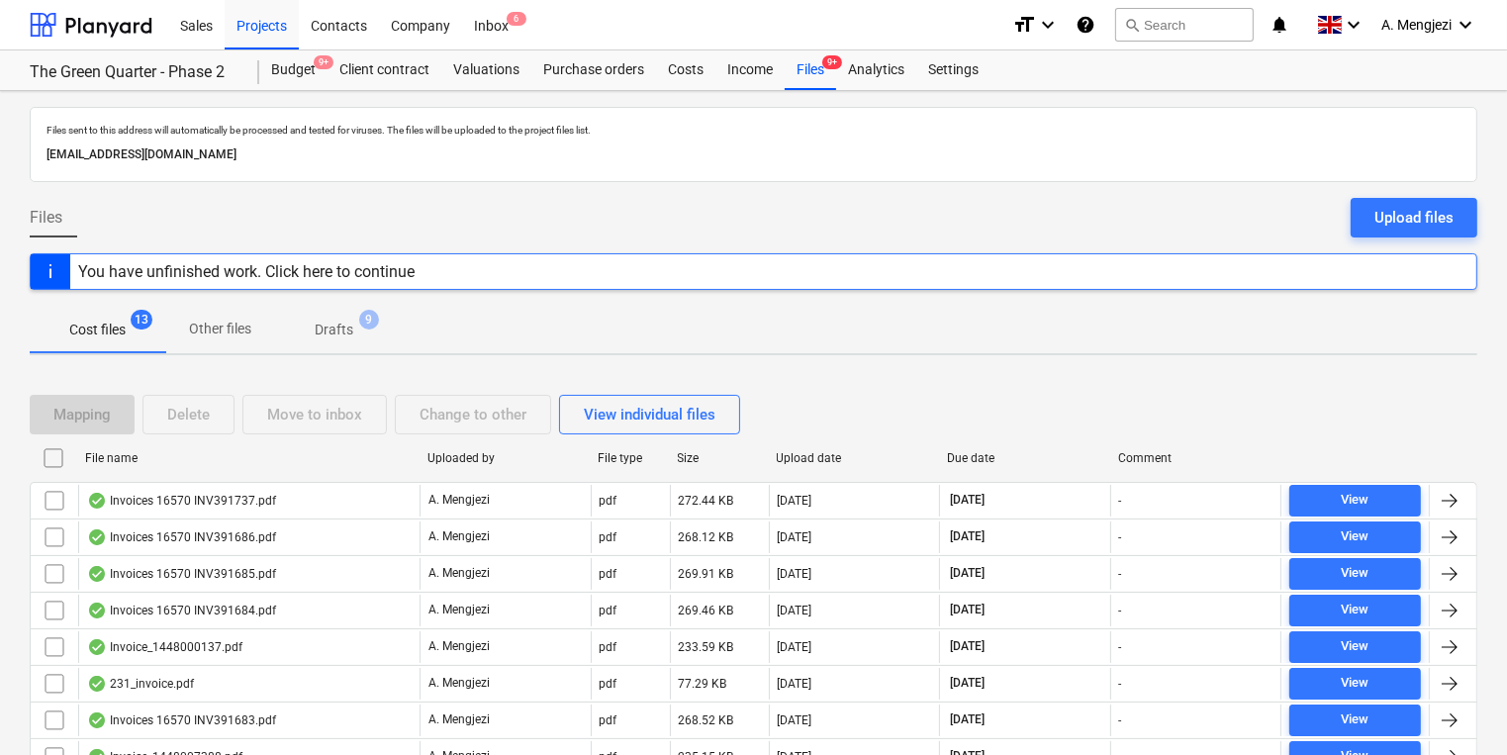
click at [294, 436] on div "Mapping Delete Move to inbox Change to other View individual files" at bounding box center [753, 414] width 1447 height 55
click at [297, 451] on div "File name" at bounding box center [248, 458] width 326 height 14
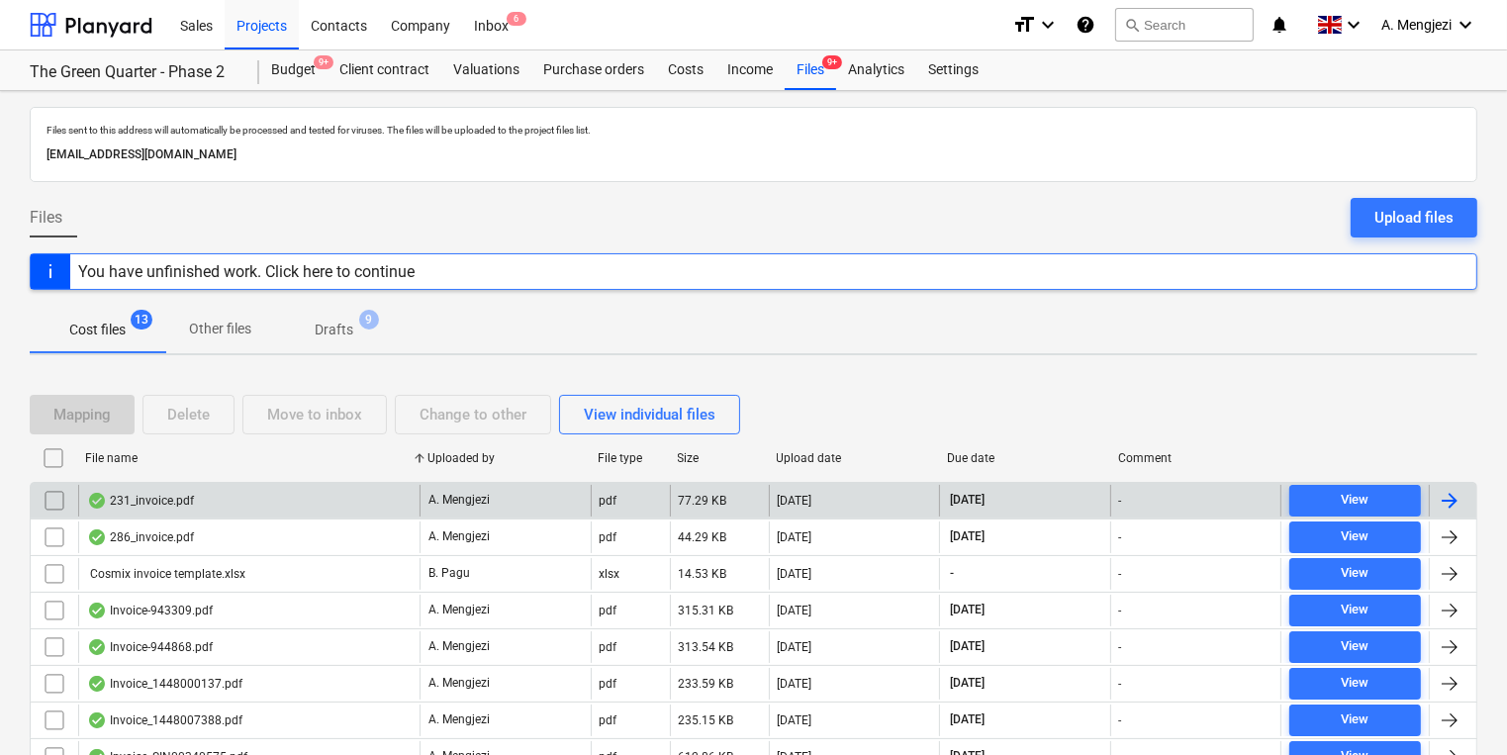
click at [305, 492] on div "231_invoice.pdf" at bounding box center [248, 501] width 341 height 32
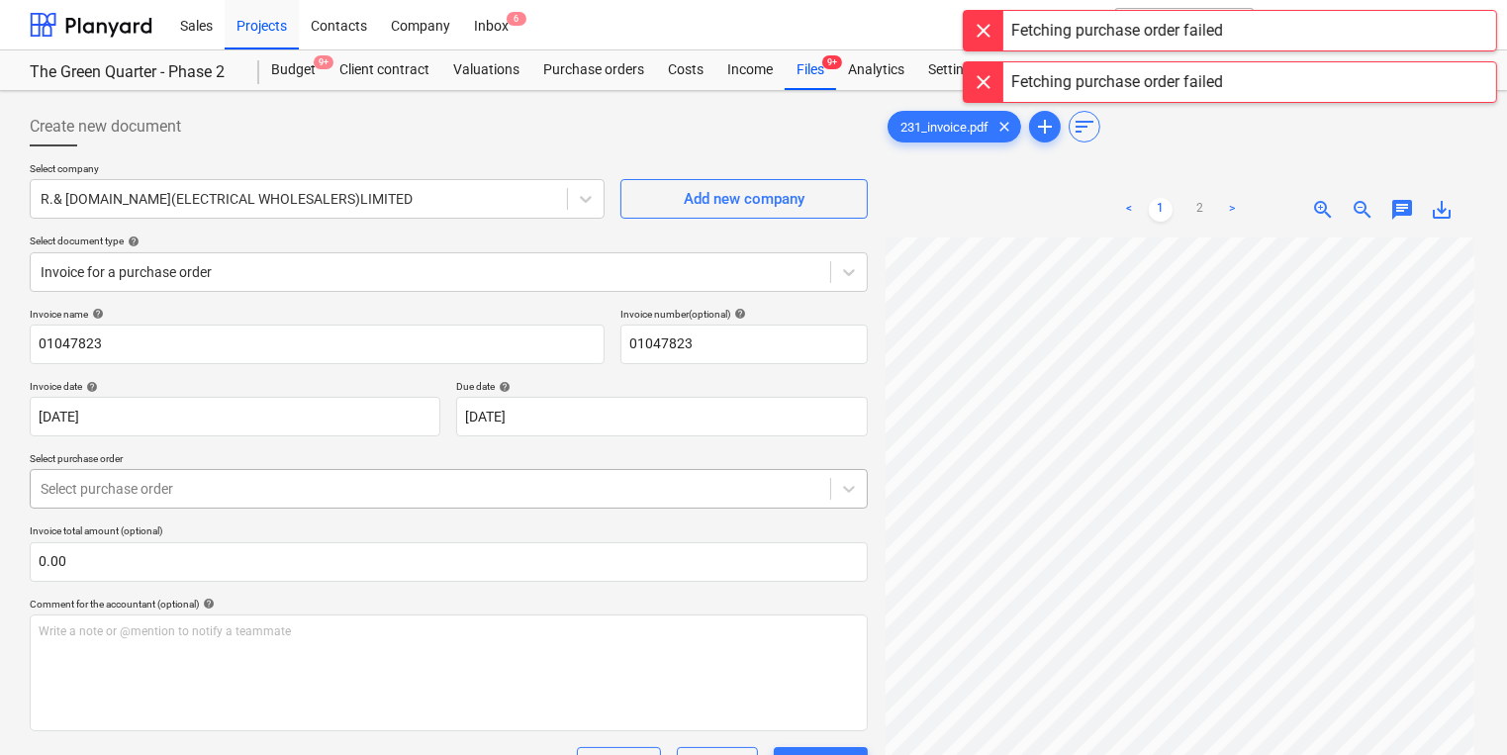
click at [404, 479] on div at bounding box center [431, 489] width 780 height 20
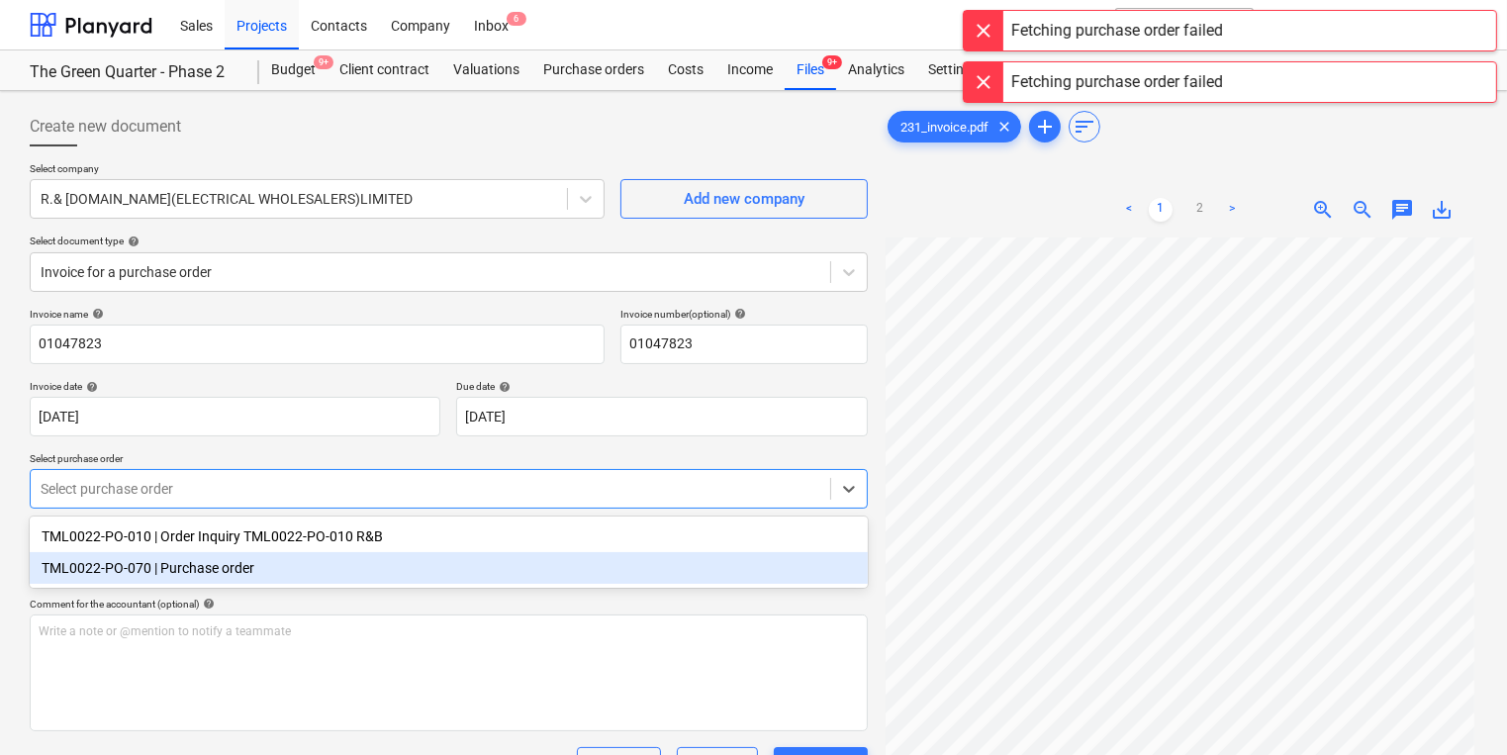
click at [383, 555] on div "TML0022-PO-070 | Purchase order" at bounding box center [449, 568] width 838 height 32
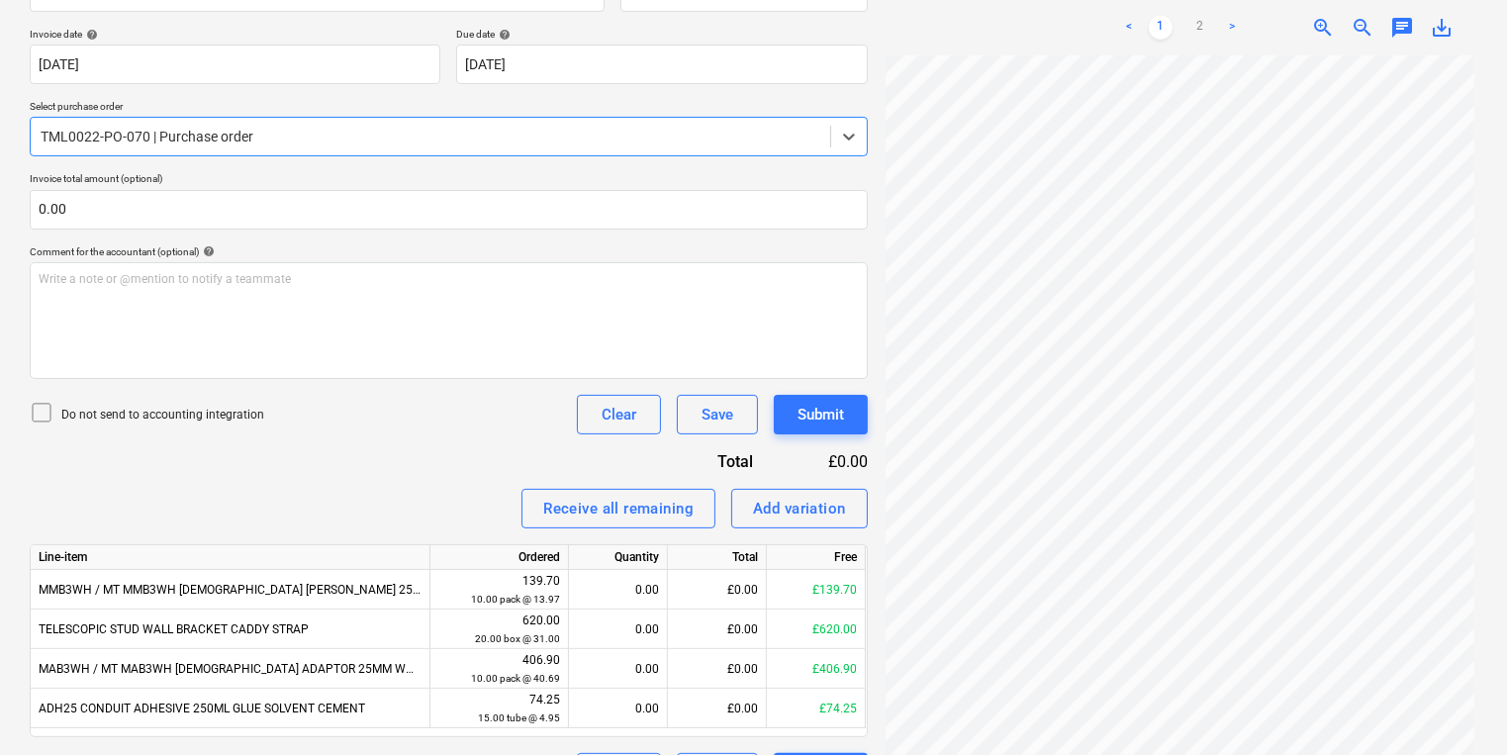
scroll to position [405, 0]
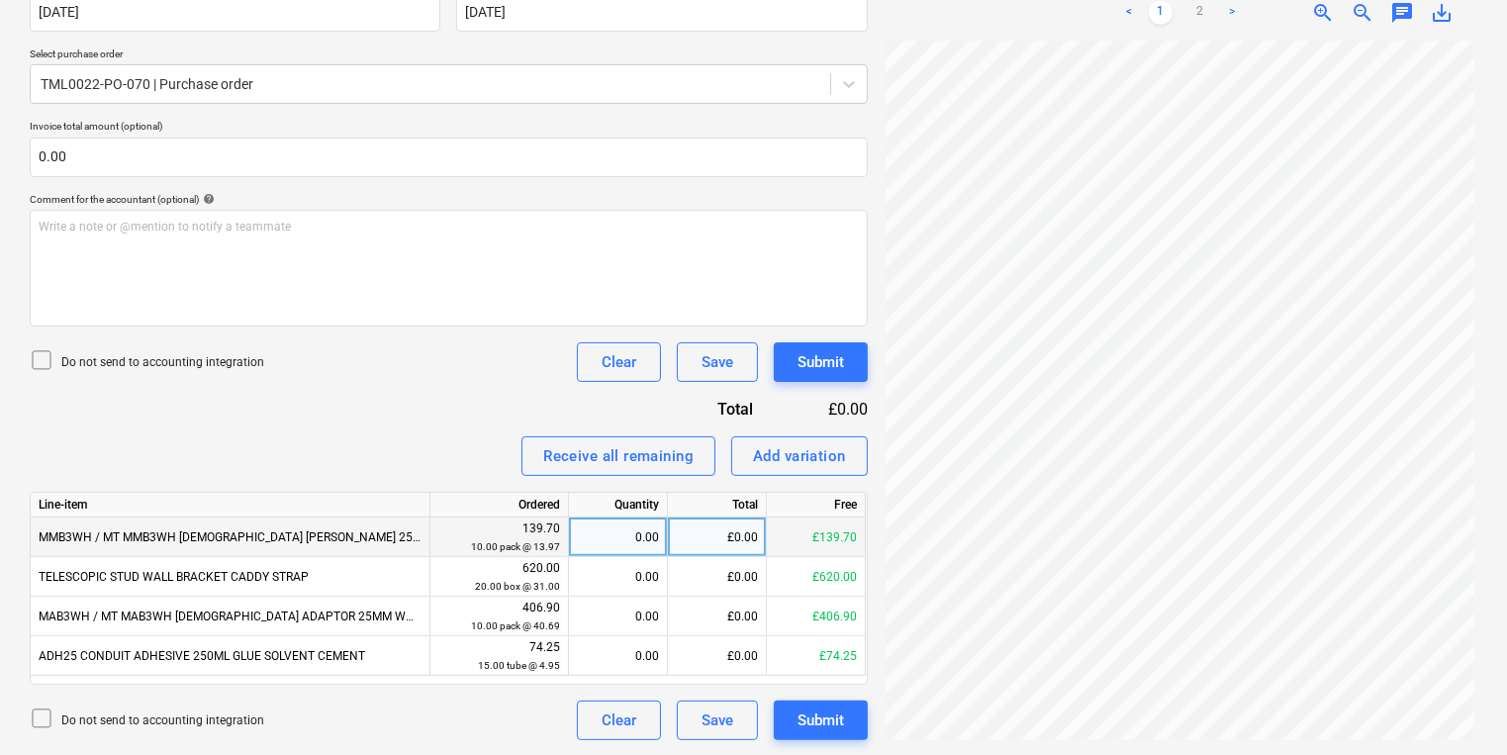
click at [590, 530] on div "0.00" at bounding box center [618, 537] width 82 height 40
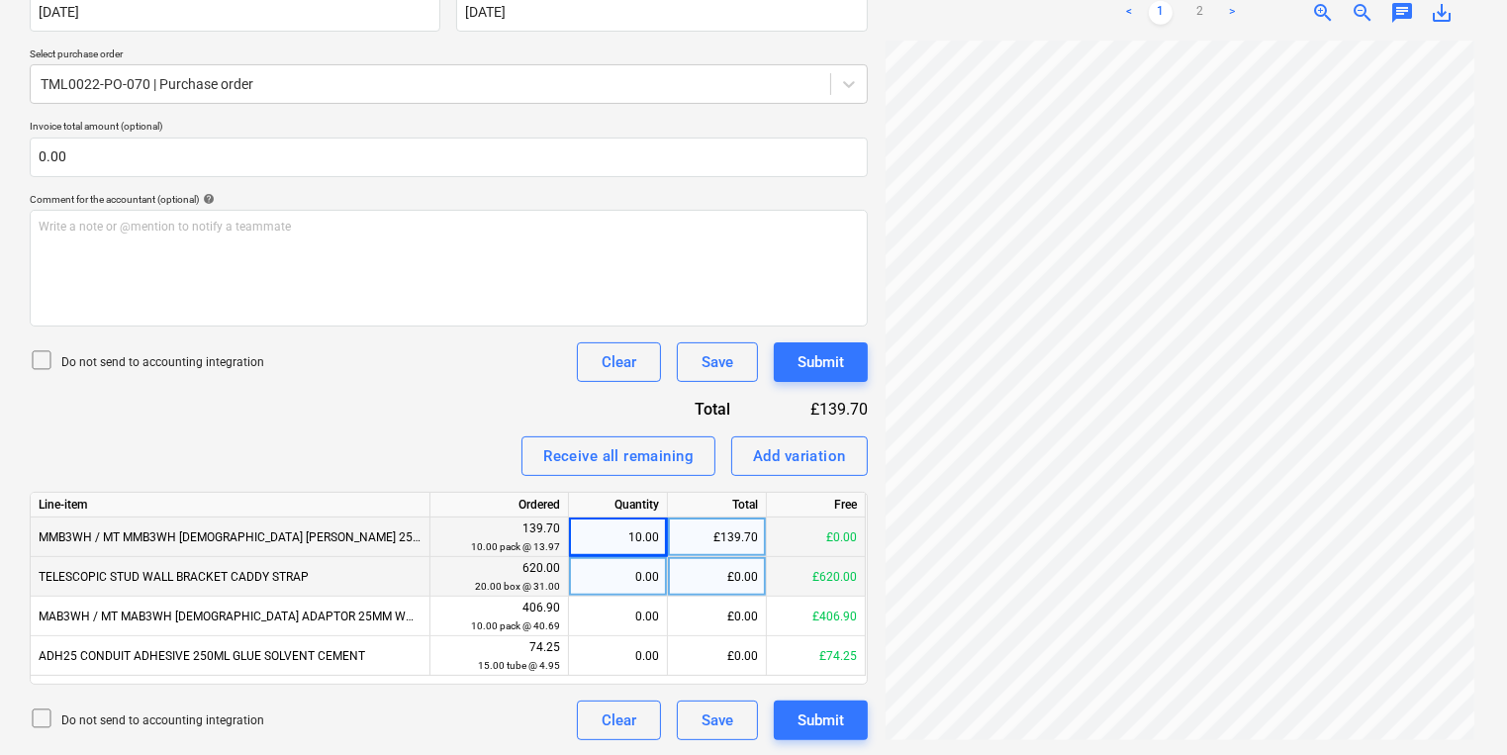
click at [627, 570] on div "0.00" at bounding box center [618, 577] width 82 height 40
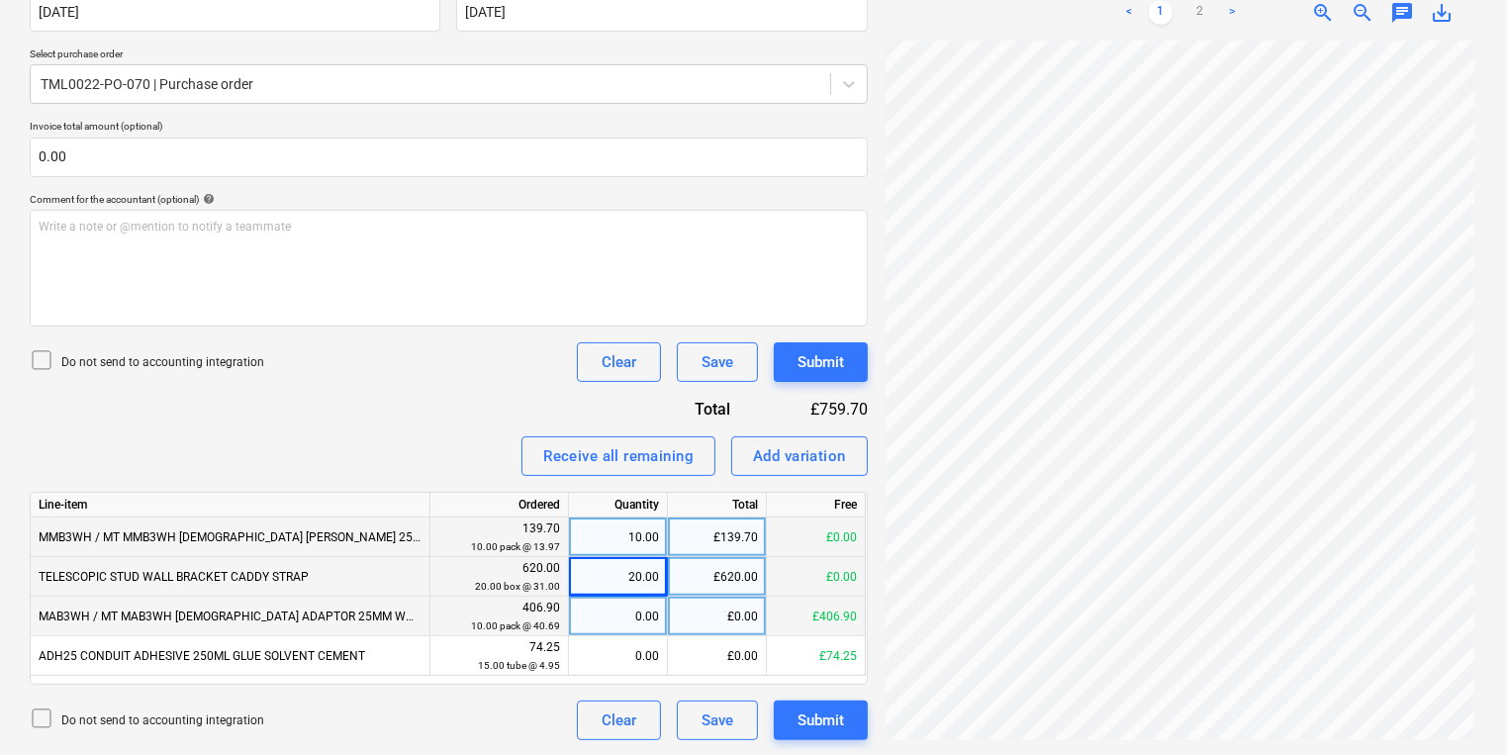
click at [629, 611] on div "0.00" at bounding box center [618, 617] width 82 height 40
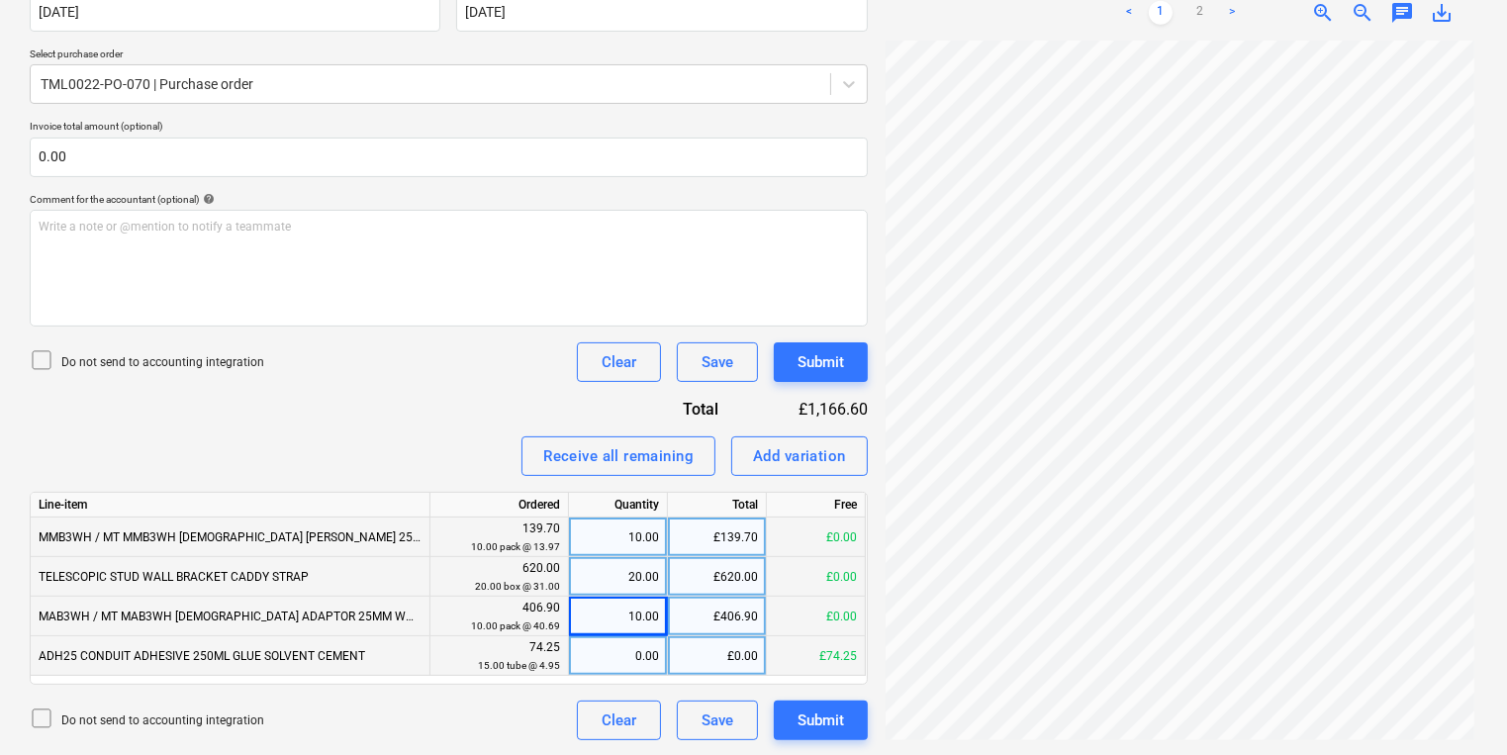
click at [663, 654] on div "0.00" at bounding box center [618, 656] width 99 height 40
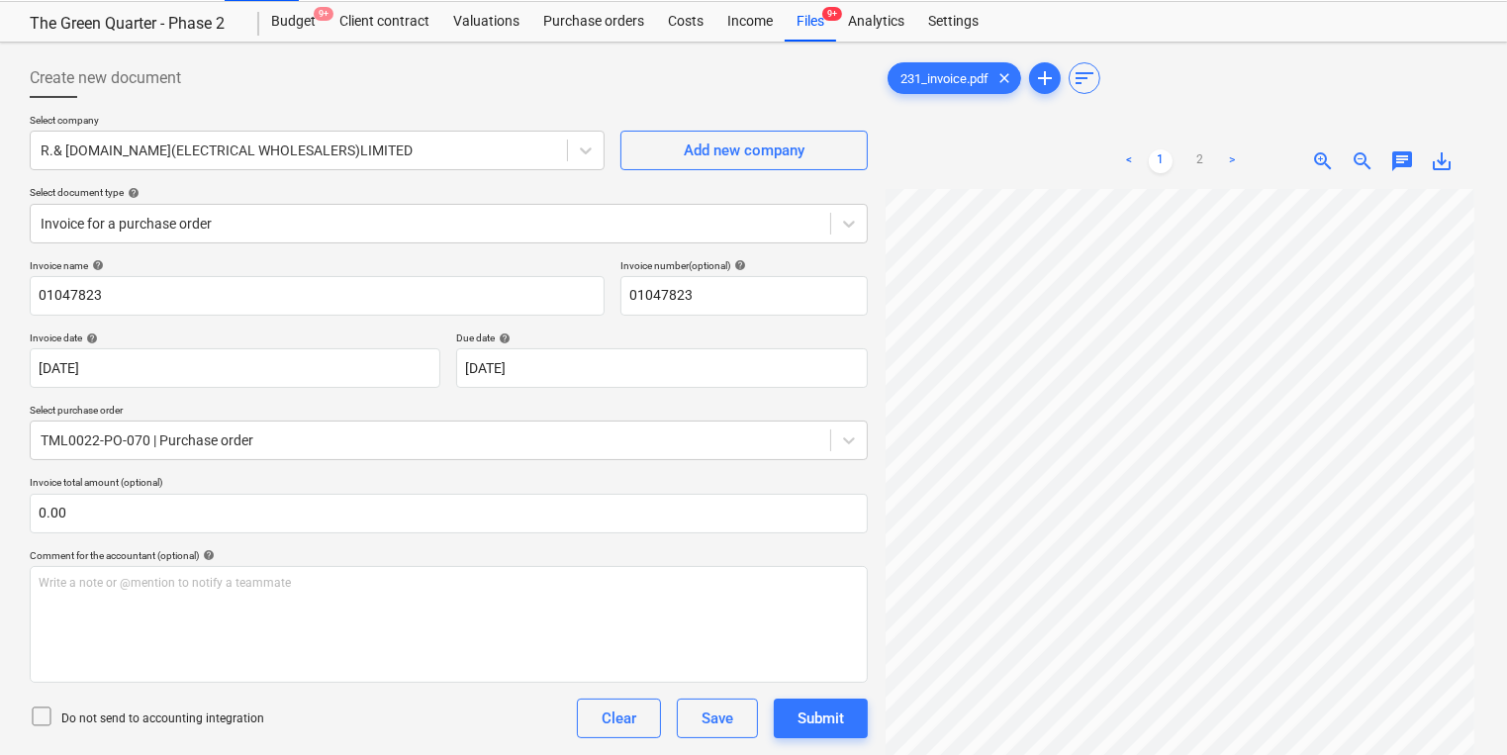
scroll to position [0, 0]
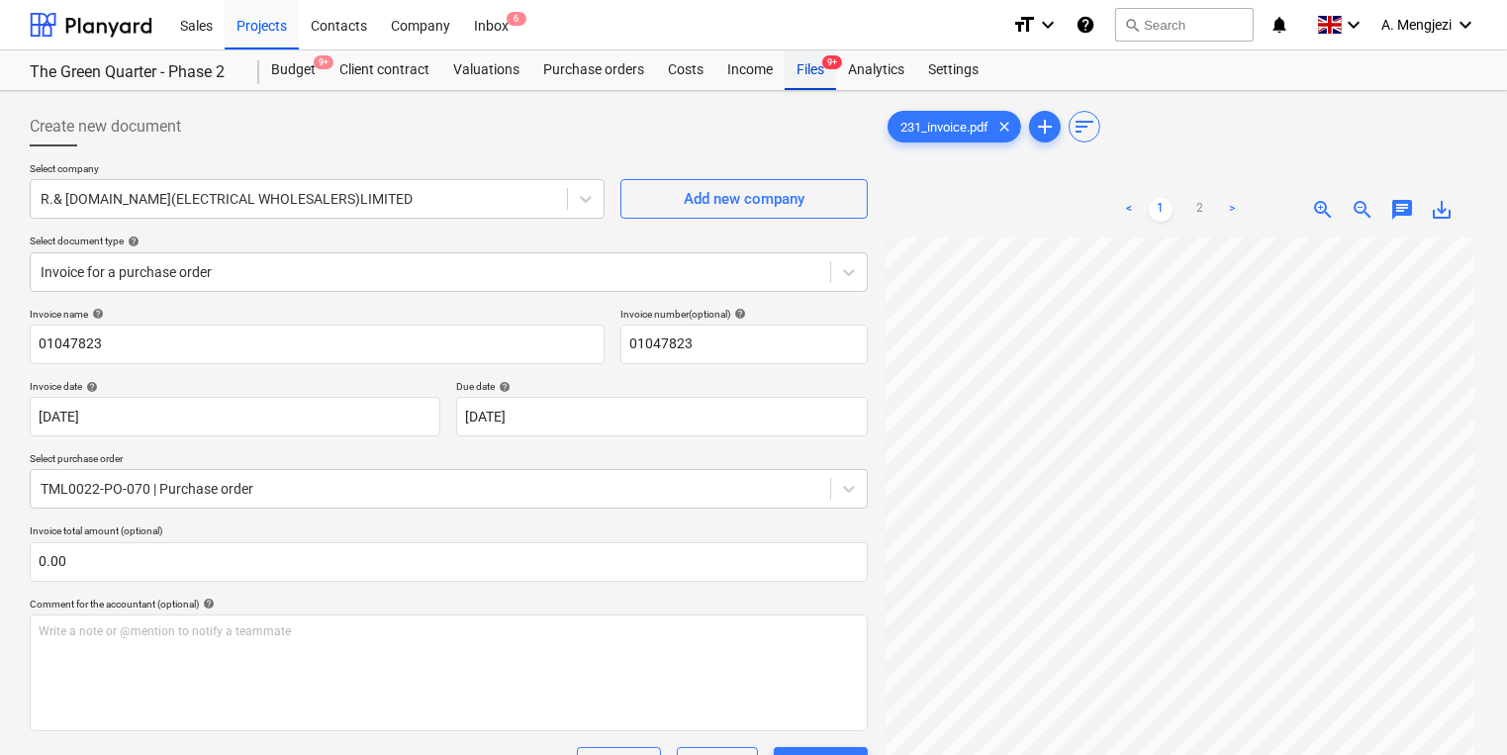
click at [817, 87] on div "Files 9+" at bounding box center [810, 70] width 51 height 40
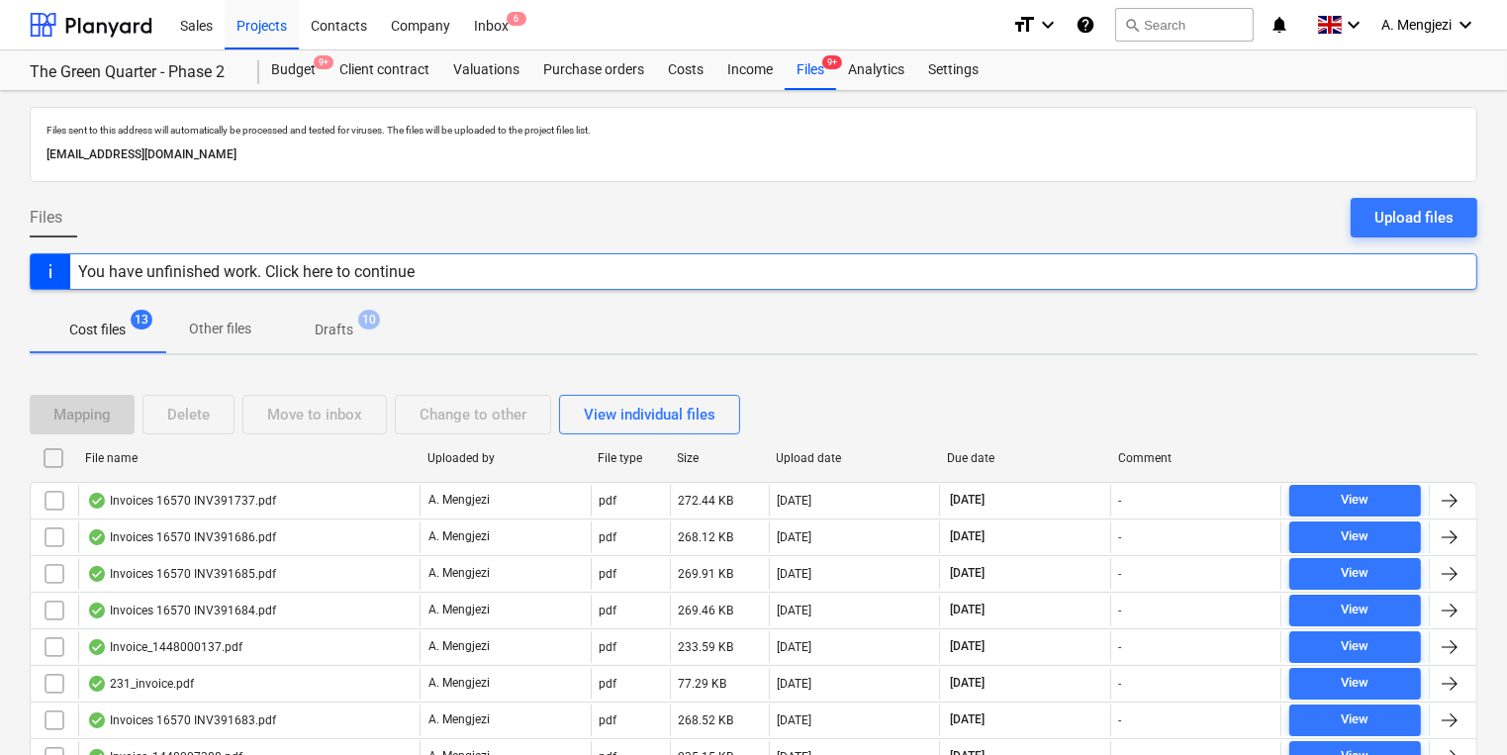
click at [273, 452] on div "File name" at bounding box center [248, 458] width 326 height 14
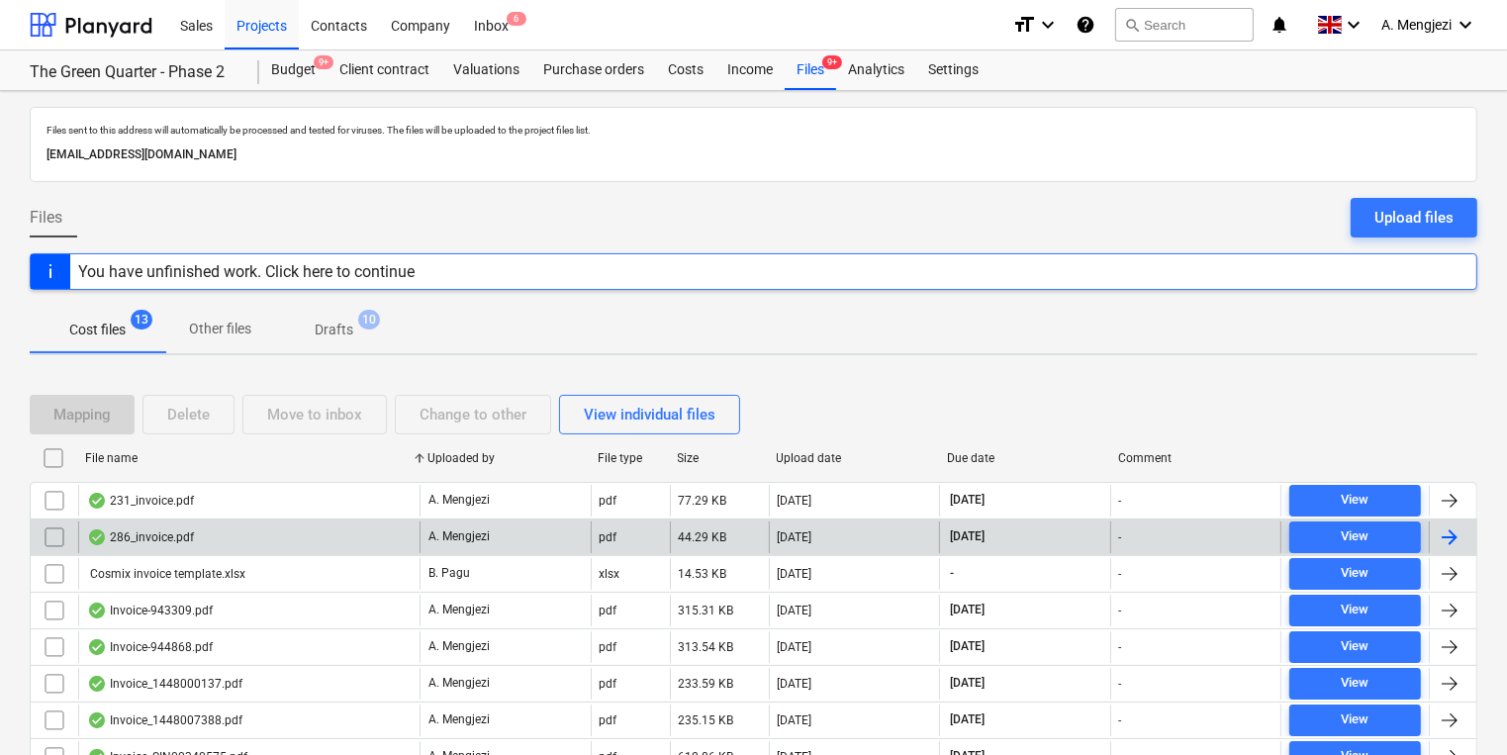
click at [265, 526] on div "286_invoice.pdf" at bounding box center [248, 537] width 341 height 32
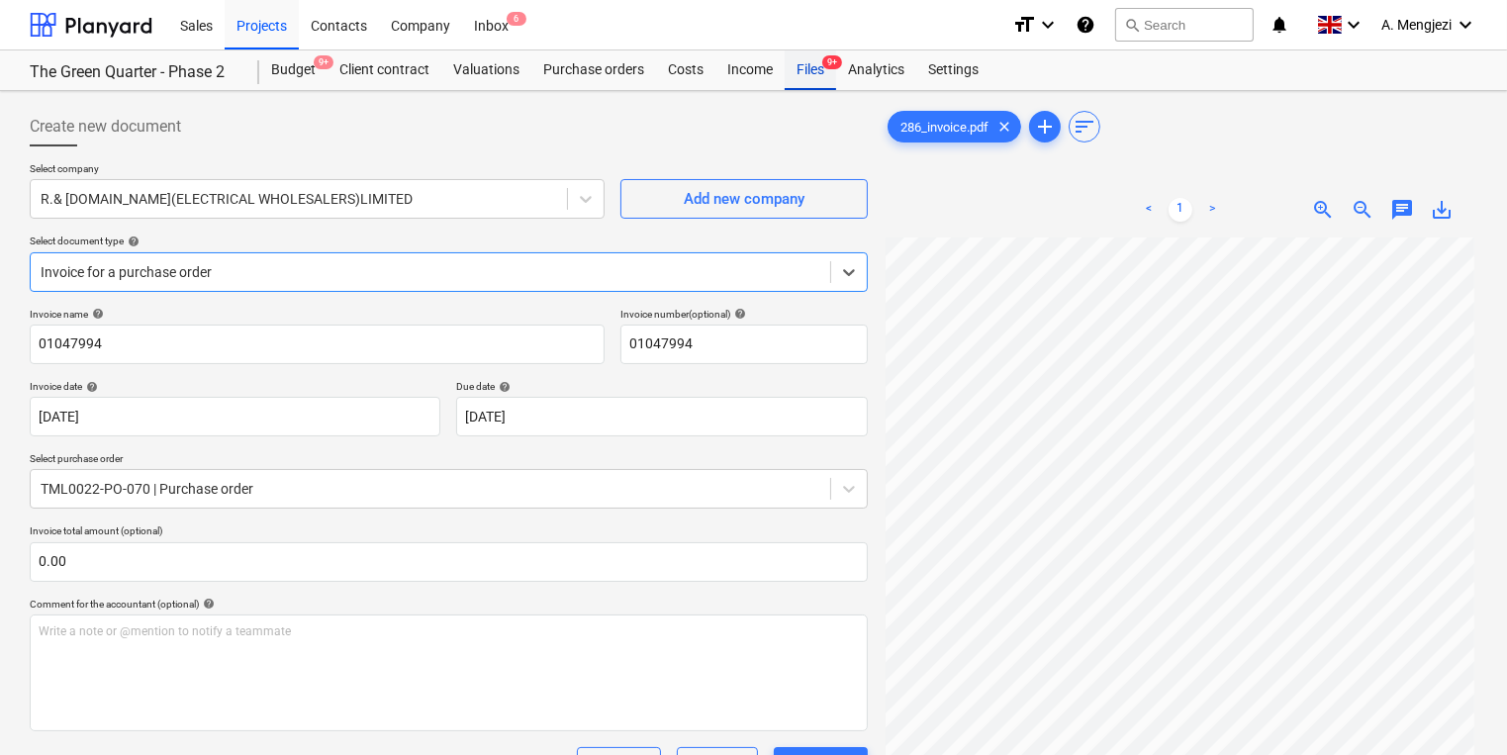
click at [809, 58] on div "Files 9+" at bounding box center [810, 70] width 51 height 40
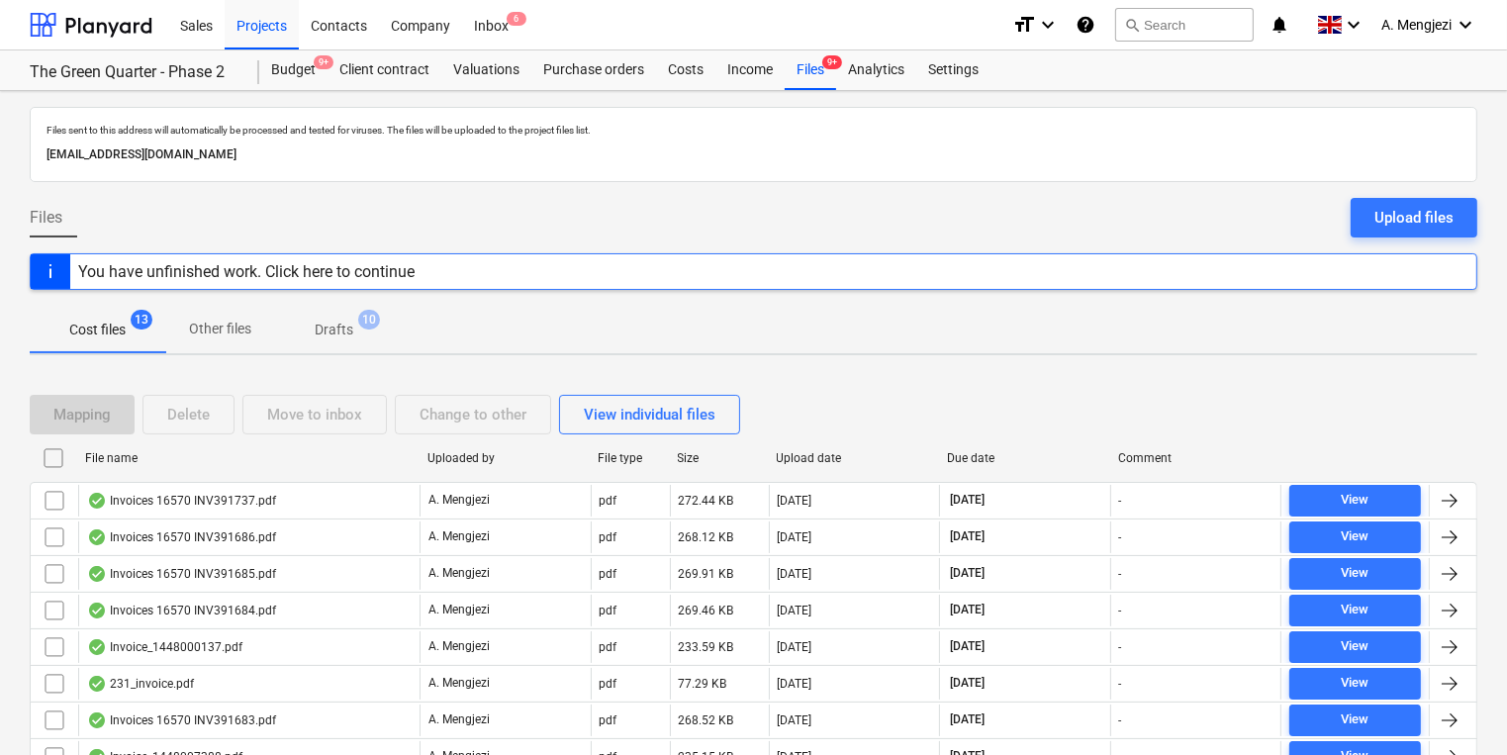
click at [307, 462] on div "File name" at bounding box center [248, 458] width 326 height 14
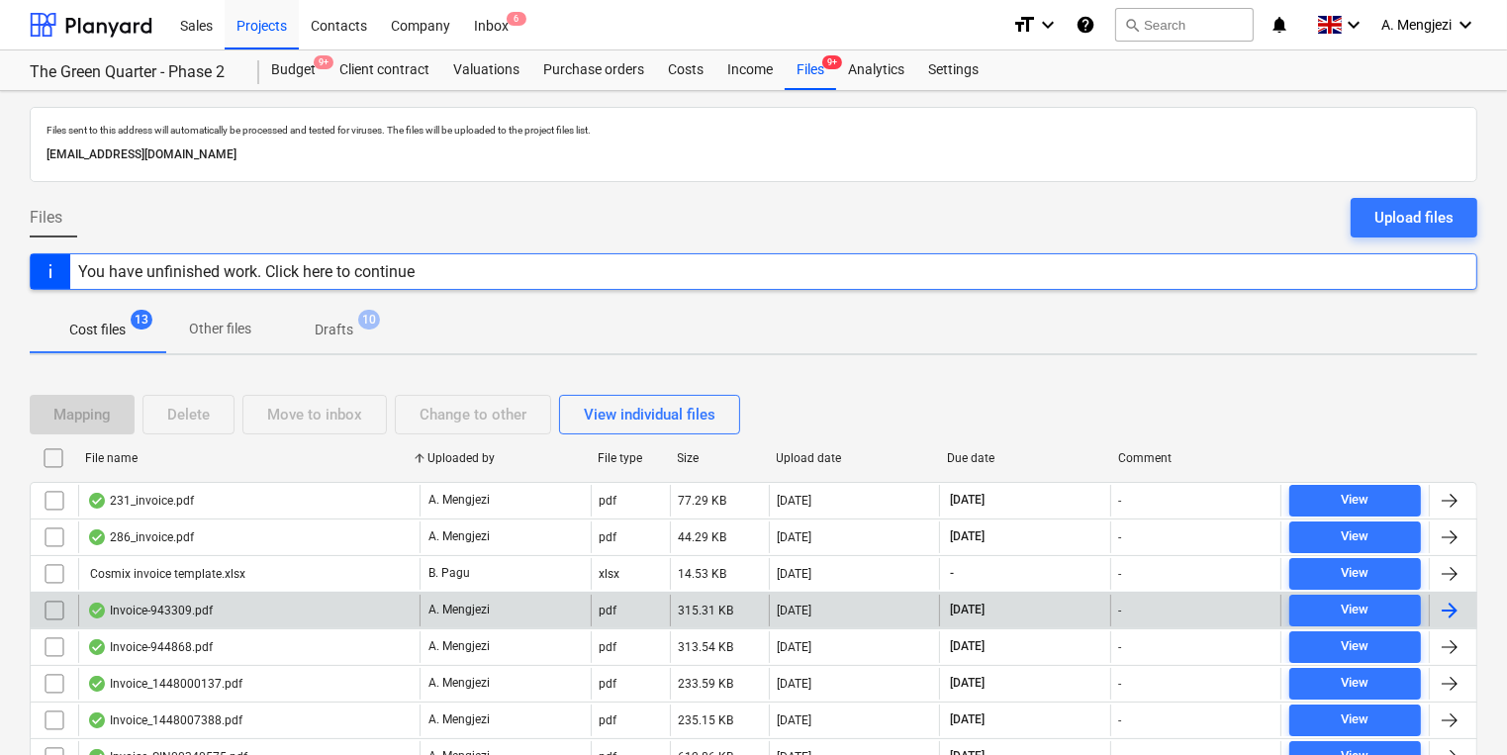
click at [301, 603] on div "Invoice-943309.pdf" at bounding box center [248, 611] width 341 height 32
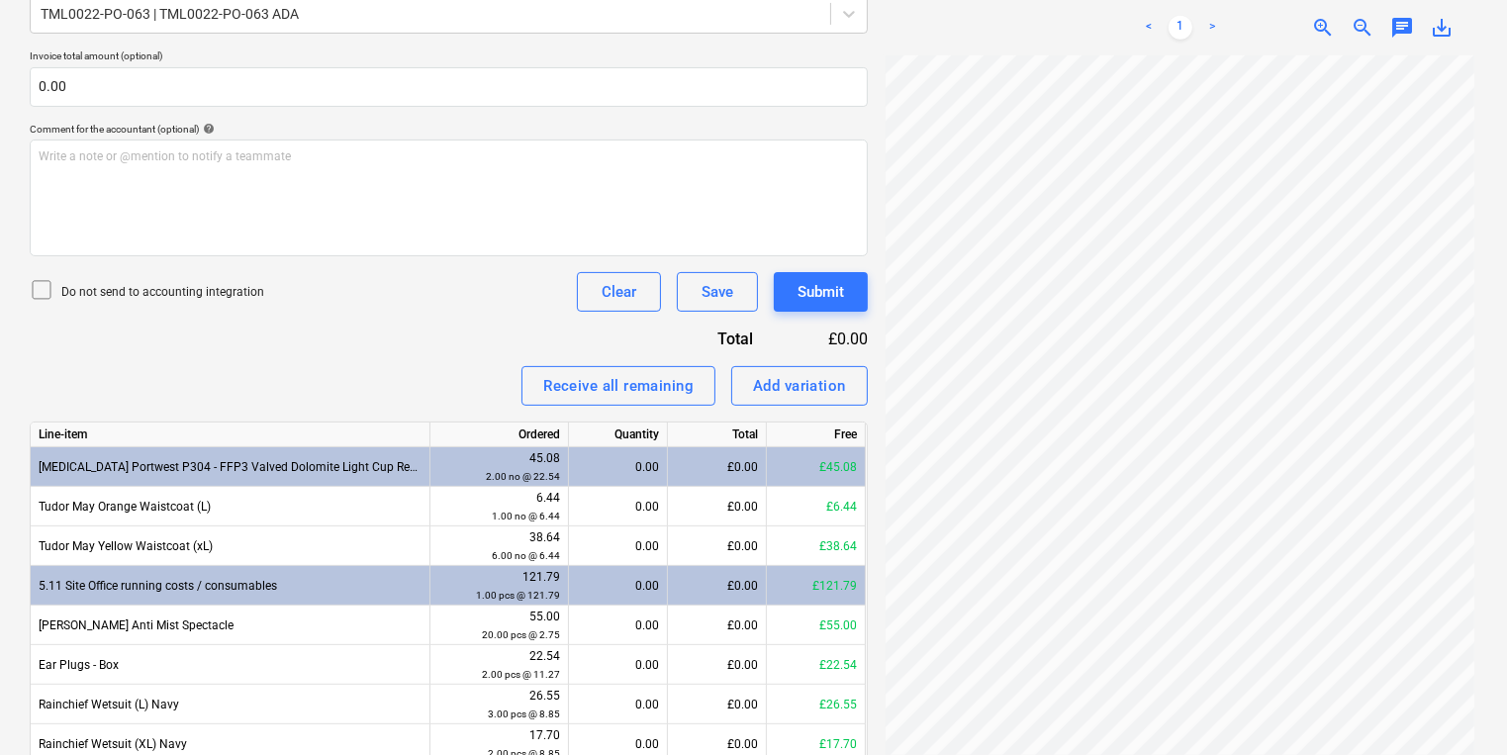
scroll to position [642, 0]
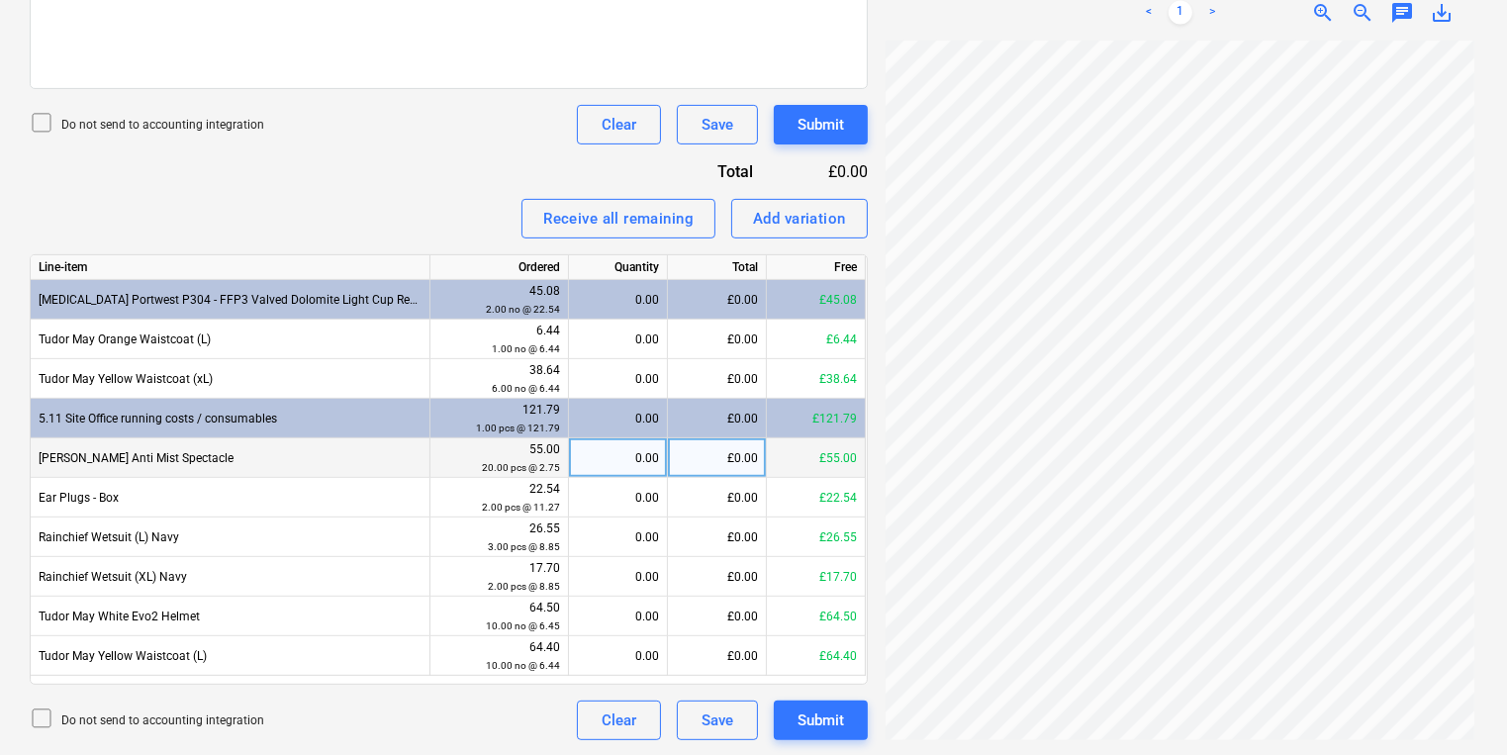
click at [604, 444] on div "0.00" at bounding box center [618, 458] width 82 height 40
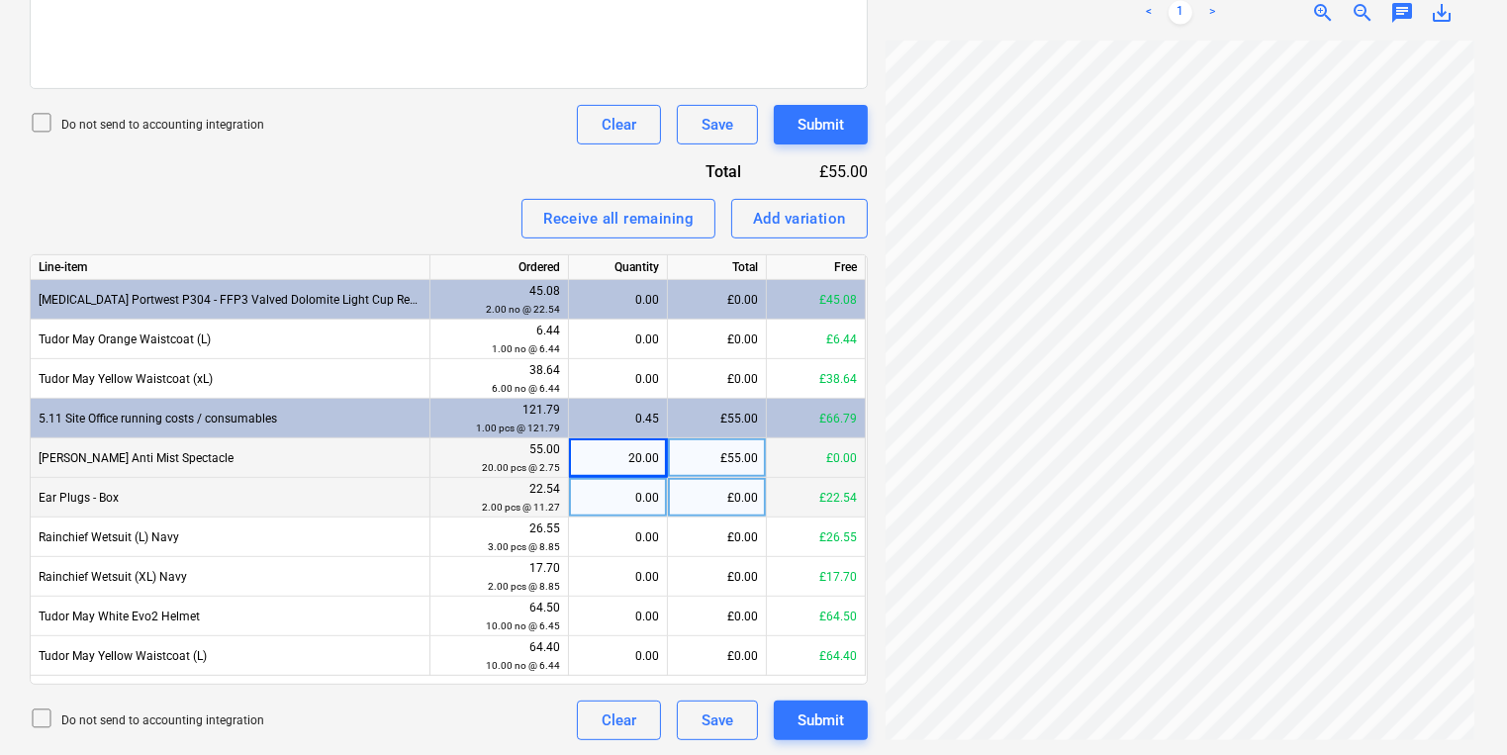
click at [627, 495] on div "0.00" at bounding box center [618, 498] width 82 height 40
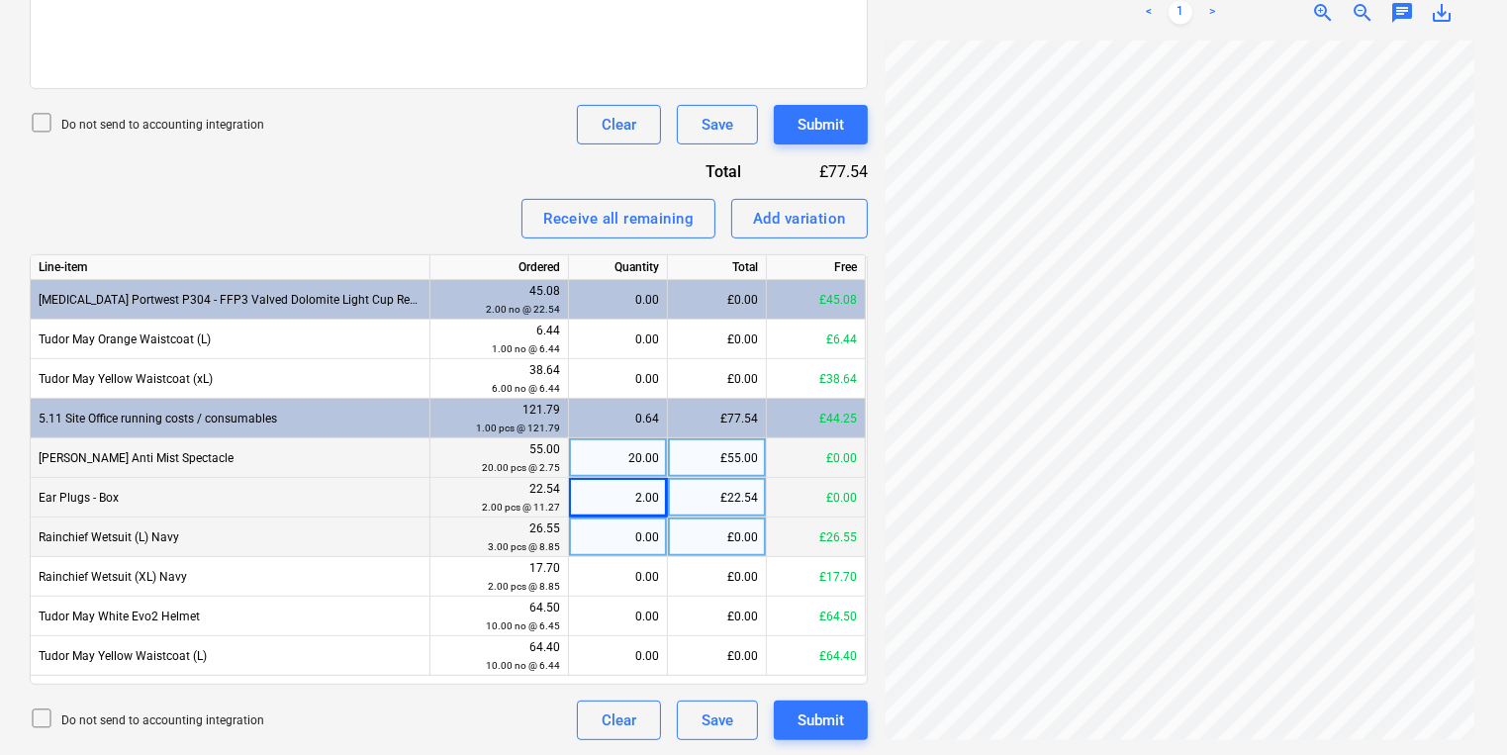
click at [0, 0] on div "Rainchief Wetsuit (L) Navy 26.55 3.00 pcs @ 8.85 0.00 £0.00 £26.55" at bounding box center [0, 0] width 0 height 0
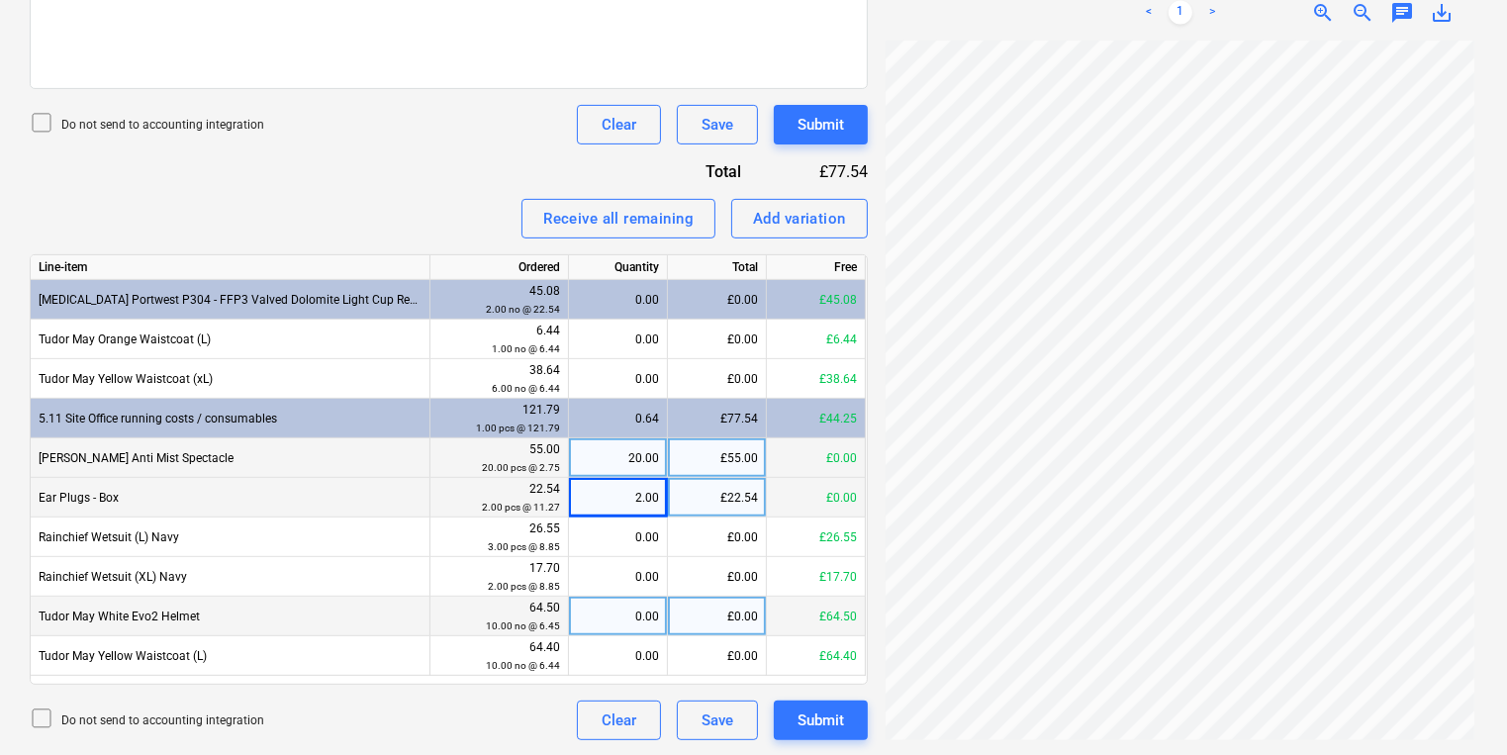
click at [607, 610] on div "0.00" at bounding box center [618, 617] width 82 height 40
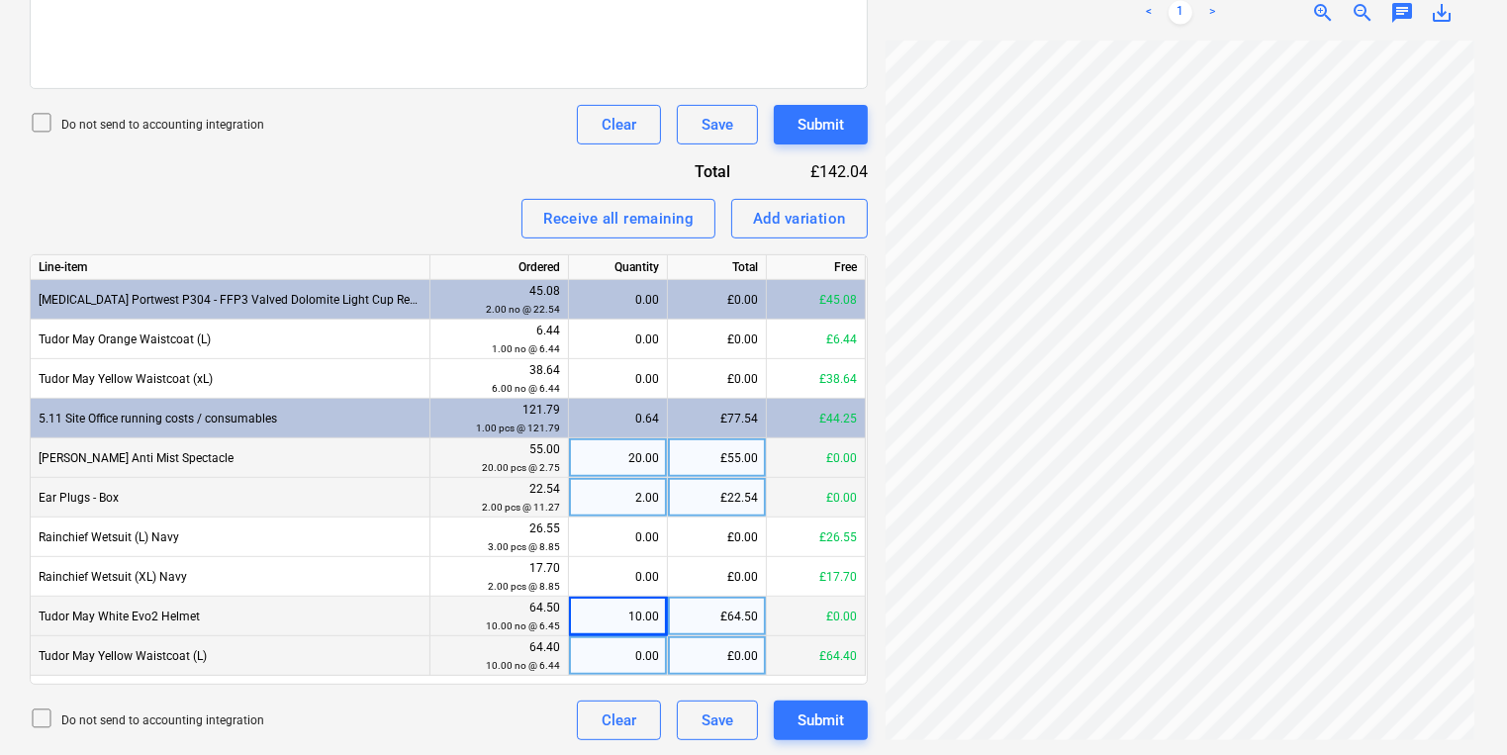
click at [635, 657] on div "0.00" at bounding box center [618, 656] width 82 height 40
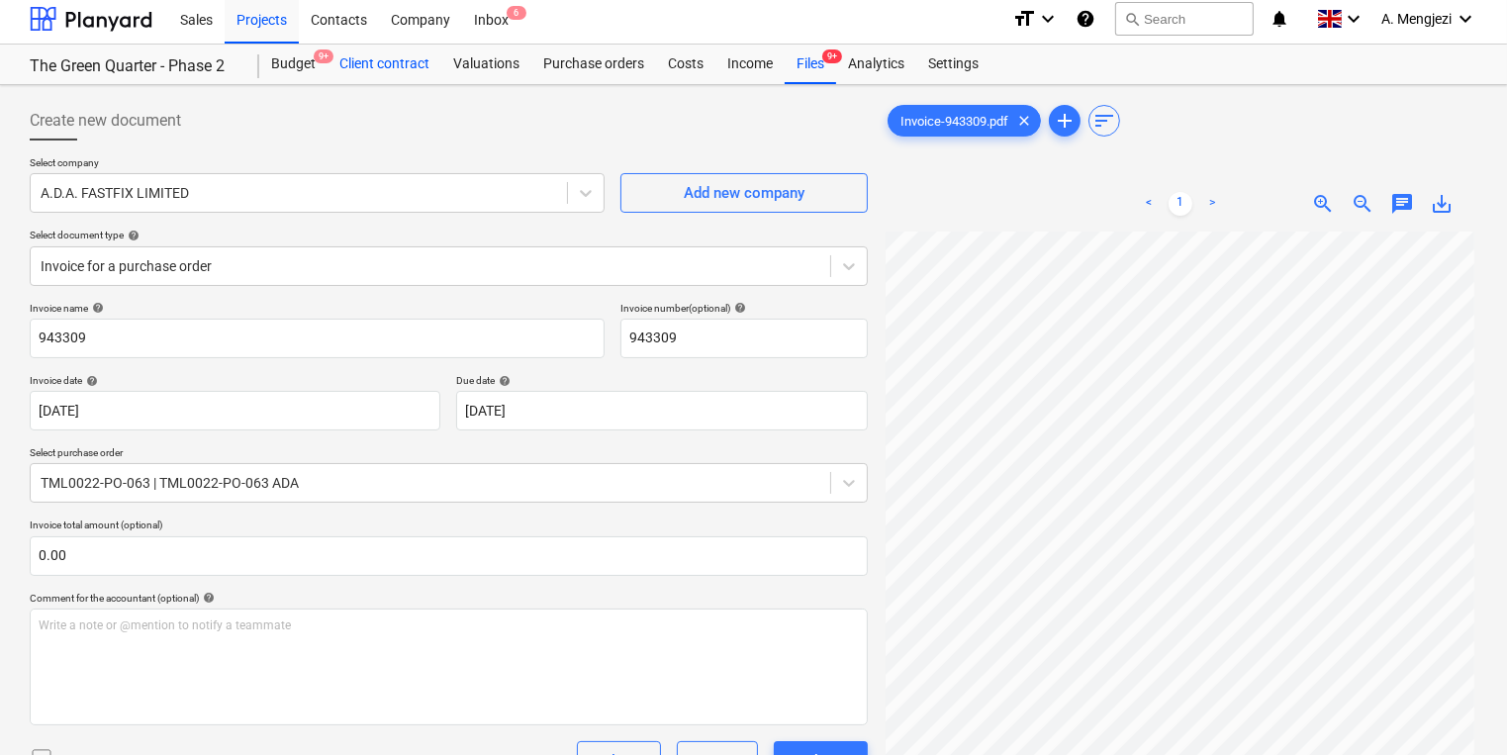
scroll to position [0, 0]
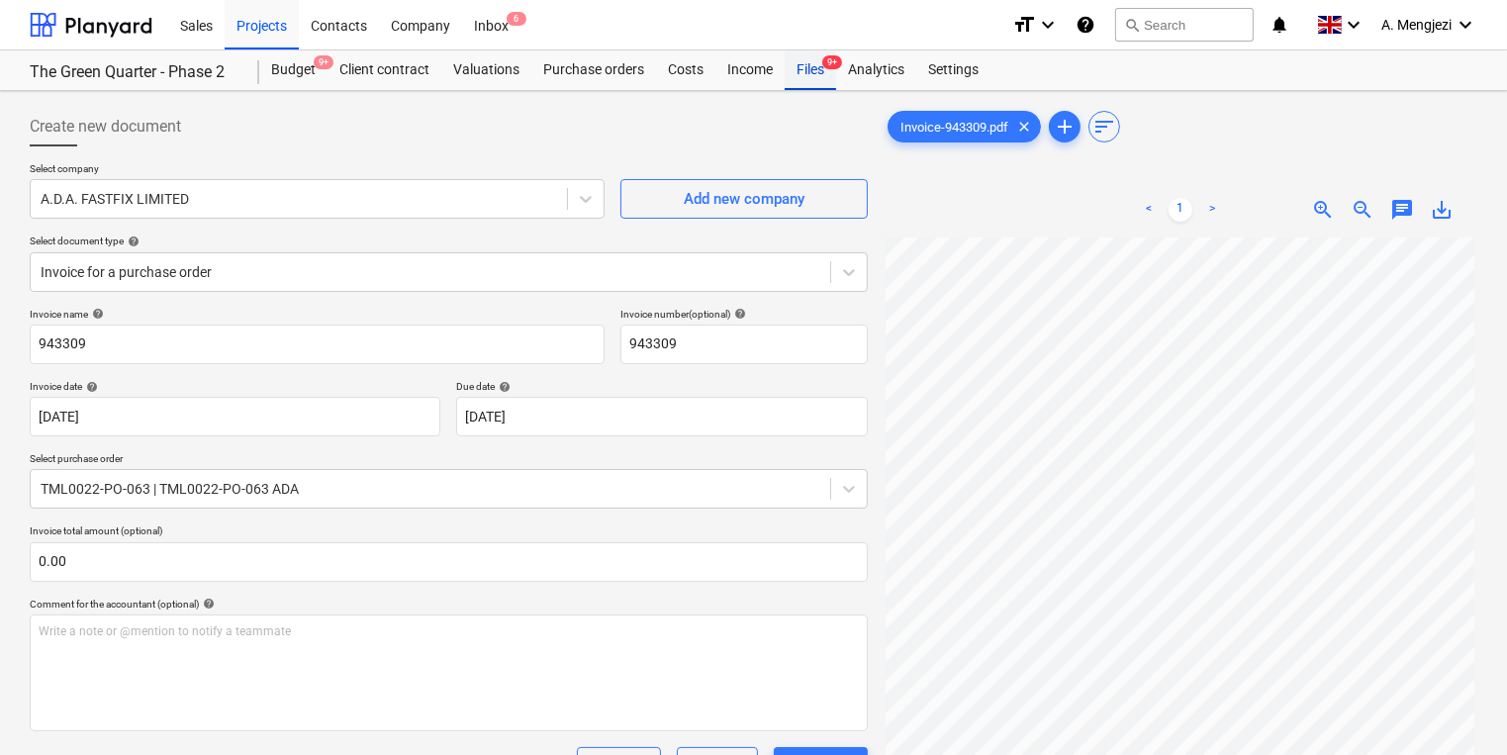
click at [823, 81] on div "Files 9+" at bounding box center [810, 70] width 51 height 40
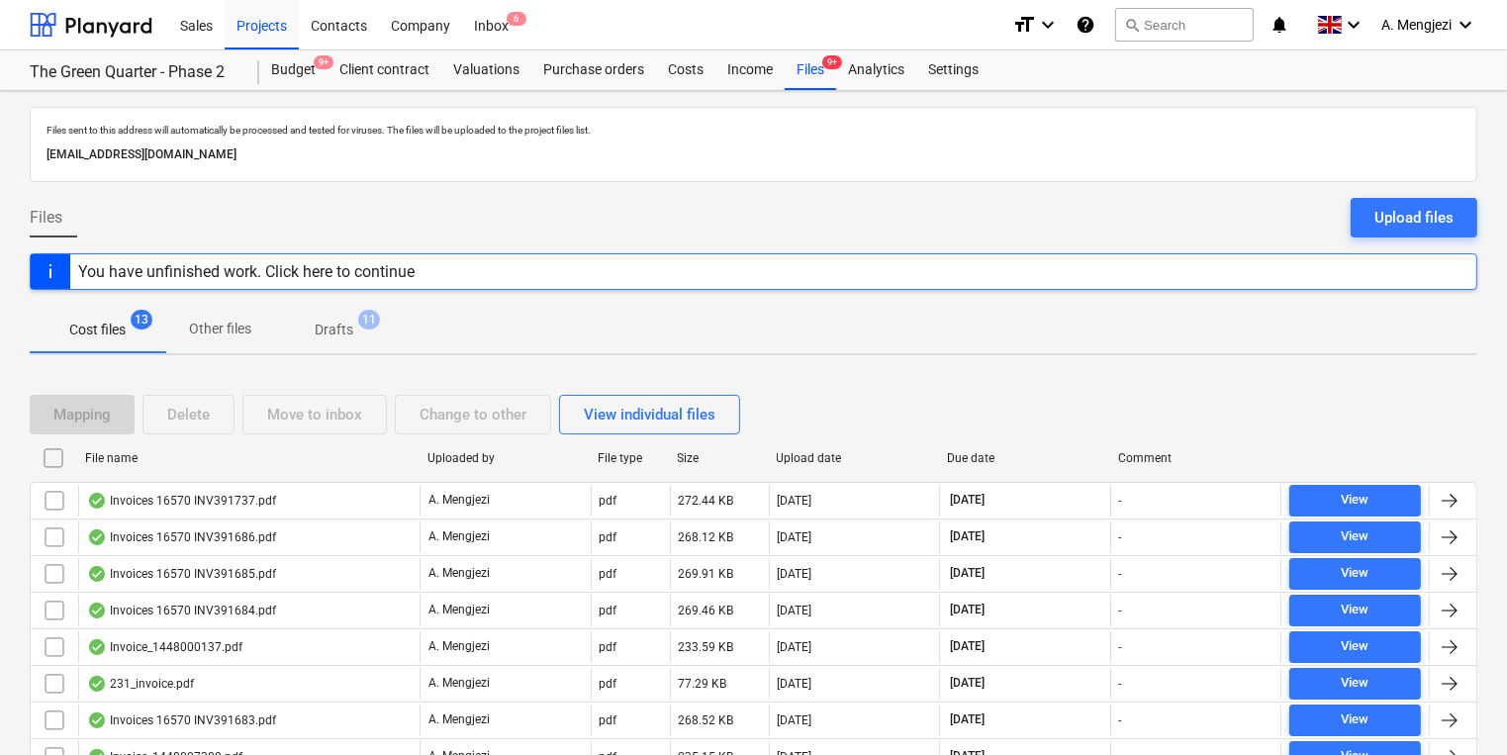
click at [185, 451] on div "File name" at bounding box center [248, 458] width 326 height 14
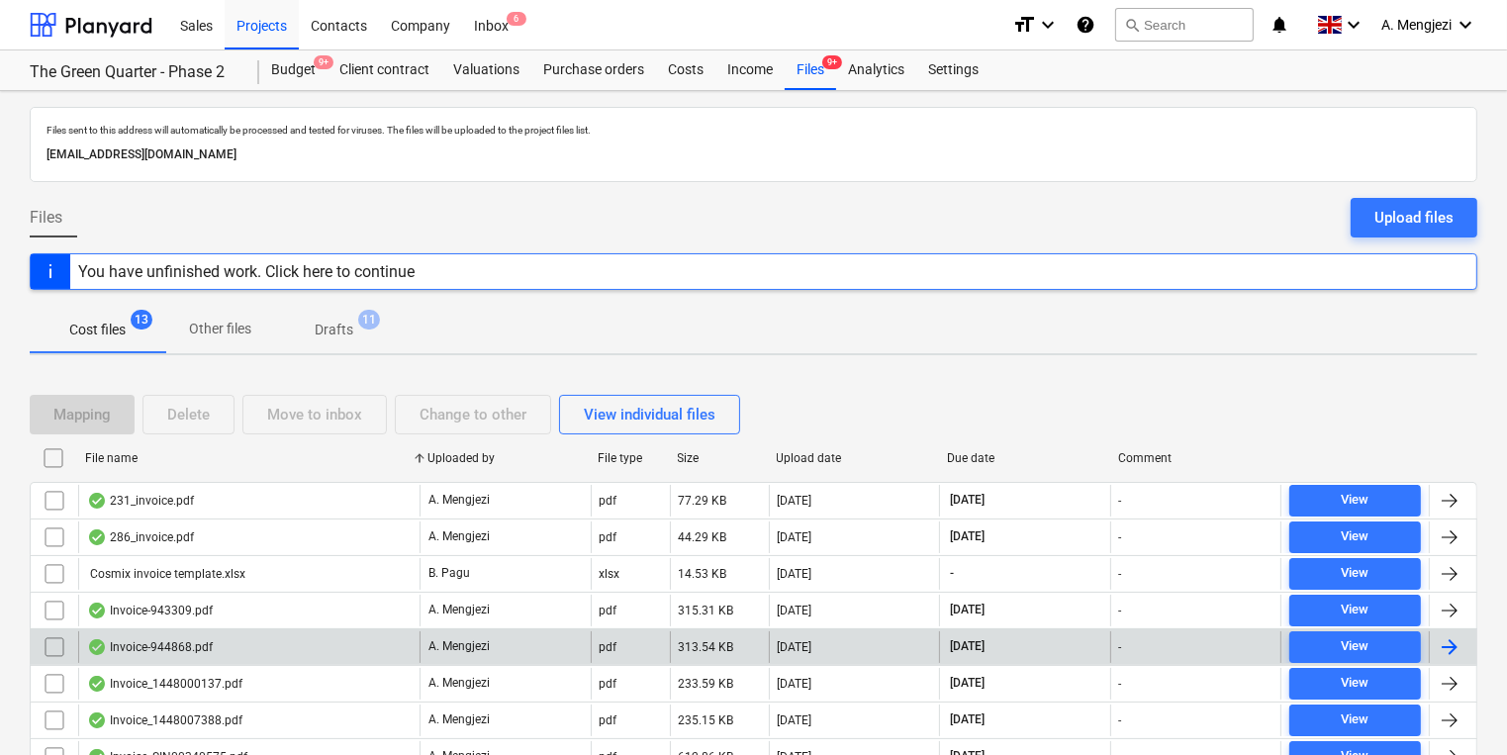
click at [192, 648] on div "Invoice-944868.pdf" at bounding box center [150, 647] width 126 height 16
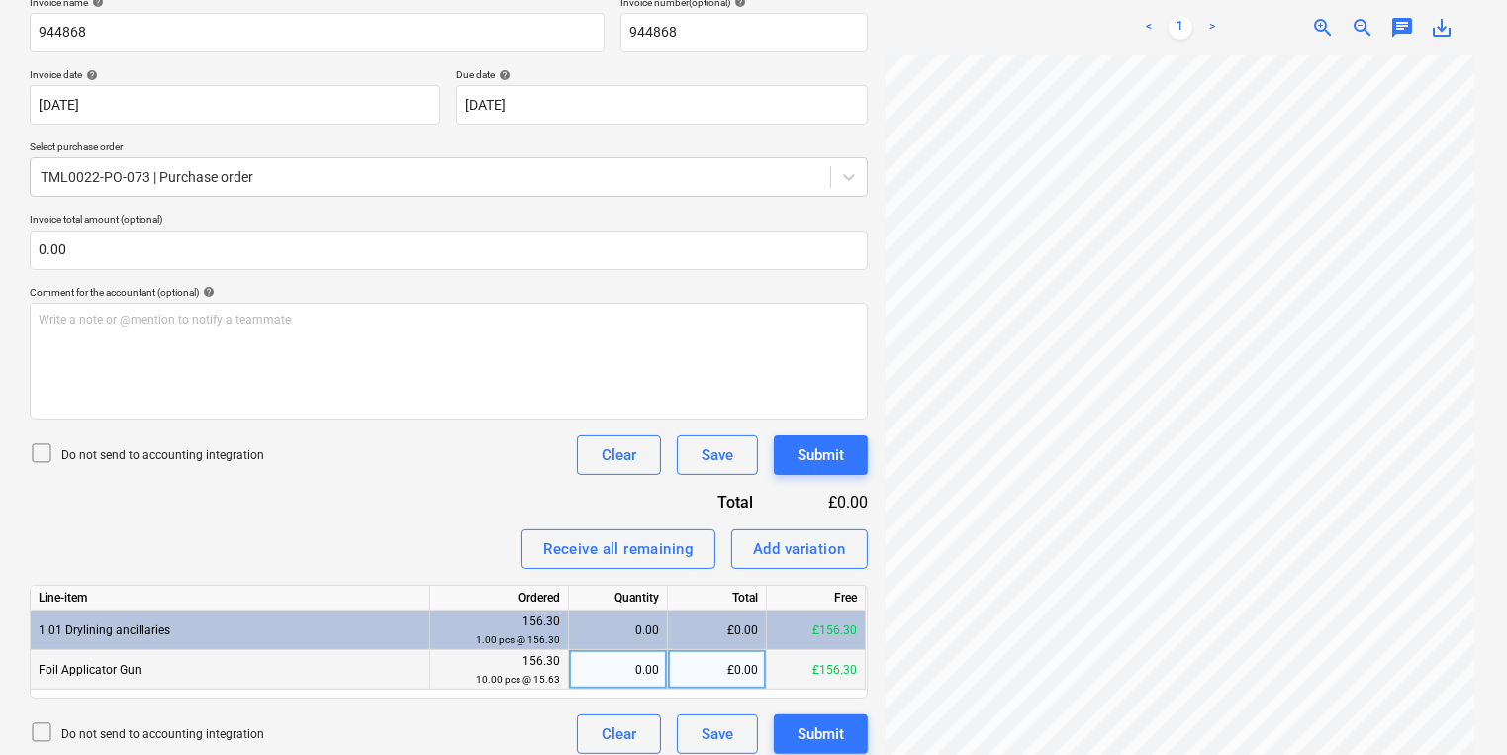
scroll to position [317, 0]
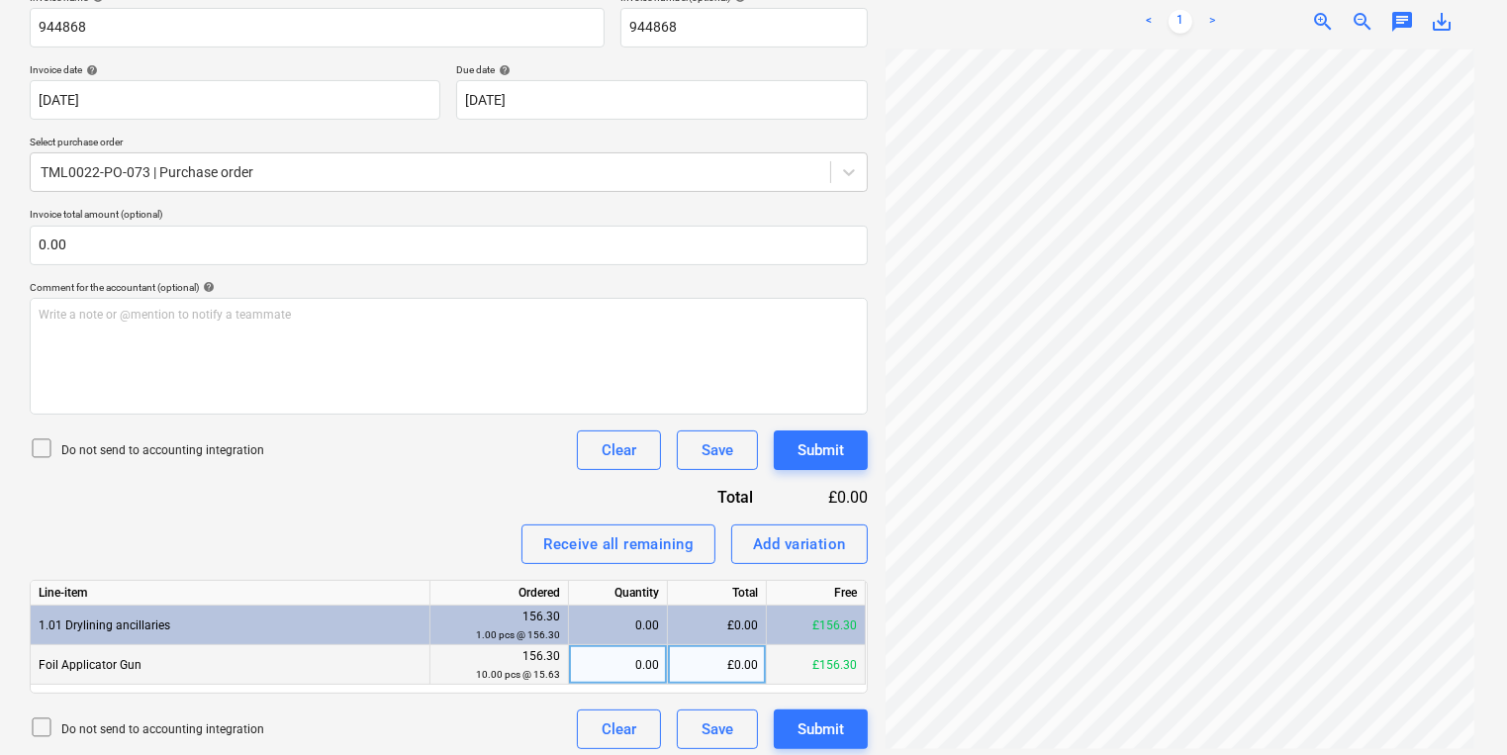
click at [613, 665] on div "0.00" at bounding box center [618, 665] width 82 height 40
click at [813, 452] on div "Submit" at bounding box center [820, 450] width 46 height 26
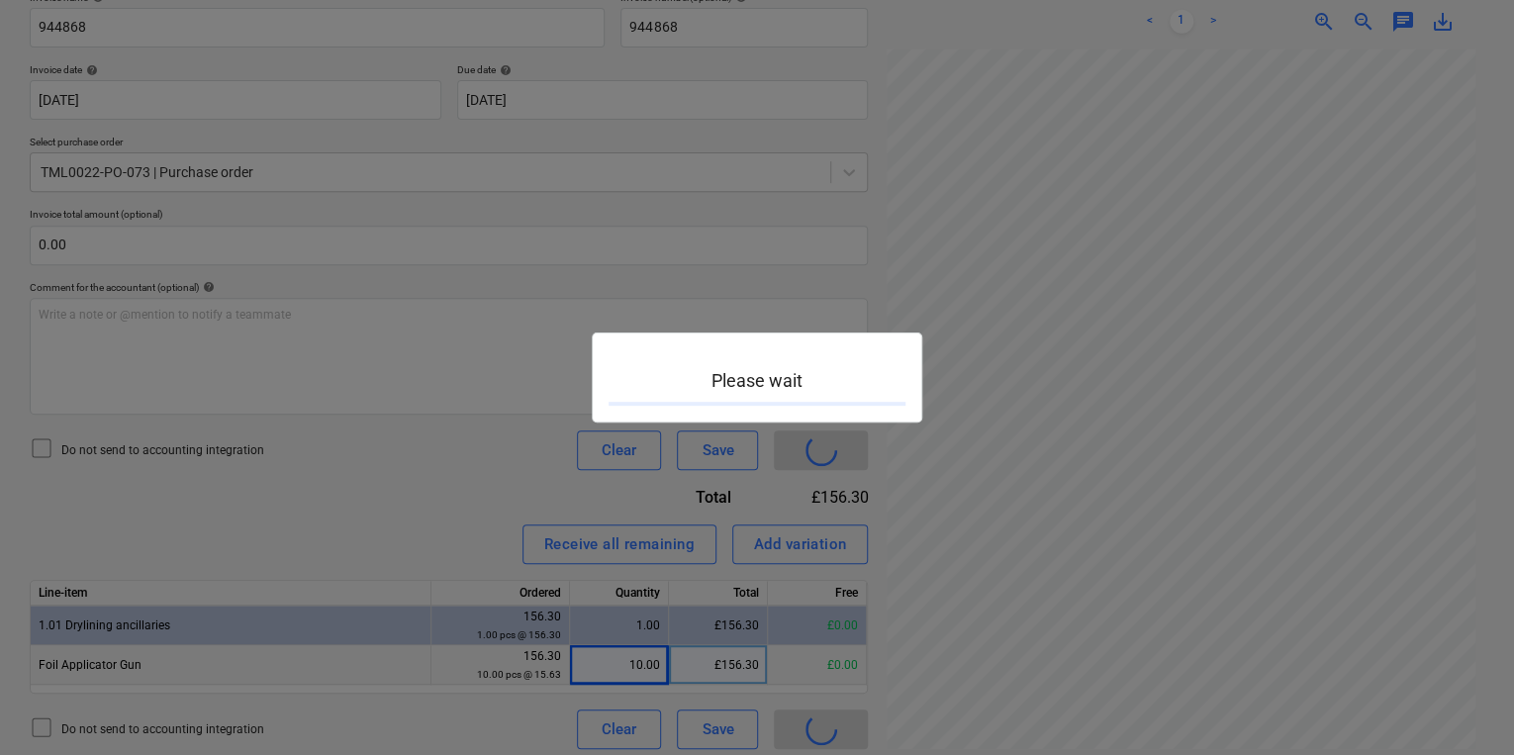
scroll to position [59, 4]
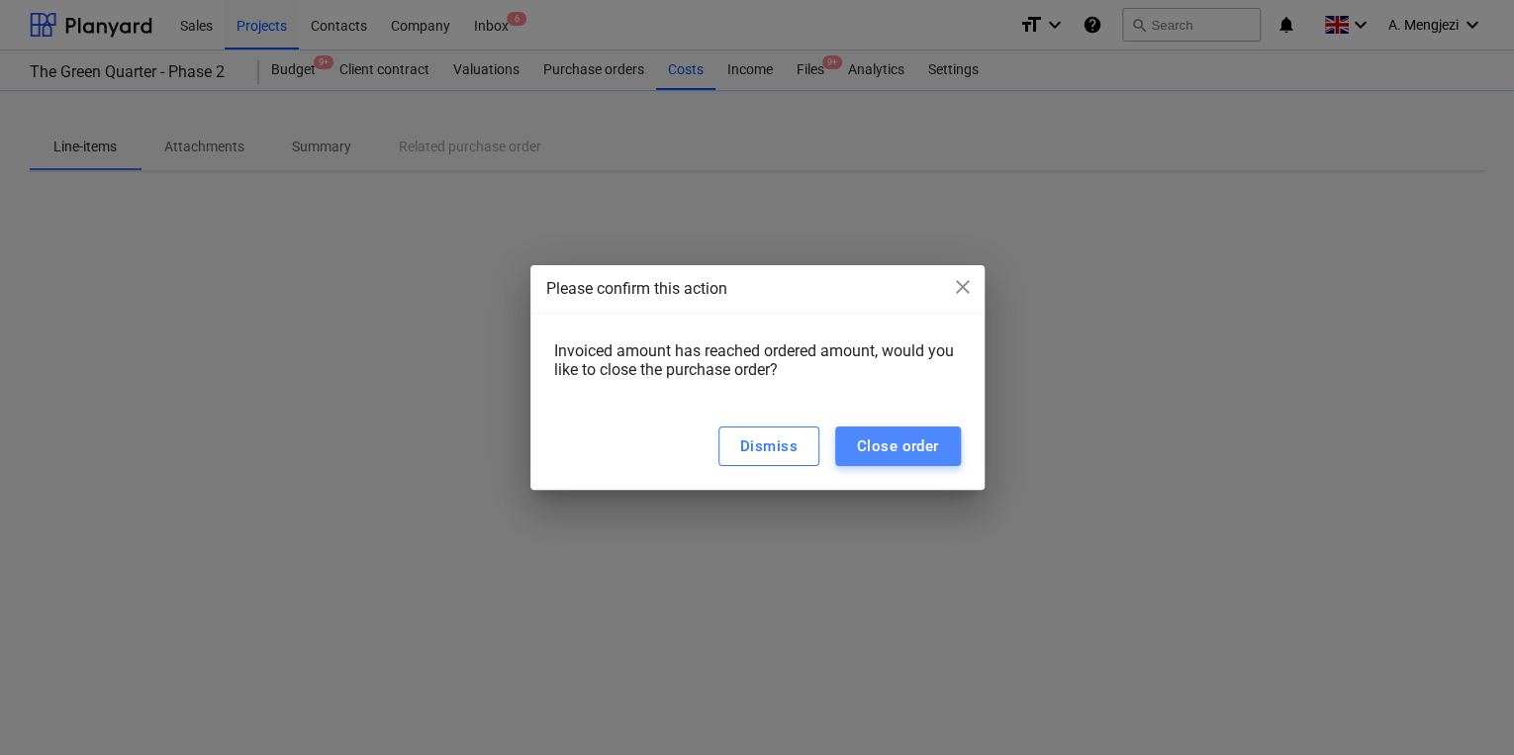
click at [881, 427] on button "Close order" at bounding box center [898, 446] width 126 height 40
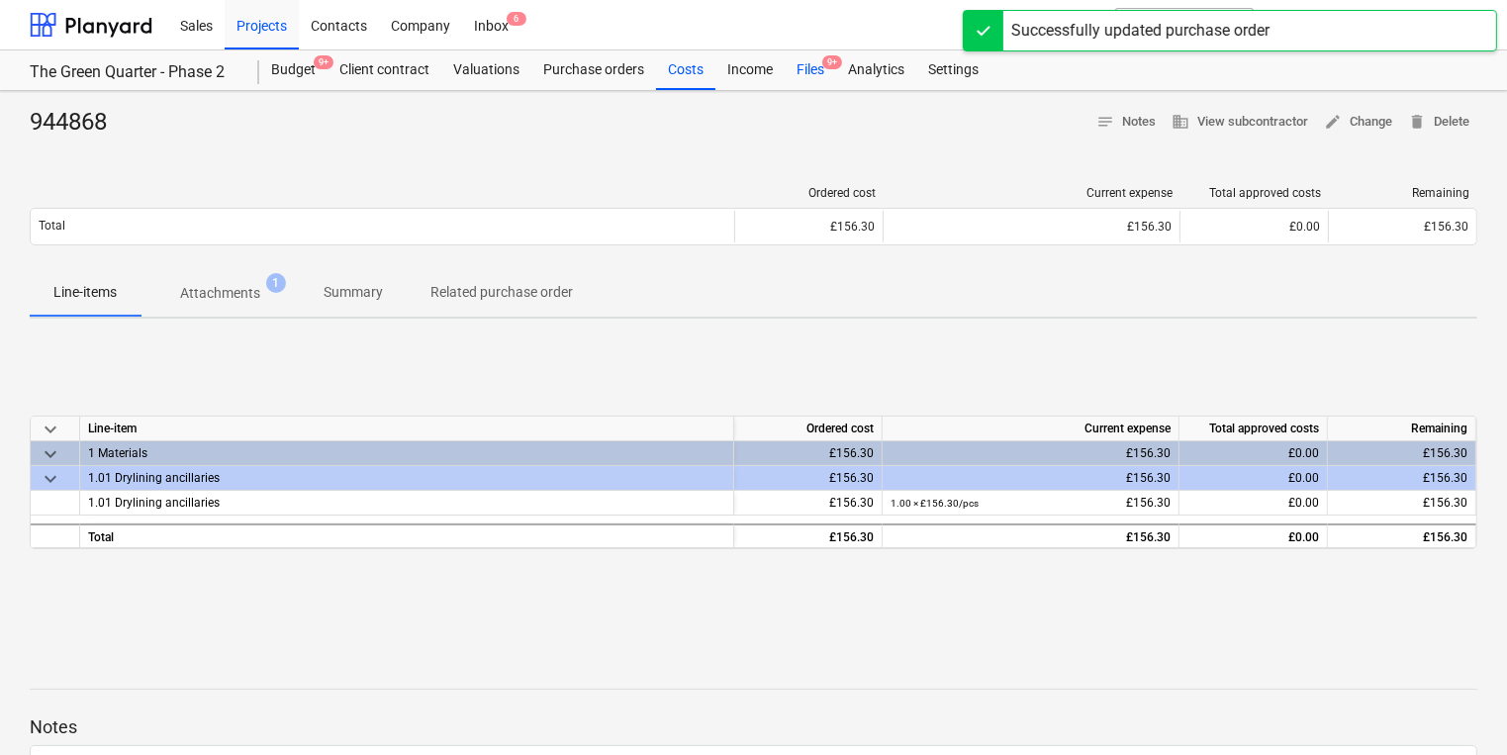
click at [816, 55] on div "Files 9+" at bounding box center [810, 70] width 51 height 40
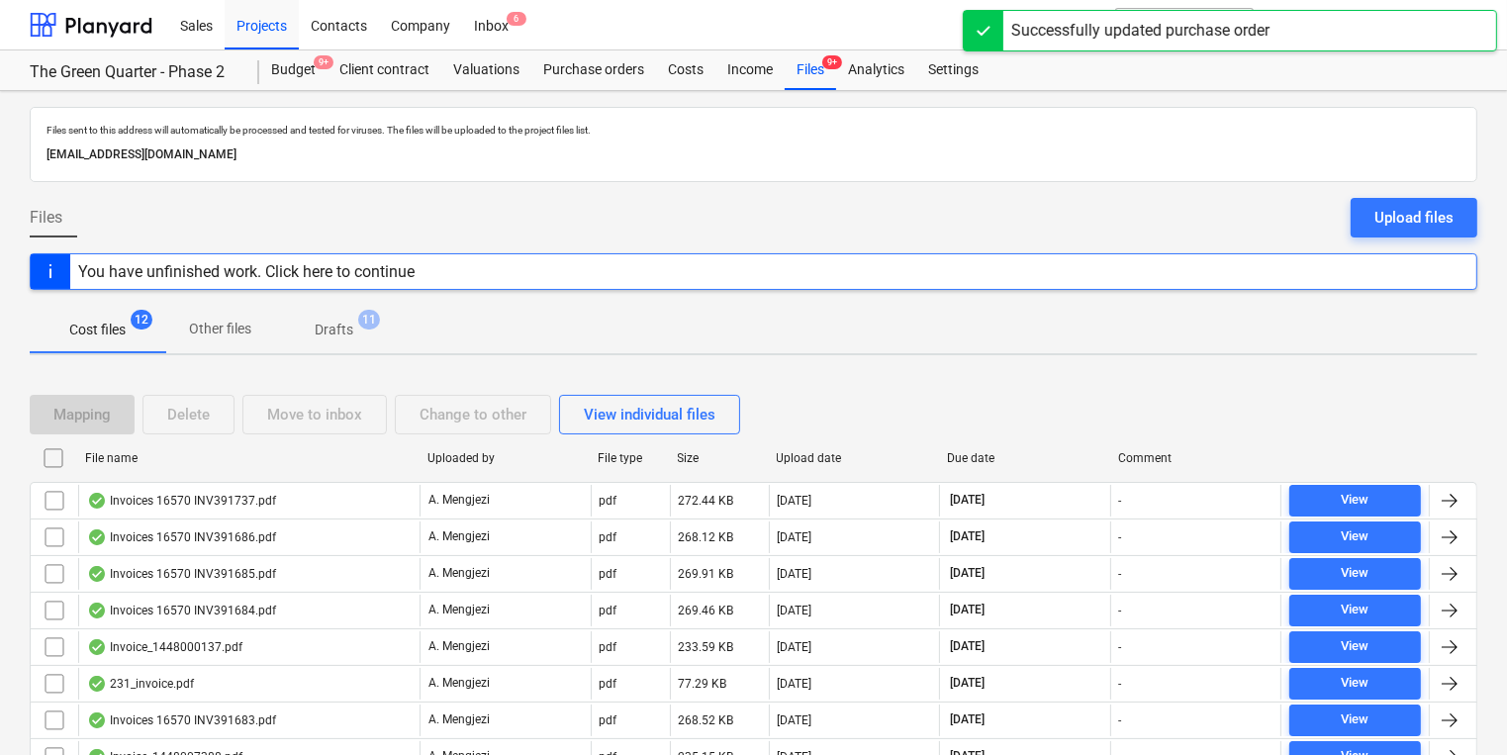
click at [335, 464] on div "File name" at bounding box center [248, 458] width 342 height 32
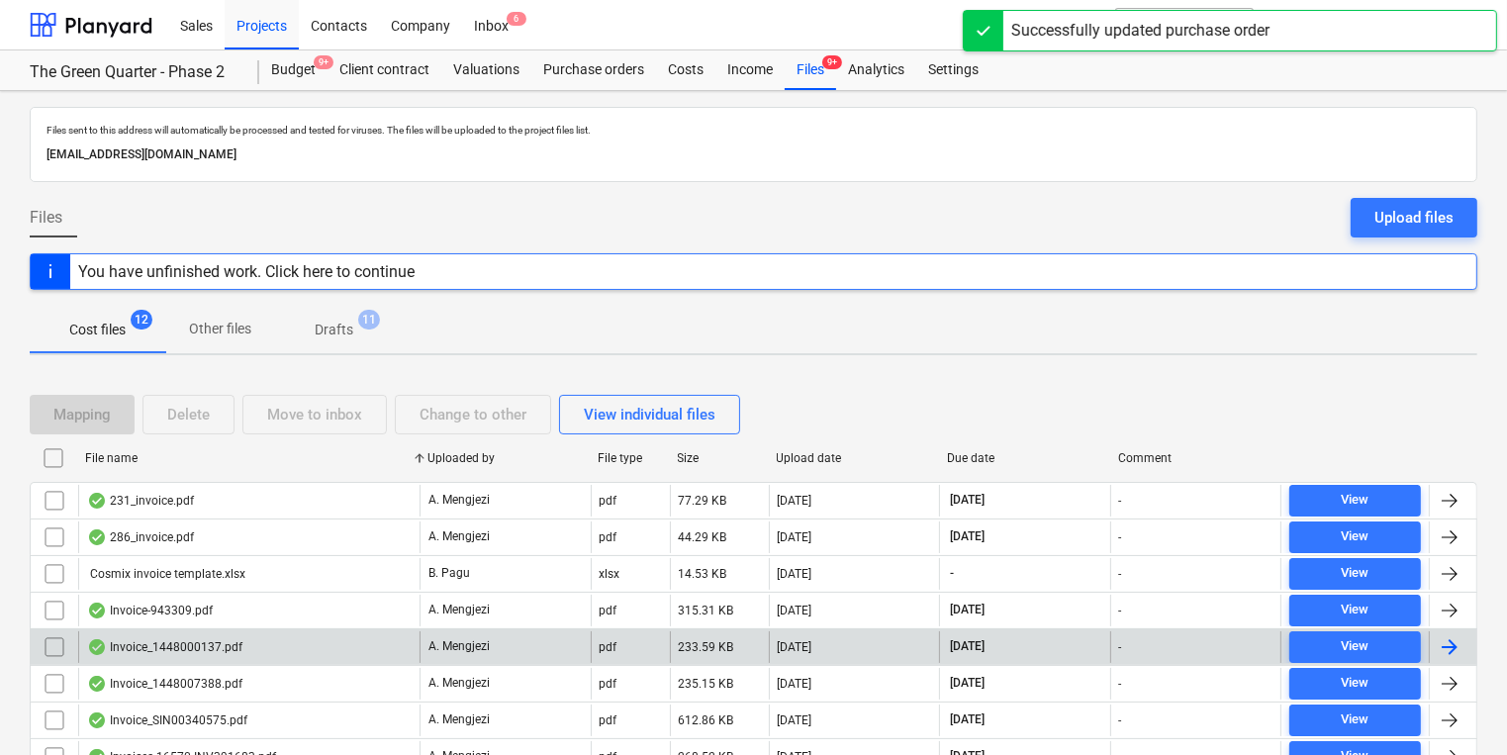
click at [265, 647] on div "Invoice_1448000137.pdf" at bounding box center [248, 647] width 341 height 32
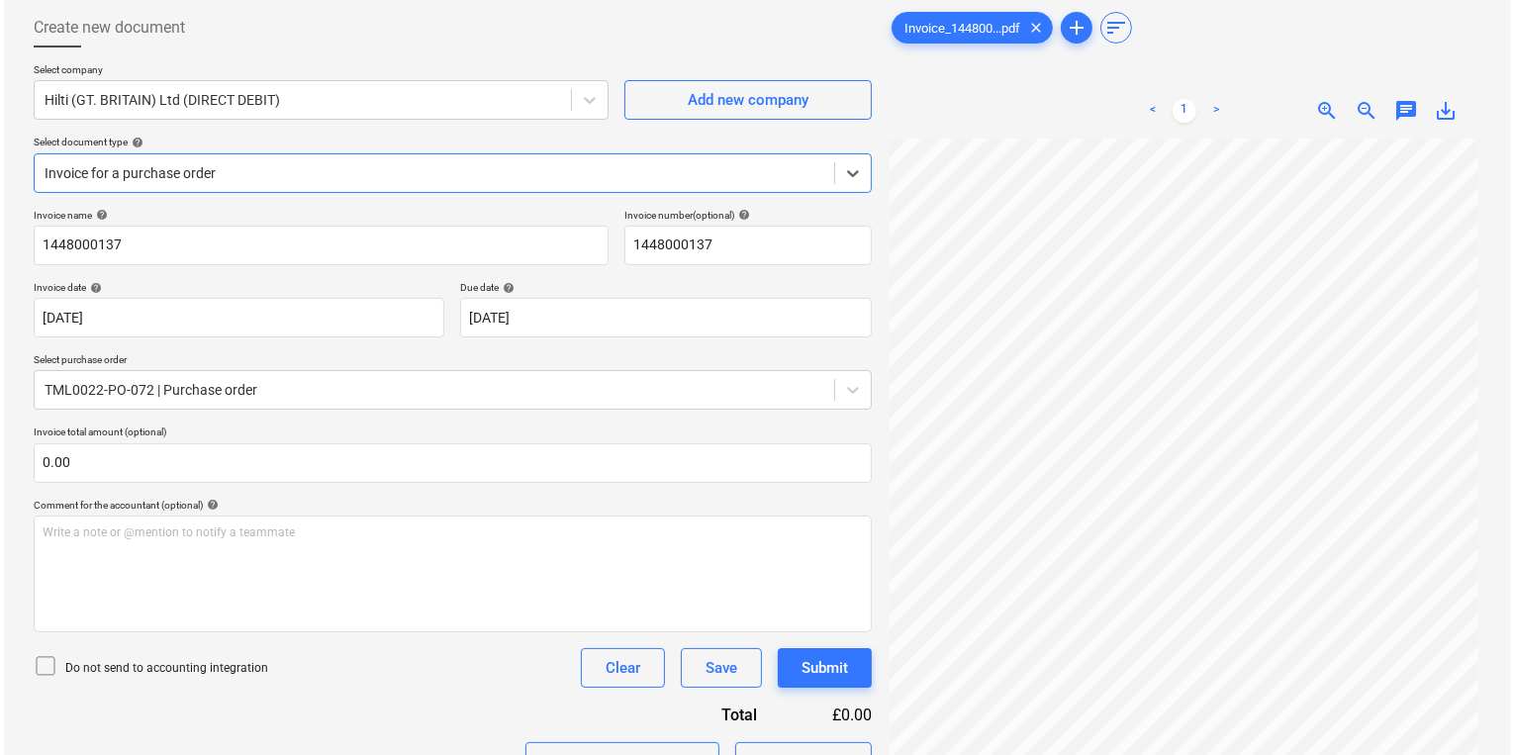
scroll to position [317, 0]
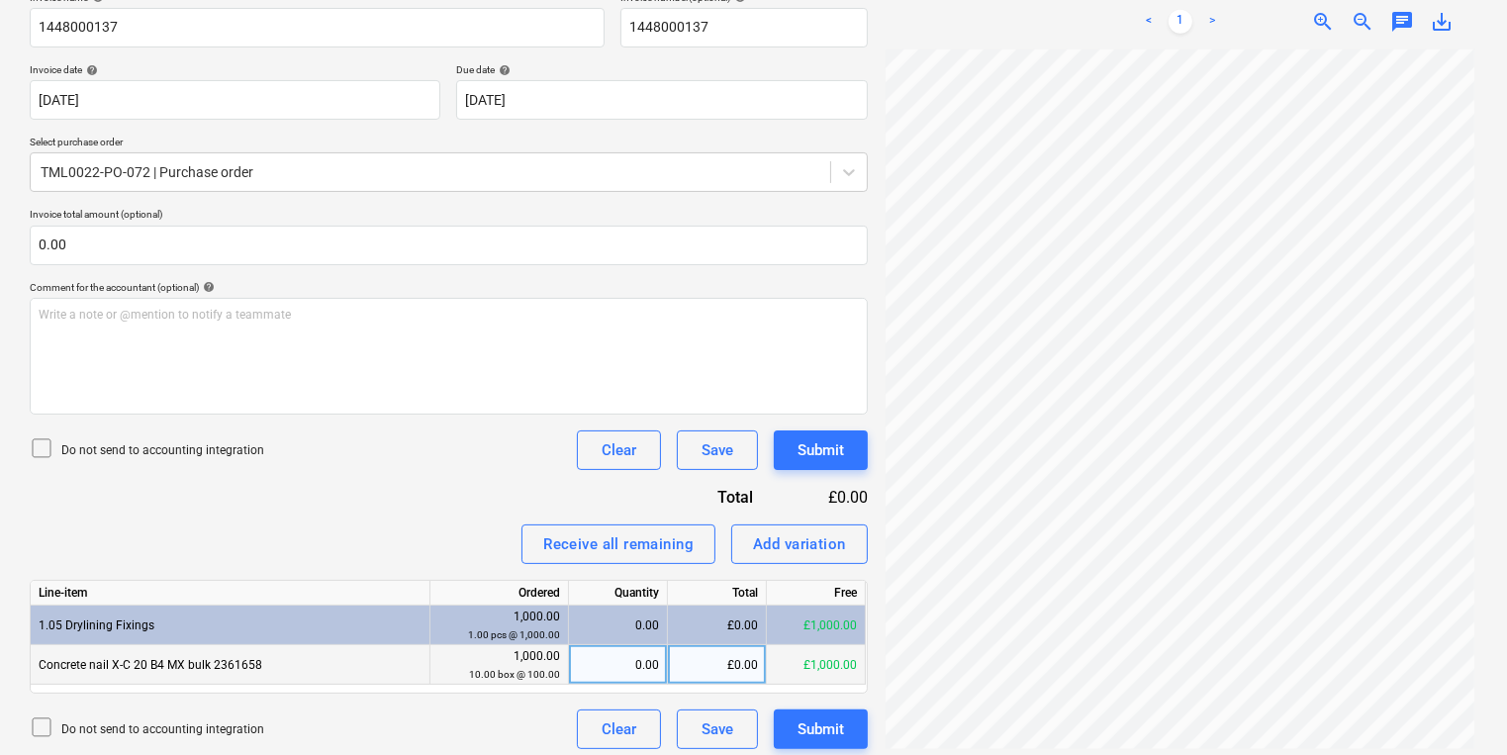
click at [654, 672] on div "0.00" at bounding box center [618, 665] width 82 height 40
click at [839, 459] on div "Submit" at bounding box center [820, 450] width 46 height 26
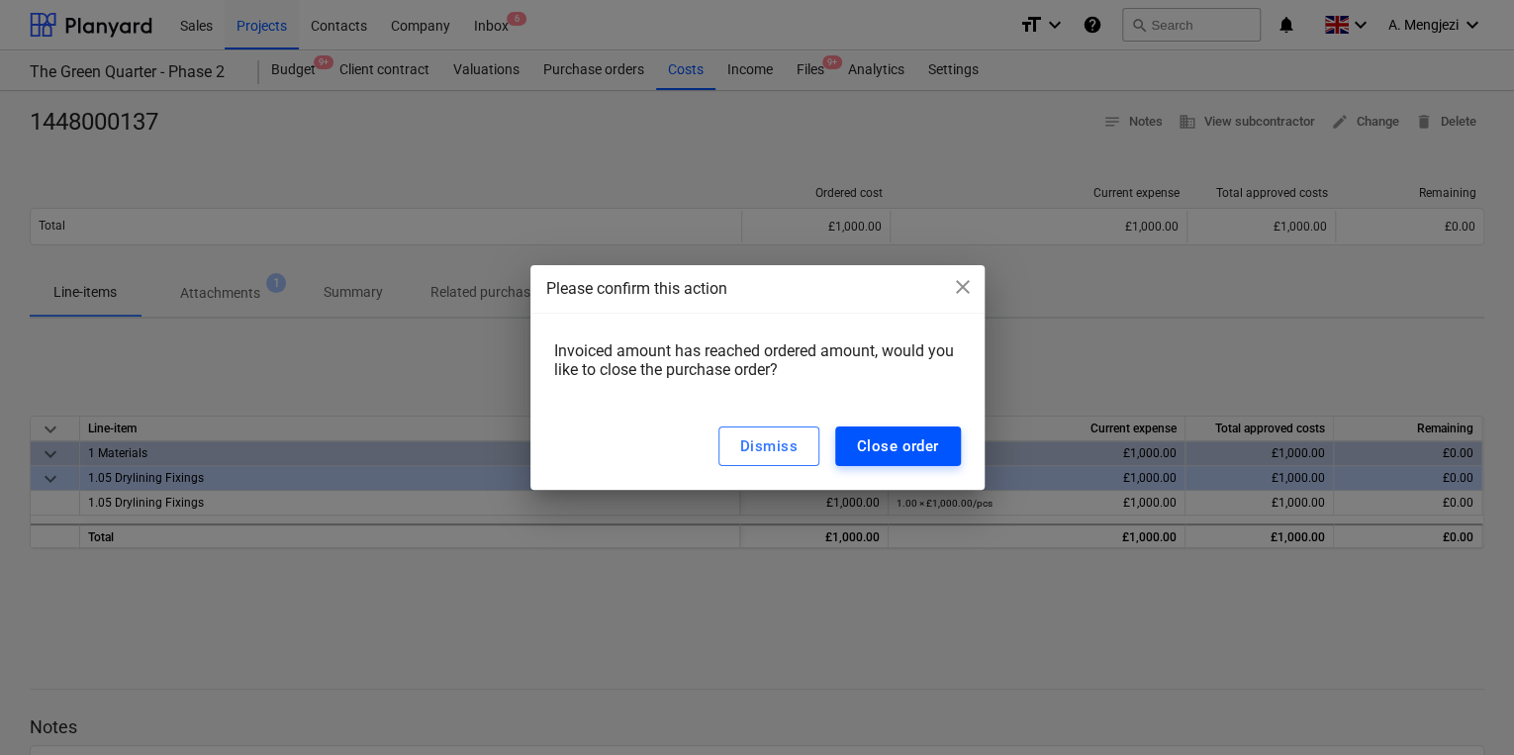
click at [942, 443] on button "Close order" at bounding box center [898, 446] width 126 height 40
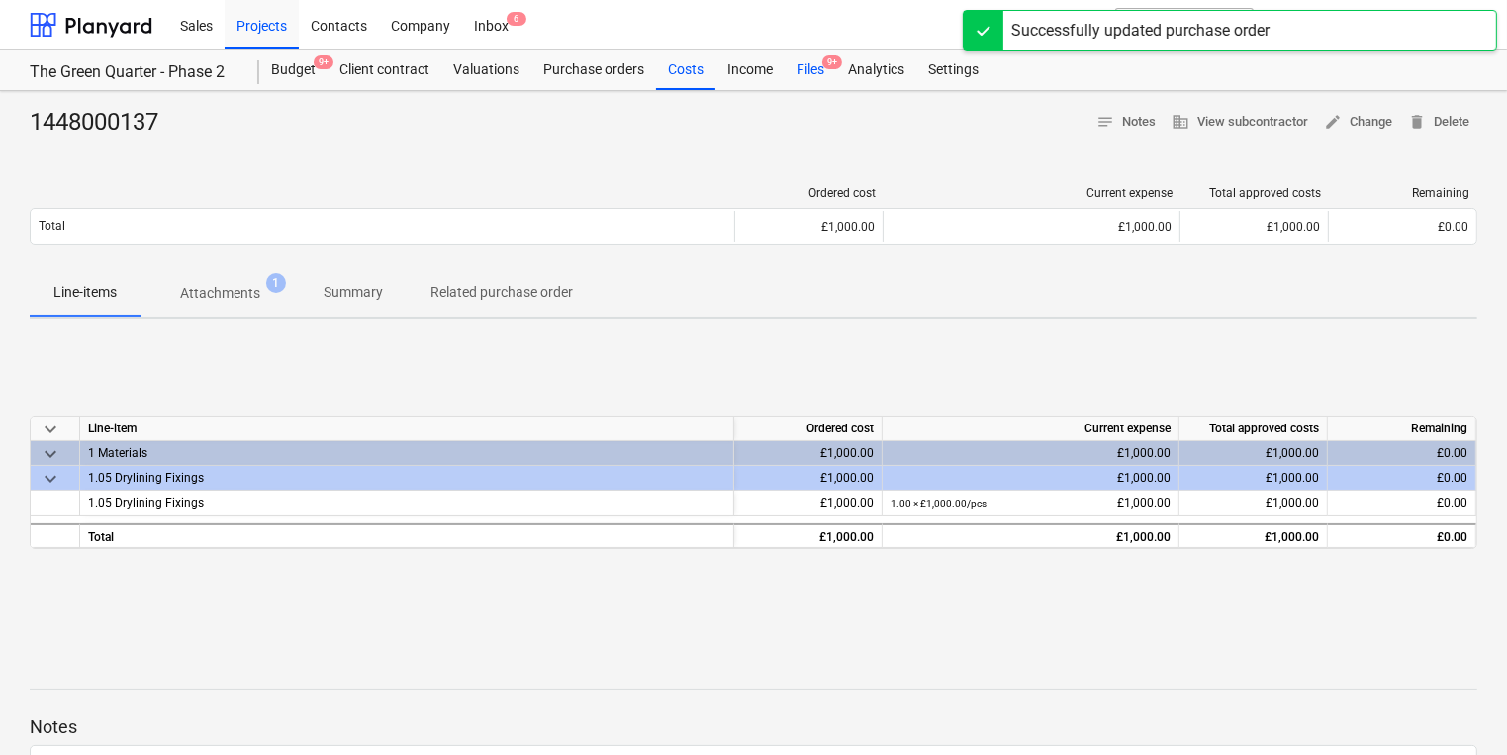
click at [796, 74] on div "Files 9+" at bounding box center [810, 70] width 51 height 40
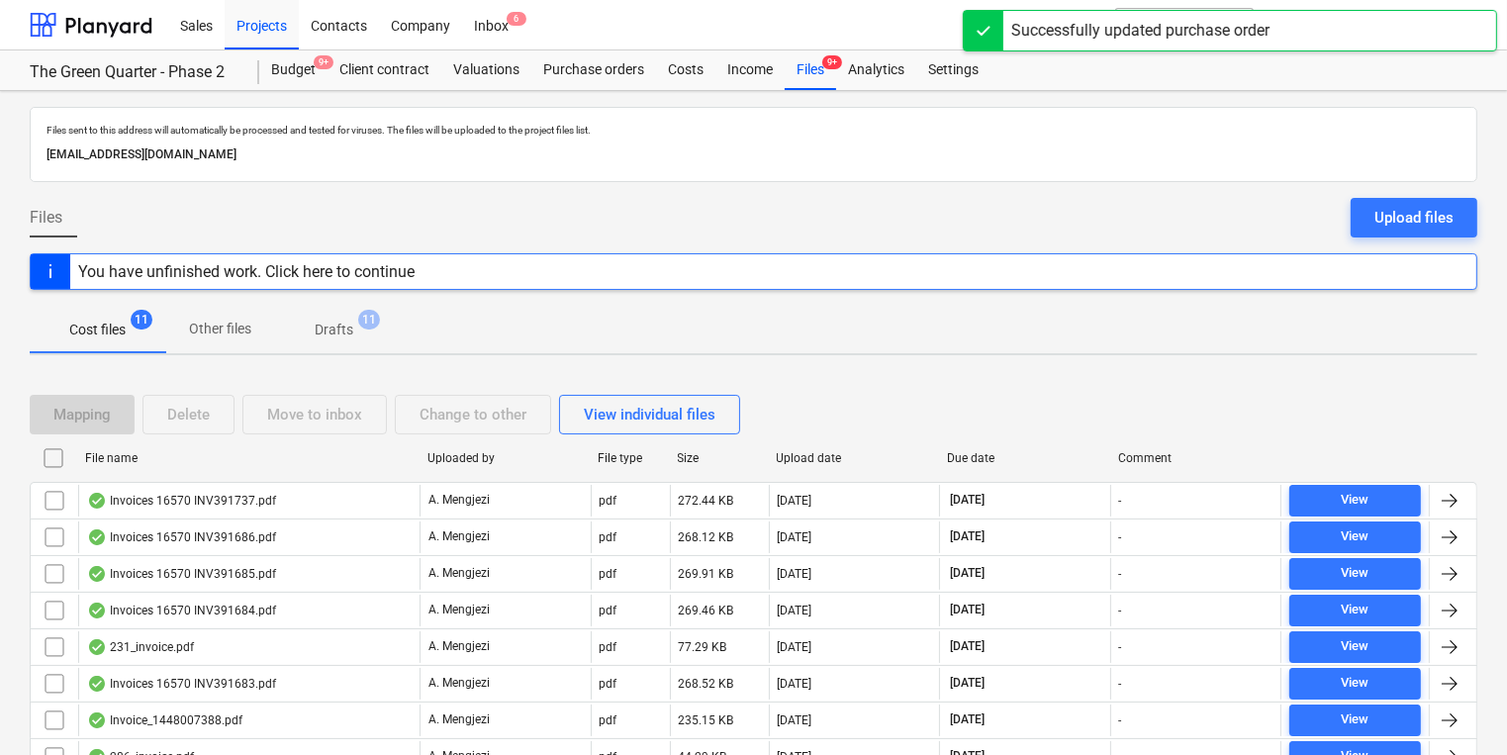
click at [243, 458] on div "File name" at bounding box center [248, 458] width 326 height 14
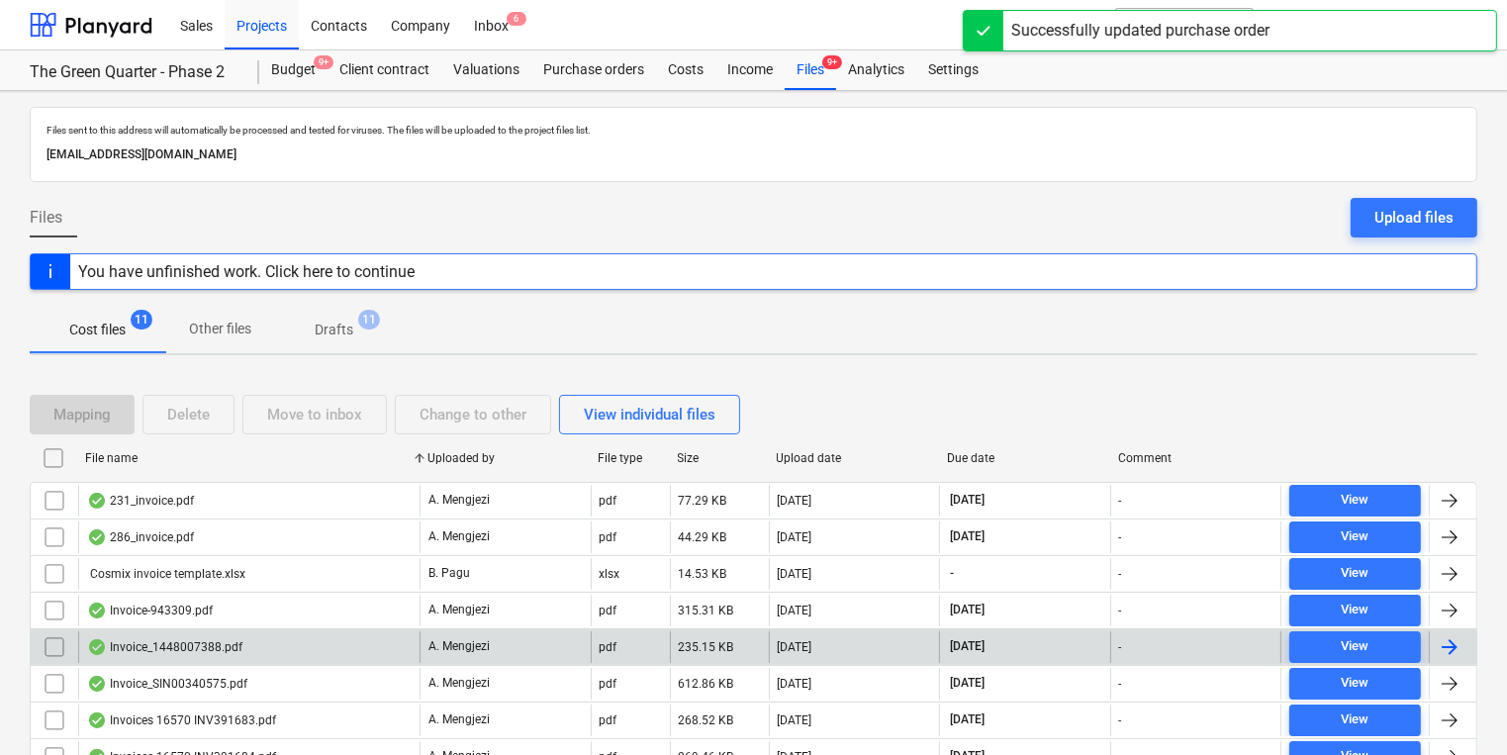
click at [264, 652] on div "Invoice_1448007388.pdf" at bounding box center [248, 647] width 341 height 32
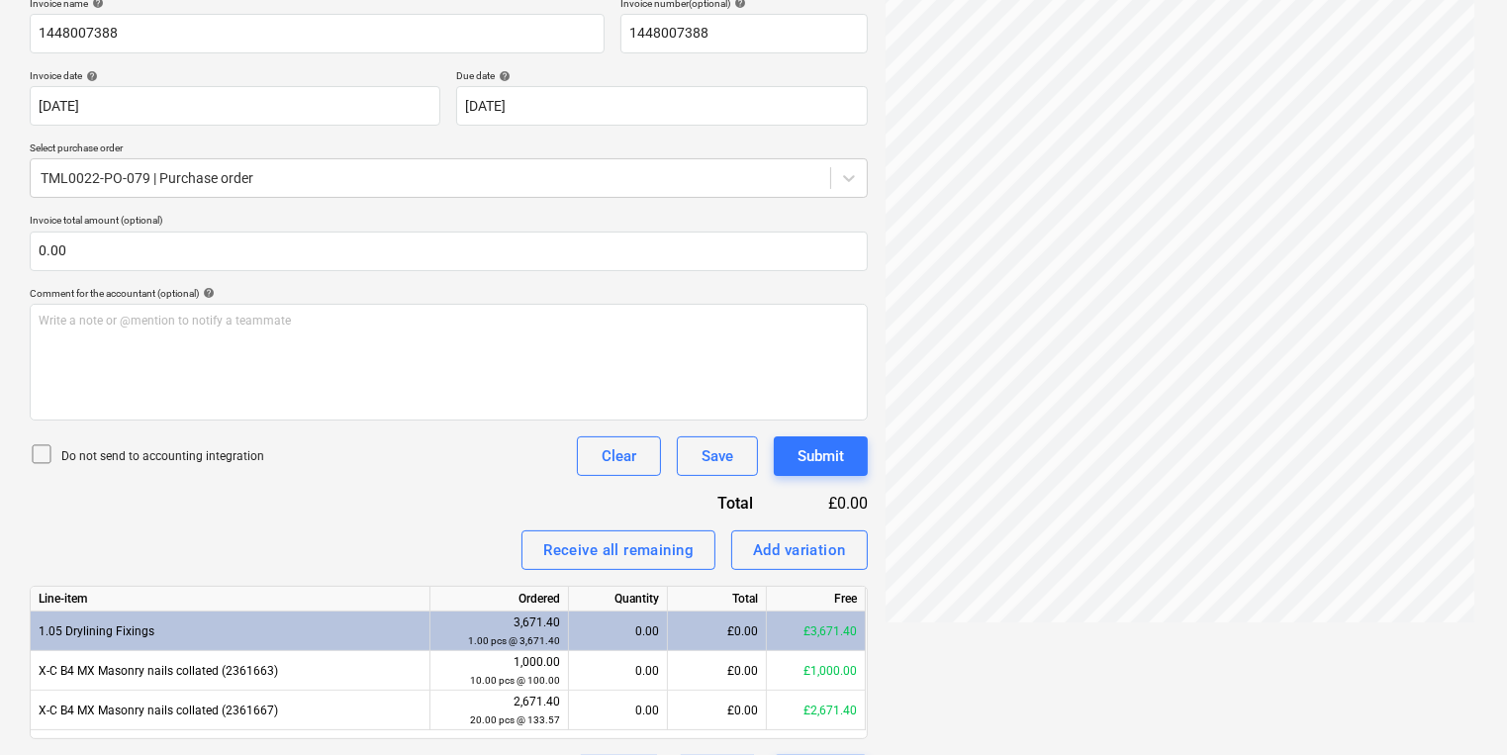
scroll to position [365, 0]
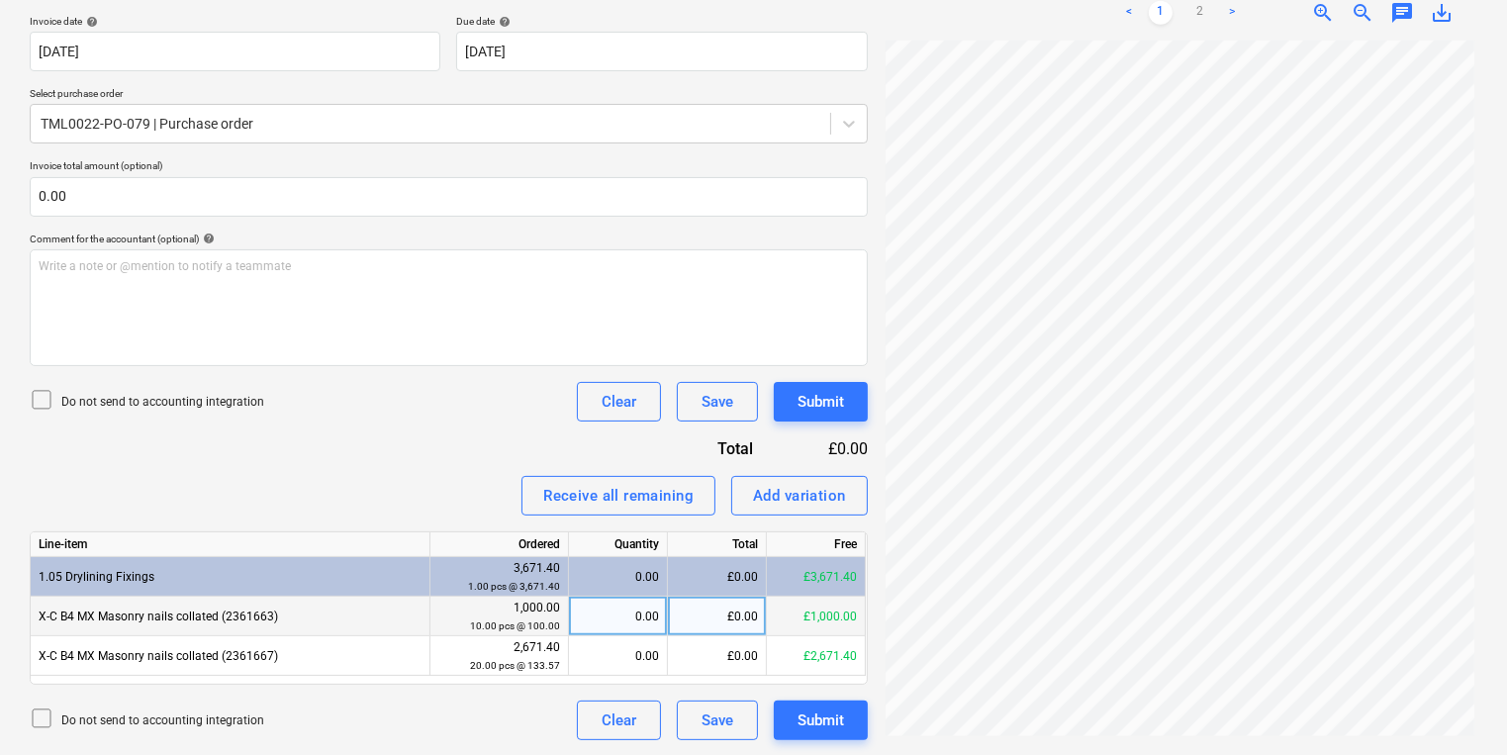
click at [644, 613] on div "0.00" at bounding box center [618, 617] width 82 height 40
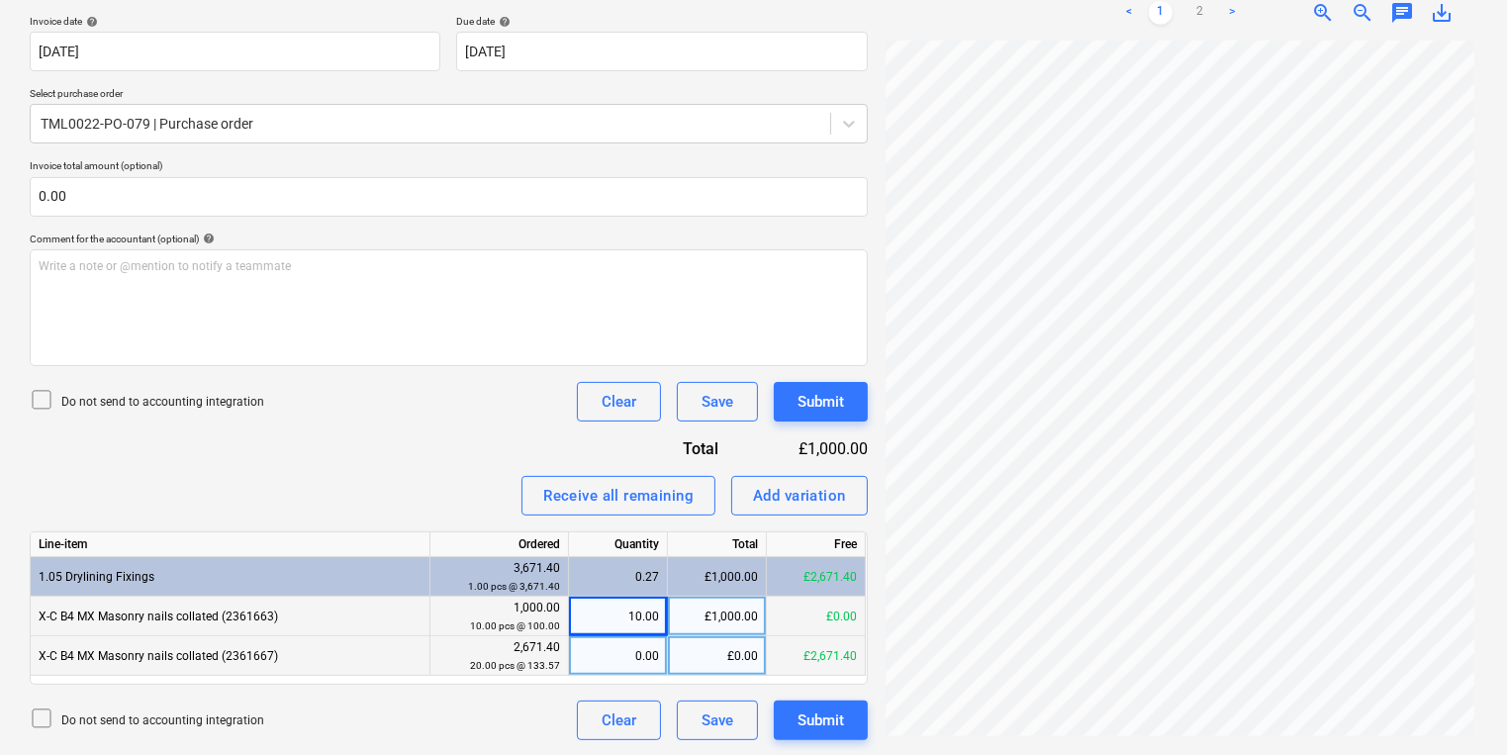
click at [651, 637] on div "0.00" at bounding box center [618, 656] width 82 height 40
click at [847, 483] on button "Add variation" at bounding box center [799, 496] width 137 height 40
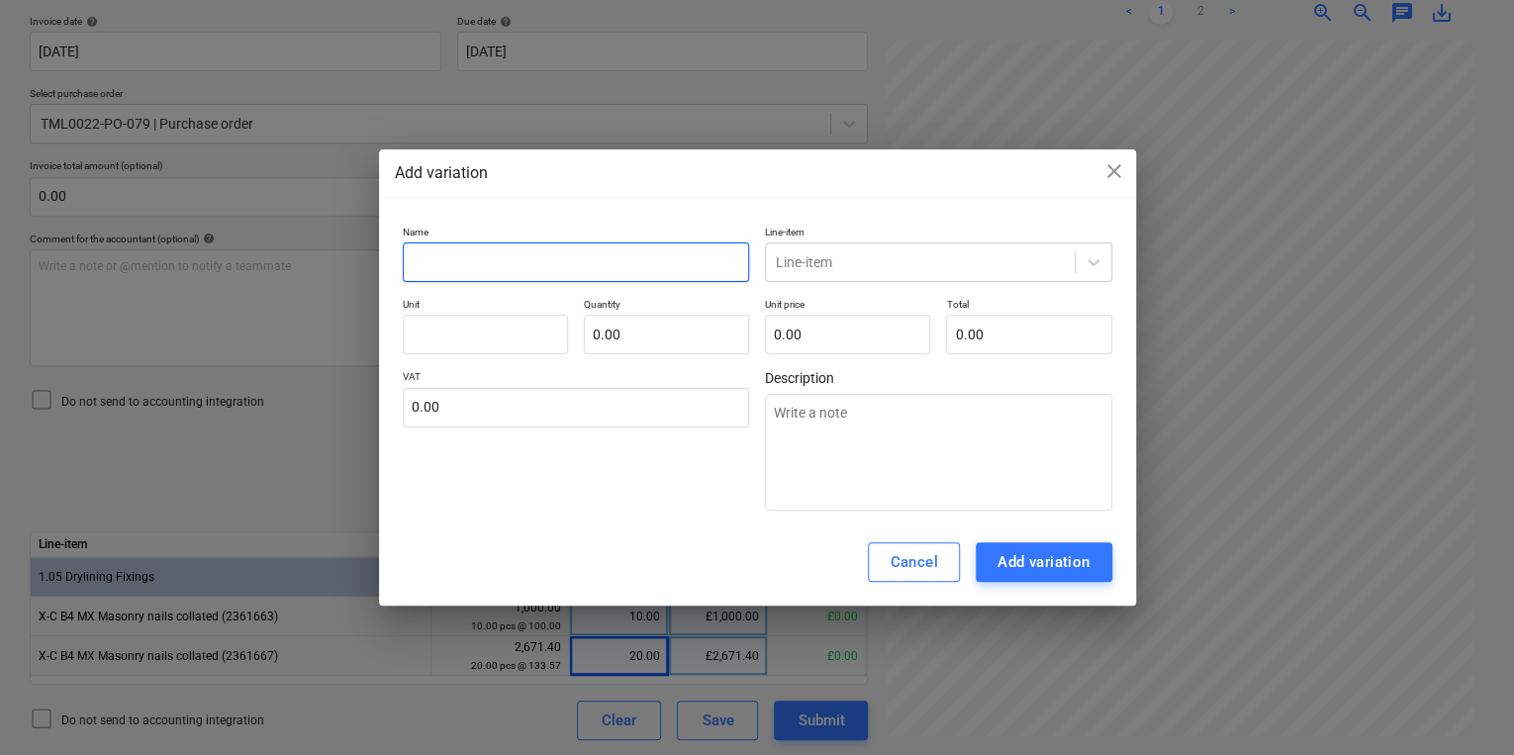
click at [612, 277] on input "text" at bounding box center [576, 262] width 347 height 40
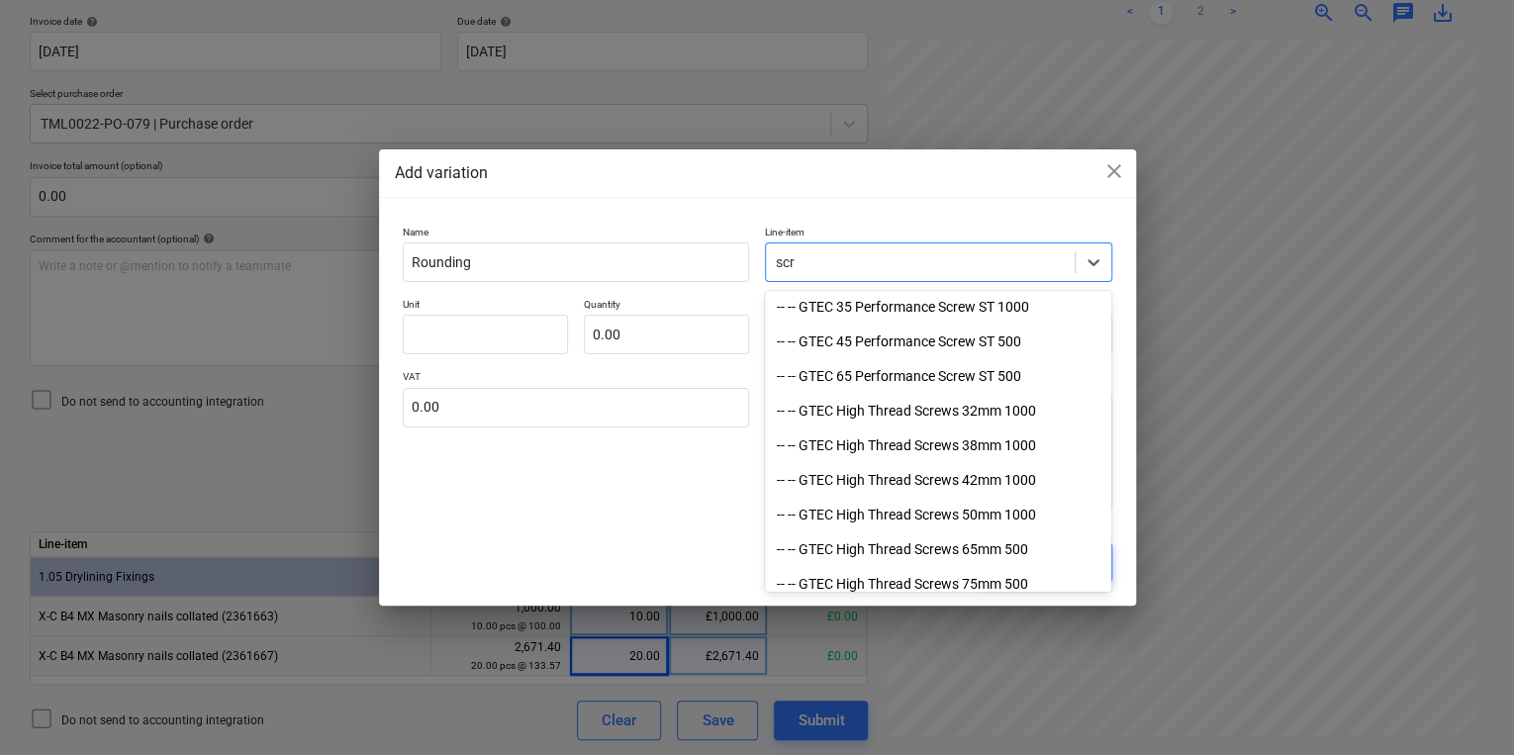
scroll to position [380, 0]
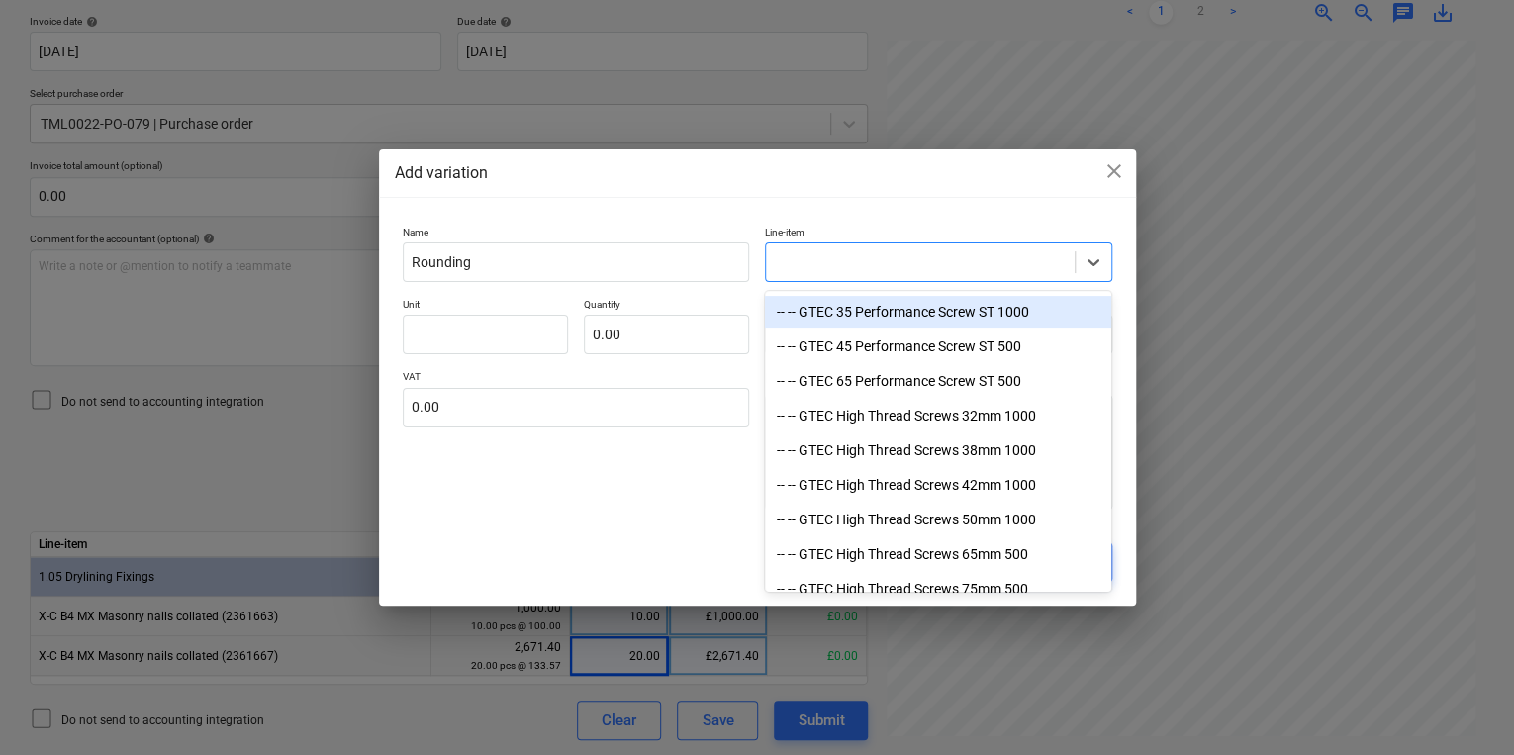
click at [1069, 269] on div at bounding box center [920, 262] width 309 height 28
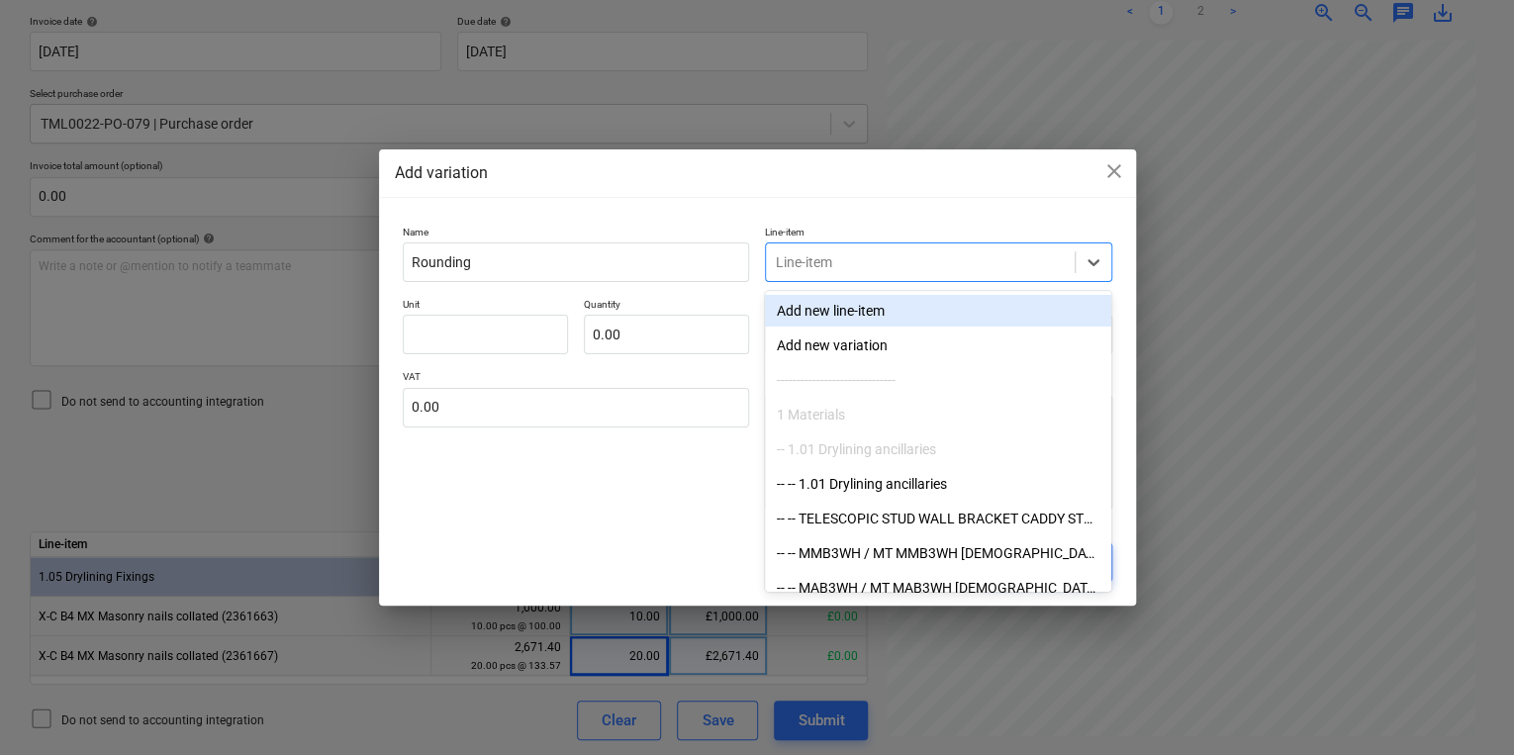
click at [1068, 266] on div "Line-item" at bounding box center [920, 262] width 309 height 28
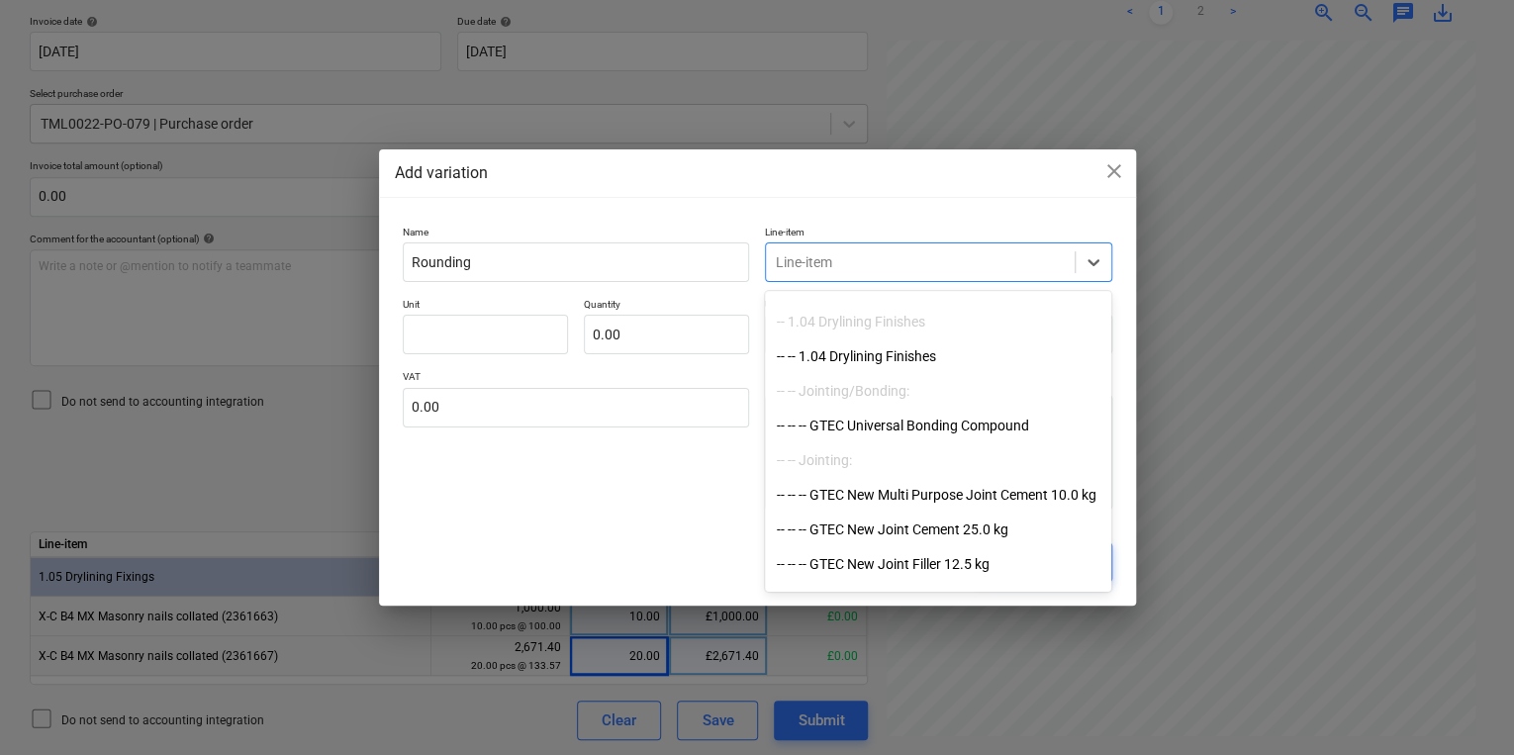
scroll to position [1108, 0]
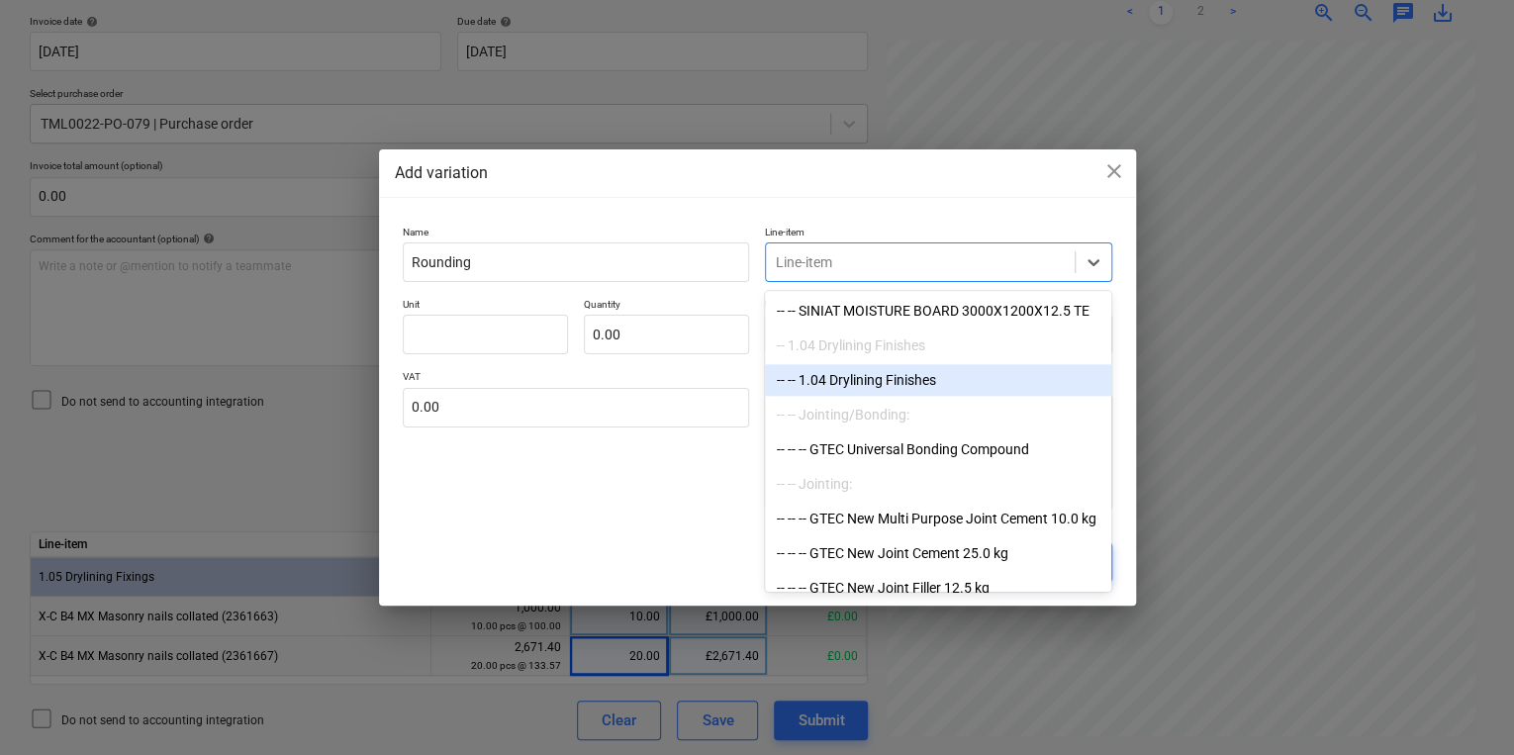
click at [965, 386] on div "-- -- 1.04 Drylining Finishes" at bounding box center [938, 380] width 346 height 32
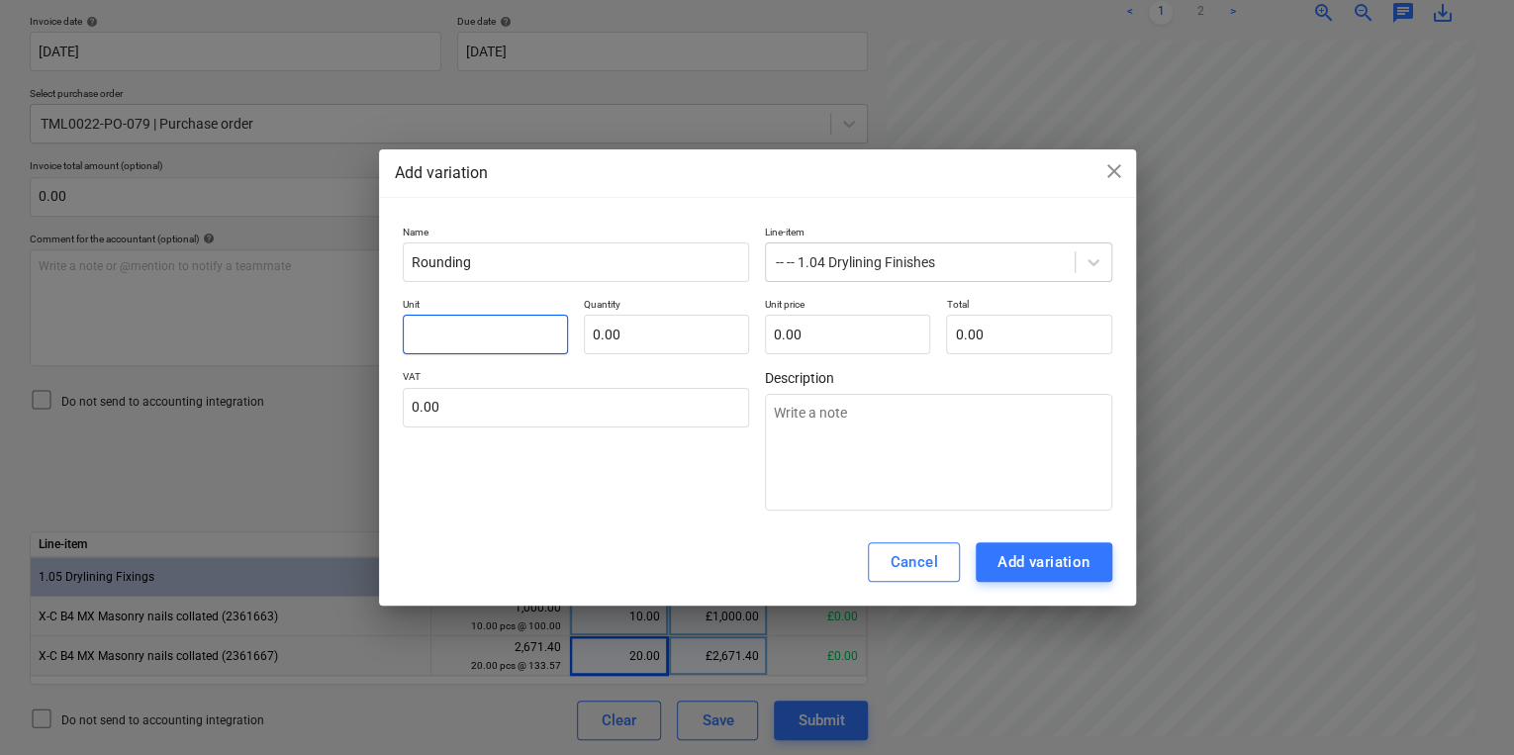
click at [467, 323] on input "text" at bounding box center [485, 335] width 165 height 40
click at [437, 347] on input "PLCS" at bounding box center [485, 335] width 165 height 40
click at [454, 345] on input "PLCS" at bounding box center [485, 335] width 165 height 40
click at [439, 336] on input "PLCS" at bounding box center [485, 335] width 165 height 40
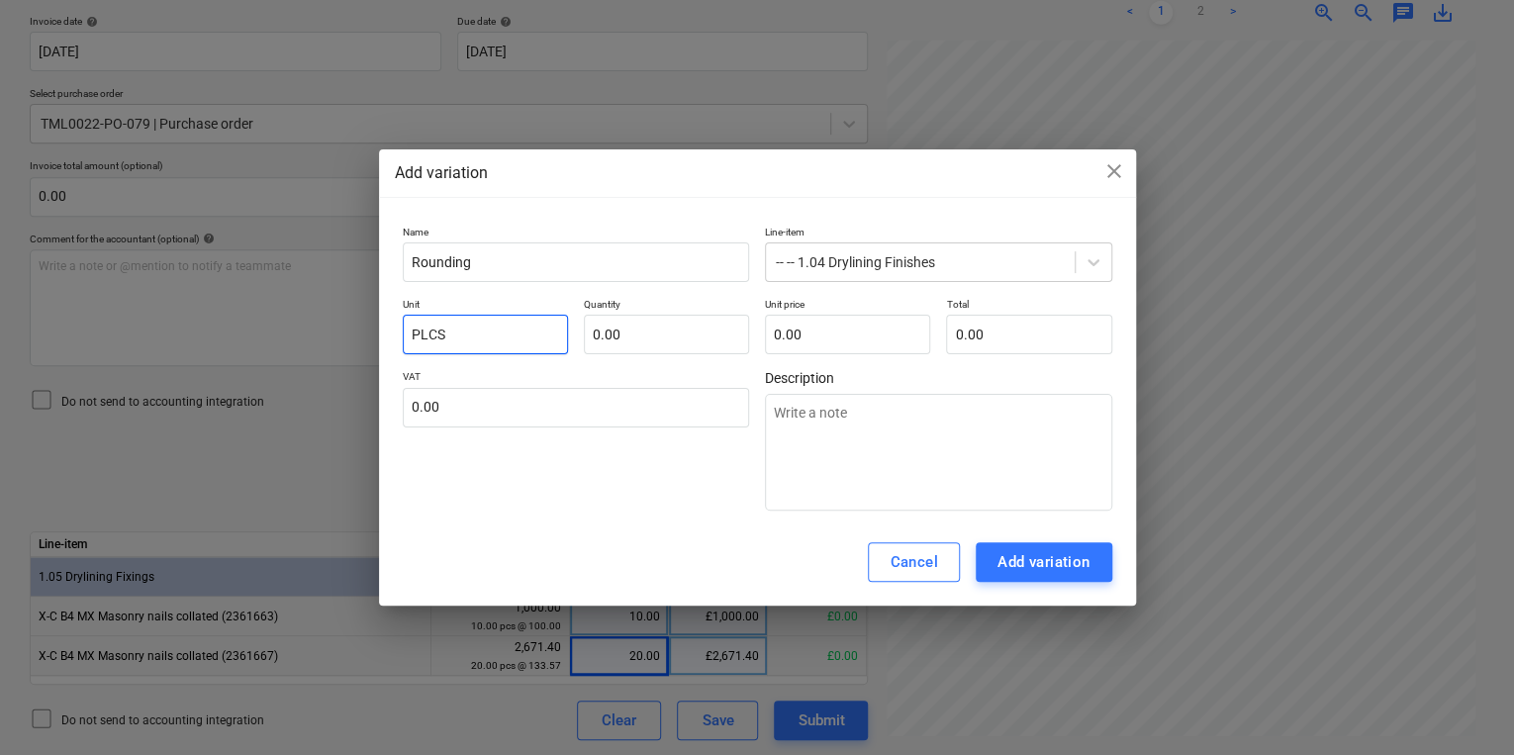
click at [439, 334] on input "PLCS" at bounding box center [485, 335] width 165 height 40
click at [708, 324] on input "text" at bounding box center [666, 335] width 165 height 40
click at [995, 582] on button "Add variation" at bounding box center [1043, 562] width 137 height 40
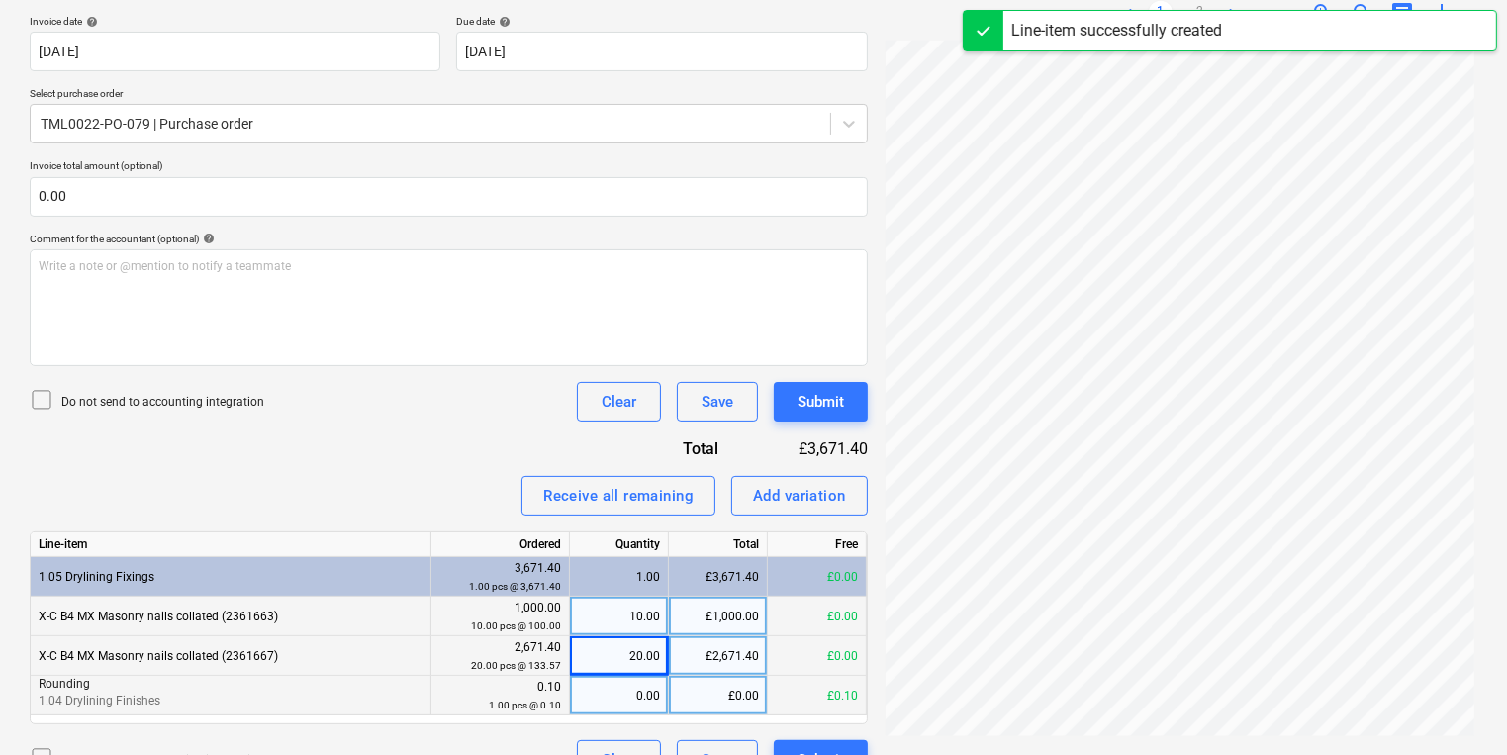
click at [649, 697] on div "0.00" at bounding box center [619, 696] width 82 height 40
click at [811, 414] on button "Submit" at bounding box center [821, 402] width 94 height 40
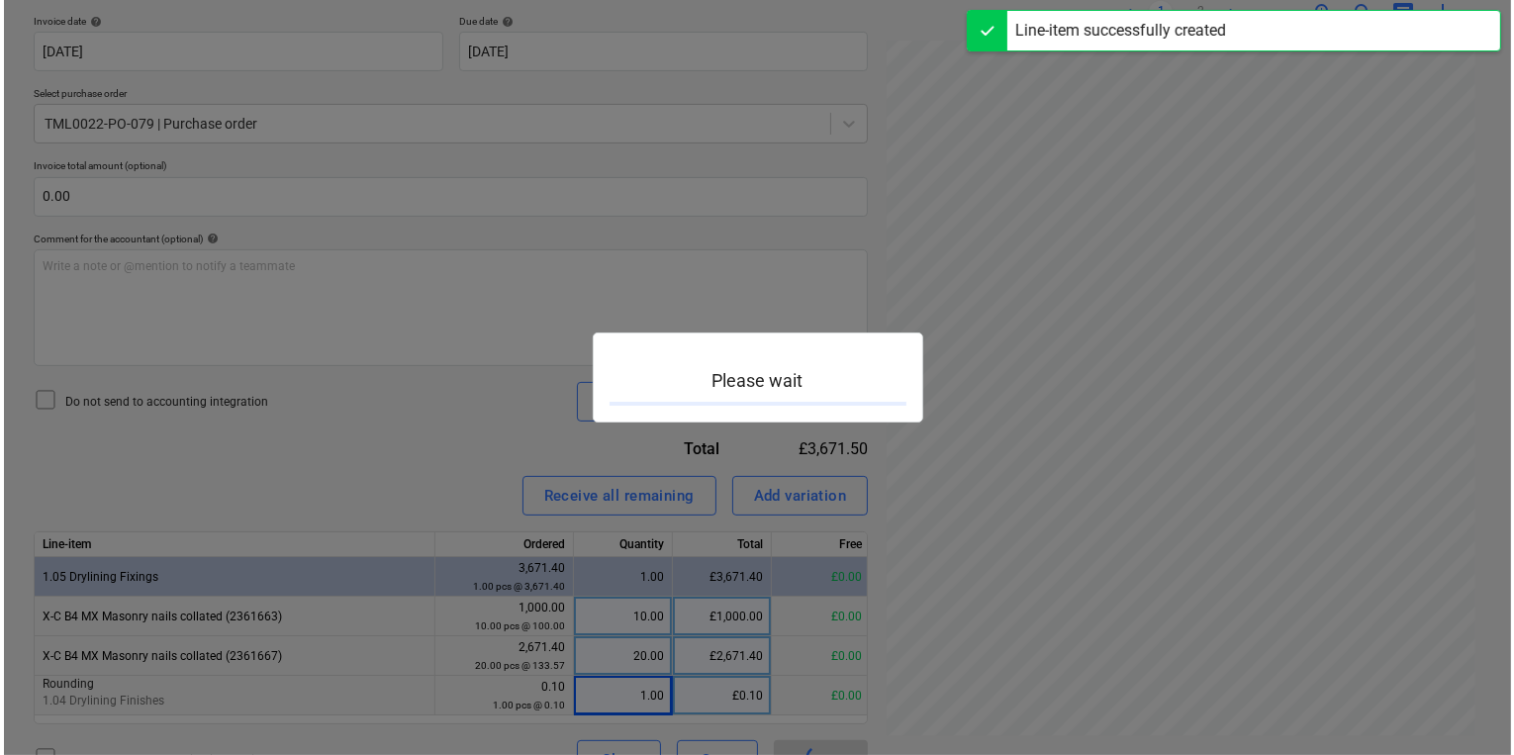
scroll to position [146, 4]
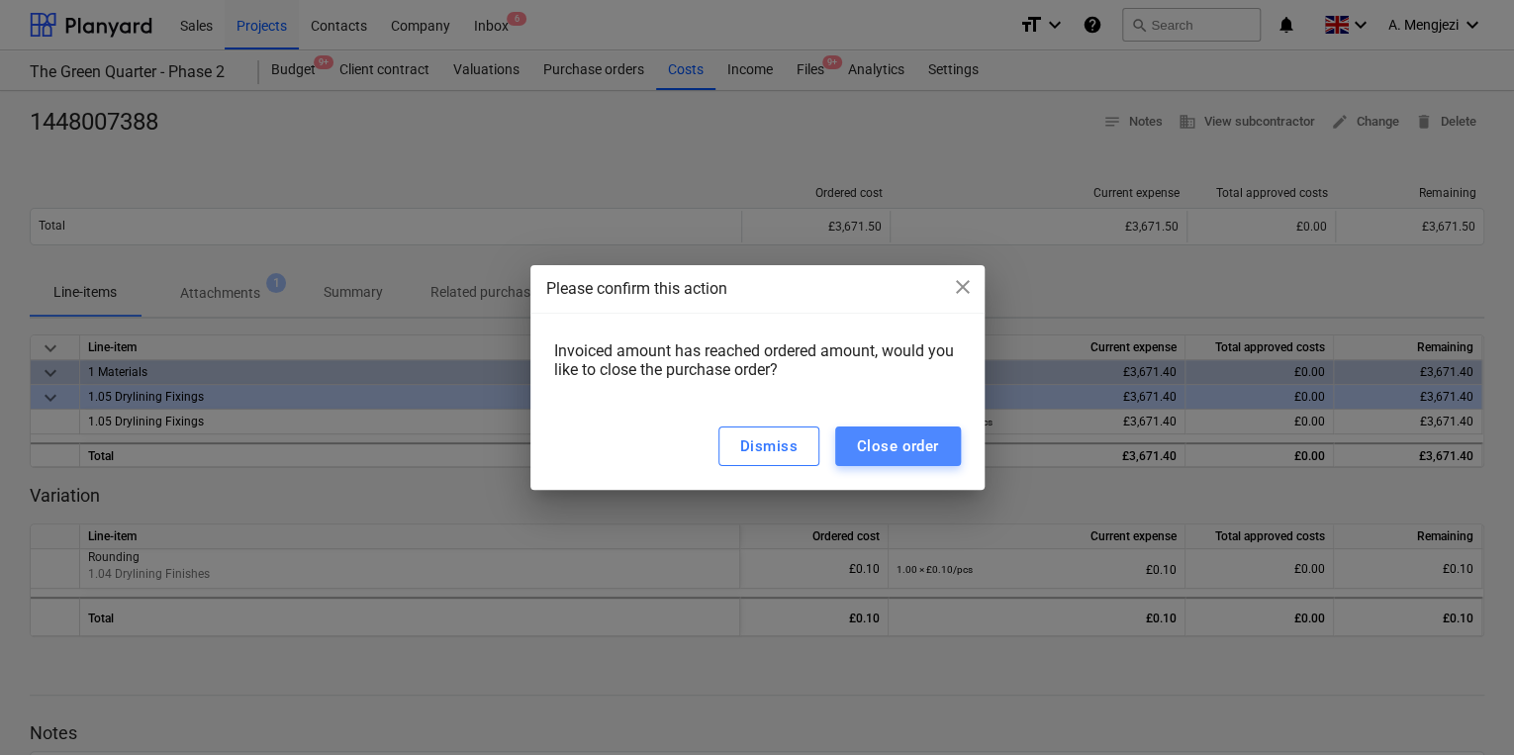
click at [903, 437] on div "Close order" at bounding box center [898, 446] width 82 height 26
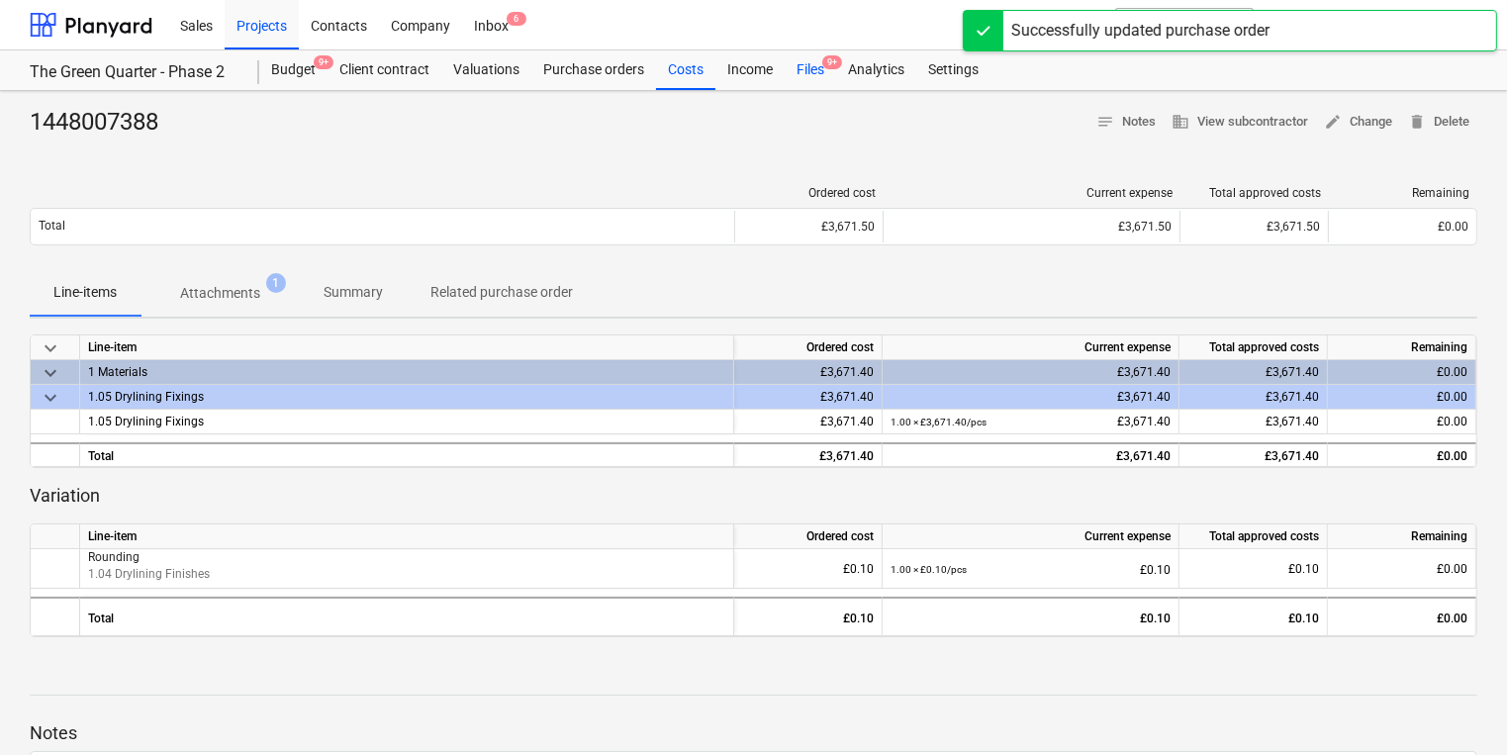
click at [811, 67] on div "Files 9+" at bounding box center [810, 70] width 51 height 40
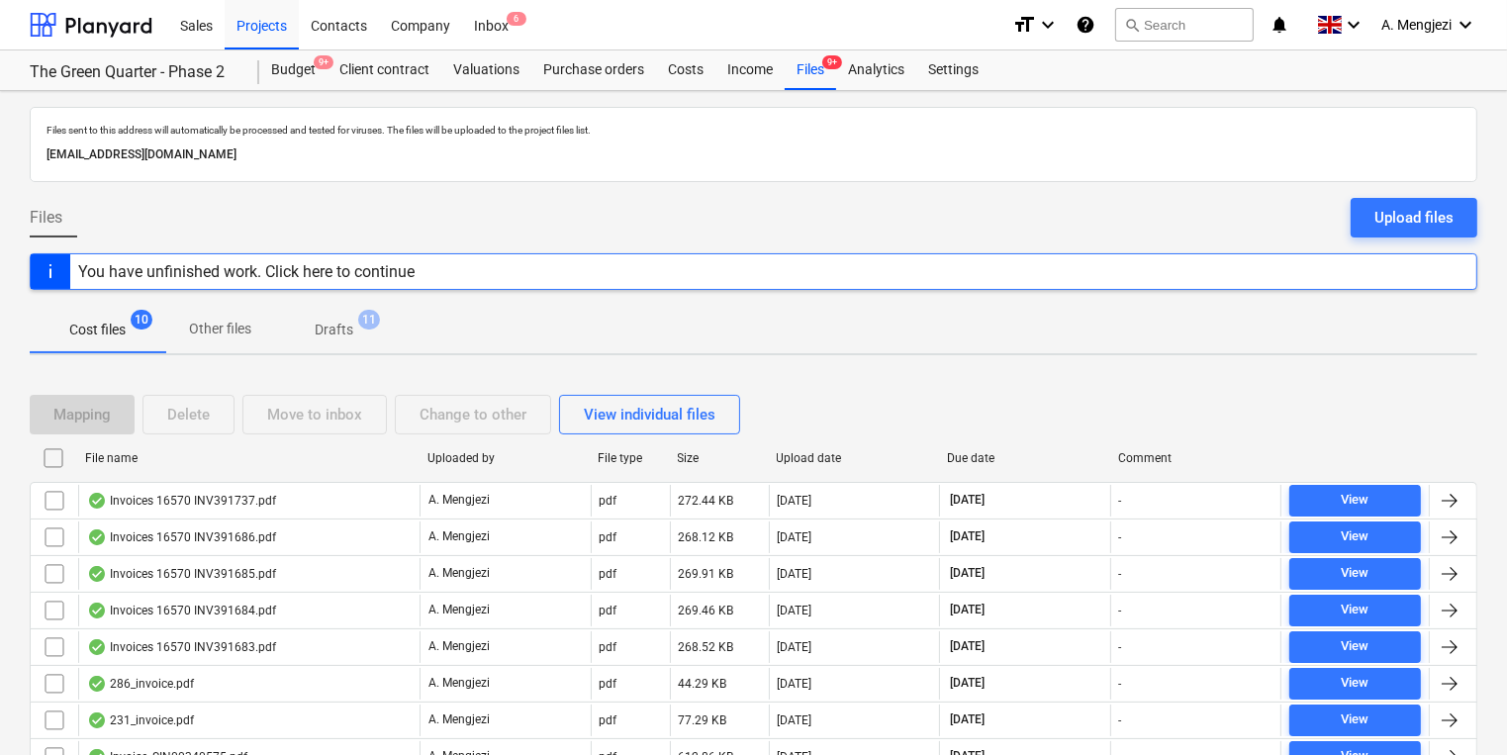
click at [910, 224] on div "Files Upload files" at bounding box center [753, 225] width 1447 height 55
click at [322, 464] on div "File name" at bounding box center [248, 458] width 342 height 32
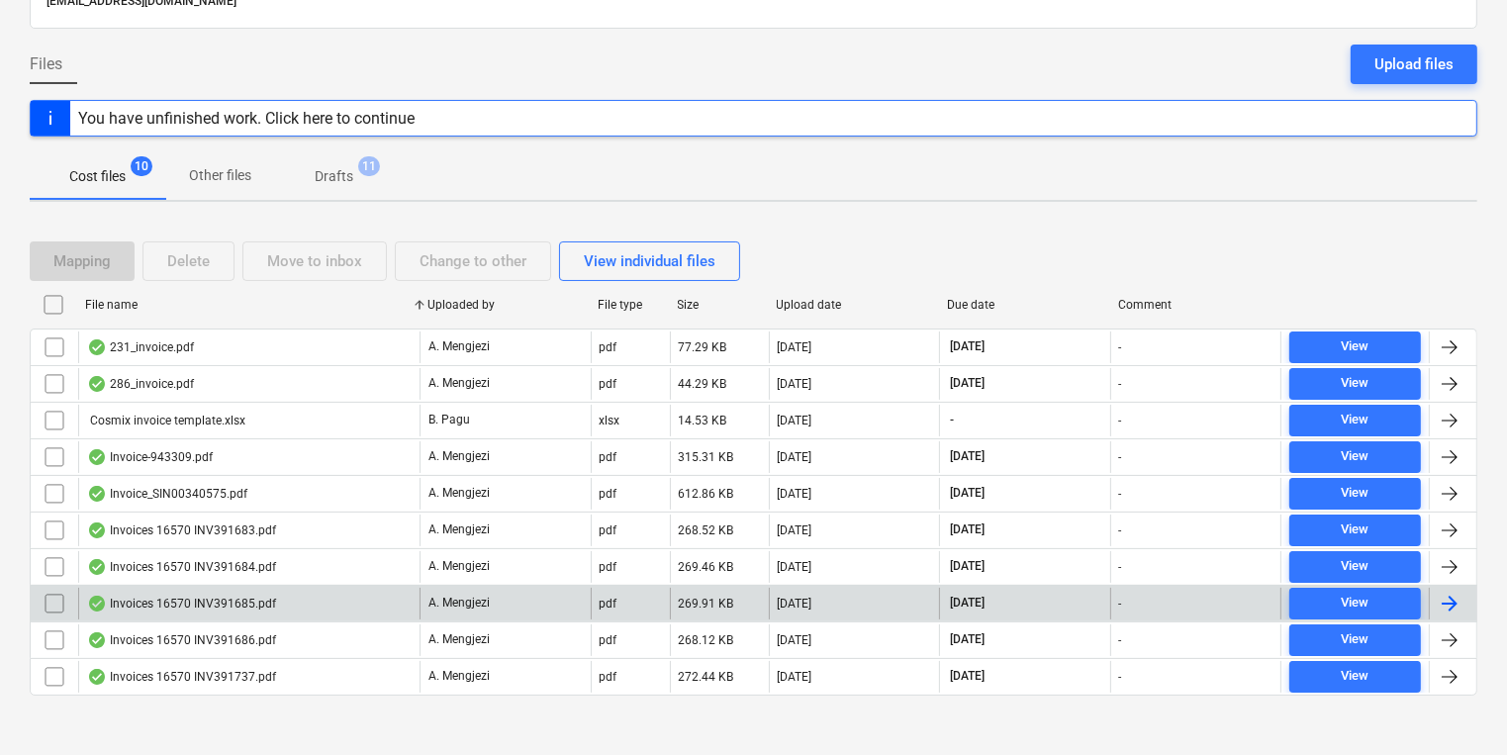
scroll to position [161, 0]
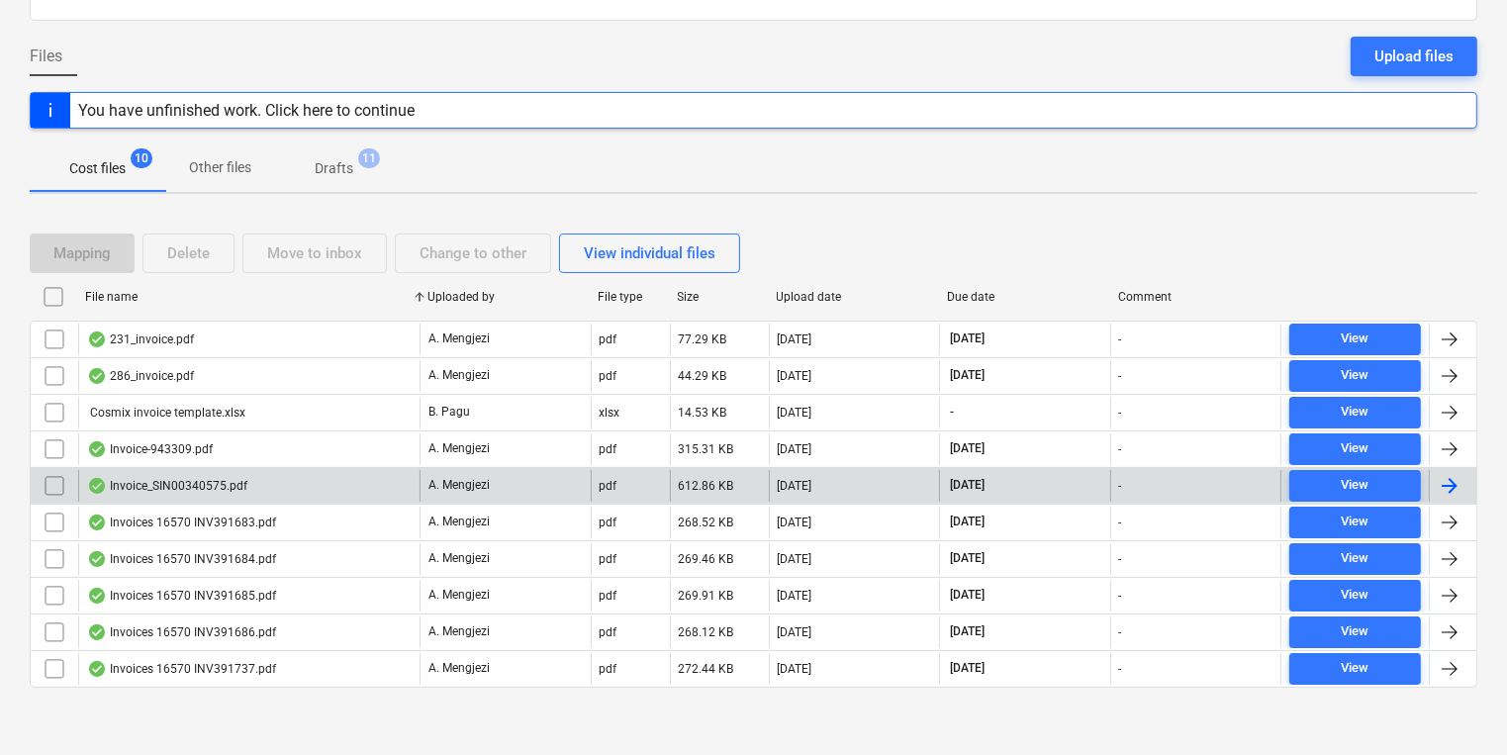
click at [321, 489] on div "Invoice_SIN00340575.pdf" at bounding box center [248, 486] width 341 height 32
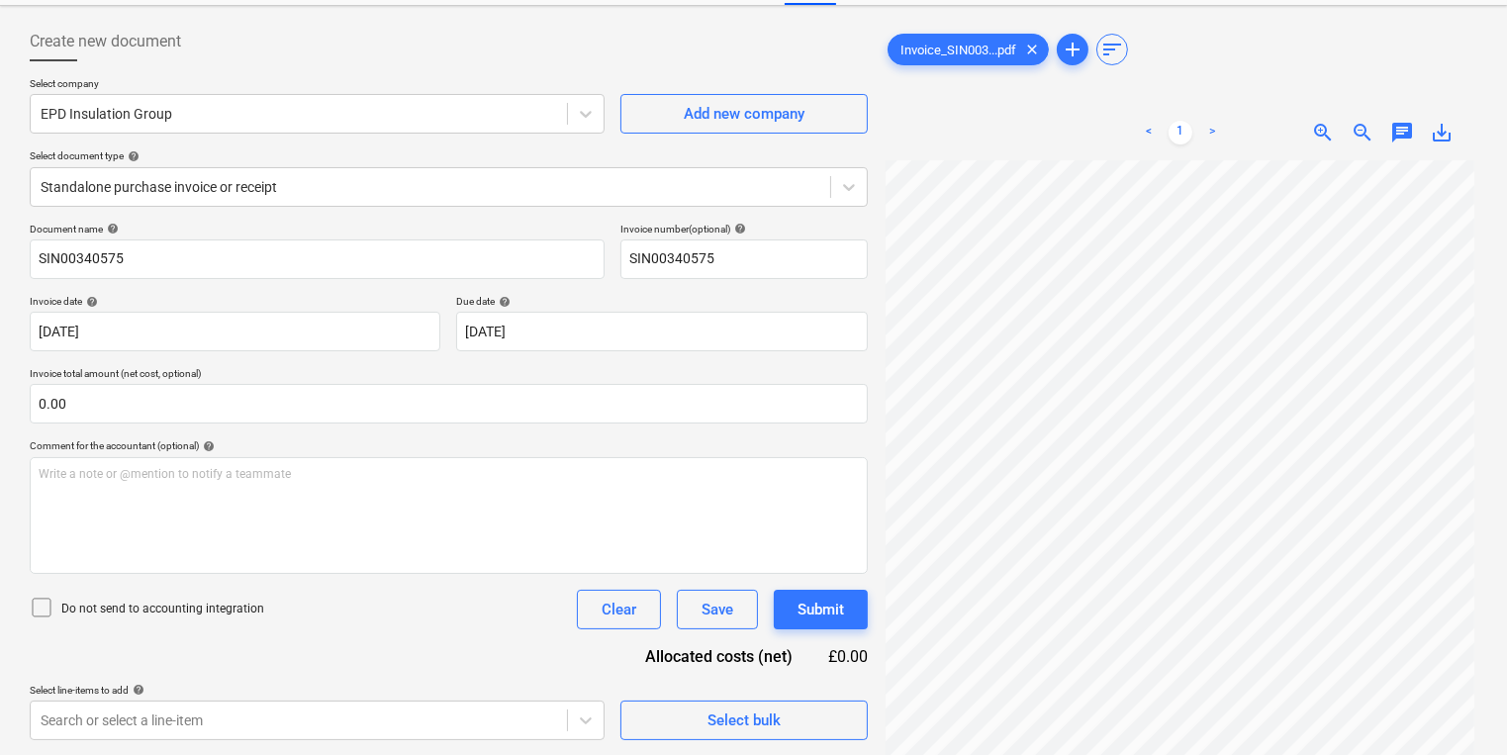
scroll to position [8, 5]
click at [432, 211] on div "Select company EPD Insulation Group Add new company Select document type help S…" at bounding box center [449, 149] width 838 height 145
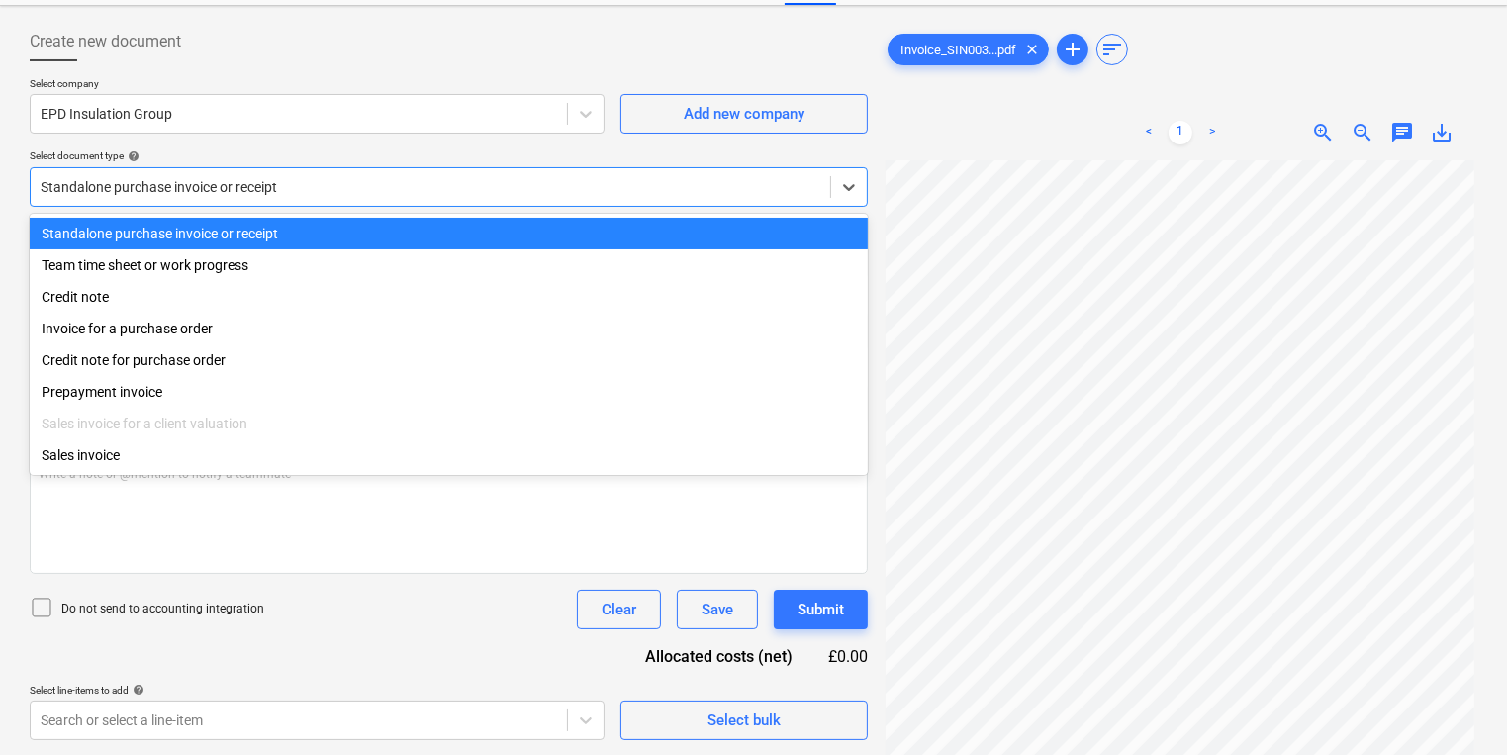
click at [404, 194] on div at bounding box center [431, 187] width 780 height 20
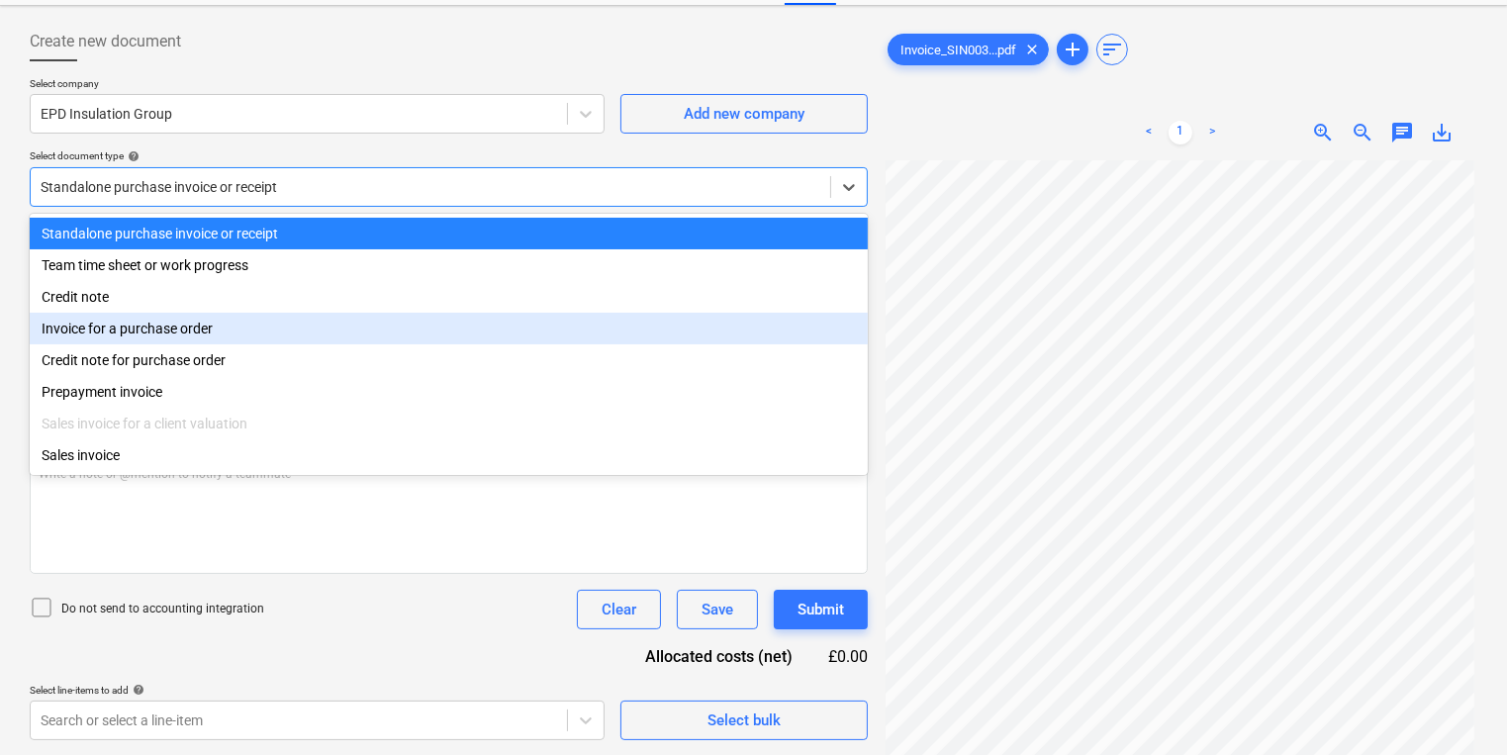
click at [313, 322] on div "Invoice for a purchase order" at bounding box center [449, 329] width 838 height 32
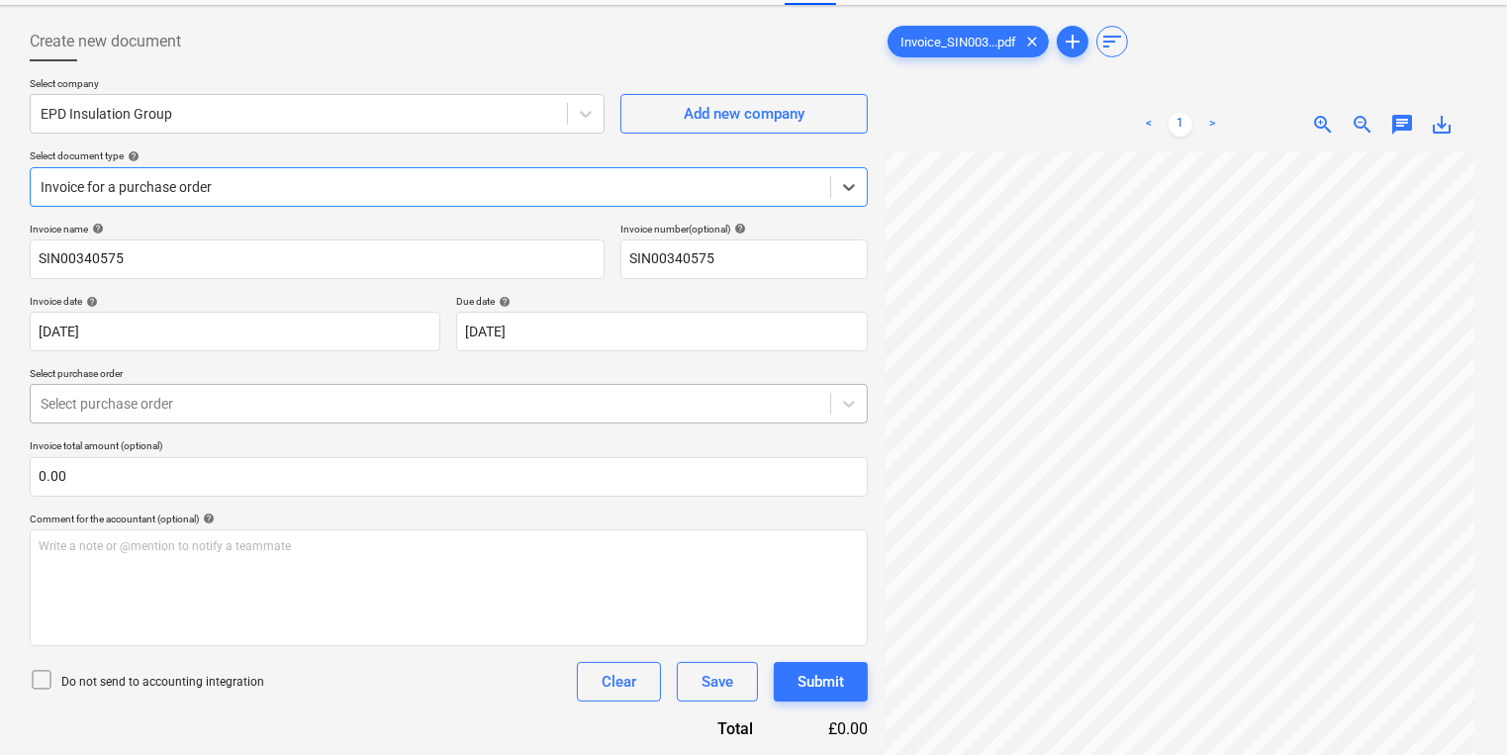
click at [307, 390] on div "Select purchase order" at bounding box center [430, 404] width 799 height 28
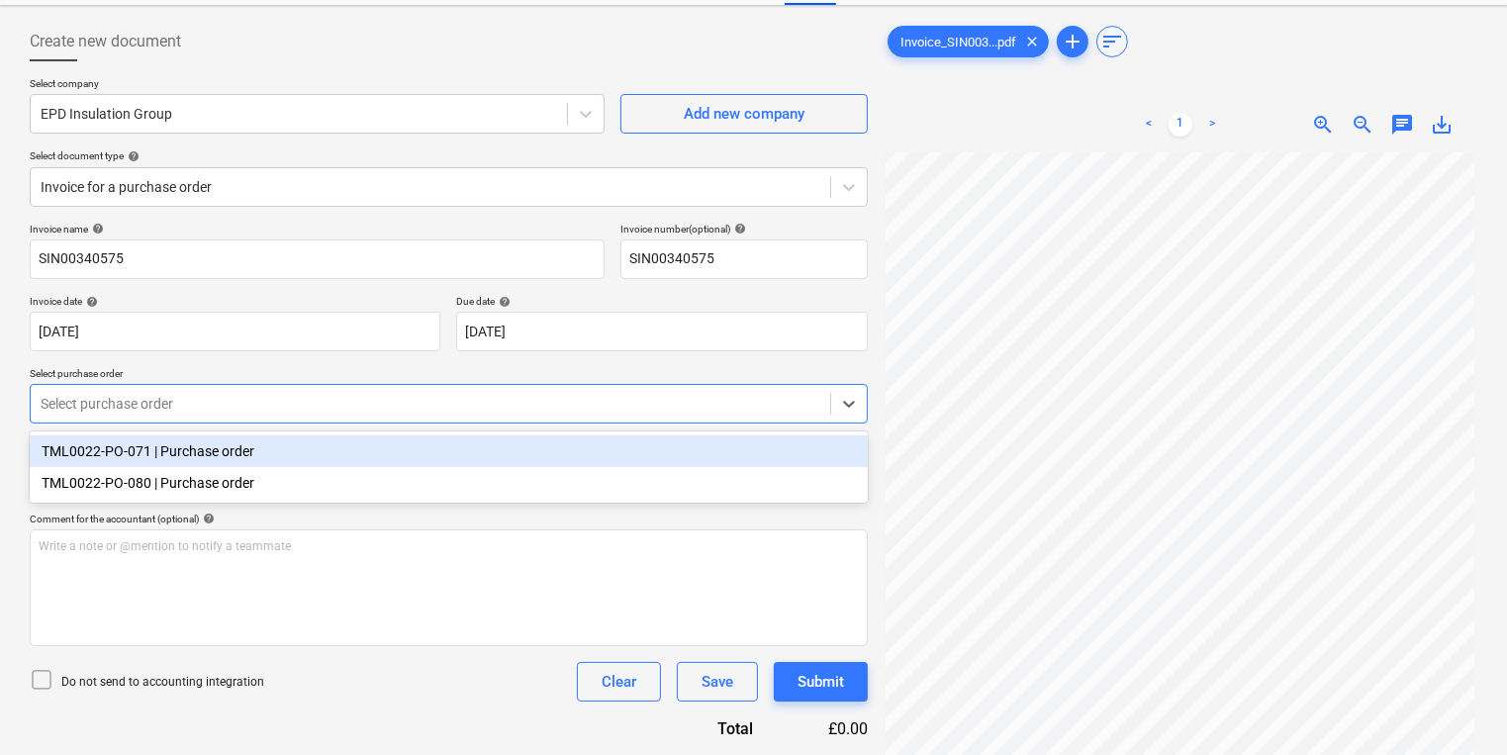
click at [307, 443] on div "TML0022-PO-071 | Purchase order" at bounding box center [449, 451] width 838 height 32
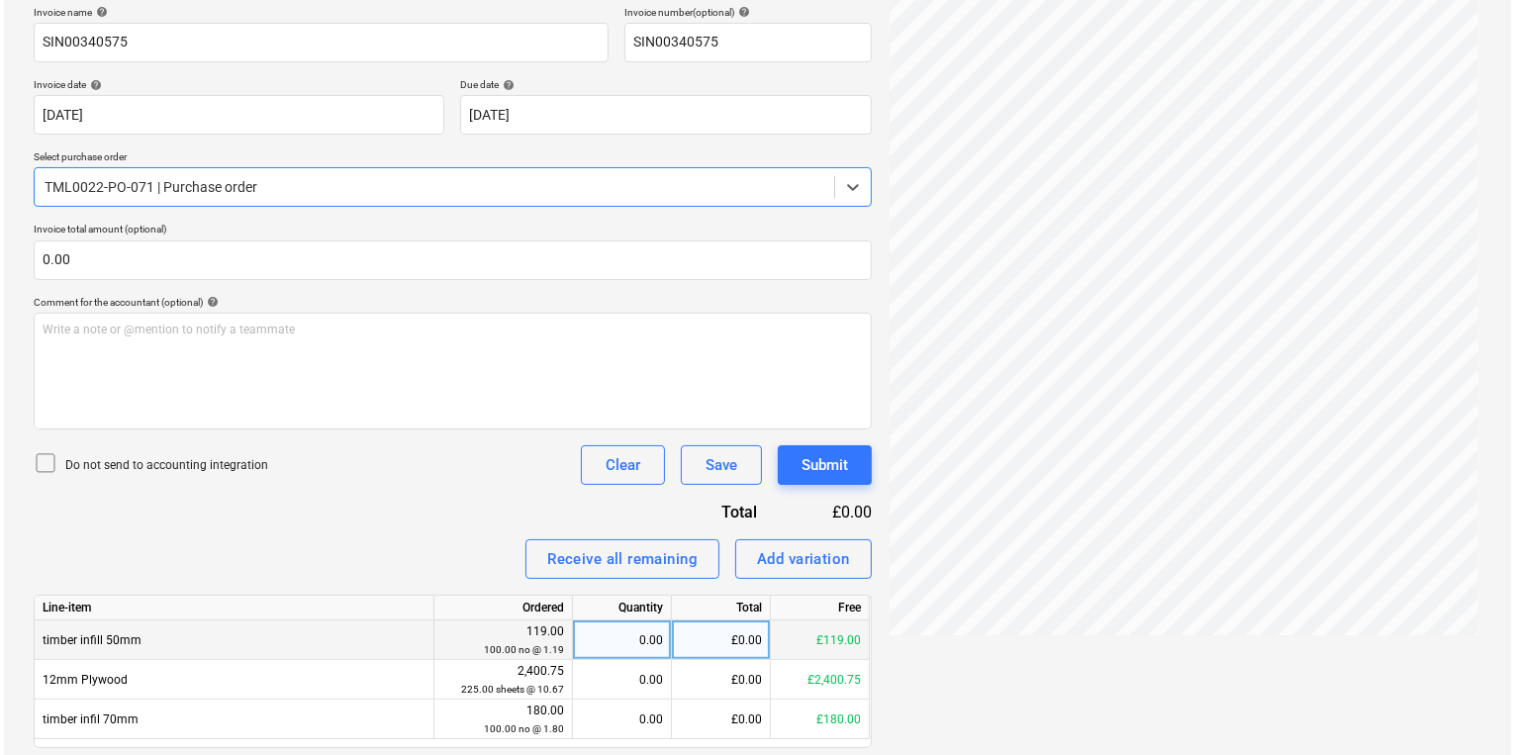
scroll to position [365, 0]
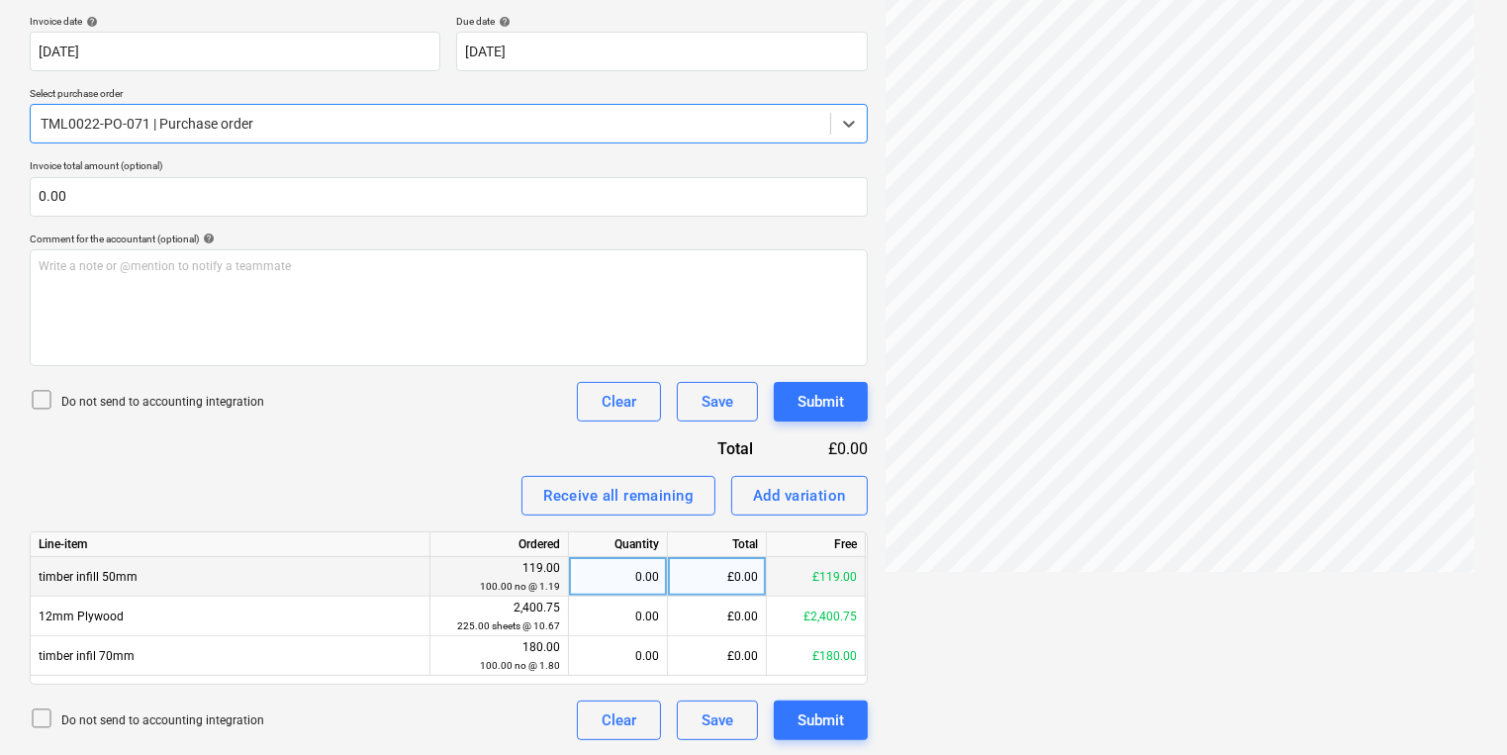
click at [622, 579] on div "0.00" at bounding box center [618, 577] width 82 height 40
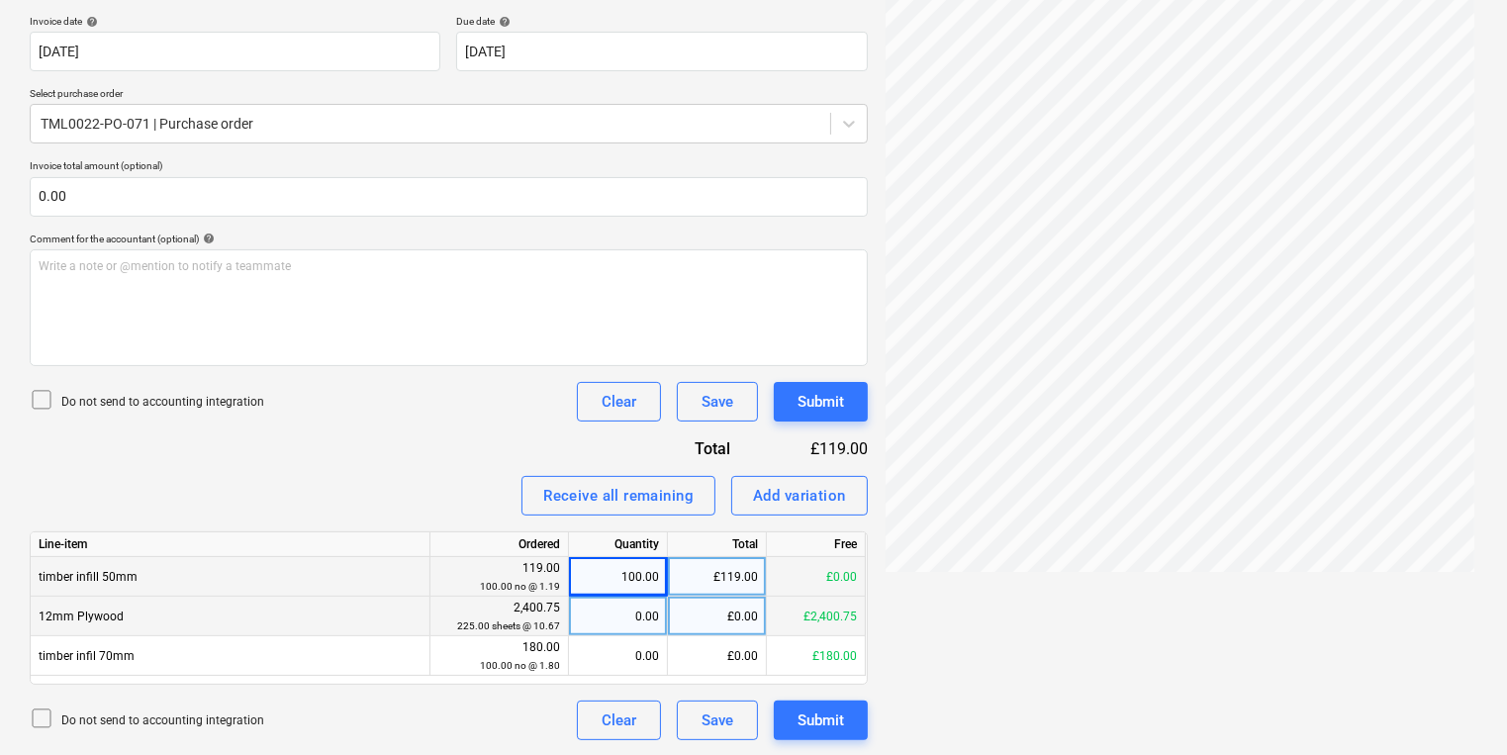
click at [665, 609] on div "0.00" at bounding box center [618, 617] width 99 height 40
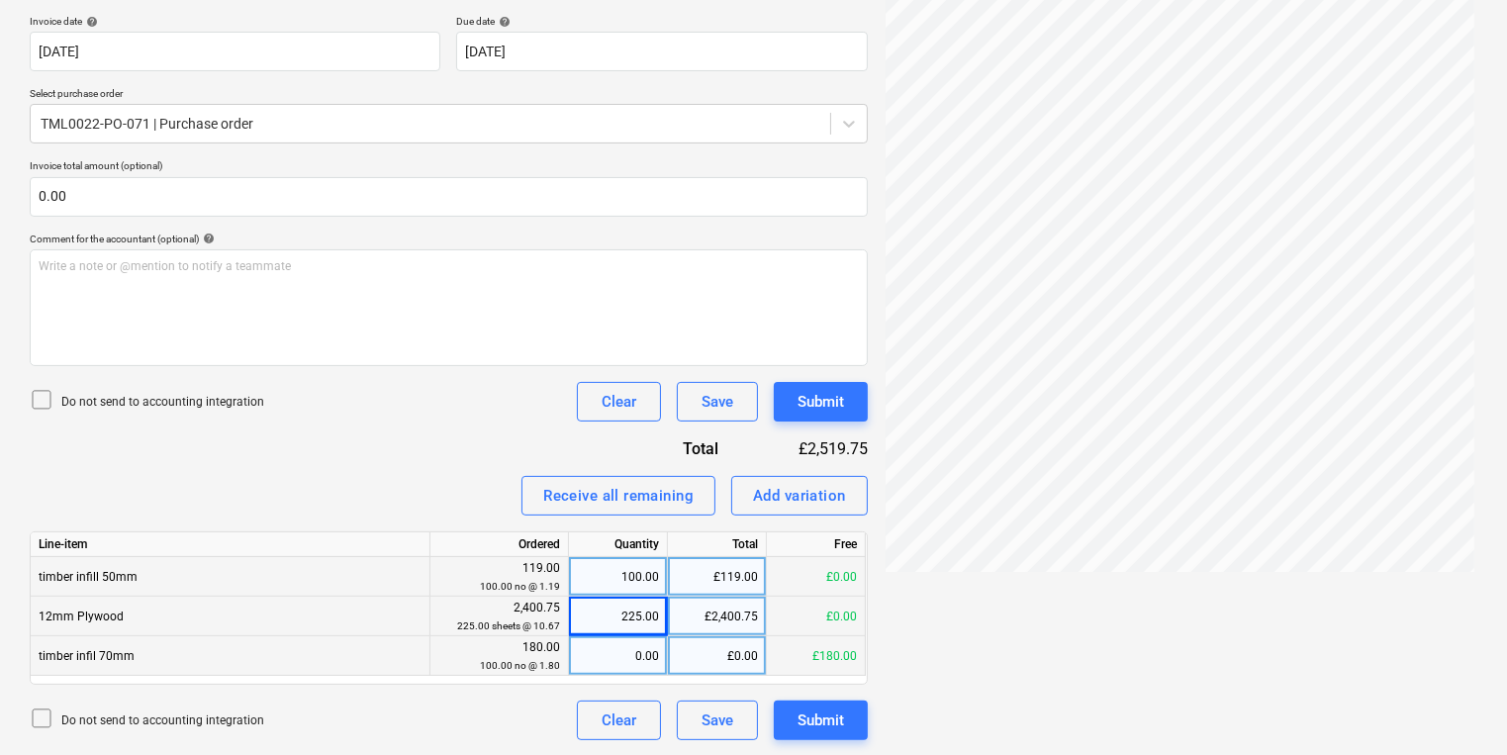
click at [646, 665] on div "0.00" at bounding box center [618, 656] width 82 height 40
click at [803, 720] on div "Submit" at bounding box center [820, 720] width 46 height 26
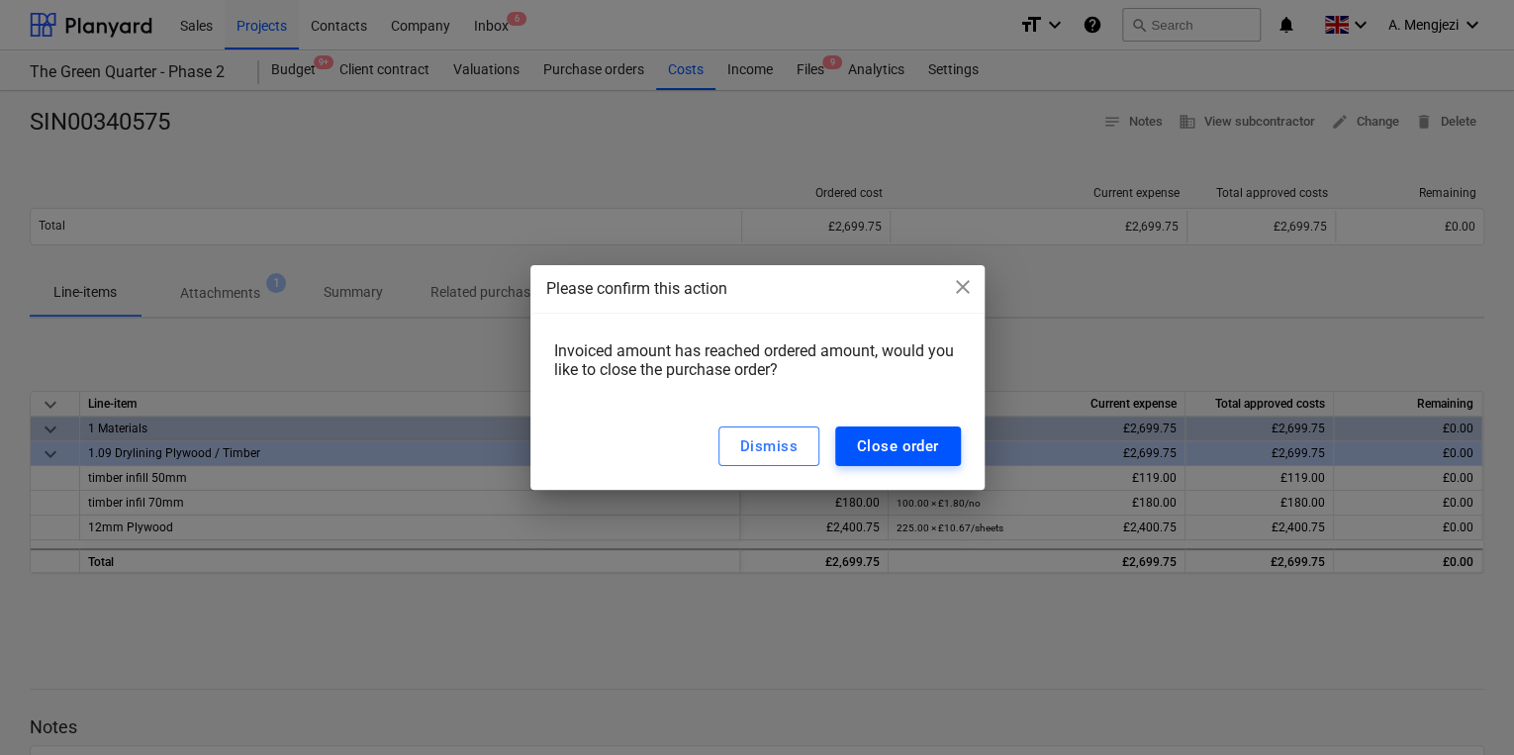
click at [874, 434] on div "Close order" at bounding box center [898, 446] width 82 height 26
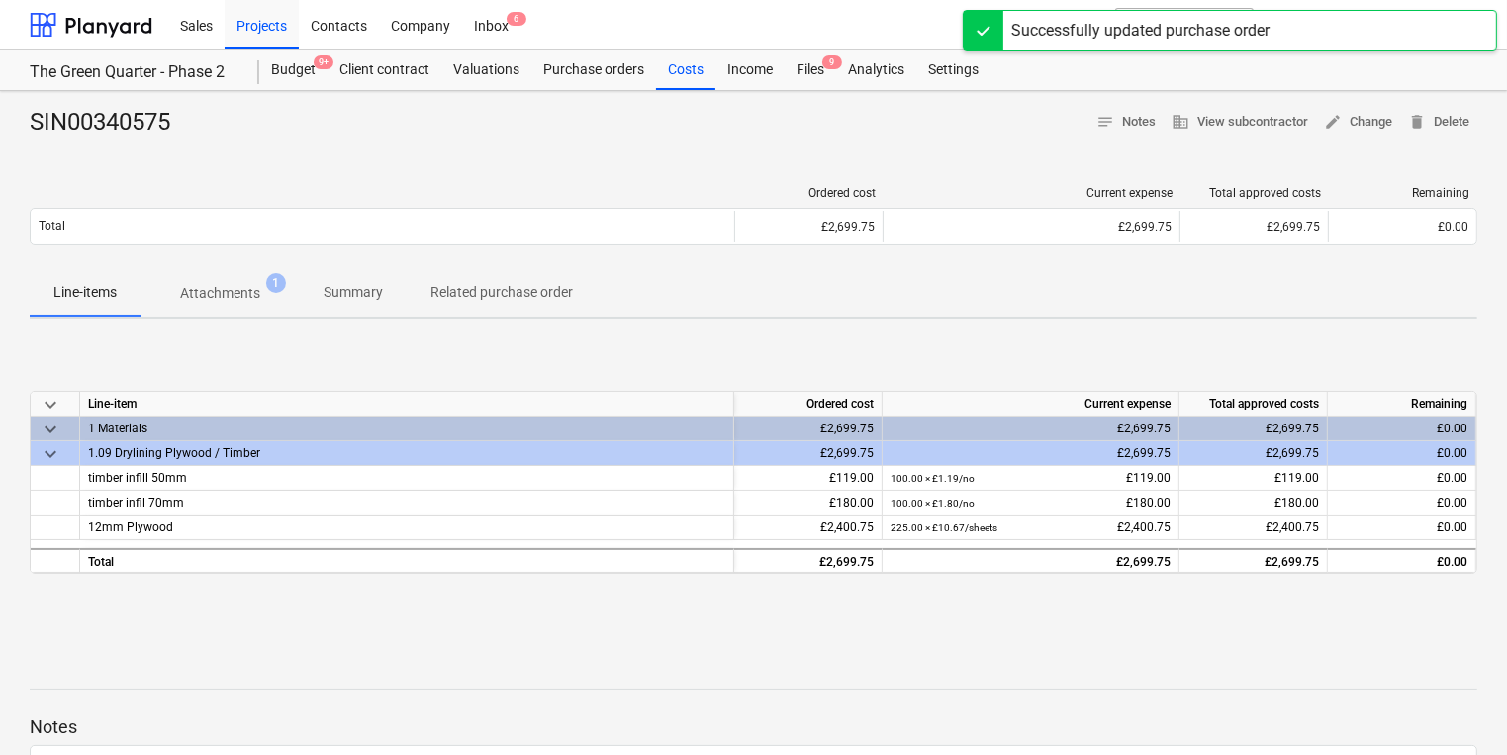
drag, startPoint x: 784, startPoint y: 150, endPoint x: 792, endPoint y: 119, distance: 32.9
click at [784, 149] on div at bounding box center [753, 147] width 1447 height 16
click at [815, 83] on div "Files 9" at bounding box center [810, 70] width 51 height 40
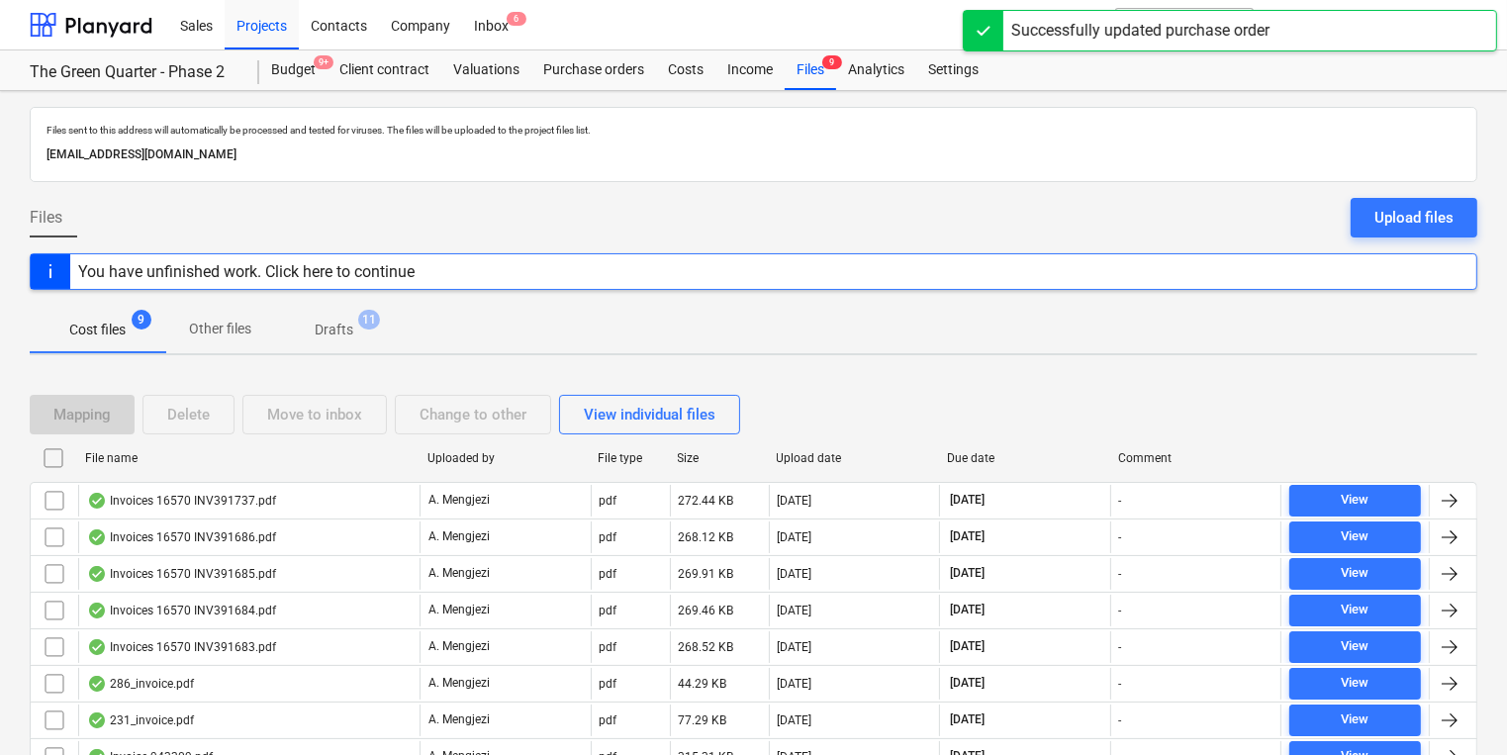
click at [305, 453] on div "File name" at bounding box center [248, 458] width 326 height 14
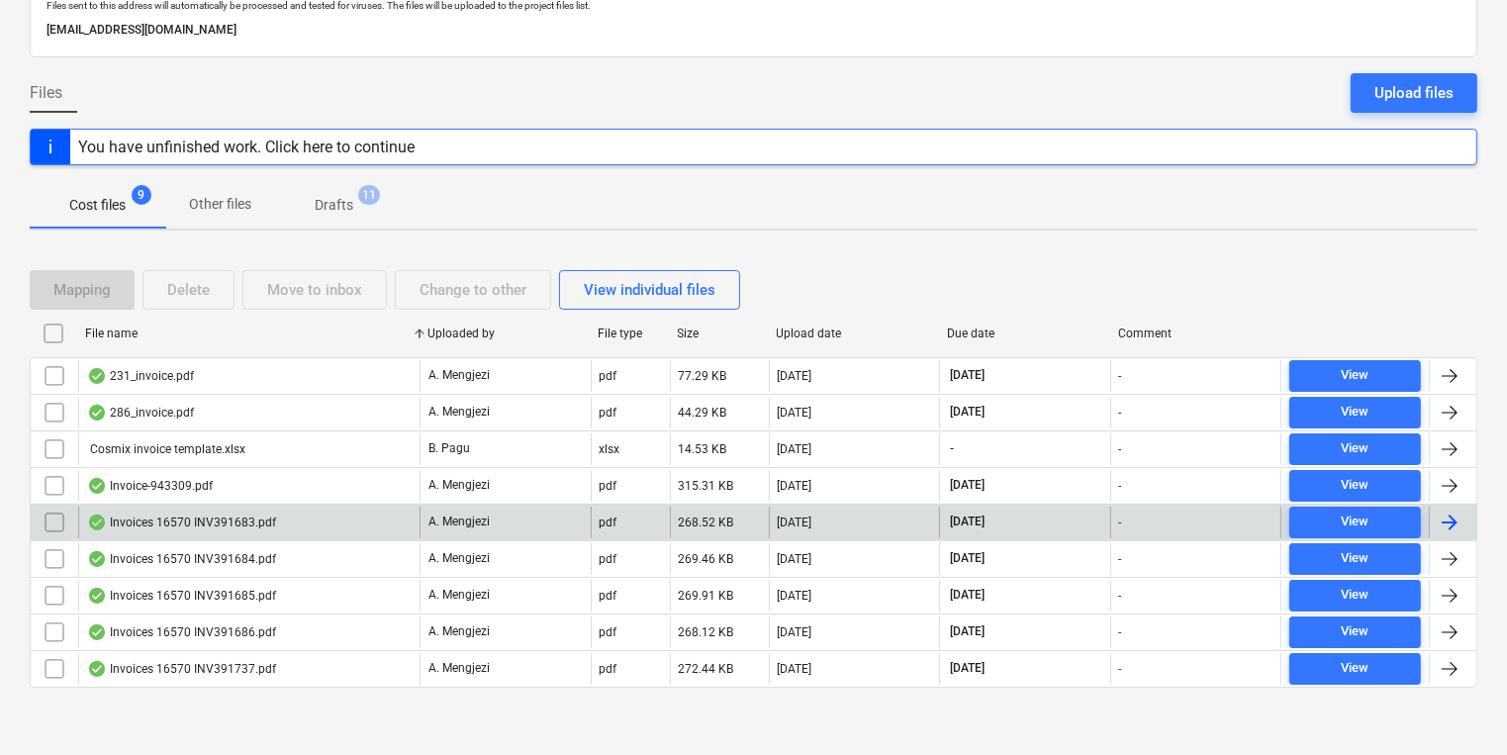
click at [322, 524] on div "Invoices 16570 INV391683.pdf" at bounding box center [248, 523] width 341 height 32
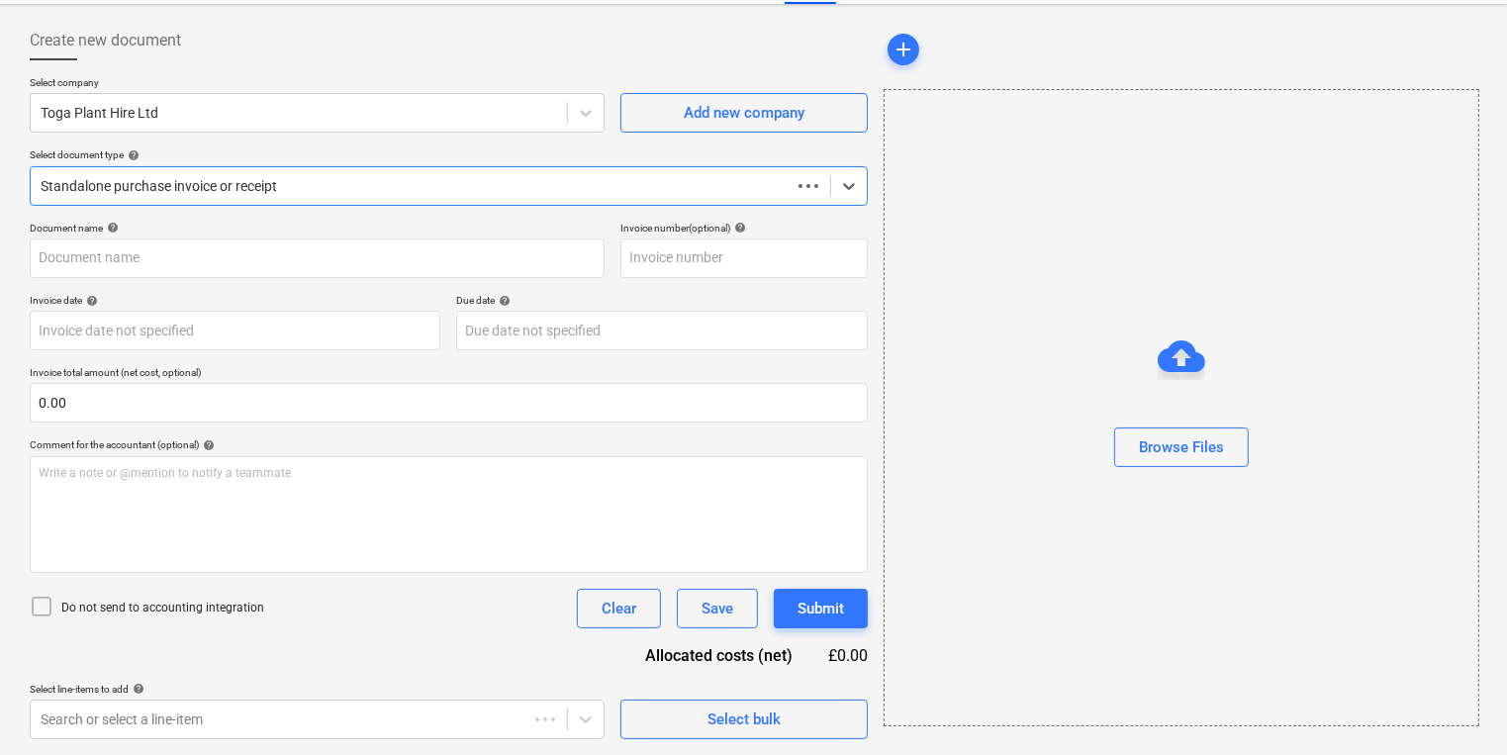
scroll to position [85, 0]
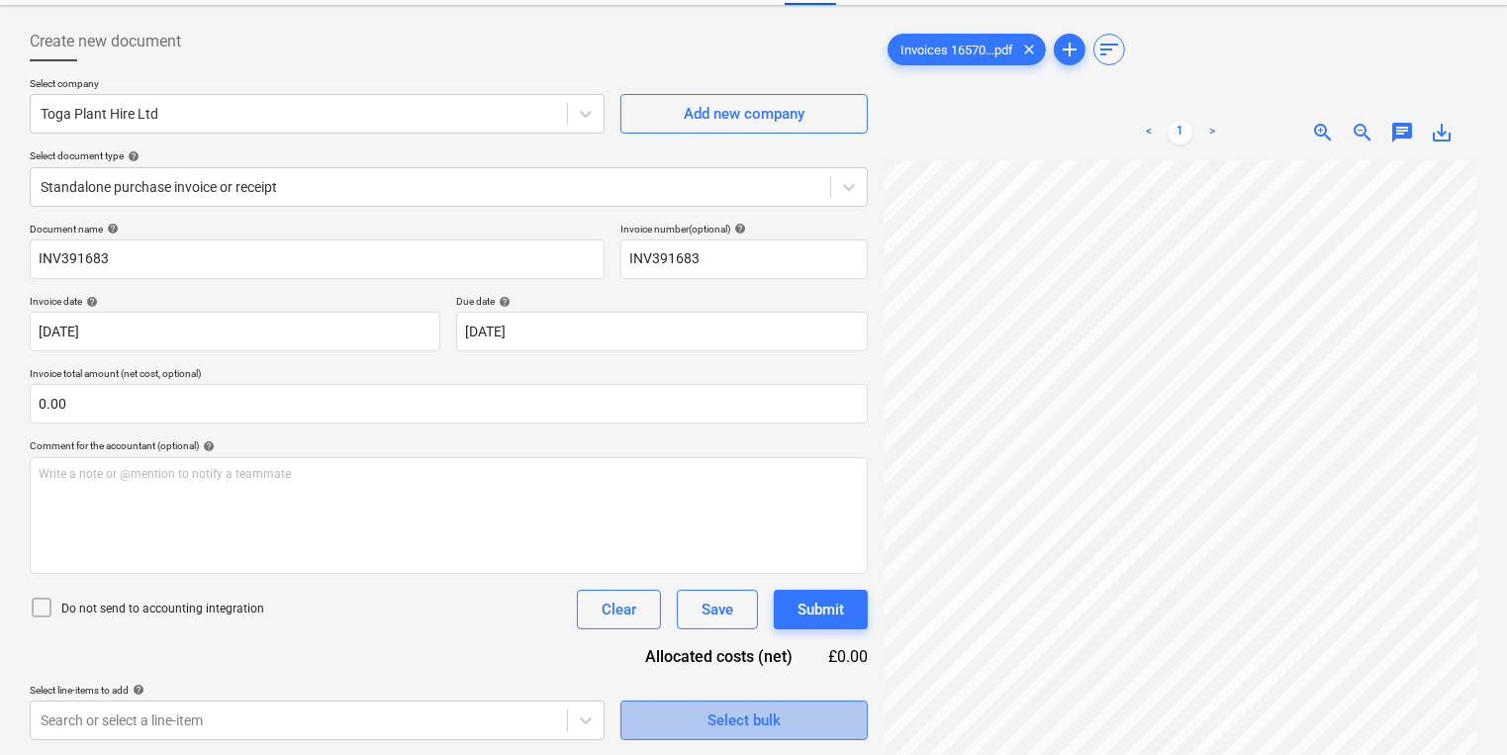
click at [691, 707] on span "Select bulk" at bounding box center [744, 720] width 198 height 26
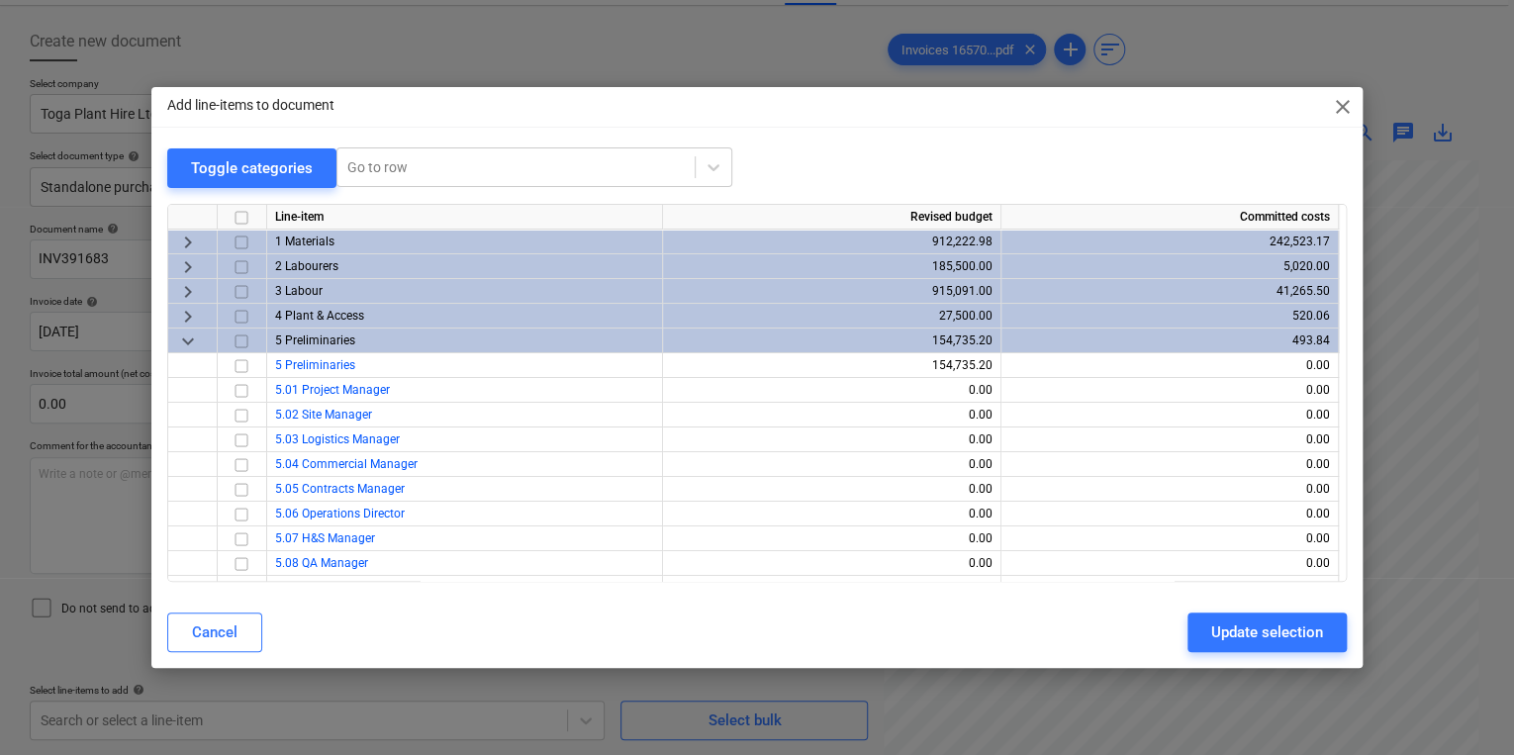
click at [237, 312] on input "checkbox" at bounding box center [242, 316] width 24 height 24
click at [1245, 635] on div "Update selection" at bounding box center [1267, 632] width 112 height 26
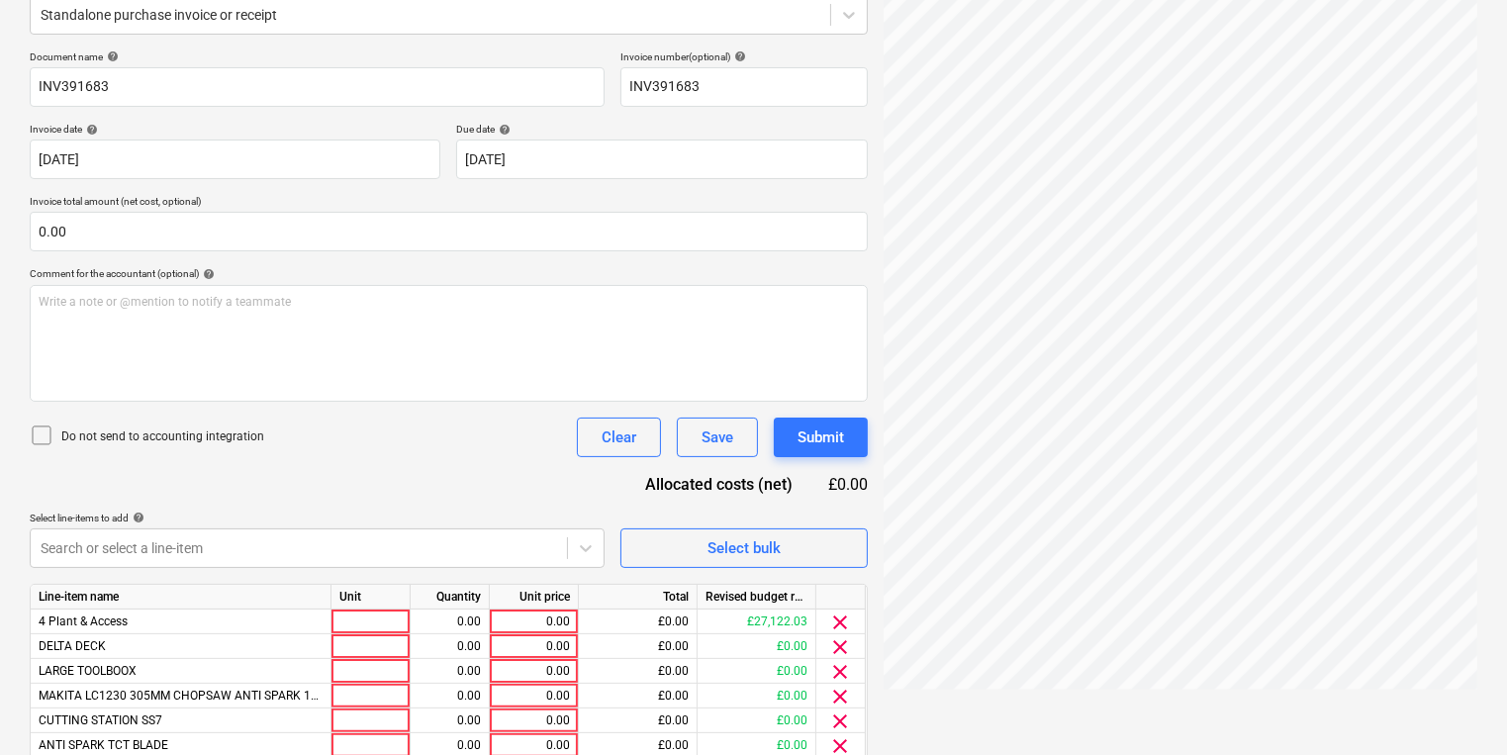
scroll to position [463, 0]
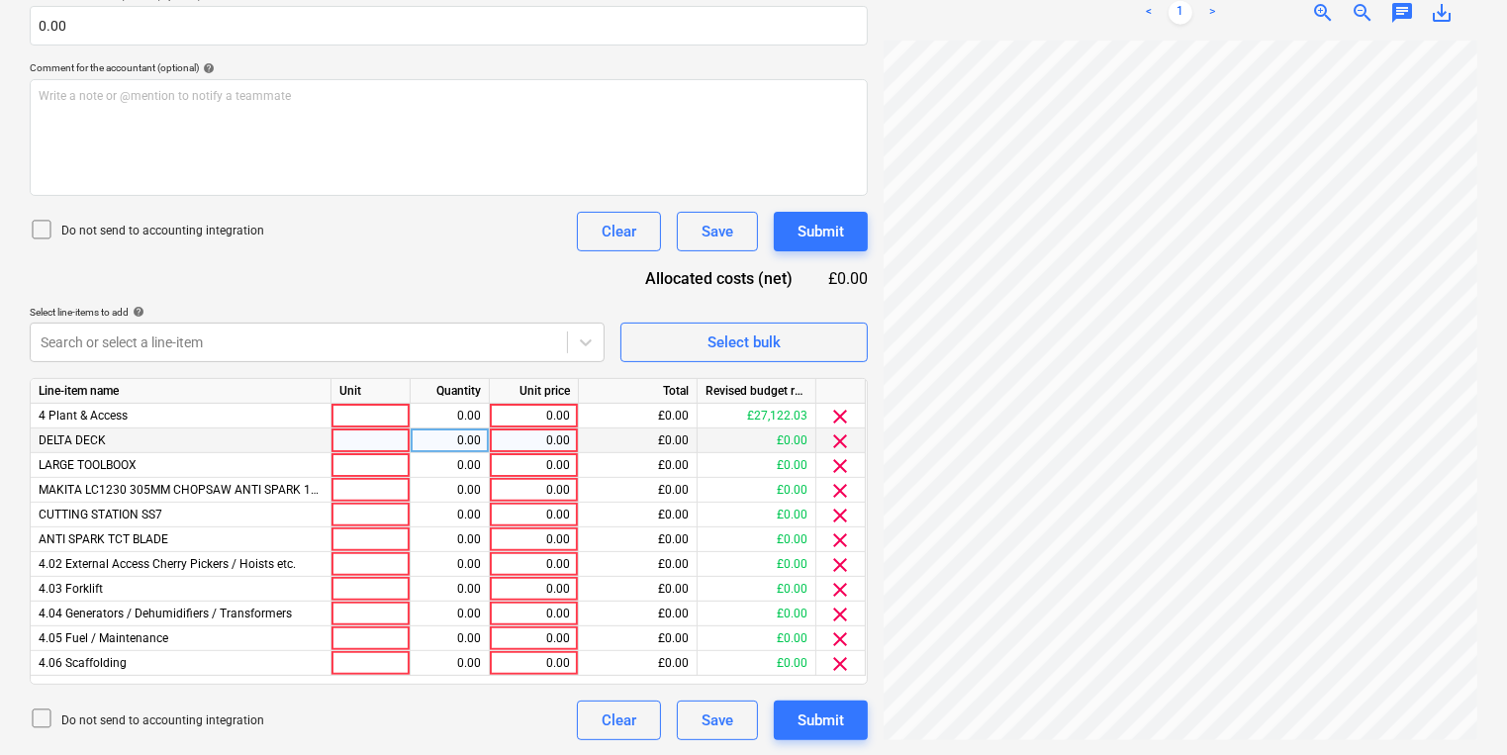
click at [344, 431] on div at bounding box center [370, 440] width 79 height 25
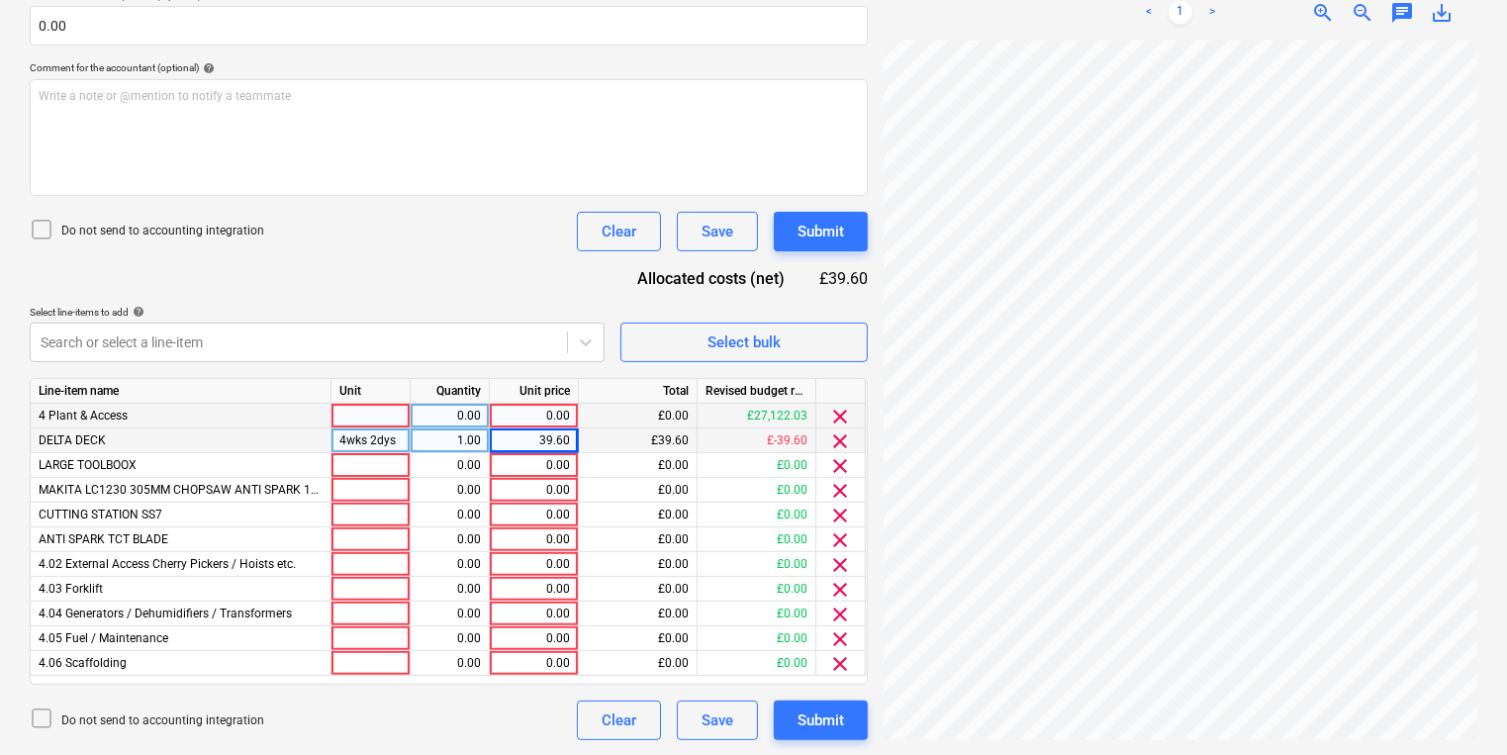
click at [343, 416] on div at bounding box center [370, 416] width 79 height 25
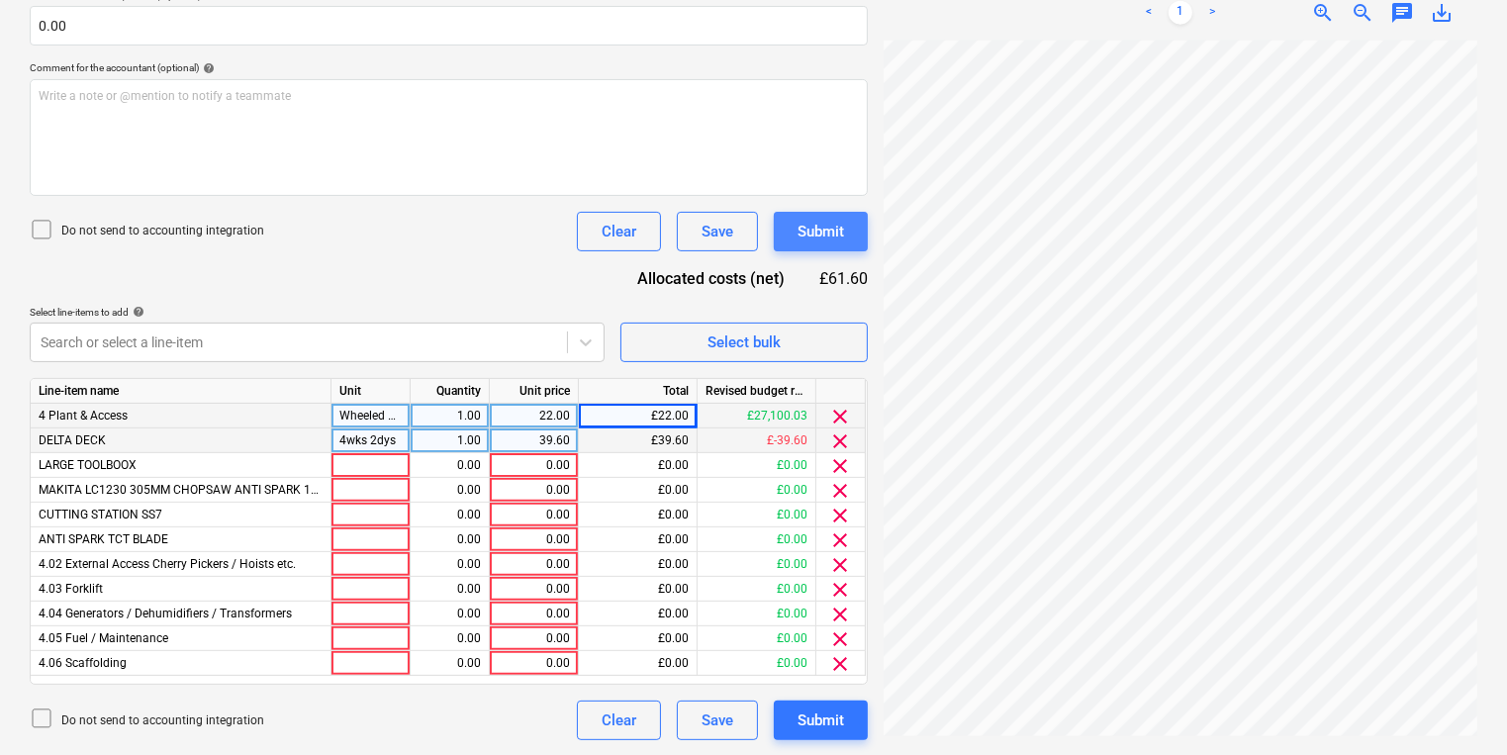
click at [862, 232] on button "Submit" at bounding box center [821, 232] width 94 height 40
click at [572, 293] on div "Document name help INV391683 Invoice number (optional) help INV391683 Invoice d…" at bounding box center [449, 292] width 838 height 895
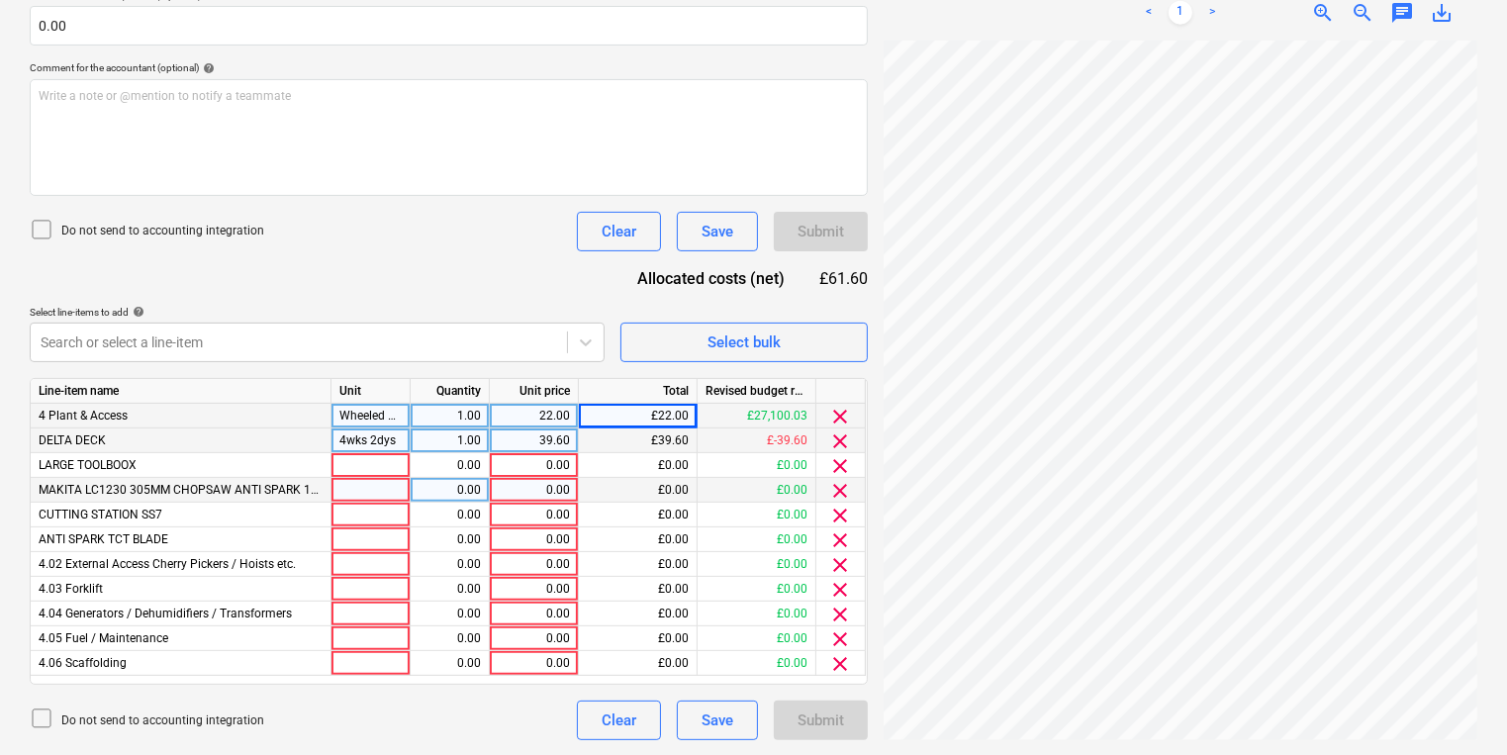
click at [651, 490] on div "£0.00" at bounding box center [638, 490] width 119 height 25
click at [842, 716] on div "Submit" at bounding box center [821, 720] width 94 height 40
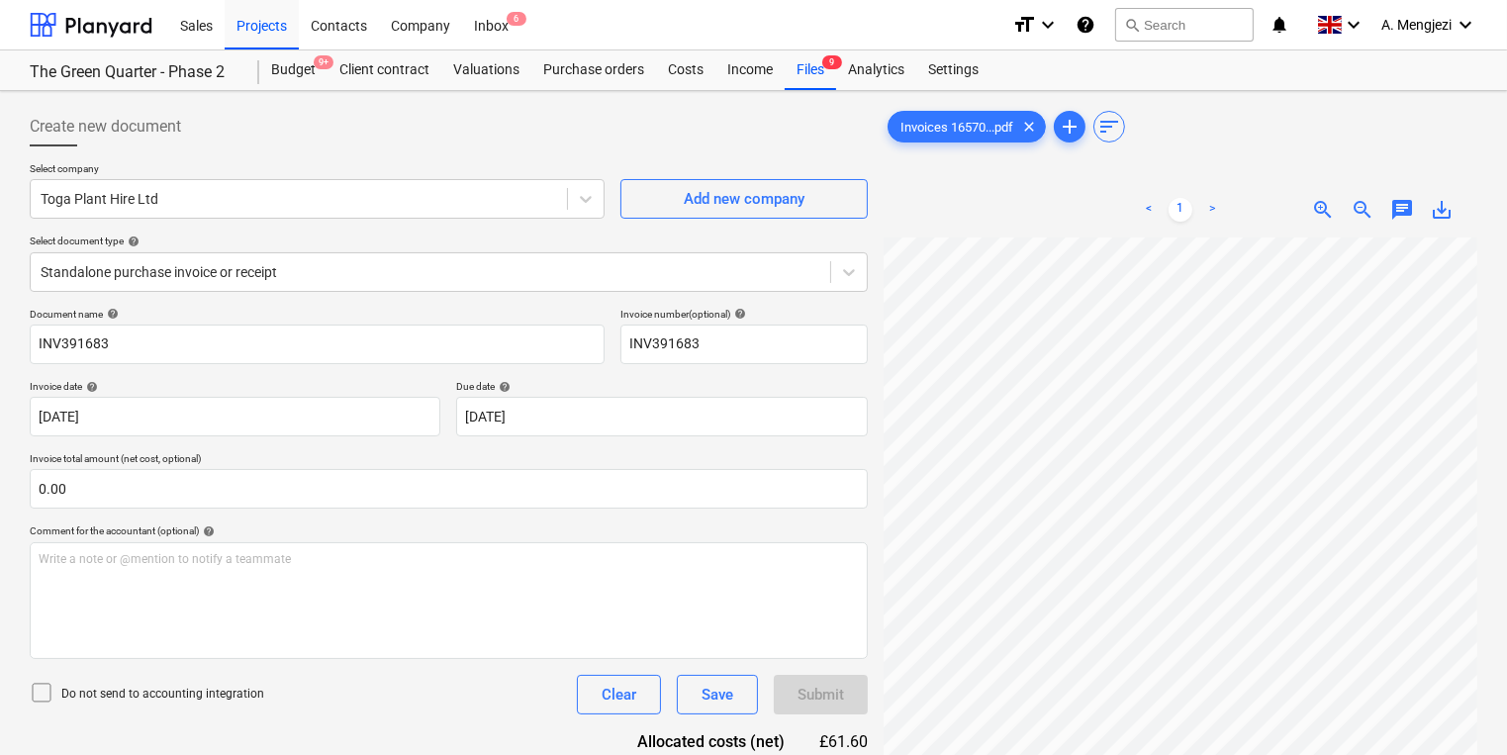
scroll to position [396, 0]
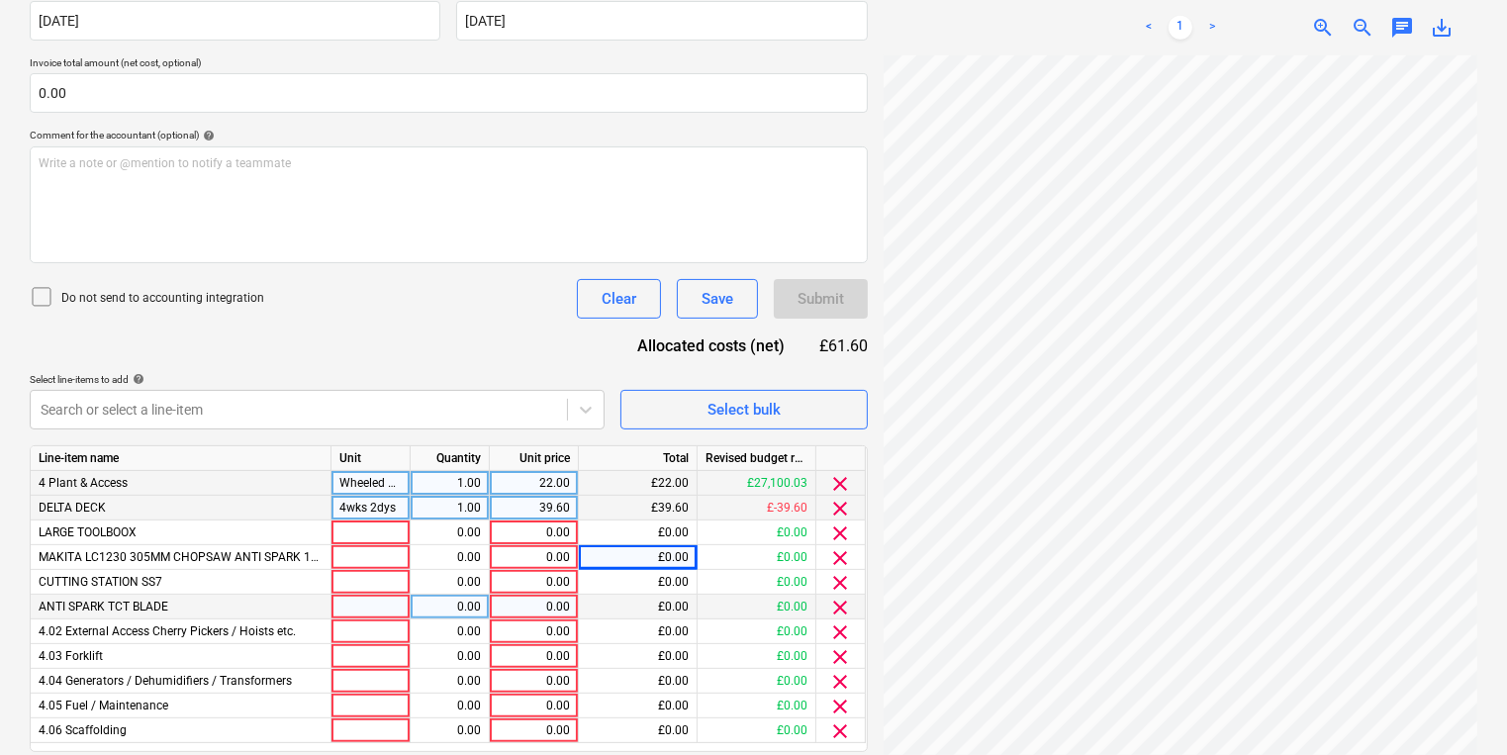
click at [764, 613] on div "£0.00" at bounding box center [756, 607] width 119 height 25
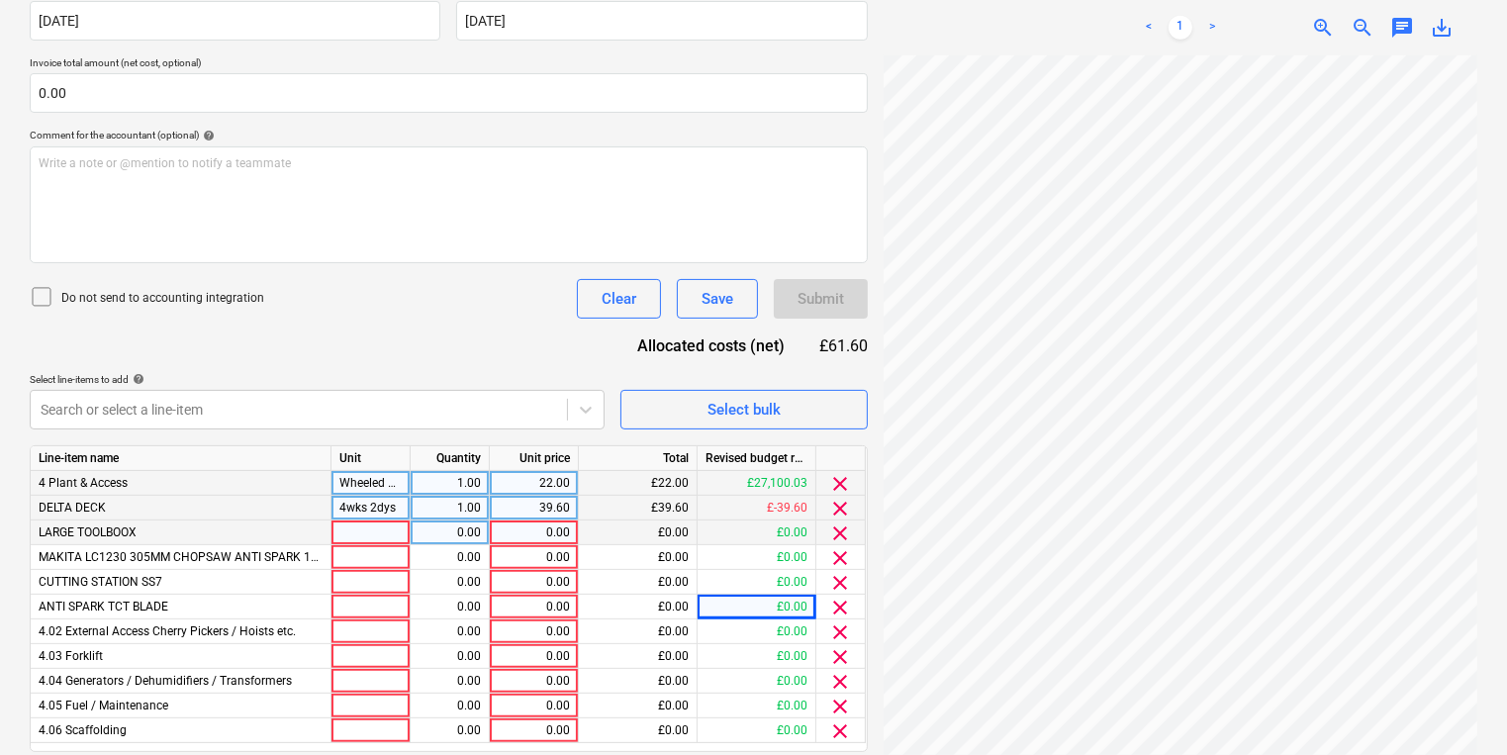
click at [843, 534] on span "clear" at bounding box center [841, 533] width 24 height 24
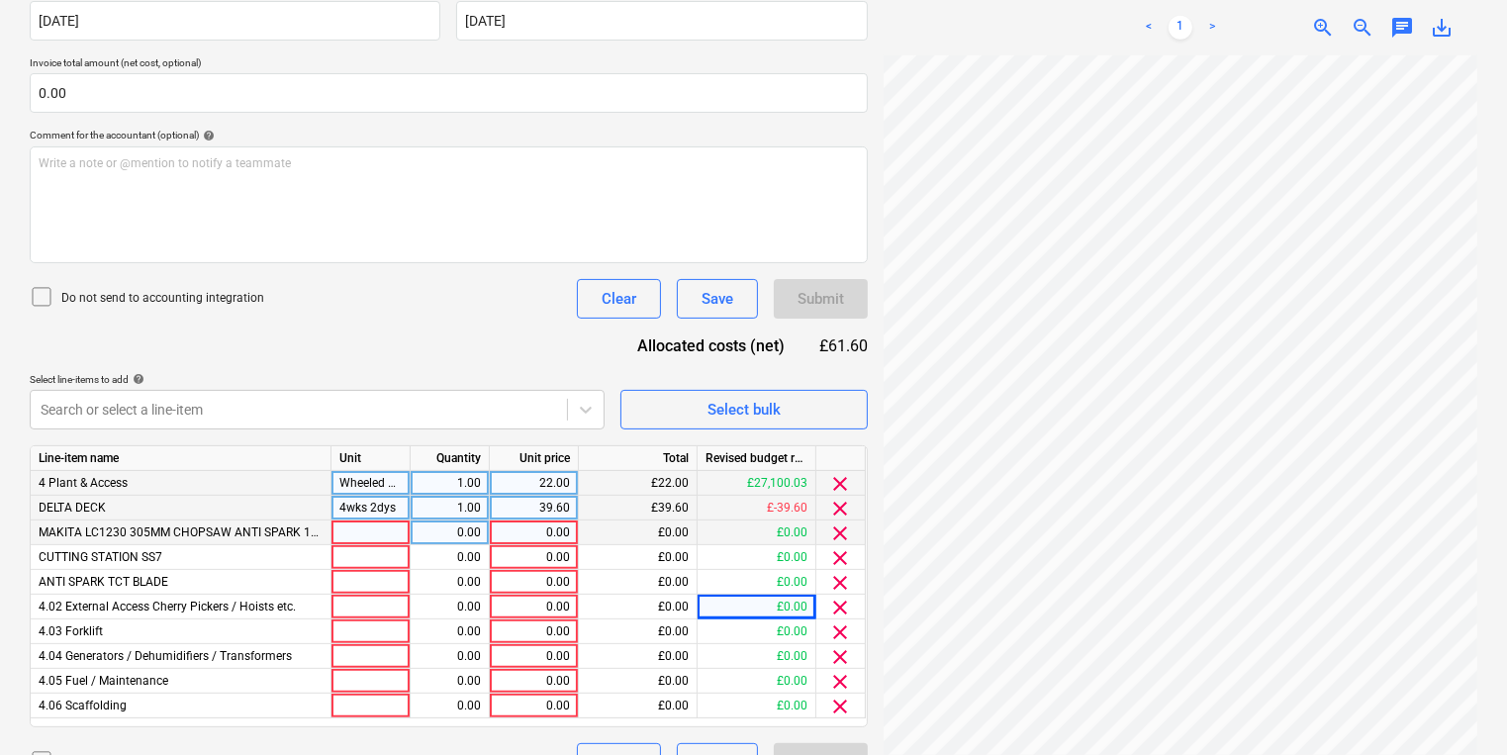
click at [843, 534] on span "clear" at bounding box center [841, 533] width 24 height 24
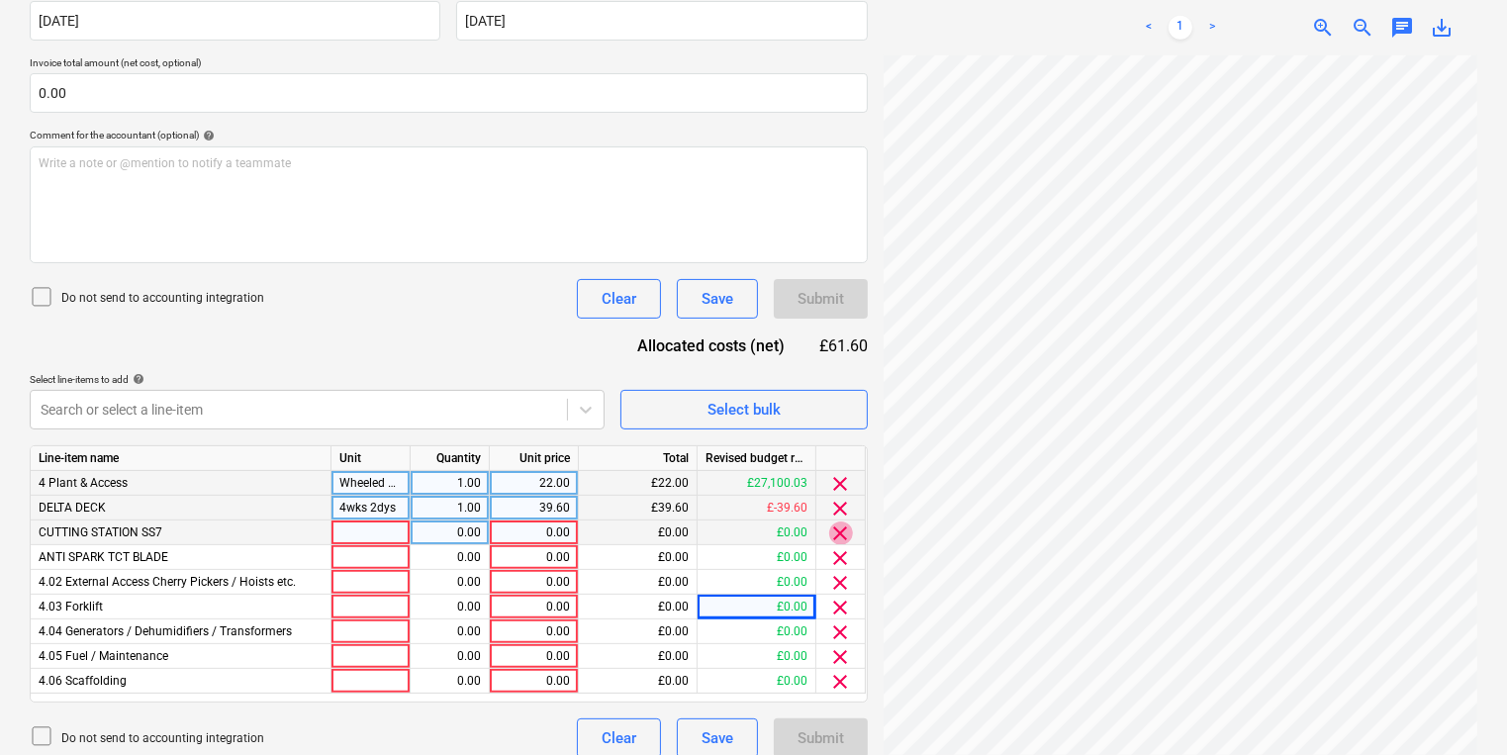
click at [843, 534] on span "clear" at bounding box center [841, 533] width 24 height 24
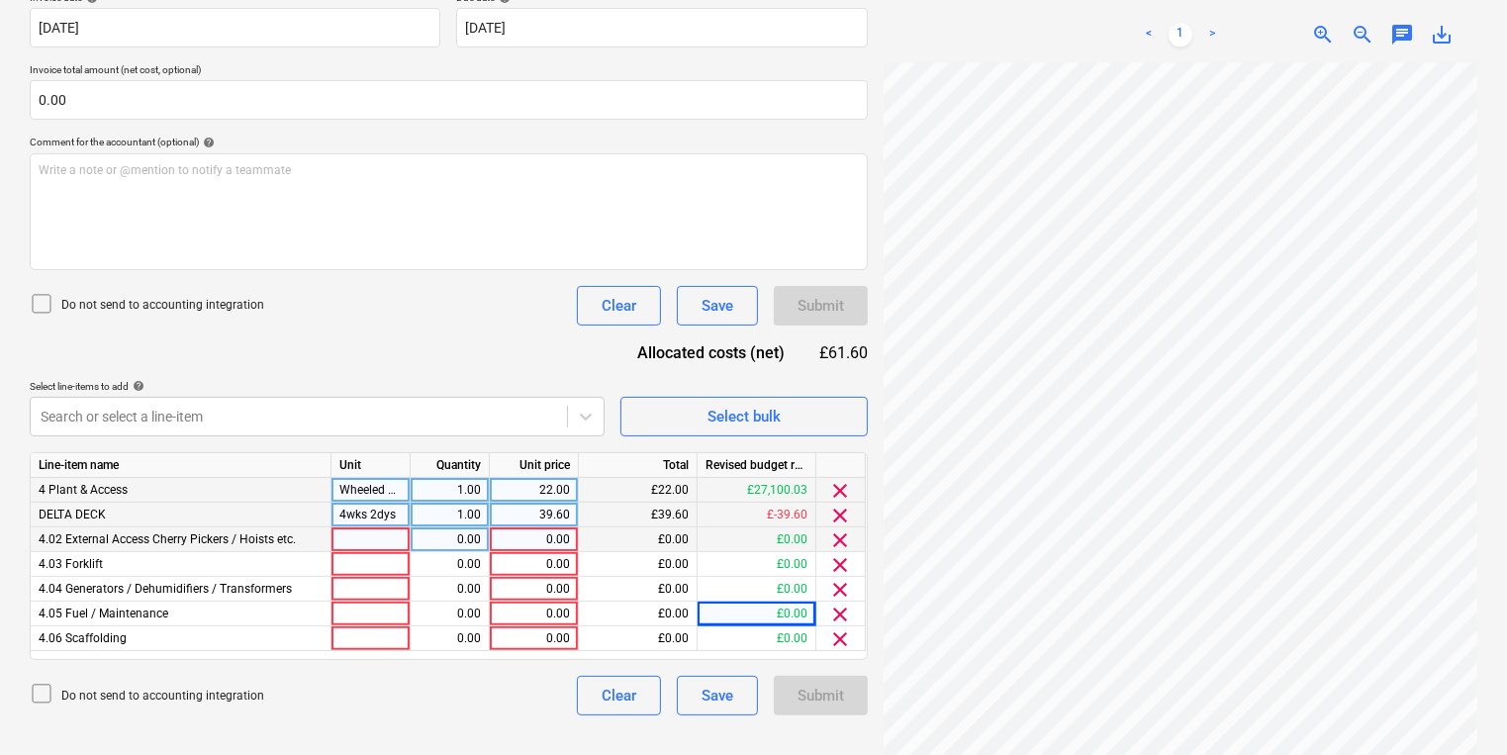
click at [843, 534] on span "clear" at bounding box center [841, 540] width 24 height 24
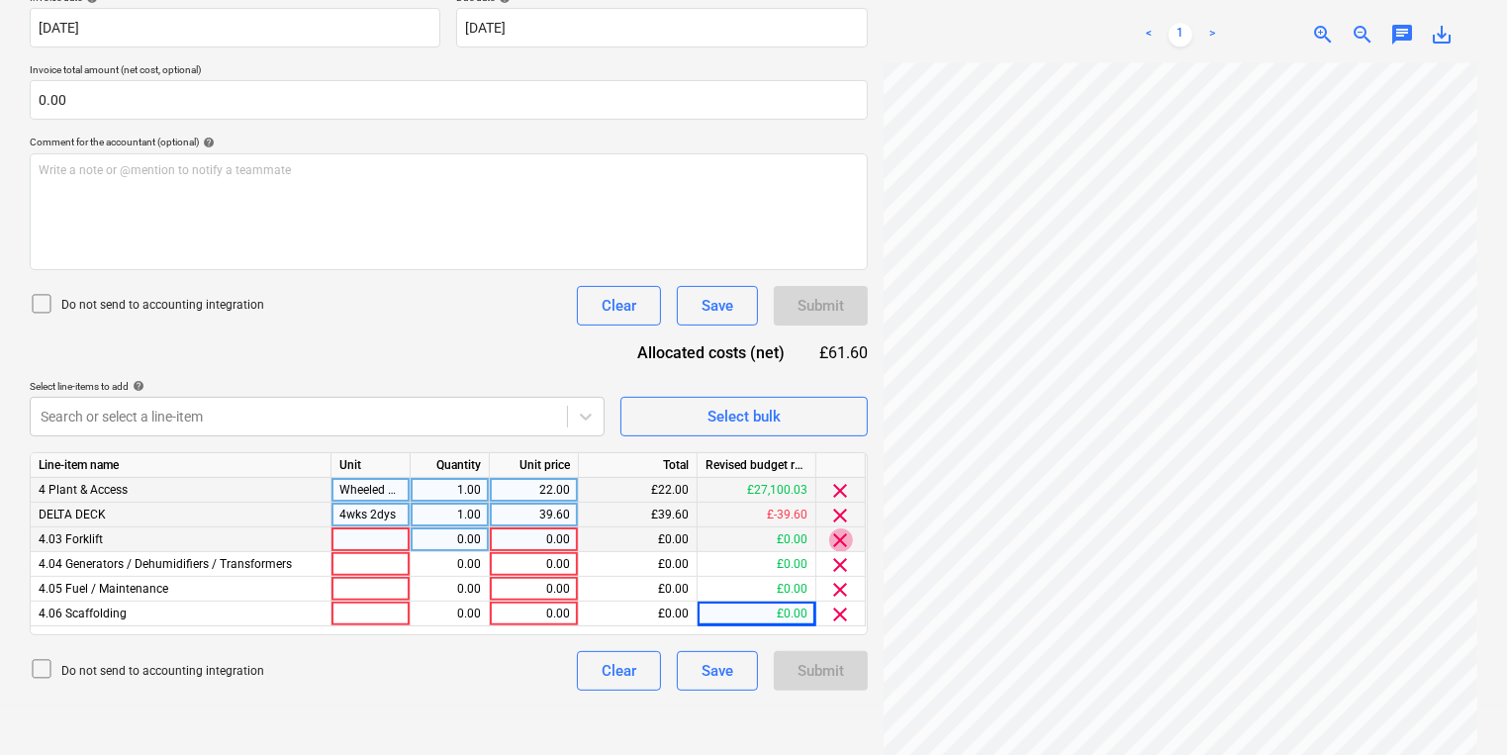
click at [843, 534] on span "clear" at bounding box center [841, 540] width 24 height 24
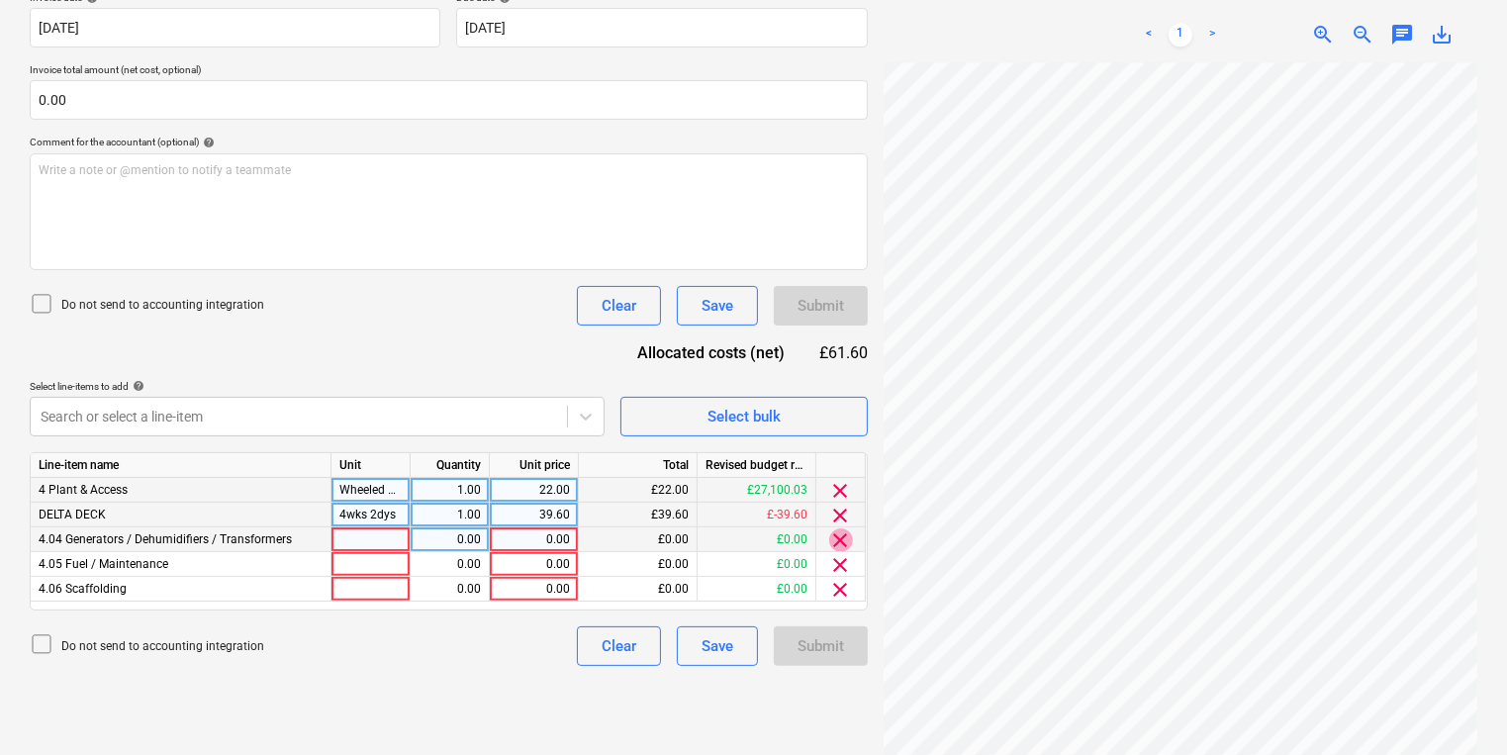
click at [843, 534] on span "clear" at bounding box center [841, 540] width 24 height 24
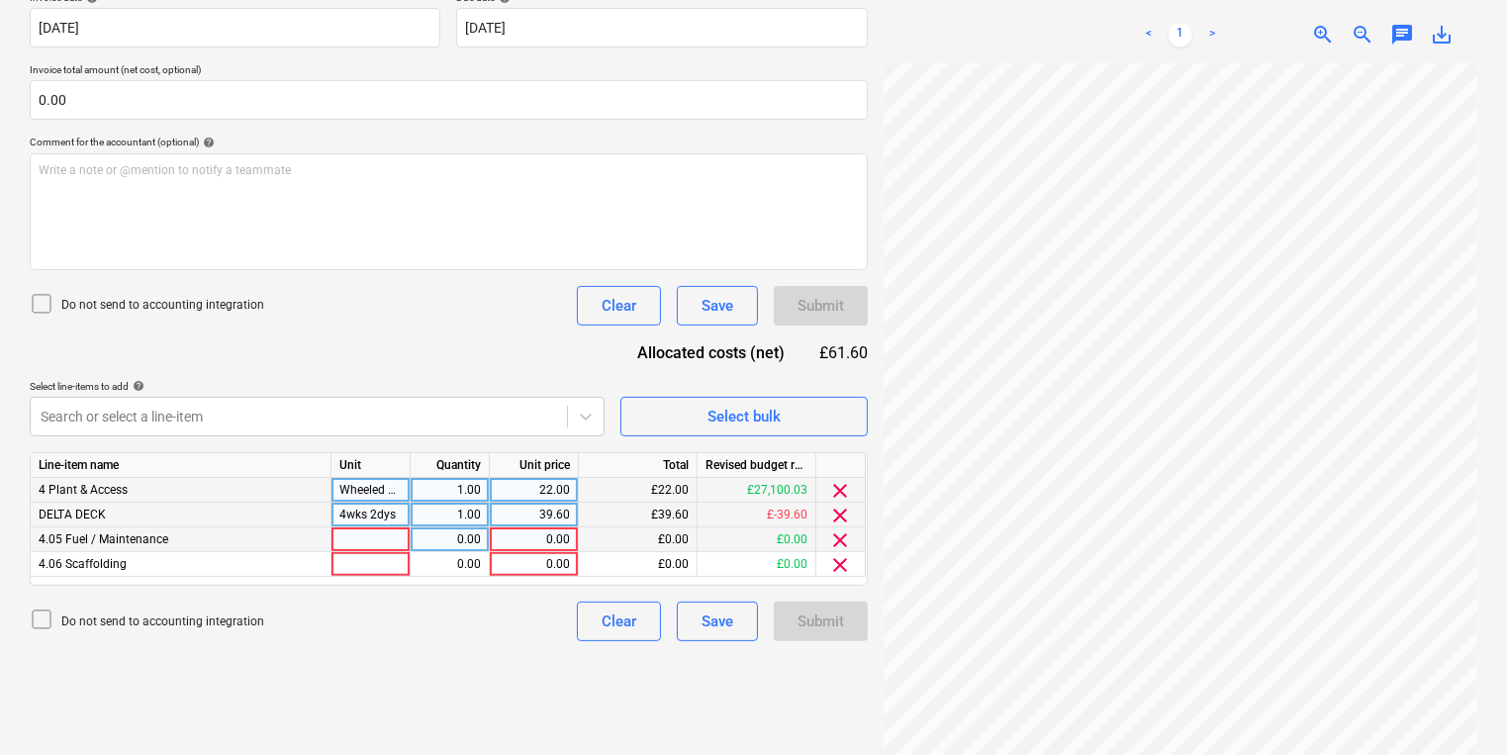
click at [843, 534] on span "clear" at bounding box center [841, 540] width 24 height 24
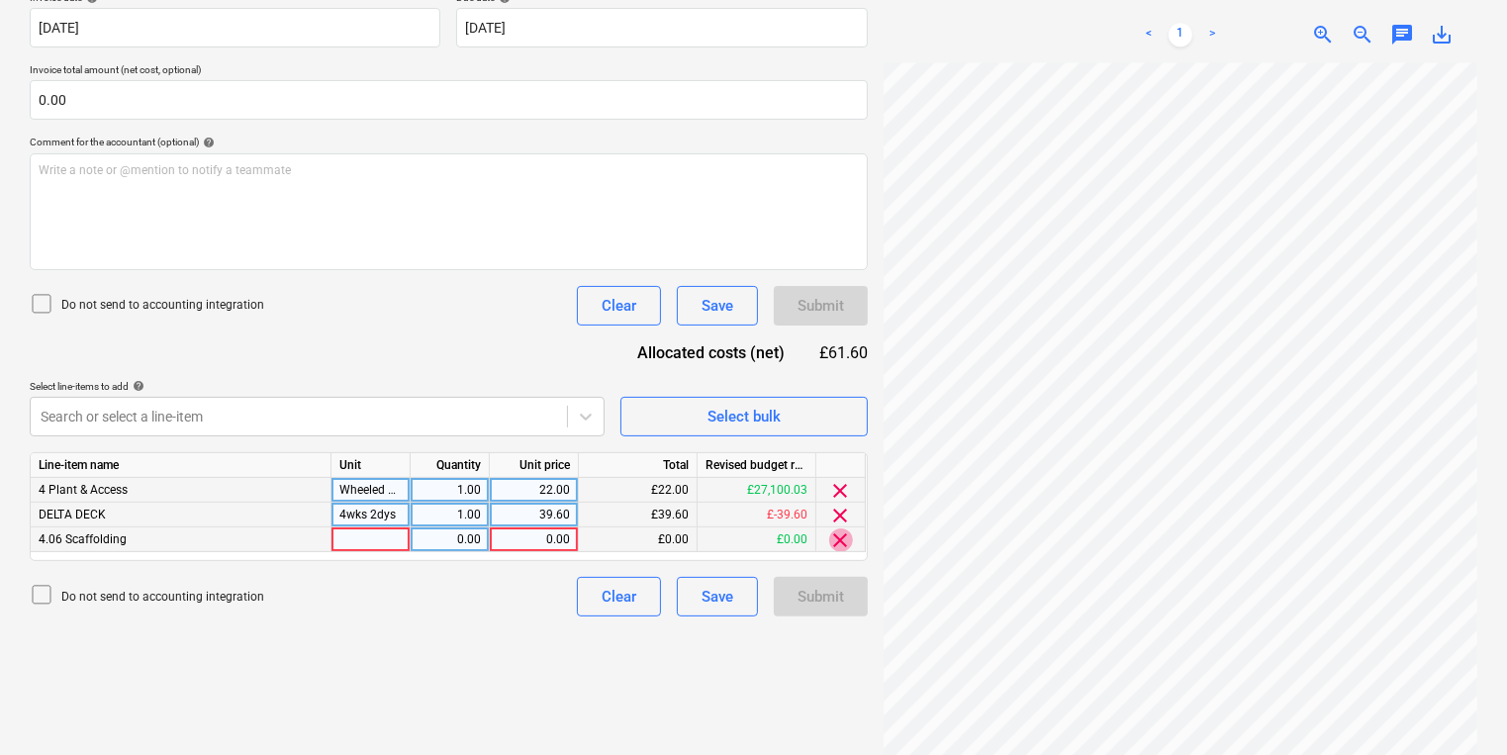
click at [843, 534] on span "clear" at bounding box center [841, 540] width 24 height 24
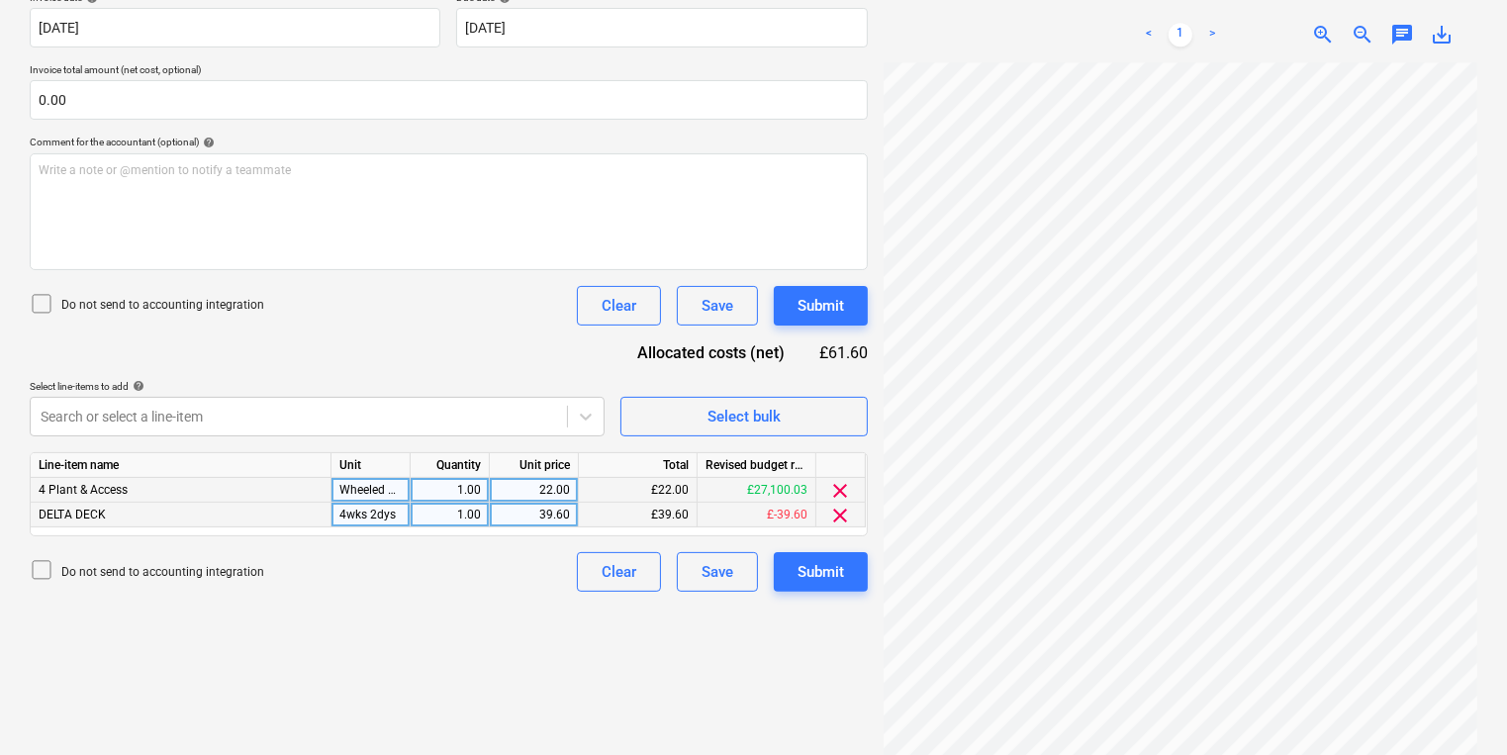
click at [810, 569] on div "Submit" at bounding box center [820, 572] width 46 height 26
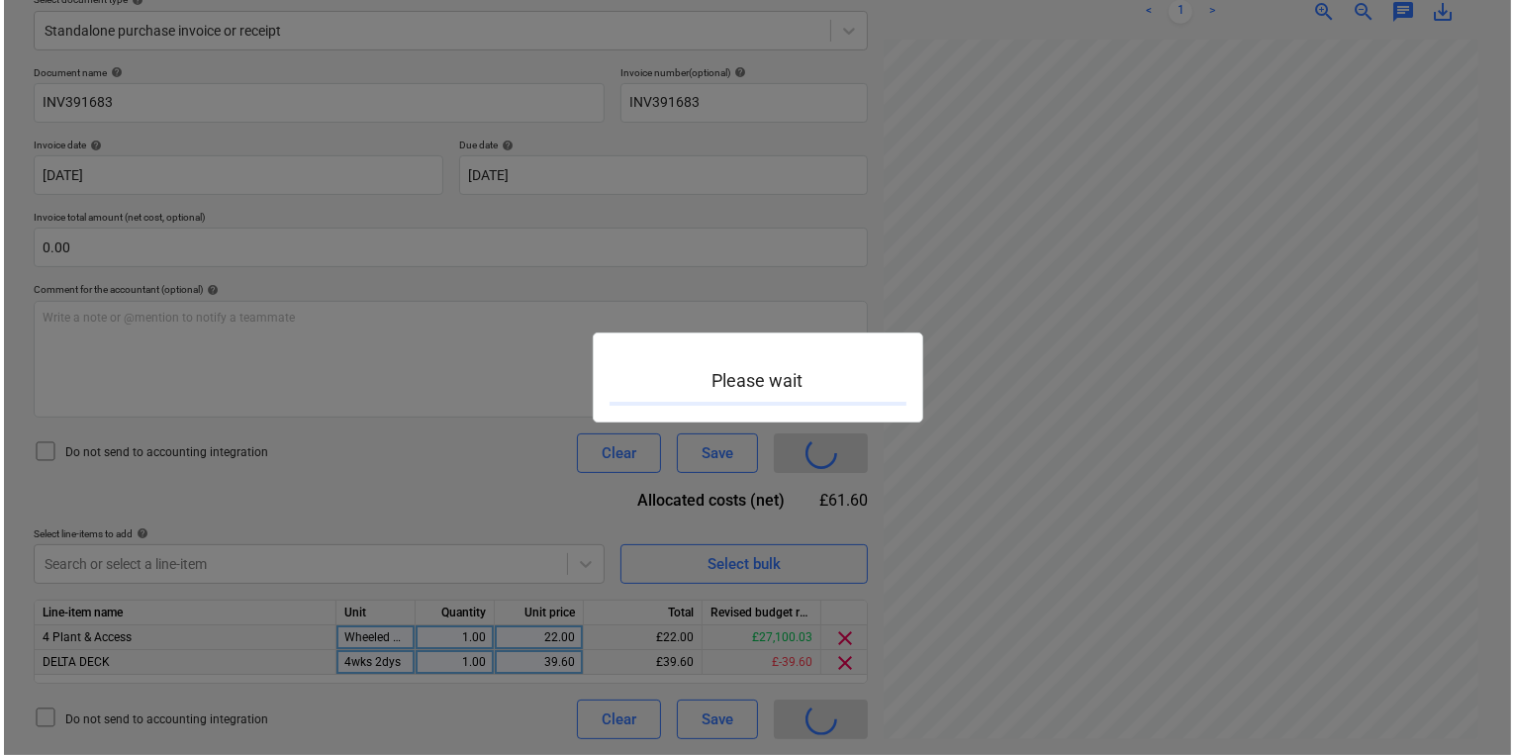
scroll to position [373, 0]
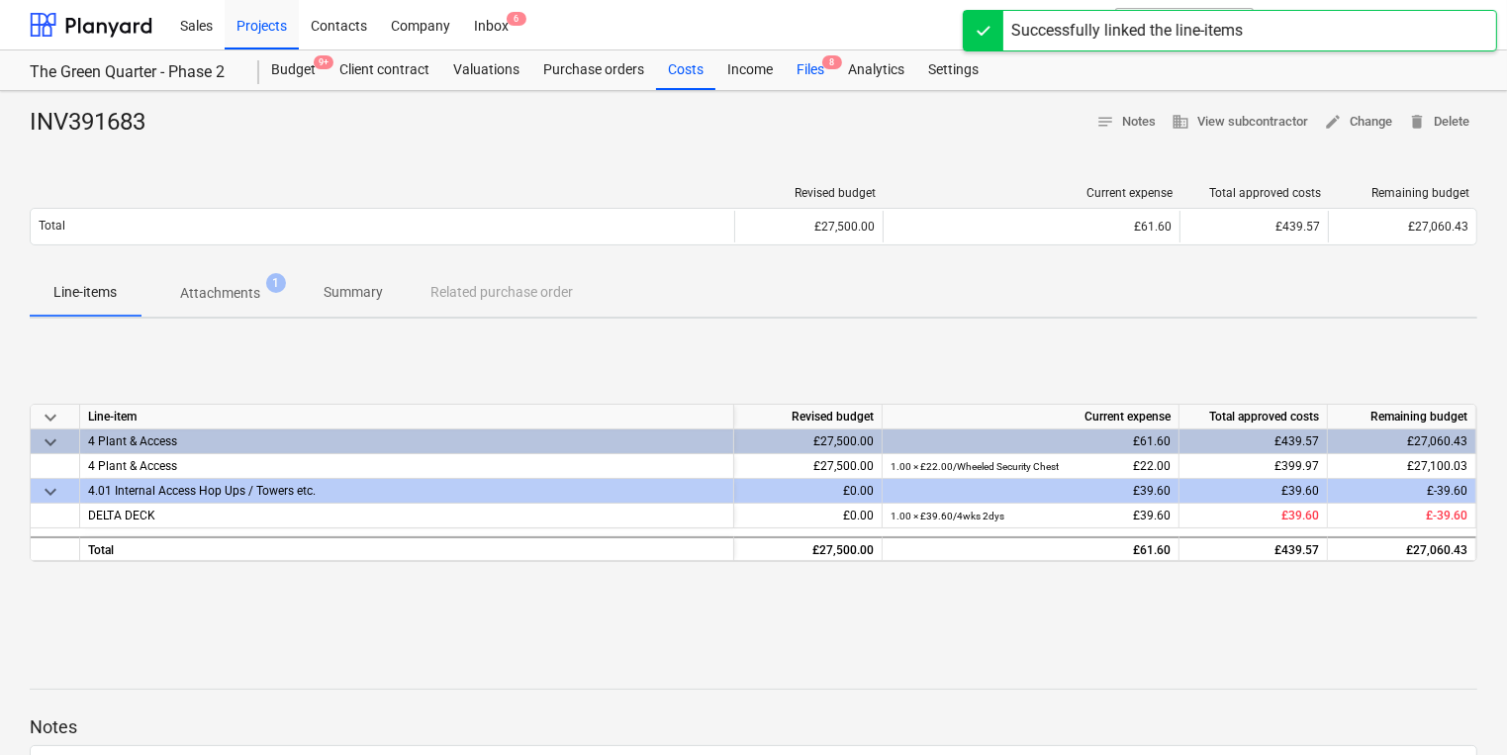
click at [820, 75] on div "Files 8" at bounding box center [810, 70] width 51 height 40
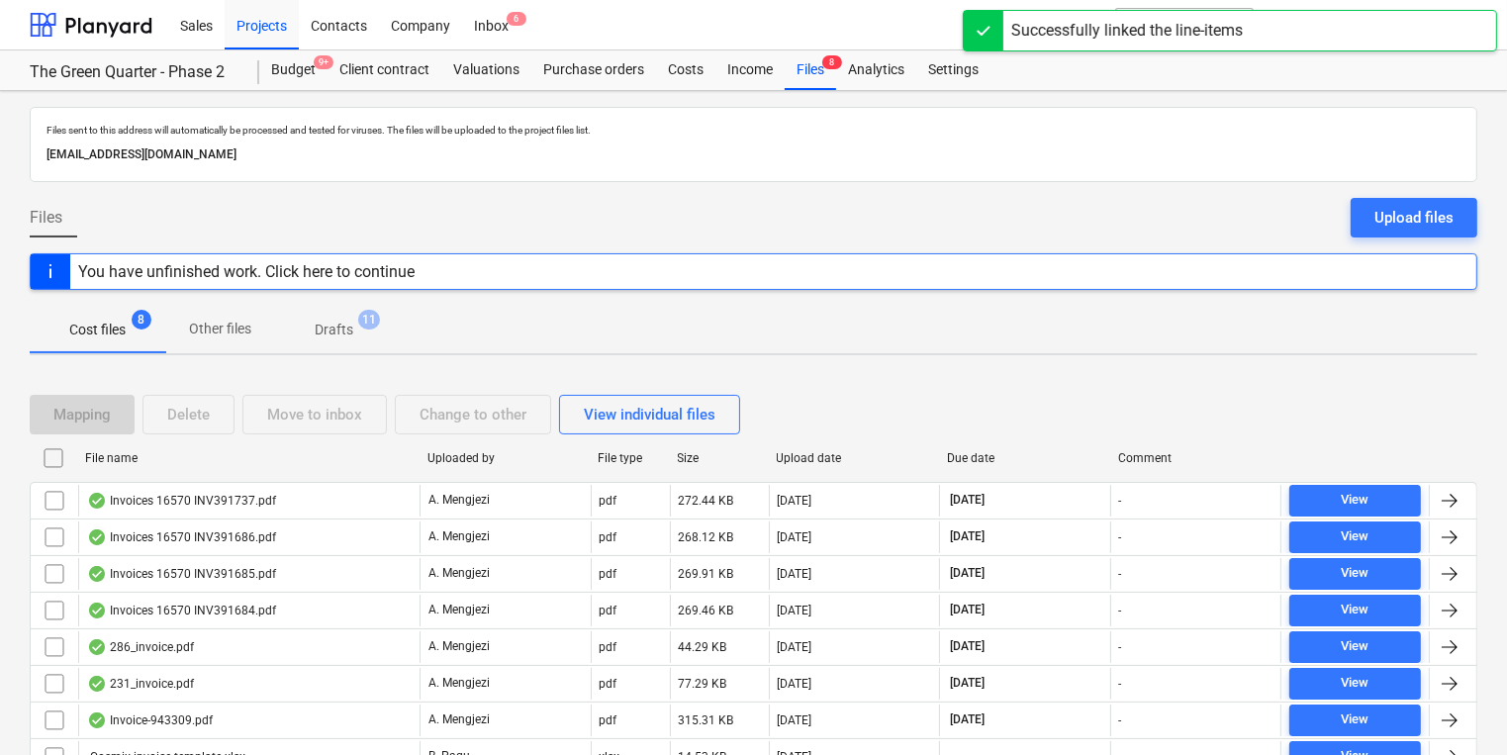
click at [358, 467] on div "File name" at bounding box center [248, 458] width 342 height 32
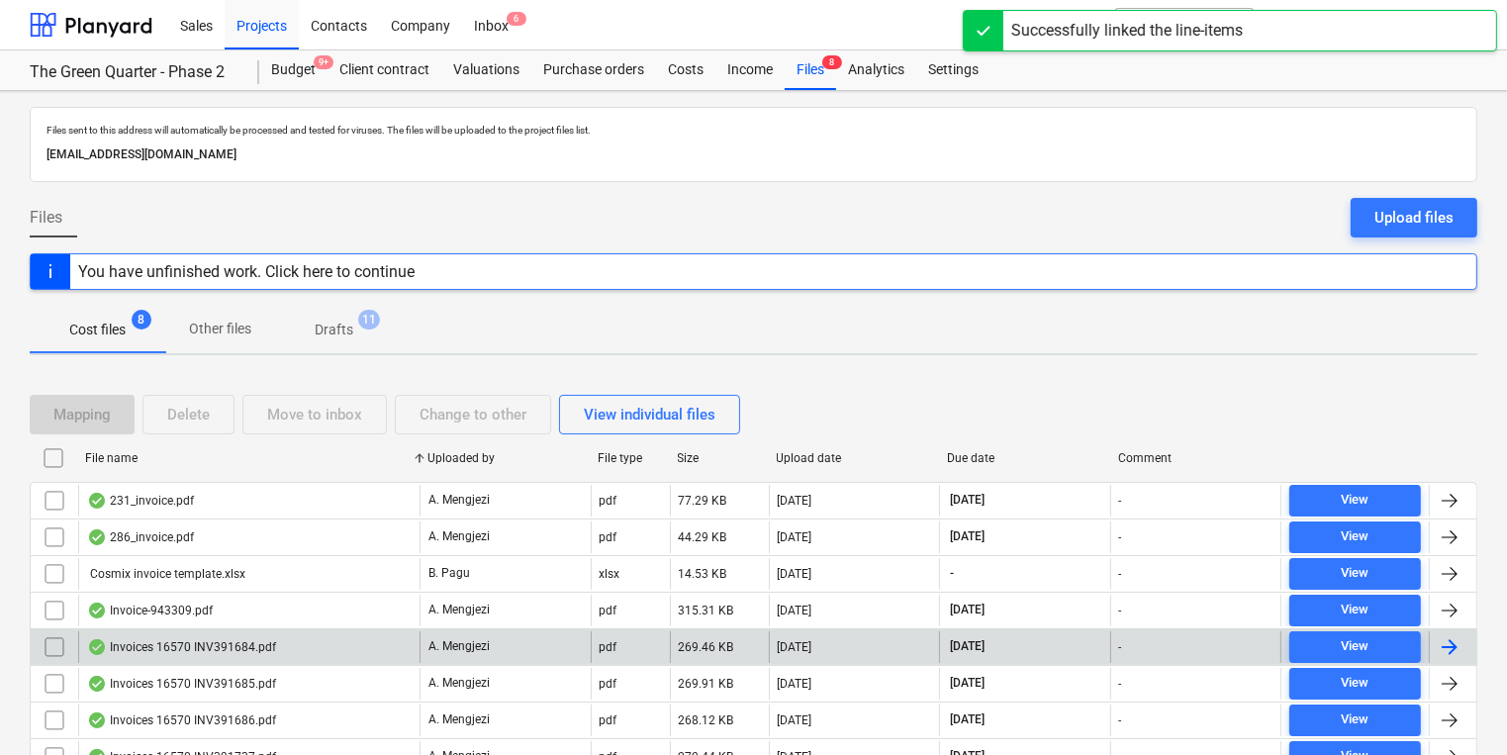
click at [364, 657] on div "Invoices 16570 INV391684.pdf" at bounding box center [248, 647] width 341 height 32
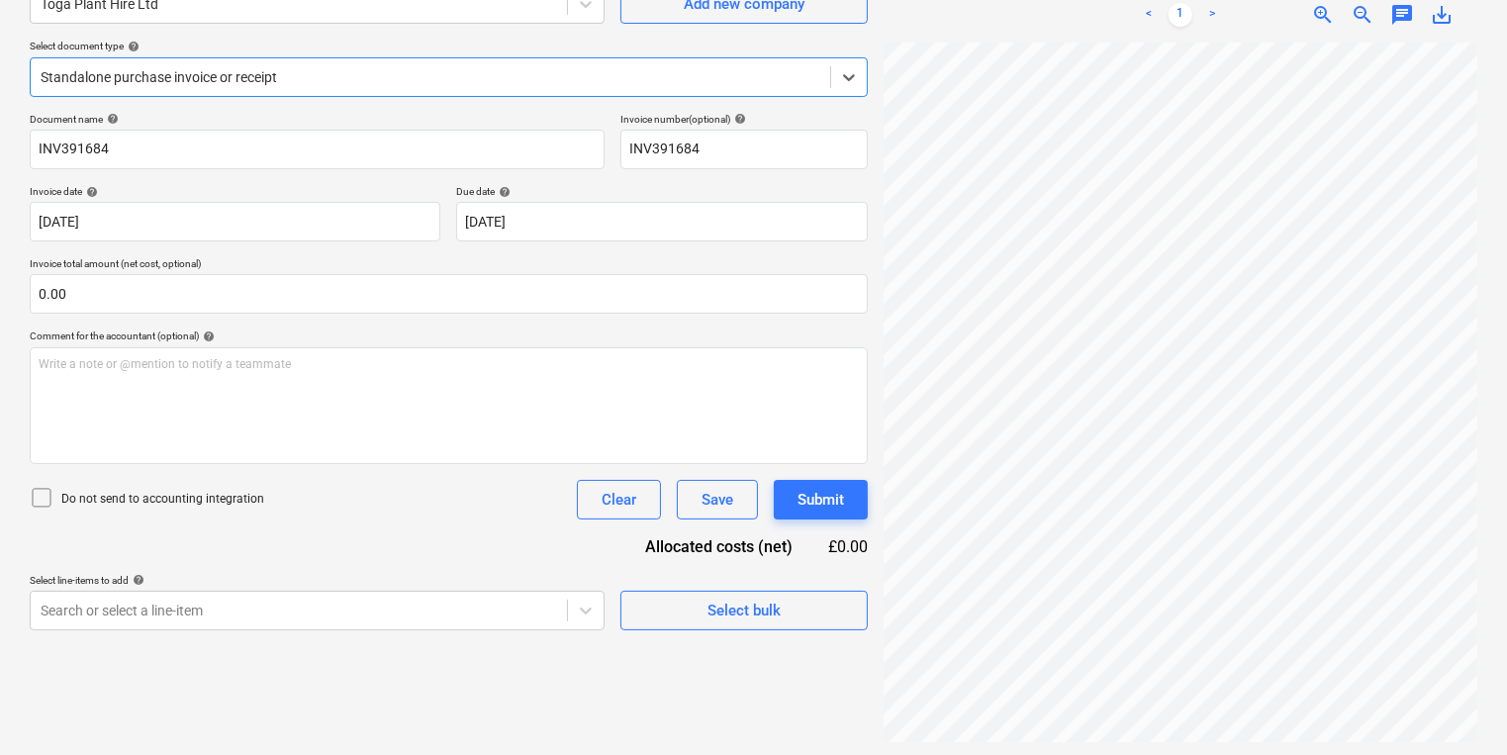
scroll to position [198, 0]
click at [567, 80] on div at bounding box center [431, 74] width 780 height 20
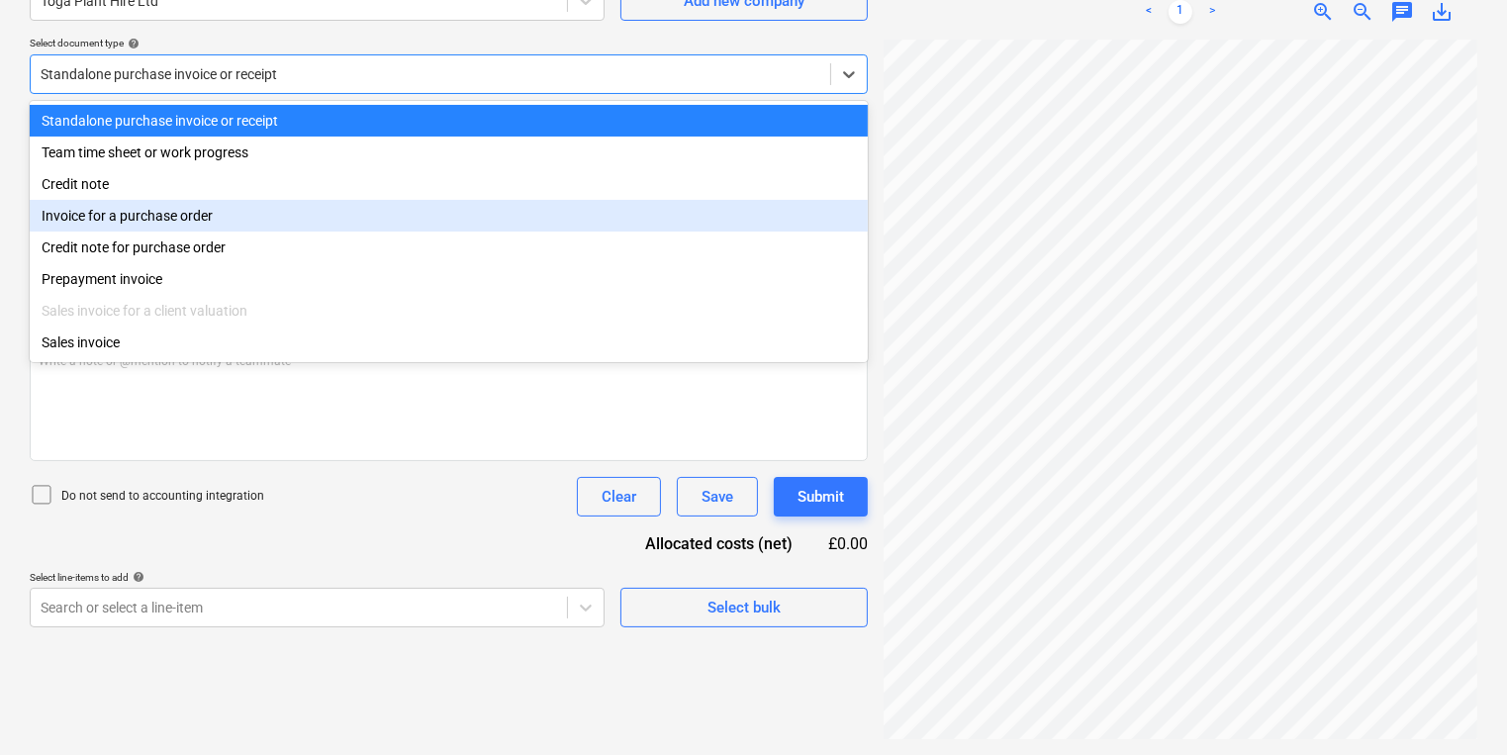
click at [423, 226] on div "Invoice for a purchase order" at bounding box center [449, 216] width 838 height 32
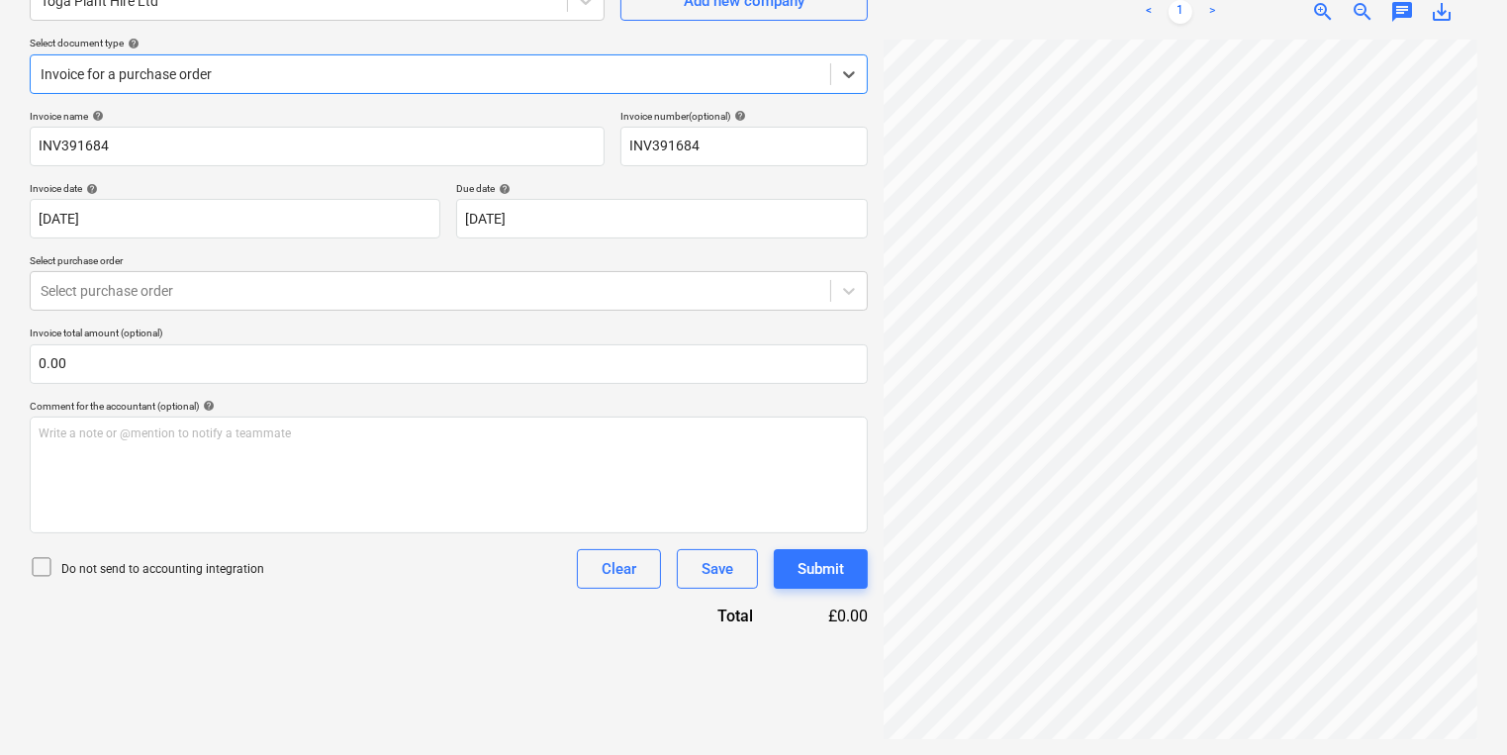
click at [382, 311] on div "Invoice name help INV391684 Invoice number (optional) help INV391684 Invoice da…" at bounding box center [449, 368] width 838 height 517
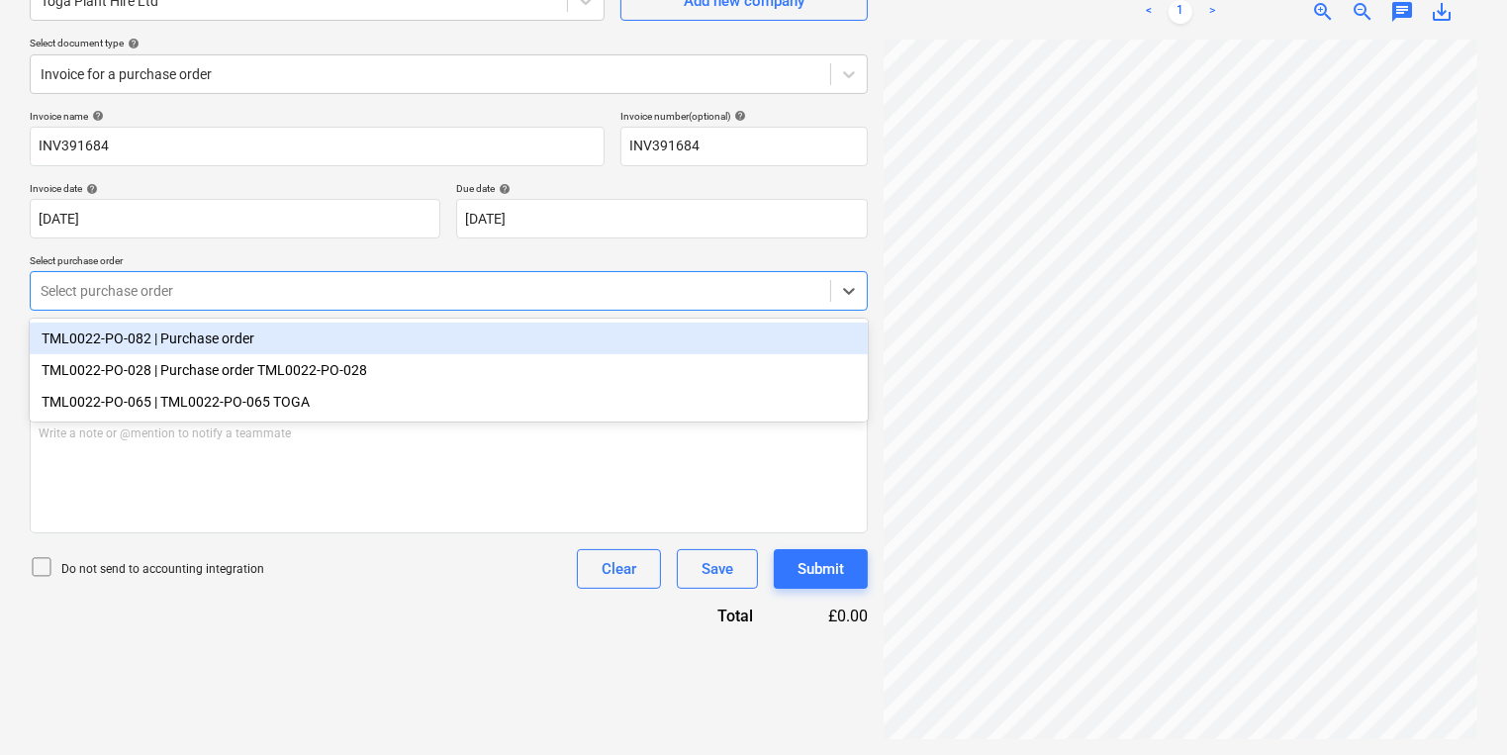
click at [374, 286] on div at bounding box center [431, 291] width 780 height 20
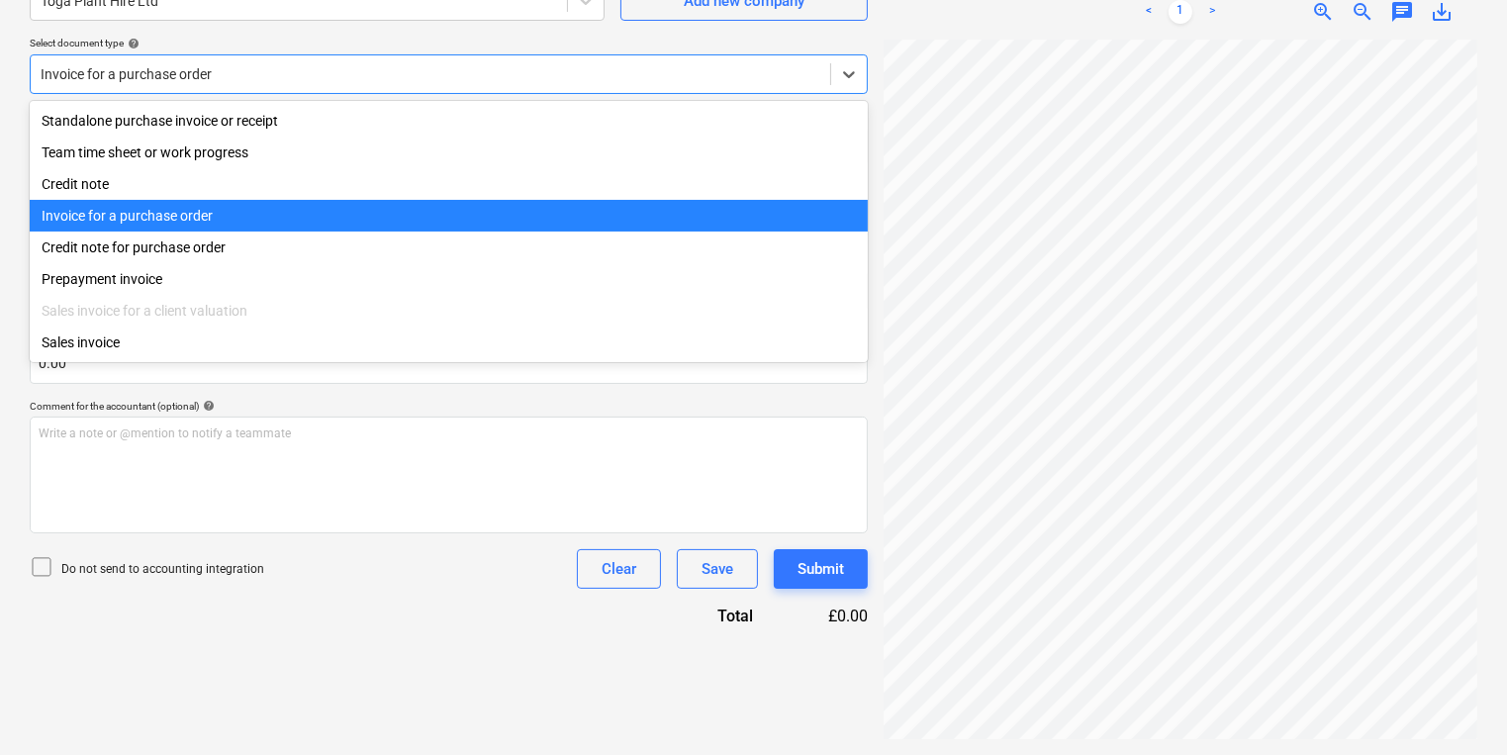
click at [301, 79] on div at bounding box center [431, 74] width 780 height 20
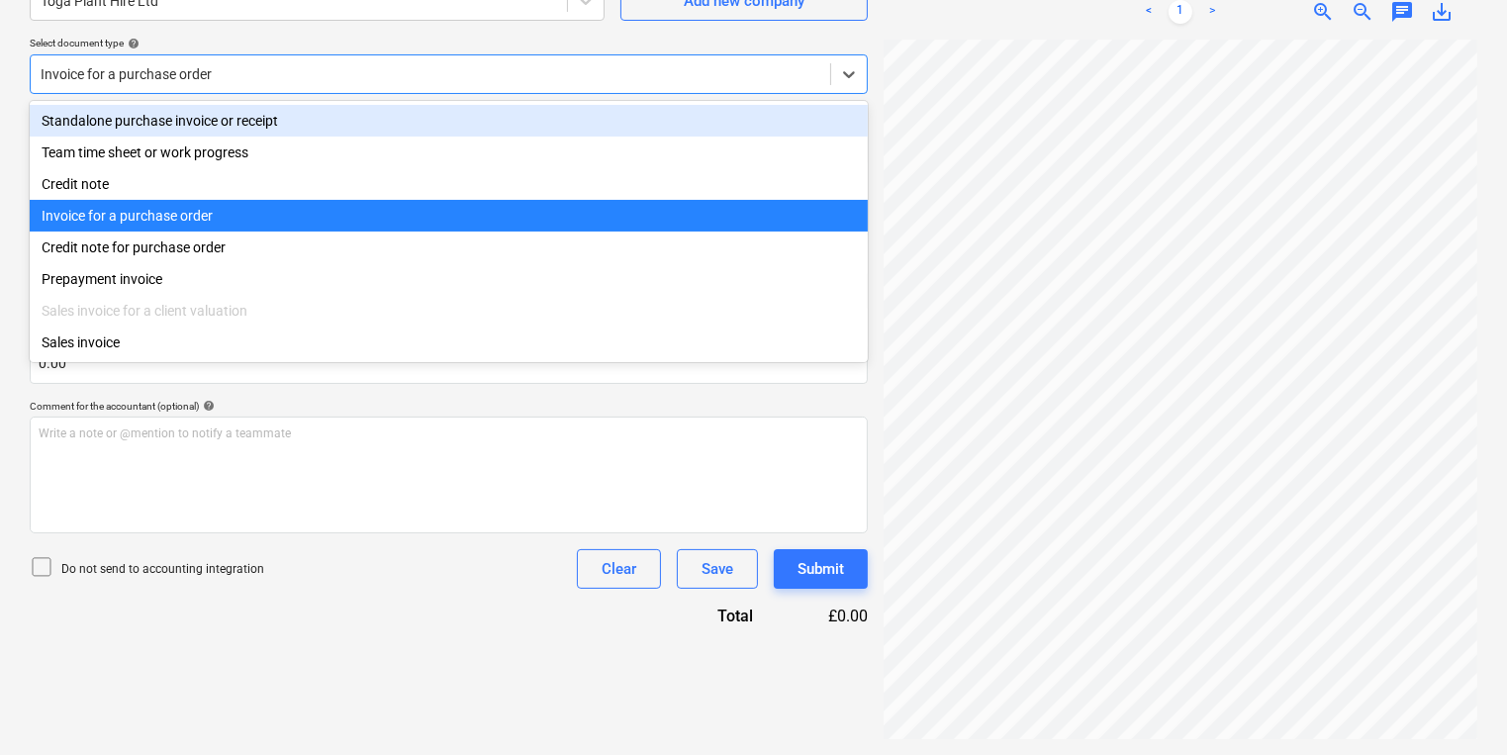
click at [304, 131] on div "Standalone purchase invoice or receipt" at bounding box center [449, 121] width 838 height 32
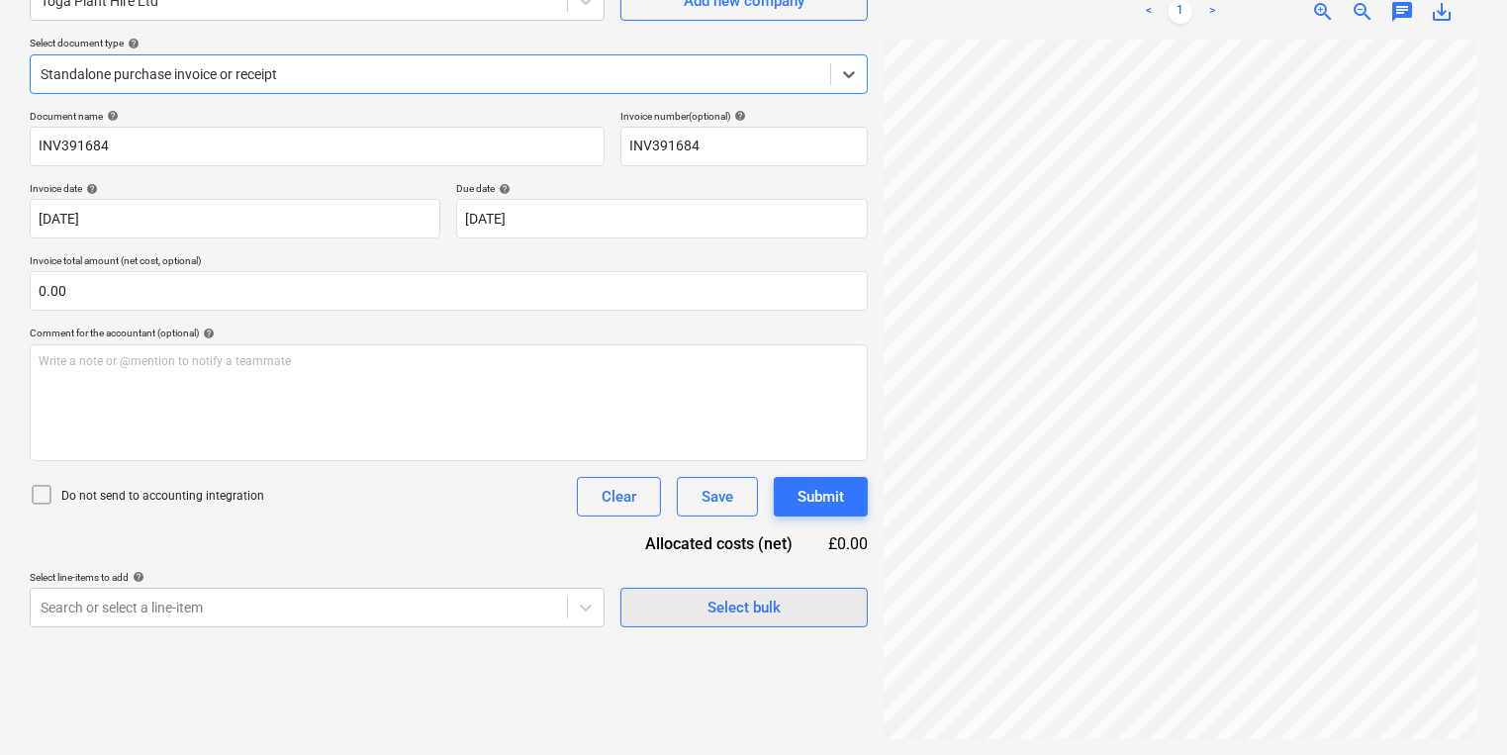
click at [700, 612] on span "Select bulk" at bounding box center [744, 608] width 198 height 26
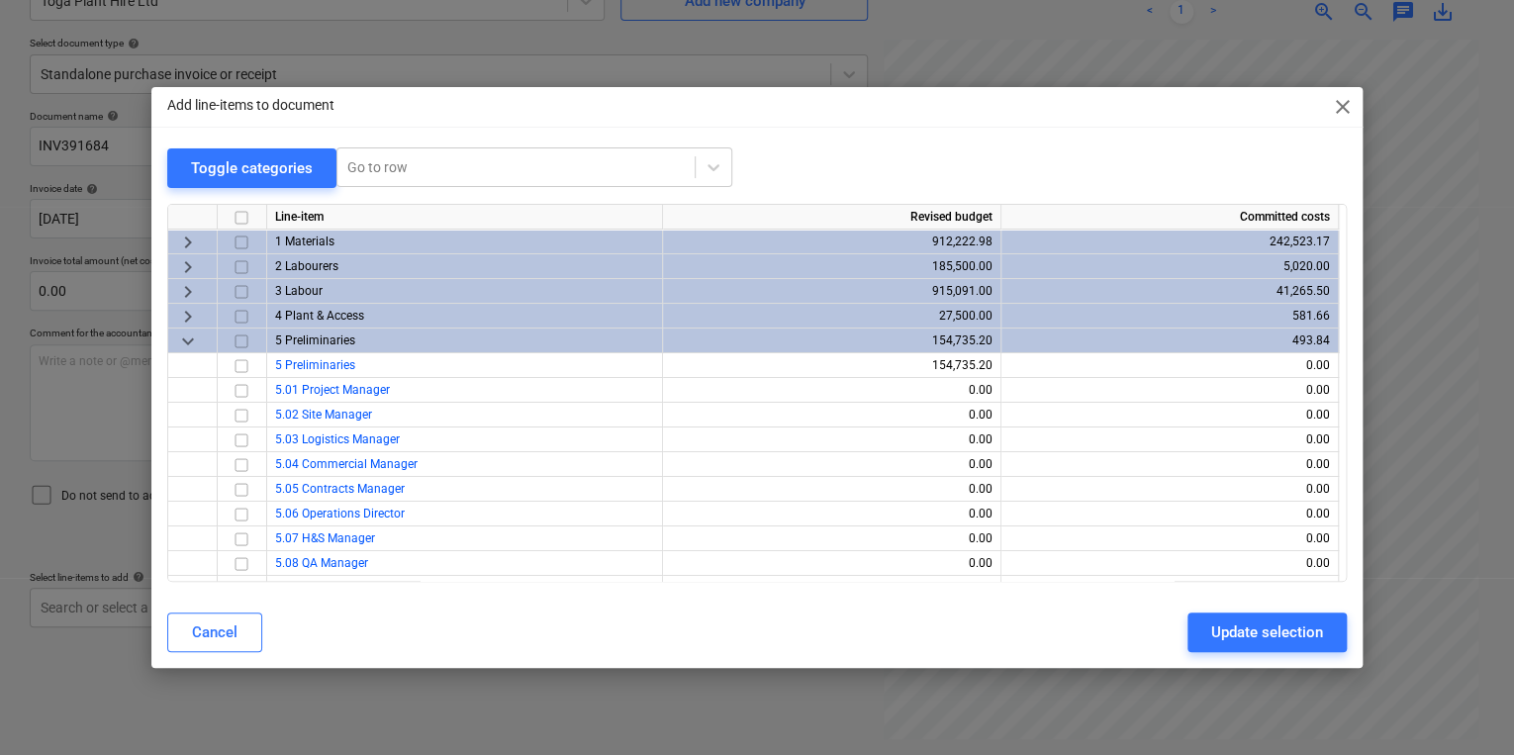
click at [683, 691] on div "Add line-items to document close Toggle categories Go to row Line-item Revised …" at bounding box center [757, 377] width 1514 height 755
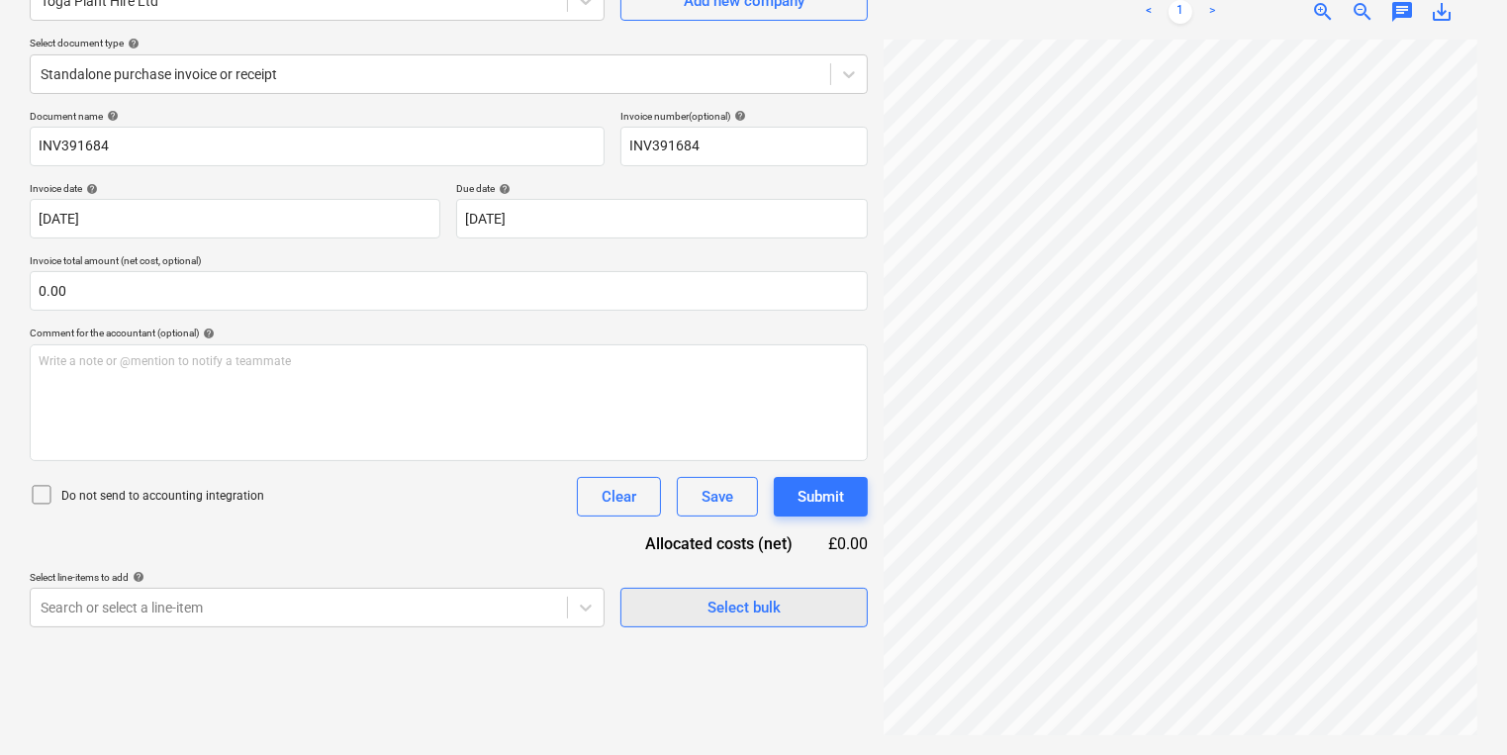
scroll to position [98, 0]
click at [819, 611] on span "Select bulk" at bounding box center [744, 608] width 198 height 26
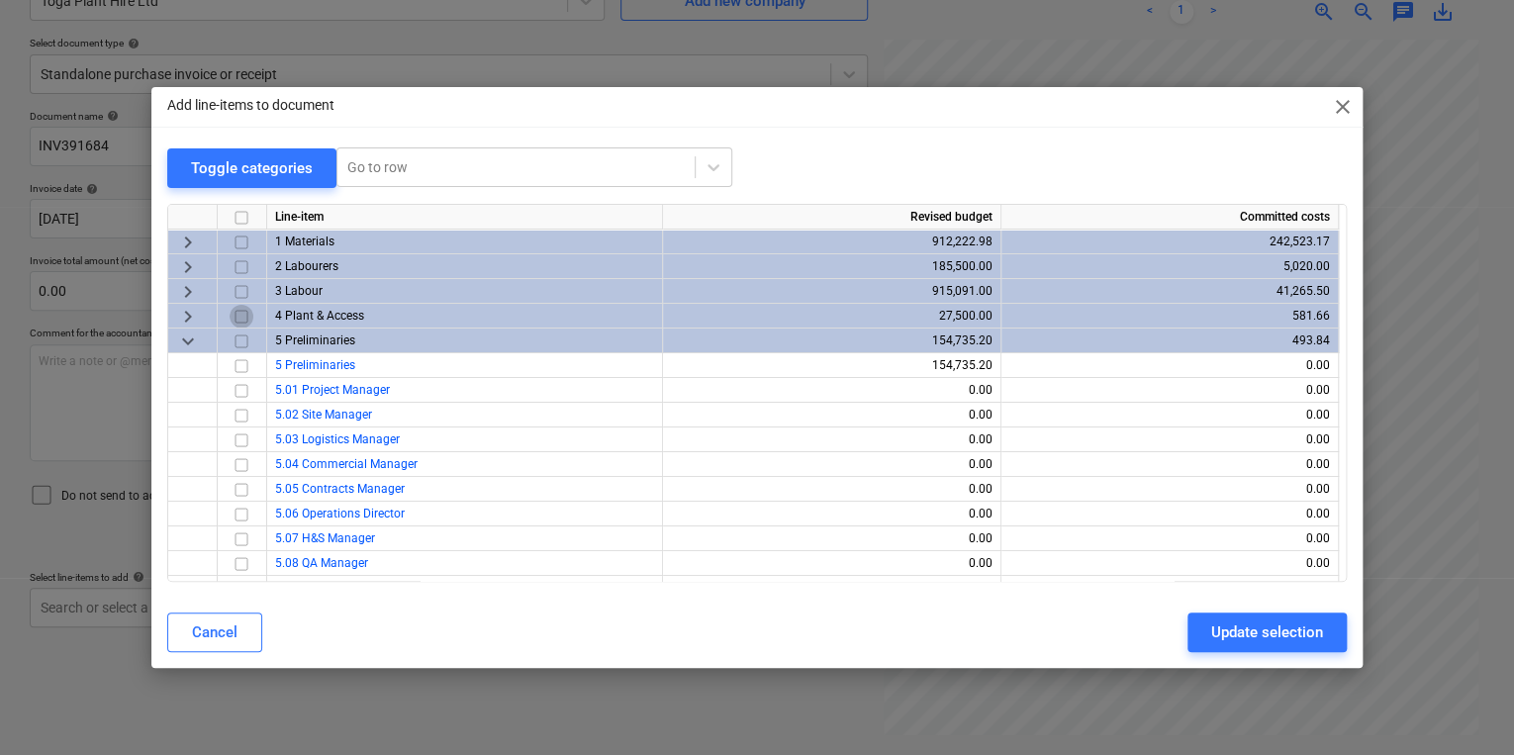
click at [245, 315] on input "checkbox" at bounding box center [242, 316] width 24 height 24
click at [188, 316] on span "keyboard_arrow_right" at bounding box center [188, 316] width 24 height 24
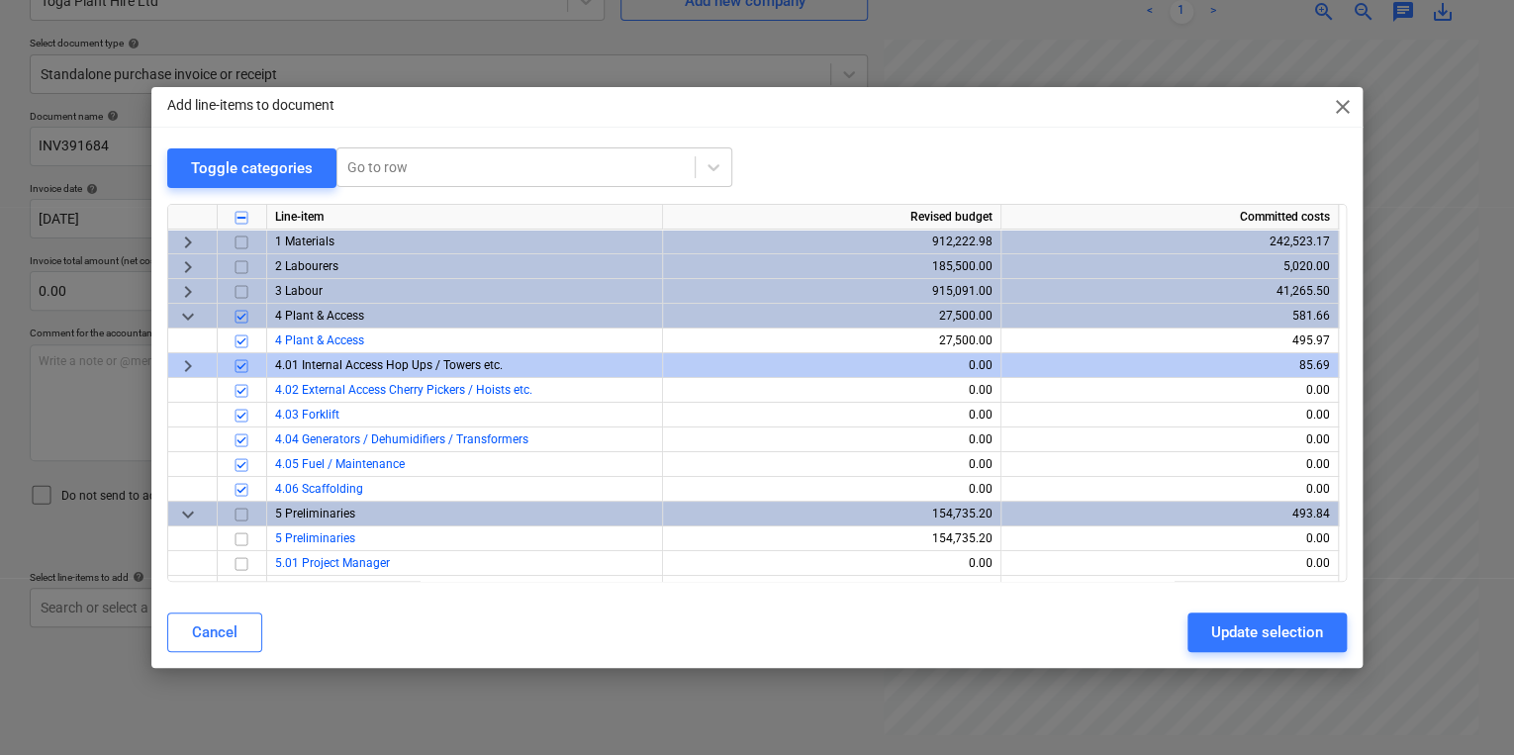
click at [232, 370] on input "checkbox" at bounding box center [242, 365] width 24 height 24
click at [240, 411] on input "checkbox" at bounding box center [242, 415] width 24 height 24
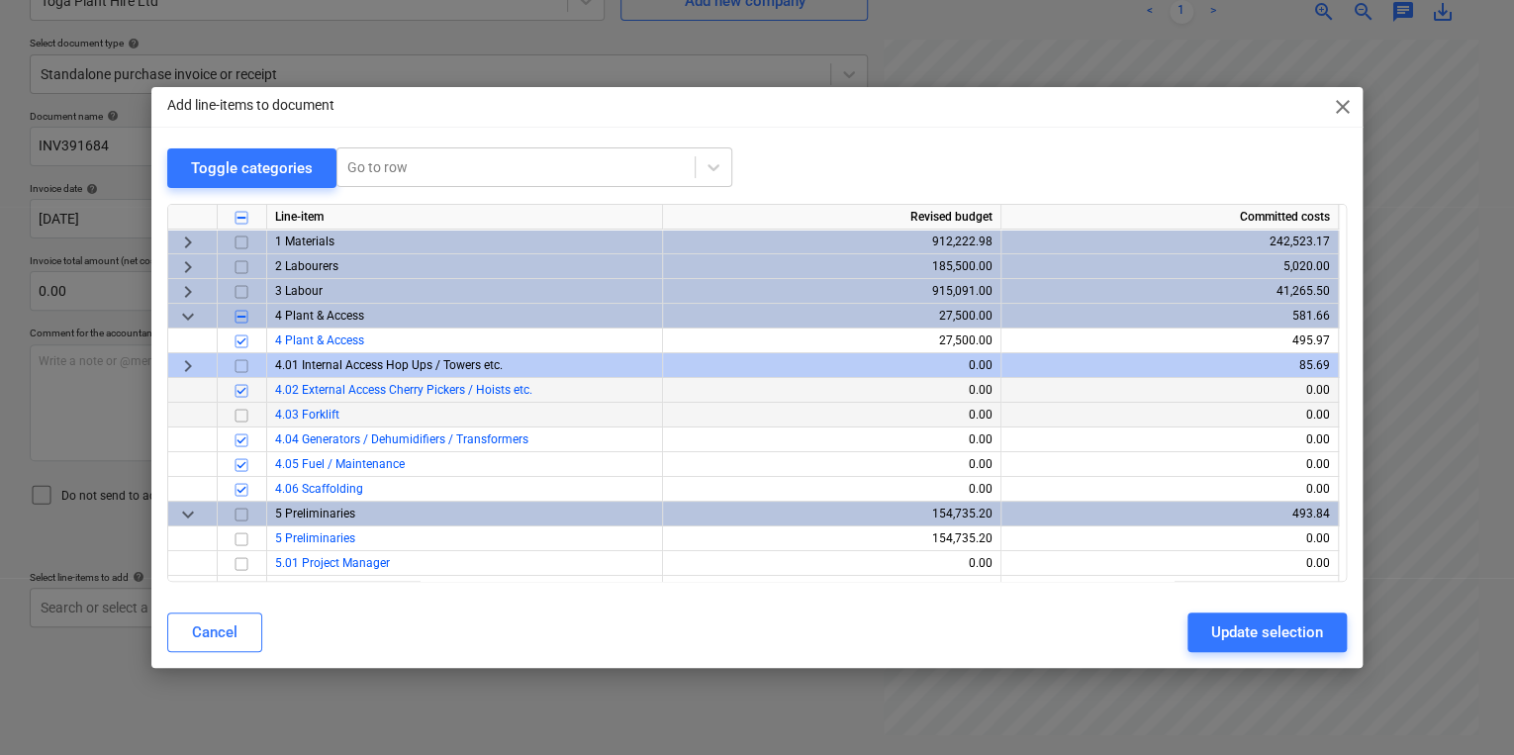
click at [233, 388] on input "checkbox" at bounding box center [242, 390] width 24 height 24
click at [244, 443] on input "checkbox" at bounding box center [242, 439] width 24 height 24
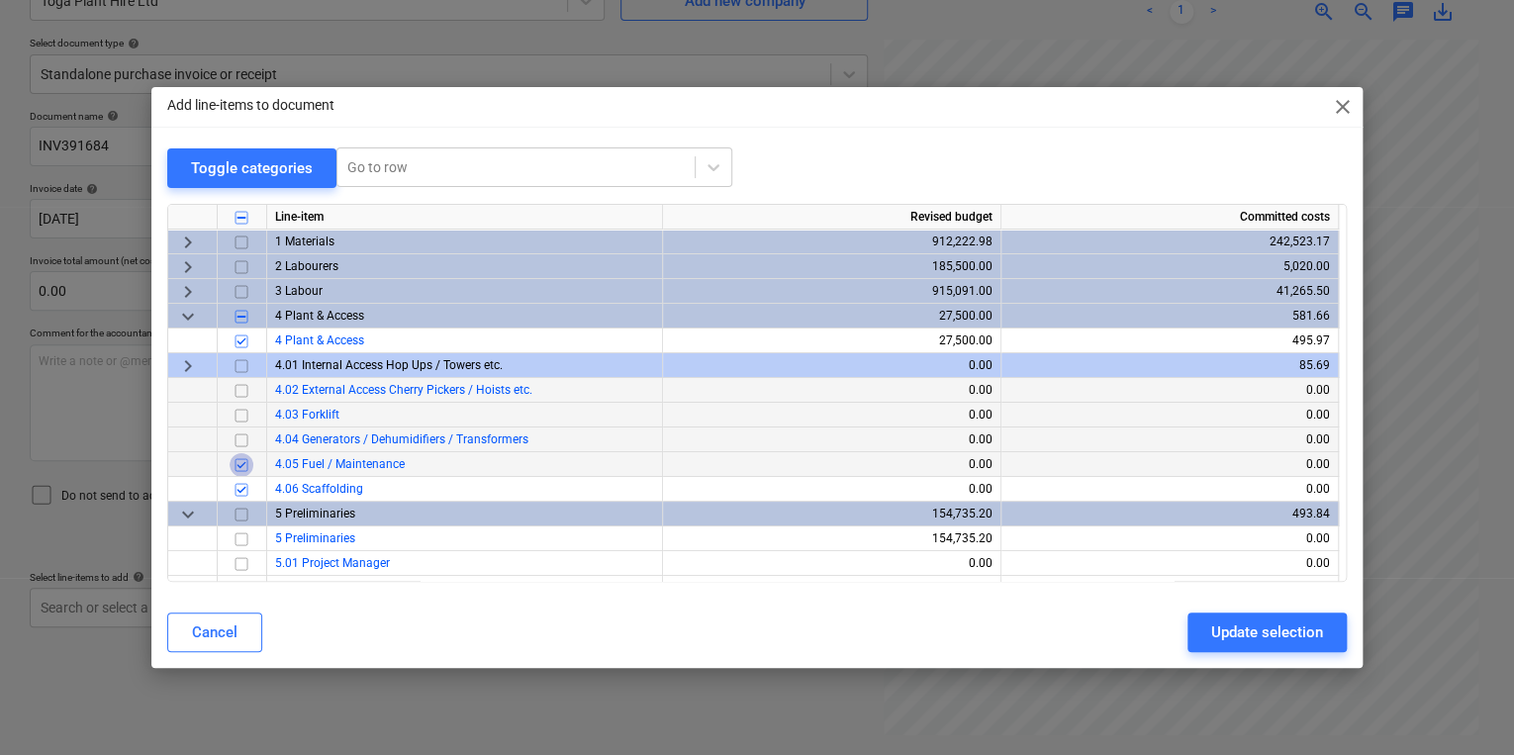
click at [241, 468] on input "checkbox" at bounding box center [242, 464] width 24 height 24
click at [241, 502] on div at bounding box center [242, 514] width 49 height 25
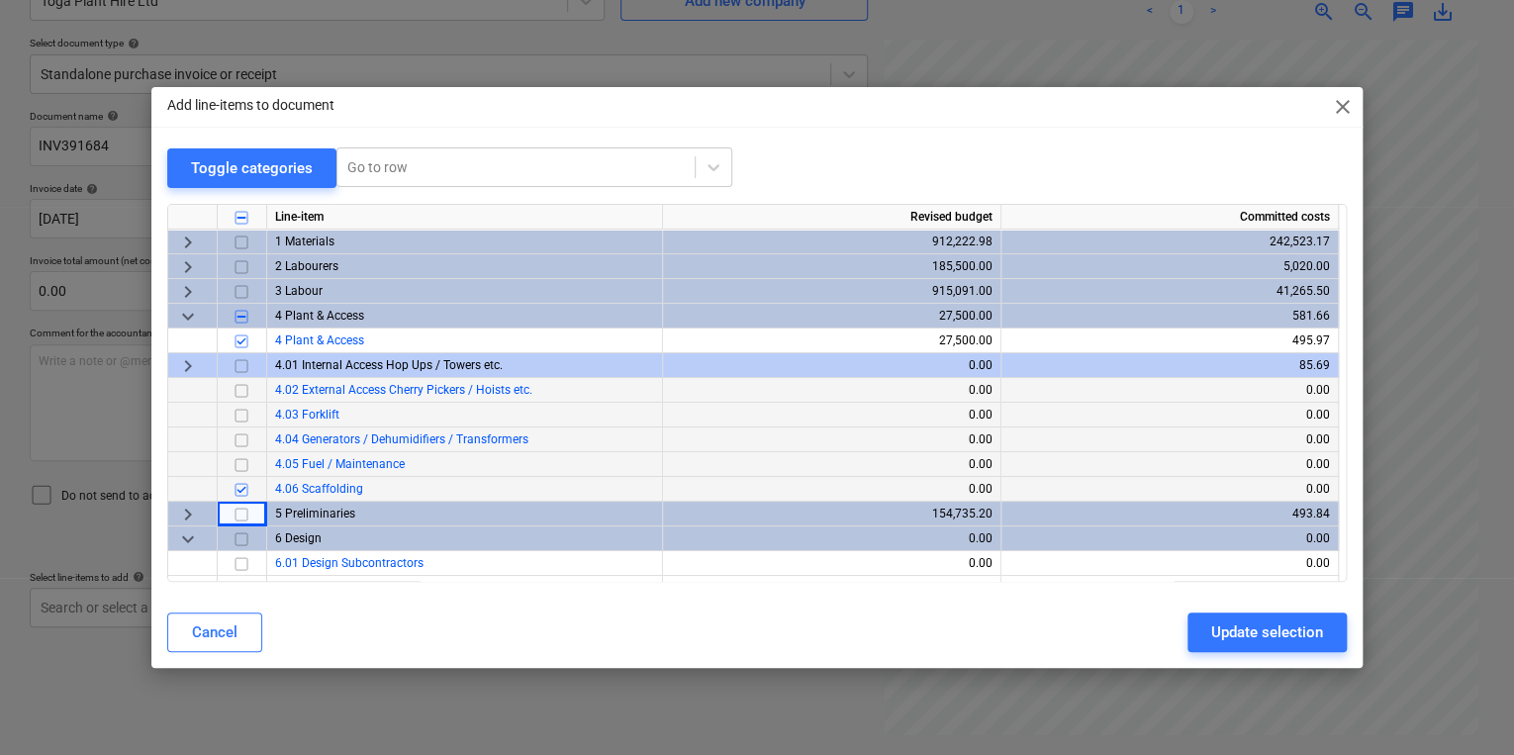
click at [241, 487] on input "checkbox" at bounding box center [242, 489] width 24 height 24
click at [1203, 623] on button "Update selection" at bounding box center [1266, 632] width 159 height 40
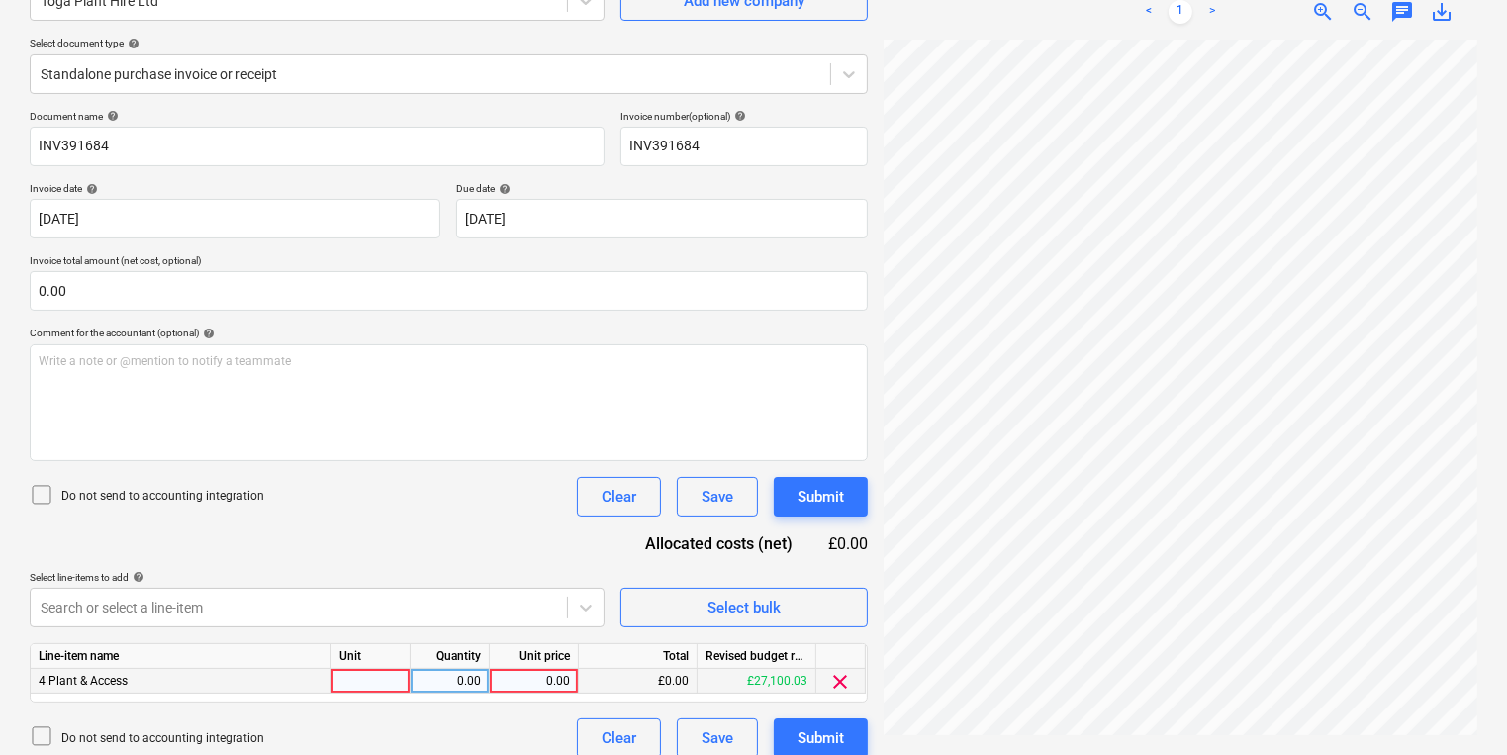
click at [361, 684] on div at bounding box center [370, 681] width 79 height 25
click at [786, 610] on span "Select bulk" at bounding box center [744, 608] width 198 height 26
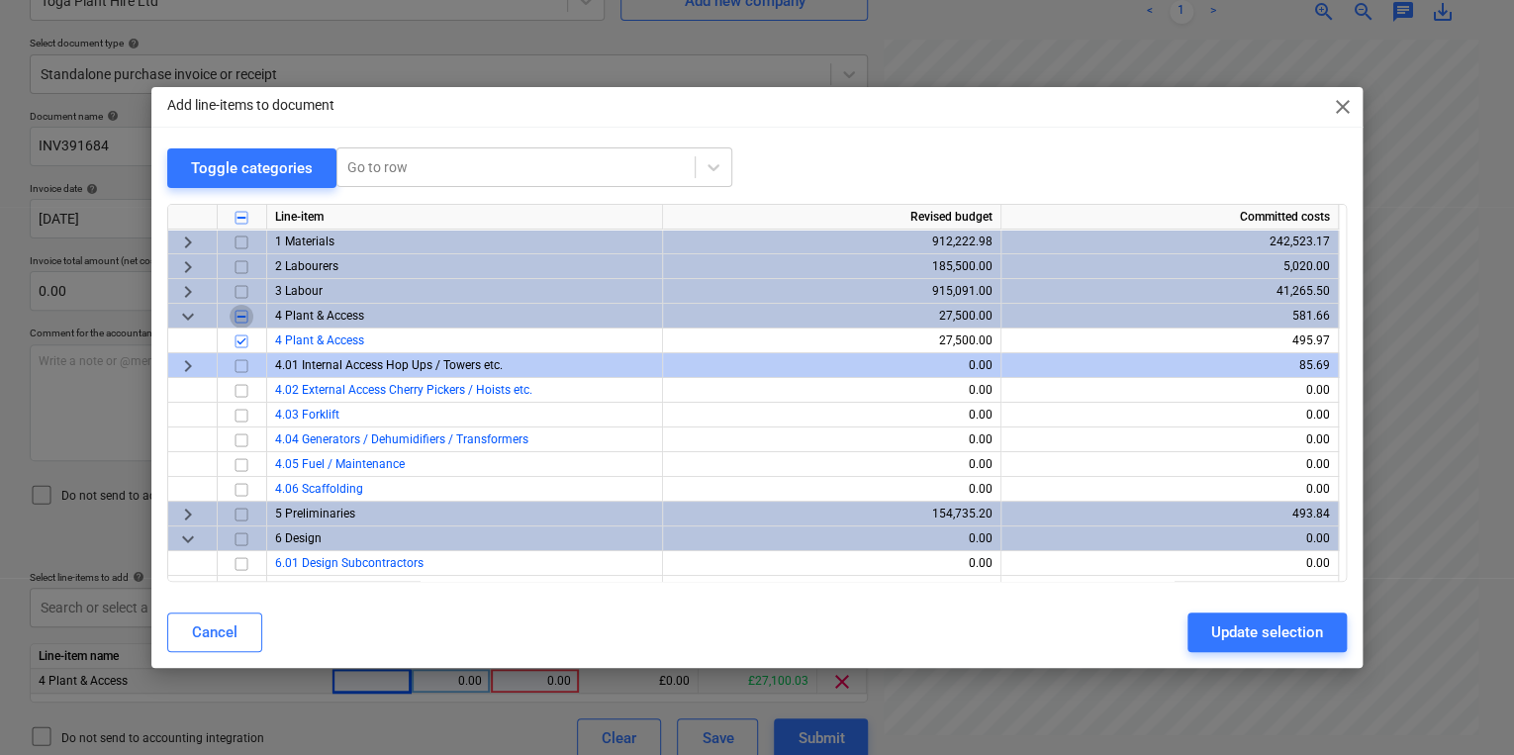
click at [241, 307] on input "checkbox" at bounding box center [242, 316] width 24 height 24
click at [242, 309] on input "checkbox" at bounding box center [242, 316] width 24 height 24
click at [1364, 107] on div "Add line-items to document close Toggle categories Go to row Line-item Revised …" at bounding box center [757, 377] width 1514 height 755
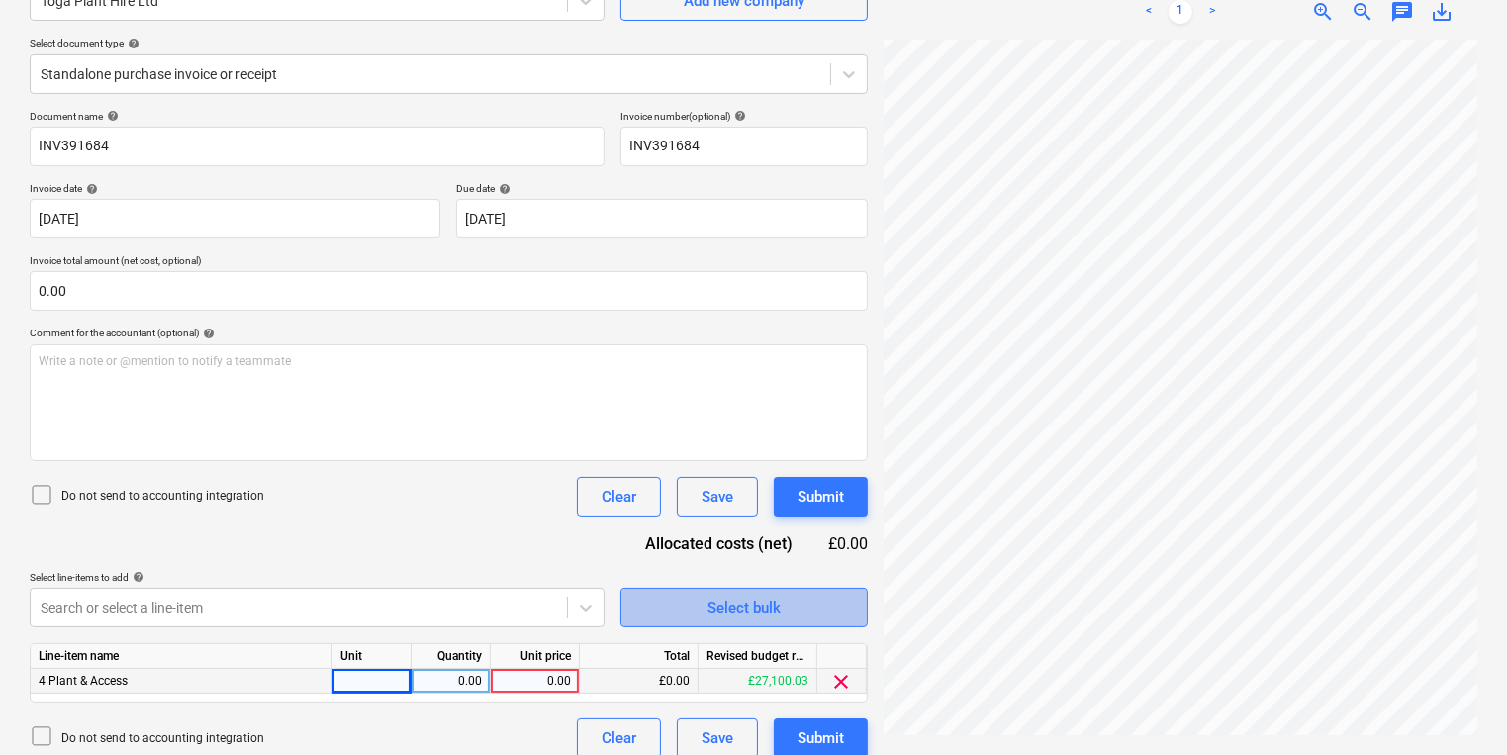
click at [673, 601] on span "Select bulk" at bounding box center [744, 608] width 198 height 26
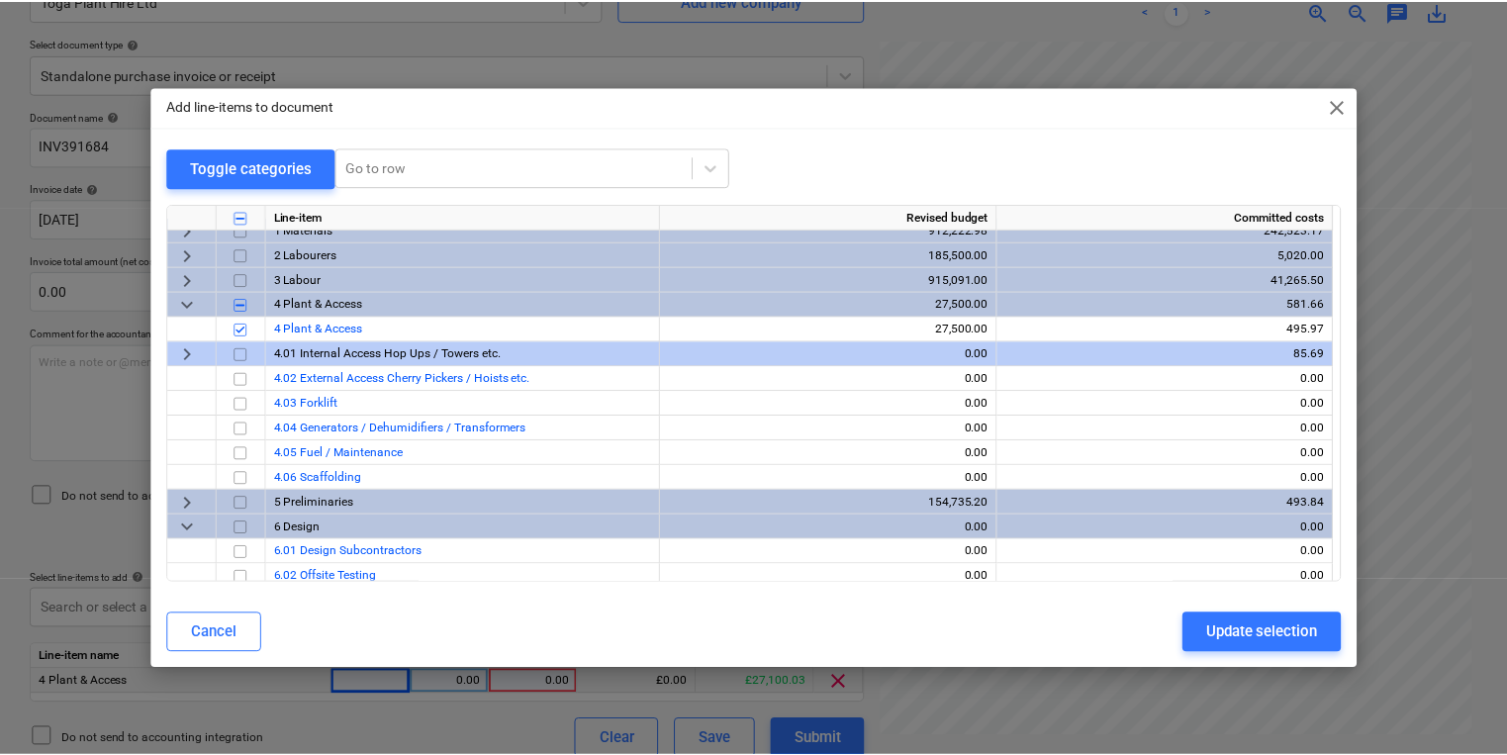
scroll to position [0, 0]
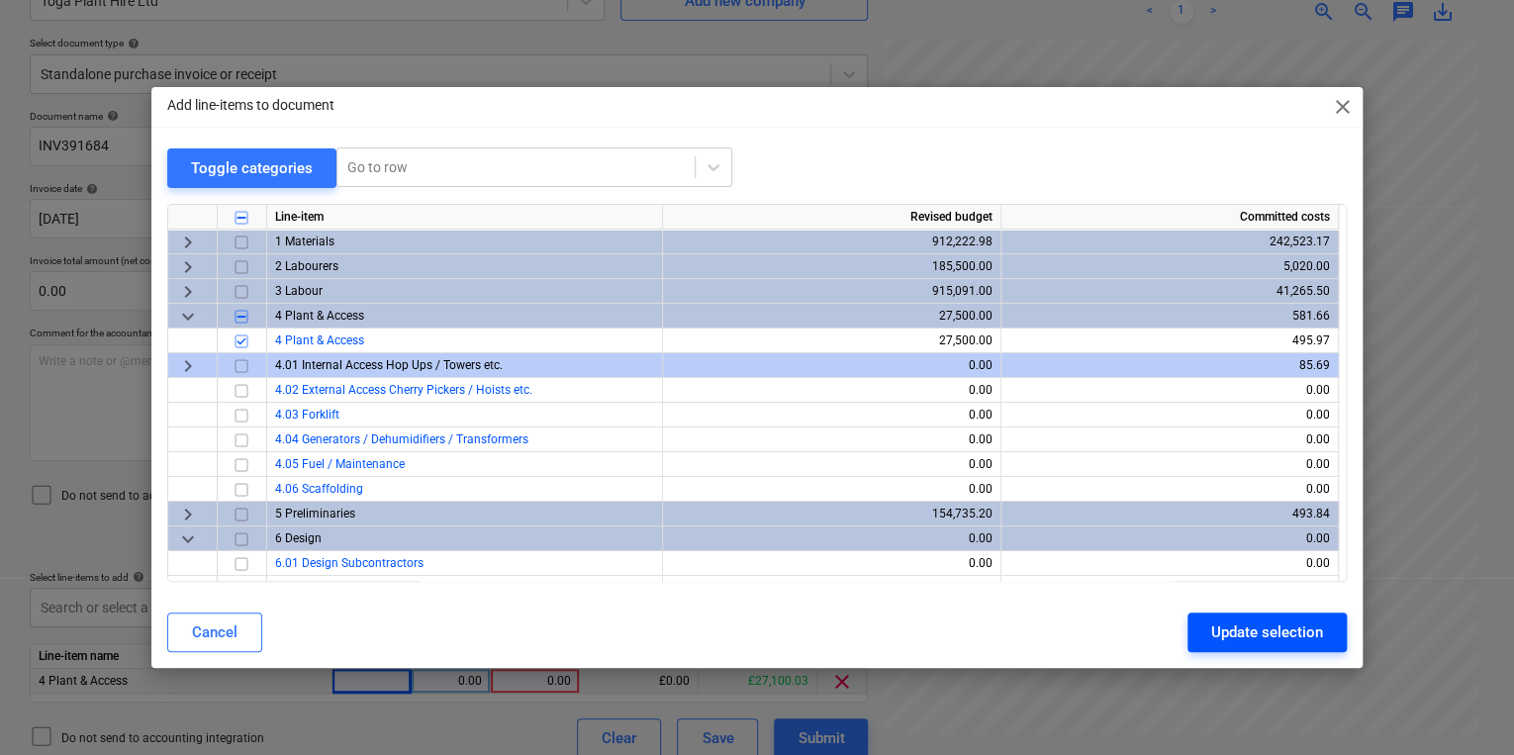
click at [1243, 624] on div "Update selection" at bounding box center [1267, 632] width 112 height 26
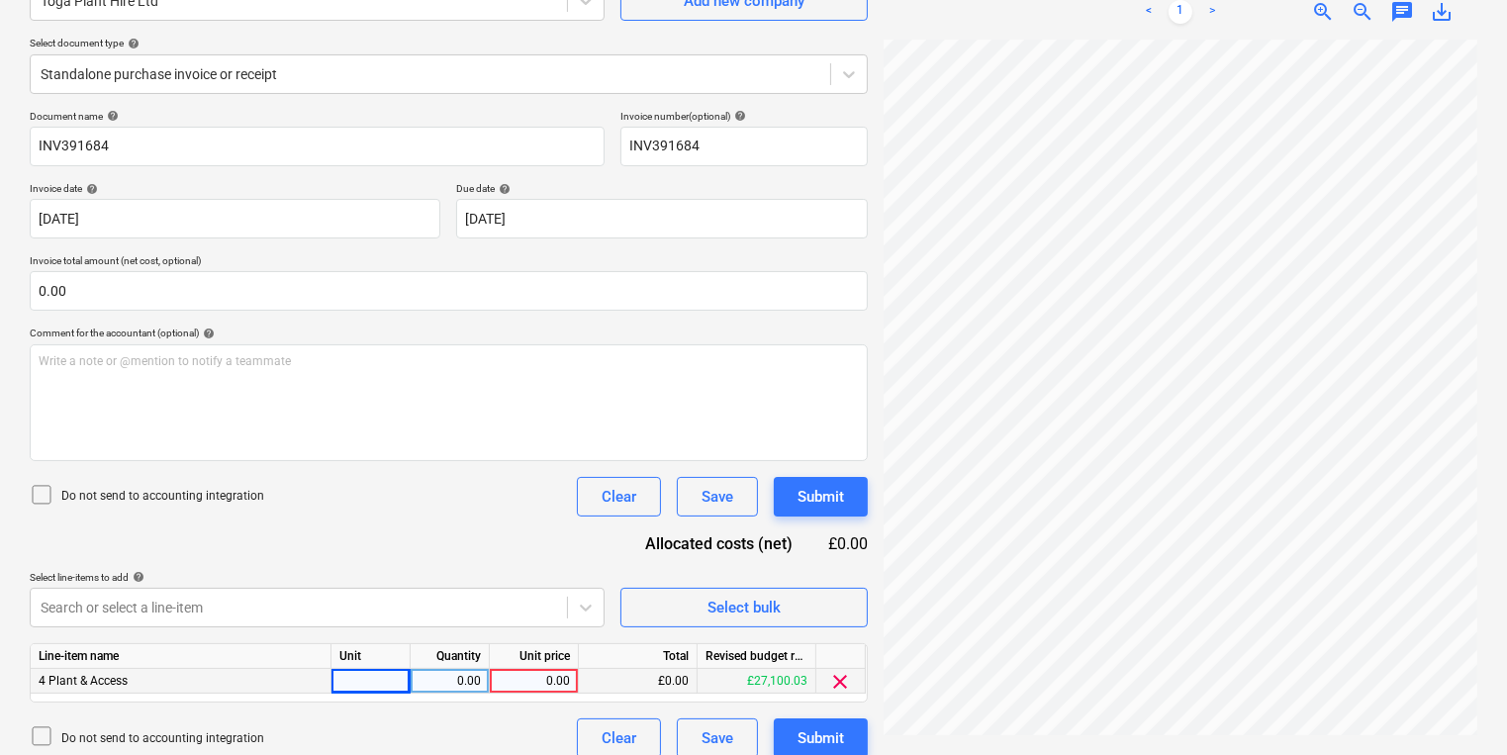
click at [382, 673] on div at bounding box center [370, 681] width 79 height 25
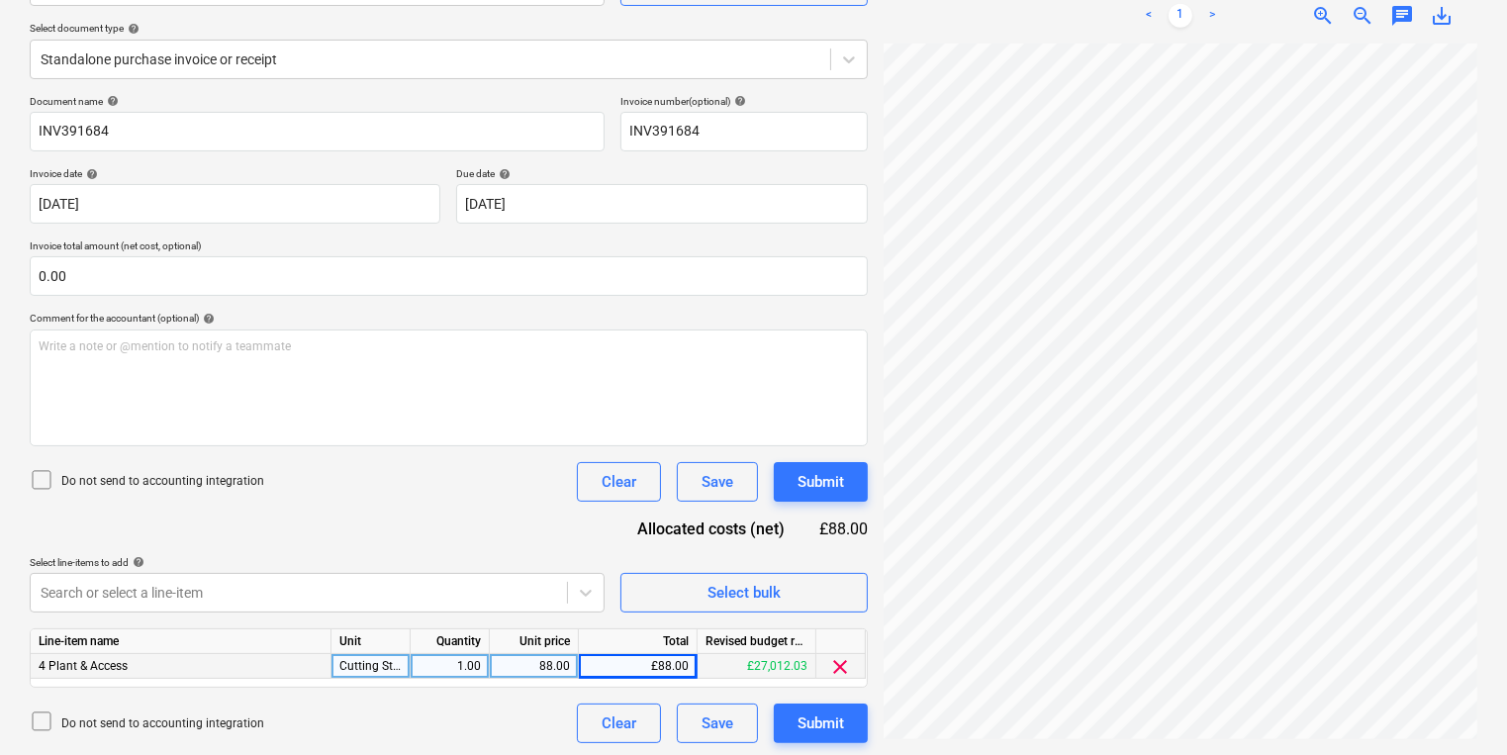
scroll to position [216, 0]
click at [415, 701] on div "Do not send to accounting integration Clear Save Submit" at bounding box center [449, 720] width 838 height 40
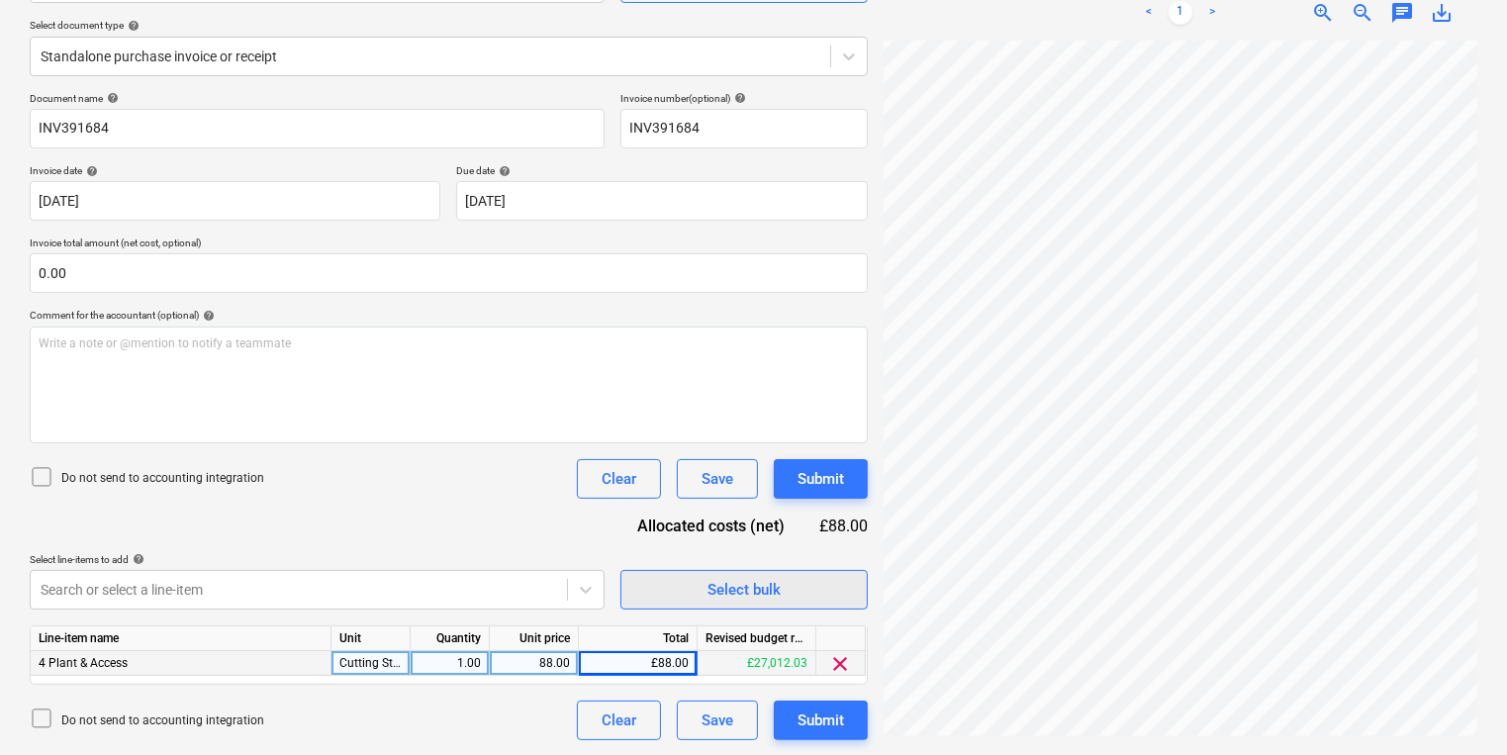
click at [691, 600] on span "Select bulk" at bounding box center [744, 590] width 198 height 26
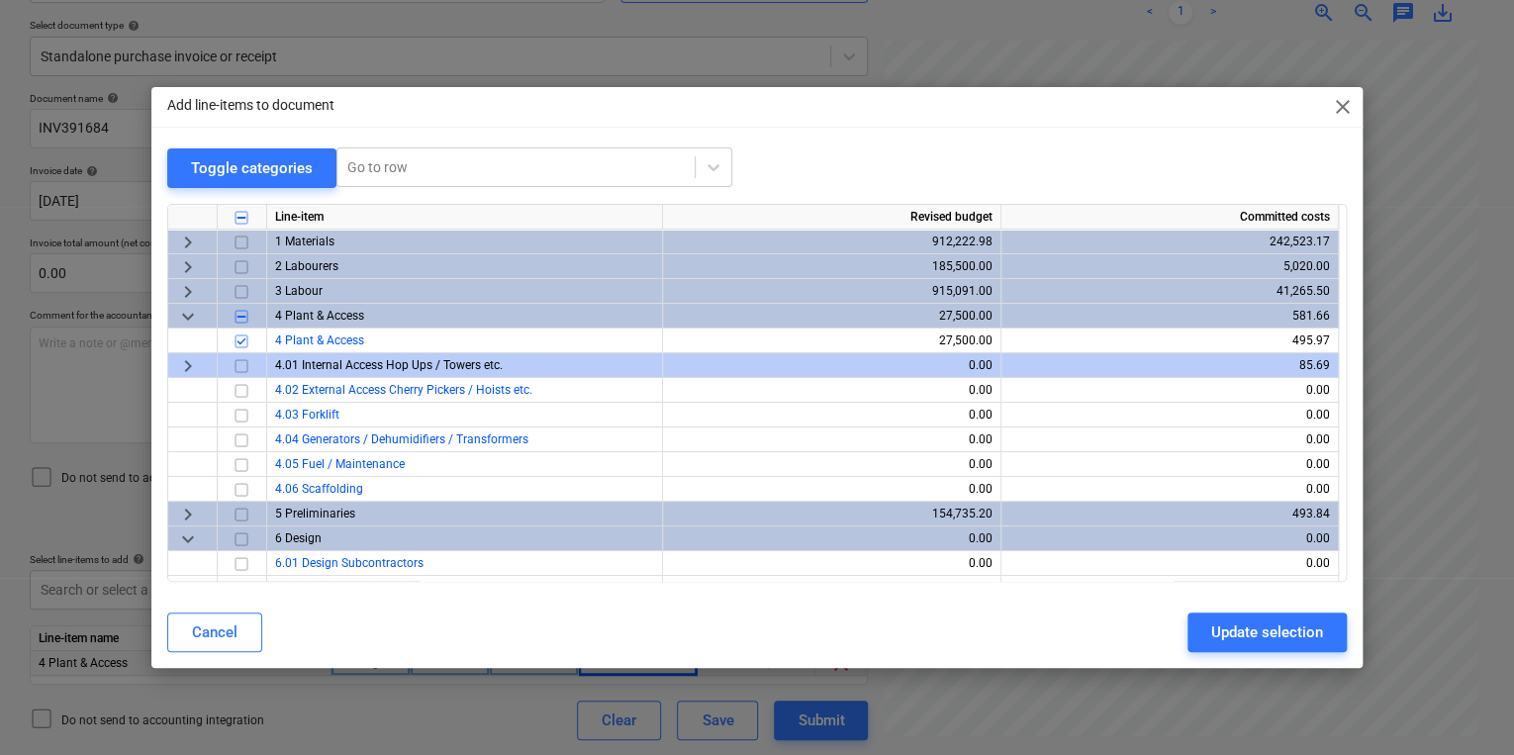
click at [801, 644] on div "Cancel Update selection" at bounding box center [756, 632] width 1179 height 40
click at [314, 752] on div "Add line-items to document close Toggle categories Go to row Line-item Revised …" at bounding box center [757, 377] width 1514 height 755
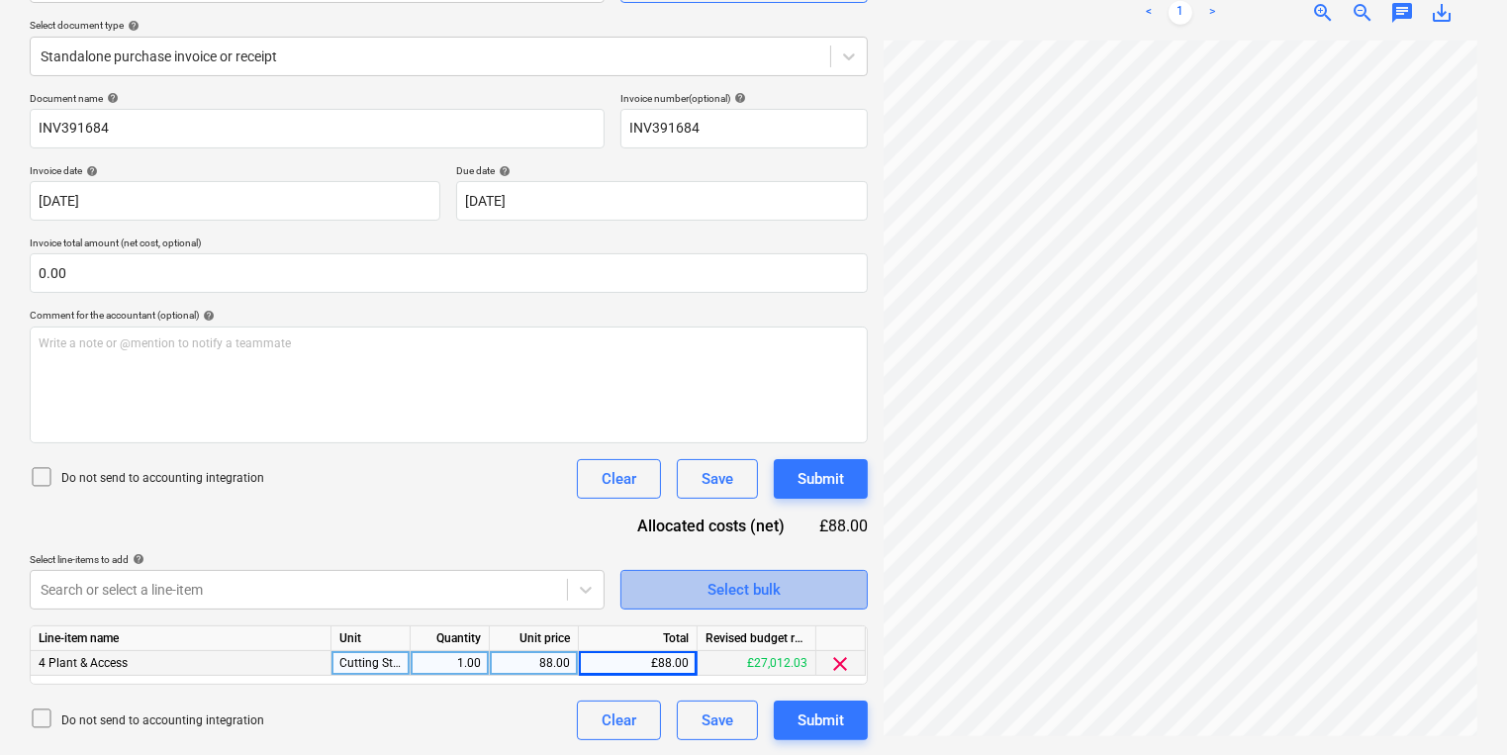
click at [780, 590] on div "Select bulk" at bounding box center [743, 590] width 73 height 26
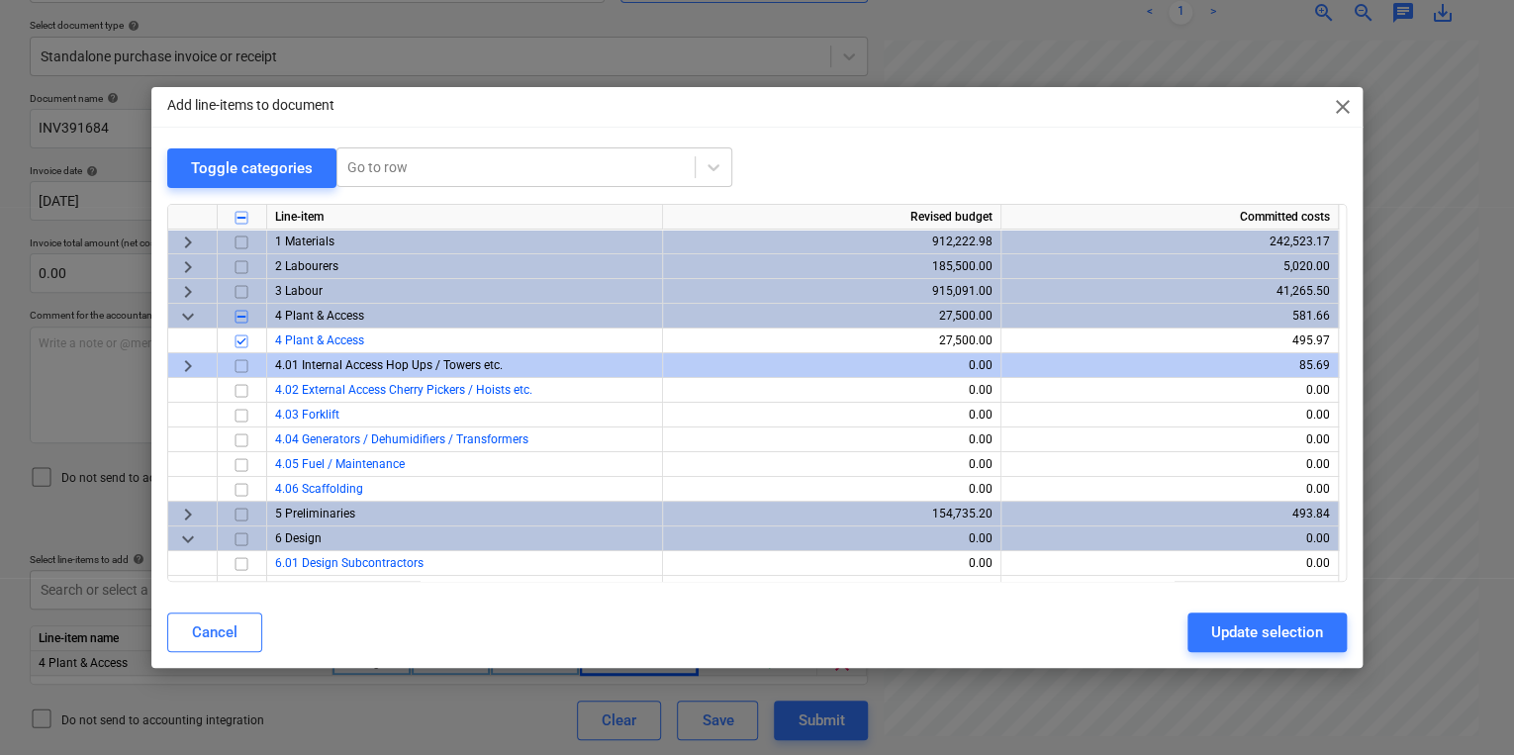
click at [421, 740] on div "Add line-items to document close Toggle categories Go to row Line-item Revised …" at bounding box center [757, 377] width 1514 height 755
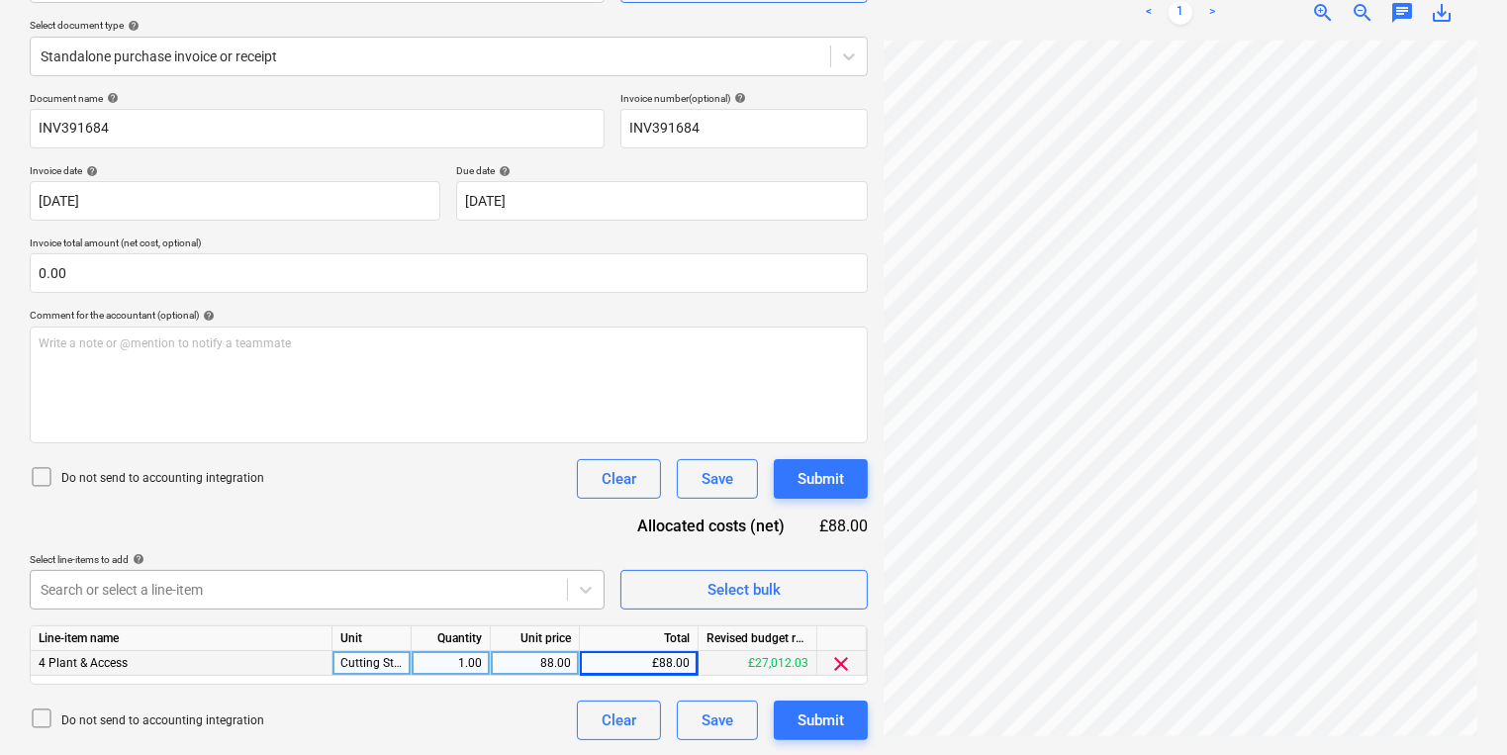
click at [346, 539] on body "Sales Projects Contacts Company Inbox 6 format_size keyboard_arrow_down help se…" at bounding box center [753, 161] width 1507 height 755
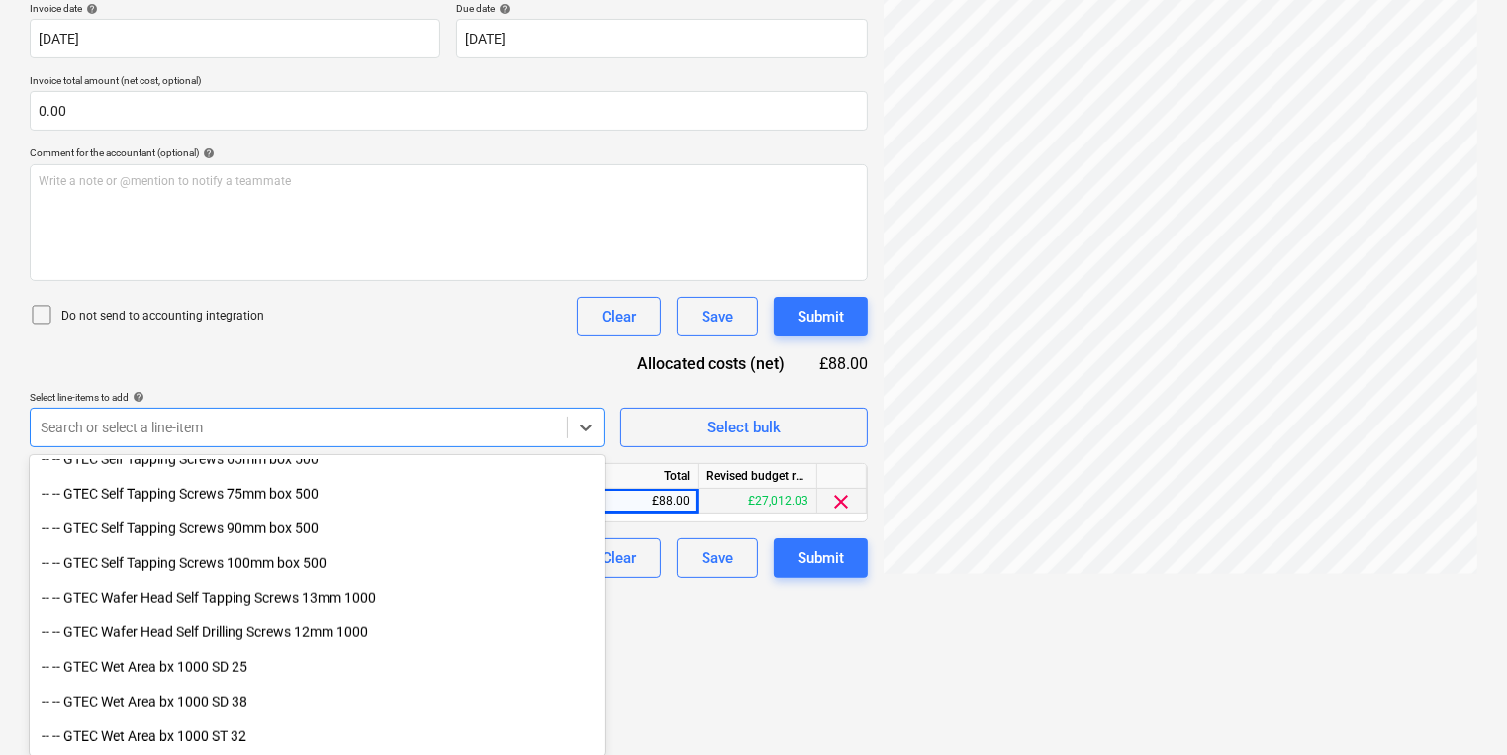
scroll to position [2295, 0]
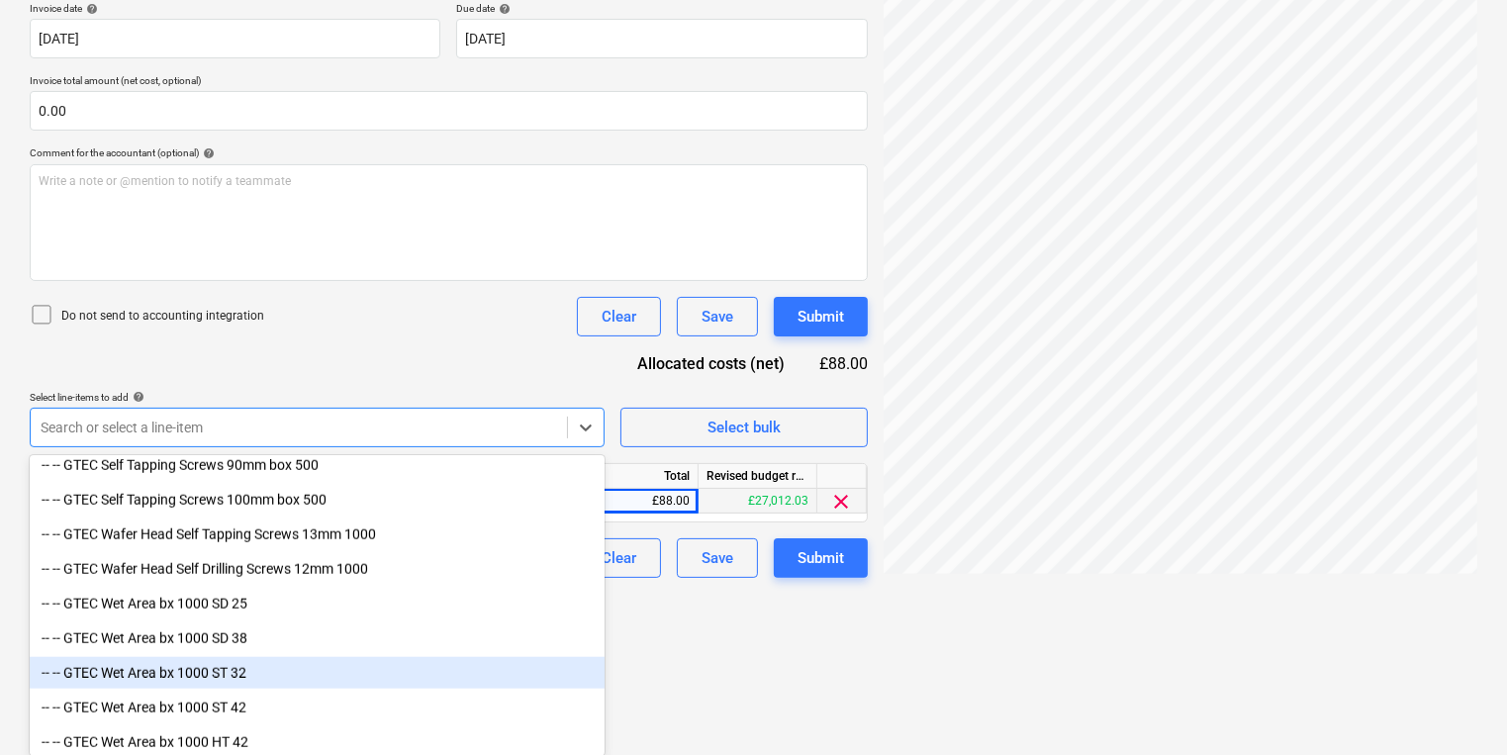
click at [694, 377] on html "Sales Projects Contacts Company Inbox 6 format_size keyboard_arrow_down help se…" at bounding box center [753, -1] width 1507 height 755
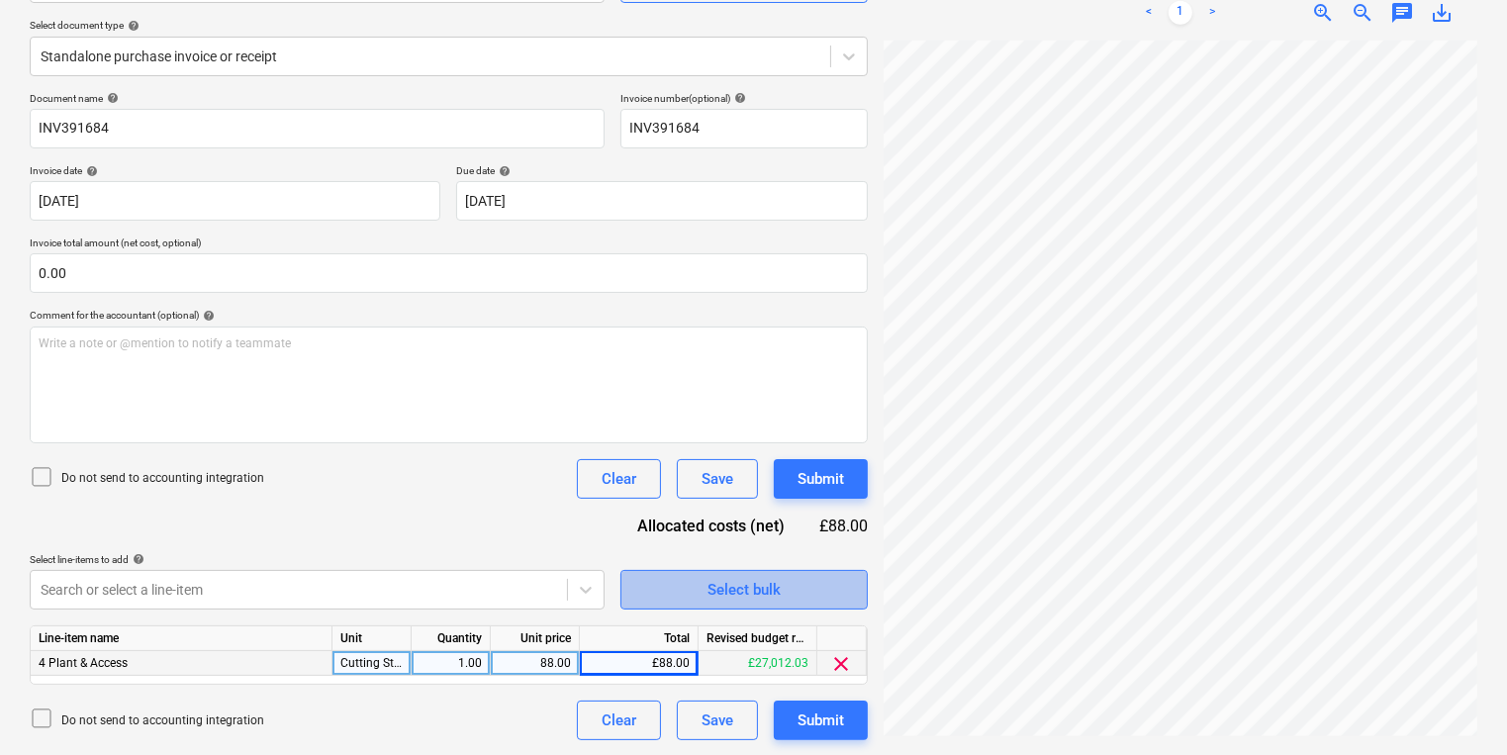
click at [675, 591] on span "Select bulk" at bounding box center [744, 590] width 198 height 26
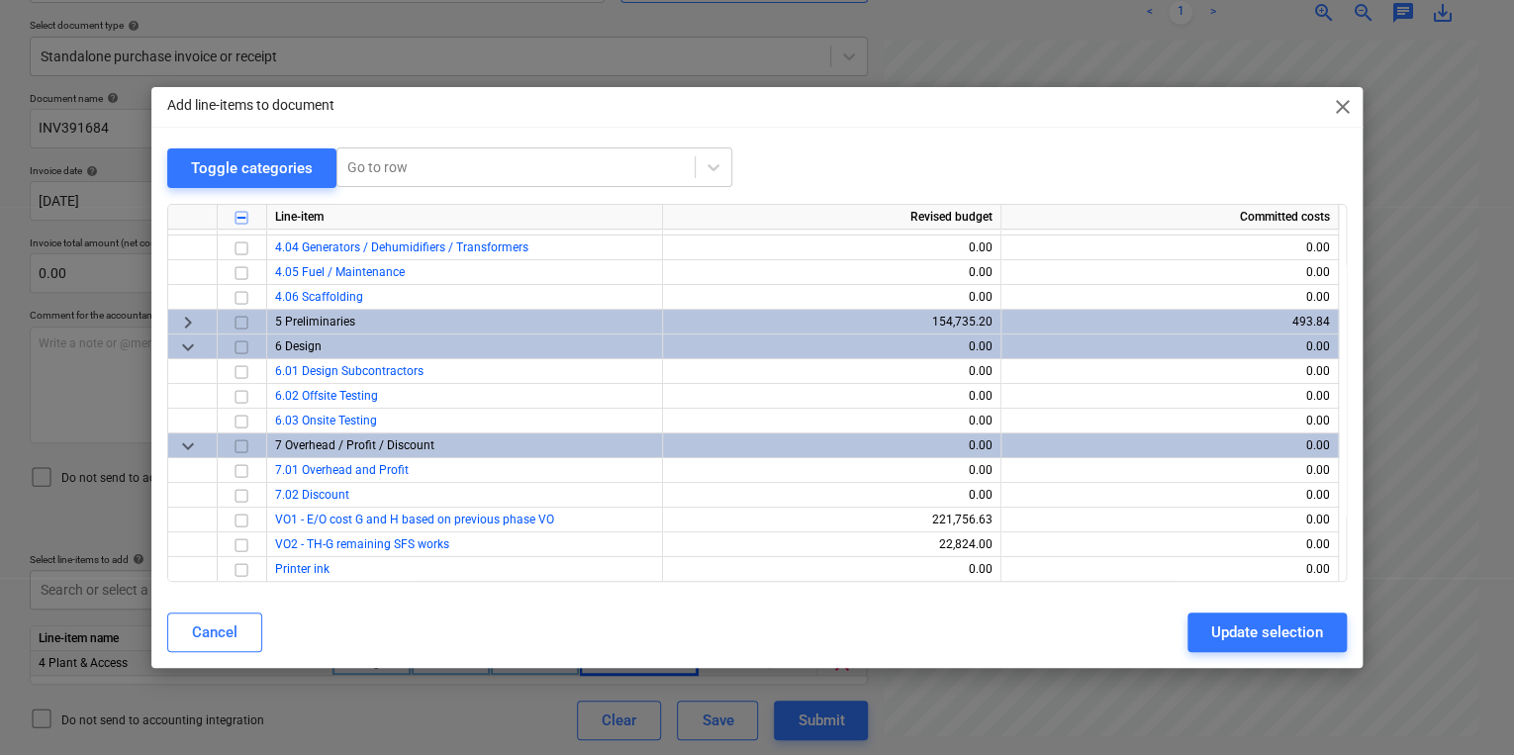
scroll to position [193, 0]
click at [192, 443] on span "keyboard_arrow_down" at bounding box center [188, 444] width 24 height 24
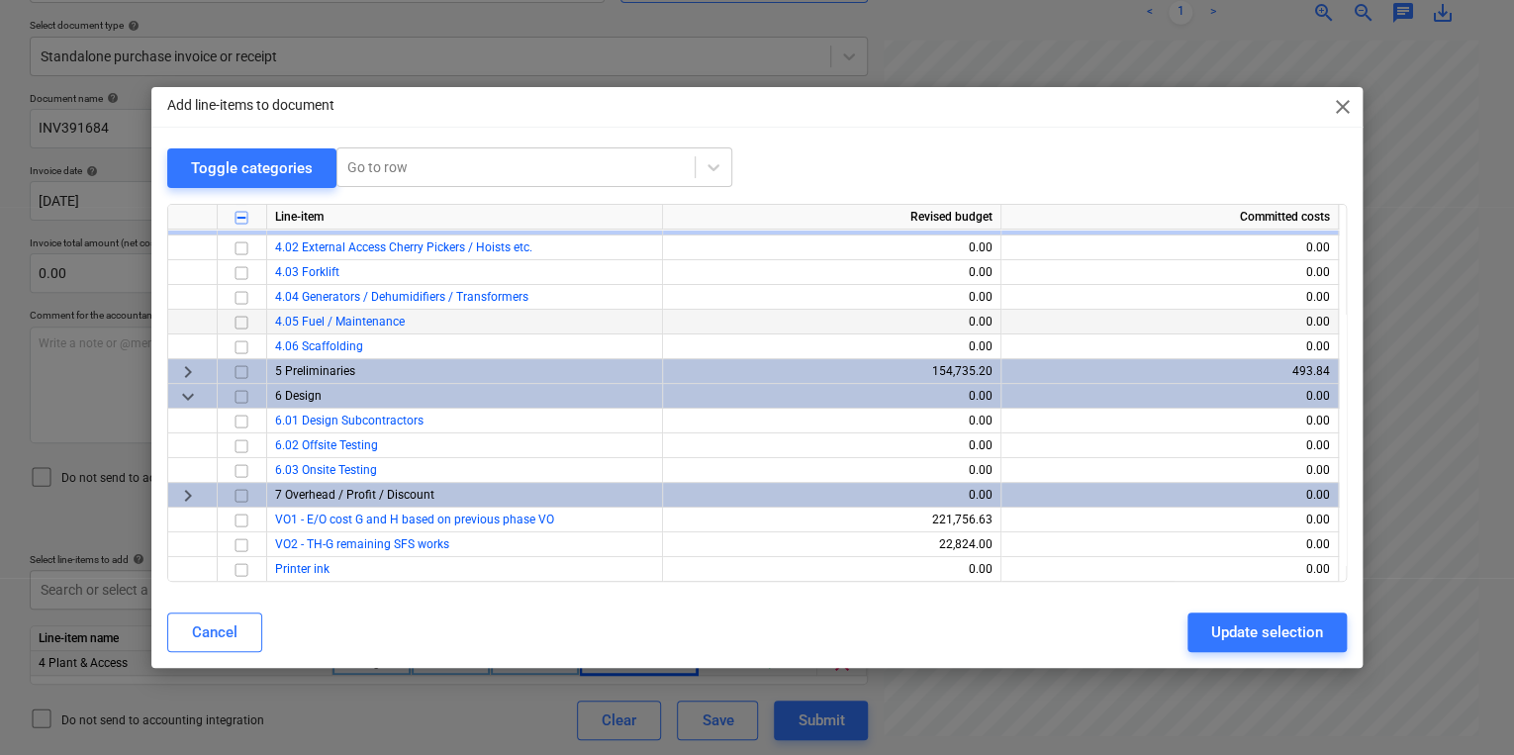
click at [181, 396] on span "keyboard_arrow_down" at bounding box center [188, 396] width 24 height 24
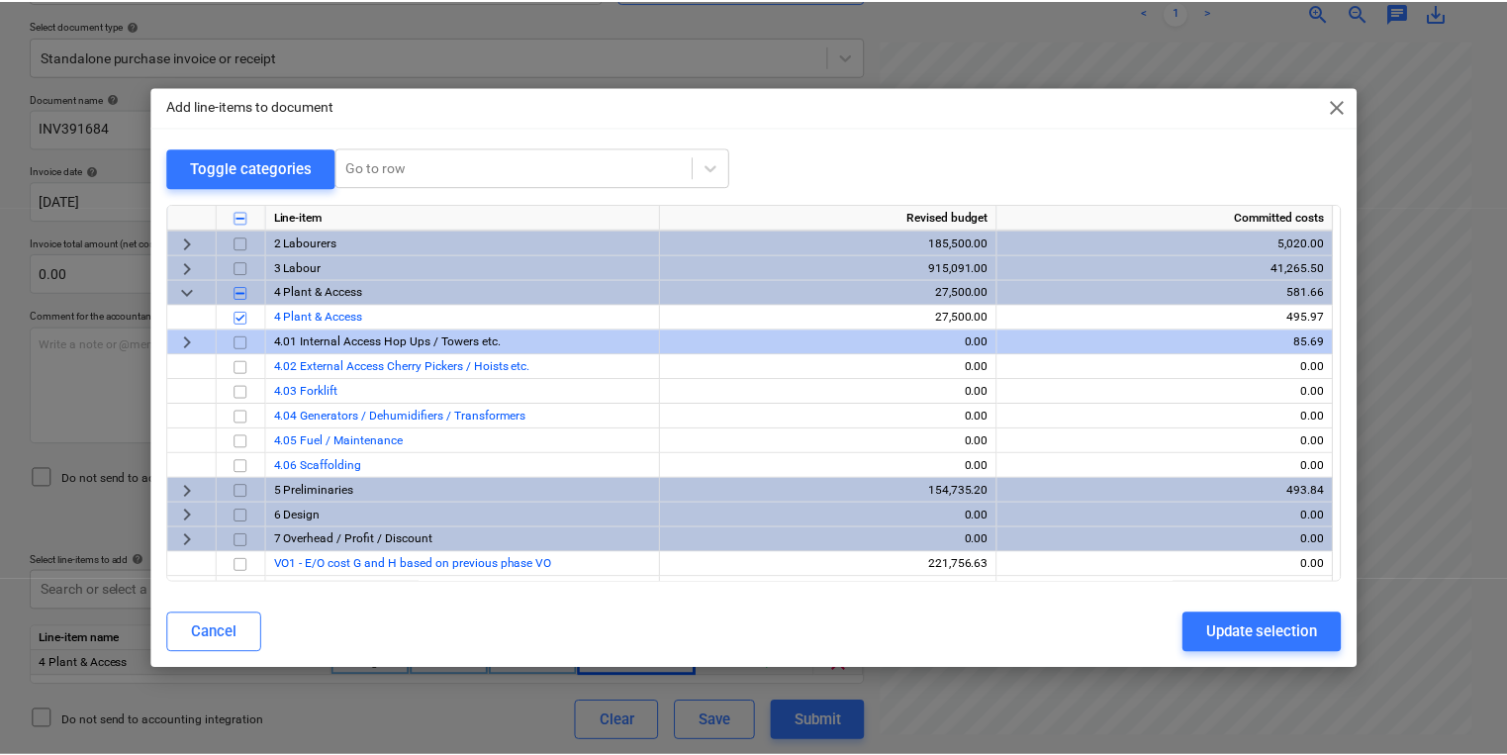
scroll to position [0, 0]
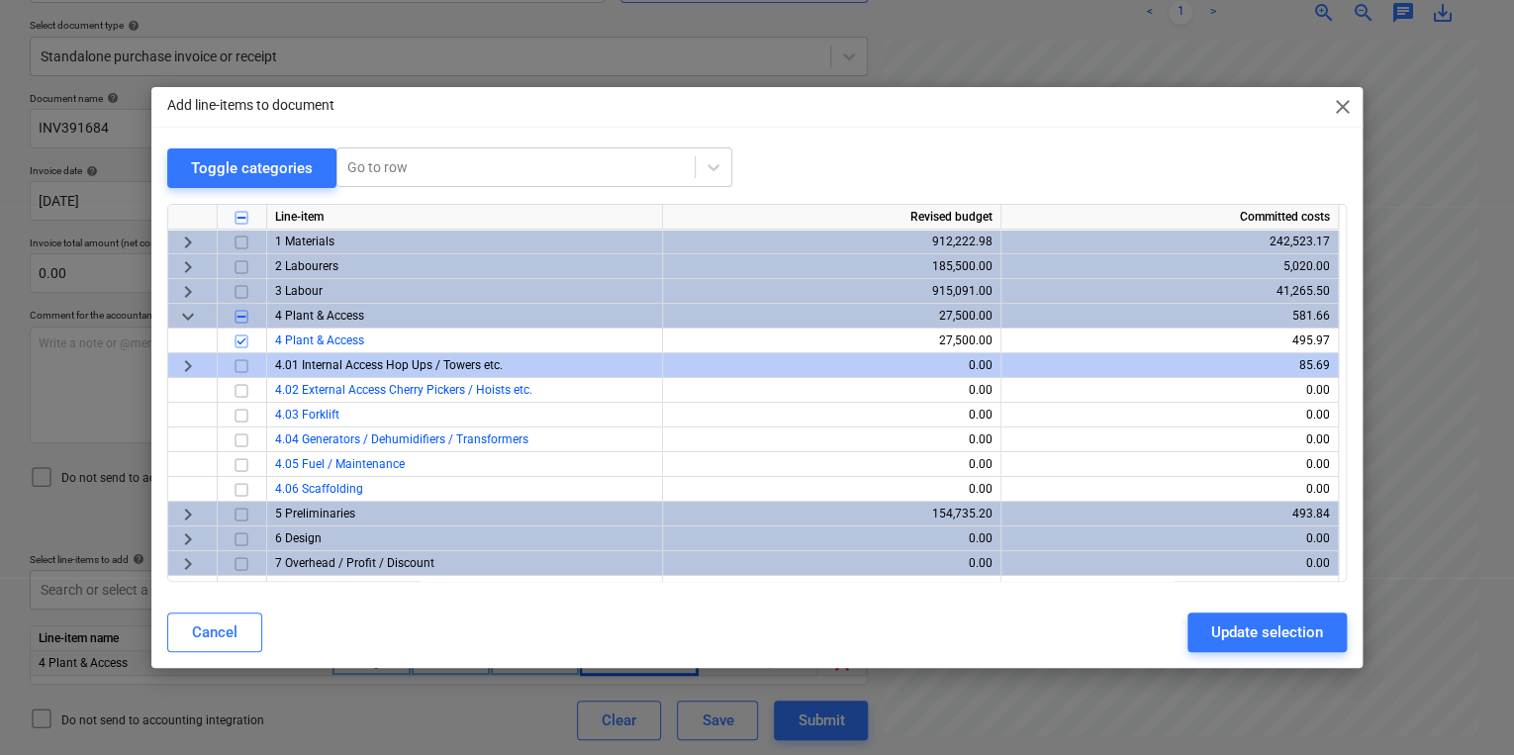
drag, startPoint x: 460, startPoint y: 620, endPoint x: 459, endPoint y: 657, distance: 36.6
click at [459, 657] on div "Cancel Update selection" at bounding box center [756, 631] width 1203 height 55
click at [336, 353] on div "4.01 Internal Access Hop Ups / Towers etc." at bounding box center [465, 365] width 396 height 25
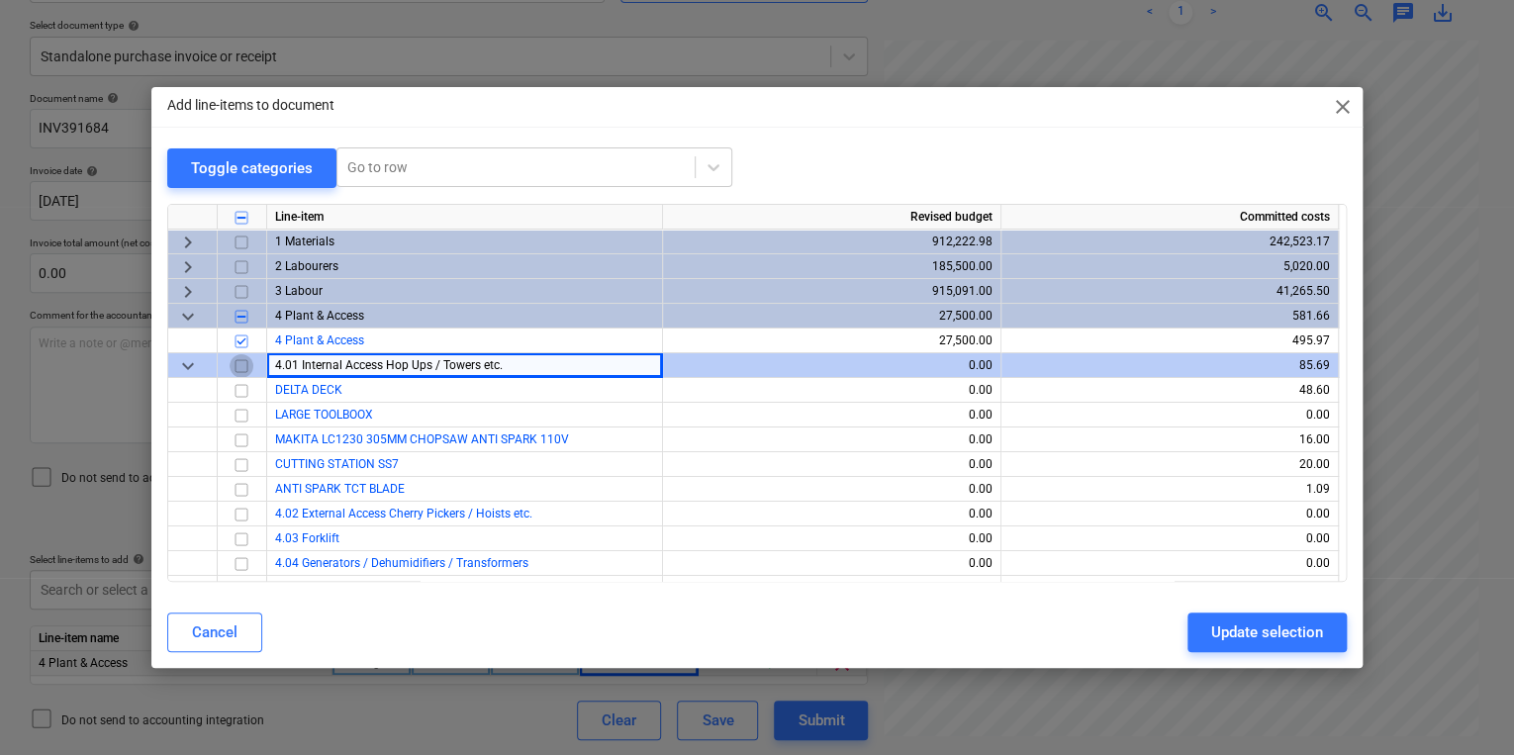
click at [245, 364] on input "checkbox" at bounding box center [242, 365] width 24 height 24
click at [1334, 103] on span "close" at bounding box center [1343, 107] width 24 height 24
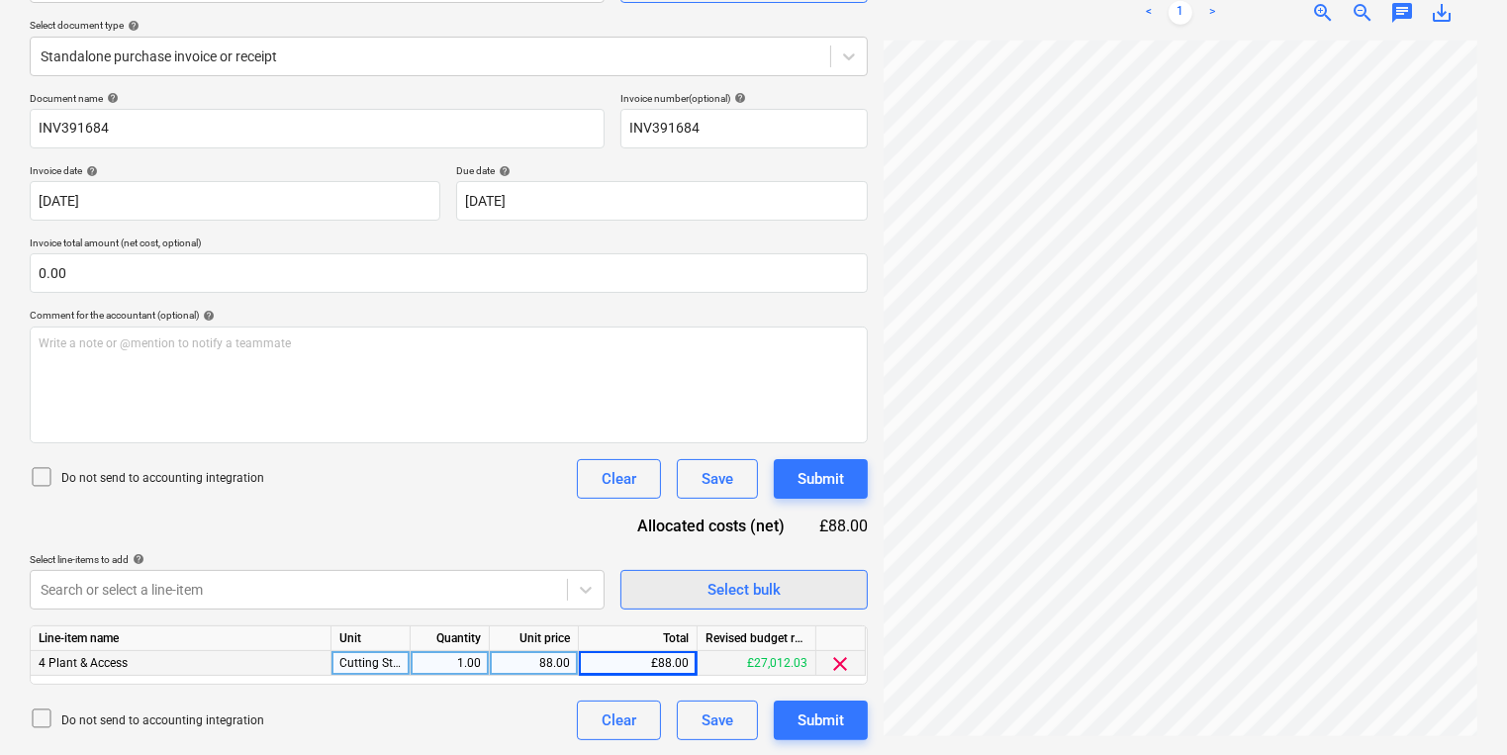
click at [677, 591] on span "Select bulk" at bounding box center [744, 590] width 198 height 26
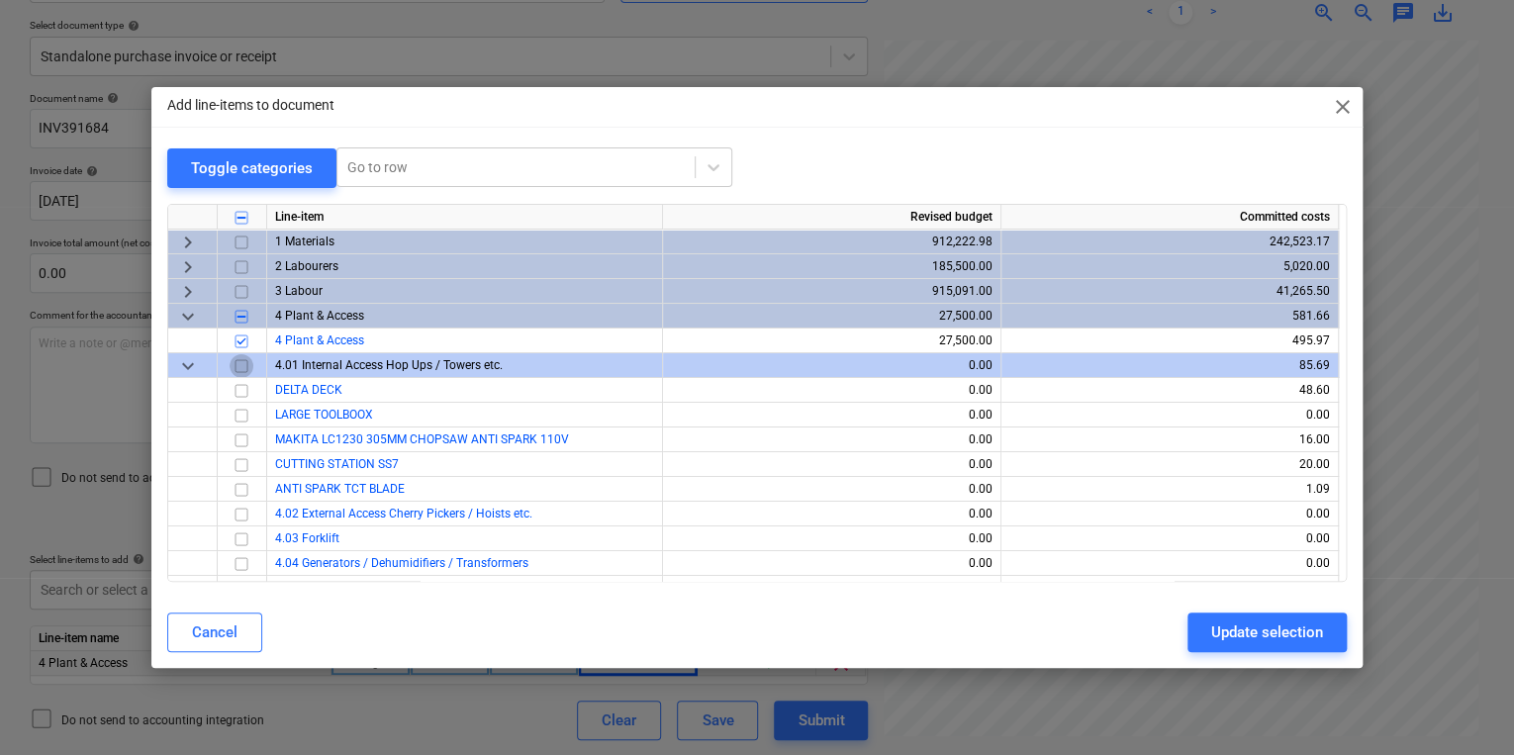
click at [247, 360] on input "checkbox" at bounding box center [242, 365] width 24 height 24
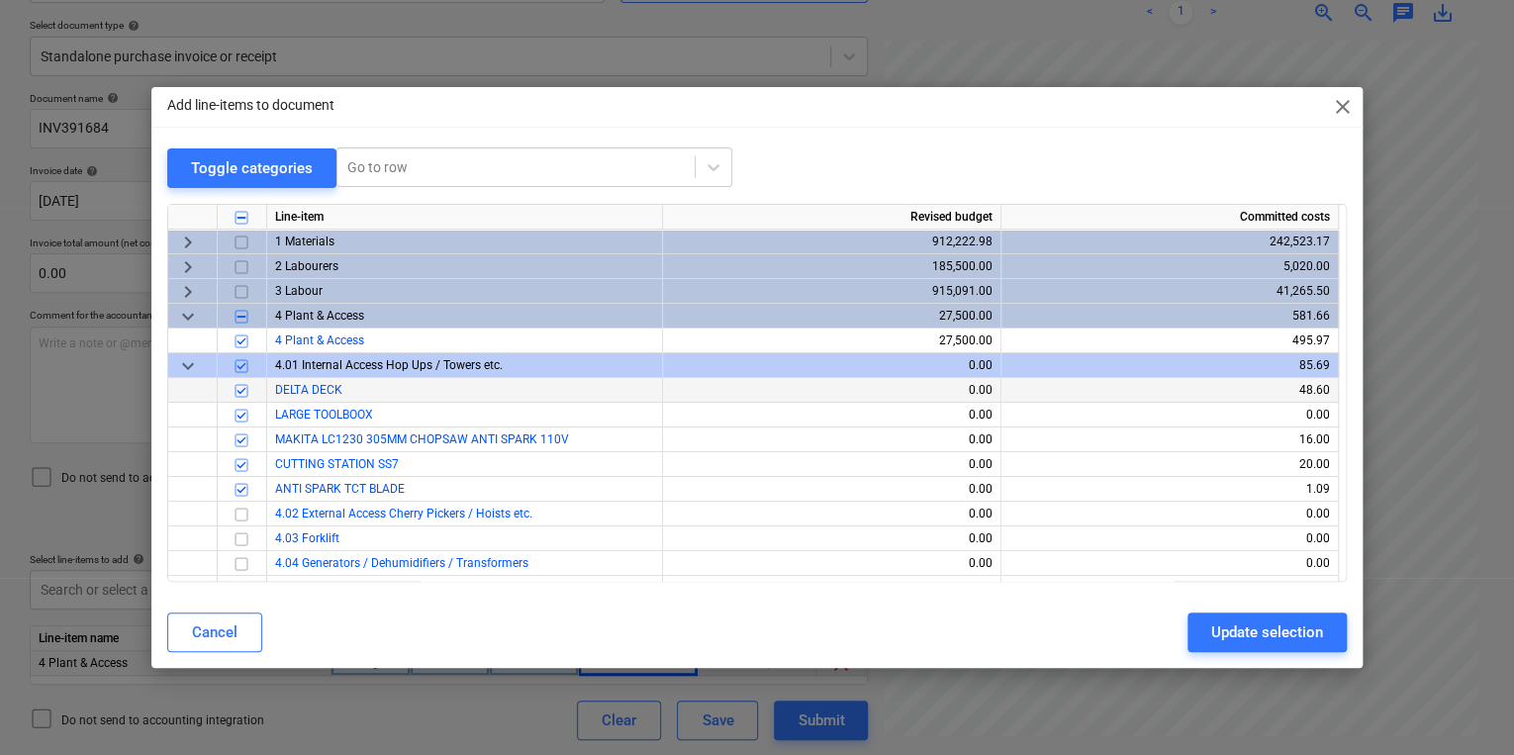
click at [243, 388] on input "checkbox" at bounding box center [242, 390] width 24 height 24
click at [245, 411] on input "checkbox" at bounding box center [242, 415] width 24 height 24
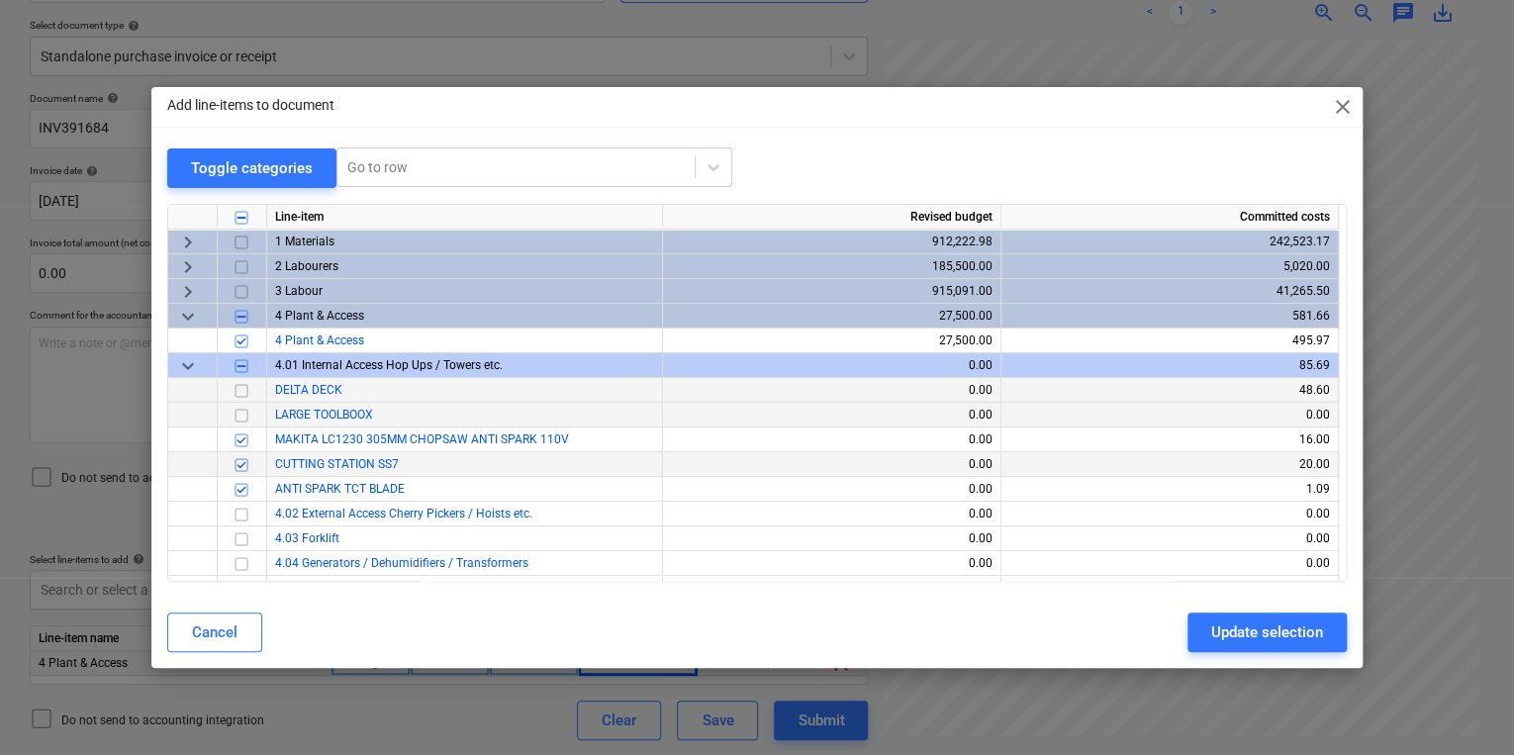
click at [245, 452] on div at bounding box center [242, 464] width 49 height 25
click at [241, 487] on input "checkbox" at bounding box center [242, 489] width 24 height 24
click at [238, 465] on input "checkbox" at bounding box center [242, 464] width 24 height 24
click at [1290, 629] on div "Update selection" at bounding box center [1267, 632] width 112 height 26
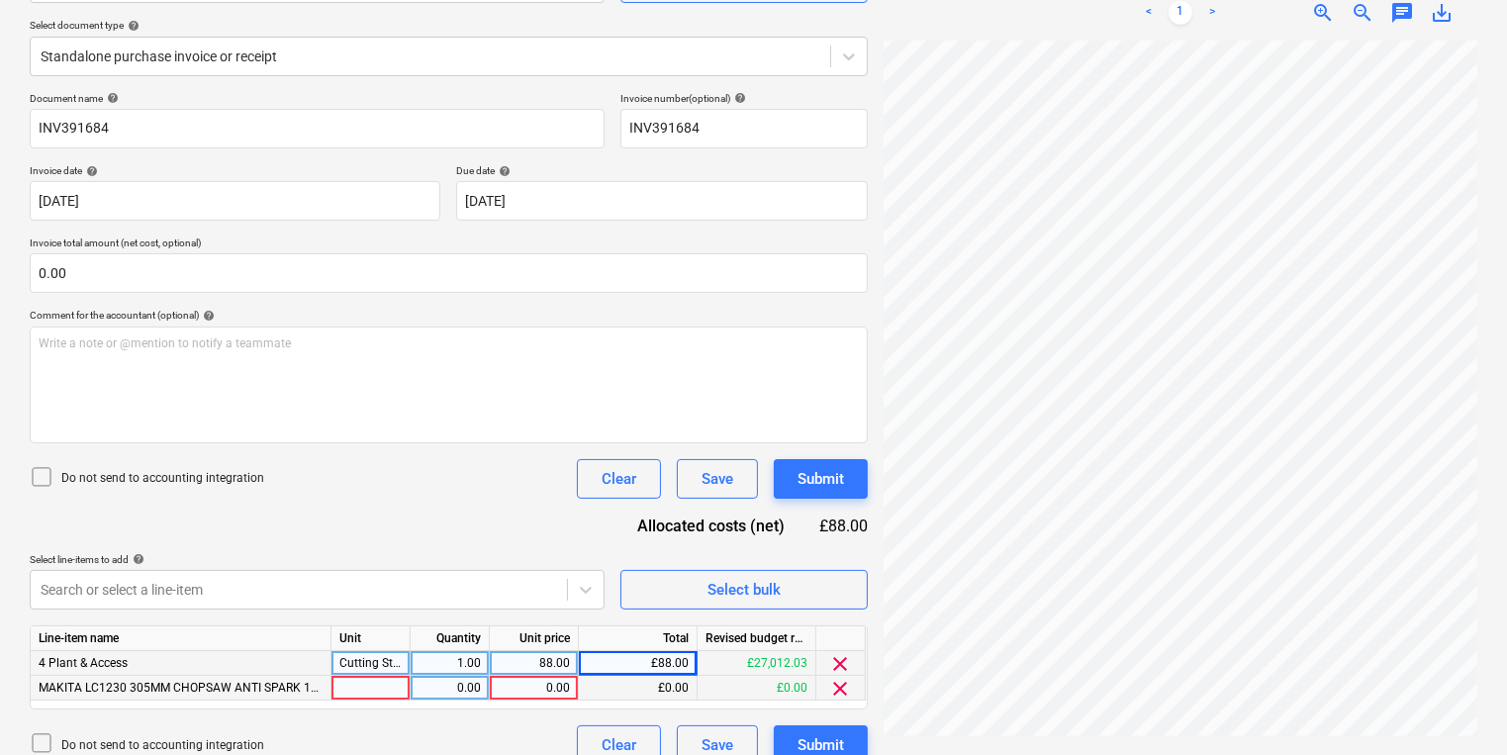
click at [375, 685] on div at bounding box center [370, 688] width 79 height 25
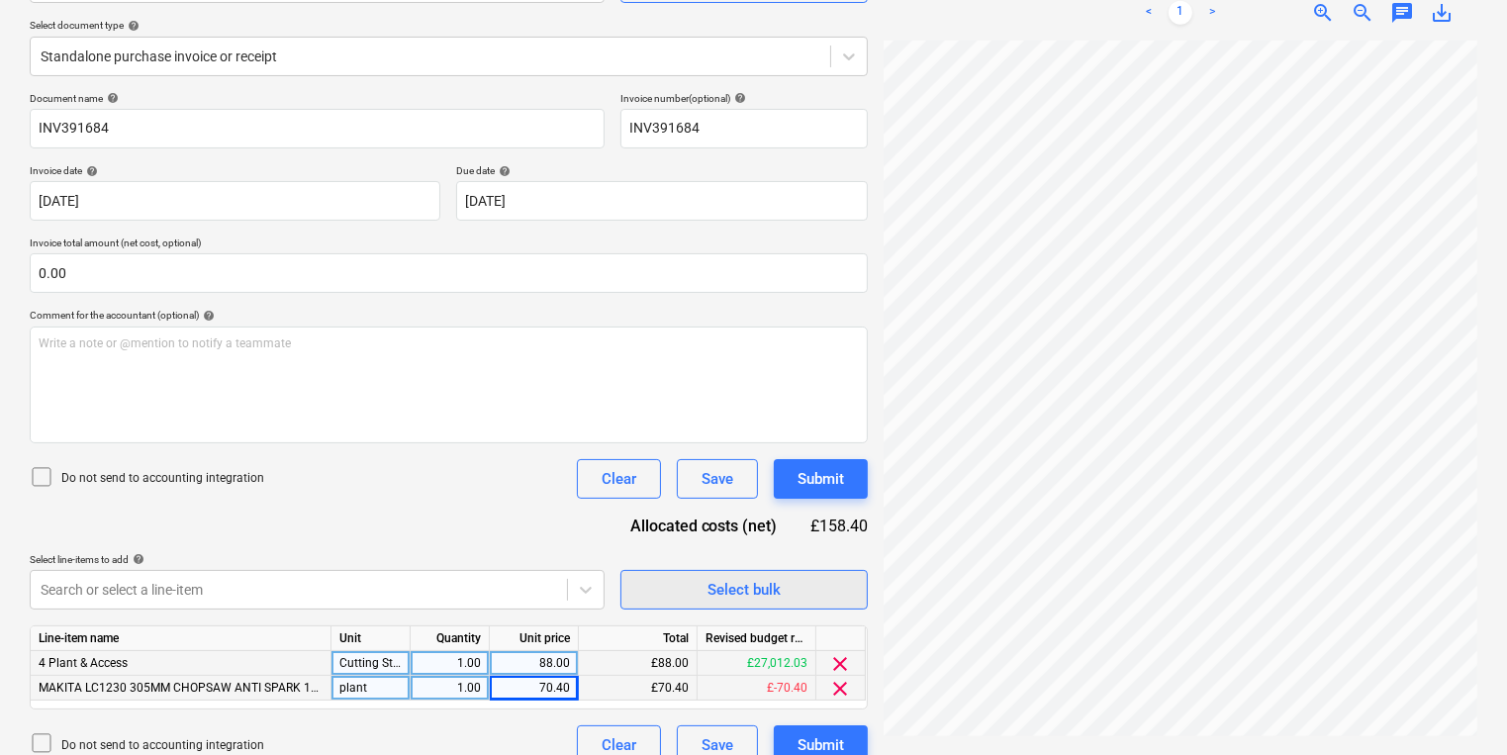
click at [732, 587] on div "Select bulk" at bounding box center [743, 590] width 73 height 26
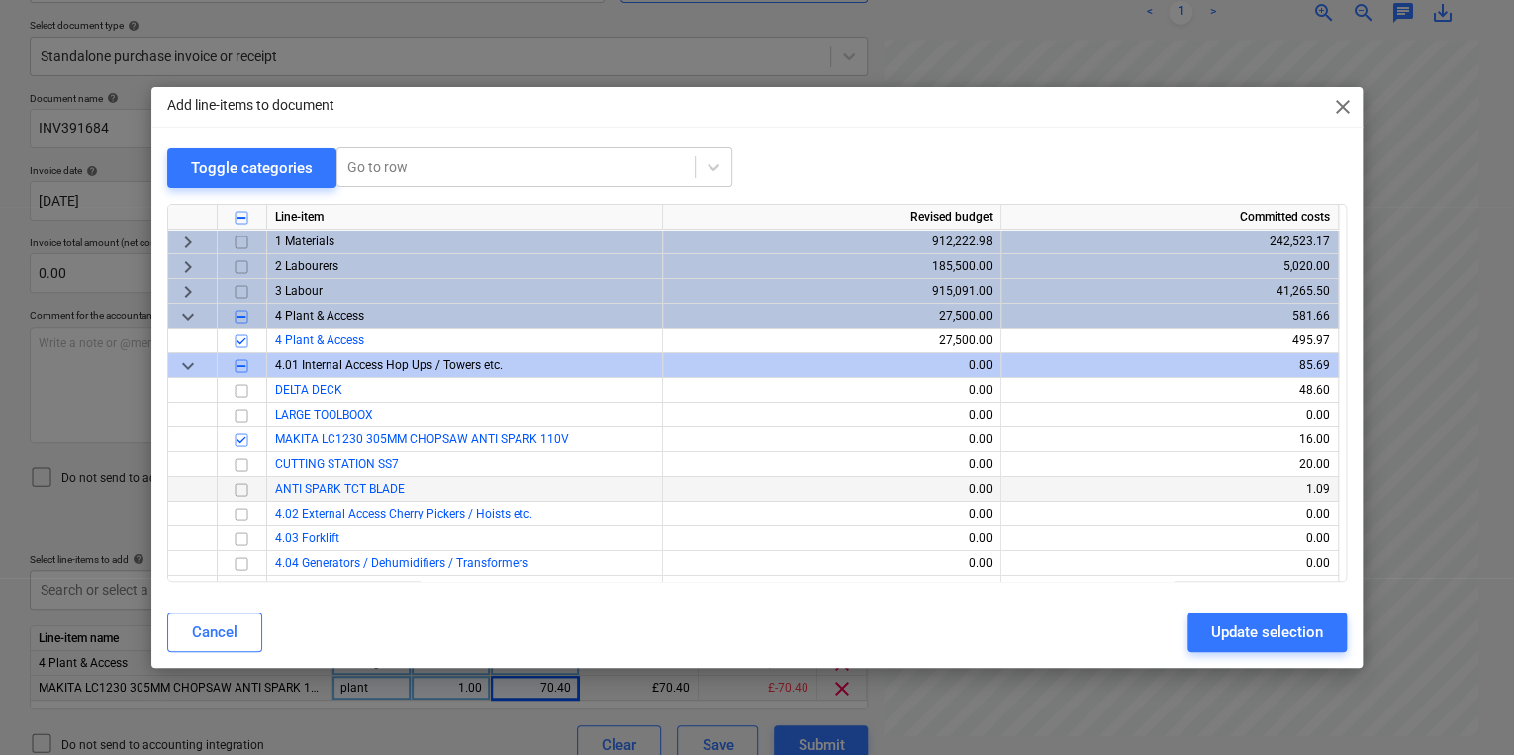
click at [239, 487] on input "checkbox" at bounding box center [242, 489] width 24 height 24
click at [1258, 624] on div "Update selection" at bounding box center [1267, 632] width 112 height 26
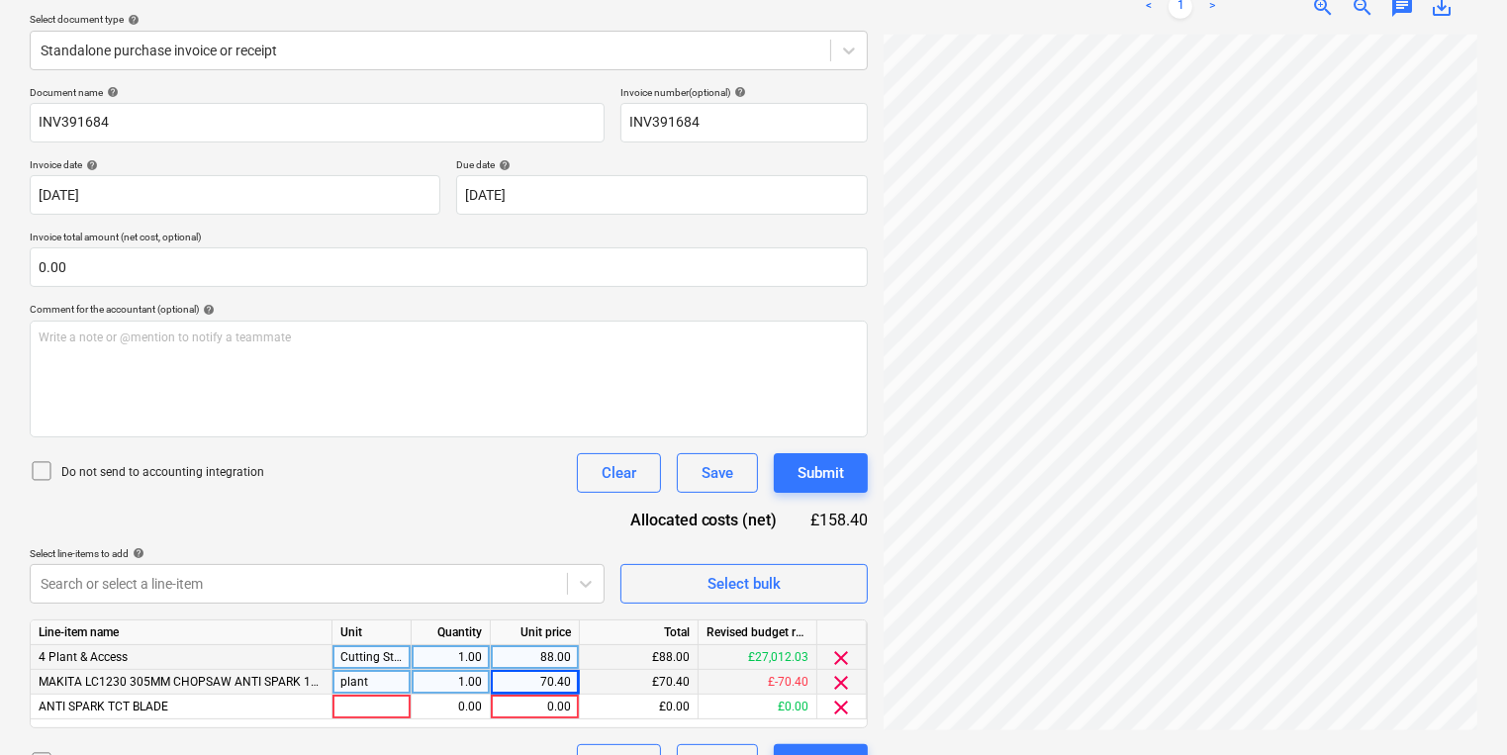
scroll to position [265, 0]
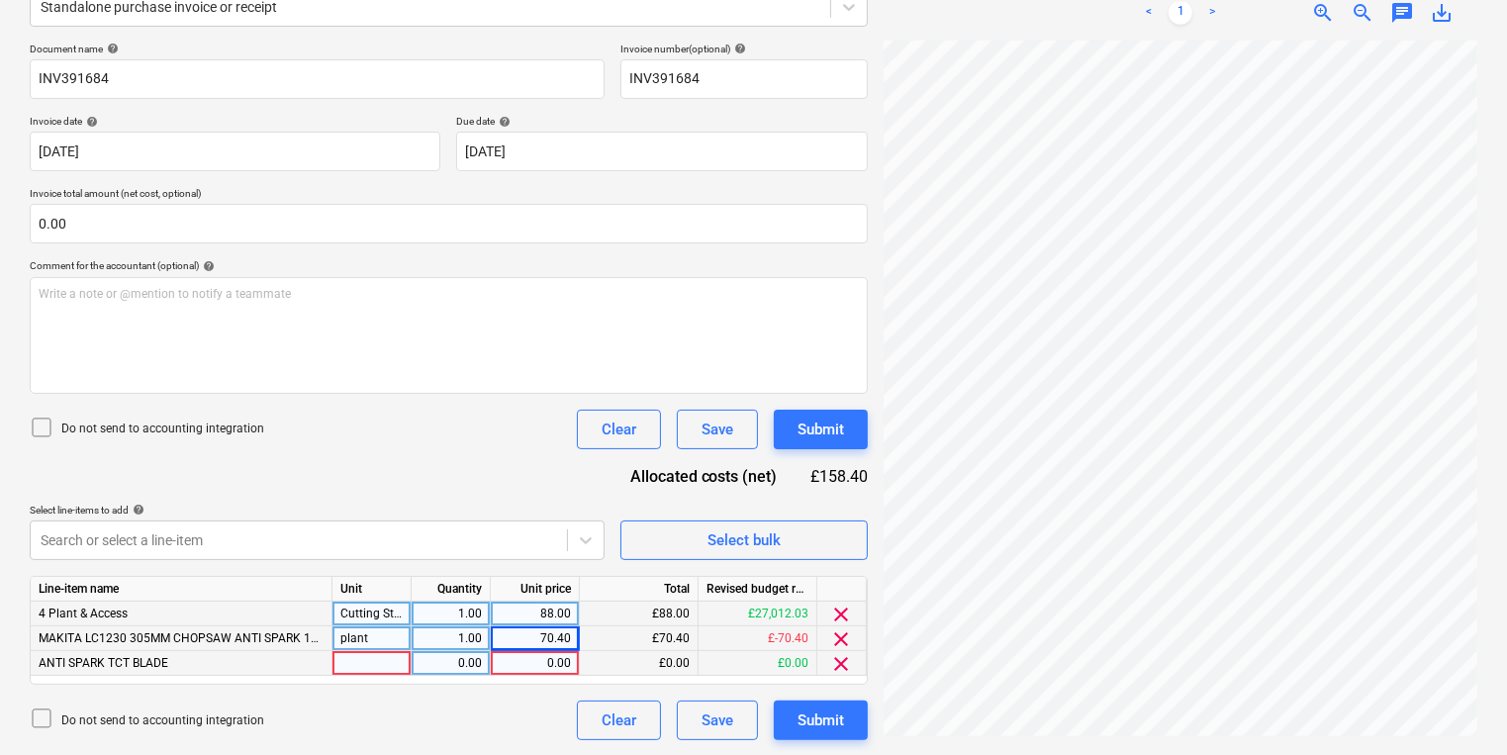
click at [387, 658] on div at bounding box center [371, 663] width 79 height 25
click at [835, 732] on button "Submit" at bounding box center [821, 720] width 94 height 40
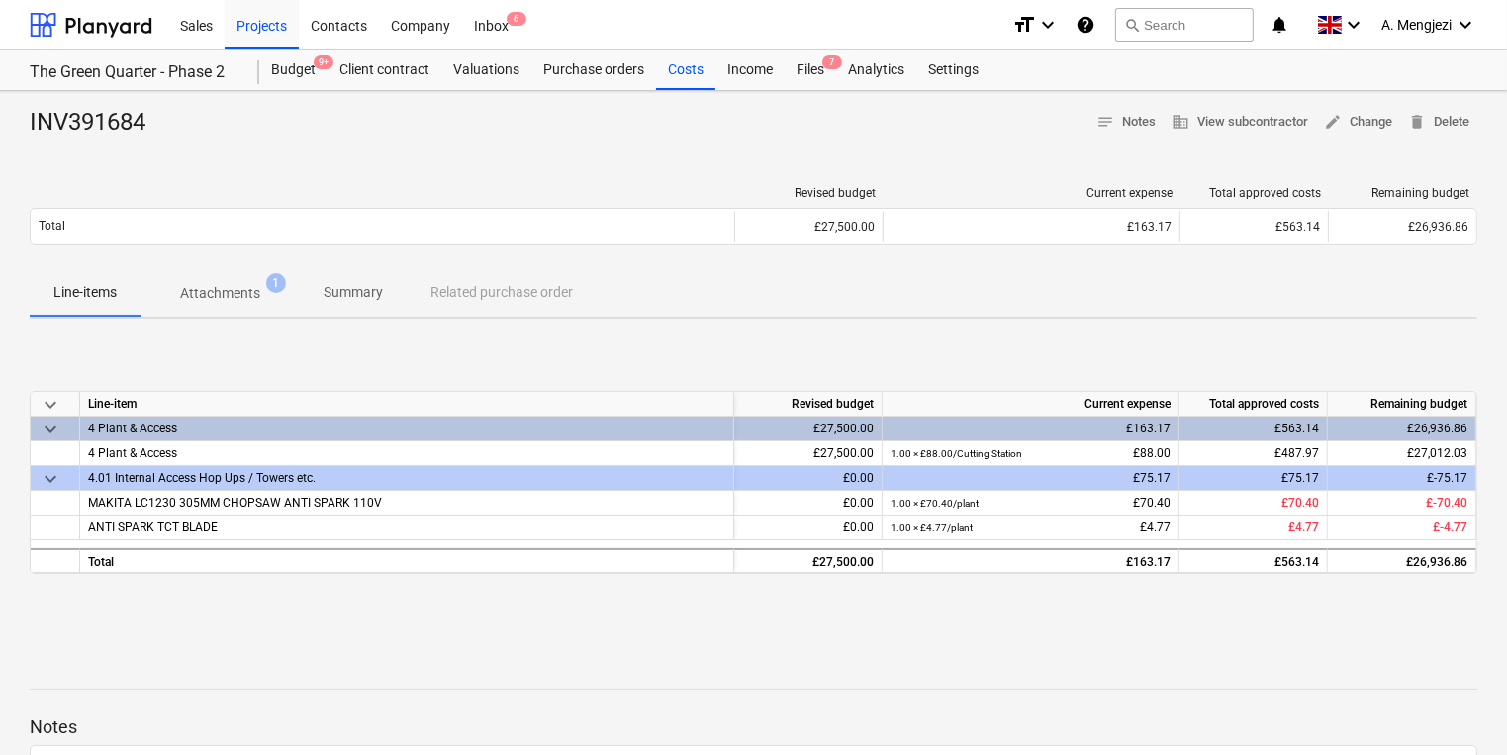
click at [330, 160] on div "INV391684 notes Notes business View subcontractor edit Change delete Delete Rev…" at bounding box center [753, 516] width 1507 height 850
click at [520, 159] on div "INV391684 notes Notes business View subcontractor edit Change delete Delete Rev…" at bounding box center [753, 516] width 1507 height 850
click at [397, 149] on div at bounding box center [753, 147] width 1447 height 16
click at [427, 292] on div "Line-items Attachments 1 Summary Related purchase order" at bounding box center [753, 292] width 1447 height 47
click at [342, 717] on p "Notes" at bounding box center [753, 727] width 1447 height 24
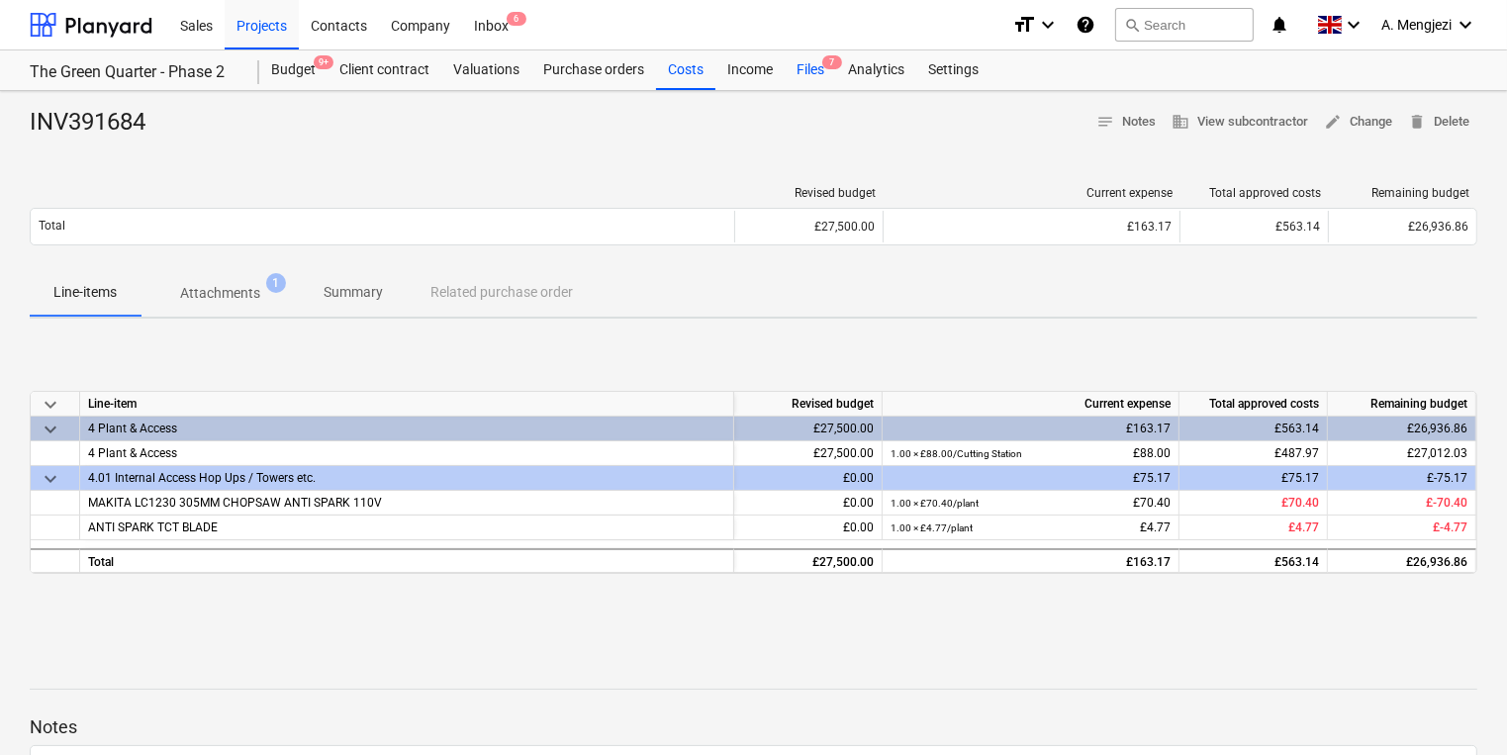
click at [831, 59] on span "7" at bounding box center [832, 62] width 20 height 14
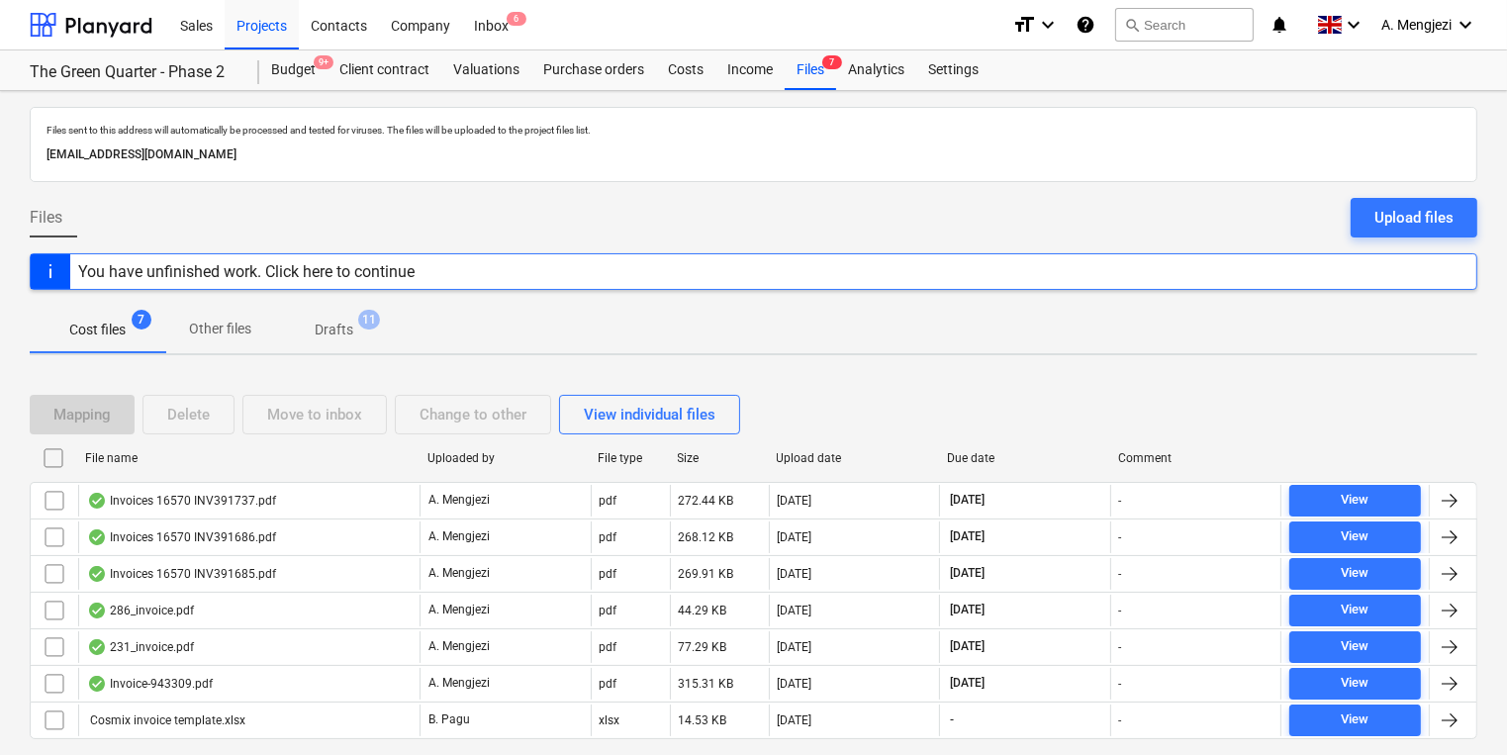
click at [384, 459] on div "File name" at bounding box center [248, 458] width 326 height 14
checkbox input "false"
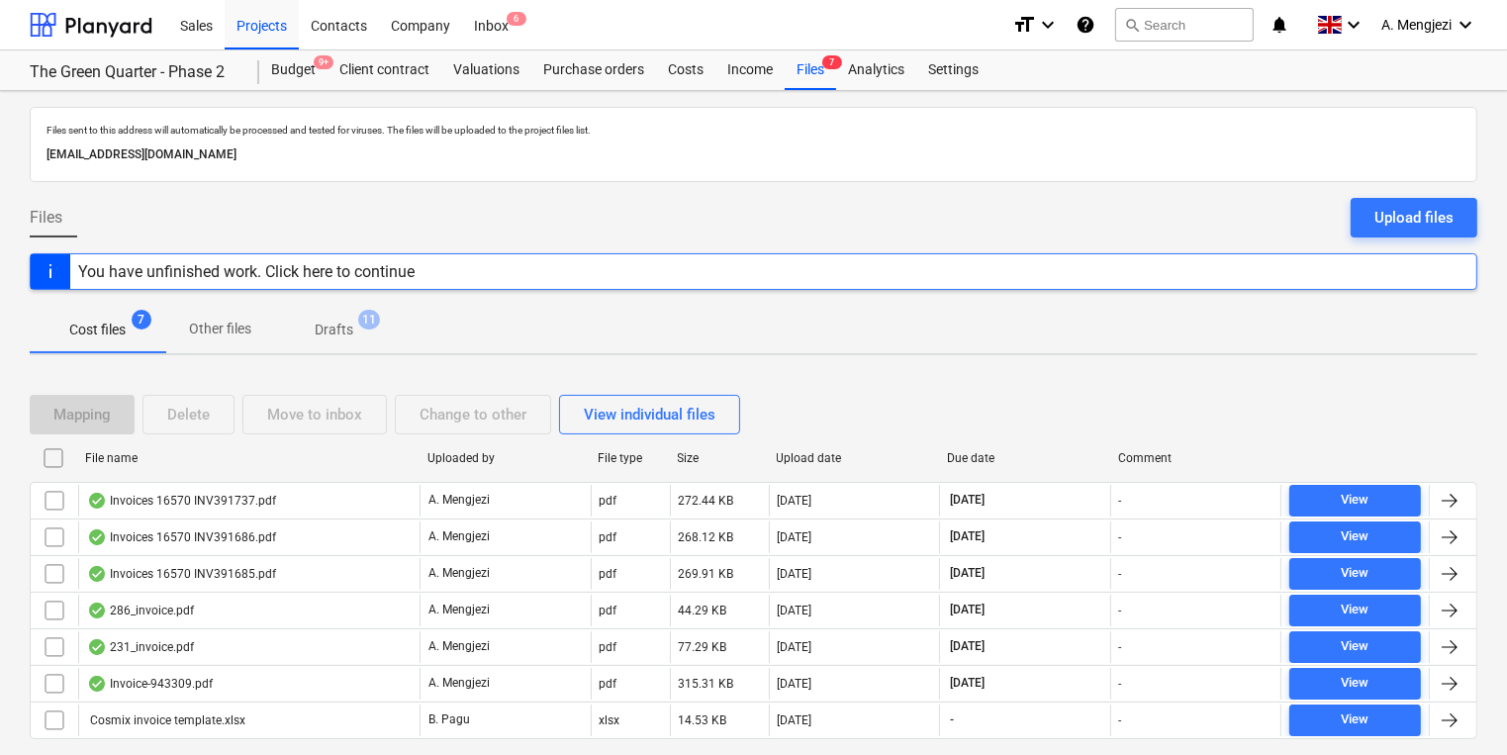
checkbox input "false"
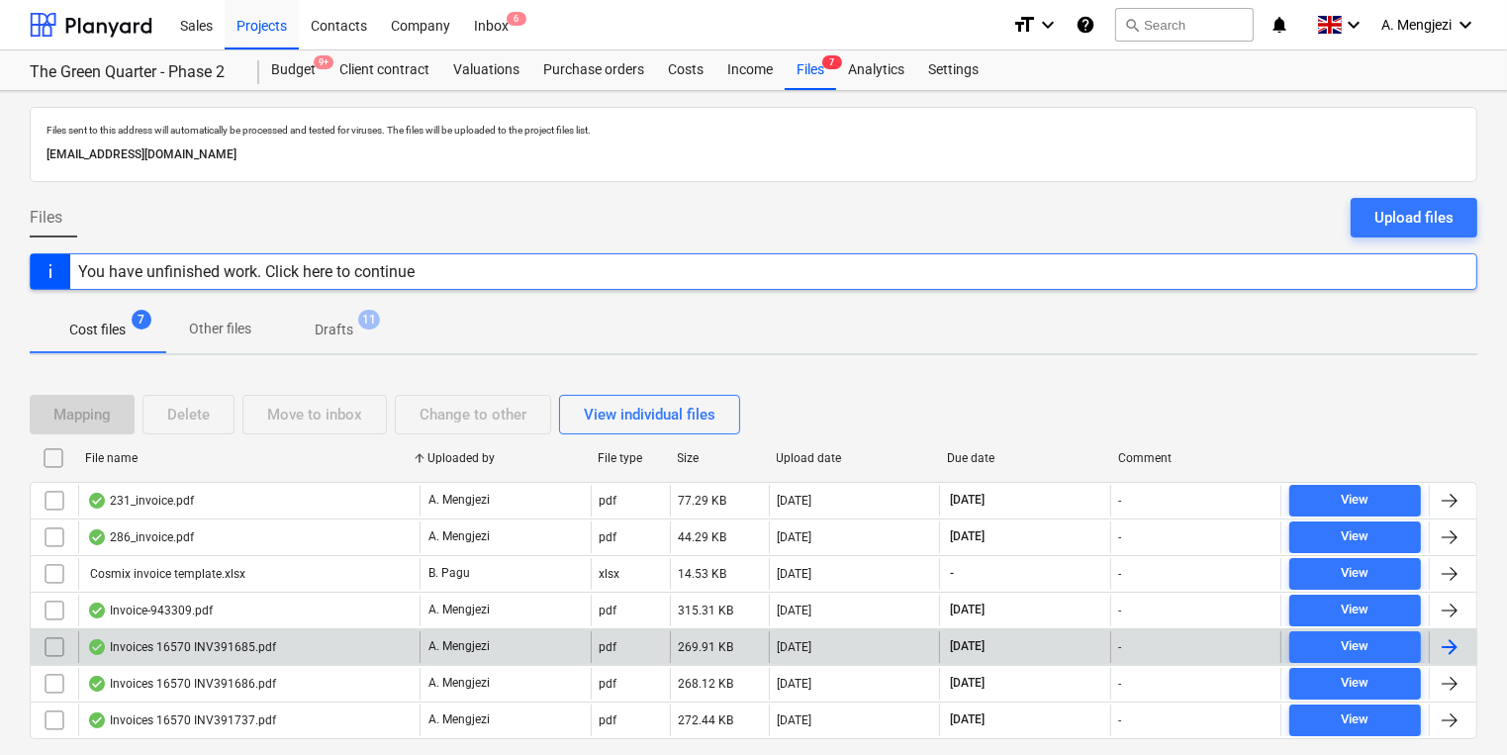
click at [249, 634] on div "Invoices 16570 INV391685.pdf" at bounding box center [248, 647] width 341 height 32
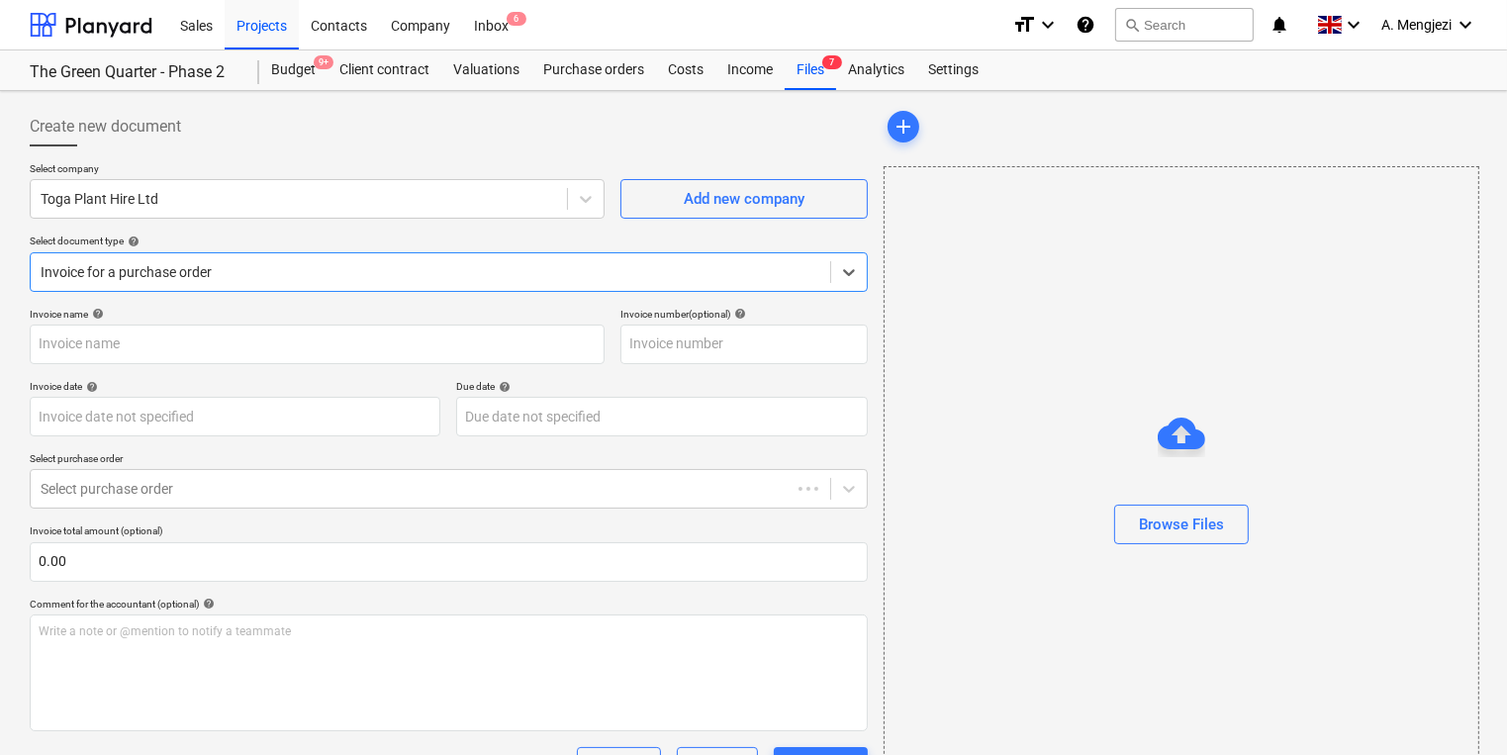
type input "INV391685"
type input "[DATE]"
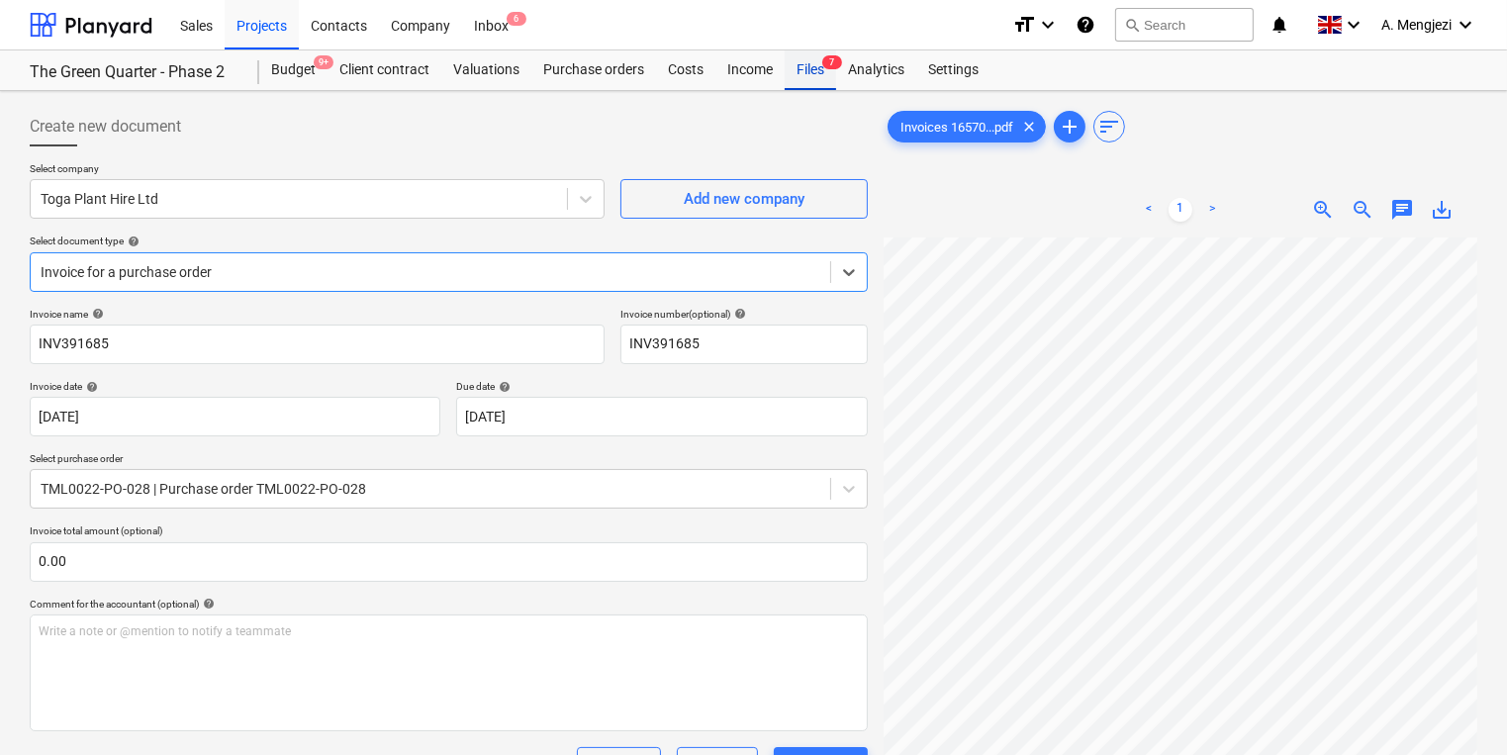
click at [803, 73] on div "Files 7" at bounding box center [810, 70] width 51 height 40
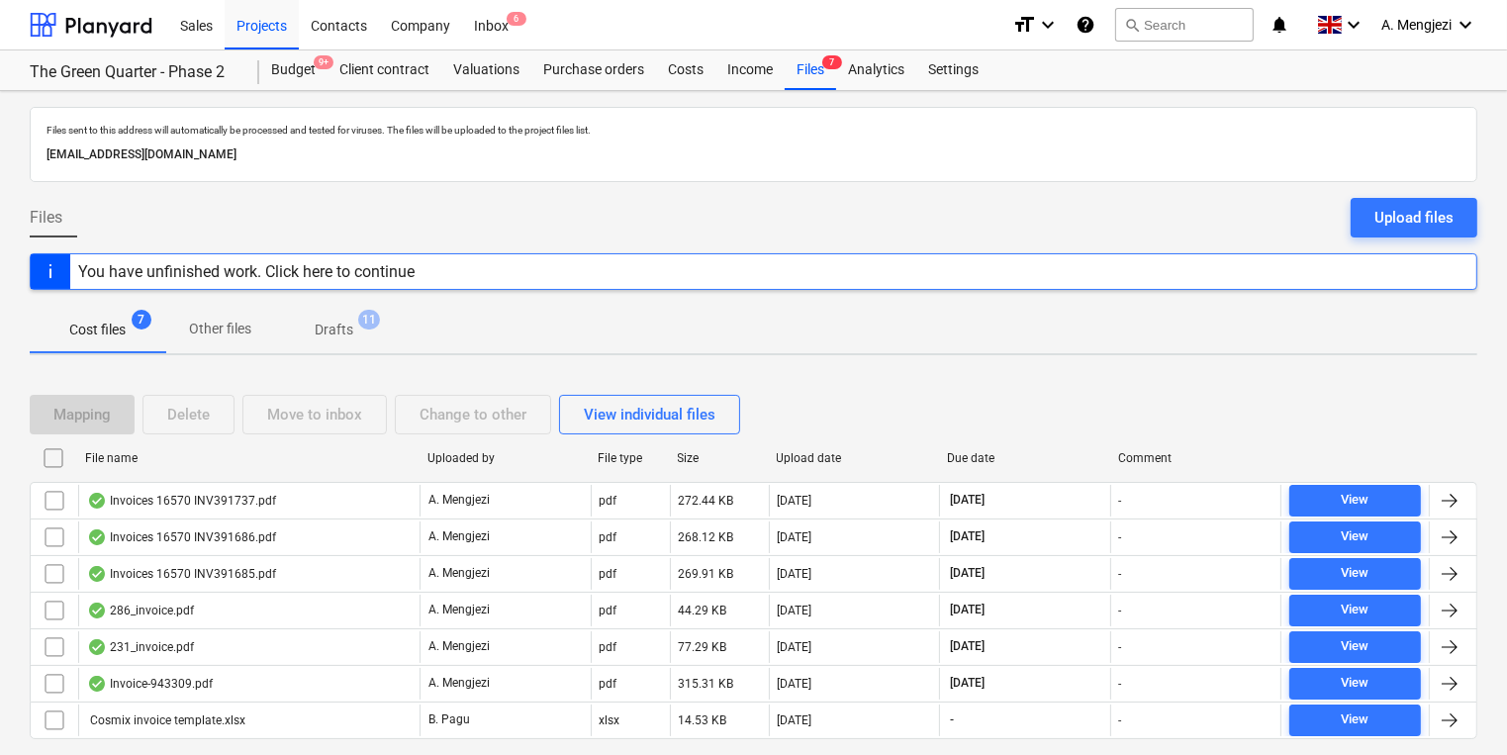
click at [283, 456] on div "File name" at bounding box center [248, 458] width 326 height 14
checkbox input "false"
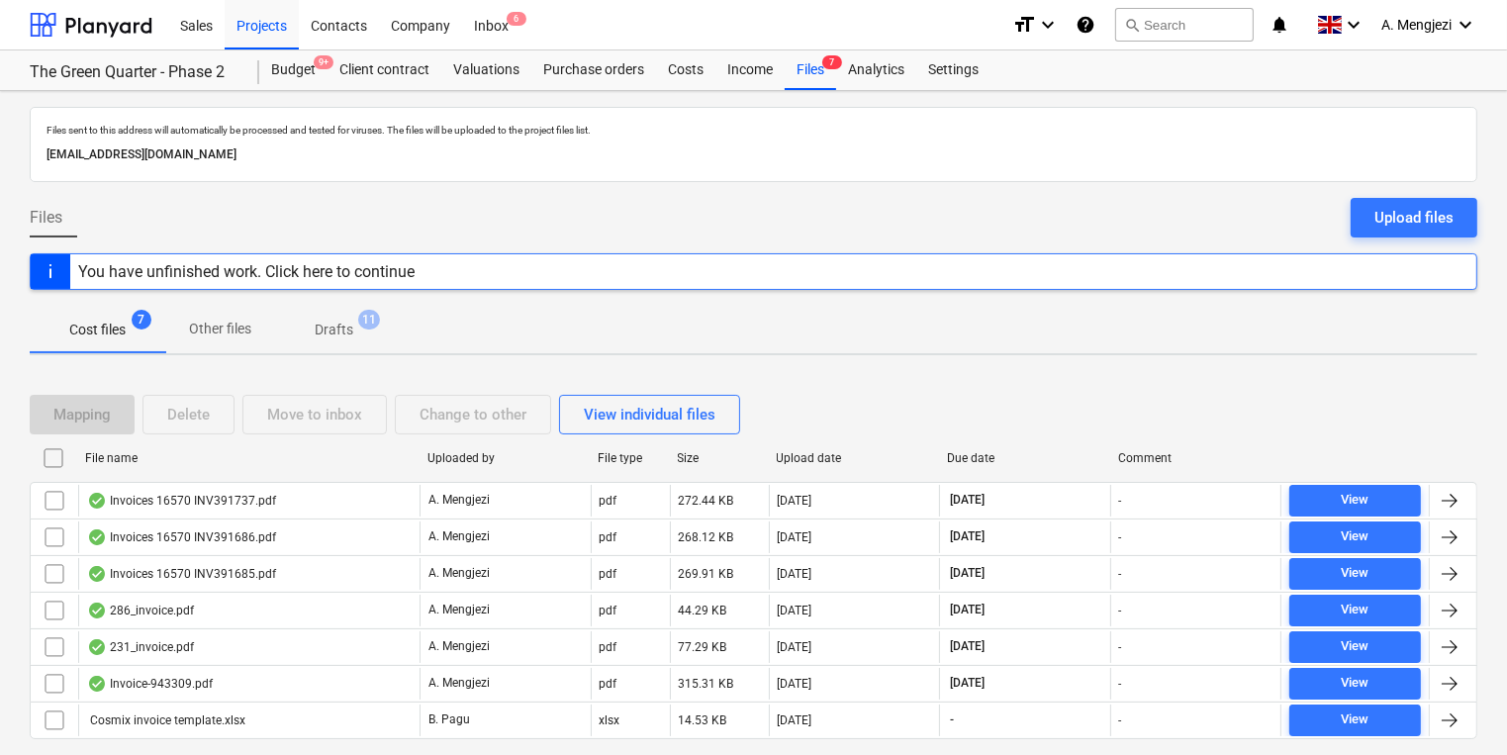
checkbox input "false"
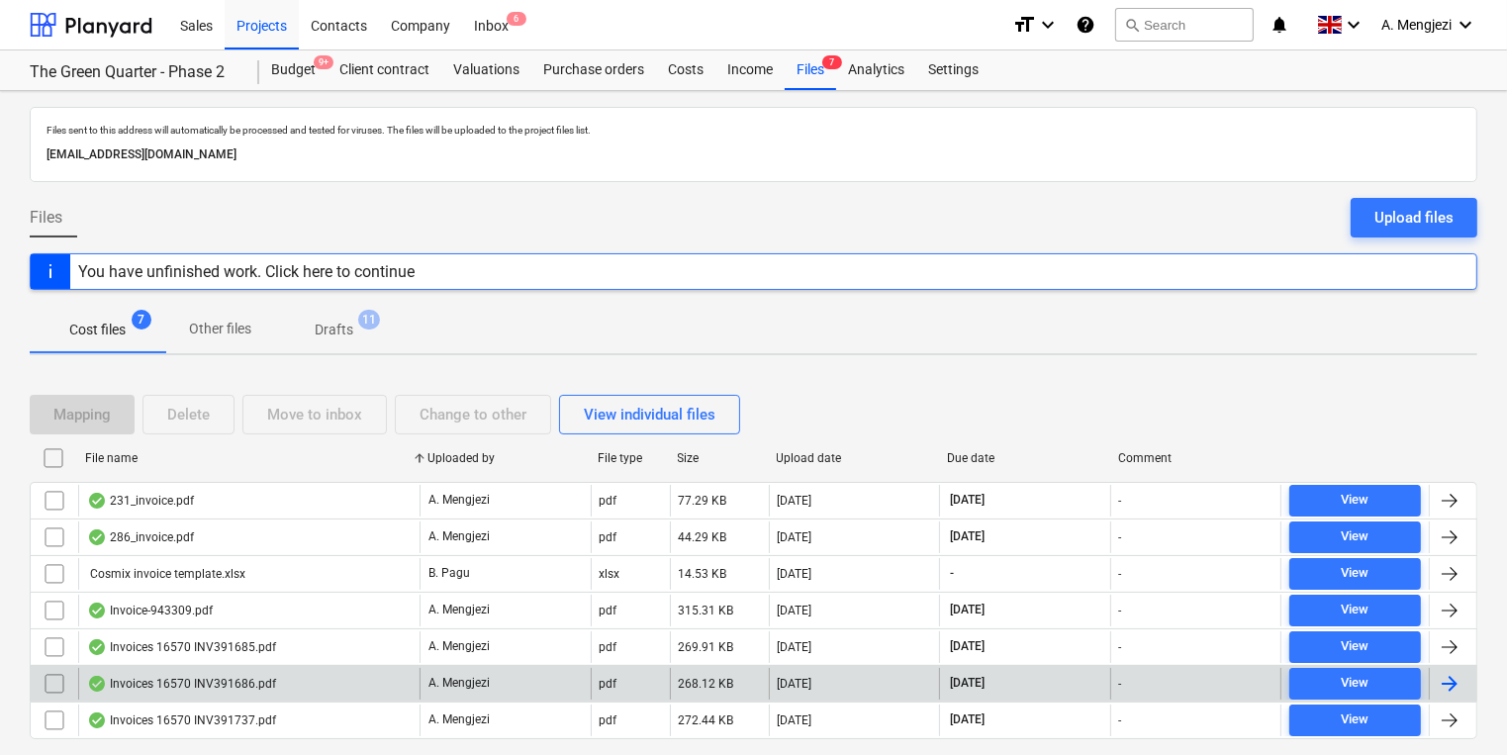
click at [263, 665] on div "Invoices 16570 INV391686.pdf A. Mengjezi pdf 268.12 KB 06.10.2025 31.10.2025 - …" at bounding box center [753, 683] width 1447 height 37
click at [250, 672] on div "Invoices 16570 INV391686.pdf" at bounding box center [248, 684] width 341 height 32
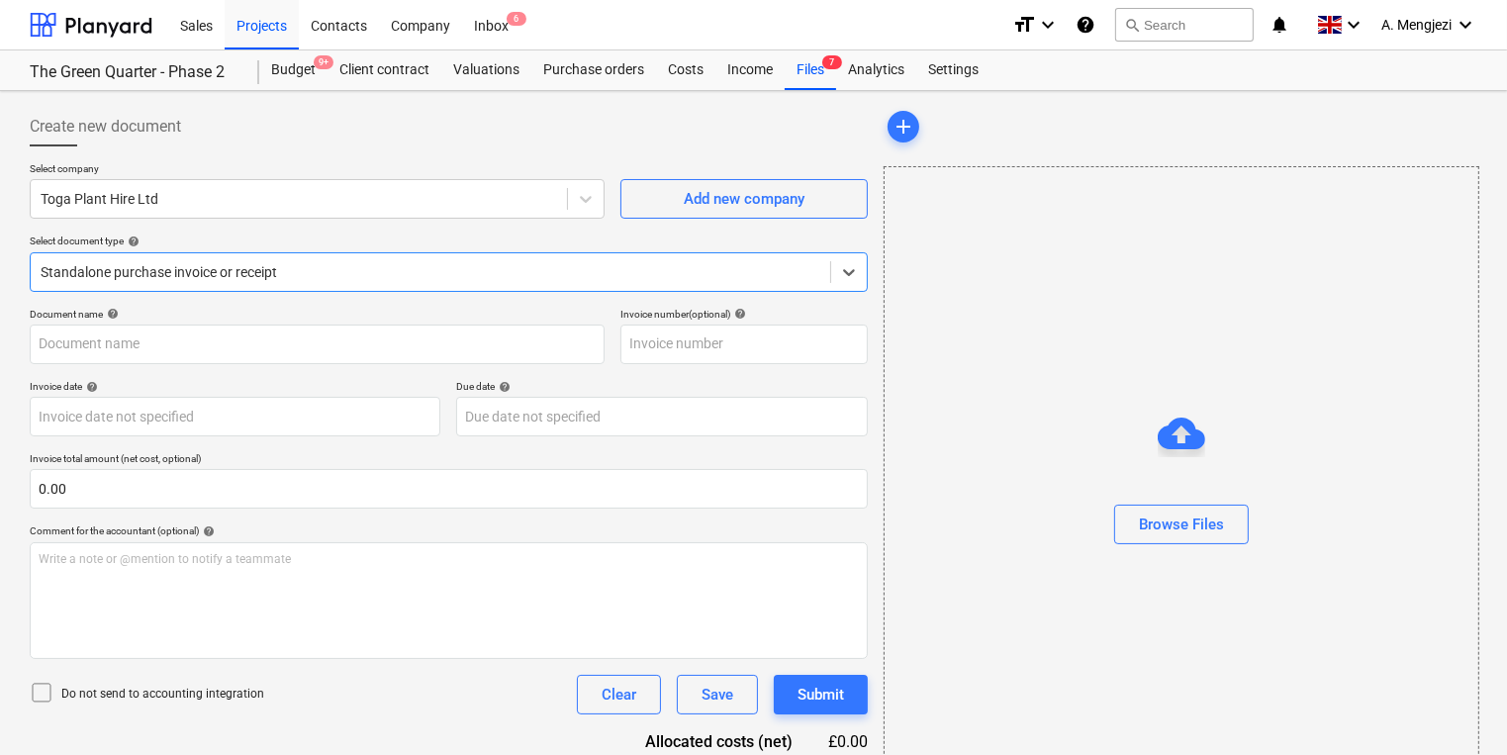
type input "INV391686"
type input "[DATE]"
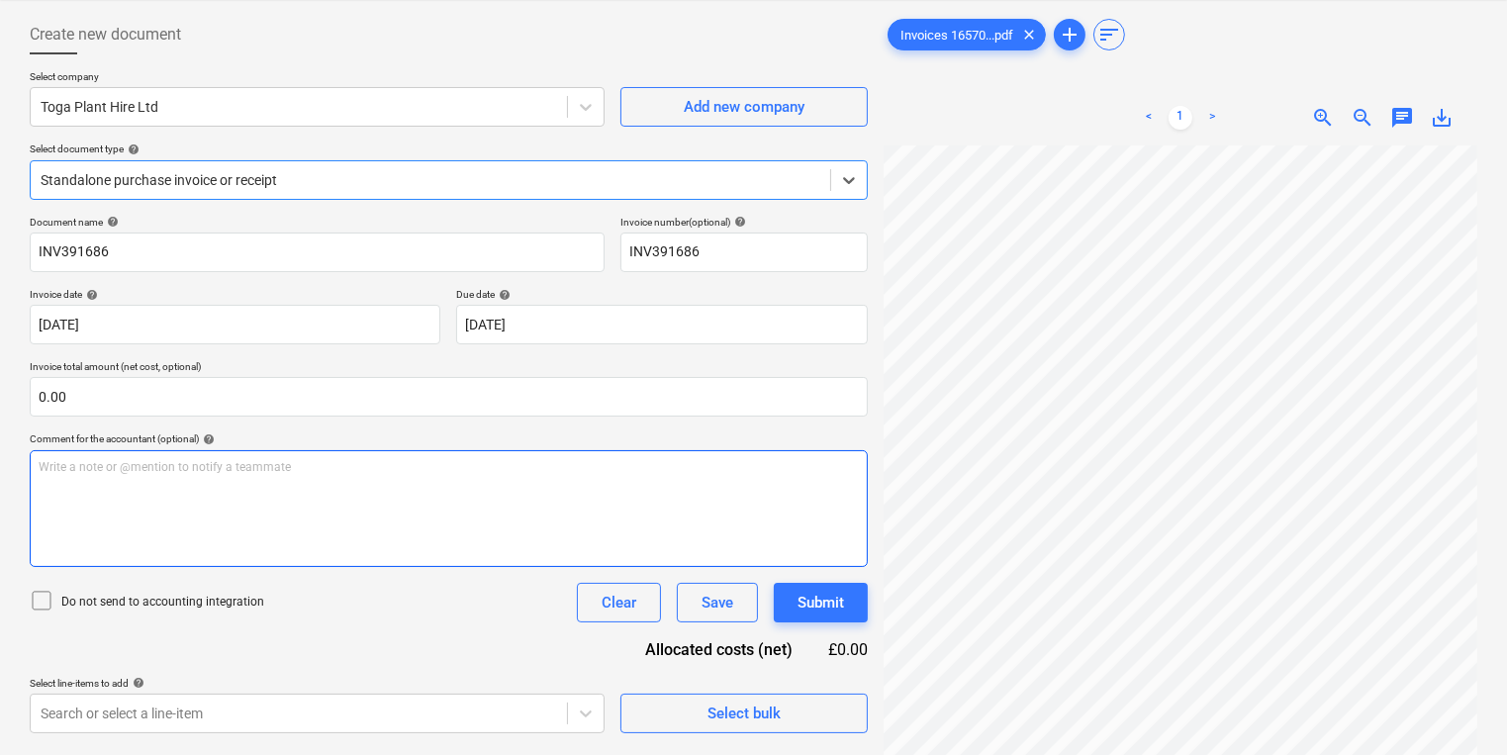
scroll to position [198, 0]
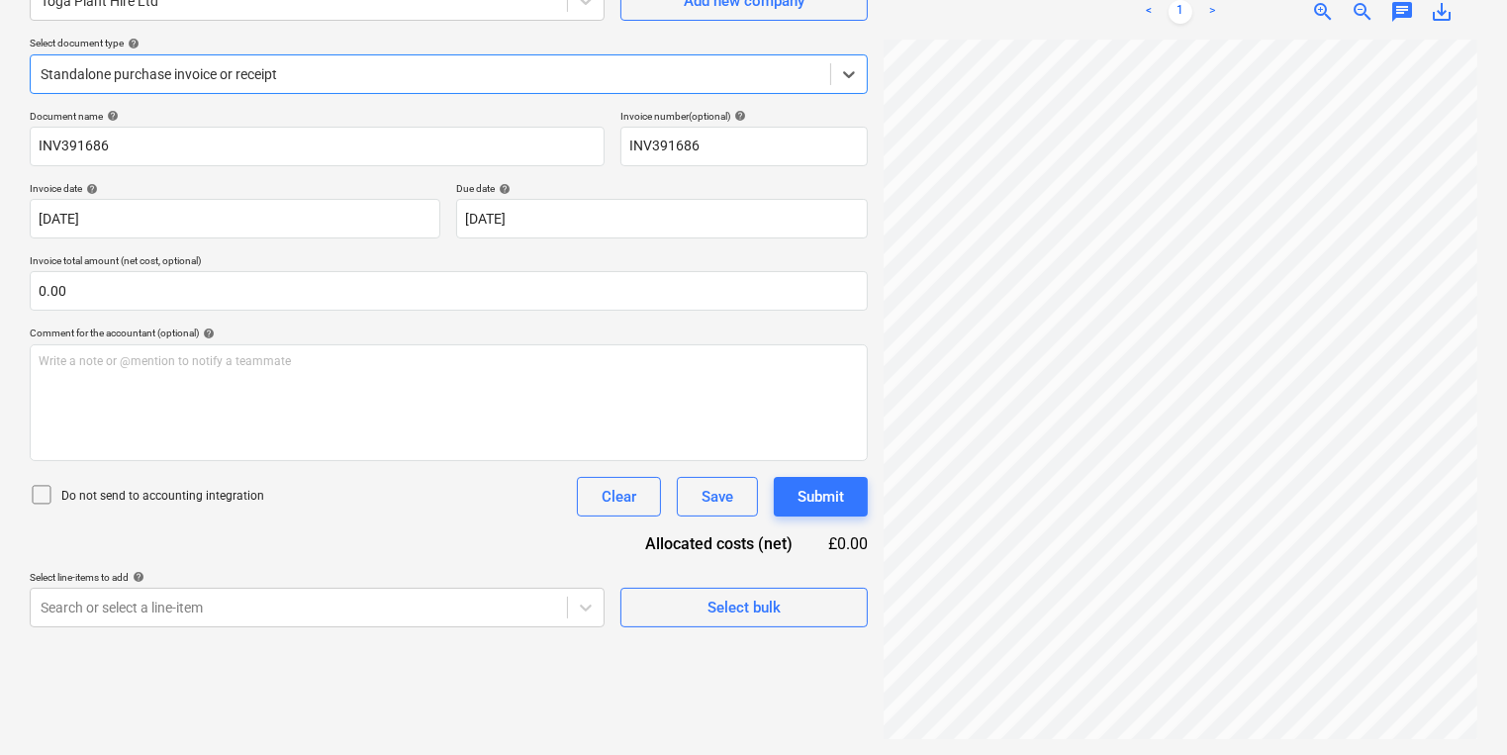
click at [496, 75] on div at bounding box center [431, 74] width 780 height 20
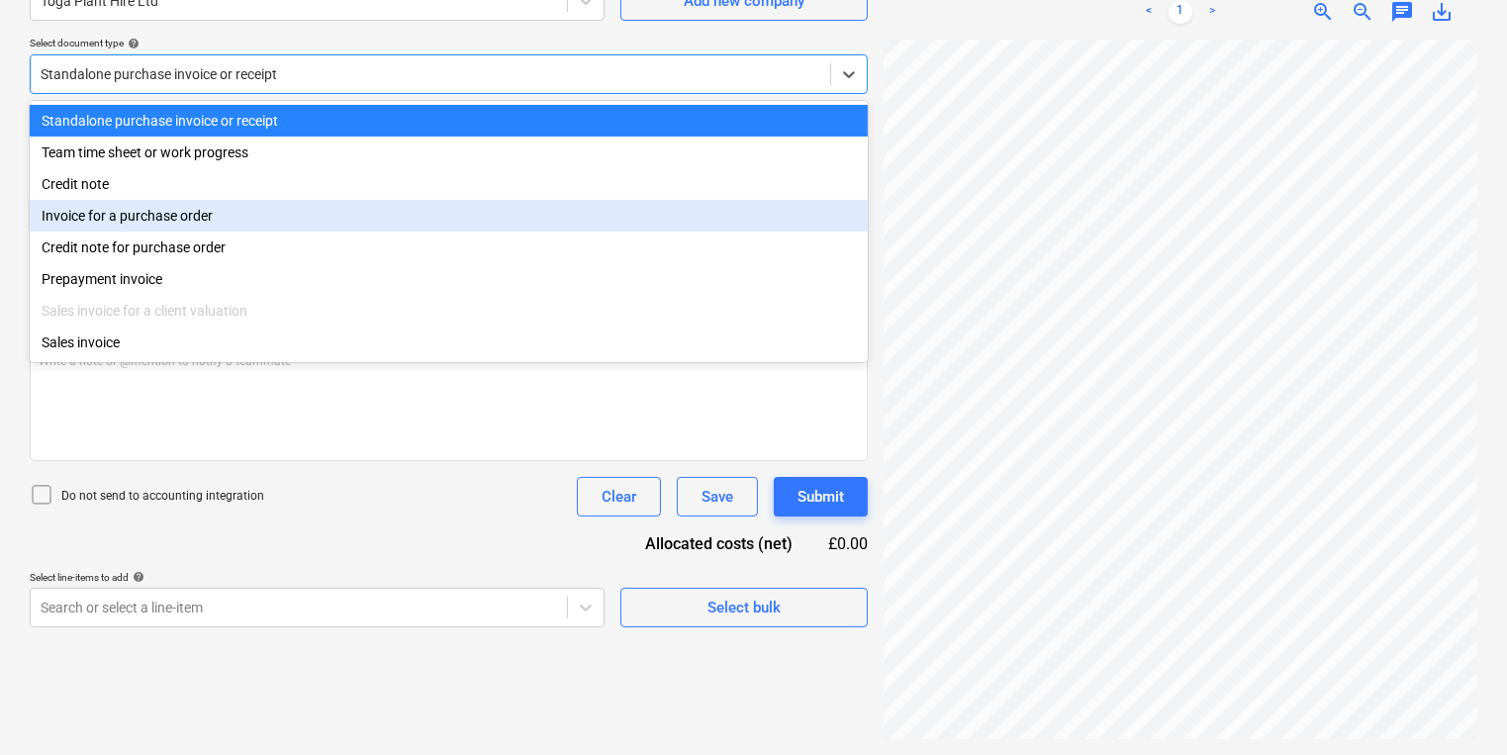
click at [412, 222] on div "Invoice for a purchase order" at bounding box center [449, 216] width 838 height 32
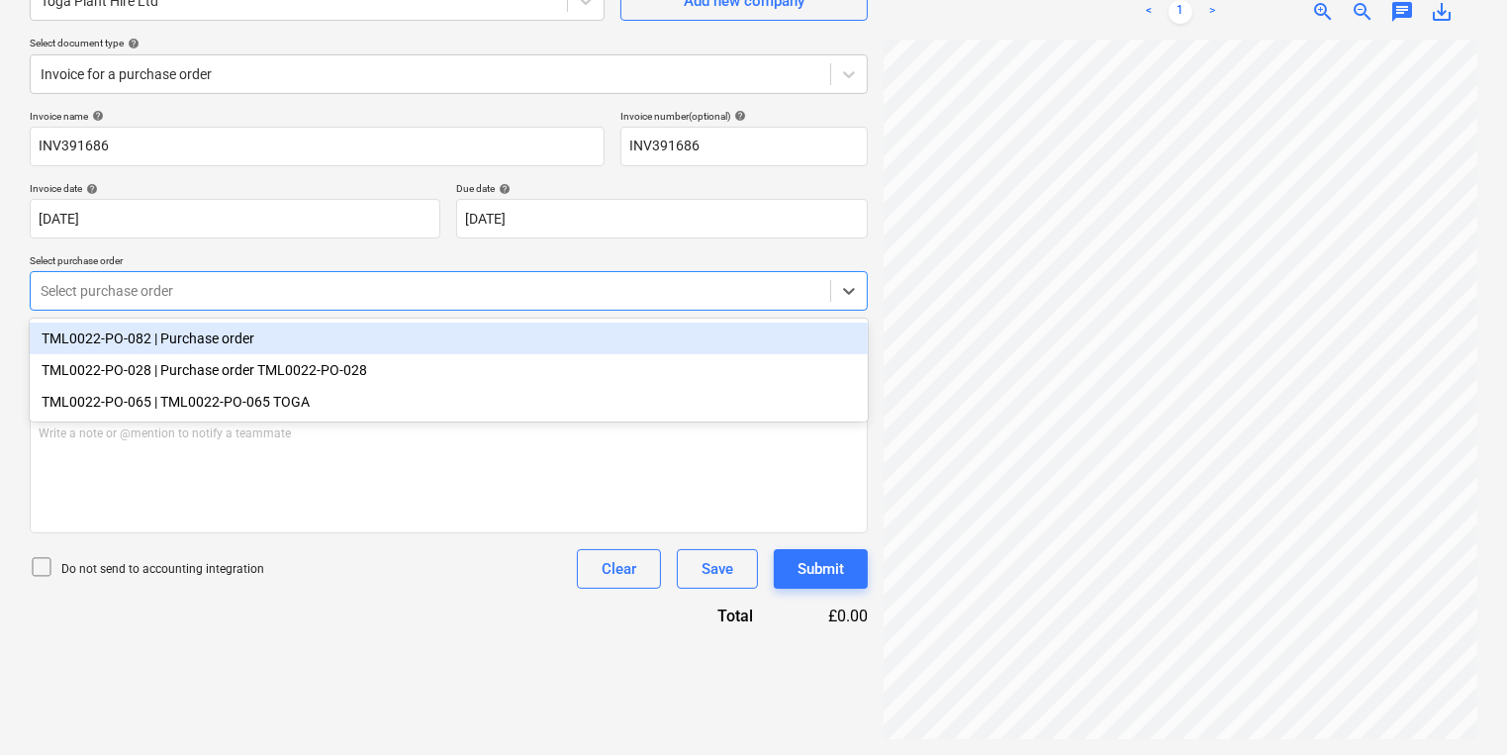
click at [352, 294] on div at bounding box center [431, 291] width 780 height 20
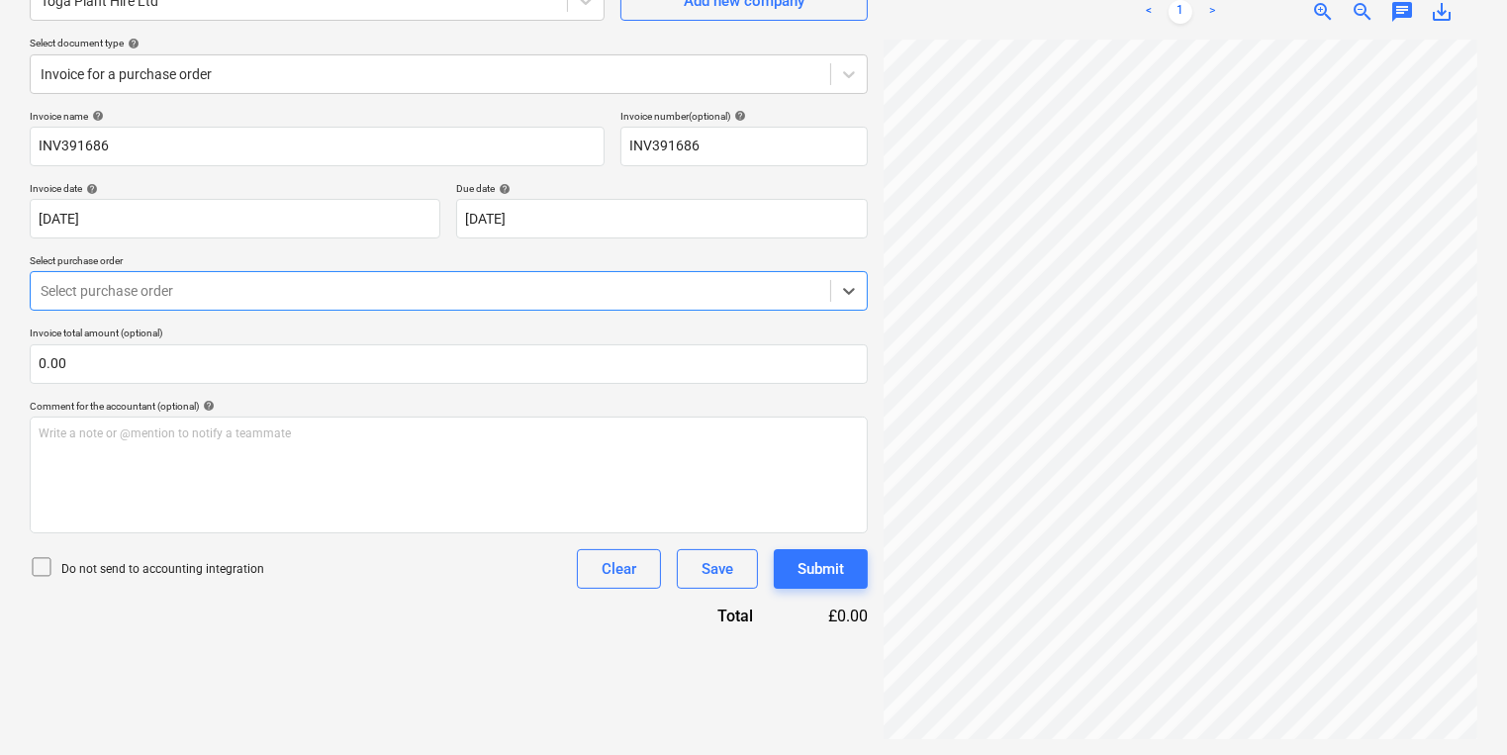
click at [352, 281] on div at bounding box center [431, 291] width 780 height 20
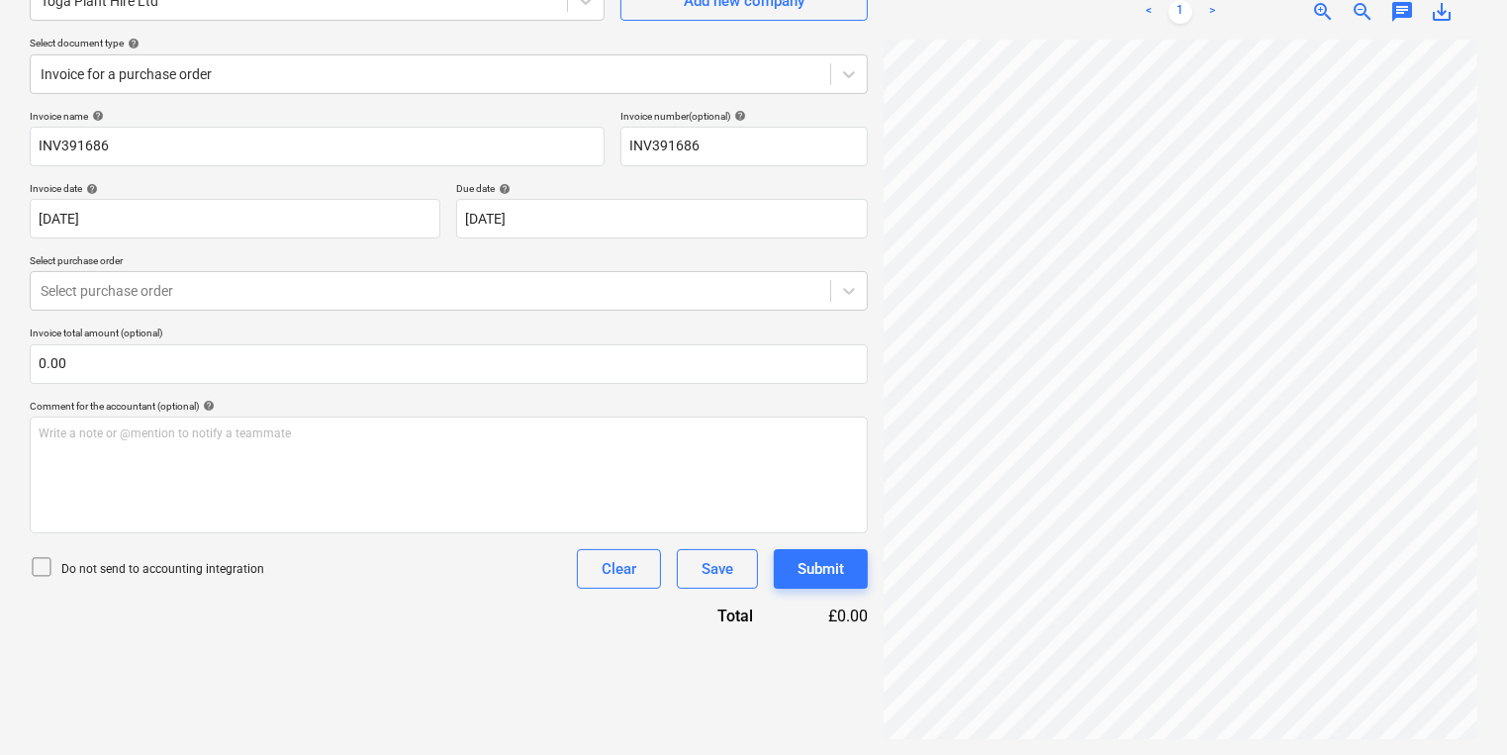
click at [306, 95] on div "Select company Toga Plant Hire Ltd Add new company Select document type help In…" at bounding box center [449, 36] width 838 height 145
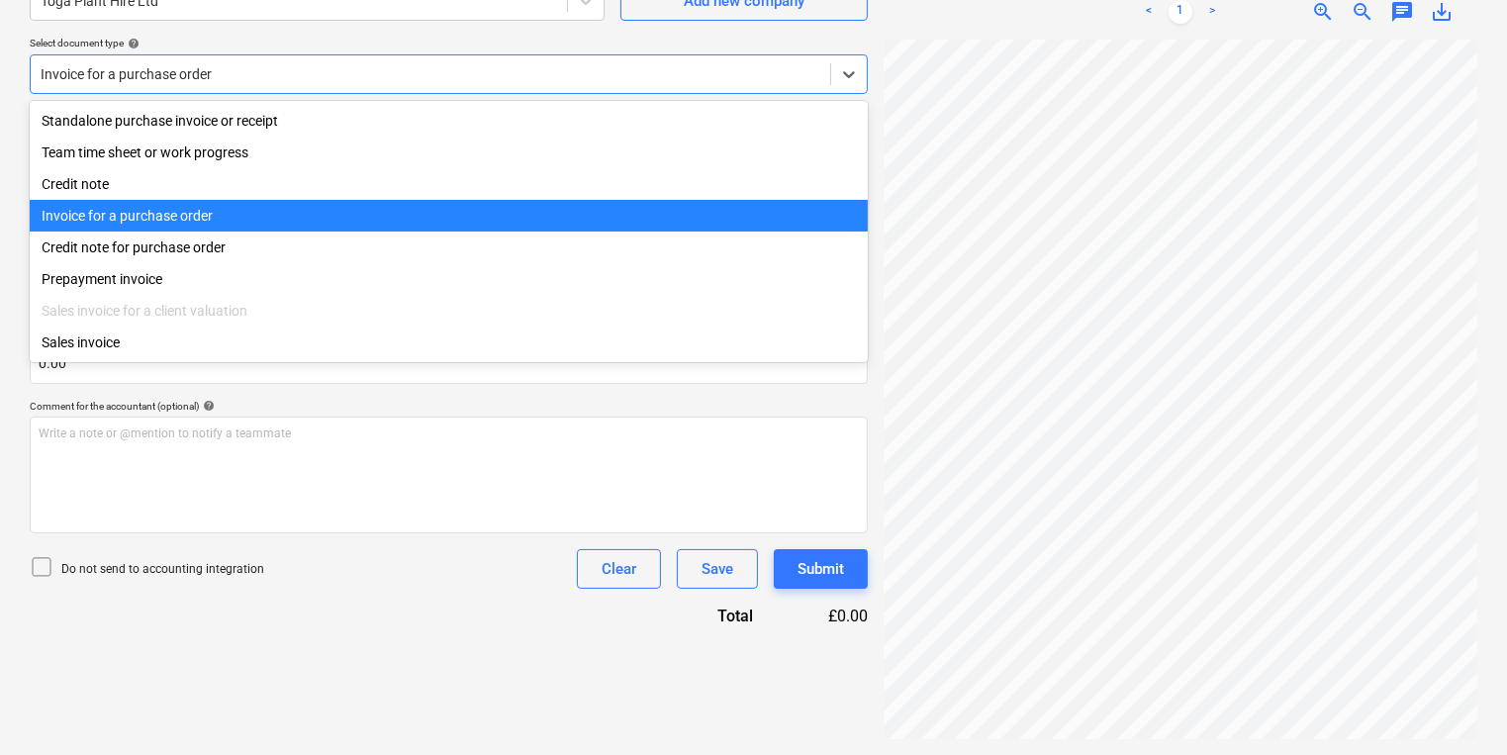
click at [306, 86] on div "Invoice for a purchase order" at bounding box center [430, 74] width 799 height 28
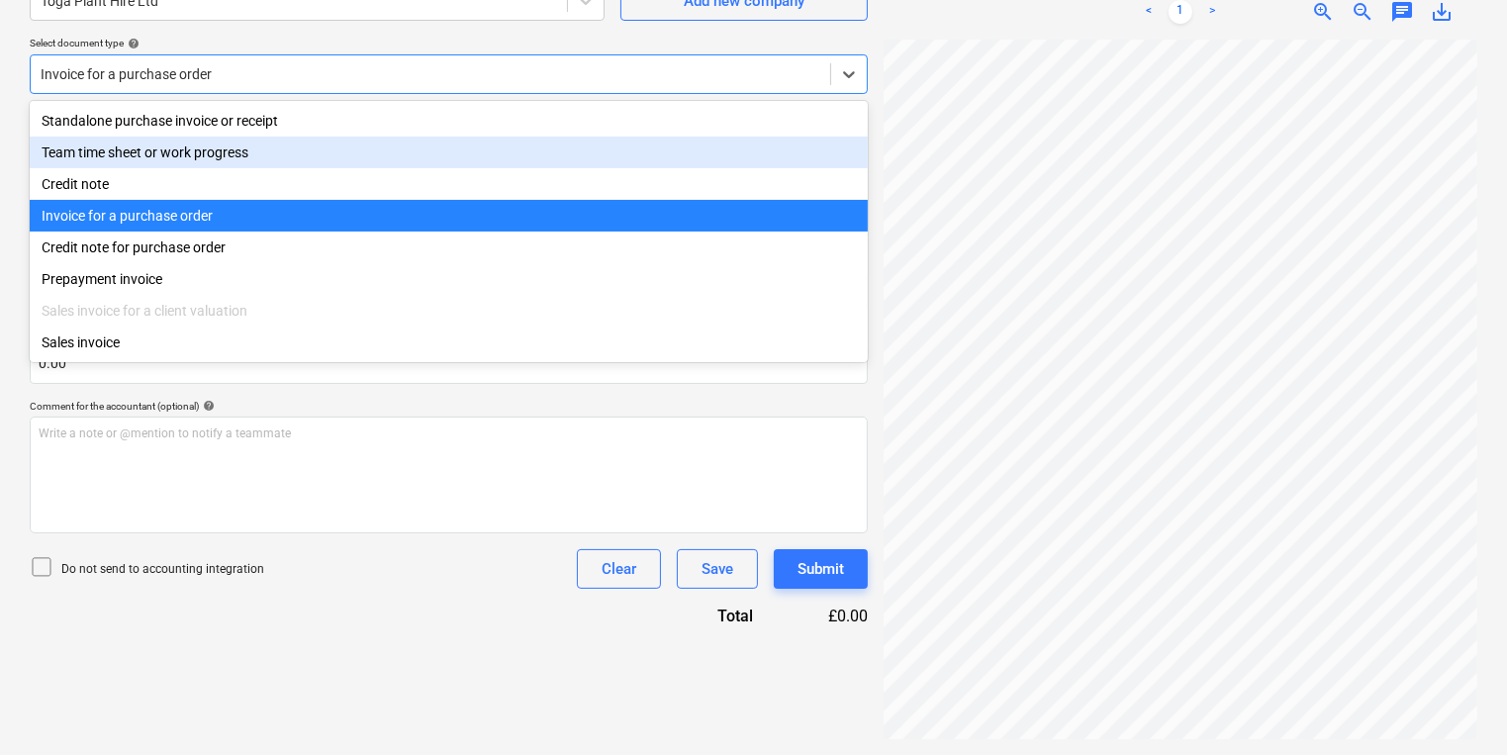
click at [268, 137] on div "Team time sheet or work progress" at bounding box center [449, 153] width 838 height 32
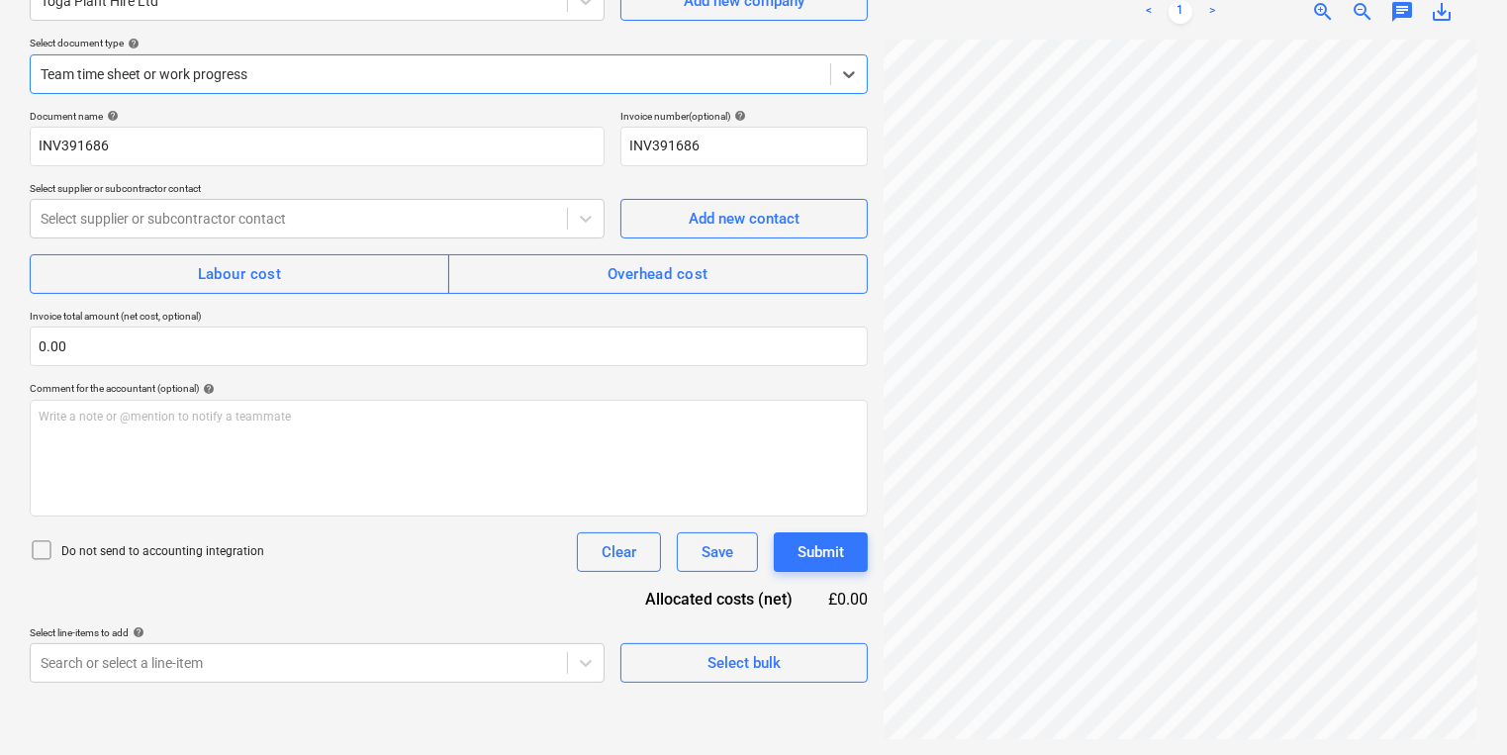
click at [268, 66] on div at bounding box center [431, 74] width 780 height 20
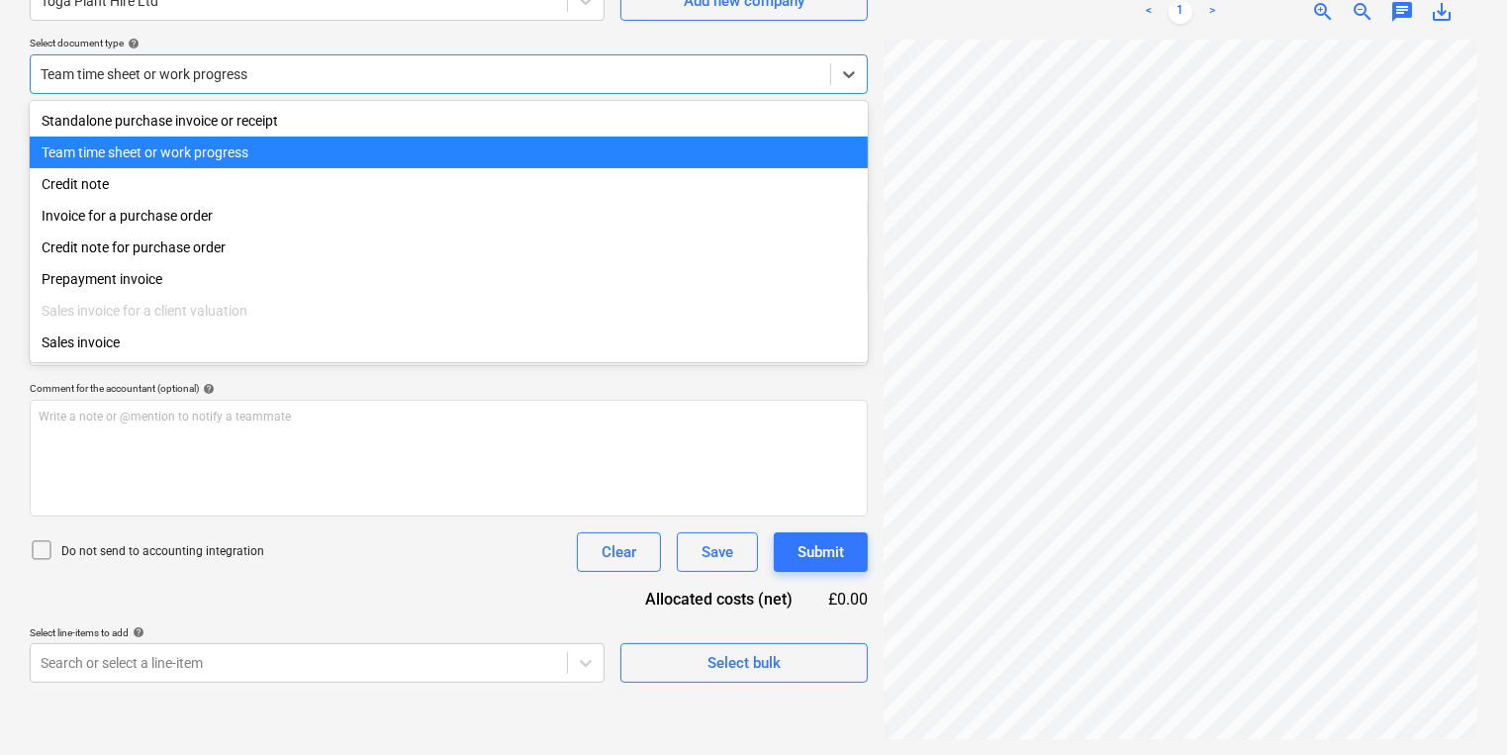
click at [285, 101] on div "Standalone purchase invoice or receipt Team time sheet or work progress Credit …" at bounding box center [449, 231] width 838 height 261
click at [289, 112] on div "Standalone purchase invoice or receipt" at bounding box center [449, 121] width 838 height 32
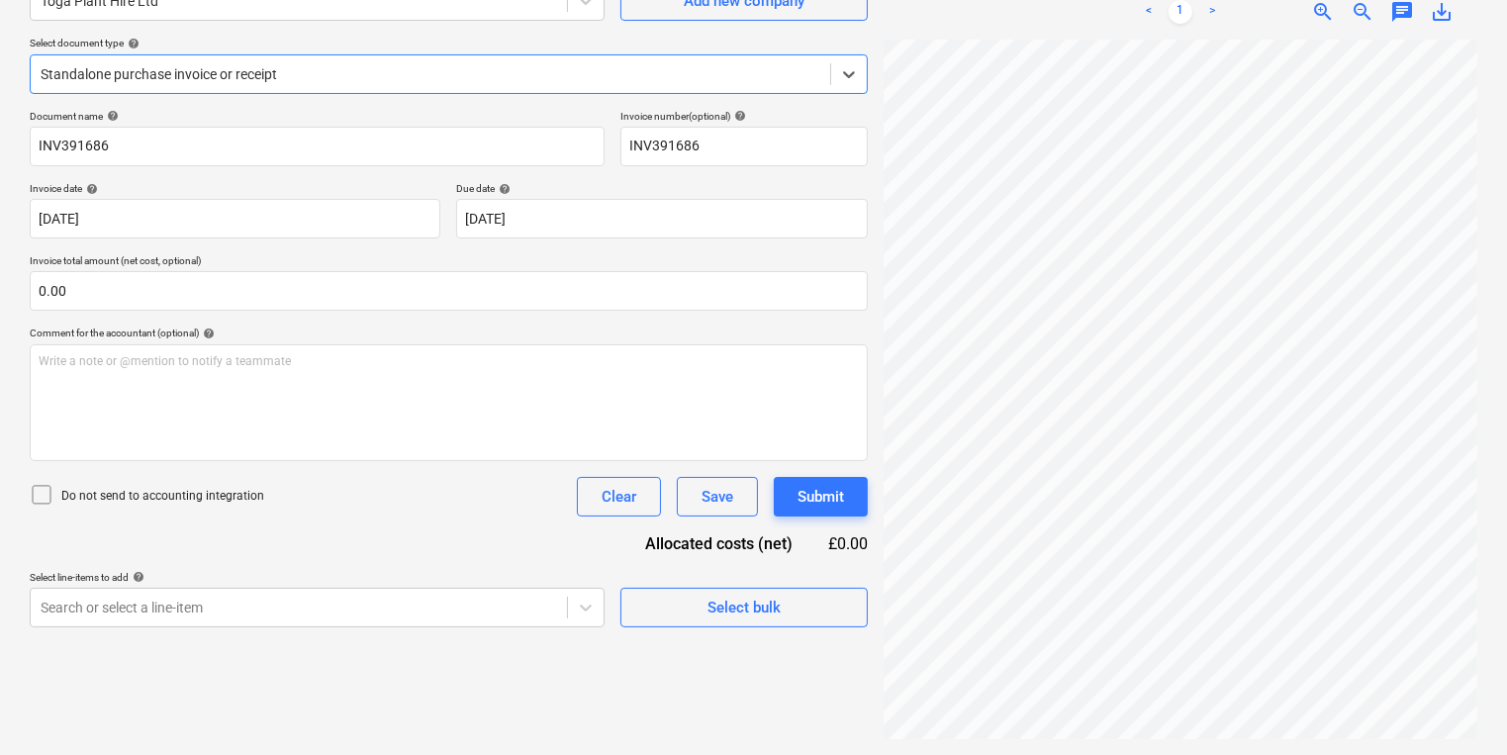
click at [288, 494] on div "Do not send to accounting integration Clear Save Submit" at bounding box center [449, 497] width 838 height 40
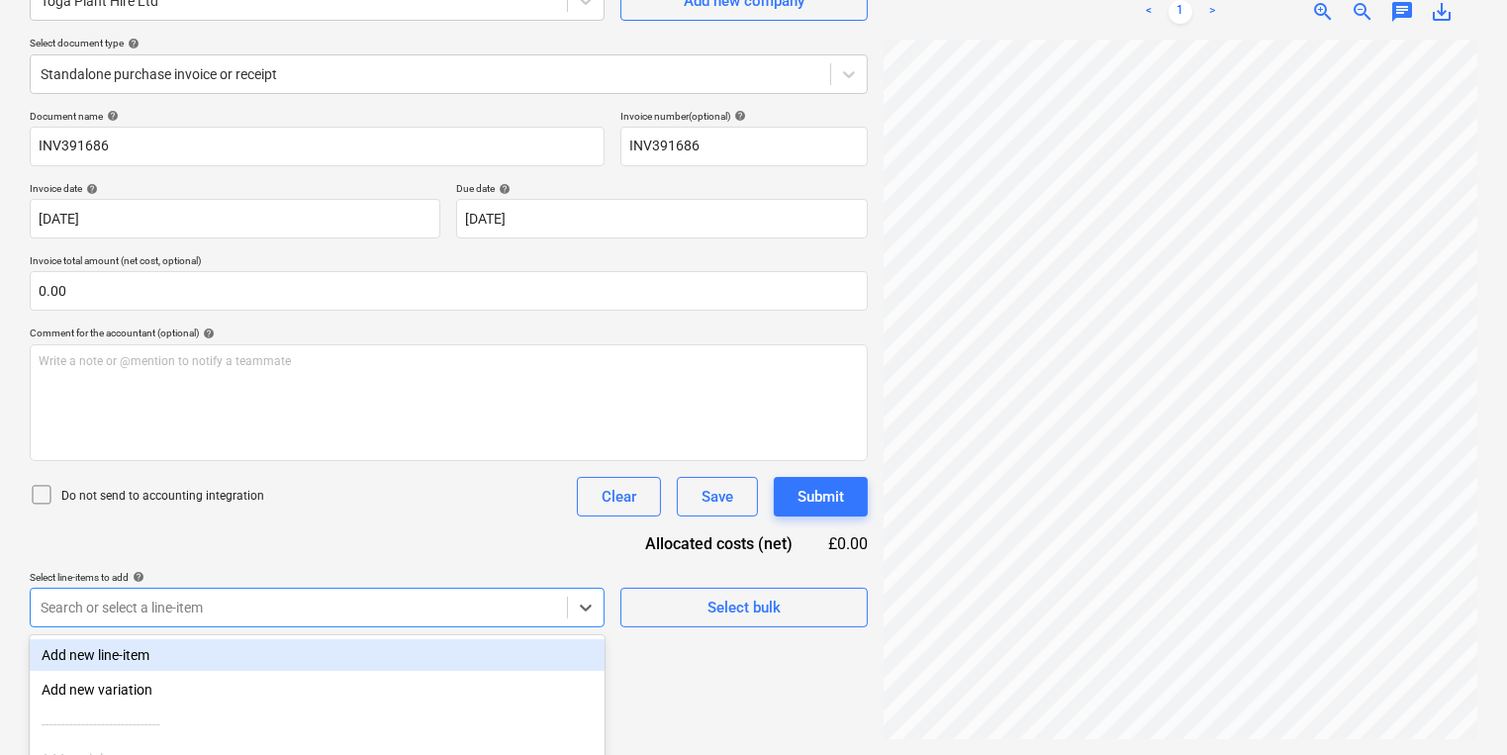
scroll to position [378, 0]
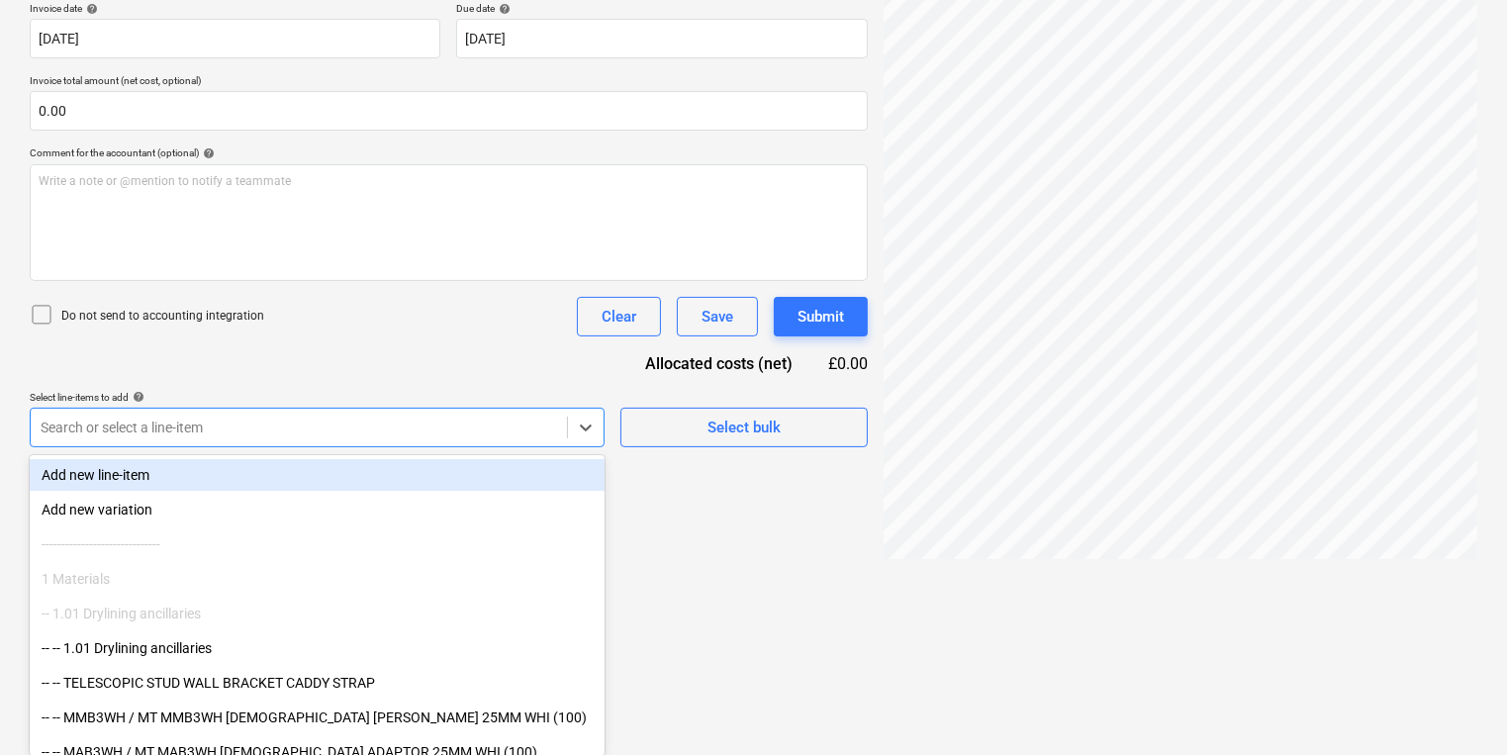
click at [257, 377] on body "Sales Projects Contacts Company Inbox 6 format_size keyboard_arrow_down help se…" at bounding box center [753, -1] width 1507 height 755
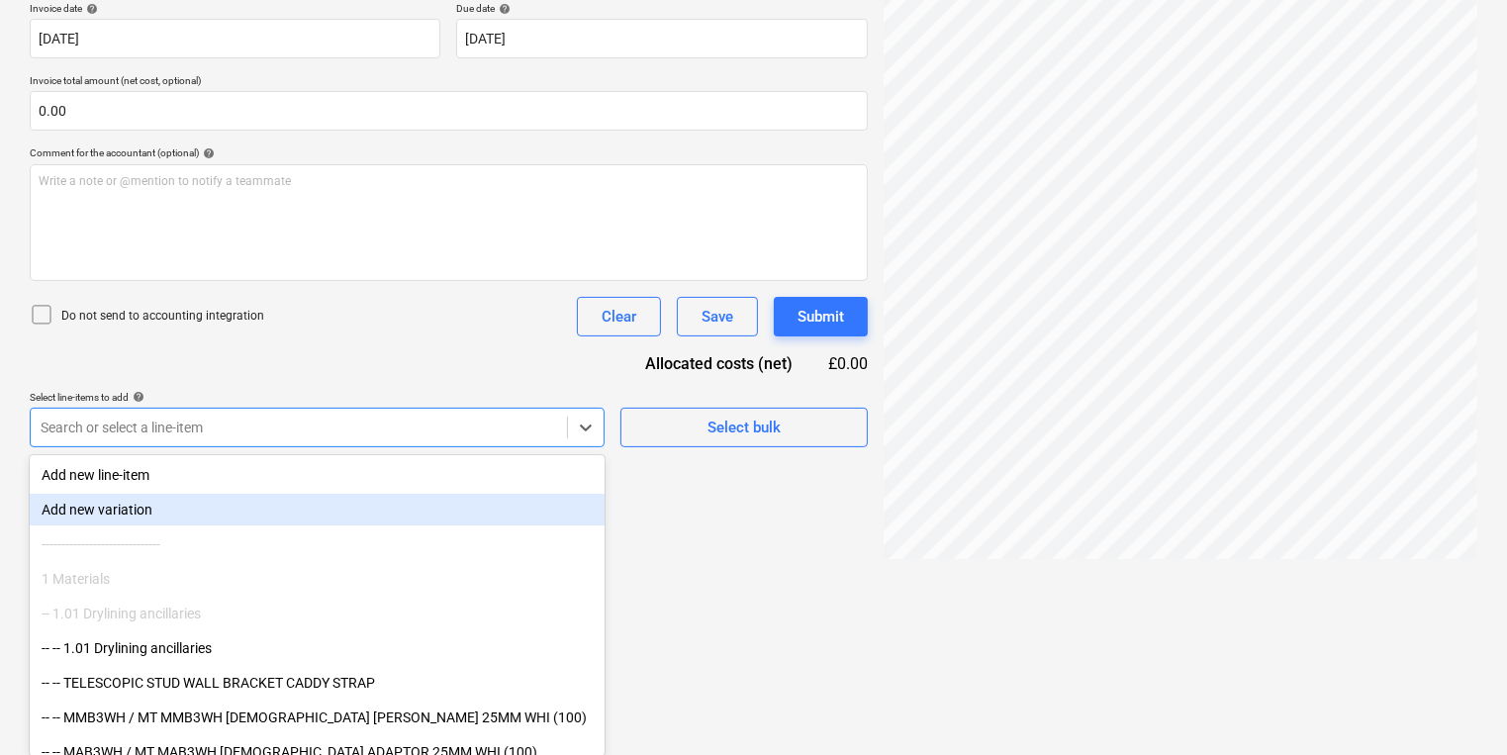
scroll to position [198, 0]
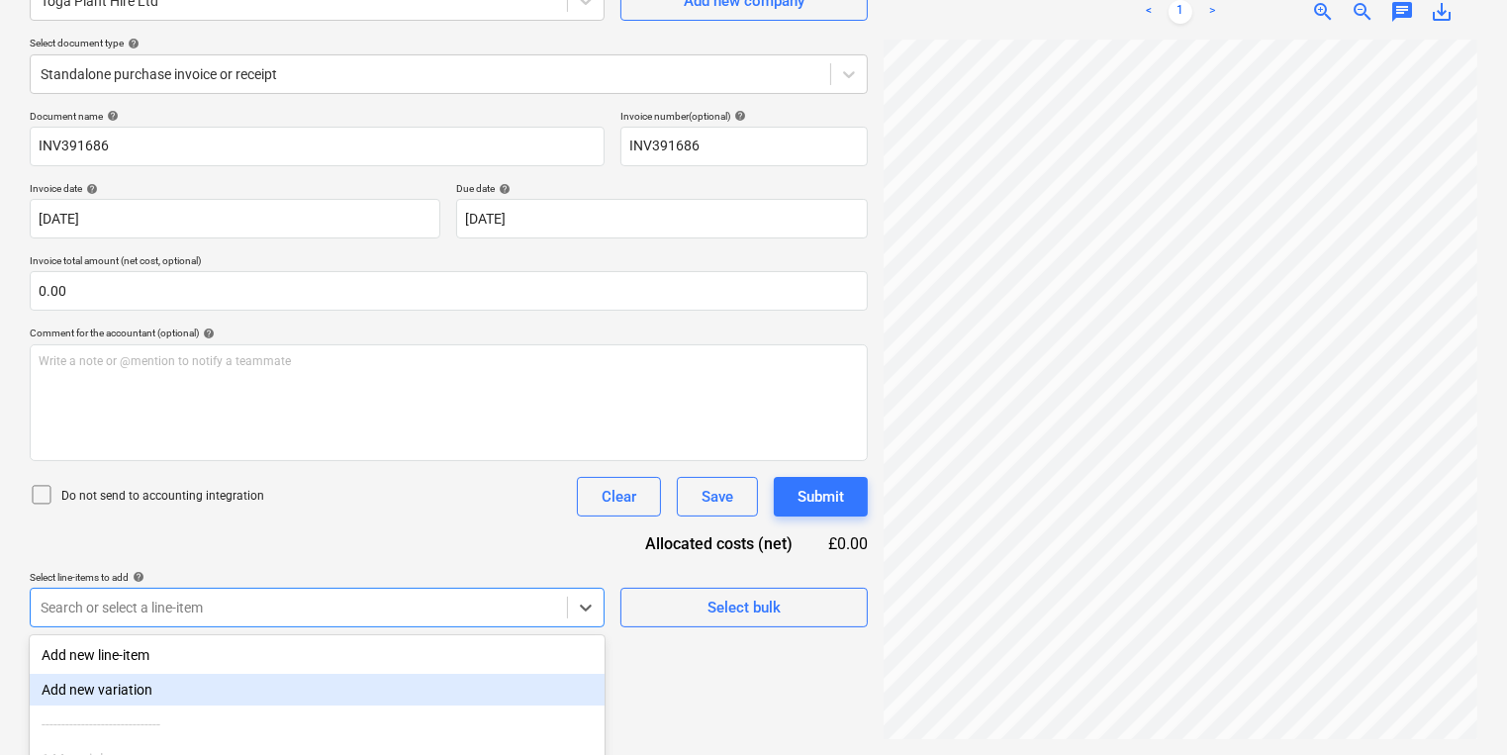
click at [1035, 557] on html "Sales Projects Contacts Company Inbox 6 format_size keyboard_arrow_down help se…" at bounding box center [753, 179] width 1507 height 755
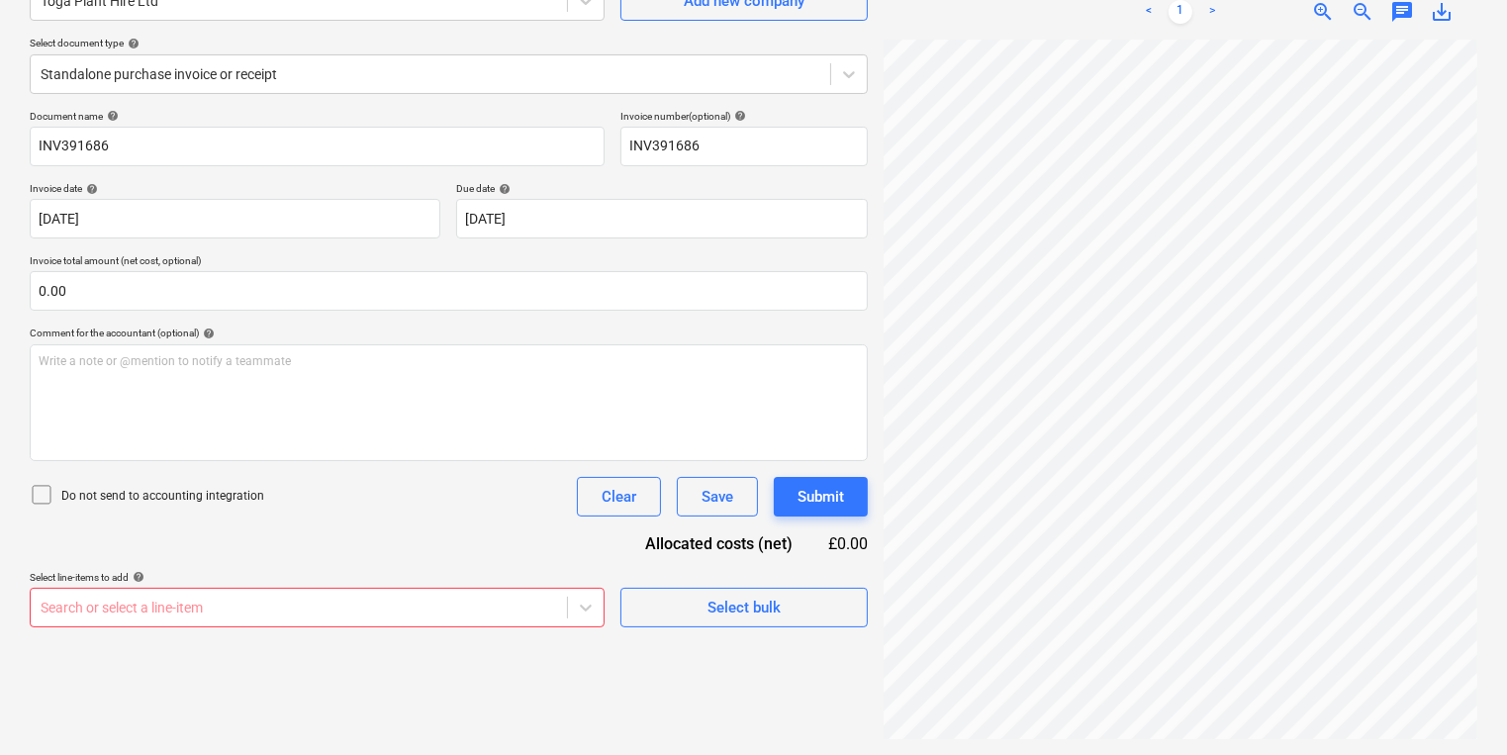
click at [443, 557] on body "Sales Projects Contacts Company Inbox 6 format_size keyboard_arrow_down help se…" at bounding box center [753, 179] width 1507 height 755
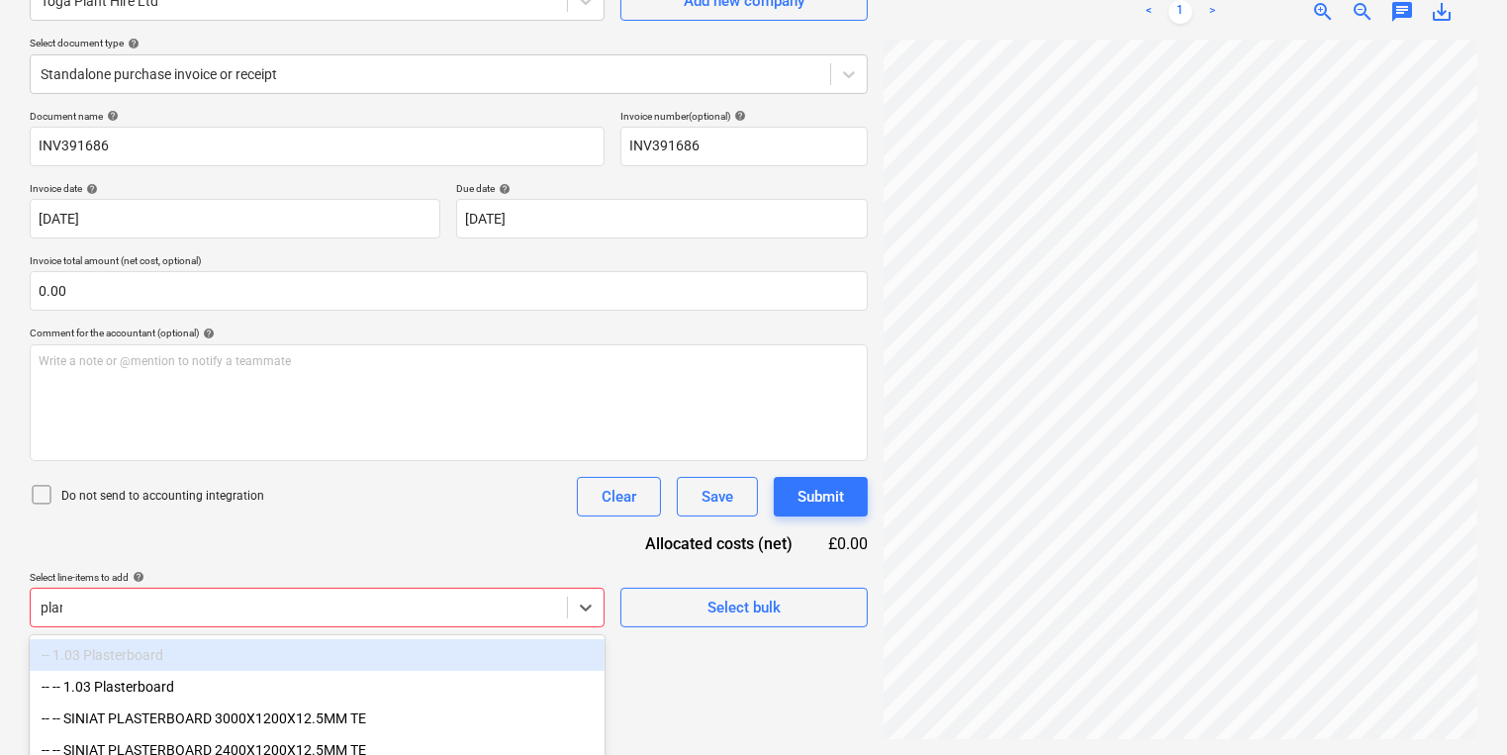
type input "plant"
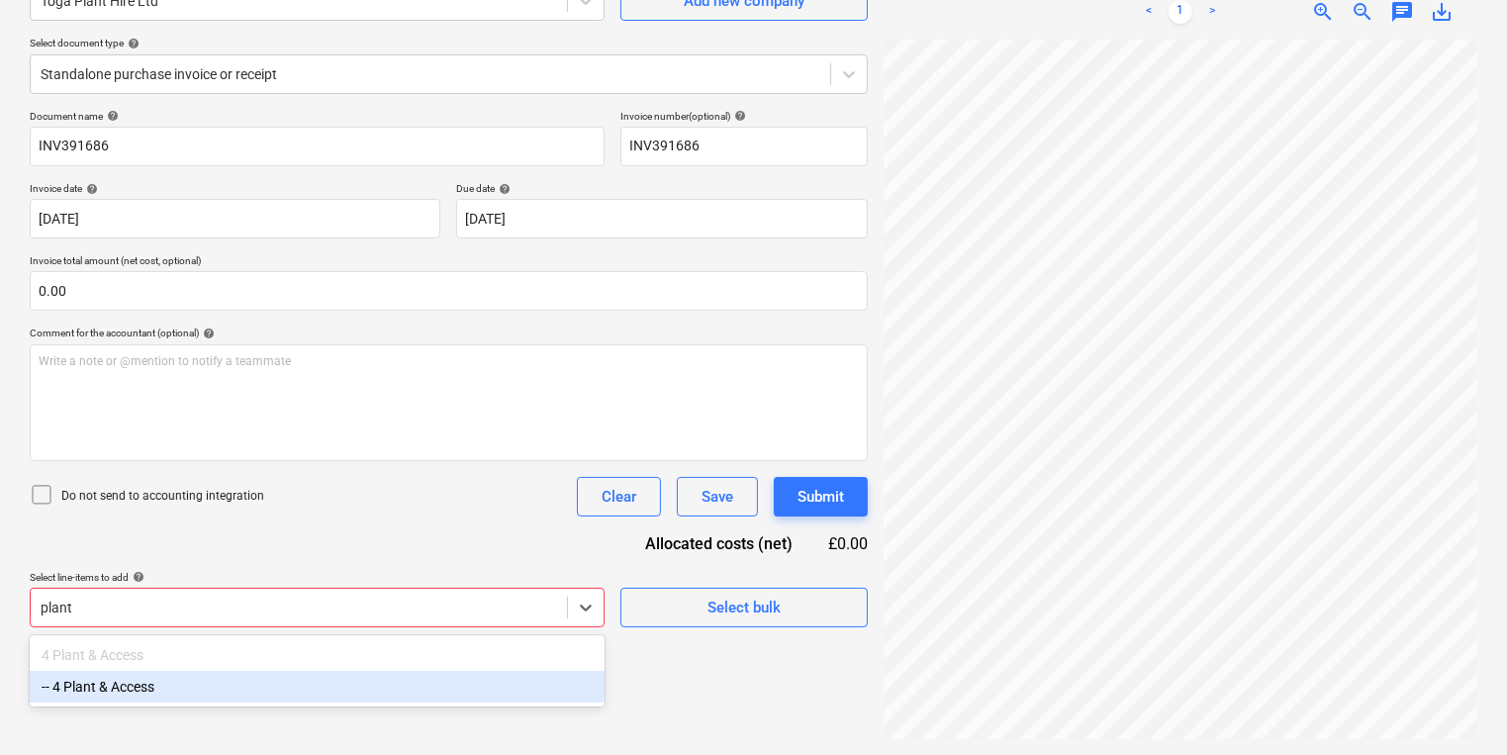
click at [423, 689] on div "-- 4 Plant & Access" at bounding box center [317, 687] width 575 height 32
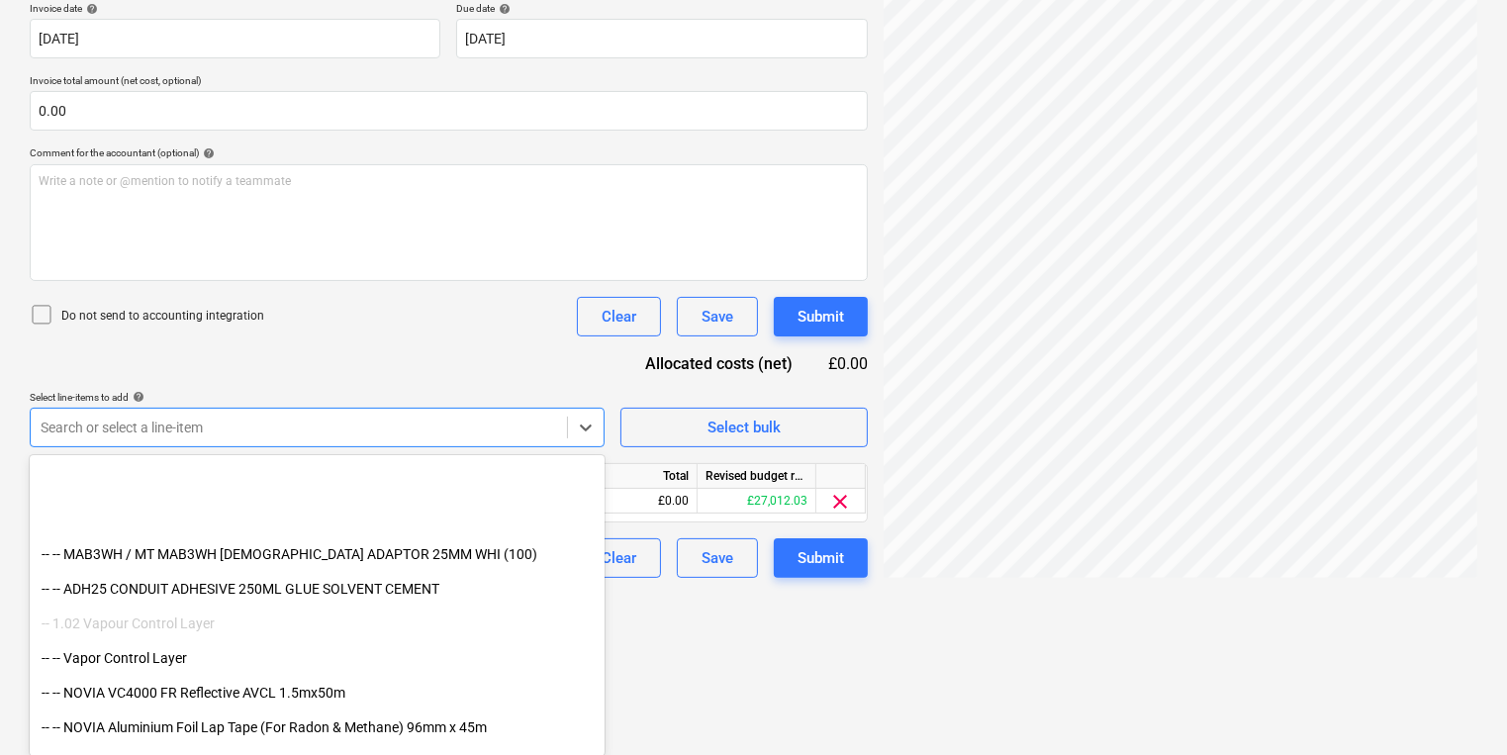
scroll to position [396, 0]
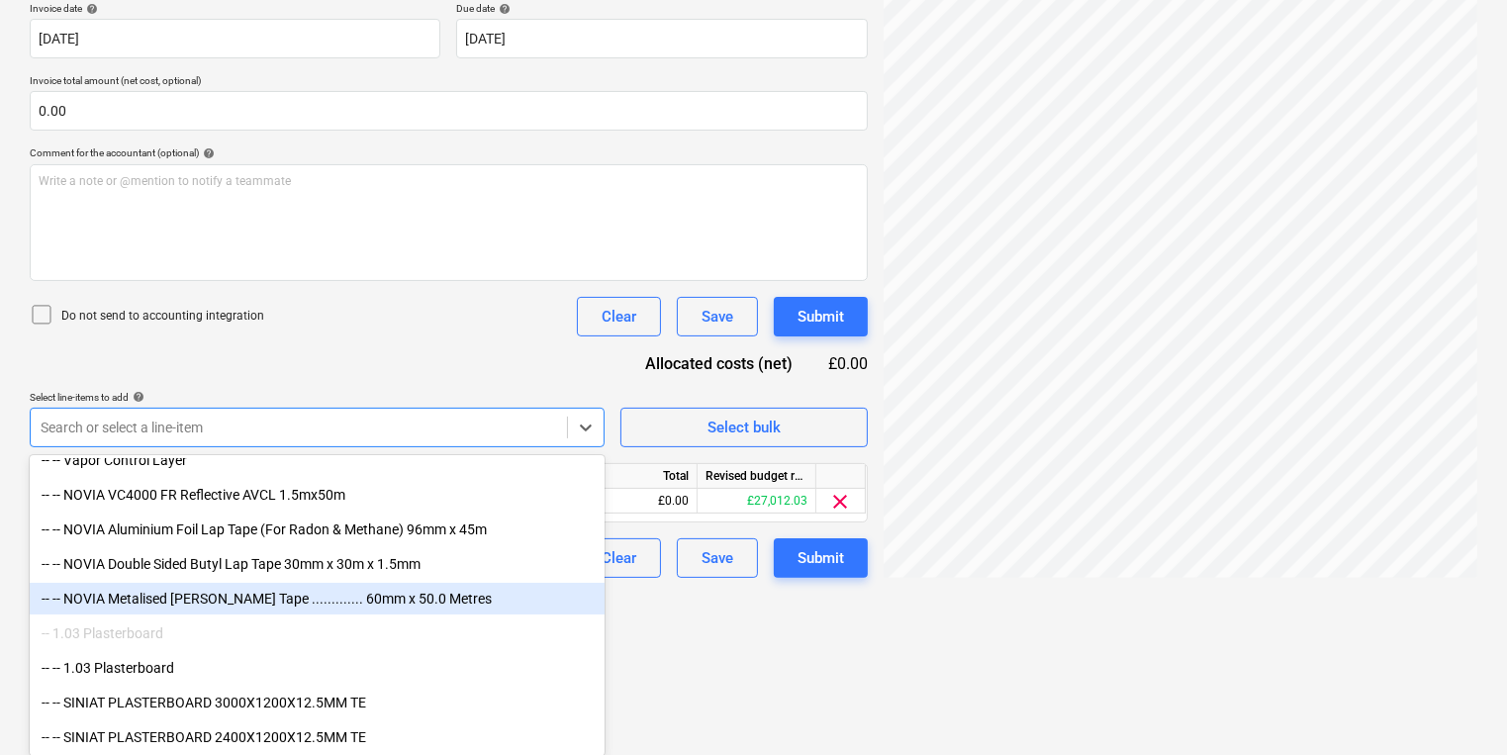
click at [661, 377] on html "Sales Projects Contacts Company Inbox 6 format_size keyboard_arrow_down help se…" at bounding box center [753, -1] width 1507 height 755
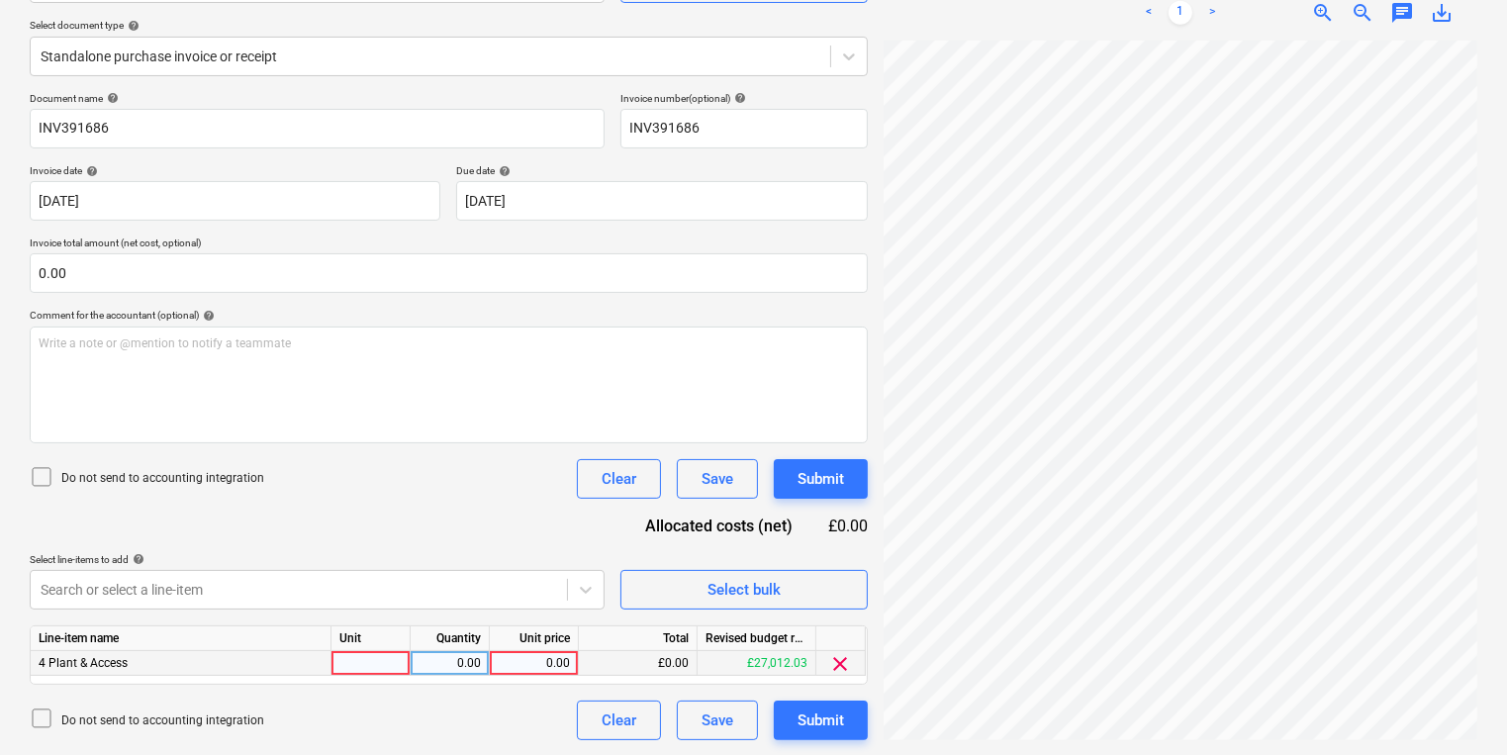
click at [383, 658] on div at bounding box center [370, 663] width 79 height 25
type input "Swing Gate Podium"
click at [460, 671] on div "2.00" at bounding box center [449, 663] width 62 height 25
click at [525, 657] on div "0.00" at bounding box center [534, 663] width 72 height 25
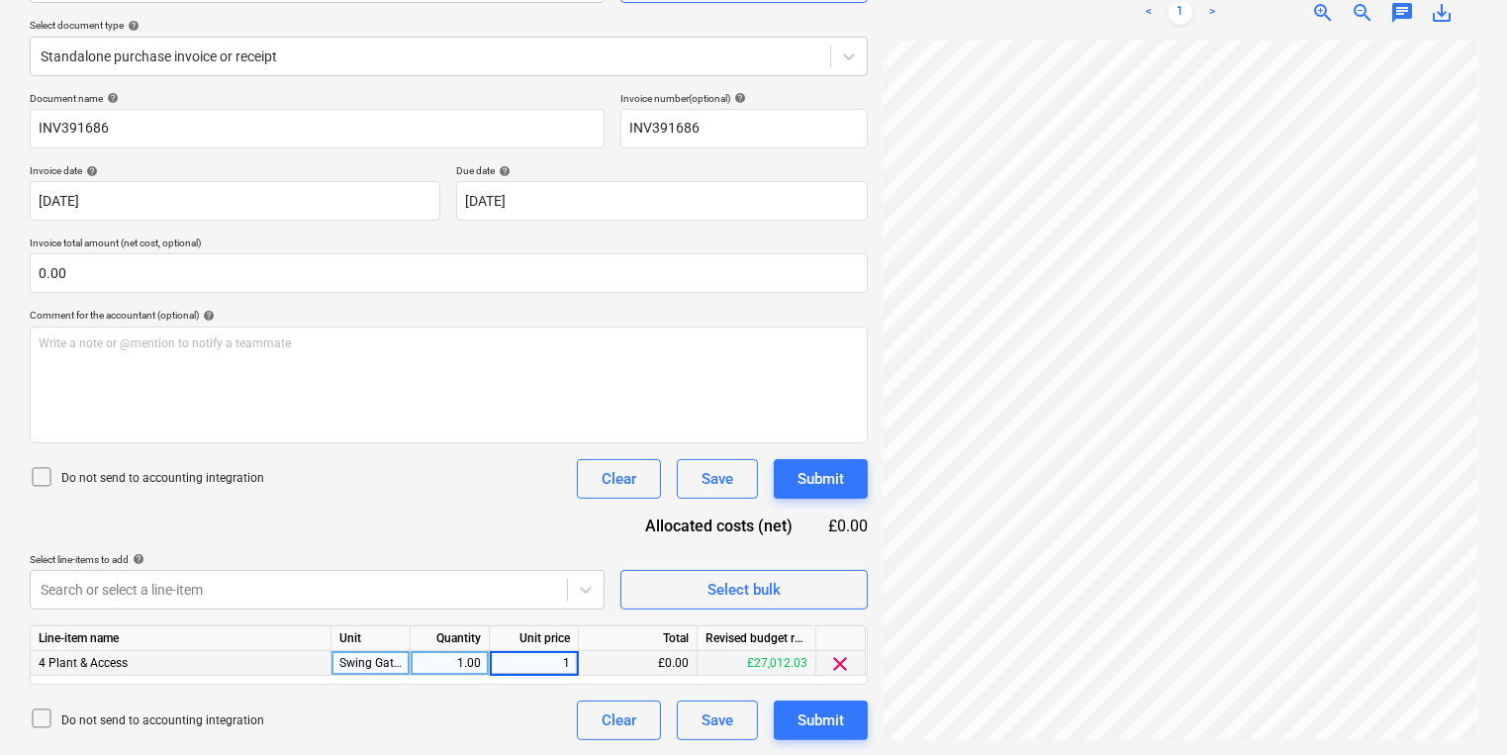
type input "14"
click at [447, 553] on div "Select line-items to add help" at bounding box center [317, 559] width 575 height 13
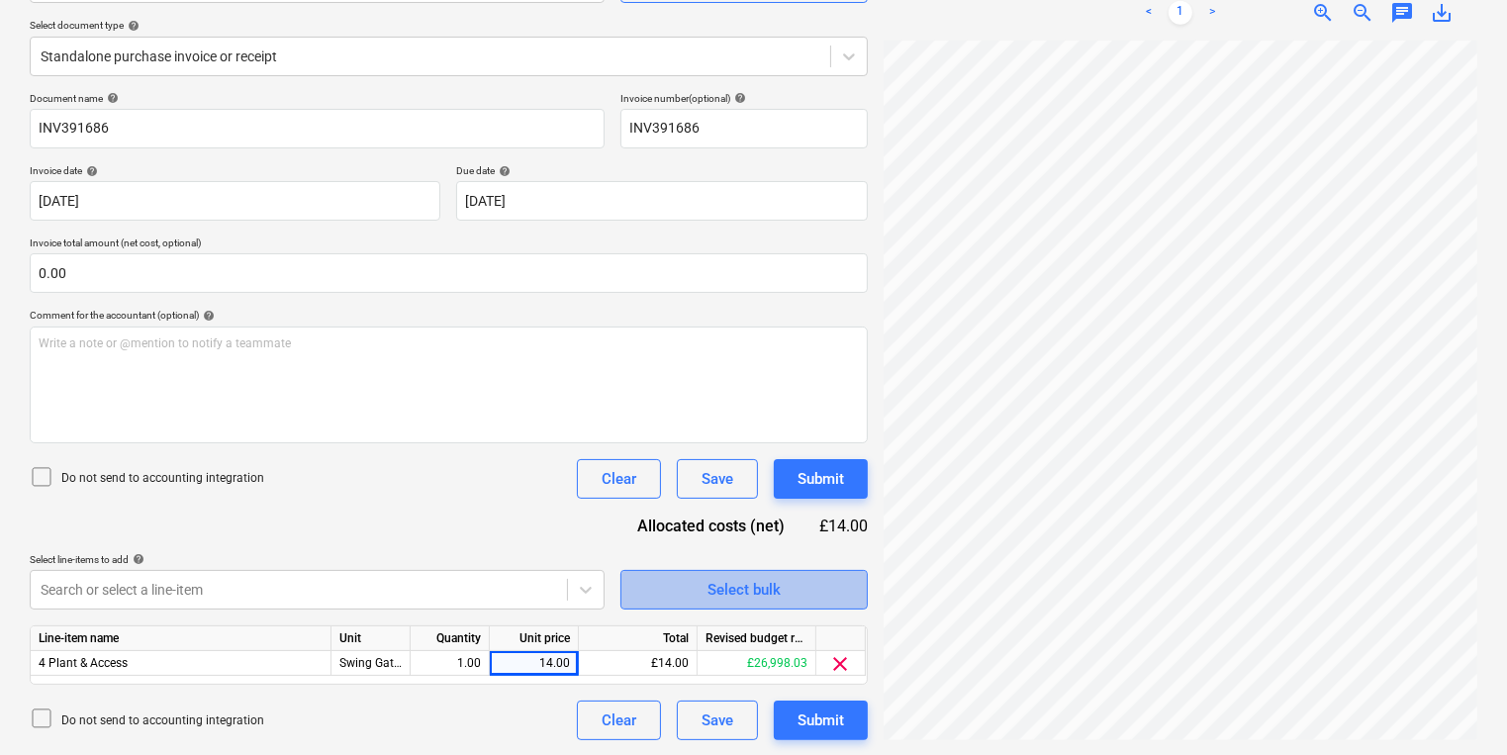
click at [744, 575] on button "Select bulk" at bounding box center [743, 590] width 247 height 40
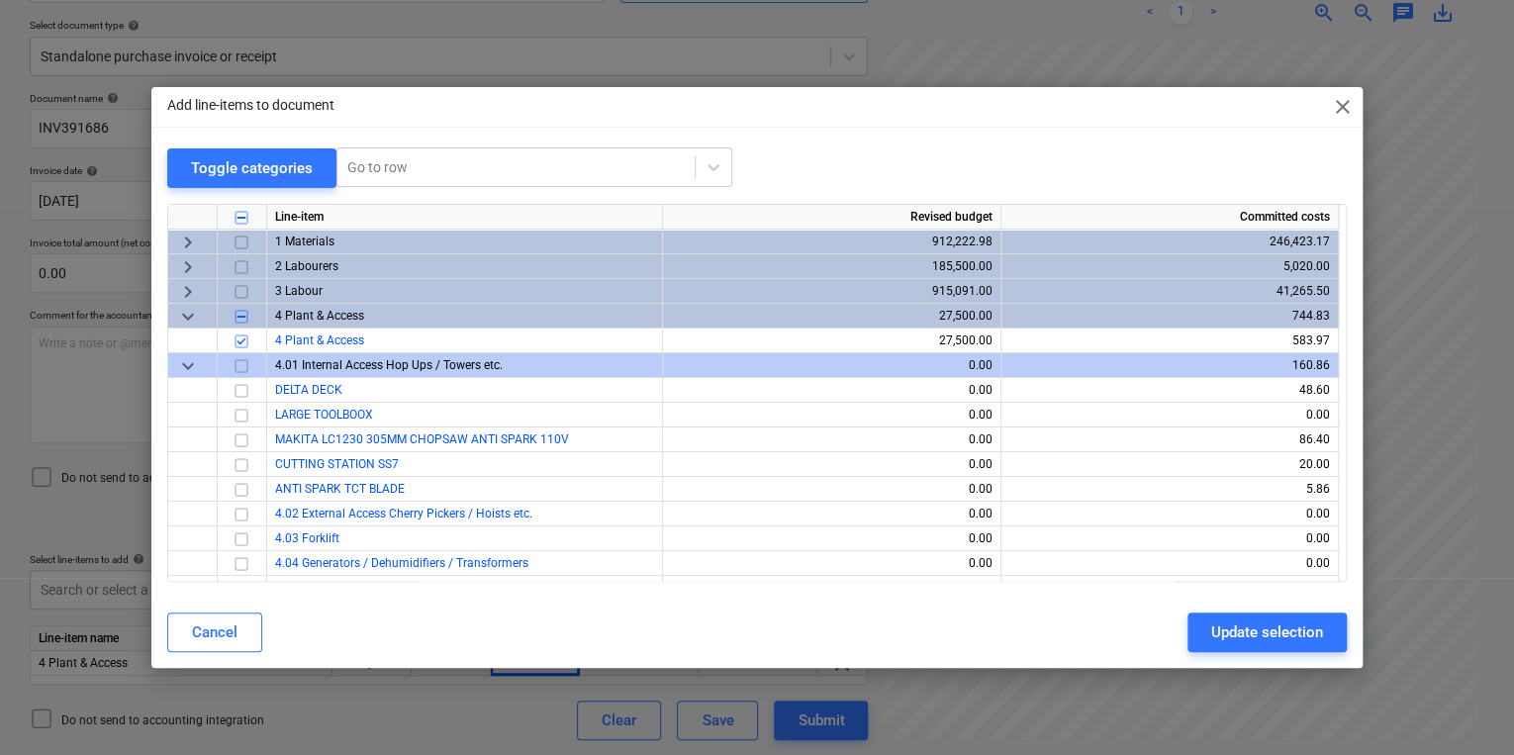
click at [388, 690] on div "Add line-items to document close Toggle categories Go to row Line-item Revised …" at bounding box center [757, 377] width 1514 height 755
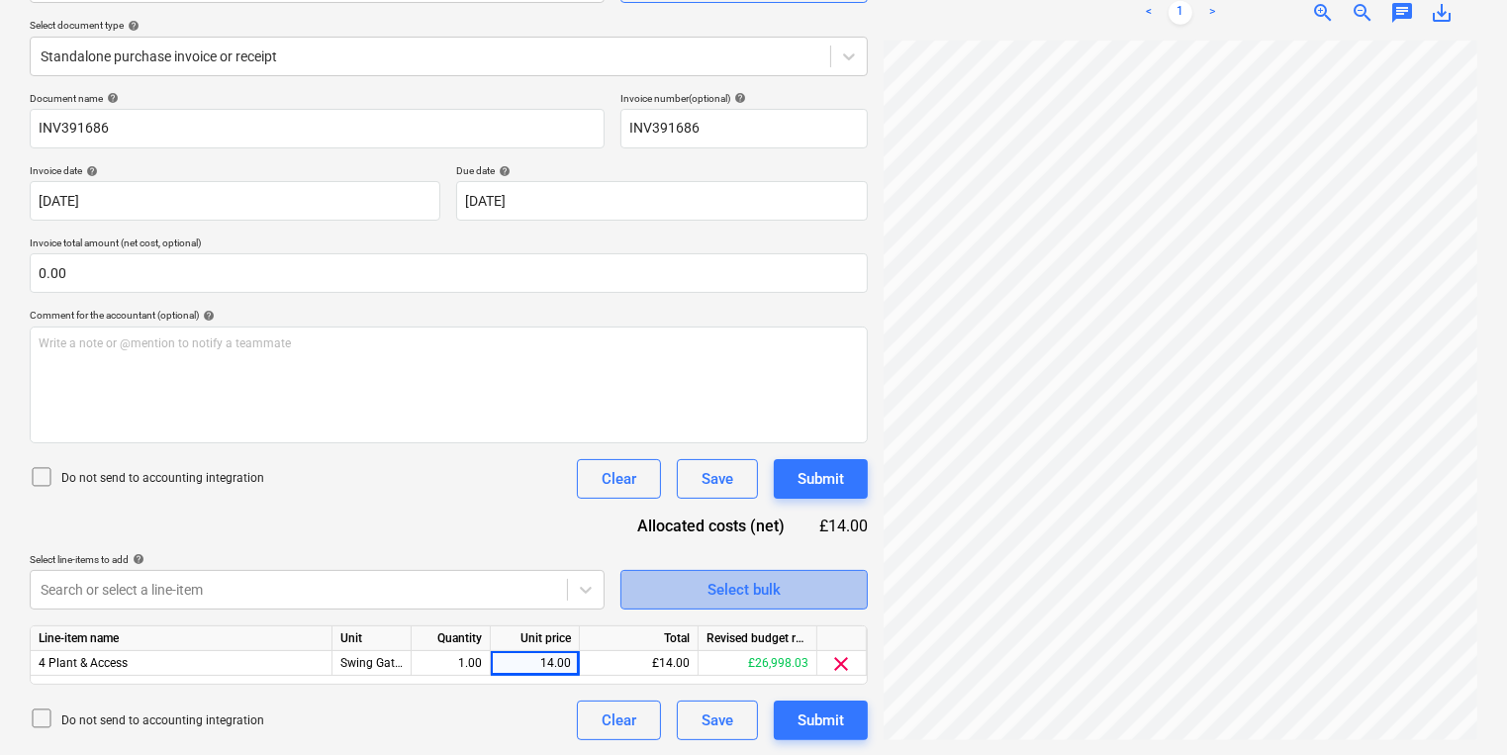
click at [692, 590] on span "Select bulk" at bounding box center [744, 590] width 198 height 26
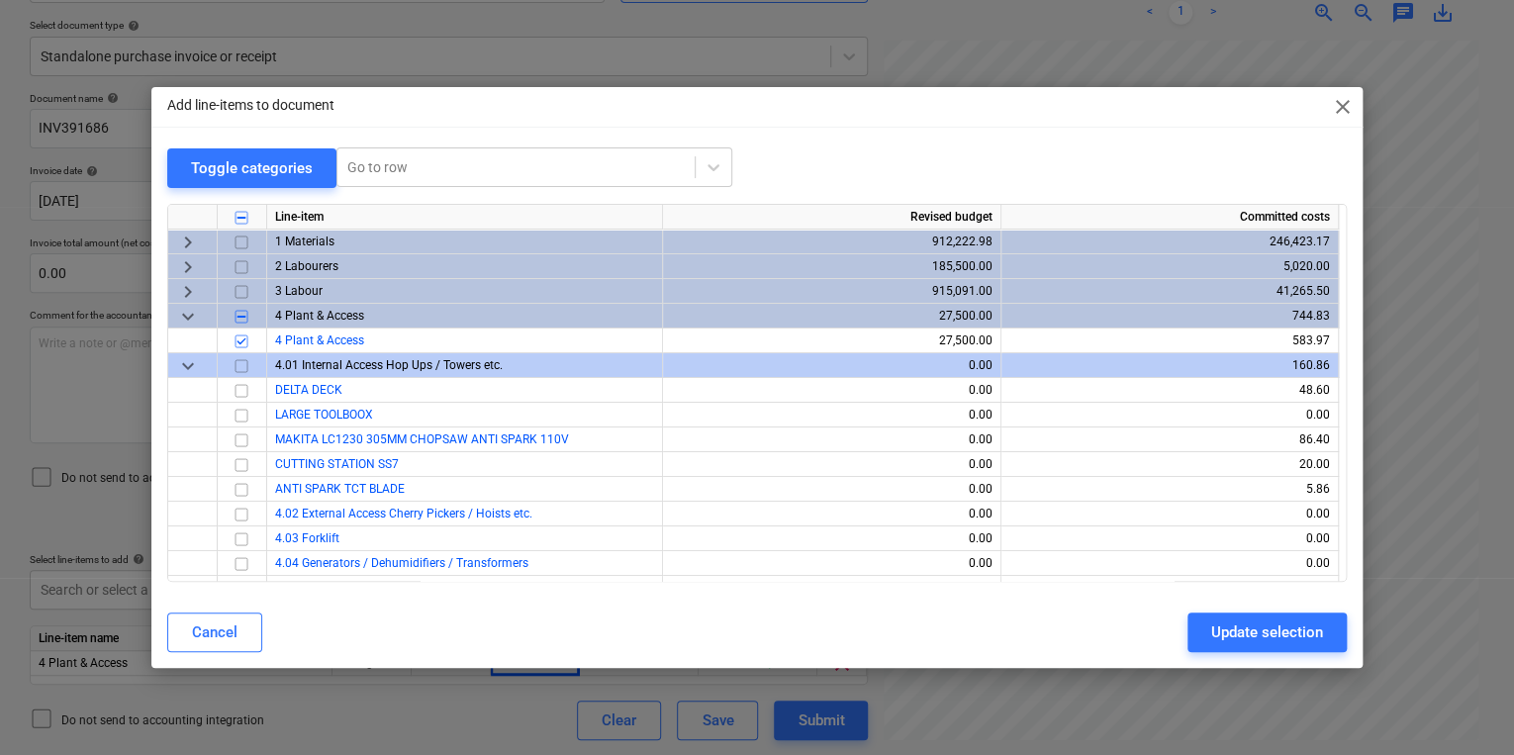
click at [356, 690] on div "Add line-items to document close Toggle categories Go to row Line-item Revised …" at bounding box center [757, 377] width 1514 height 755
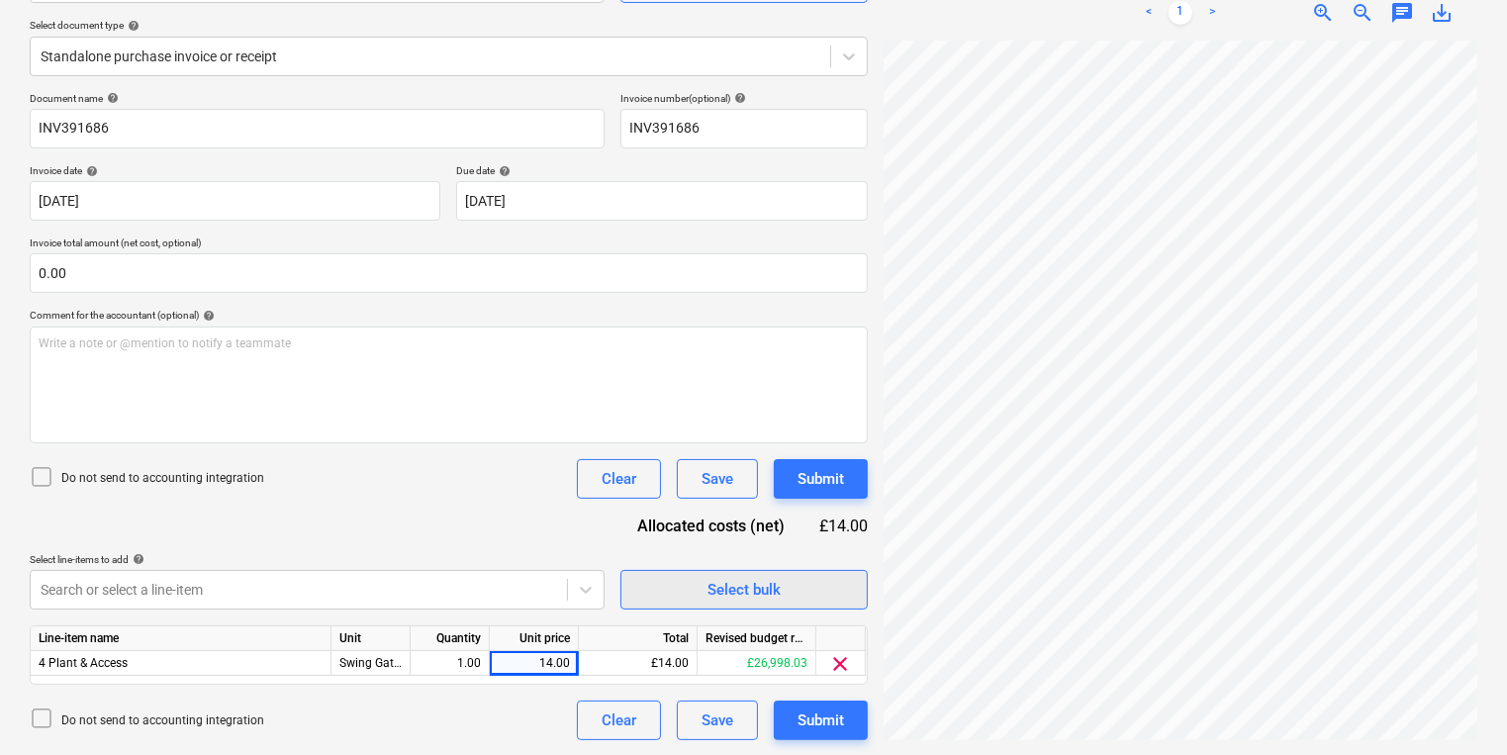
click at [667, 574] on button "Select bulk" at bounding box center [743, 590] width 247 height 40
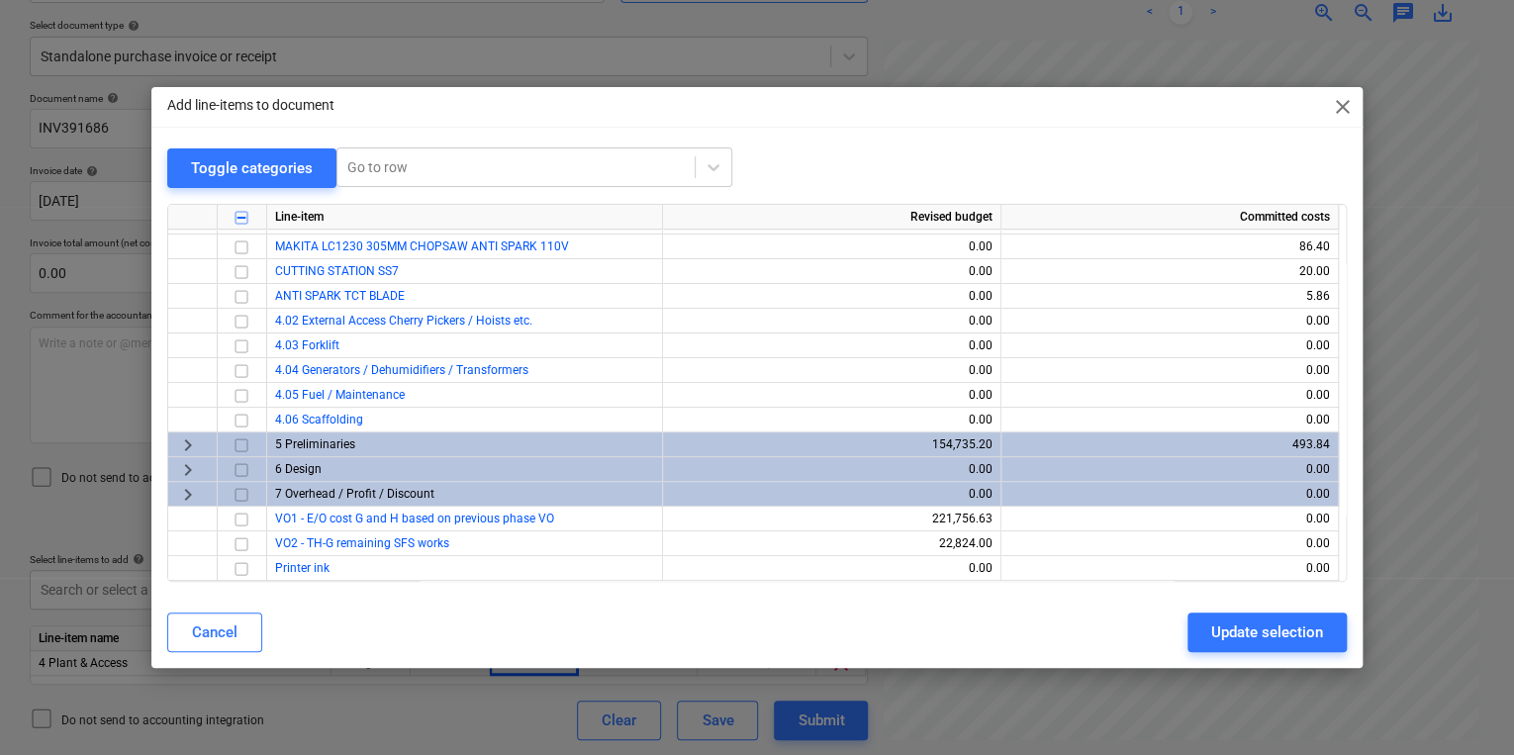
scroll to position [114, 0]
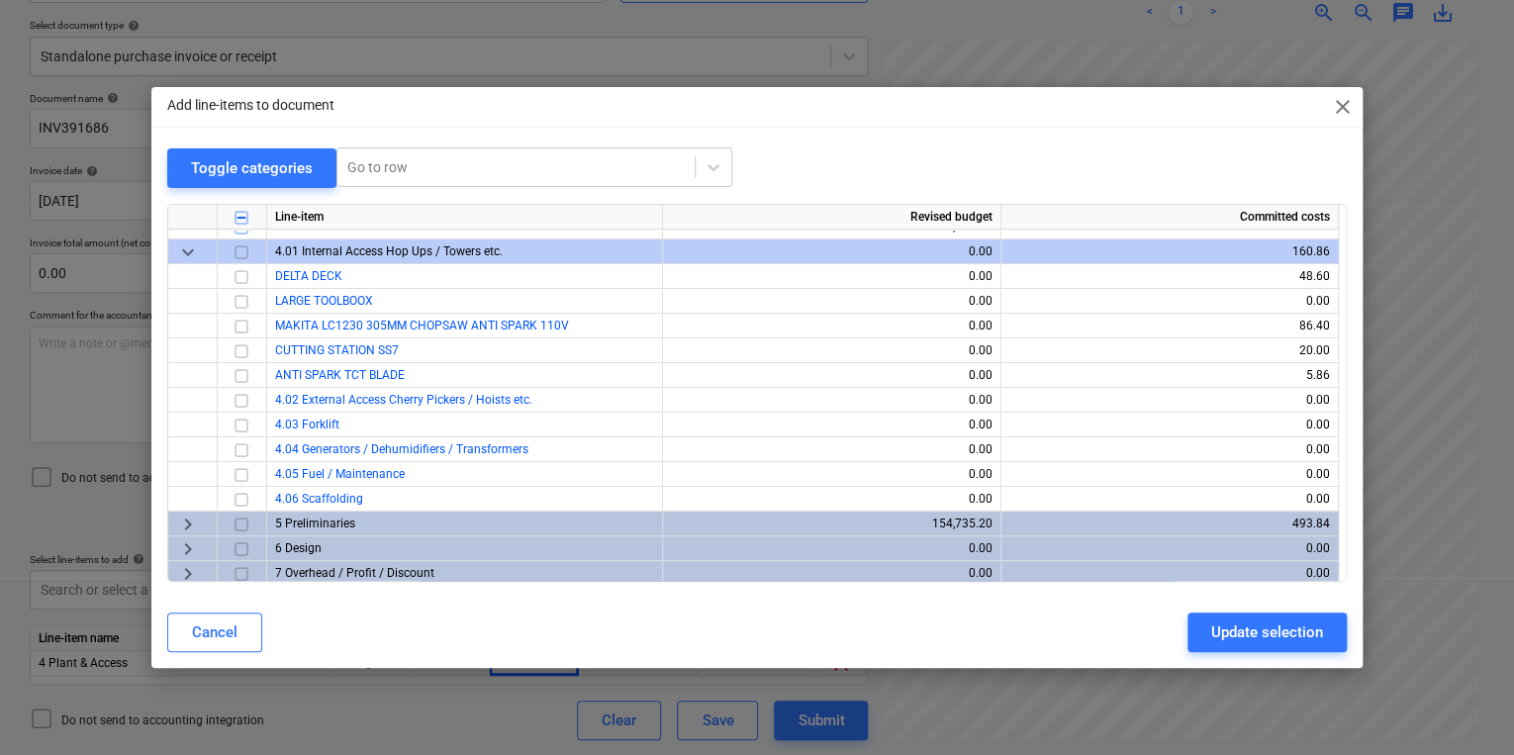
click at [381, 699] on div "Add line-items to document close Toggle categories Go to row Line-item Revised …" at bounding box center [757, 377] width 1514 height 755
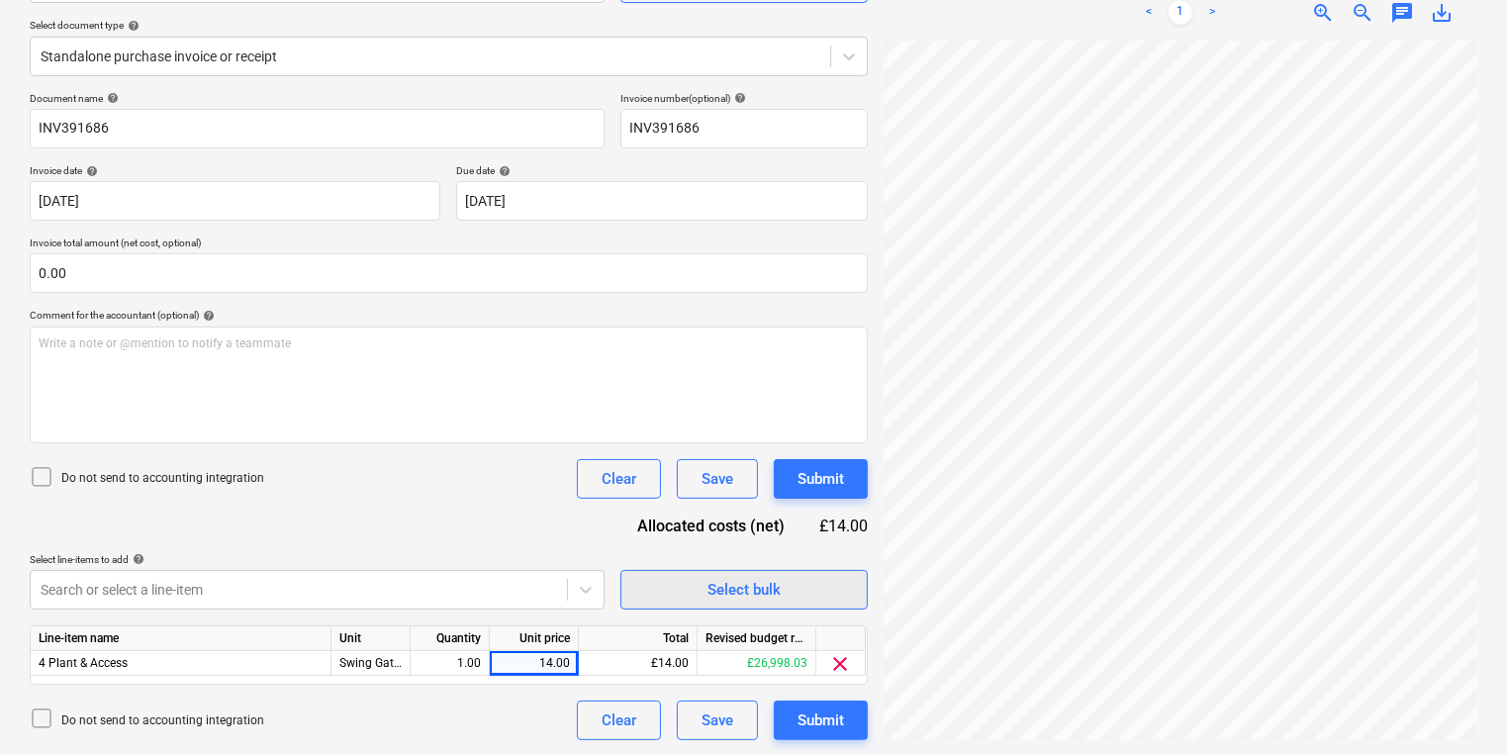
click at [662, 605] on button "Select bulk" at bounding box center [743, 590] width 247 height 40
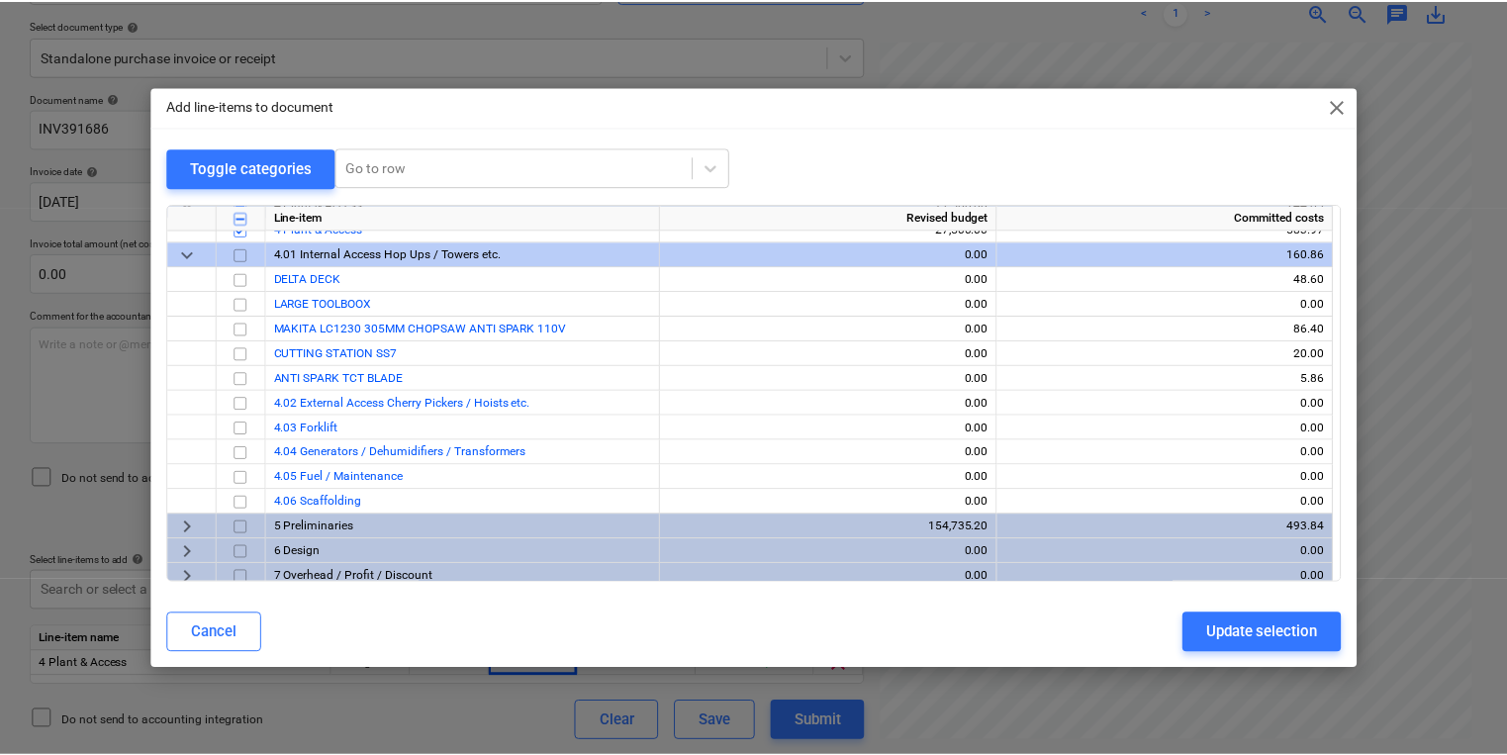
scroll to position [193, 0]
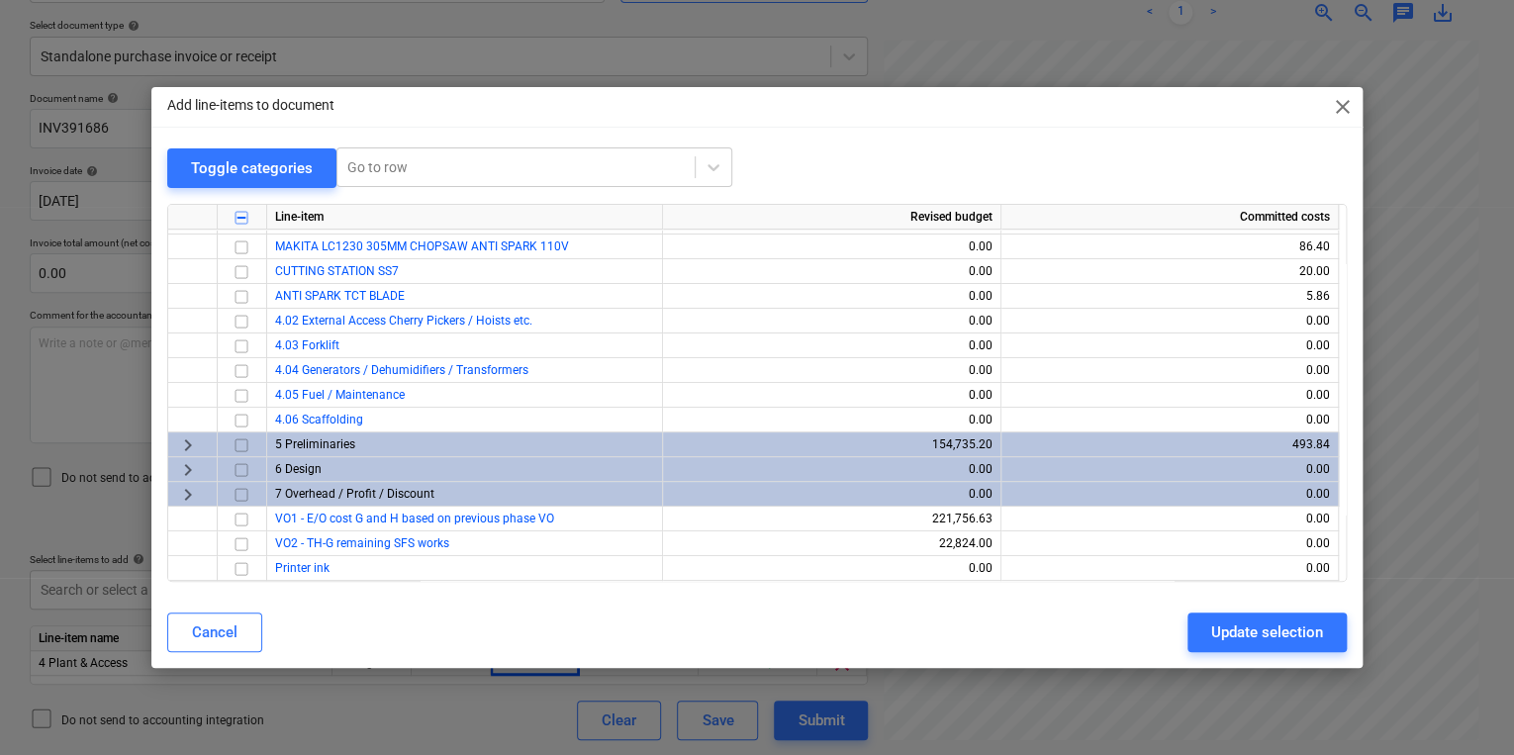
click at [366, 732] on div "Add line-items to document close Toggle categories Go to row Line-item Revised …" at bounding box center [757, 377] width 1514 height 755
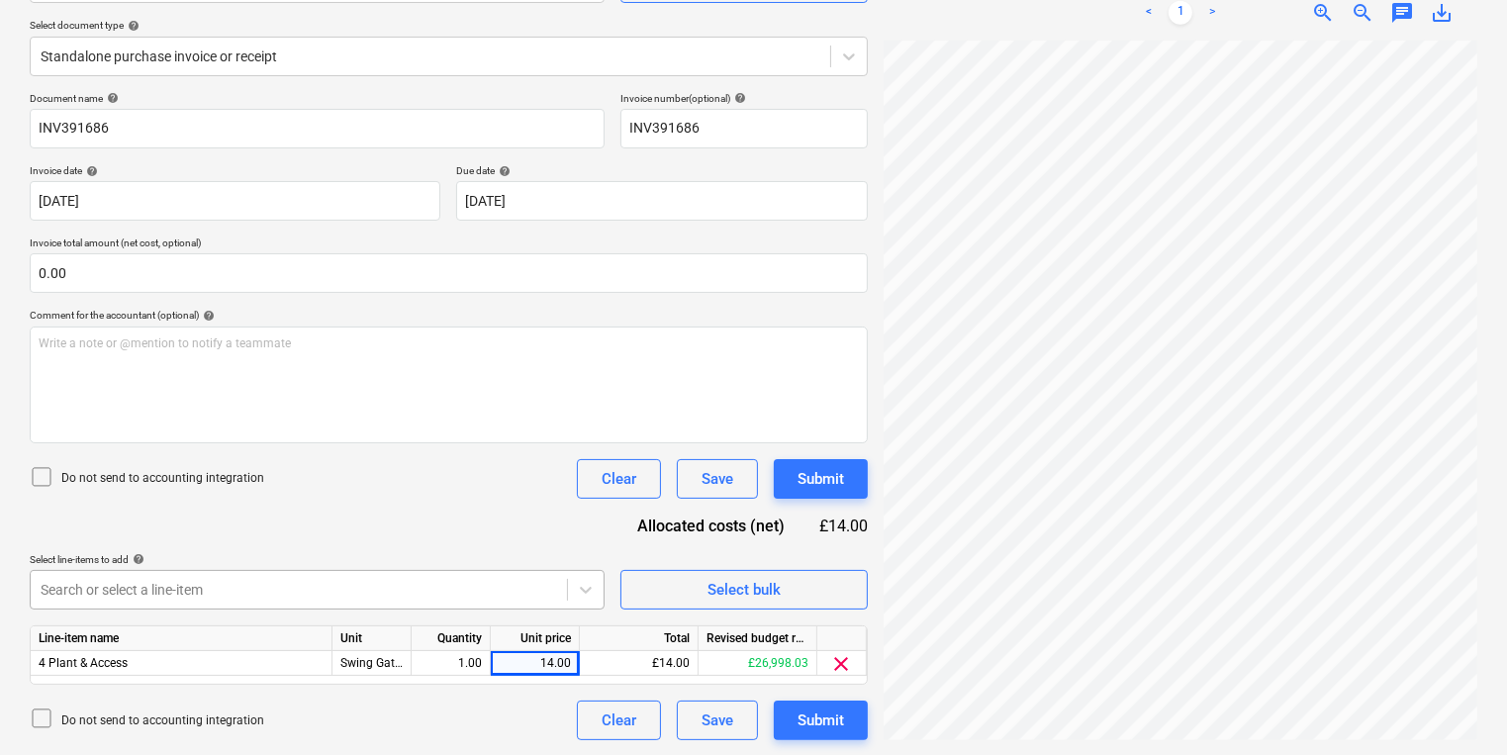
click at [261, 539] on body "Sales Projects Contacts Company Inbox 6 format_size keyboard_arrow_down help se…" at bounding box center [753, 161] width 1507 height 755
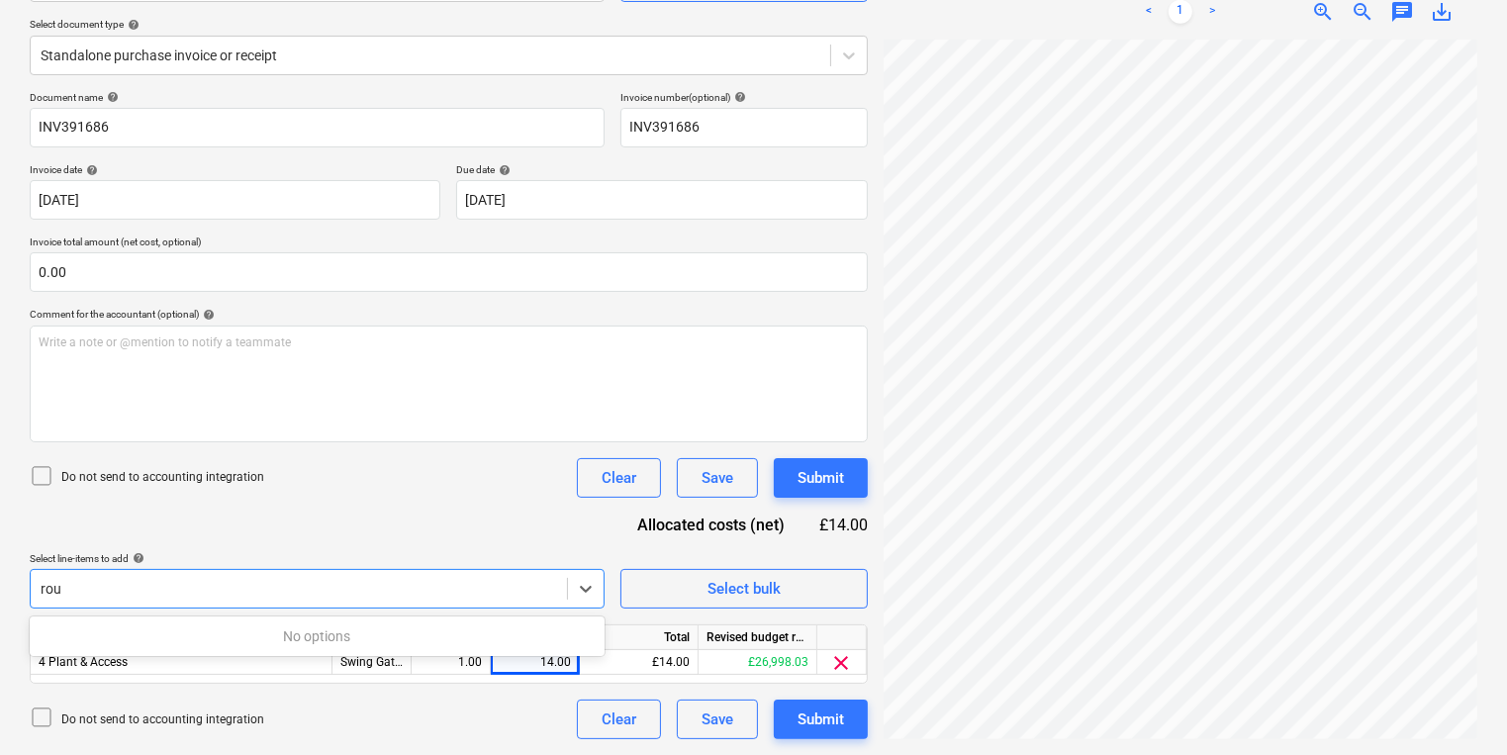
scroll to position [216, 0]
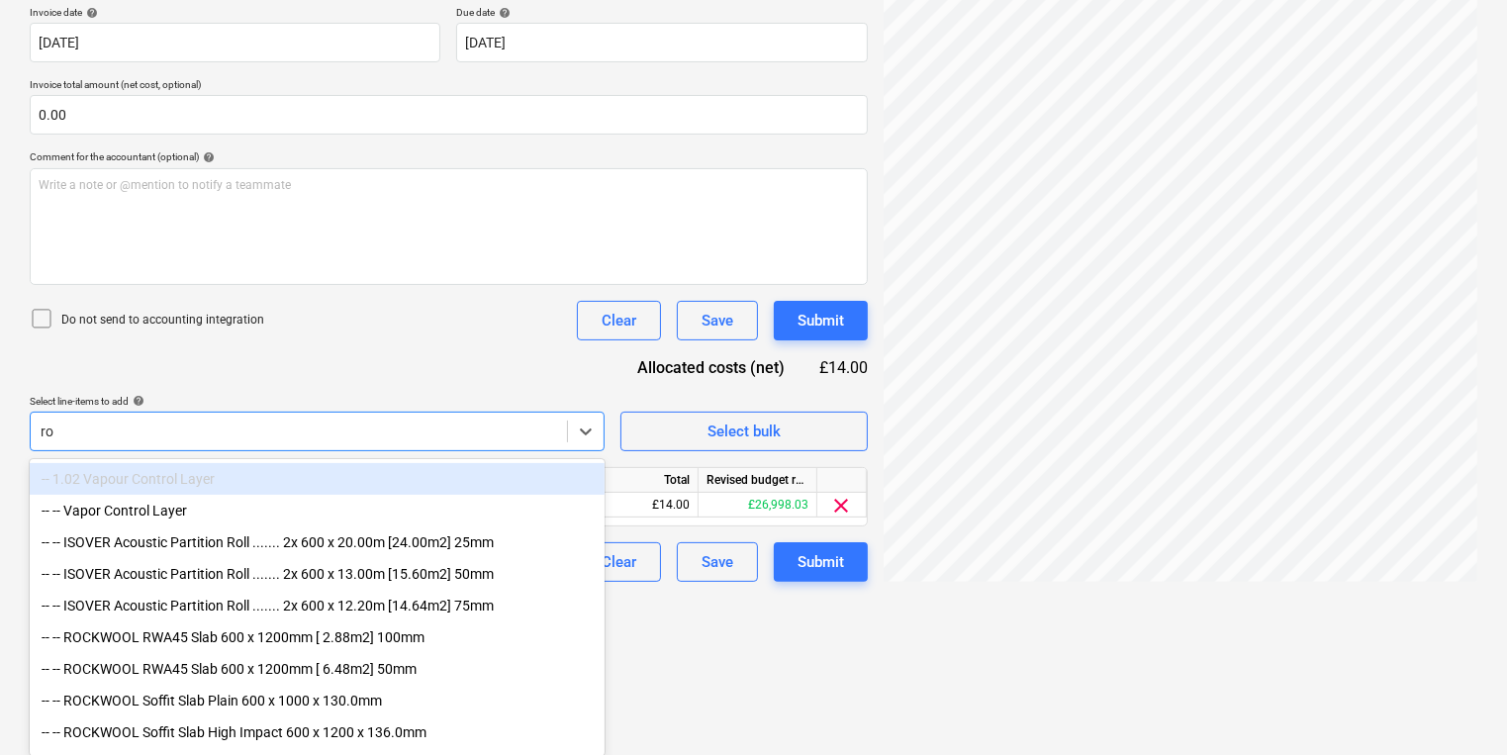
type input "r"
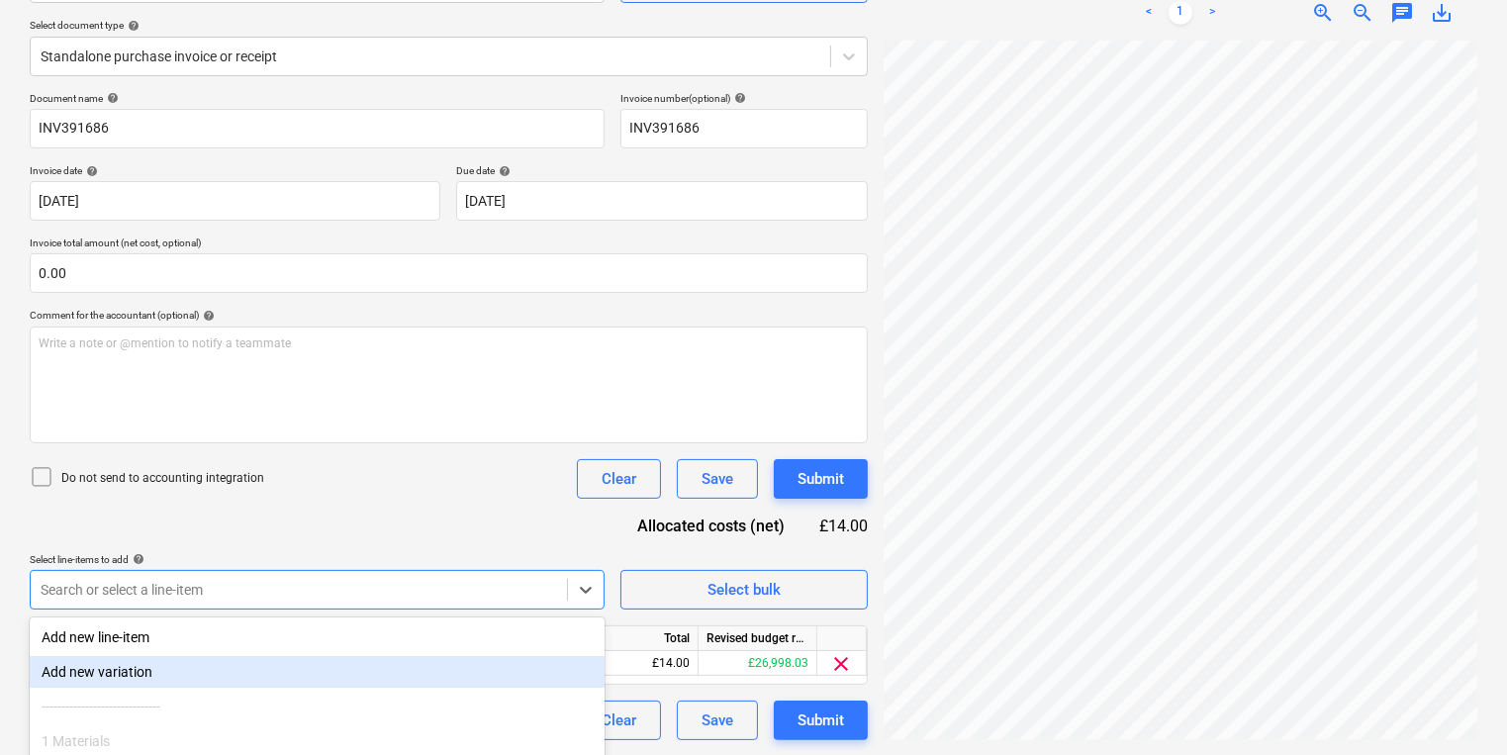
click at [940, 539] on html "Sales Projects Contacts Company Inbox 6 format_size keyboard_arrow_down help se…" at bounding box center [753, 161] width 1507 height 755
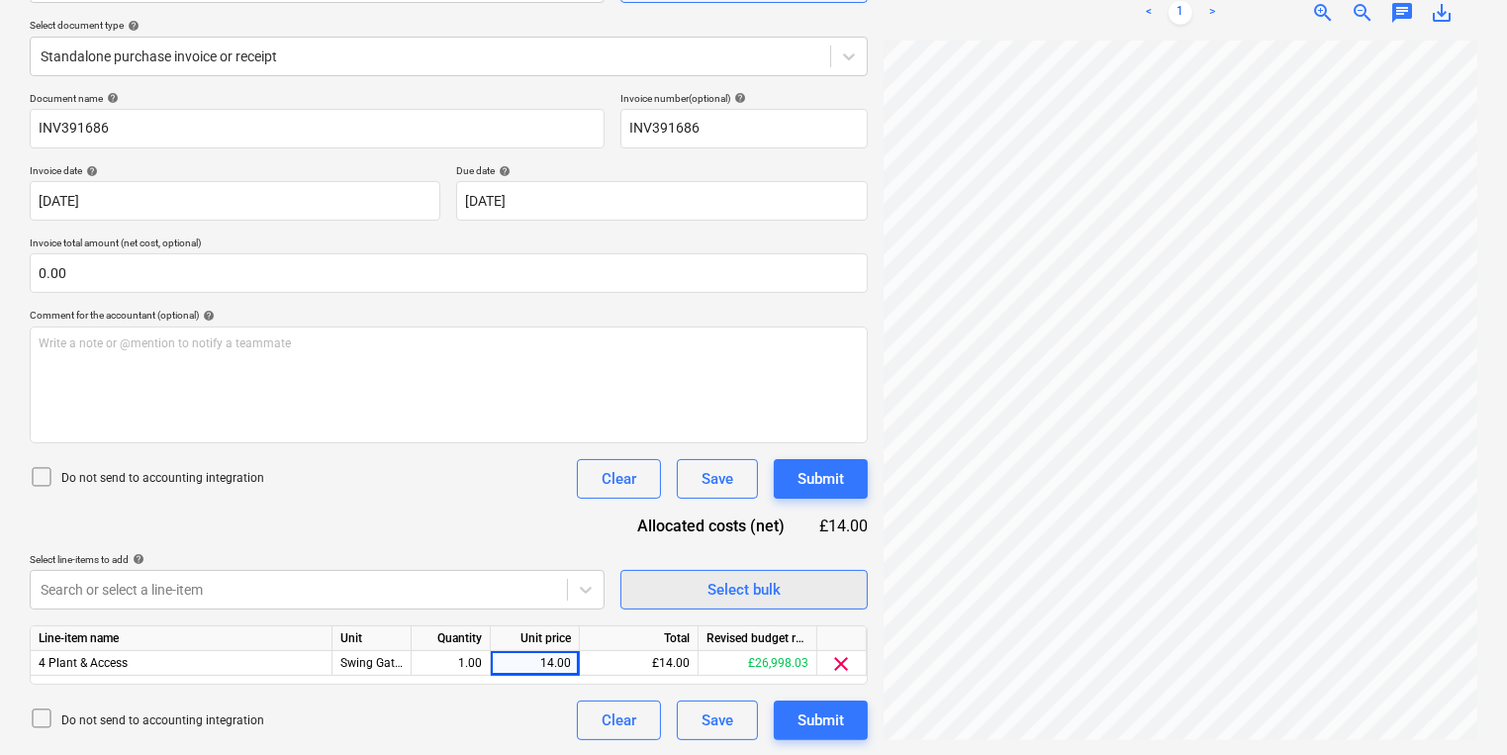
click at [839, 587] on span "Select bulk" at bounding box center [744, 590] width 198 height 26
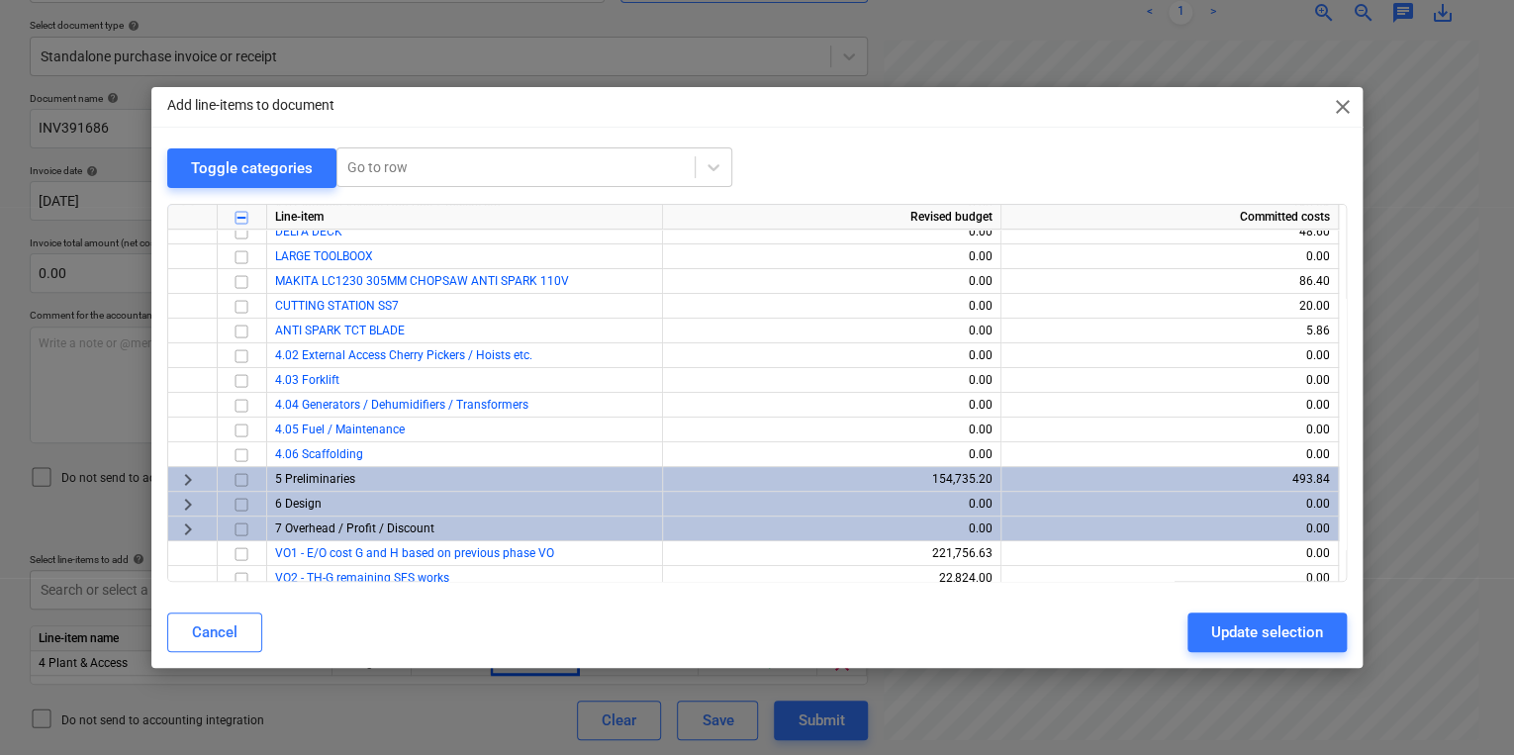
scroll to position [79, 0]
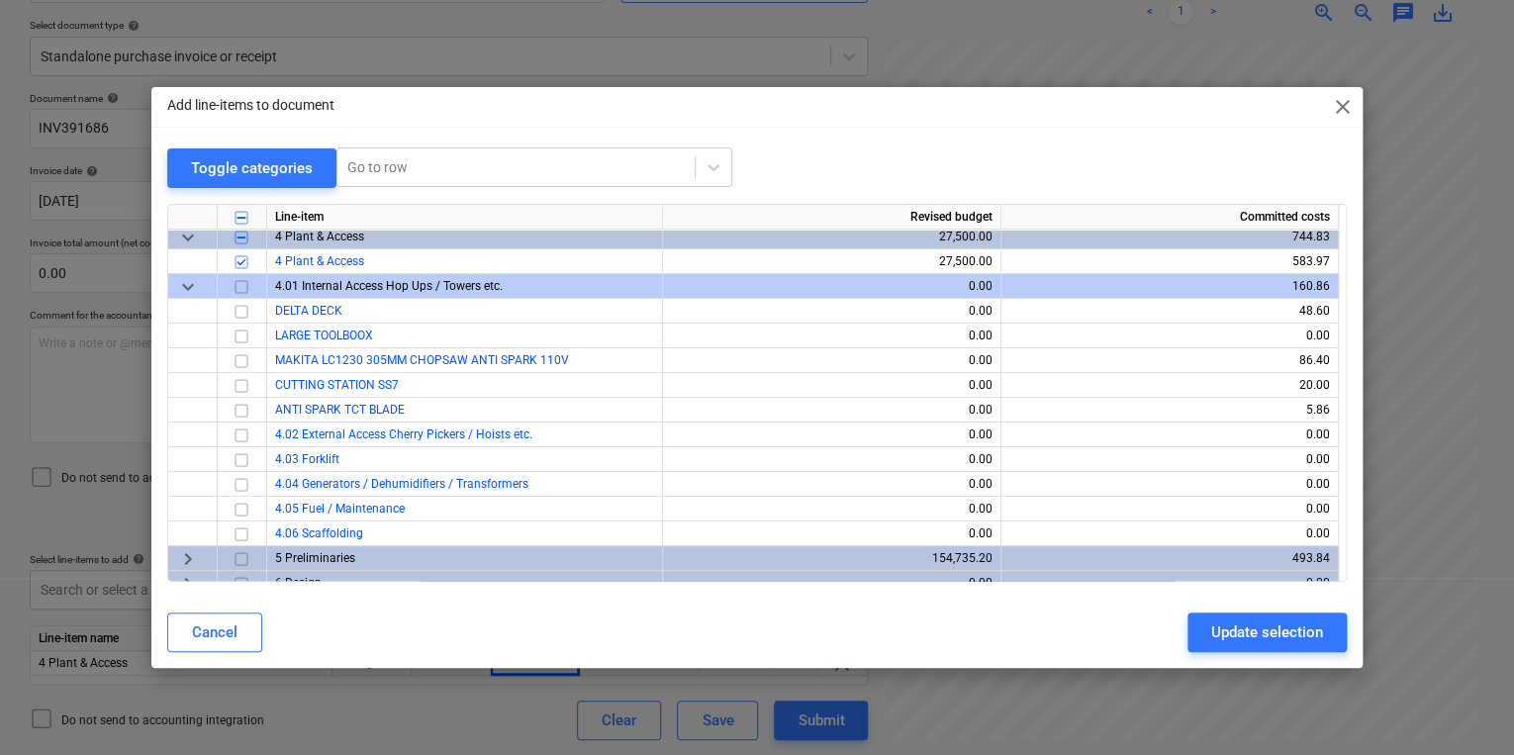
click at [376, 702] on div "Add line-items to document close Toggle categories Go to row Line-item Revised …" at bounding box center [757, 377] width 1514 height 755
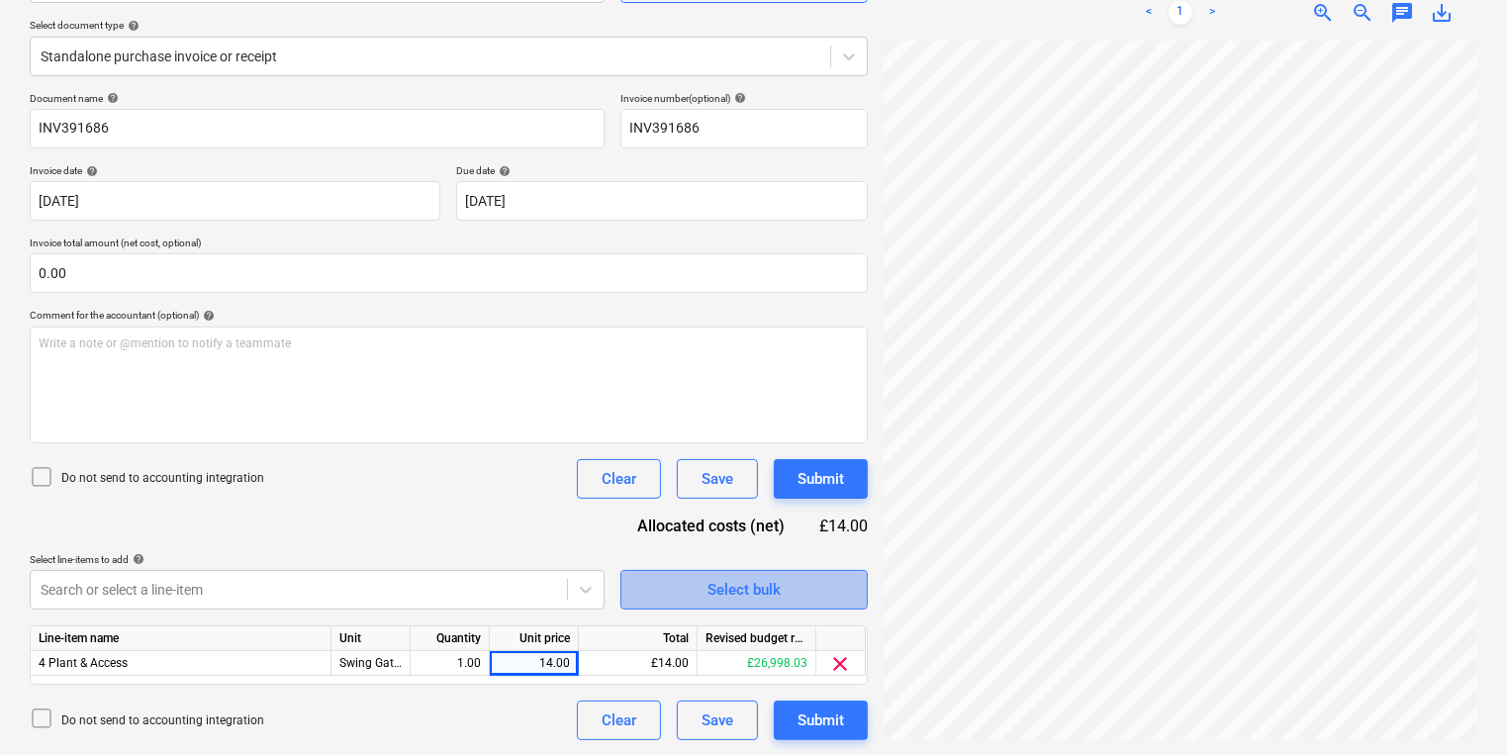
click at [732, 573] on button "Select bulk" at bounding box center [743, 590] width 247 height 40
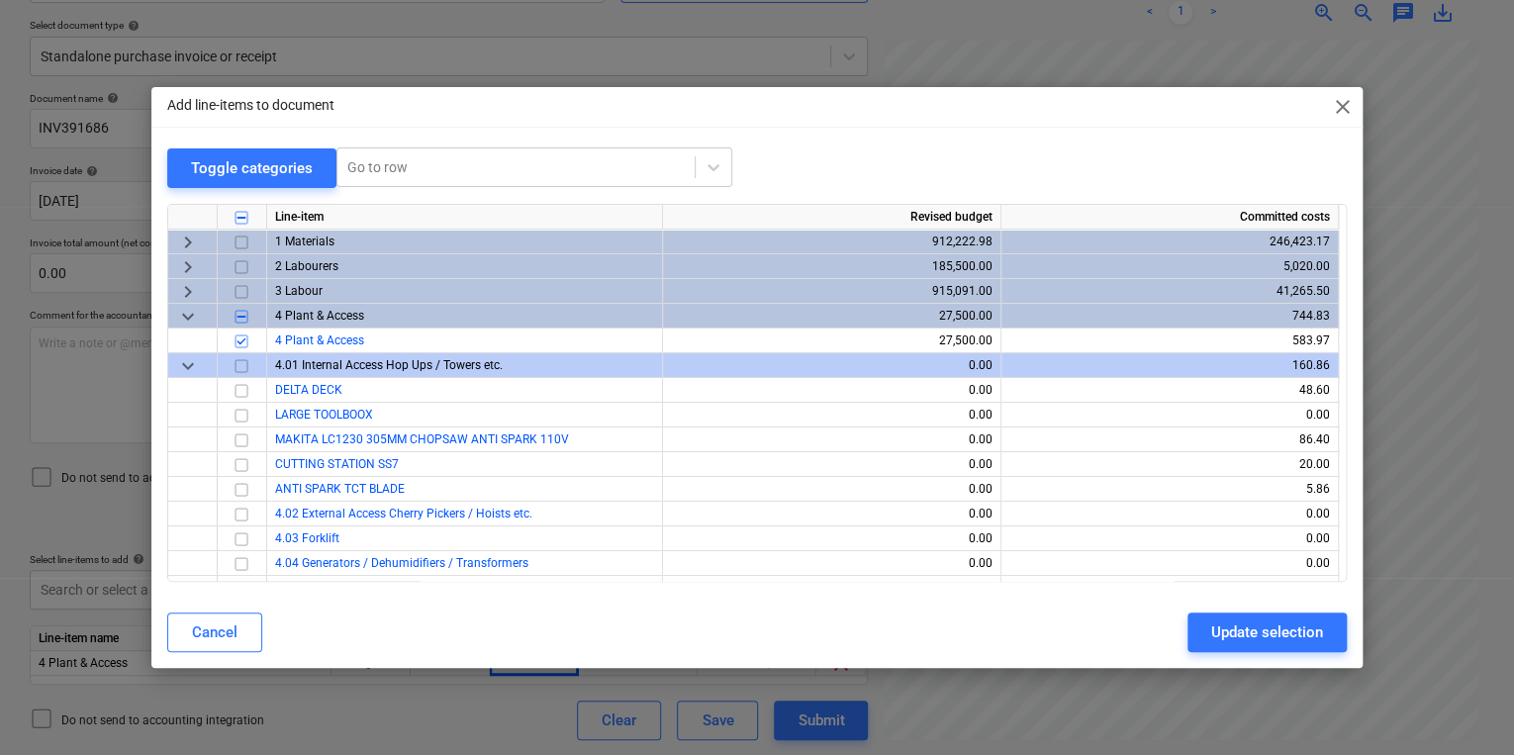
click at [336, 712] on div "Add line-items to document close Toggle categories Go to row Line-item Revised …" at bounding box center [757, 377] width 1514 height 755
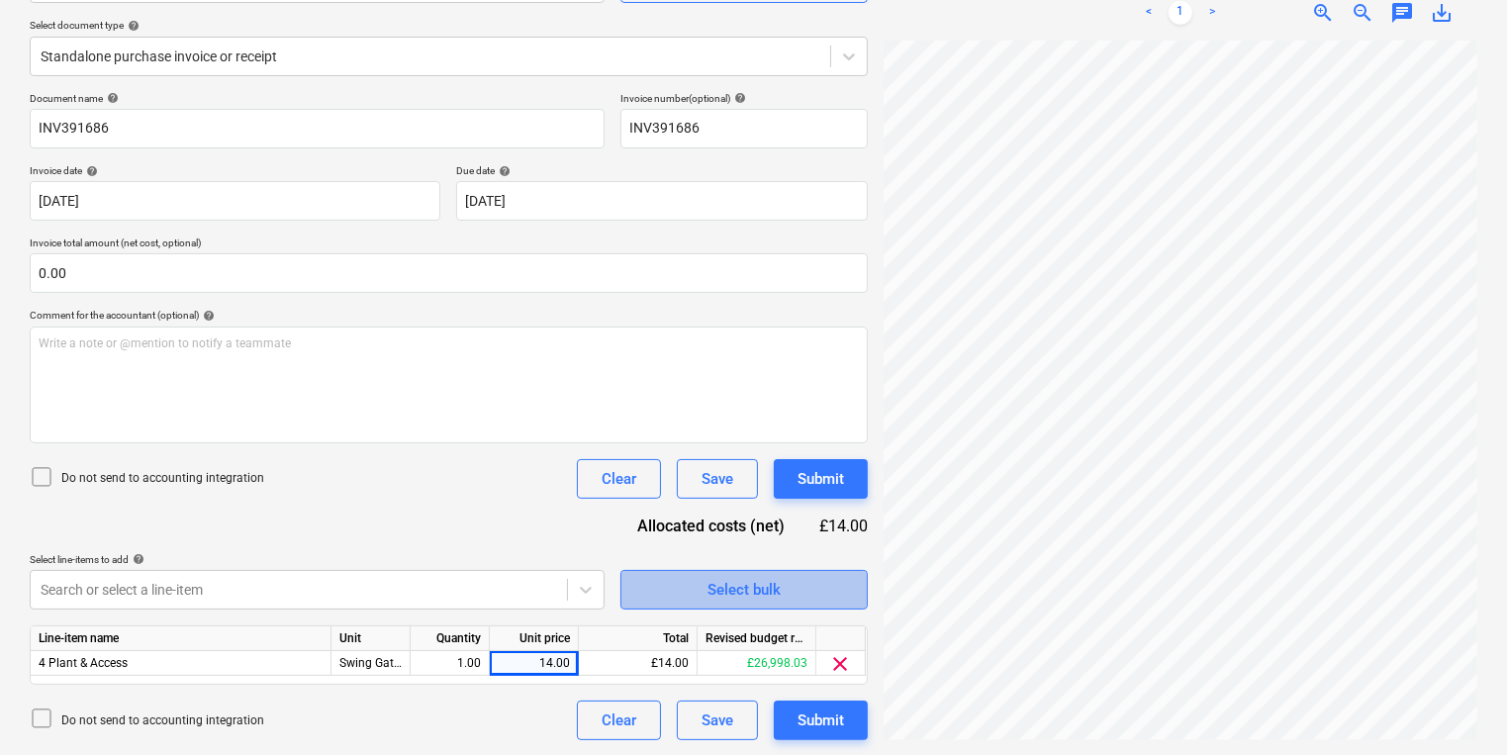
click at [764, 579] on div "Select bulk" at bounding box center [743, 590] width 73 height 26
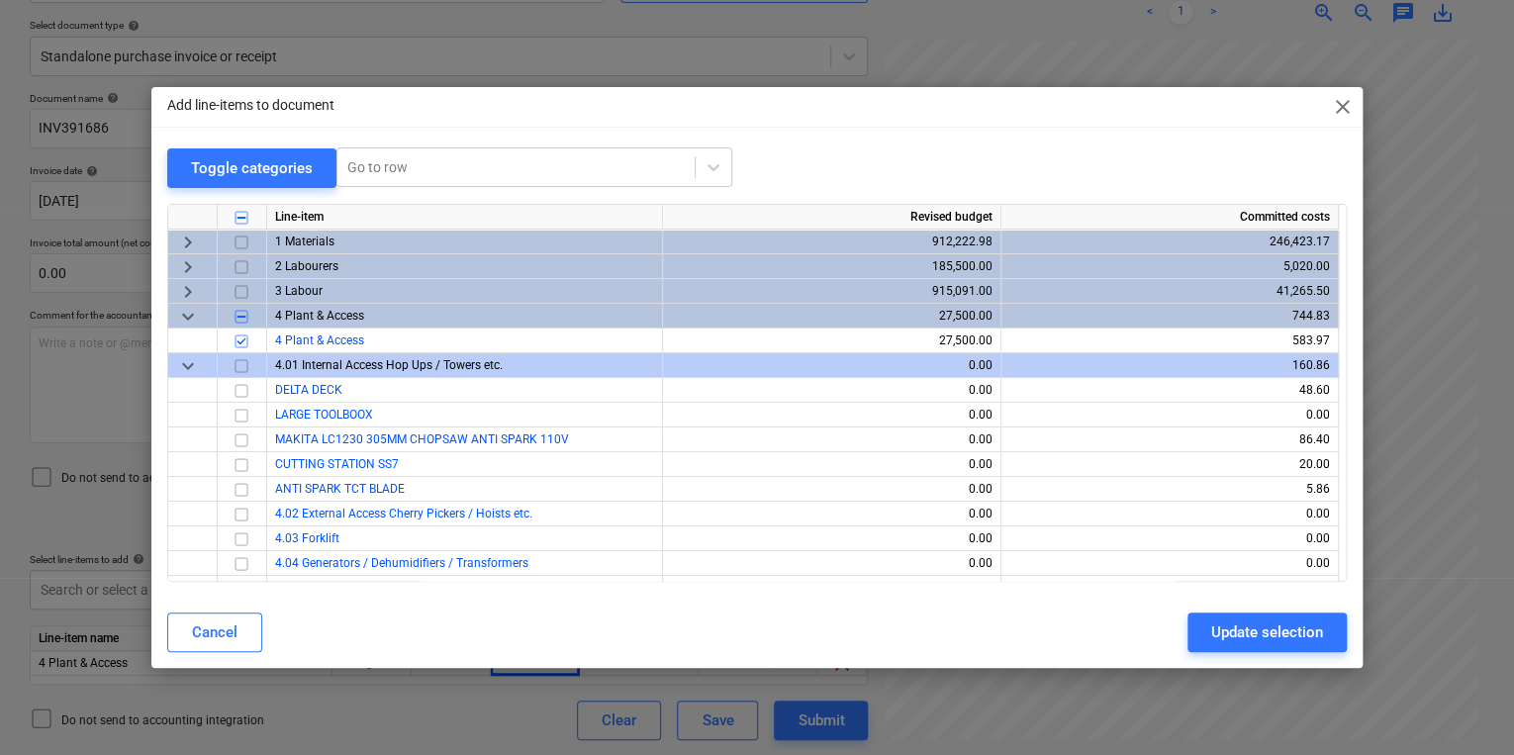
click at [417, 711] on div "Add line-items to document close Toggle categories Go to row Line-item Revised …" at bounding box center [757, 377] width 1514 height 755
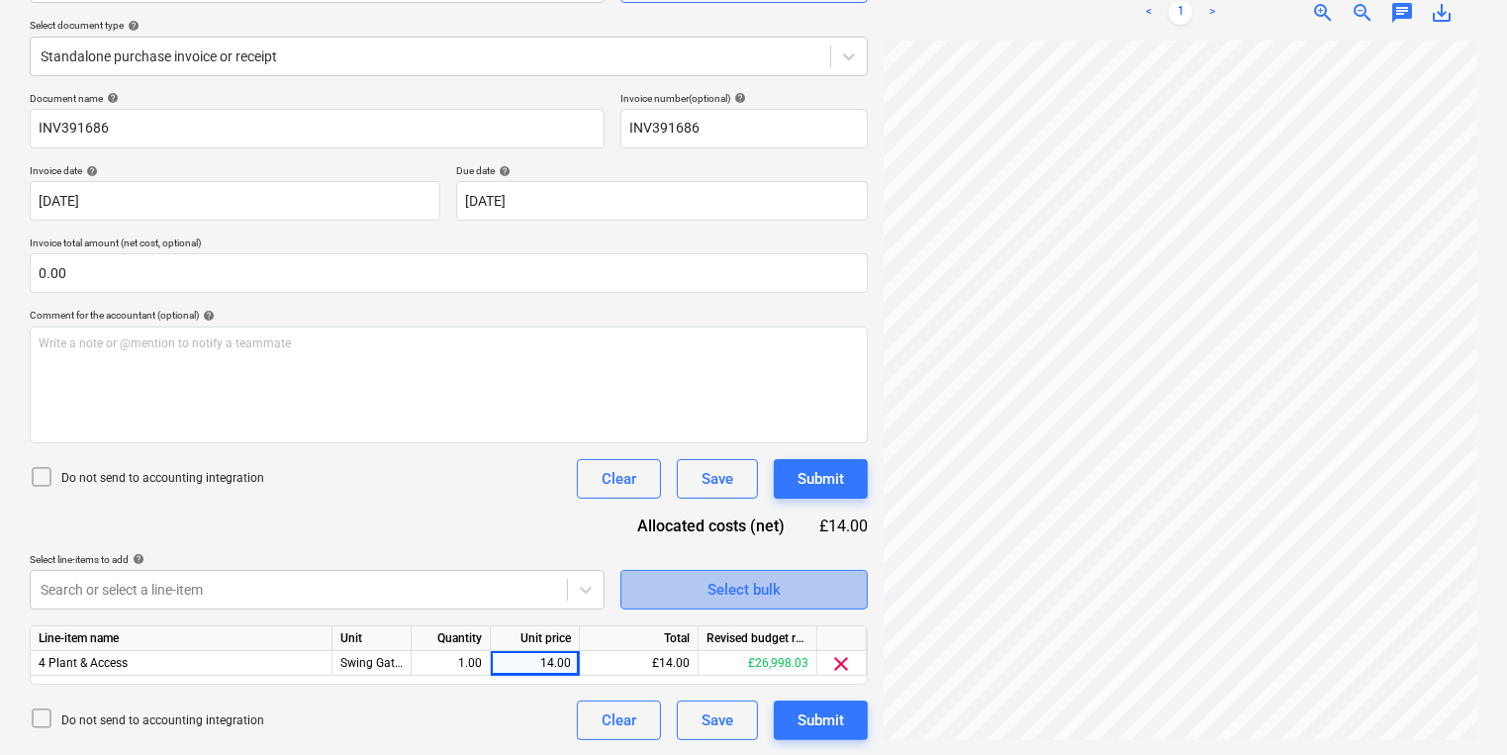
click at [781, 584] on span "Select bulk" at bounding box center [744, 590] width 198 height 26
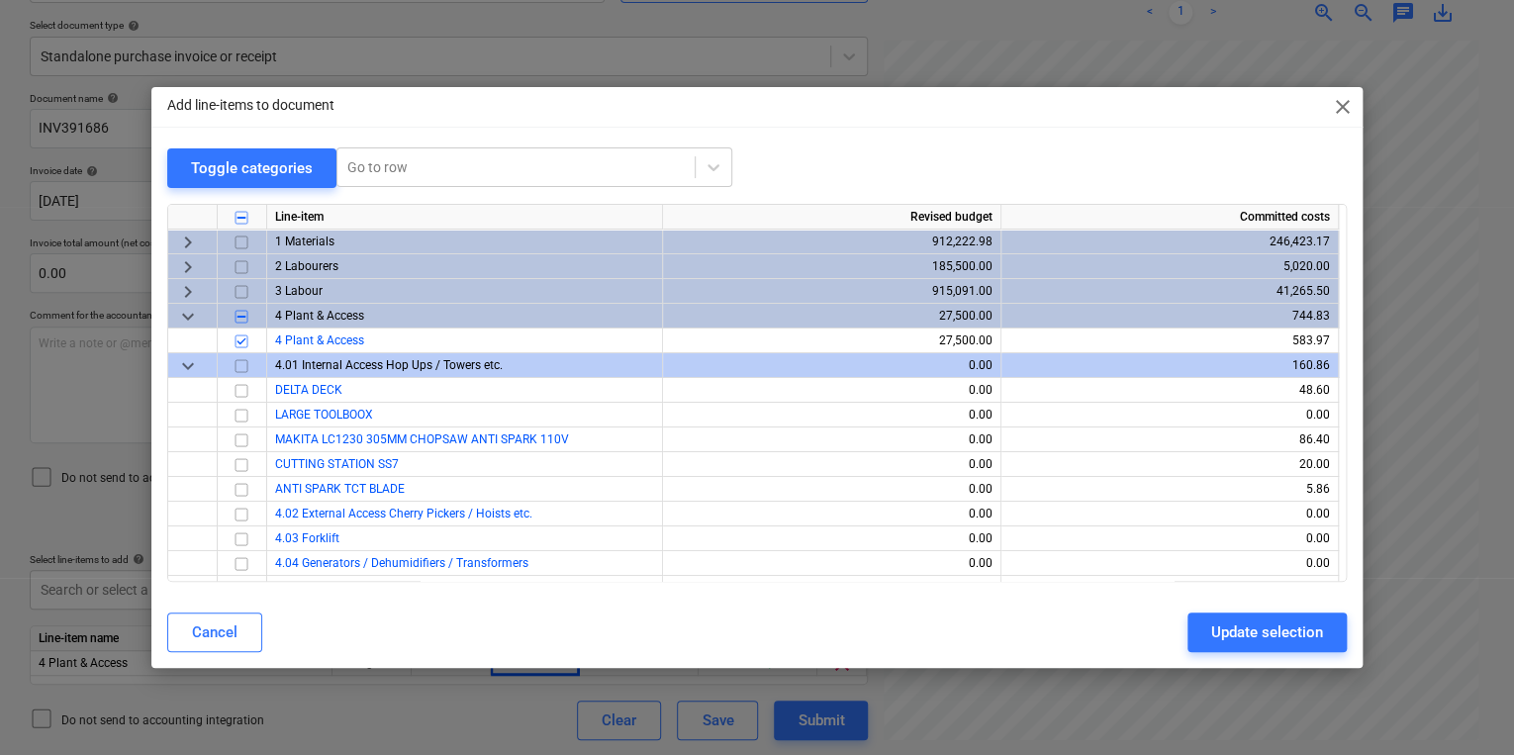
click at [612, 63] on div "Add line-items to document close Toggle categories Go to row Line-item Revised …" at bounding box center [757, 377] width 1514 height 755
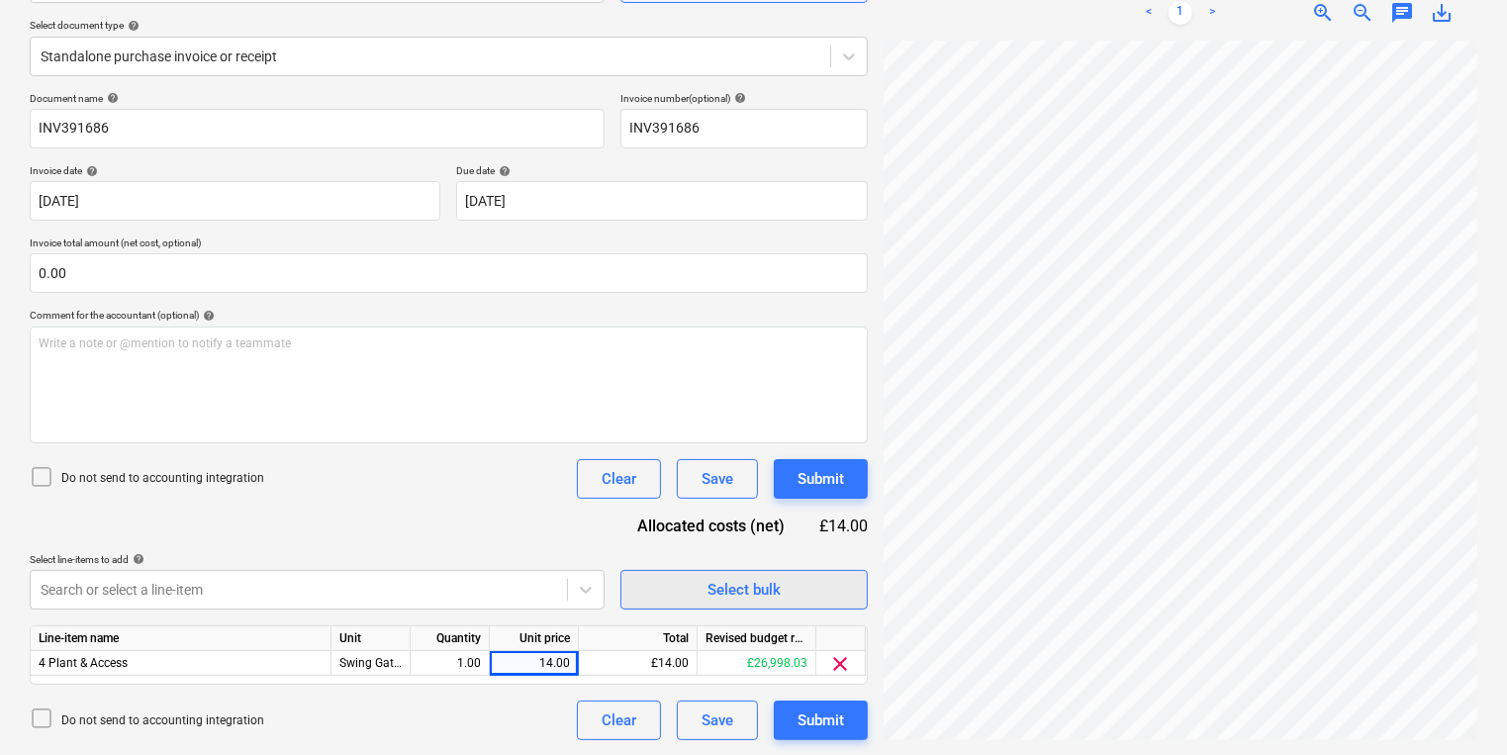
click at [665, 570] on button "Select bulk" at bounding box center [743, 590] width 247 height 40
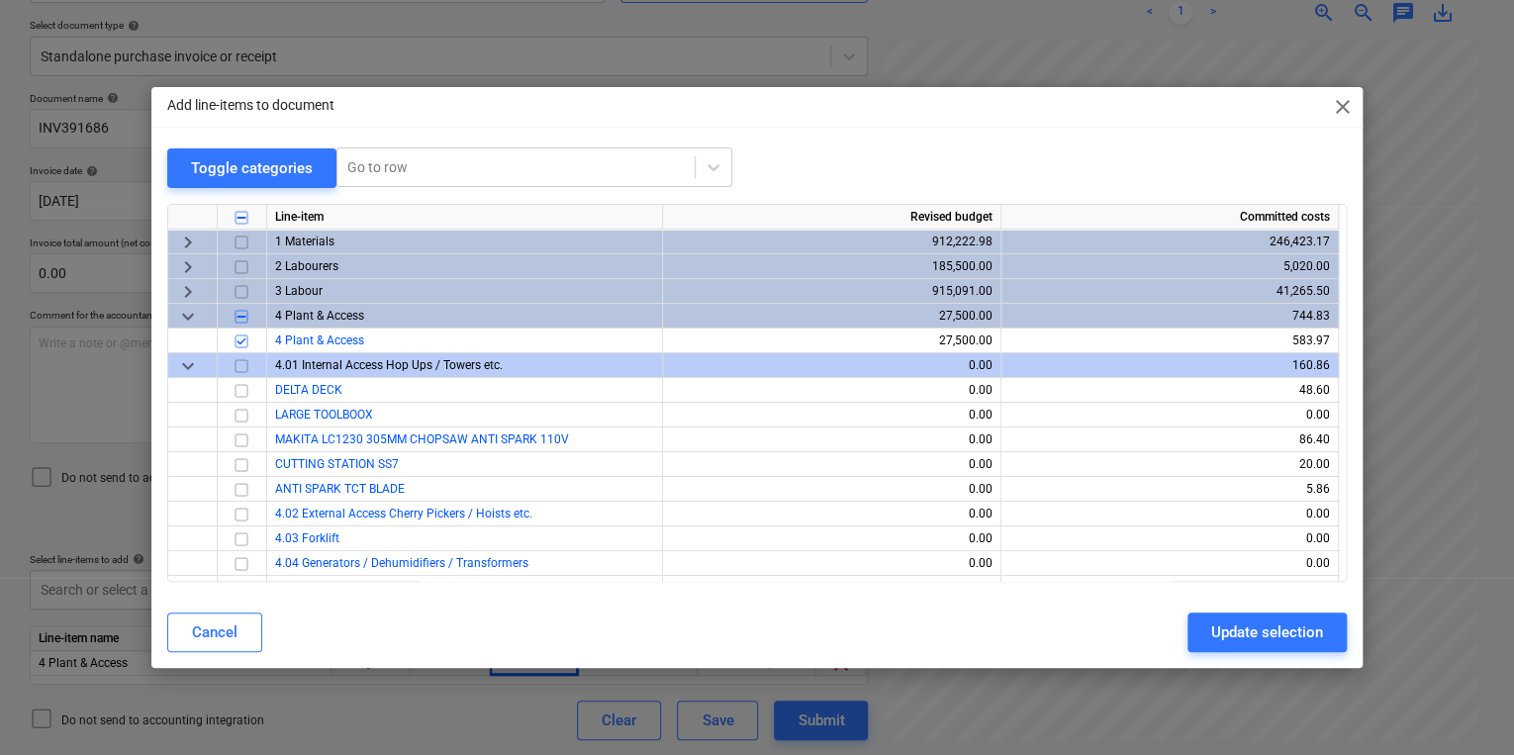
click at [356, 682] on div "Add line-items to document close Toggle categories Go to row Line-item Revised …" at bounding box center [757, 377] width 1514 height 755
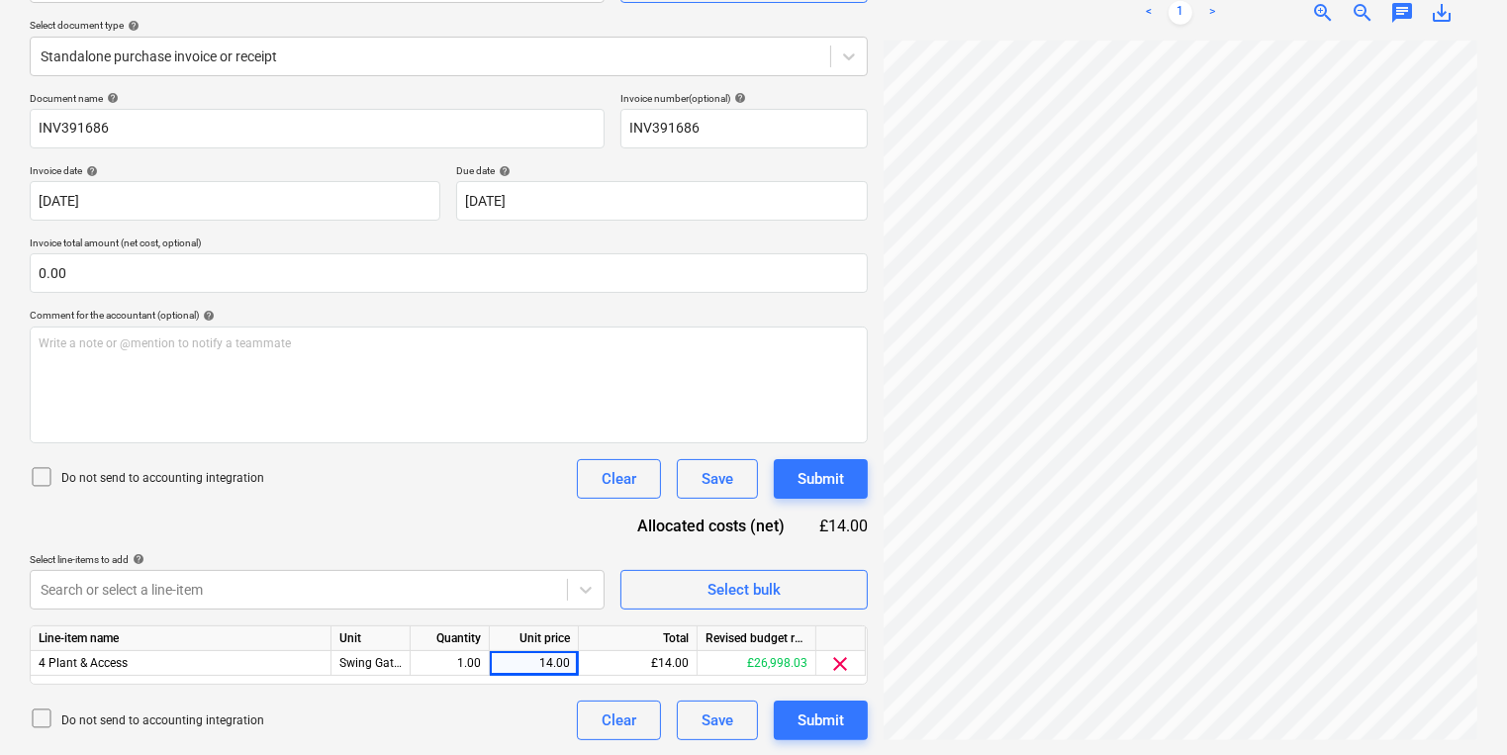
click at [241, 537] on div "Document name help INV391686 Invoice number (optional) help INV391686 Invoice d…" at bounding box center [449, 416] width 838 height 648
click at [831, 608] on div "Document name help INV391686 Invoice number (optional) help INV391686 Invoice d…" at bounding box center [449, 416] width 838 height 648
click at [827, 603] on button "Select bulk" at bounding box center [743, 590] width 247 height 40
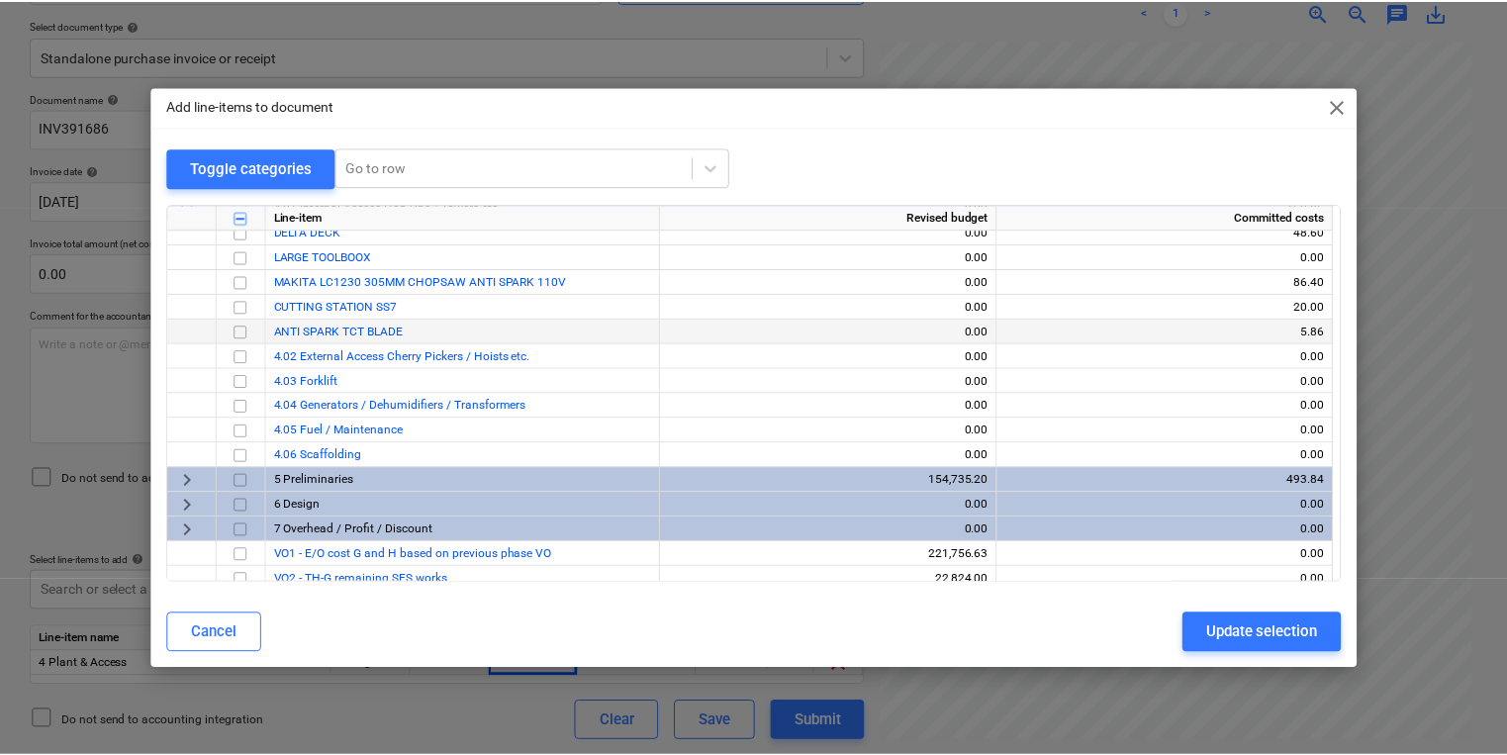
scroll to position [193, 0]
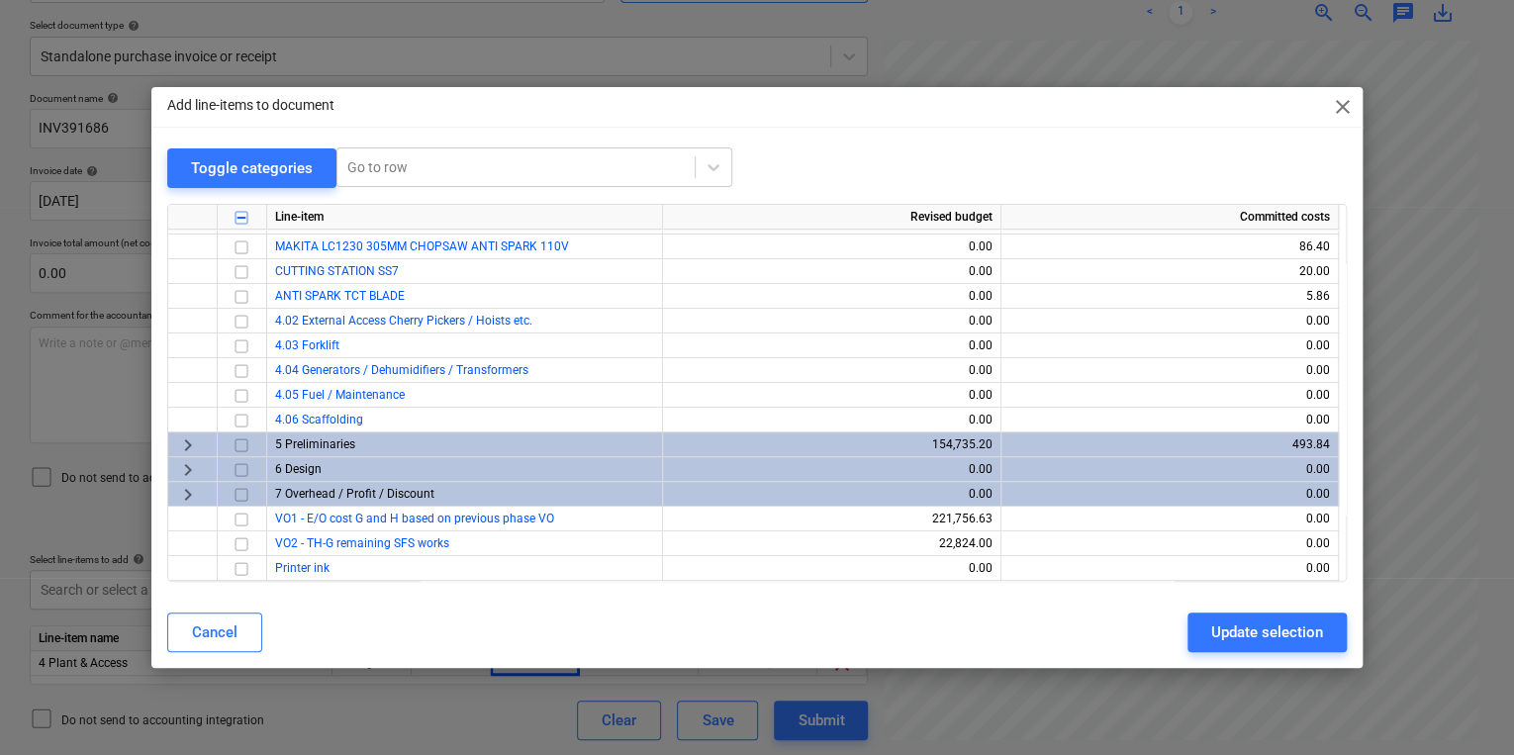
click at [896, 3] on div "Add line-items to document close Toggle categories Go to row Line-item Revised …" at bounding box center [757, 377] width 1514 height 755
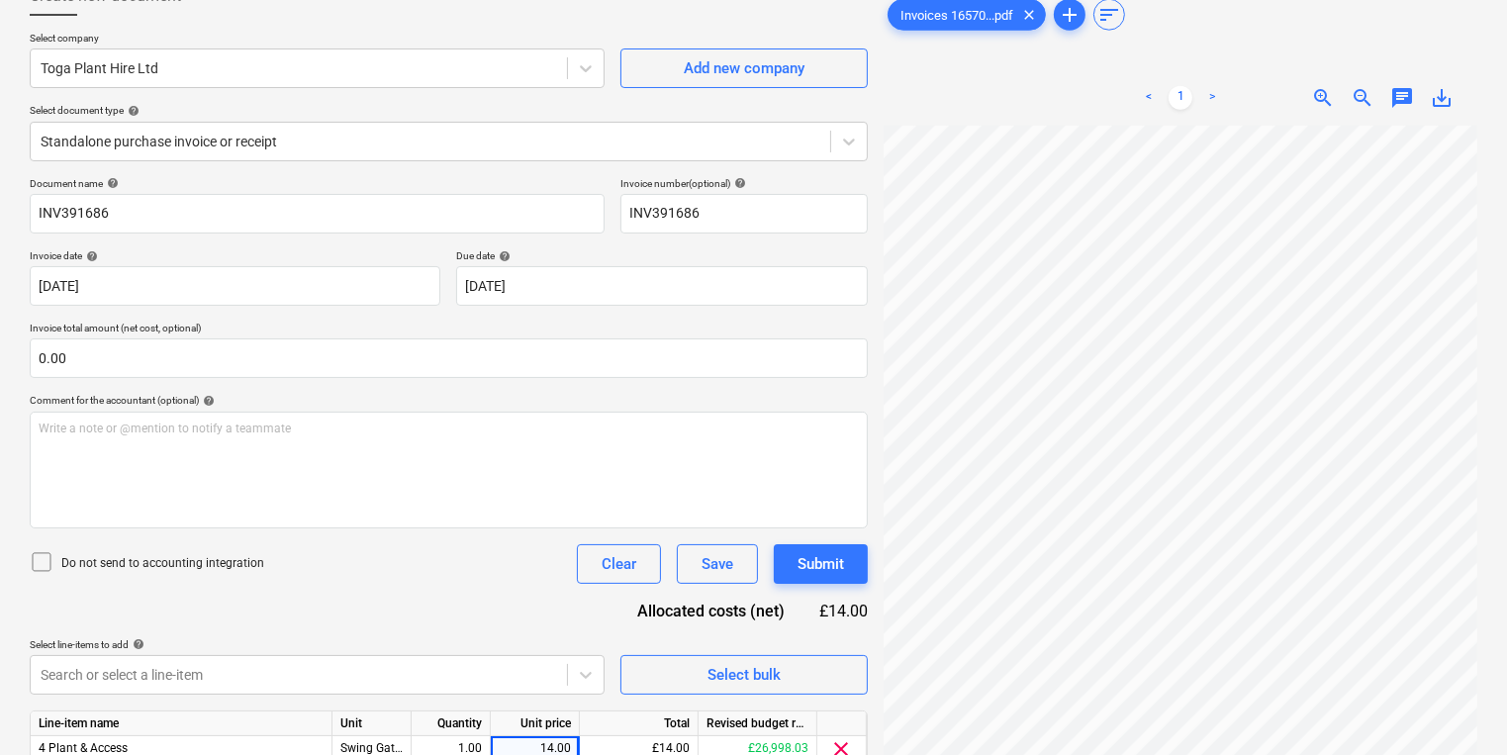
scroll to position [0, 0]
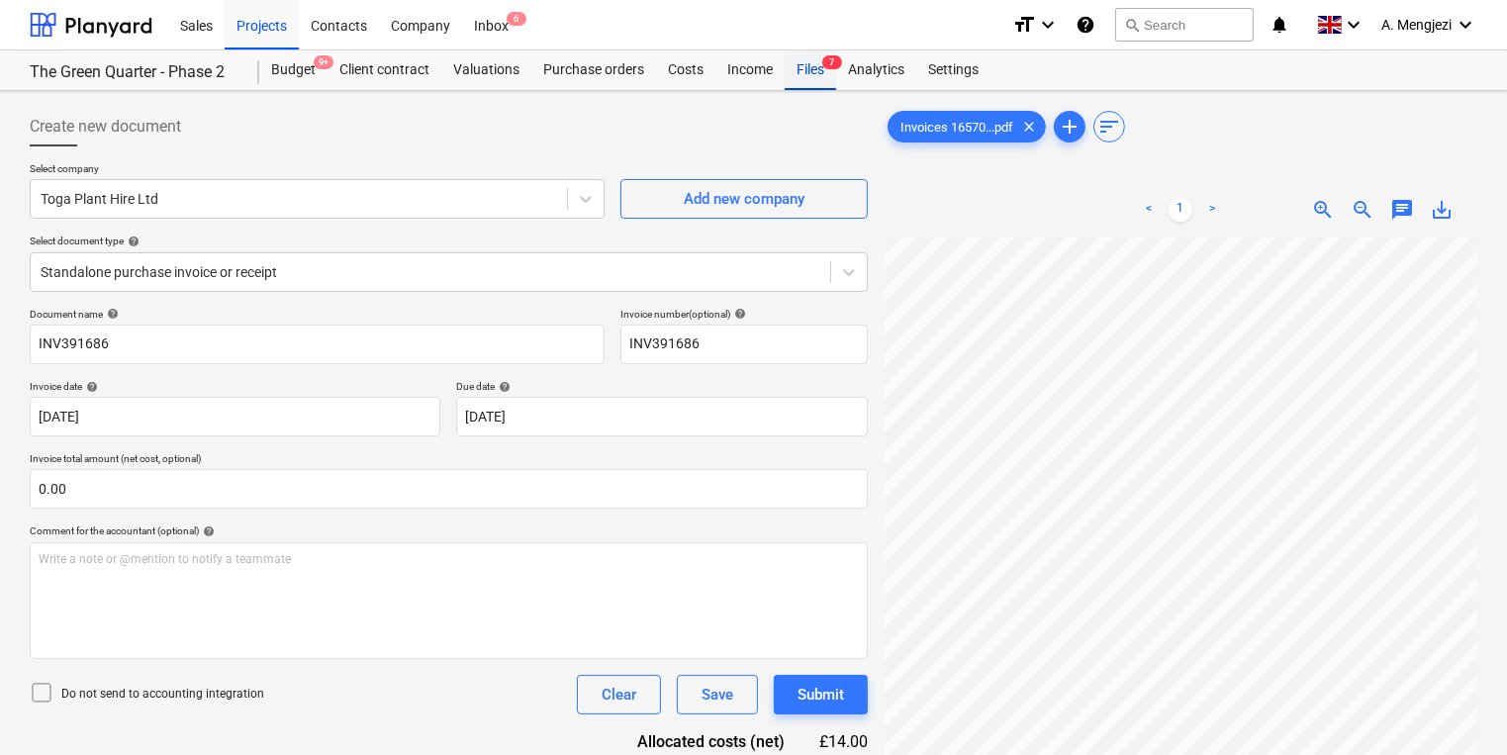
click at [790, 64] on div "Files 7" at bounding box center [810, 70] width 51 height 40
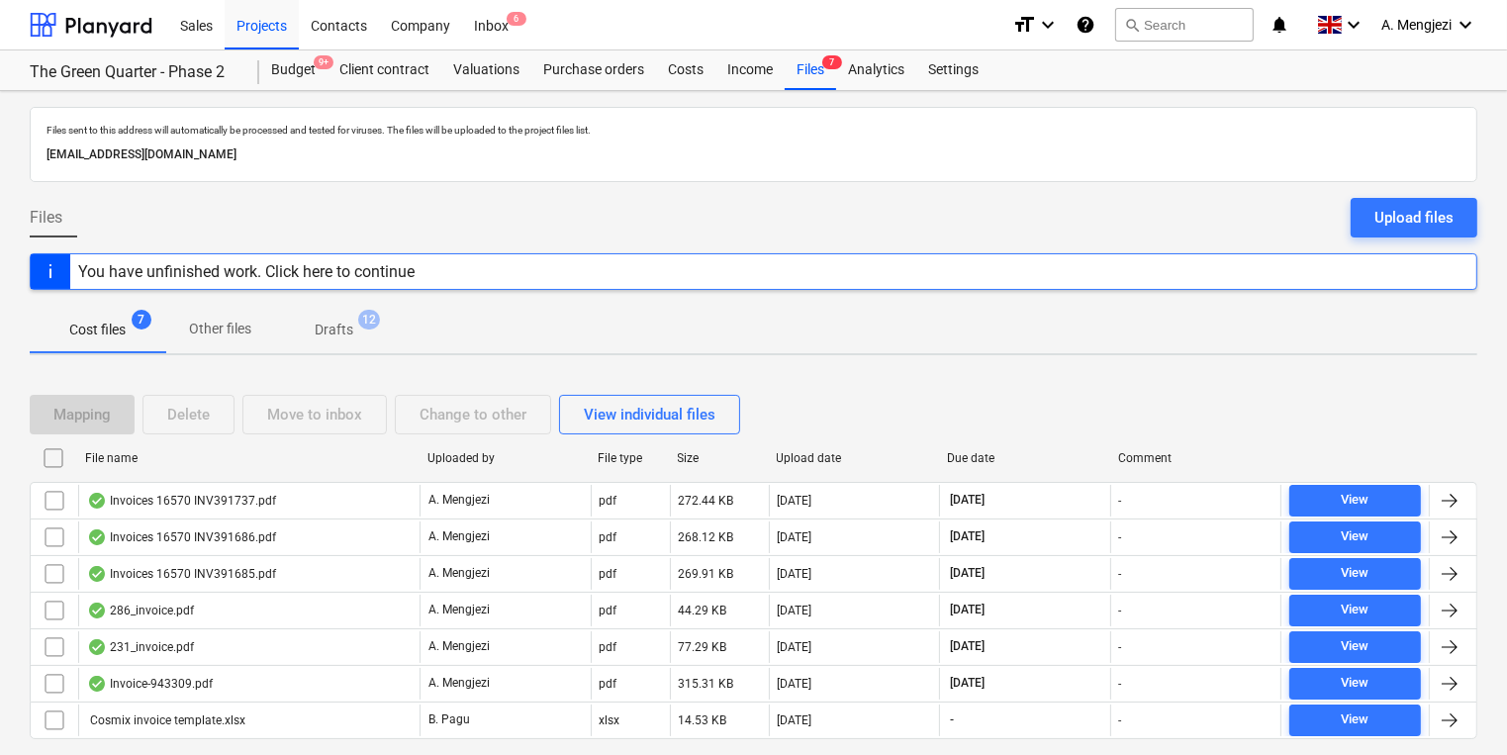
click at [216, 469] on div "File name" at bounding box center [248, 458] width 342 height 32
checkbox input "false"
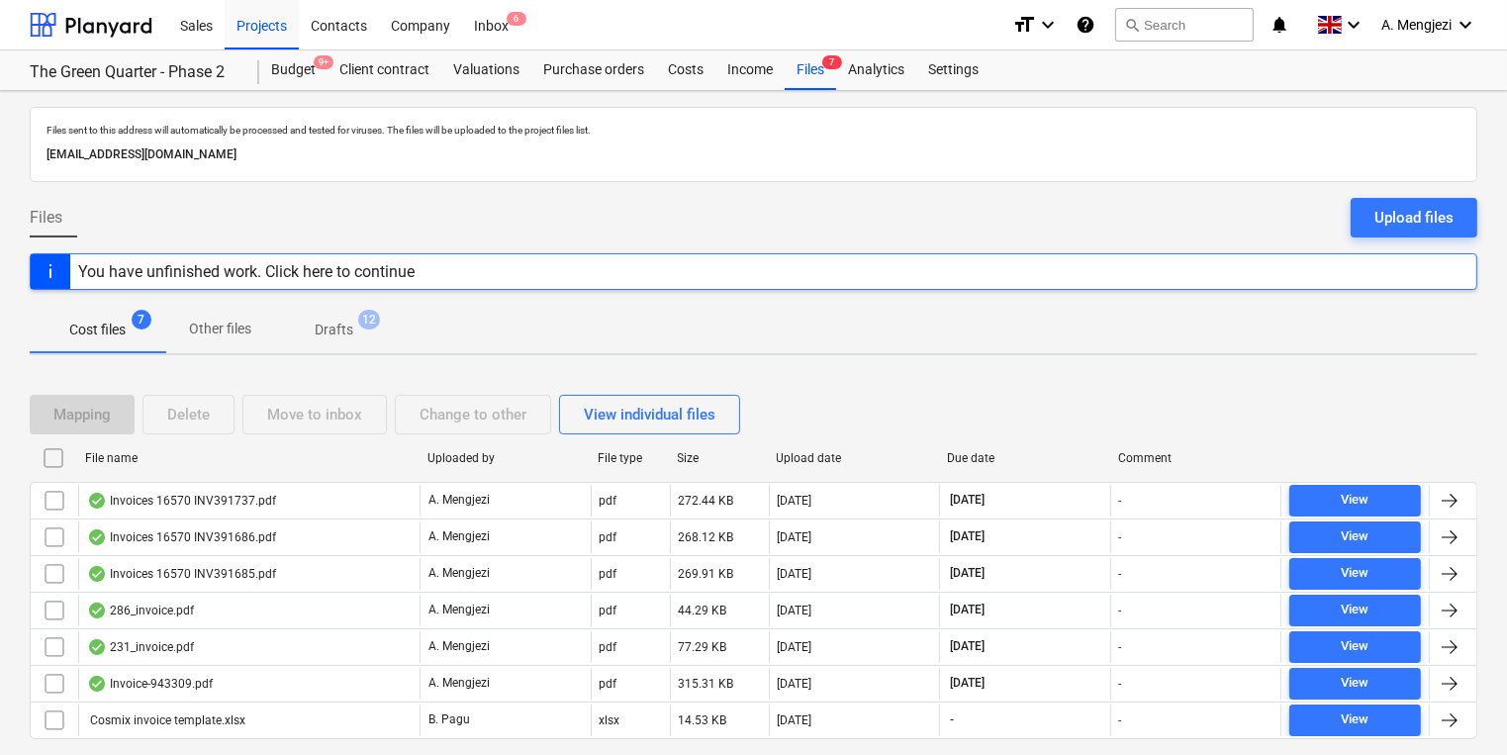
checkbox input "false"
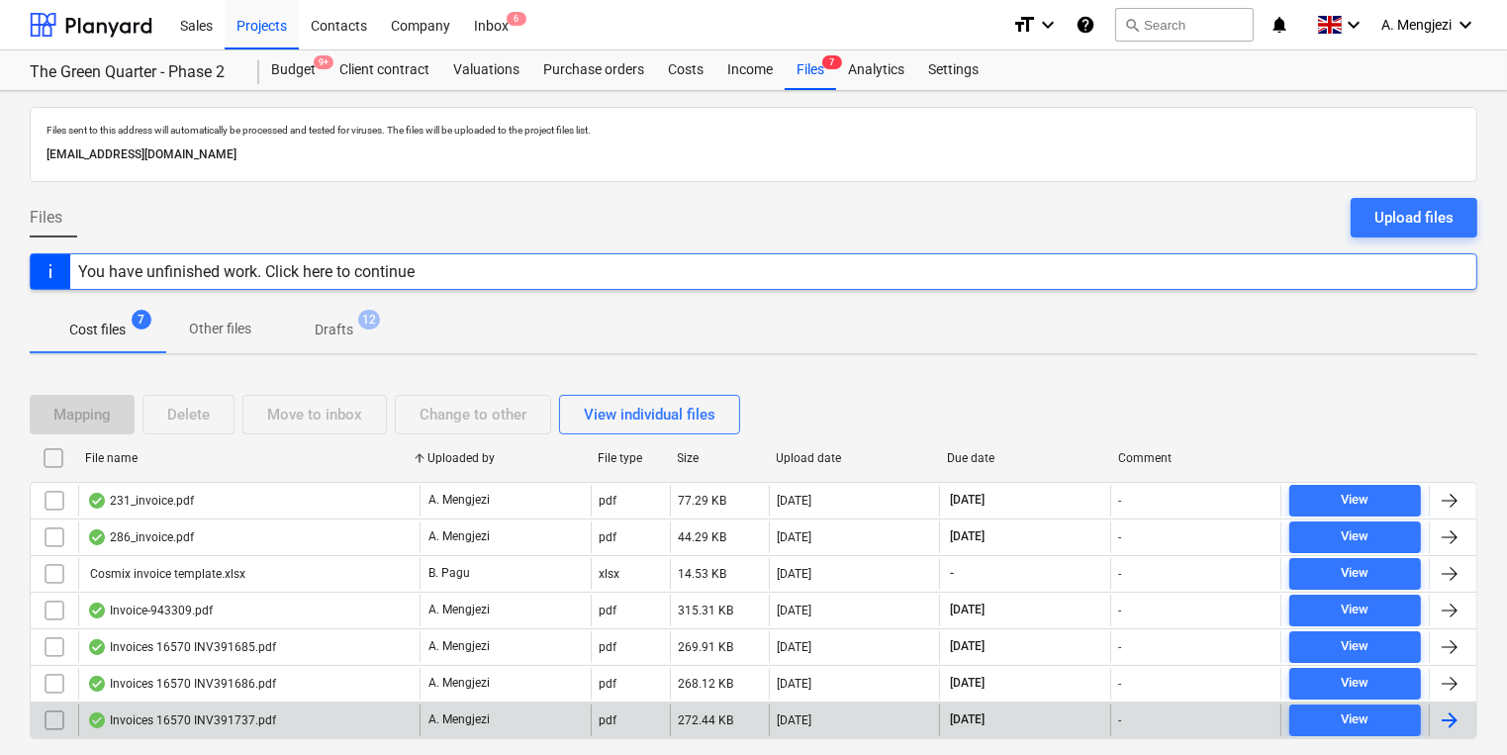
click at [245, 712] on div "Invoices 16570 INV391737.pdf" at bounding box center [181, 720] width 189 height 16
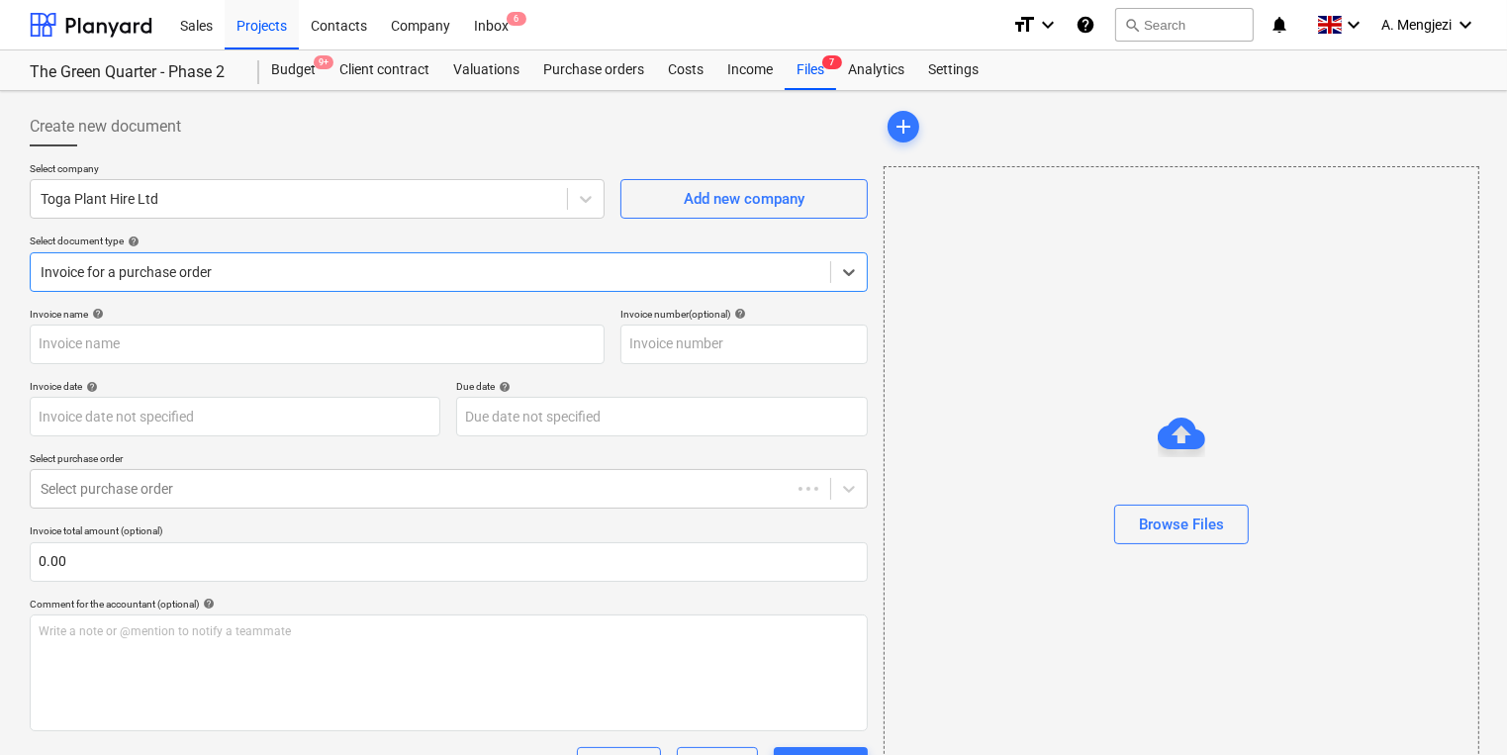
type input "INV391737"
type input "[DATE]"
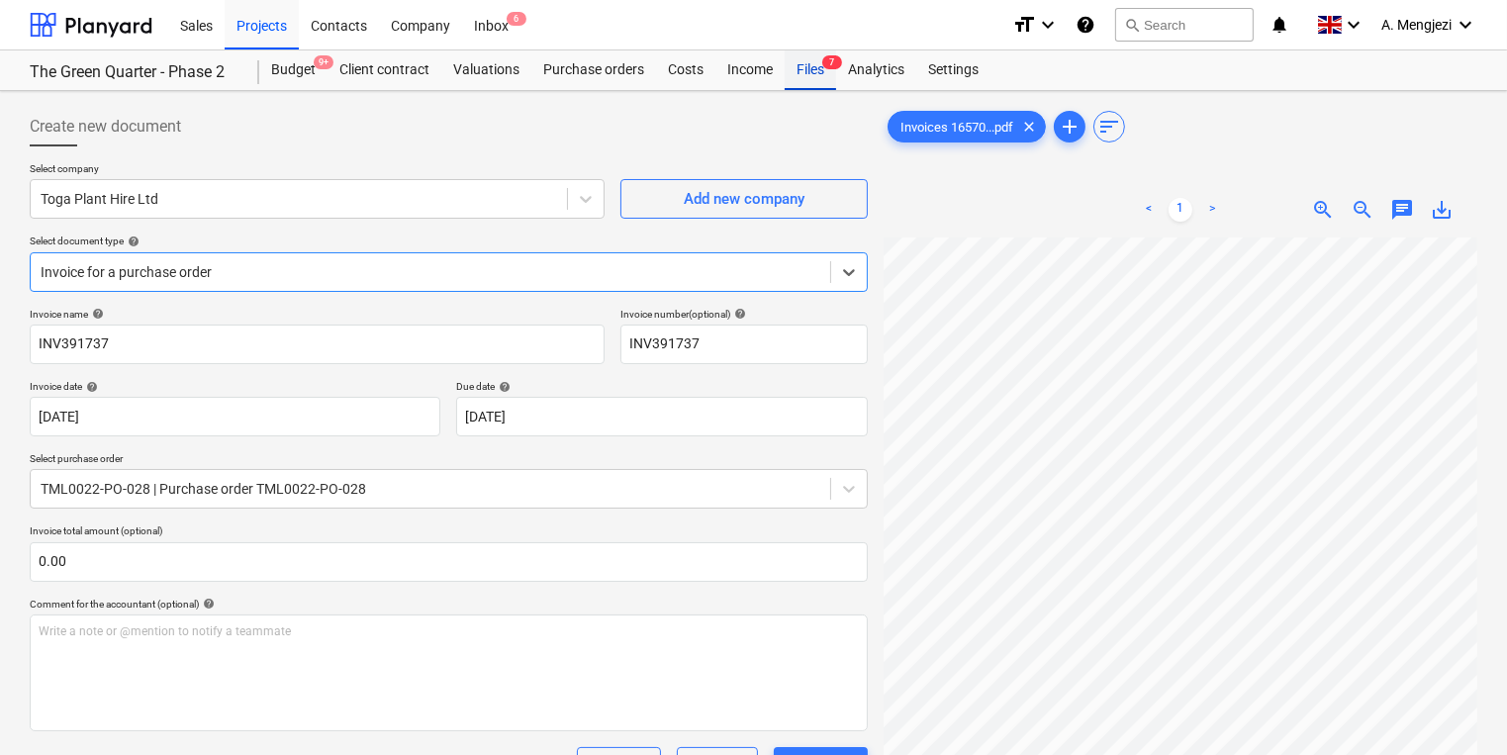
click at [839, 67] on span "7" at bounding box center [832, 62] width 20 height 14
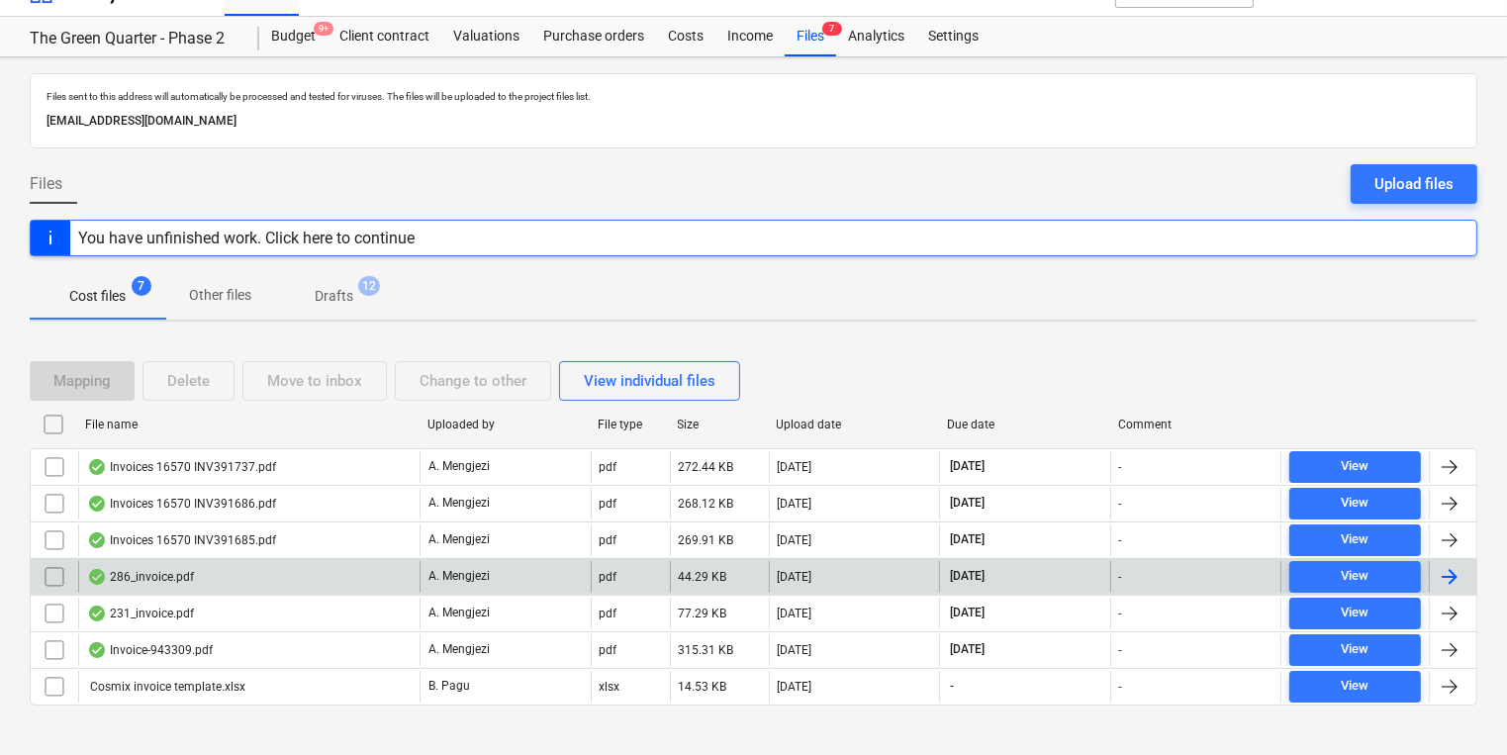
scroll to position [51, 0]
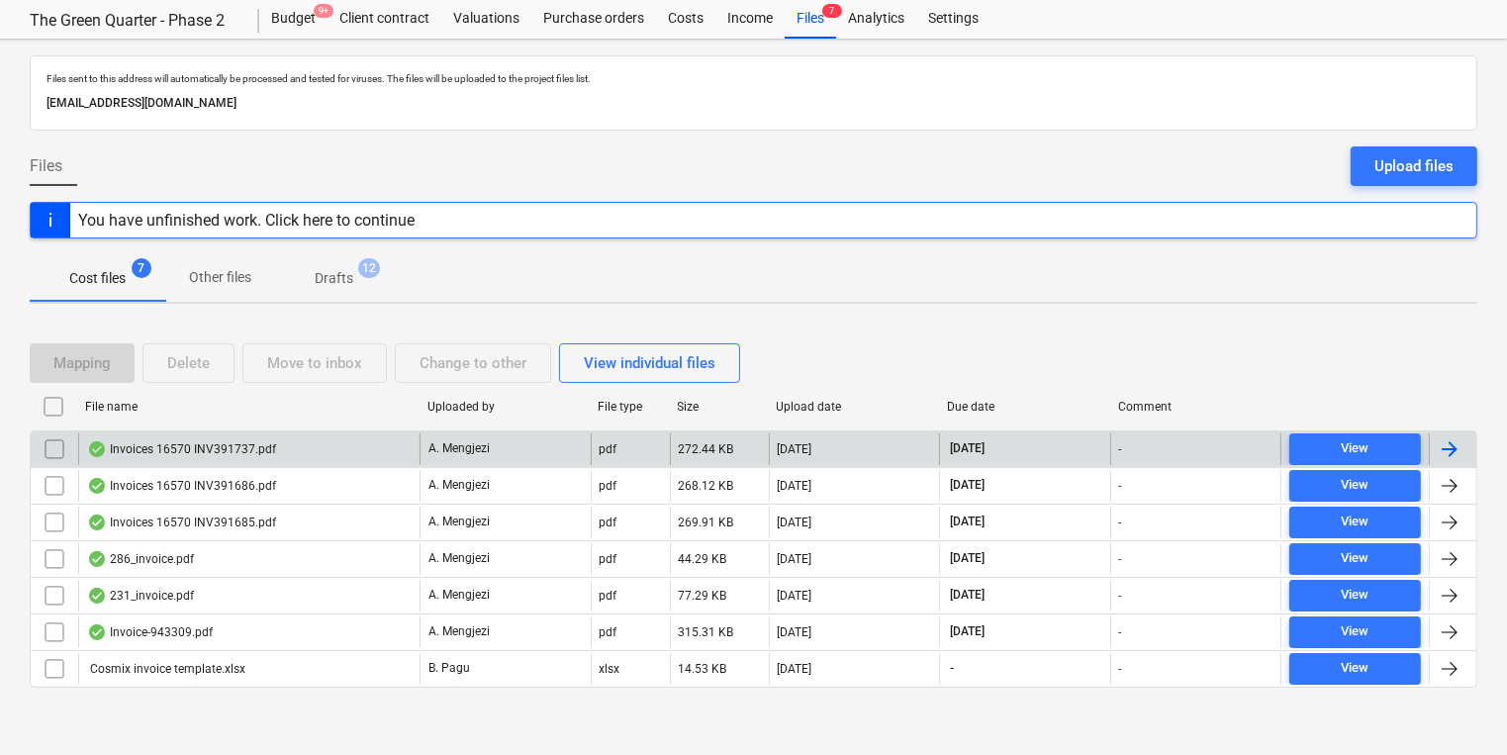
click at [284, 430] on div "Invoices 16570 INV391737.pdf A. Mengjezi pdf 272.44 KB 06.10.2025 31.10.2025 - …" at bounding box center [753, 448] width 1447 height 37
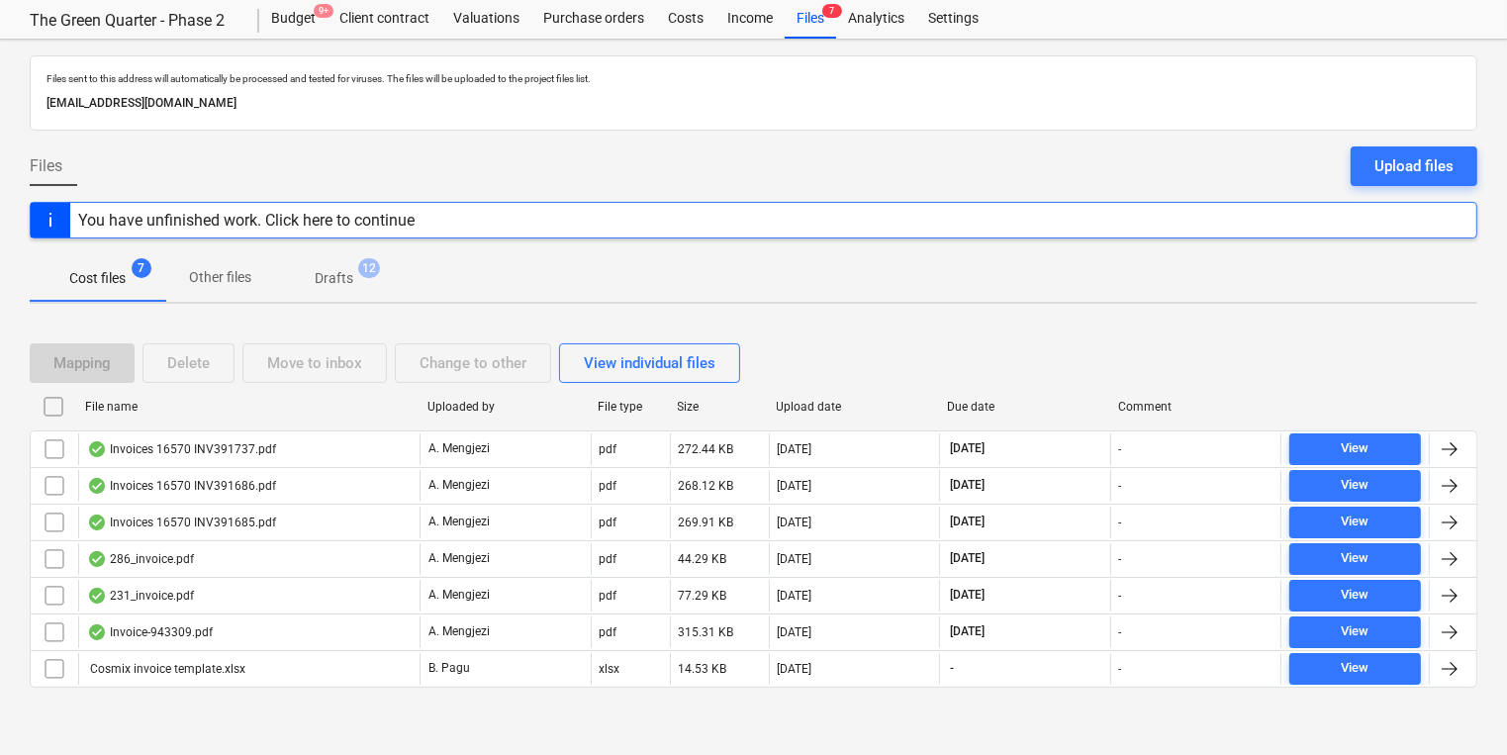
click at [284, 417] on div "File name" at bounding box center [248, 407] width 342 height 32
checkbox input "false"
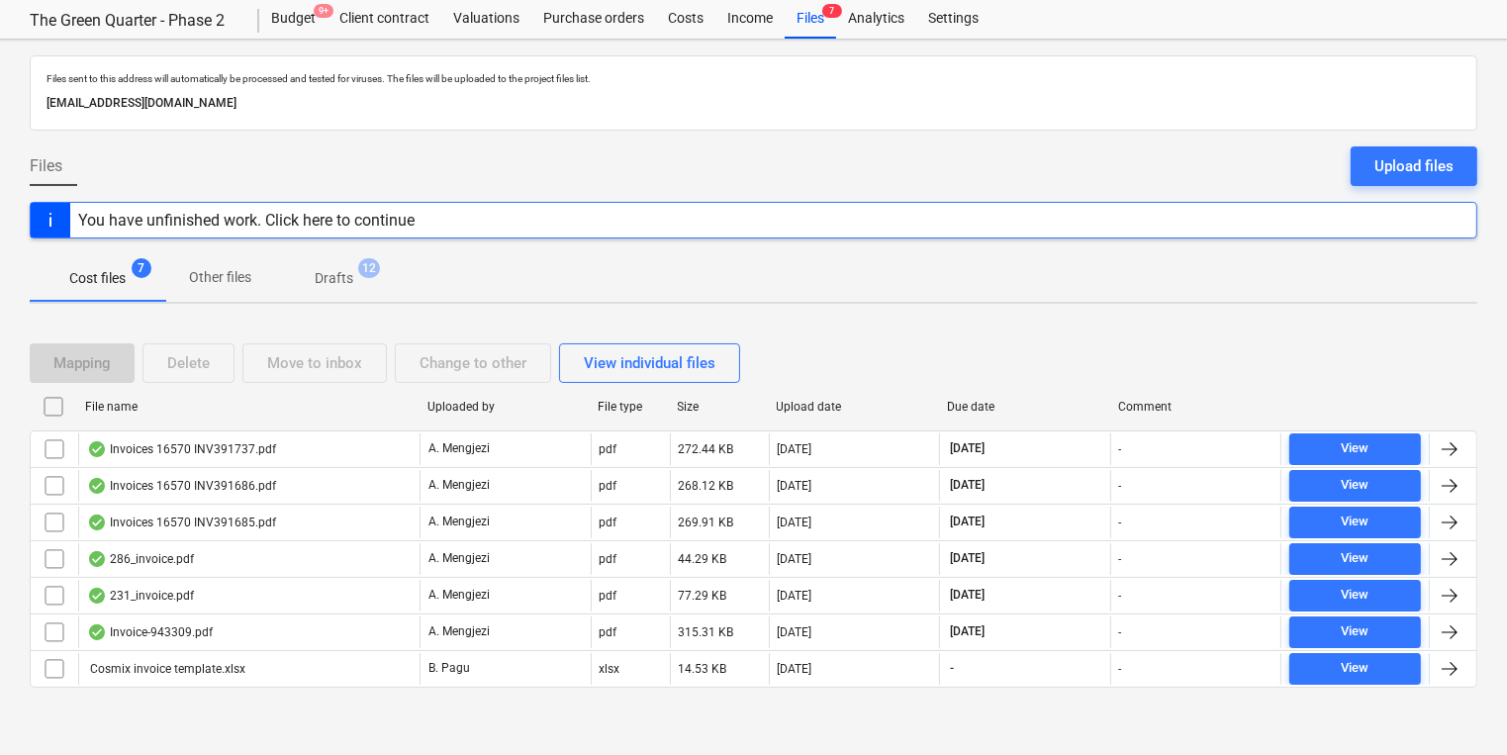
checkbox input "false"
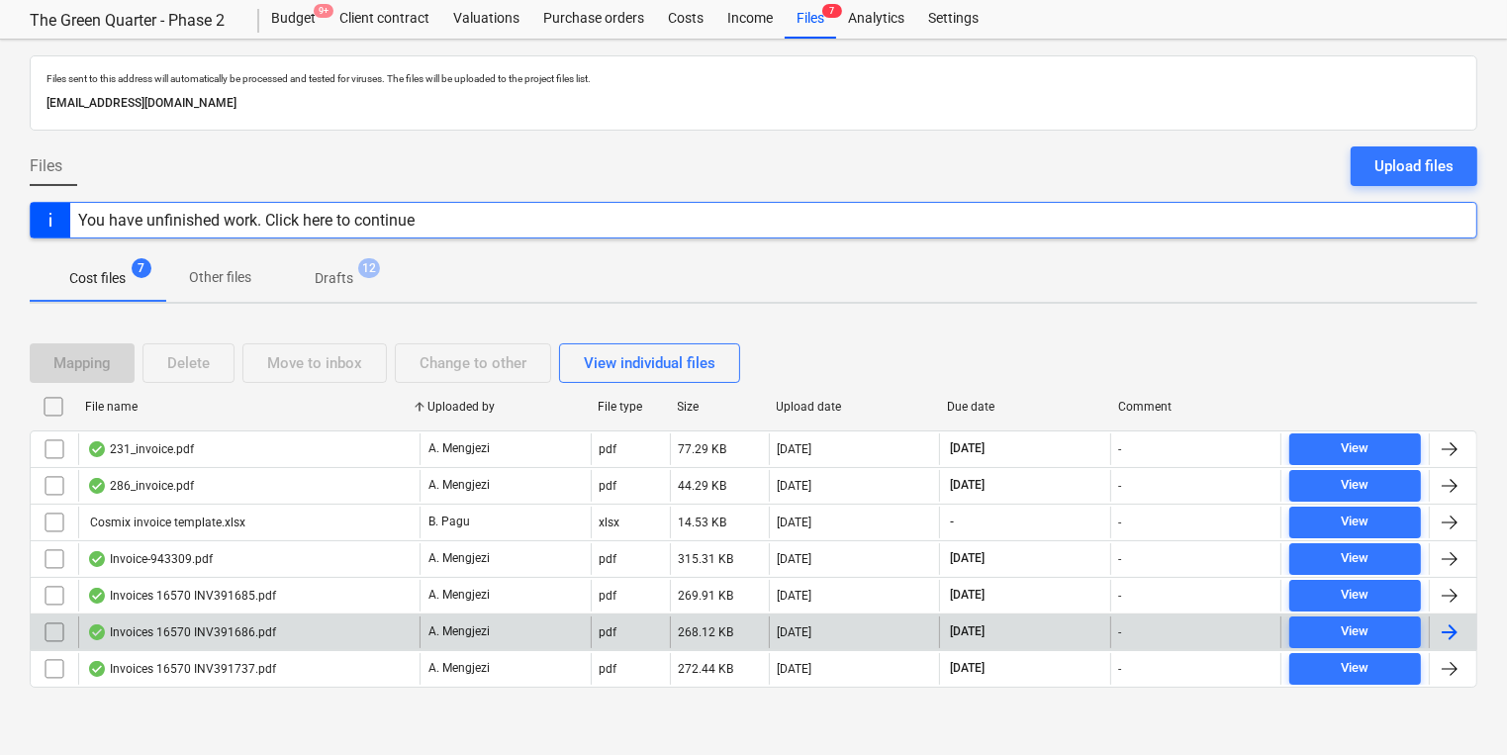
click at [224, 630] on div "Invoices 16570 INV391686.pdf" at bounding box center [181, 632] width 189 height 16
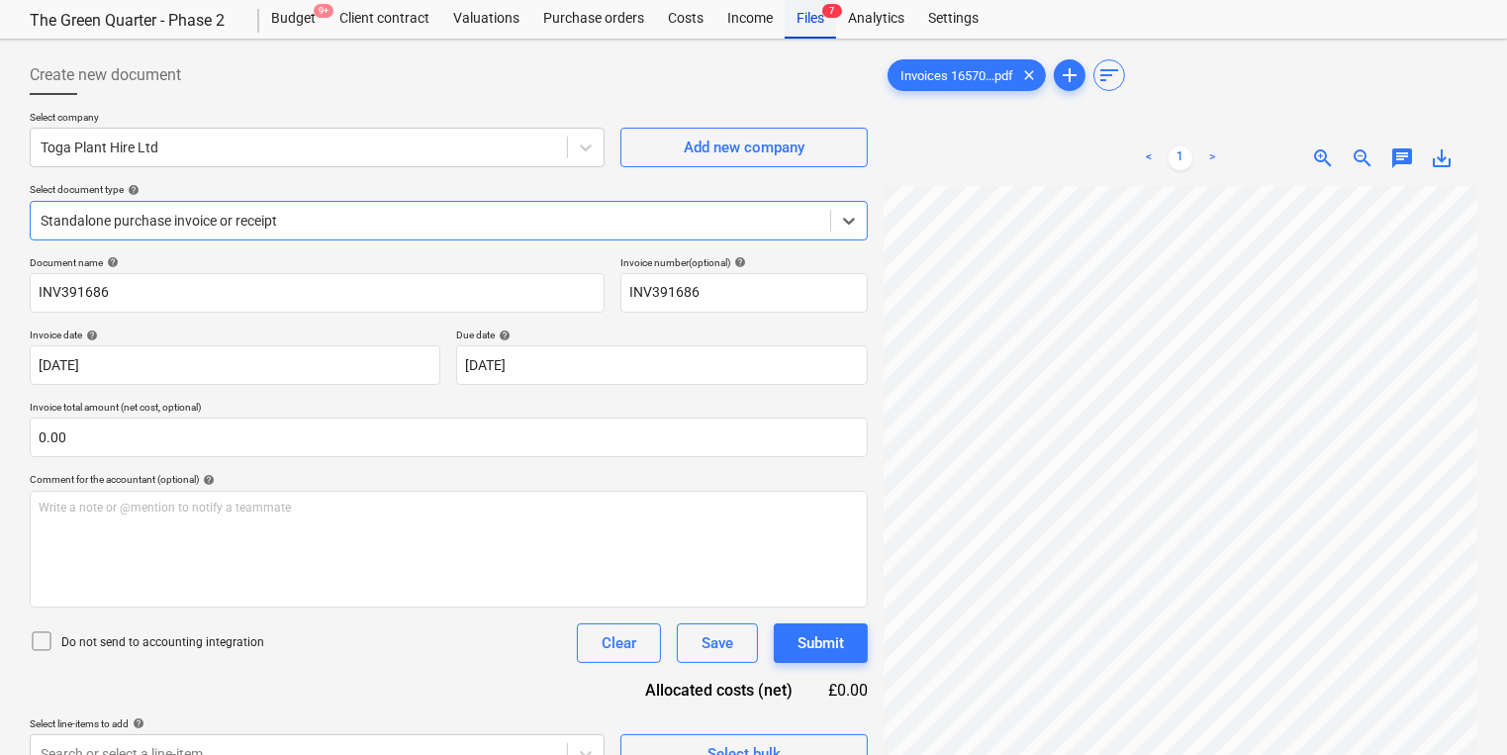
click at [798, 24] on div "Files 7" at bounding box center [810, 19] width 51 height 40
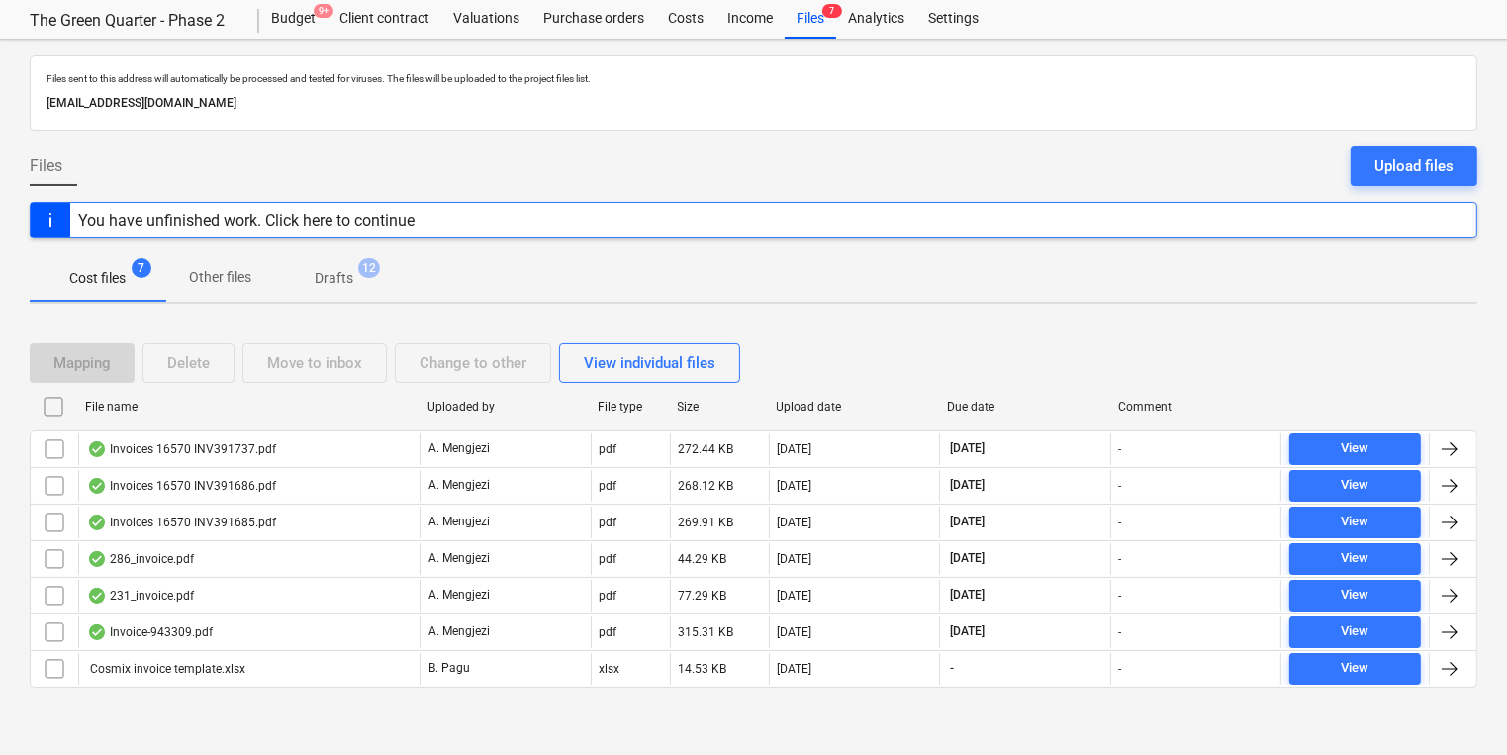
click at [281, 387] on div "Mapping Delete Move to inbox Change to other View individual files" at bounding box center [753, 362] width 1447 height 55
click at [244, 412] on div "File name" at bounding box center [248, 407] width 342 height 32
checkbox input "false"
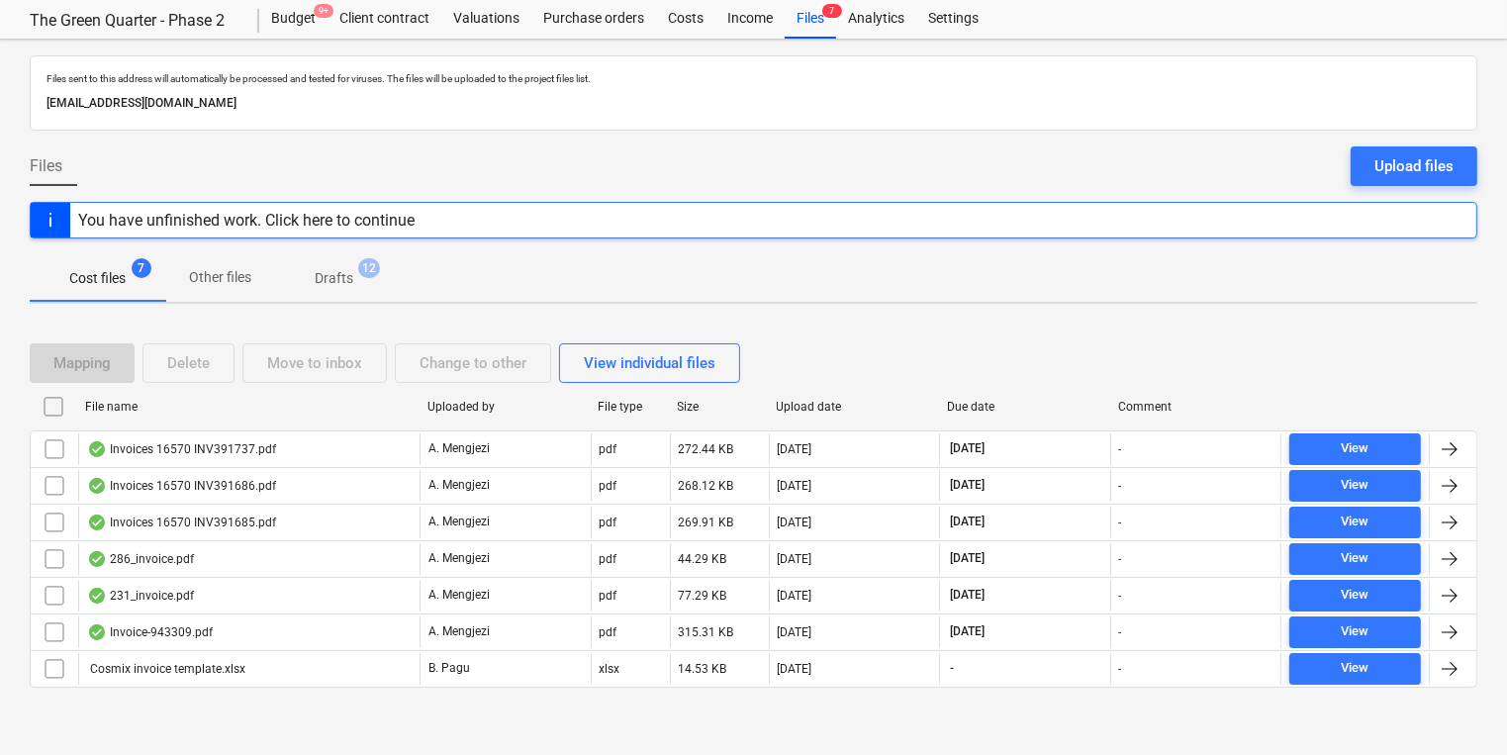
checkbox input "false"
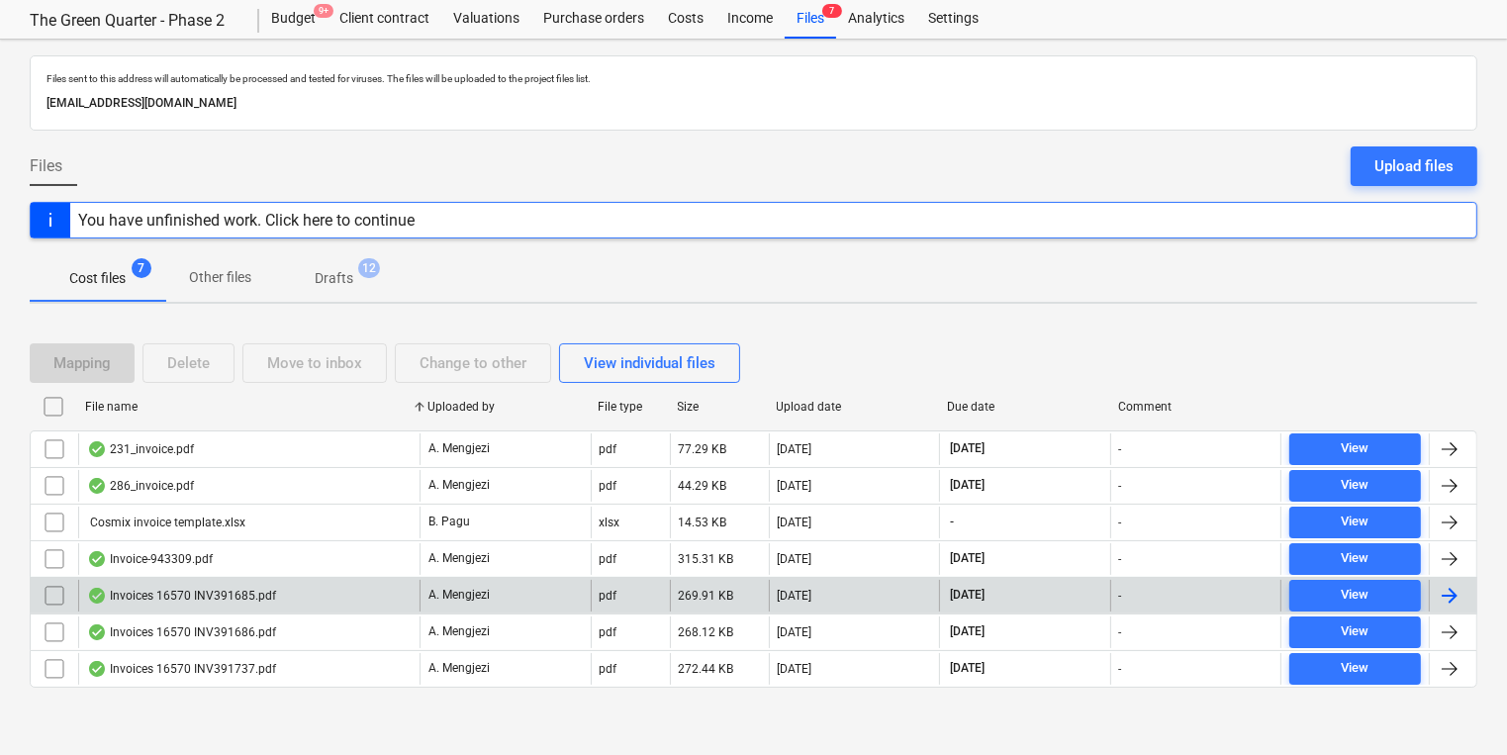
click at [238, 582] on div "Invoices 16570 INV391685.pdf" at bounding box center [248, 596] width 341 height 32
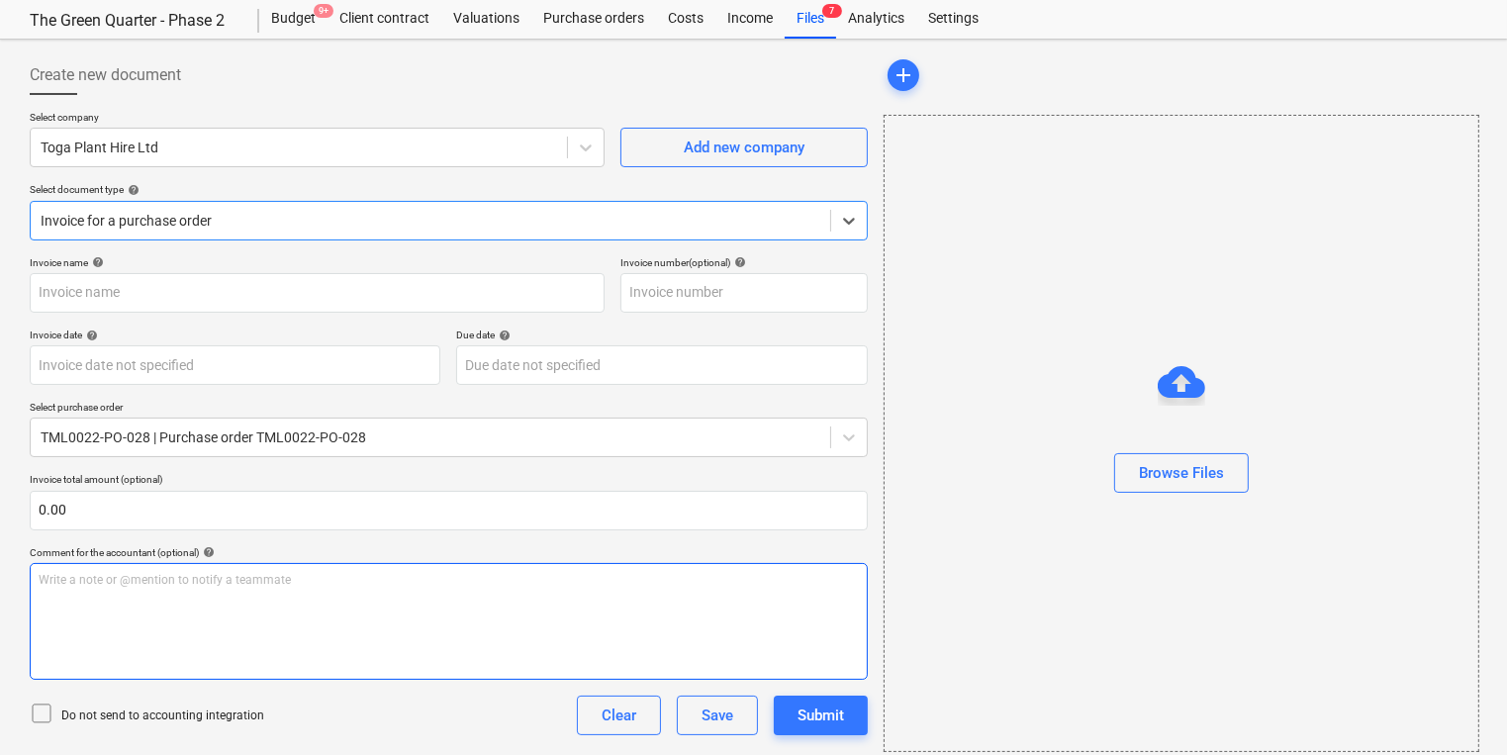
type input "INV391685"
type input "[DATE]"
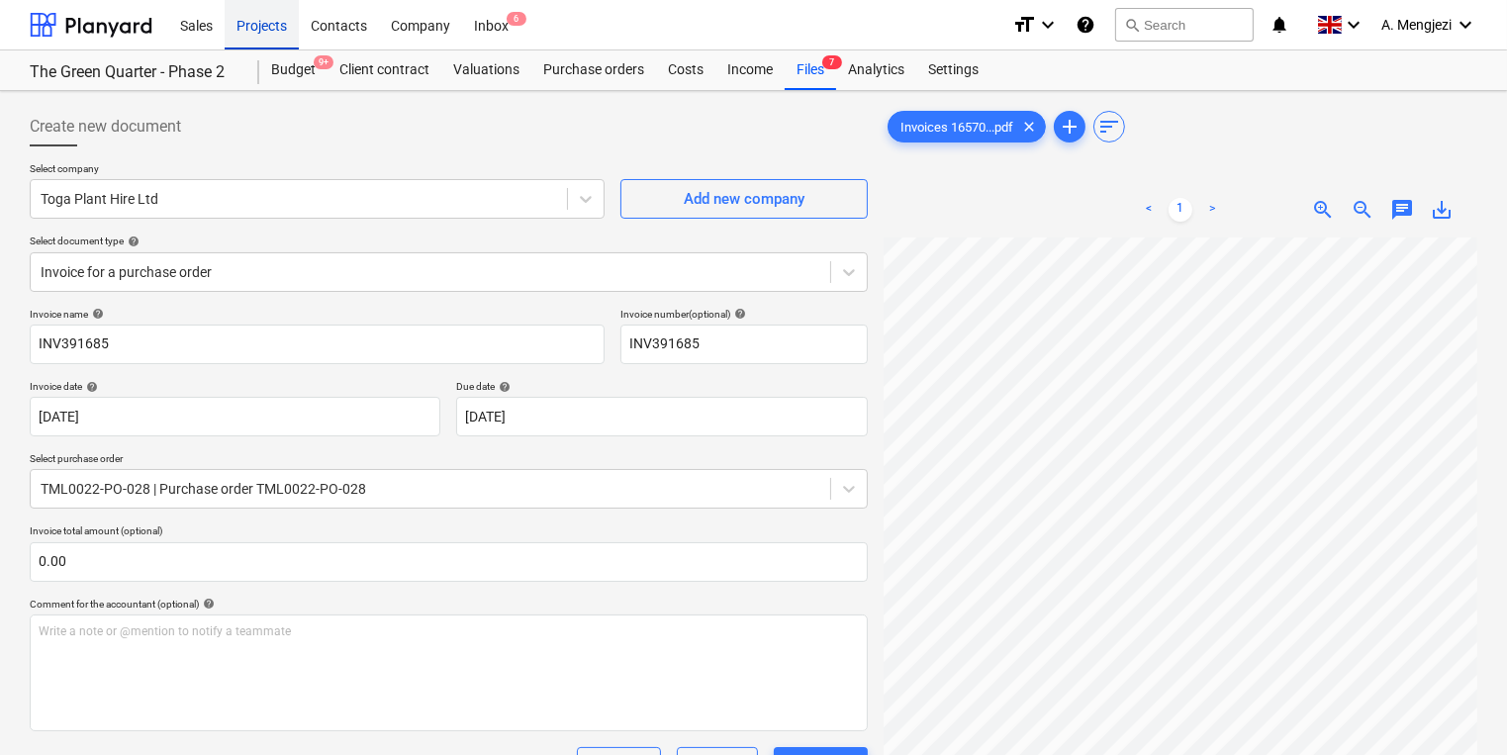
click at [238, 21] on div "Projects" at bounding box center [262, 24] width 74 height 50
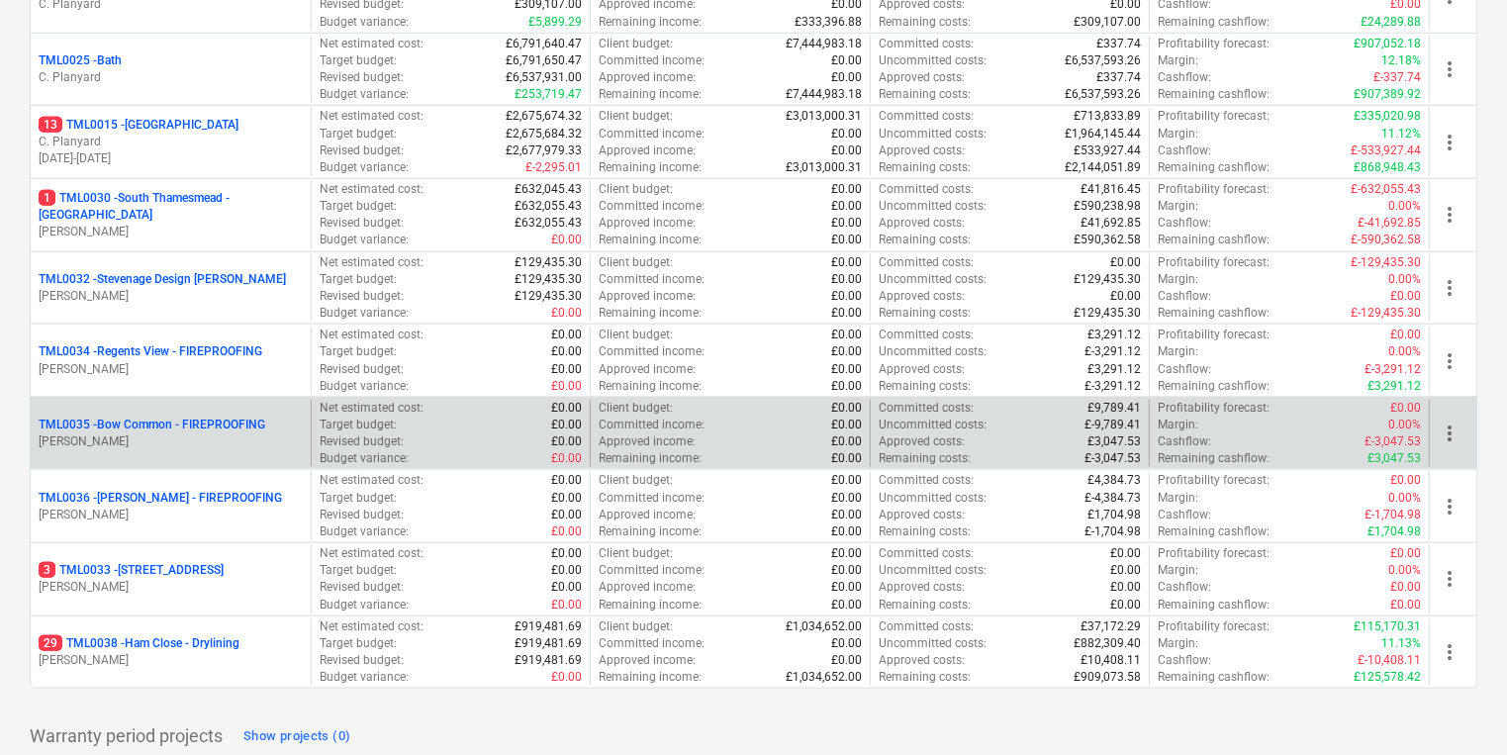
scroll to position [2034, 0]
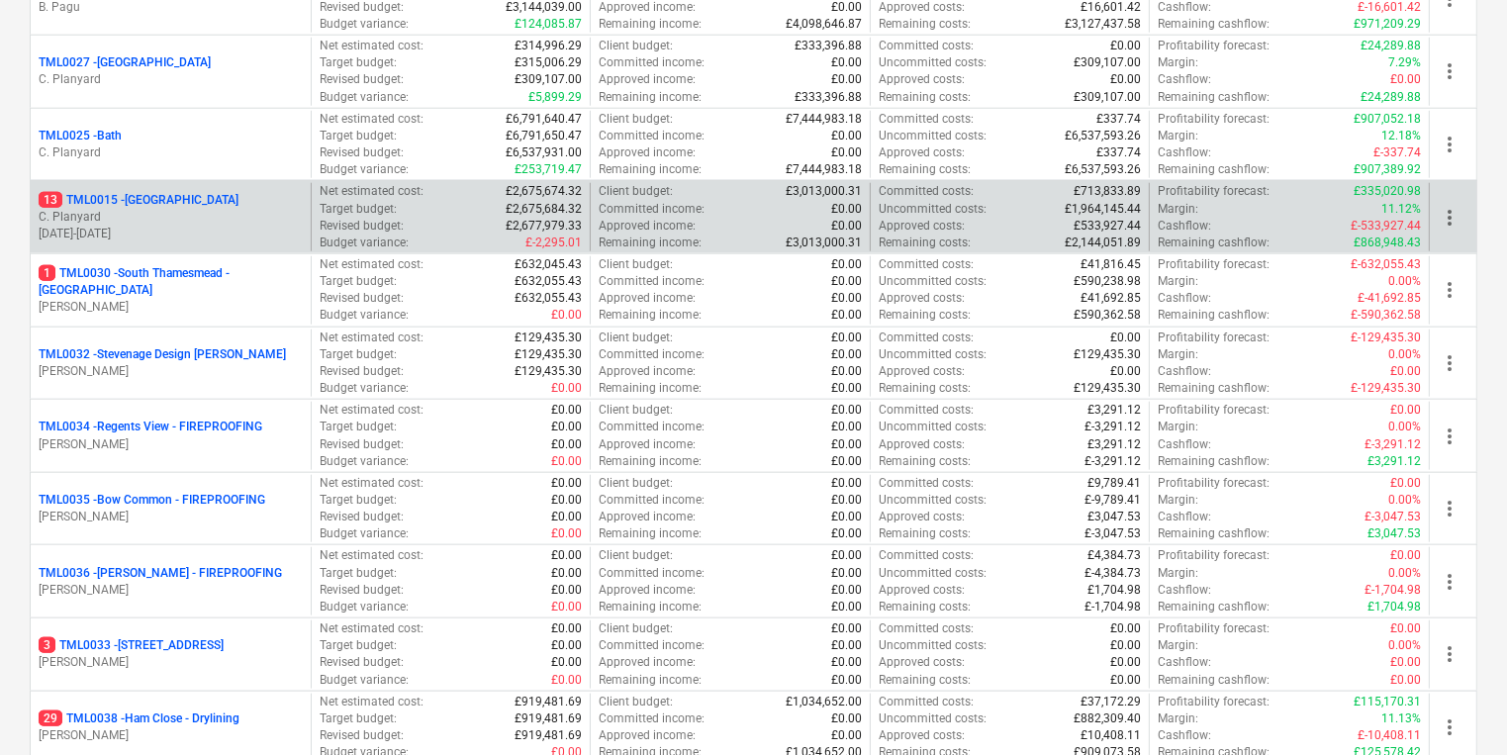
click at [148, 231] on p "[DATE] - [DATE]" at bounding box center [171, 234] width 264 height 17
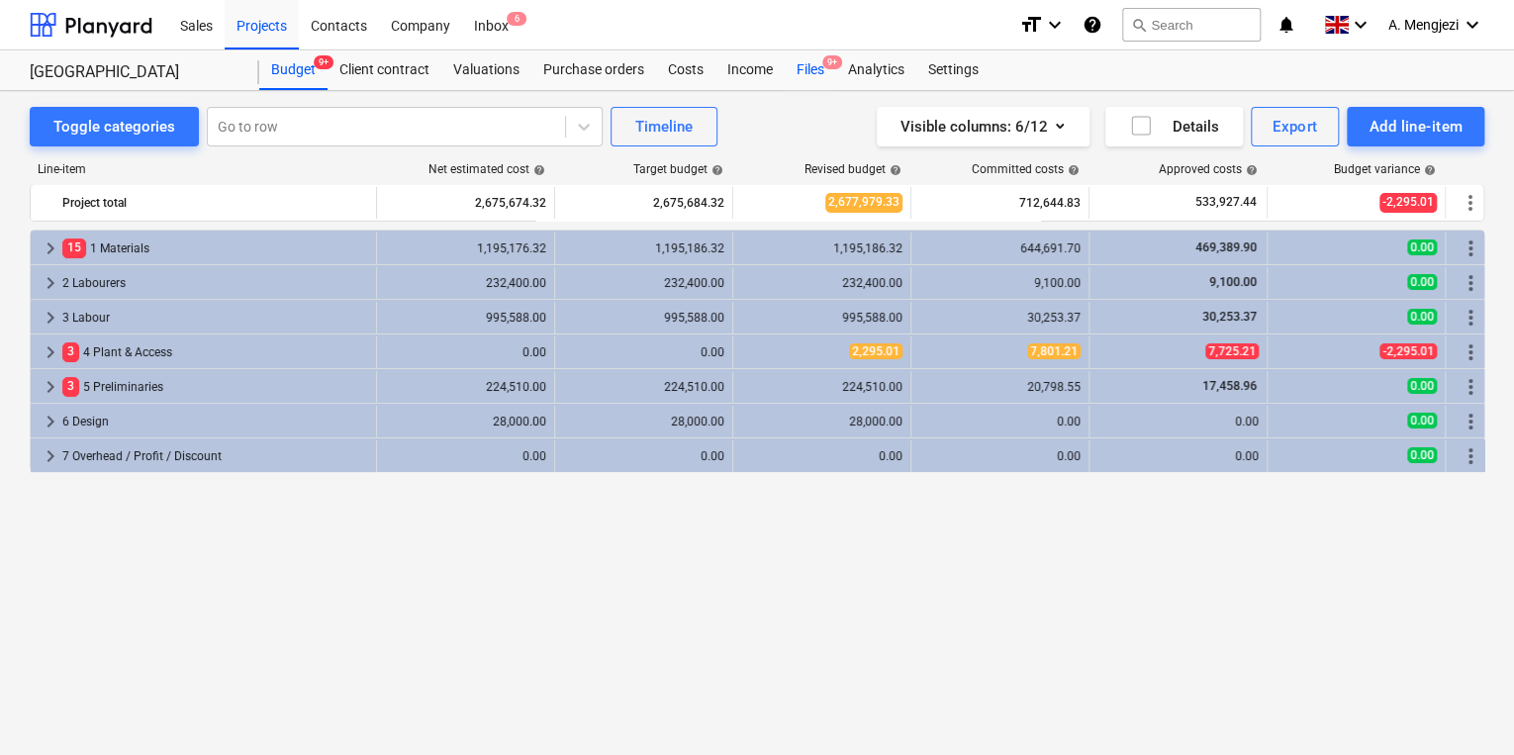
click at [799, 68] on div "Files 9+" at bounding box center [810, 70] width 51 height 40
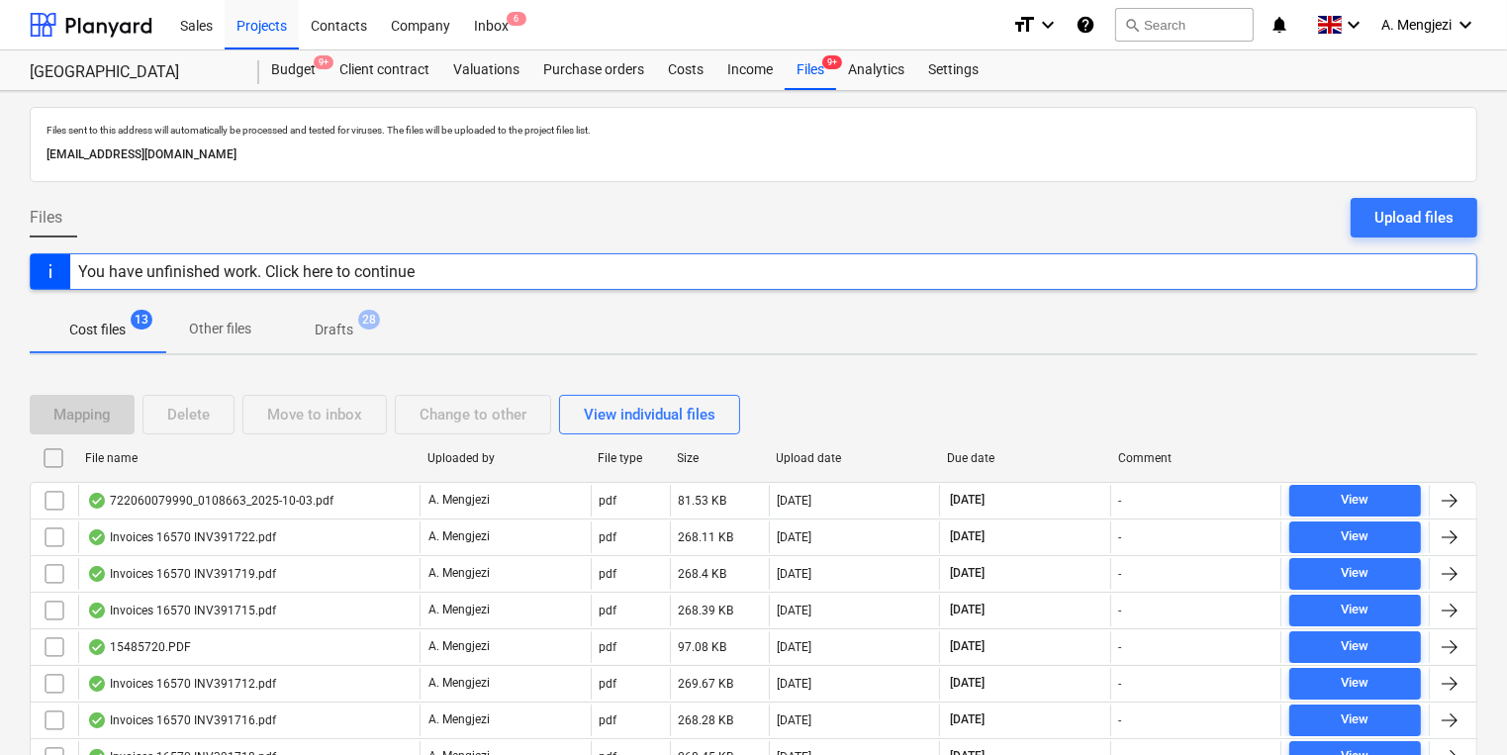
click at [206, 458] on div "File name" at bounding box center [248, 458] width 326 height 14
checkbox input "false"
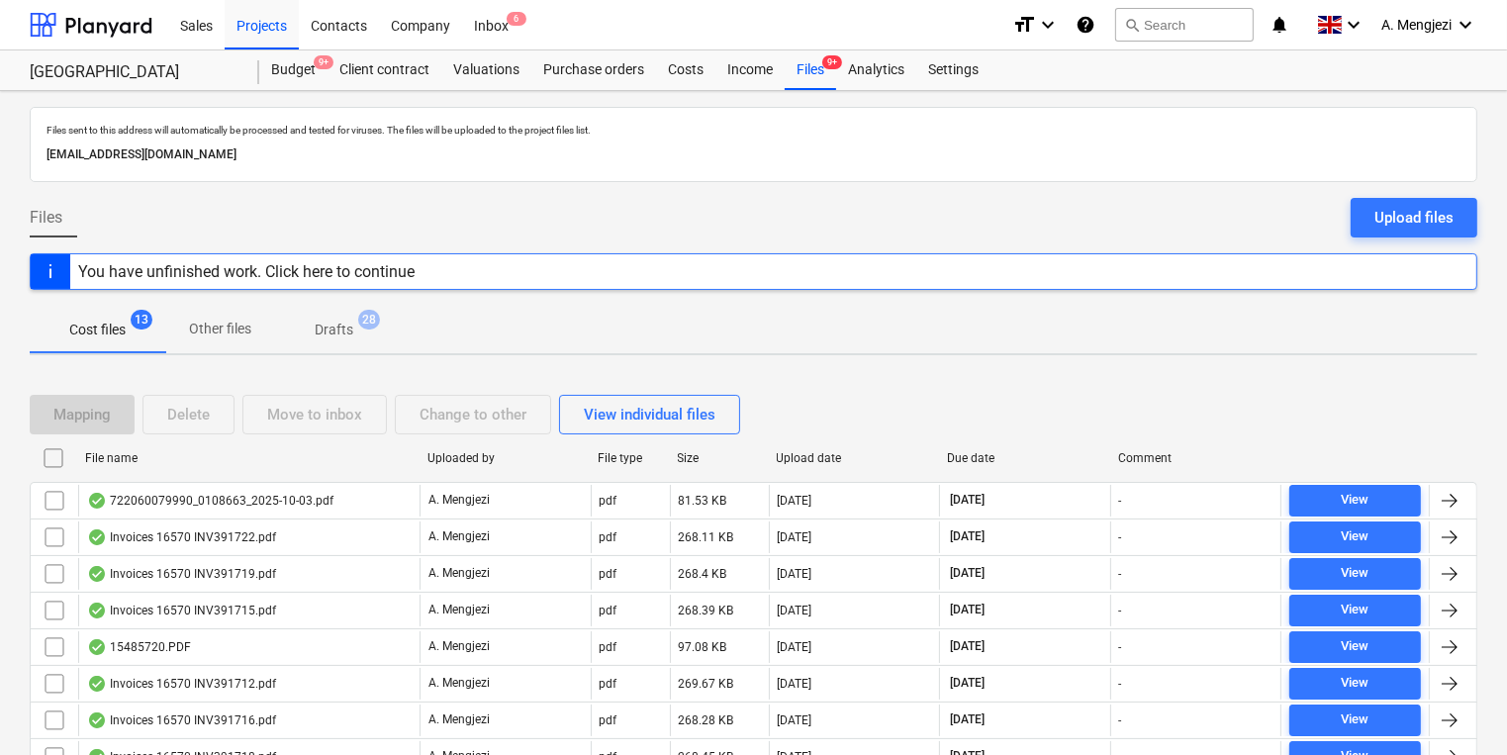
checkbox input "false"
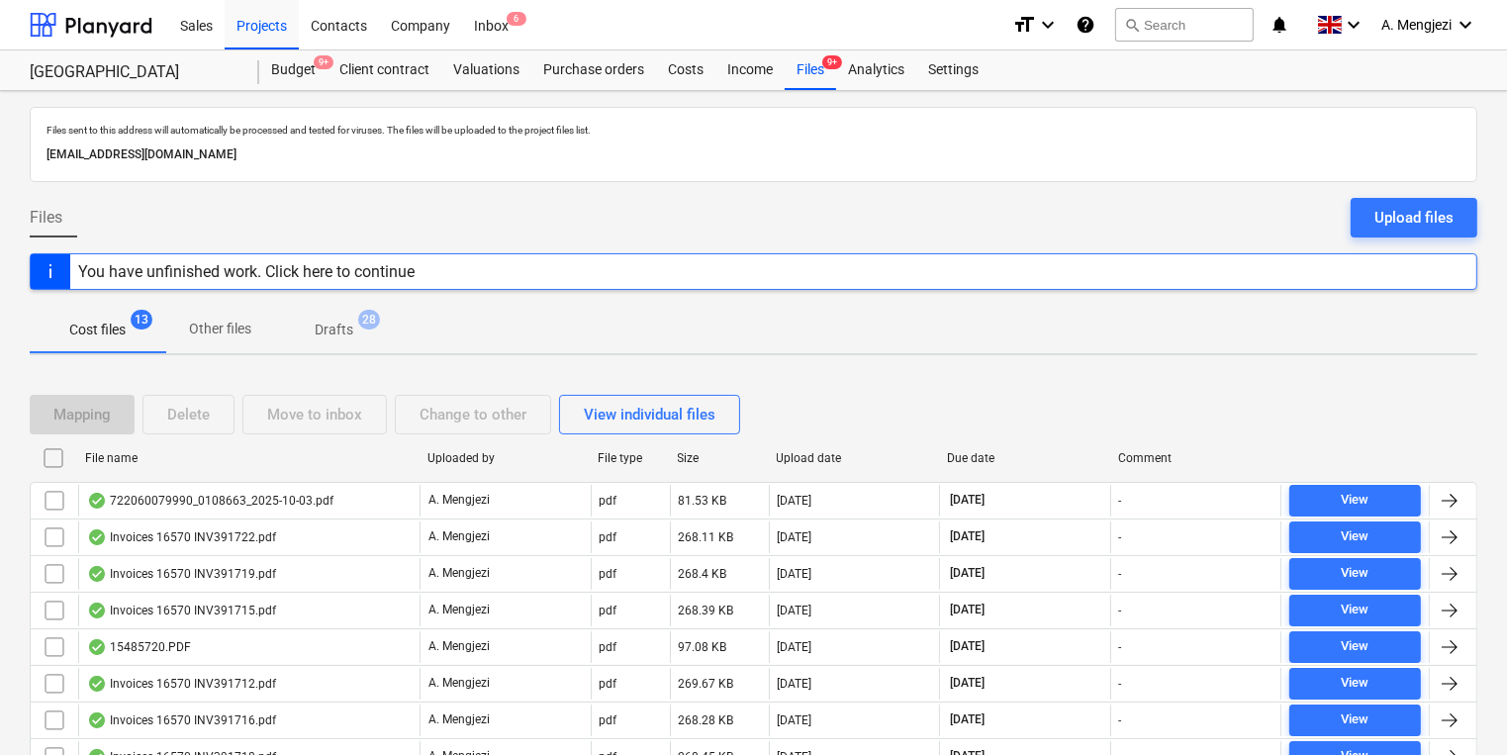
checkbox input "false"
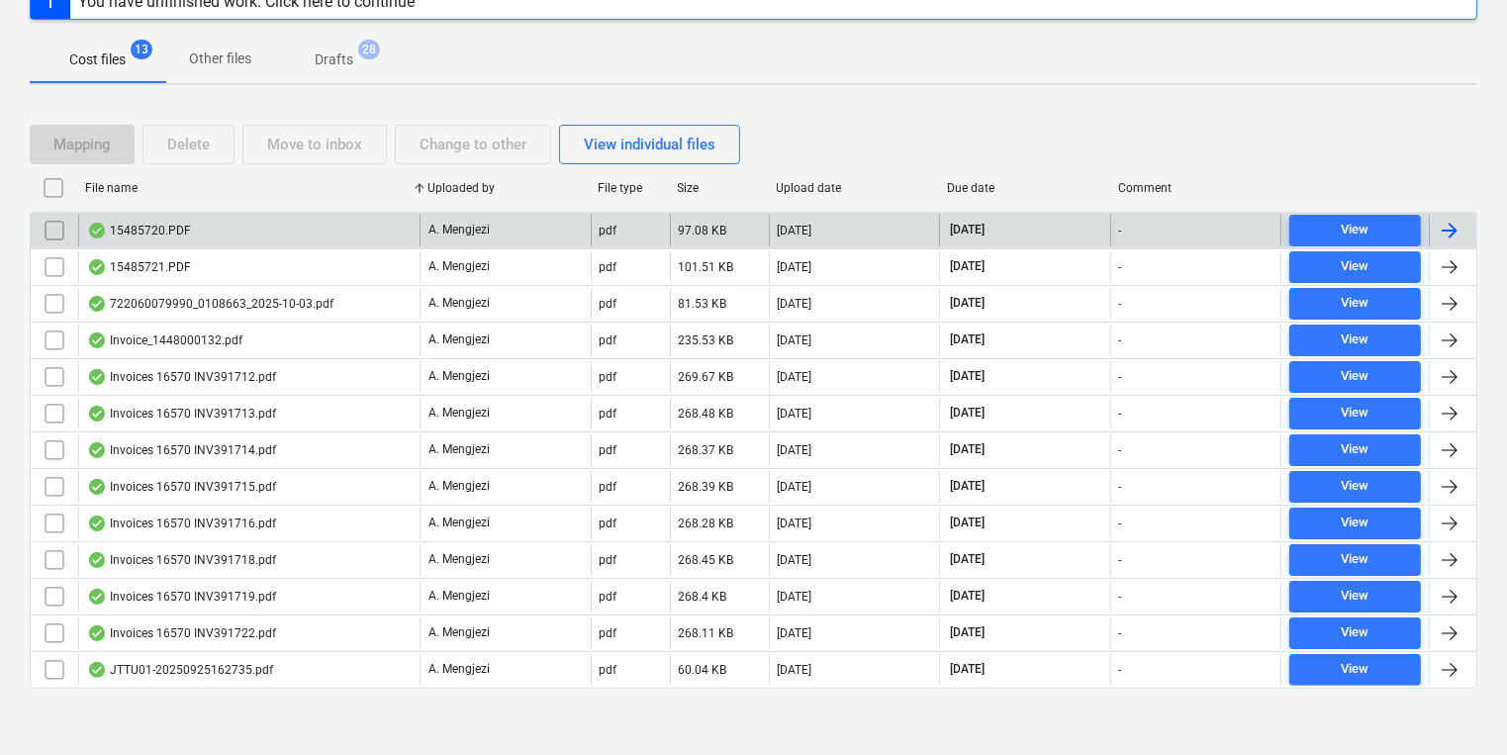
click at [196, 218] on div "15485720.PDF" at bounding box center [248, 231] width 341 height 32
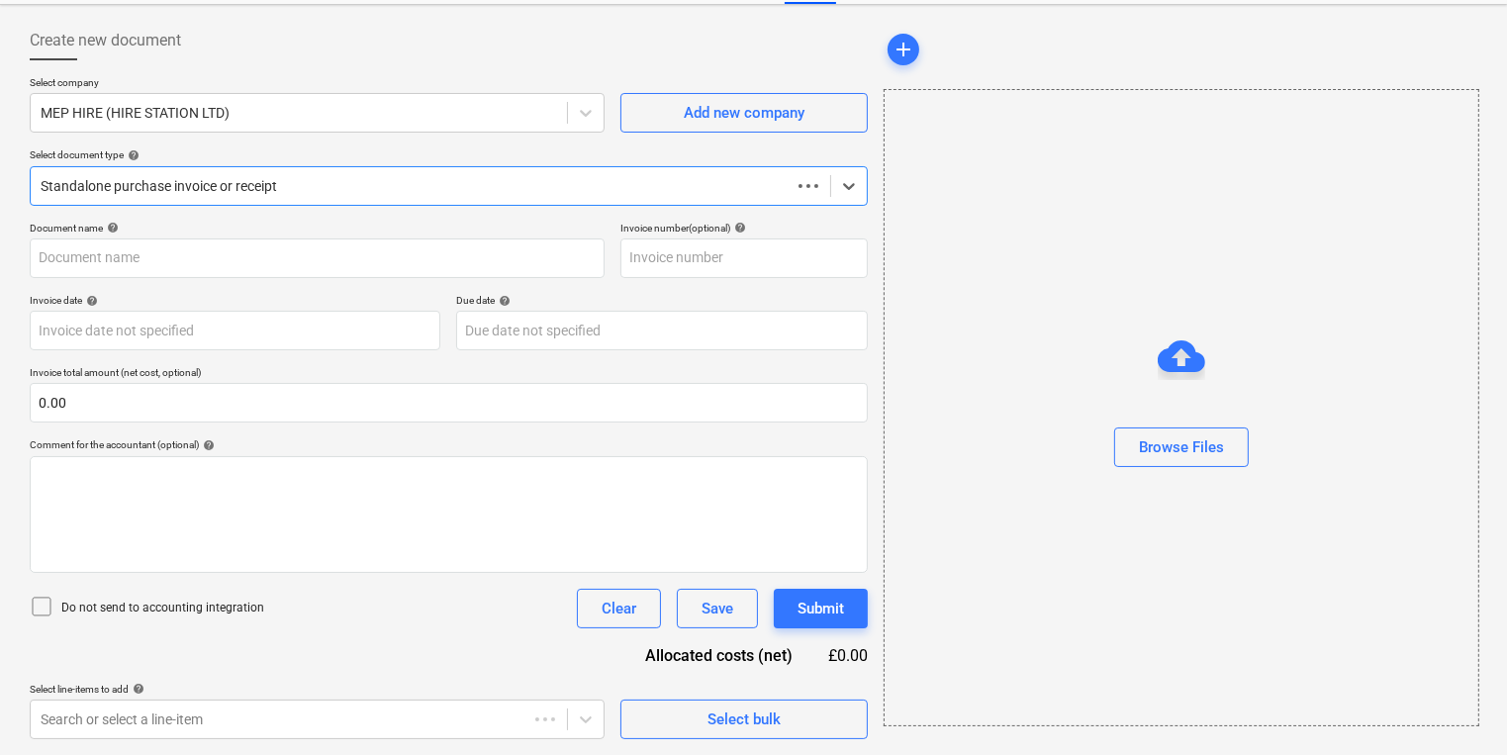
scroll to position [85, 0]
type input "15485720"
type input "[DATE]"
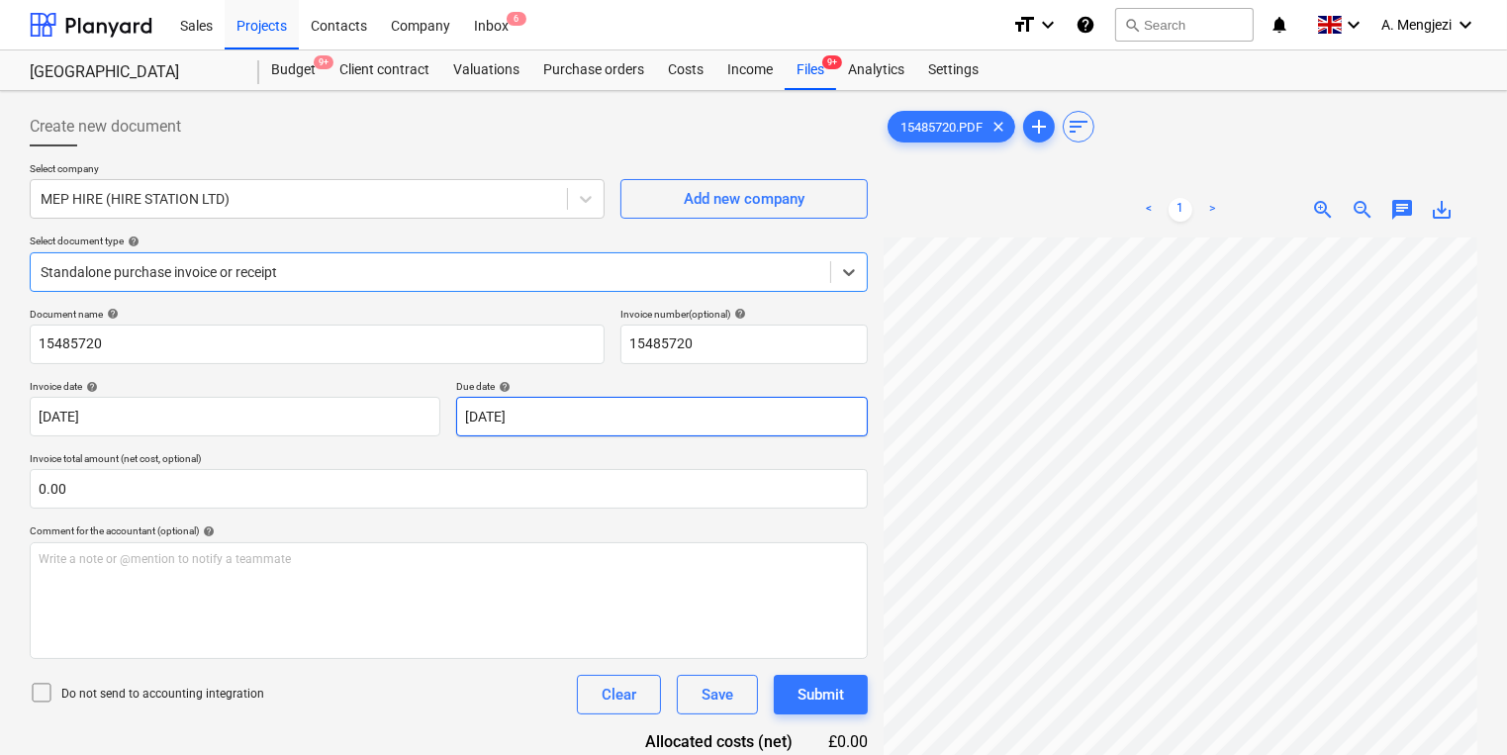
scroll to position [0, 0]
click at [833, 63] on span "9+" at bounding box center [832, 62] width 20 height 14
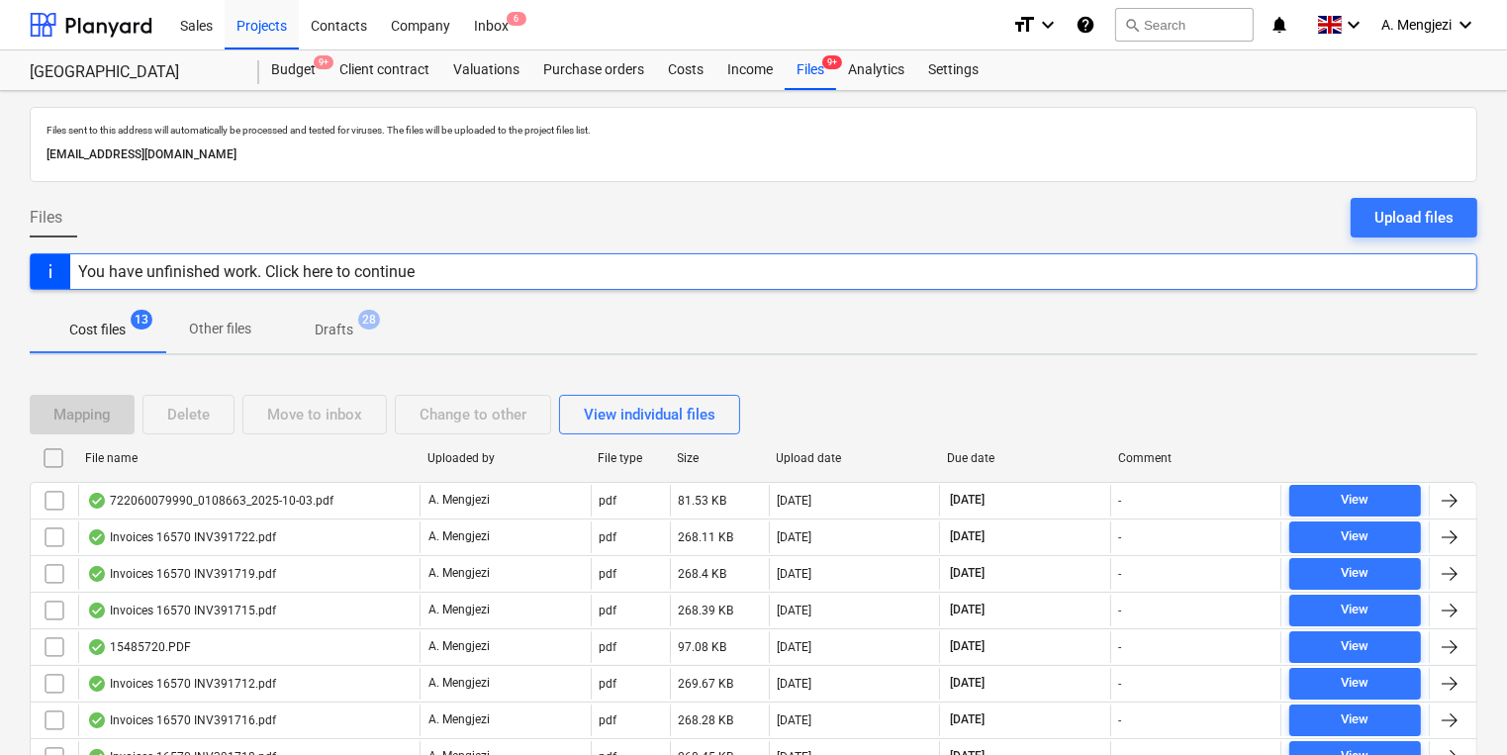
click at [347, 457] on div "File name" at bounding box center [248, 458] width 326 height 14
checkbox input "false"
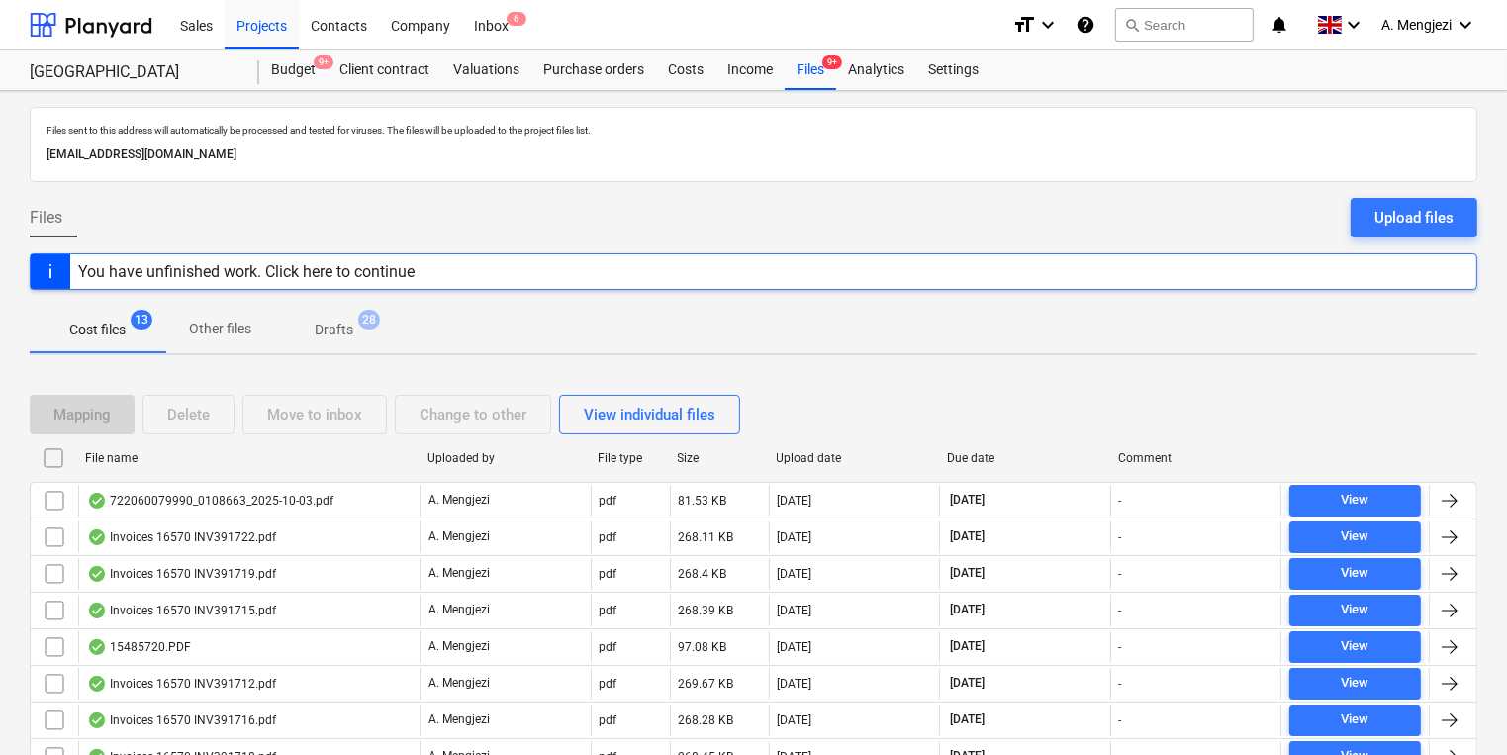
checkbox input "false"
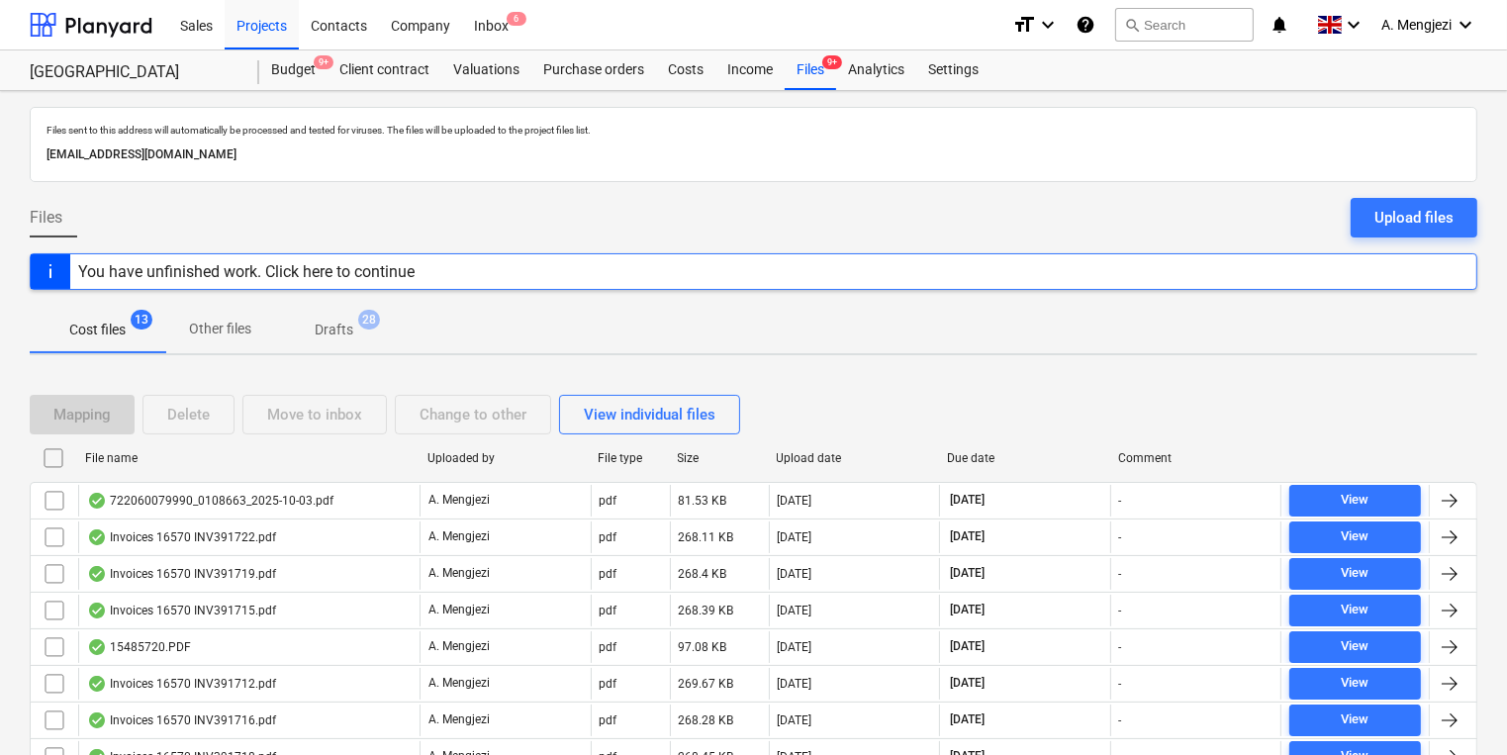
checkbox input "false"
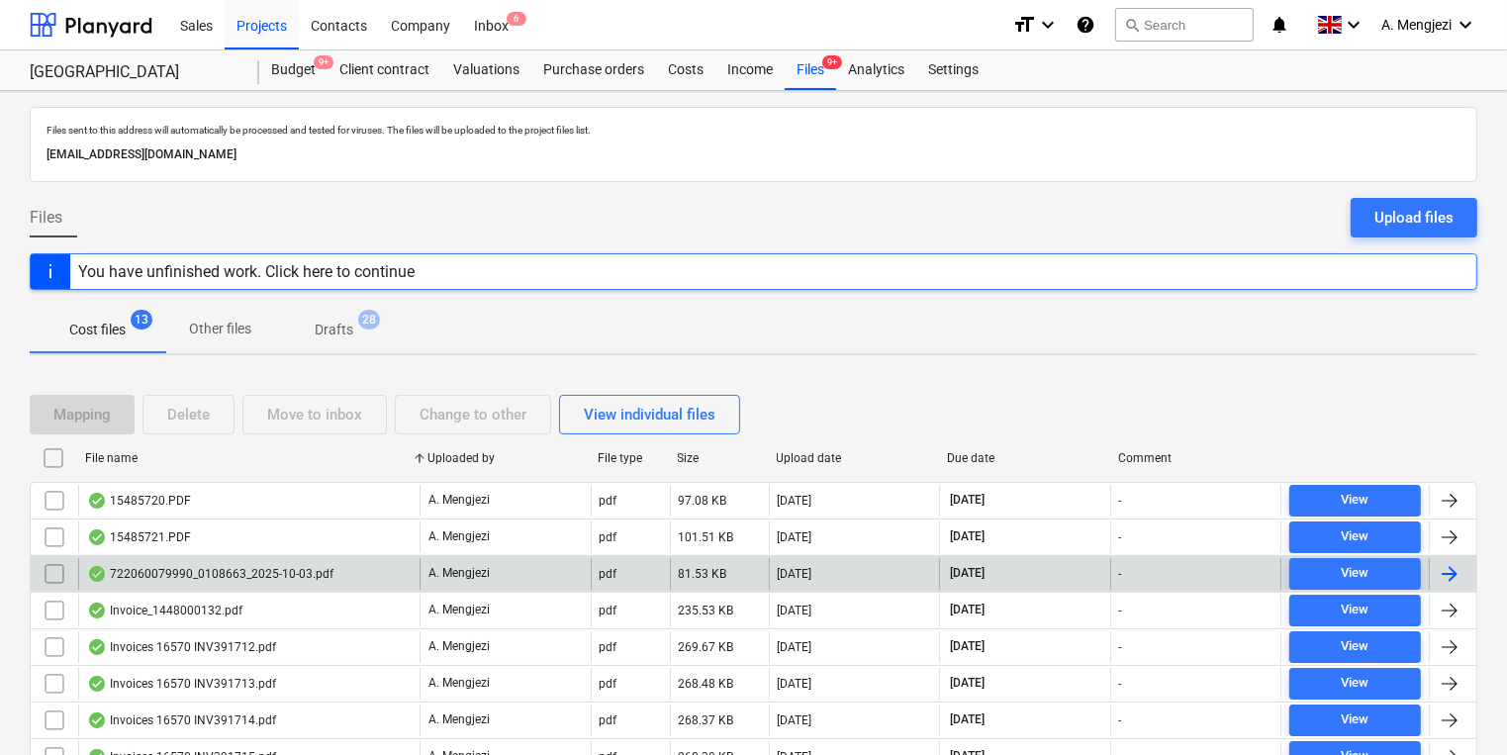
click at [363, 580] on div "722060079990_0108663_2025-10-03.pdf" at bounding box center [248, 574] width 341 height 32
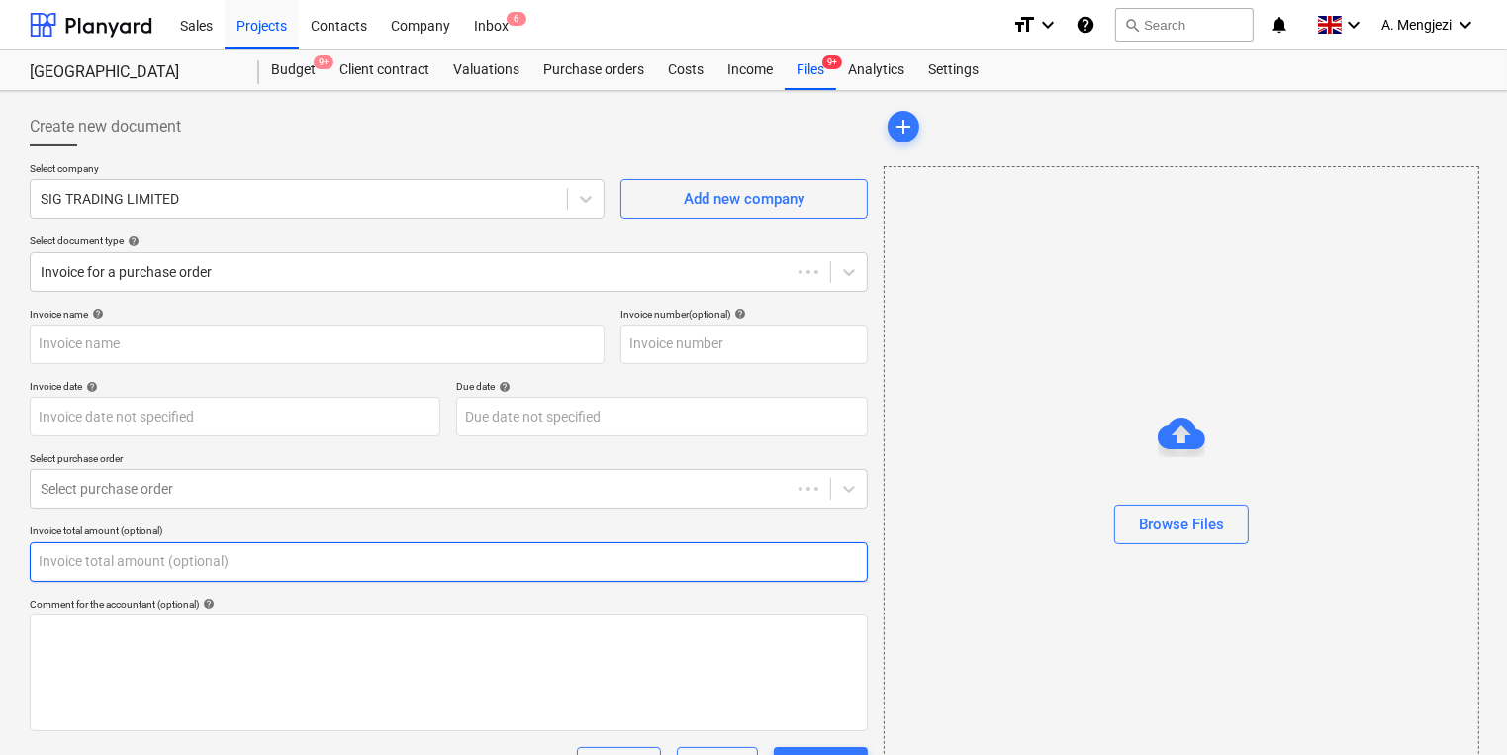
click at [364, 579] on input "text" at bounding box center [449, 562] width 838 height 40
type input "722060079990"
type input "03 Oct 2025"
type input "[DATE]"
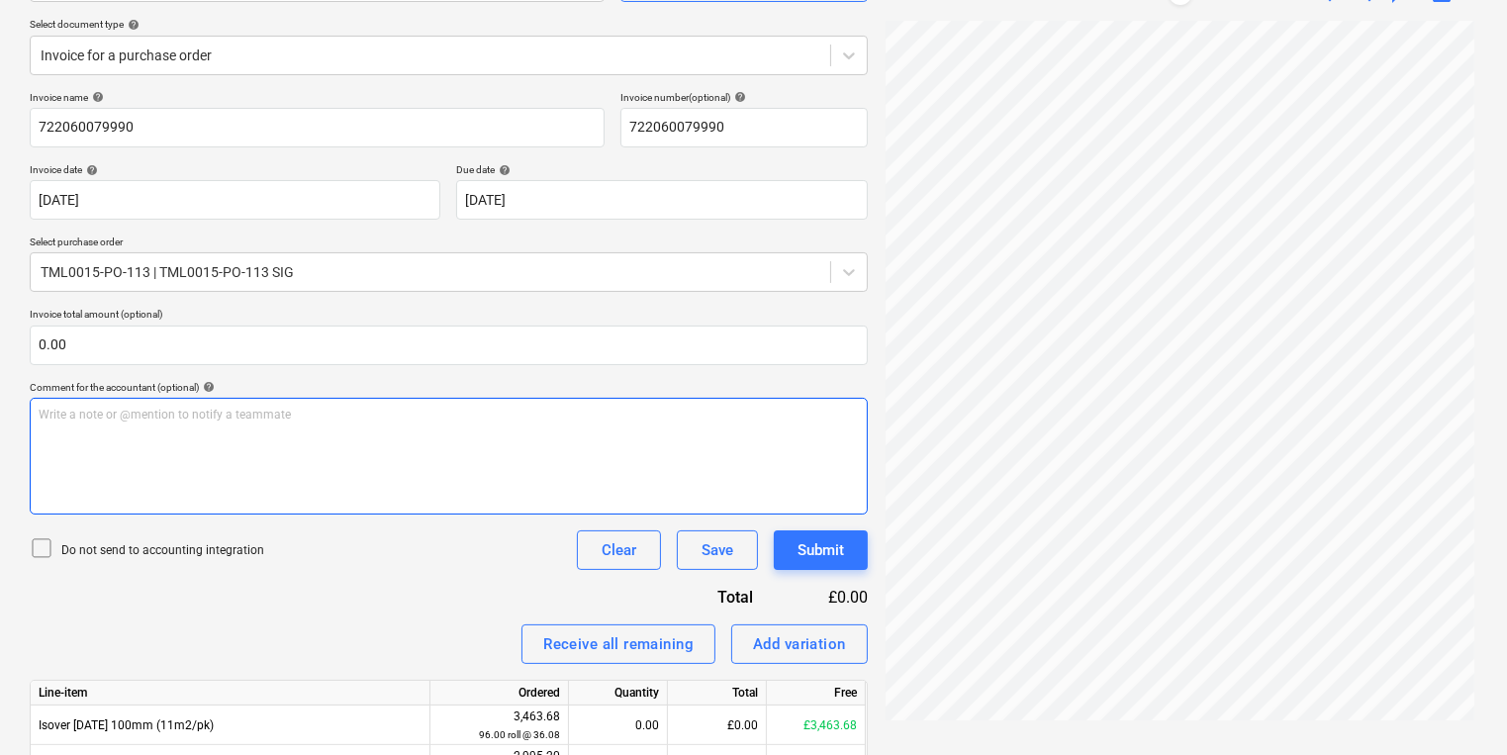
scroll to position [325, 0]
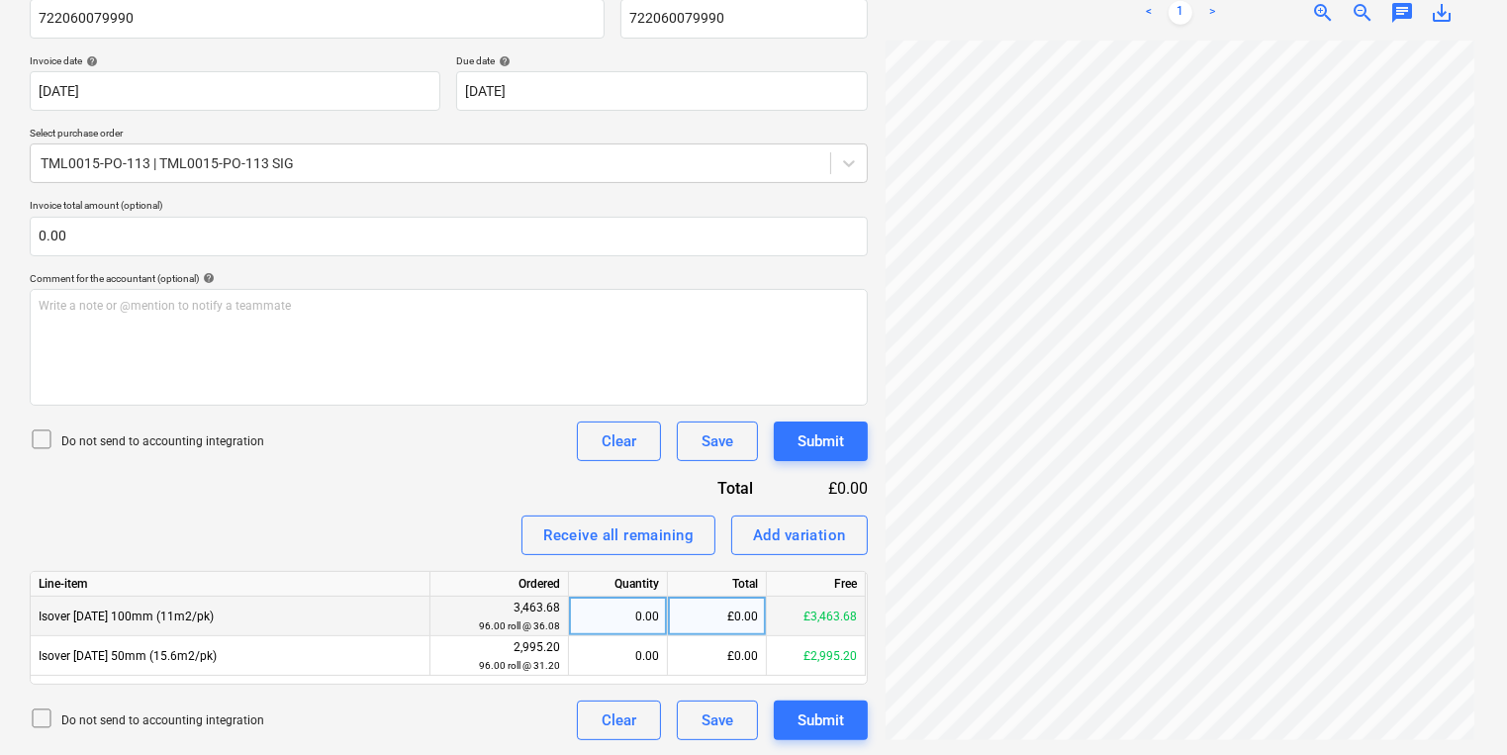
type input "0.00"
click at [617, 618] on div "0.00" at bounding box center [618, 617] width 82 height 40
type input "96"
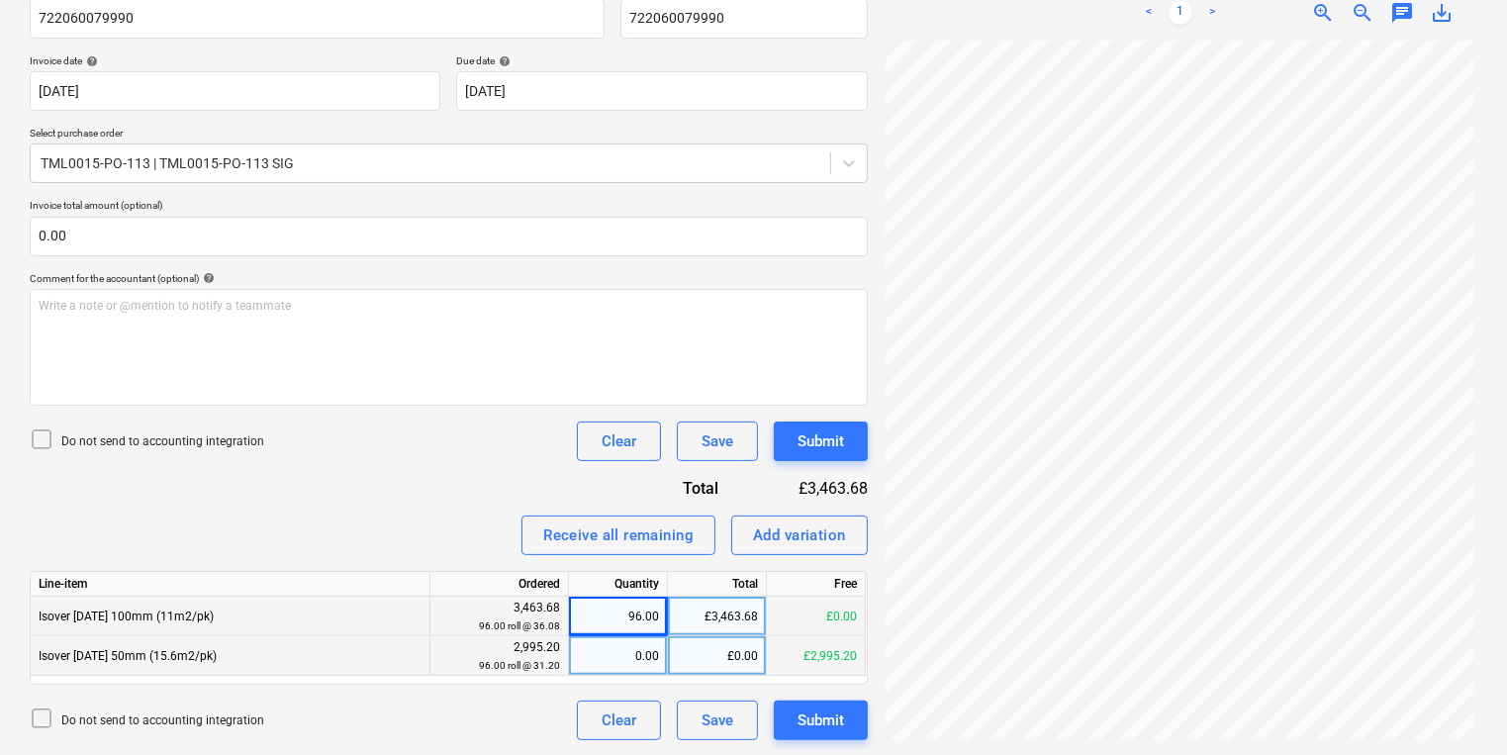
click at [649, 647] on div "0.00" at bounding box center [618, 656] width 82 height 40
type input "48"
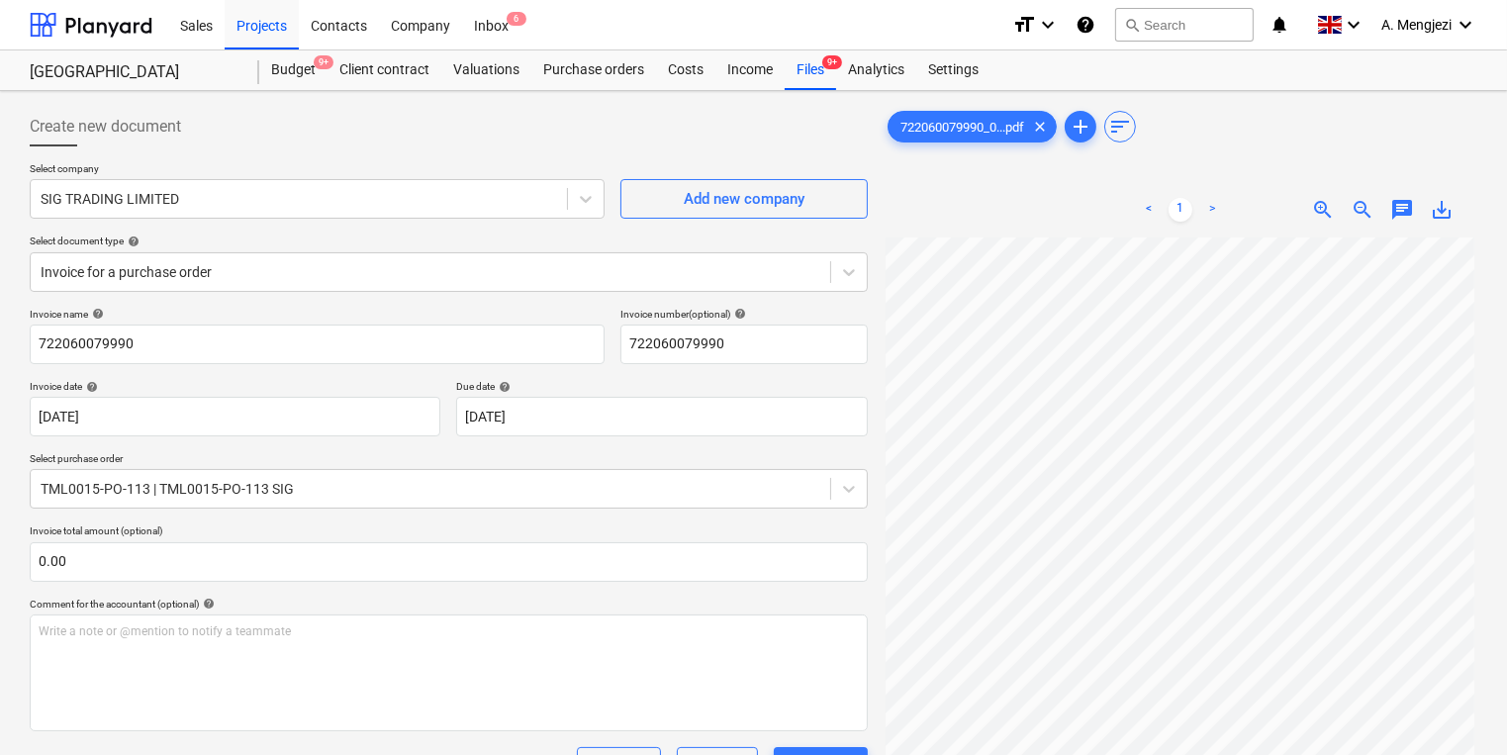
click at [623, 109] on div "Create new document" at bounding box center [449, 127] width 838 height 40
click at [596, 72] on div "Purchase orders" at bounding box center [593, 70] width 125 height 40
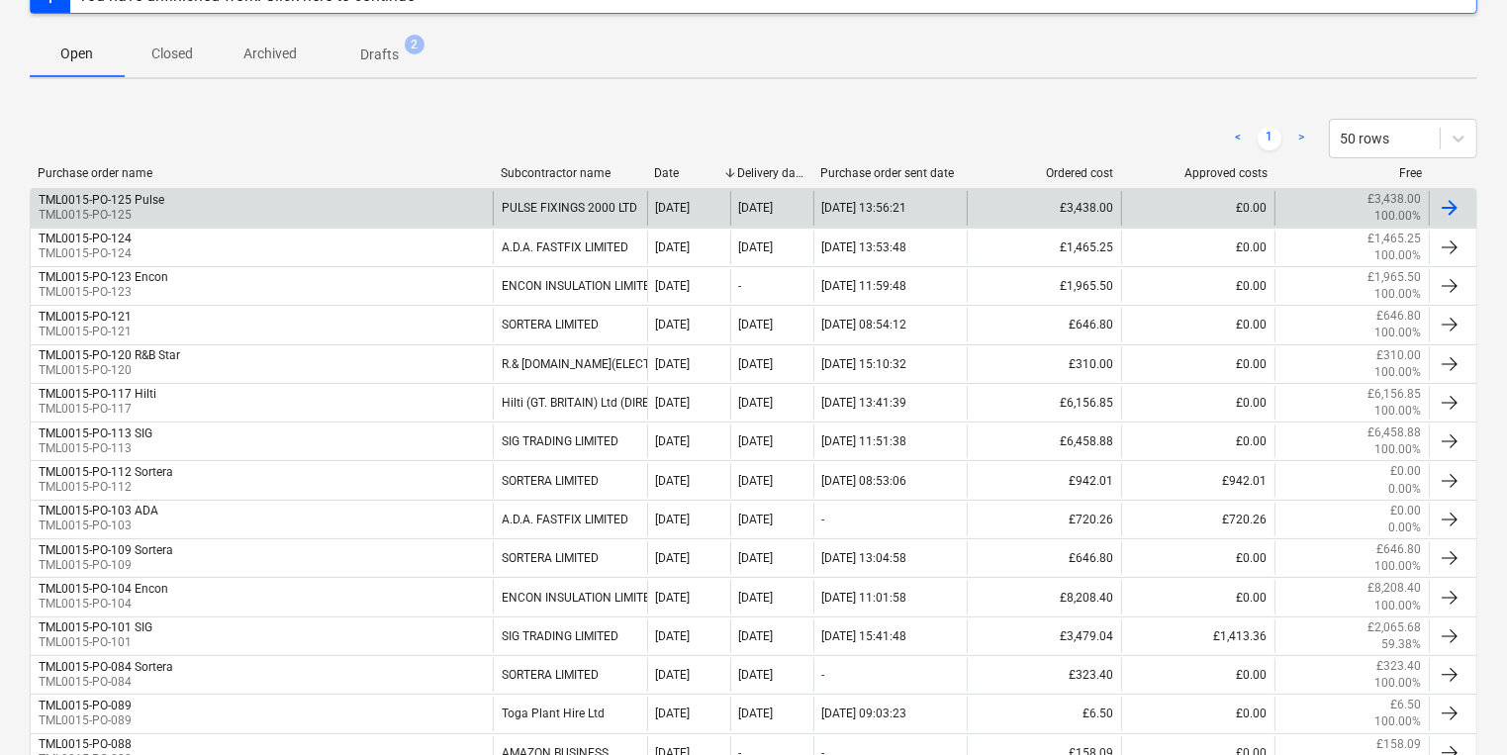
scroll to position [317, 0]
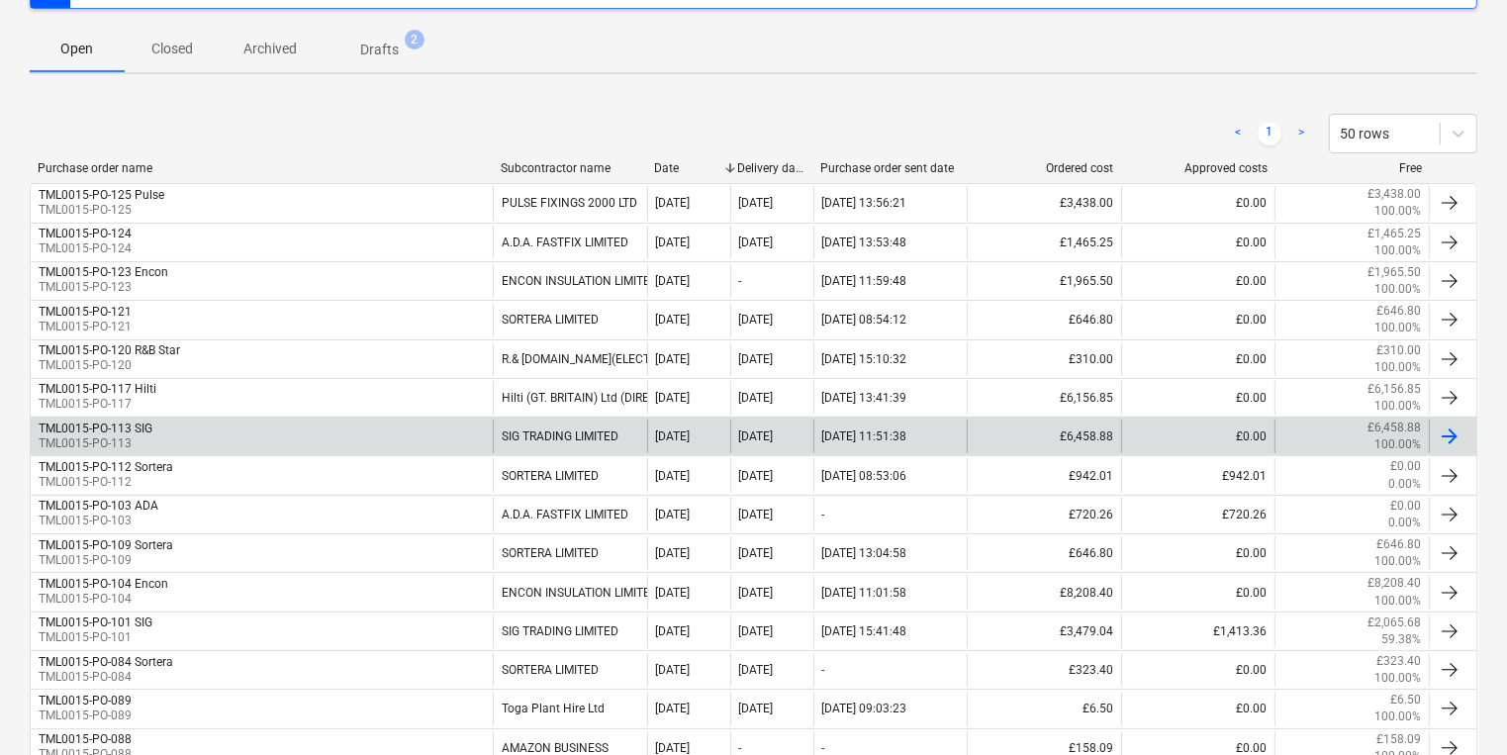
click at [324, 436] on div "TML0015-PO-113 SIG TML0015-PO-113" at bounding box center [262, 436] width 462 height 34
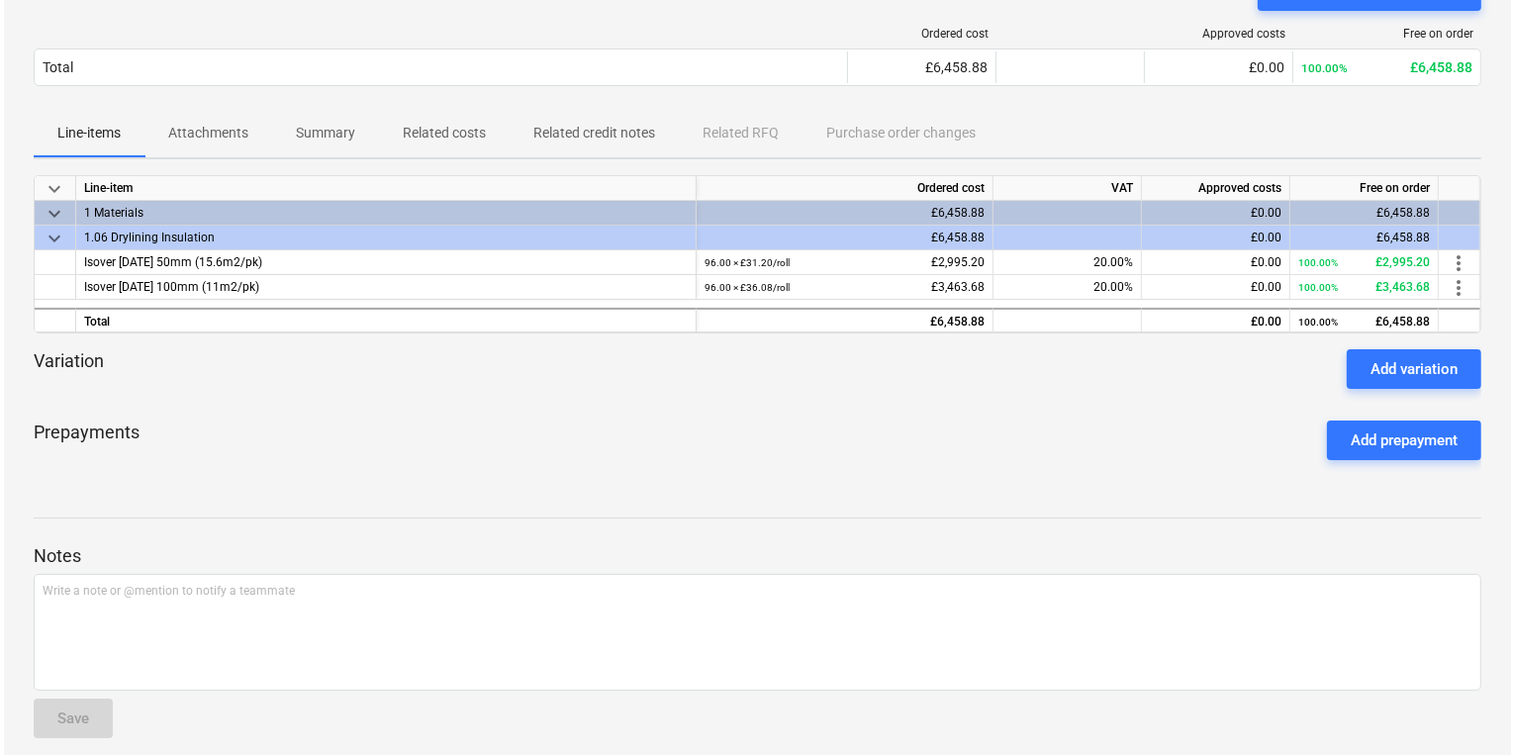
scroll to position [79, 0]
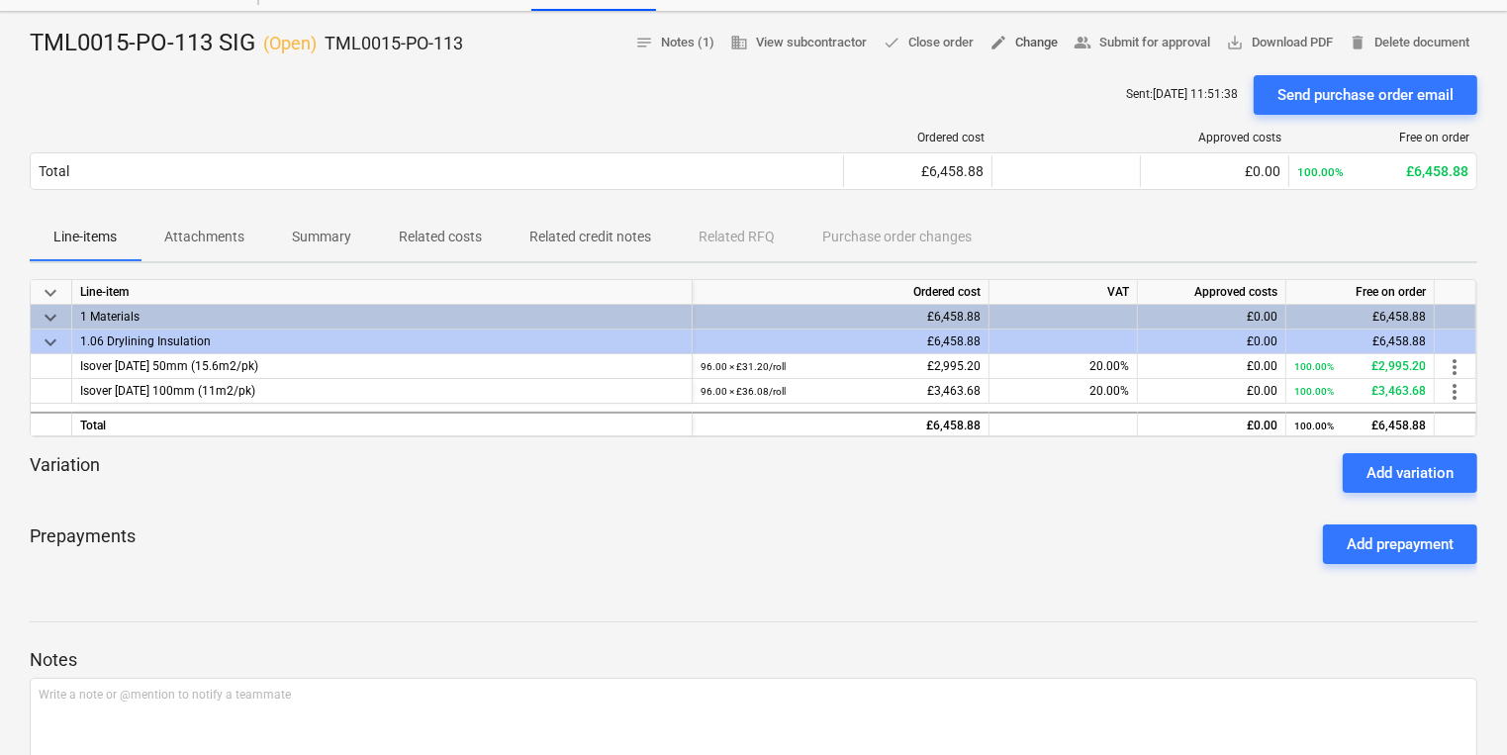
click at [989, 45] on span "edit" at bounding box center [998, 43] width 18 height 18
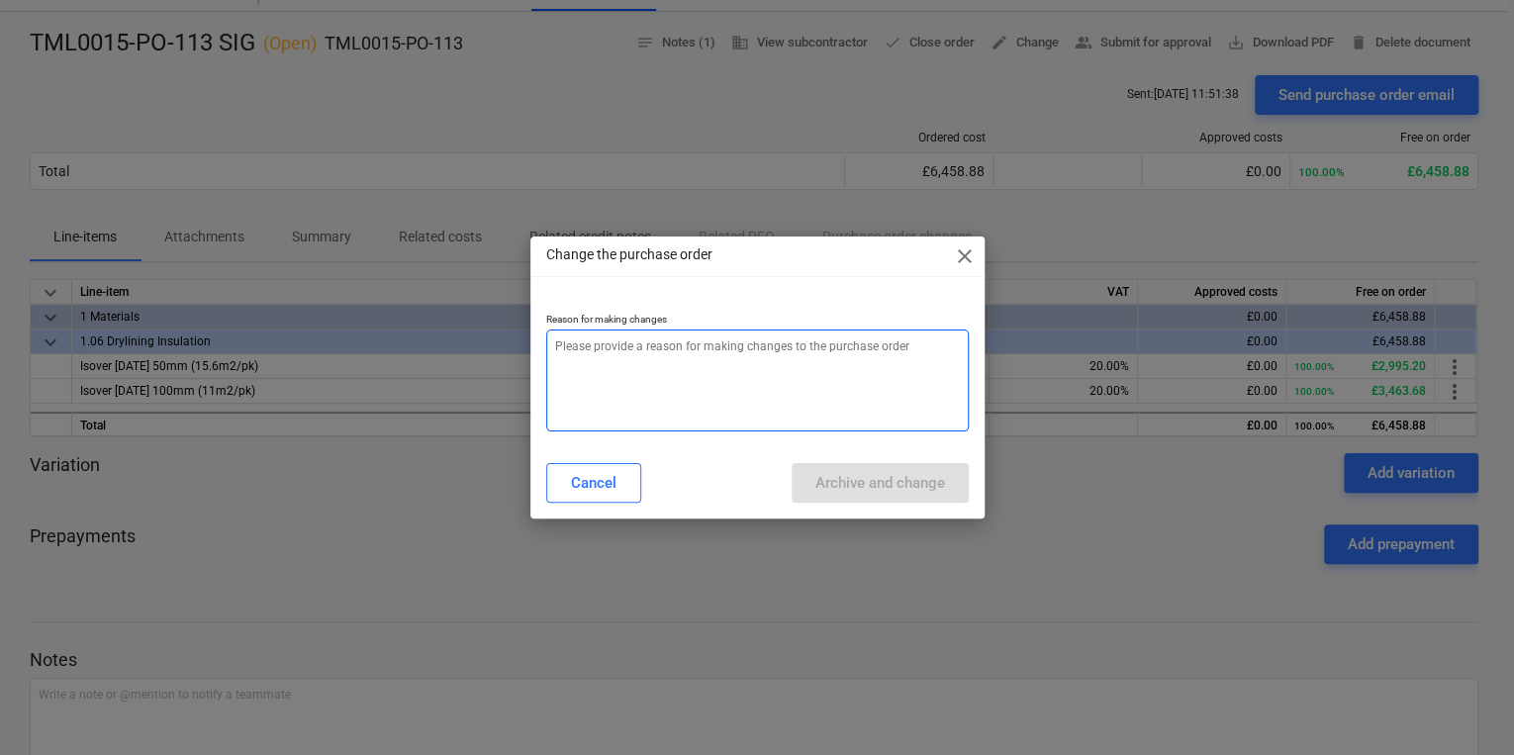
click at [581, 382] on textarea at bounding box center [757, 380] width 422 height 102
type textarea "x"
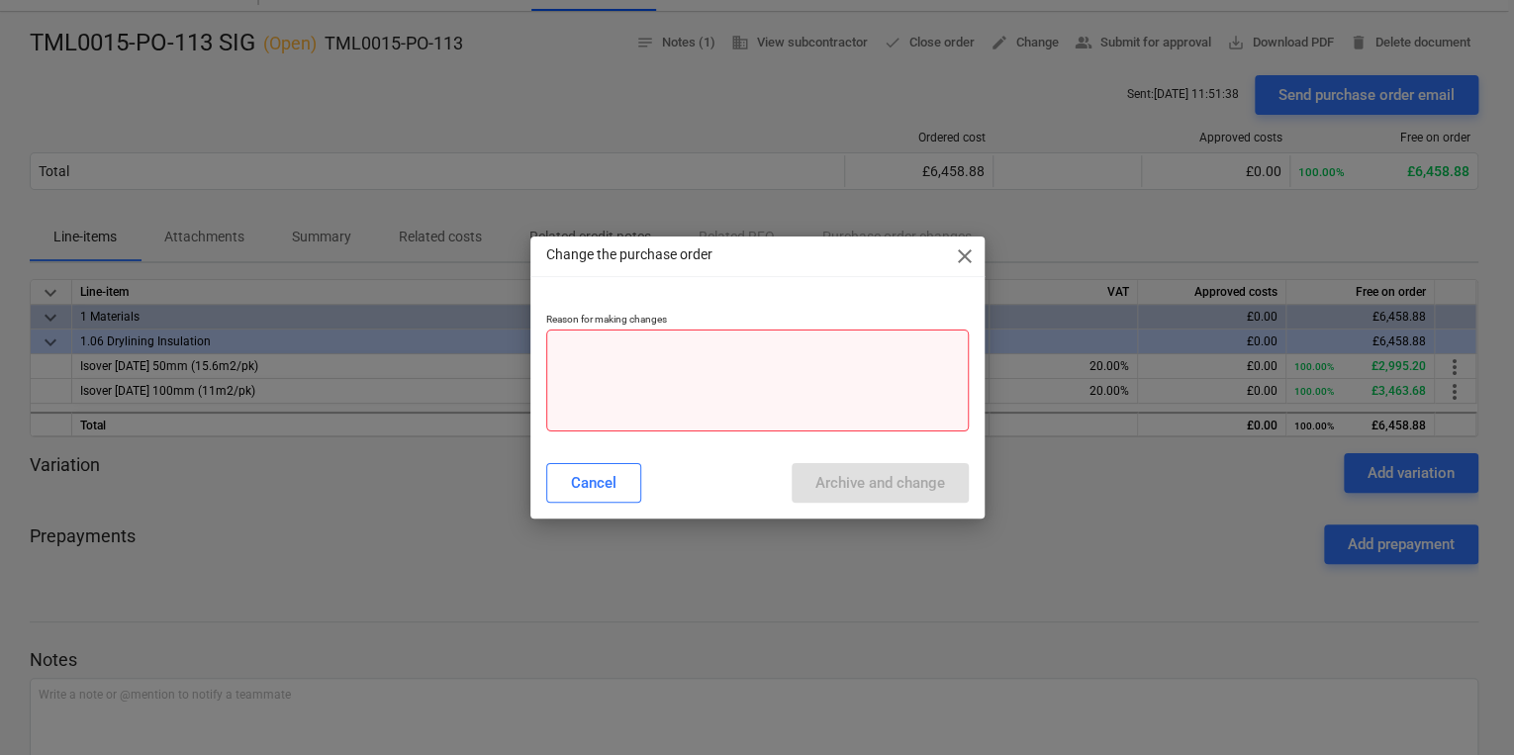
type textarea "x"
type textarea "p"
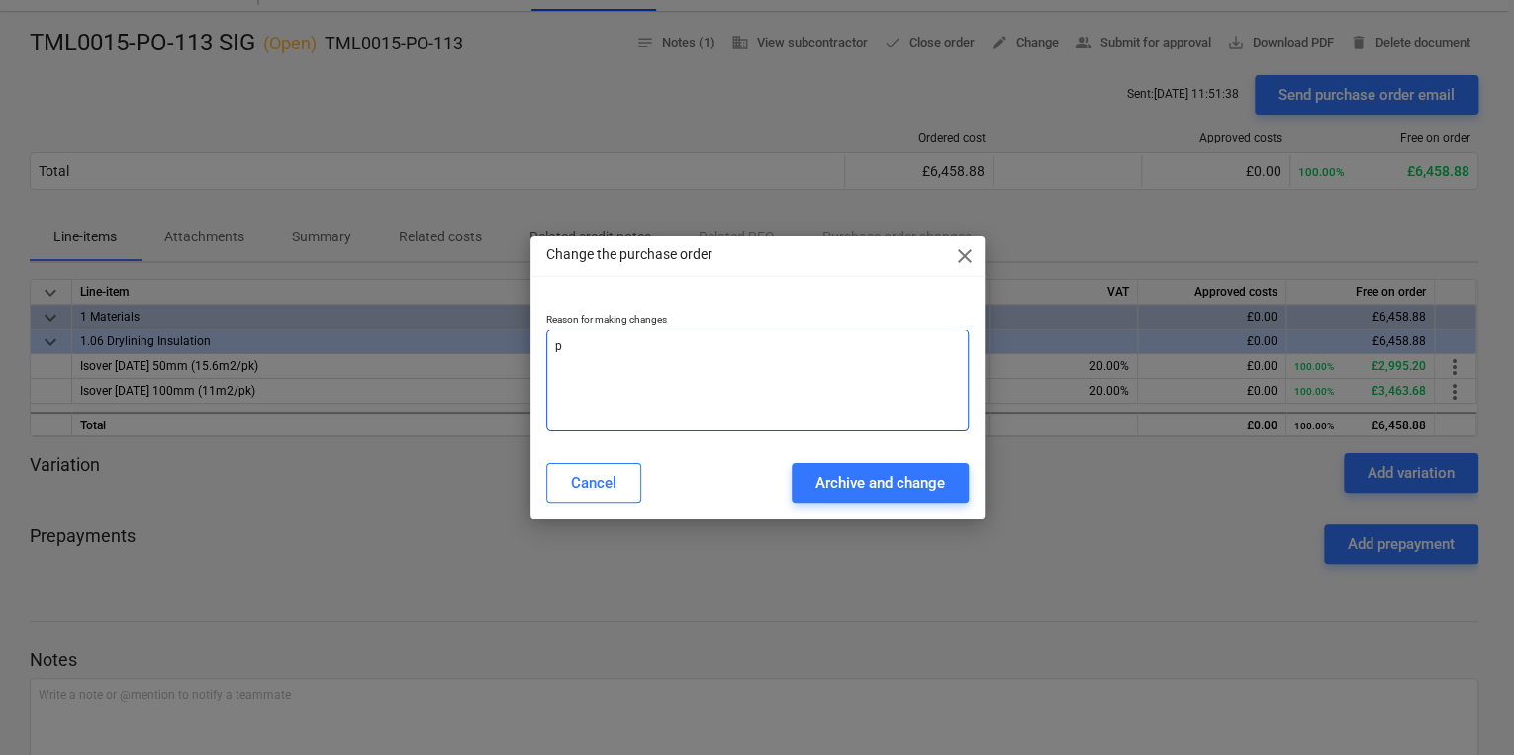
type textarea "x"
type textarea "pr"
type textarea "x"
type textarea "p"
type textarea "x"
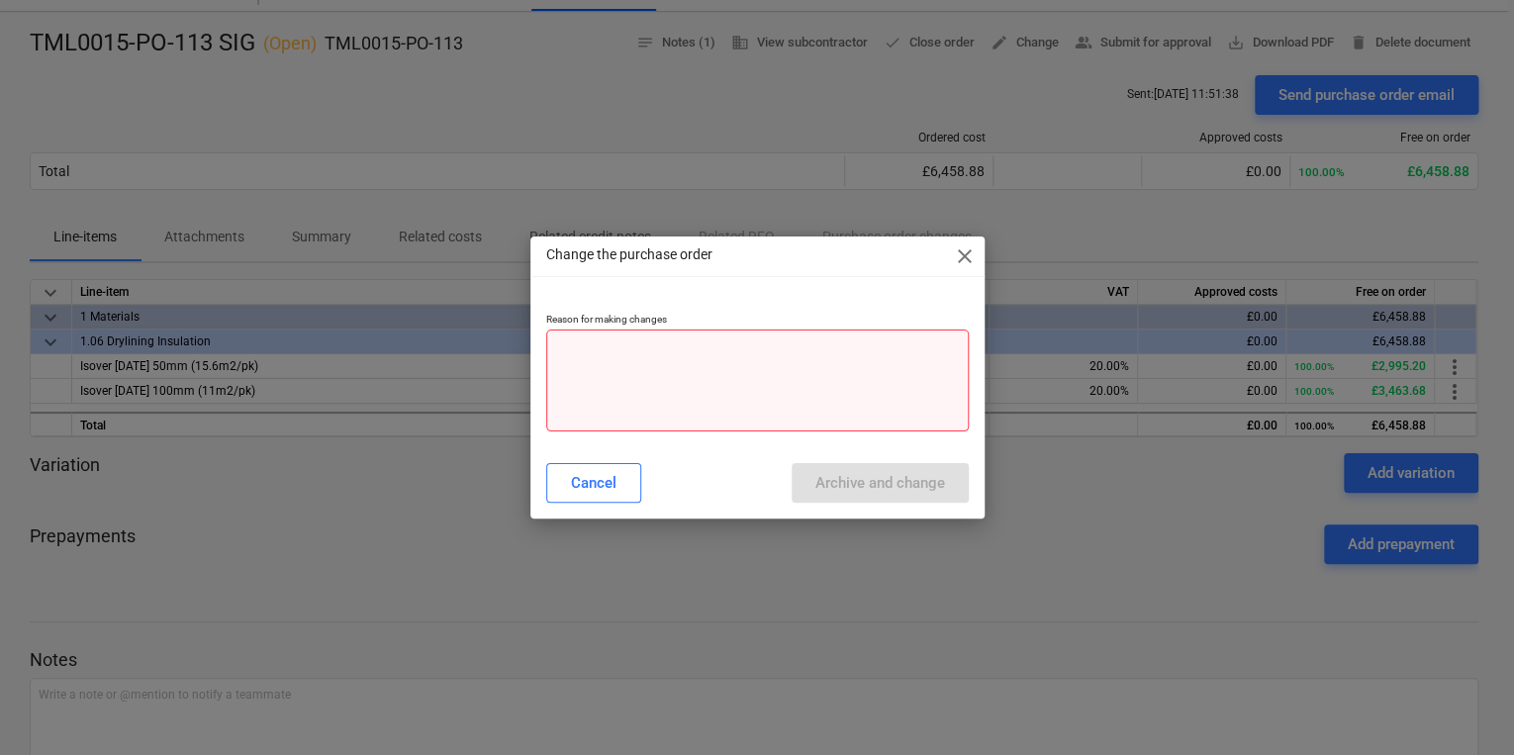
type textarea "x"
type textarea "p"
type textarea "x"
type textarea "pr"
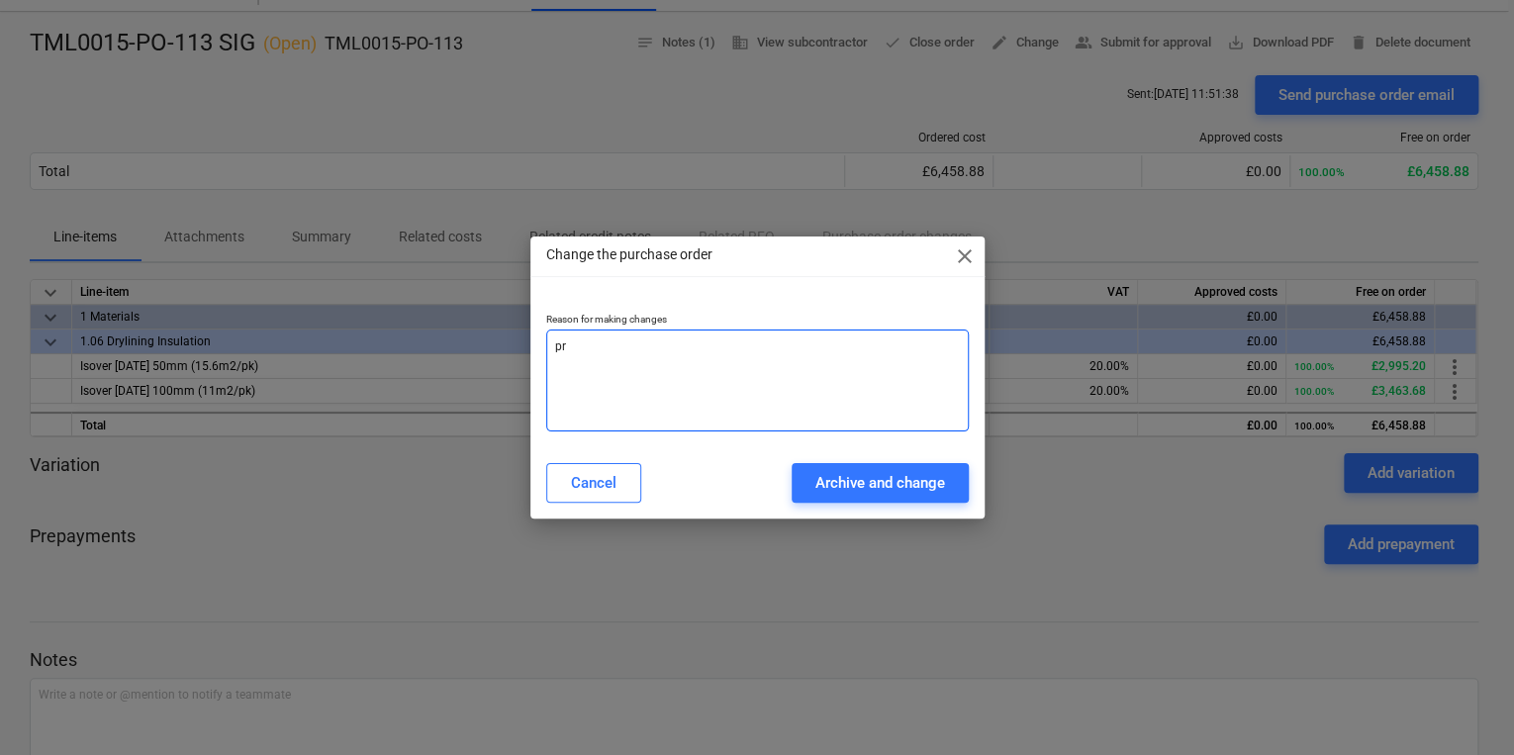
type textarea "x"
type textarea "pri"
type textarea "x"
type textarea "pric"
type textarea "x"
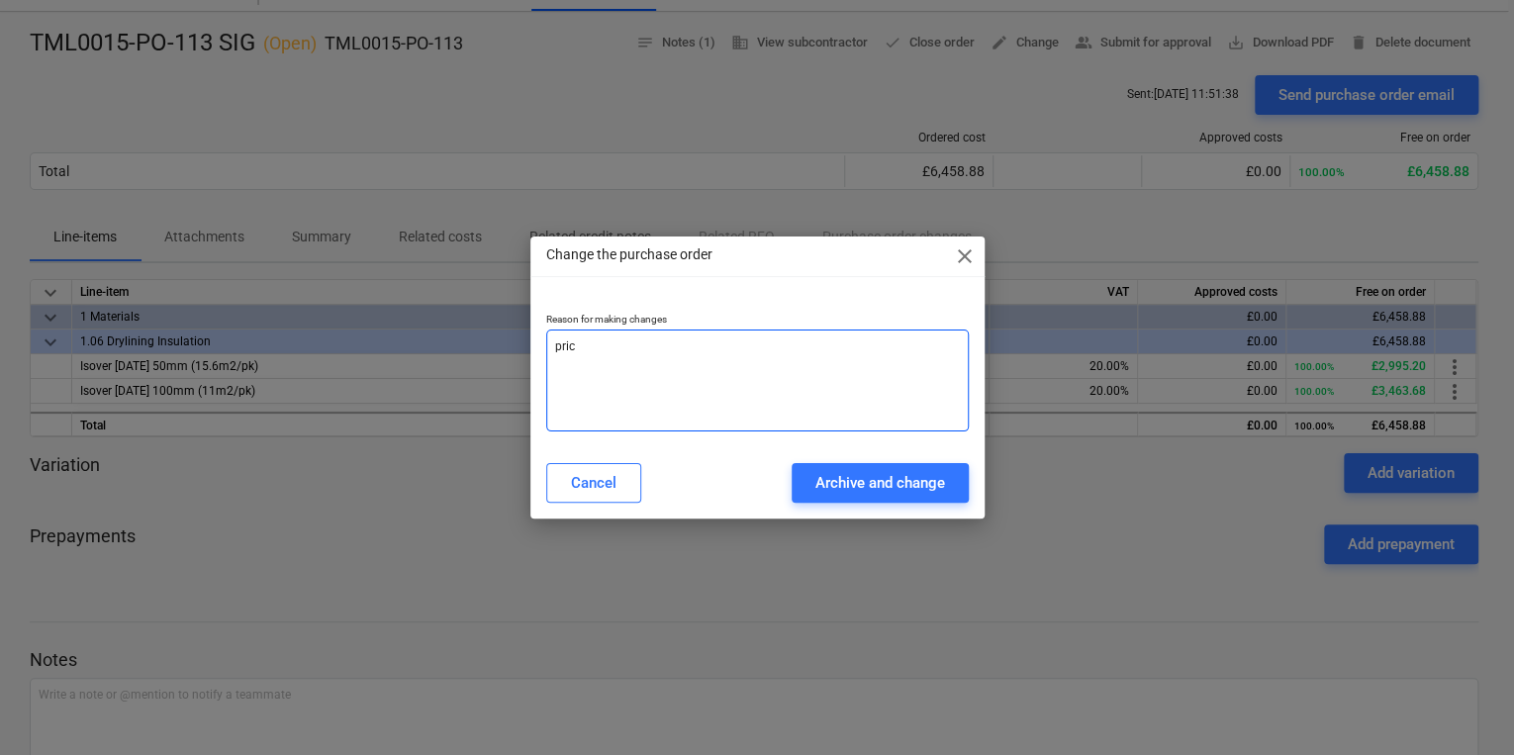
type textarea "price"
type textarea "x"
type textarea "price"
type textarea "x"
type textarea "price c"
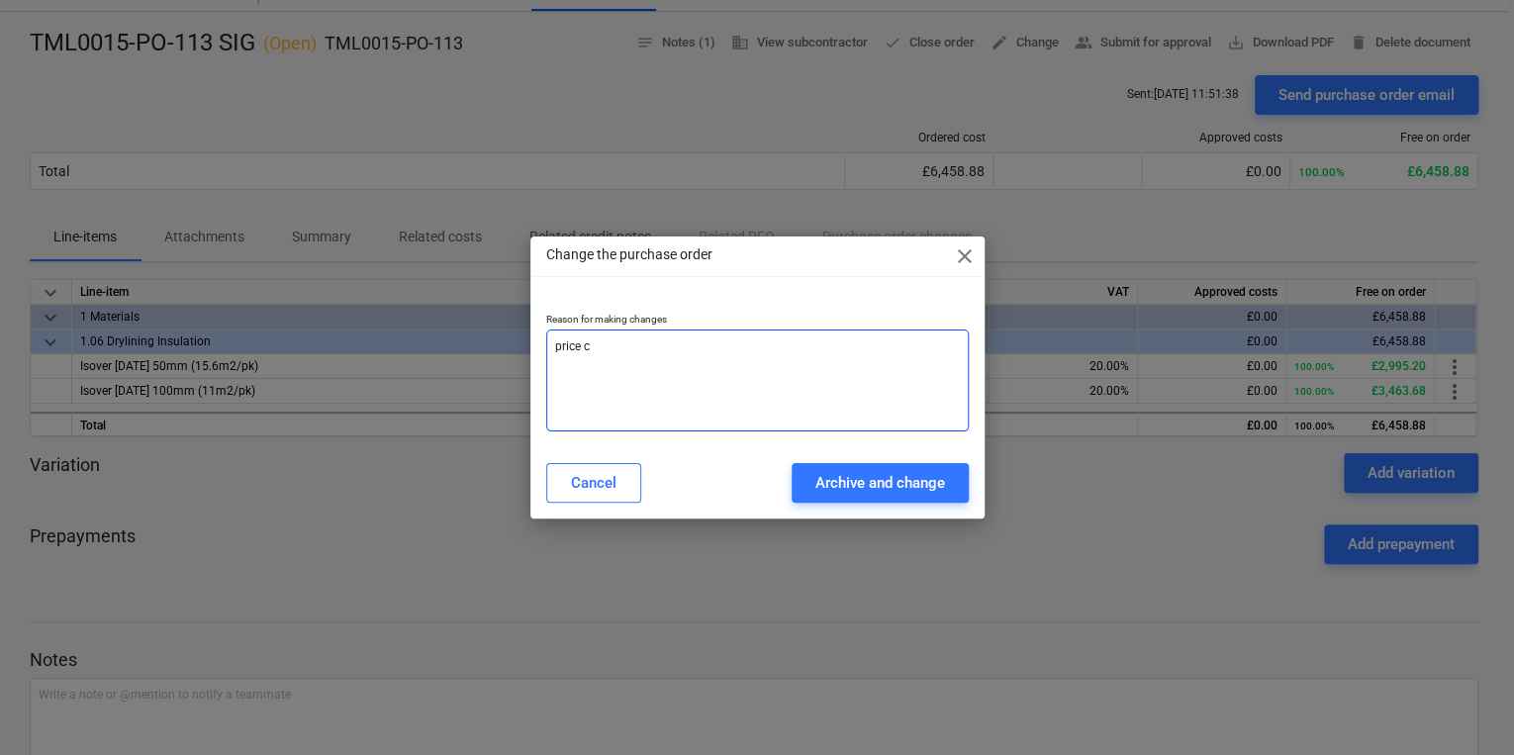
type textarea "x"
type textarea "price ch"
type textarea "x"
type textarea "price chy"
type textarea "x"
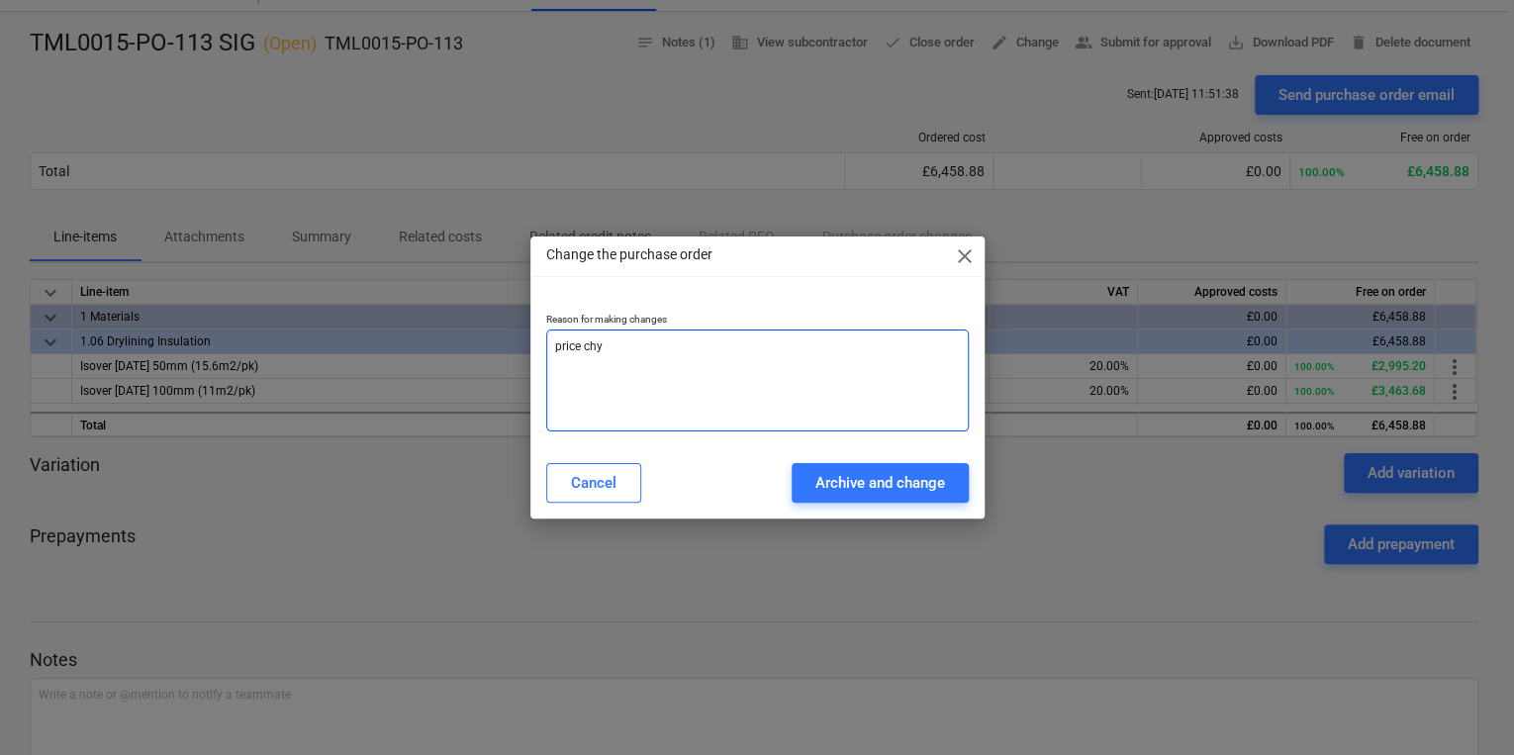
type textarea "price chya"
type textarea "x"
type textarea "price chyan"
type textarea "x"
type textarea "price chya"
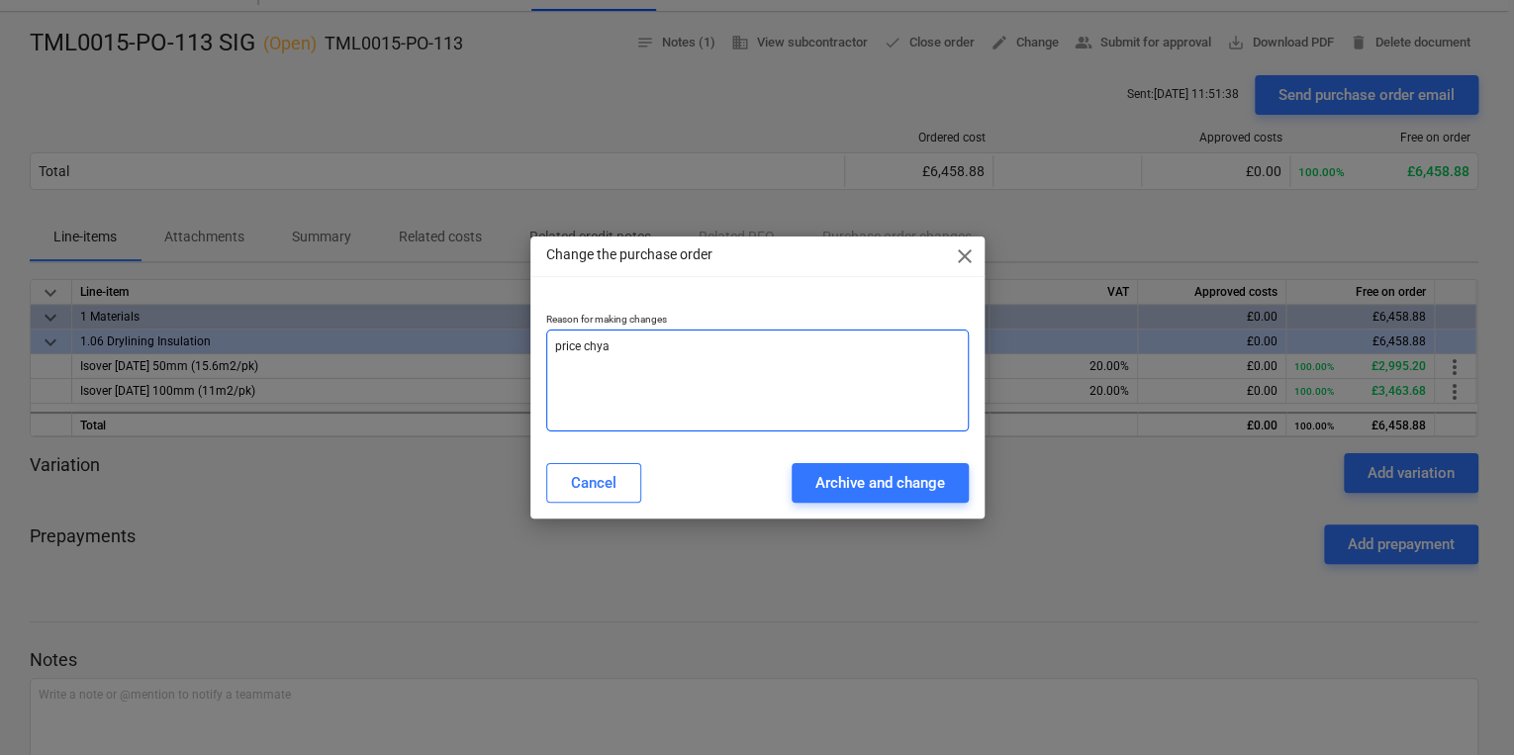
type textarea "x"
type textarea "price chy"
type textarea "x"
type textarea "price ch"
type textarea "x"
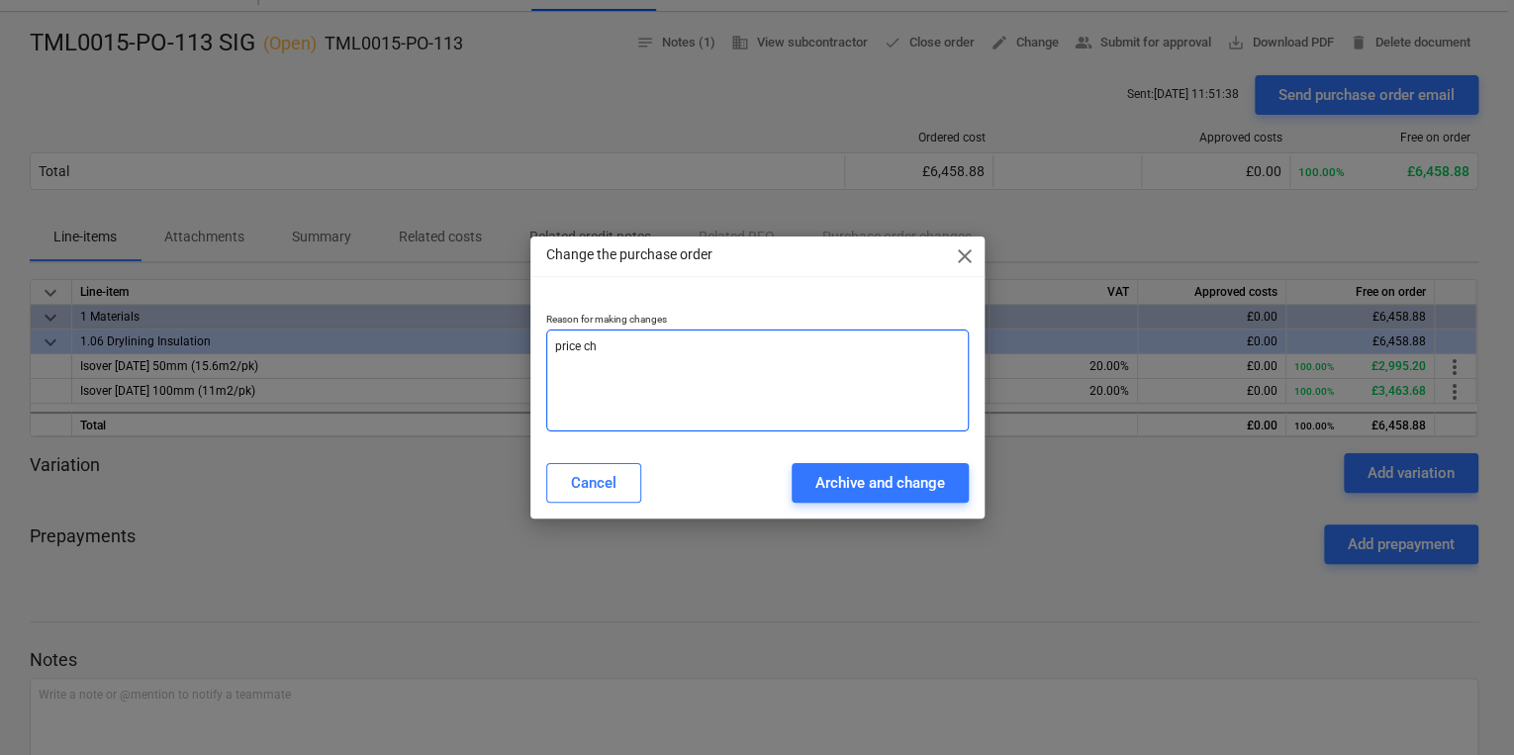
type textarea "price cha"
type textarea "x"
type textarea "price chan"
type textarea "x"
type textarea "price chang"
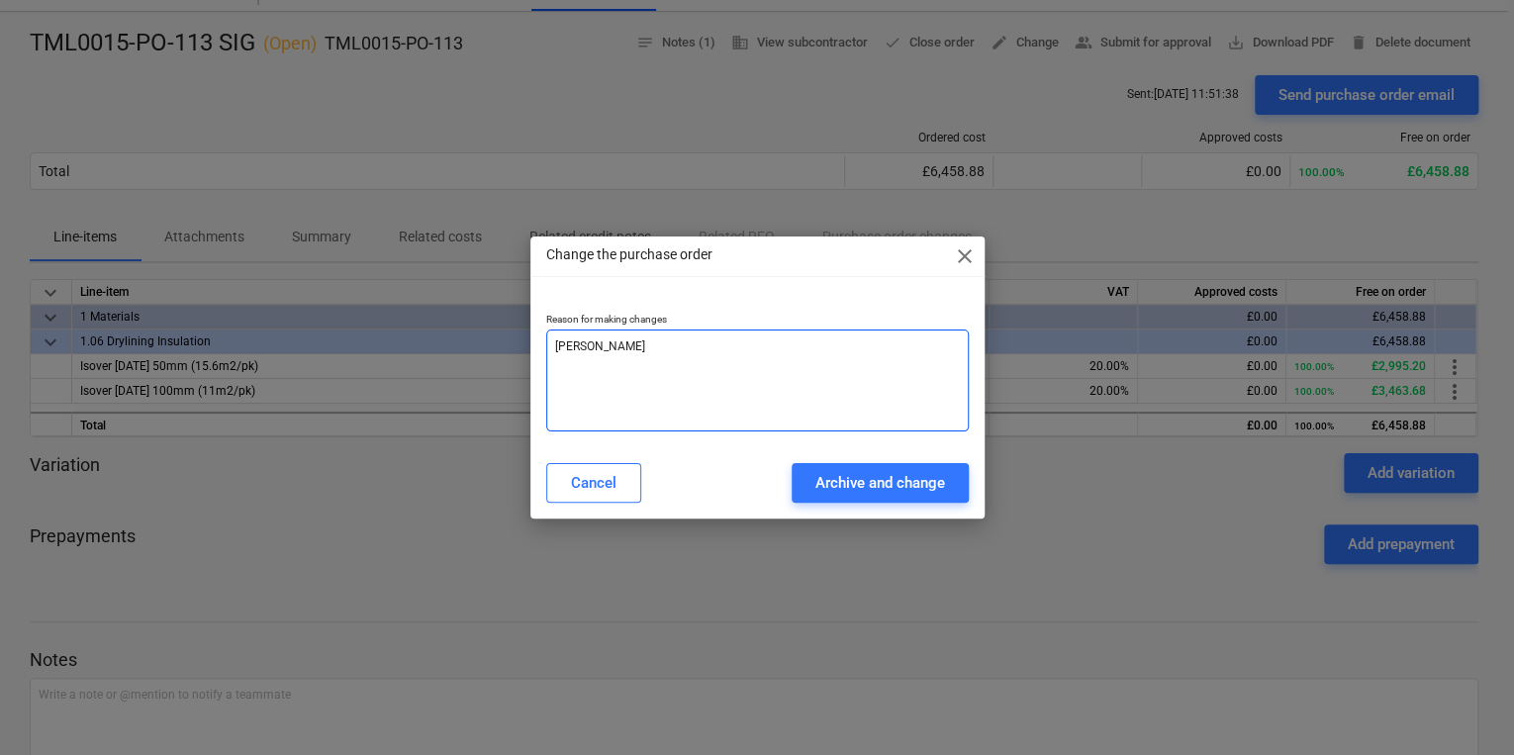
type textarea "x"
type textarea "price change"
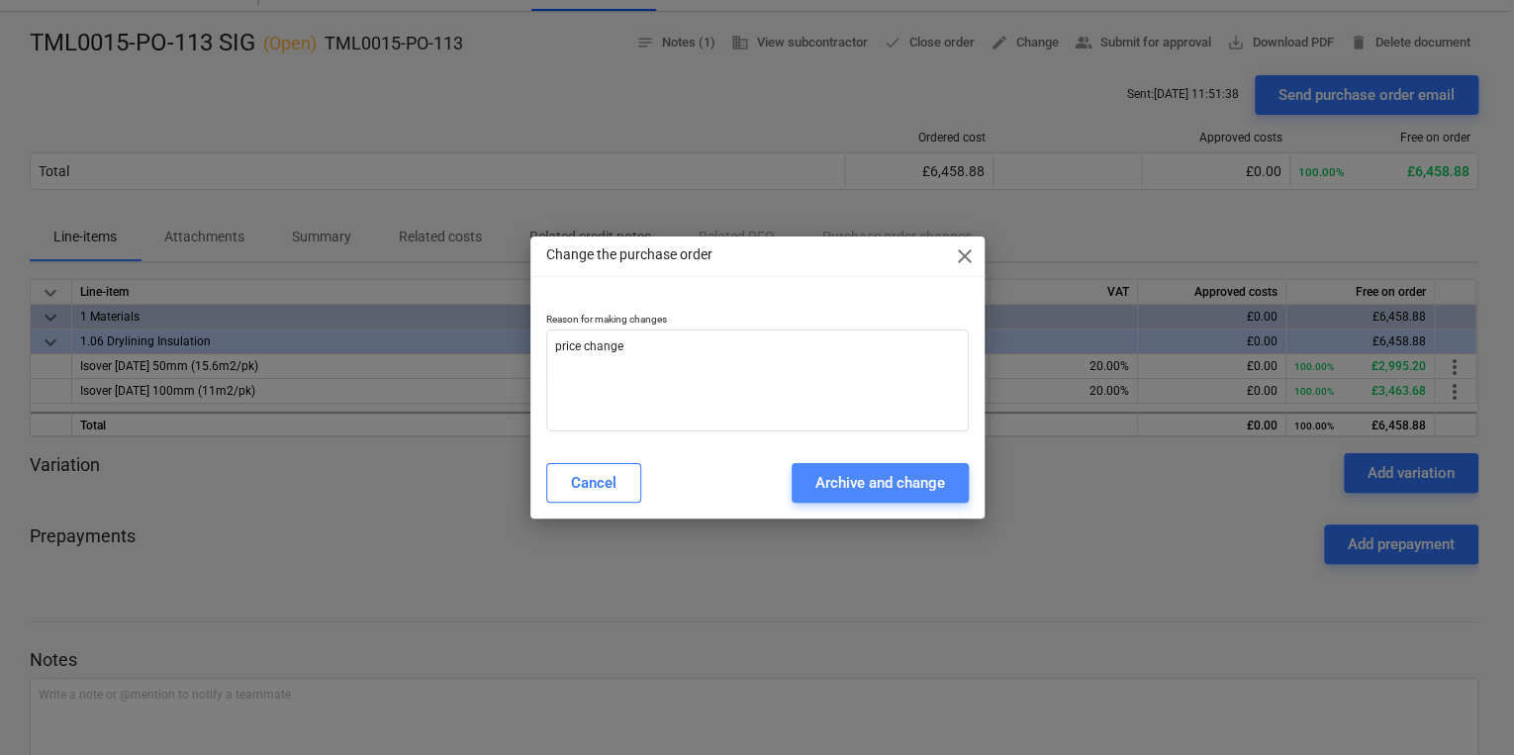
click at [835, 479] on div "Archive and change" at bounding box center [880, 483] width 130 height 26
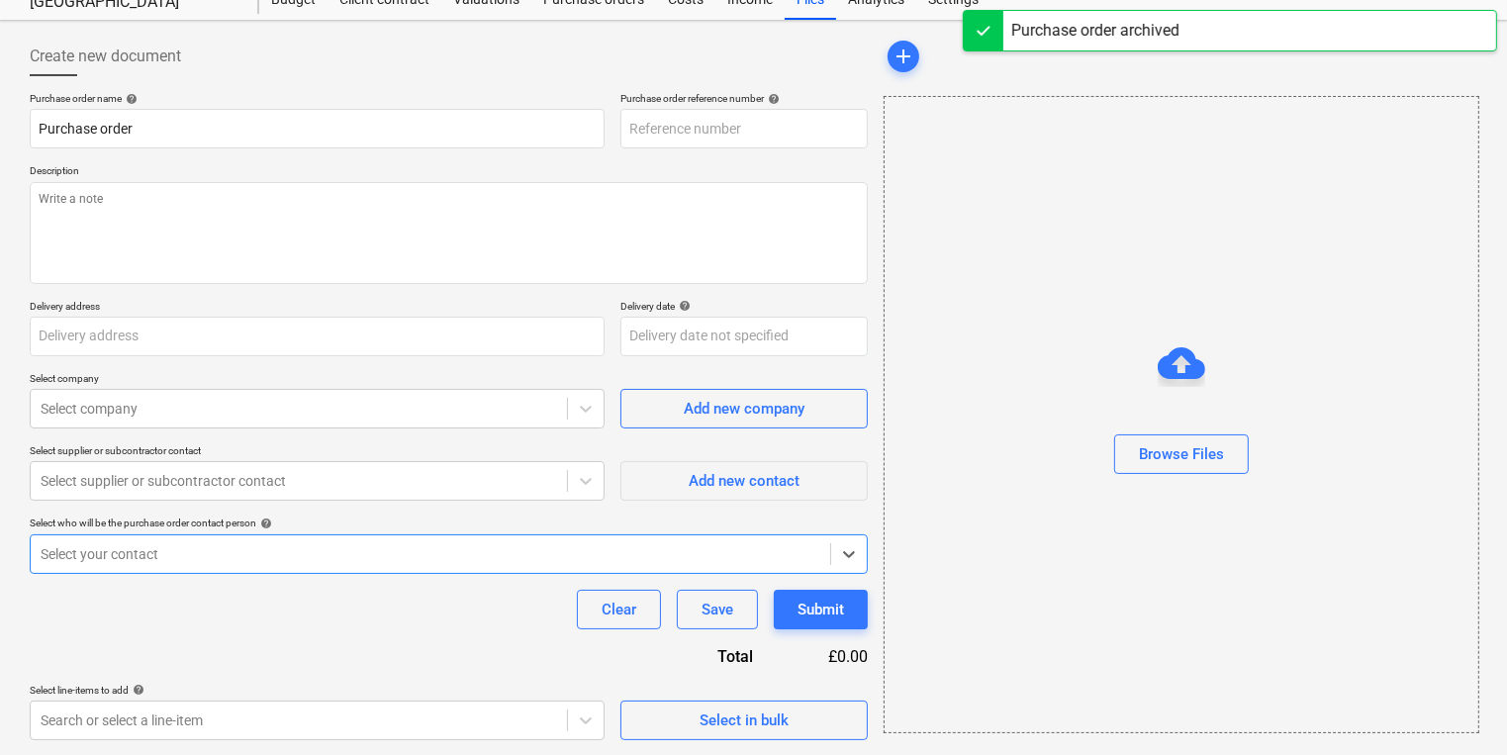
type textarea "x"
type input "TML0015-PO-126"
type textarea "x"
type input "TML0015-PO-113 SIG"
type input "TML0015-PO-113"
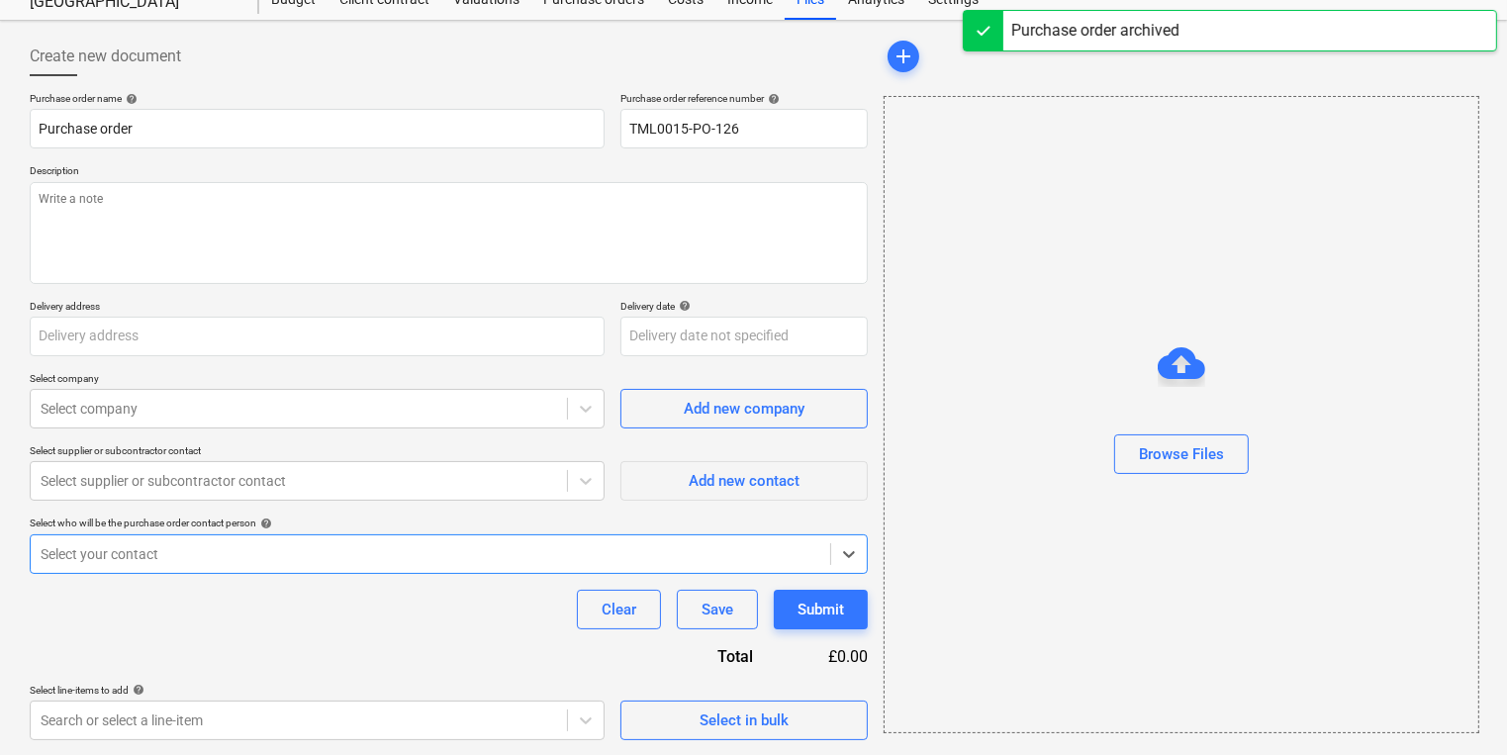
type textarea "Site contact Narcis 07311 267045"
type input "St George plc, Camden Goods Yard, Juniper Crescent, London, NW1 8HQ"
type input "[DATE]"
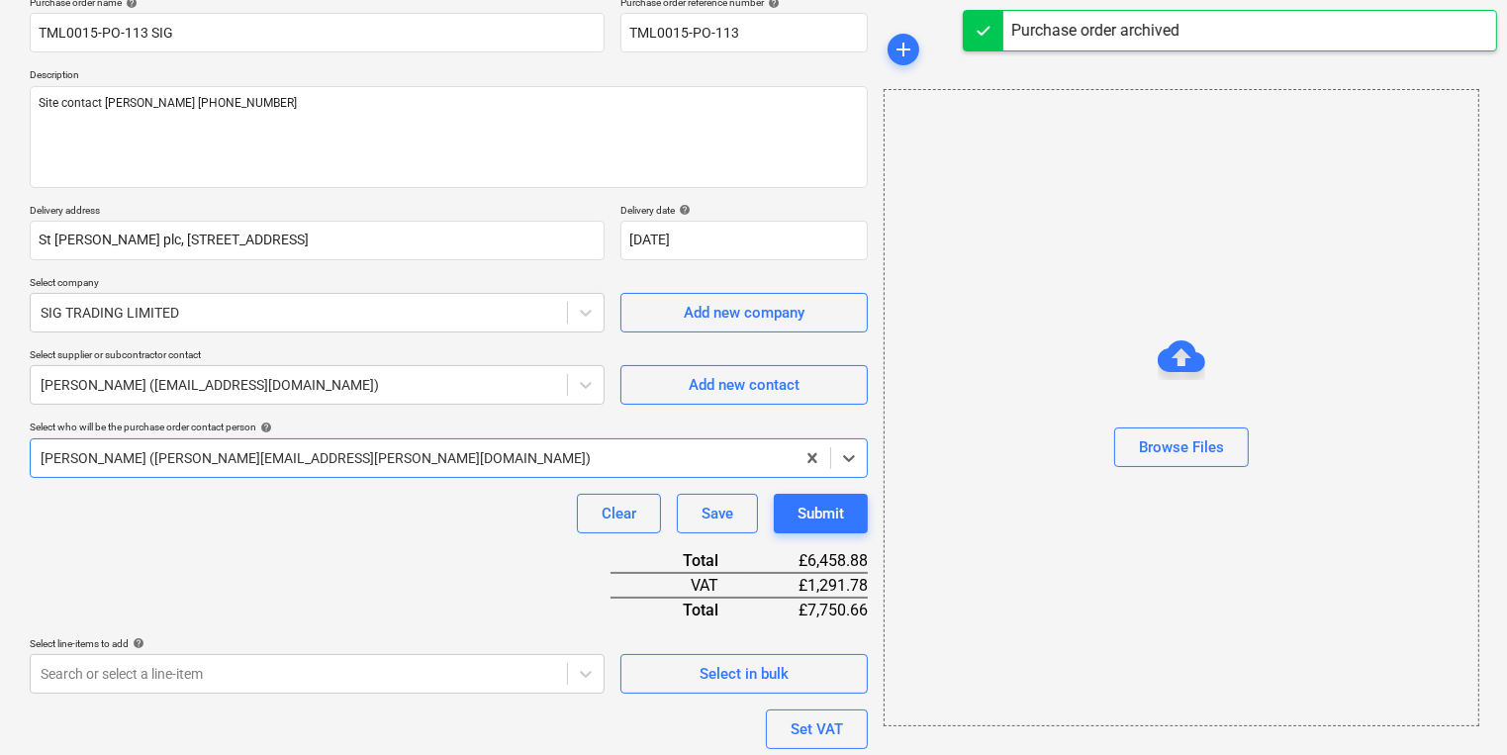
type textarea "x"
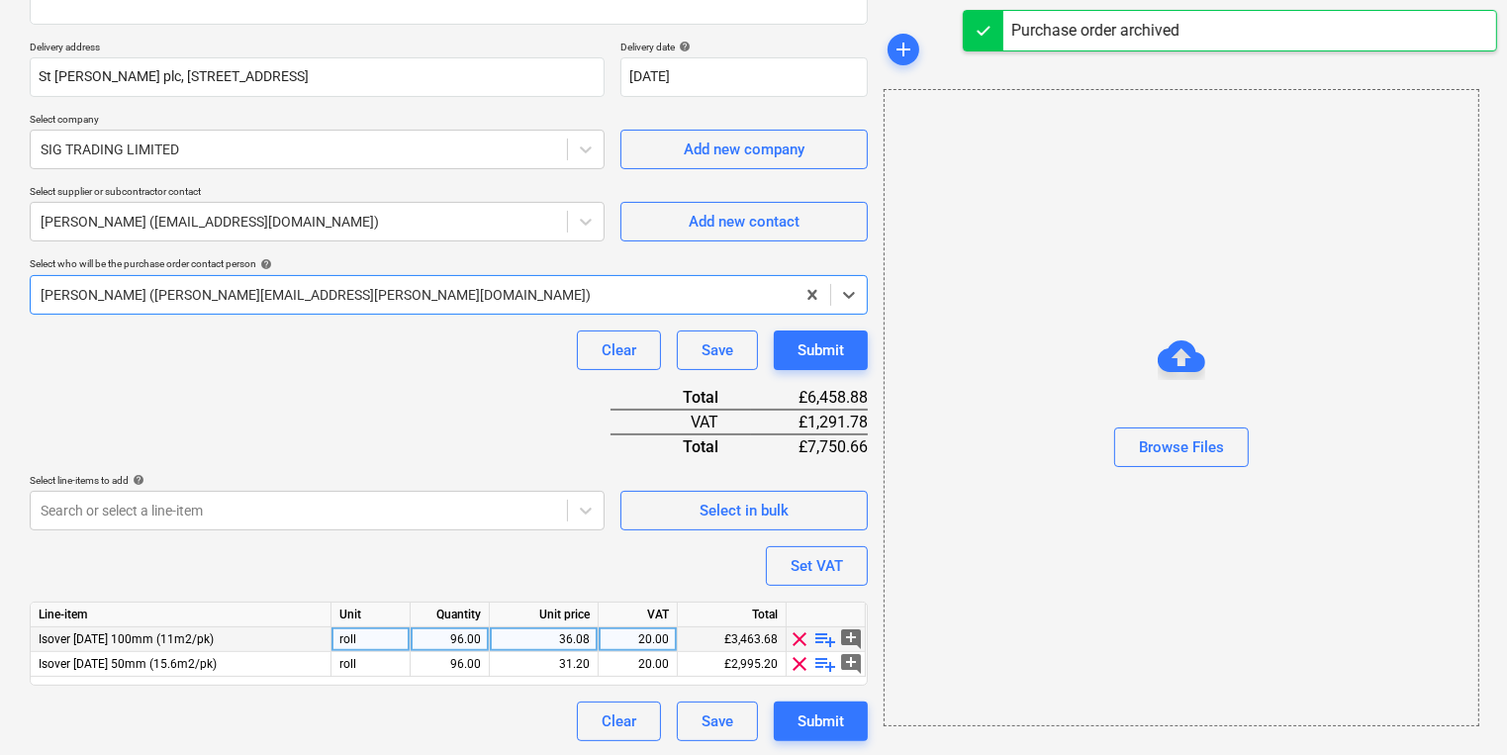
click at [538, 637] on div "36.08" at bounding box center [544, 639] width 92 height 25
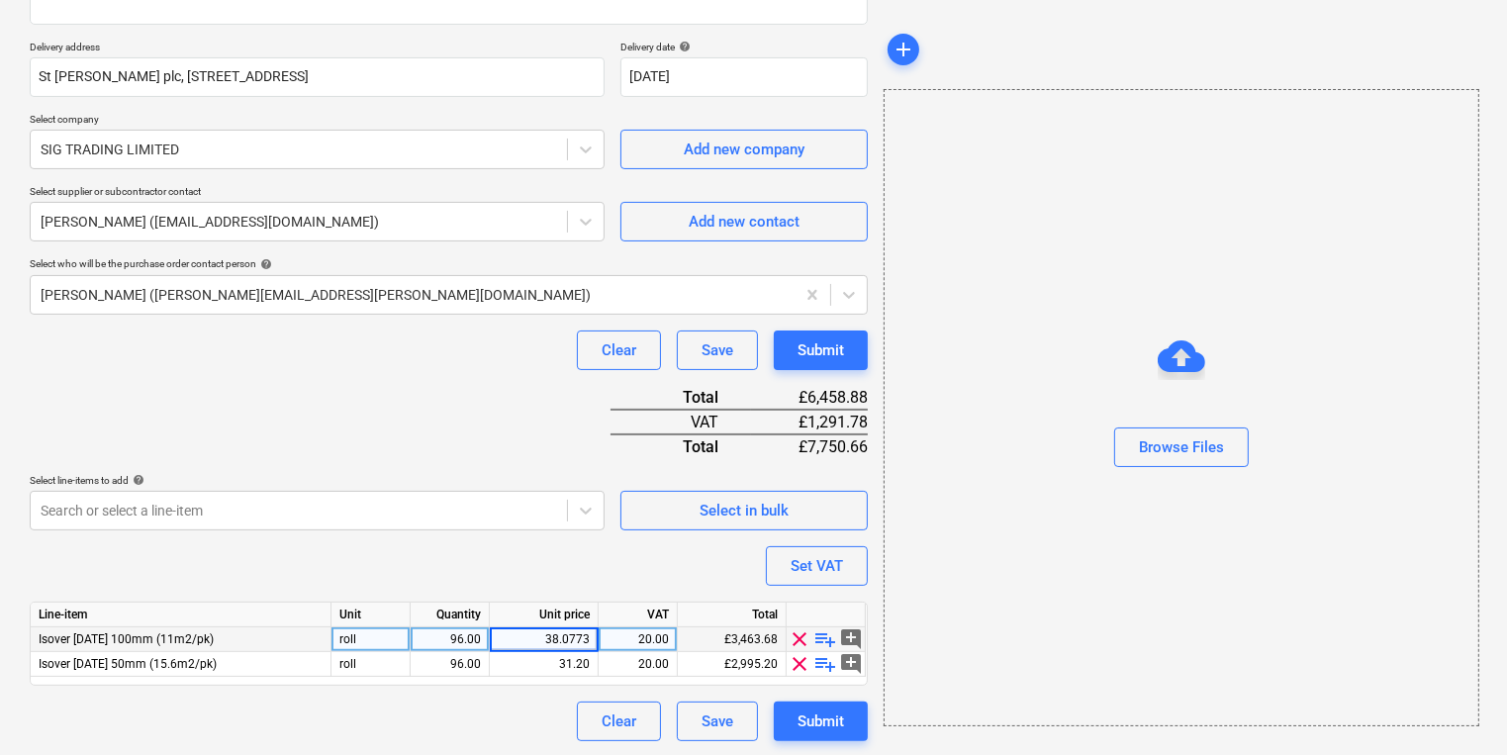
type input "38.07739"
type textarea "x"
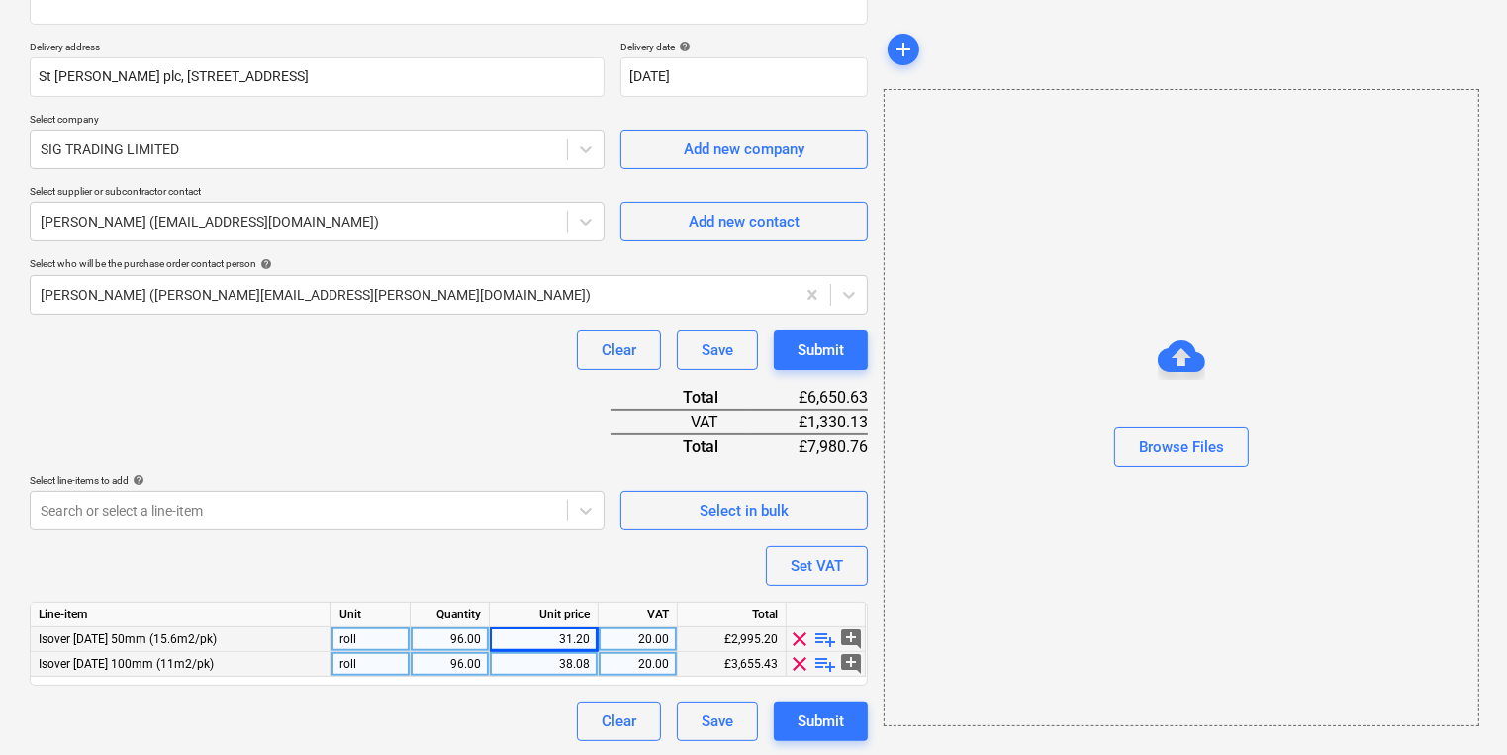
click at [512, 660] on div "38.08" at bounding box center [544, 664] width 92 height 25
type input "32.94"
click at [1044, 626] on div "Browse Files" at bounding box center [1181, 407] width 596 height 637
click at [826, 710] on div "Submit" at bounding box center [820, 721] width 46 height 26
type textarea "x"
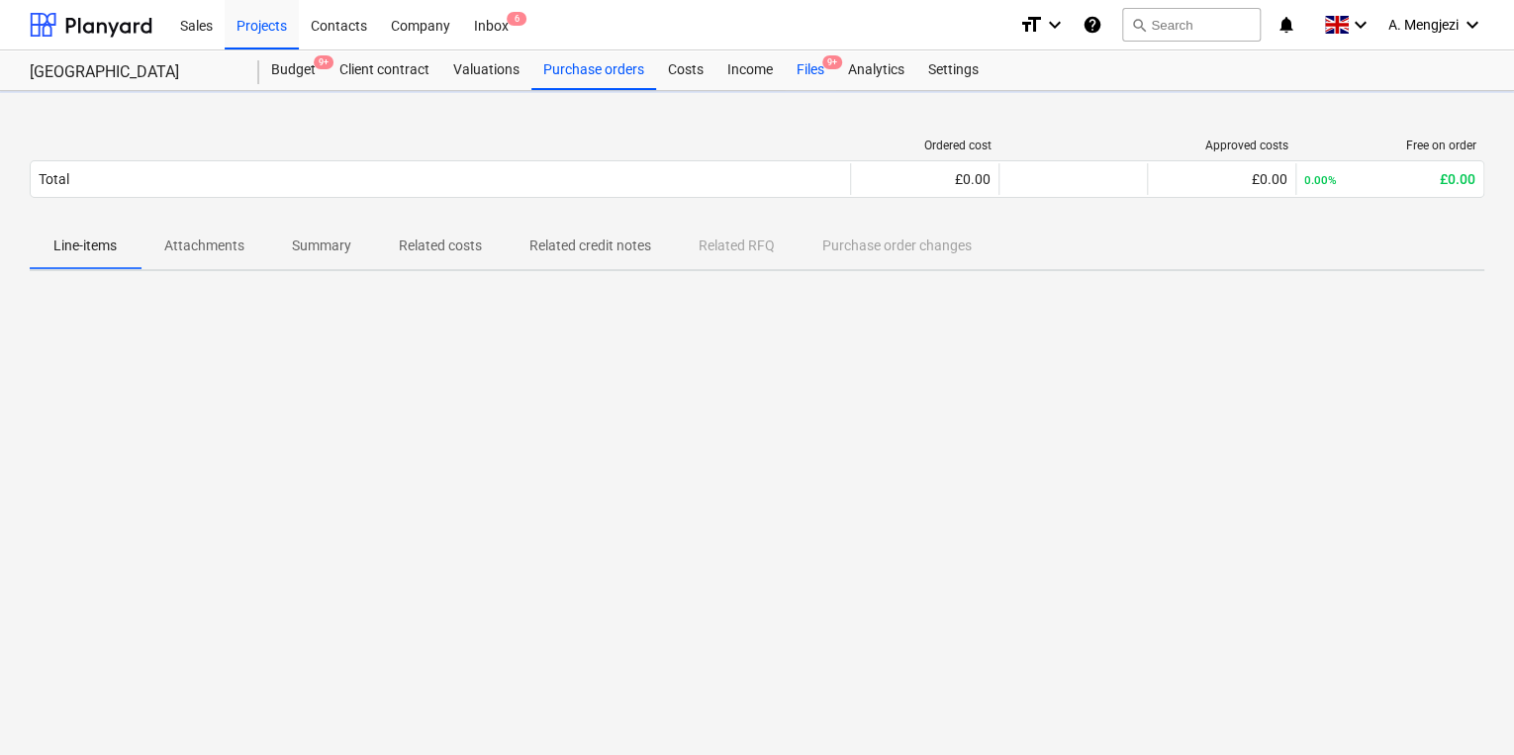
click at [827, 85] on div "Files 9+" at bounding box center [810, 70] width 51 height 40
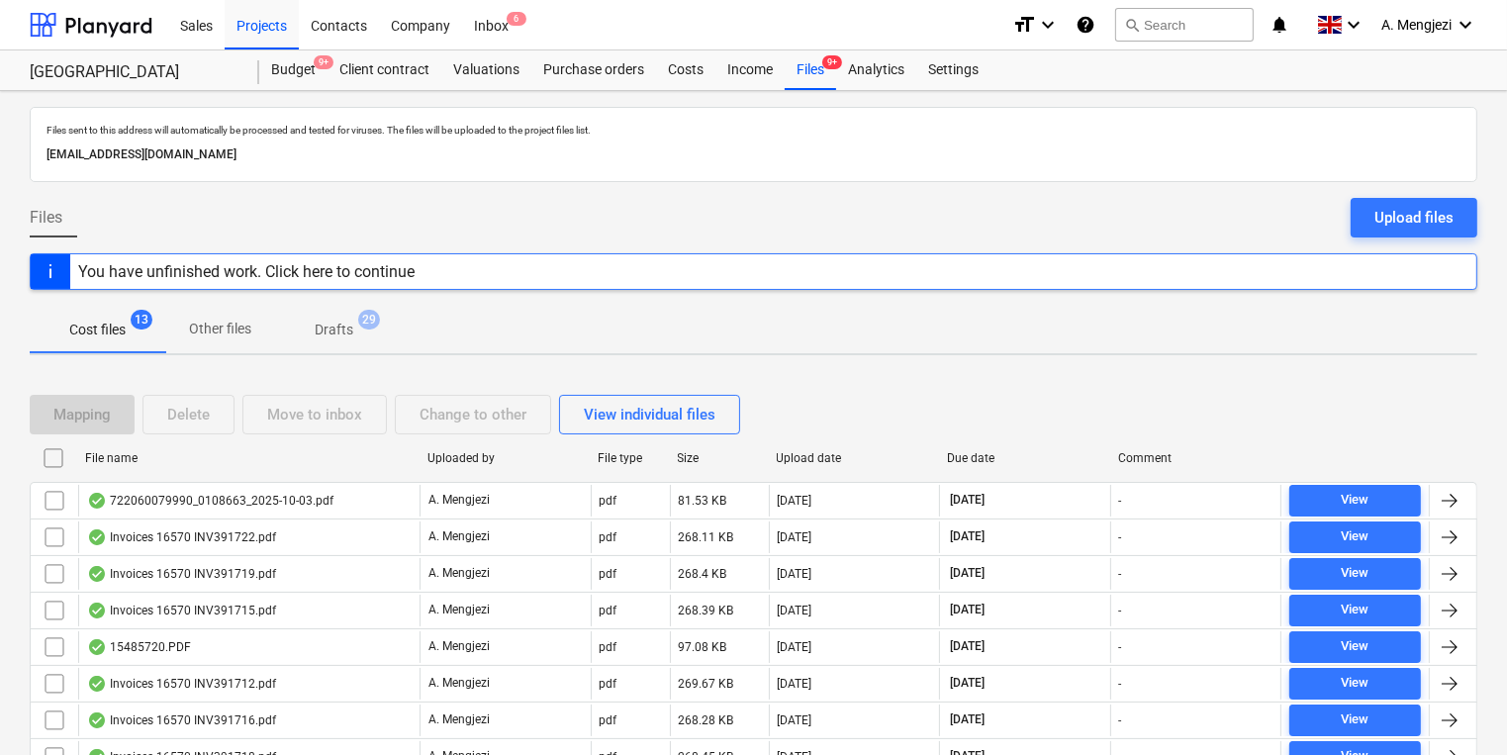
click at [360, 465] on div "File name" at bounding box center [248, 458] width 342 height 32
checkbox input "false"
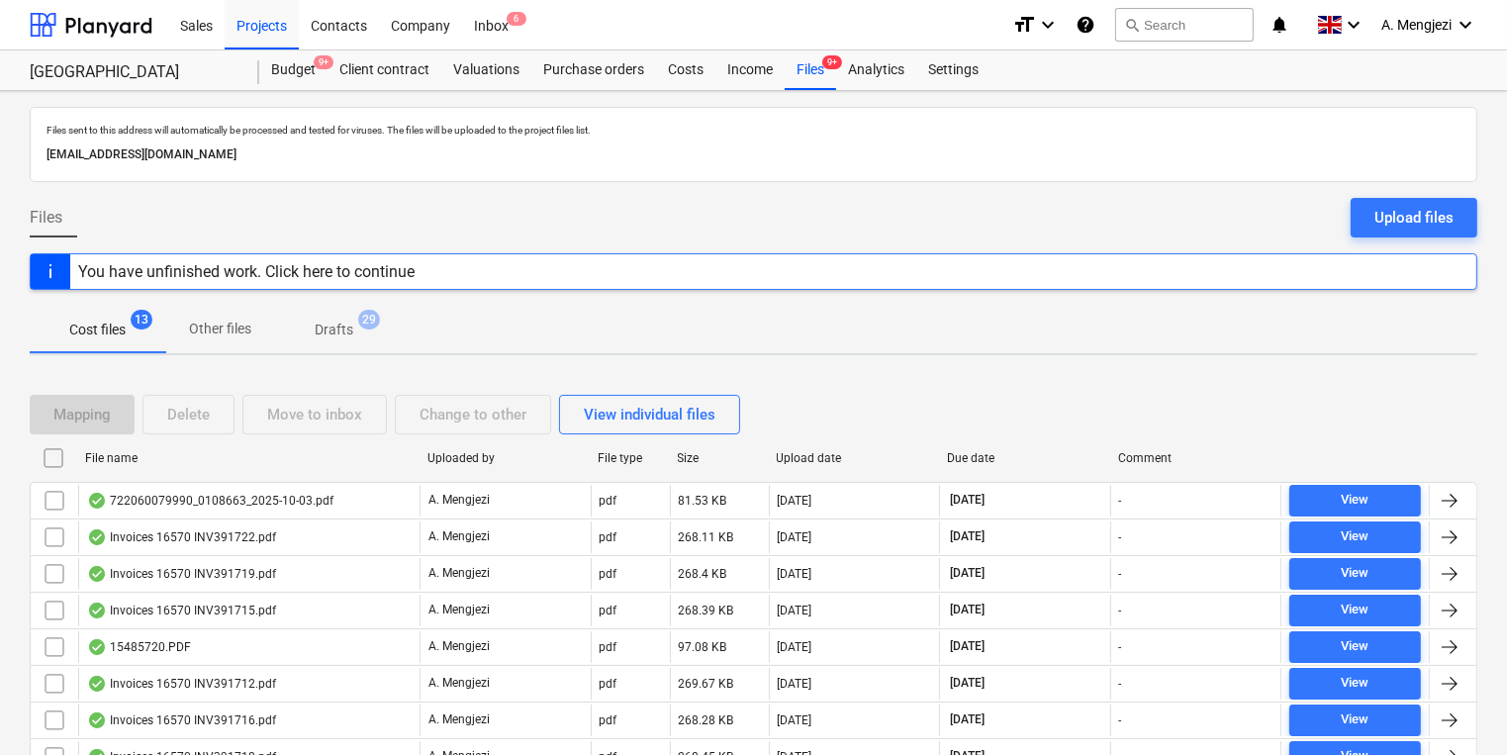
checkbox input "false"
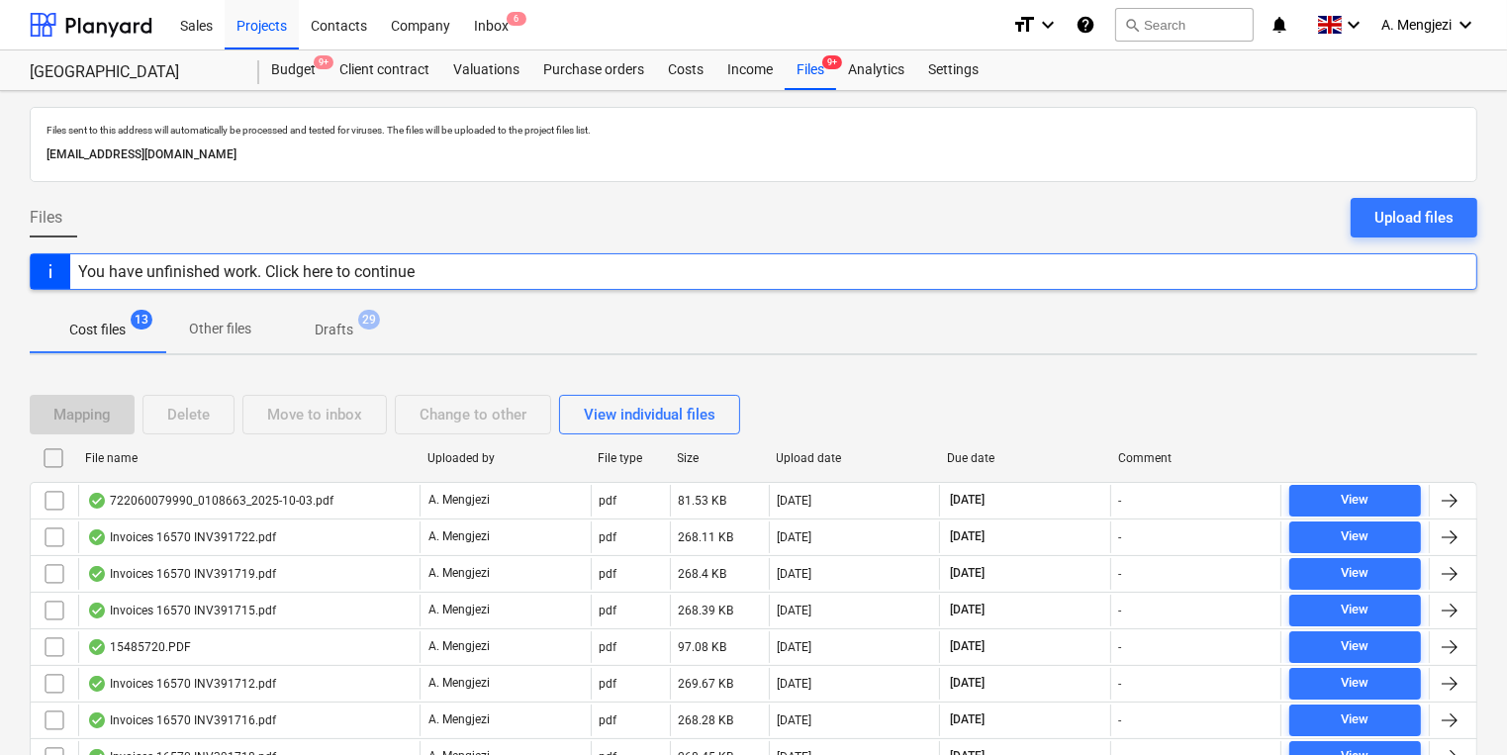
checkbox input "false"
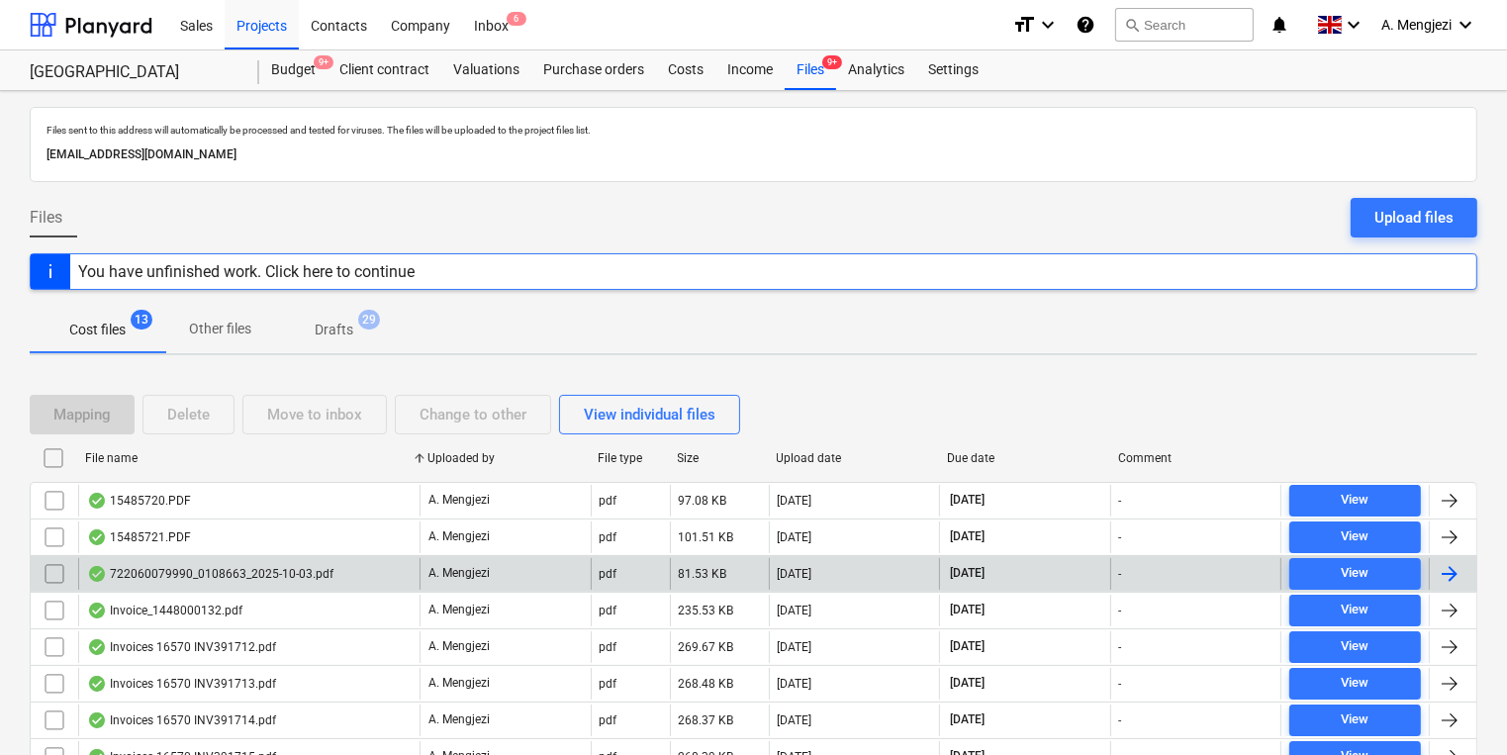
click at [313, 558] on div "722060079990_0108663_2025-10-03.pdf" at bounding box center [248, 574] width 341 height 32
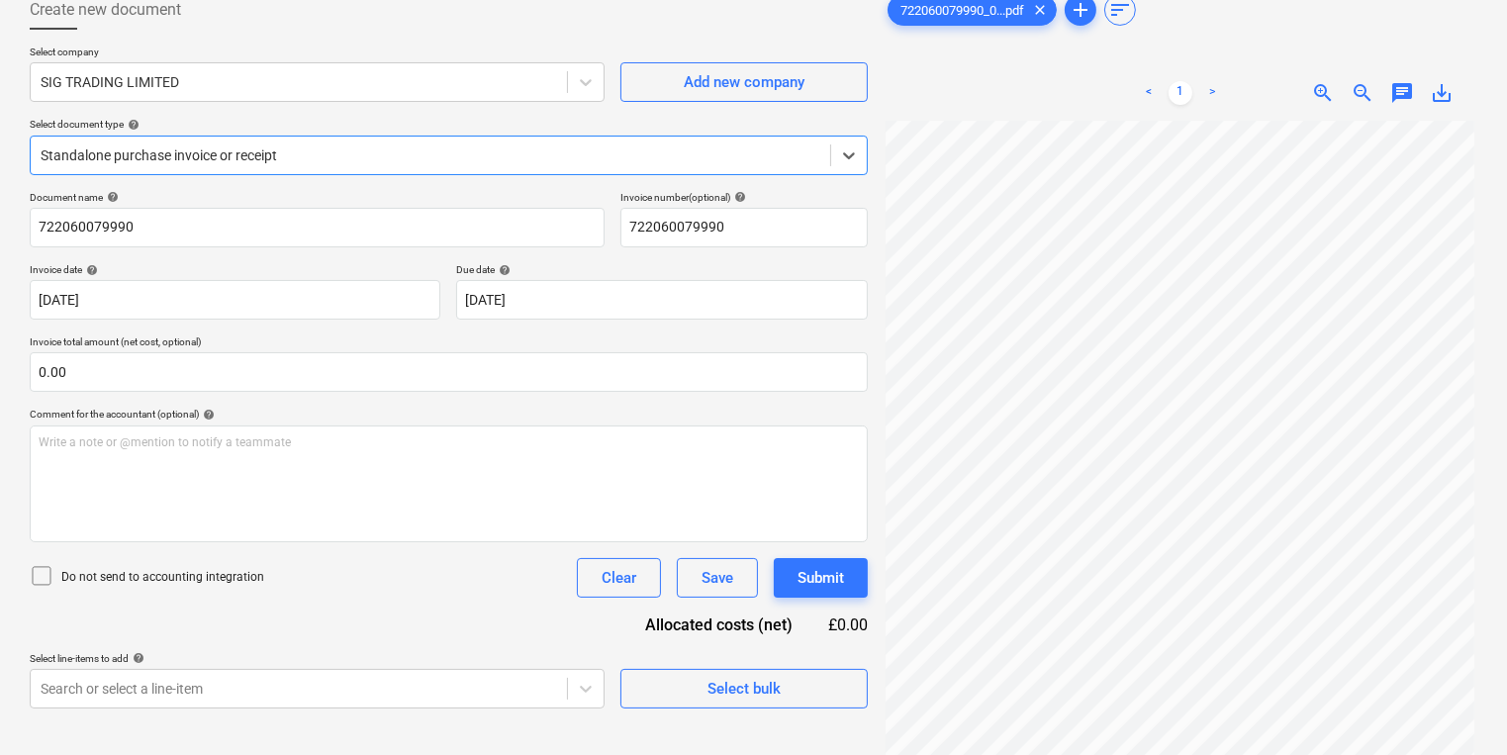
scroll to position [198, 0]
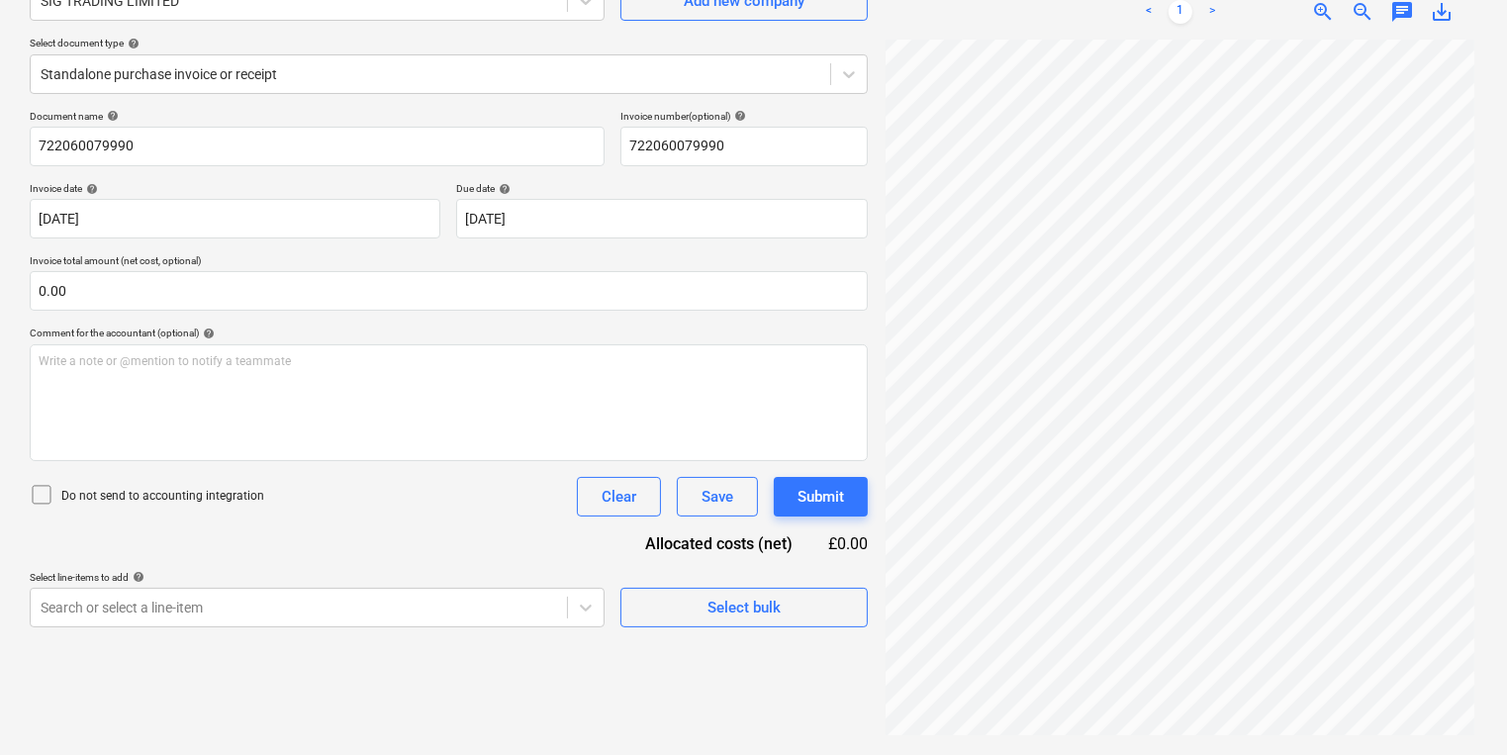
drag, startPoint x: 353, startPoint y: 107, endPoint x: 351, endPoint y: 79, distance: 27.8
click at [353, 107] on div "Select company SIG TRADING LIMITED Add new company Select document type help St…" at bounding box center [449, 36] width 838 height 145
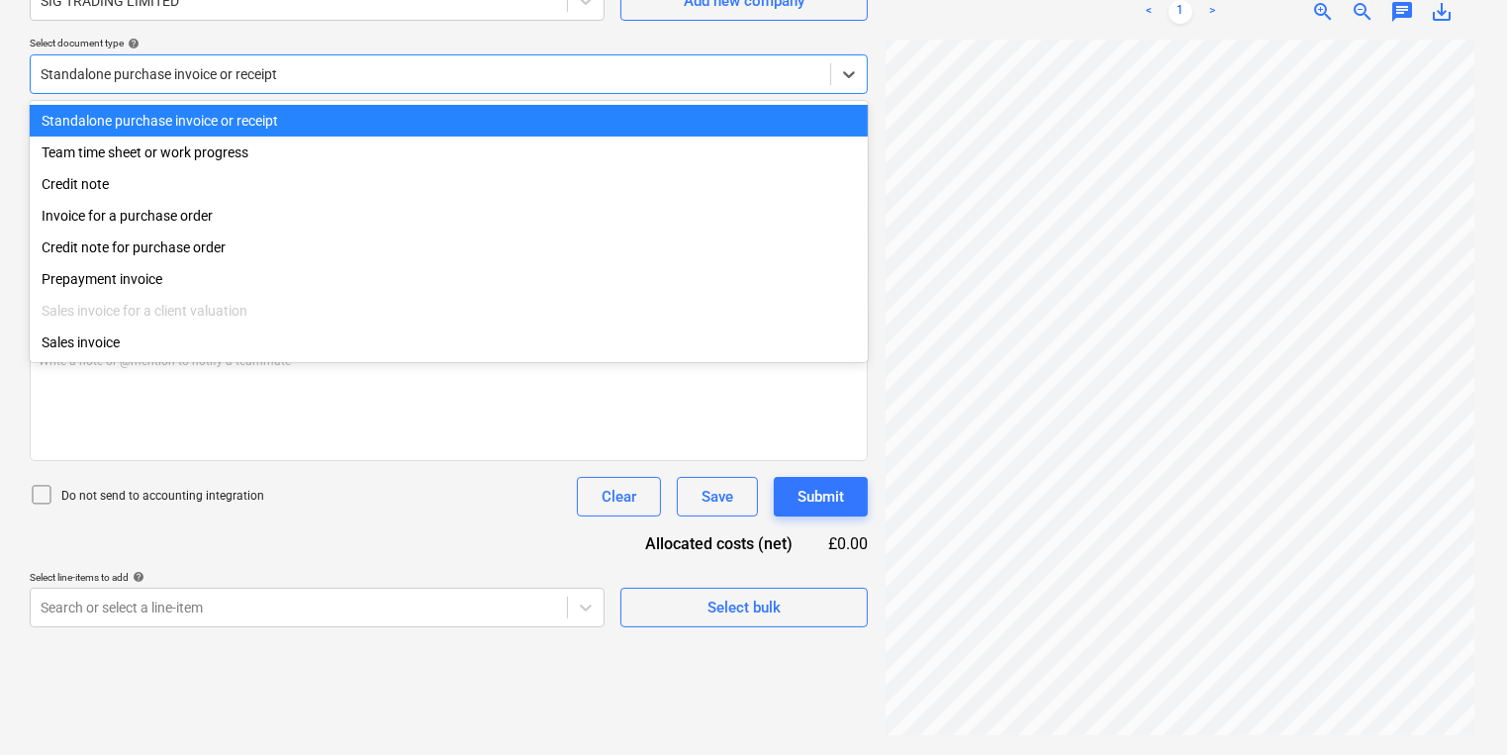
click at [351, 79] on div at bounding box center [431, 74] width 780 height 20
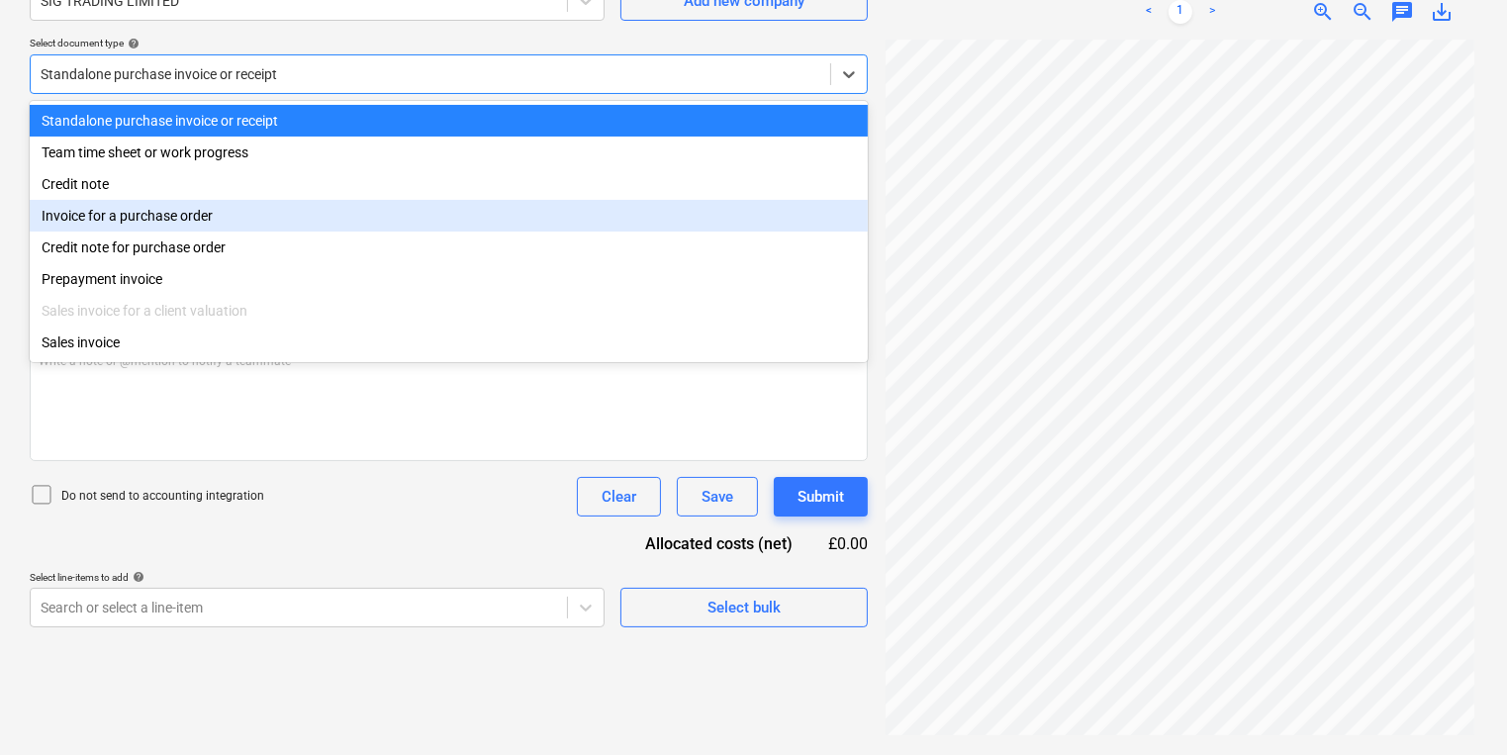
click at [317, 232] on div "Invoice for a purchase order" at bounding box center [449, 216] width 838 height 32
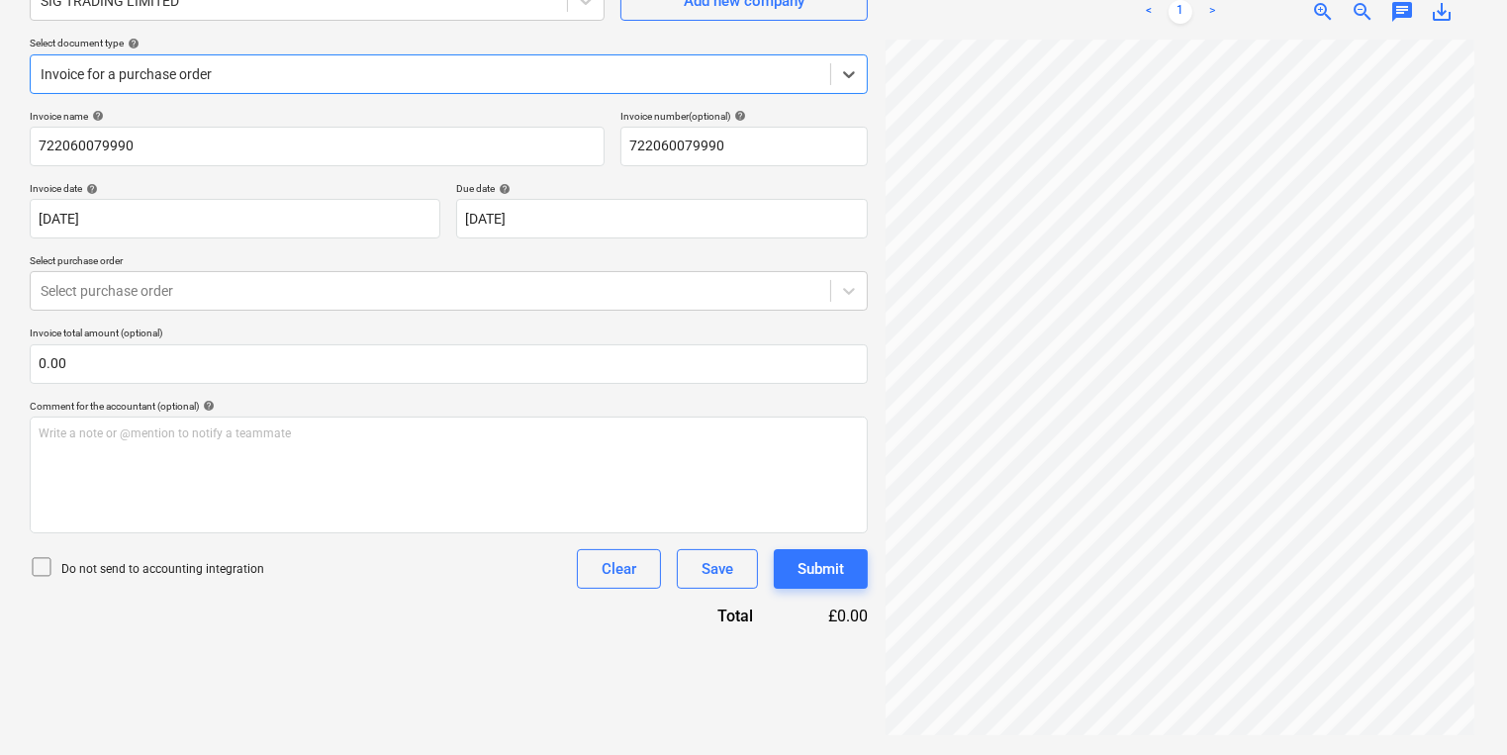
click at [305, 611] on div "Invoice name help 722060079990 Invoice number (optional) help 722060079990 Invo…" at bounding box center [449, 368] width 838 height 517
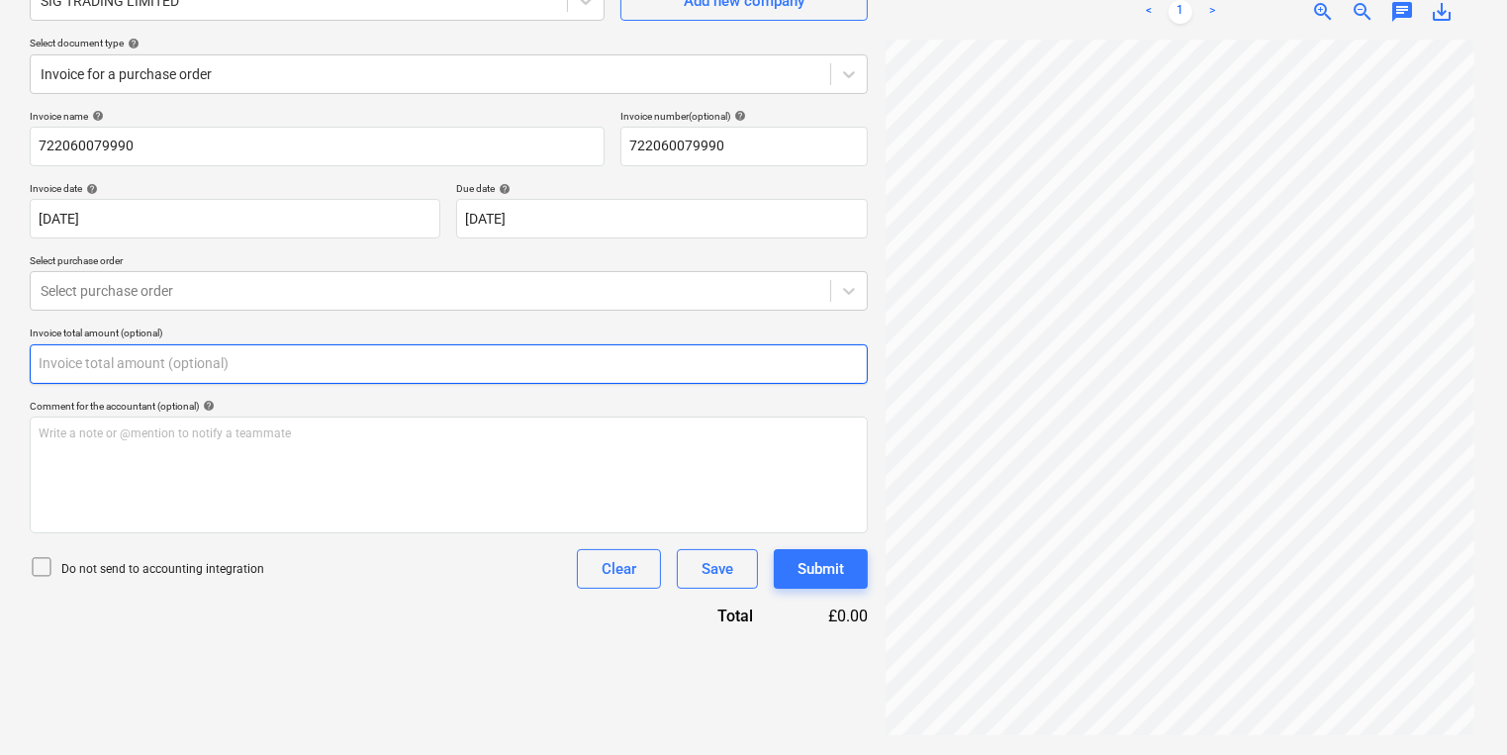
drag, startPoint x: 328, startPoint y: 348, endPoint x: 325, endPoint y: 308, distance: 40.7
click at [328, 346] on input "text" at bounding box center [449, 364] width 838 height 40
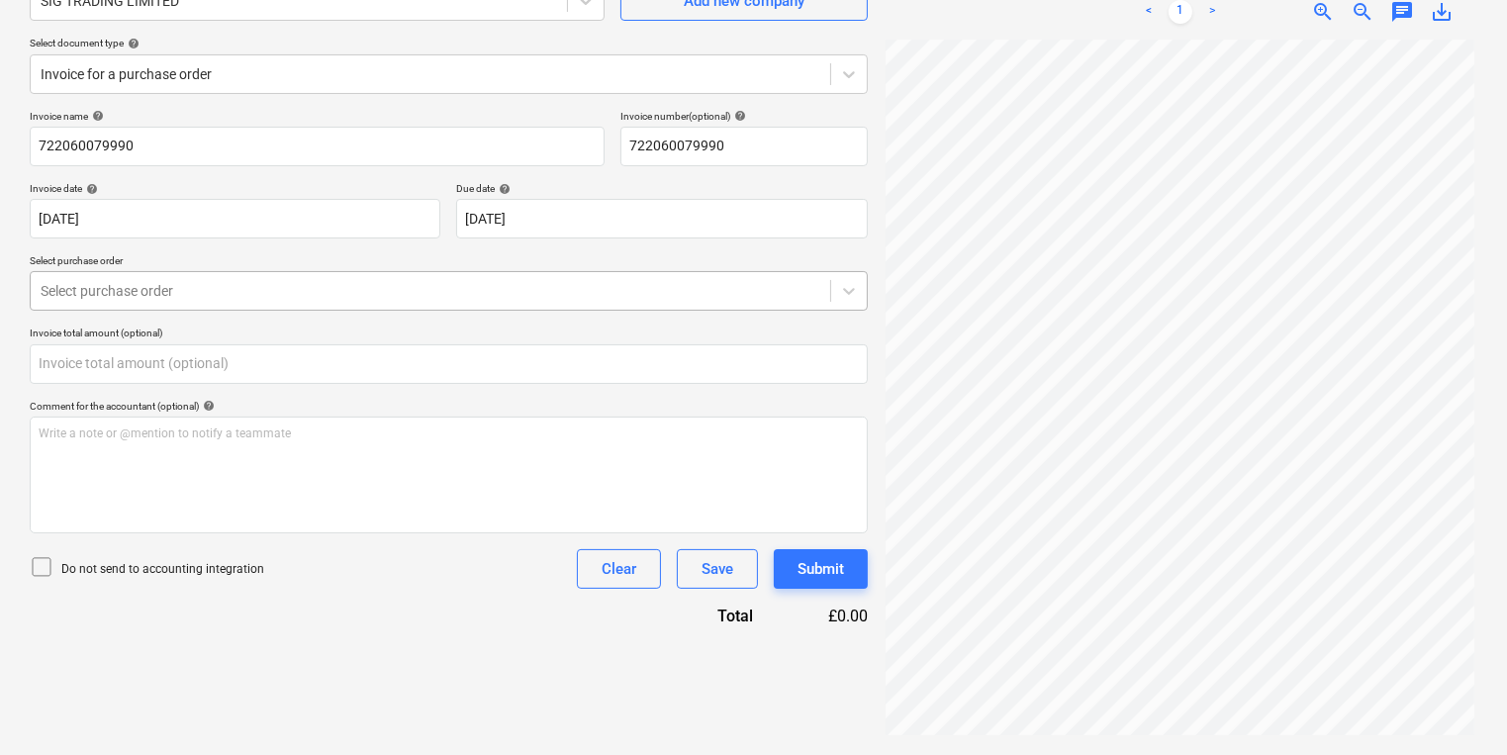
type input "0.00"
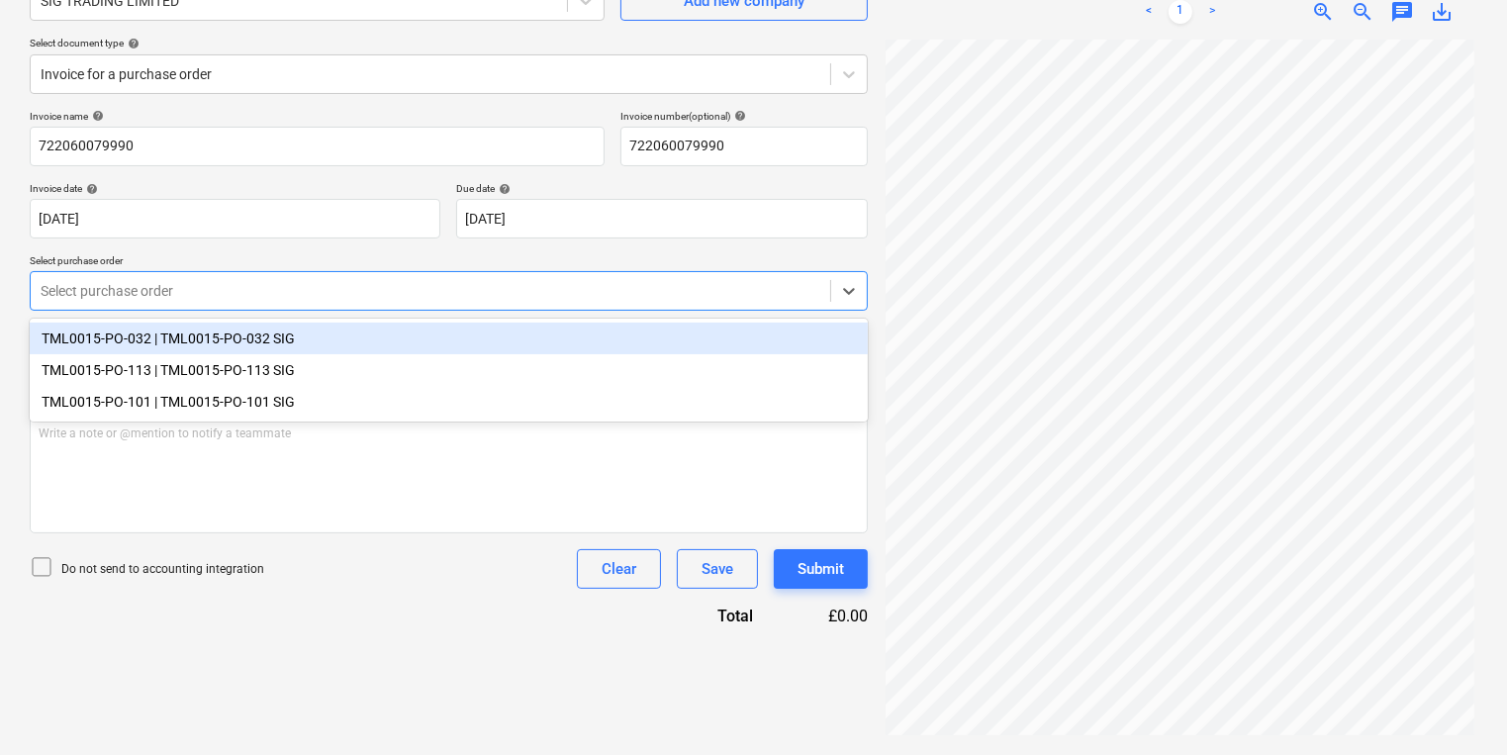
click at [325, 306] on div "Select purchase order" at bounding box center [449, 291] width 838 height 40
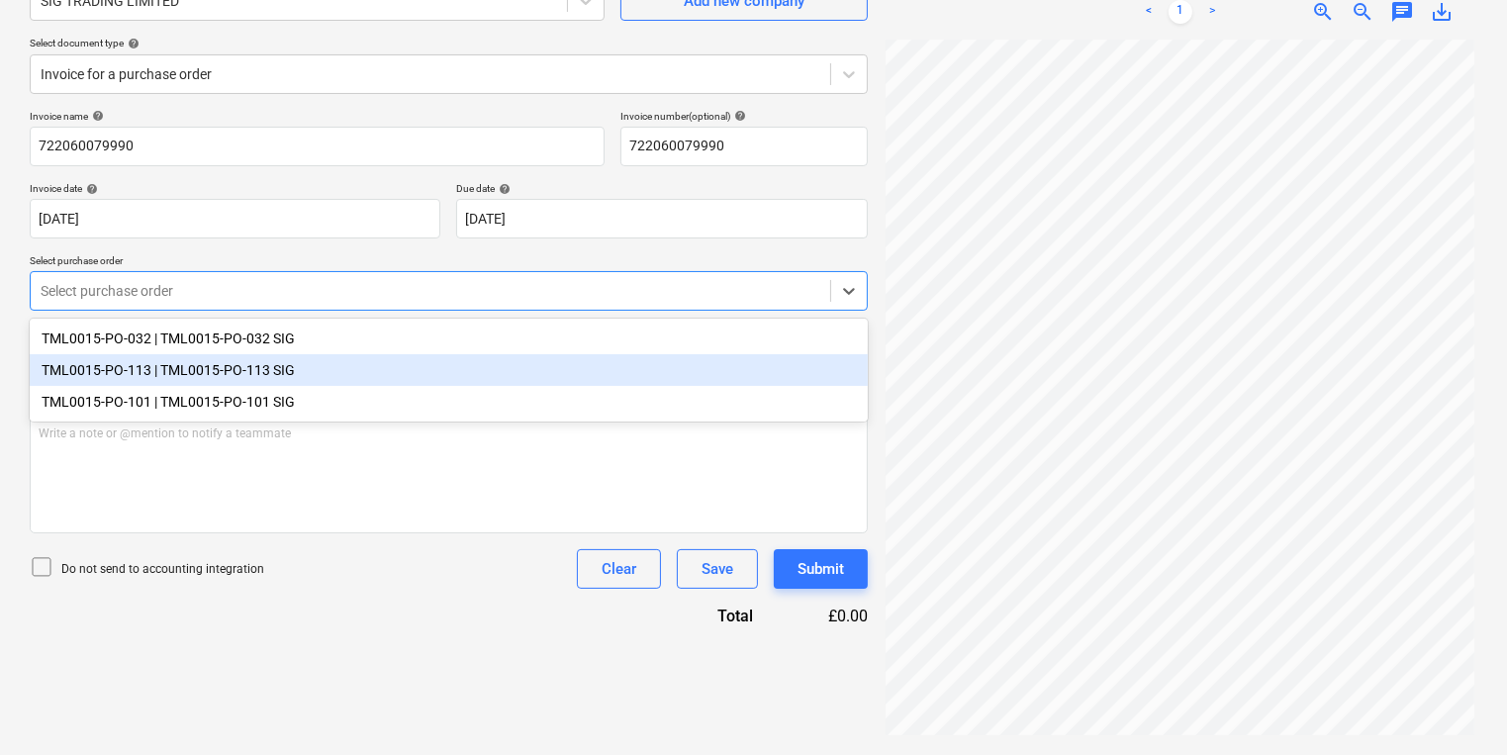
click at [312, 377] on div "TML0015-PO-113 | TML0015-PO-113 SIG" at bounding box center [449, 370] width 838 height 32
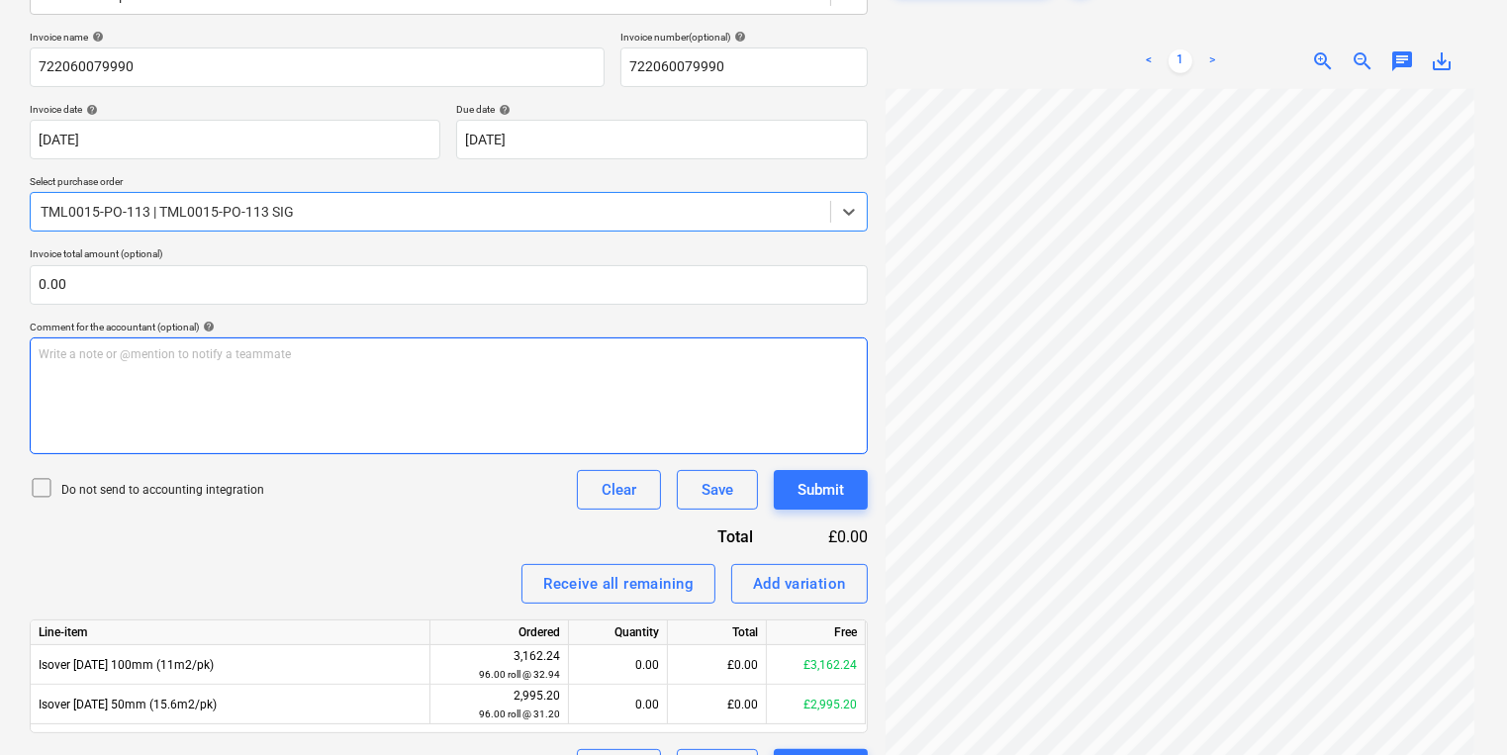
scroll to position [325, 0]
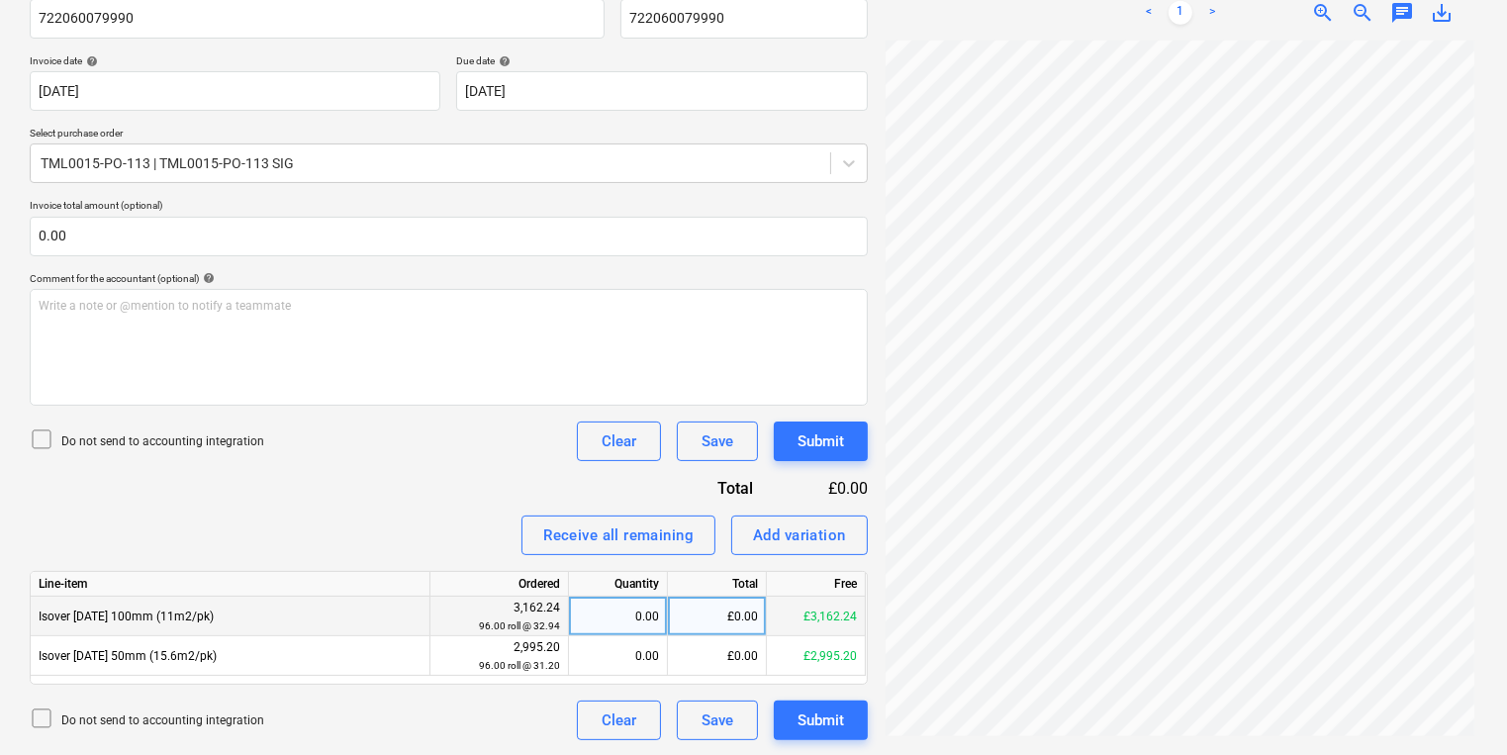
click at [625, 623] on div "0.00" at bounding box center [618, 617] width 82 height 40
type input "96"
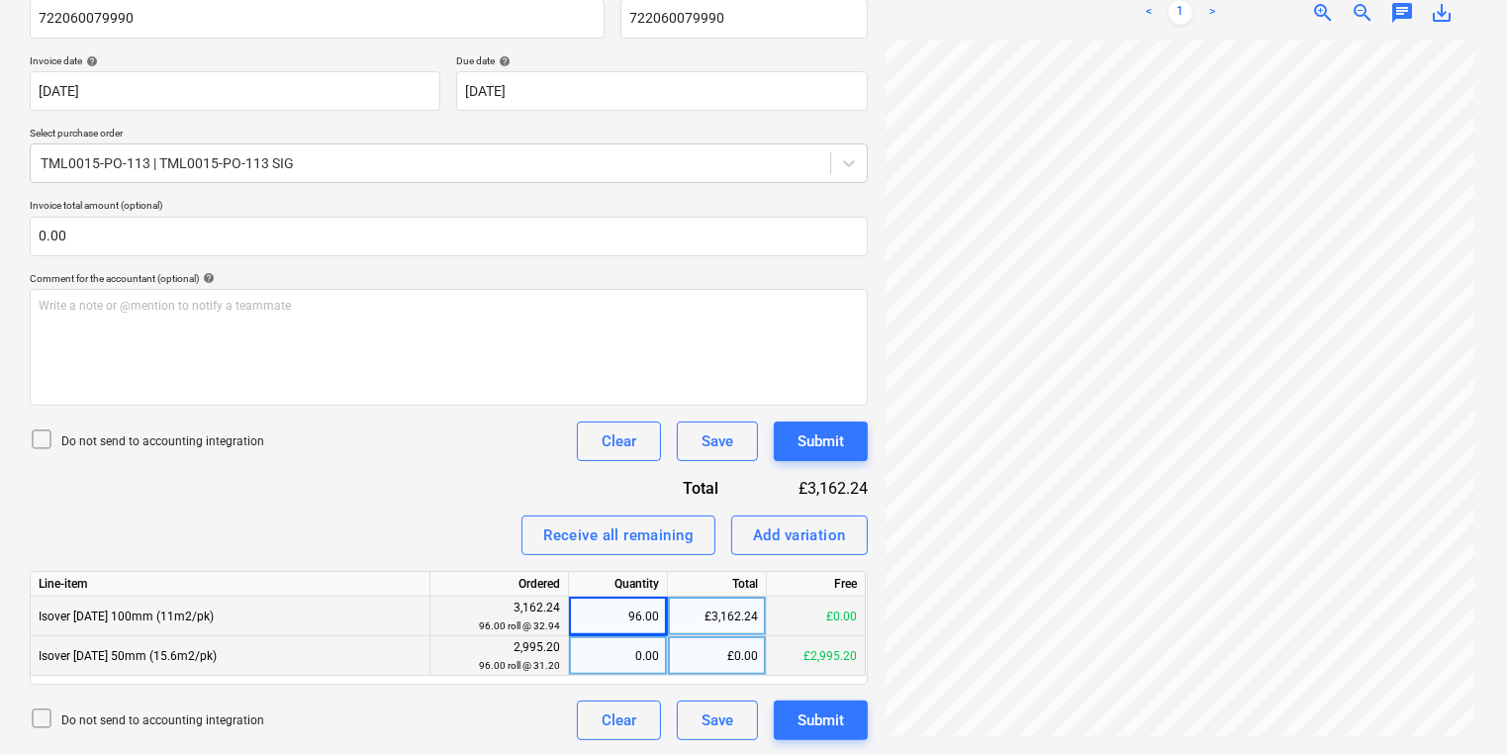
click at [582, 664] on div "0.00" at bounding box center [618, 656] width 82 height 40
type input "48"
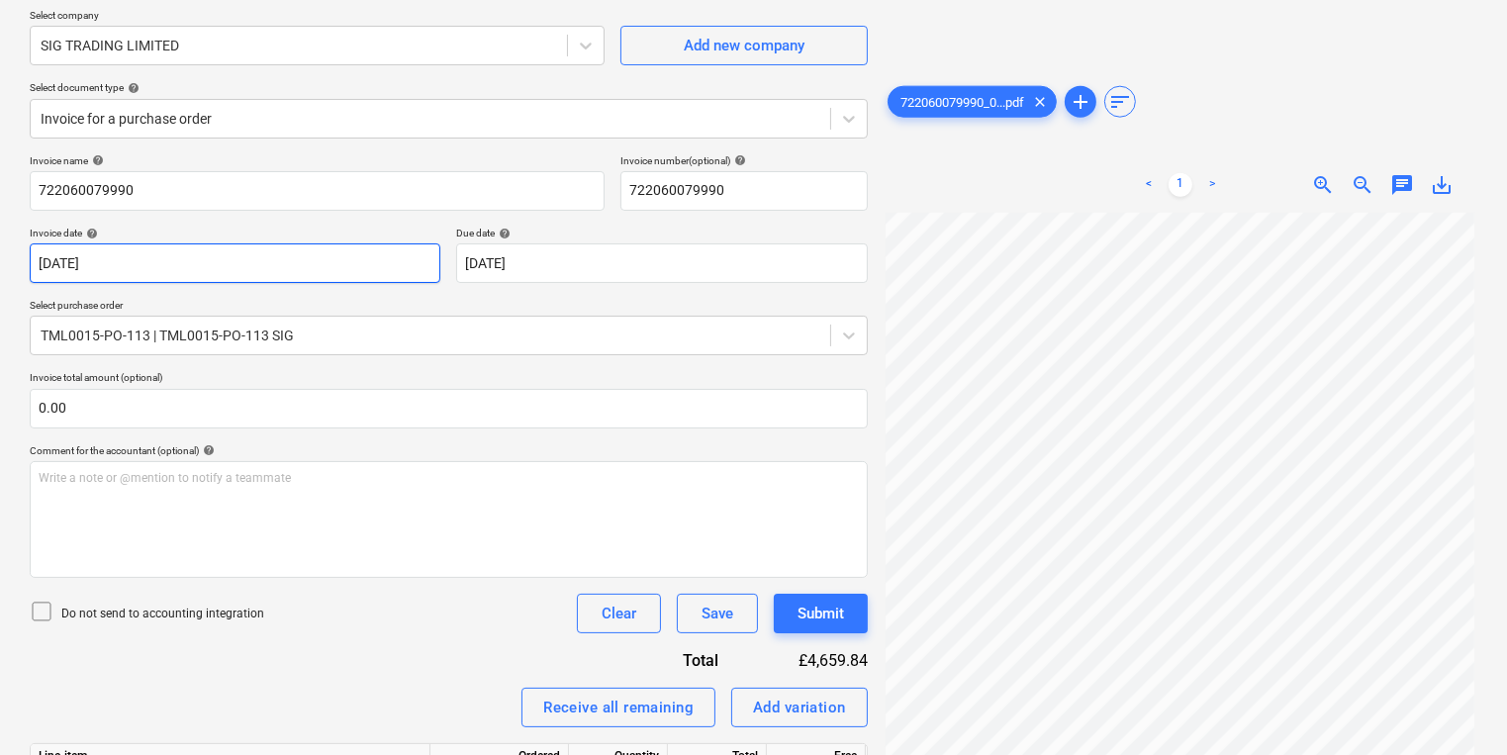
scroll to position [0, 0]
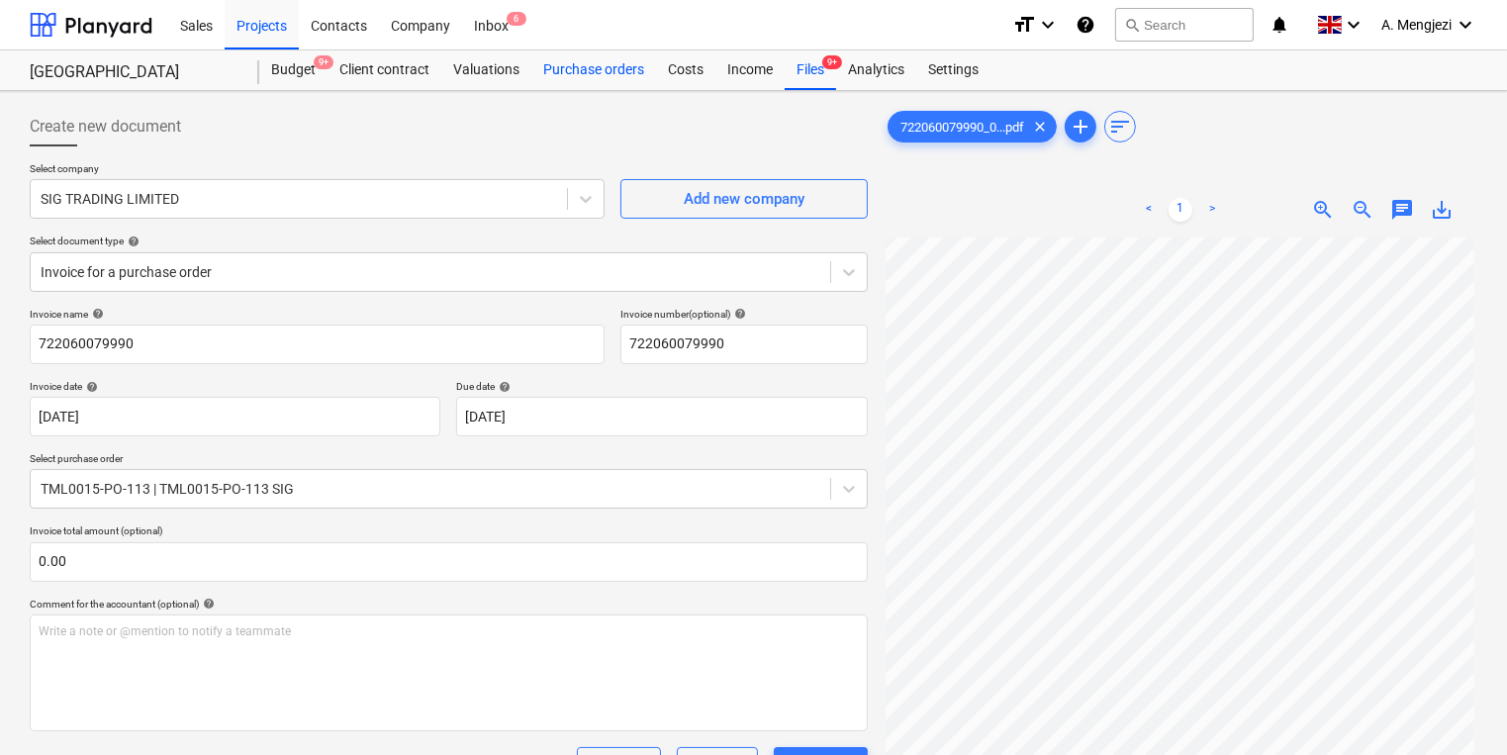
click at [558, 66] on div "Purchase orders" at bounding box center [593, 70] width 125 height 40
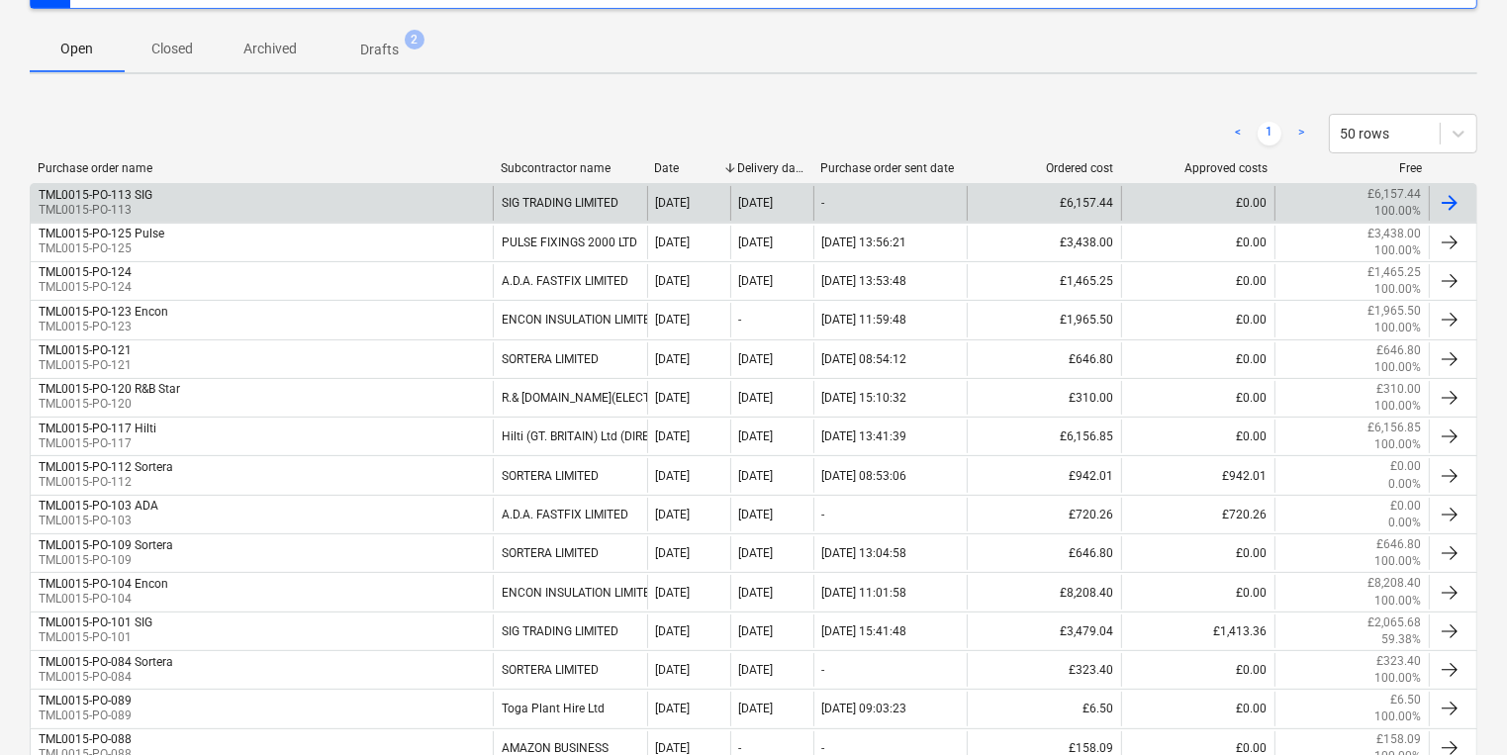
click at [257, 200] on div "TML0015-PO-113 SIG TML0015-PO-113" at bounding box center [262, 203] width 462 height 34
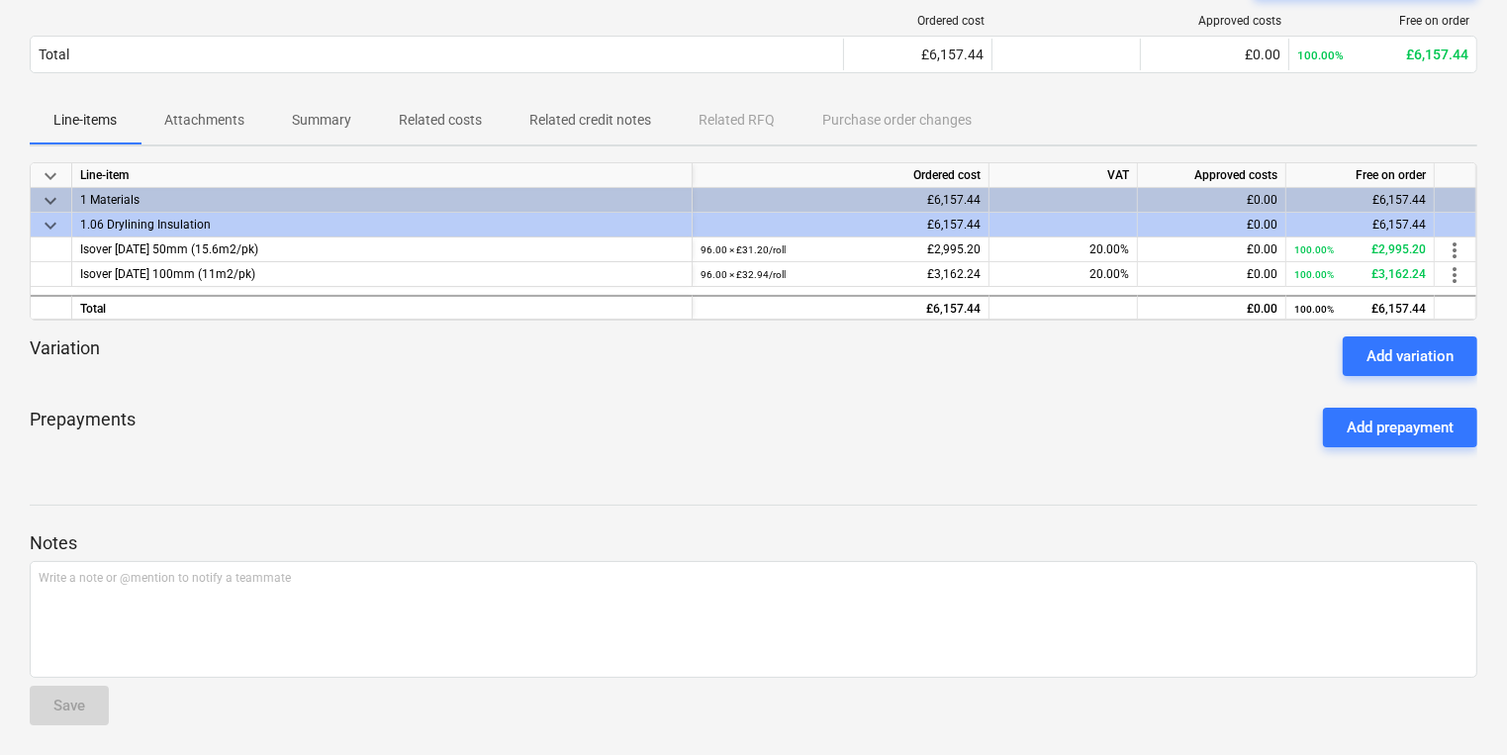
scroll to position [38, 0]
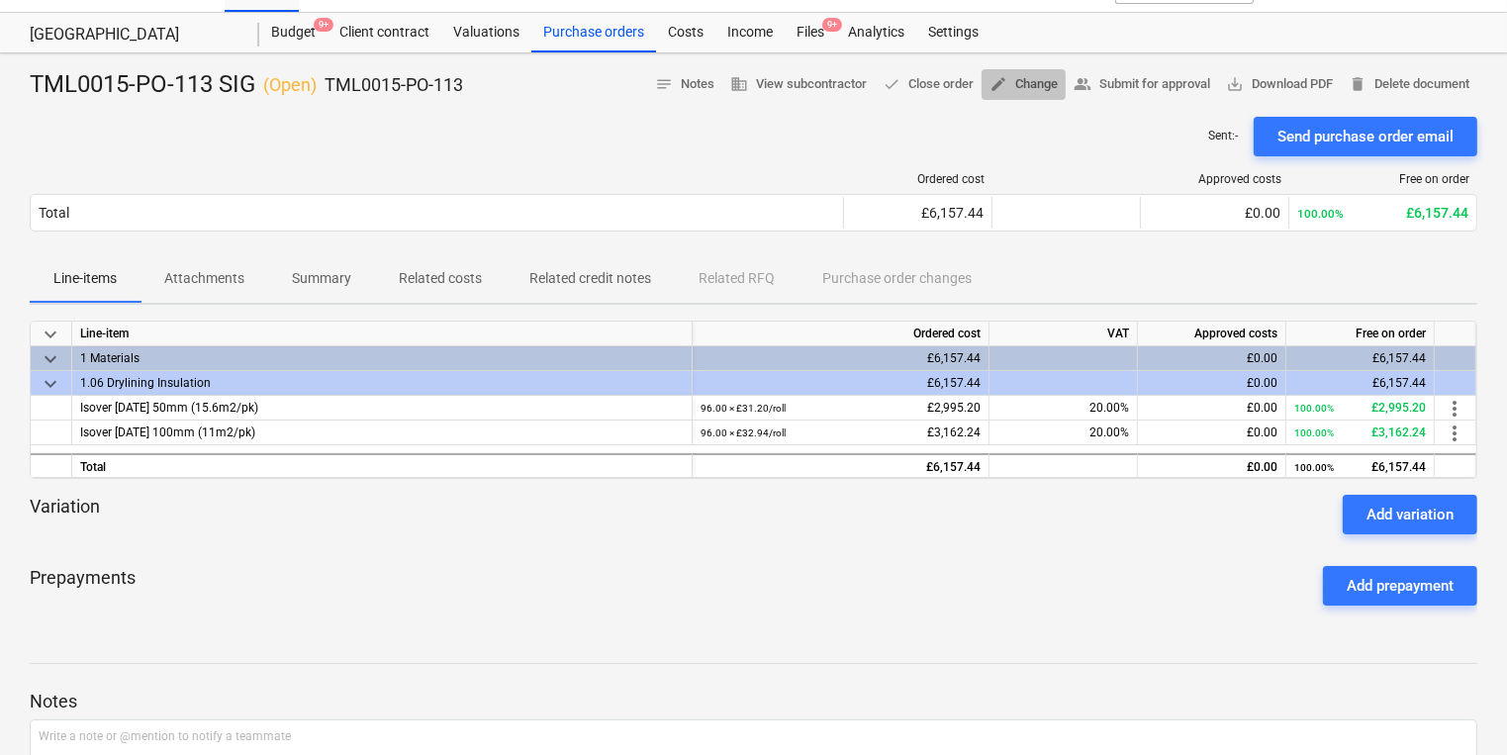
click at [989, 90] on span "edit" at bounding box center [998, 84] width 18 height 18
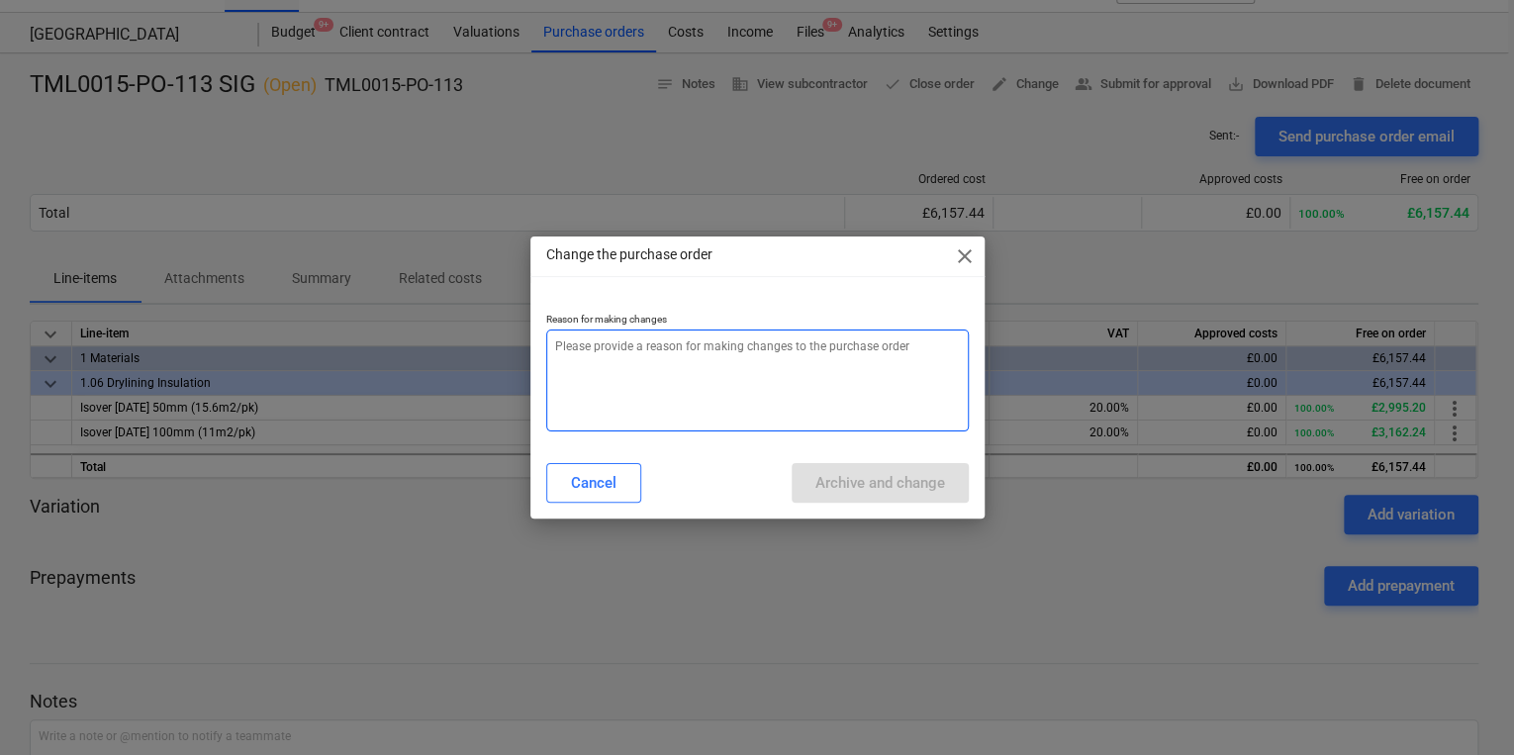
click at [650, 397] on textarea at bounding box center [757, 380] width 422 height 102
type textarea "x"
type textarea "p"
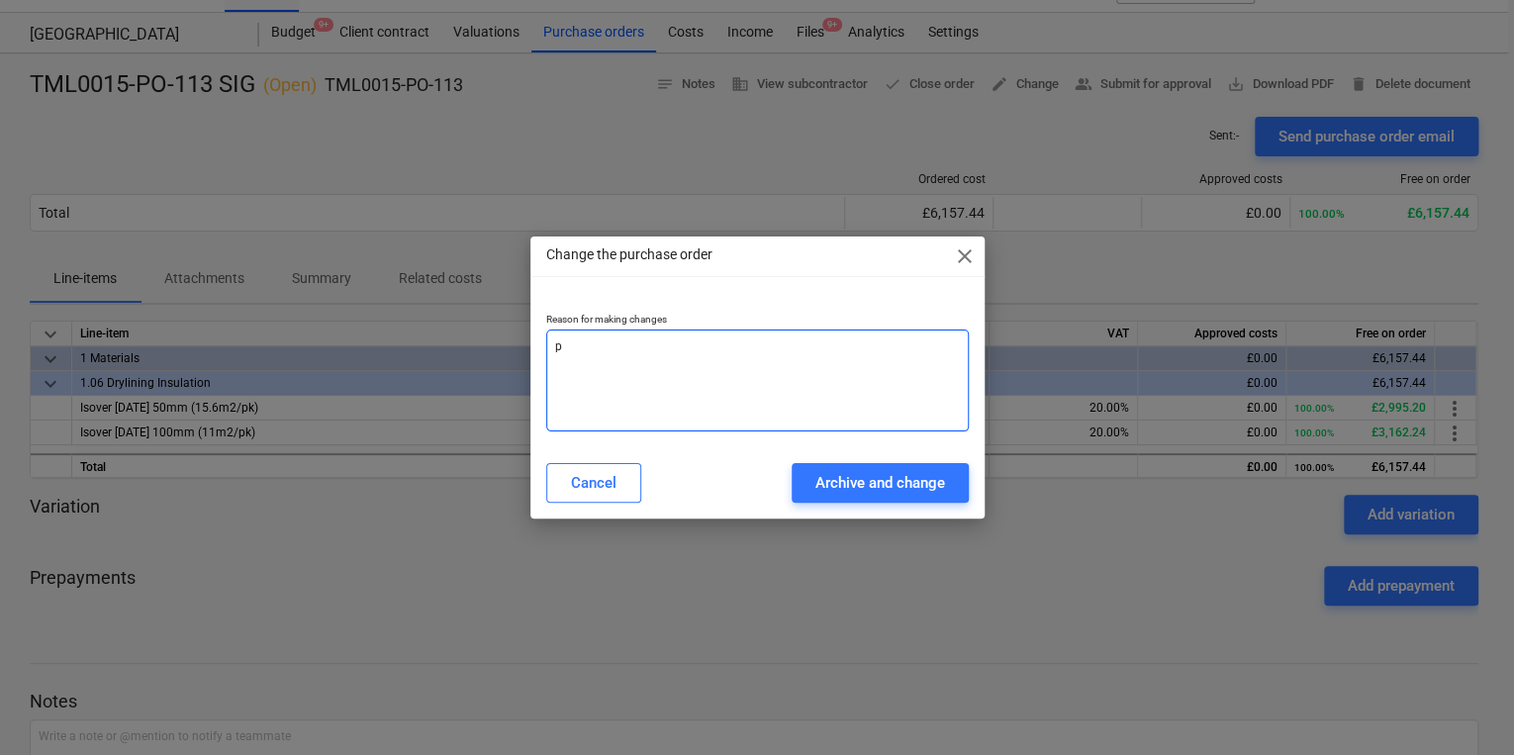
type textarea "x"
type textarea "pr"
type textarea "x"
type textarea "pri"
type textarea "x"
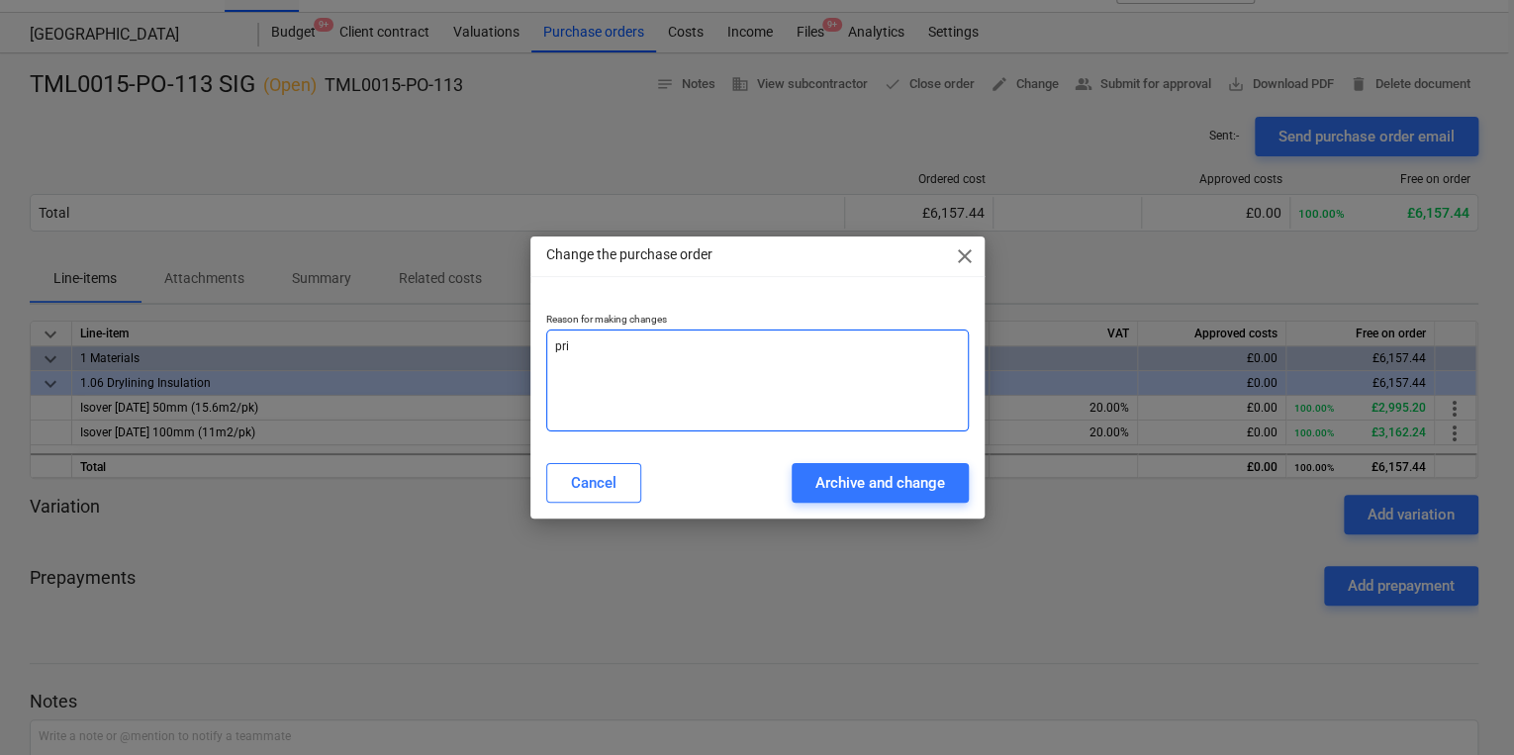
type textarea "pric"
type textarea "x"
type textarea "price"
click at [916, 453] on div "Change the purchase order close Reason for making changes price Cancel Archive …" at bounding box center [757, 377] width 454 height 282
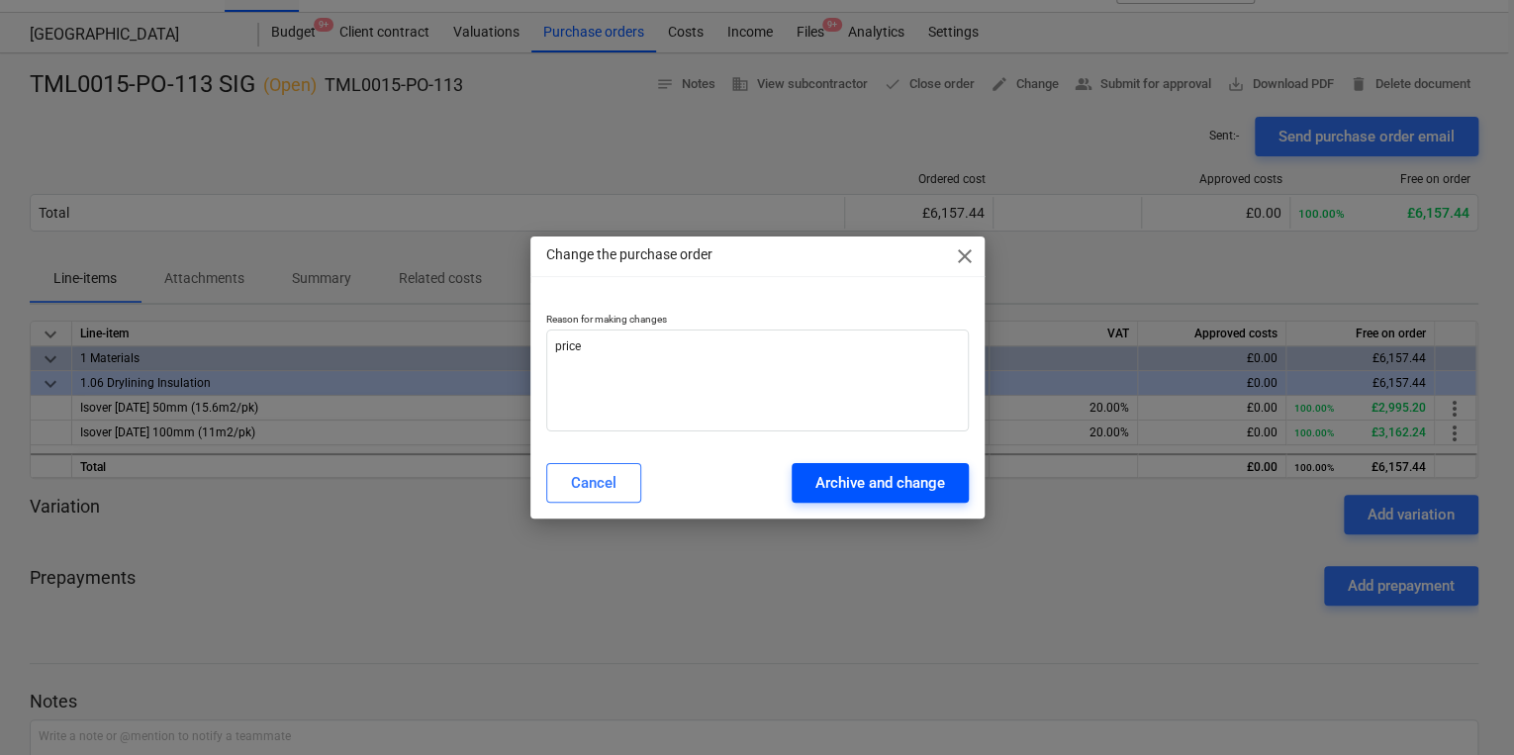
click at [919, 491] on div "Archive and change" at bounding box center [880, 483] width 130 height 26
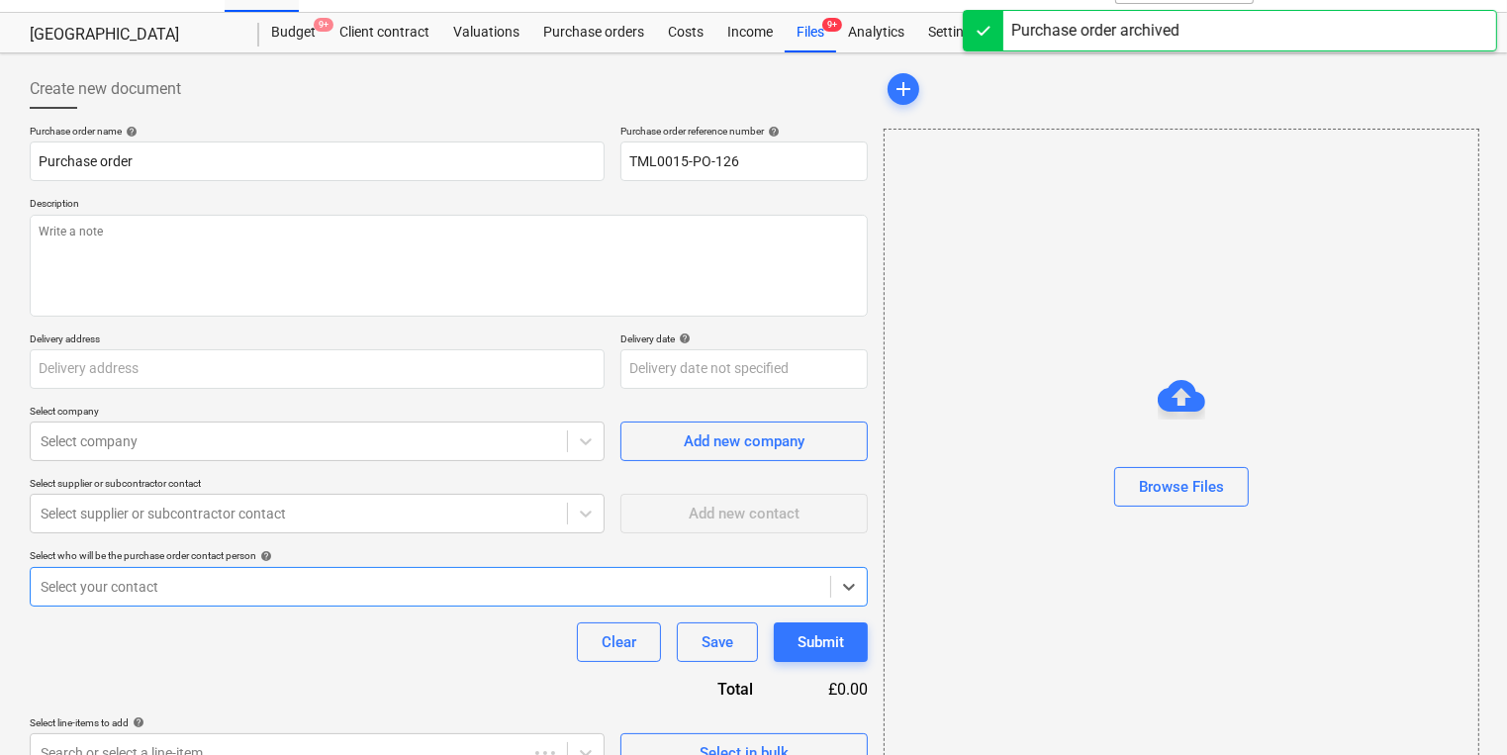
type textarea "x"
type input "TML0015-PO-113 SIG"
type input "TML0015-PO-113"
type textarea "Site contact Narcis 07311 267045"
type input "St George plc, Camden Goods Yard, Juniper Crescent, London, NW1 8HQ"
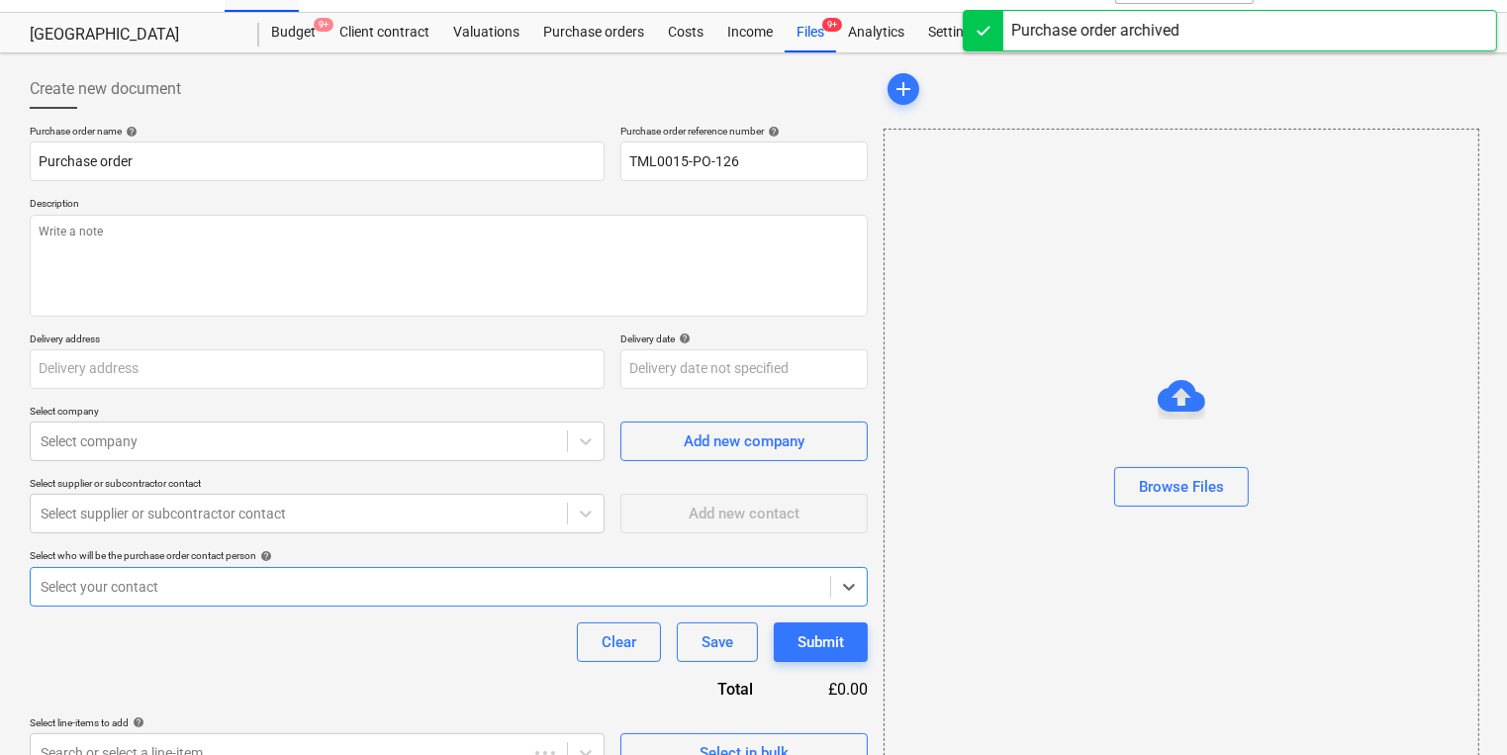
type input "[DATE]"
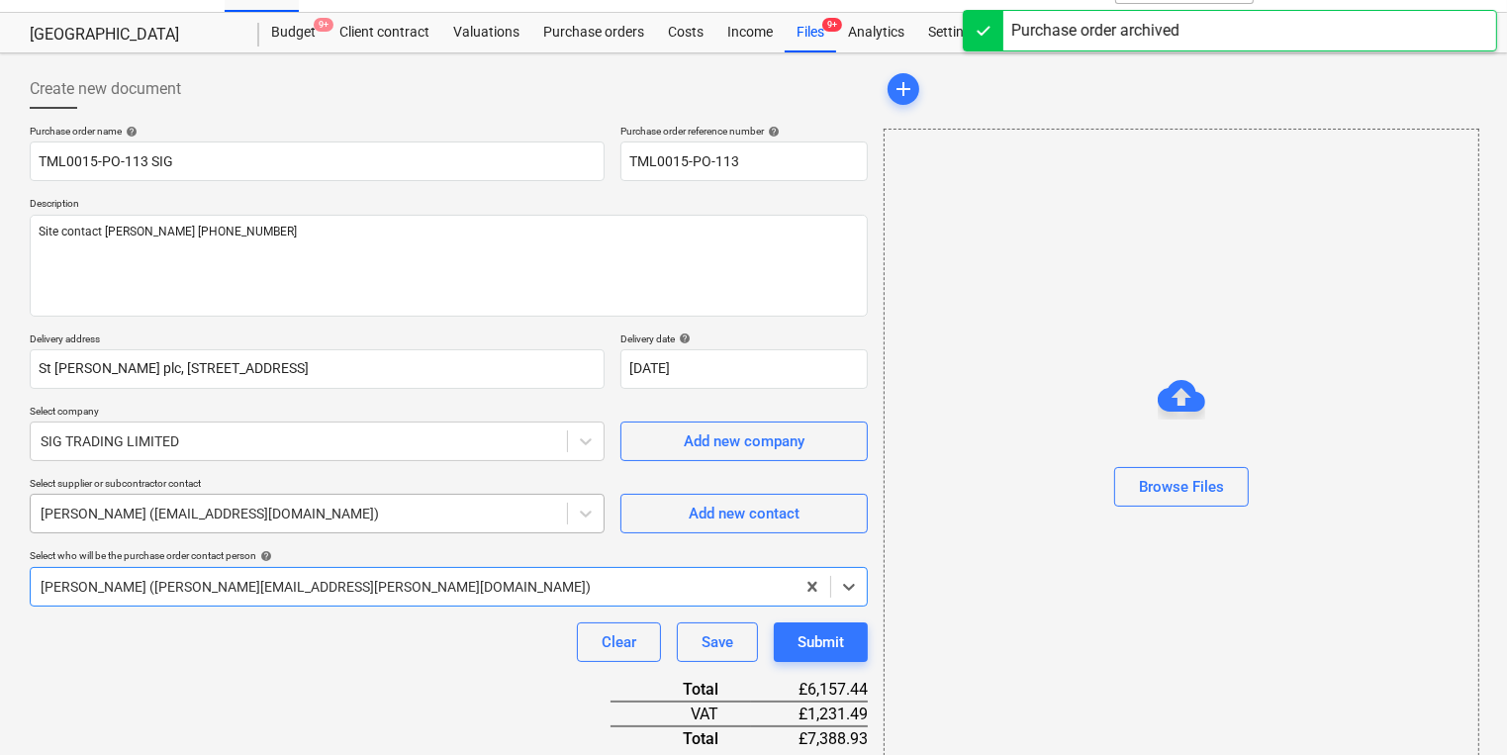
type textarea "x"
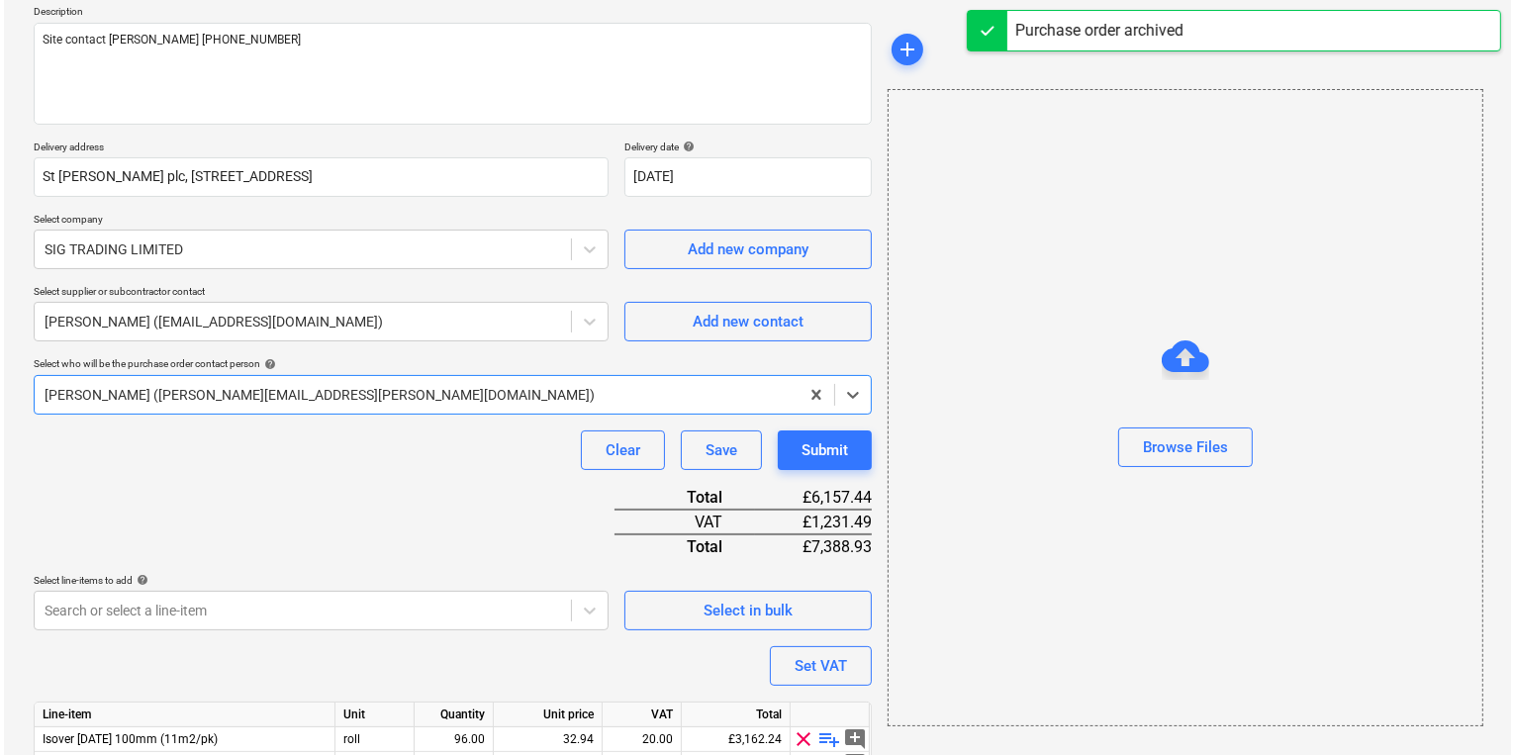
scroll to position [329, 0]
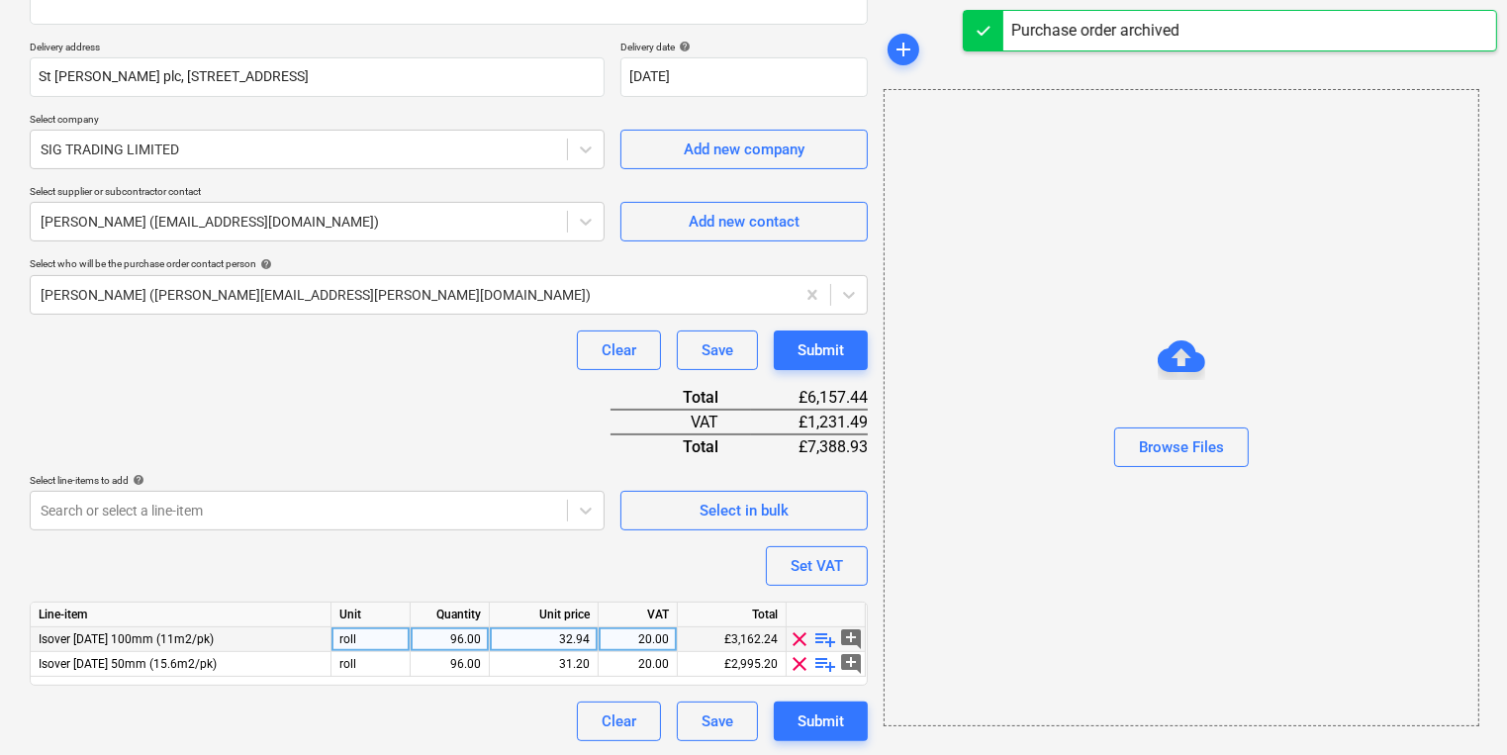
click at [524, 646] on div "32.94" at bounding box center [544, 639] width 92 height 25
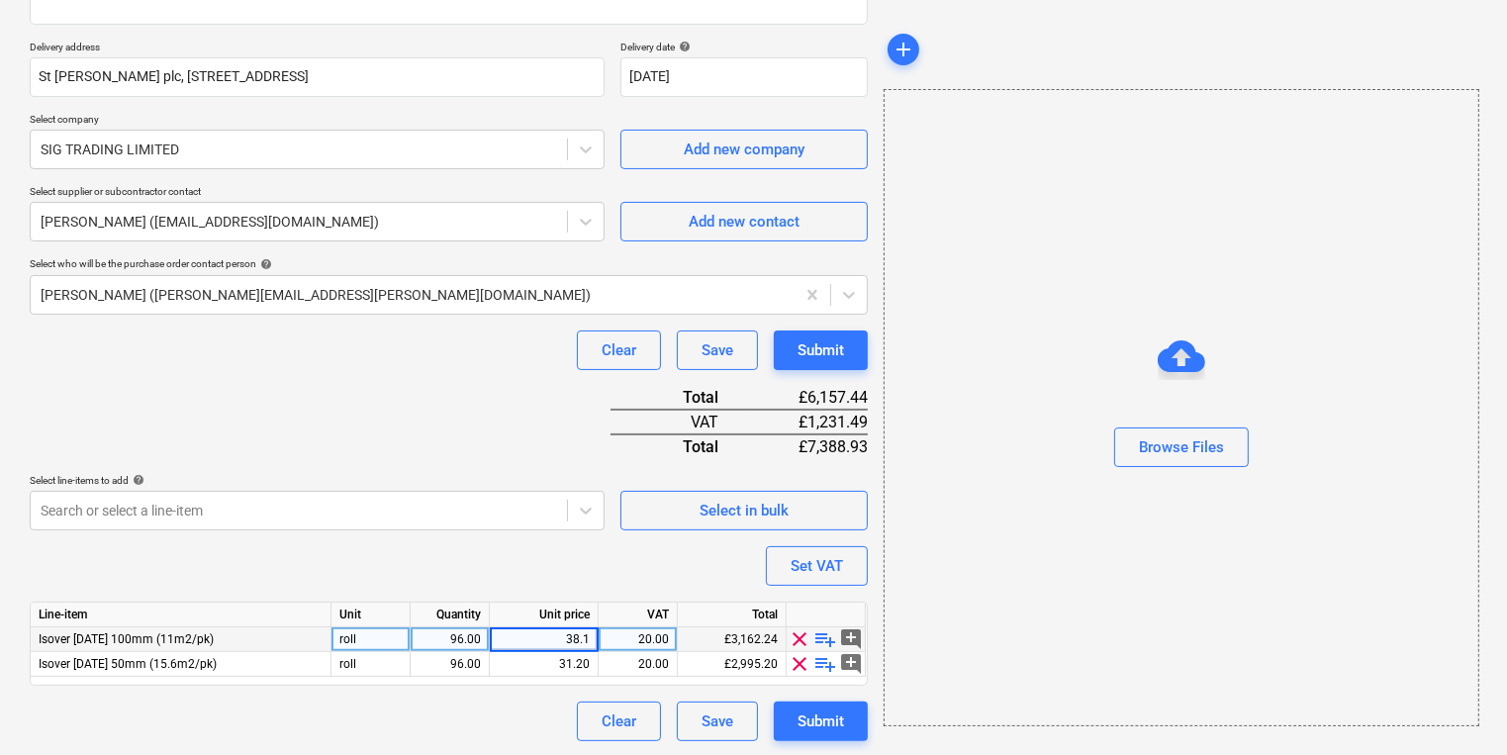
type input "38.18"
type textarea "x"
click at [543, 634] on div "31.20" at bounding box center [544, 639] width 92 height 25
type input "38"
type textarea "x"
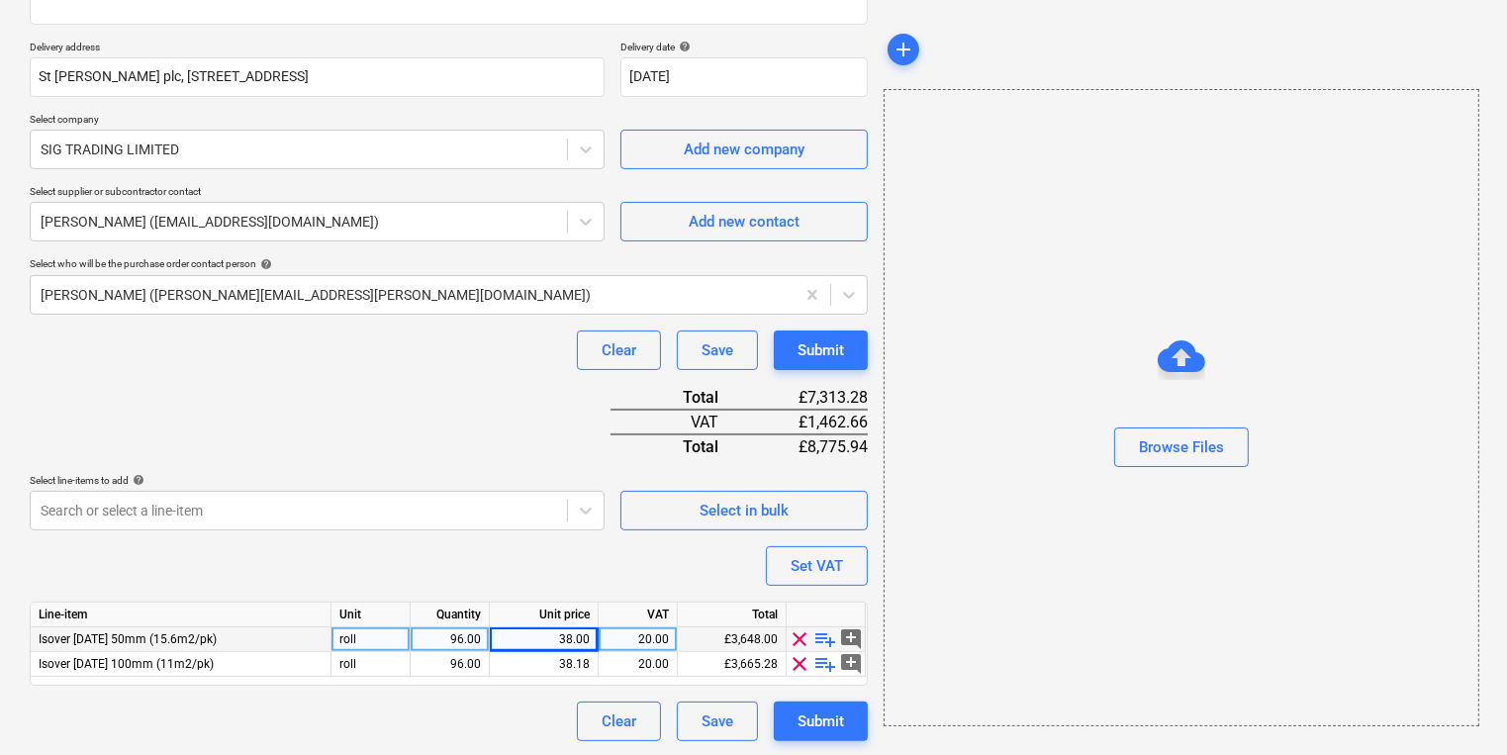
click at [561, 632] on div "38.00" at bounding box center [544, 639] width 92 height 25
type input "38.18"
type textarea "x"
click at [645, 549] on div "Purchase order name help TML0015-PO-113 SIG Purchase order reference number hel…" at bounding box center [449, 287] width 838 height 908
click at [521, 642] on div "38.18" at bounding box center [544, 639] width 92 height 25
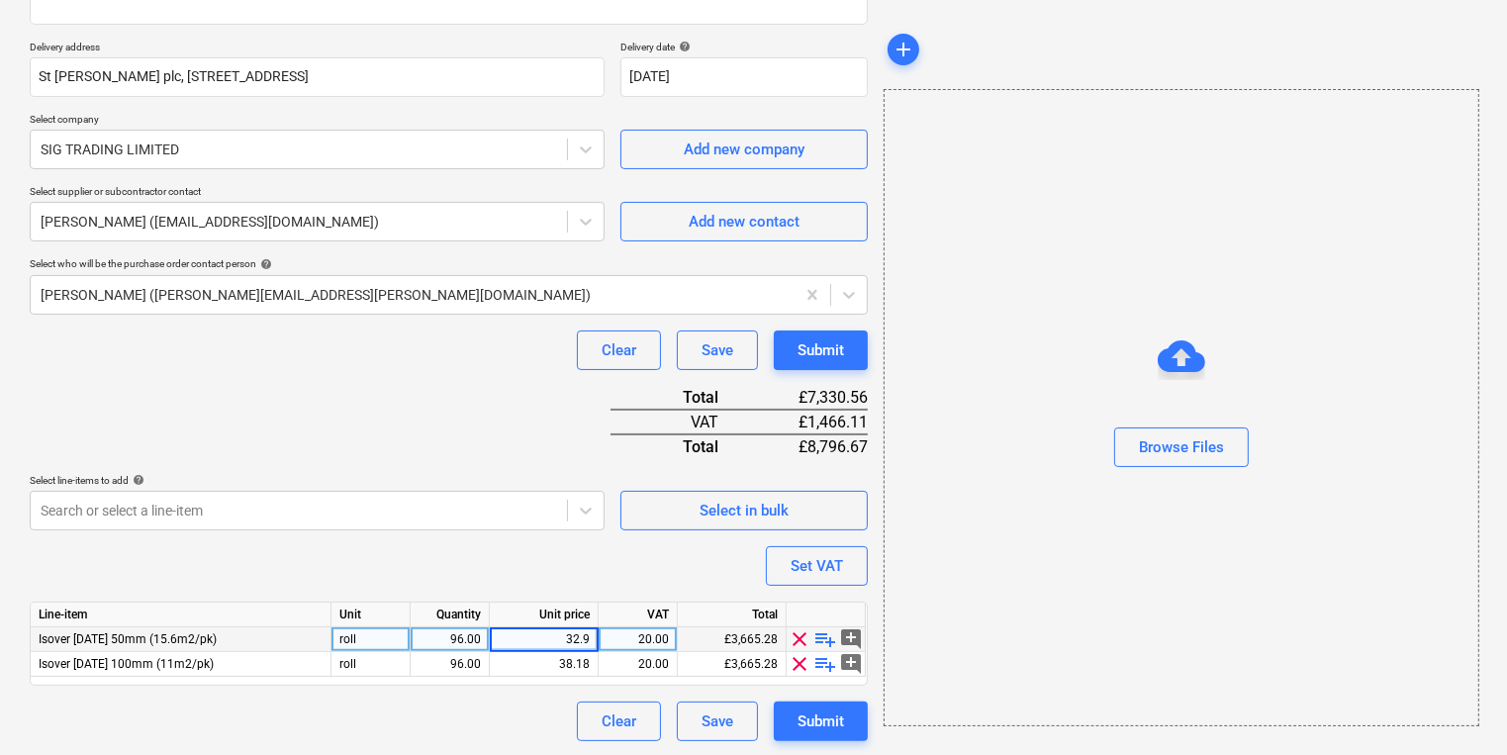
type input "32.94"
click at [831, 708] on div "Submit" at bounding box center [820, 721] width 46 height 26
type textarea "x"
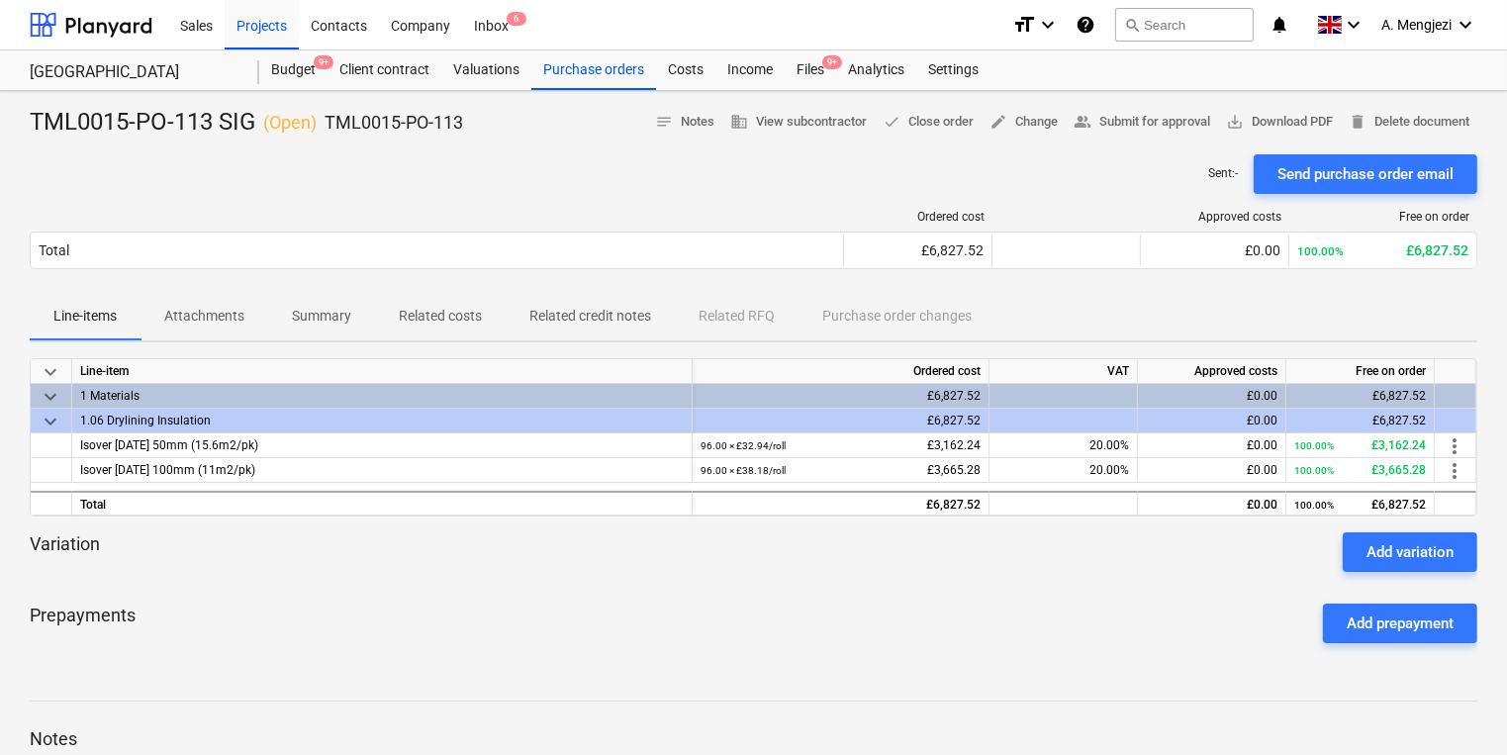
click at [673, 229] on div "Ordered cost Approved costs Free on order" at bounding box center [753, 221] width 1447 height 22
click at [868, 40] on div "Sales Projects Contacts Company Inbox 6" at bounding box center [582, 24] width 828 height 49
click at [823, 54] on div "Files 9+" at bounding box center [810, 70] width 51 height 40
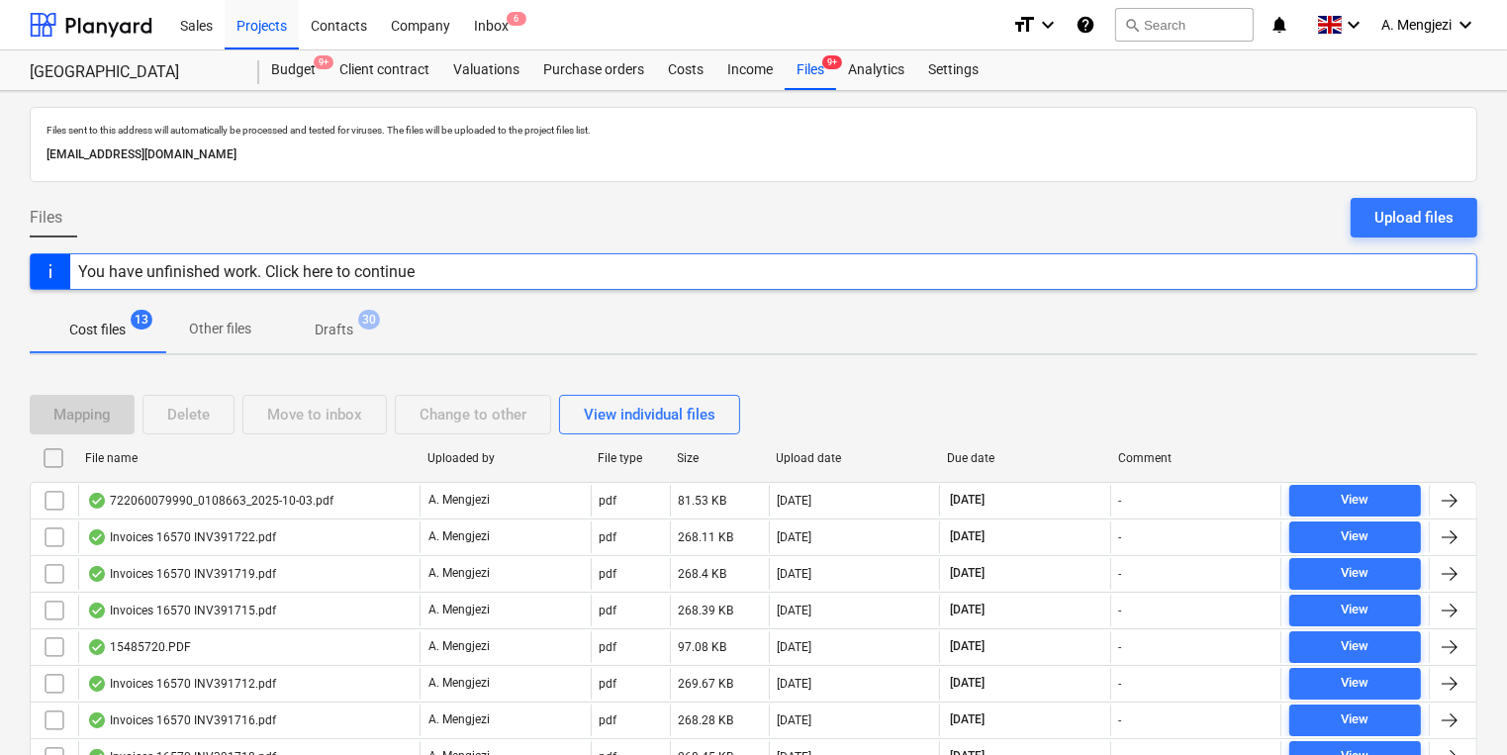
click at [348, 455] on div "File name" at bounding box center [248, 458] width 326 height 14
checkbox input "false"
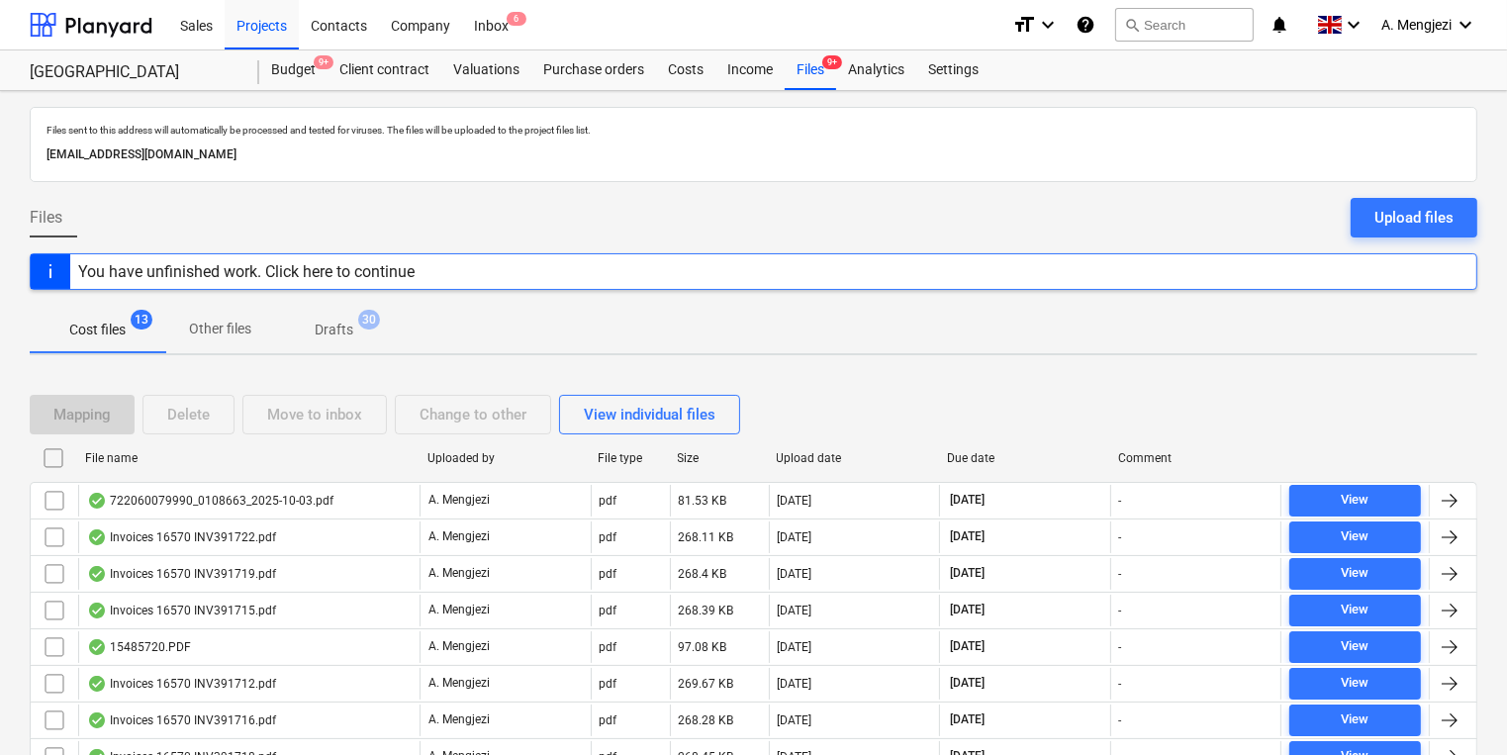
checkbox input "false"
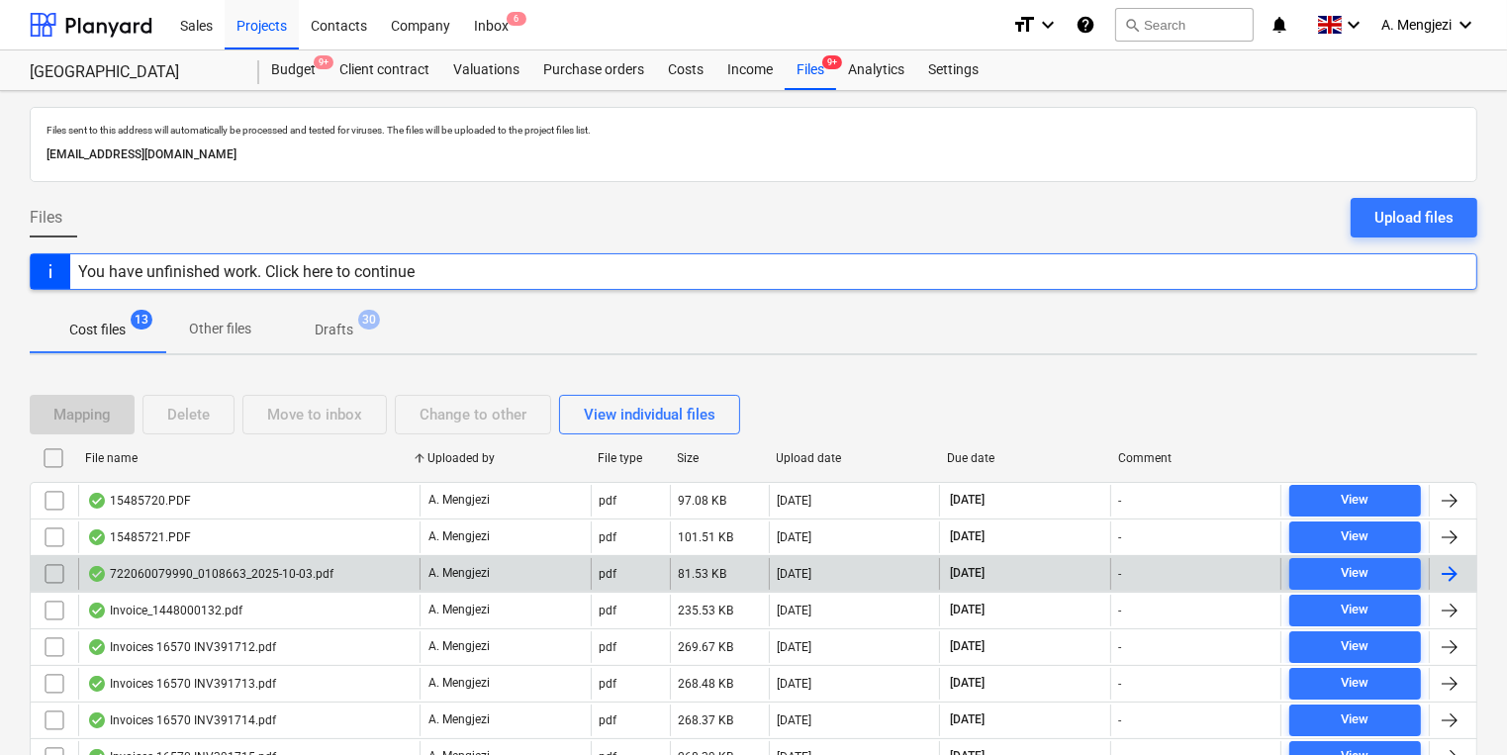
click at [322, 570] on div "722060079990_0108663_2025-10-03.pdf" at bounding box center [210, 574] width 246 height 16
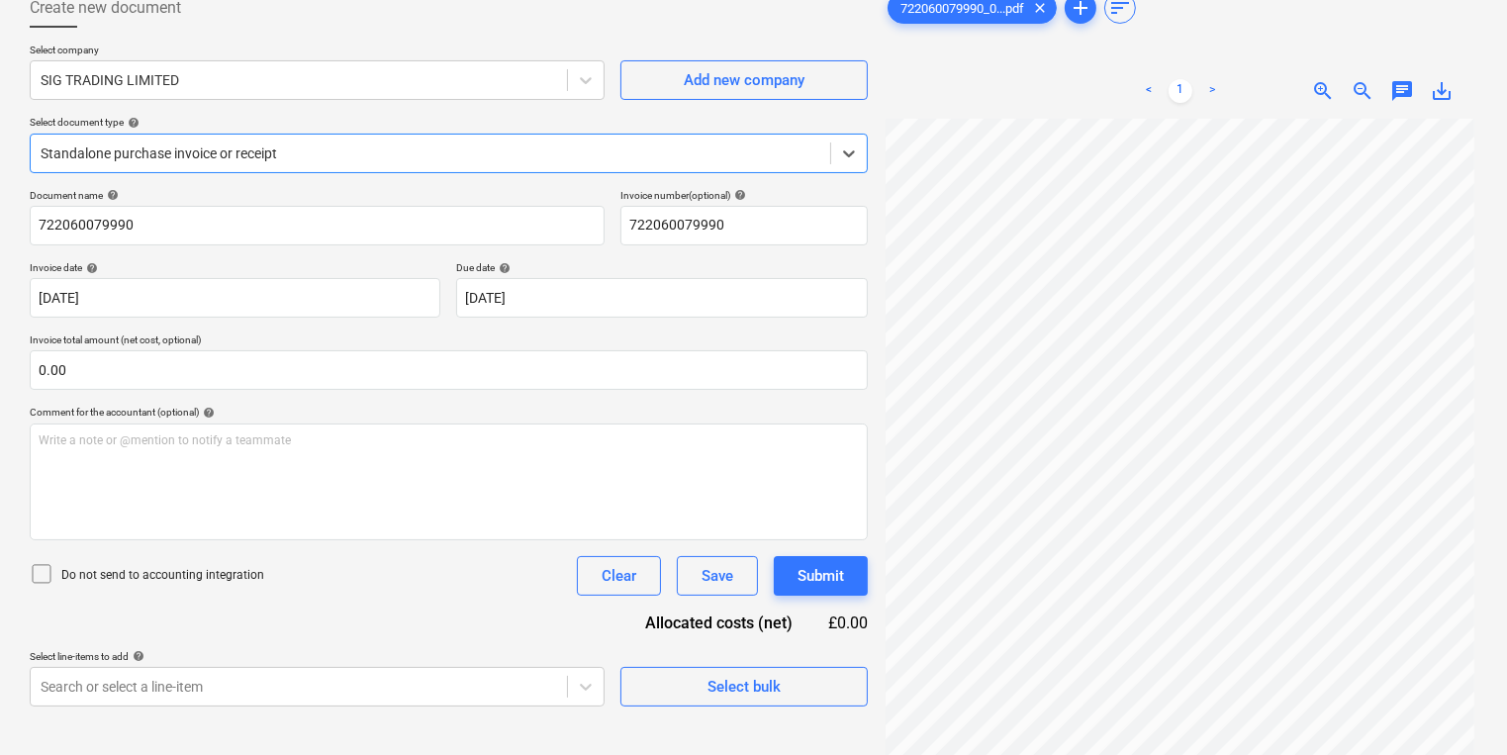
scroll to position [198, 0]
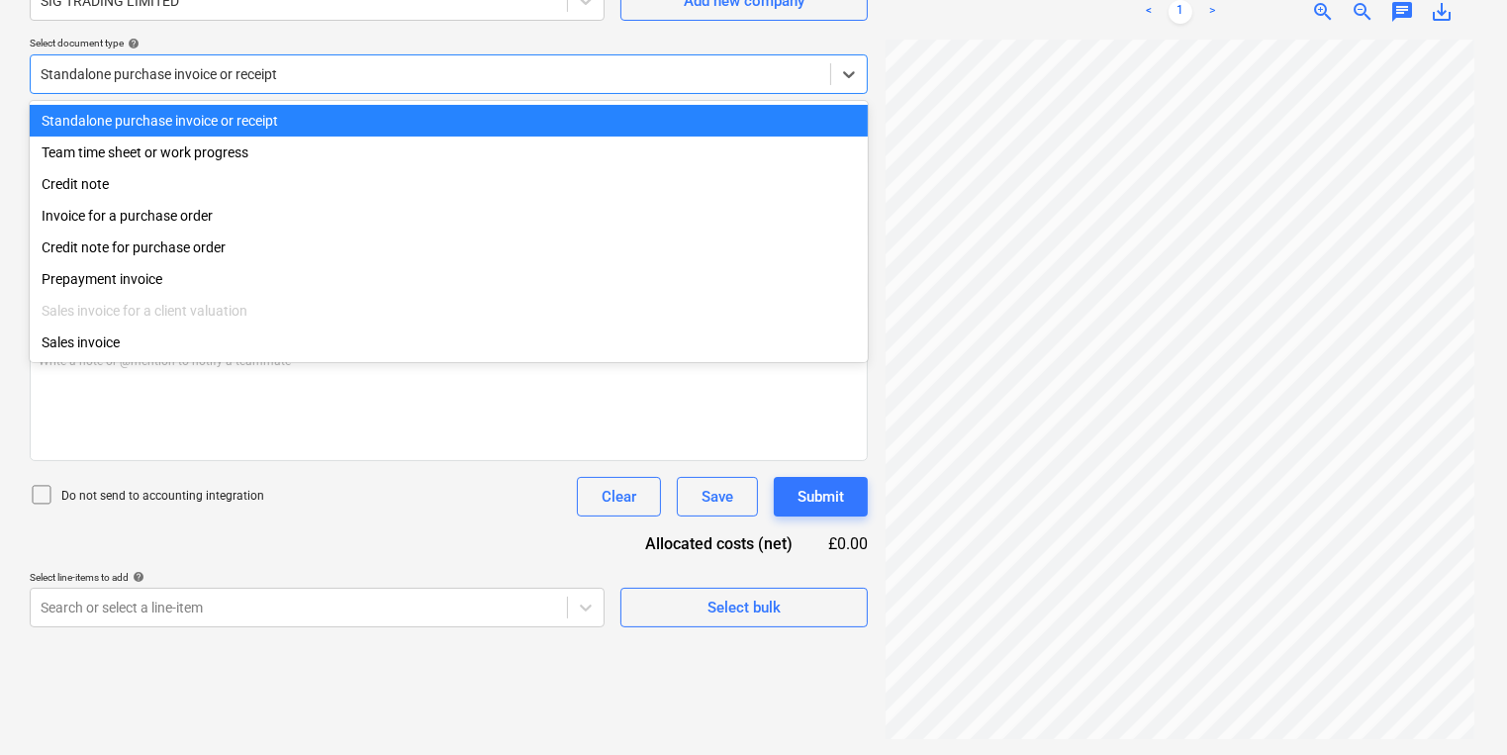
click at [469, 75] on div at bounding box center [431, 74] width 780 height 20
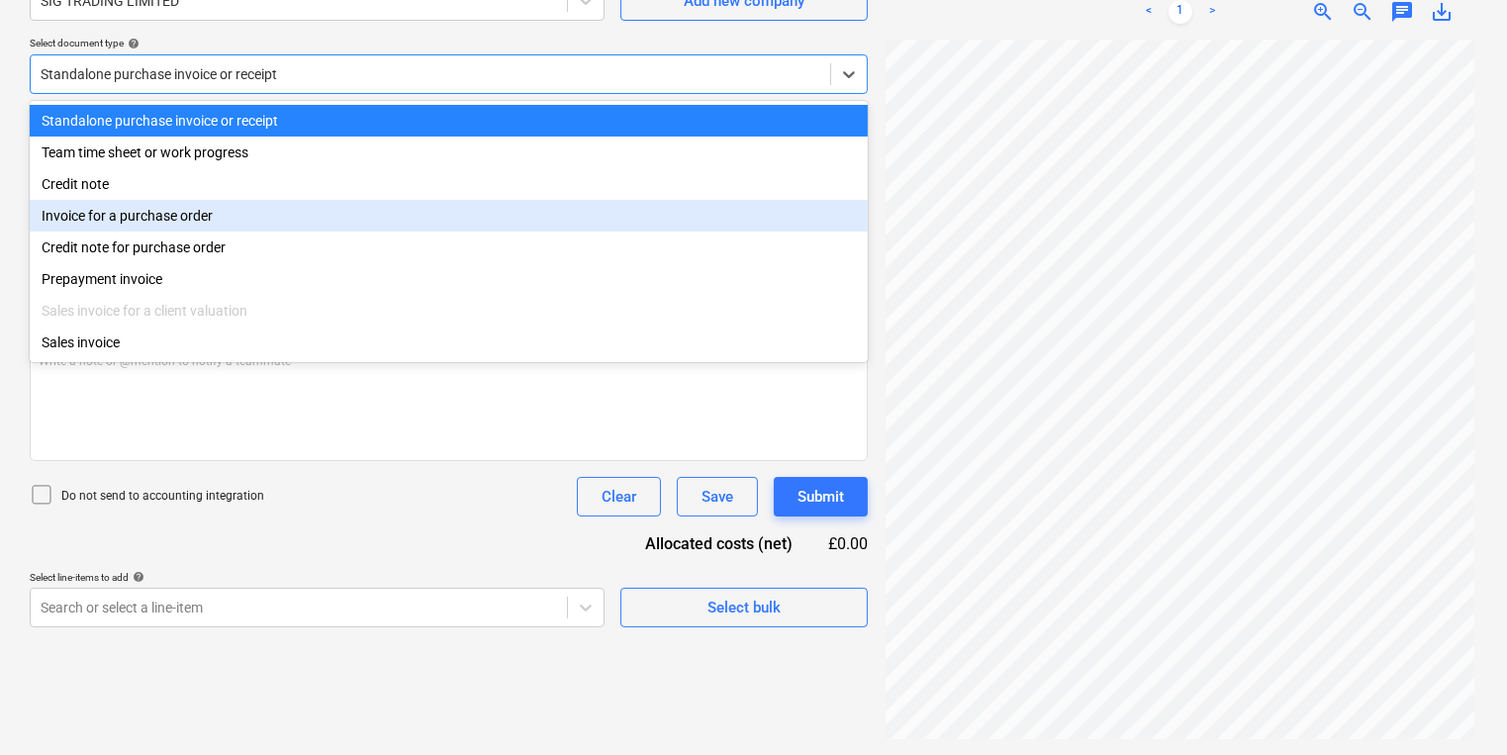
click at [348, 230] on div "Invoice for a purchase order" at bounding box center [449, 216] width 838 height 32
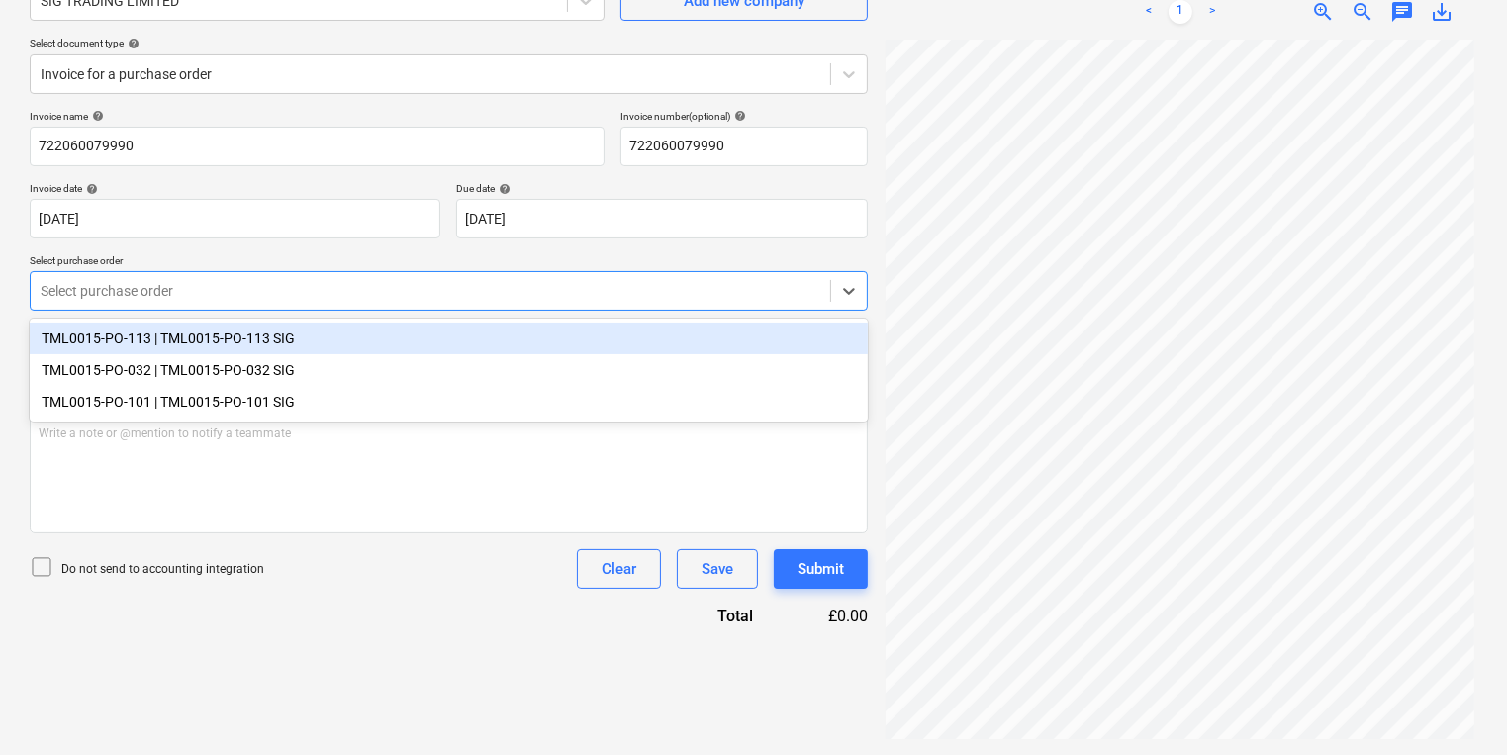
click at [362, 300] on div at bounding box center [431, 291] width 780 height 20
click at [368, 341] on div "TML0015-PO-113 | TML0015-PO-113 SIG" at bounding box center [449, 339] width 838 height 32
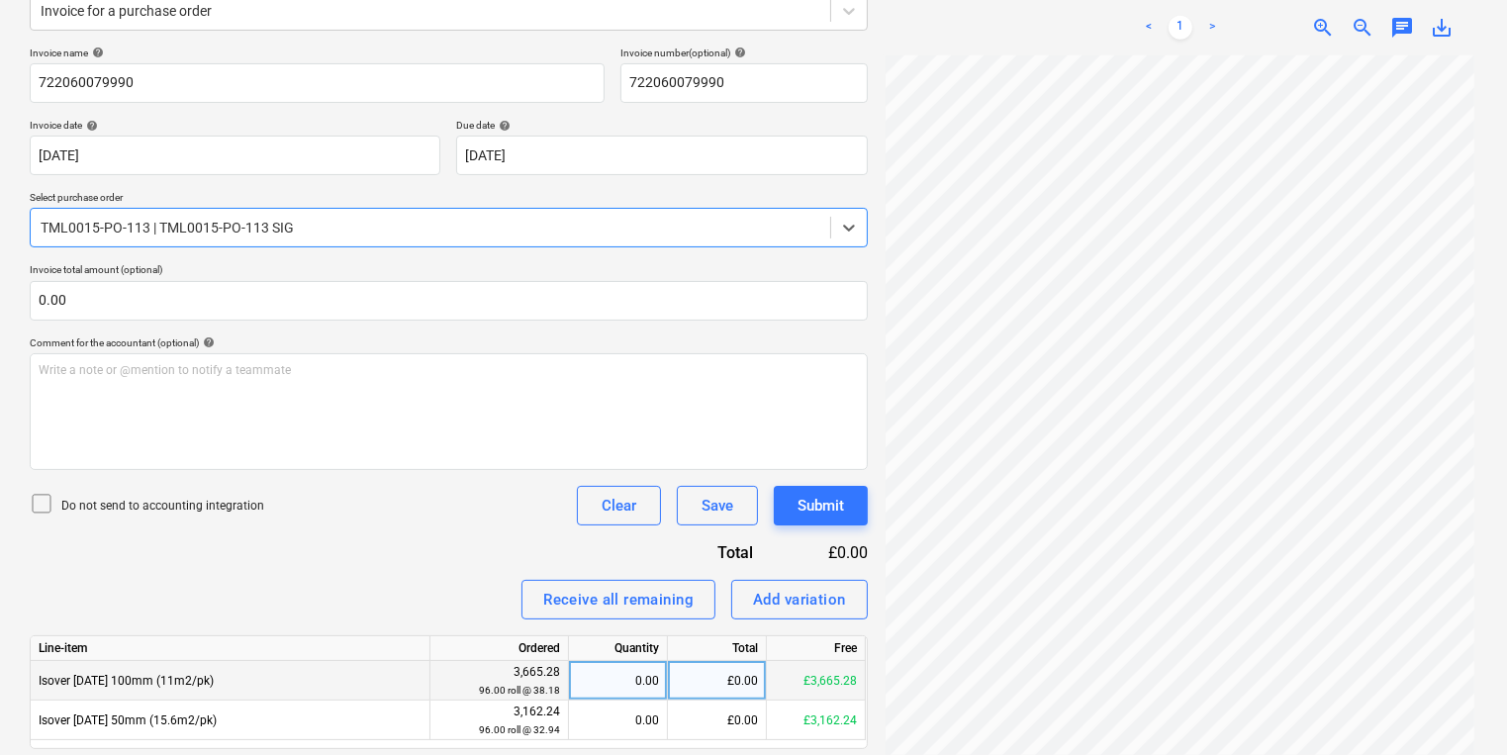
scroll to position [325, 0]
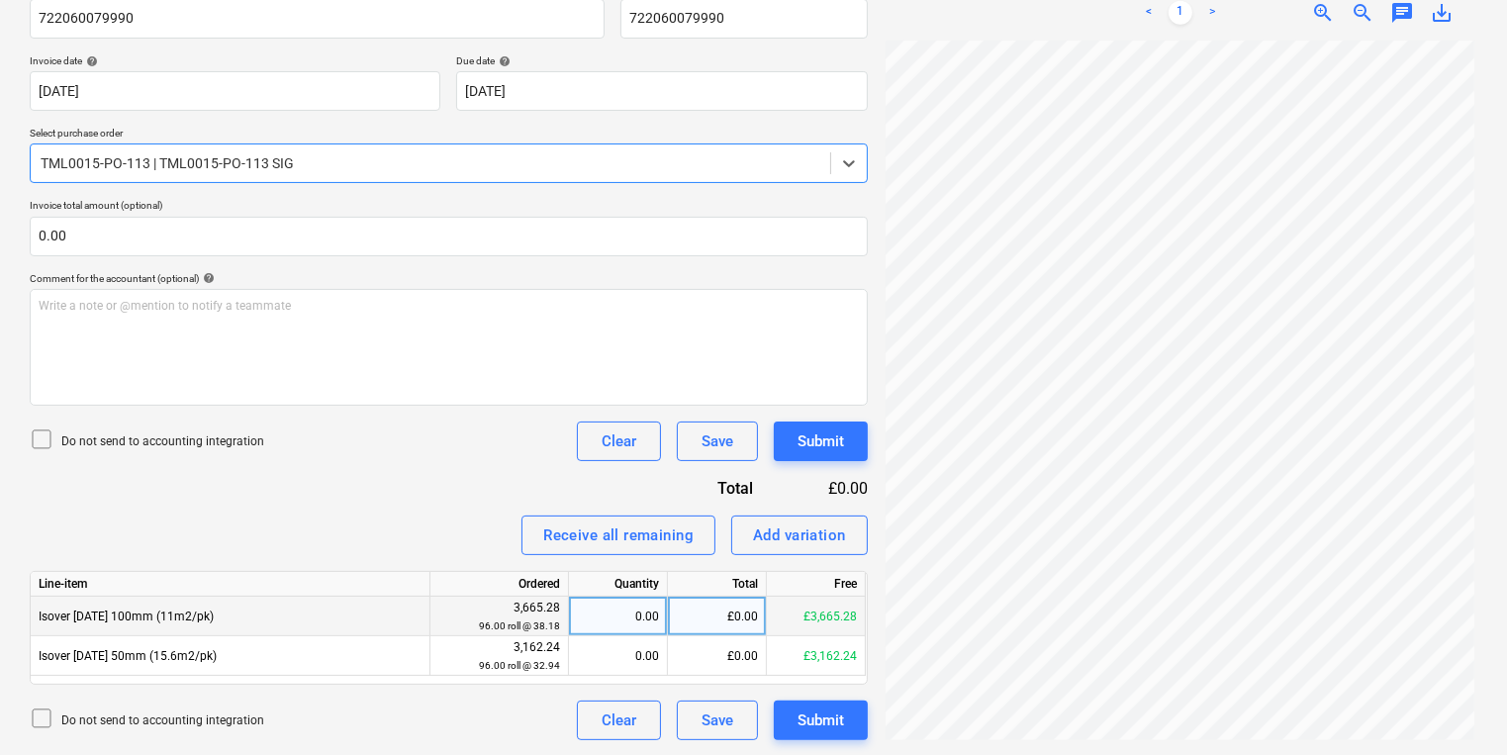
click at [606, 616] on div "0.00" at bounding box center [618, 617] width 82 height 40
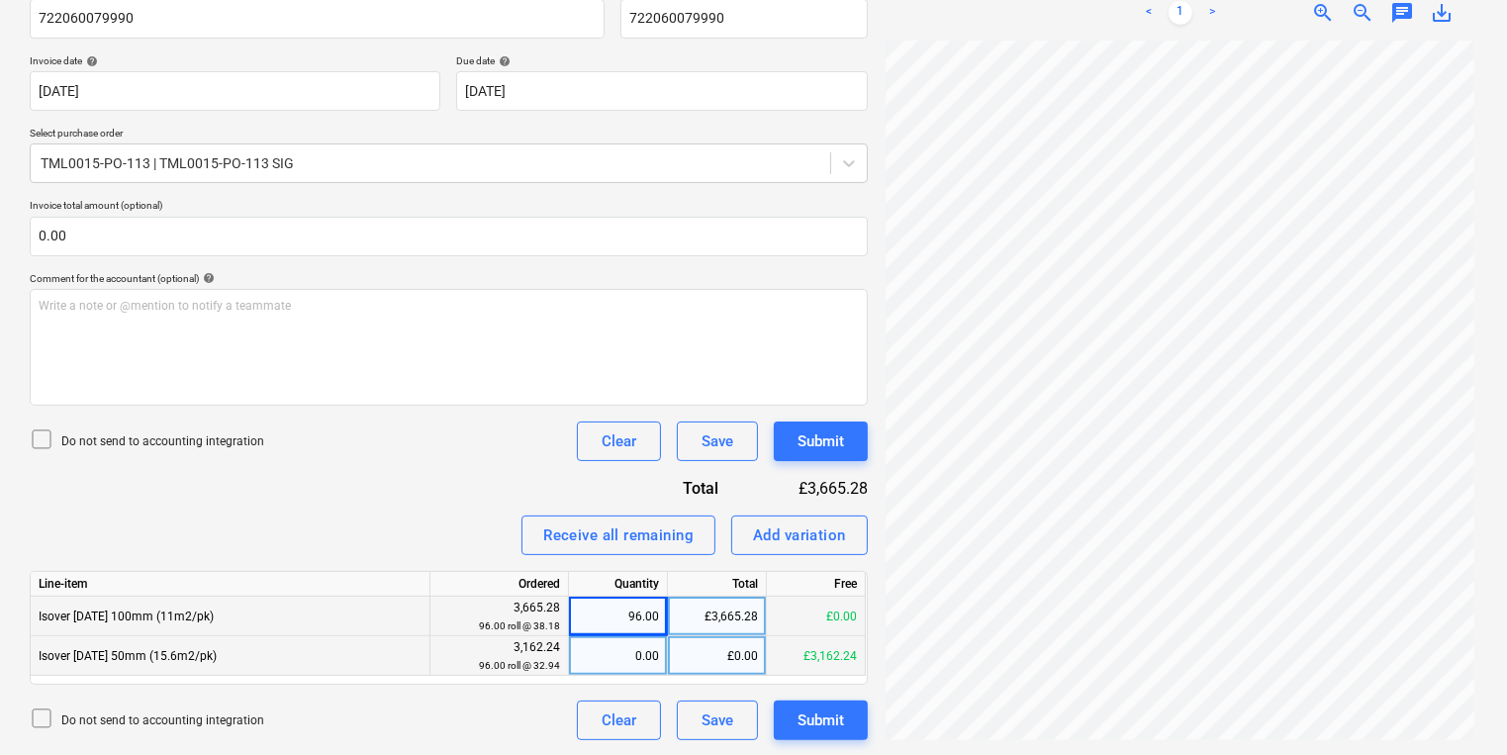
click at [608, 664] on div "0.00" at bounding box center [618, 656] width 82 height 40
drag, startPoint x: 330, startPoint y: 614, endPoint x: 38, endPoint y: 618, distance: 292.9
click at [38, 618] on div "Isover APR 1200 100mm (11m2/pk)" at bounding box center [231, 617] width 400 height 40
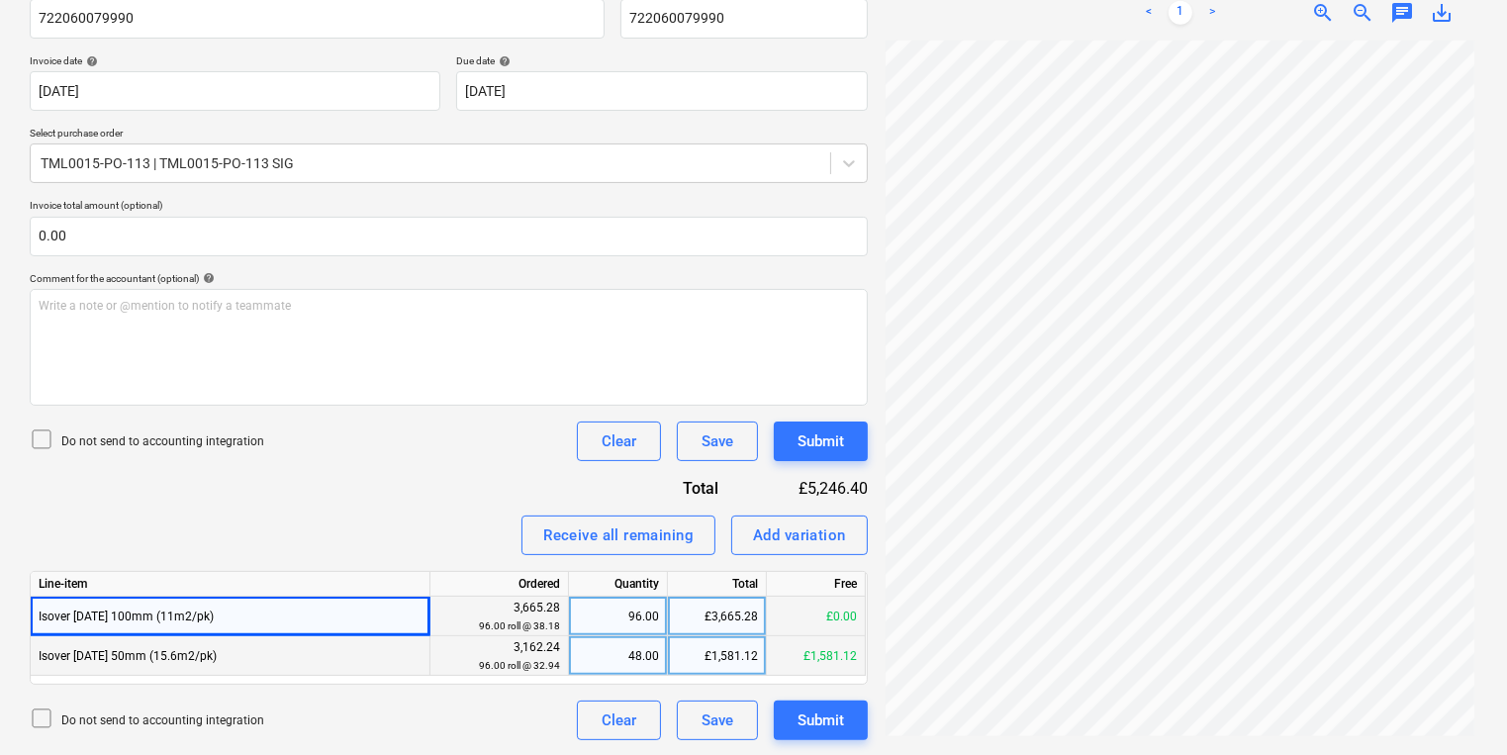
copy span "Isover APR 1200 100mm (11m2/pk)"
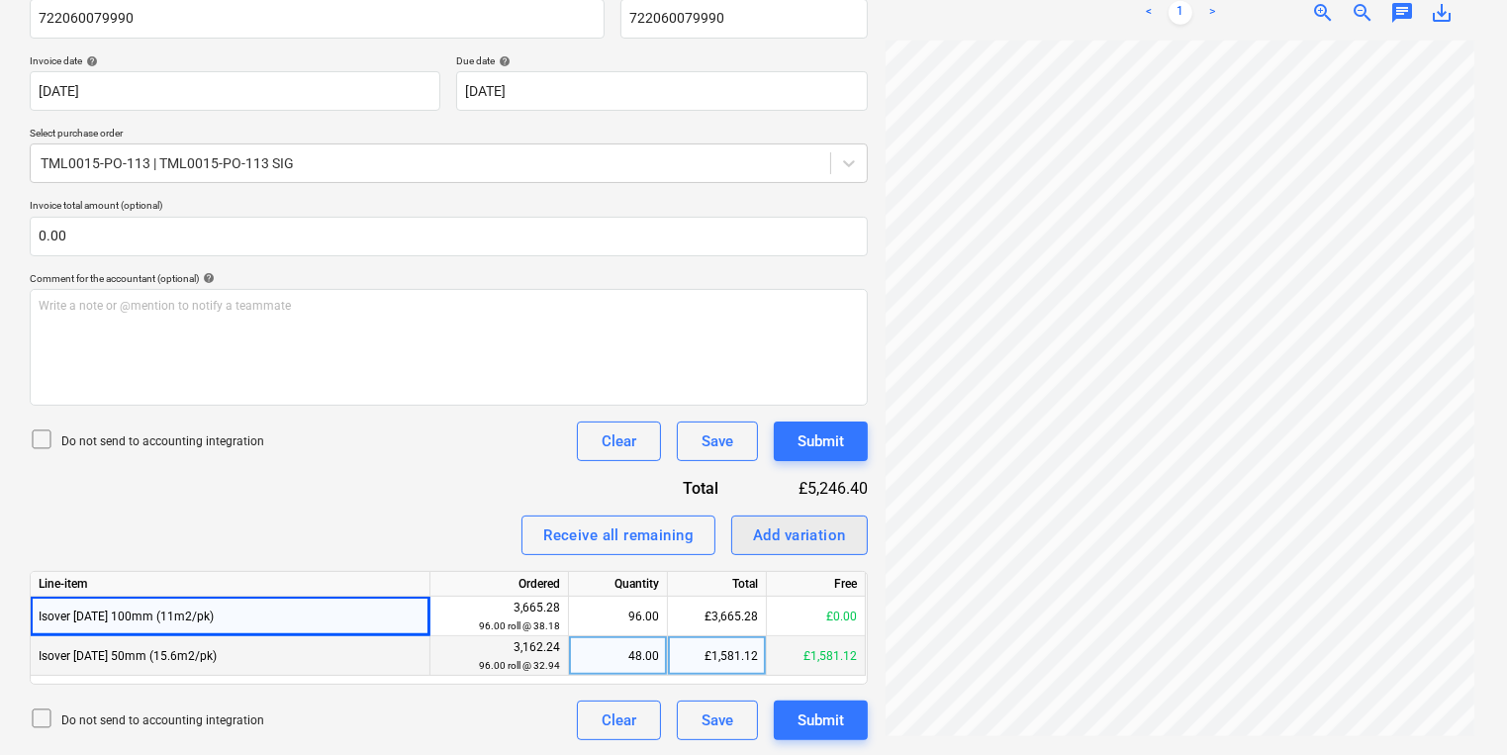
click at [828, 543] on div "Add variation" at bounding box center [799, 535] width 93 height 26
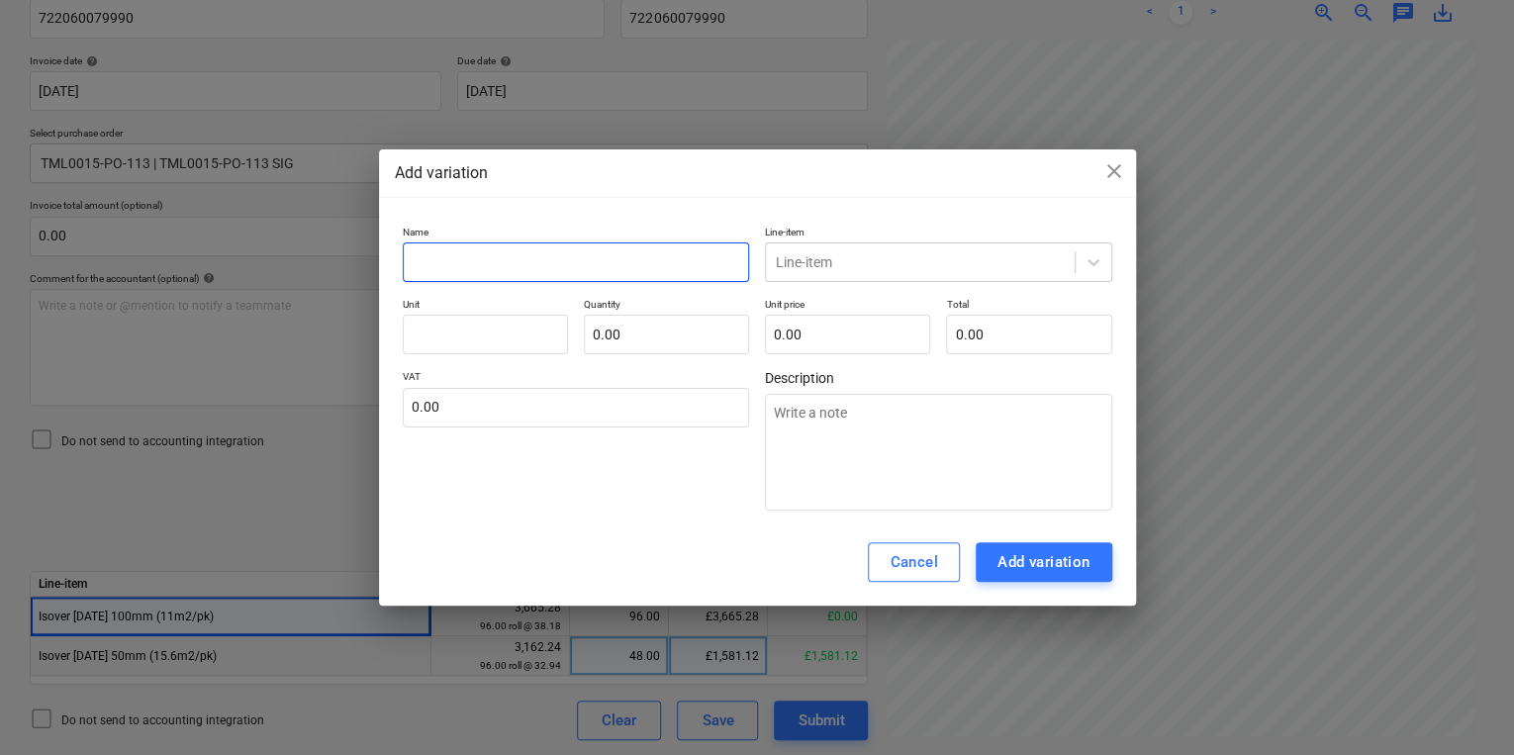
paste input "Isover APR 1200 100mm (11m2/pk)"
click at [875, 241] on p "Line-item" at bounding box center [938, 234] width 347 height 17
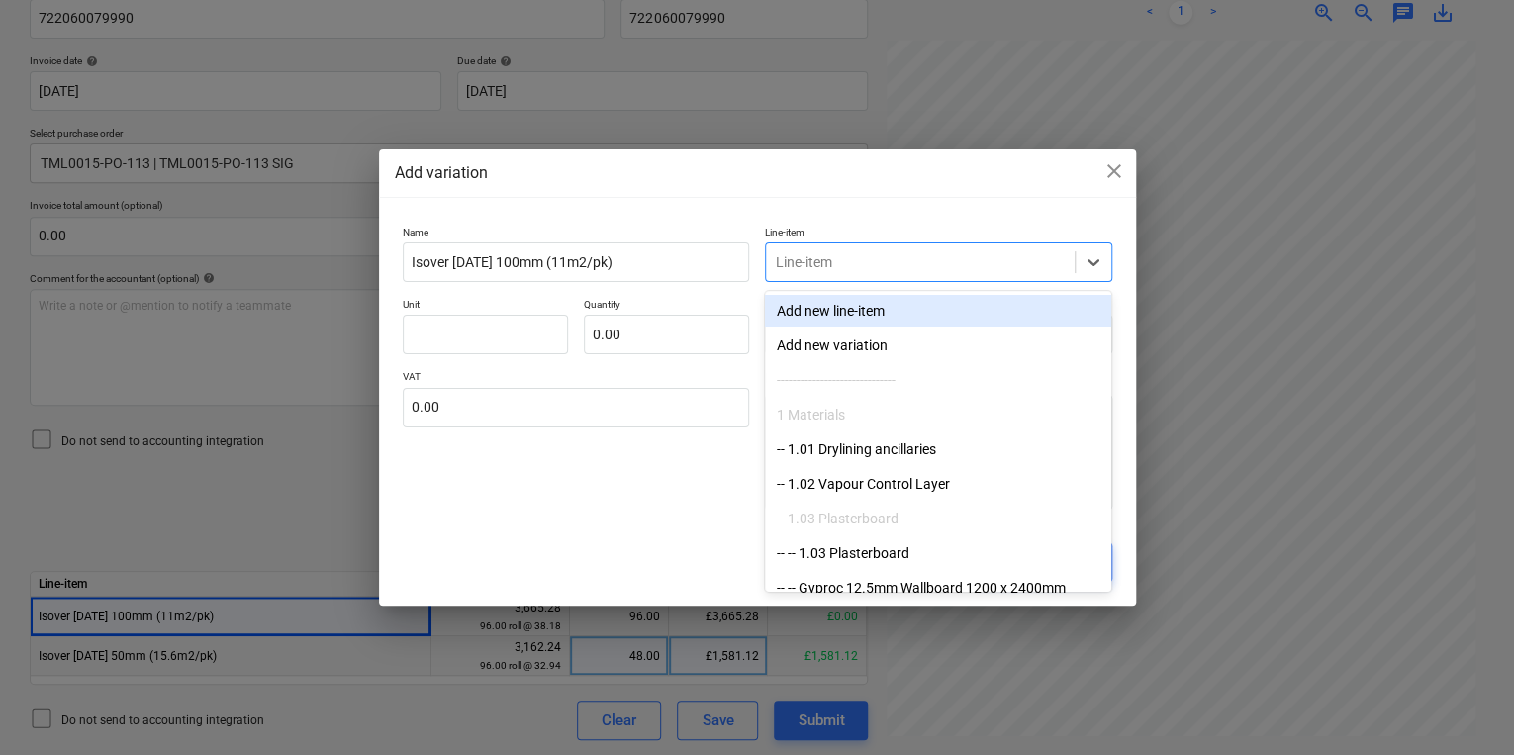
click at [877, 257] on div at bounding box center [920, 262] width 289 height 20
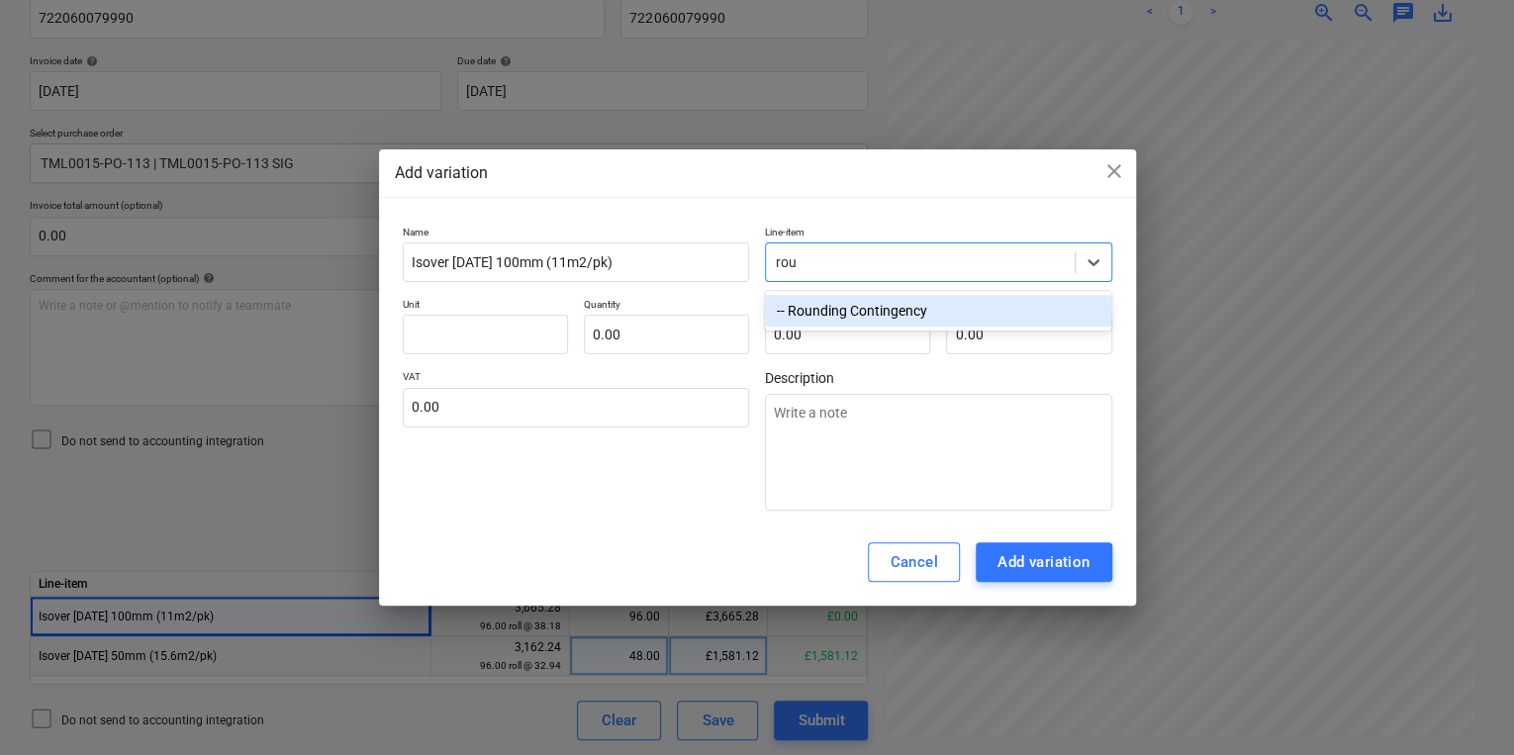
click at [887, 307] on div "-- Rounding Contingency" at bounding box center [938, 311] width 346 height 32
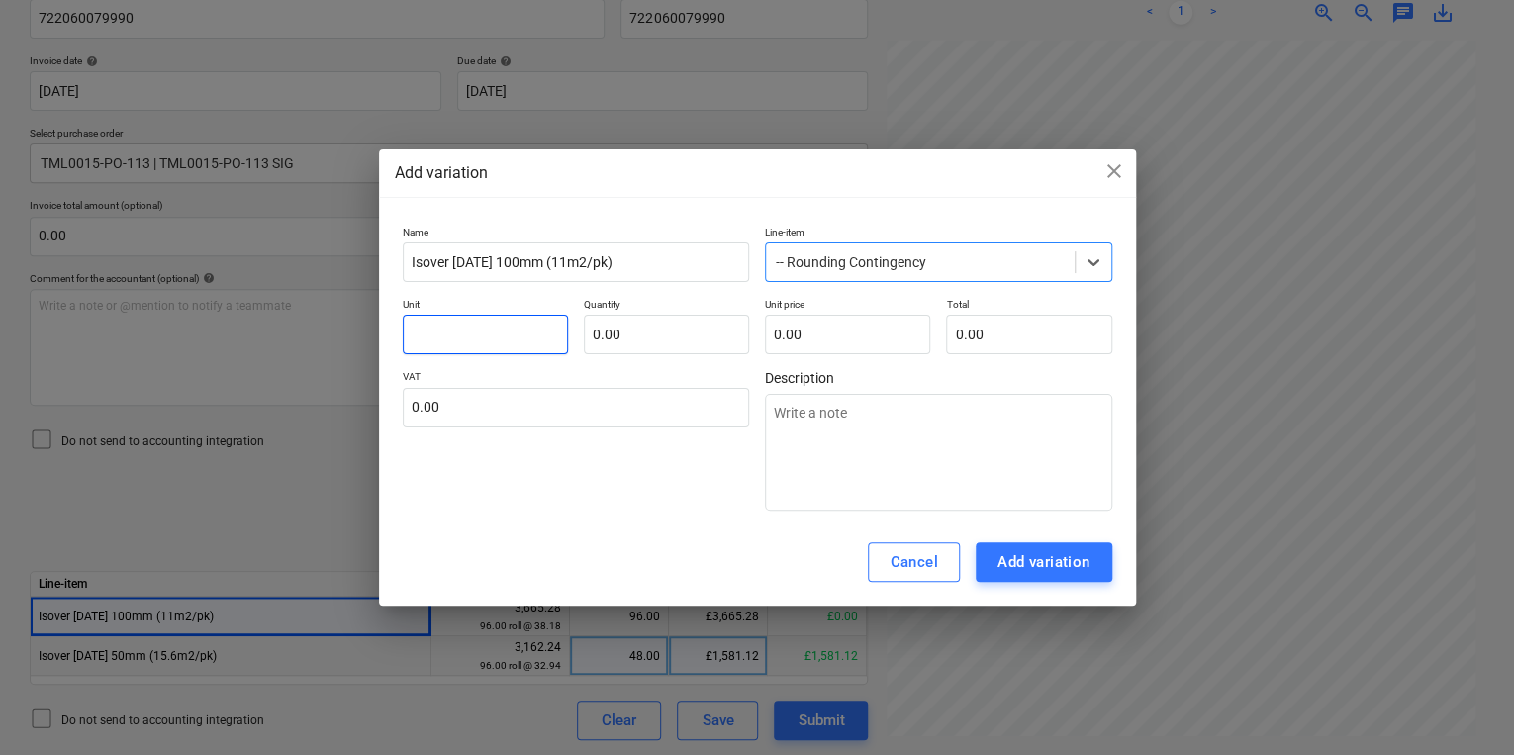
click at [551, 338] on input "text" at bounding box center [485, 335] width 165 height 40
drag, startPoint x: 500, startPoint y: 566, endPoint x: 615, endPoint y: 561, distance: 115.9
click at [503, 566] on div "Cancel Add variation" at bounding box center [757, 561] width 757 height 87
click at [1038, 556] on div "Add variation" at bounding box center [1043, 562] width 93 height 26
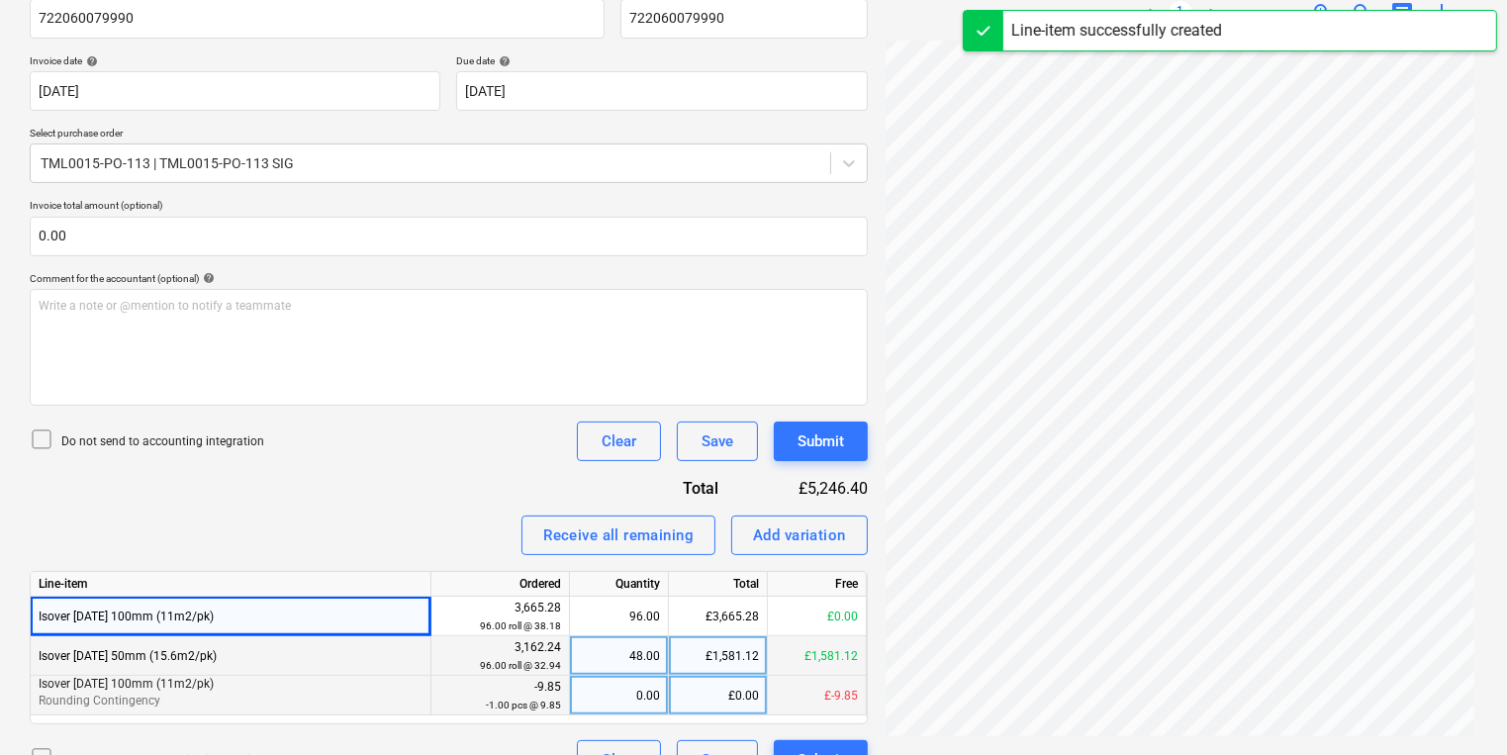
click at [589, 697] on div "0.00" at bounding box center [619, 696] width 82 height 40
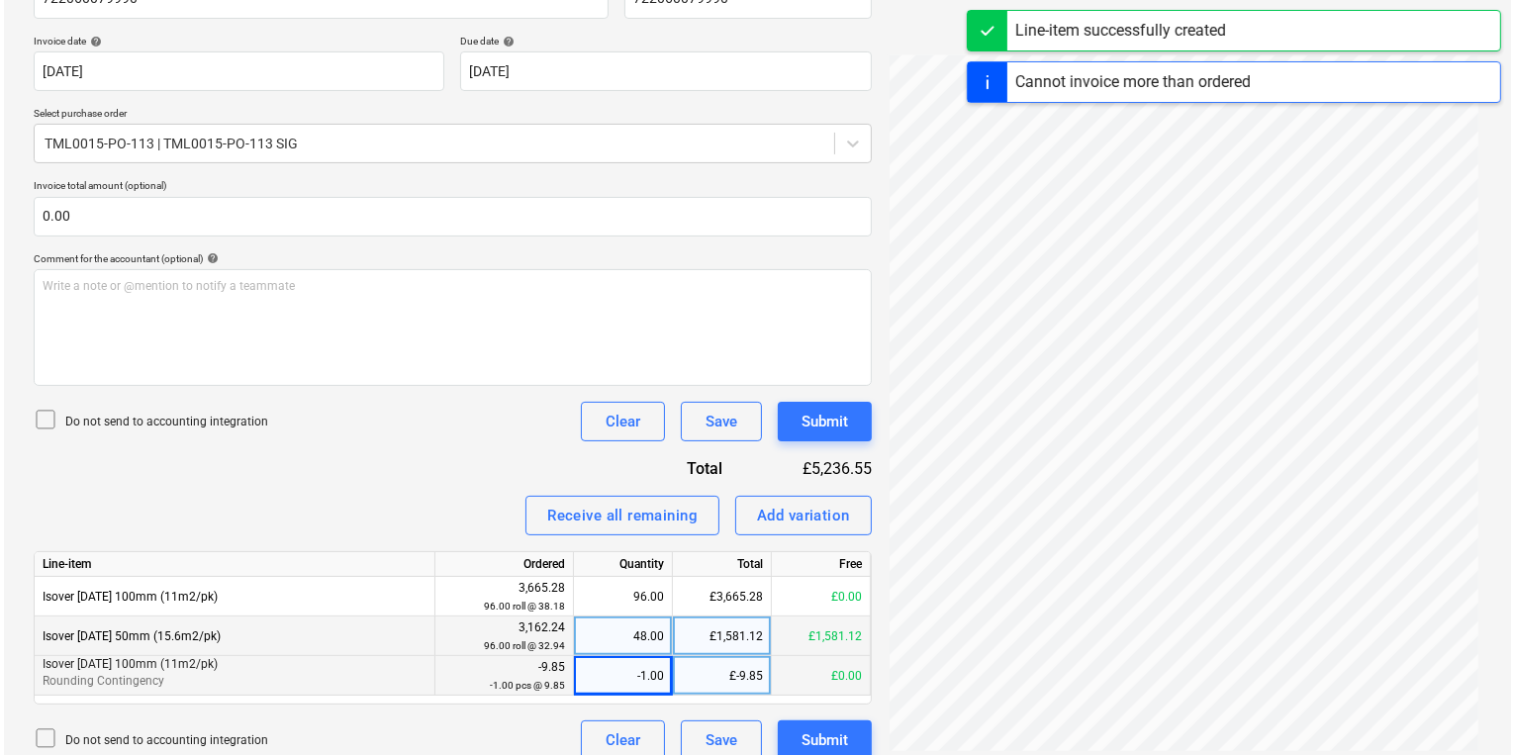
scroll to position [365, 0]
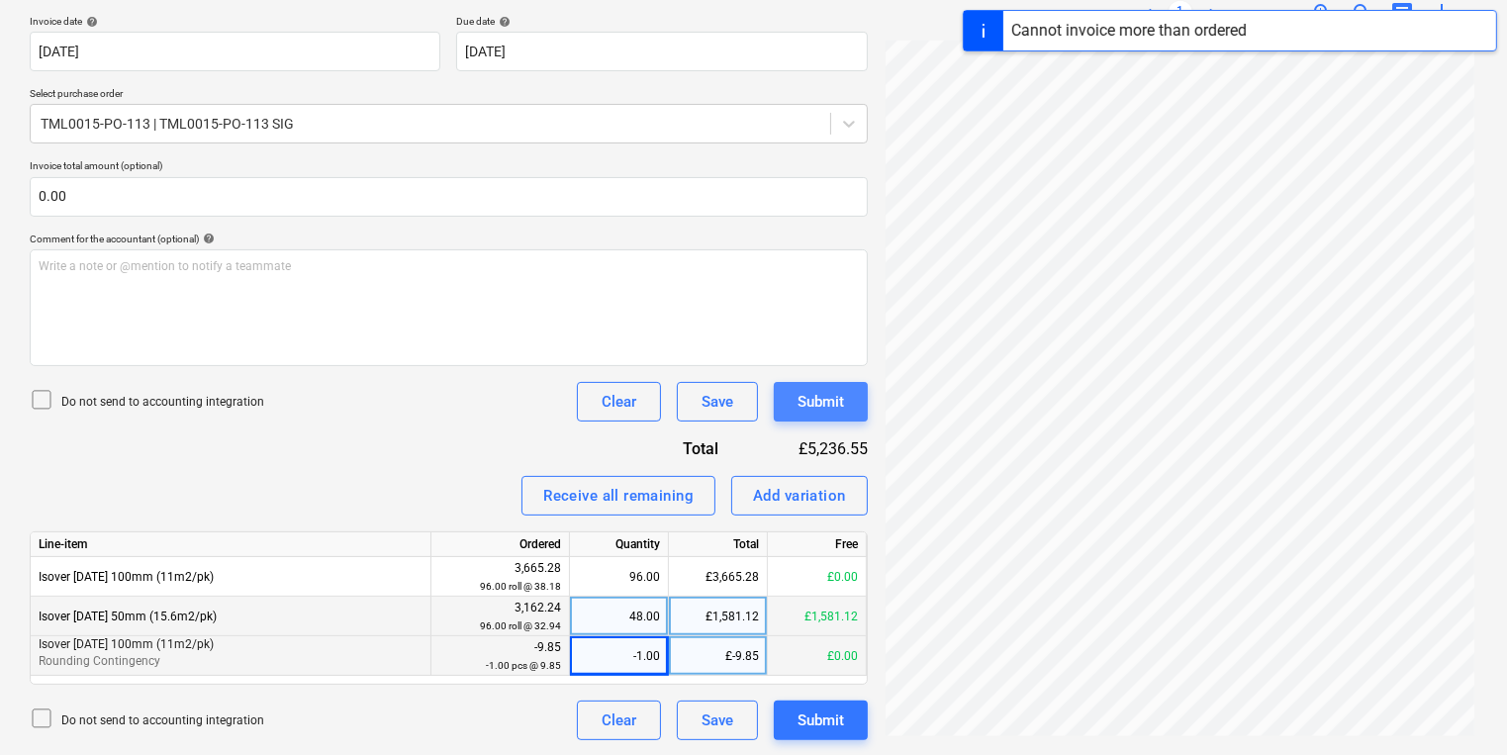
click at [780, 387] on button "Submit" at bounding box center [821, 402] width 94 height 40
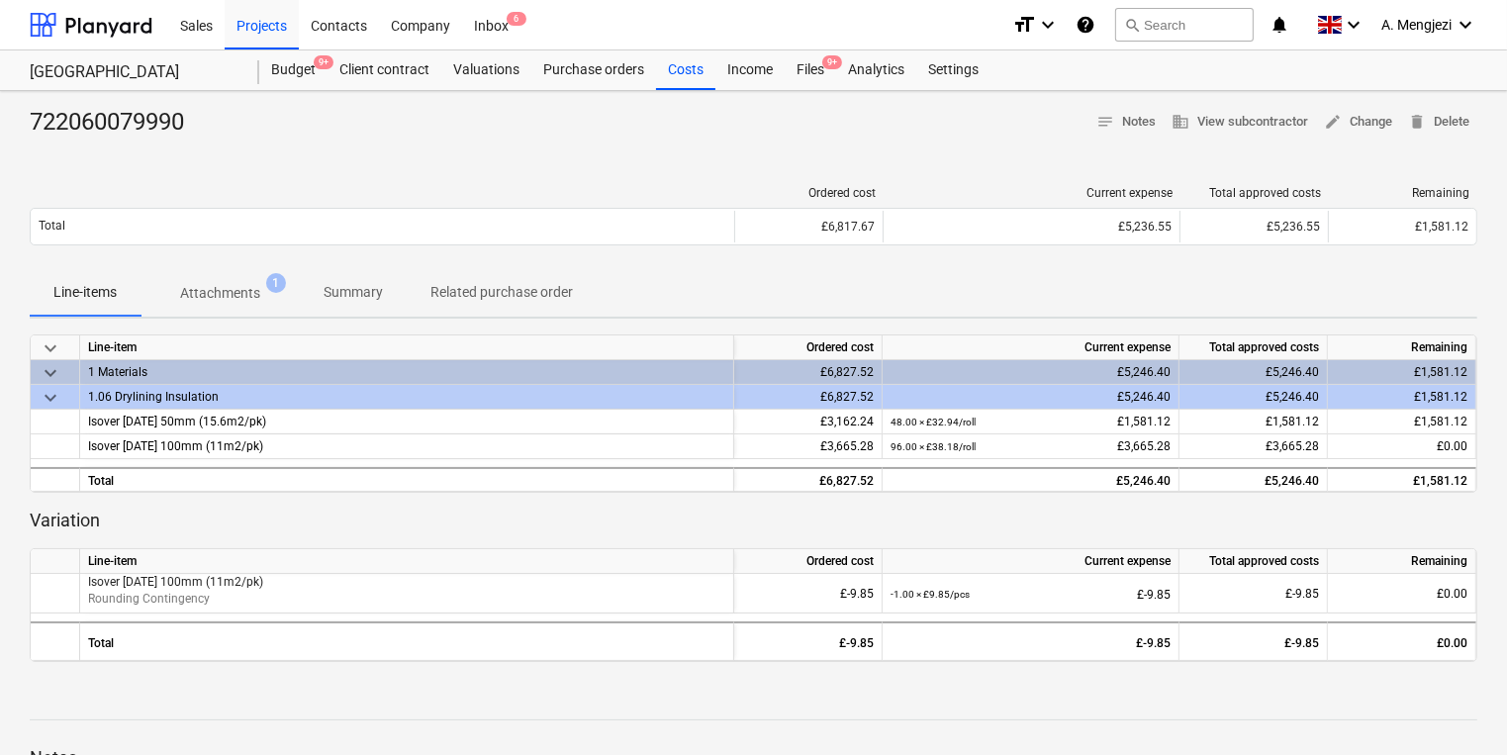
click at [583, 704] on div at bounding box center [753, 702] width 1447 height 16
click at [799, 78] on div "Files 9+" at bounding box center [810, 70] width 51 height 40
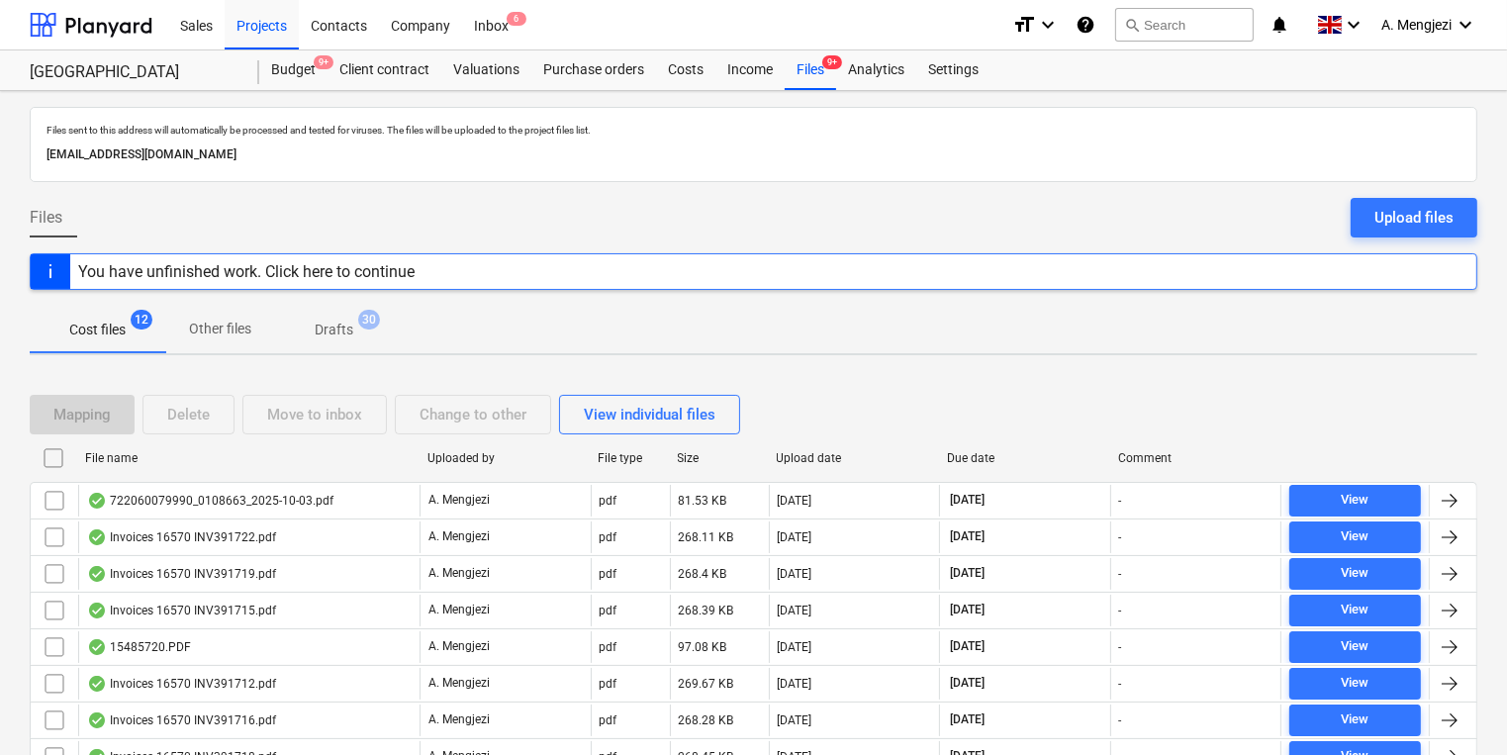
click at [342, 451] on div "File name" at bounding box center [248, 458] width 326 height 14
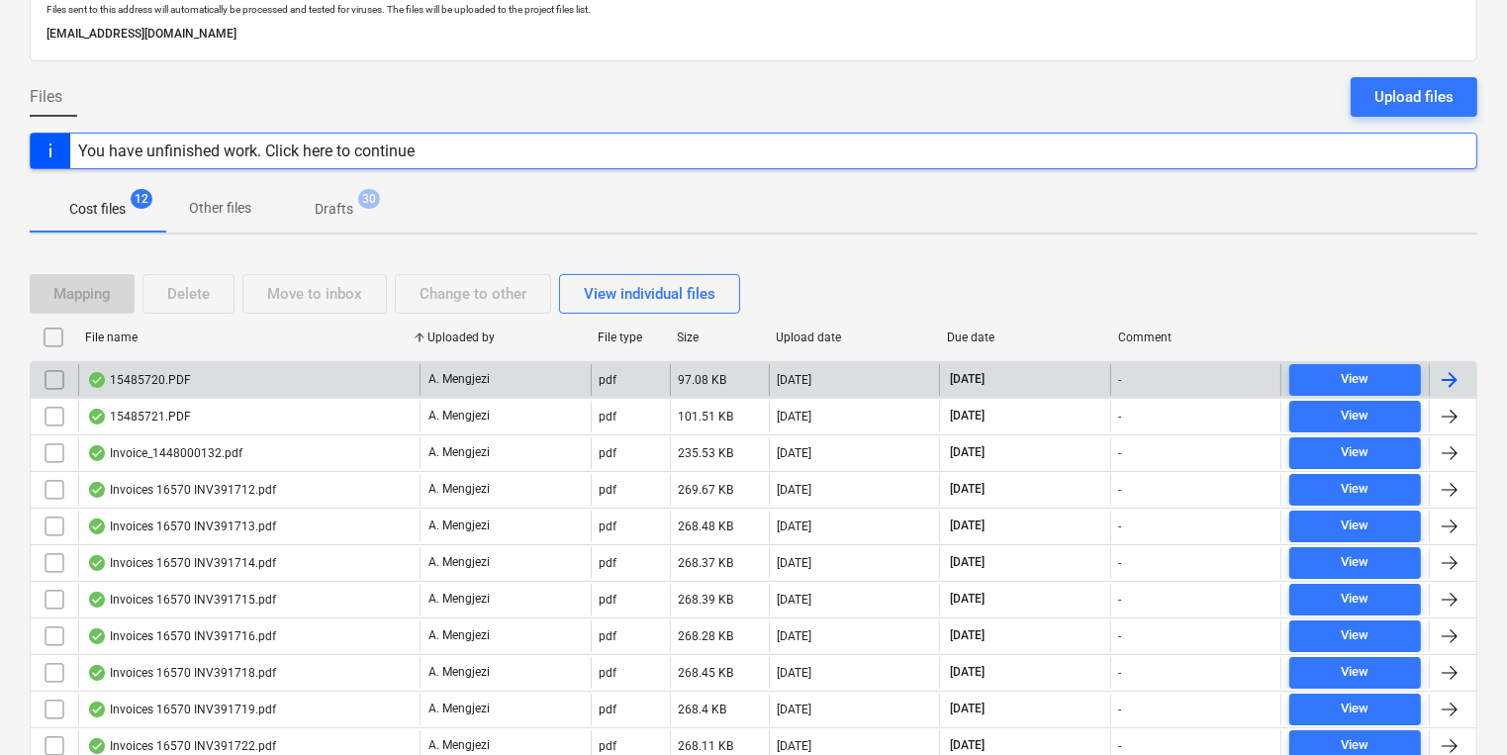
scroll to position [233, 0]
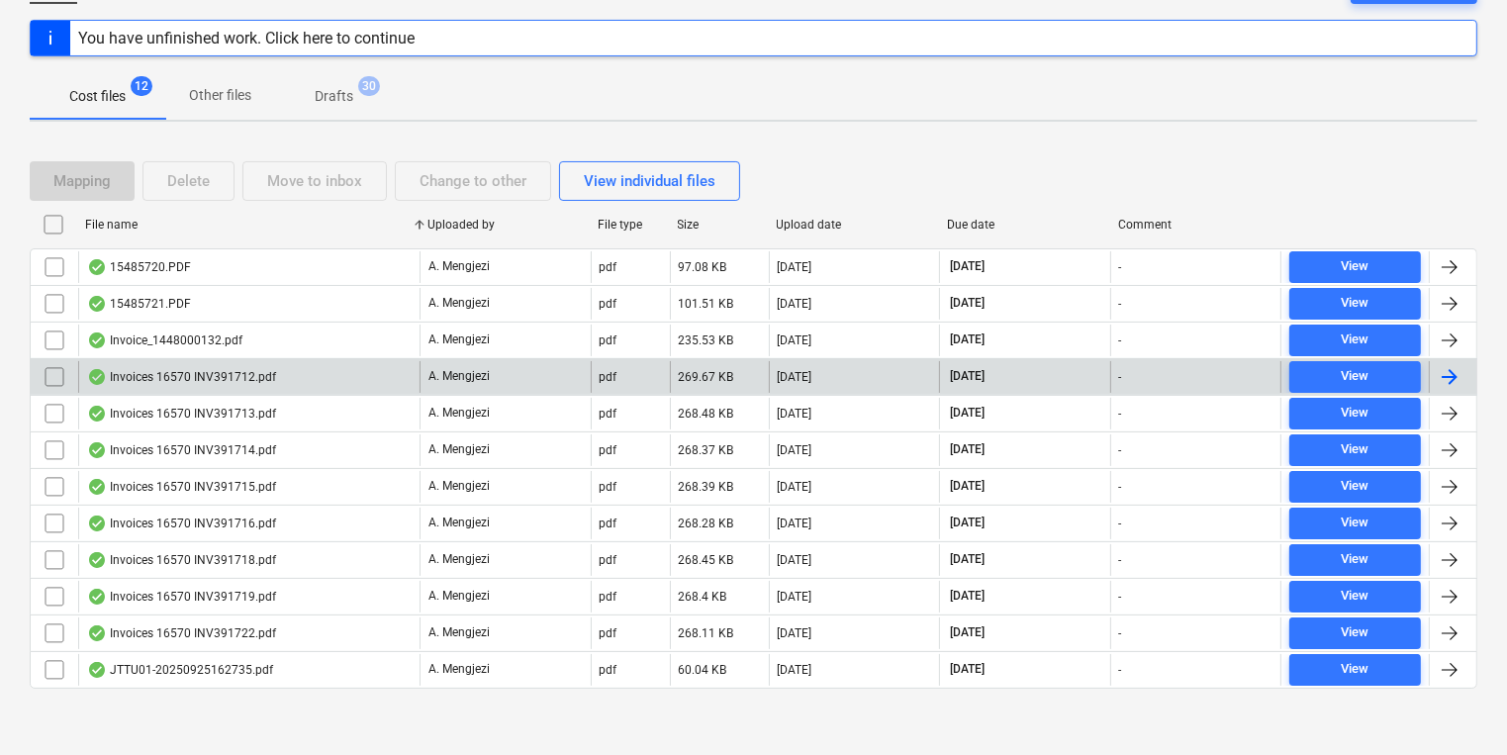
click at [303, 363] on div "Invoices 16570 INV391712.pdf" at bounding box center [248, 377] width 341 height 32
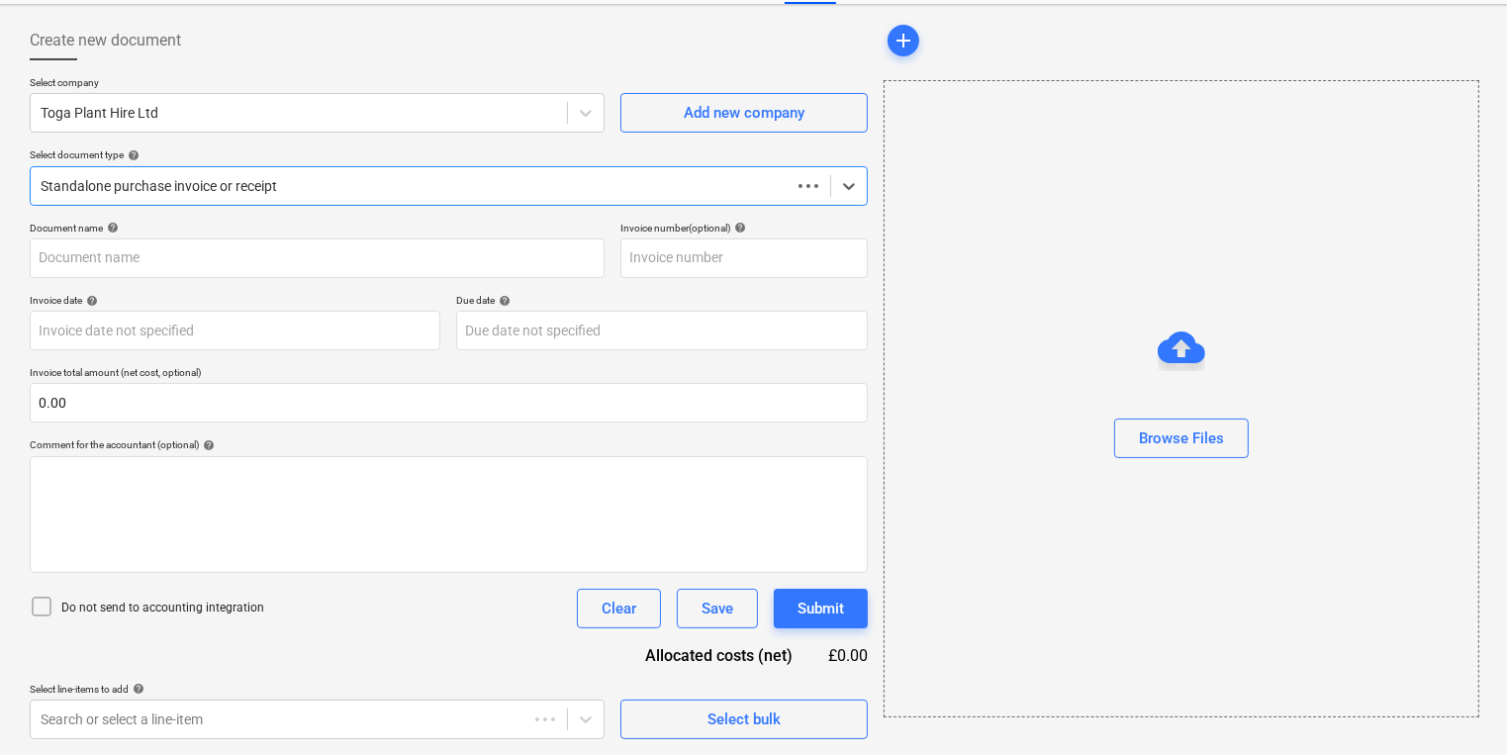
scroll to position [85, 0]
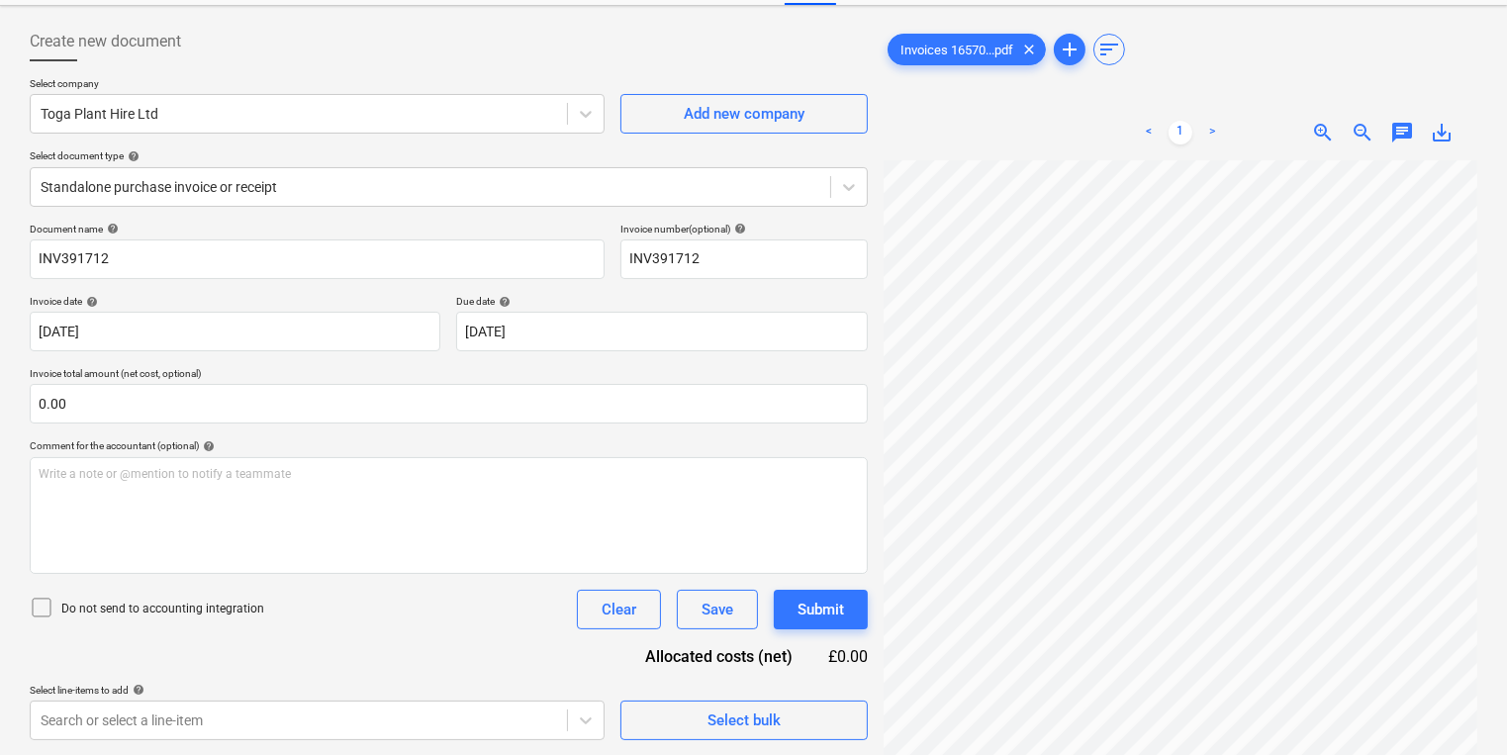
click at [671, 52] on div "Create new document" at bounding box center [449, 42] width 838 height 40
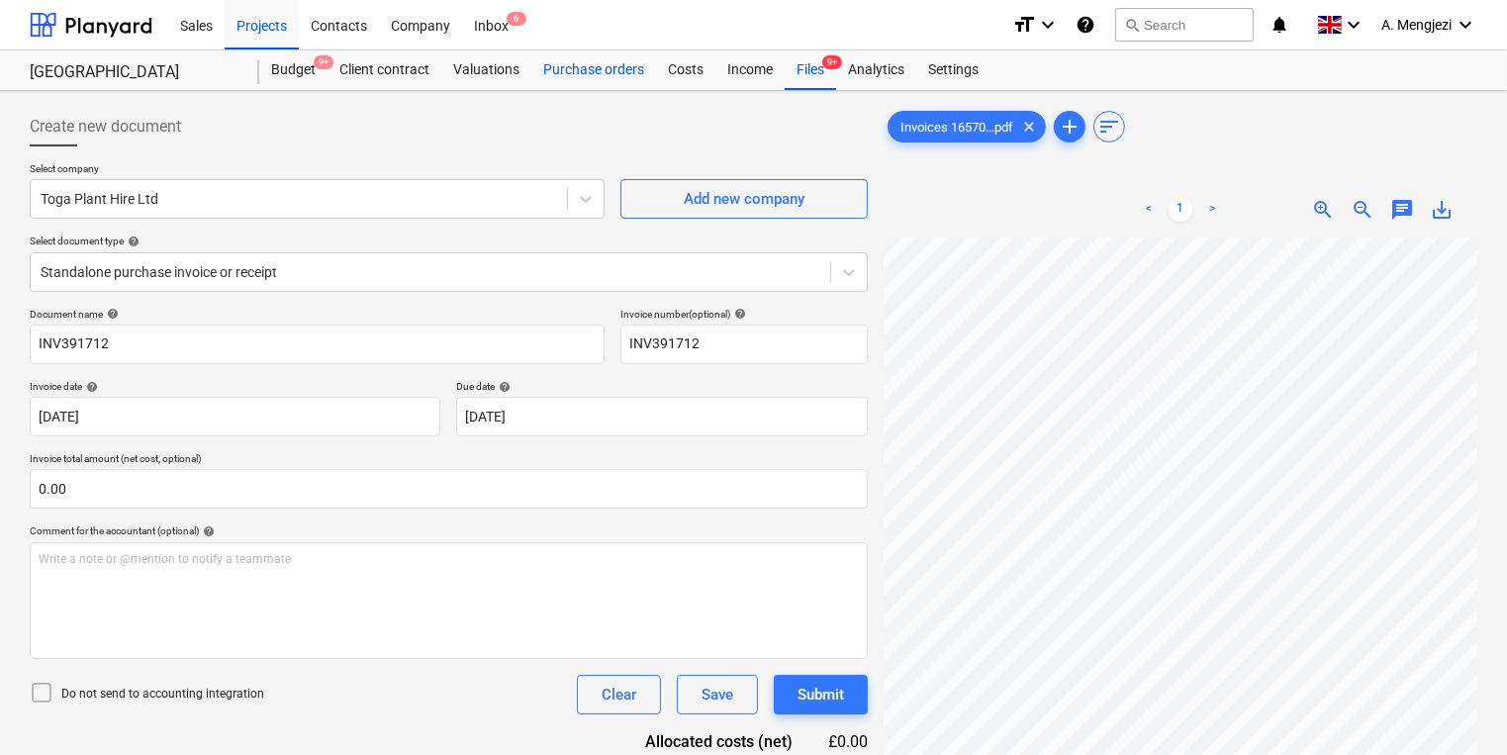
scroll to position [0, 0]
click at [507, 21] on span "6" at bounding box center [517, 19] width 20 height 14
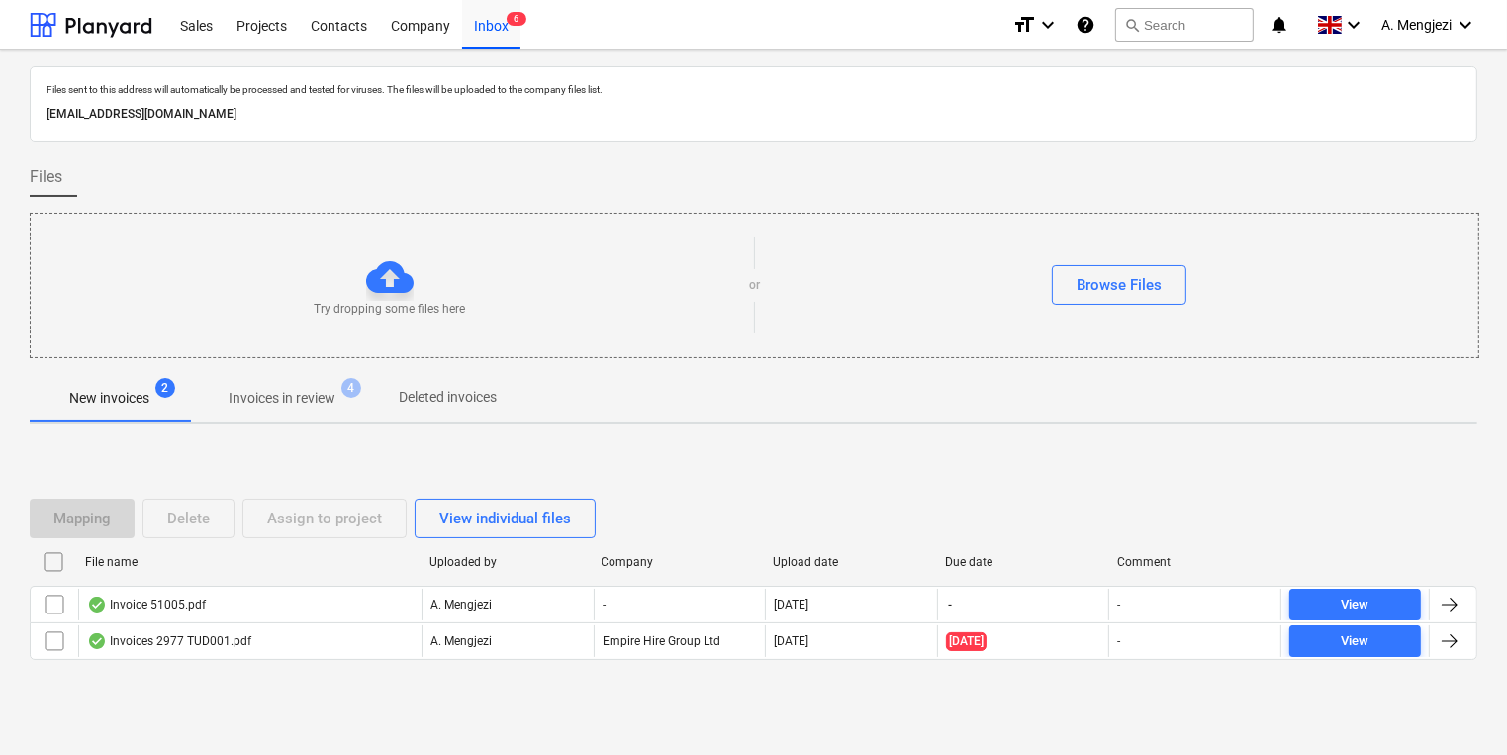
click at [248, 412] on span "Invoices in review 4" at bounding box center [282, 398] width 186 height 36
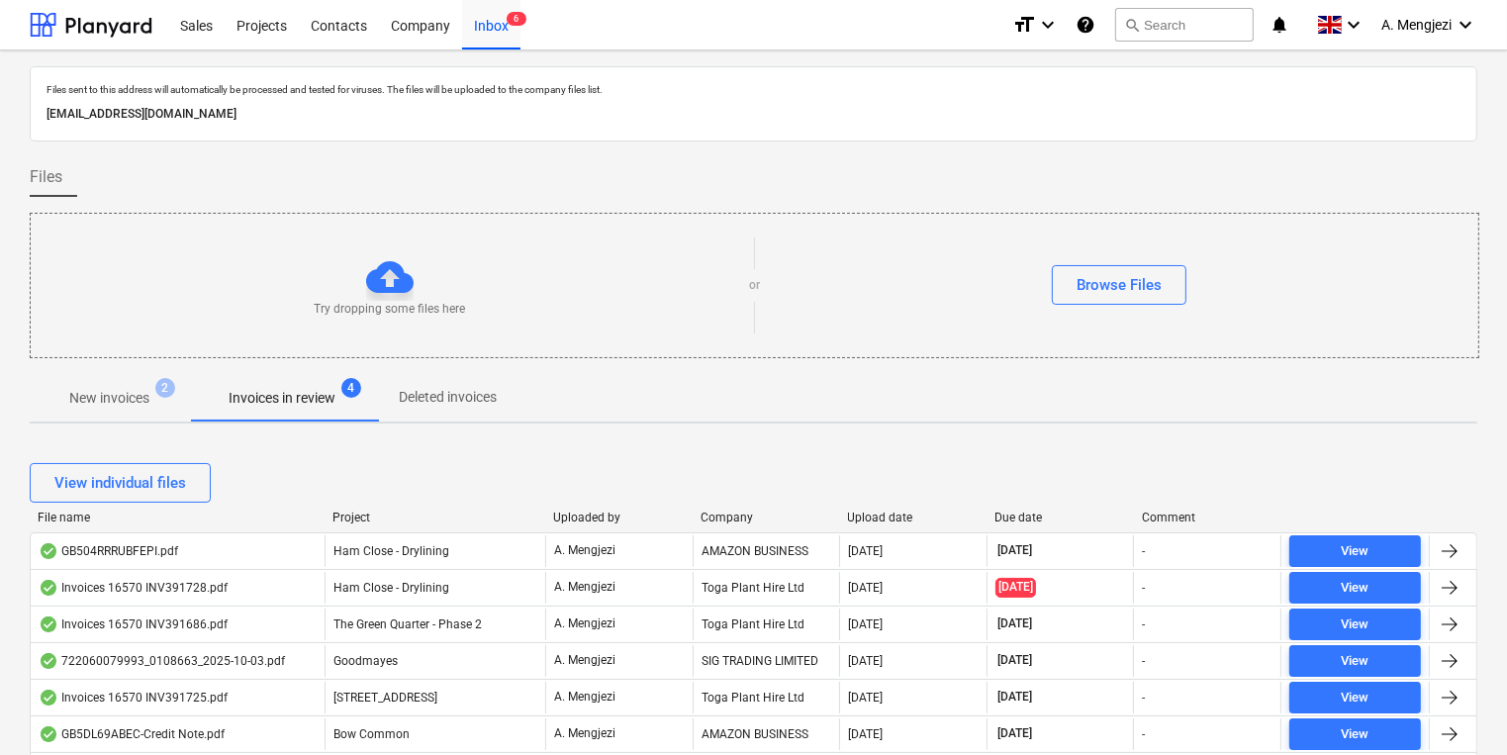
click at [290, 495] on div "View individual files" at bounding box center [753, 483] width 1447 height 40
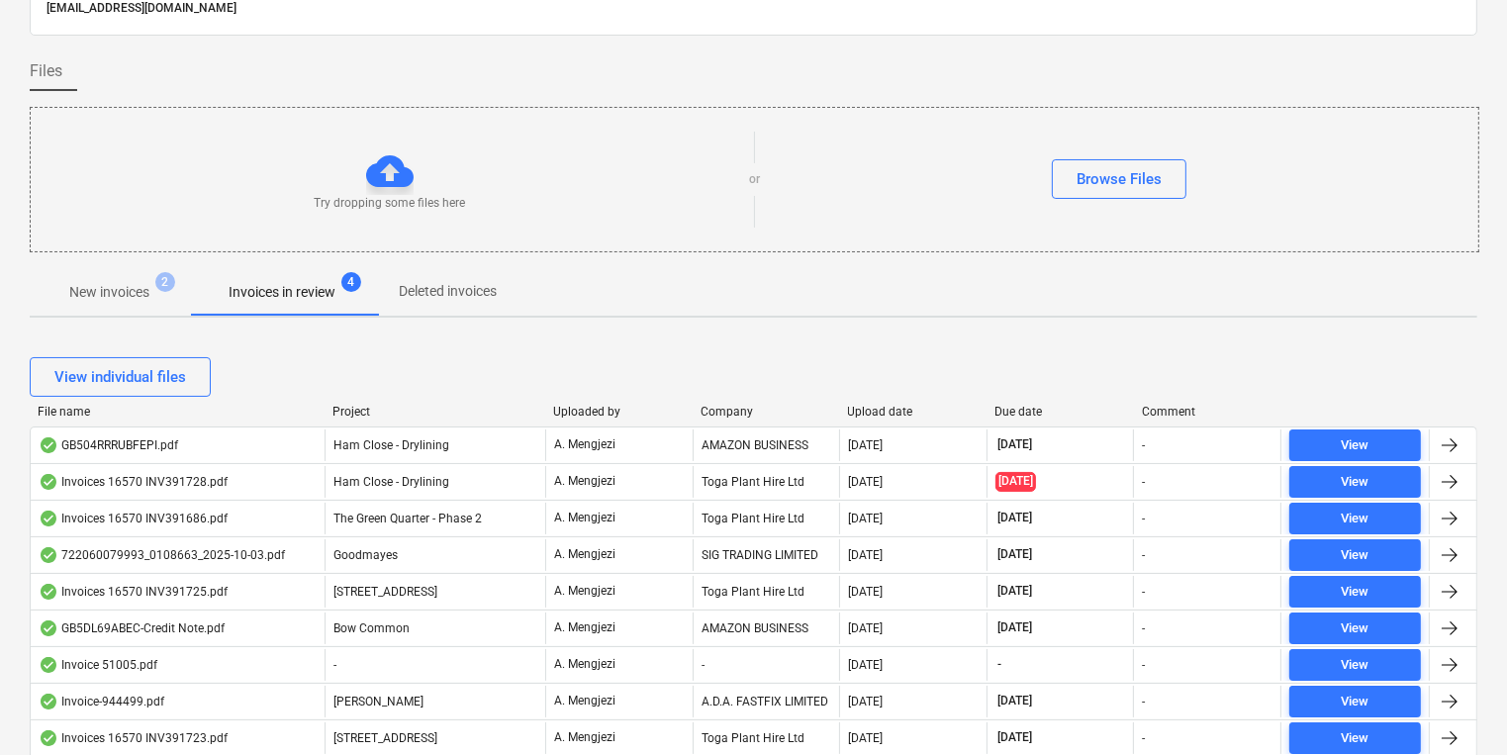
click at [737, 405] on div "Company" at bounding box center [766, 412] width 132 height 14
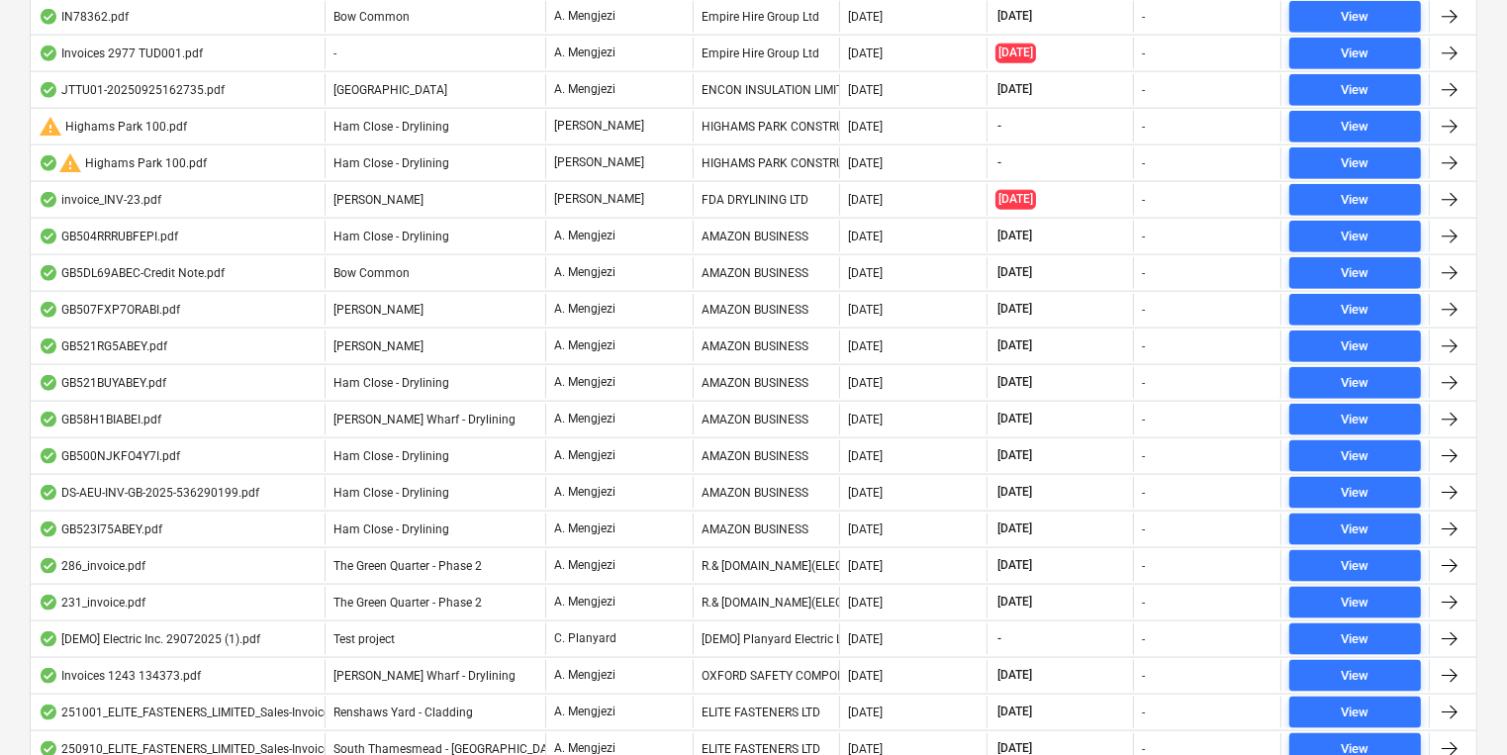
scroll to position [2797, 0]
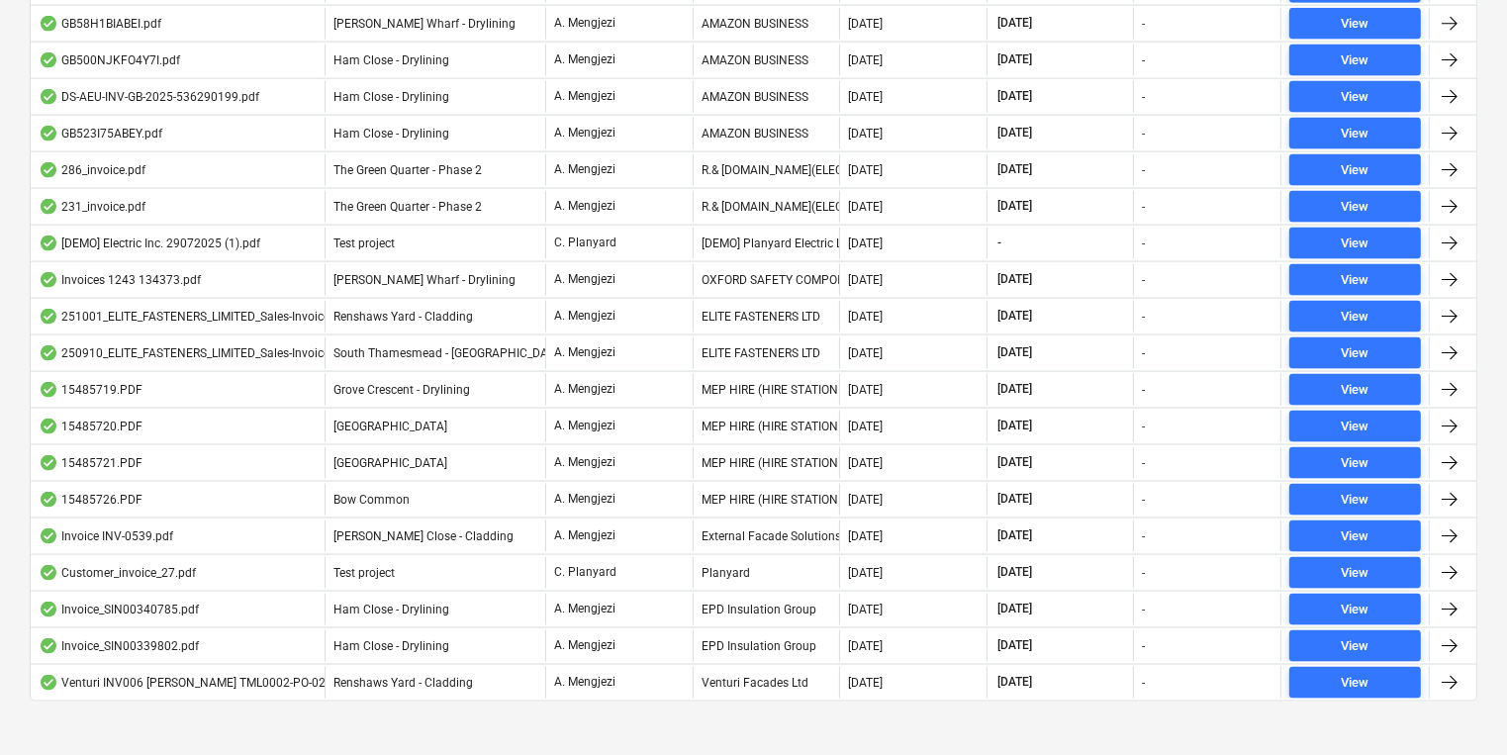
click at [625, 709] on div at bounding box center [753, 717] width 1447 height 16
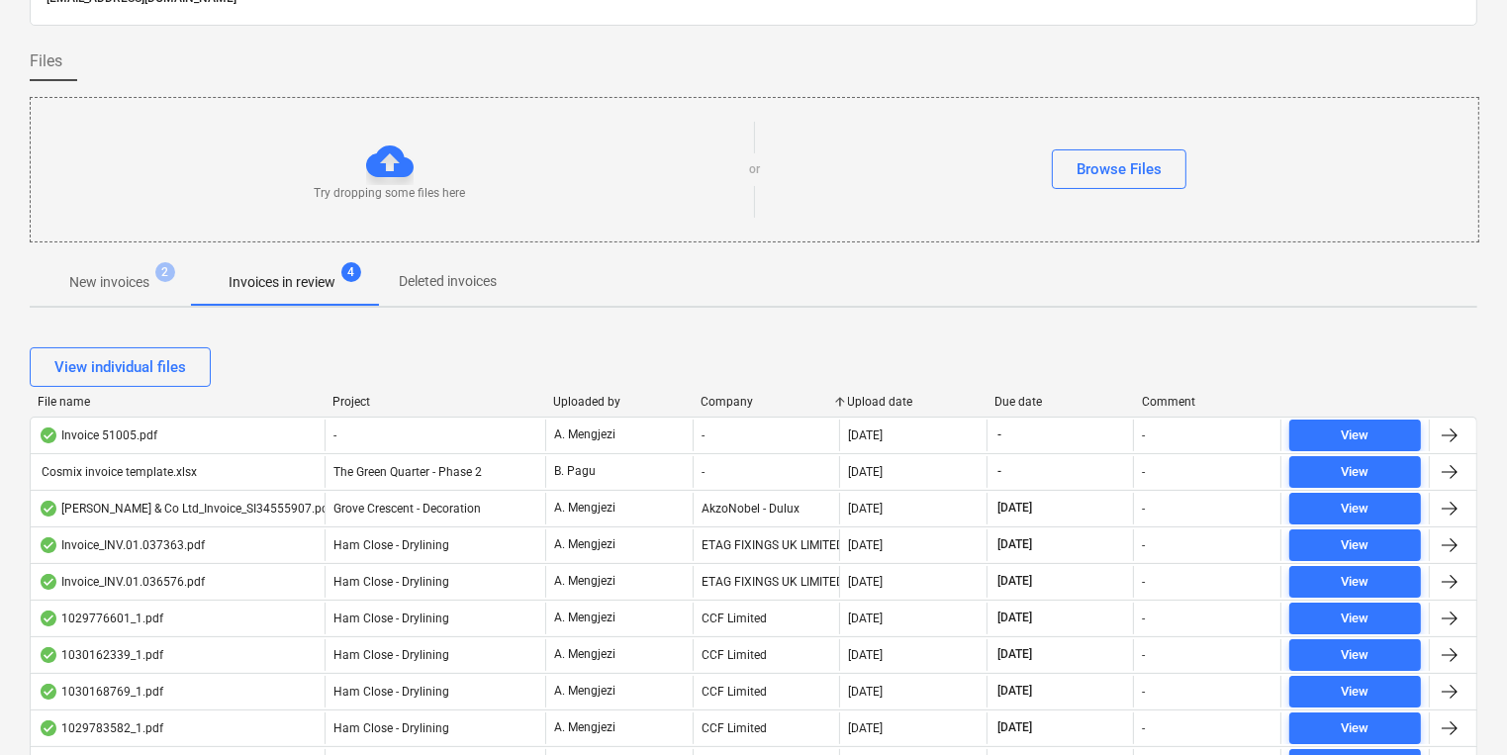
scroll to position [0, 0]
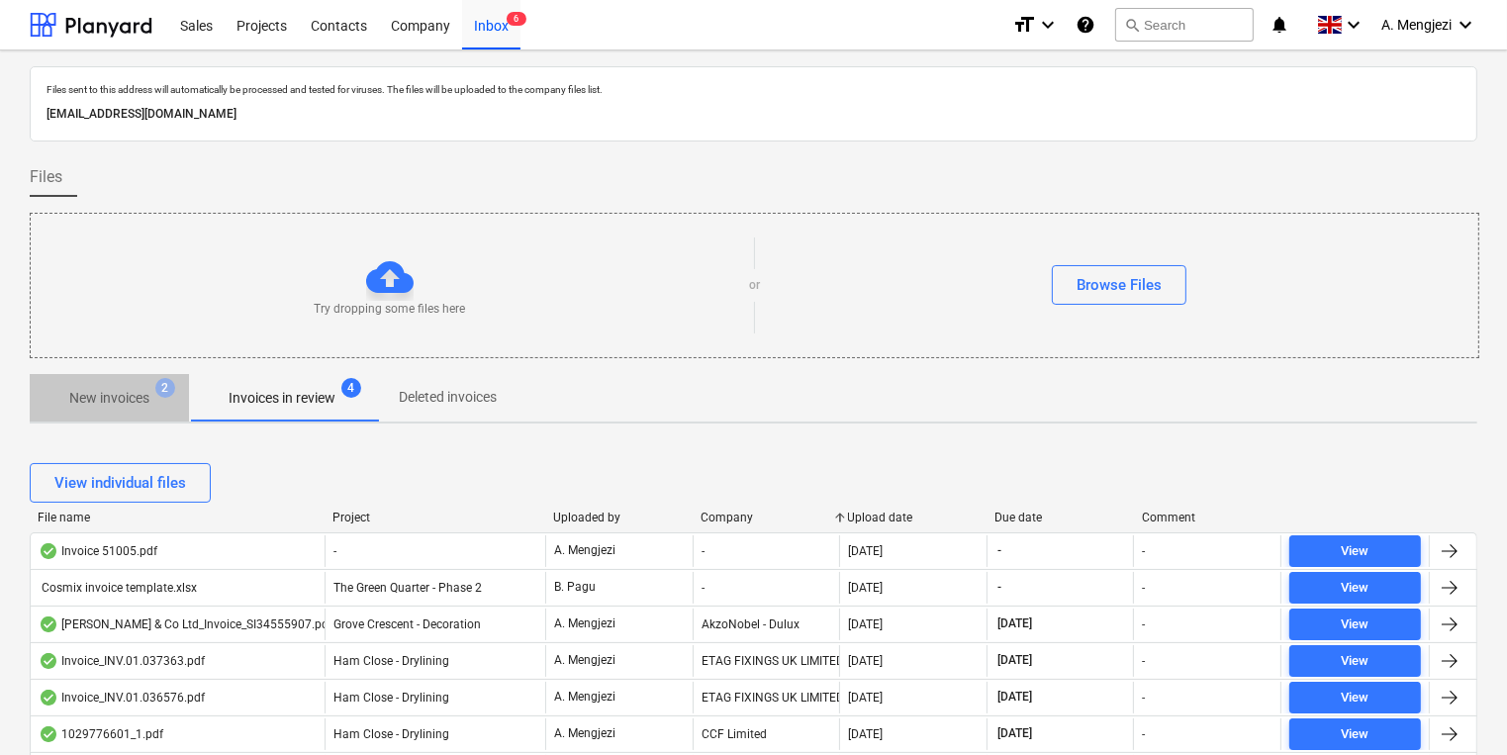
click at [131, 380] on span "New invoices 2" at bounding box center [109, 398] width 159 height 36
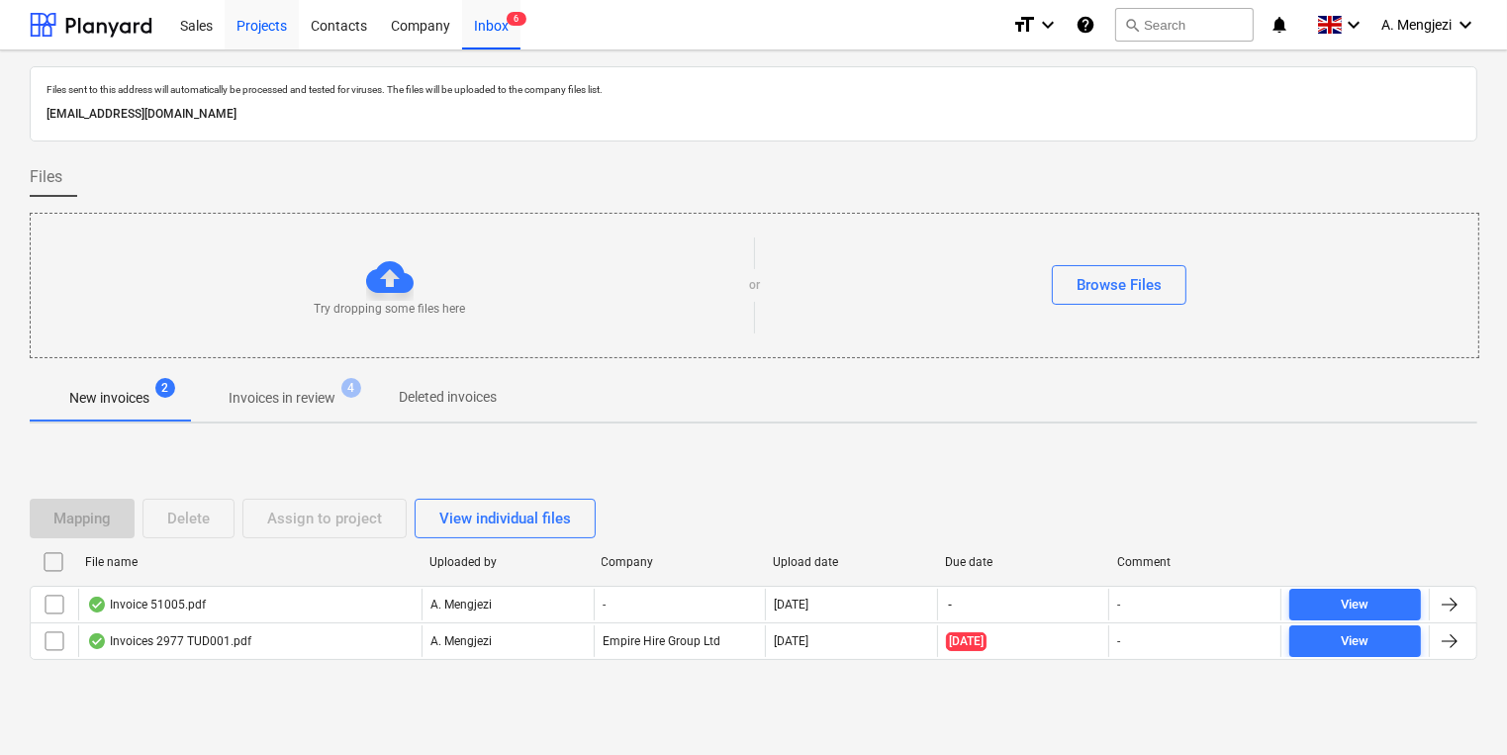
click at [242, 44] on div "Projects" at bounding box center [262, 24] width 74 height 50
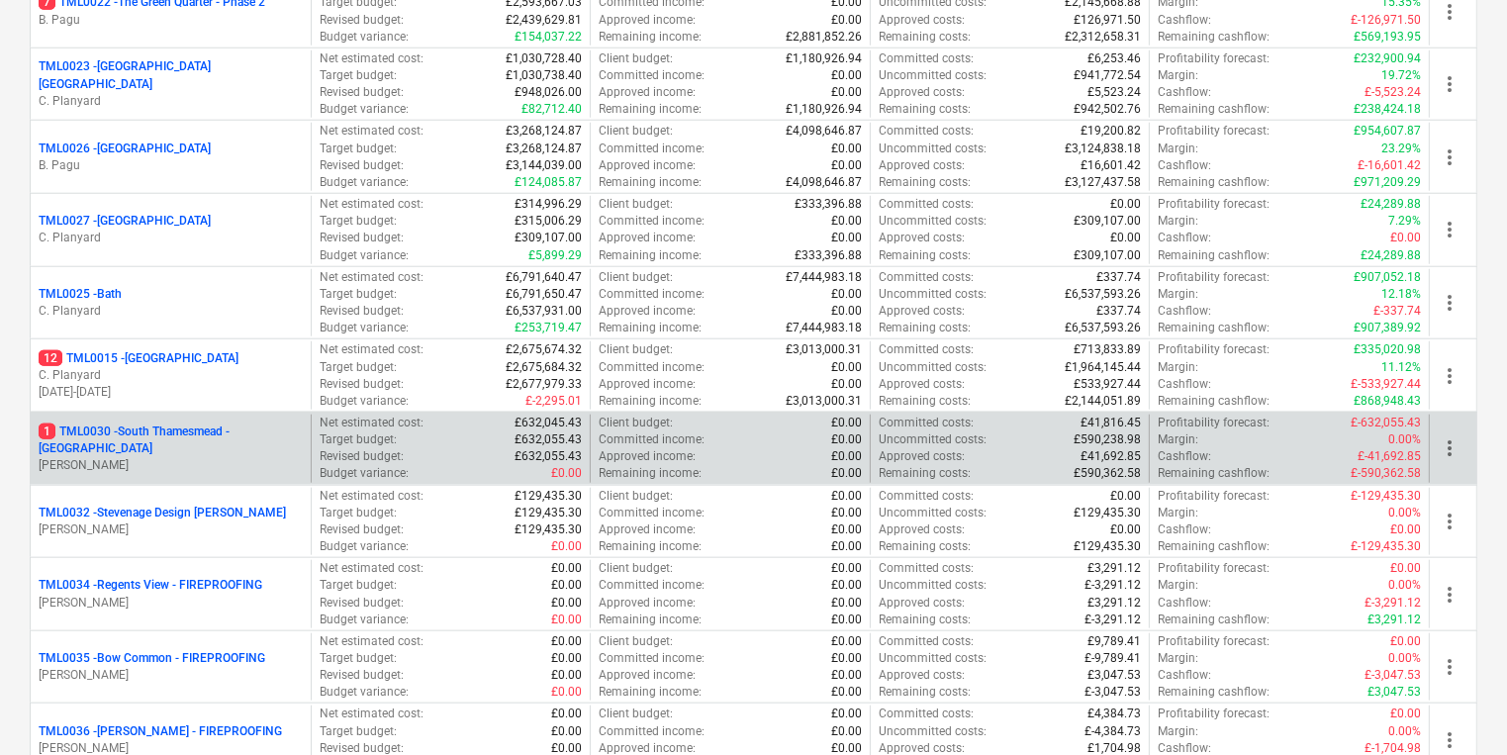
scroll to position [1900, 0]
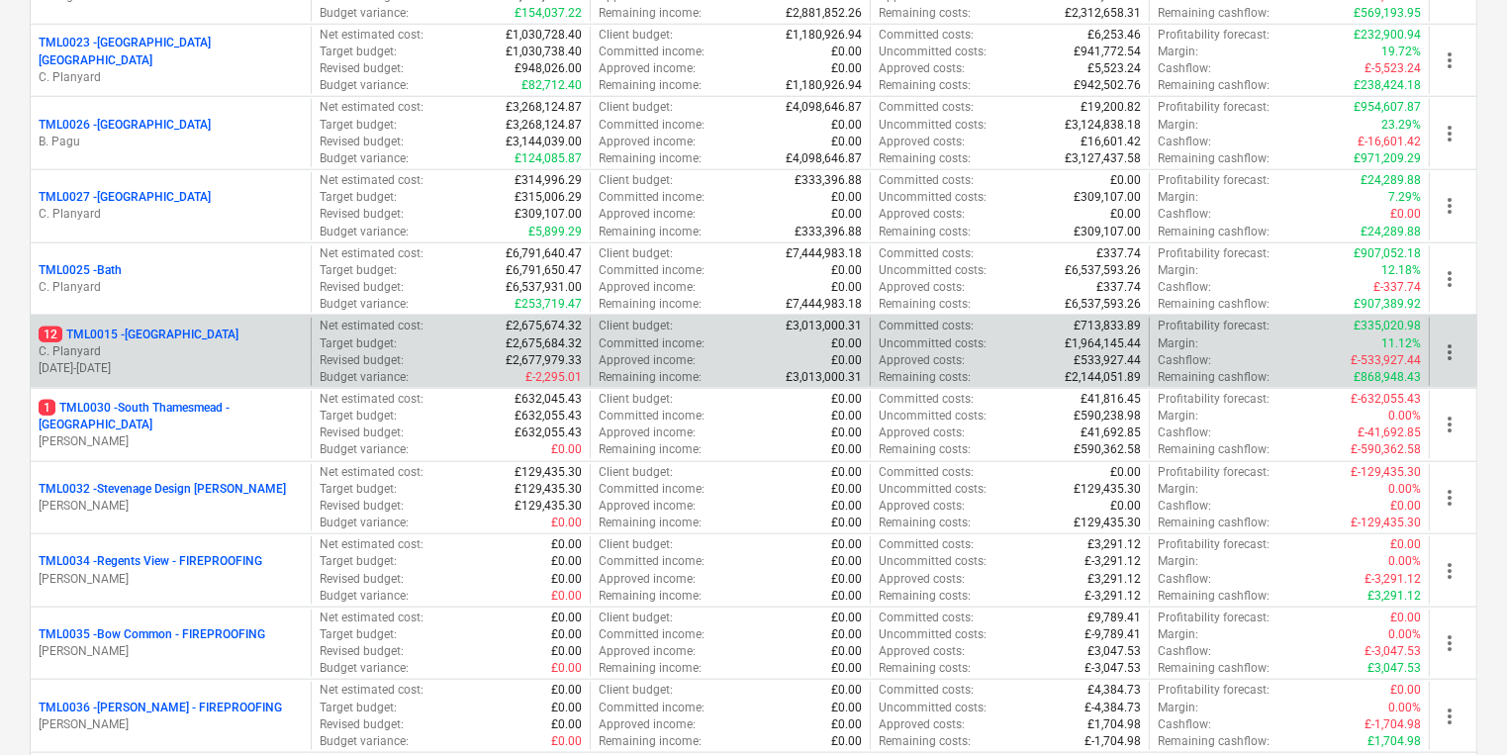
click at [237, 347] on p "C. Planyard" at bounding box center [171, 351] width 264 height 17
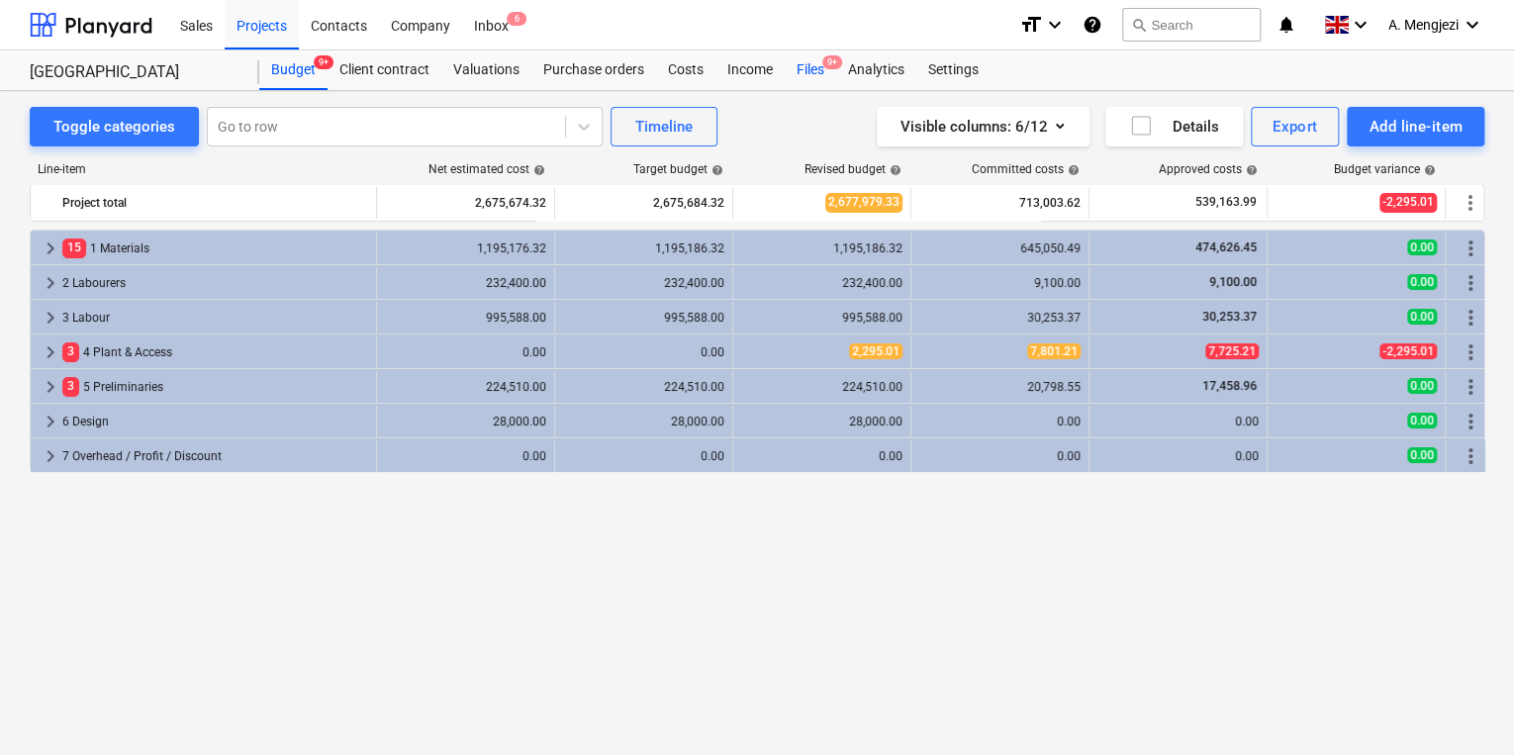
click at [799, 63] on div "Files 9+" at bounding box center [810, 70] width 51 height 40
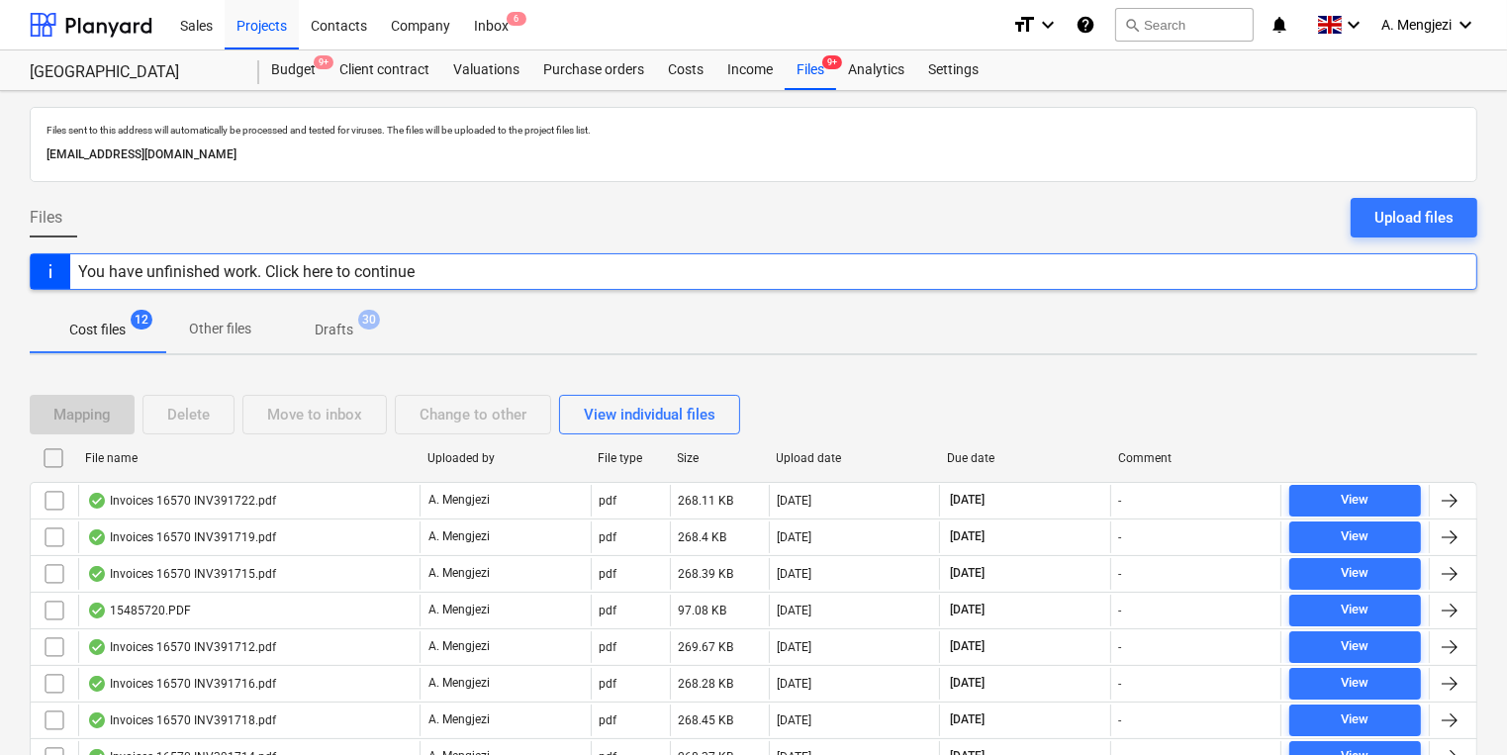
click at [266, 371] on div "Mapping Delete Move to inbox Change to other View individual files File name Up…" at bounding box center [753, 666] width 1447 height 591
click at [264, 455] on div "File name" at bounding box center [248, 458] width 326 height 14
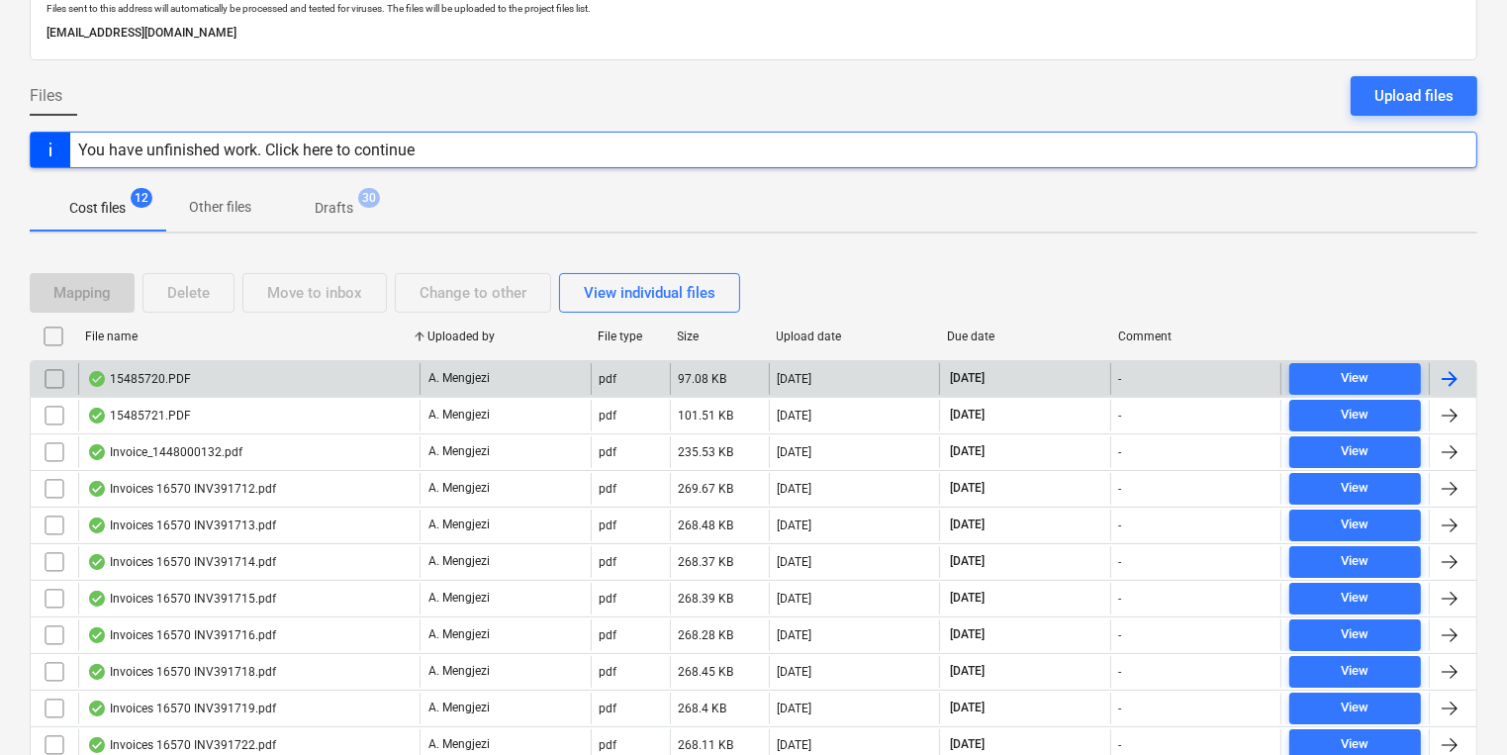
scroll to position [233, 0]
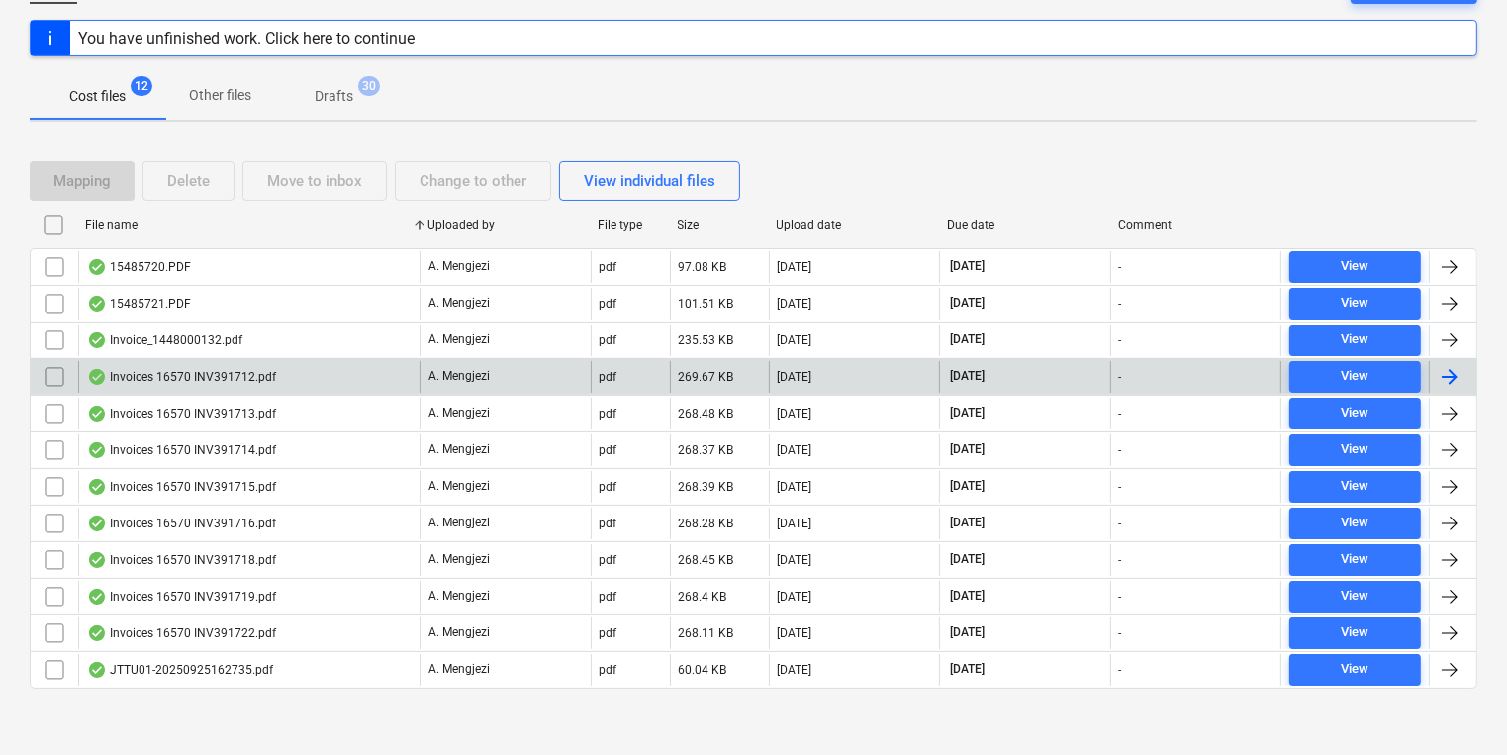
click at [276, 368] on div "Invoices 16570 INV391712.pdf" at bounding box center [248, 377] width 341 height 32
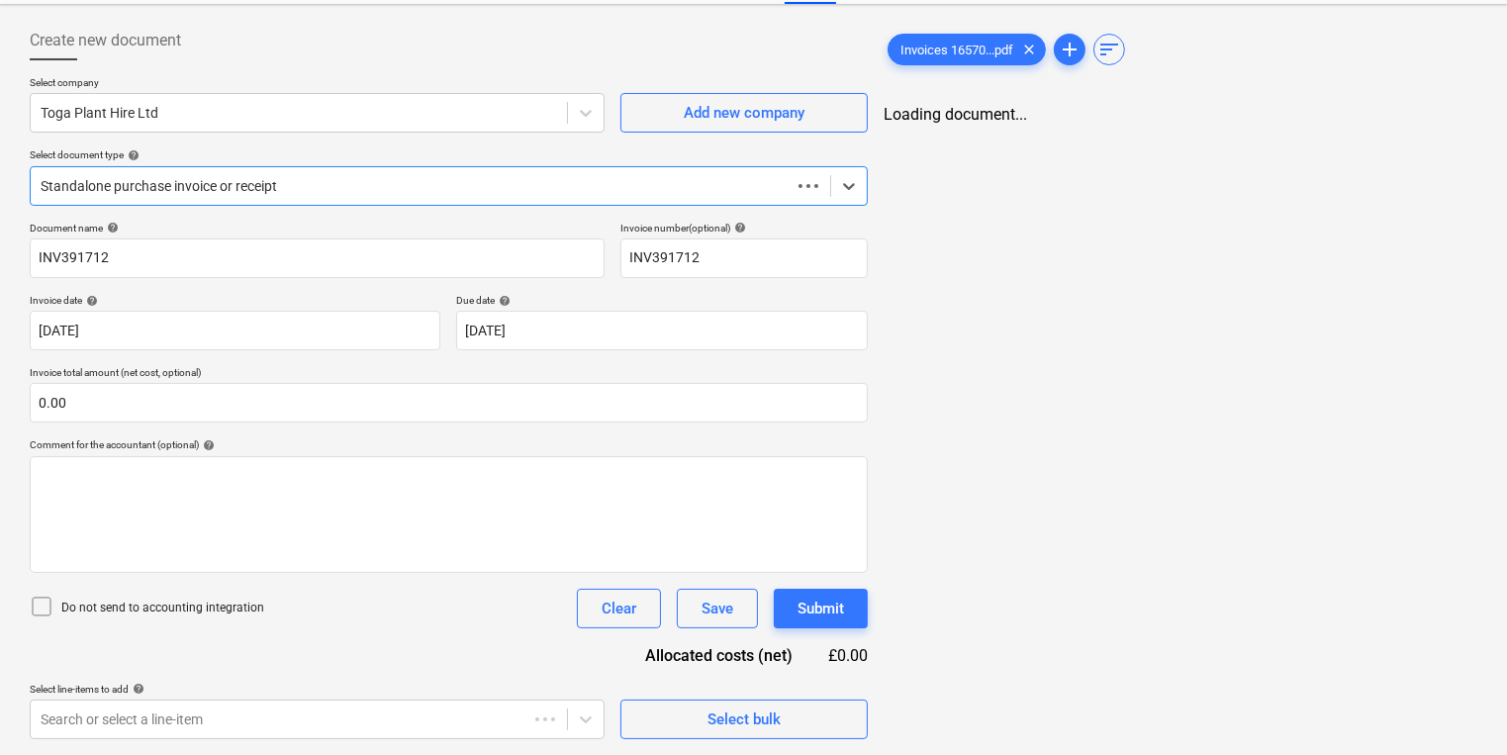
scroll to position [85, 0]
click at [362, 592] on div "Do not send to accounting integration Clear Save Submit" at bounding box center [449, 610] width 838 height 40
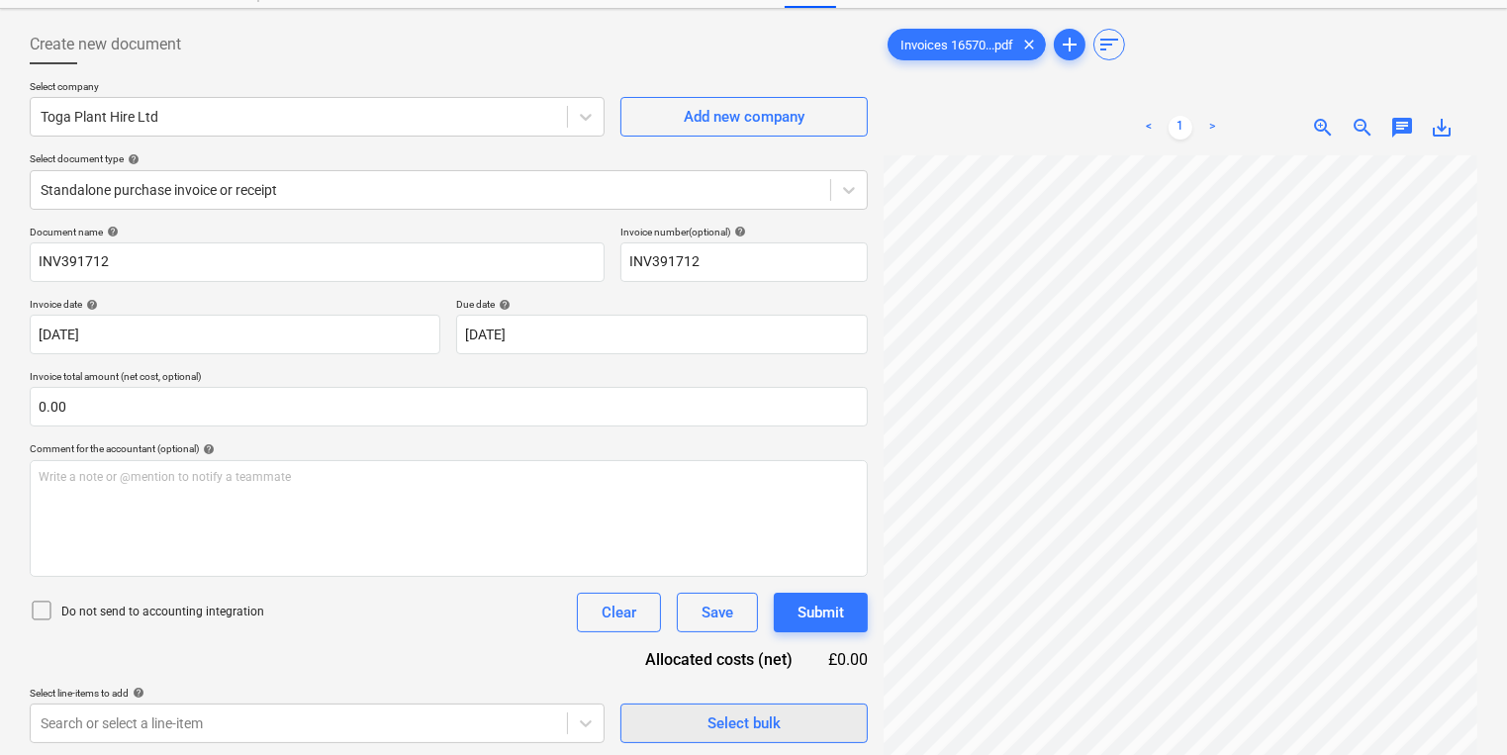
scroll to position [0, 0]
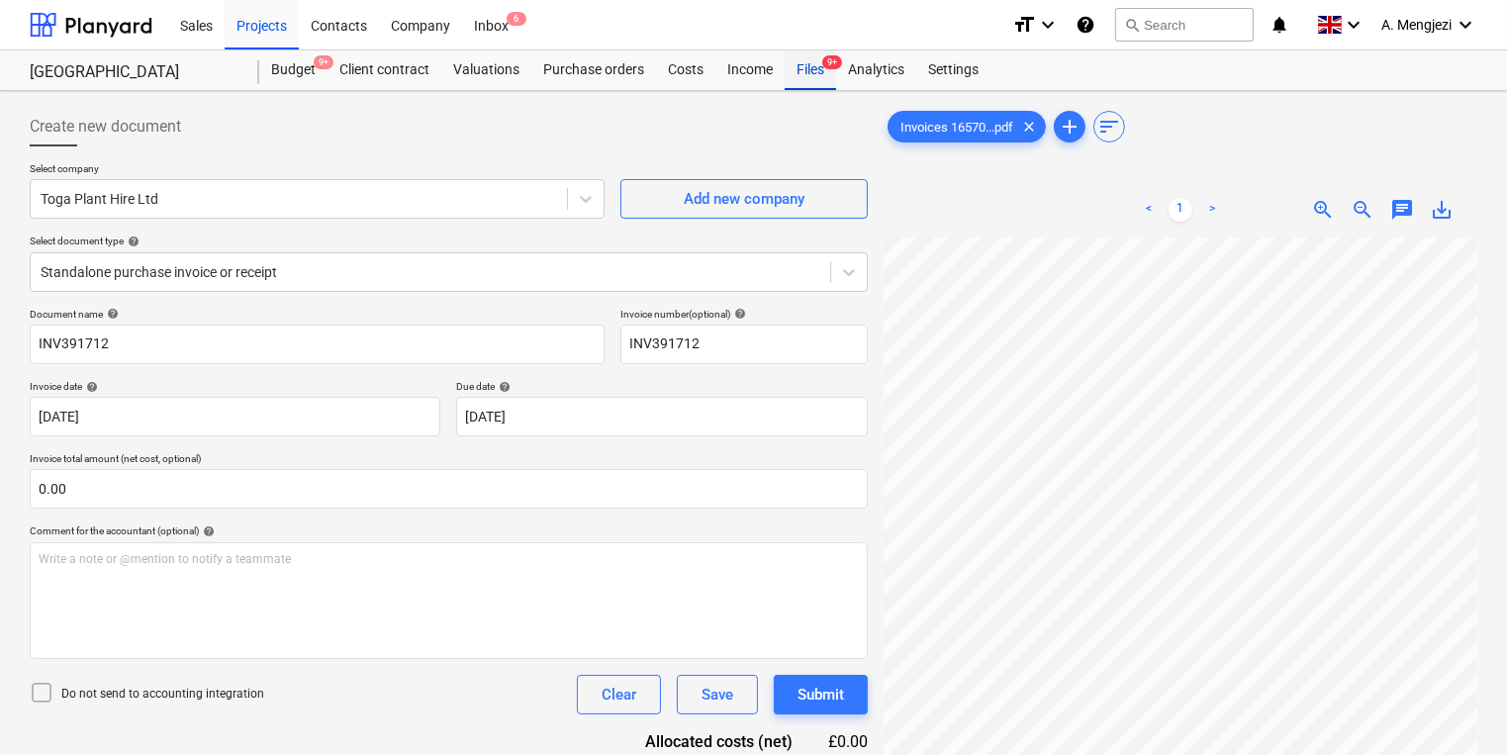
click at [821, 74] on div "Files 9+" at bounding box center [810, 70] width 51 height 40
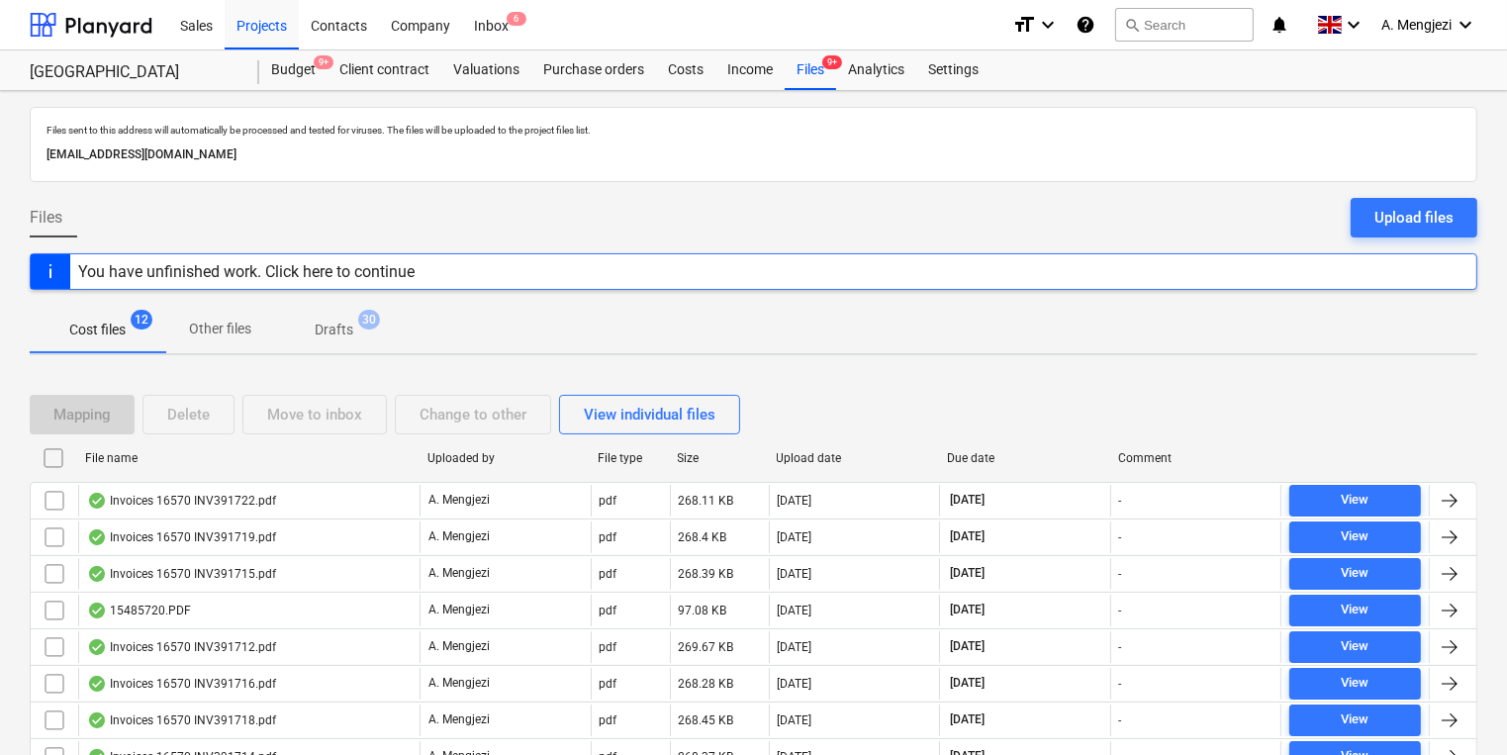
click at [348, 439] on div "Mapping Delete Move to inbox Change to other View individual files" at bounding box center [753, 414] width 1447 height 55
click at [347, 455] on div "File name" at bounding box center [248, 458] width 326 height 14
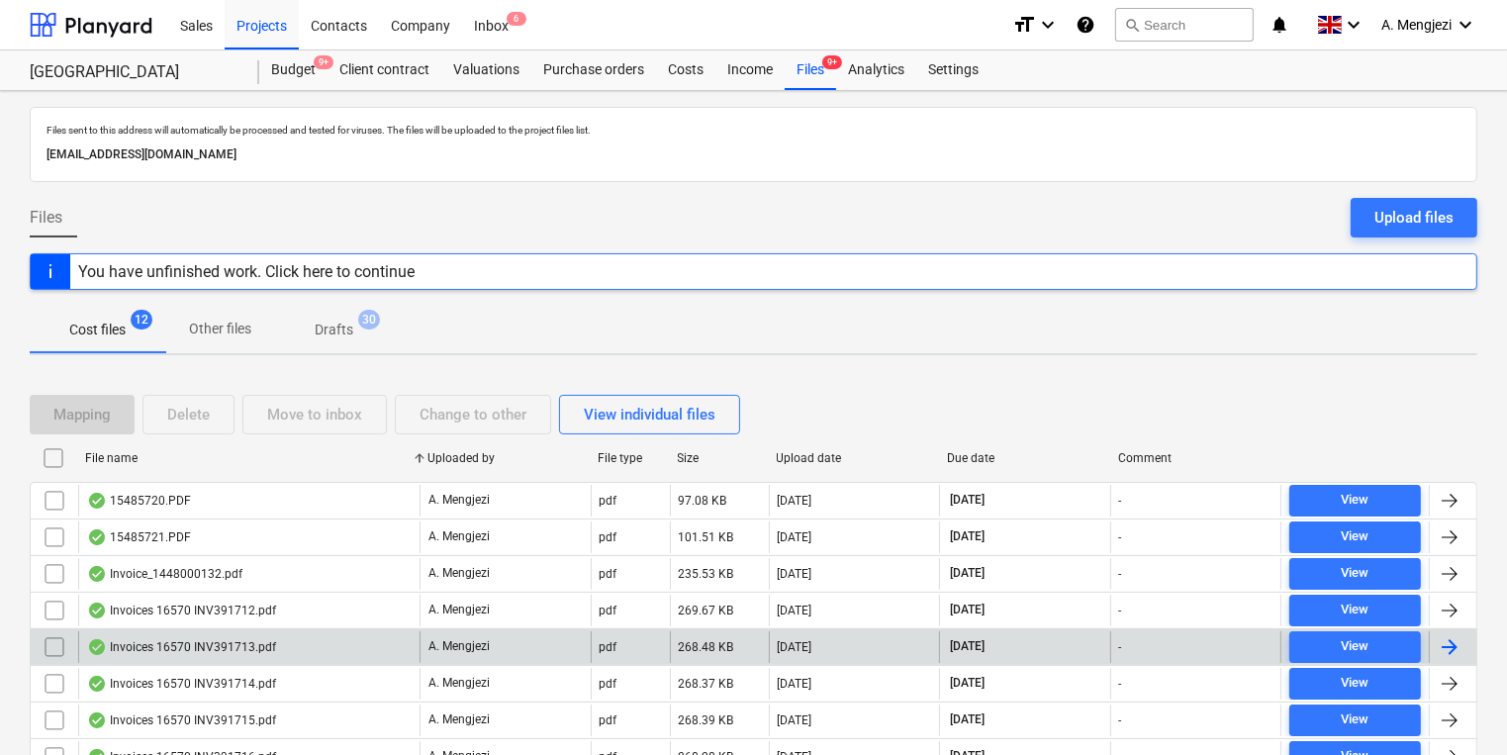
click at [410, 649] on div "Invoices 16570 INV391713.pdf" at bounding box center [248, 647] width 341 height 32
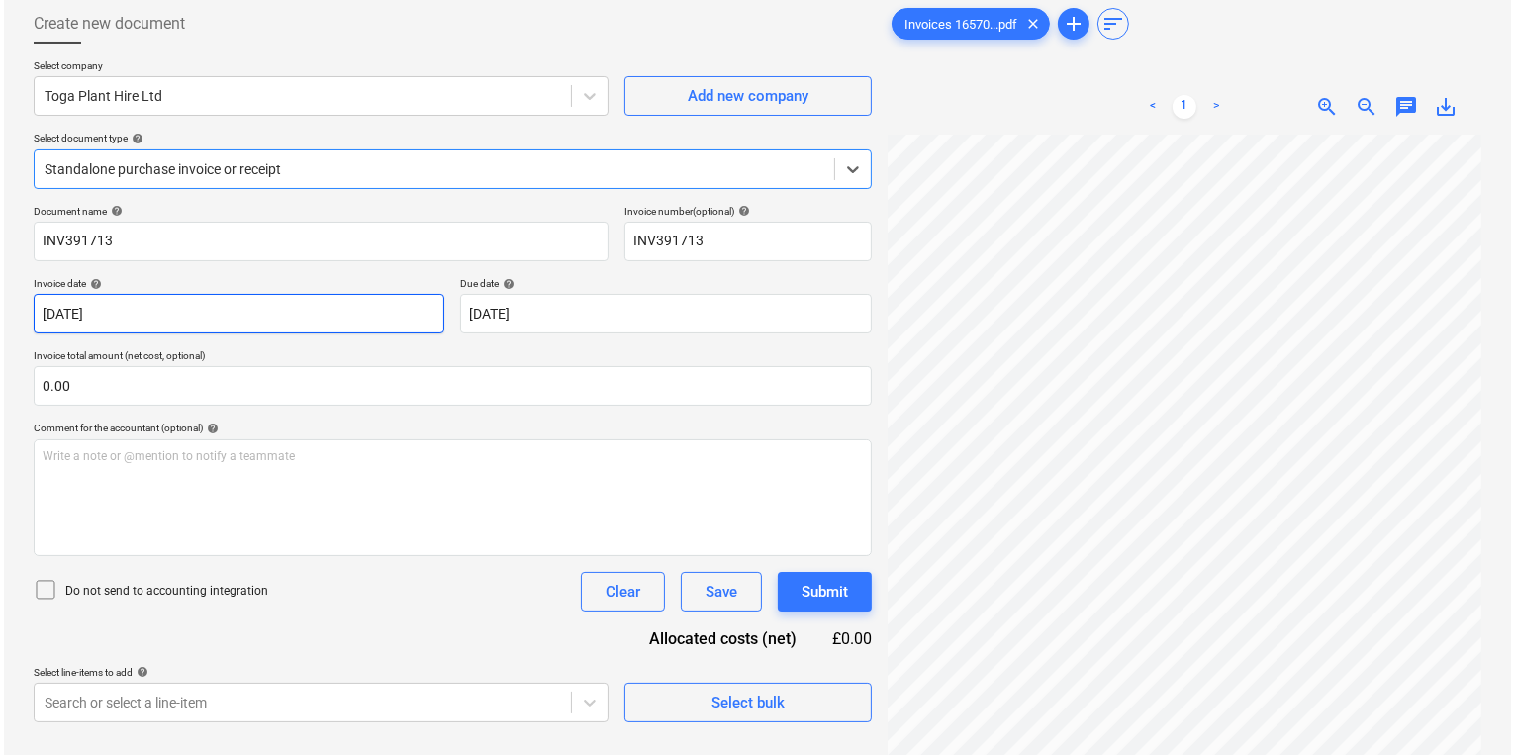
scroll to position [198, 0]
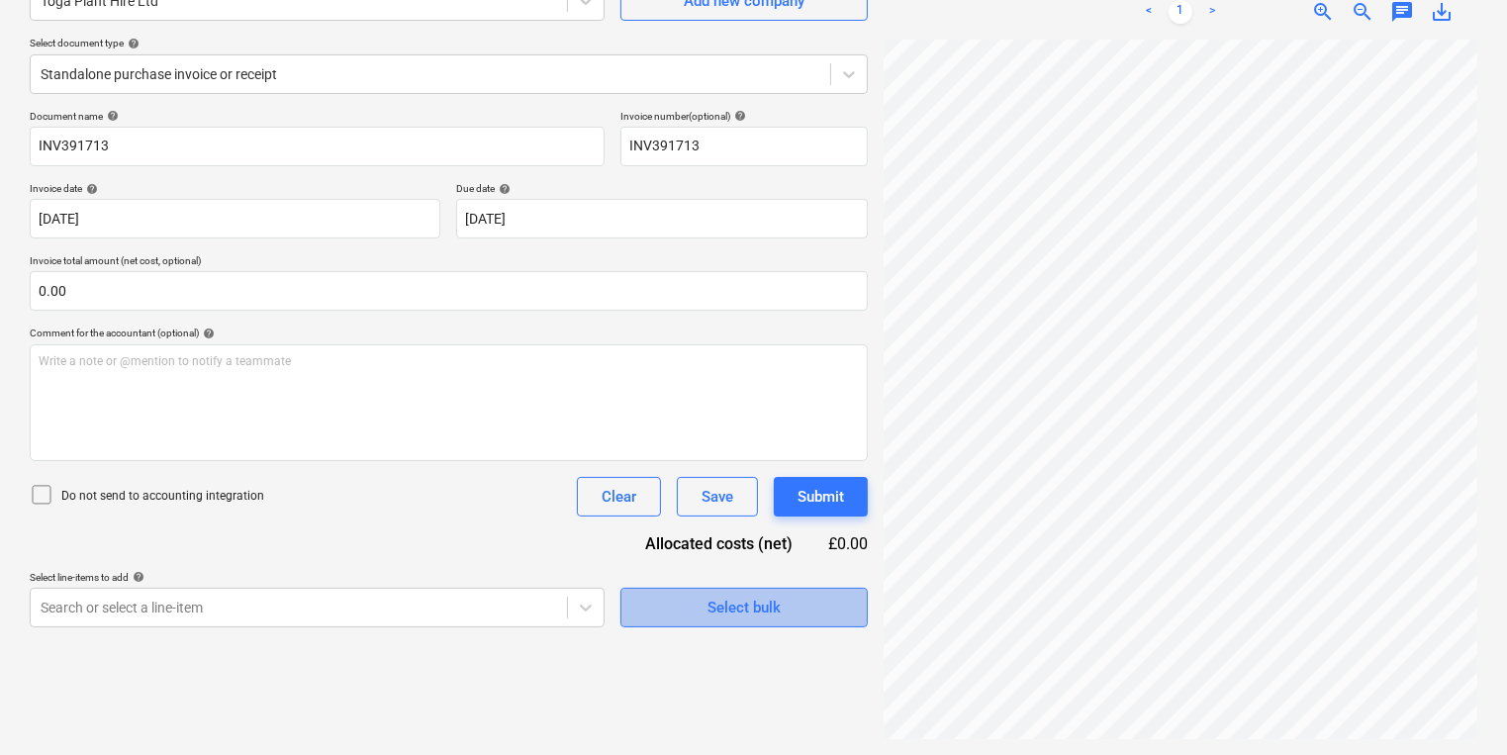
click at [759, 609] on div "Select bulk" at bounding box center [743, 608] width 73 height 26
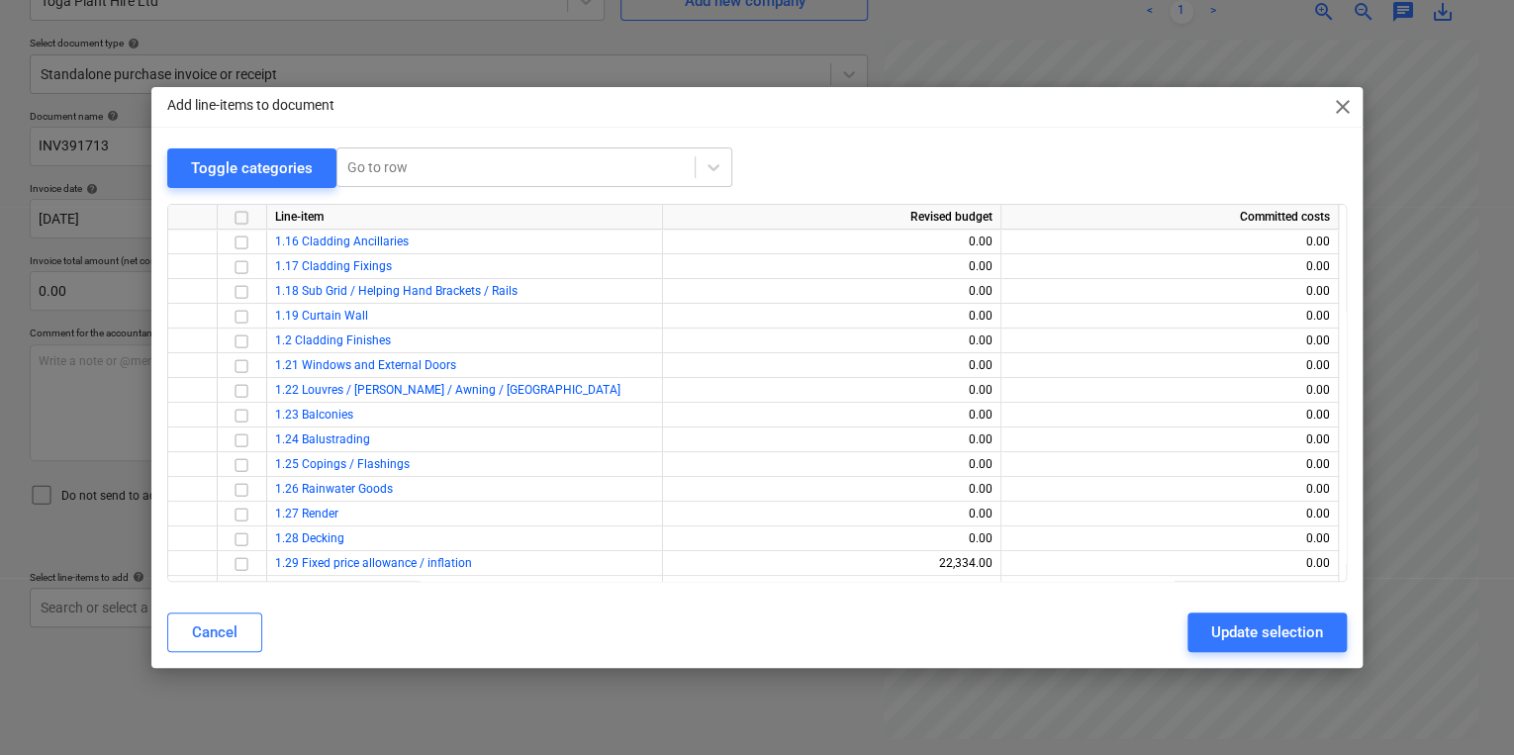
scroll to position [791, 0]
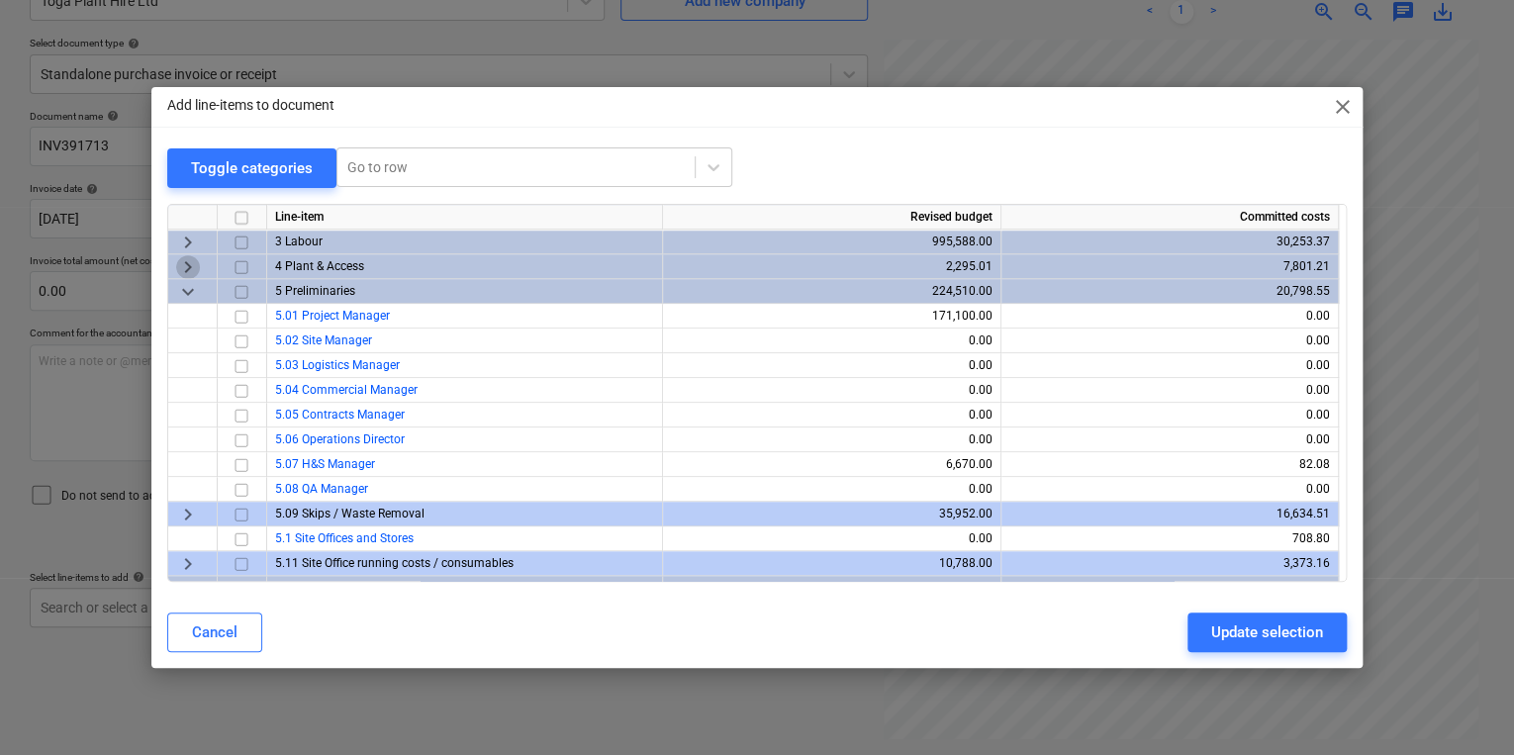
click at [184, 266] on span "keyboard_arrow_right" at bounding box center [188, 266] width 24 height 24
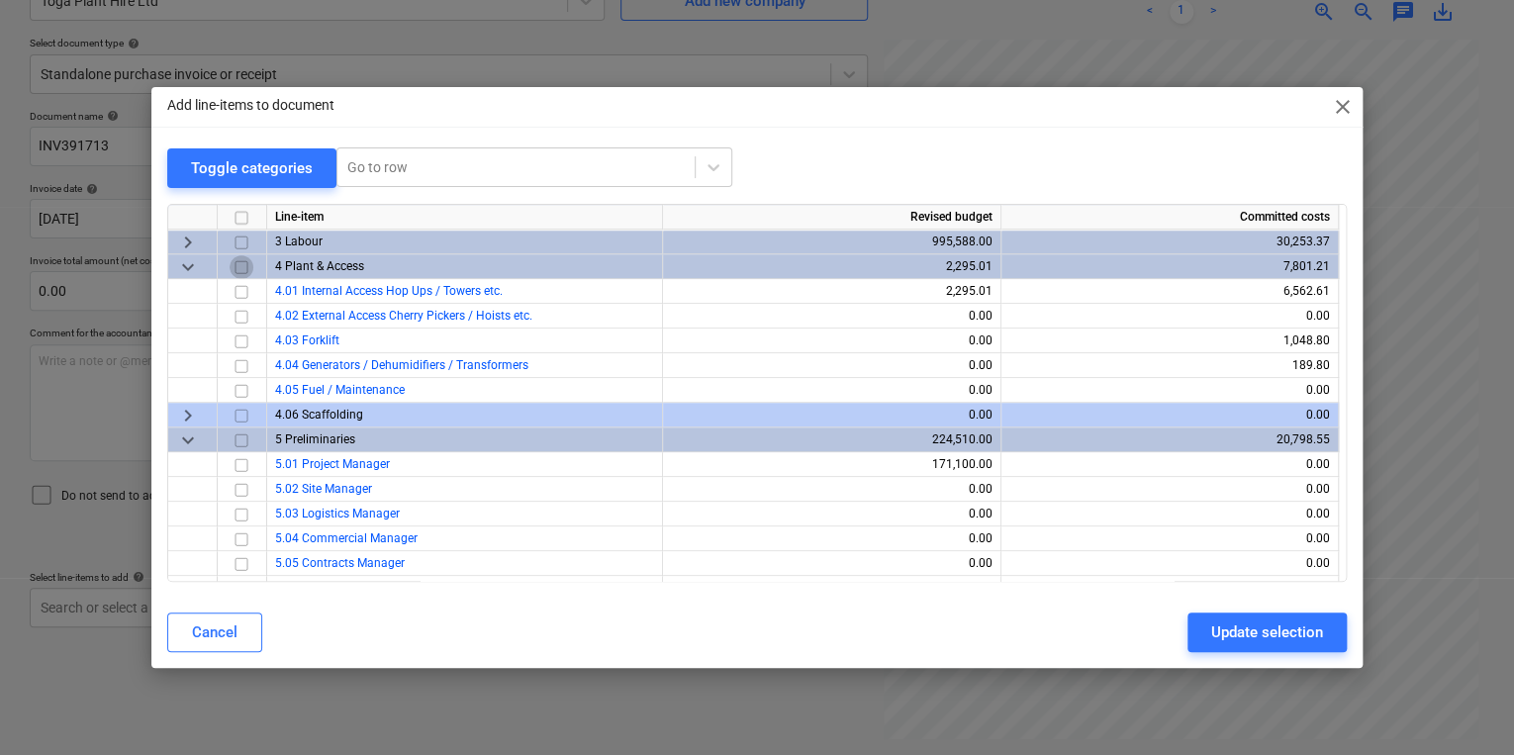
click at [247, 258] on input "checkbox" at bounding box center [242, 266] width 24 height 24
click at [245, 261] on input "checkbox" at bounding box center [242, 266] width 24 height 24
click at [1116, 55] on div "Add line-items to document close Toggle categories Go to row Line-item Revised …" at bounding box center [757, 377] width 1514 height 755
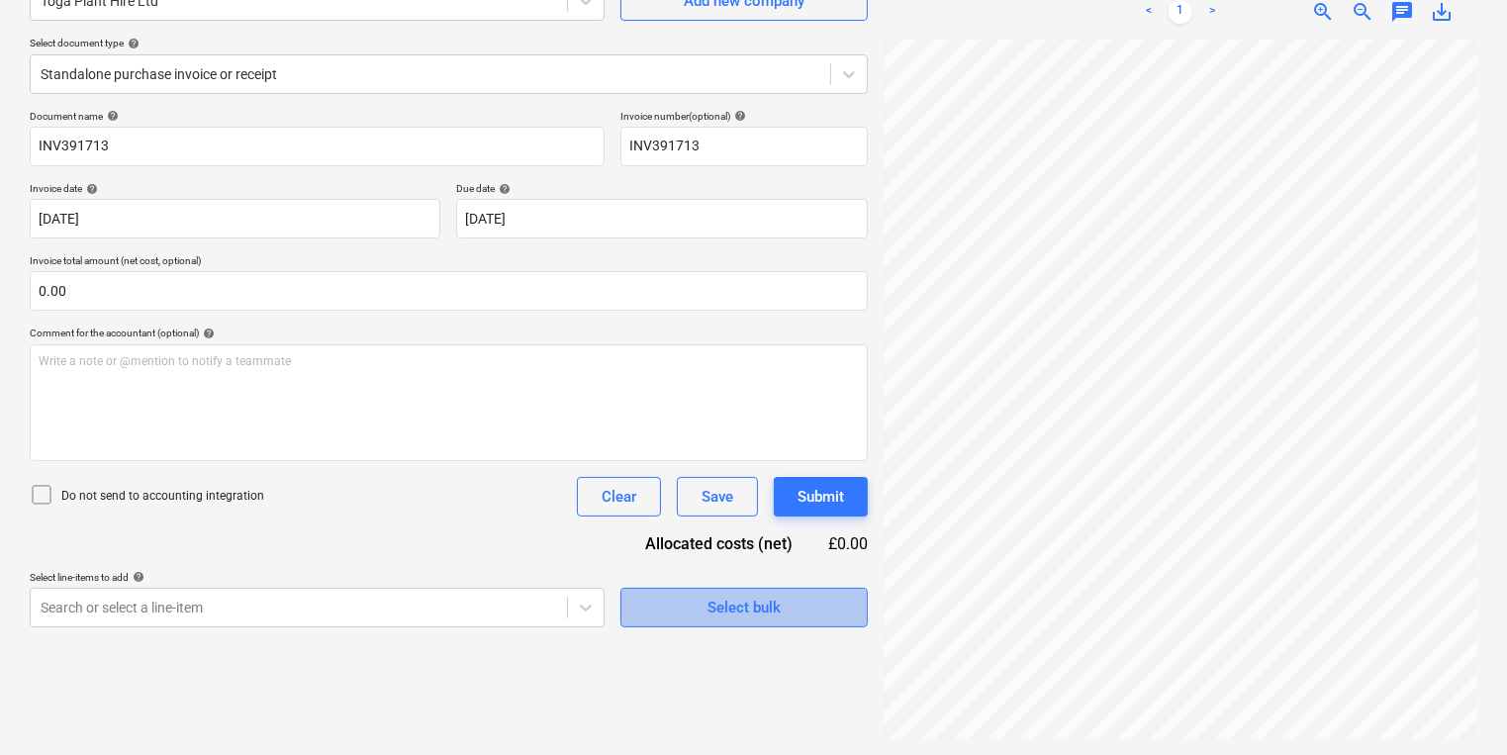
click at [852, 609] on button "Select bulk" at bounding box center [743, 608] width 247 height 40
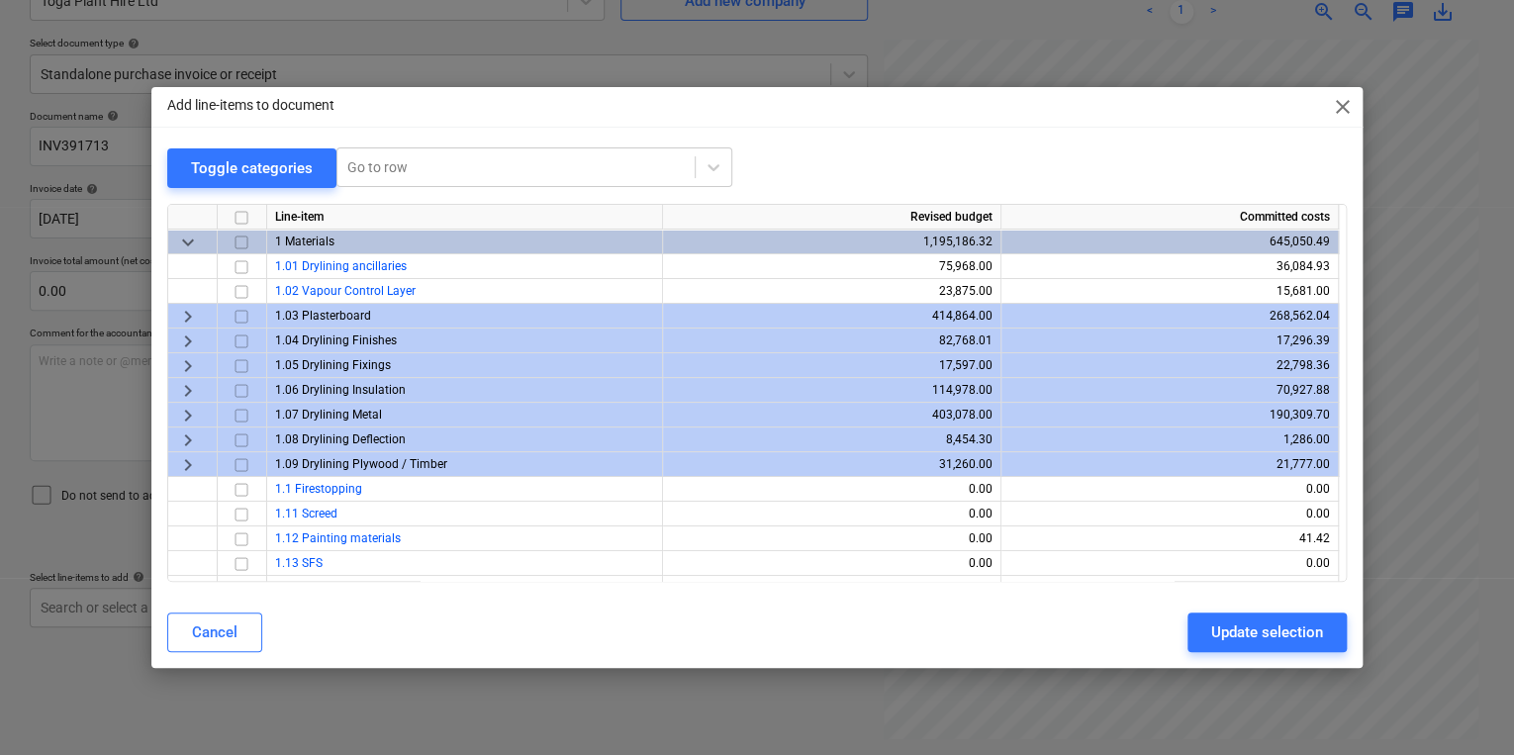
click at [852, 609] on div "Cancel Update selection" at bounding box center [756, 631] width 1203 height 55
click at [773, 639] on div "Cancel Update selection" at bounding box center [756, 632] width 1179 height 40
click at [796, 677] on div "Add line-items to document close Toggle categories Go to row Line-item Revised …" at bounding box center [757, 377] width 1514 height 755
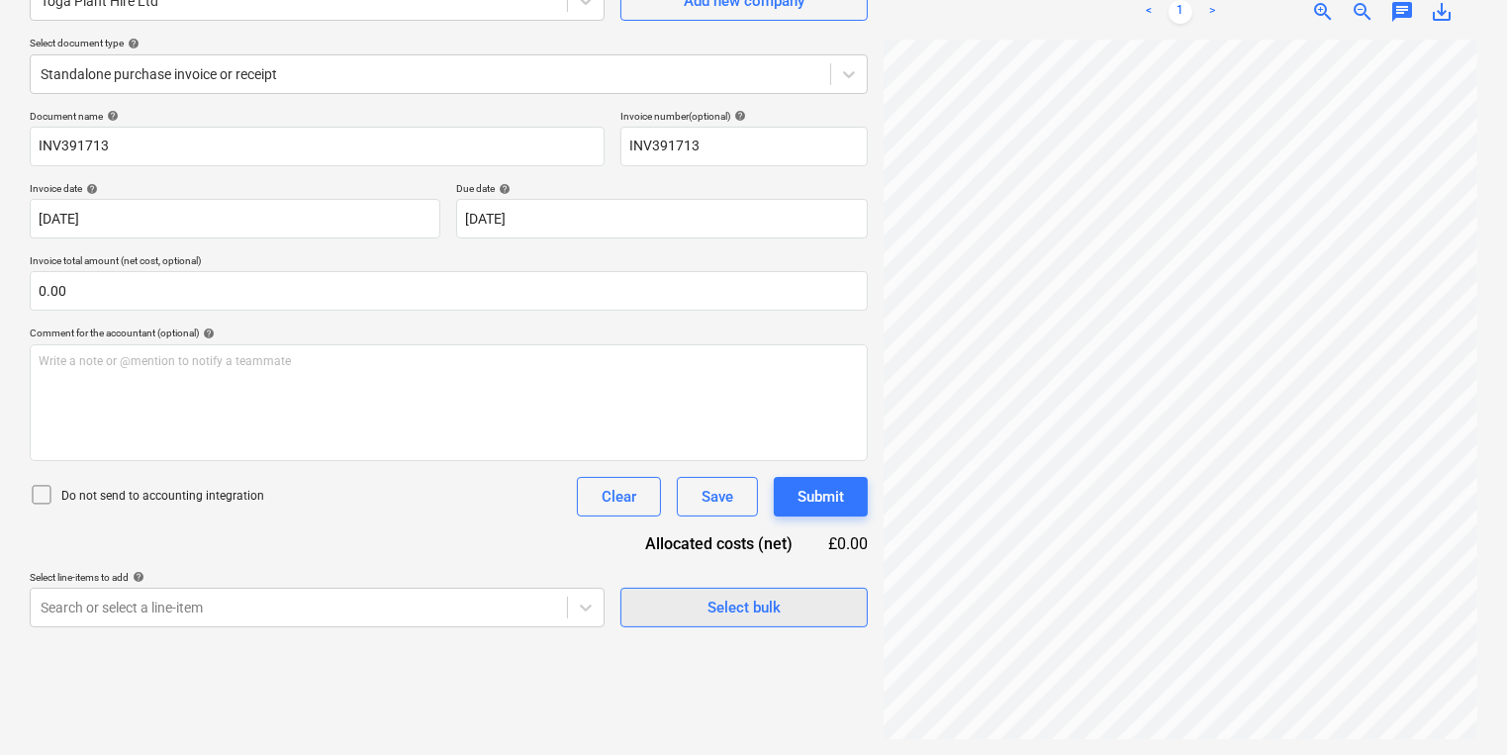
click at [712, 616] on div "Select bulk" at bounding box center [743, 608] width 73 height 26
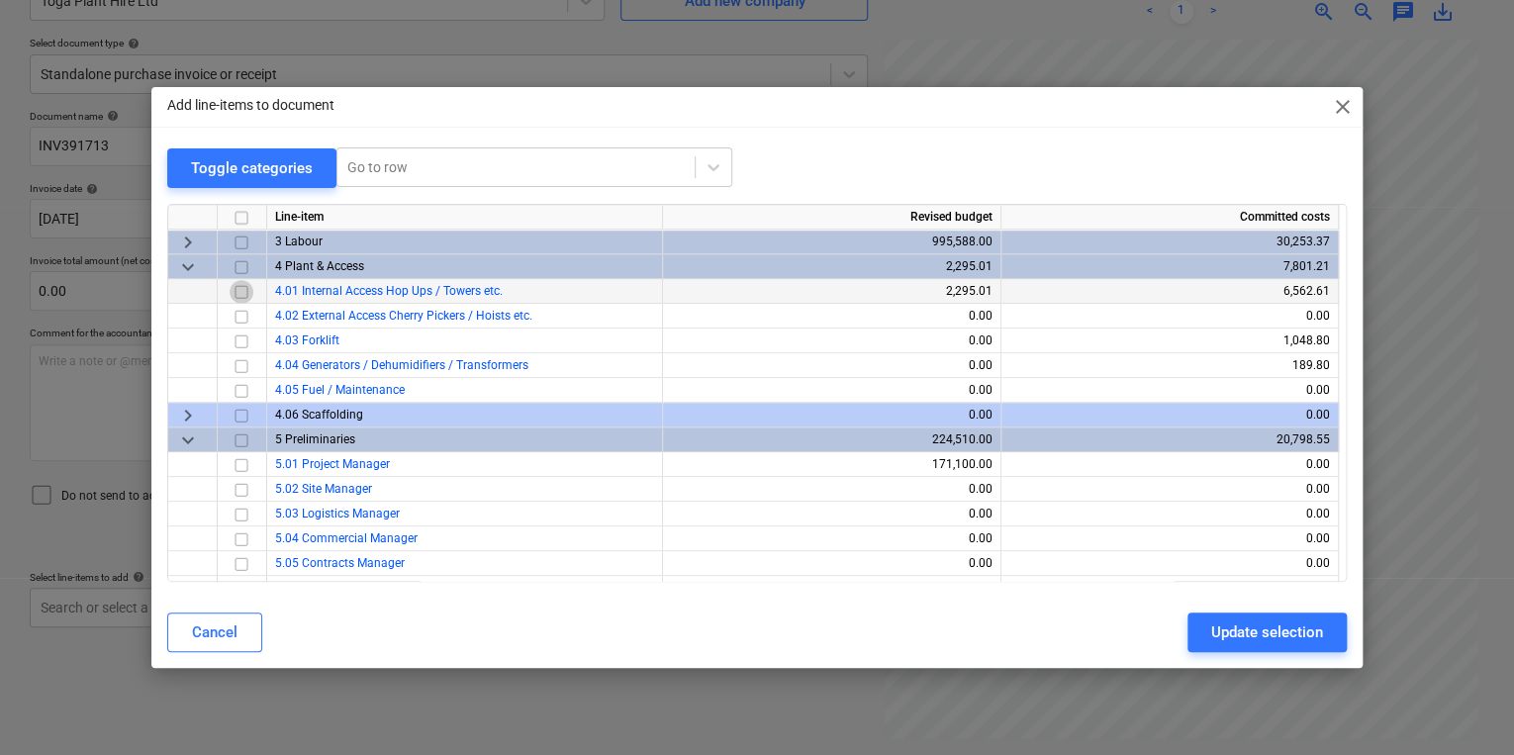
click at [238, 288] on input "checkbox" at bounding box center [242, 291] width 24 height 24
click at [238, 297] on input "checkbox" at bounding box center [242, 291] width 24 height 24
click at [238, 259] on input "checkbox" at bounding box center [242, 266] width 24 height 24
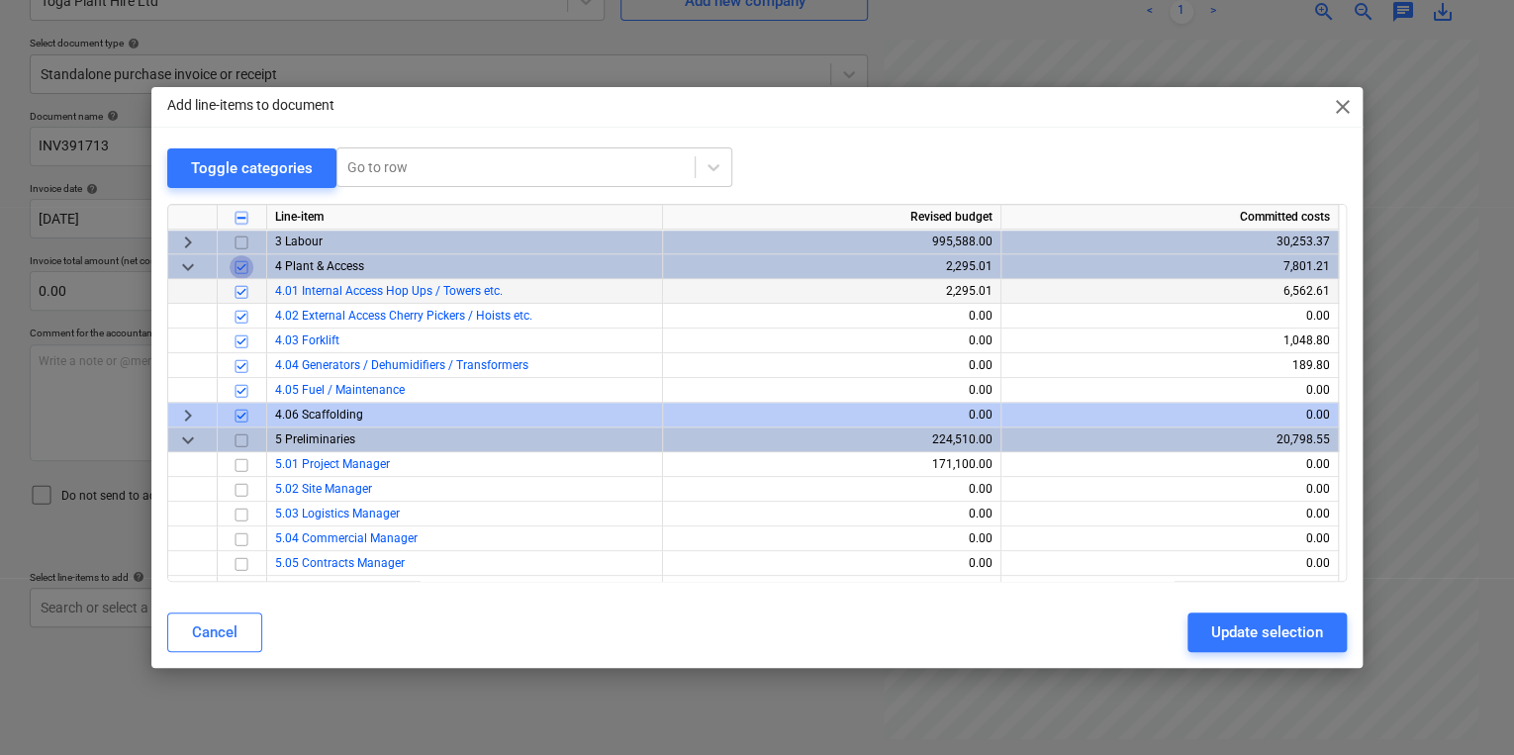
click at [238, 260] on input "checkbox" at bounding box center [242, 266] width 24 height 24
click at [242, 394] on input "checkbox" at bounding box center [242, 390] width 24 height 24
click at [1294, 642] on div "Update selection" at bounding box center [1267, 632] width 112 height 26
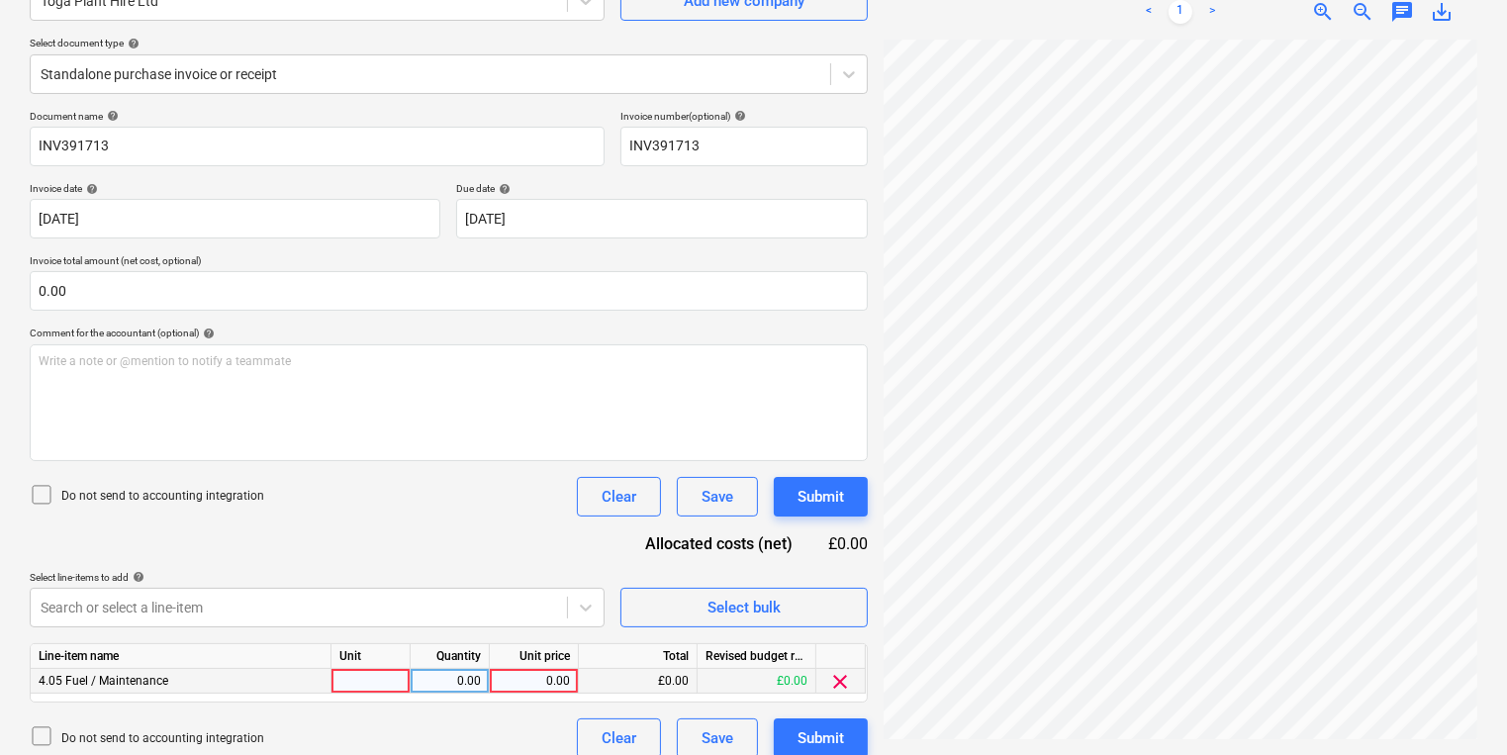
click at [334, 683] on div at bounding box center [370, 681] width 79 height 25
drag, startPoint x: 356, startPoint y: 673, endPoint x: 348, endPoint y: 689, distance: 17.7
click at [332, 696] on div "Line-item name Unit Quantity Unit price Total Revised budget remaining 4.05 Fue…" at bounding box center [449, 672] width 838 height 59
click at [349, 687] on div at bounding box center [370, 681] width 79 height 25
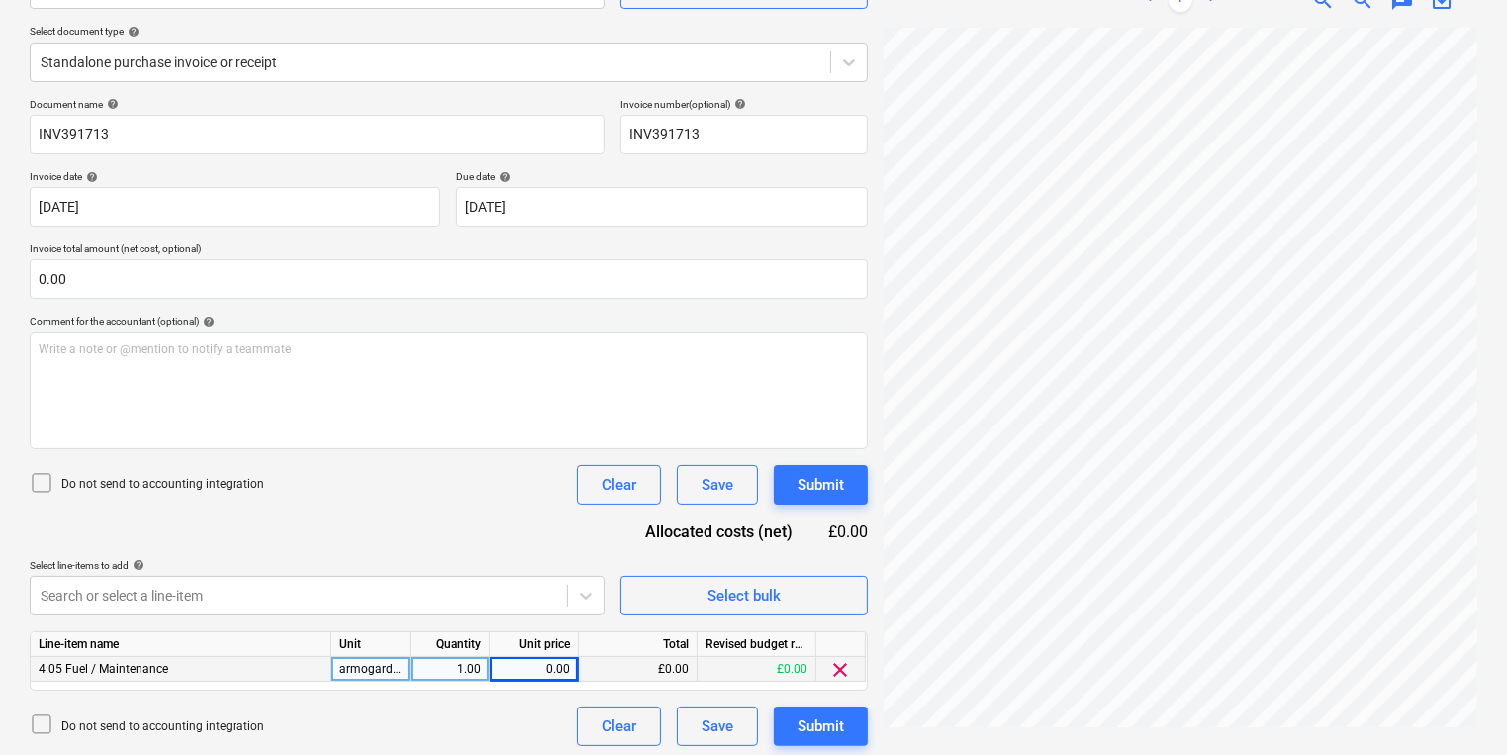
scroll to position [216, 0]
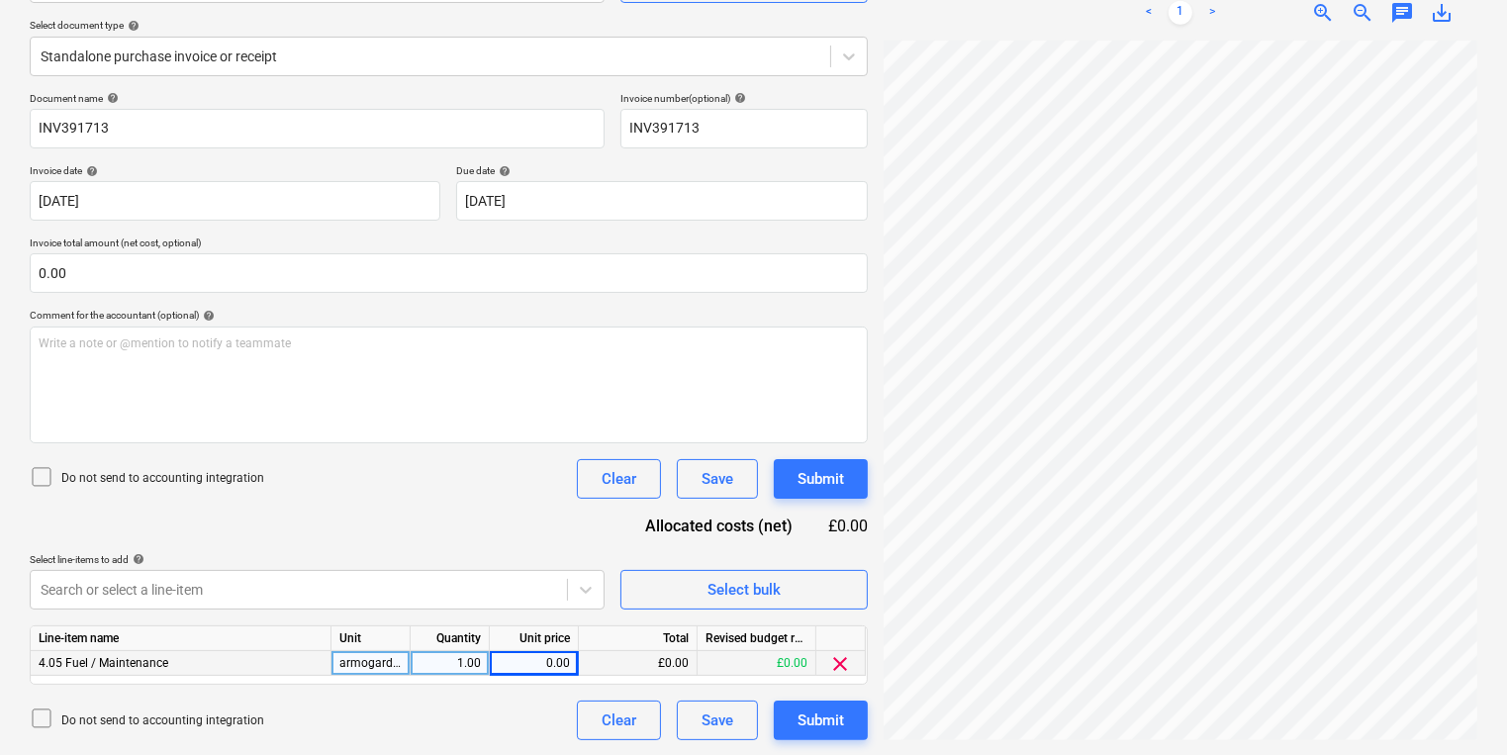
click at [443, 655] on div "1.00" at bounding box center [449, 663] width 62 height 25
click at [562, 661] on div "0.00" at bounding box center [534, 663] width 72 height 25
click at [853, 717] on button "Submit" at bounding box center [821, 720] width 94 height 40
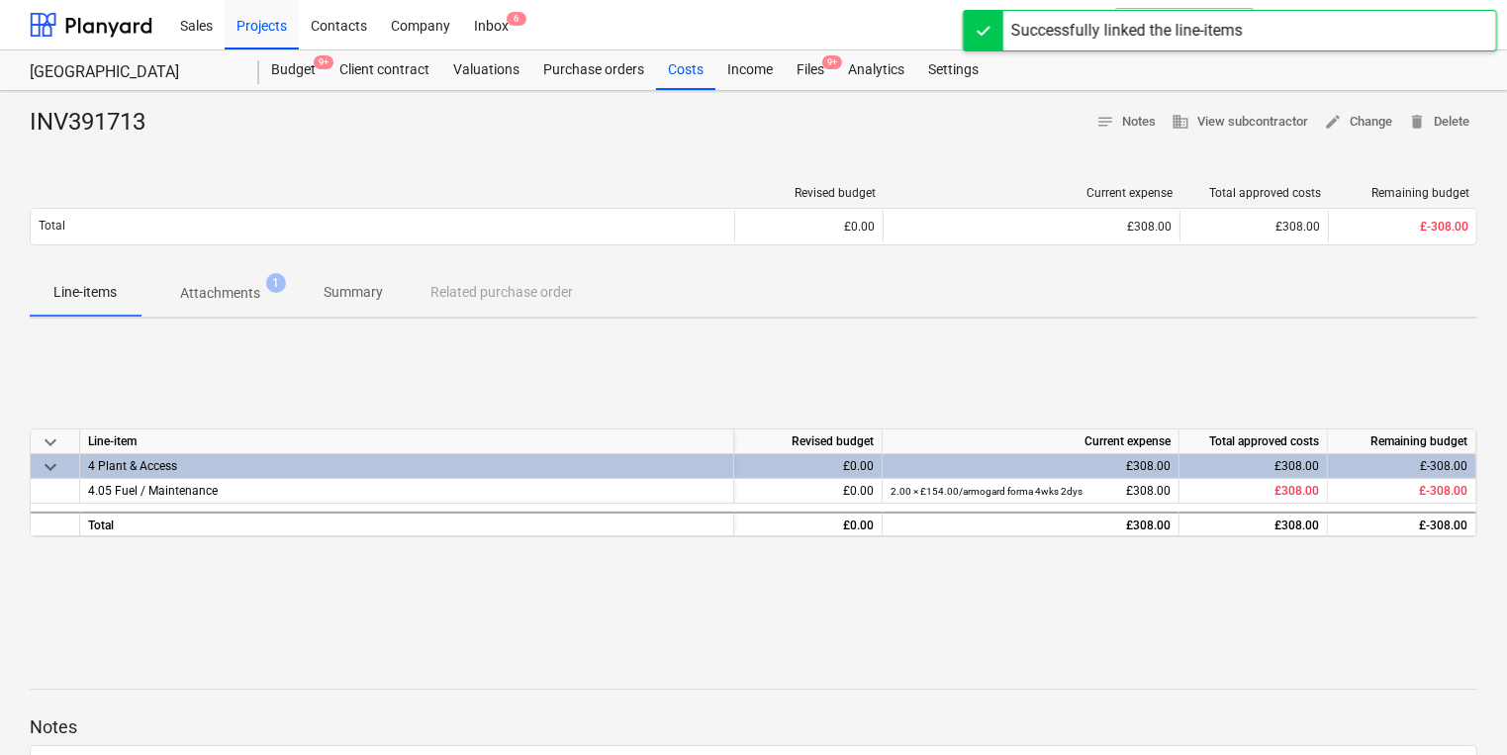
click at [826, 49] on div "Sales Projects Contacts Company Inbox 6 format_size keyboard_arrow_down help se…" at bounding box center [753, 25] width 1507 height 50
click at [822, 63] on span "9+" at bounding box center [832, 62] width 20 height 14
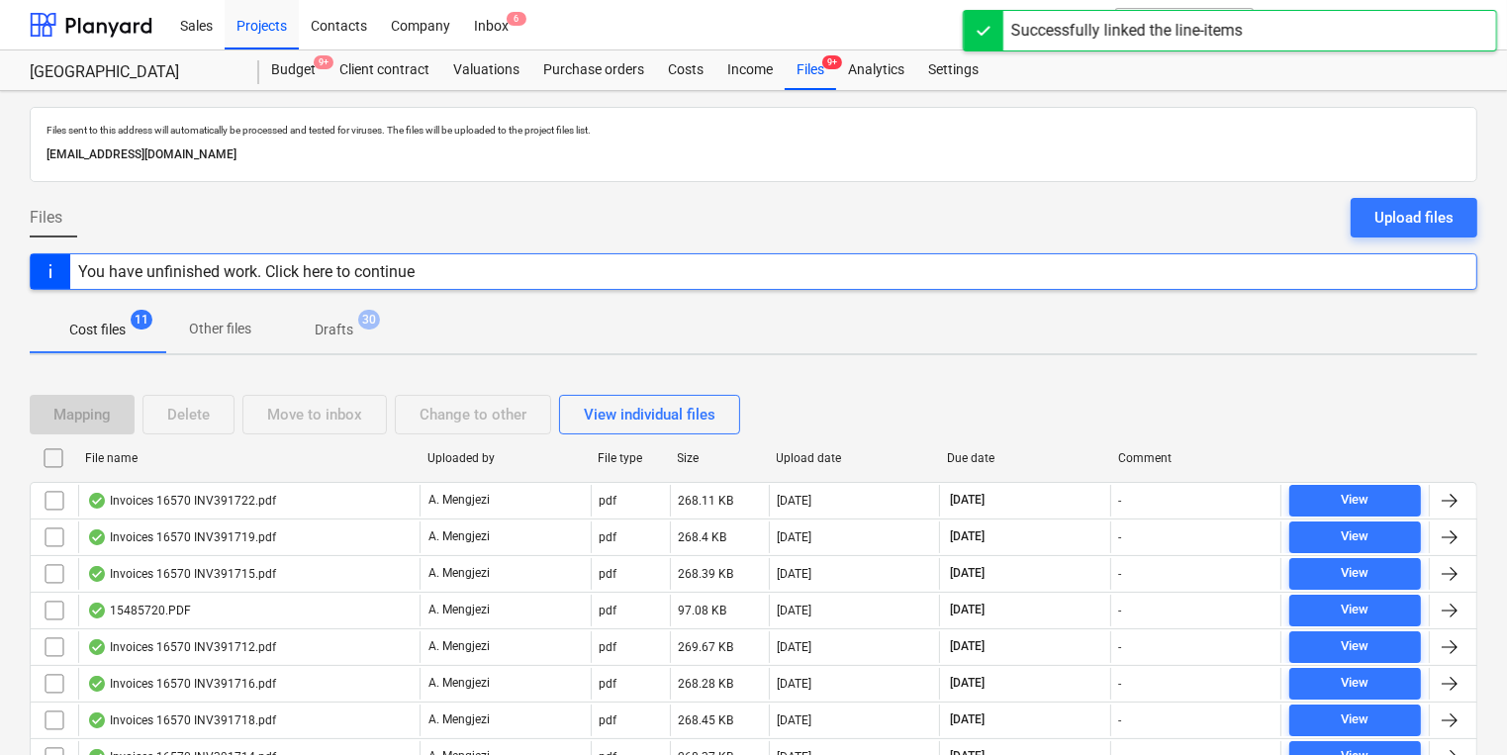
click at [255, 447] on div "File name" at bounding box center [248, 458] width 342 height 32
click at [251, 444] on div "File name" at bounding box center [248, 458] width 342 height 32
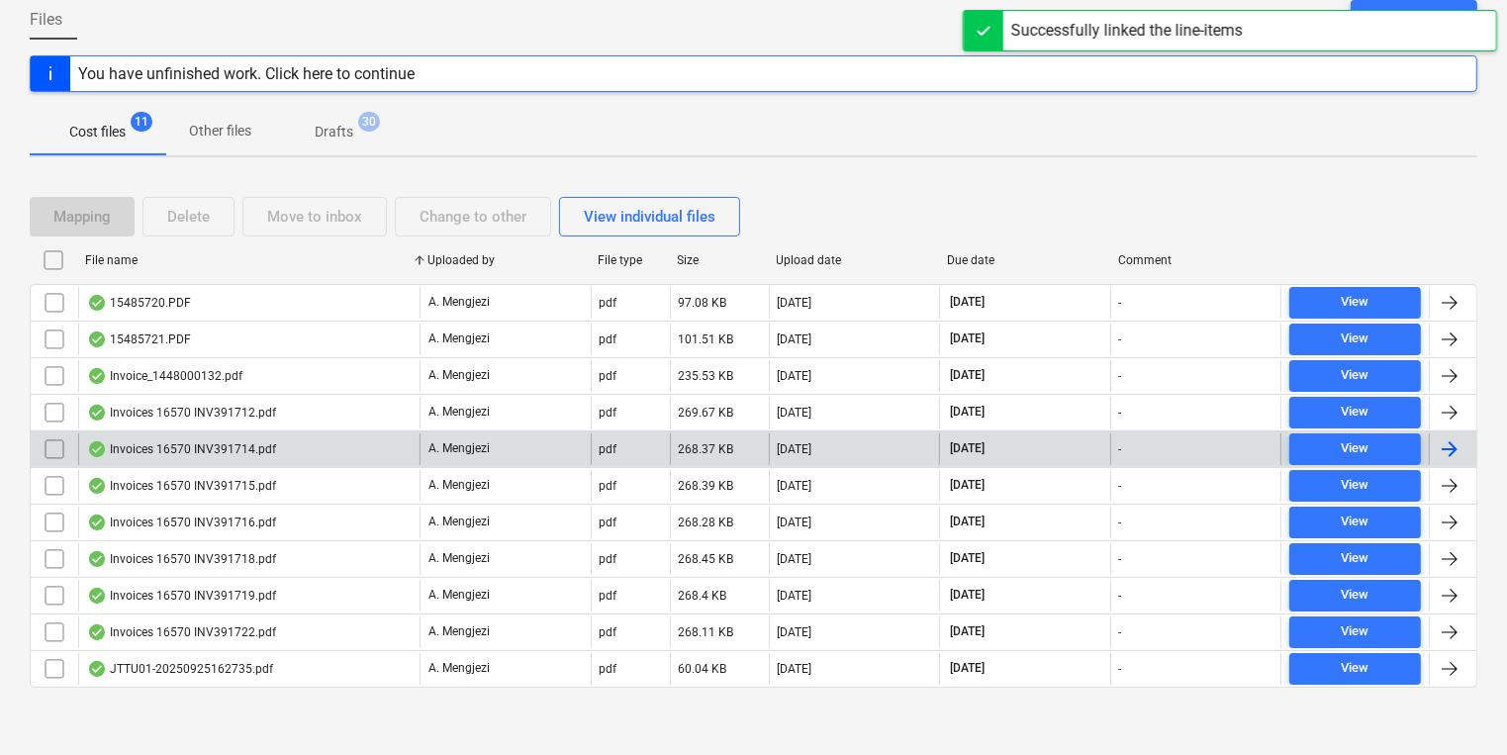
click at [257, 453] on div "Invoices 16570 INV391714.pdf" at bounding box center [181, 449] width 189 height 16
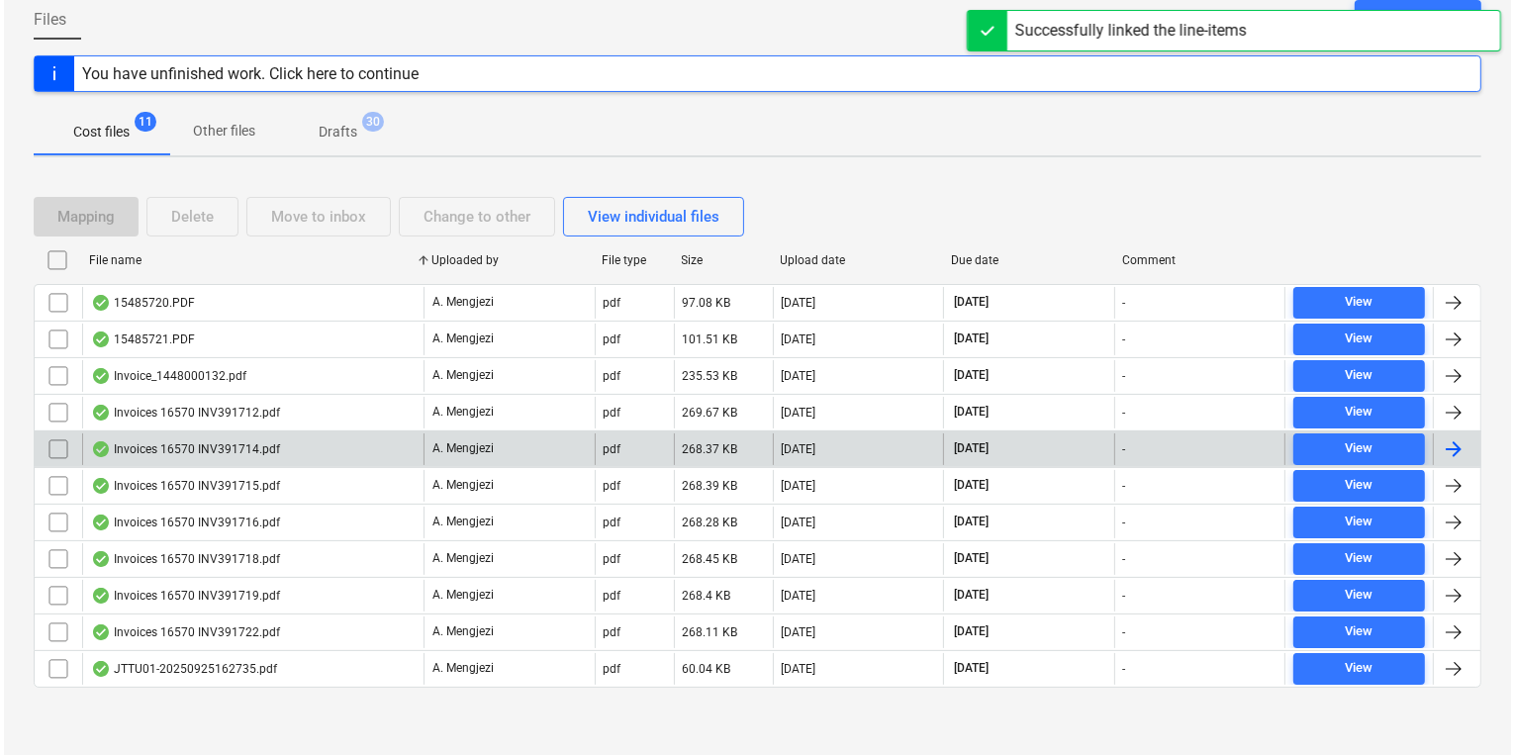
scroll to position [85, 0]
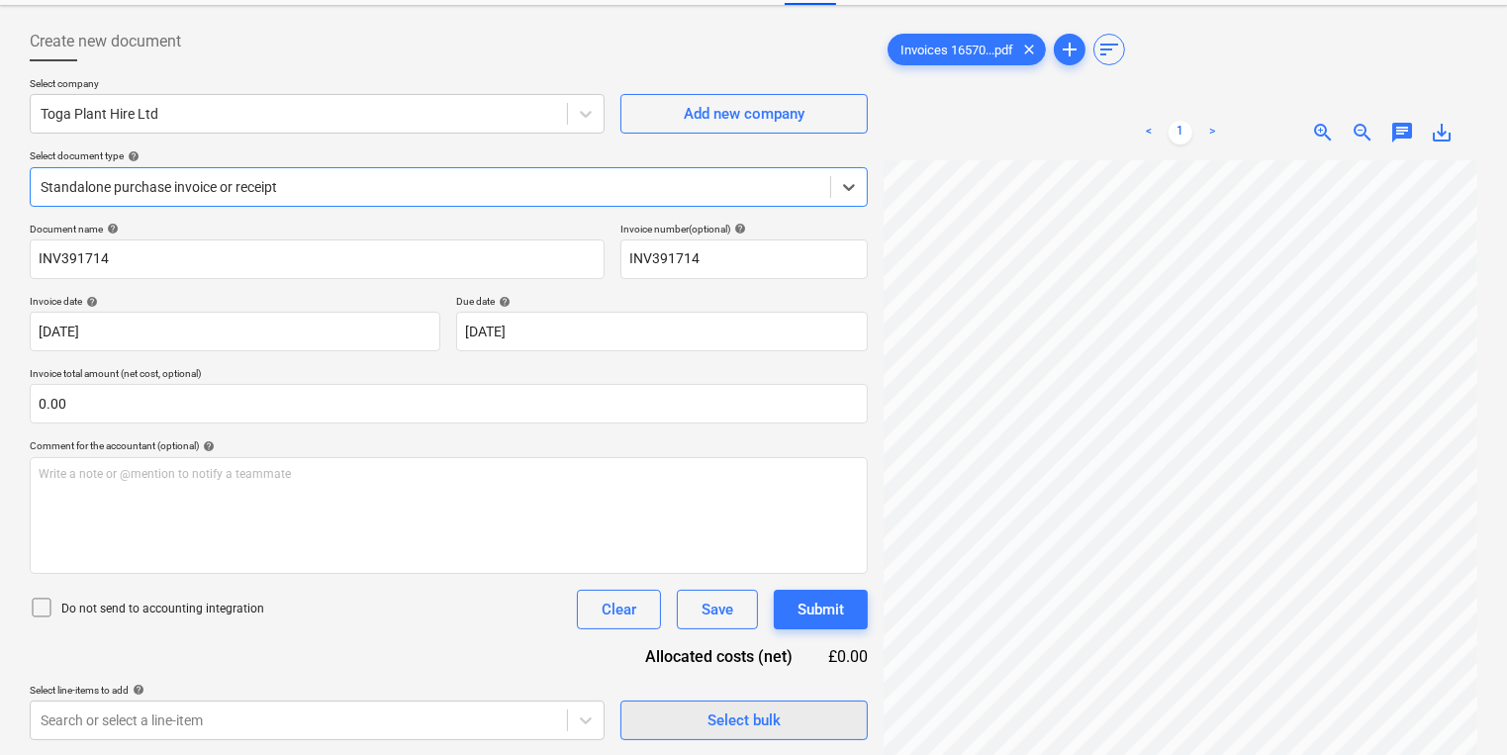
click at [747, 713] on div "Select bulk" at bounding box center [743, 720] width 73 height 26
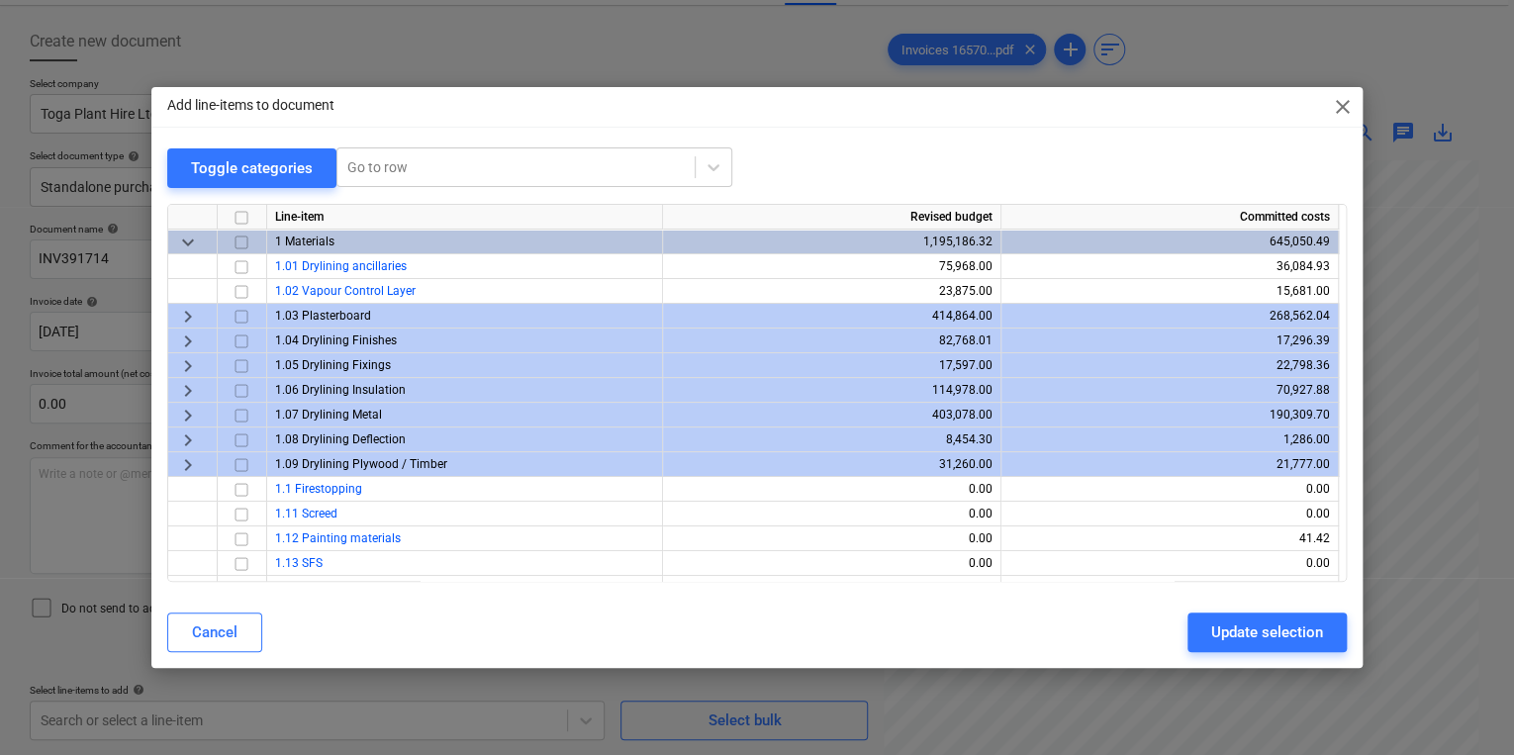
click at [313, 704] on div "Add line-items to document close Toggle categories Go to row Line-item Revised …" at bounding box center [757, 377] width 1514 height 755
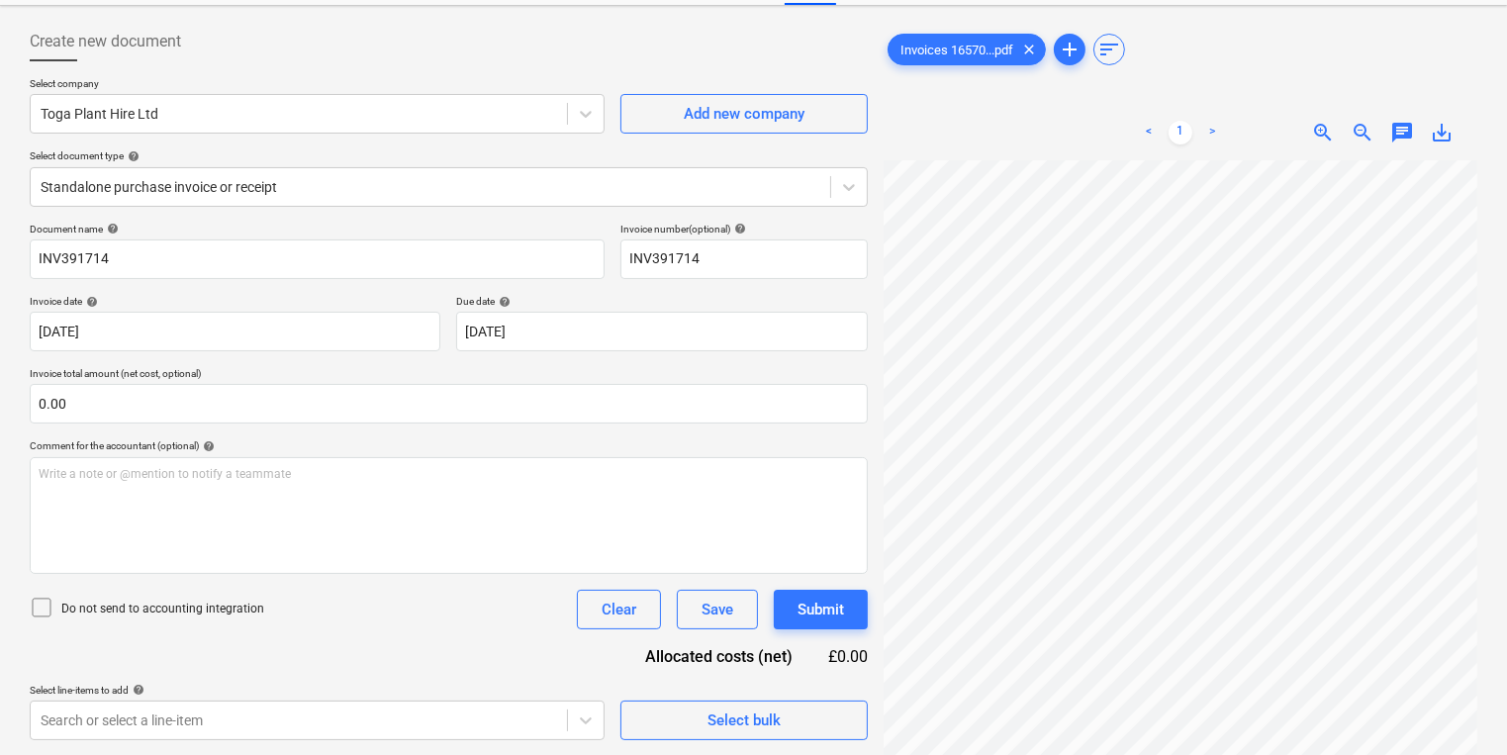
click at [704, 752] on div "Create new document Select company Toga Plant Hire Ltd Add new company Select d…" at bounding box center [753, 381] width 1507 height 750
click at [707, 700] on button "Select bulk" at bounding box center [743, 720] width 247 height 40
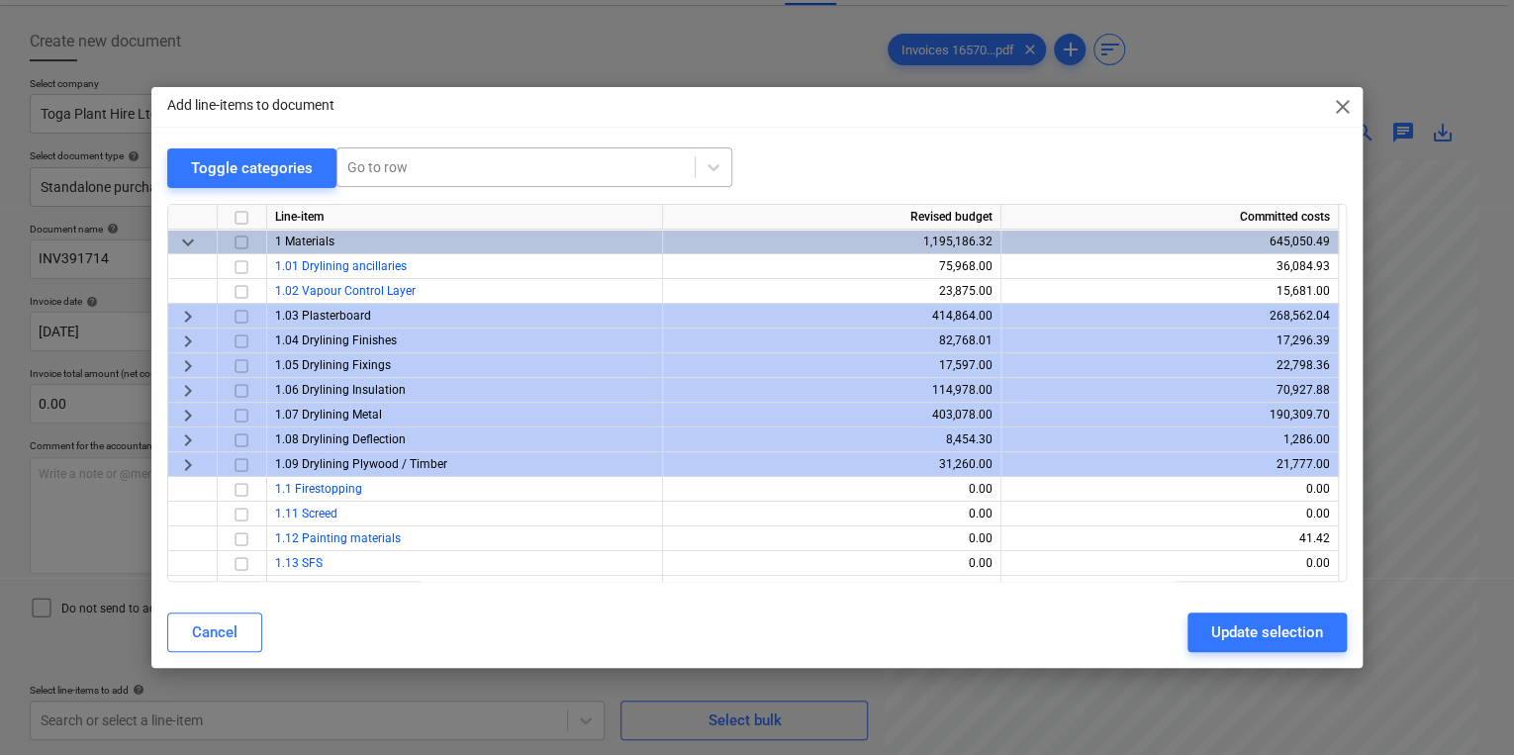
click at [416, 162] on div at bounding box center [515, 167] width 337 height 20
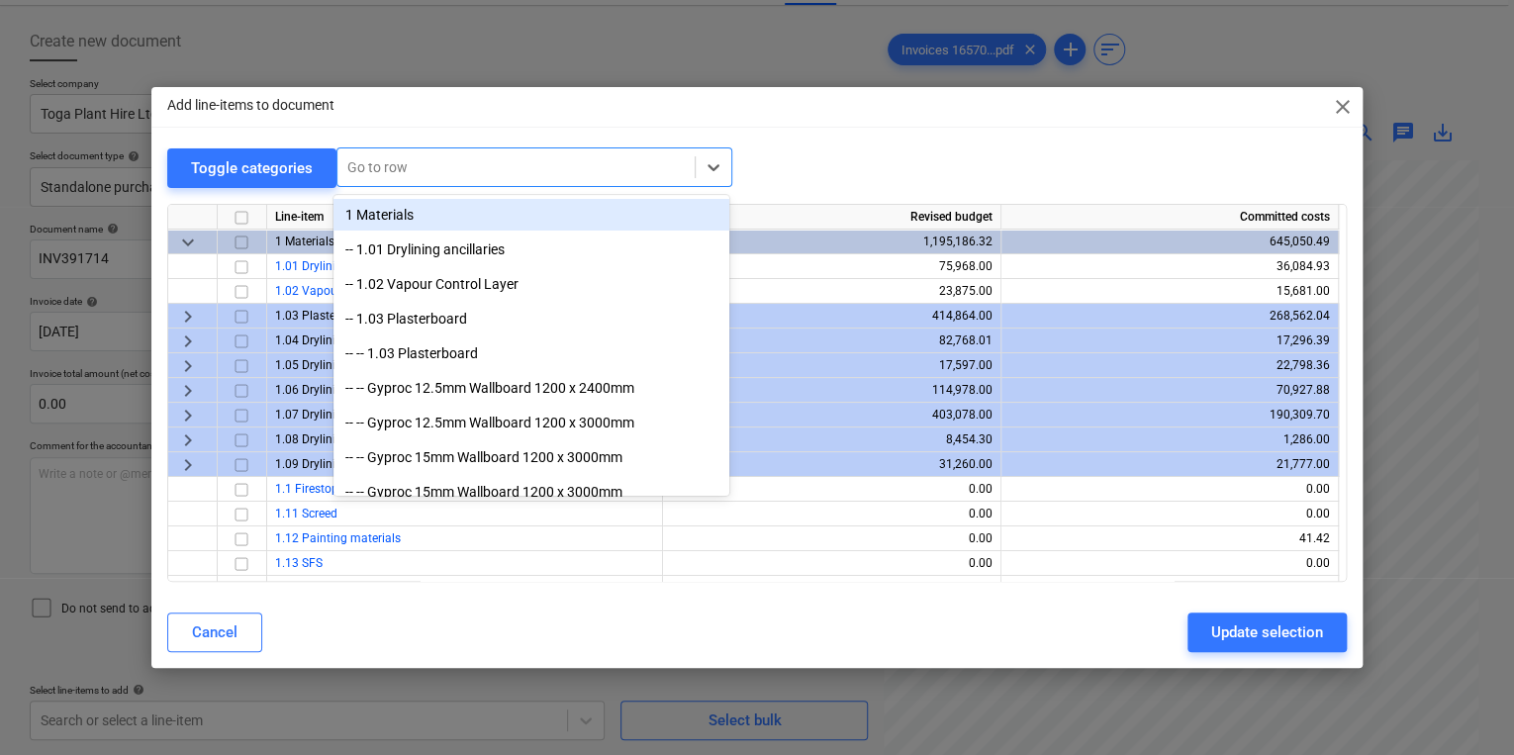
click at [448, 162] on div at bounding box center [515, 167] width 337 height 20
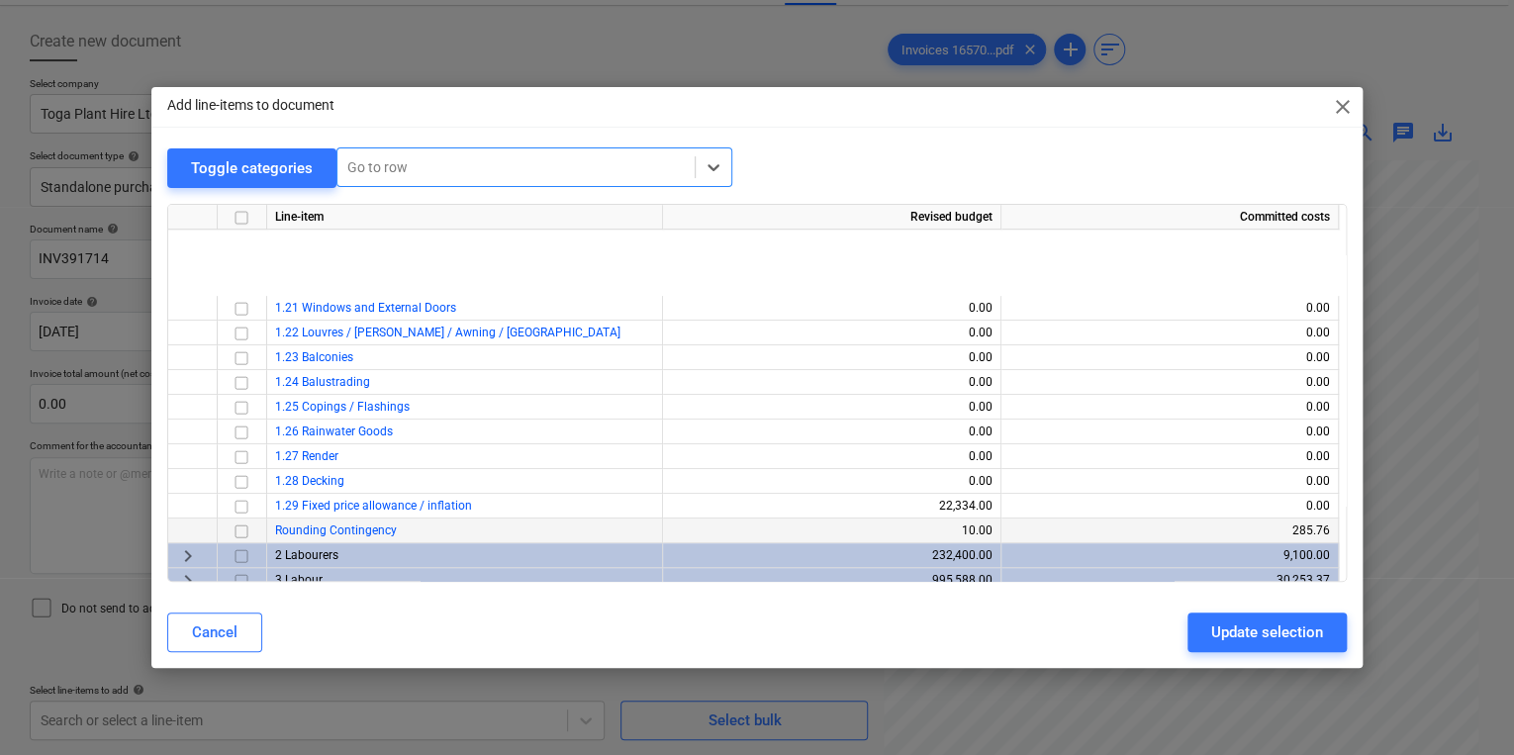
scroll to position [633, 0]
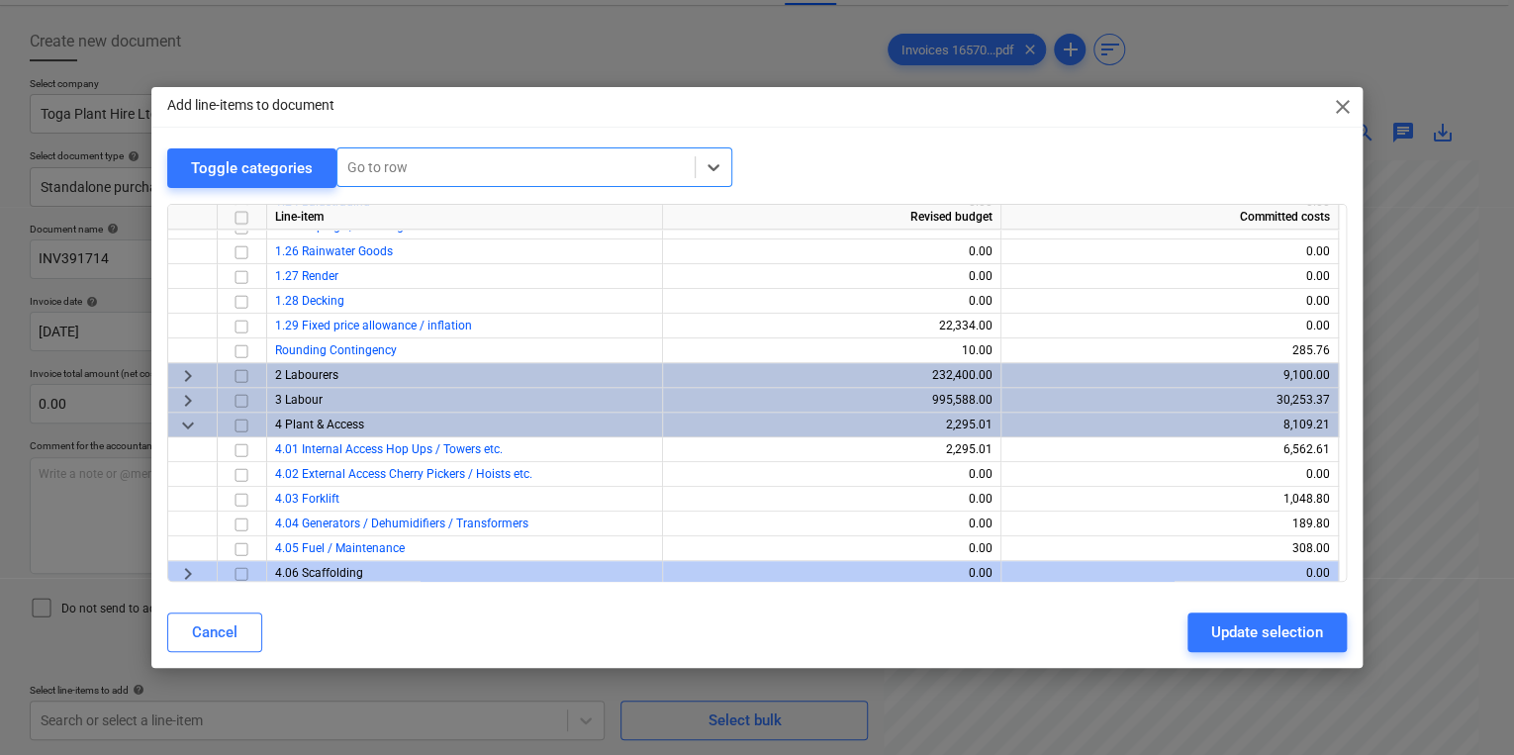
click at [179, 413] on span "keyboard_arrow_down" at bounding box center [188, 425] width 24 height 24
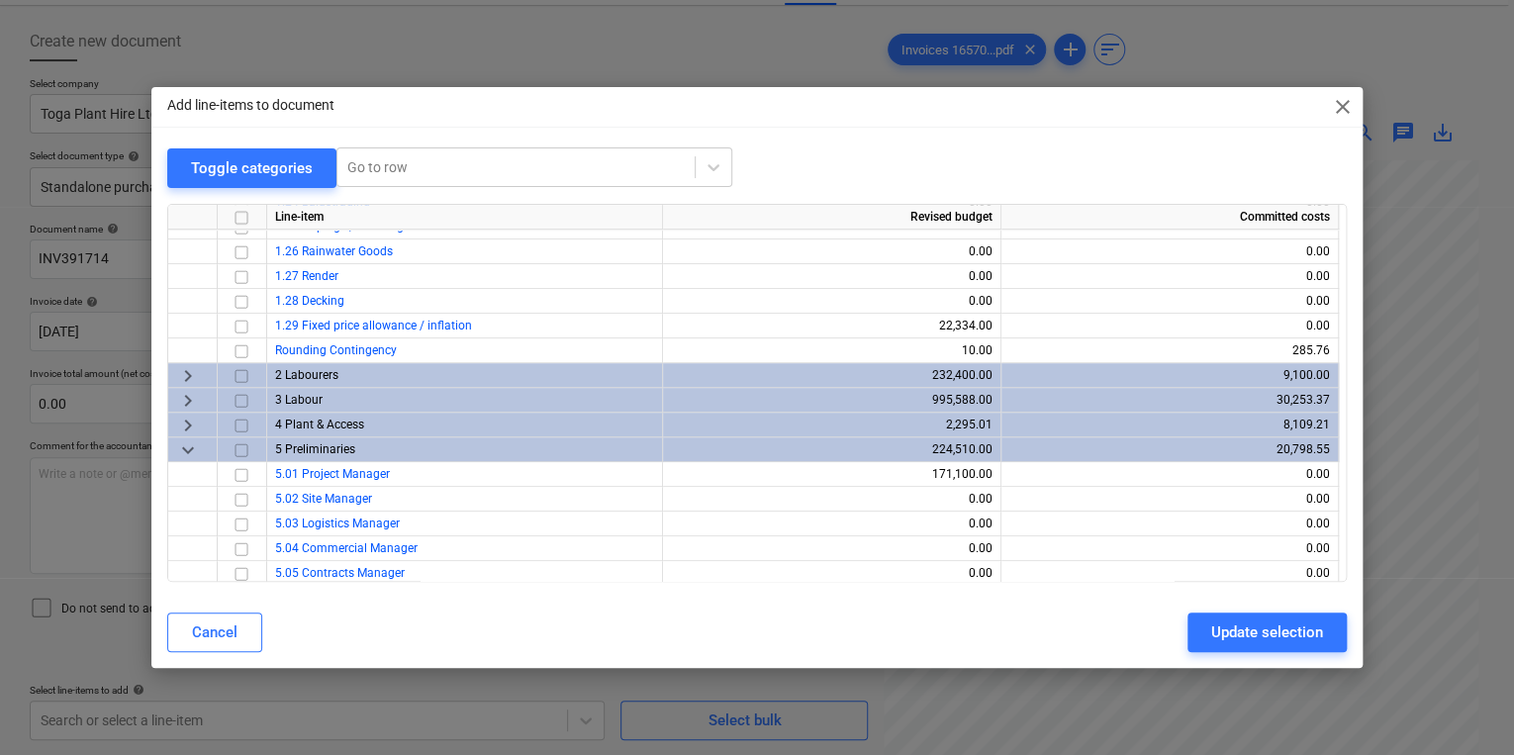
click at [183, 433] on span "keyboard_arrow_right" at bounding box center [188, 425] width 24 height 24
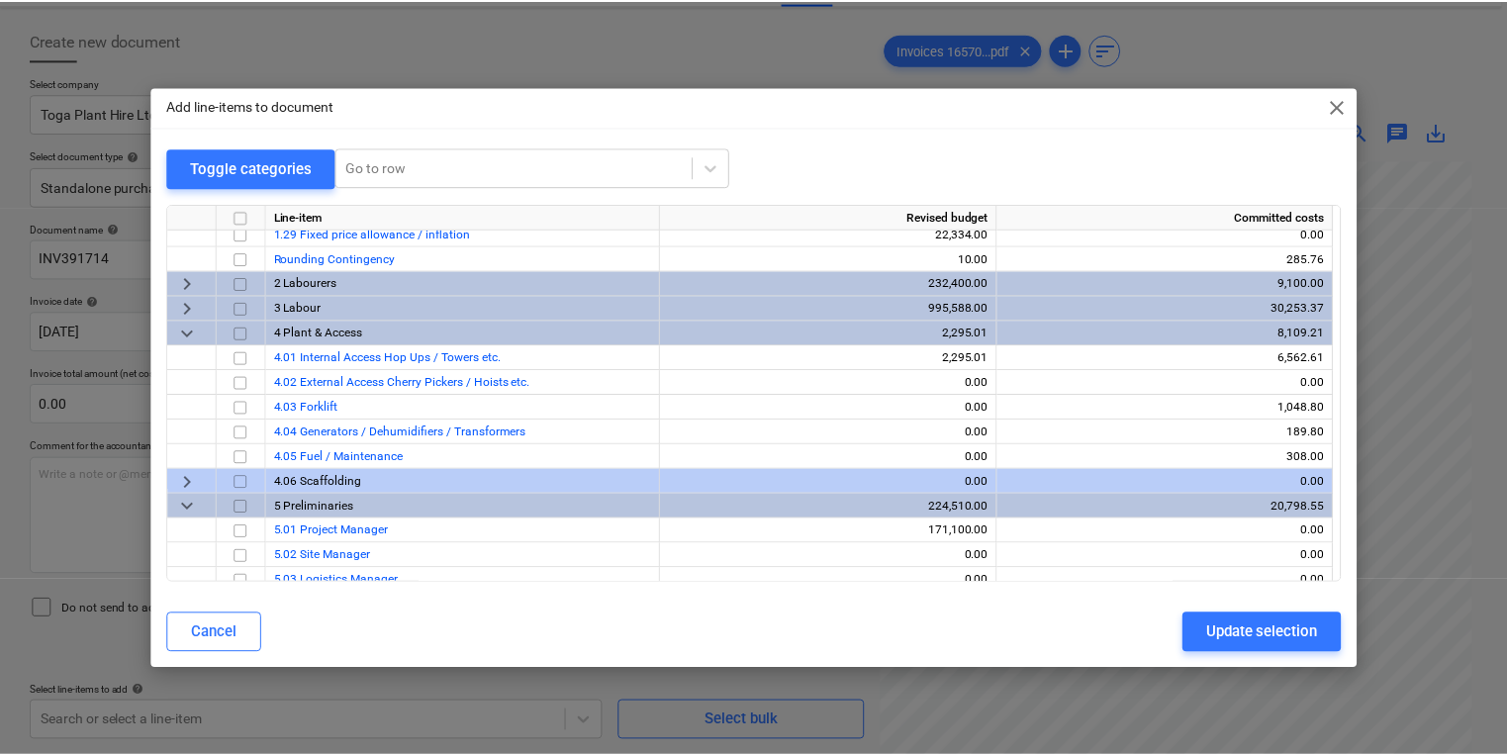
scroll to position [747, 0]
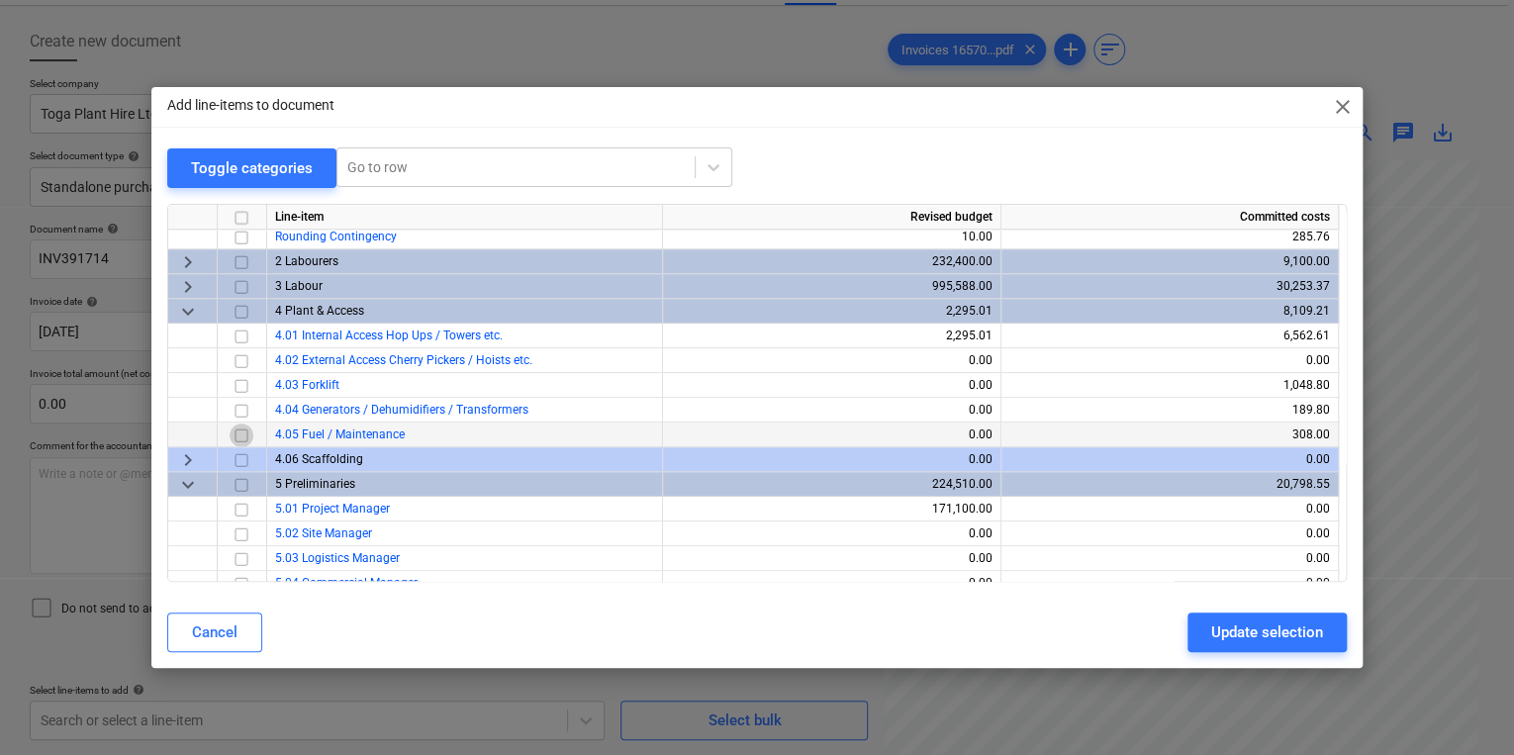
click at [235, 431] on input "checkbox" at bounding box center [242, 434] width 24 height 24
click at [1199, 617] on button "Update selection" at bounding box center [1266, 632] width 159 height 40
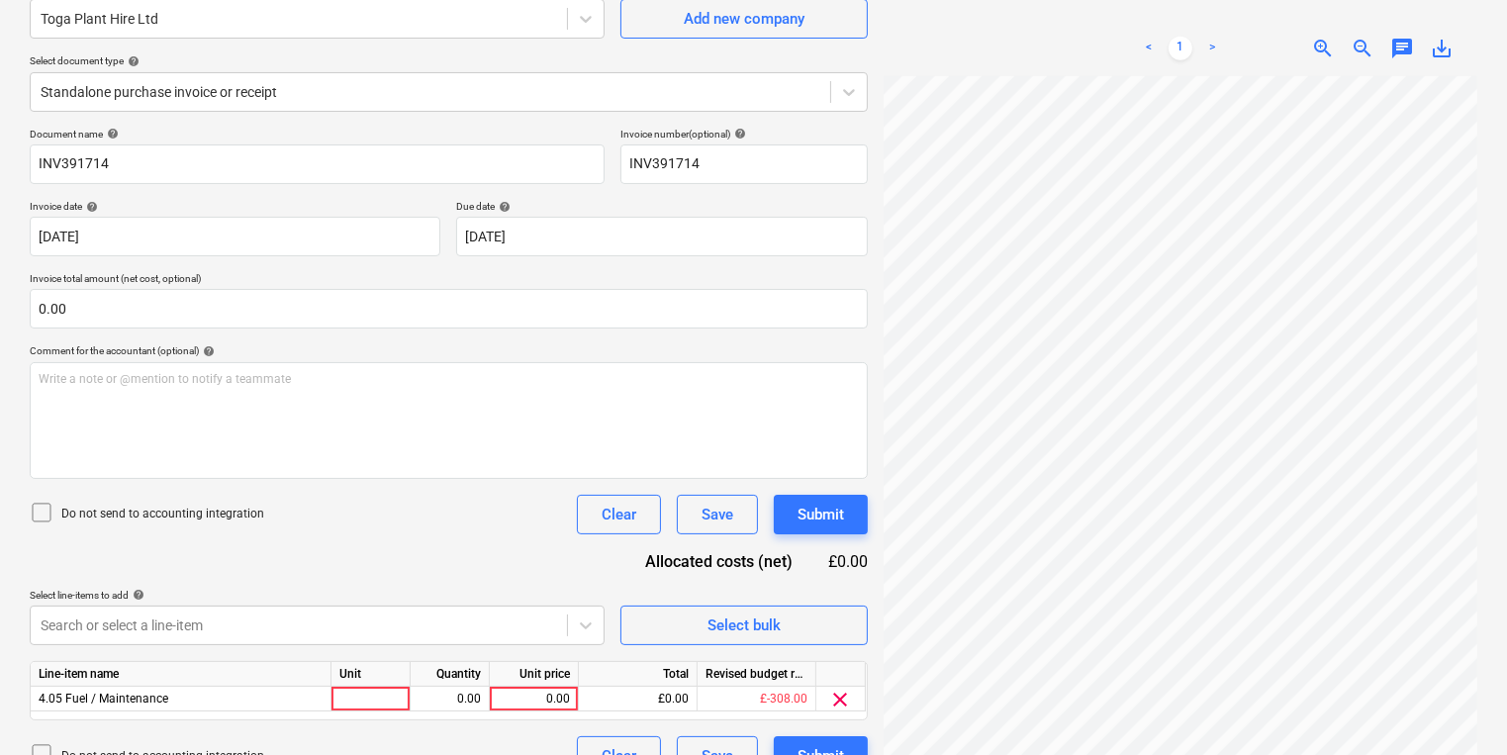
scroll to position [216, 0]
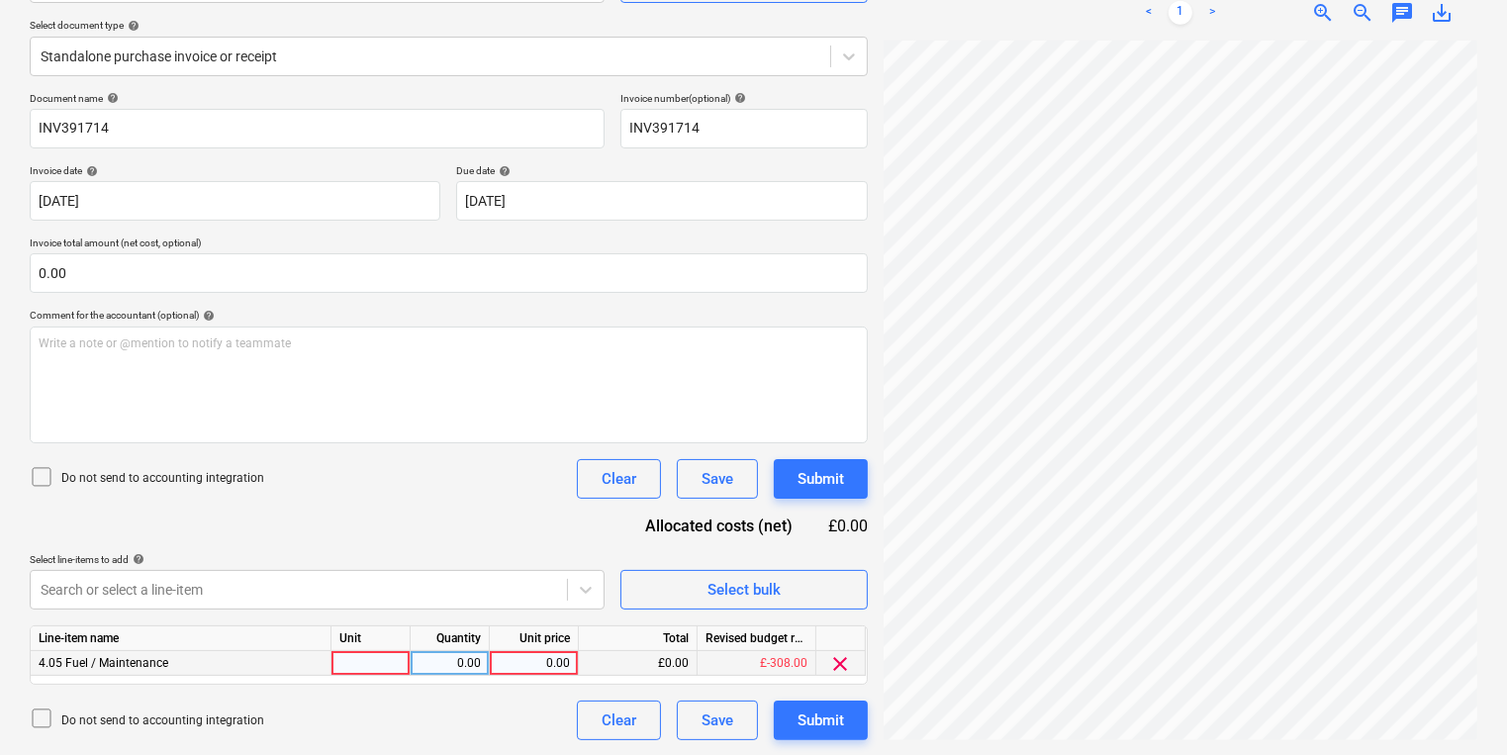
click at [368, 653] on div at bounding box center [370, 663] width 79 height 25
click at [815, 719] on div "Submit" at bounding box center [820, 720] width 46 height 26
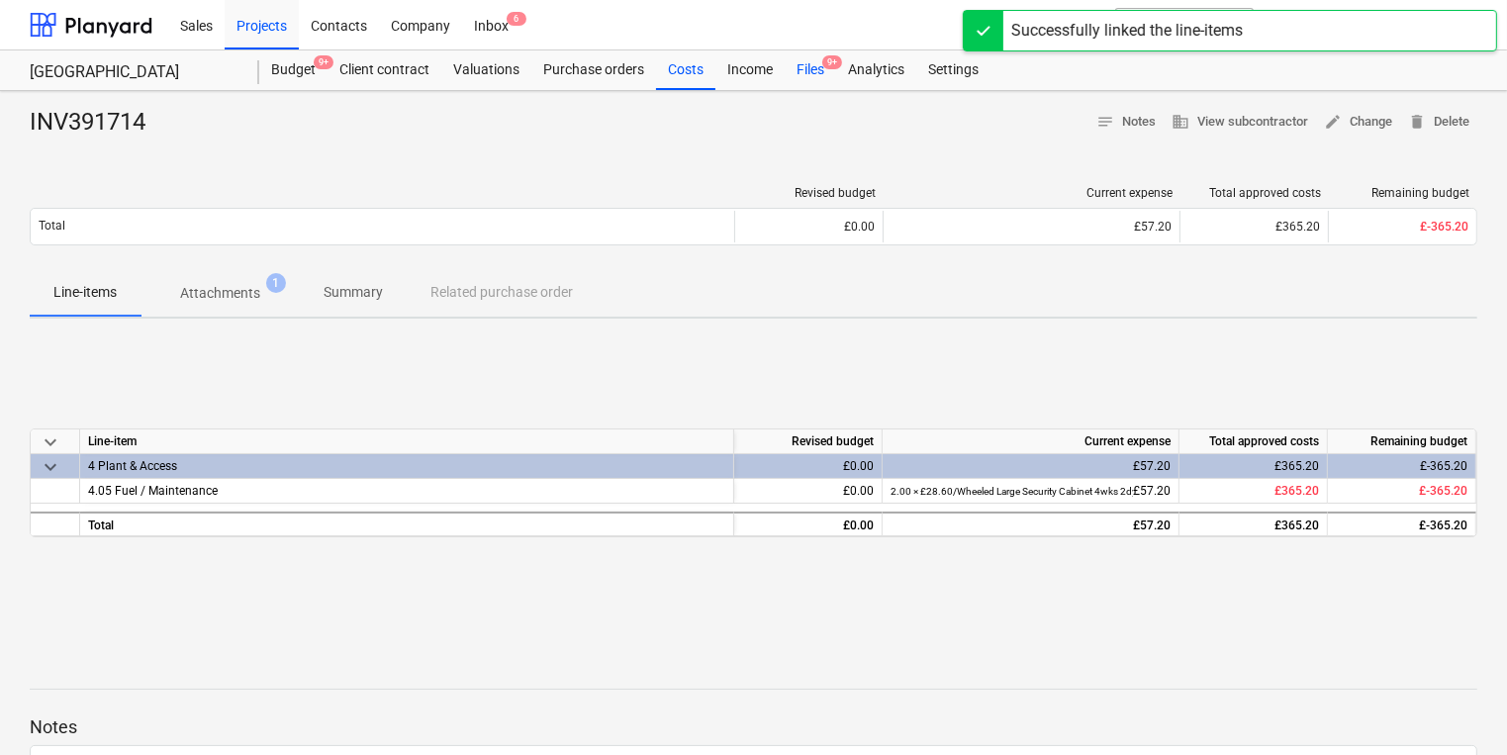
click at [800, 81] on div "Files 9+" at bounding box center [810, 70] width 51 height 40
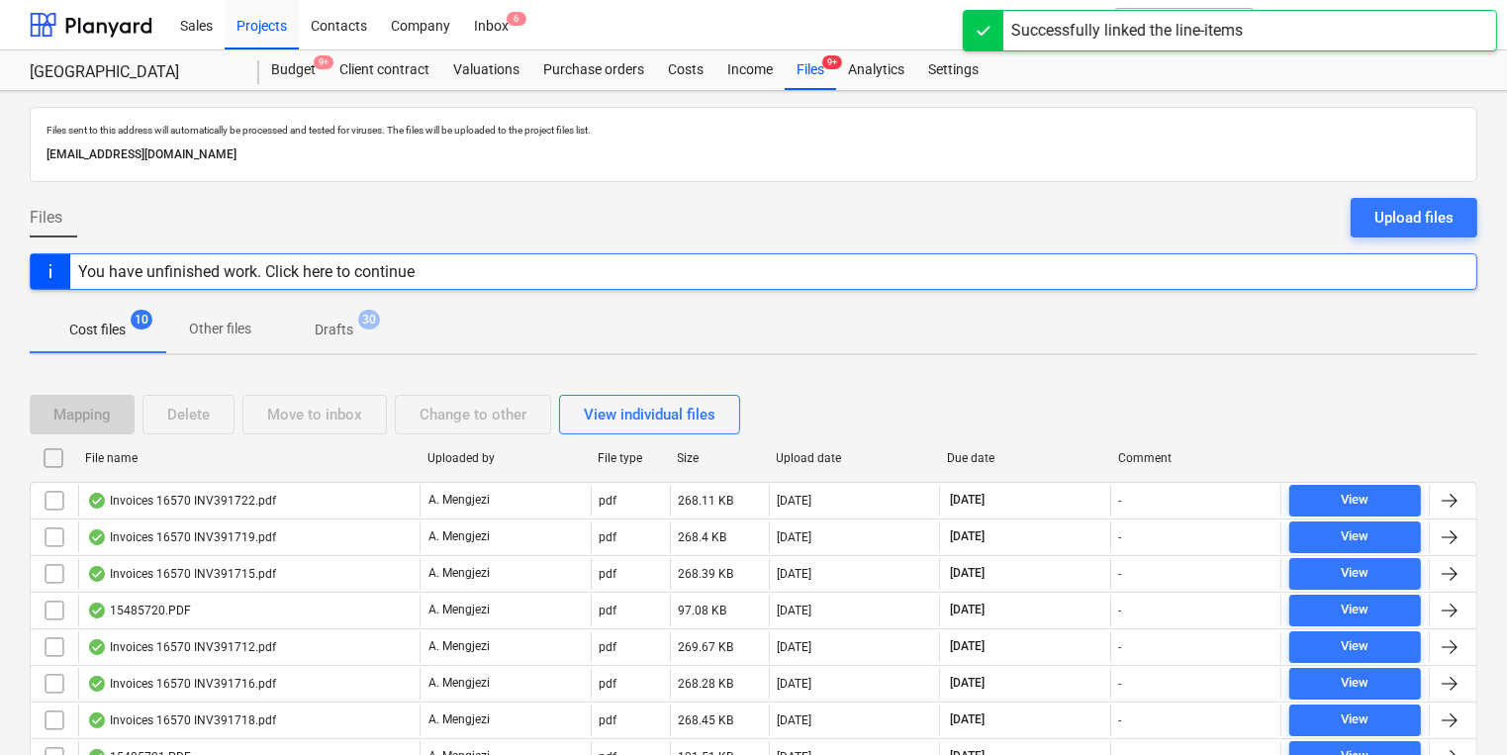
click at [364, 457] on div "File name" at bounding box center [248, 458] width 326 height 14
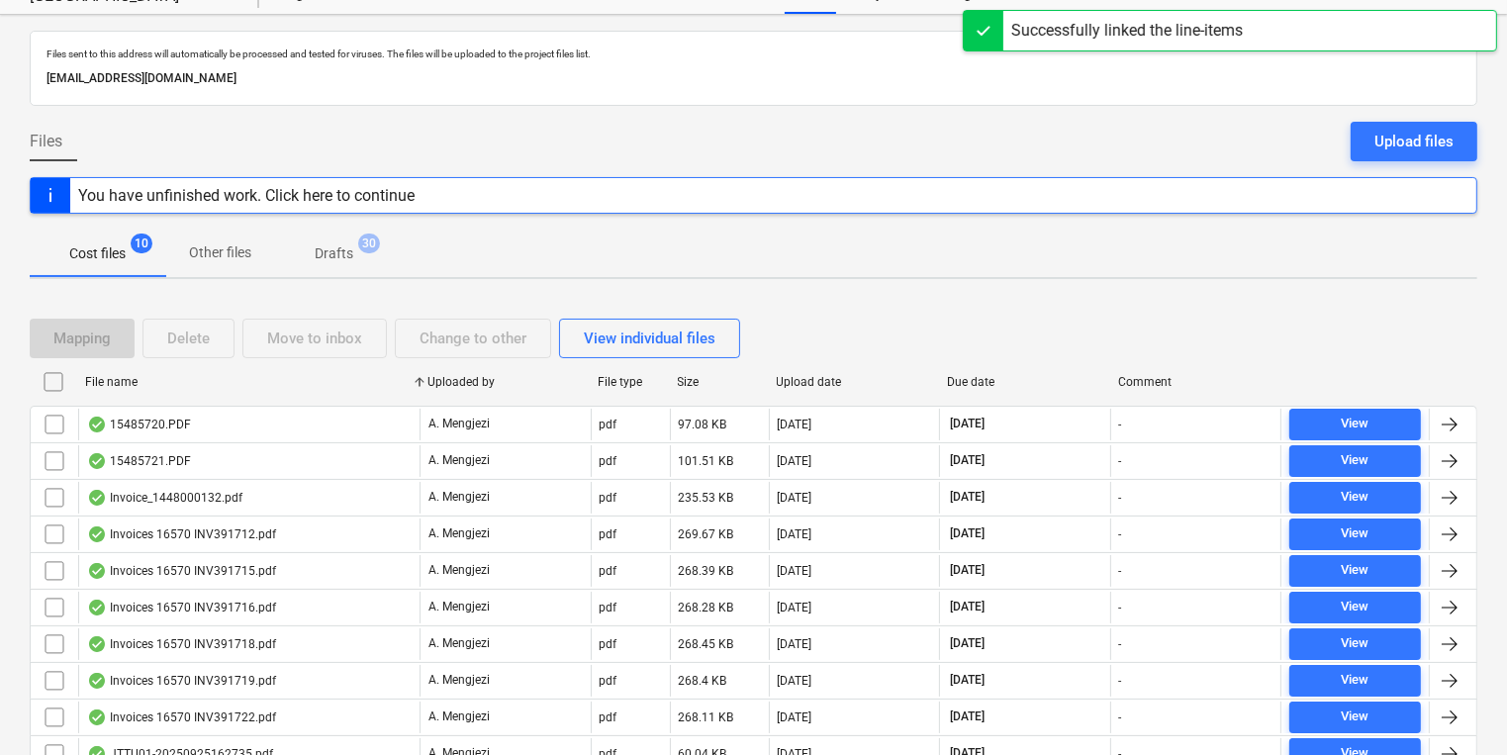
scroll to position [161, 0]
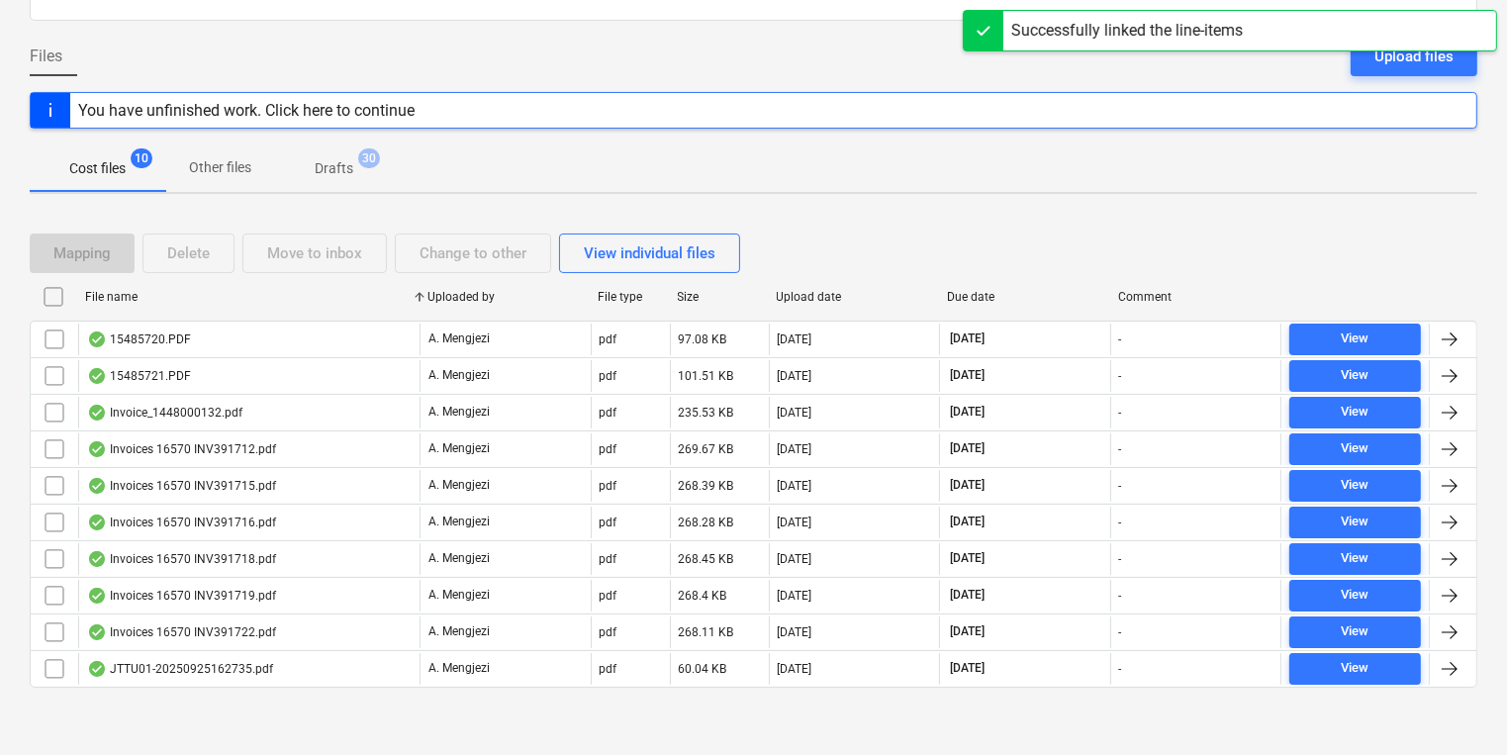
click at [649, 84] on div "Files Upload files" at bounding box center [753, 64] width 1447 height 55
